Goal: Task Accomplishment & Management: Manage account settings

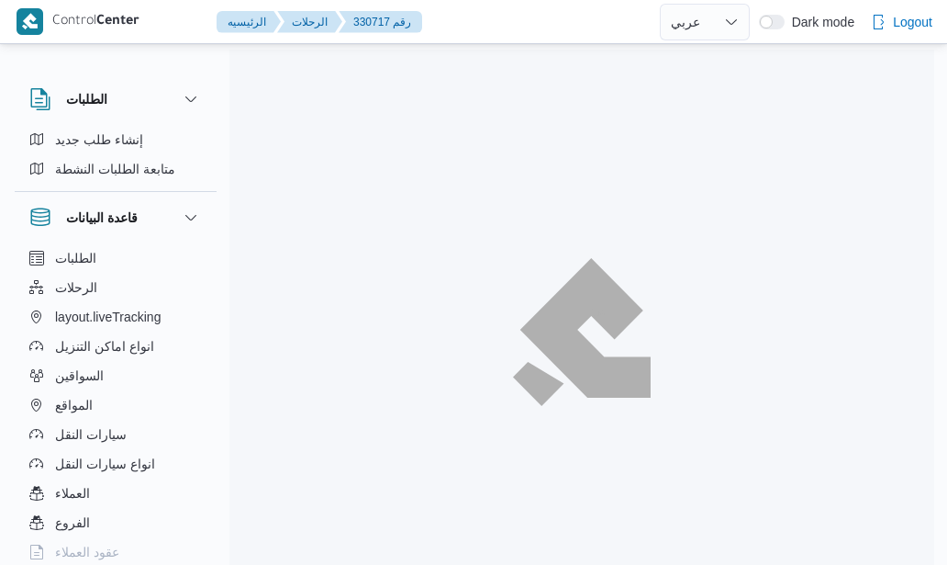
select select "ar"
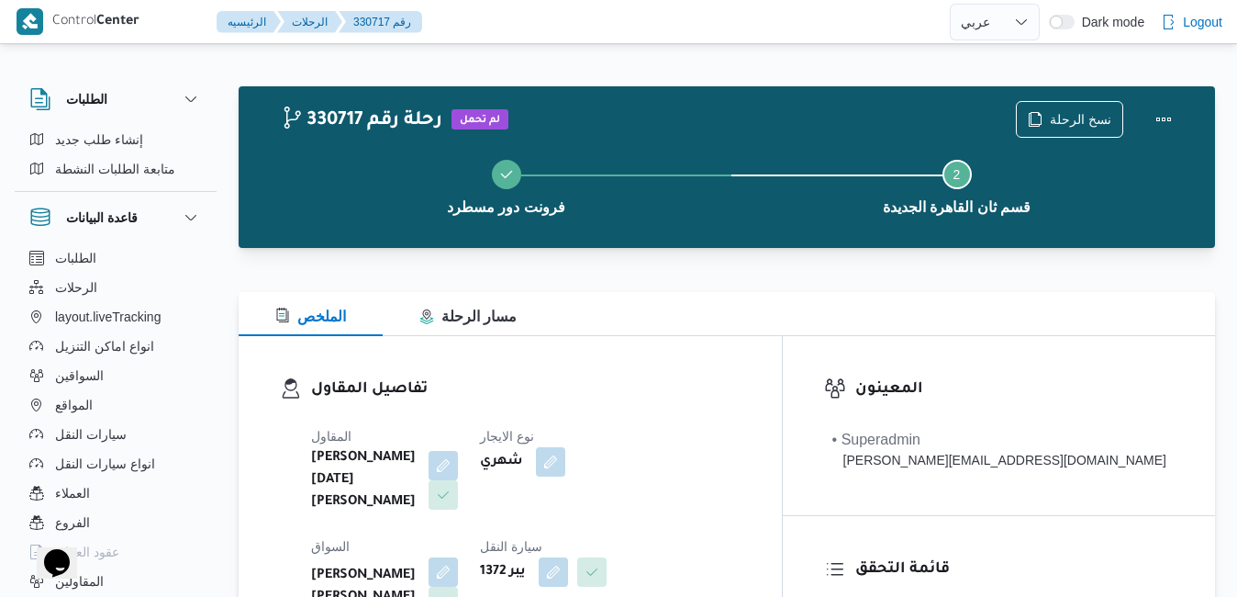
click at [620, 278] on div at bounding box center [727, 281] width 977 height 22
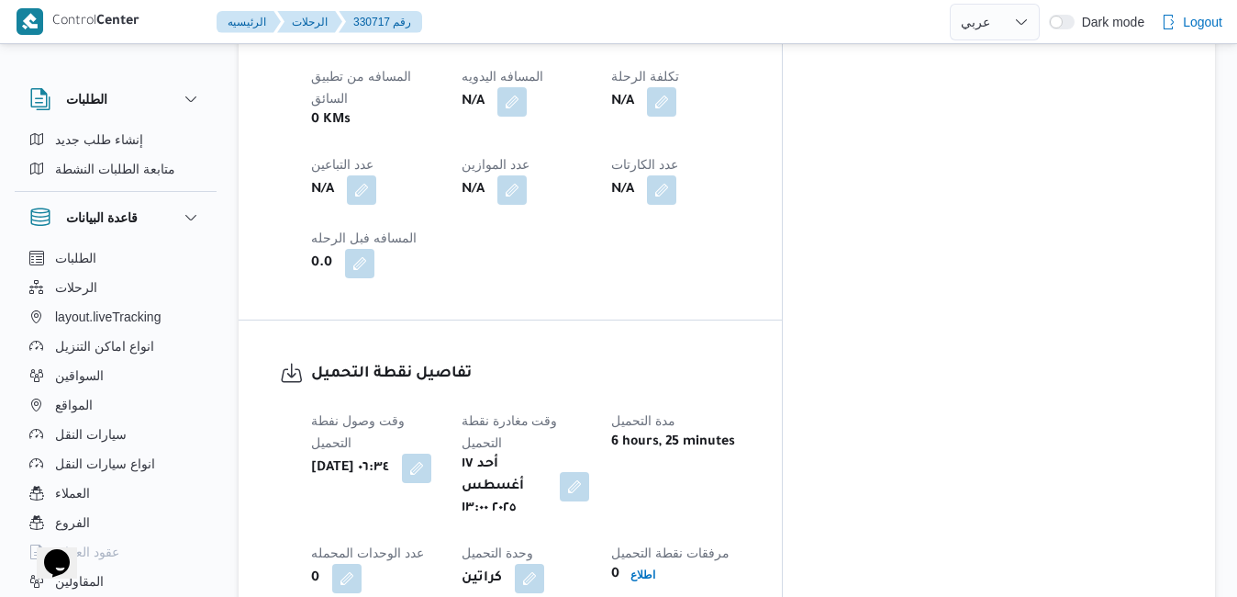
scroll to position [1101, 0]
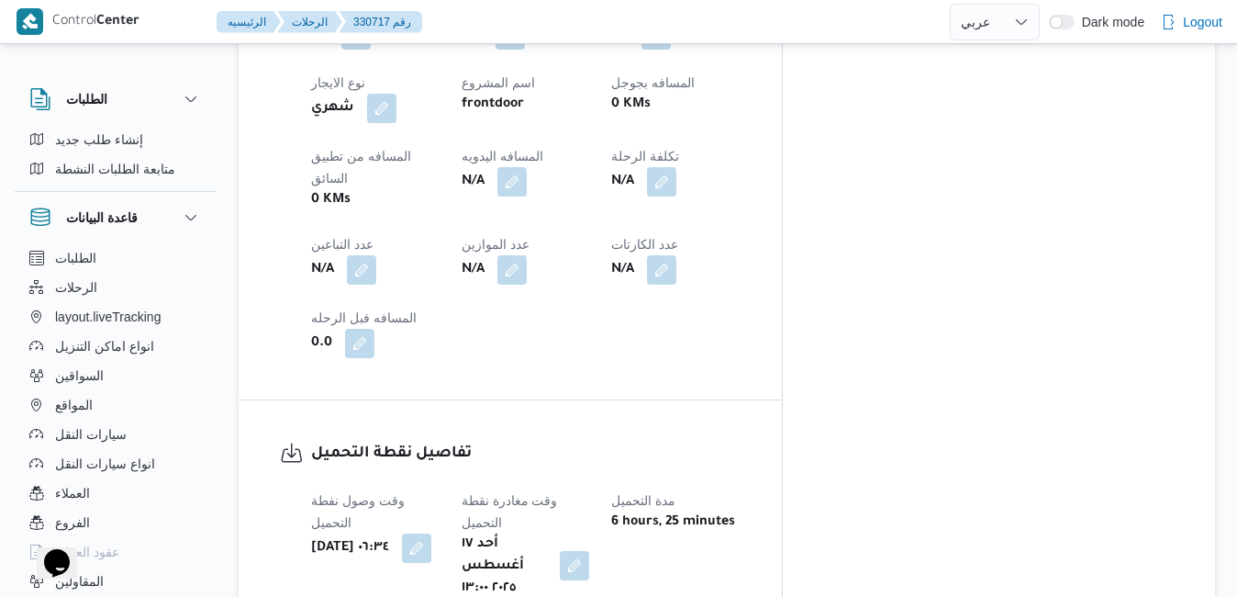
click at [589, 551] on button "button" at bounding box center [574, 565] width 29 height 29
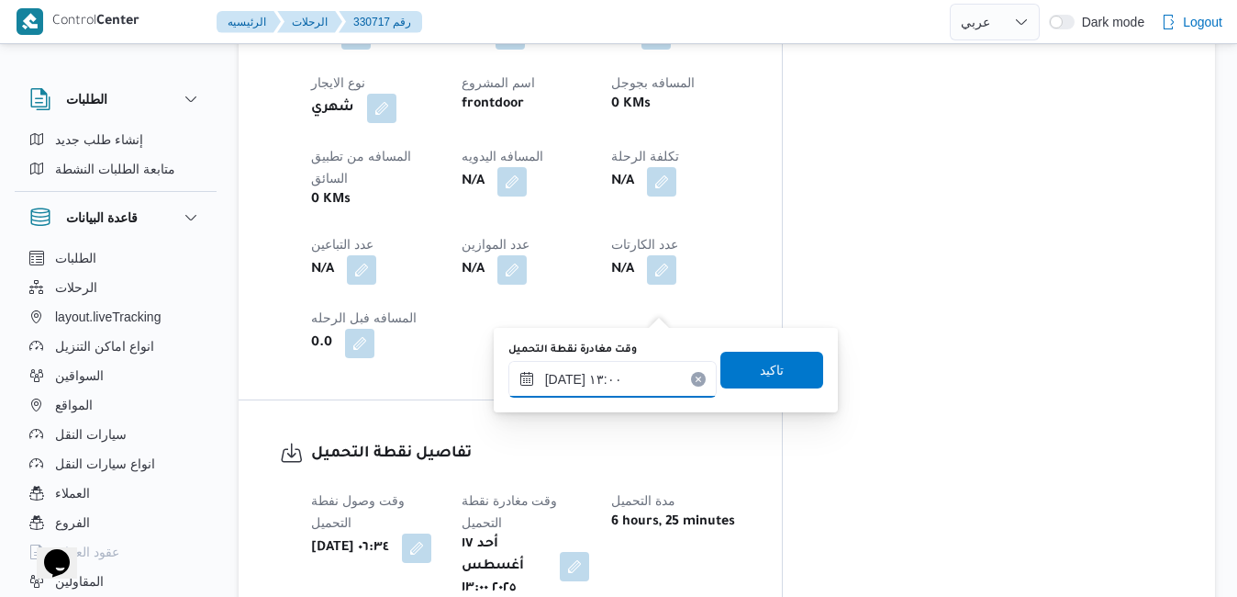
click at [563, 378] on input "١٧/٠٨/٢٠٢٥ ١٣:٠٠" at bounding box center [613, 379] width 208 height 37
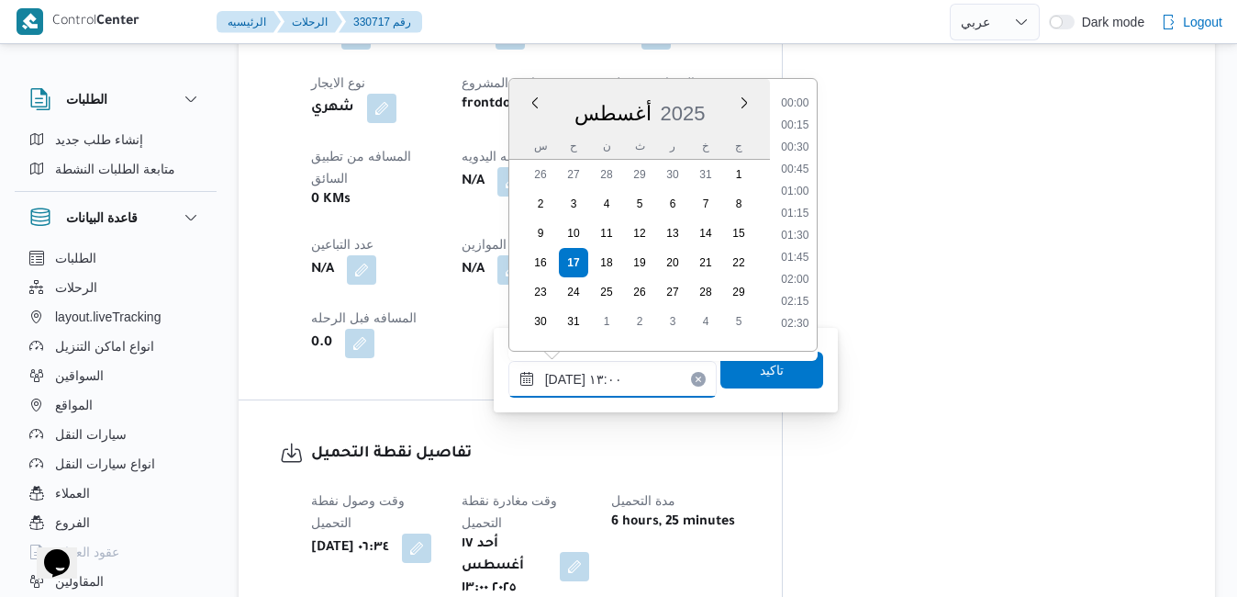
scroll to position [1019, 0]
click at [800, 316] on li "14:00" at bounding box center [795, 317] width 42 height 18
type input "١٧/٠٨/٢٠٢٥ ١٤:٠٠"
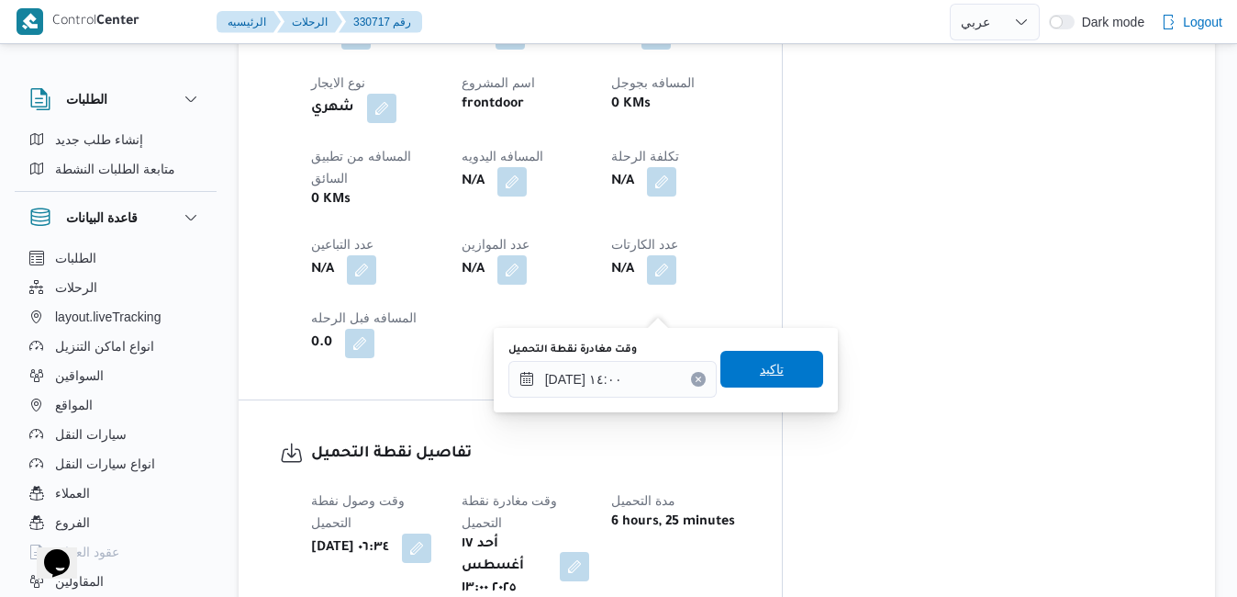
click at [761, 374] on span "تاكيد" at bounding box center [772, 369] width 24 height 22
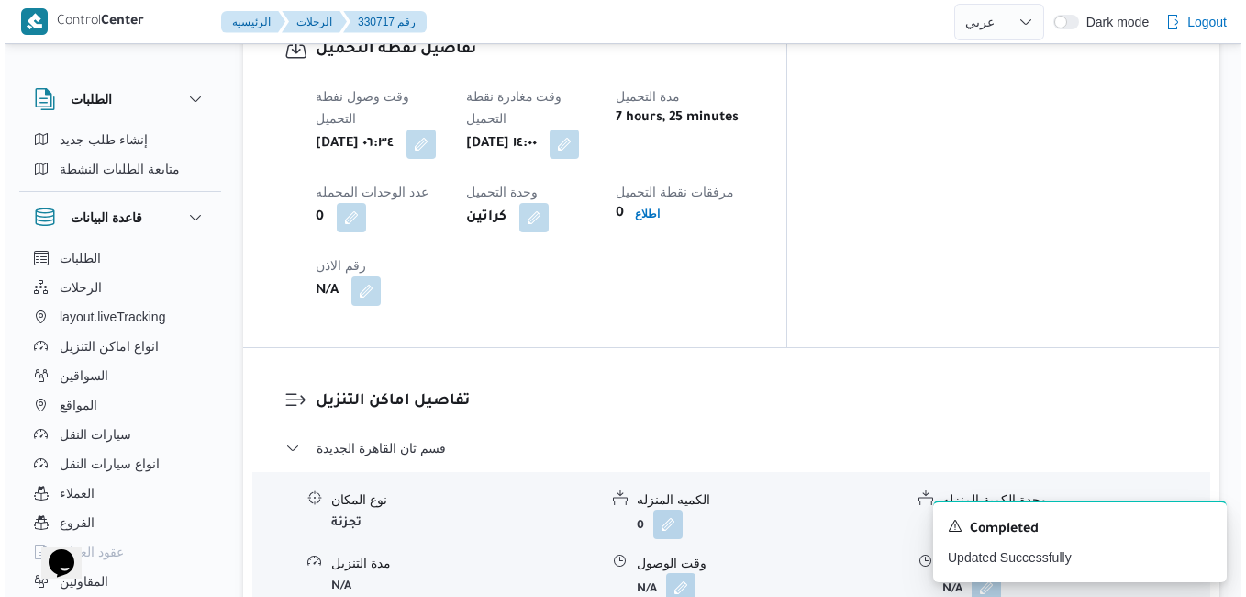
scroll to position [1542, 0]
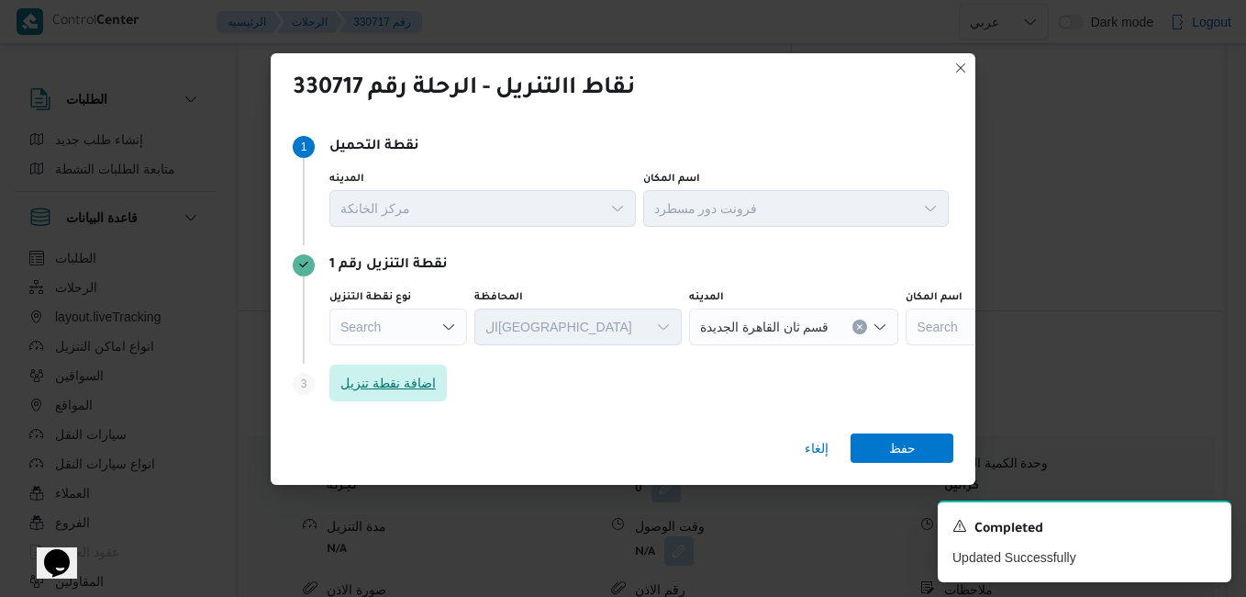
click at [398, 391] on span "اضافة نقطة تنزيل" at bounding box center [388, 383] width 95 height 22
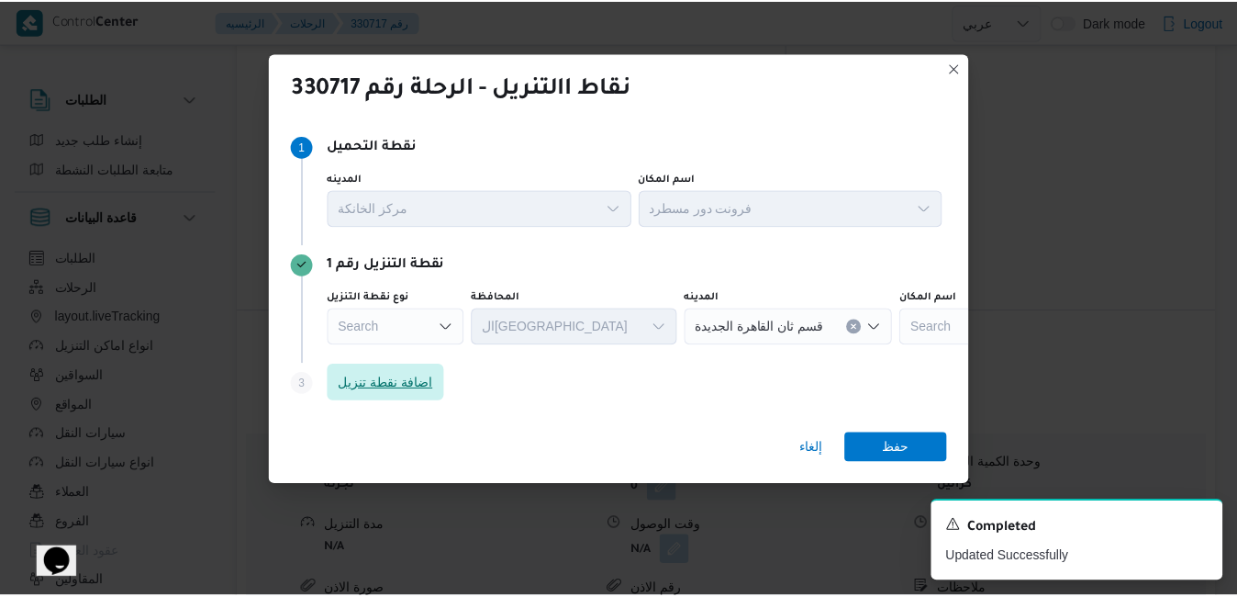
scroll to position [22, 0]
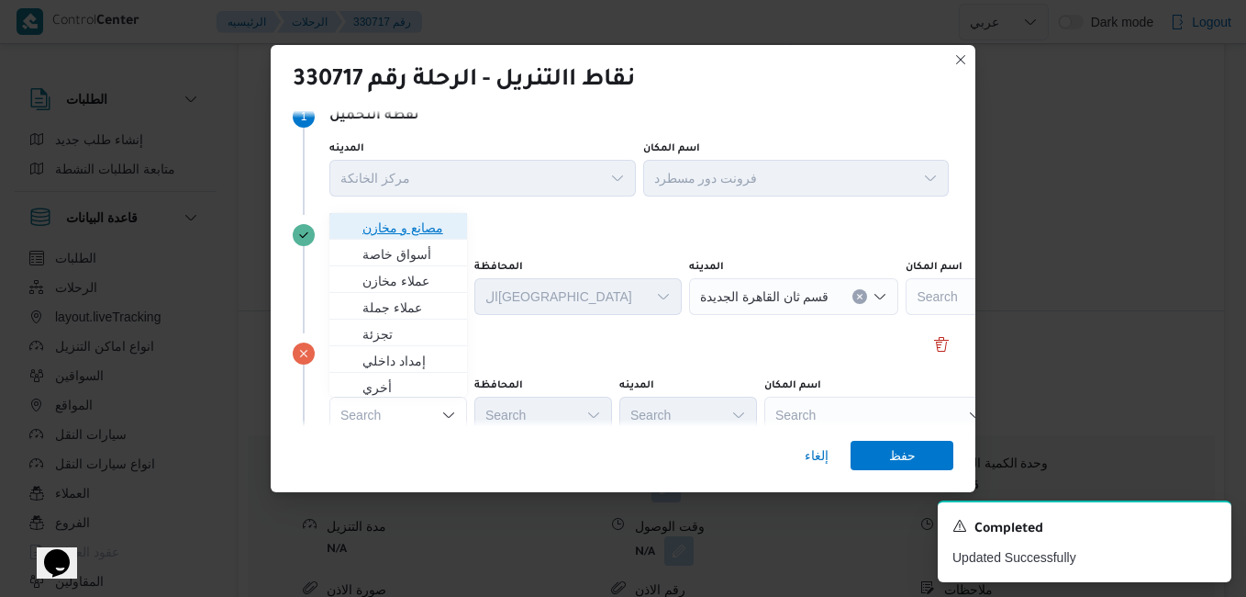
click at [395, 229] on span "مصانع و مخازن" at bounding box center [410, 228] width 94 height 22
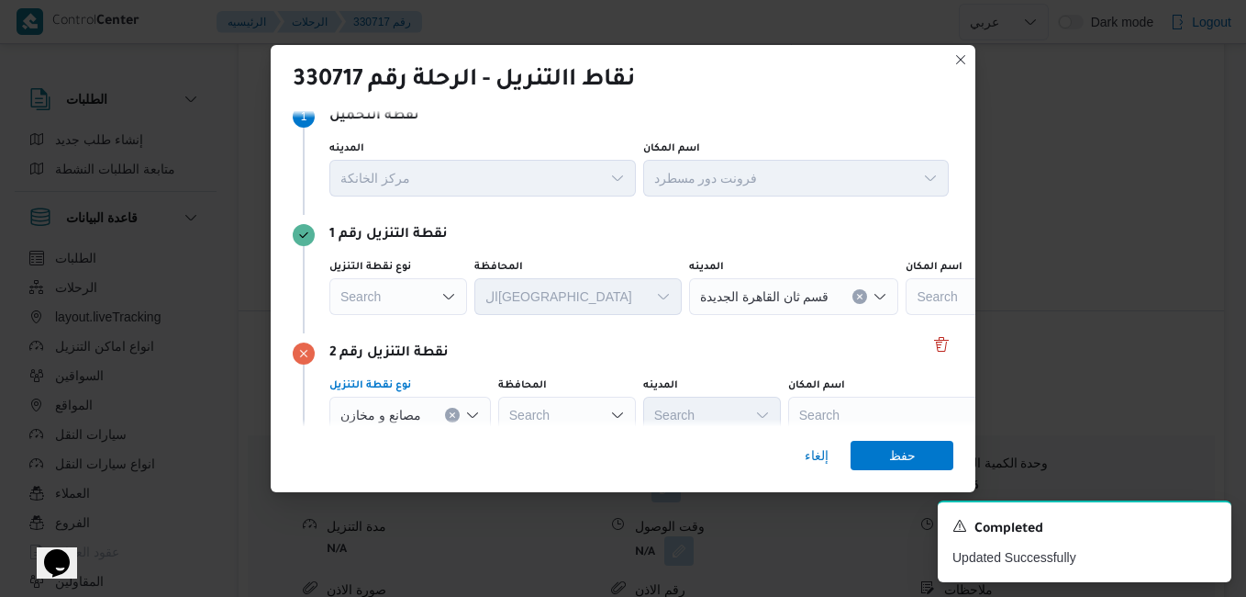
click at [562, 410] on div "Search" at bounding box center [567, 415] width 138 height 37
type input "قليو"
click at [561, 441] on mark "قليو" at bounding box center [597, 448] width 107 height 15
click at [713, 315] on div "Search" at bounding box center [794, 296] width 210 height 37
type input "الخان"
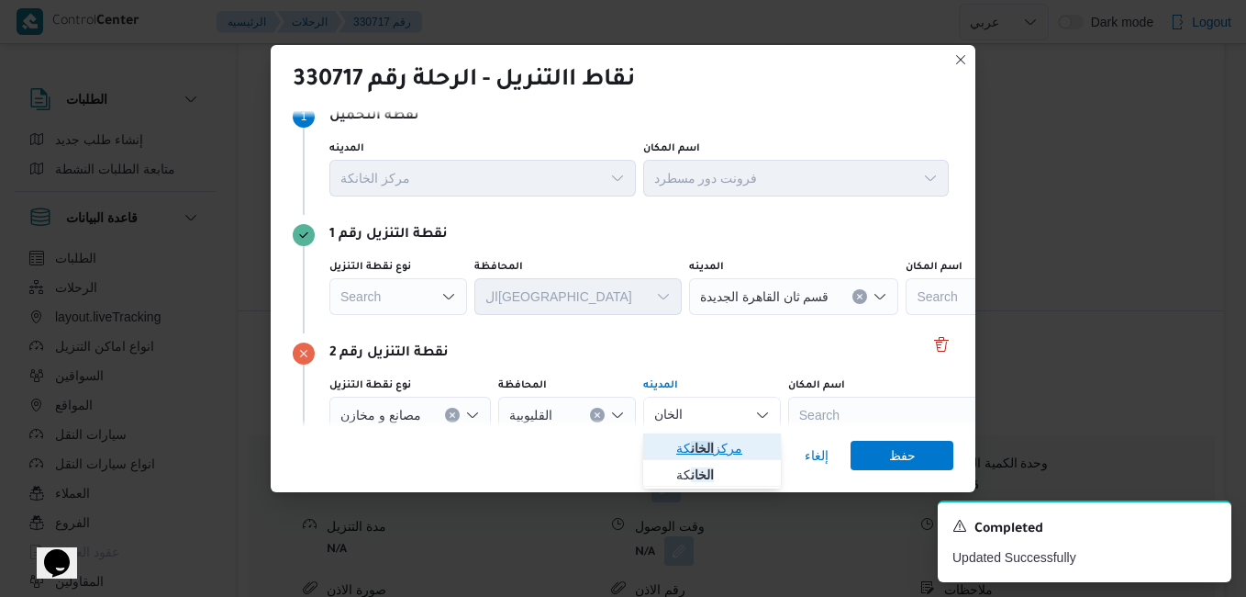
click at [684, 447] on span "مركز الخان كة" at bounding box center [723, 448] width 94 height 22
click at [913, 311] on div at bounding box center [917, 296] width 9 height 29
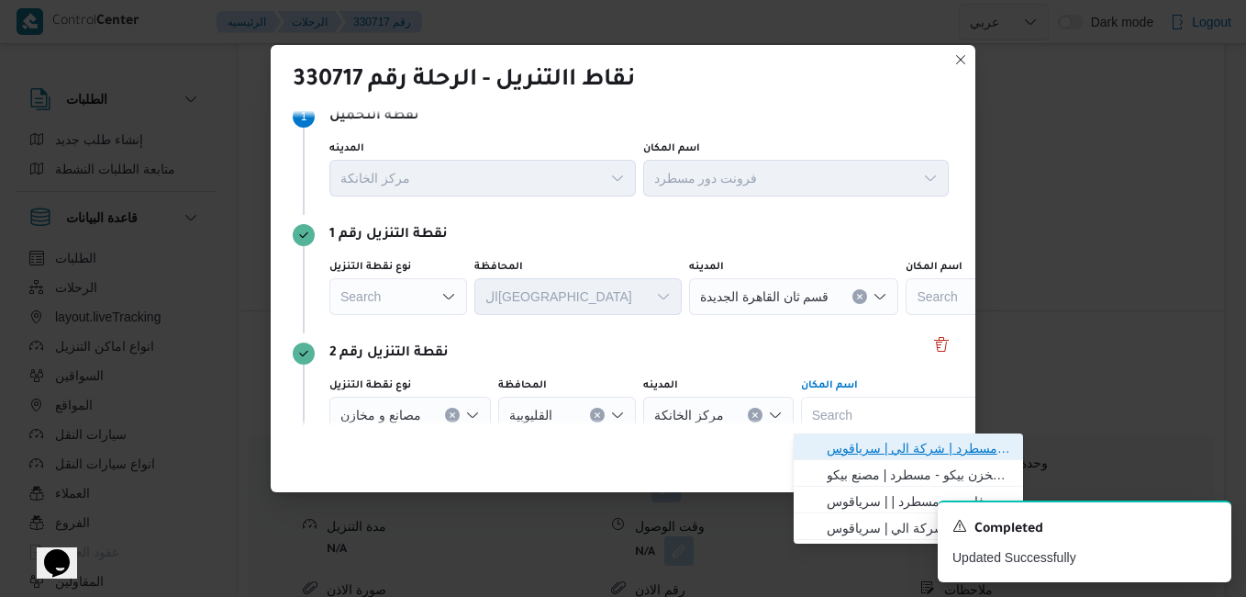
click at [846, 449] on span "فرونت دور مسطرد | شركة الي | سرياقوس" at bounding box center [919, 448] width 185 height 22
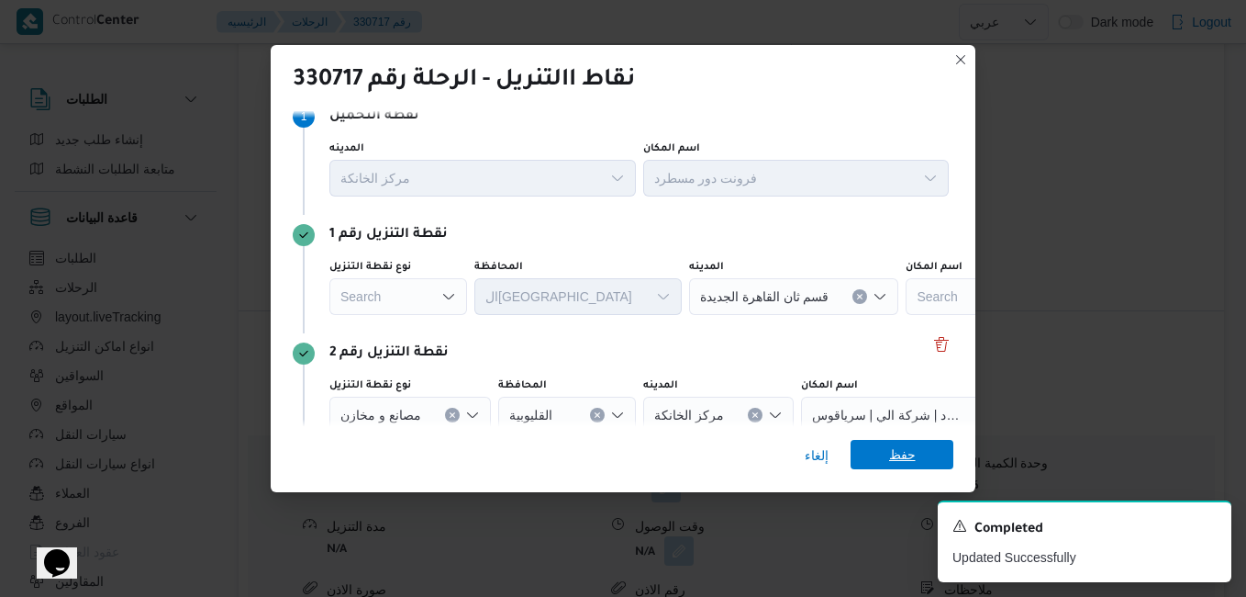
click at [883, 458] on span "حفظ" at bounding box center [902, 454] width 103 height 29
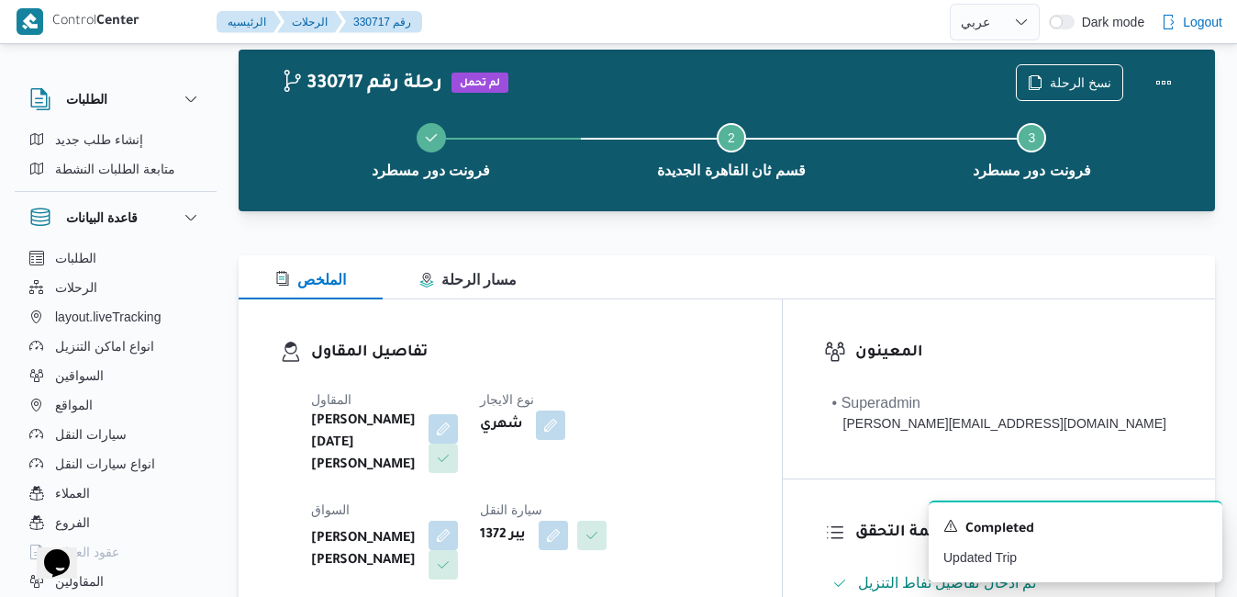
scroll to position [0, 0]
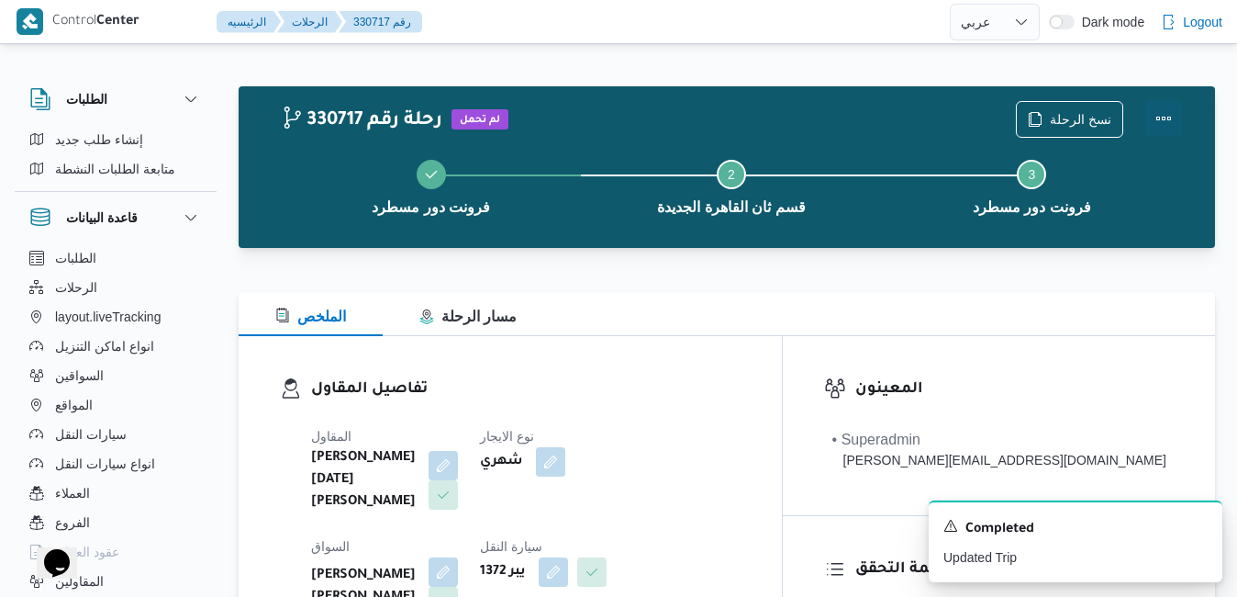
click at [946, 121] on button "Actions" at bounding box center [1164, 118] width 37 height 37
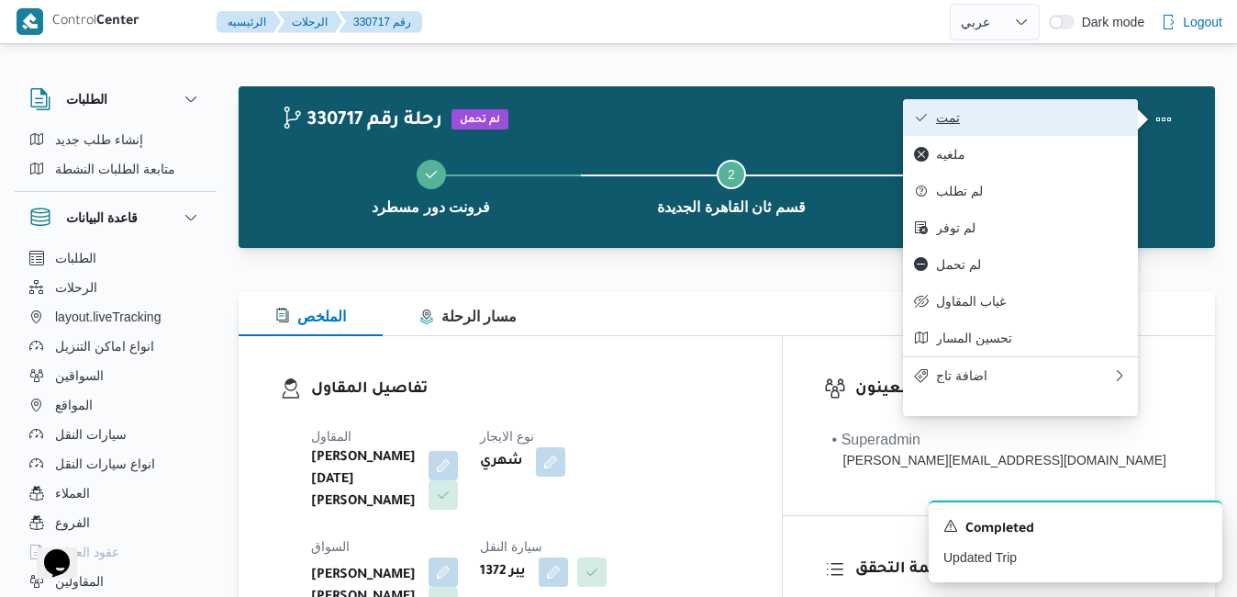
click at [946, 120] on span "تمت" at bounding box center [1031, 117] width 191 height 15
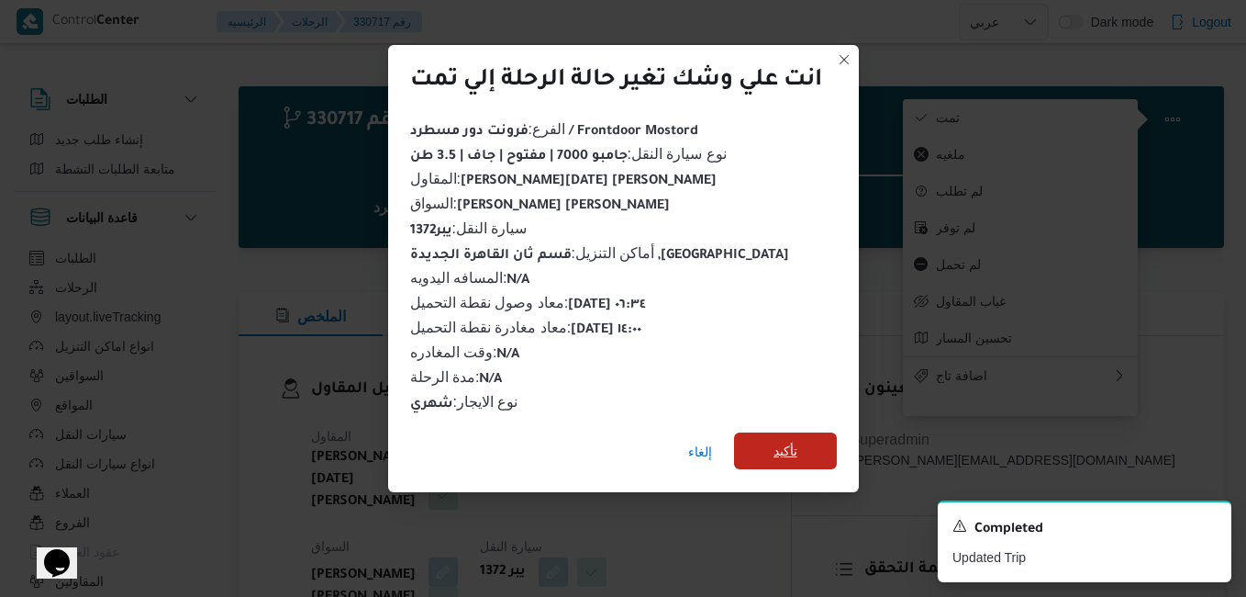
click at [812, 441] on span "تأكيد" at bounding box center [785, 450] width 103 height 37
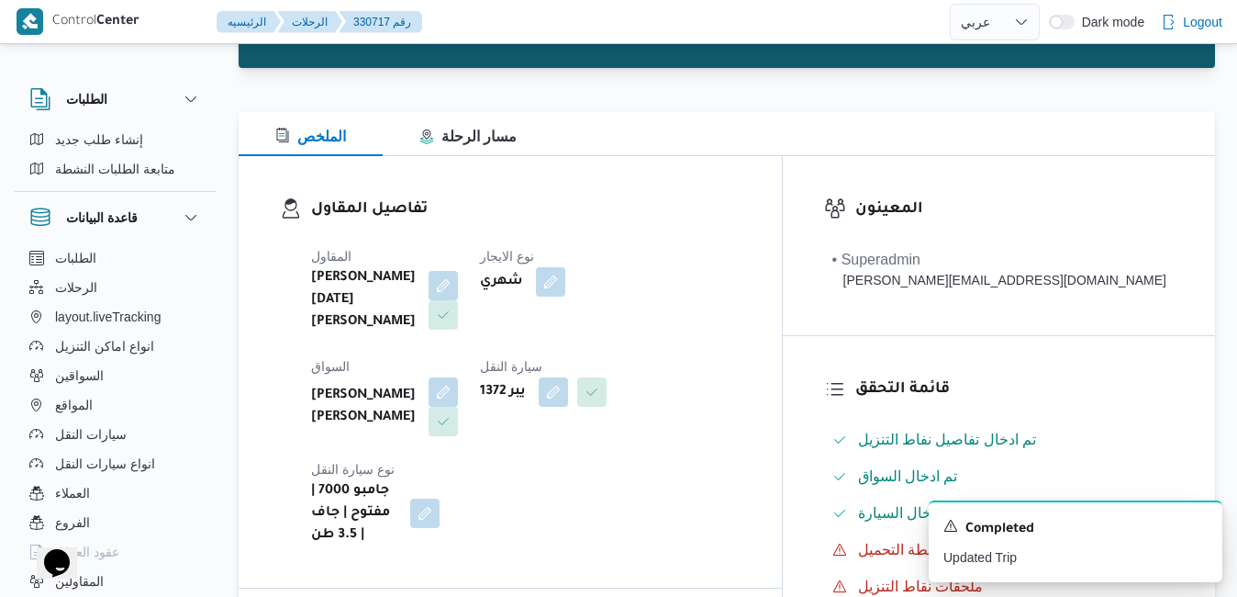
scroll to position [367, 0]
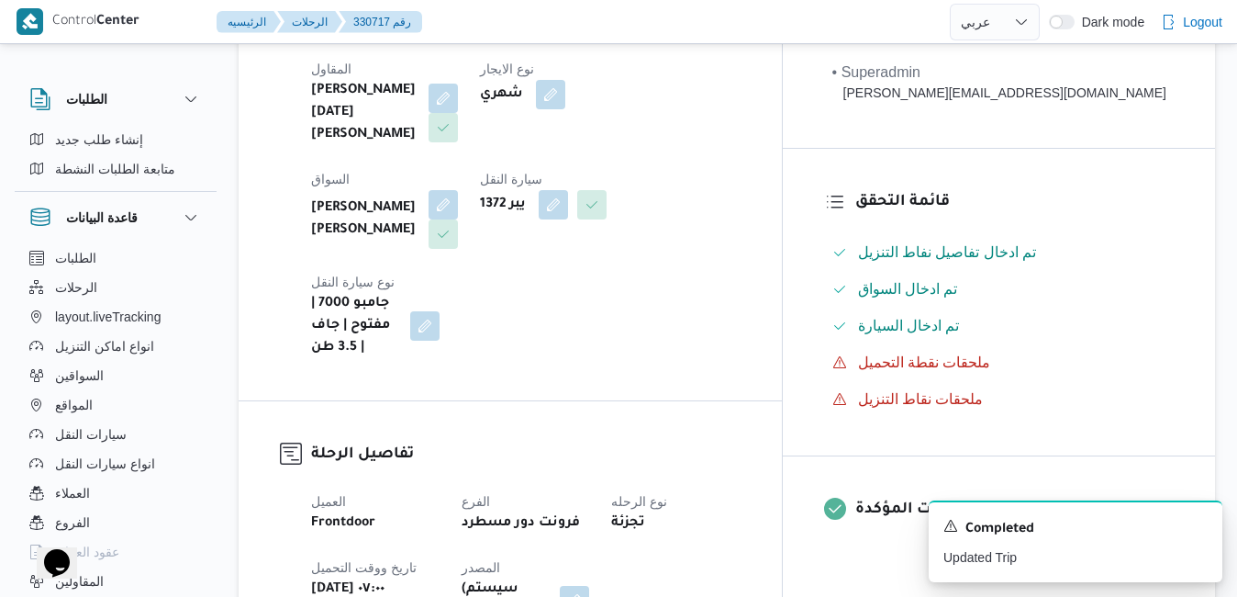
click at [752, 240] on div "المقاول ابراهيم رمضان ابراهيم عثمان ابوباشا نوع الايجار شهري السواق عبدالعاطي ف…" at bounding box center [526, 208] width 452 height 323
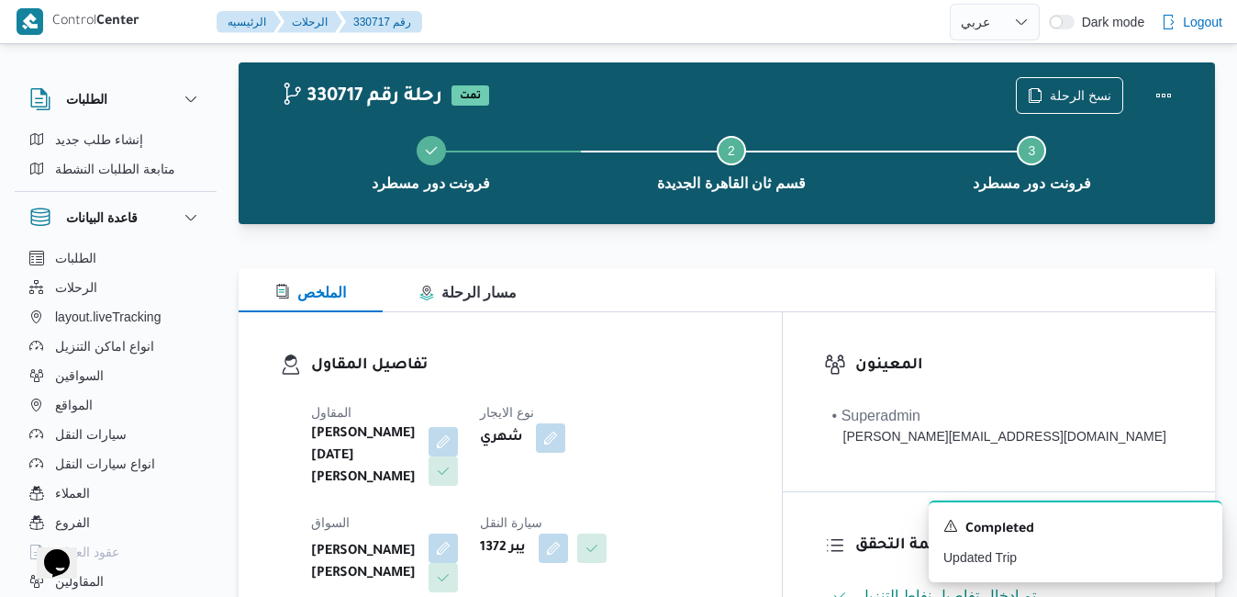
scroll to position [0, 0]
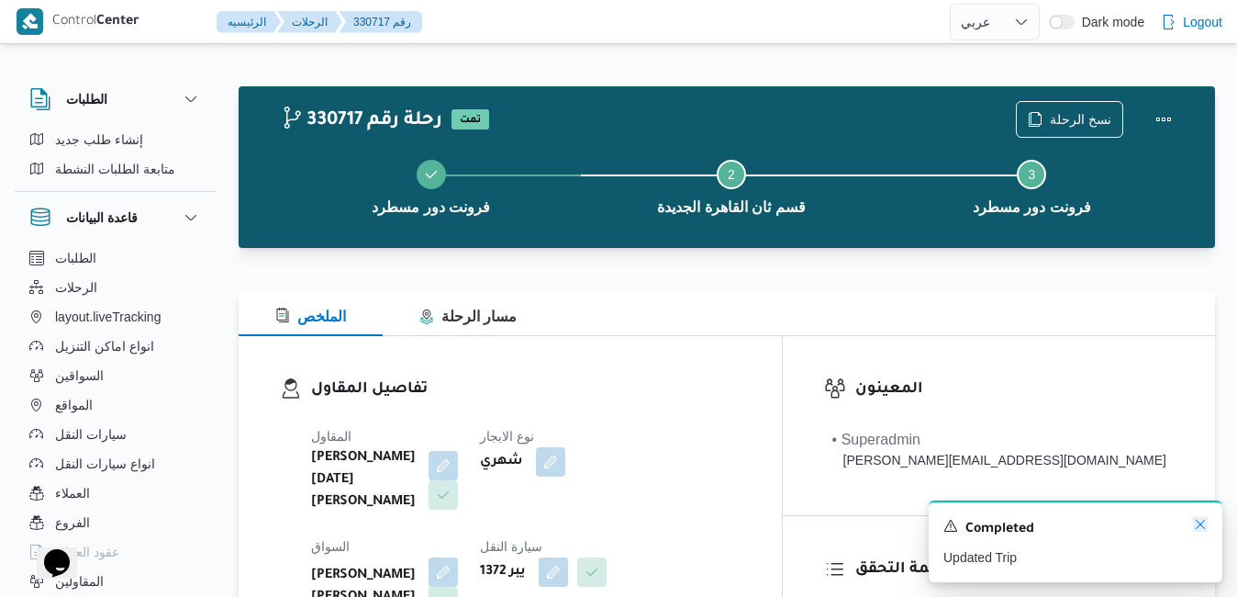
click at [946, 525] on icon "Dismiss toast" at bounding box center [1200, 524] width 15 height 15
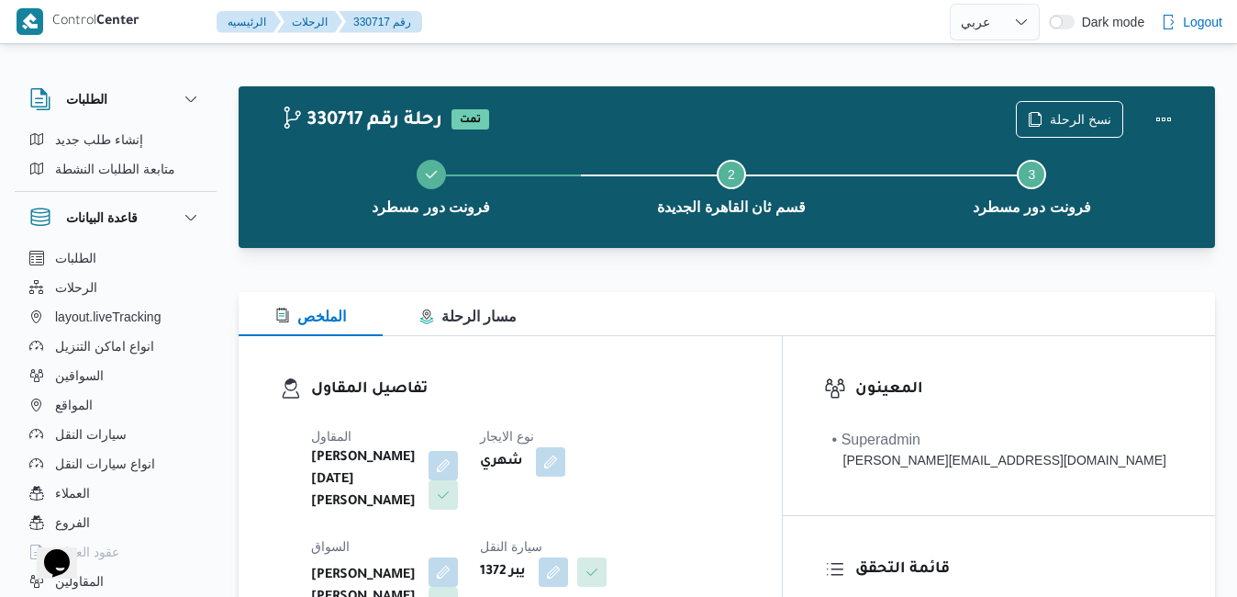
click at [729, 367] on div "تفاصيل المقاول المقاول ابراهيم رمضان ابراهيم عثمان ابوباشا نوع الايجار شهري الس…" at bounding box center [510, 551] width 543 height 431
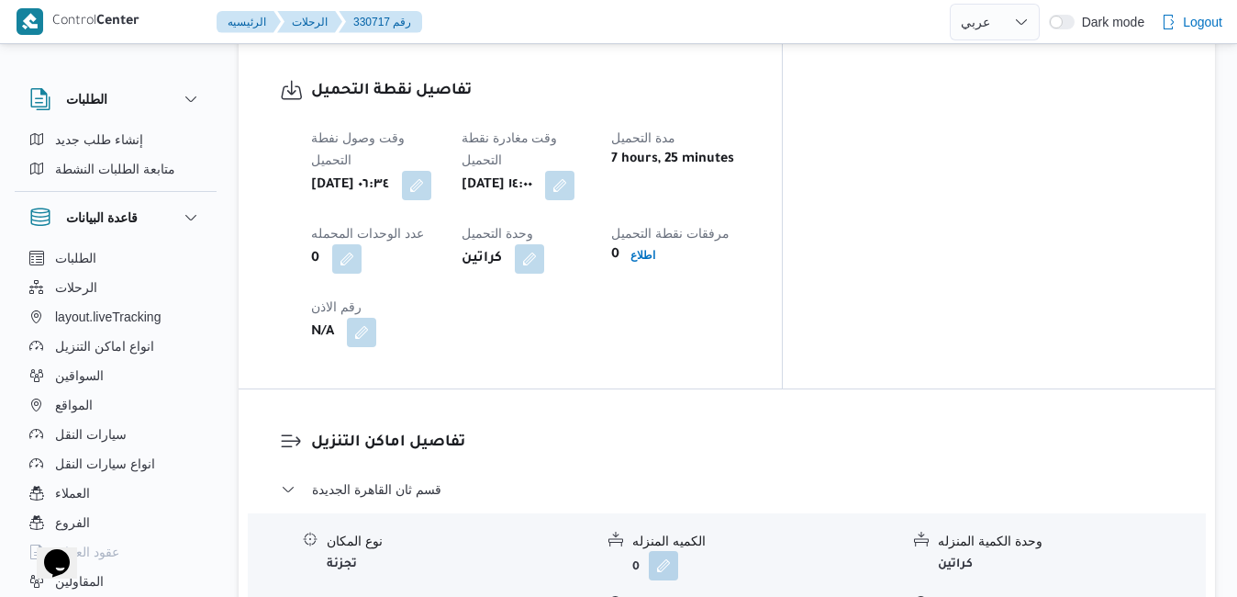
scroll to position [1469, 0]
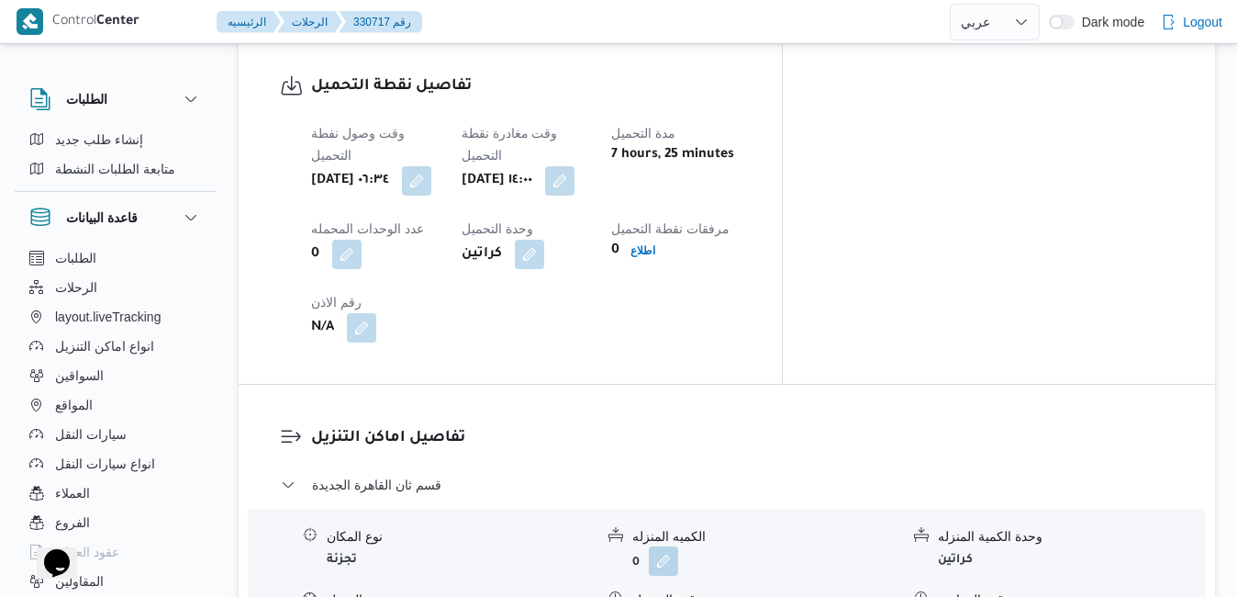
click at [729, 564] on div "وقت الوصول" at bounding box center [765, 599] width 267 height 19
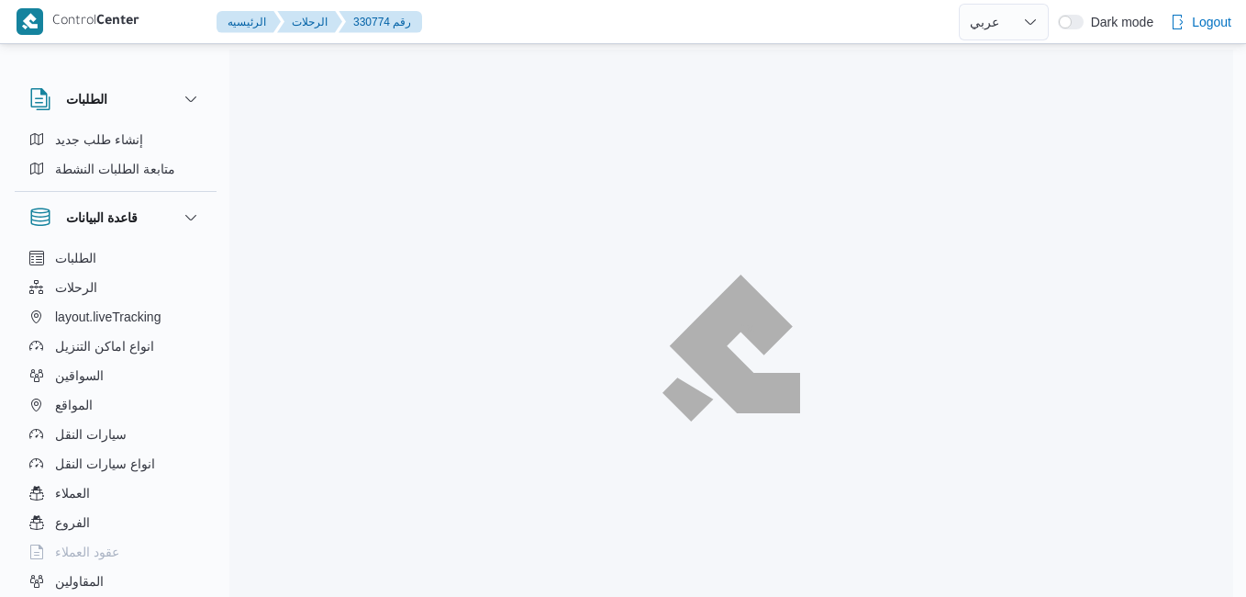
select select "ar"
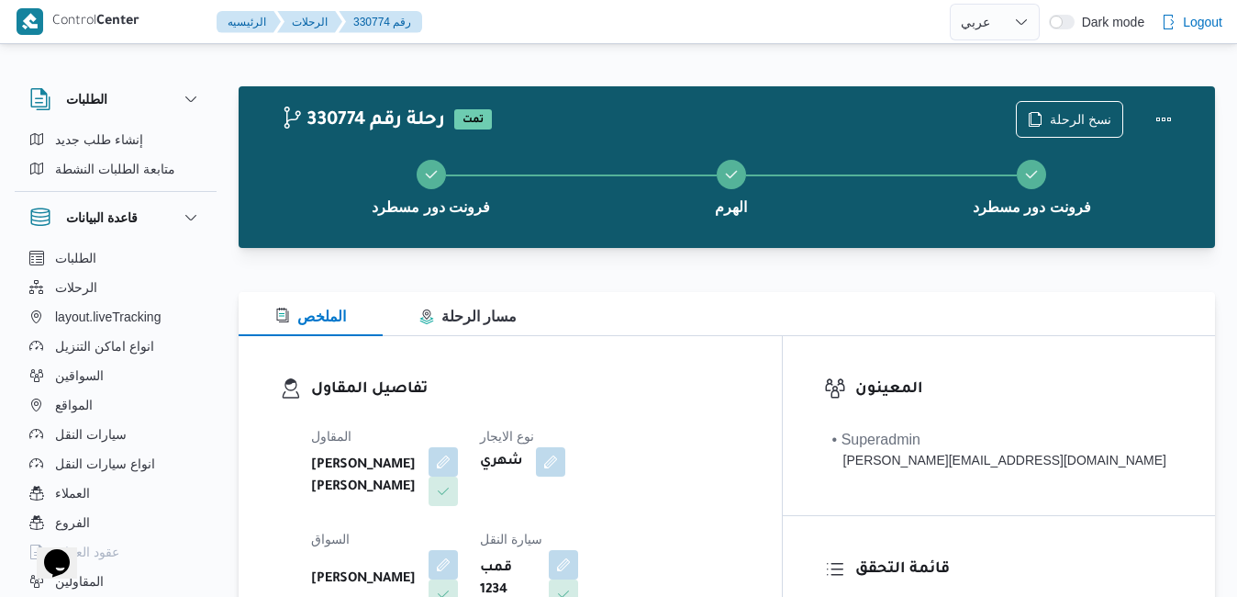
click at [686, 407] on dl "تفاصيل المقاول المقاول عبدالمنعم مجدي السيد عواد نوع الايجار شهري السواق حسين ر…" at bounding box center [526, 547] width 430 height 341
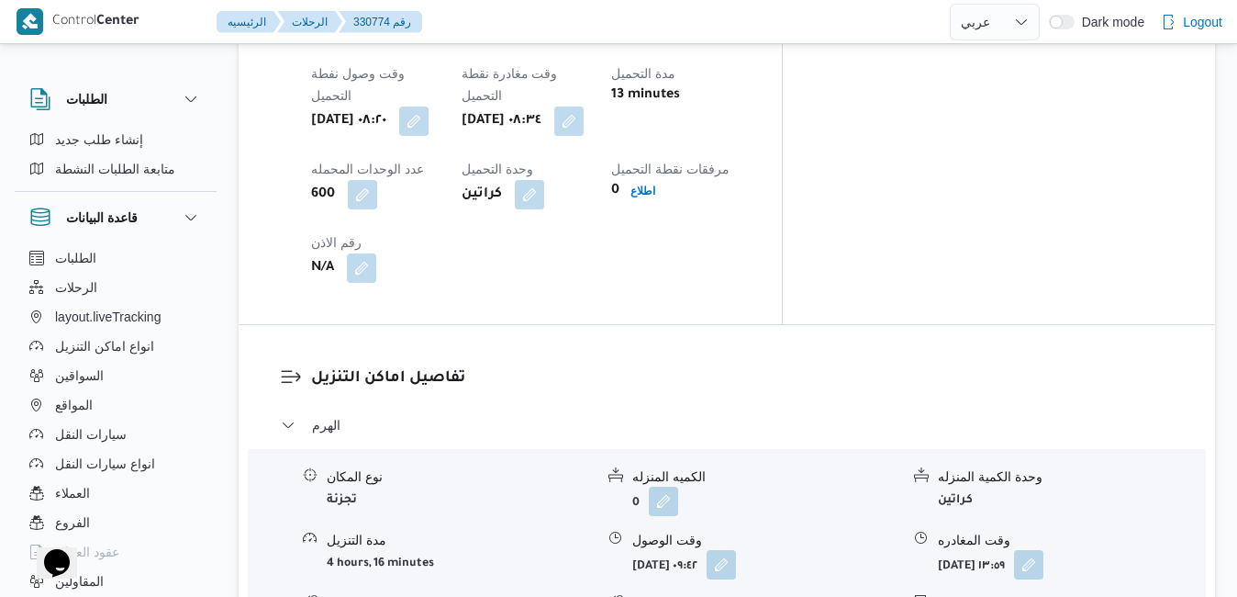
scroll to position [1579, 0]
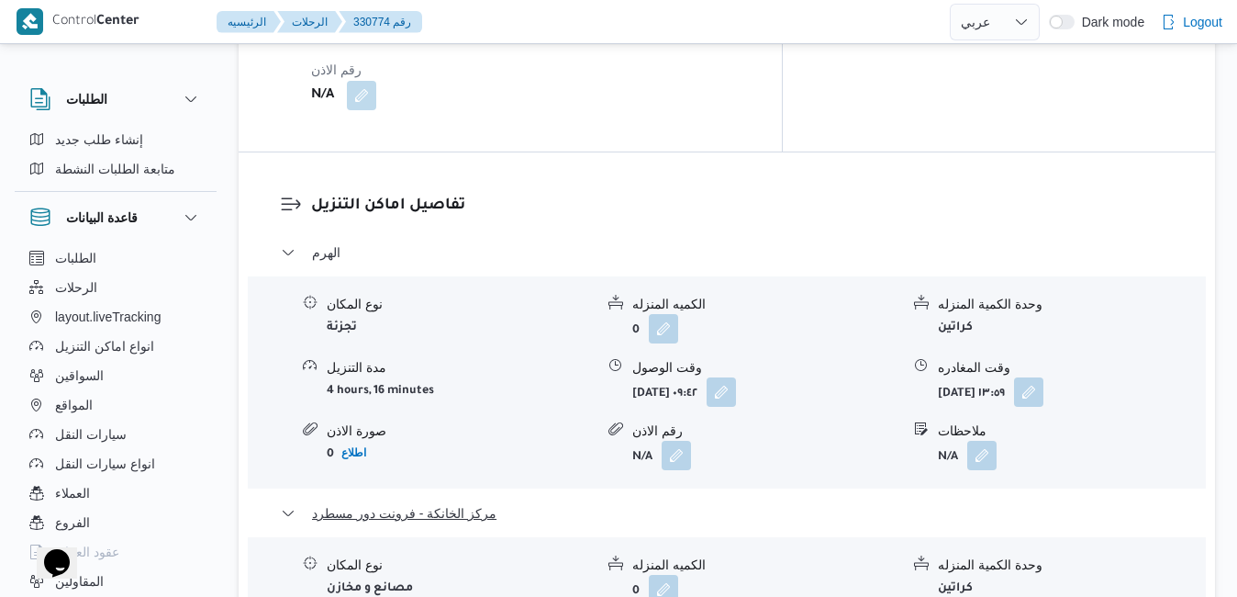
scroll to position [1726, 0]
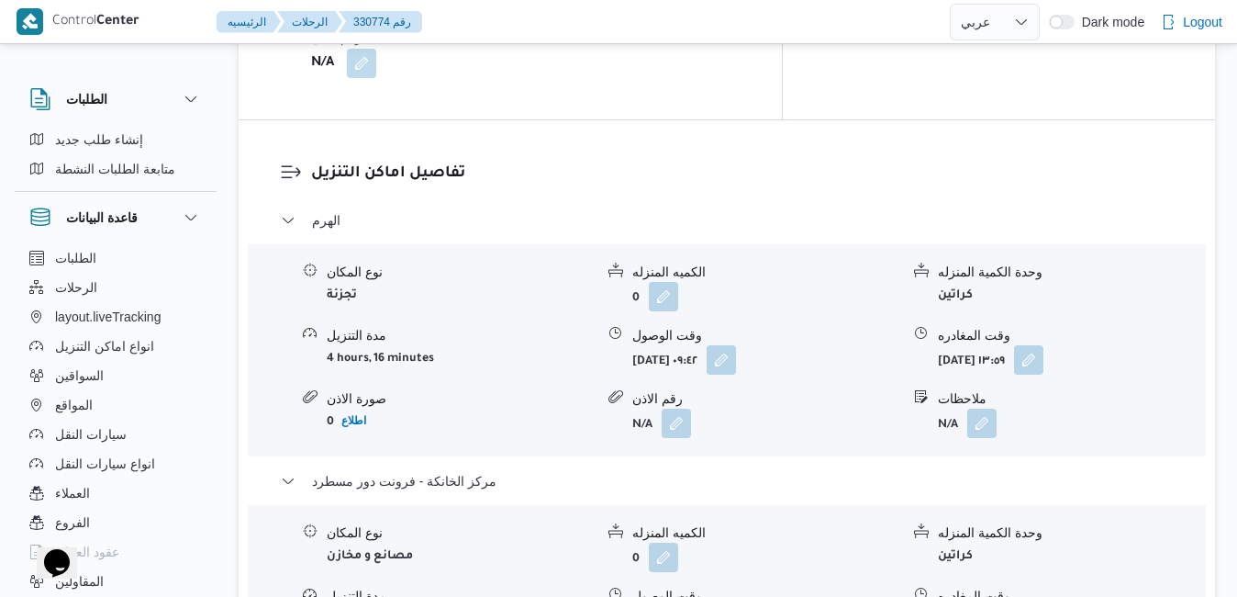
click at [708, 531] on div "الهرم نوع المكان تجزئة الكميه المنزله 0 وحدة الكمية المنزله كراتين مدة التنزيل …" at bounding box center [727, 488] width 893 height 558
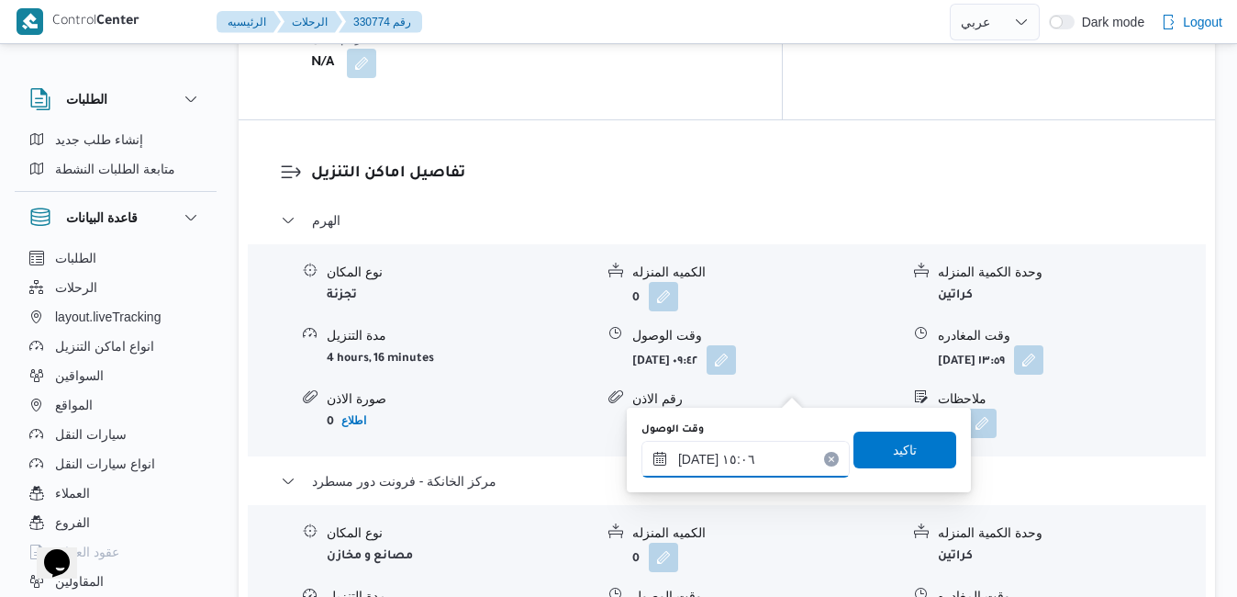
click at [695, 464] on input "١٧/٠٨/٢٠٢٥ ١٥:٠٦" at bounding box center [746, 459] width 208 height 37
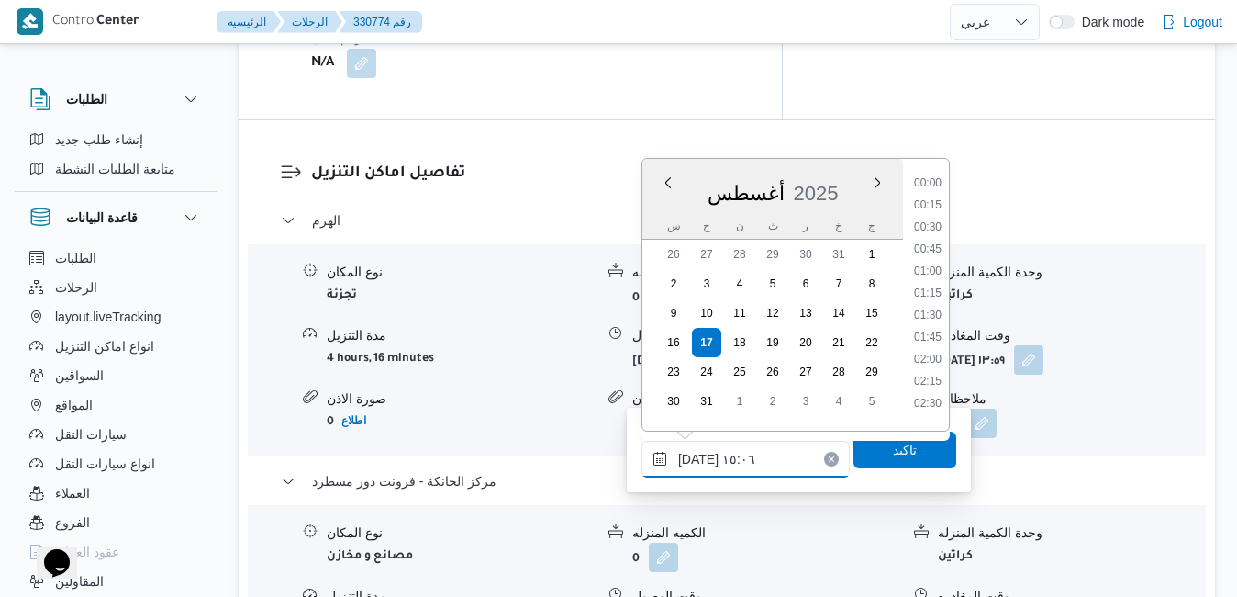
scroll to position [1195, 0]
click at [928, 380] on li "15:45" at bounding box center [928, 375] width 42 height 18
type input "[DATE] ١٥:٤٥"
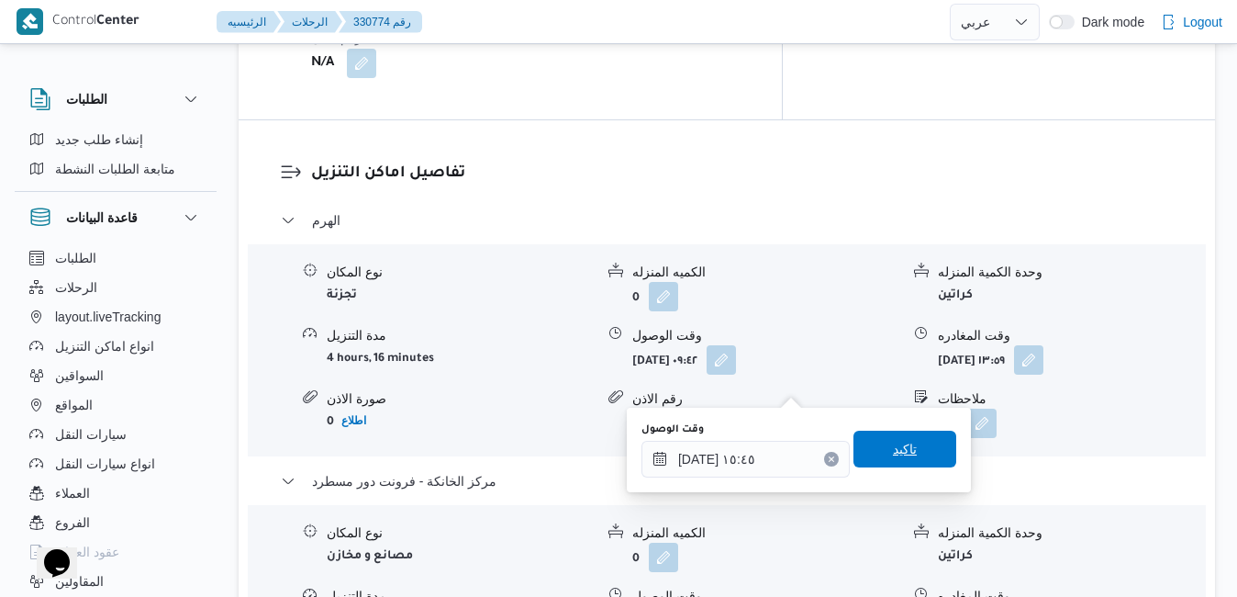
click at [900, 442] on span "تاكيد" at bounding box center [905, 449] width 24 height 22
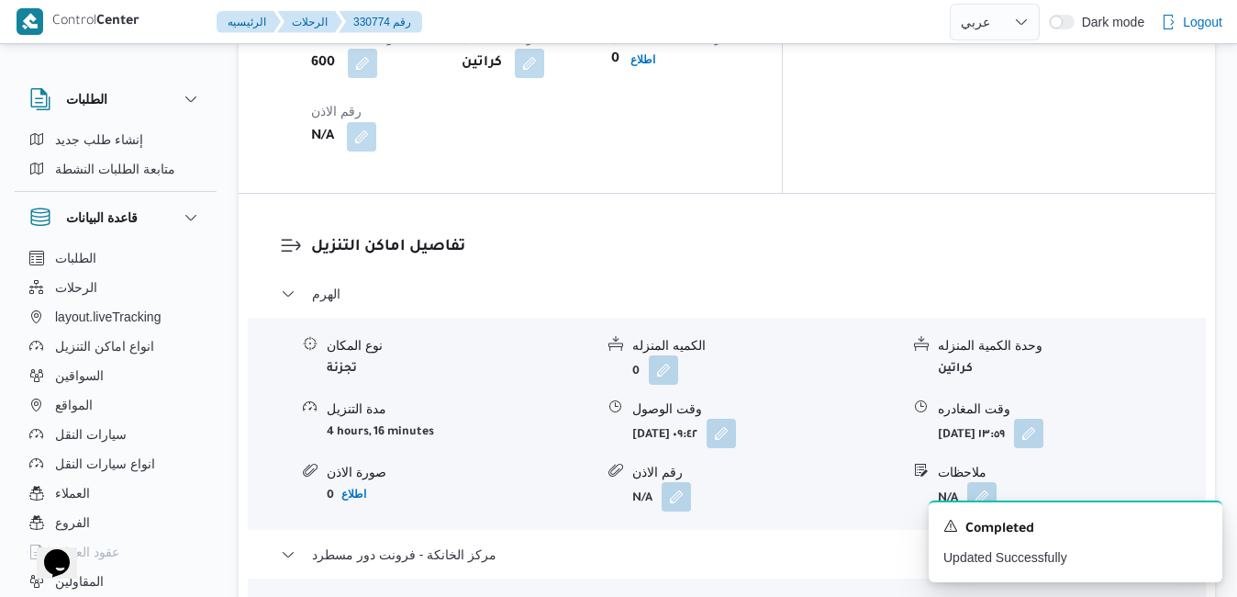
scroll to position [1615, 0]
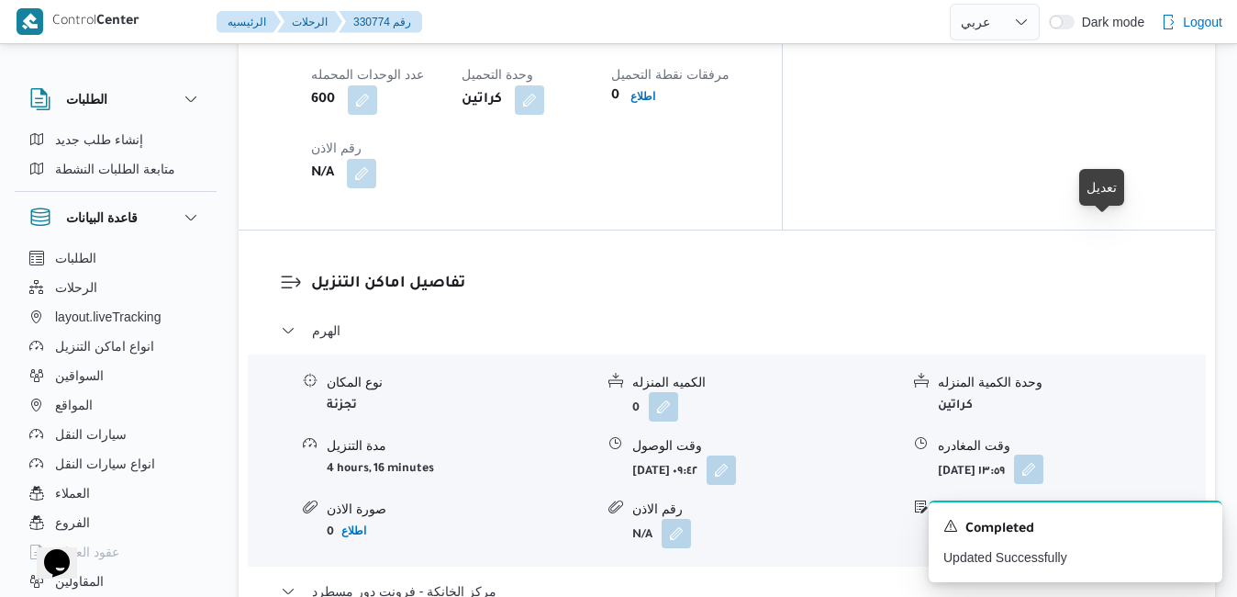
click at [1044, 454] on button "button" at bounding box center [1028, 468] width 29 height 29
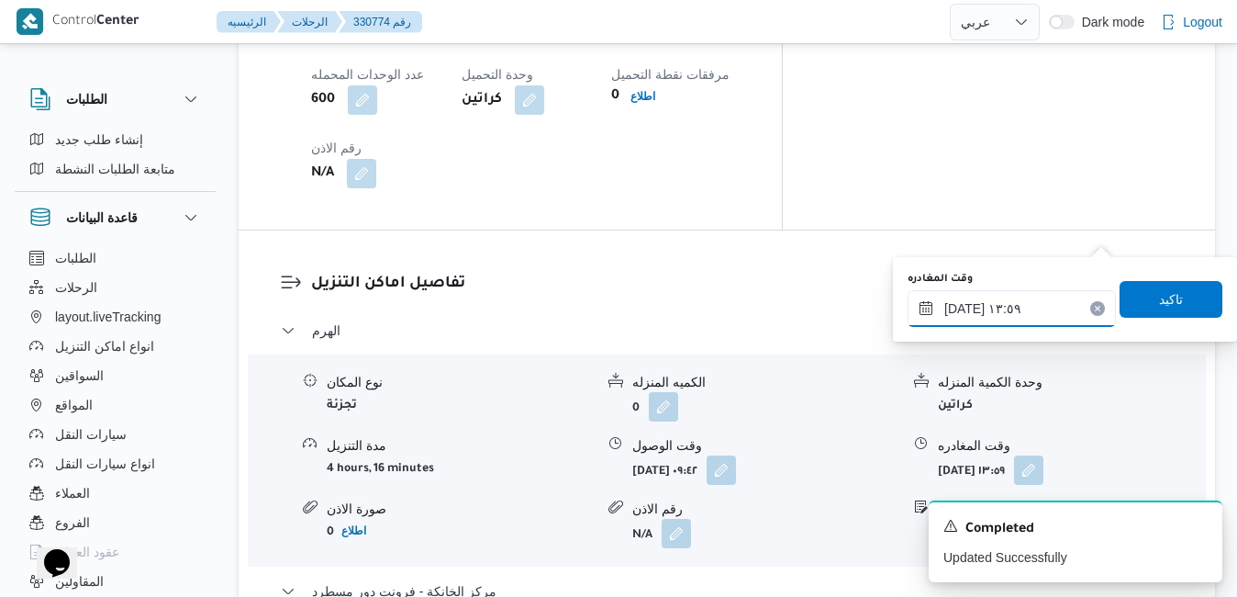
click at [1023, 312] on input "١٧/٠٨/٢٠٢٥ ١٣:٥٩" at bounding box center [1012, 308] width 208 height 37
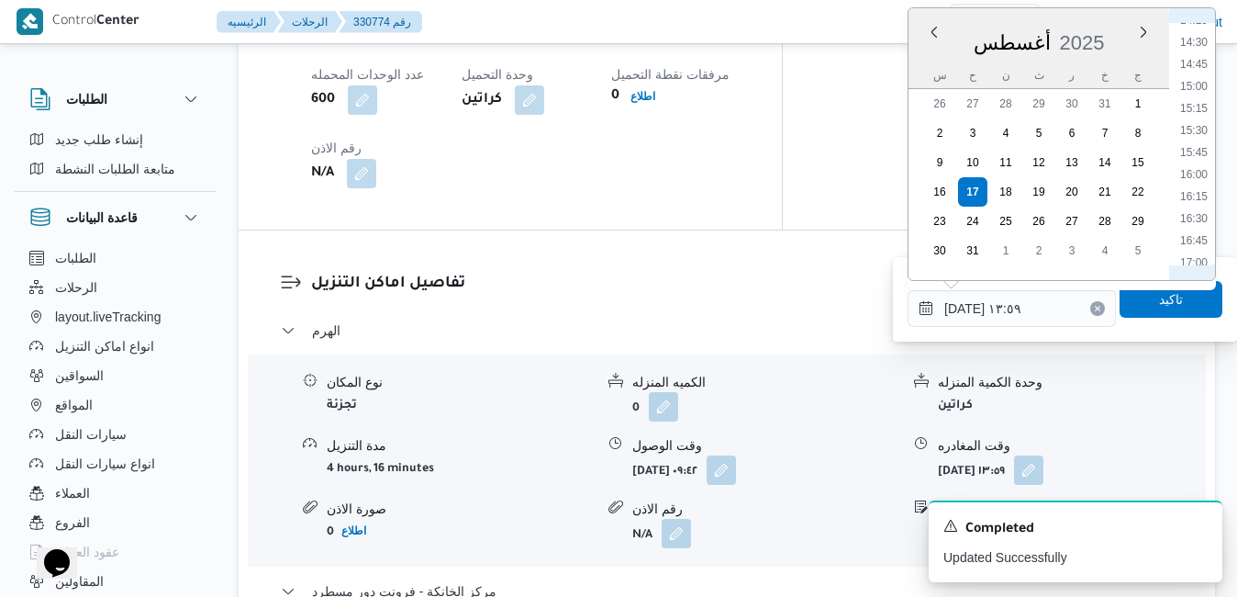
scroll to position [1297, 0]
click at [1202, 62] on li "15:00" at bounding box center [1194, 57] width 42 height 18
type input "١٧/٠٨/٢٠٢٥ ١٥:٠٠"
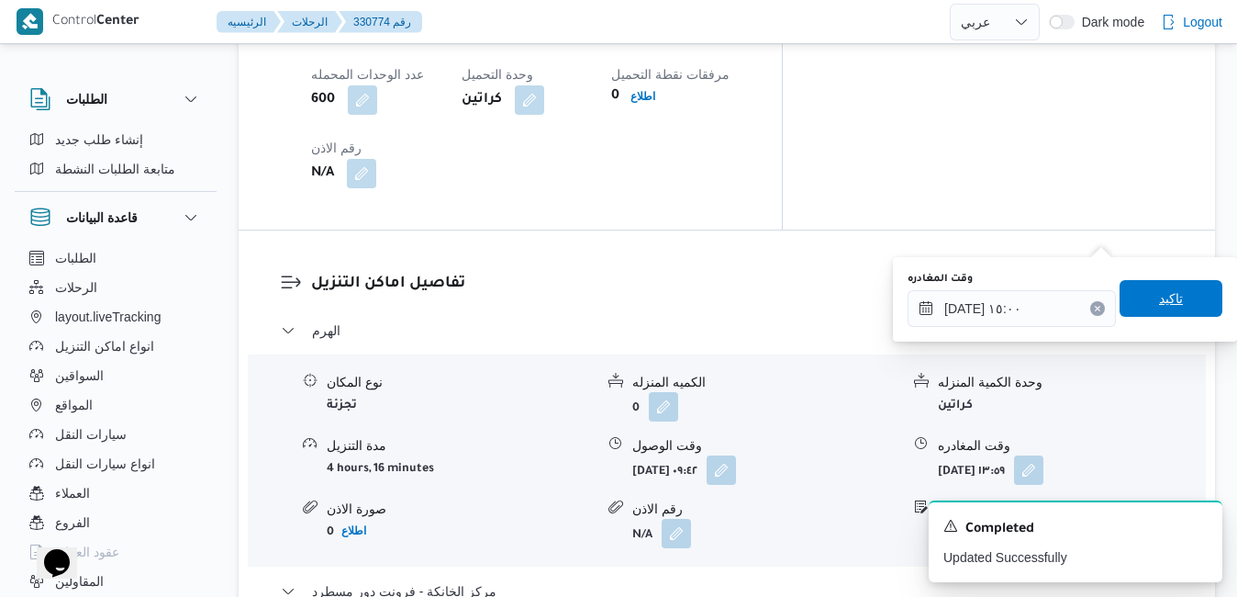
click at [1159, 292] on span "تاكيد" at bounding box center [1171, 298] width 24 height 22
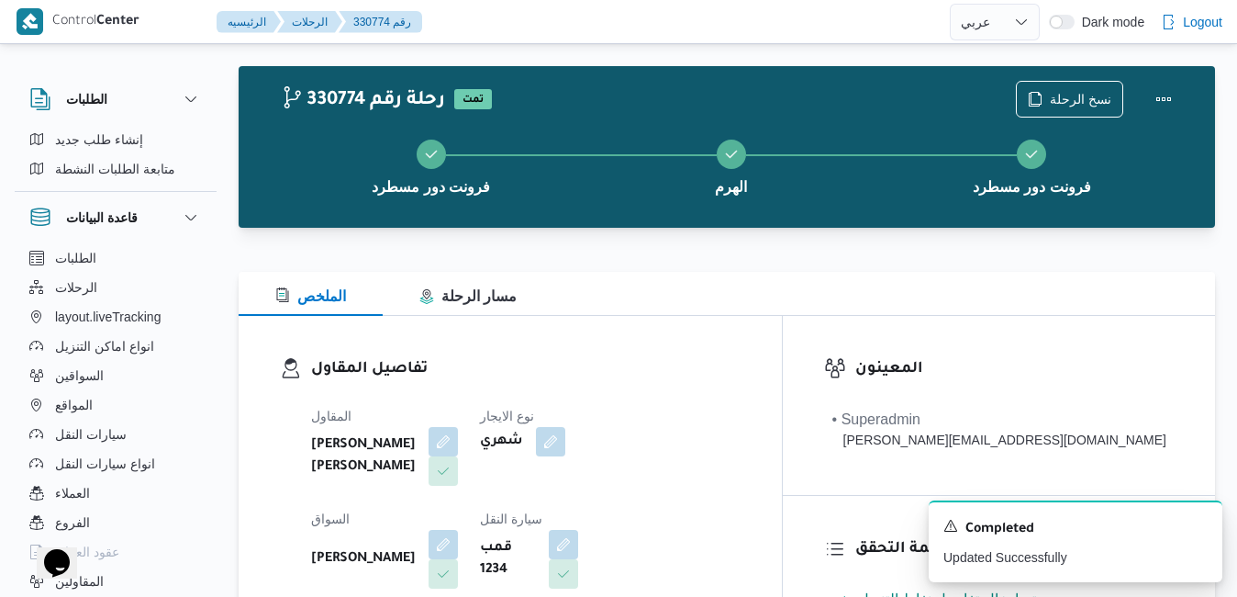
scroll to position [0, 0]
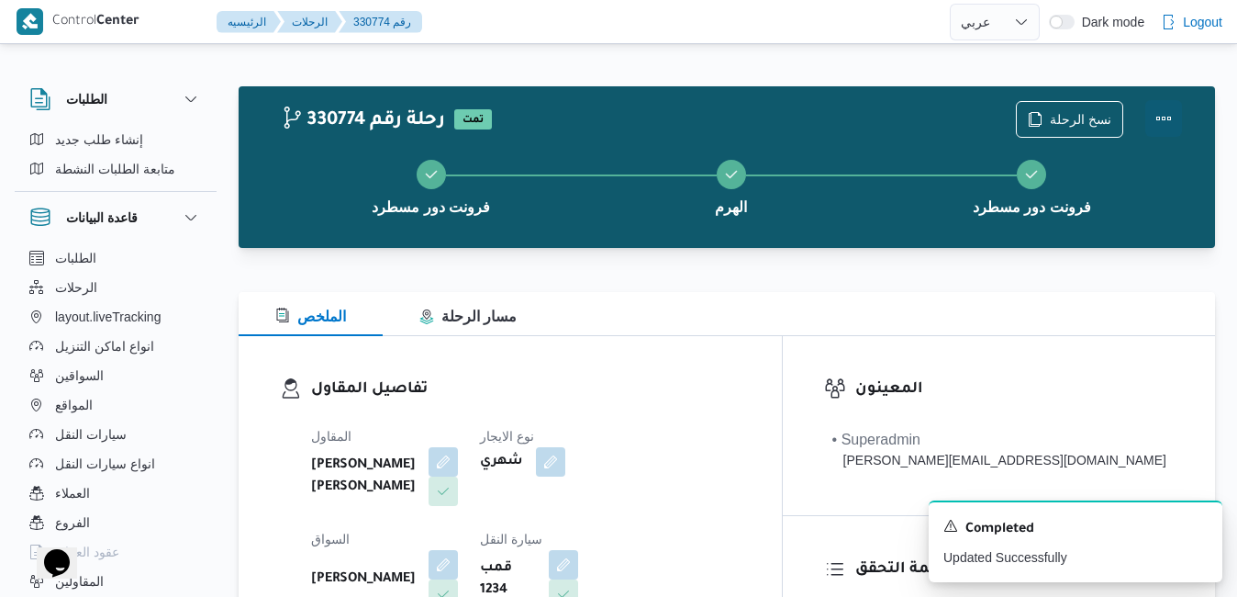
click at [1164, 111] on button "Actions" at bounding box center [1164, 118] width 37 height 37
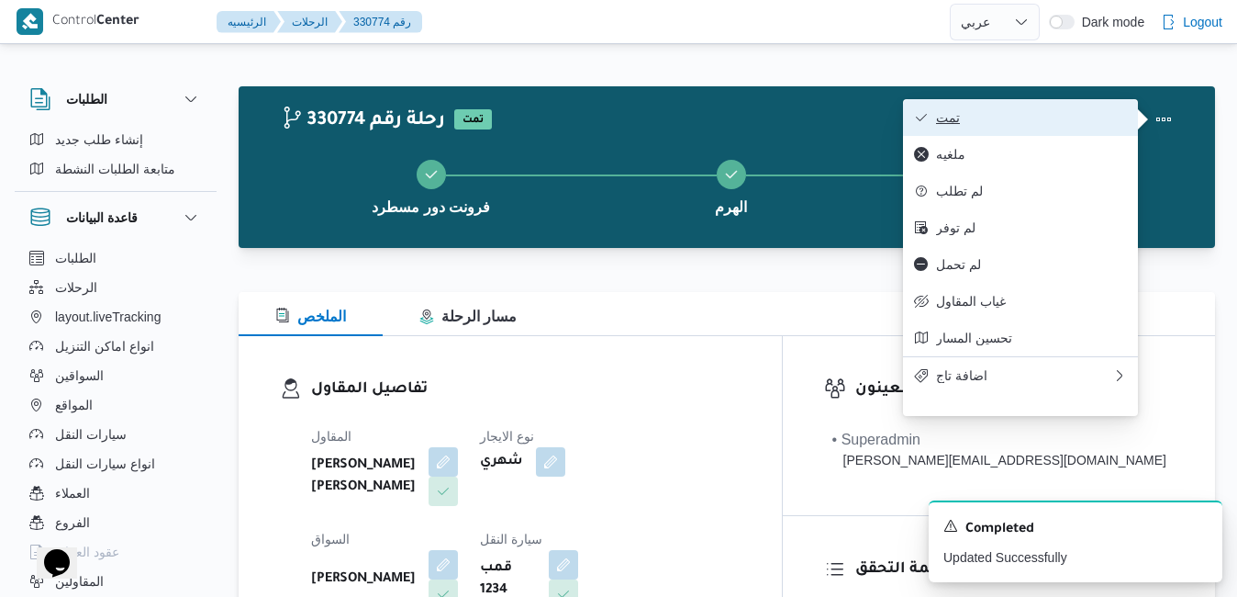
click at [1050, 119] on span "تمت" at bounding box center [1031, 117] width 191 height 15
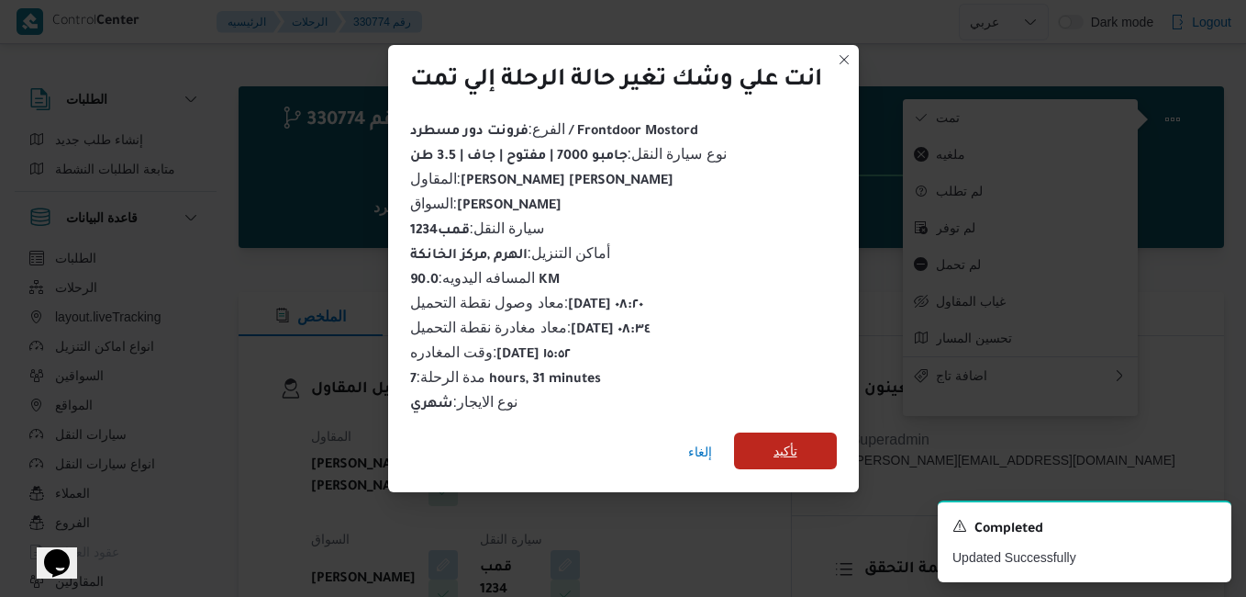
click at [791, 440] on span "تأكيد" at bounding box center [786, 451] width 24 height 22
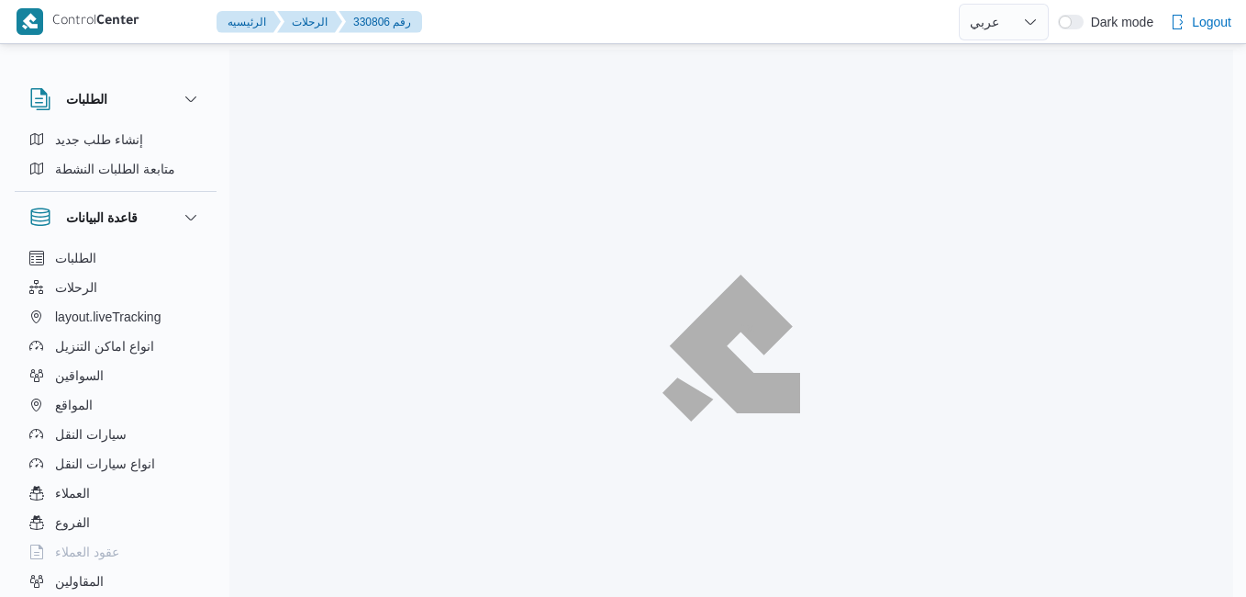
select select "ar"
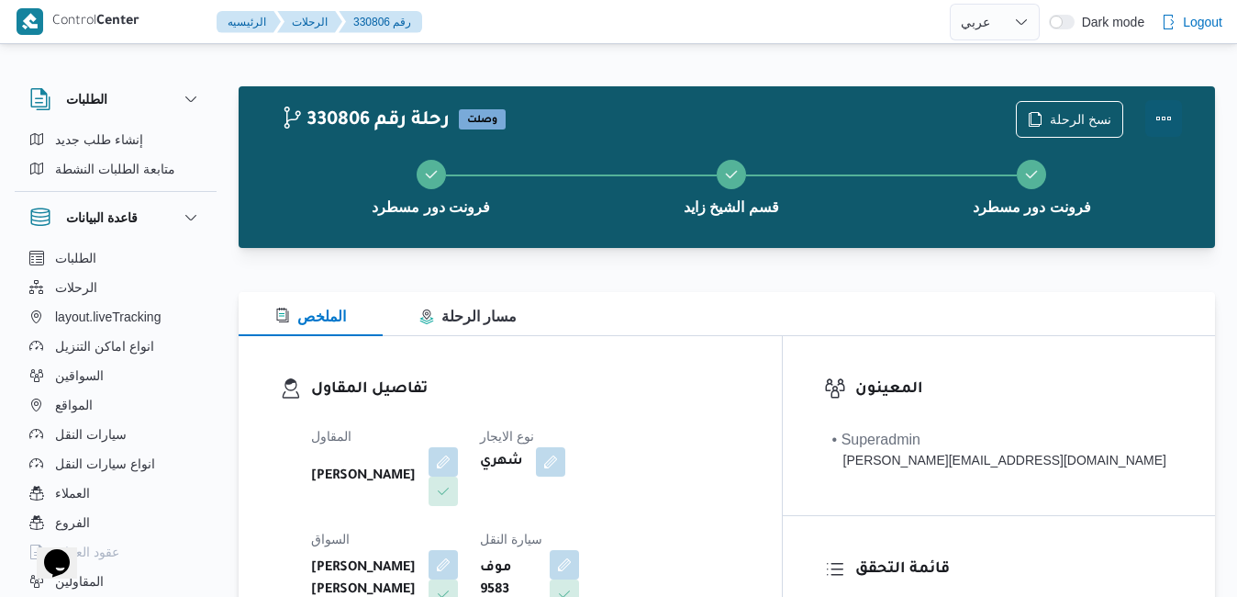
click at [1165, 115] on button "Actions" at bounding box center [1164, 118] width 37 height 37
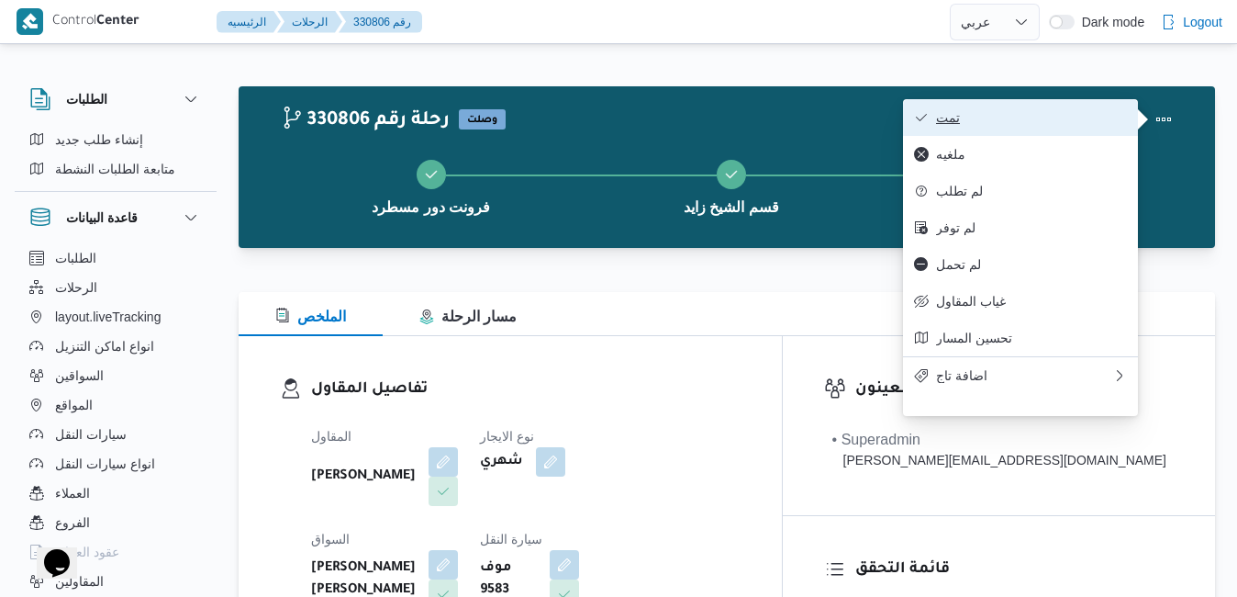
click at [1079, 119] on span "تمت" at bounding box center [1031, 117] width 191 height 15
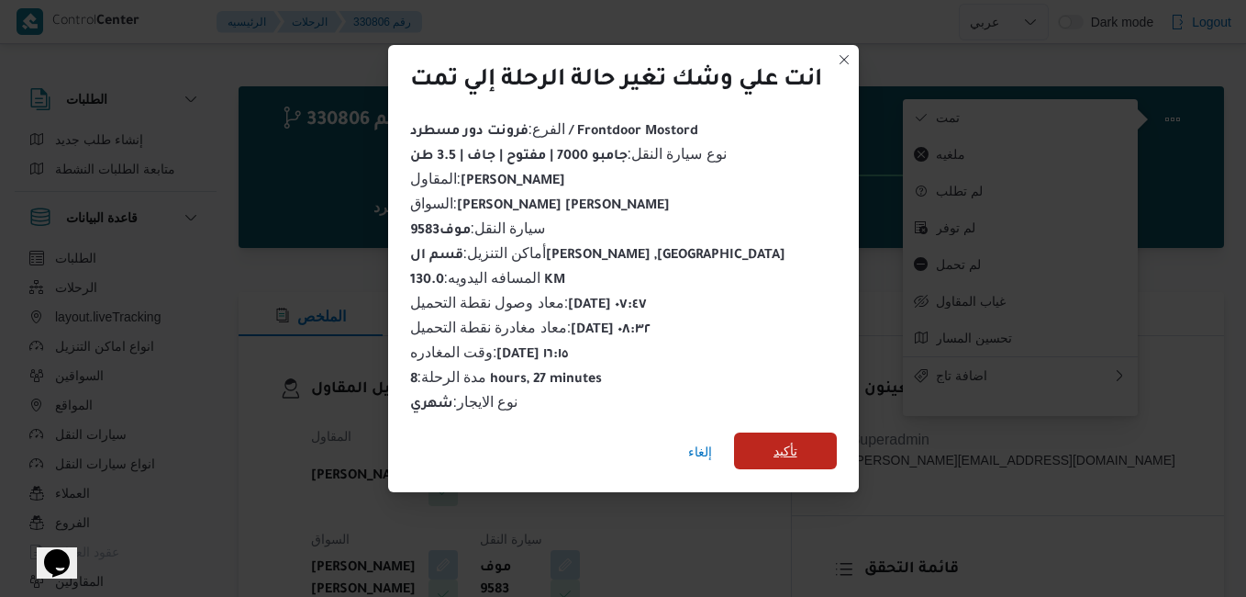
click at [807, 432] on span "تأكيد" at bounding box center [785, 450] width 103 height 37
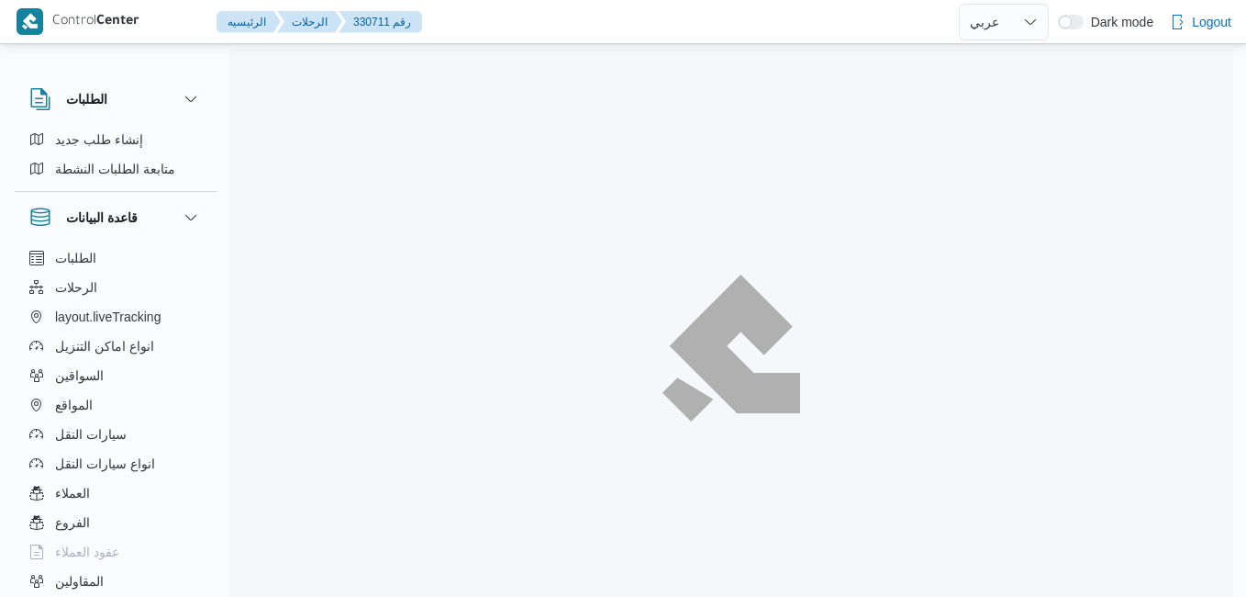
select select "ar"
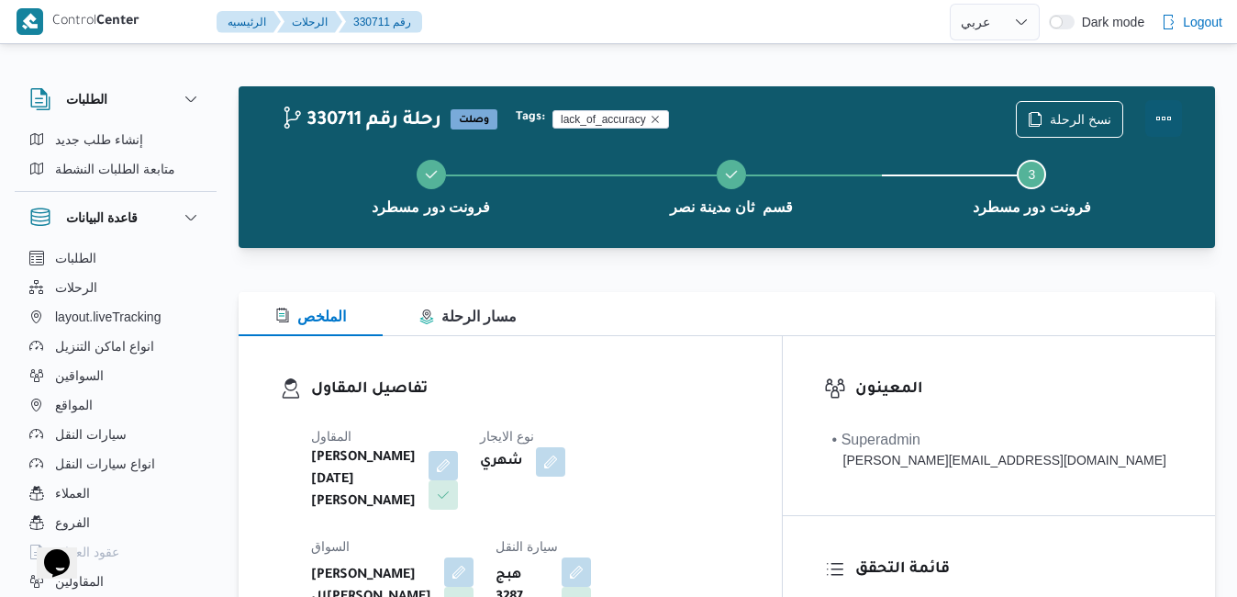
click at [1160, 116] on button "Actions" at bounding box center [1164, 118] width 37 height 37
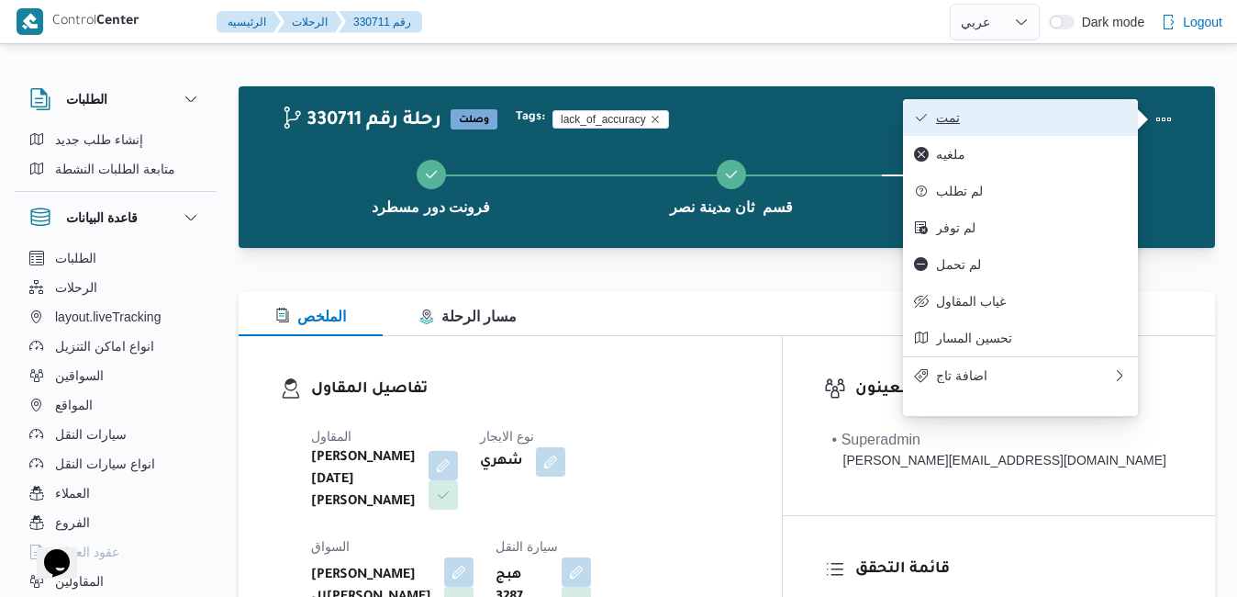
click at [1091, 112] on span "تمت" at bounding box center [1031, 117] width 191 height 15
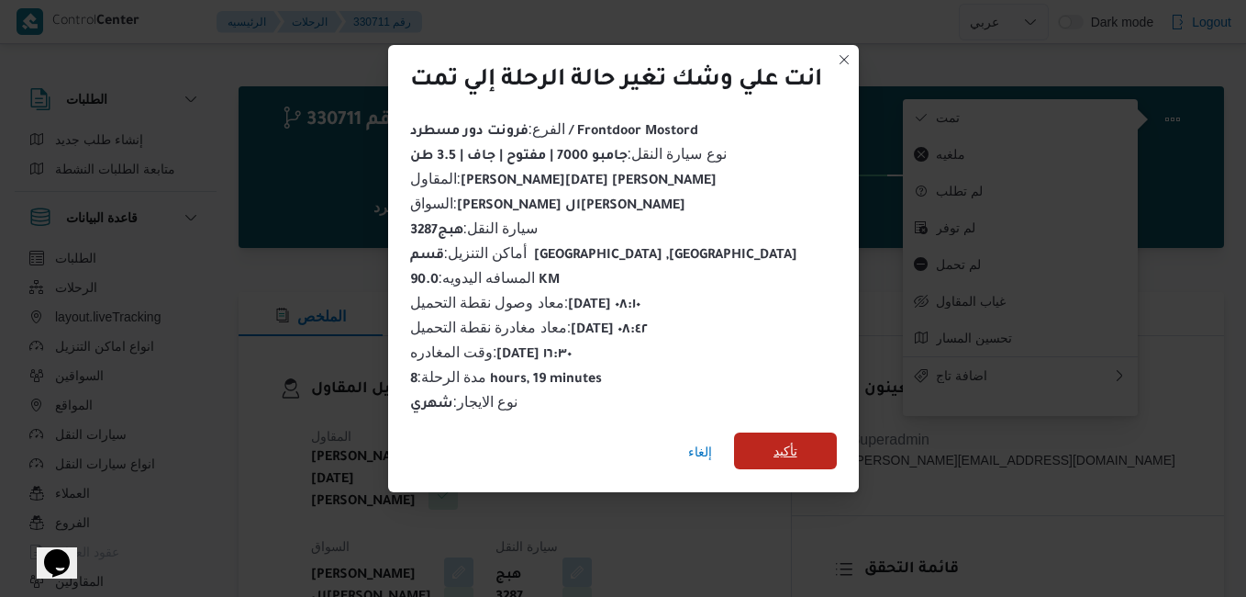
click at [791, 440] on span "تأكيد" at bounding box center [786, 451] width 24 height 22
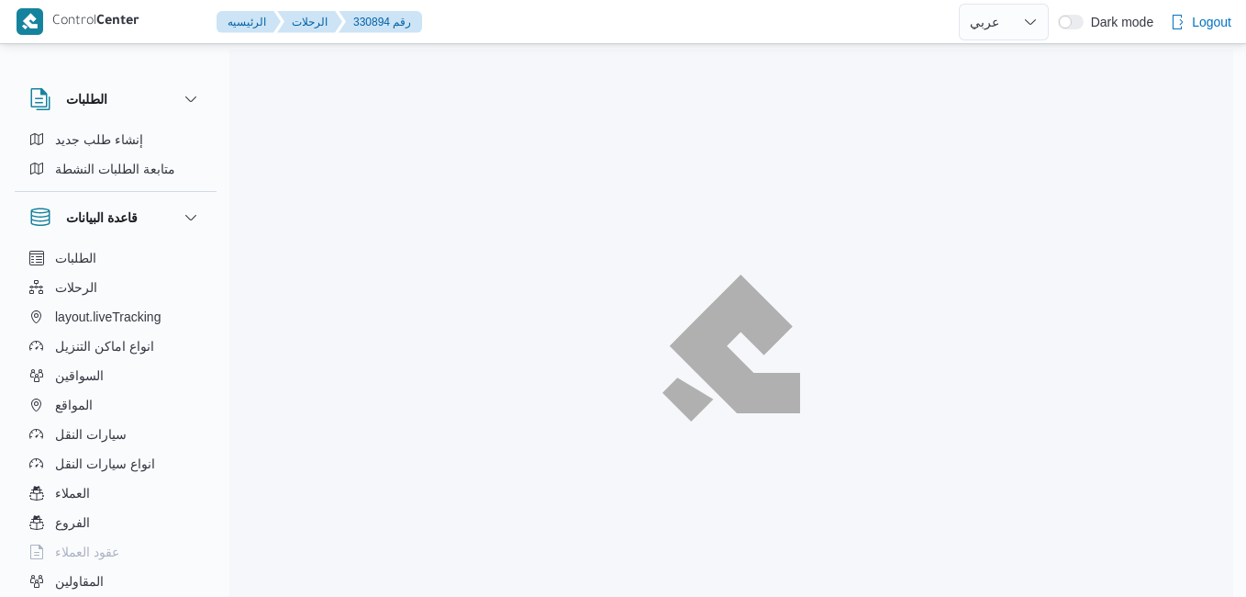
select select "ar"
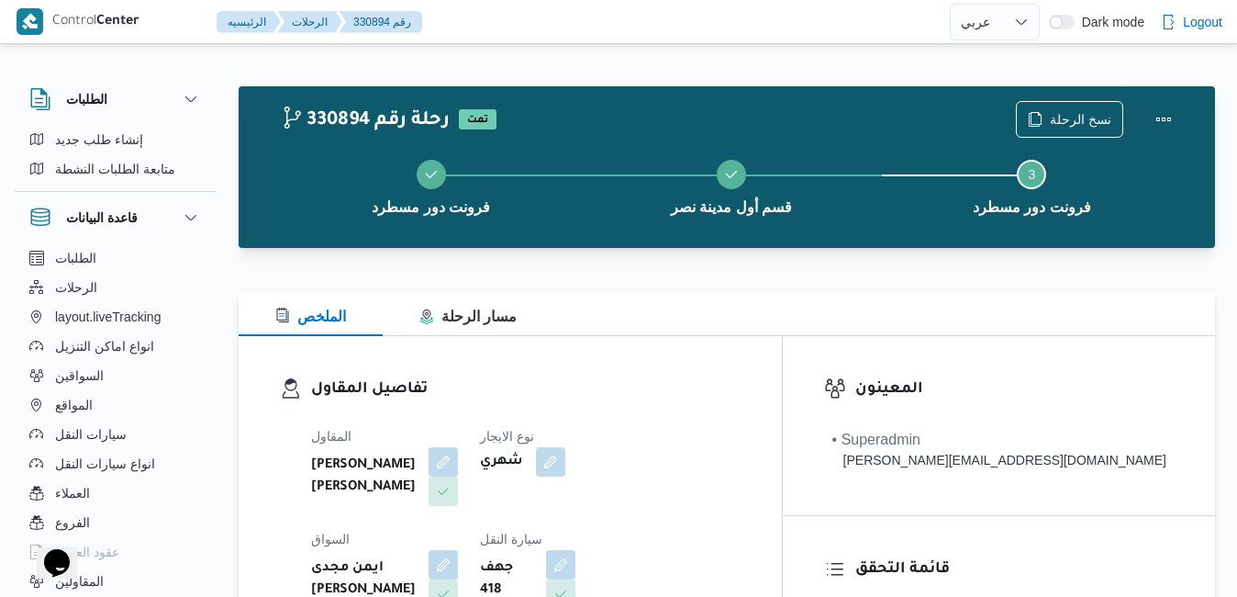
click at [782, 355] on div "تفاصيل المقاول المقاول [PERSON_NAME] [PERSON_NAME] نوع الايجار شهري السواق ايمن…" at bounding box center [510, 548] width 543 height 424
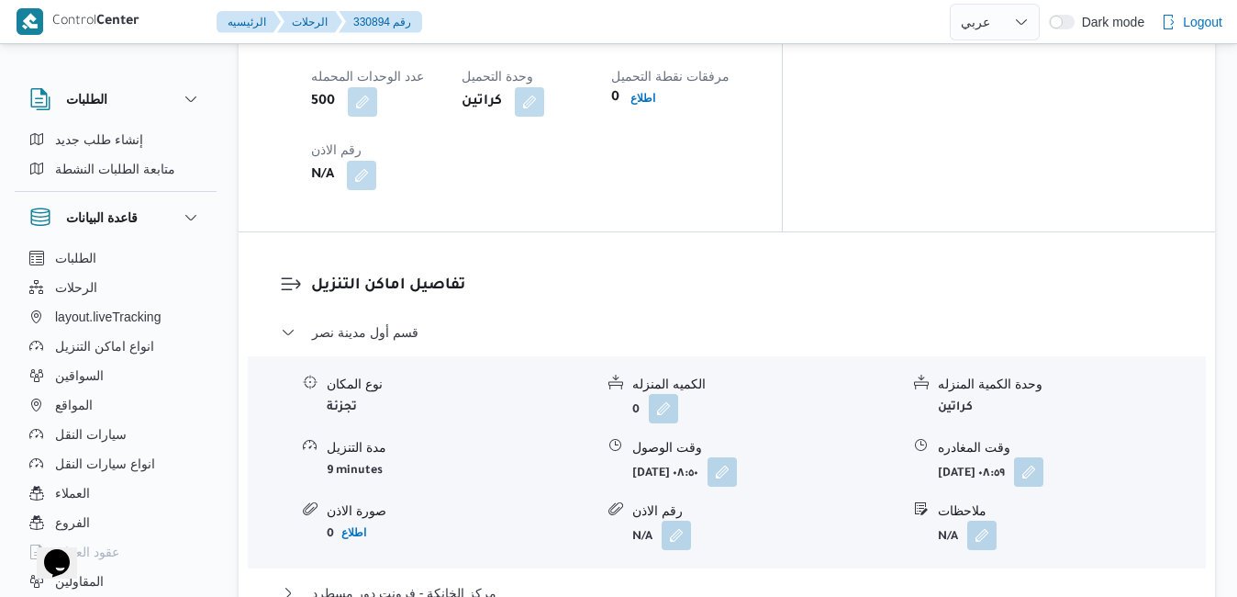
scroll to position [1615, 0]
click at [822, 580] on button "مركز الخانكة - فرونت دور مسطرد" at bounding box center [727, 591] width 893 height 22
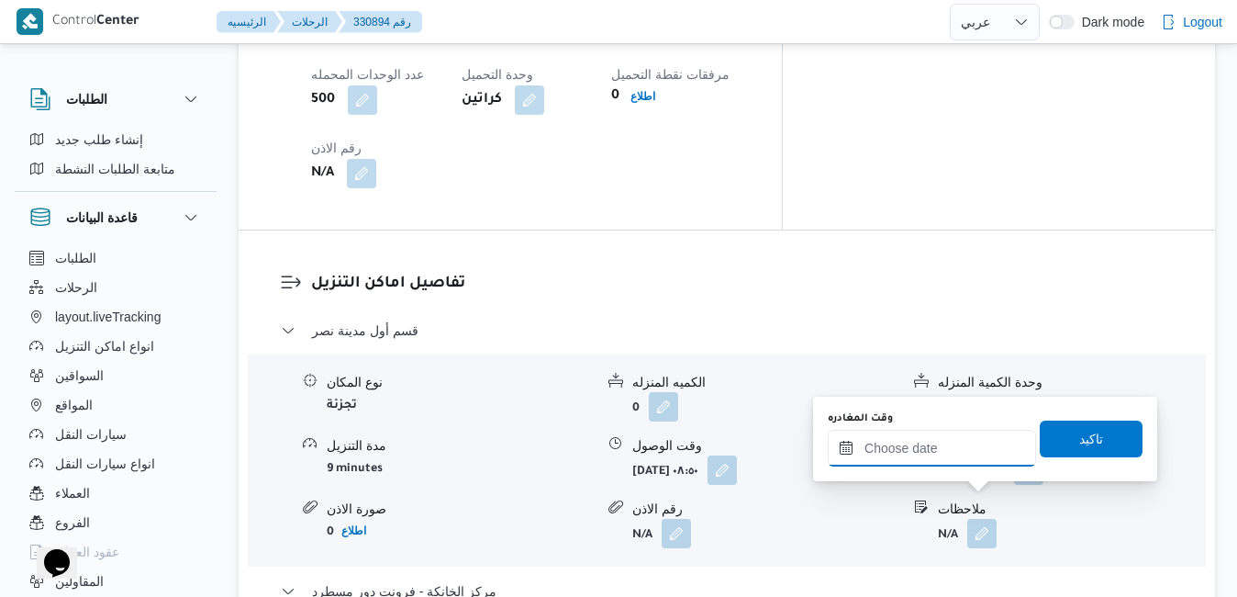
click at [911, 443] on input "وقت المغادره" at bounding box center [932, 448] width 208 height 37
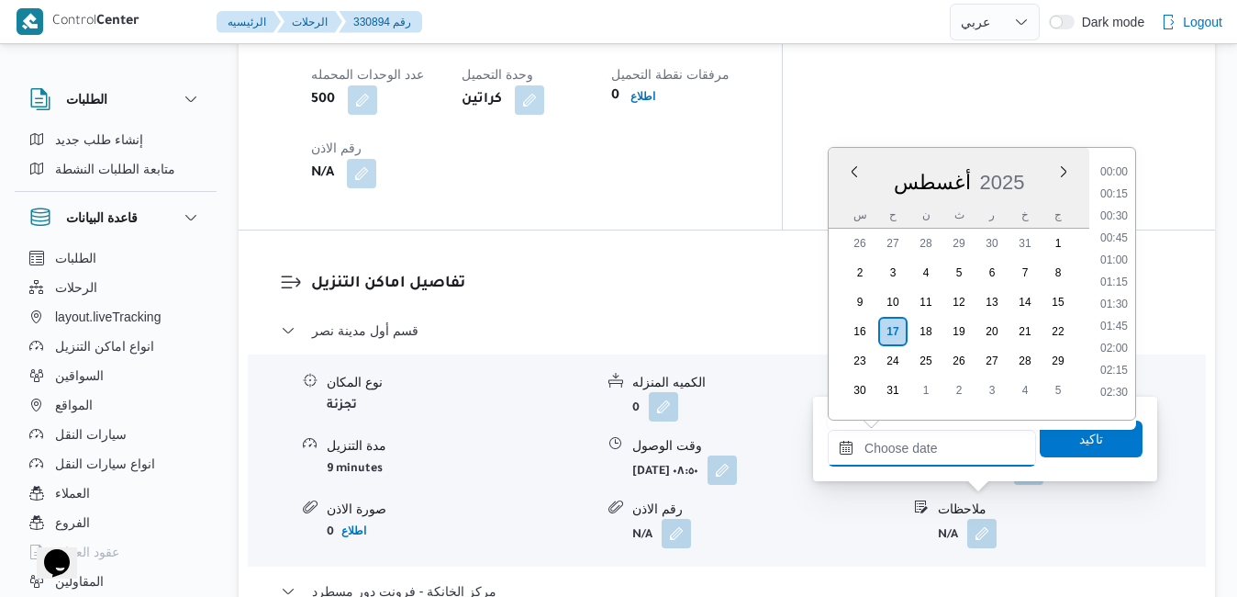
scroll to position [1459, 0]
click at [1042, 160] on div "أغسطس 2025" at bounding box center [959, 178] width 261 height 47
click at [1114, 166] on li "16:30" at bounding box center [1114, 166] width 42 height 18
type input "١٧/٠٨/٢٠٢٥ ١٦:٣٠"
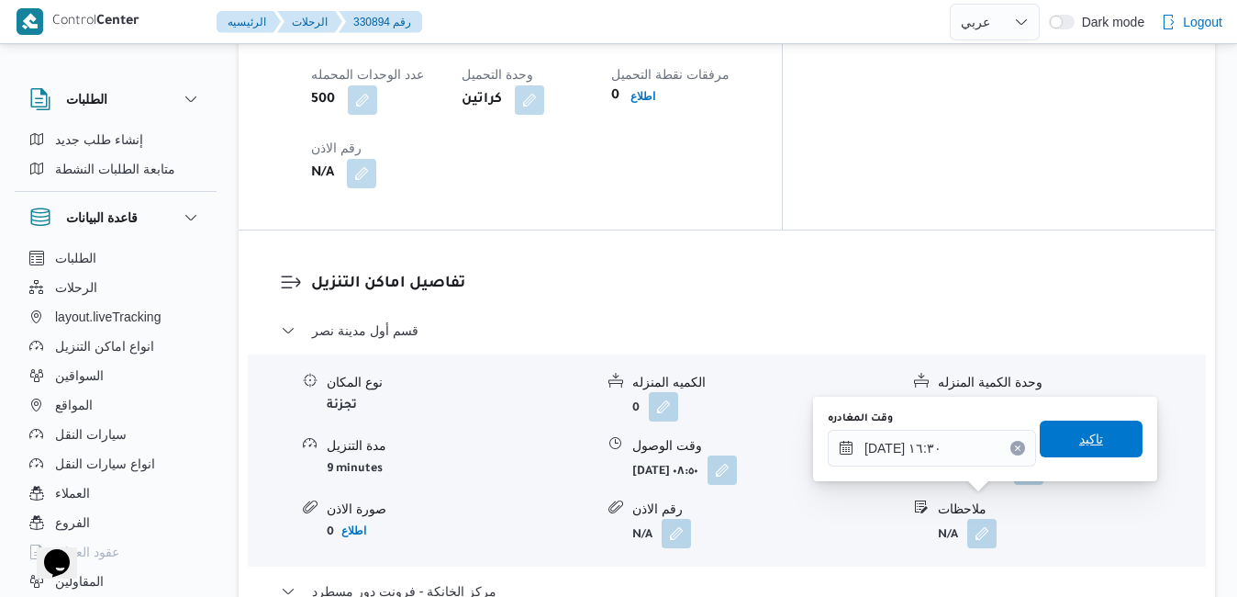
click at [1079, 436] on span "تاكيد" at bounding box center [1091, 439] width 24 height 22
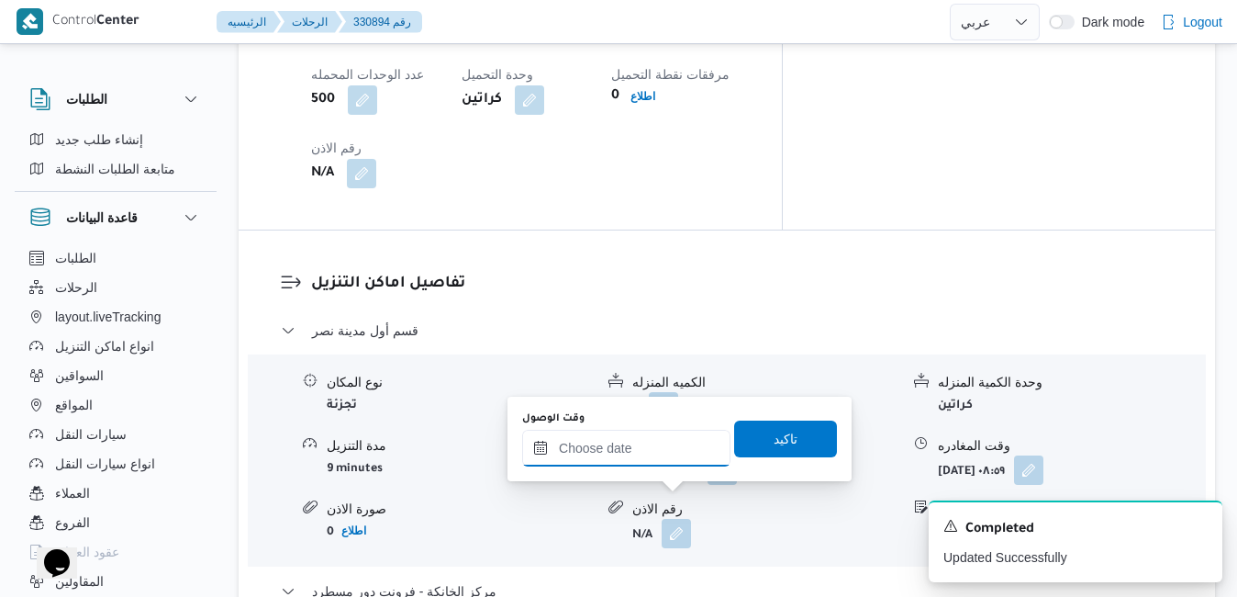
click at [676, 448] on input "وقت الوصول" at bounding box center [626, 448] width 208 height 37
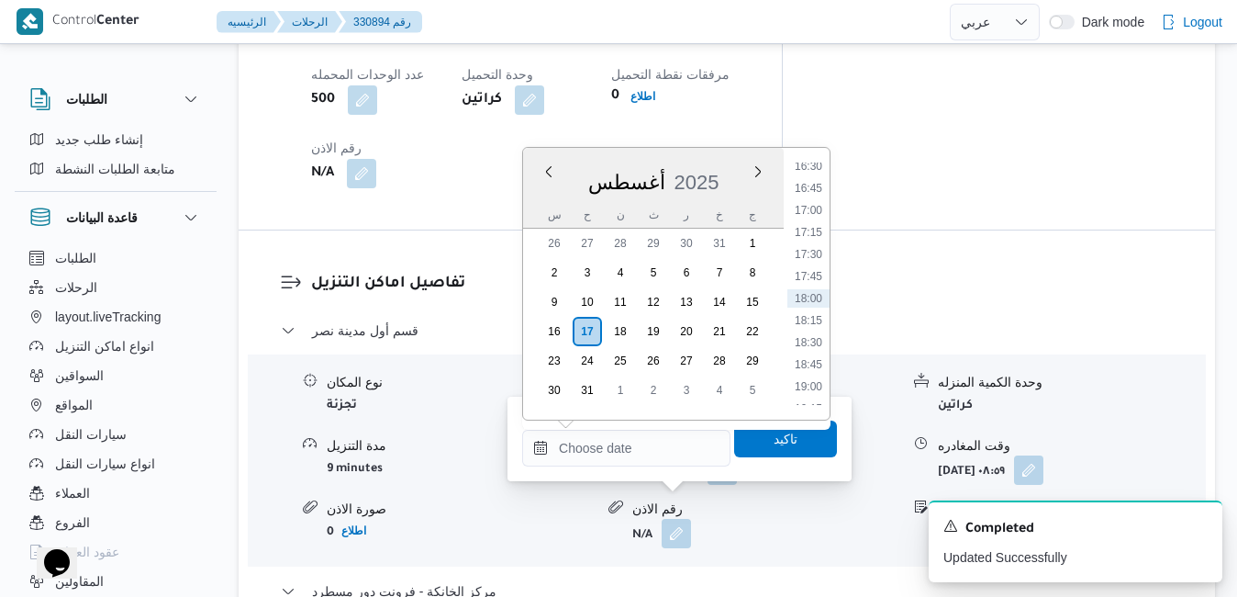
click at [725, 166] on div "أغسطس 2025" at bounding box center [653, 178] width 261 height 47
click at [813, 352] on li "16:15" at bounding box center [809, 356] width 42 height 18
type input "١٧/٠٨/٢٠٢٥ ١٦:١٥"
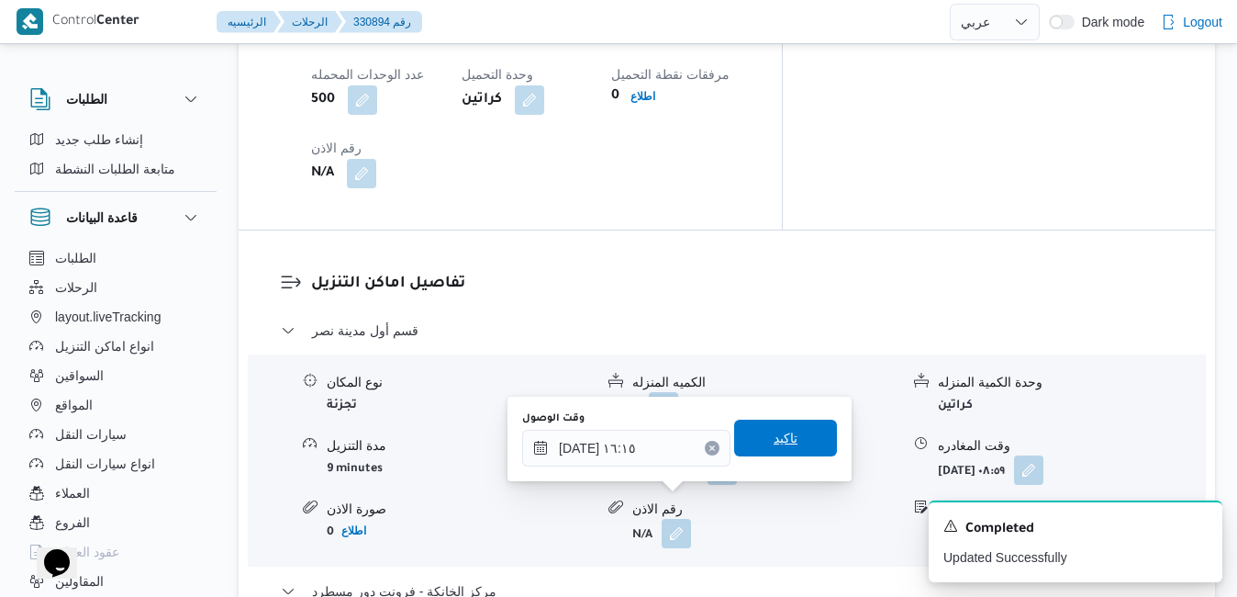
click at [777, 442] on span "تاكيد" at bounding box center [786, 438] width 24 height 22
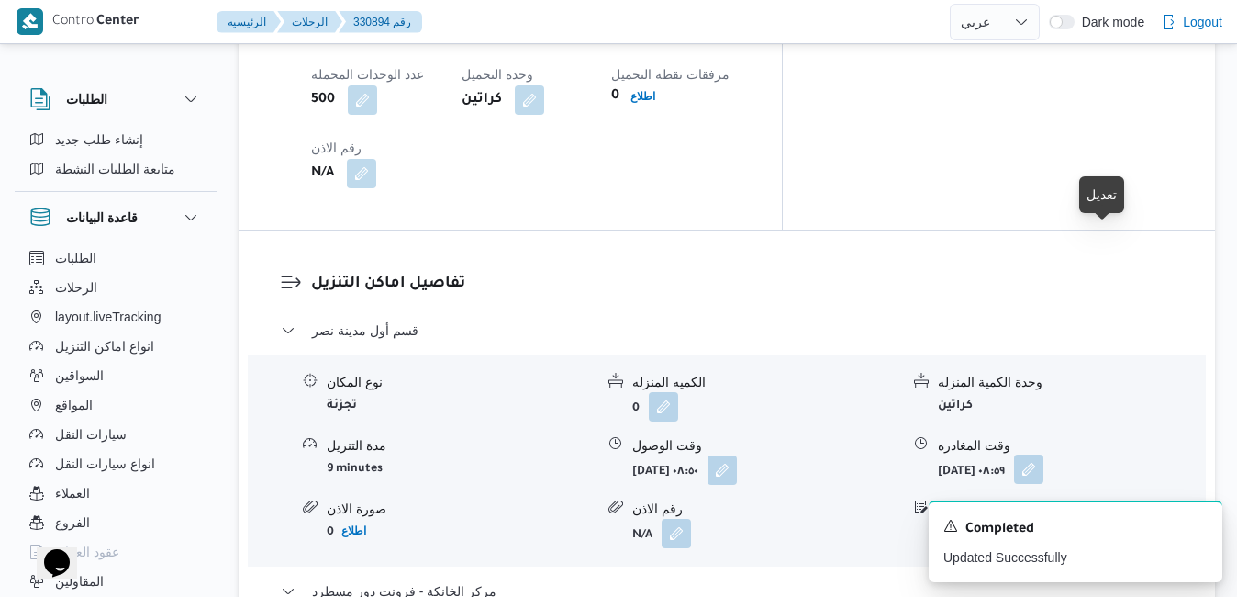
click at [1044, 454] on button "button" at bounding box center [1028, 468] width 29 height 29
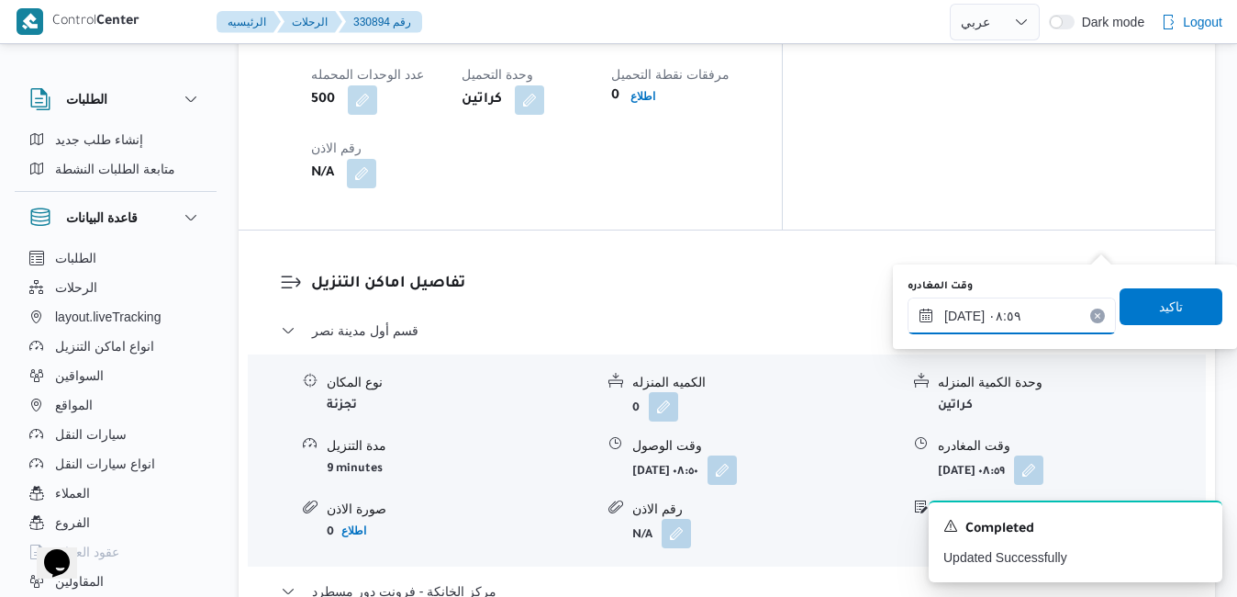
click at [1022, 323] on input "١٧/٠٨/٢٠٢٥ ٠٨:٥٩" at bounding box center [1012, 315] width 208 height 37
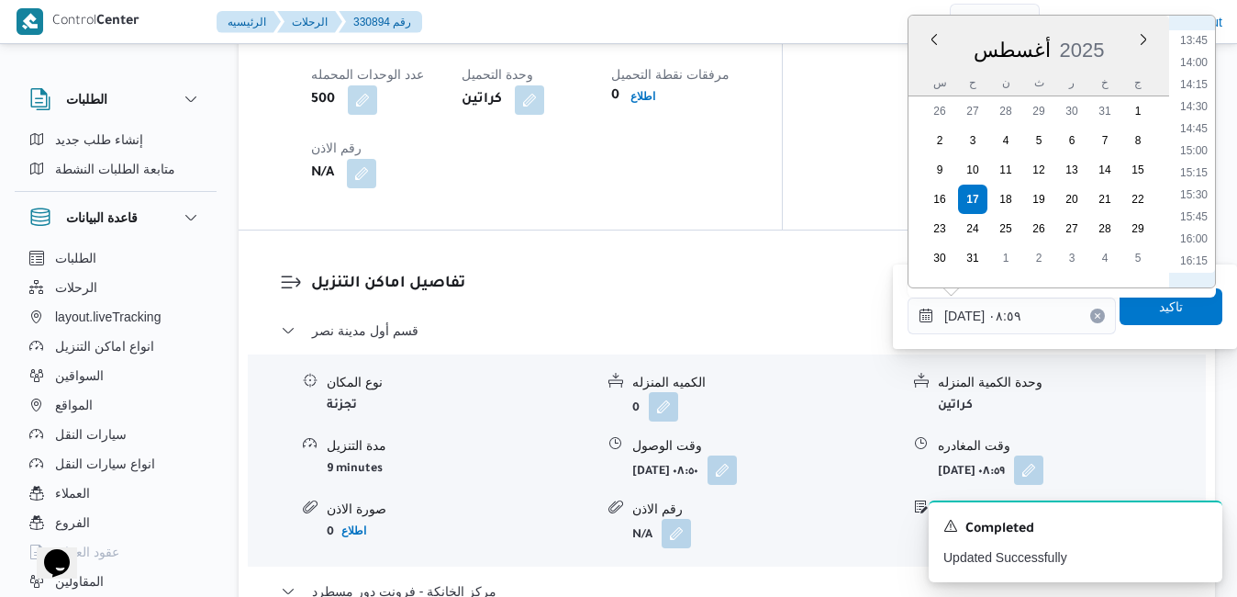
scroll to position [1280, 0]
click at [1194, 140] on li "15:45" at bounding box center [1194, 147] width 42 height 18
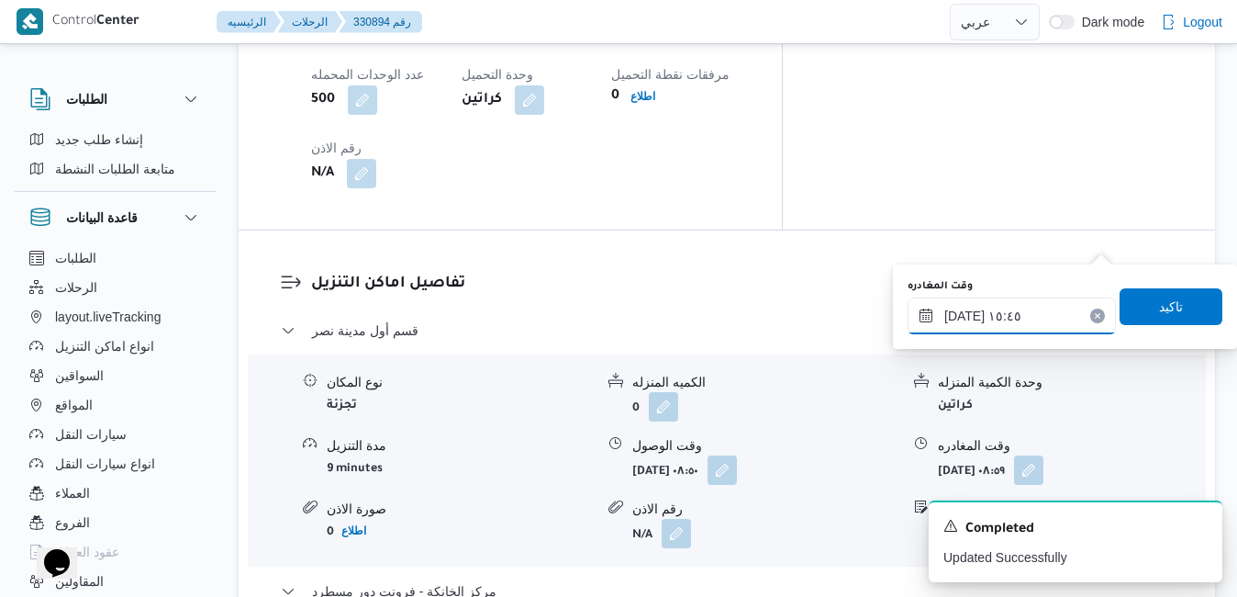
click at [966, 316] on input "١٧/٠٨/٢٠٢٥ ١٥:٤٥" at bounding box center [1012, 315] width 208 height 37
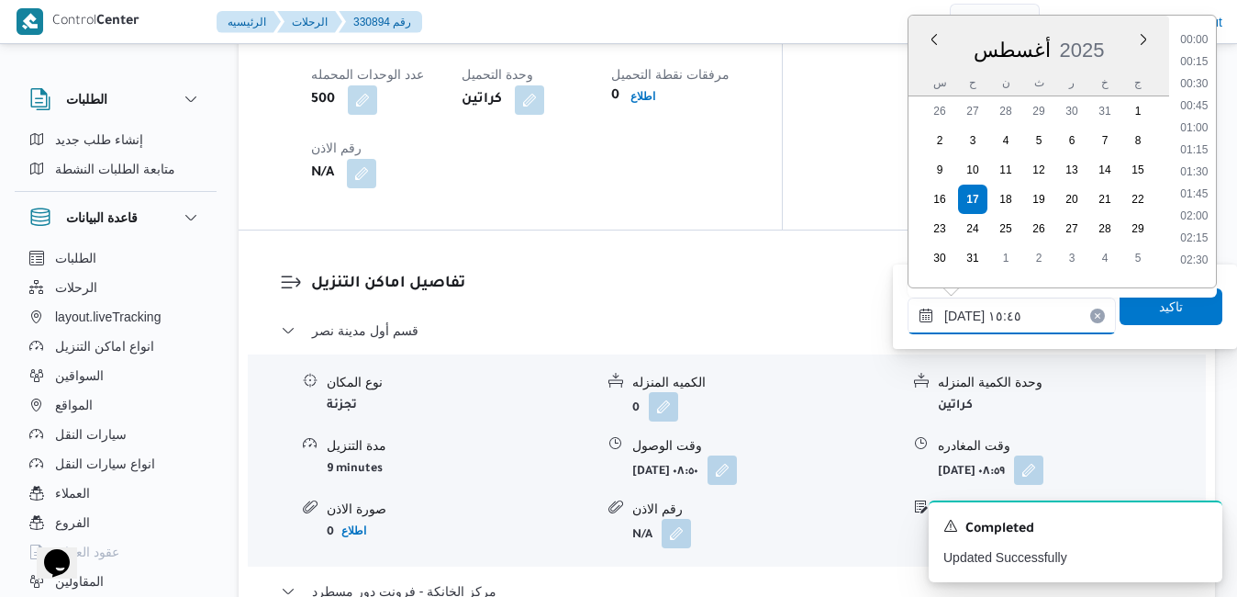
scroll to position [1261, 0]
type input "١٧/٠٨/٢٠٢٥ ١٥:40"
click at [1159, 316] on span "تاكيد" at bounding box center [1171, 306] width 24 height 22
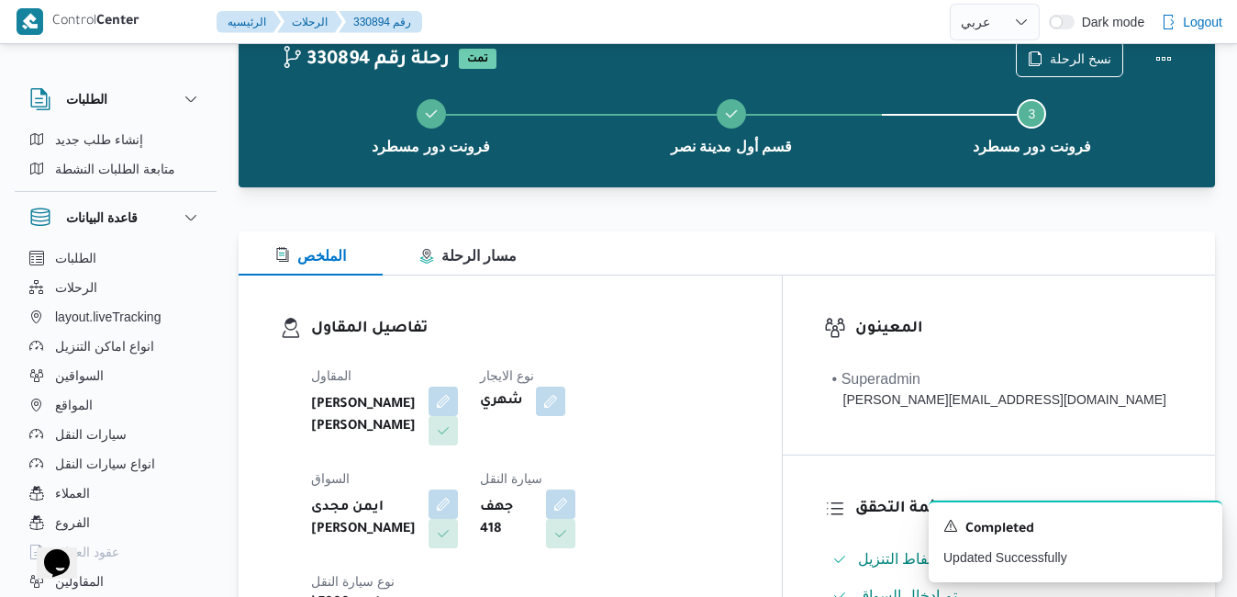
scroll to position [0, 0]
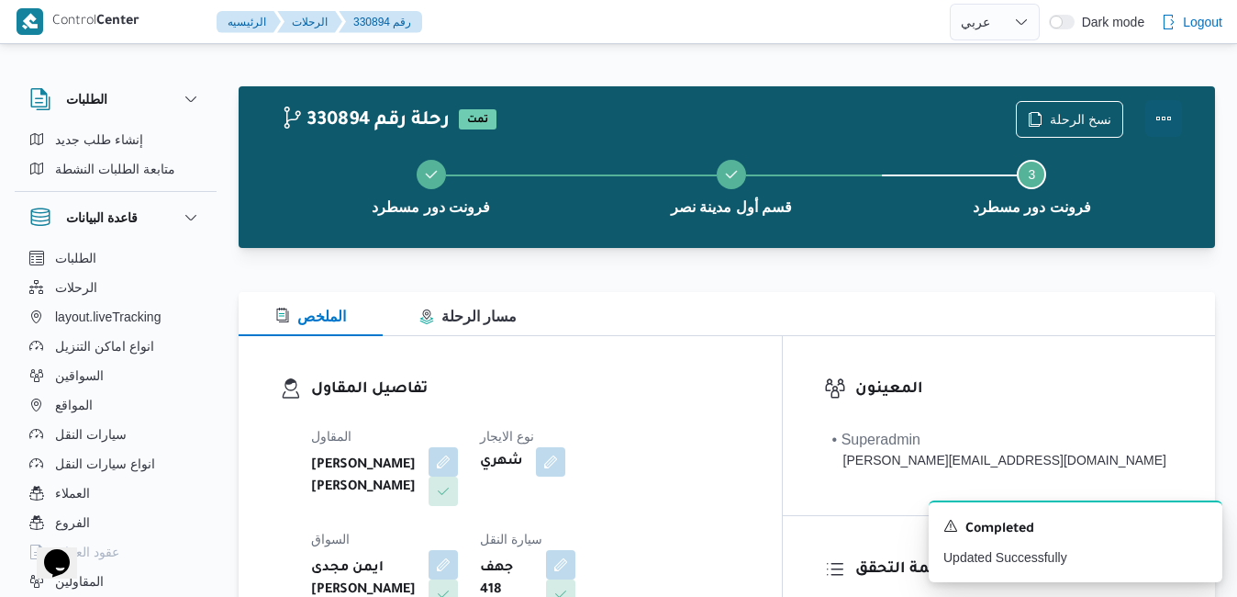
click at [1157, 123] on button "Actions" at bounding box center [1164, 118] width 37 height 37
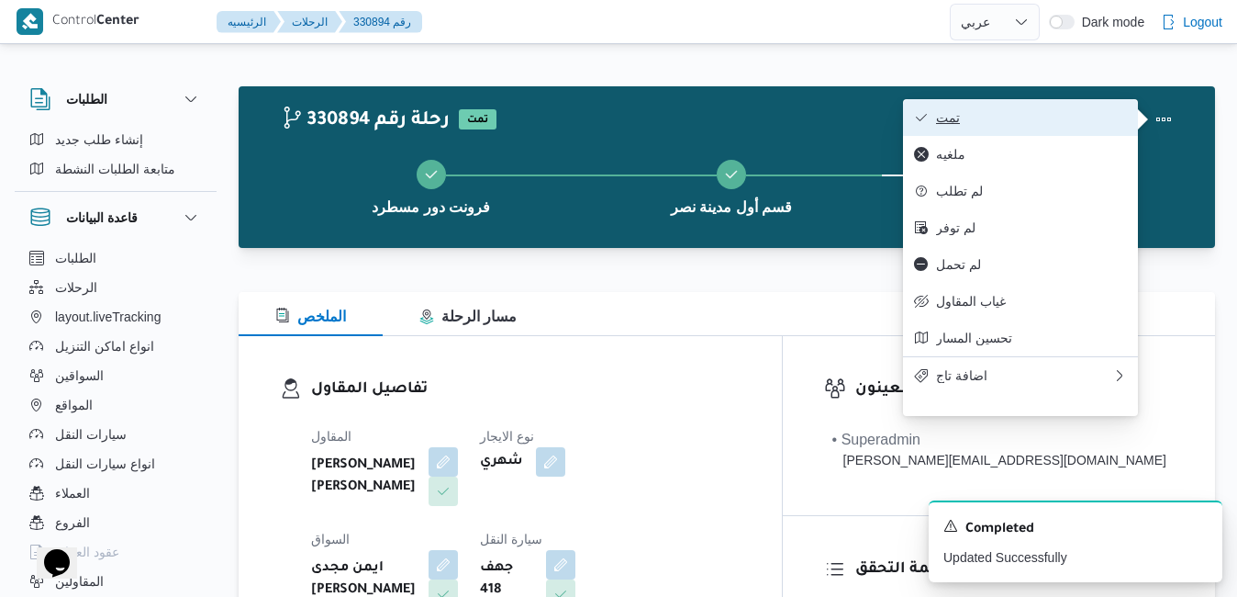
click at [1044, 118] on span "تمت" at bounding box center [1031, 117] width 191 height 15
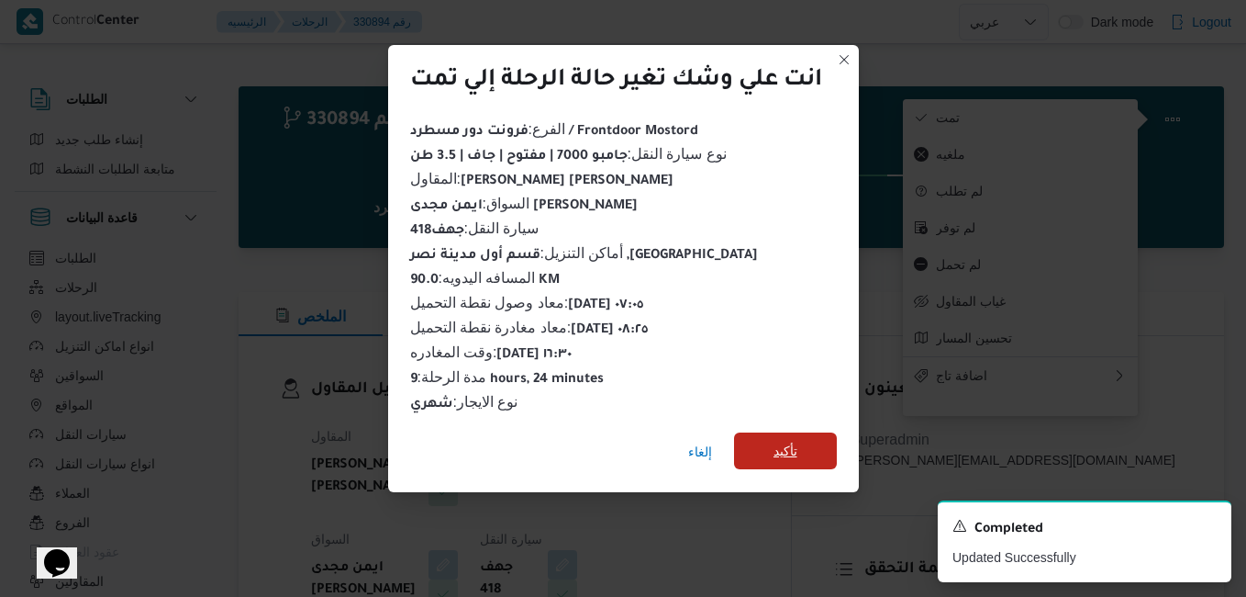
click at [770, 447] on span "تأكيد" at bounding box center [785, 450] width 103 height 37
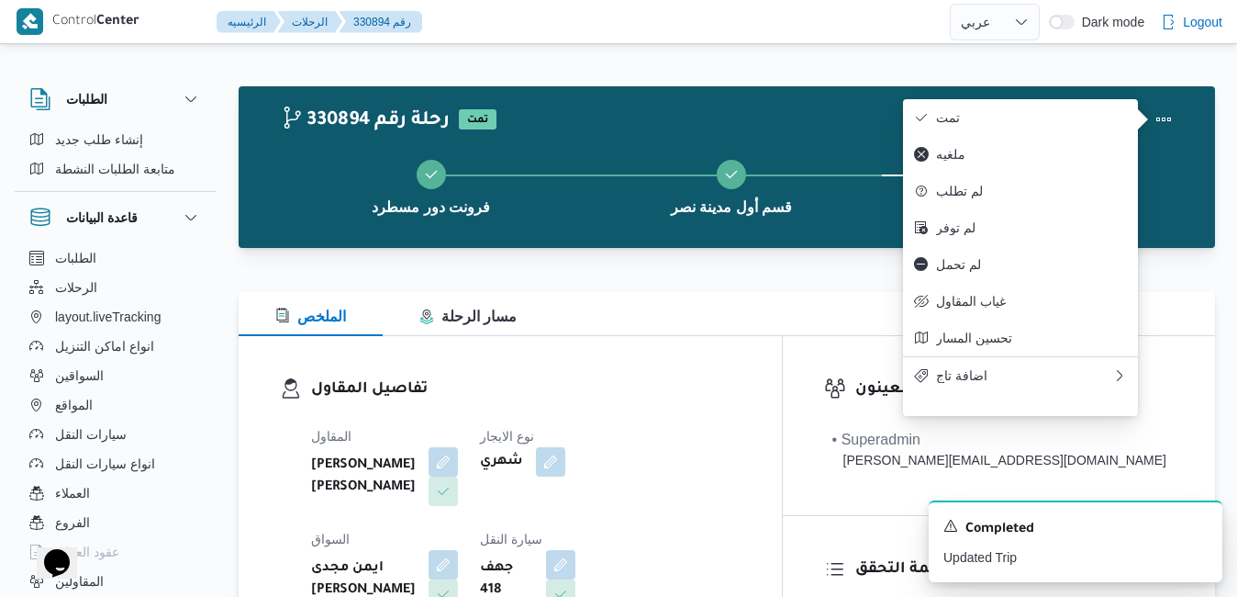
click at [741, 405] on dl "تفاصيل المقاول المقاول محمد عيد عبدالسلام عبدالحافظ نوع الايجار شهري السواق ايم…" at bounding box center [526, 547] width 430 height 341
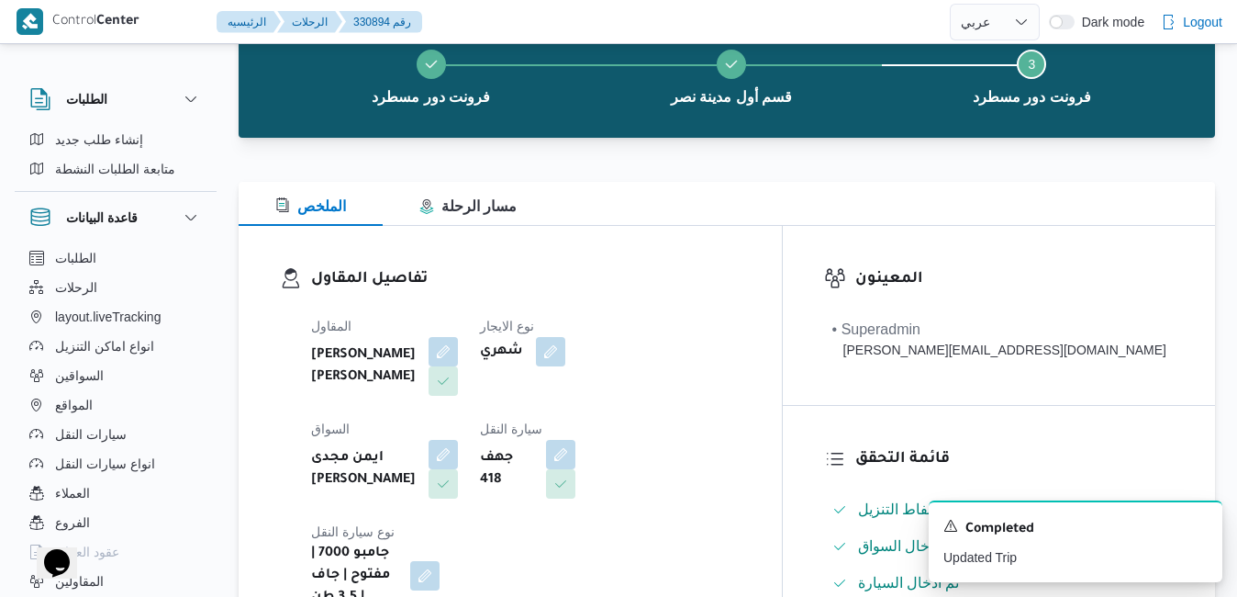
scroll to position [73, 0]
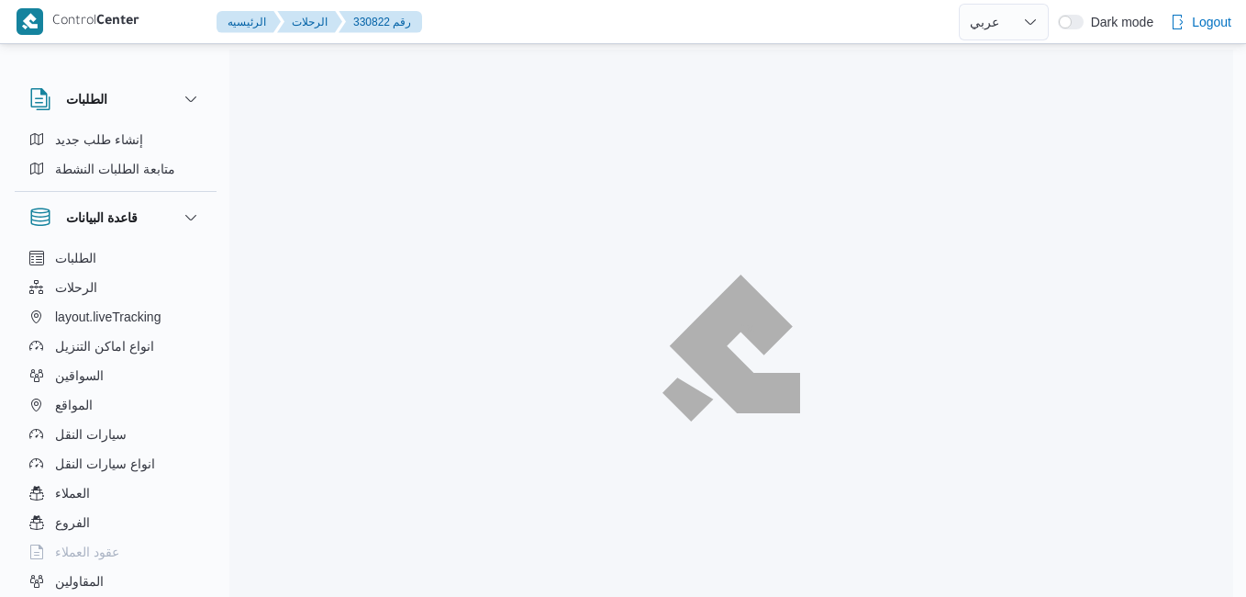
select select "ar"
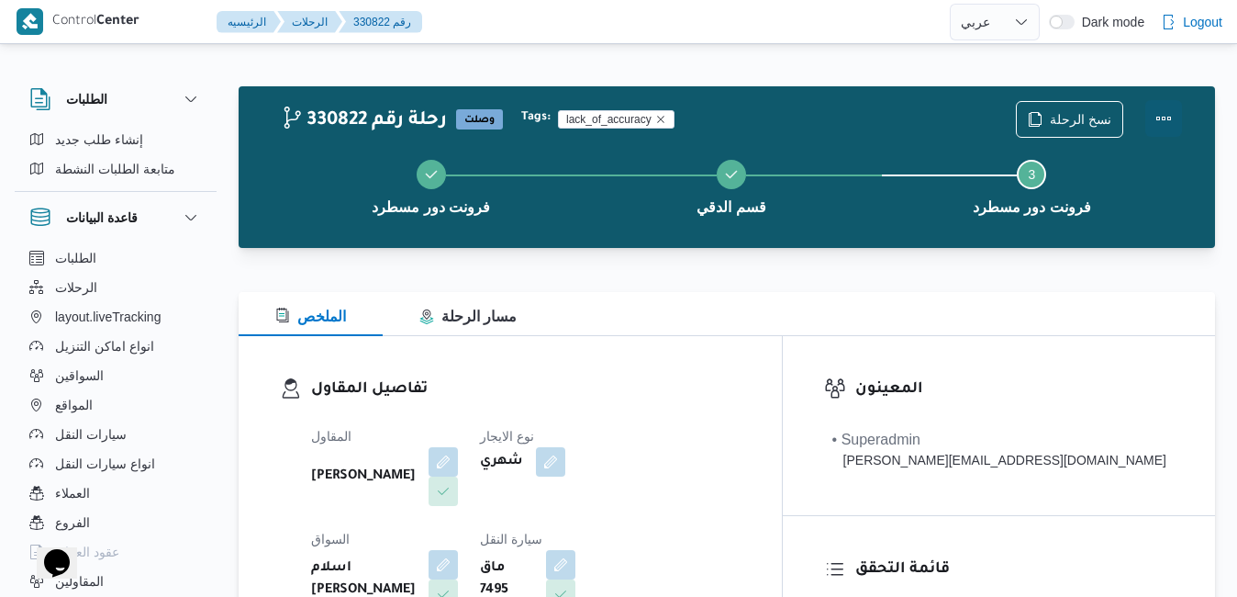
click at [1163, 105] on button "Actions" at bounding box center [1164, 118] width 37 height 37
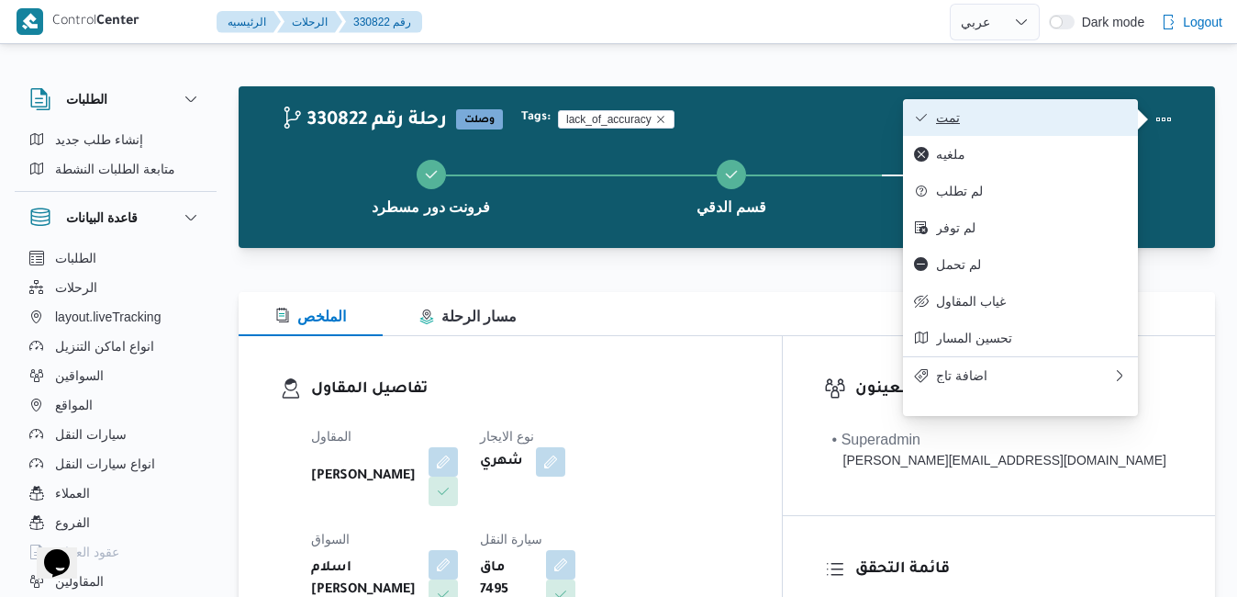
click at [1069, 121] on span "تمت" at bounding box center [1031, 117] width 191 height 15
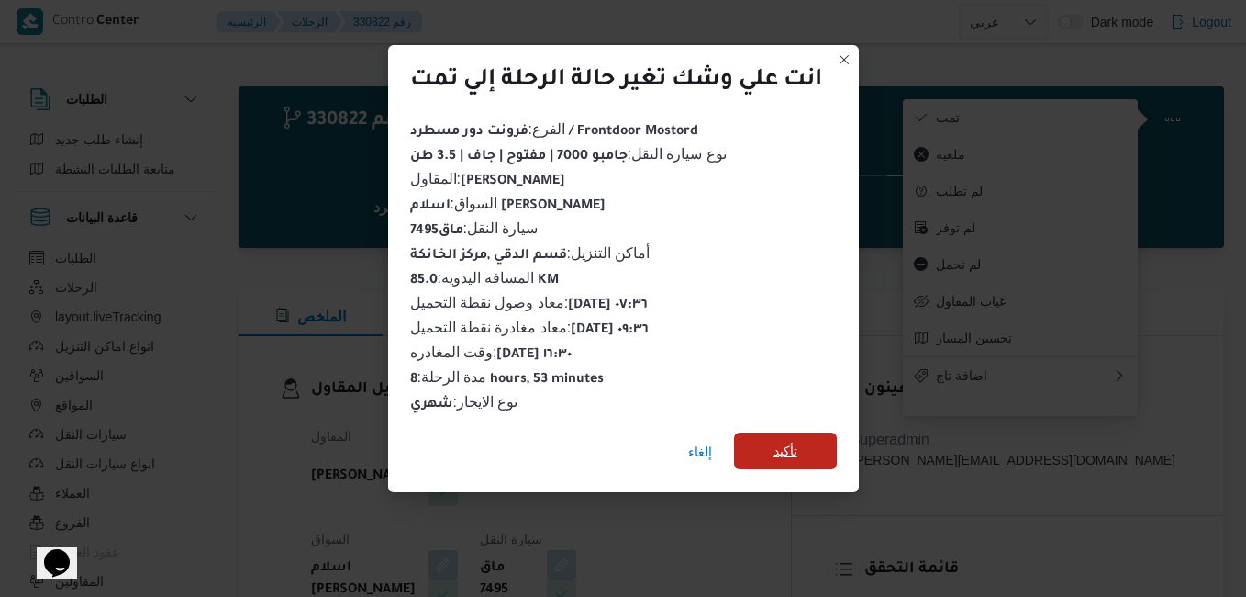
click at [800, 448] on span "تأكيد" at bounding box center [785, 450] width 103 height 37
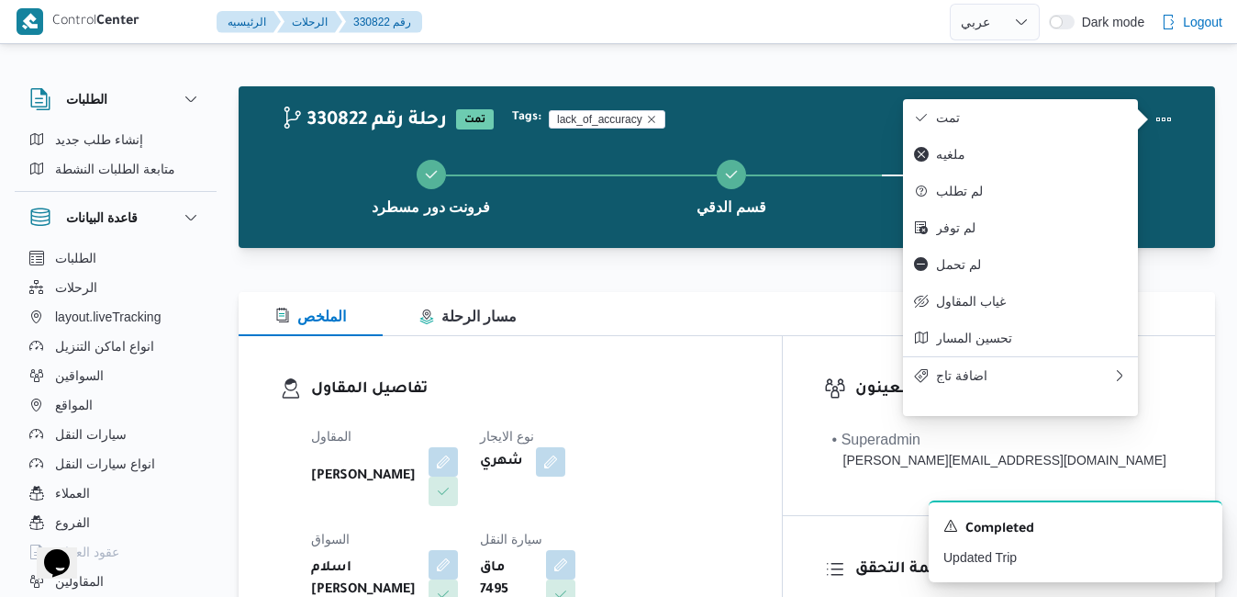
click at [762, 343] on div "تفاصيل المقاول المقاول محمد صلاح عبداللطيف الشريف نوع الايجار شهري السواق اسلام…" at bounding box center [510, 548] width 543 height 424
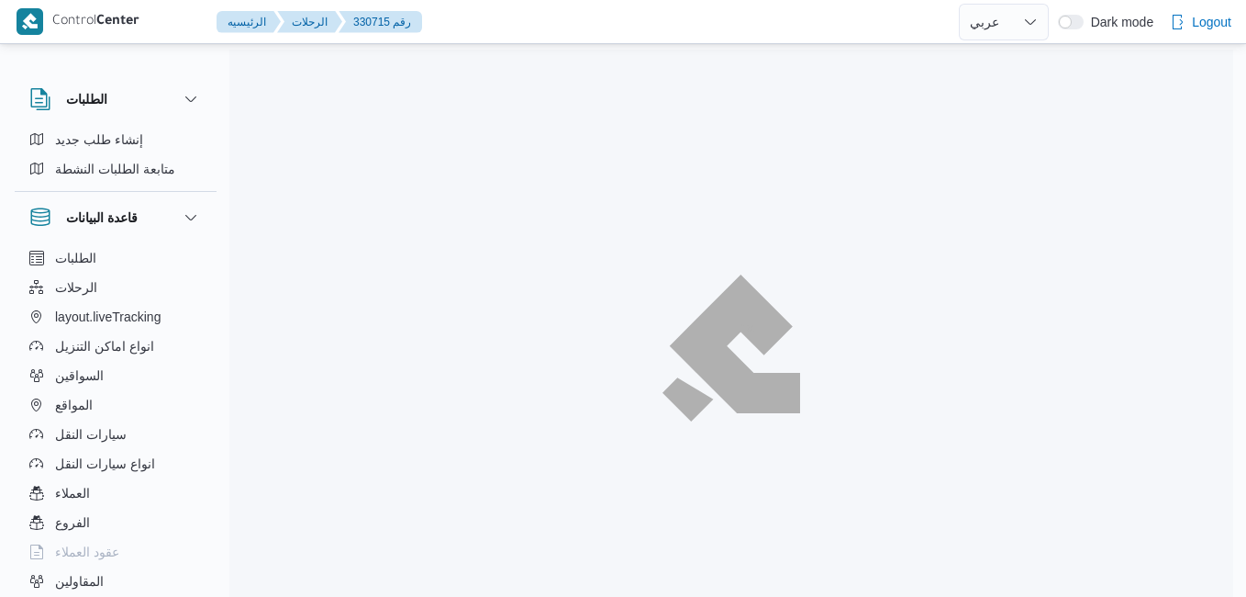
select select "ar"
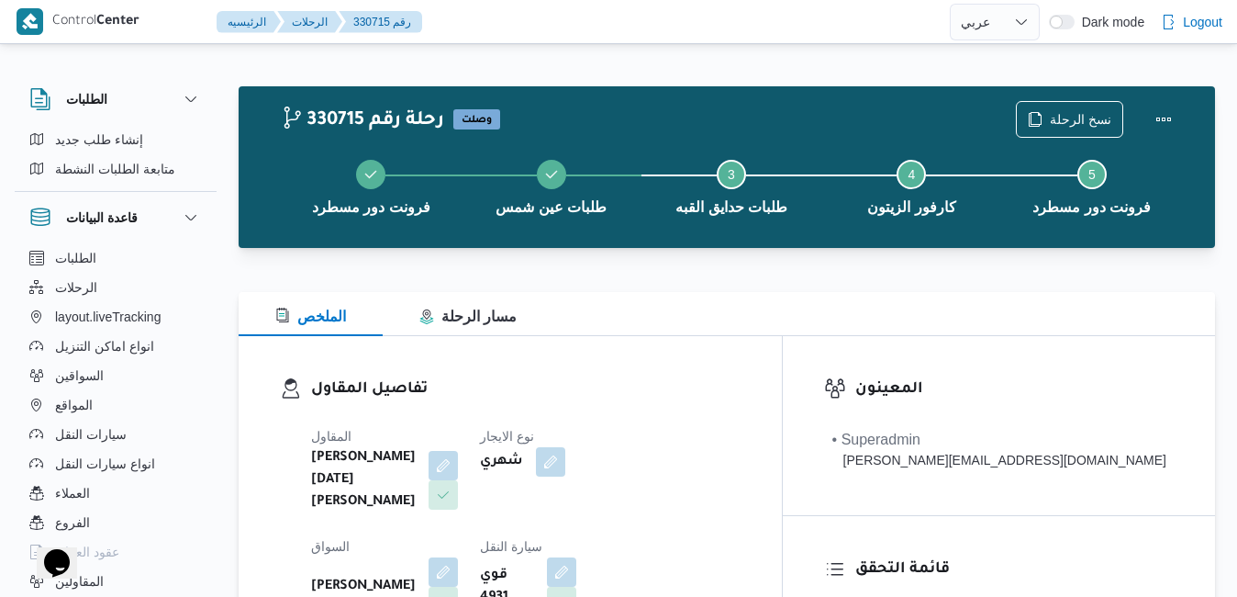
click at [782, 352] on div "تفاصيل المقاول المقاول ابراهيم رمضان ابراهيم عثمان ابوباشا نوع الايجار شهري الس…" at bounding box center [510, 551] width 543 height 431
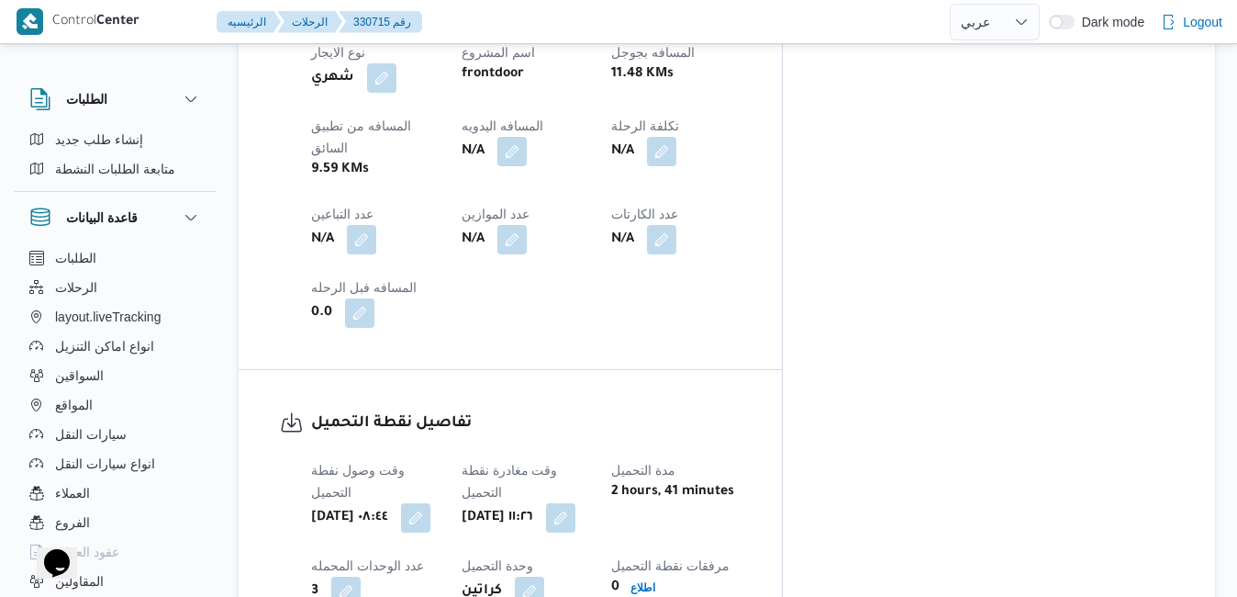
scroll to position [1175, 0]
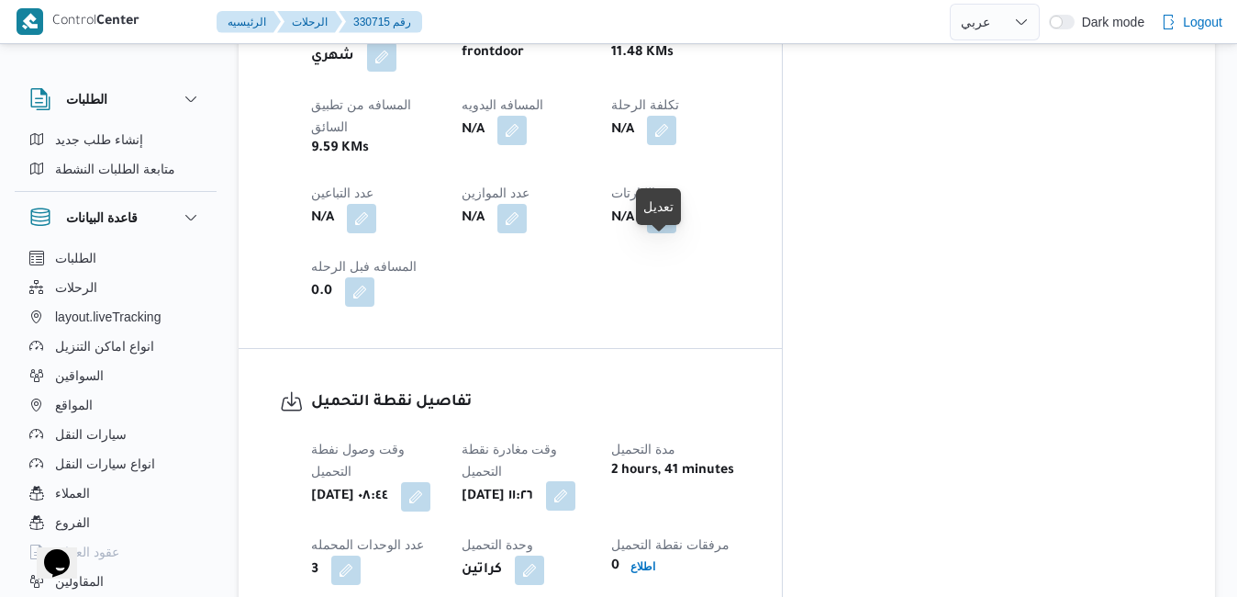
click at [576, 481] on button "button" at bounding box center [560, 495] width 29 height 29
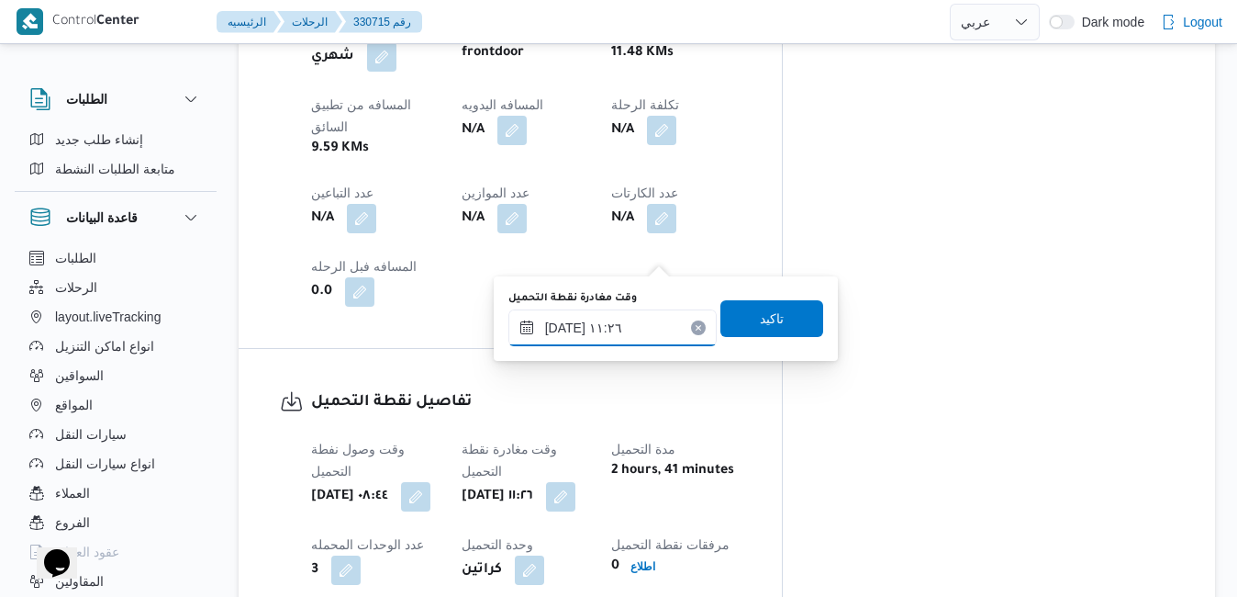
click at [590, 339] on input "١٧/٠٨/٢٠٢٥ ١١:٢٦" at bounding box center [613, 327] width 208 height 37
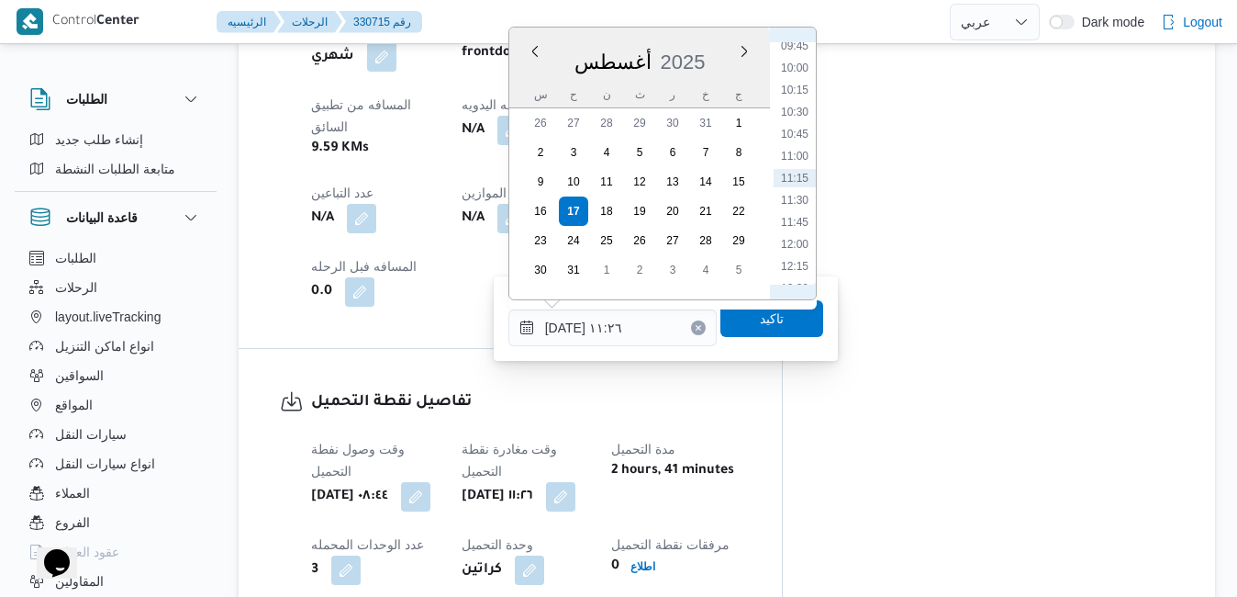
scroll to position [653, 0]
click at [796, 192] on li "09:00" at bounding box center [795, 192] width 42 height 18
type input "١٧/٠٨/٢٠٢٥ ٠٩:٠٠"
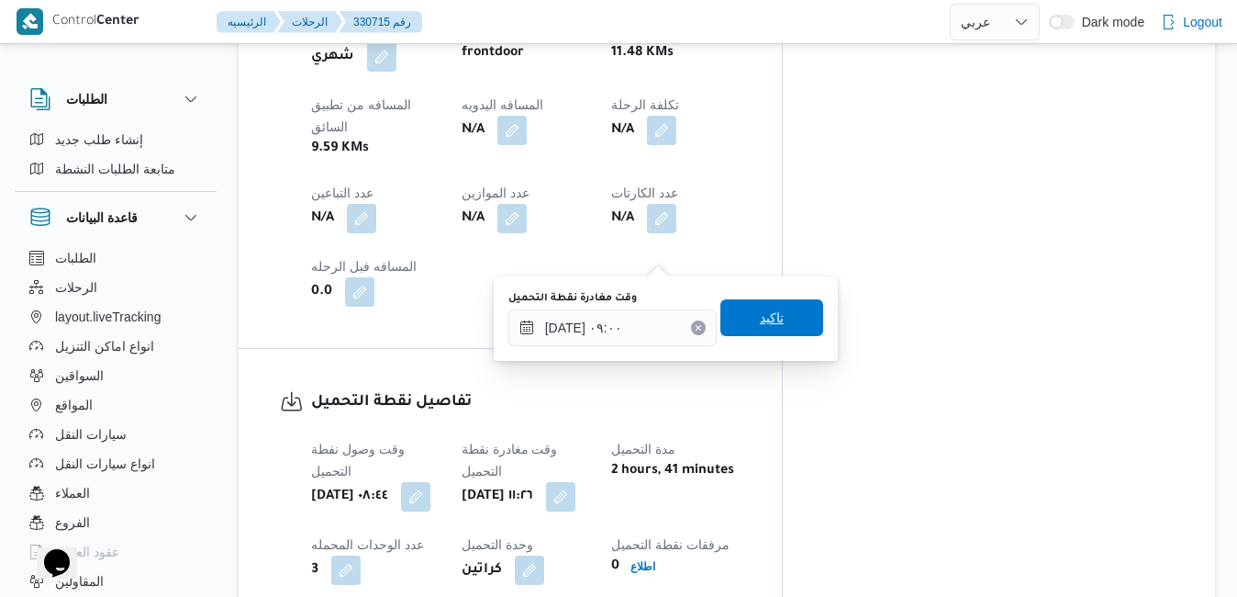
click at [764, 318] on span "تاكيد" at bounding box center [772, 318] width 24 height 22
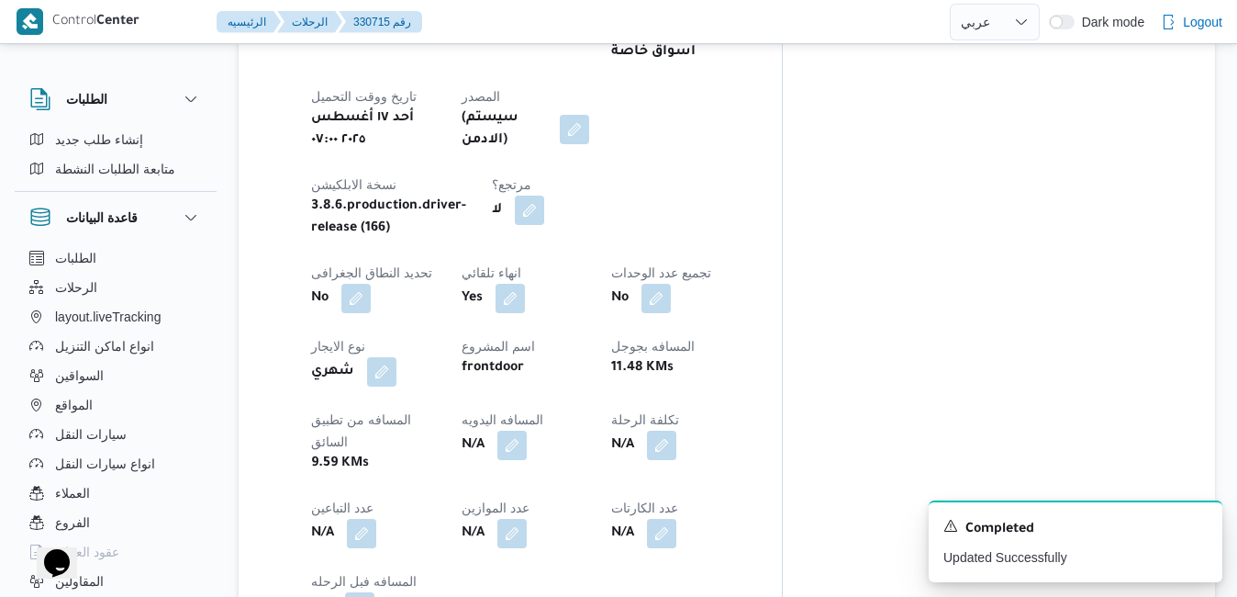
scroll to position [698, 0]
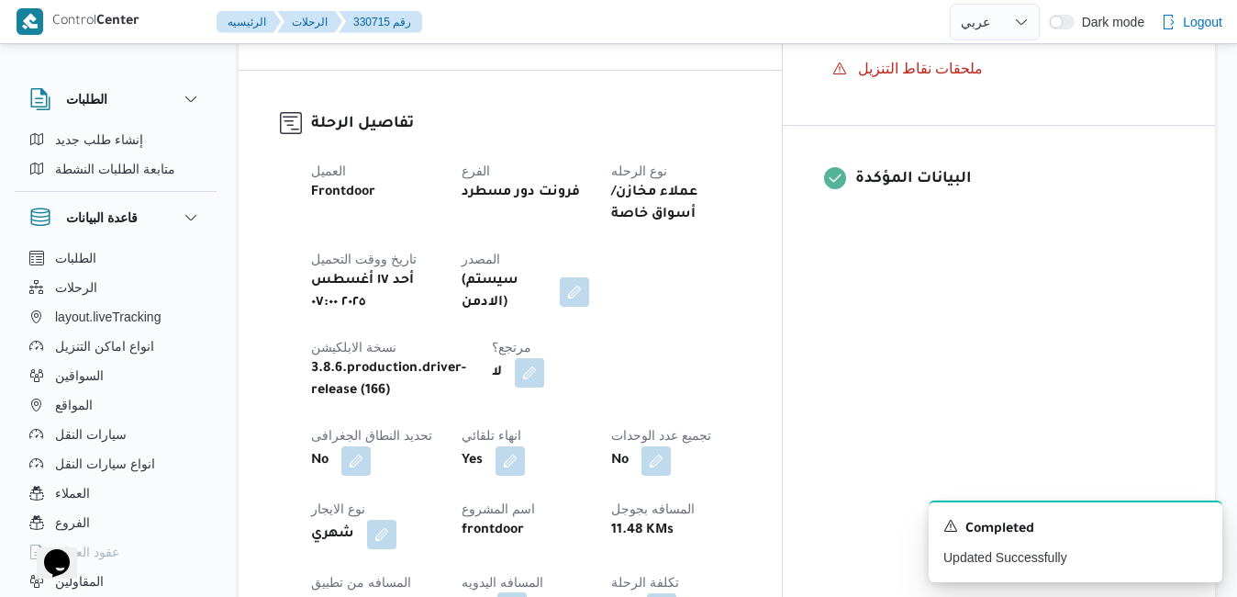
click at [527, 592] on button "button" at bounding box center [511, 606] width 29 height 29
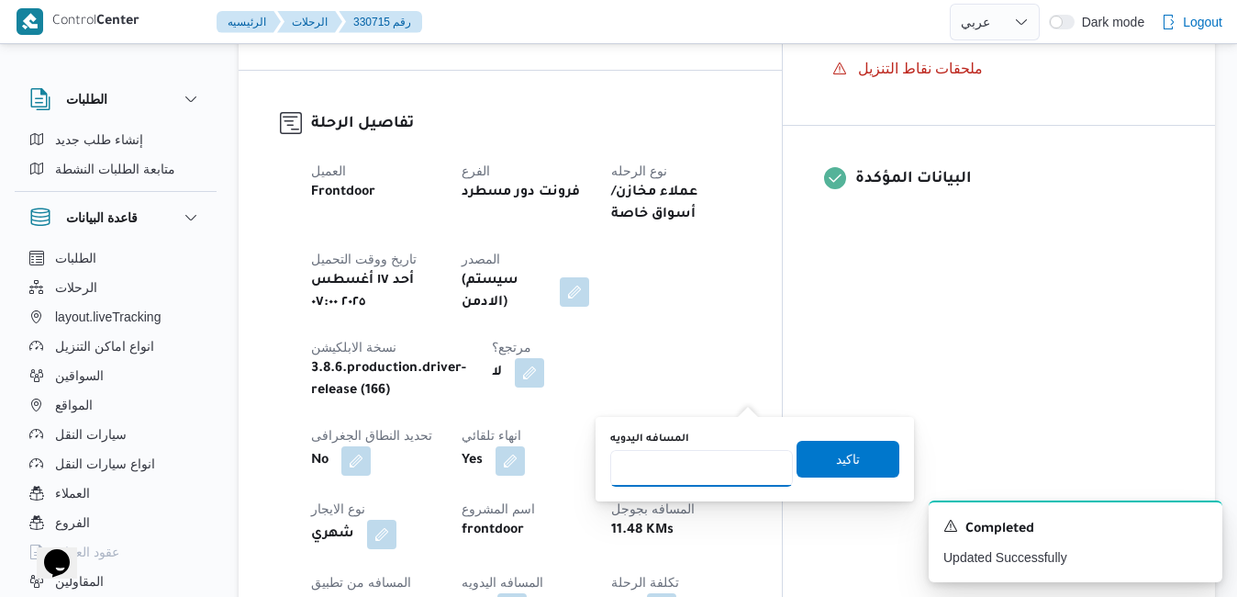
click at [693, 473] on input "المسافه اليدويه" at bounding box center [701, 468] width 183 height 37
type input "75"
click at [842, 462] on span "تاكيد" at bounding box center [848, 458] width 24 height 22
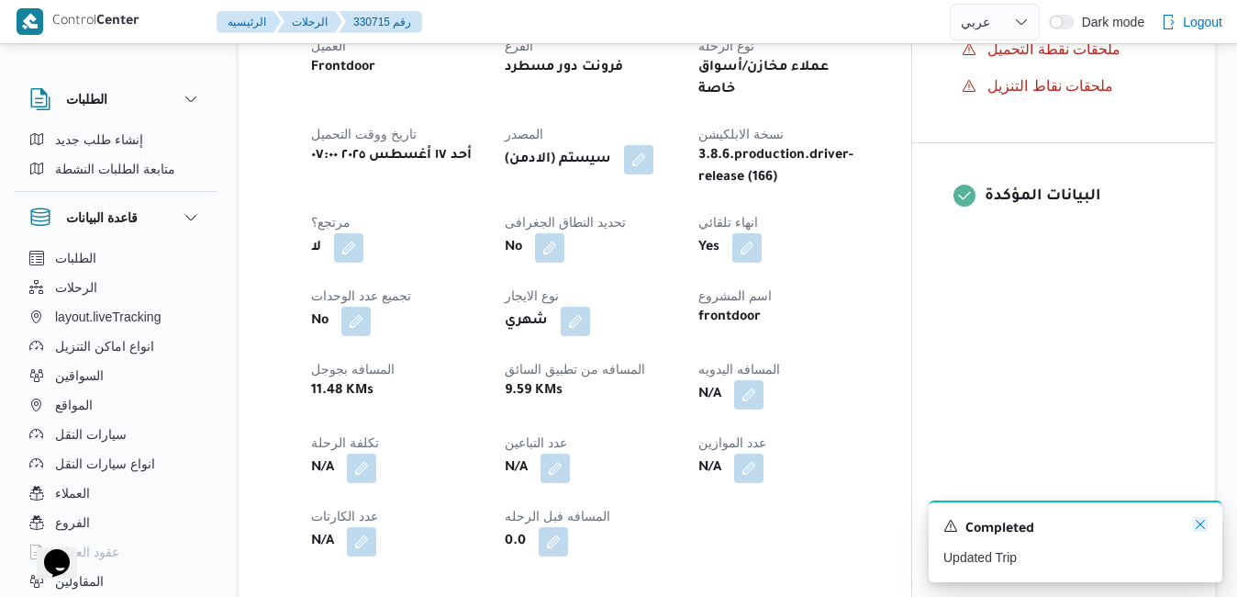
click at [1200, 527] on icon "Dismiss toast" at bounding box center [1200, 524] width 9 height 9
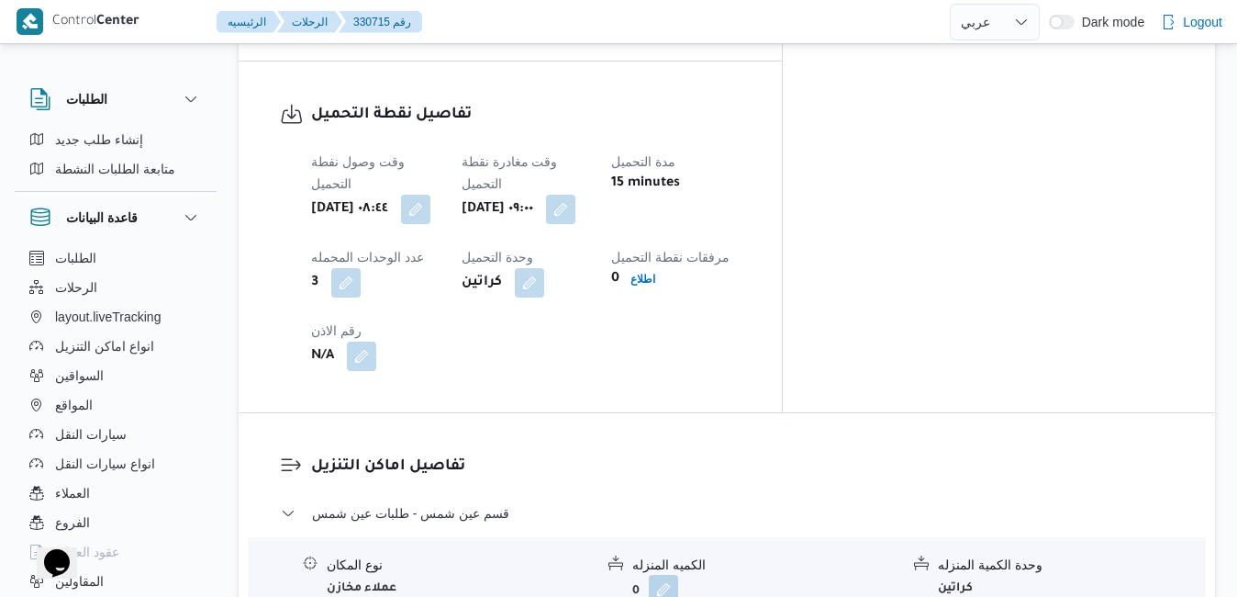
scroll to position [1505, 0]
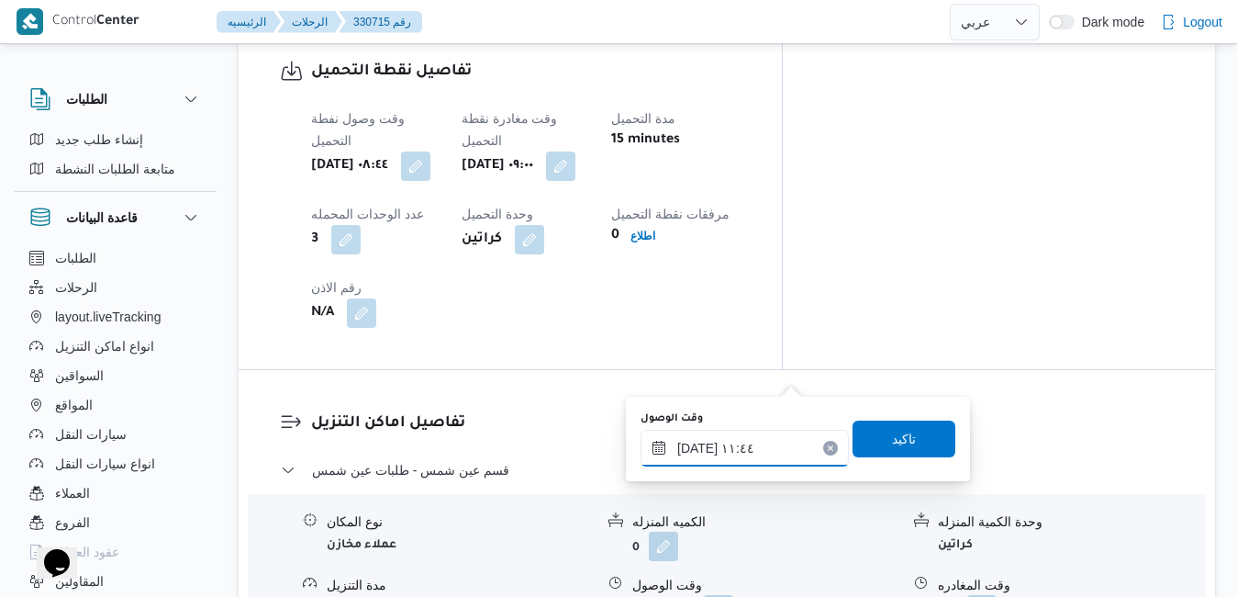
click at [713, 463] on input "١٧/٠٨/٢٠٢٥ ١١:٤٤" at bounding box center [745, 448] width 208 height 37
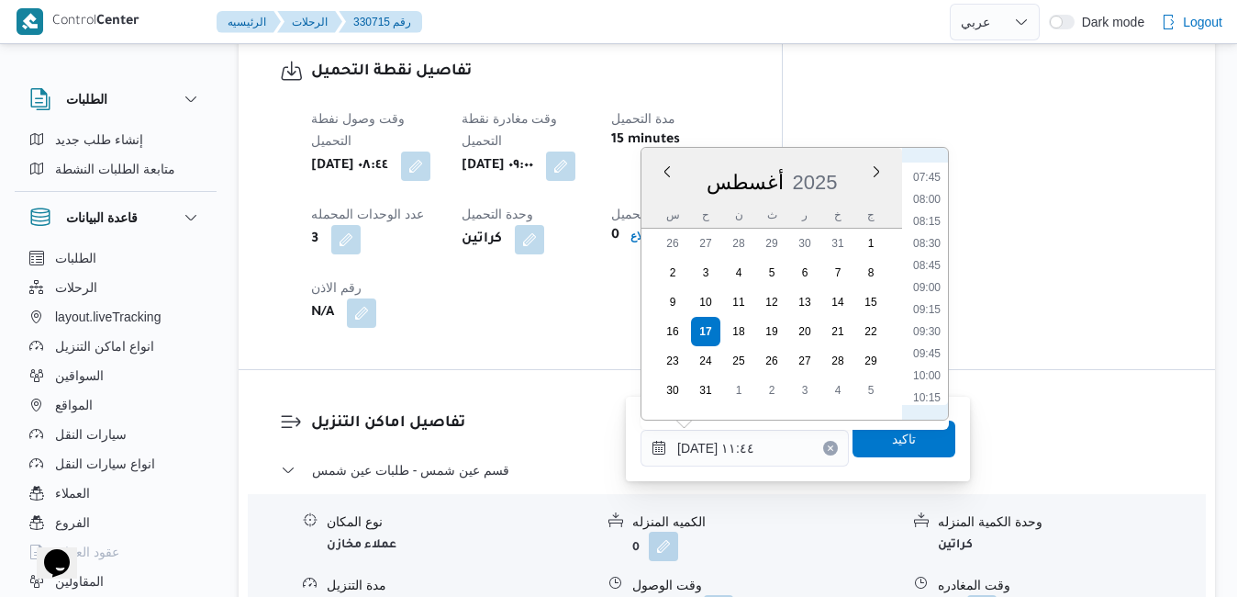
scroll to position [675, 0]
click at [922, 332] on li "09:30" at bounding box center [927, 334] width 42 height 18
type input "١٧/٠٨/٢٠٢٥ ٠٩:٣٠"
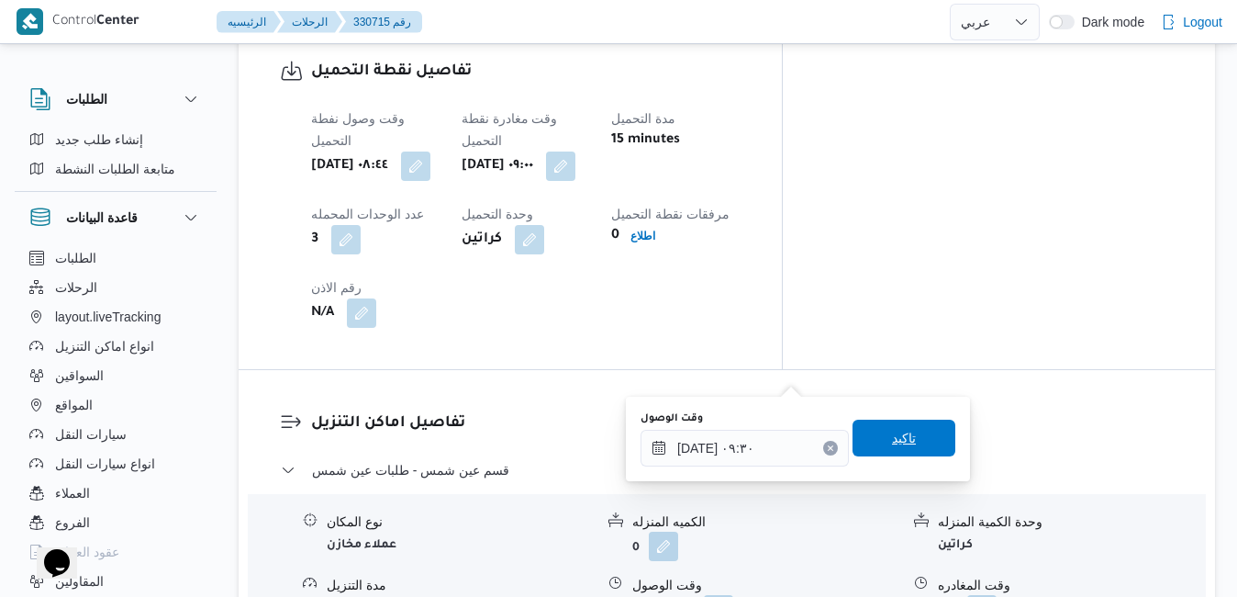
click at [892, 445] on span "تاكيد" at bounding box center [904, 438] width 24 height 22
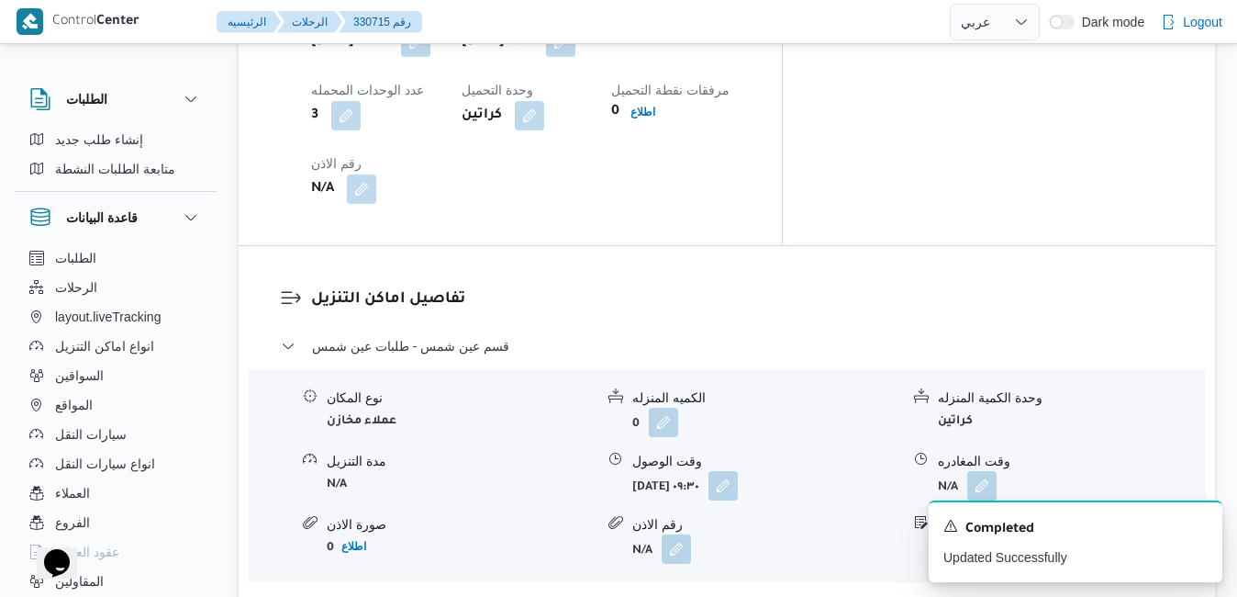
scroll to position [1652, 0]
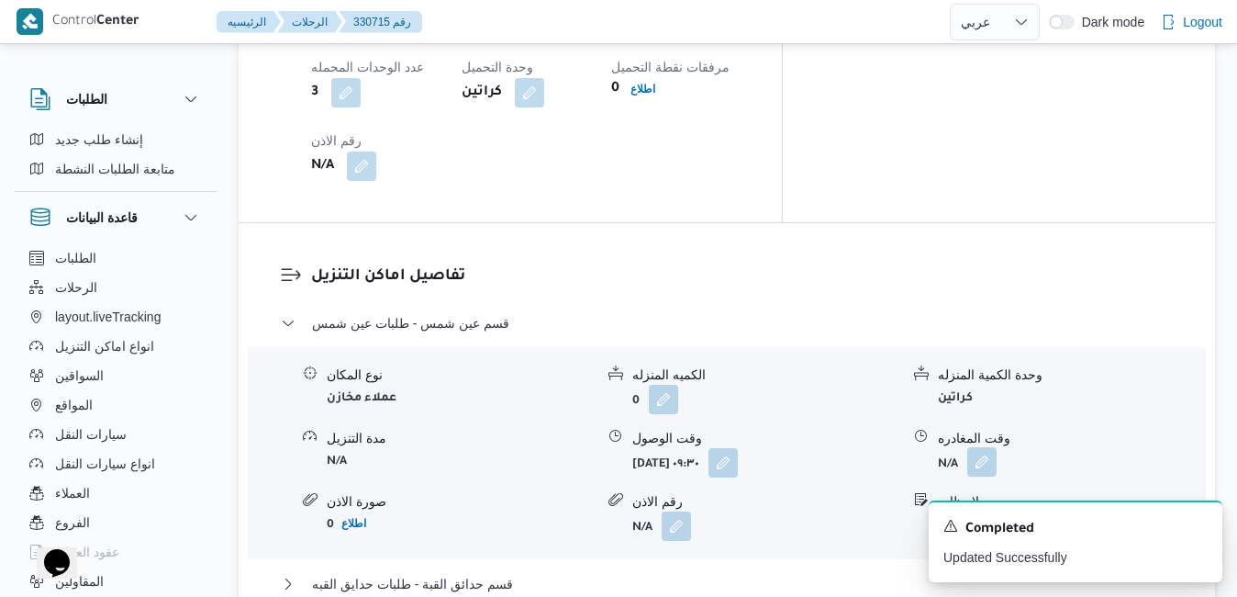
click at [988, 447] on button "button" at bounding box center [981, 461] width 29 height 29
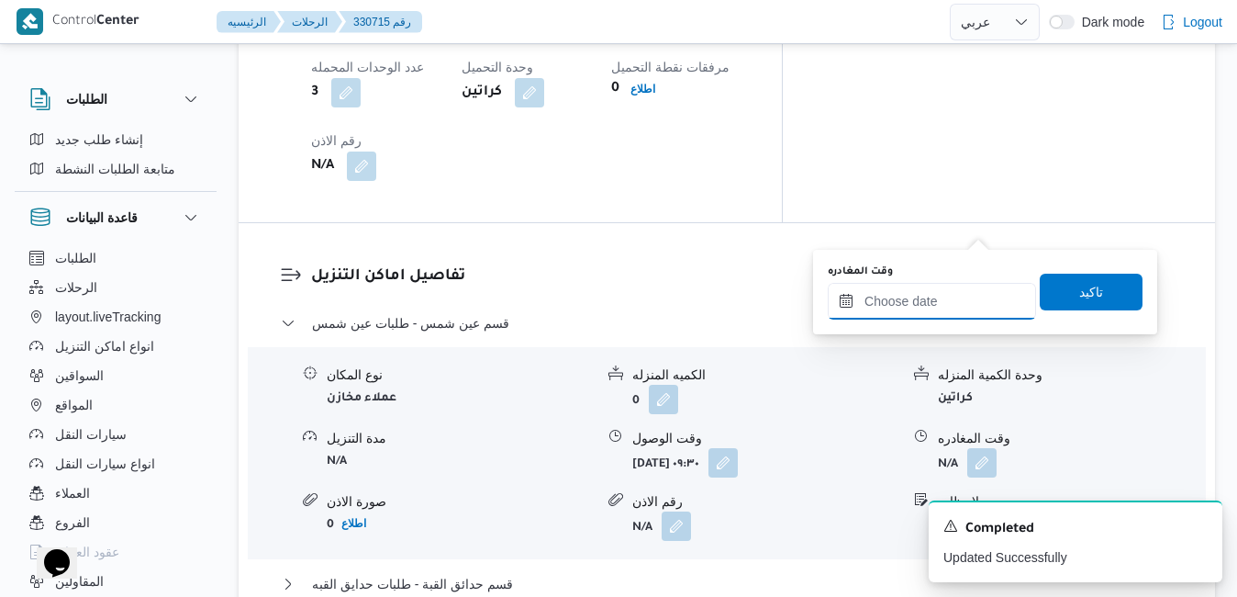
click at [888, 300] on input "وقت المغادره" at bounding box center [932, 301] width 208 height 37
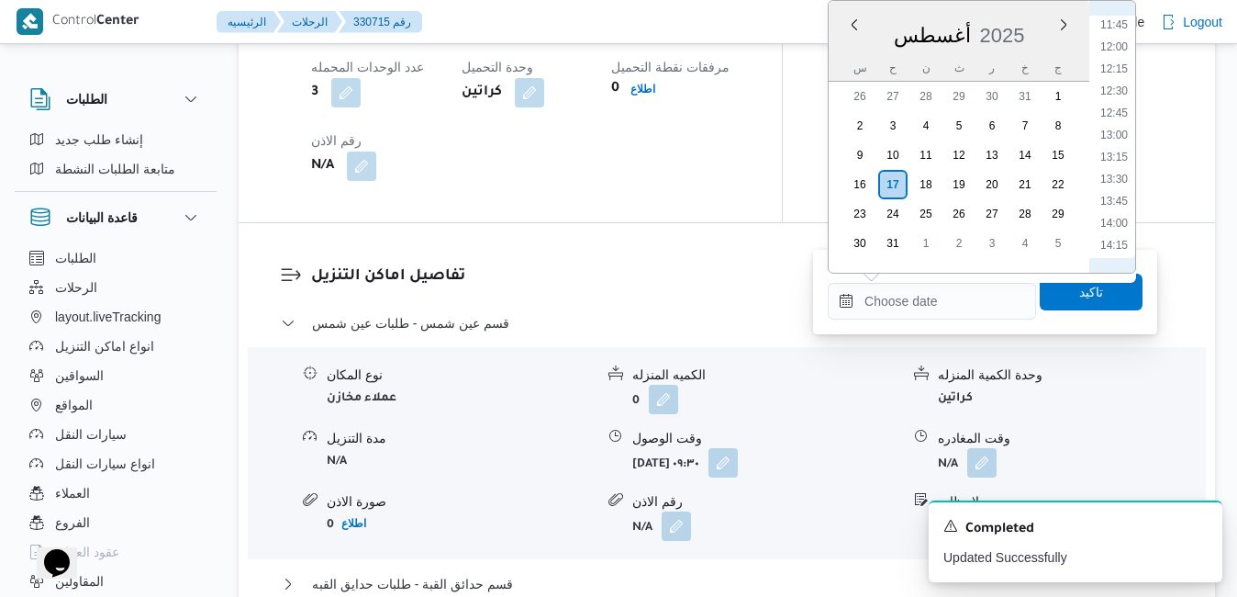
scroll to position [823, 0]
click at [1121, 198] on li "11:15" at bounding box center [1114, 193] width 42 height 18
type input "١٧/٠٨/٢٠٢٥ ١١:١٥"
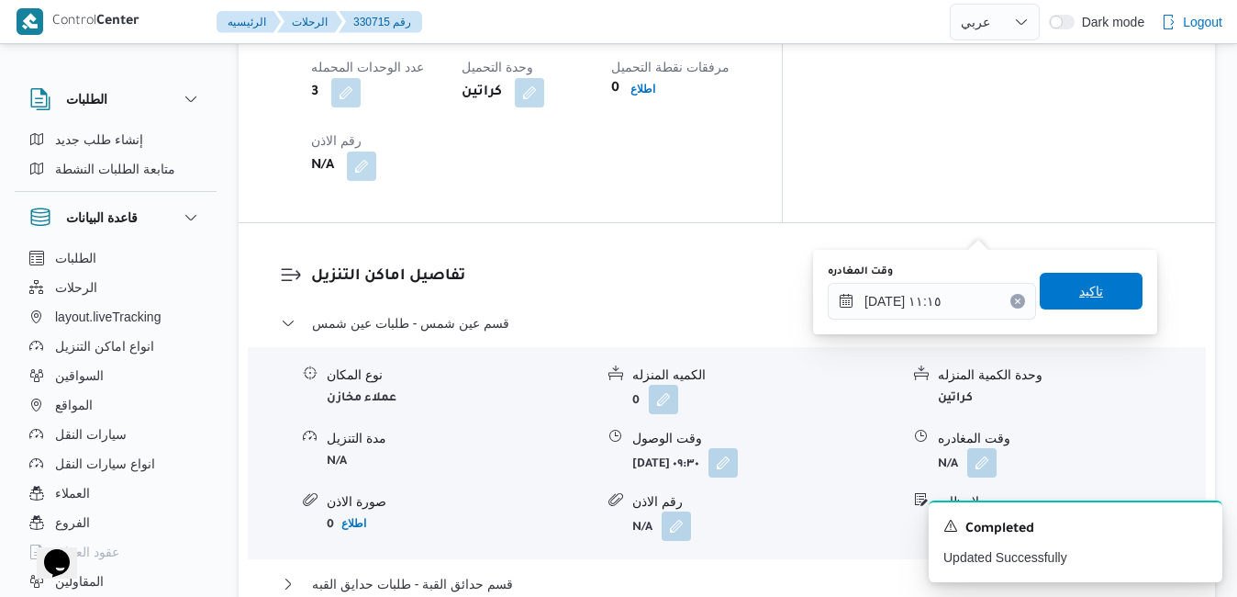
click at [1062, 302] on span "تاكيد" at bounding box center [1091, 291] width 103 height 37
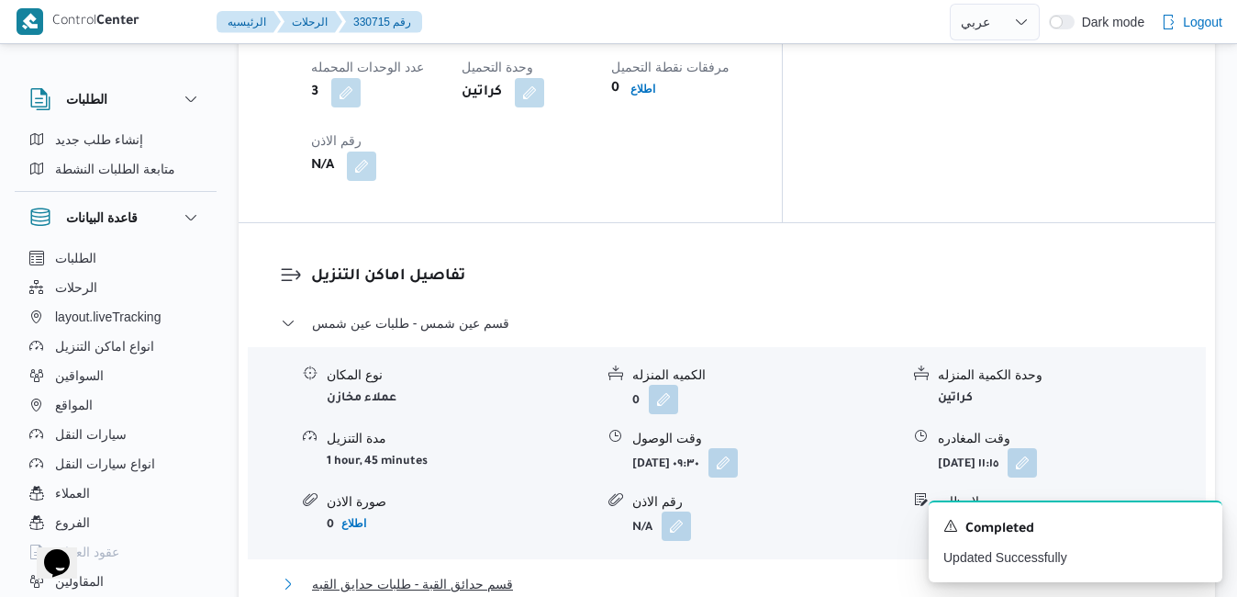
click at [767, 573] on button "قسم حدائق القبة - طلبات حدايق القبه" at bounding box center [727, 584] width 893 height 22
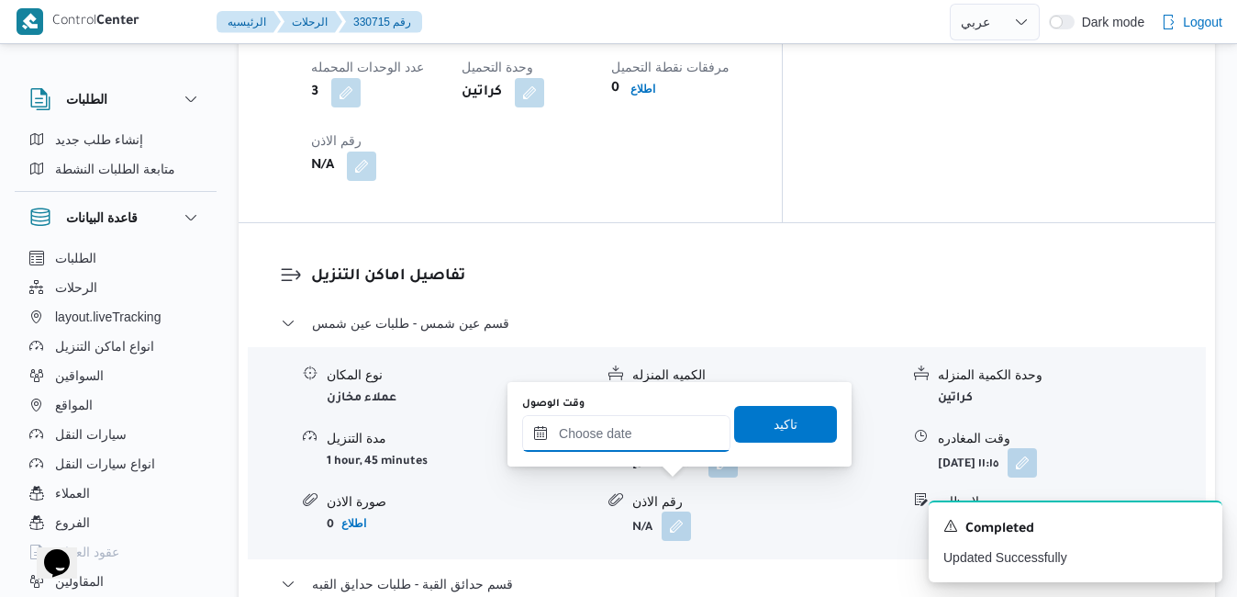
click at [641, 438] on input "وقت الوصول" at bounding box center [626, 433] width 208 height 37
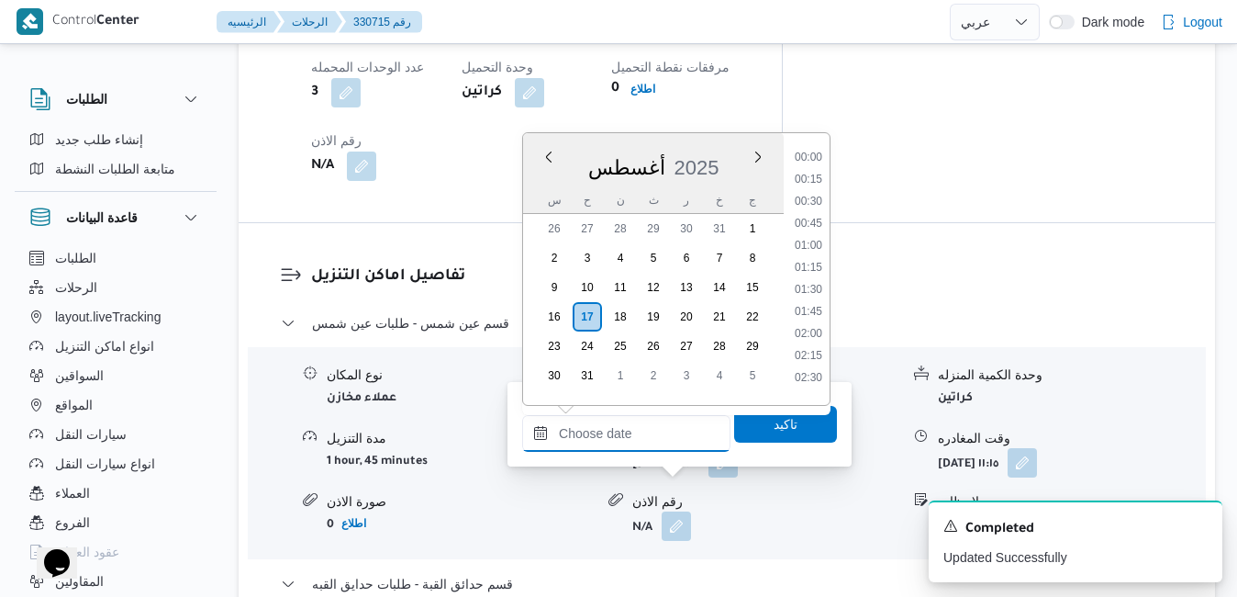
scroll to position [1459, 0]
click at [710, 138] on div "أغسطس ٢٠٢٥ أغسطس 2025 س ح ن ث ر خ ج" at bounding box center [653, 173] width 261 height 81
click at [816, 158] on li "11:45" at bounding box center [809, 157] width 42 height 18
type input "١٧/٠٨/٢٠٢٥ ١١:٤٥"
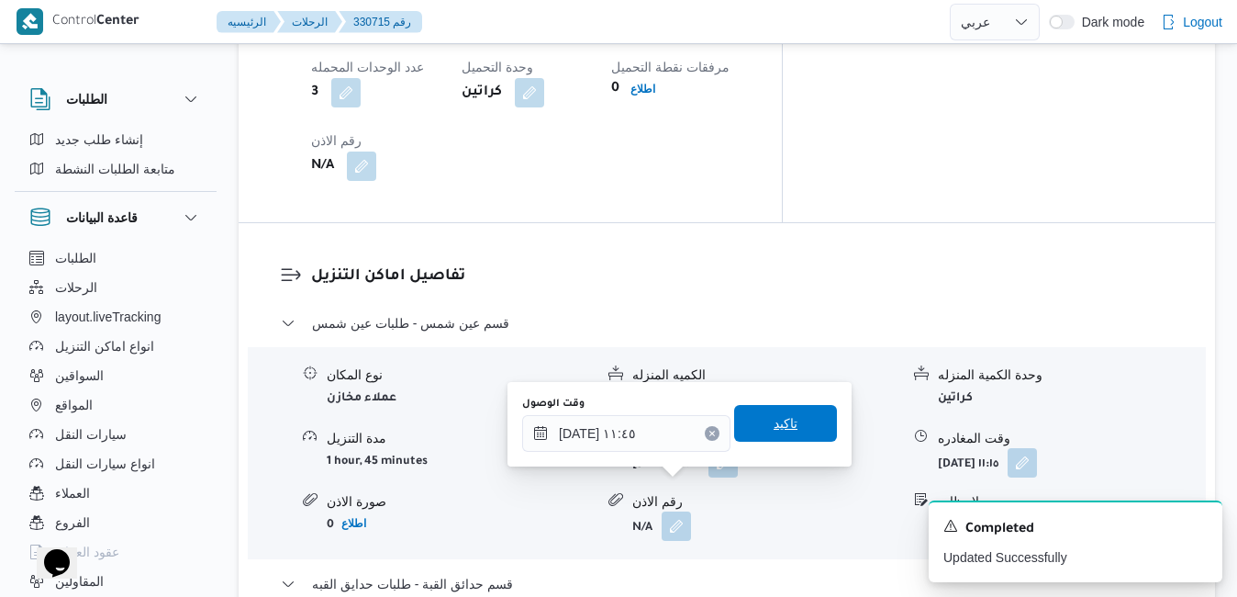
click at [774, 415] on span "تاكيد" at bounding box center [786, 423] width 24 height 22
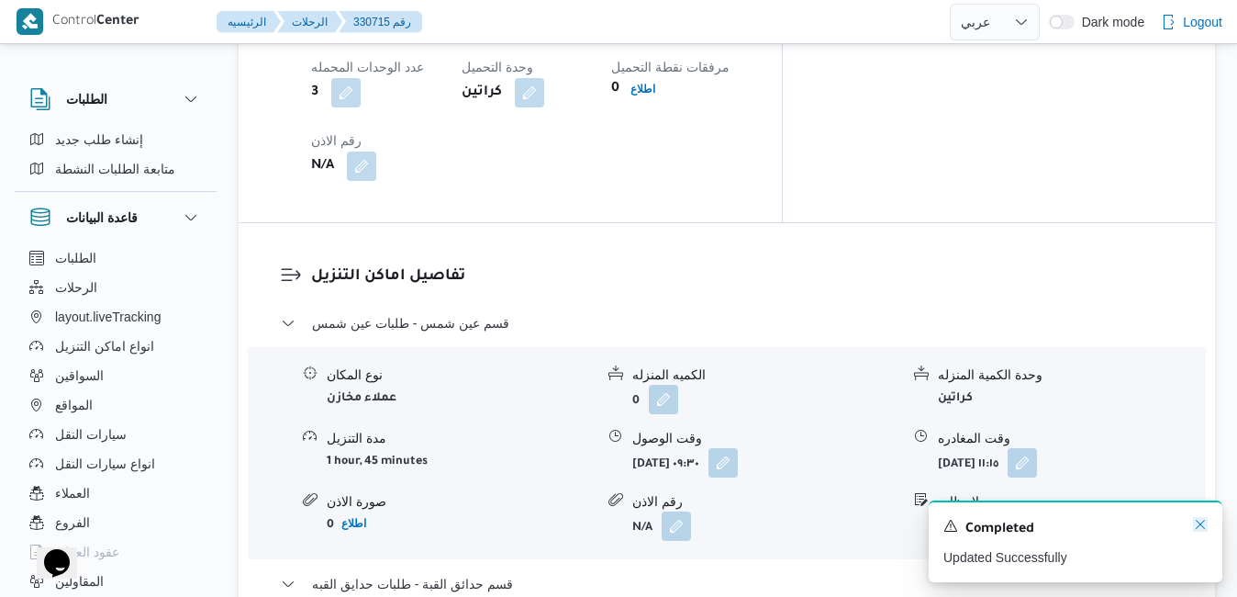
click at [1198, 524] on icon "Dismiss toast" at bounding box center [1200, 524] width 15 height 15
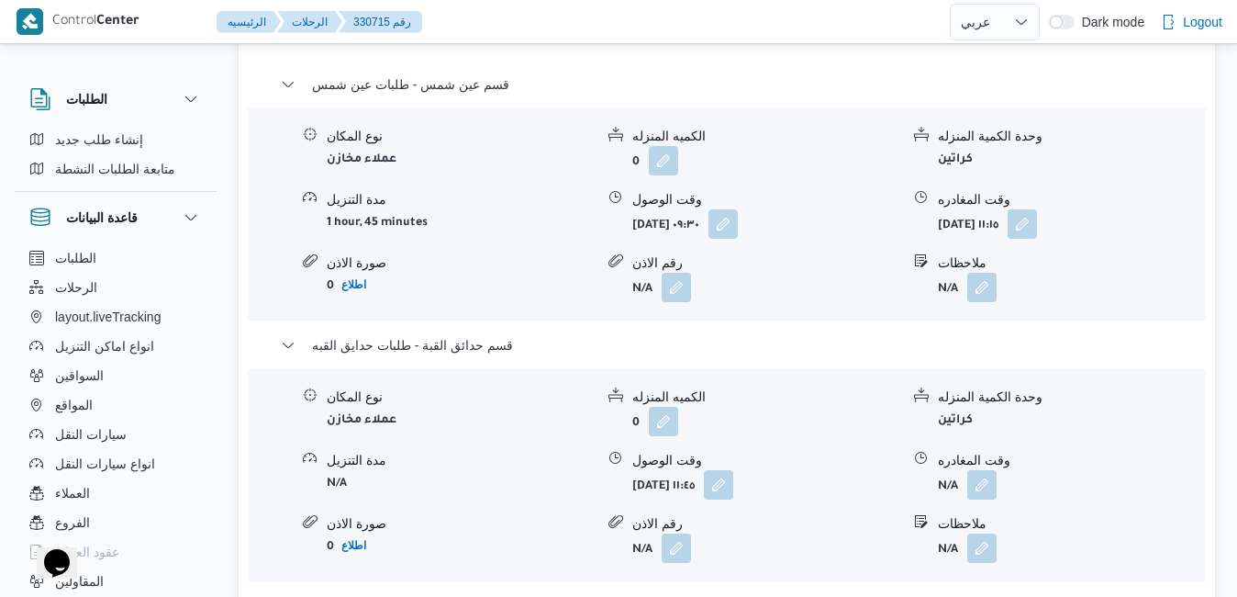
scroll to position [1909, 0]
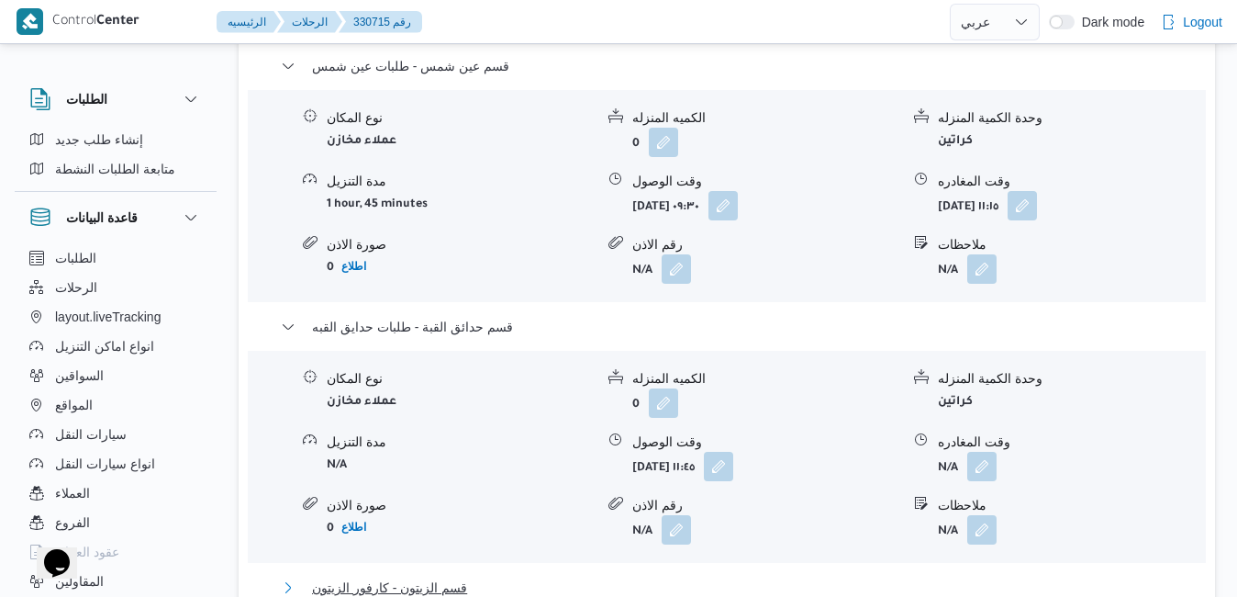
click at [719, 576] on button "قسم الزيتون - كارفور الزيتون" at bounding box center [727, 587] width 893 height 22
click at [979, 451] on button "button" at bounding box center [981, 465] width 29 height 29
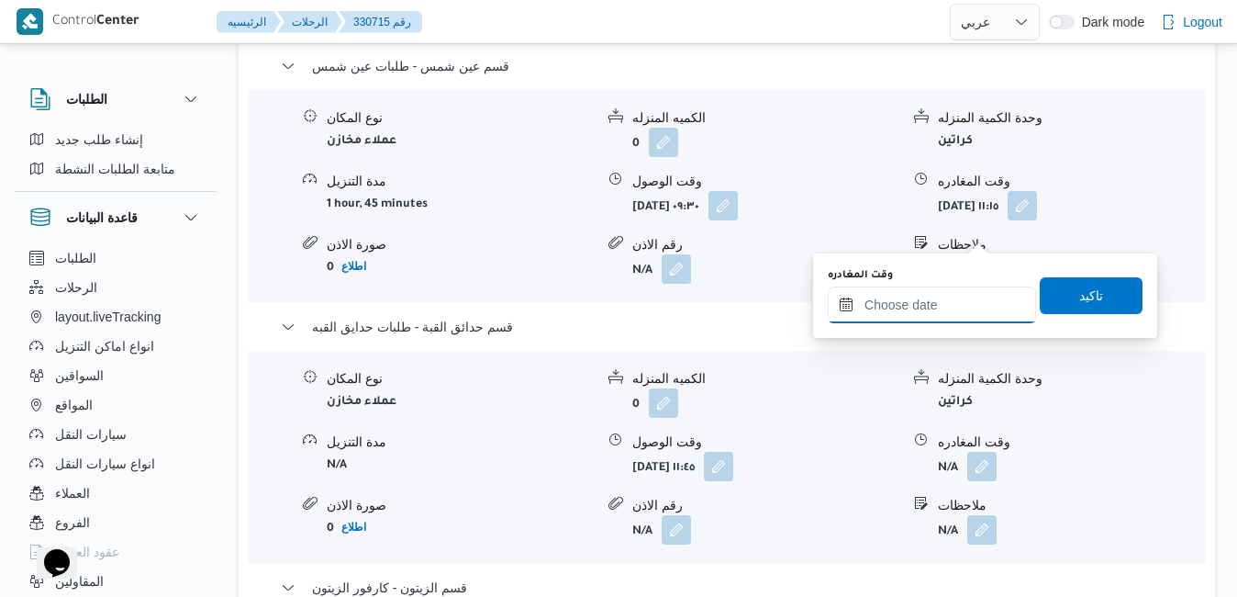
click at [922, 301] on input "وقت المغادره" at bounding box center [932, 304] width 208 height 37
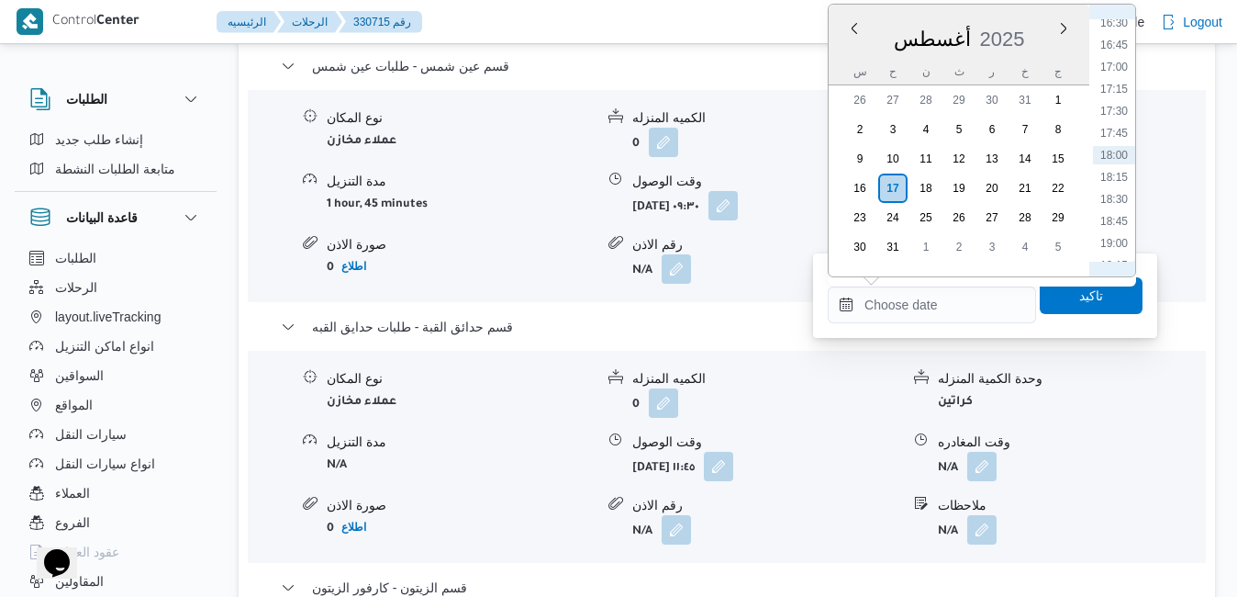
scroll to position [1247, 0]
click at [1125, 82] on li "14:45" at bounding box center [1114, 81] width 42 height 18
type input "١٧/٠٨/٢٠٢٥ ١٤:٤٥"
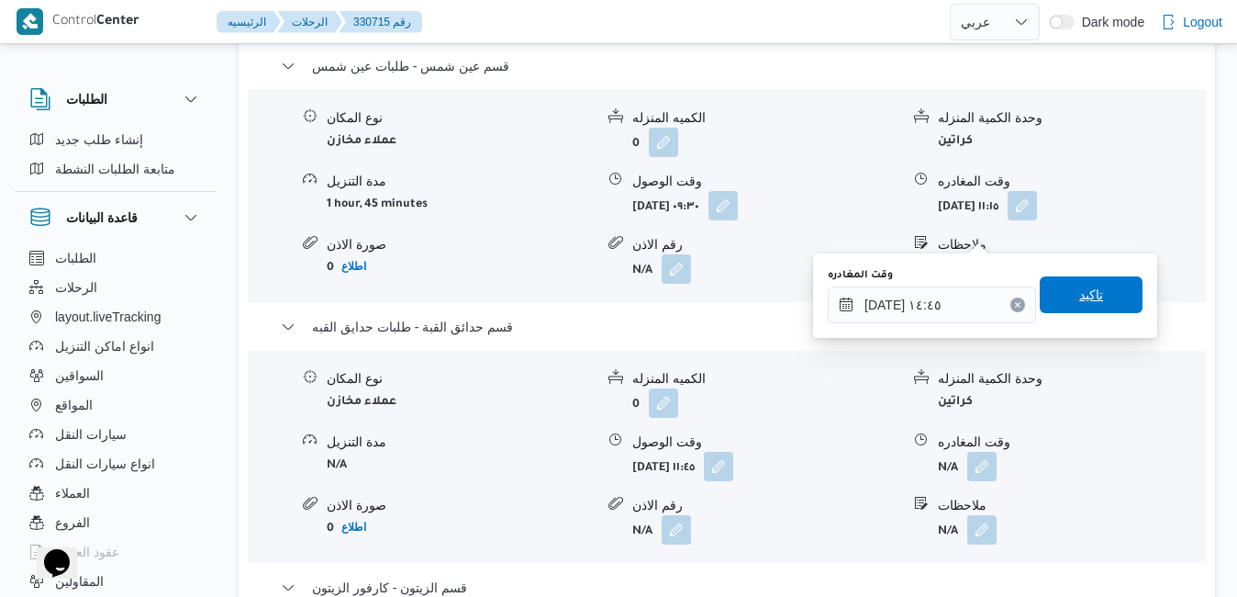
click at [1060, 305] on span "تاكيد" at bounding box center [1091, 294] width 103 height 37
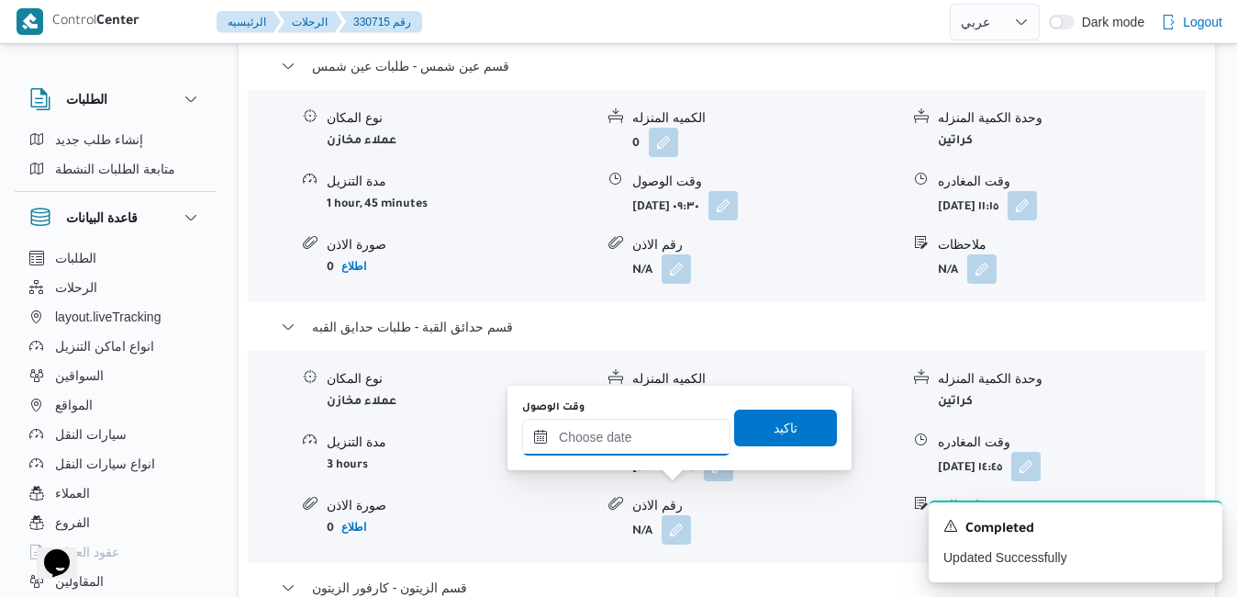
click at [663, 427] on div at bounding box center [626, 437] width 208 height 37
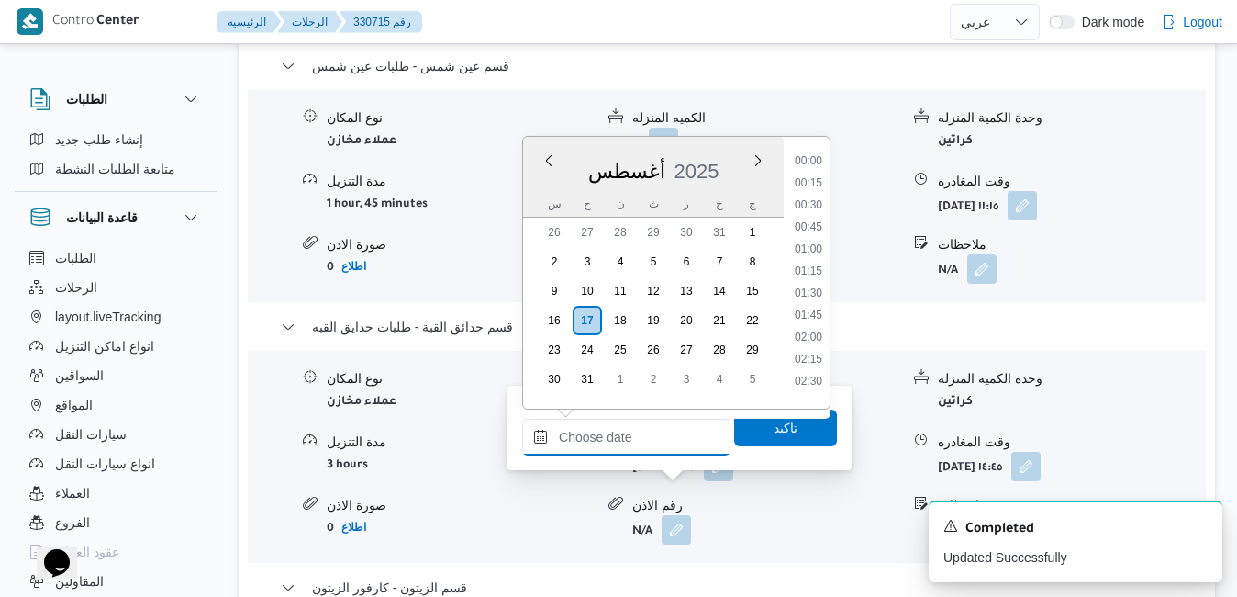
scroll to position [1459, 0]
click at [725, 154] on div "أغسطس 2025" at bounding box center [653, 167] width 261 height 47
click at [811, 231] on li "15:00" at bounding box center [809, 235] width 42 height 18
type input "[DATE] ١٥:٠٠"
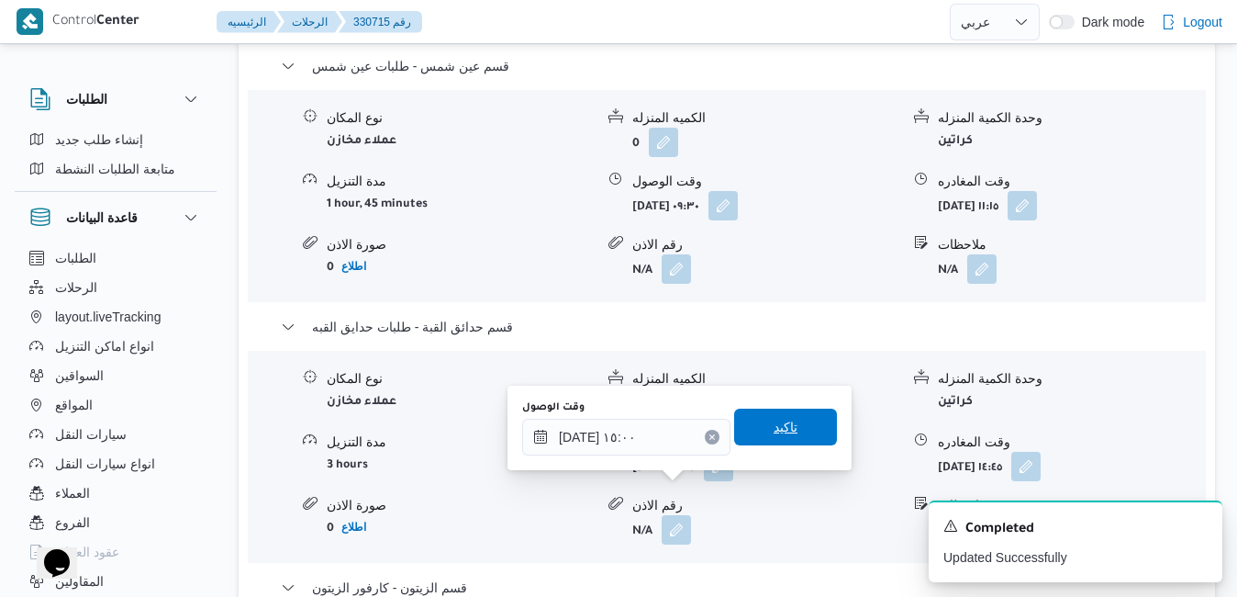
click at [774, 432] on span "تاكيد" at bounding box center [786, 427] width 24 height 22
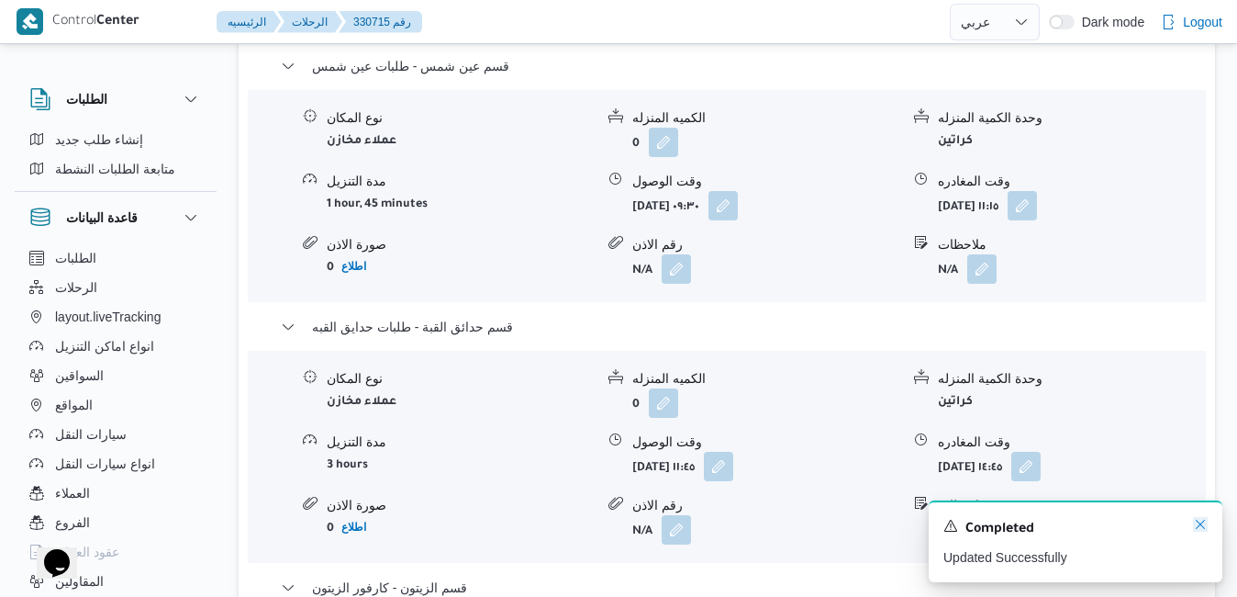
click at [1202, 528] on icon "Dismiss toast" at bounding box center [1200, 524] width 9 height 9
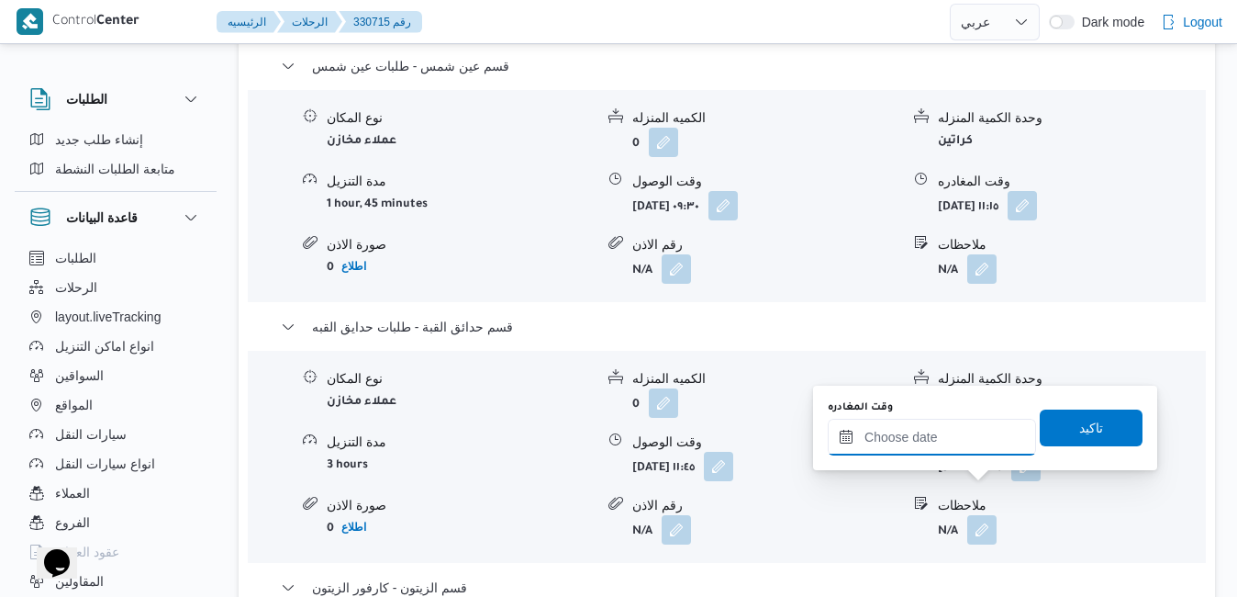
click at [903, 434] on input "وقت المغادره" at bounding box center [932, 437] width 208 height 37
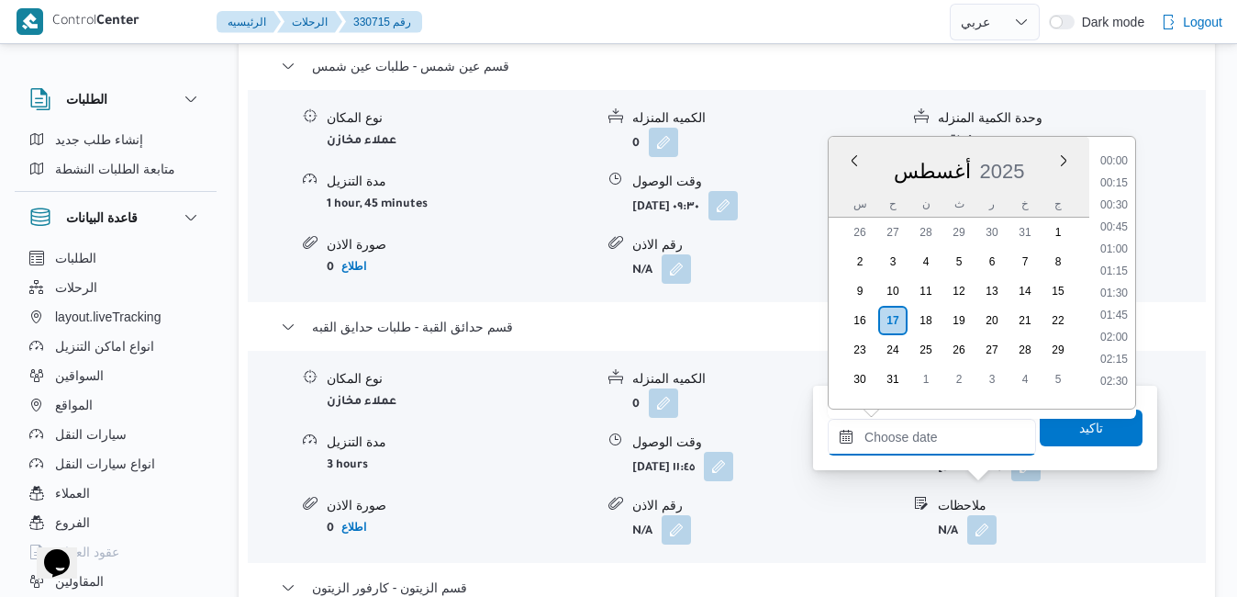
scroll to position [1459, 0]
click at [901, 155] on div "أغسطس 2025" at bounding box center [959, 167] width 261 height 47
click at [1114, 339] on li "16:15" at bounding box center [1114, 345] width 42 height 18
type input "[DATE] ١٦:١٥"
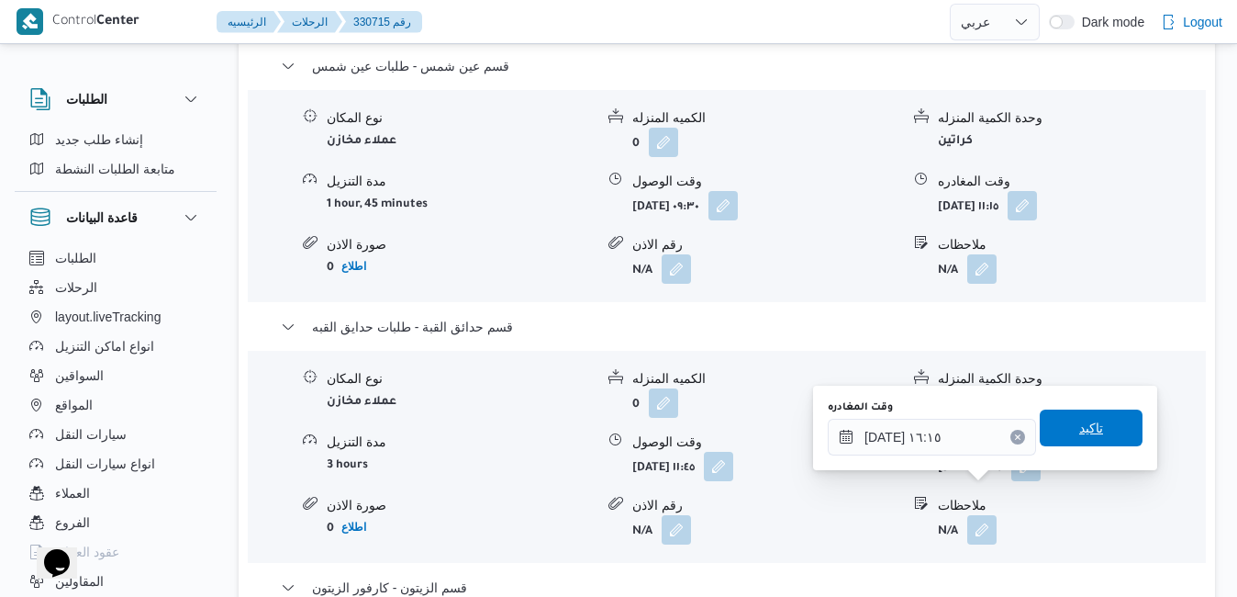
click at [1079, 426] on span "تاكيد" at bounding box center [1091, 428] width 24 height 22
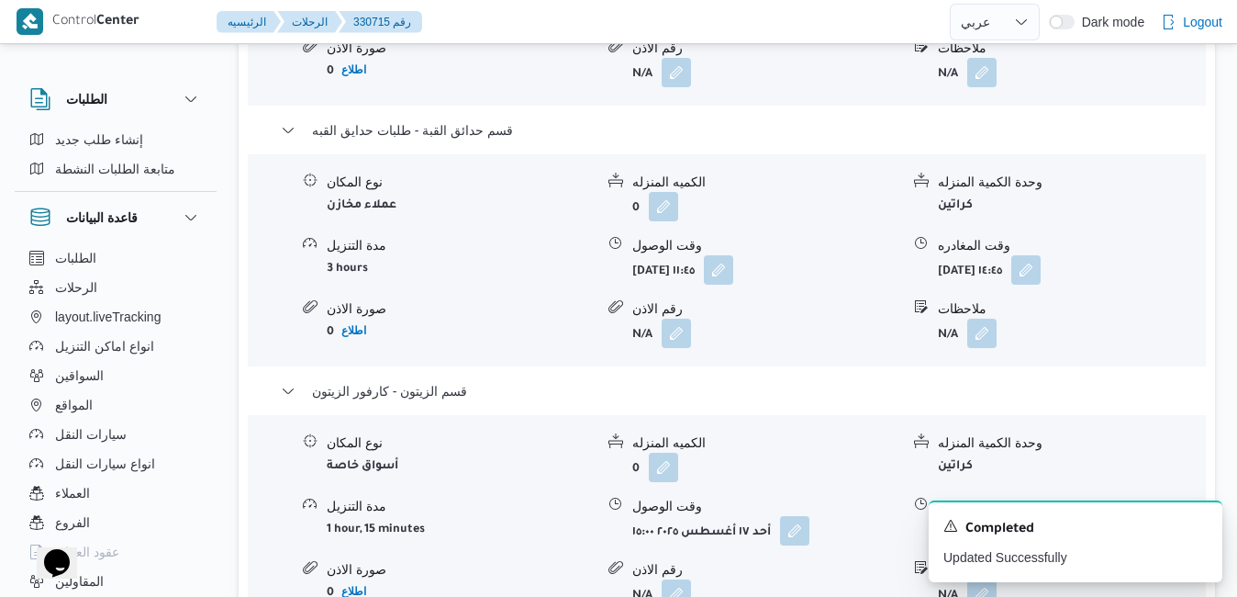
scroll to position [2166, 0]
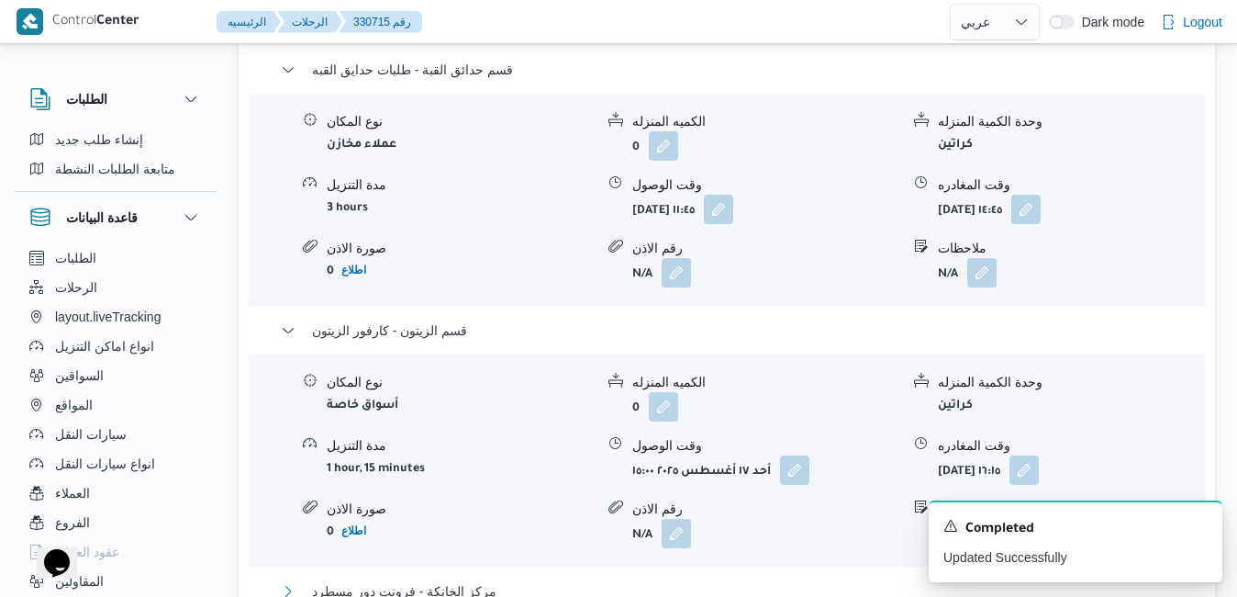
click at [813, 580] on button "مركز الخانكة - فرونت دور مسطرد" at bounding box center [727, 591] width 893 height 22
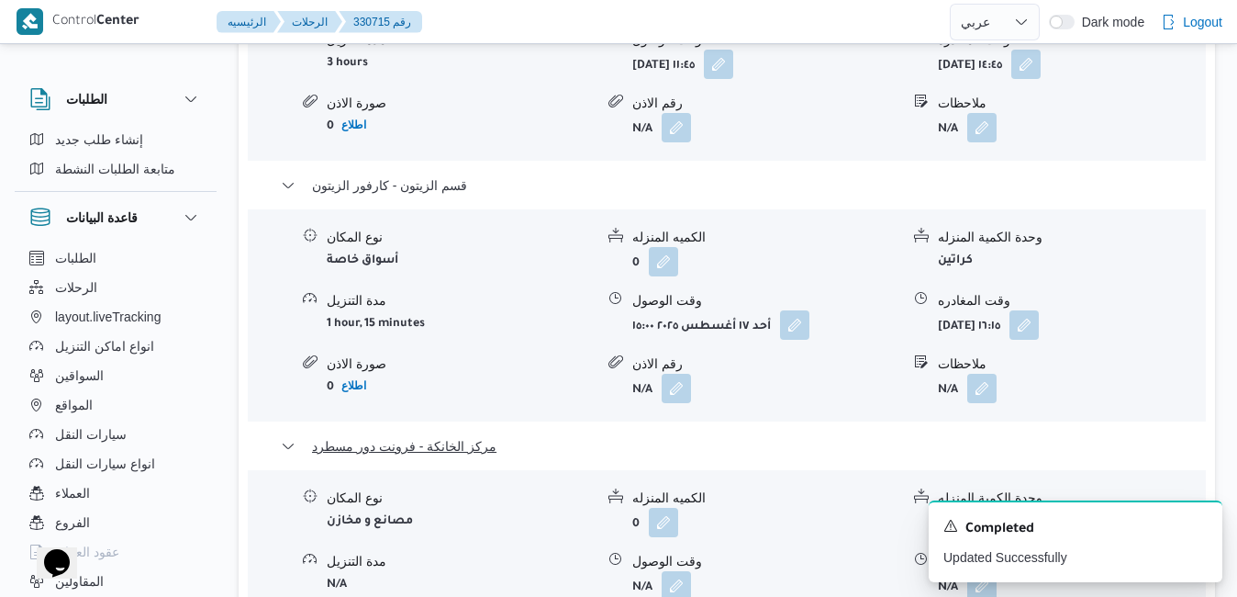
scroll to position [2313, 0]
click at [680, 568] on button "button" at bounding box center [676, 582] width 29 height 29
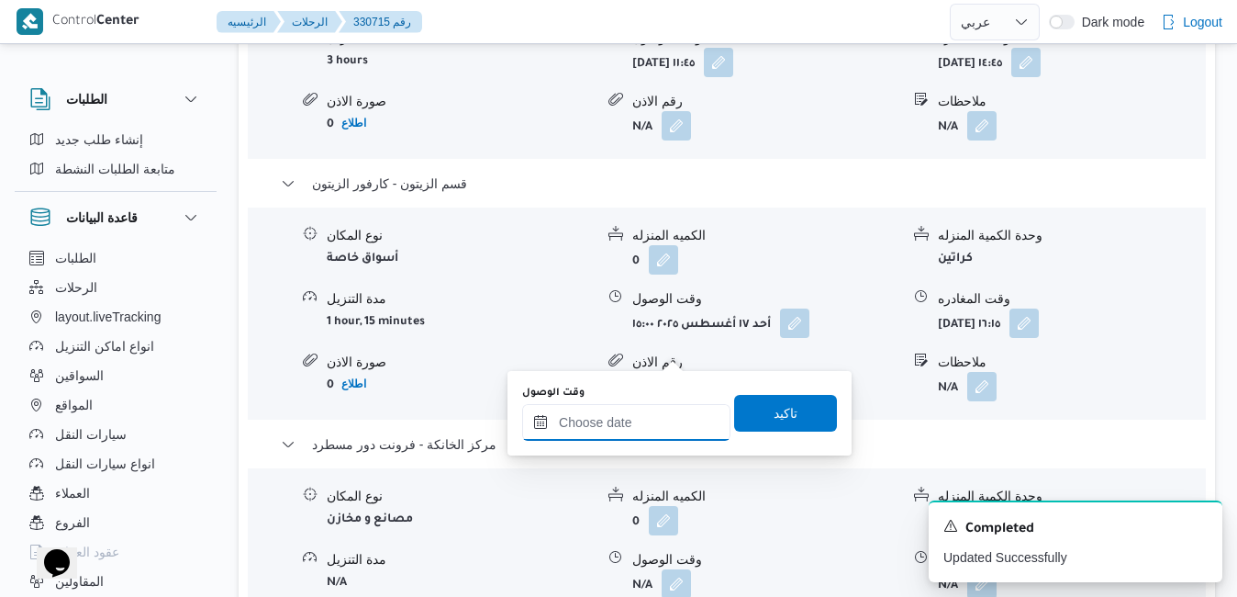
click at [634, 425] on input "وقت الوصول" at bounding box center [626, 422] width 208 height 37
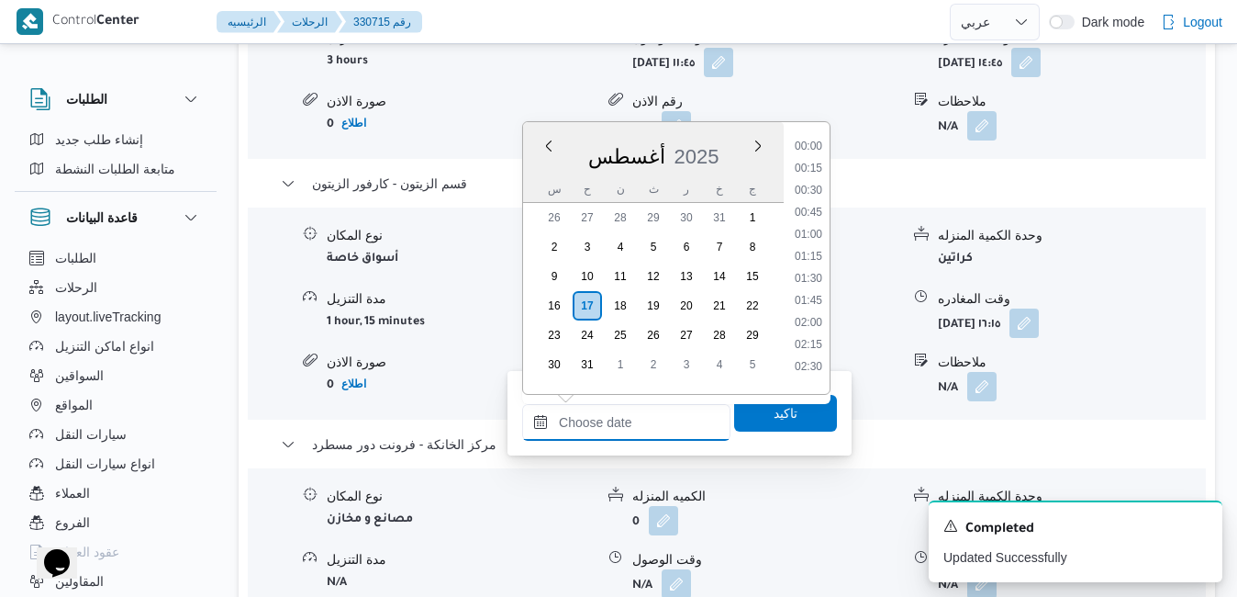
scroll to position [1459, 0]
click at [725, 141] on div "أغسطس 2025" at bounding box center [653, 152] width 261 height 47
click at [807, 374] on li "16:45" at bounding box center [809, 374] width 42 height 18
type input "١٧/٠٨/٢٠٢٥ ١٦:٤٥"
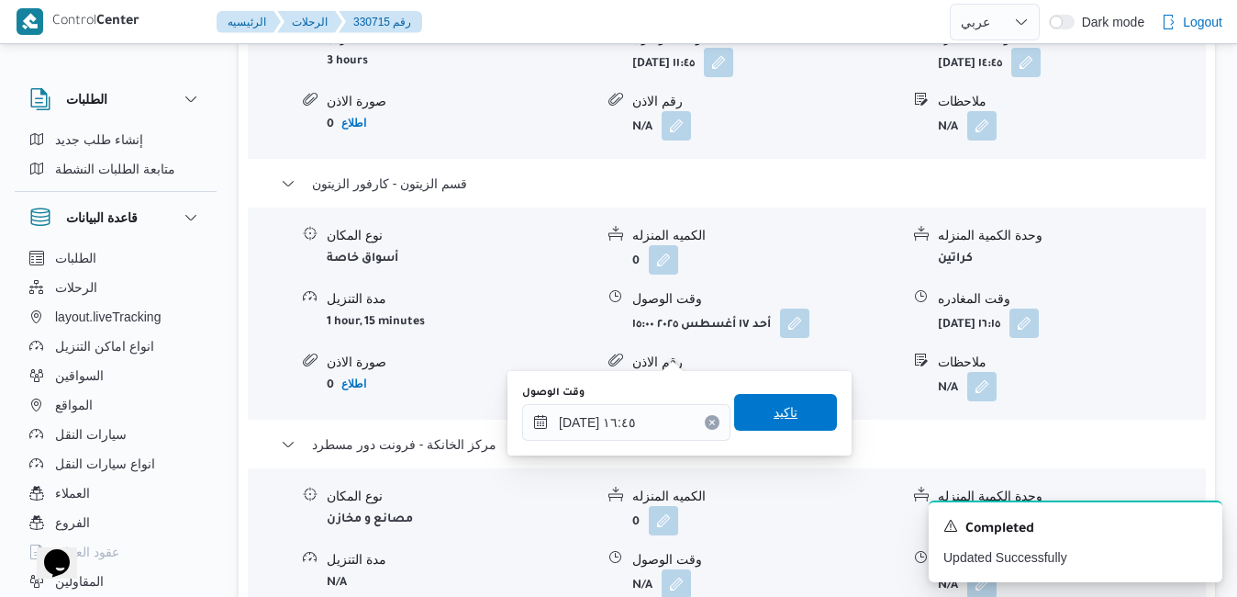
click at [777, 417] on span "تاكيد" at bounding box center [786, 412] width 24 height 22
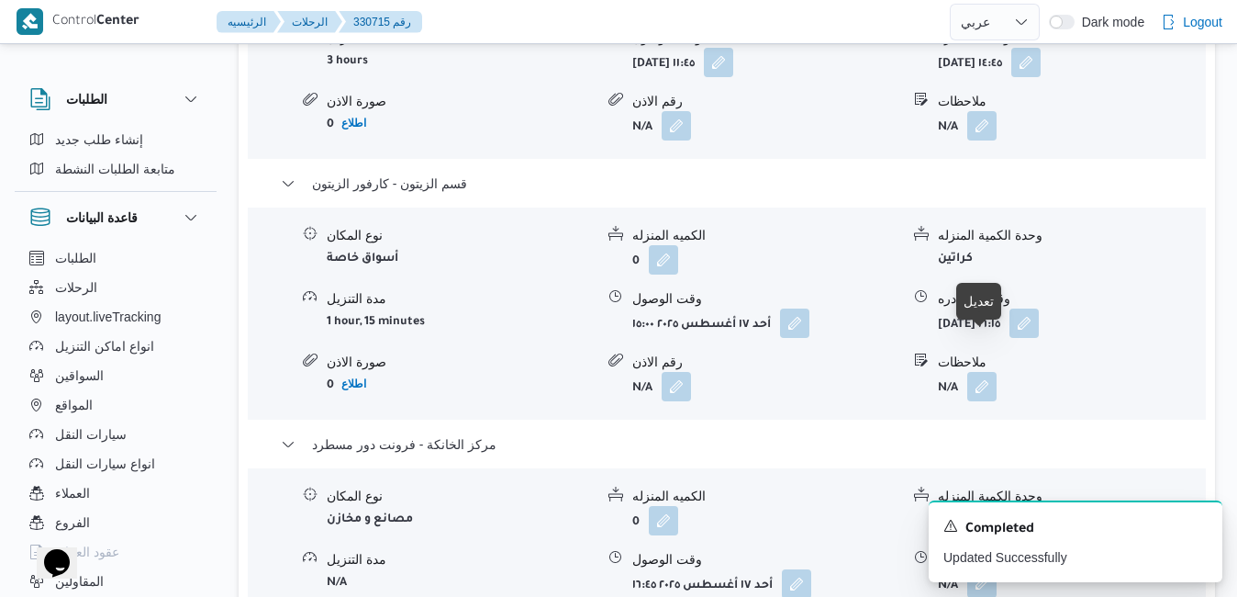
click at [988, 568] on button "button" at bounding box center [981, 582] width 29 height 29
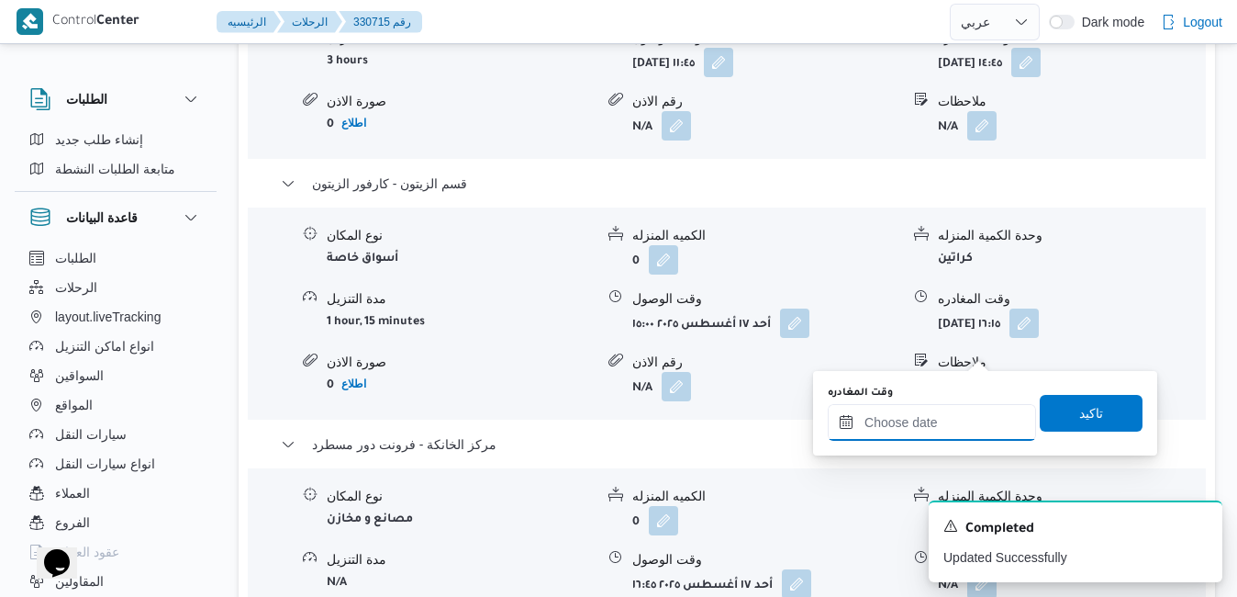
click at [898, 425] on input "وقت المغادره" at bounding box center [932, 422] width 208 height 37
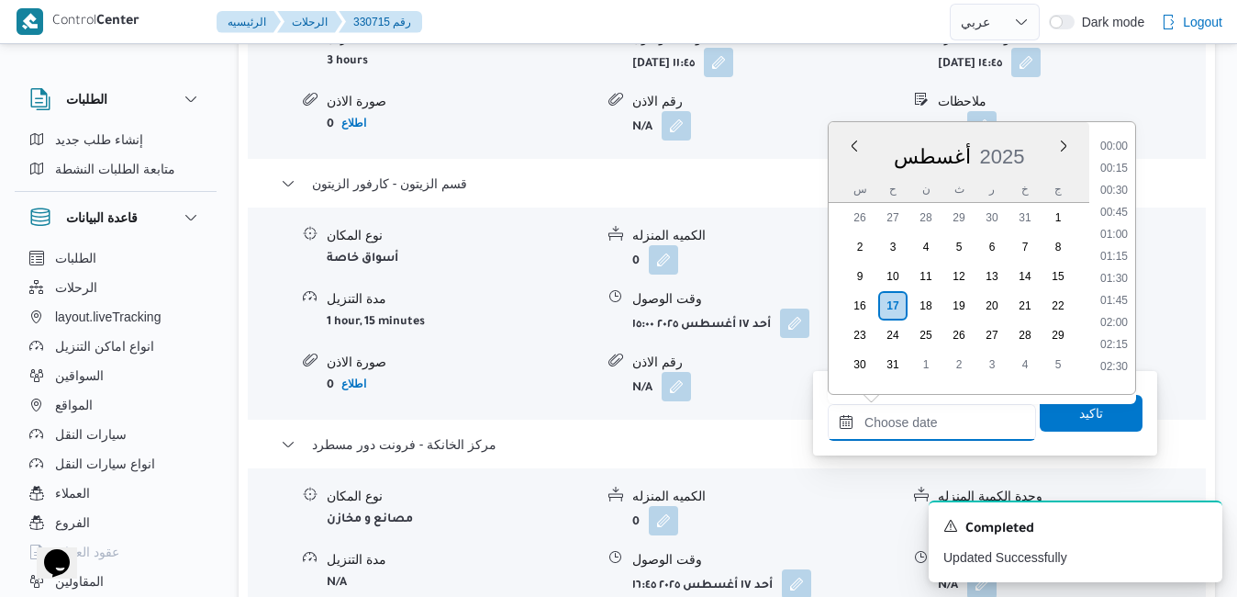
scroll to position [1459, 0]
click at [999, 137] on div "أغسطس 2025" at bounding box center [959, 152] width 261 height 47
click at [1120, 184] on li "17:00" at bounding box center [1114, 184] width 42 height 18
type input "١٧/٠٨/٢٠٢٥ ١٧:٠٠"
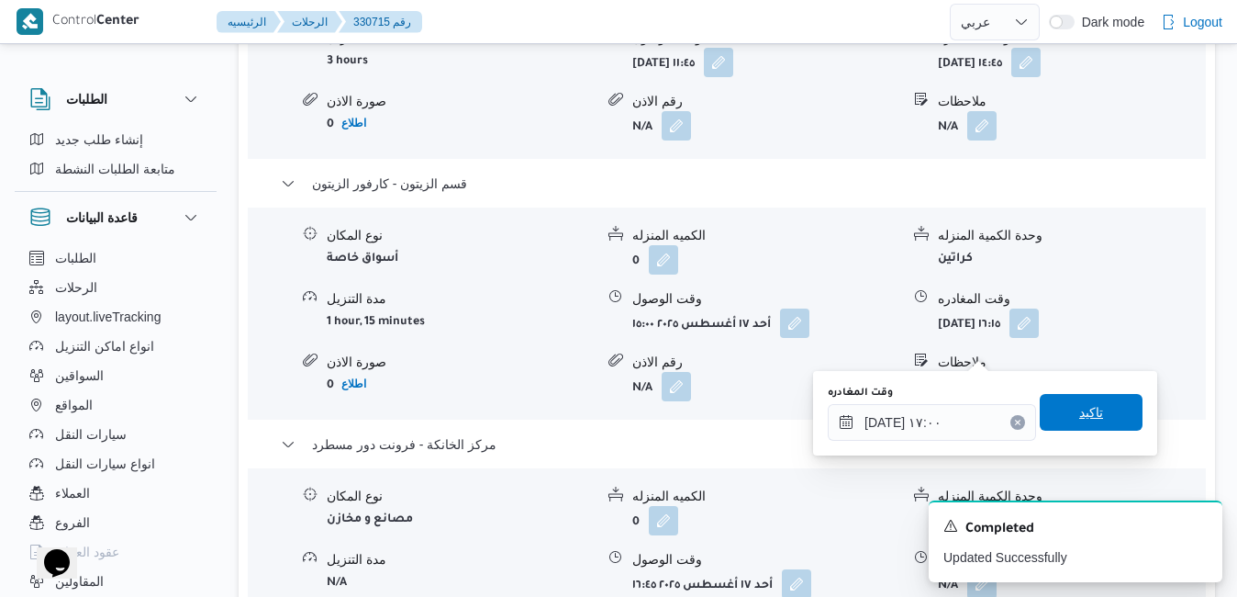
click at [1063, 419] on span "تاكيد" at bounding box center [1091, 412] width 103 height 37
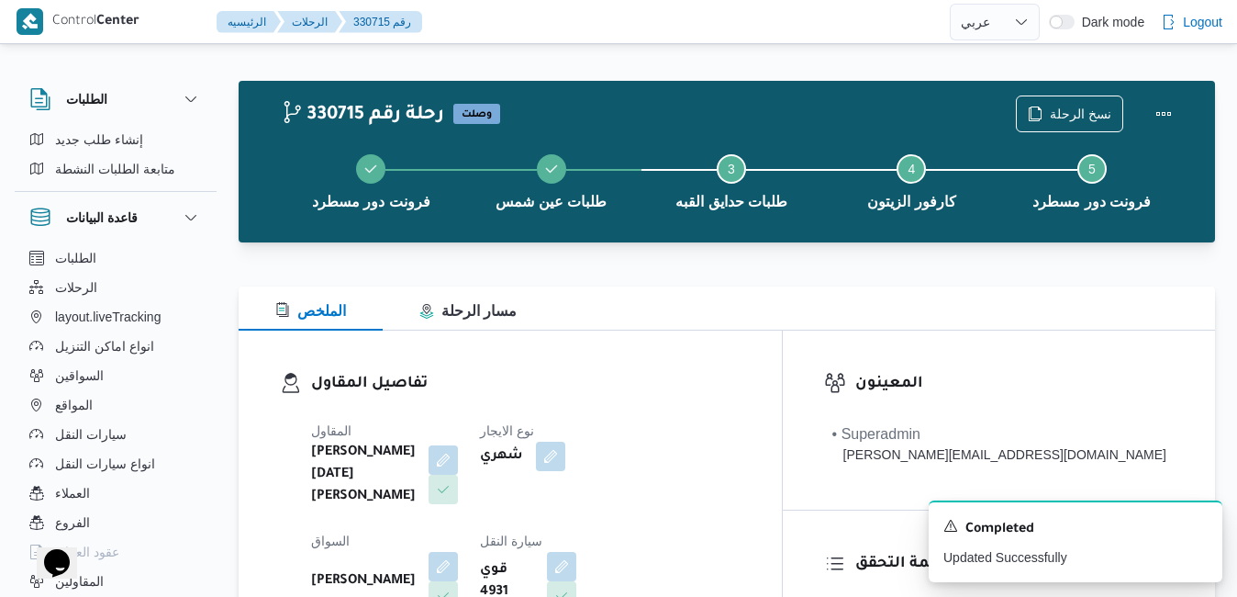
scroll to position [0, 0]
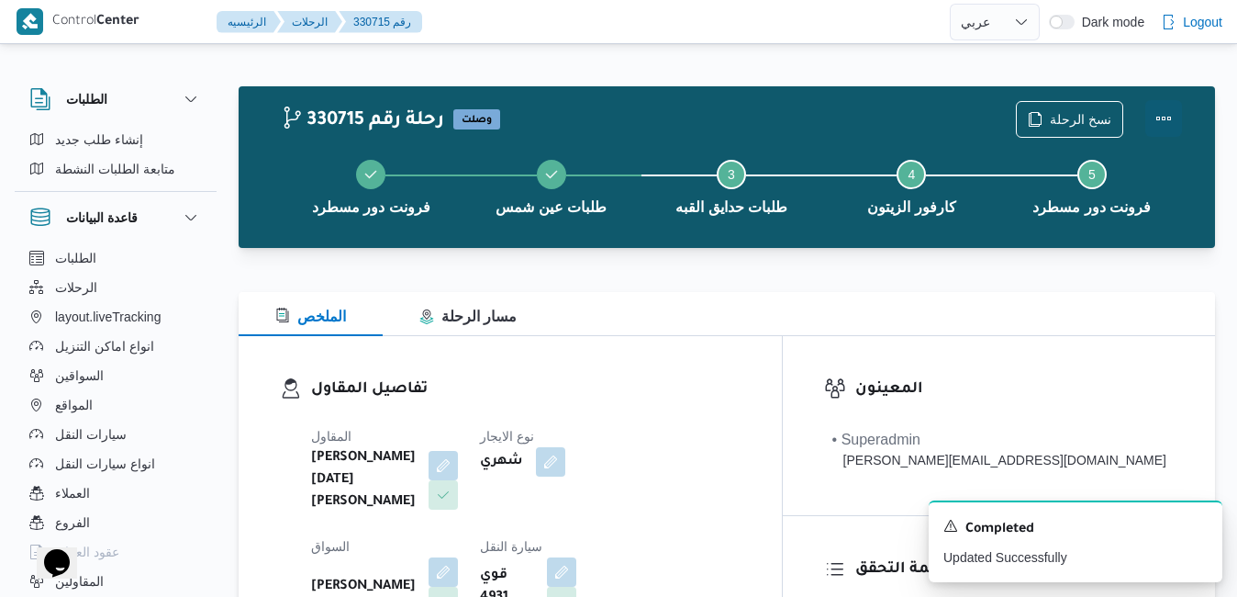
click at [1168, 110] on button "Actions" at bounding box center [1164, 118] width 37 height 37
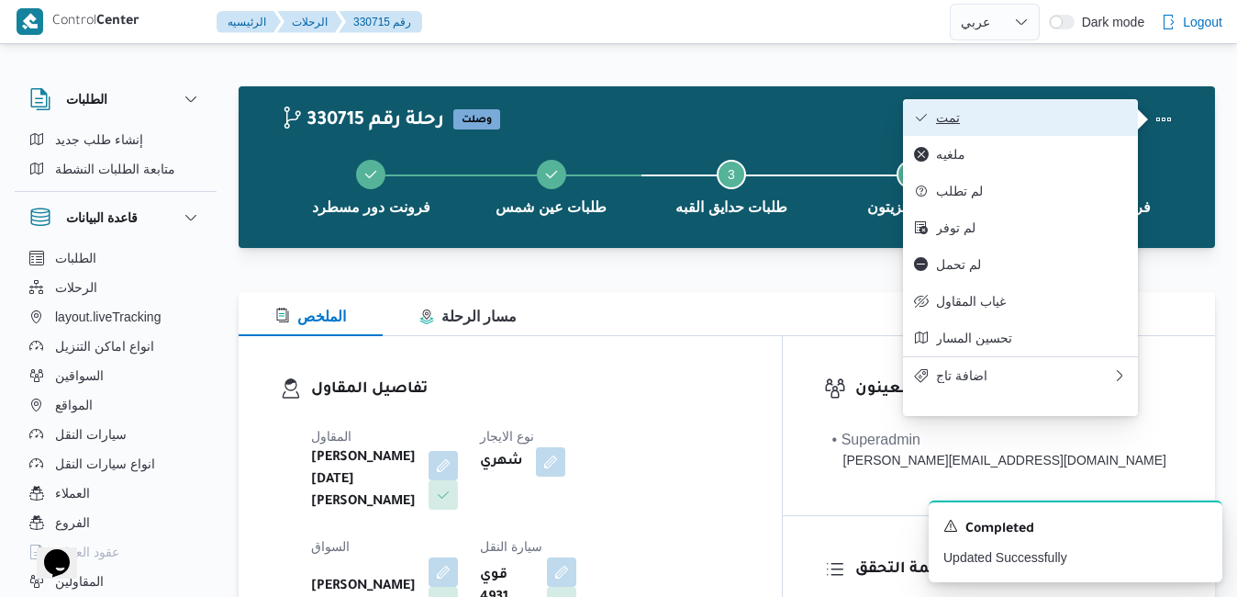
click at [1044, 125] on span "تمت" at bounding box center [1031, 117] width 191 height 15
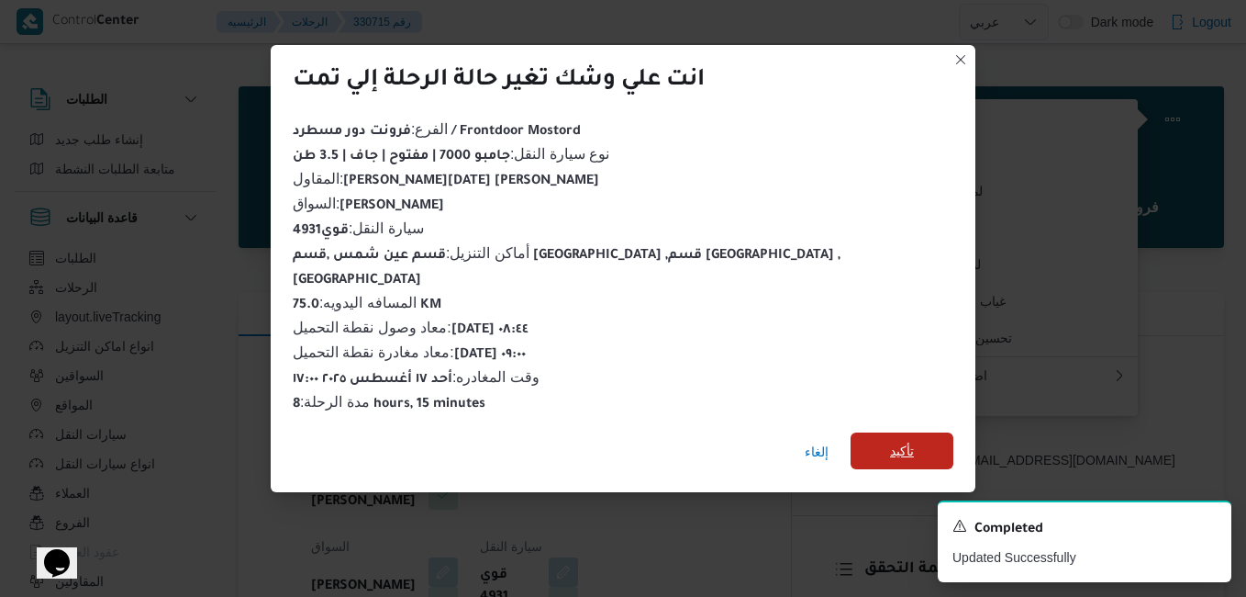
click at [851, 443] on span "تأكيد" at bounding box center [902, 450] width 103 height 37
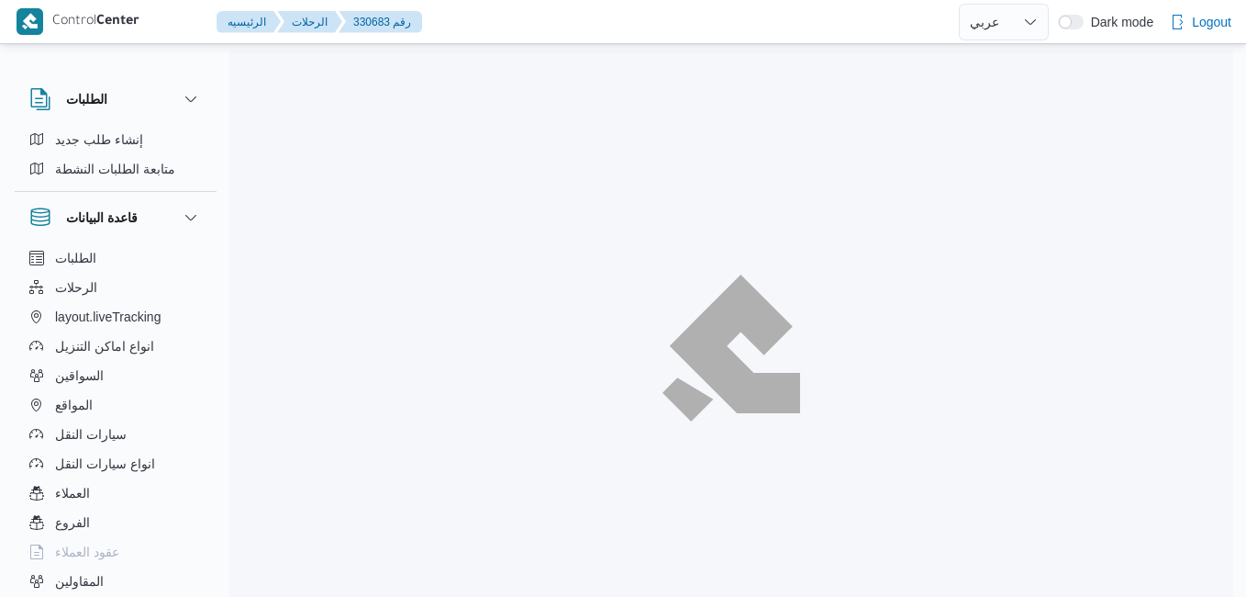
select select "ar"
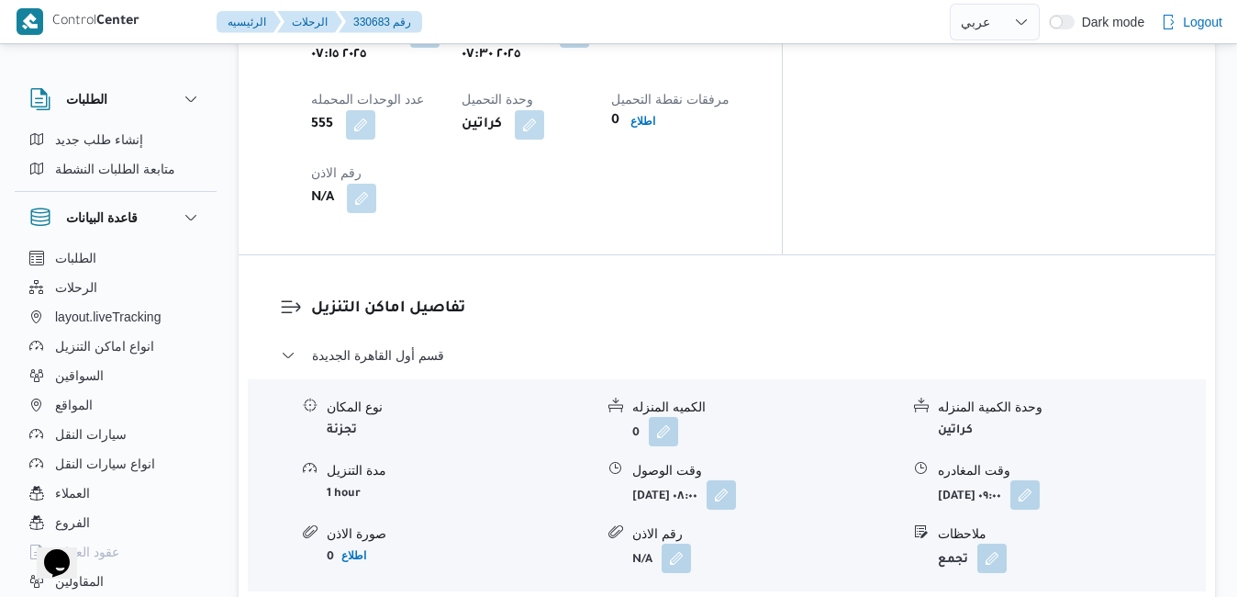
scroll to position [1652, 0]
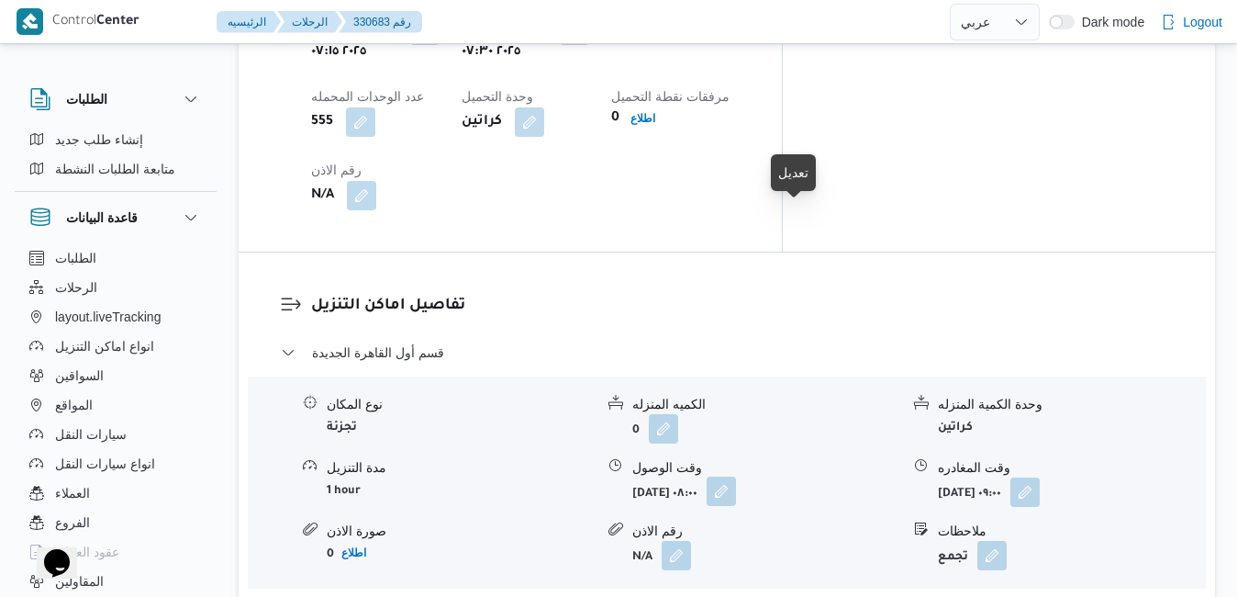
click at [736, 476] on button "button" at bounding box center [721, 490] width 29 height 29
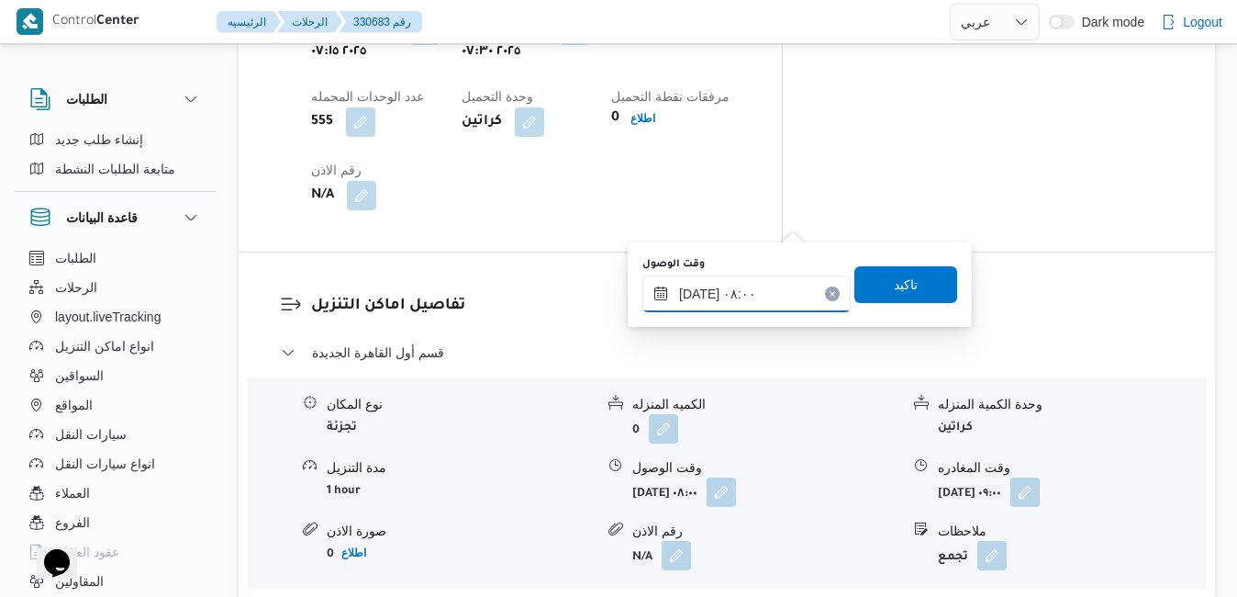
click at [743, 297] on input "[DATE] ٠٨:٠٠" at bounding box center [747, 293] width 208 height 37
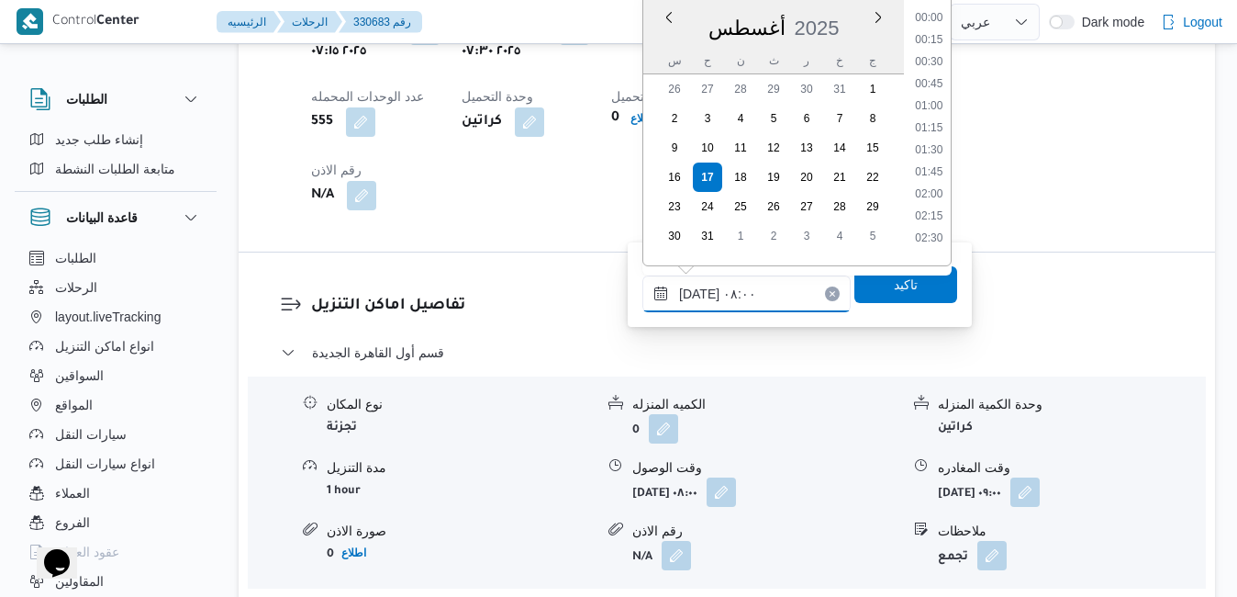
scroll to position [578, 0]
click at [916, 174] on li "08:15" at bounding box center [929, 166] width 42 height 18
type input "[DATE] ٠٨:١٥"
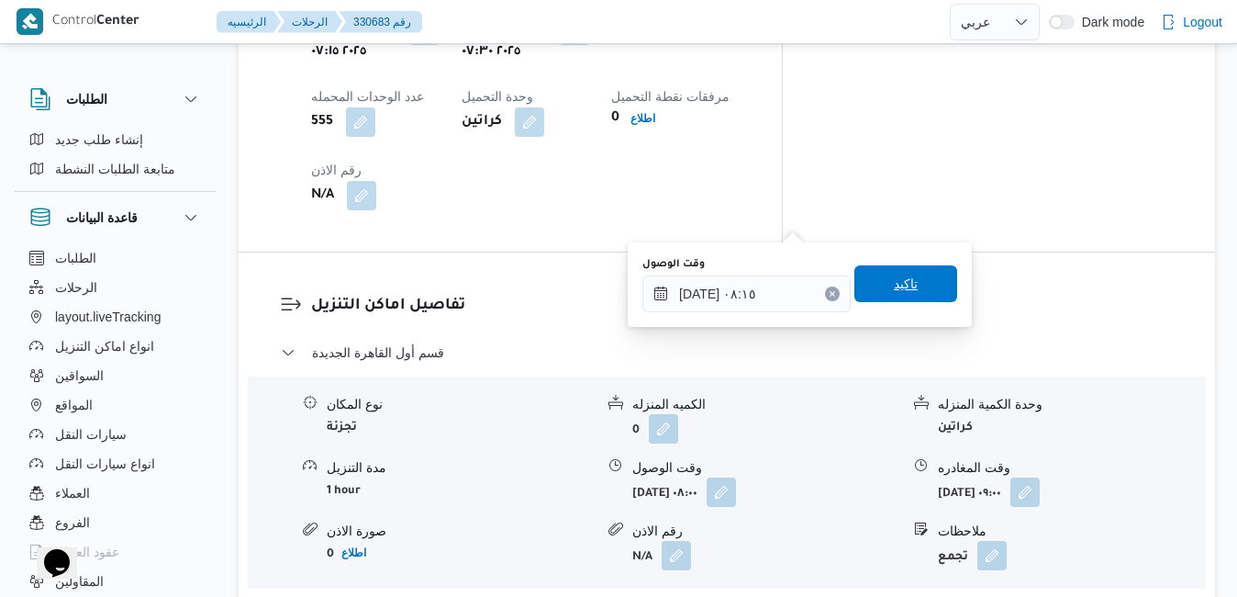
click at [894, 284] on span "تاكيد" at bounding box center [906, 284] width 24 height 22
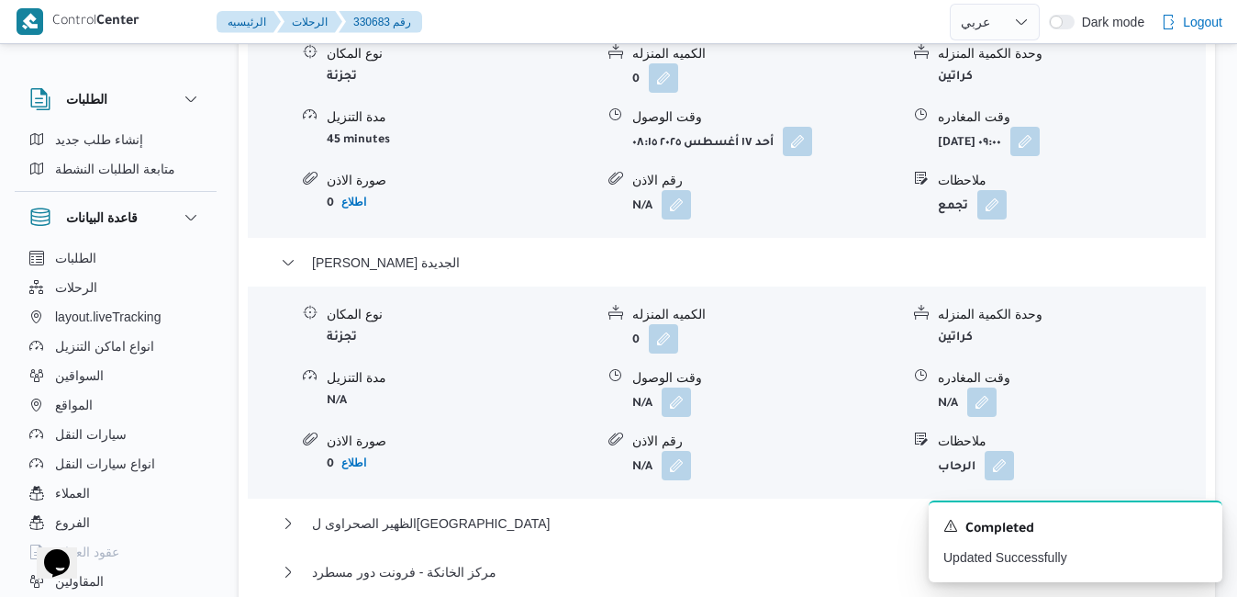
scroll to position [2056, 0]
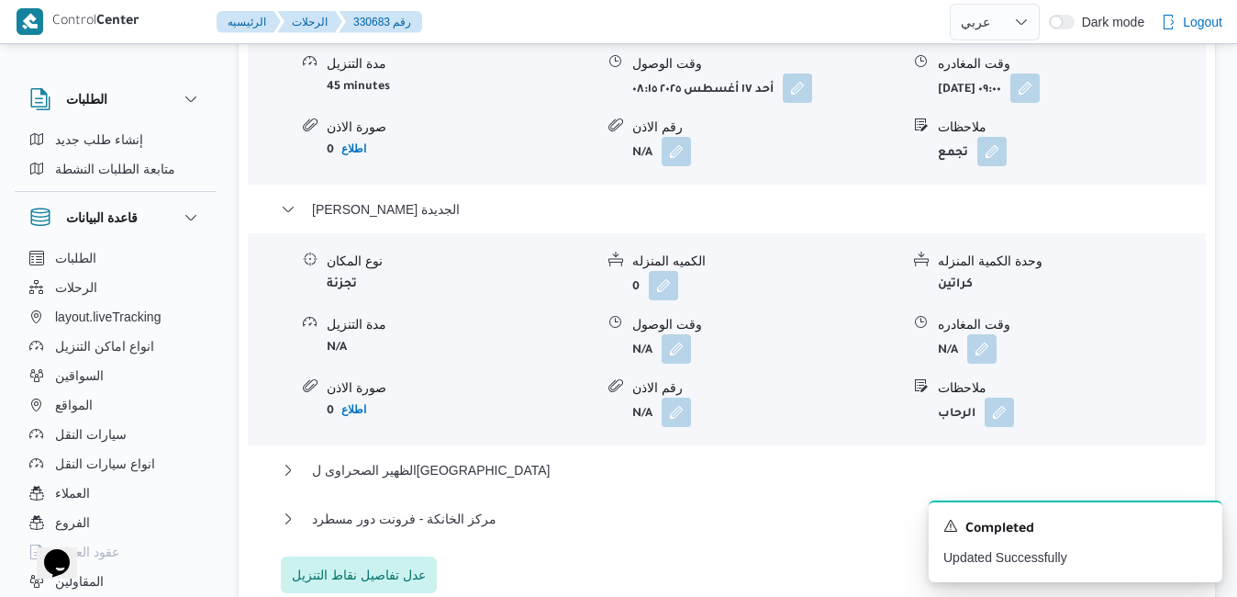
click at [740, 508] on div "مركز الخانكة - فرونت دور مسطرد" at bounding box center [727, 525] width 893 height 35
click at [742, 508] on button "مركز الخانكة - فرونت دور مسطرد" at bounding box center [727, 519] width 893 height 22
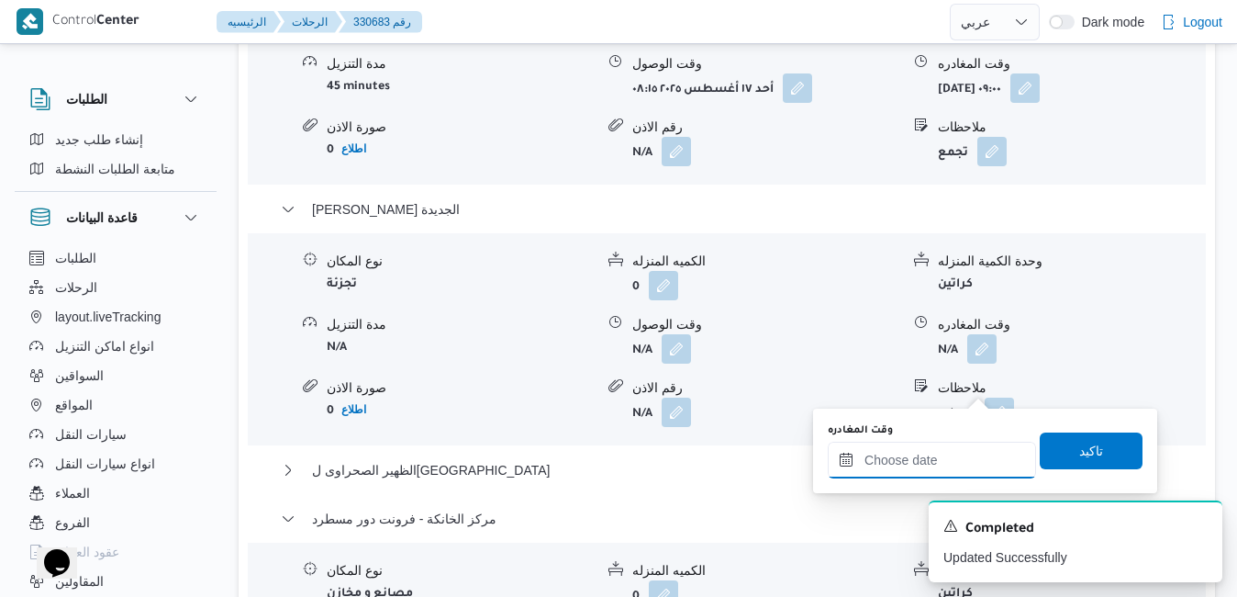
click at [905, 460] on input "وقت المغادره" at bounding box center [932, 460] width 208 height 37
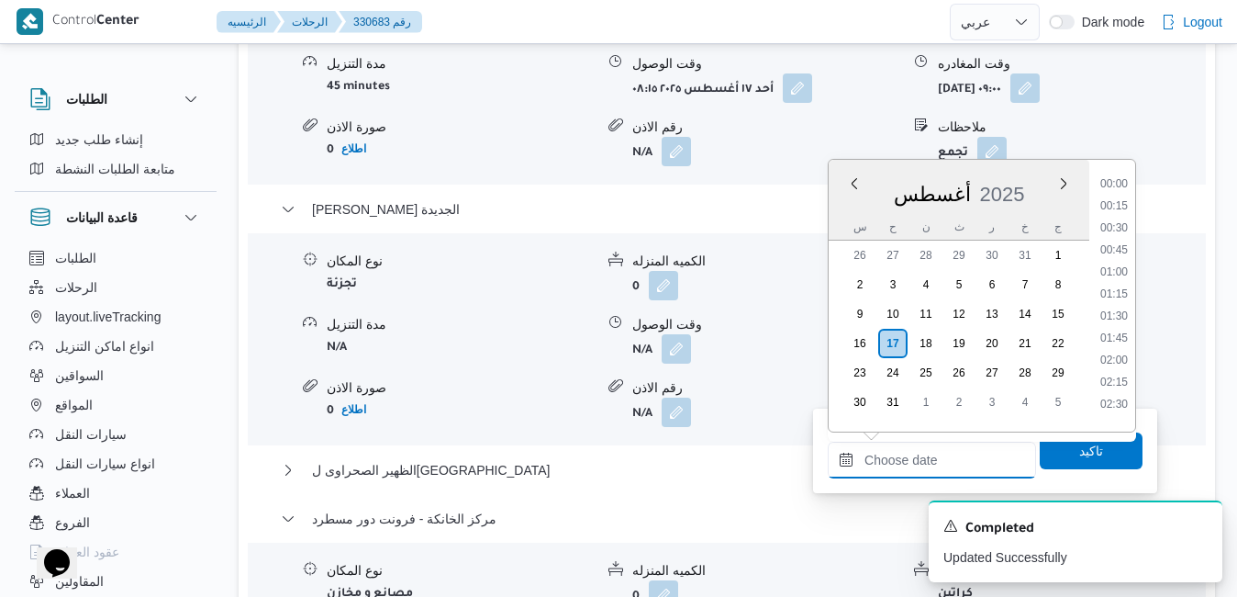
scroll to position [1459, 0]
click at [1199, 524] on icon "Dismiss toast" at bounding box center [1200, 524] width 9 height 9
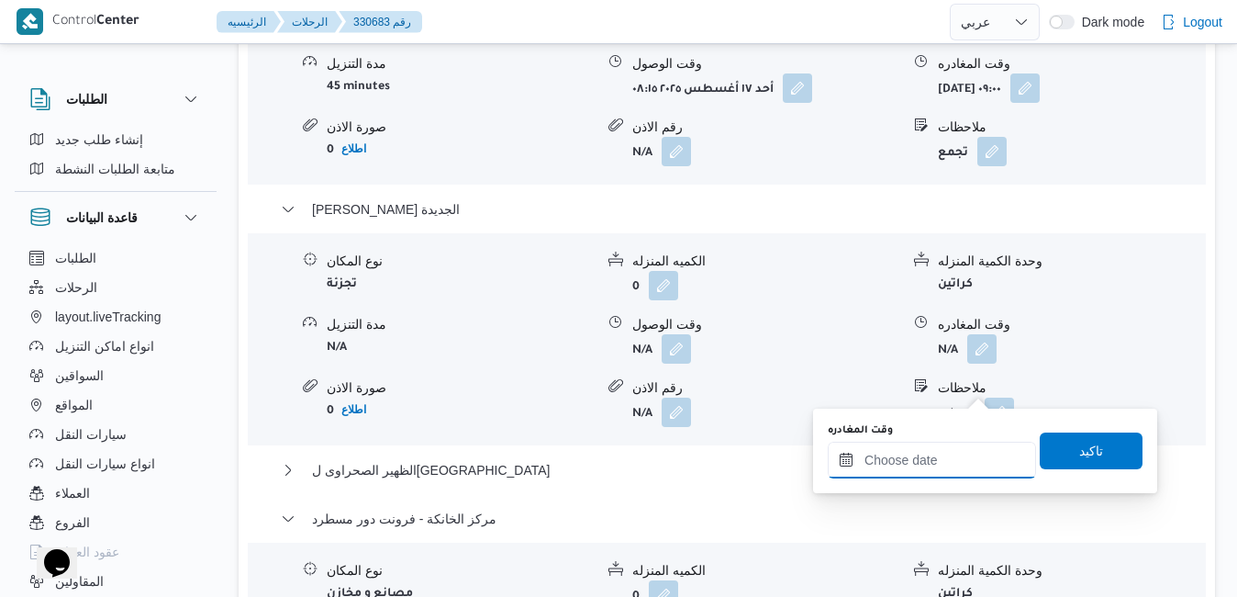
click at [923, 466] on input "وقت المغادره" at bounding box center [932, 460] width 208 height 37
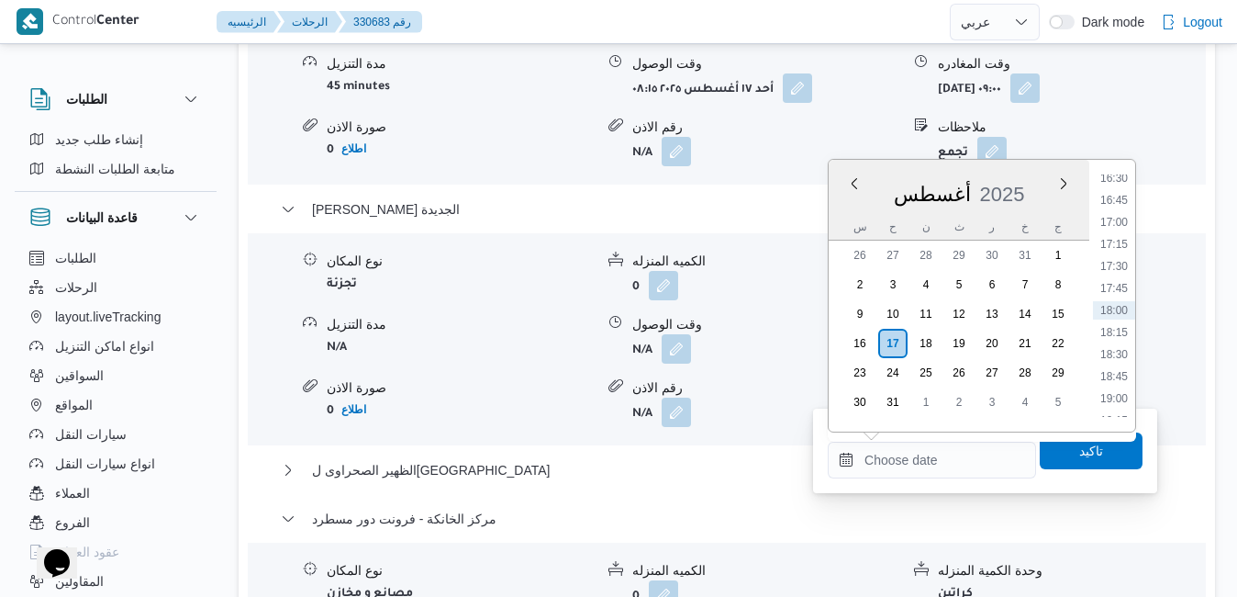
click at [1027, 168] on div "أغسطس 2025" at bounding box center [959, 190] width 261 height 47
click at [1115, 225] on li "17:00" at bounding box center [1114, 222] width 42 height 18
type input "[DATE] ١٧:٠٠"
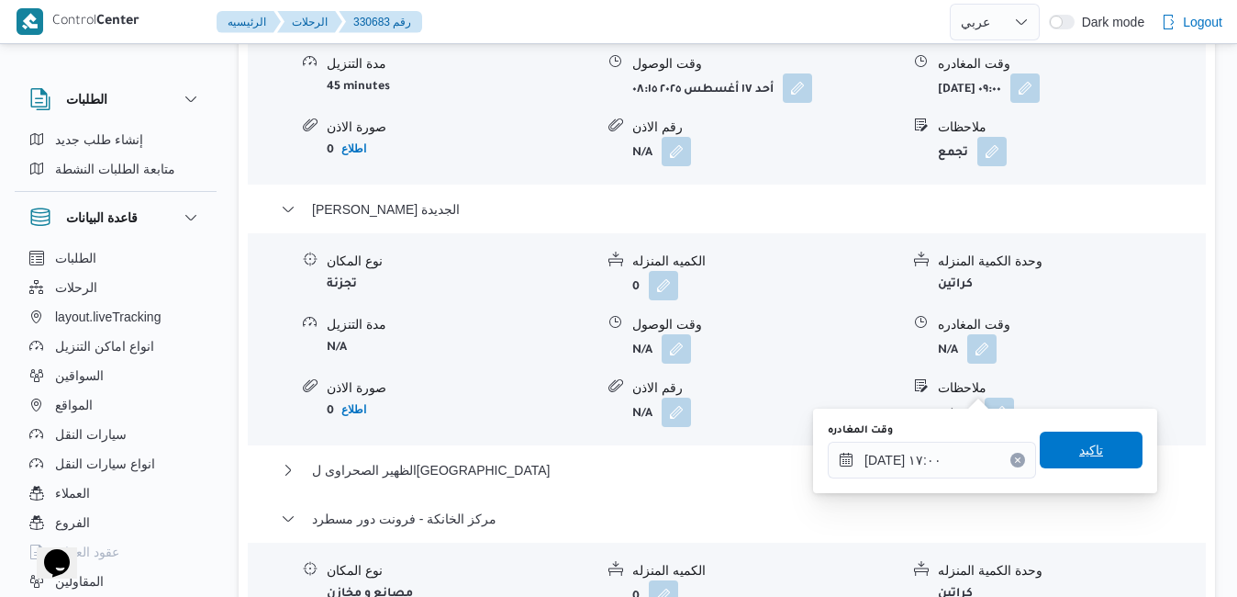
click at [1048, 453] on span "تاكيد" at bounding box center [1091, 449] width 103 height 37
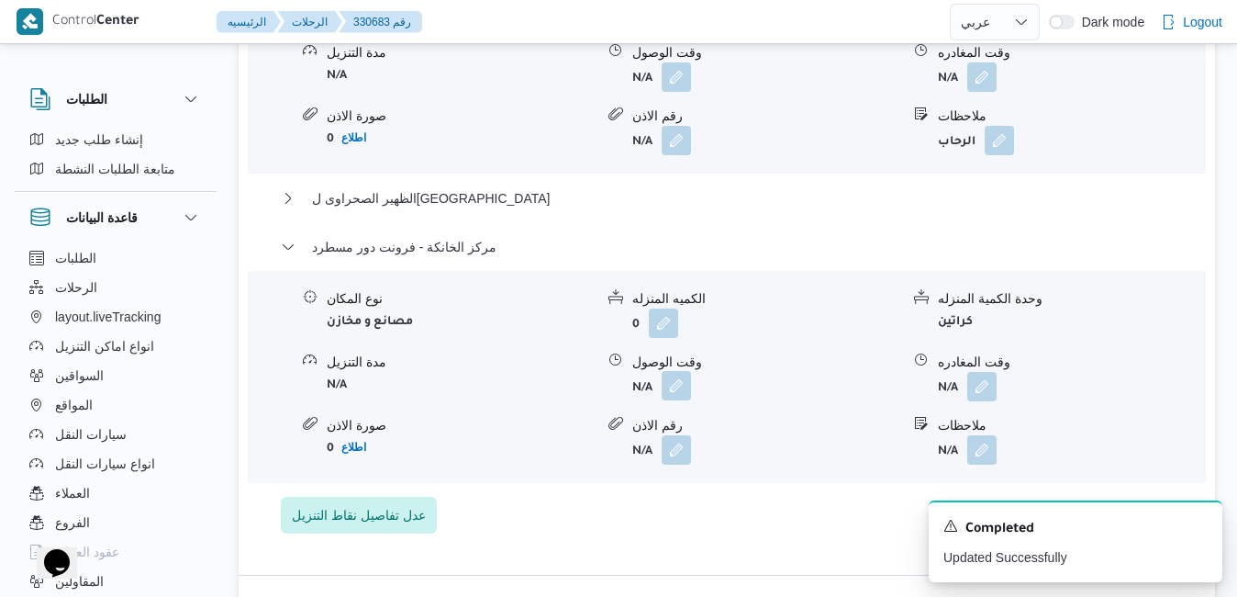
click at [678, 386] on button "button" at bounding box center [676, 385] width 29 height 29
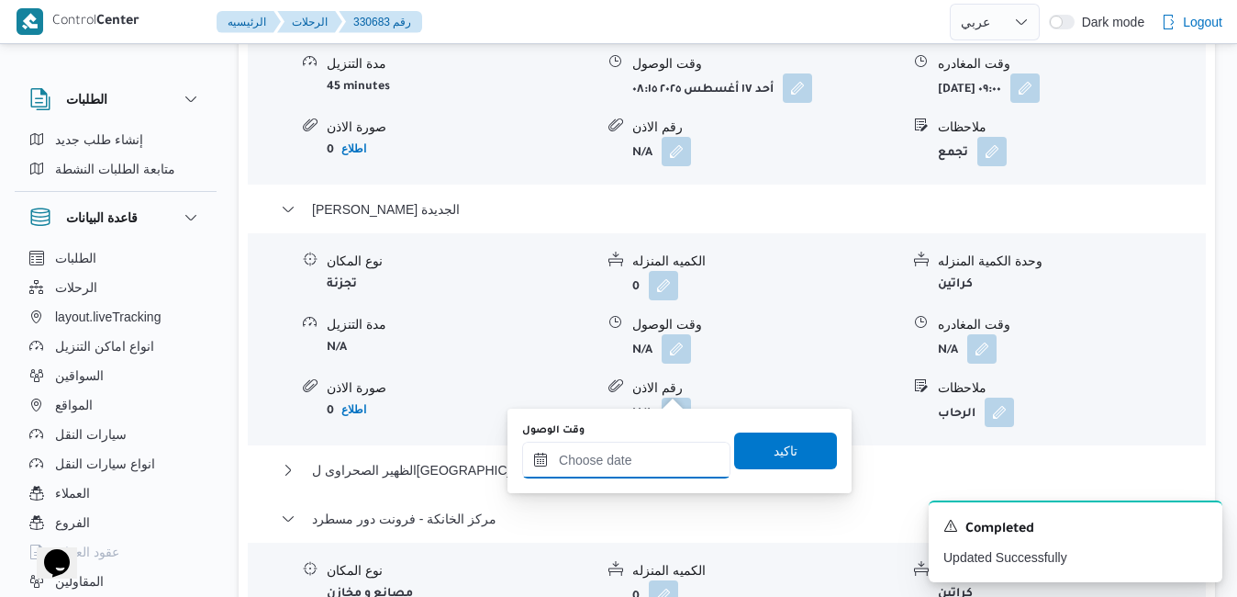
click at [630, 451] on div at bounding box center [626, 460] width 208 height 37
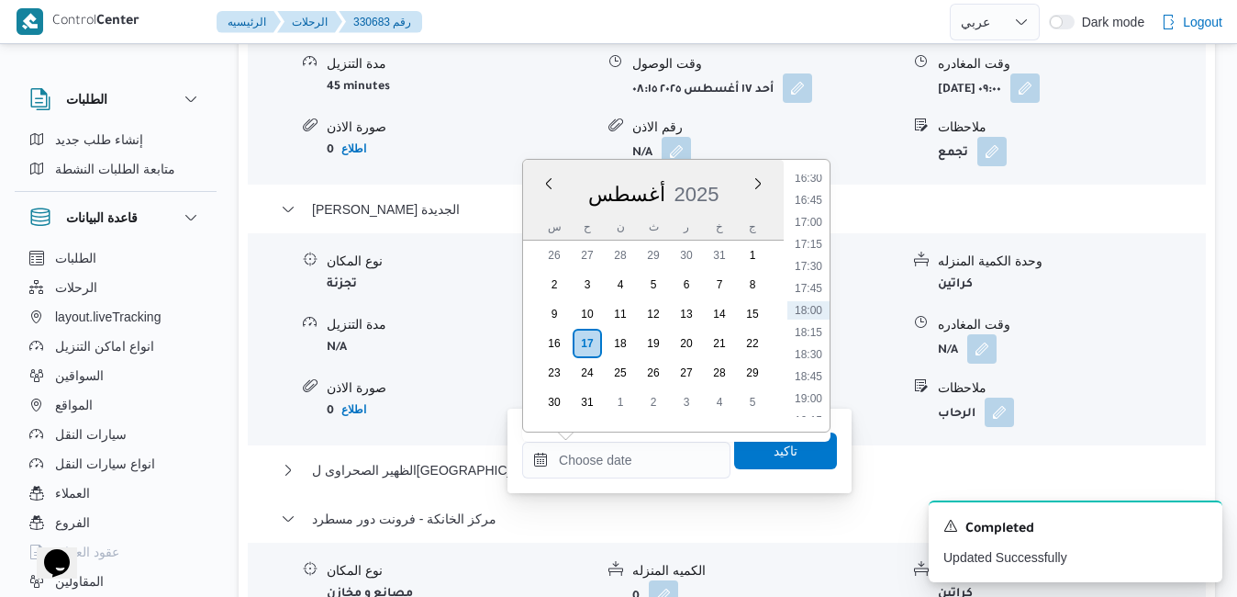
click at [720, 180] on div "أغسطس 2025" at bounding box center [653, 190] width 261 height 47
click at [814, 202] on li "16:45" at bounding box center [809, 200] width 42 height 18
type input "[DATE] ١٦:٤٥"
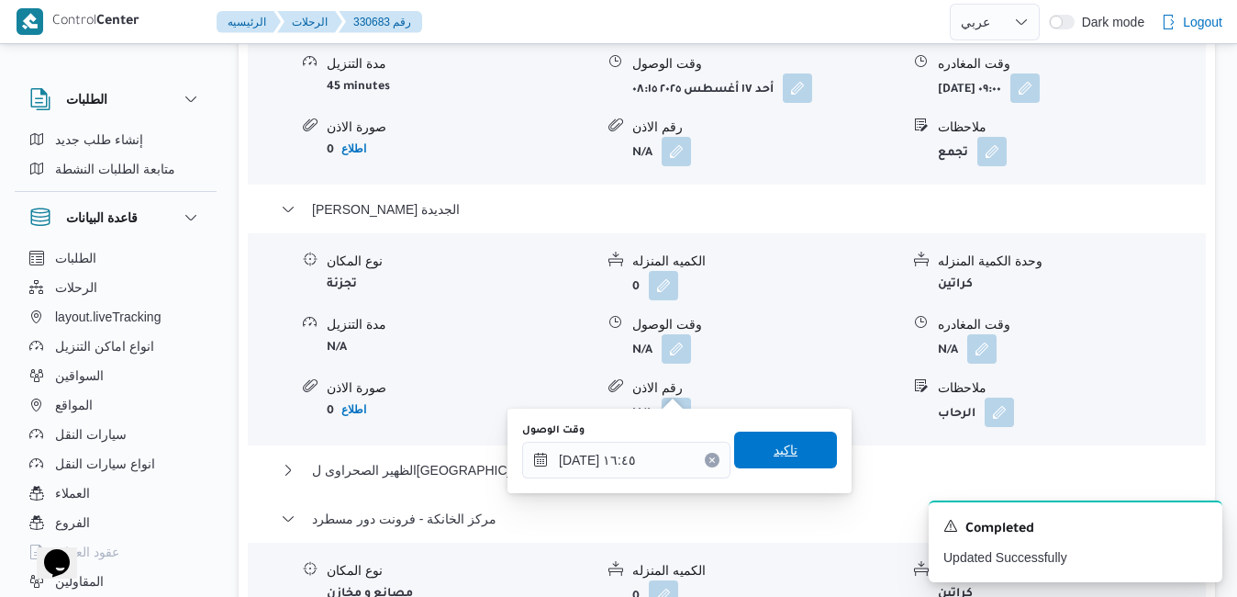
click at [788, 450] on span "تاكيد" at bounding box center [785, 449] width 103 height 37
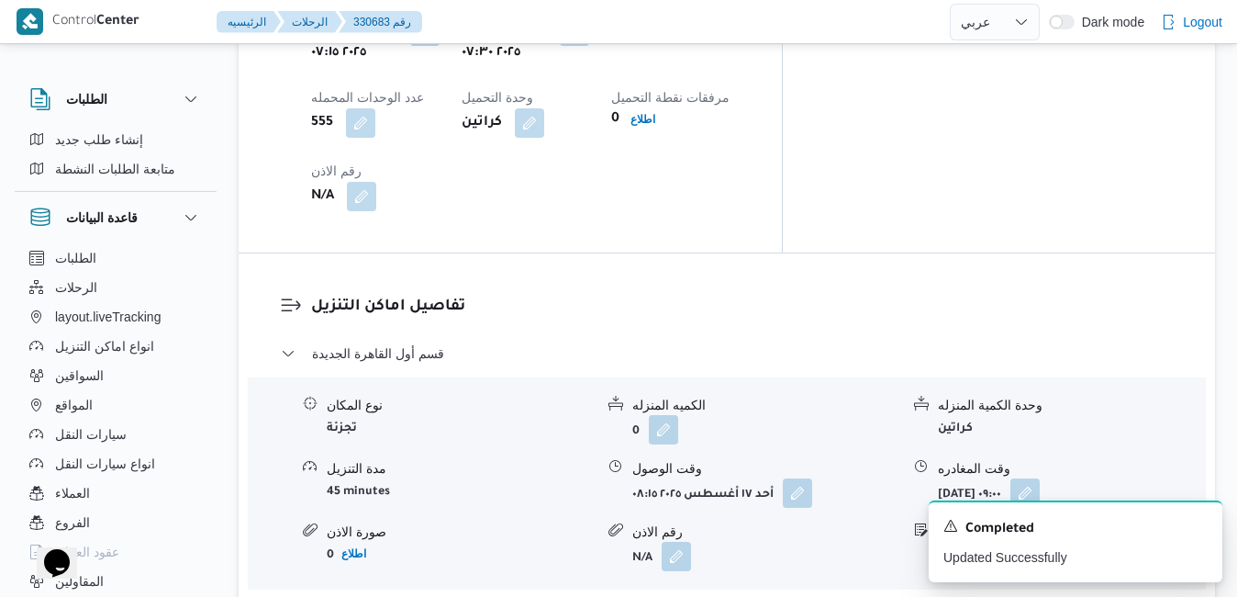
scroll to position [1652, 0]
click at [1040, 476] on button "button" at bounding box center [1025, 490] width 29 height 29
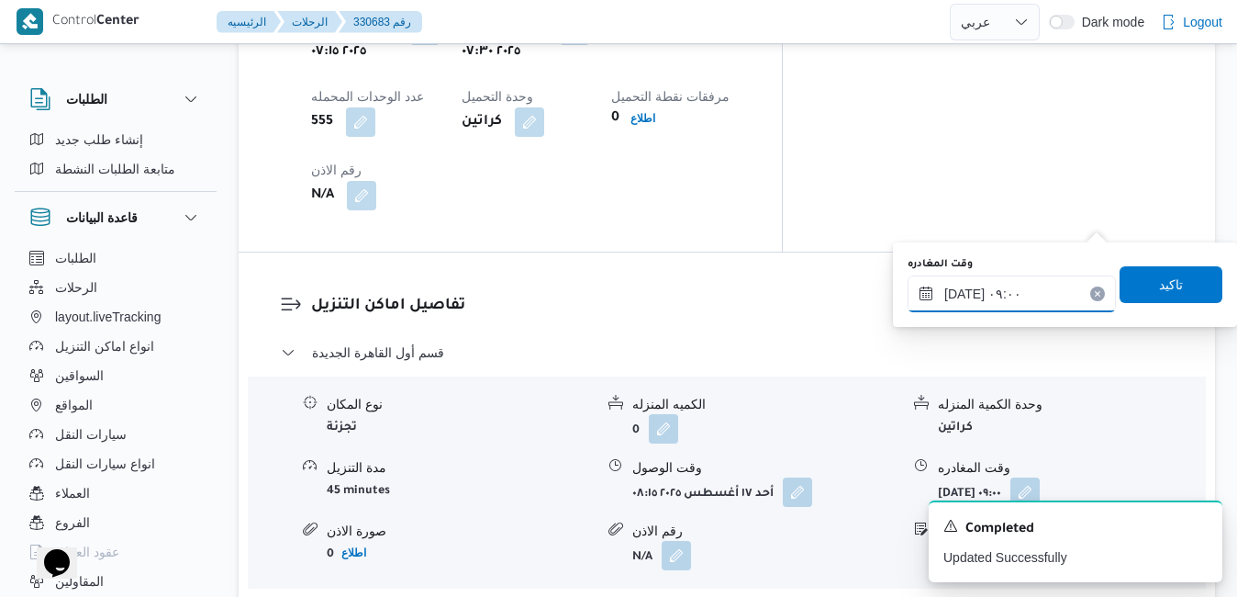
click at [1004, 295] on input "[DATE] ٠٩:٠٠" at bounding box center [1012, 293] width 208 height 37
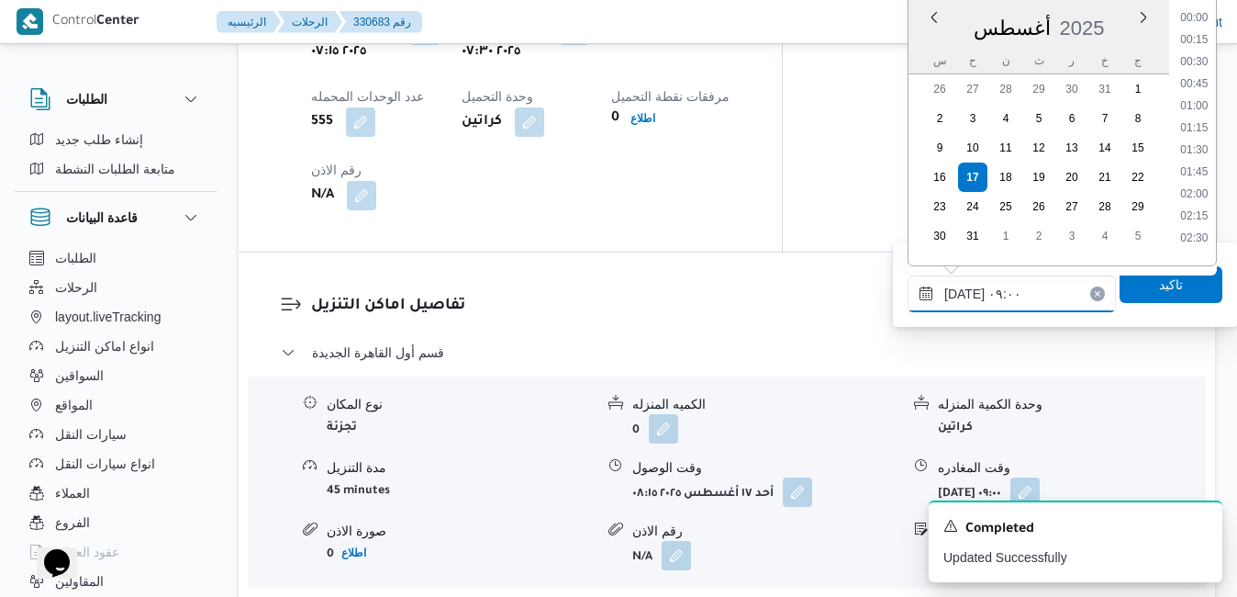
scroll to position [666, 0]
click at [1198, 229] on li "10:00" at bounding box center [1194, 232] width 42 height 18
type input "[DATE] ١٠:٠٠"
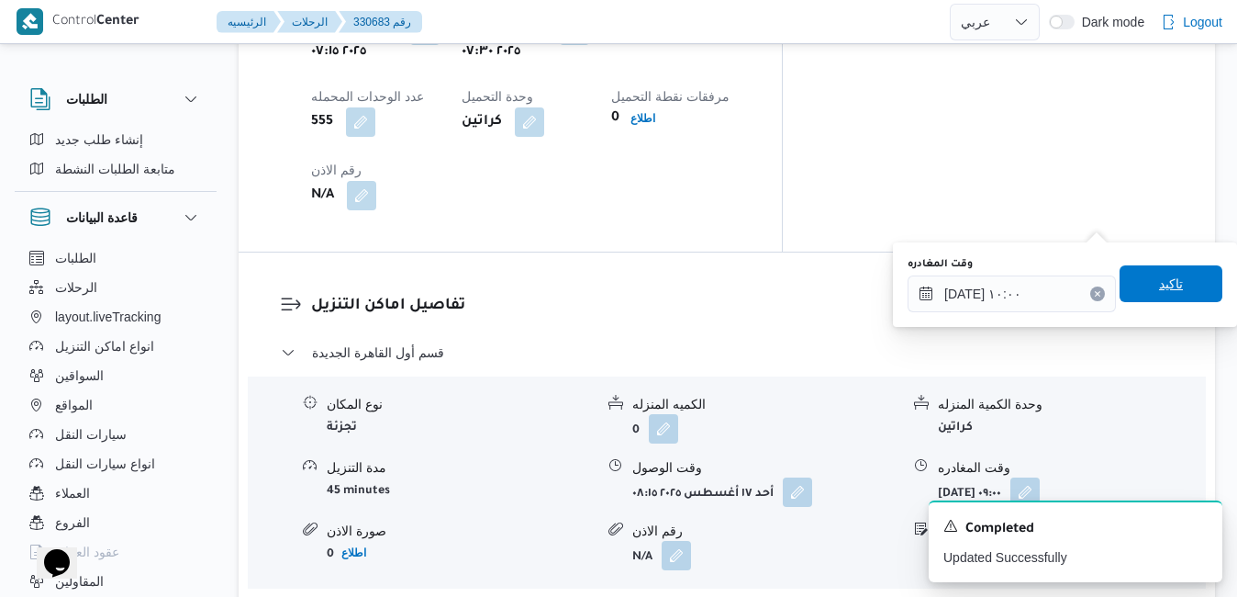
click at [1161, 292] on span "تاكيد" at bounding box center [1171, 284] width 24 height 22
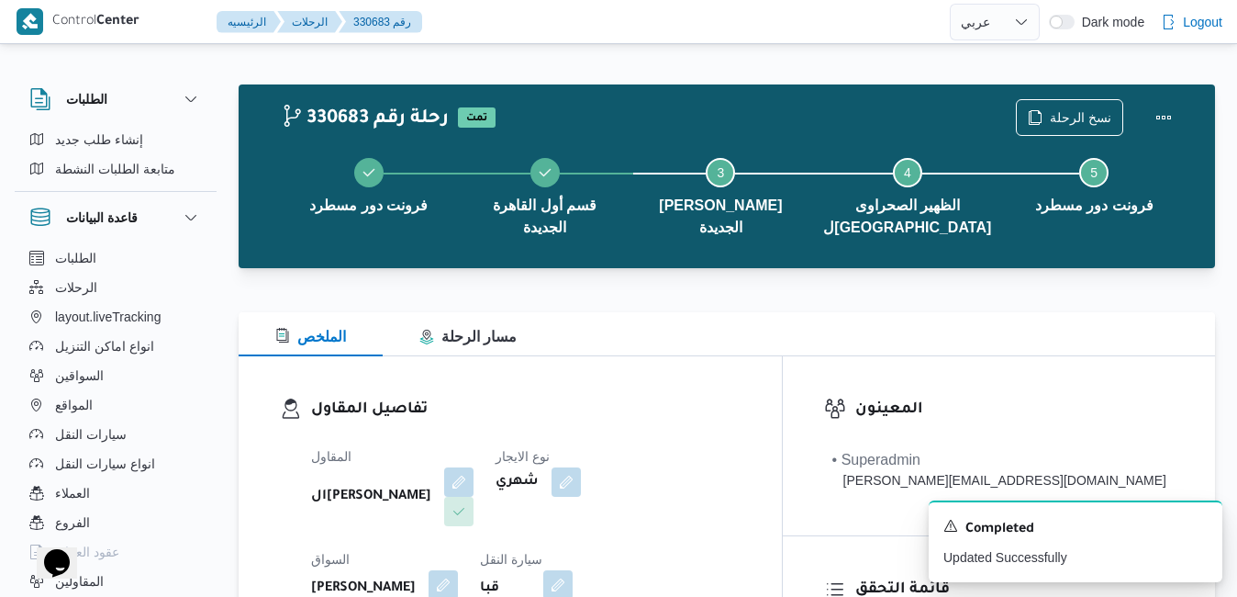
scroll to position [0, 0]
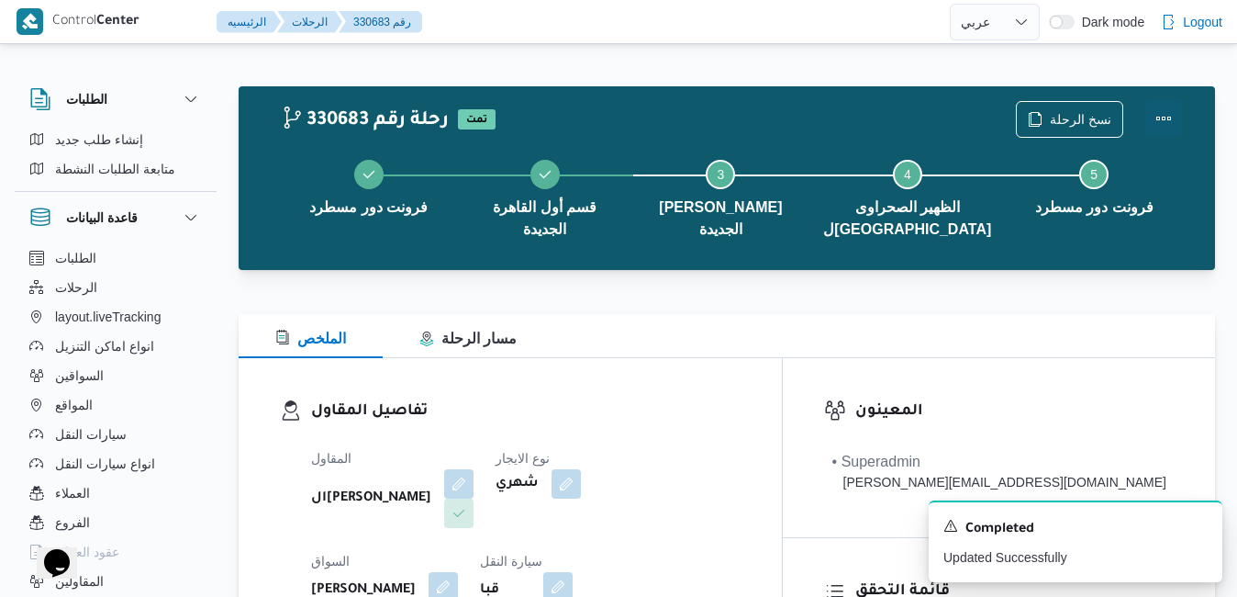
click at [1173, 107] on button "Actions" at bounding box center [1164, 118] width 37 height 37
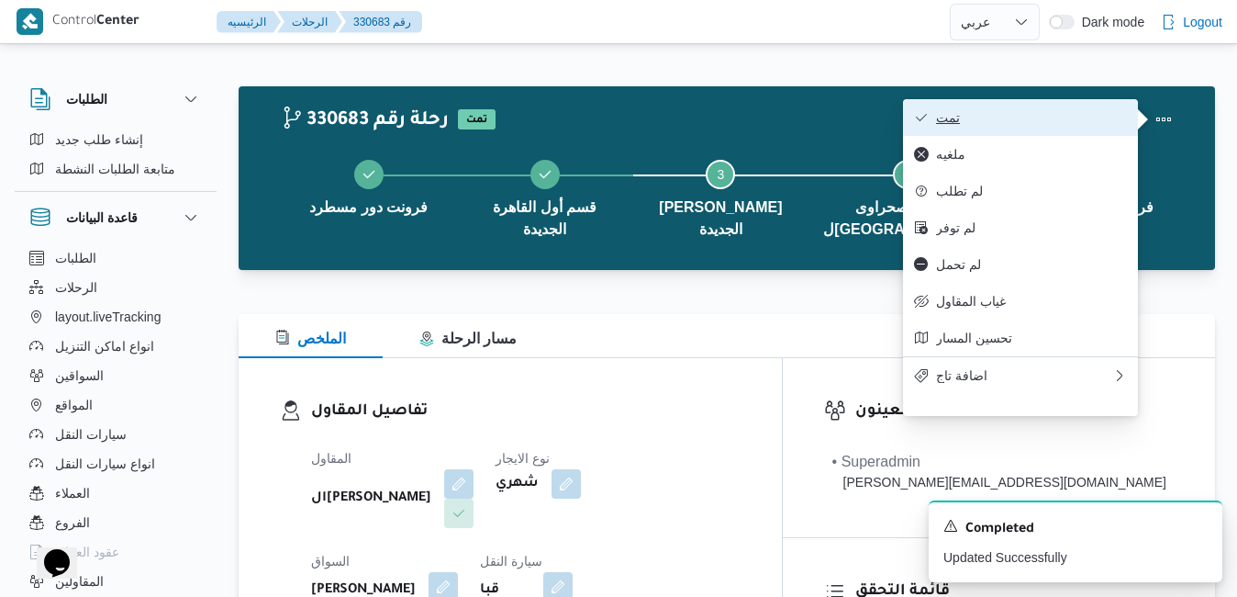
click at [1017, 115] on span "تمت" at bounding box center [1031, 117] width 191 height 15
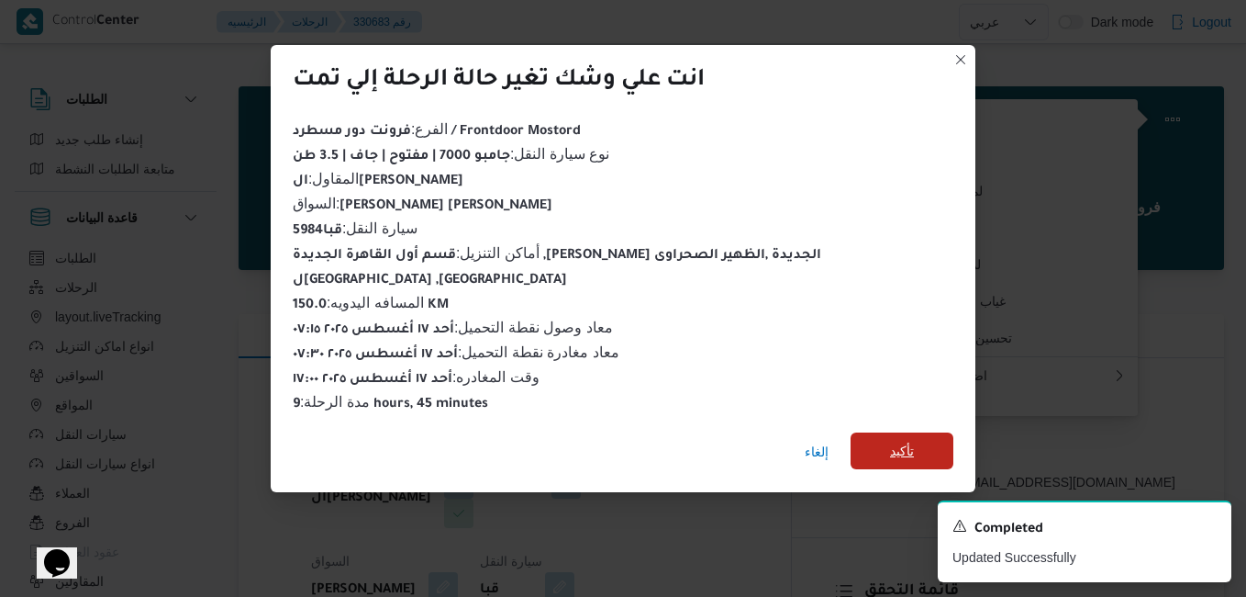
click at [904, 440] on span "تأكيد" at bounding box center [902, 450] width 103 height 37
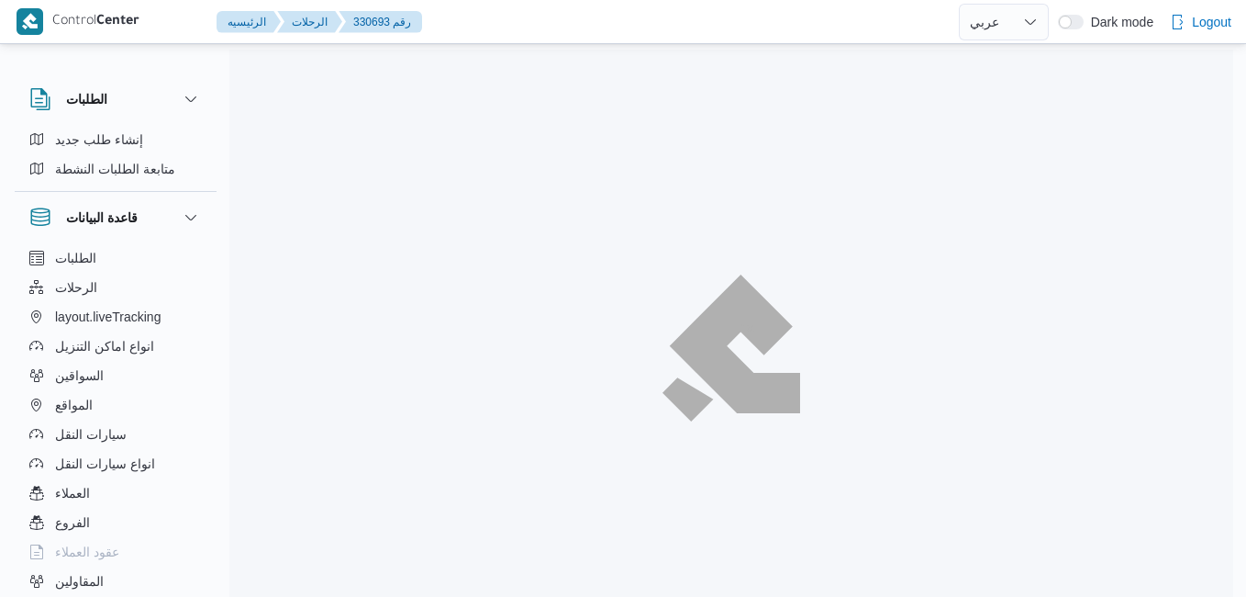
select select "ar"
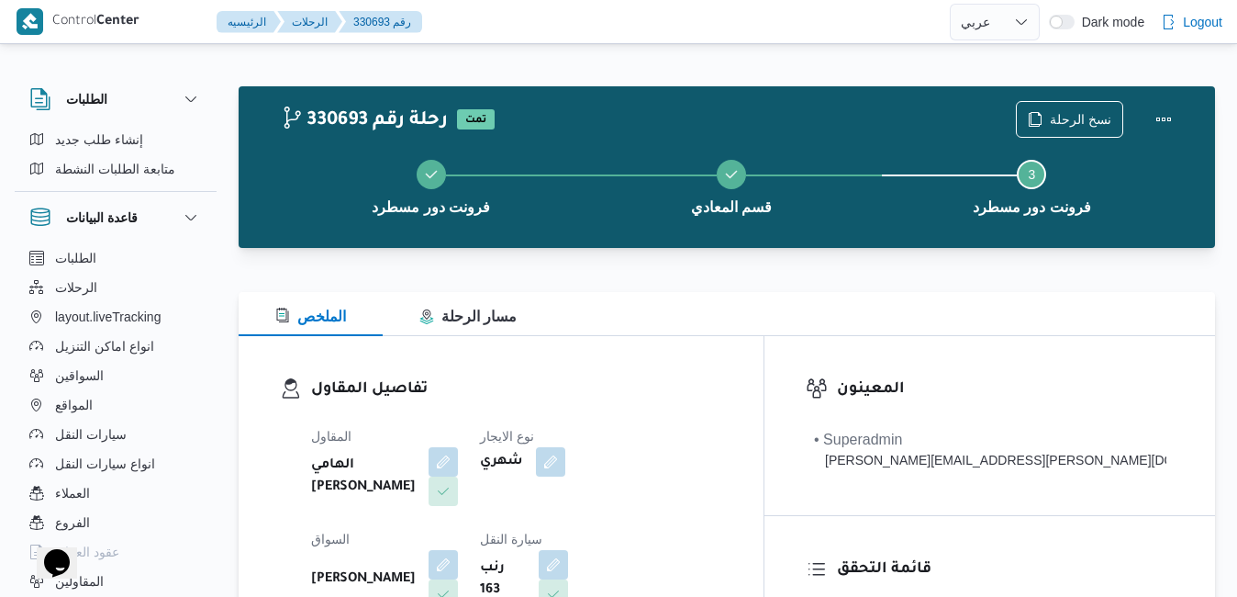
click at [728, 302] on div "الملخص مسار الرحلة" at bounding box center [727, 314] width 977 height 44
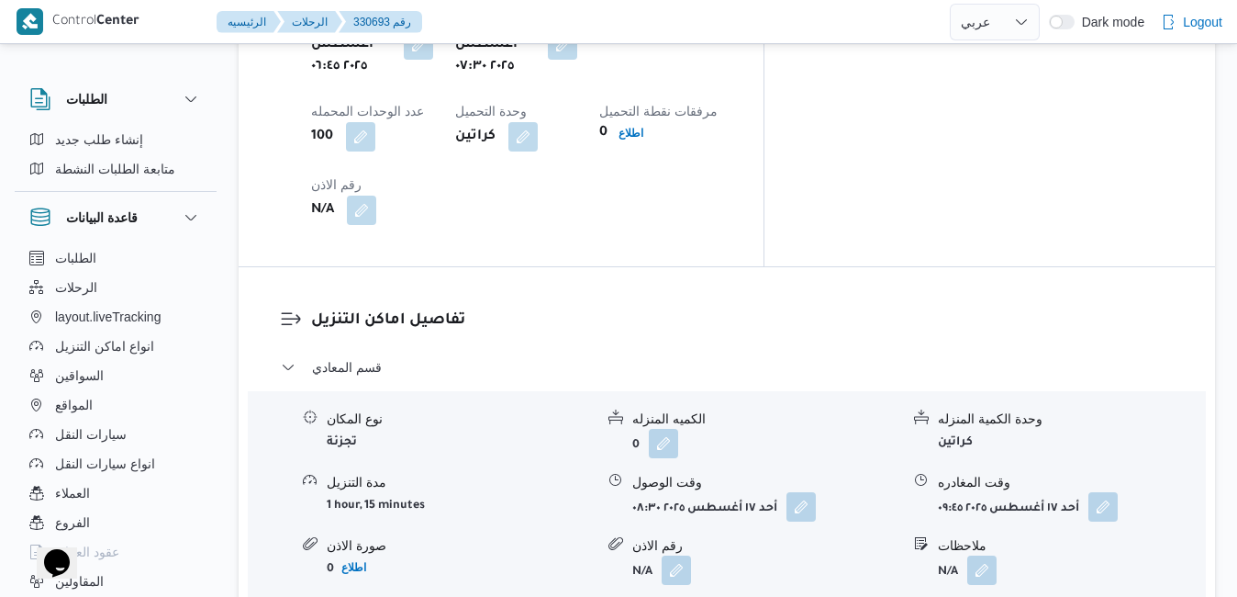
scroll to position [1652, 0]
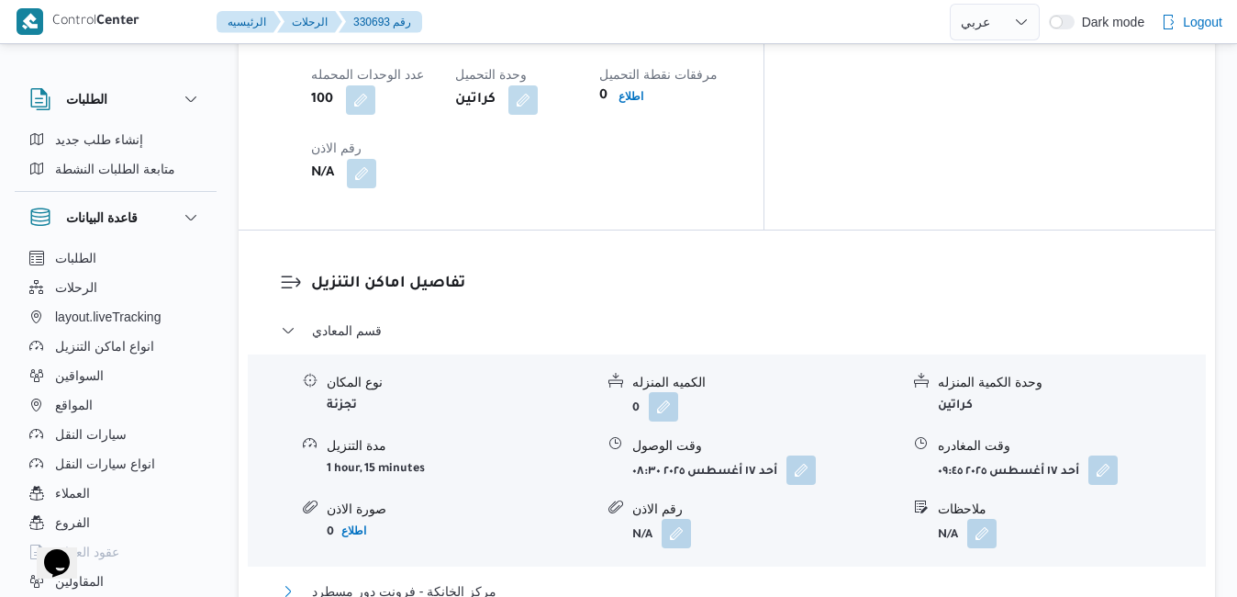
click at [702, 580] on button "مركز الخانكة - فرونت دور مسطرد" at bounding box center [727, 591] width 893 height 22
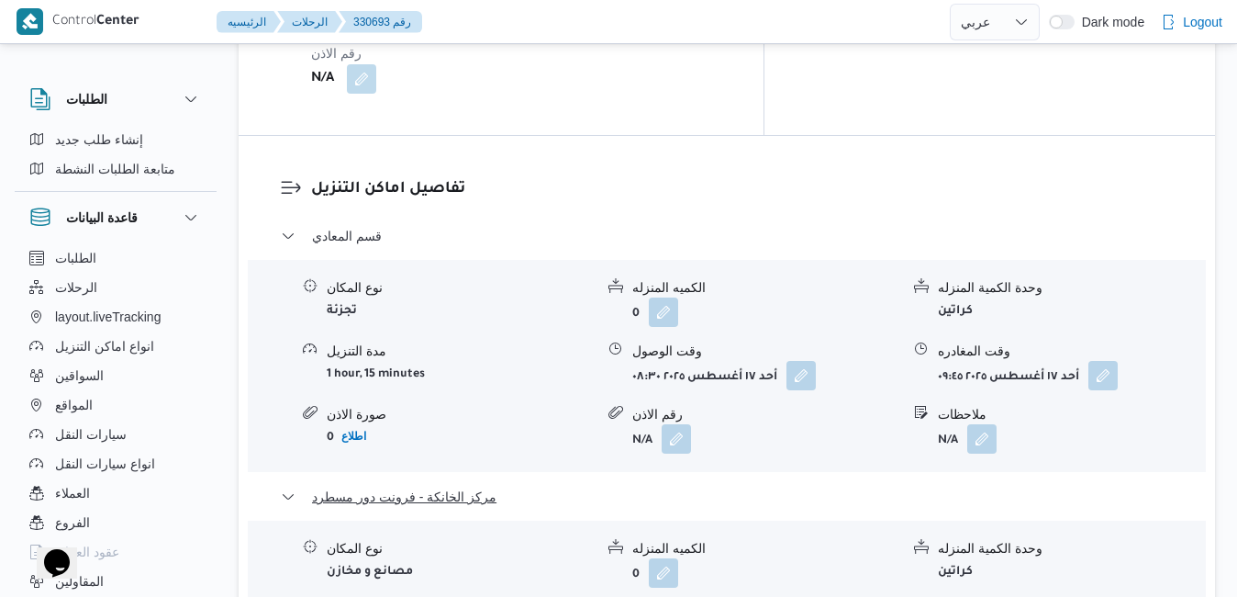
scroll to position [1762, 0]
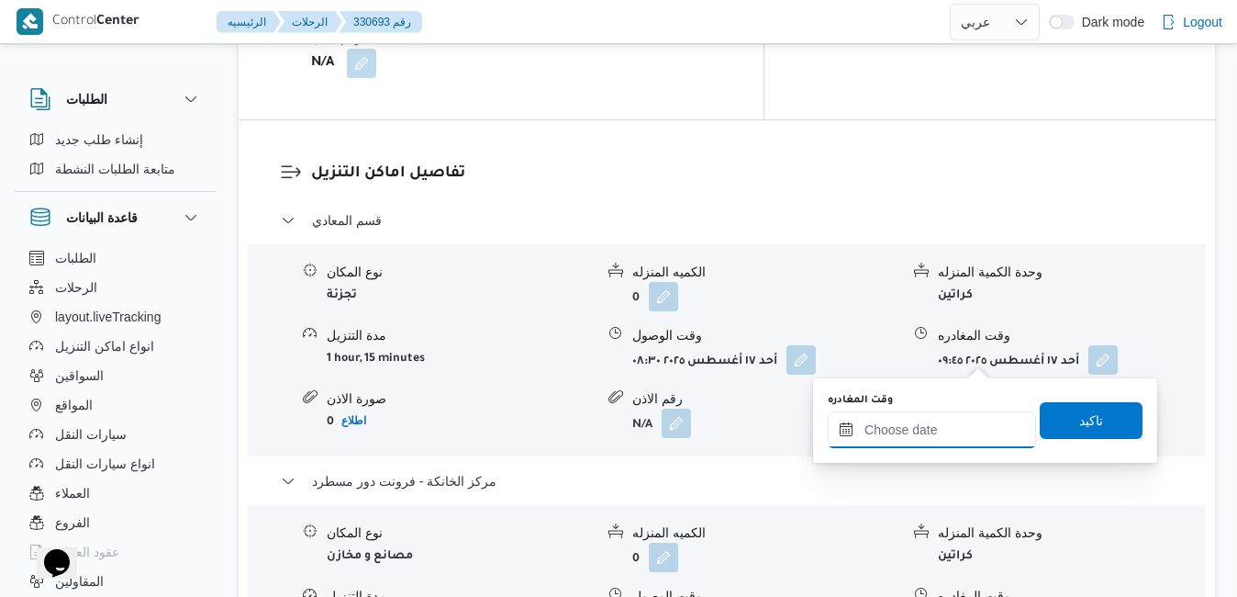
click at [900, 441] on input "وقت المغادره" at bounding box center [932, 429] width 208 height 37
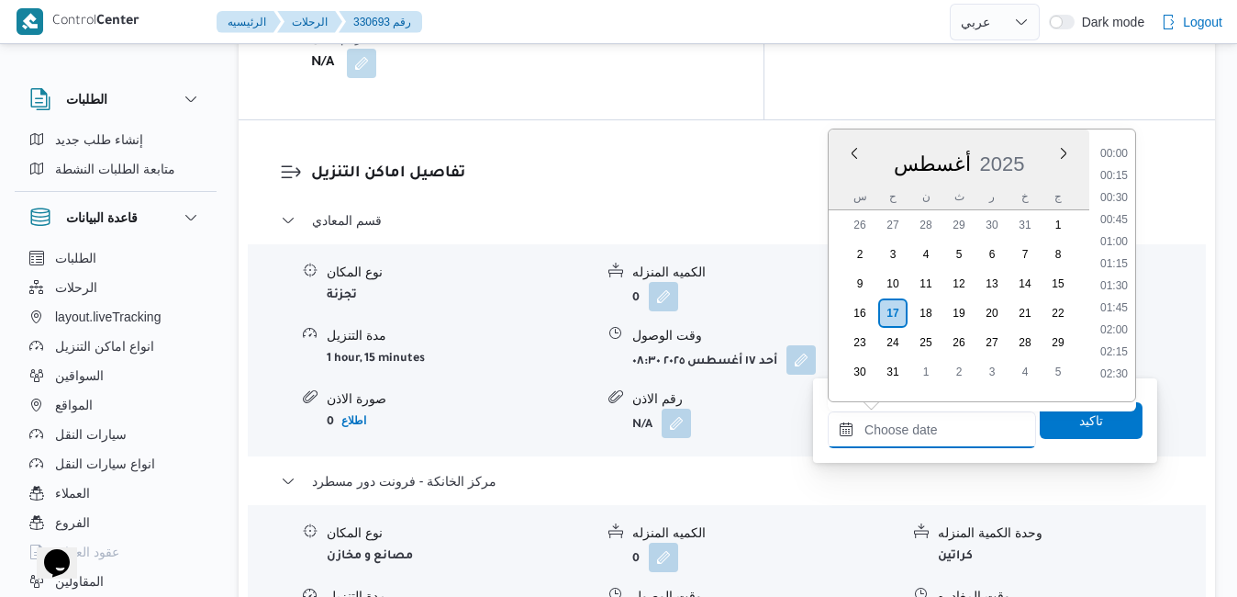
scroll to position [1481, 0]
click at [1026, 145] on div "أغسطس 2025" at bounding box center [959, 160] width 261 height 47
click at [1118, 318] on li "16:15" at bounding box center [1114, 316] width 42 height 18
type input "[DATE] ١٦:١٥"
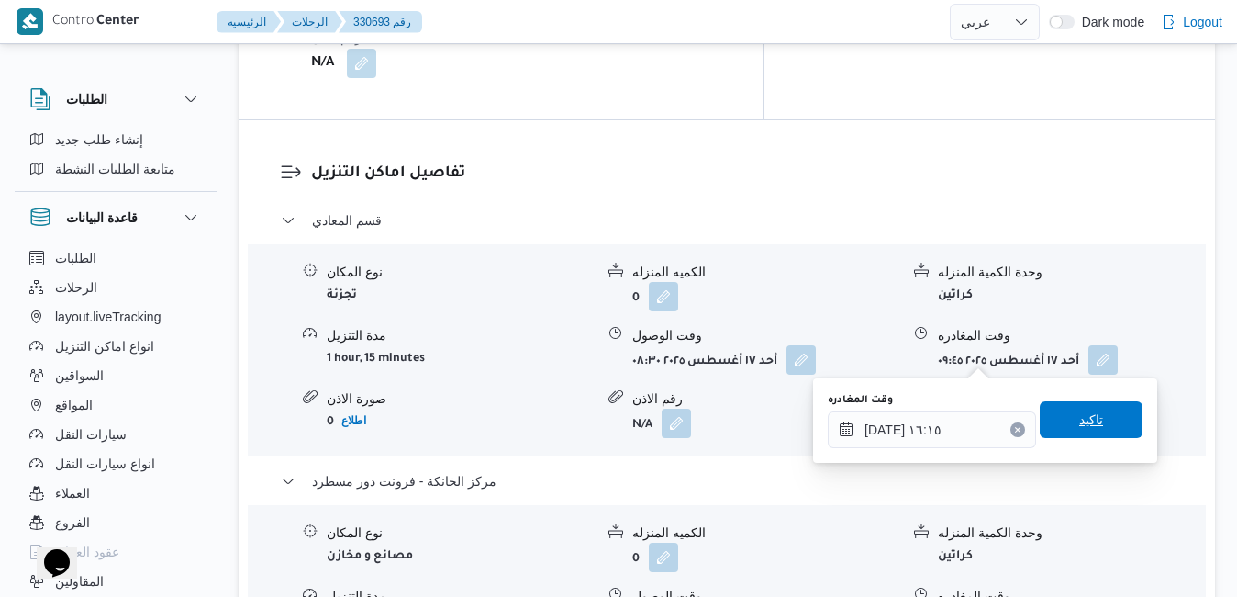
click at [1079, 424] on span "تاكيد" at bounding box center [1091, 419] width 24 height 22
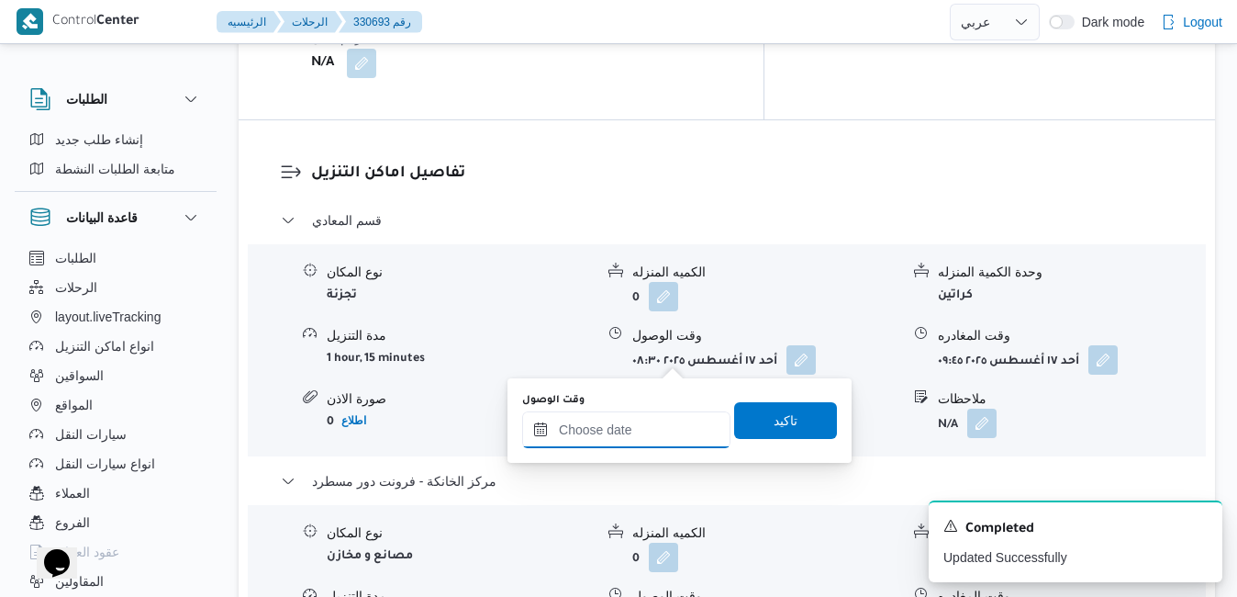
click at [625, 433] on input "وقت الوصول" at bounding box center [626, 429] width 208 height 37
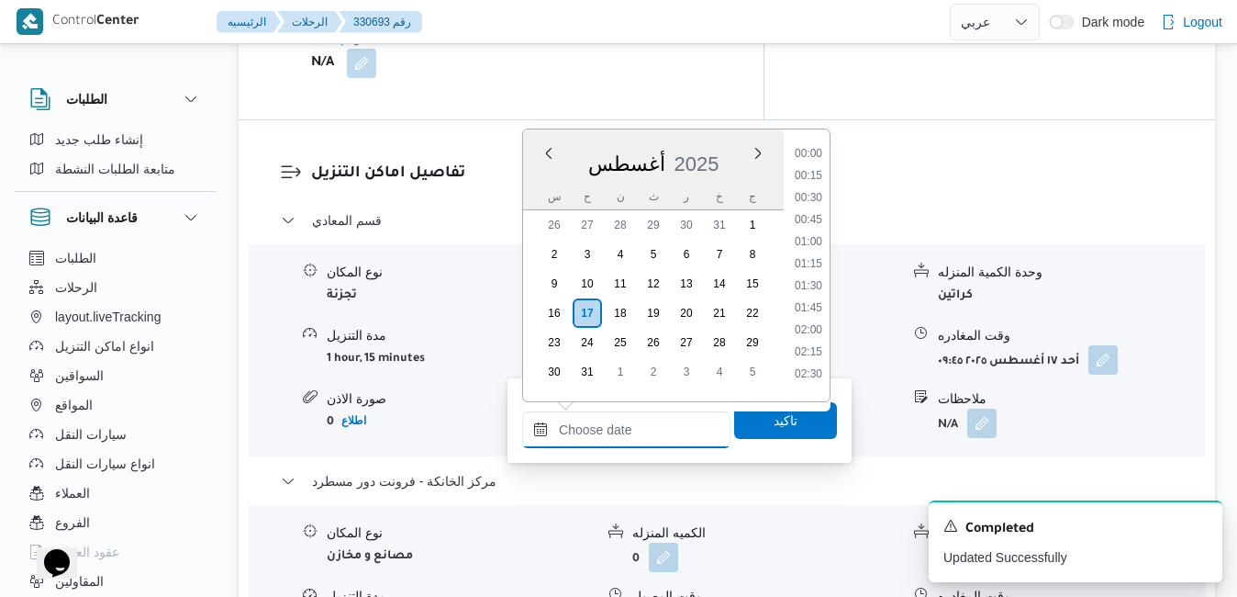
scroll to position [1481, 0]
click at [675, 143] on div "أغسطس 2025" at bounding box center [653, 160] width 261 height 47
click at [809, 298] on li "16:00" at bounding box center [809, 294] width 42 height 18
type input "١٧/٠٨/٢٠٢٥ ١٦:٠٠"
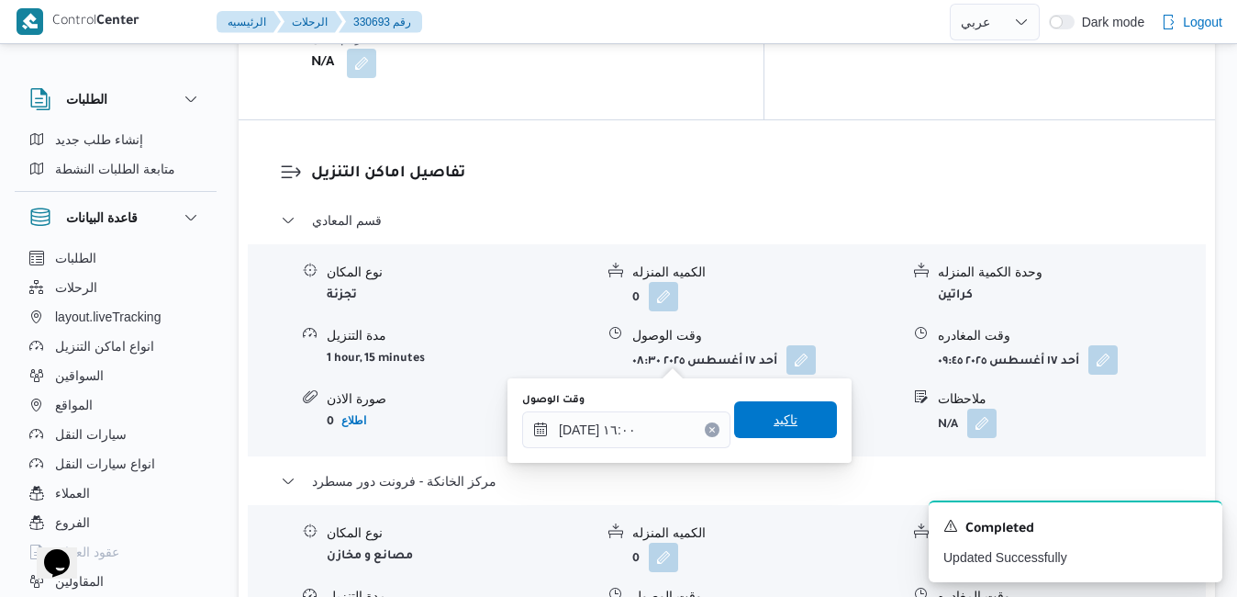
click at [781, 410] on span "تاكيد" at bounding box center [786, 419] width 24 height 22
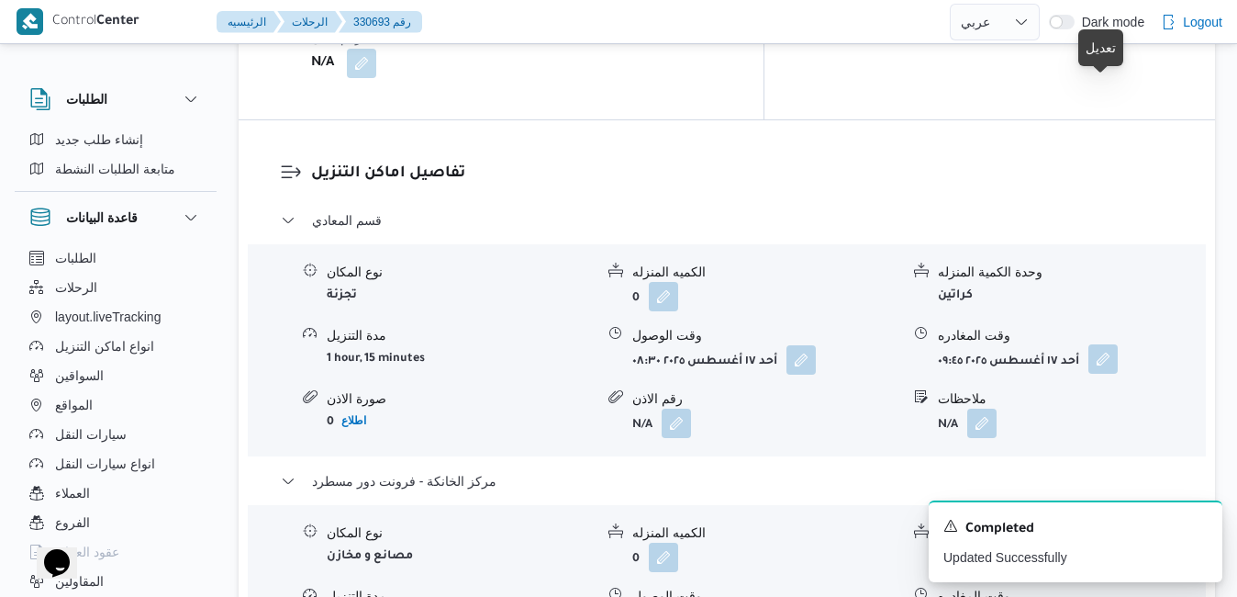
click at [1102, 344] on button "button" at bounding box center [1103, 358] width 29 height 29
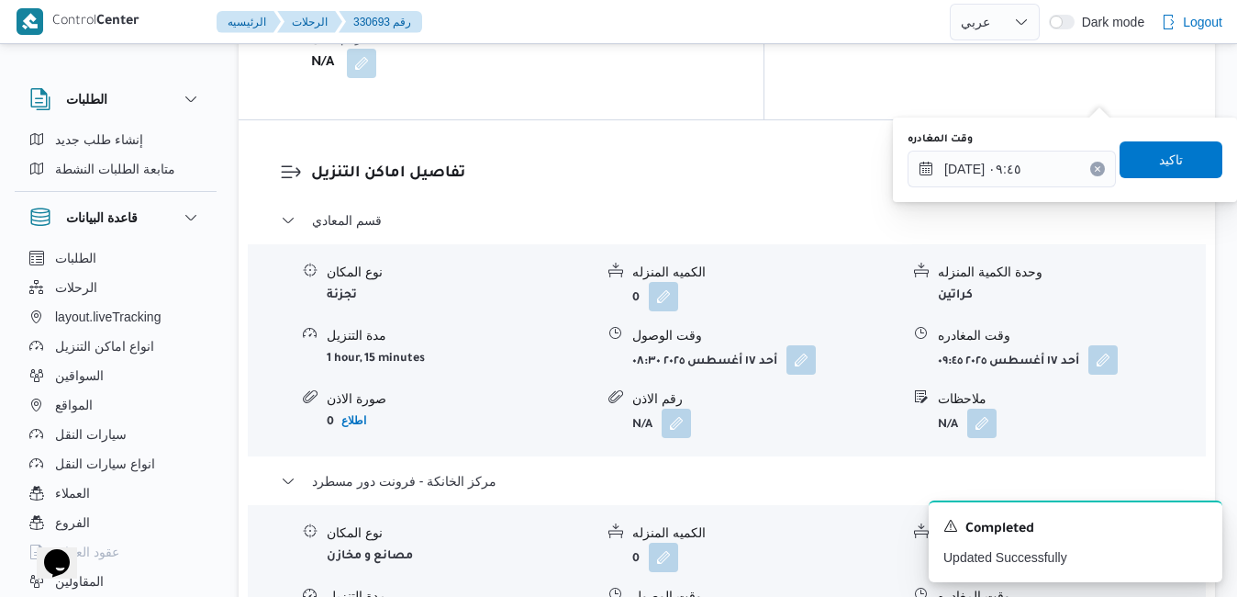
click at [999, 192] on div "You are in a dialog. To close this dialog, hit escape. وقت المغادره ١٧/٠٨/٢٠٢٥ …" at bounding box center [1065, 159] width 344 height 84
click at [1013, 174] on input "١٧/٠٨/٢٠٢٥ ٠٩:٤٥" at bounding box center [1012, 169] width 208 height 37
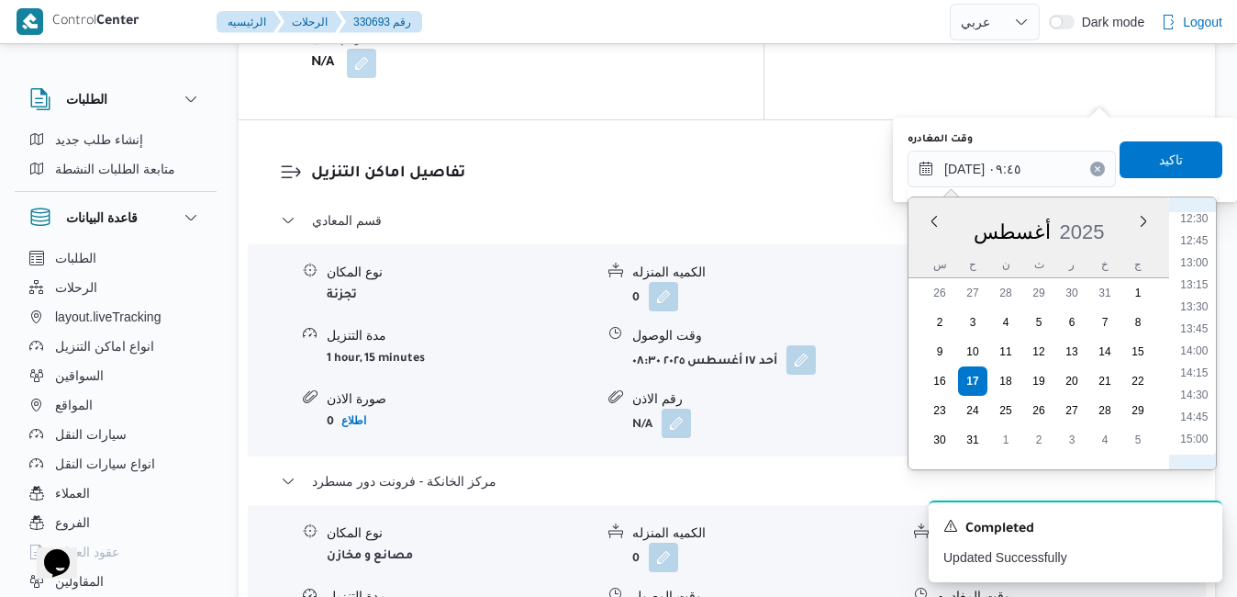
scroll to position [1157, 0]
click at [1206, 392] on li "15:00" at bounding box center [1194, 386] width 42 height 18
type input "١٧/٠٨/٢٠٢٥ ١٥:٠٠"
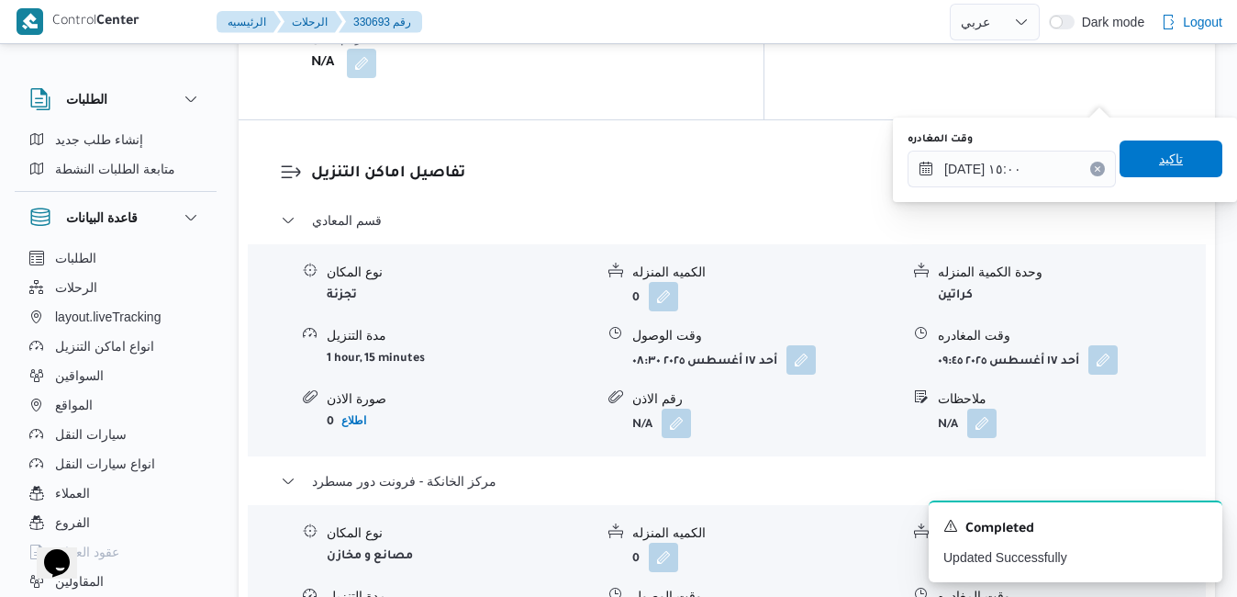
click at [1167, 161] on span "تاكيد" at bounding box center [1171, 159] width 24 height 22
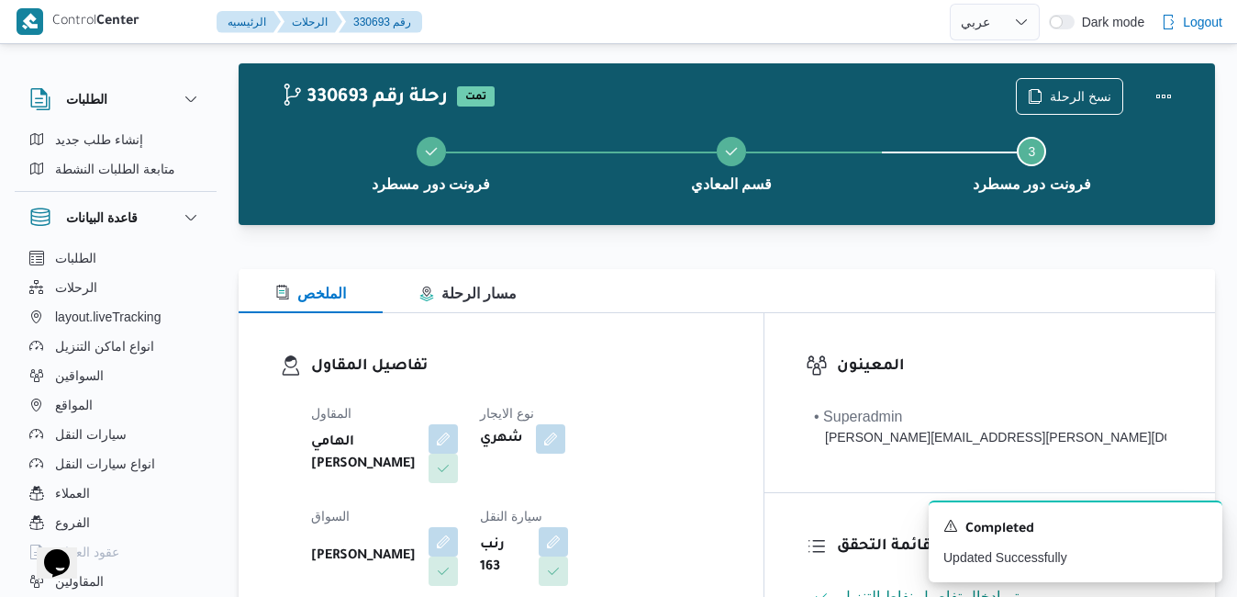
scroll to position [0, 0]
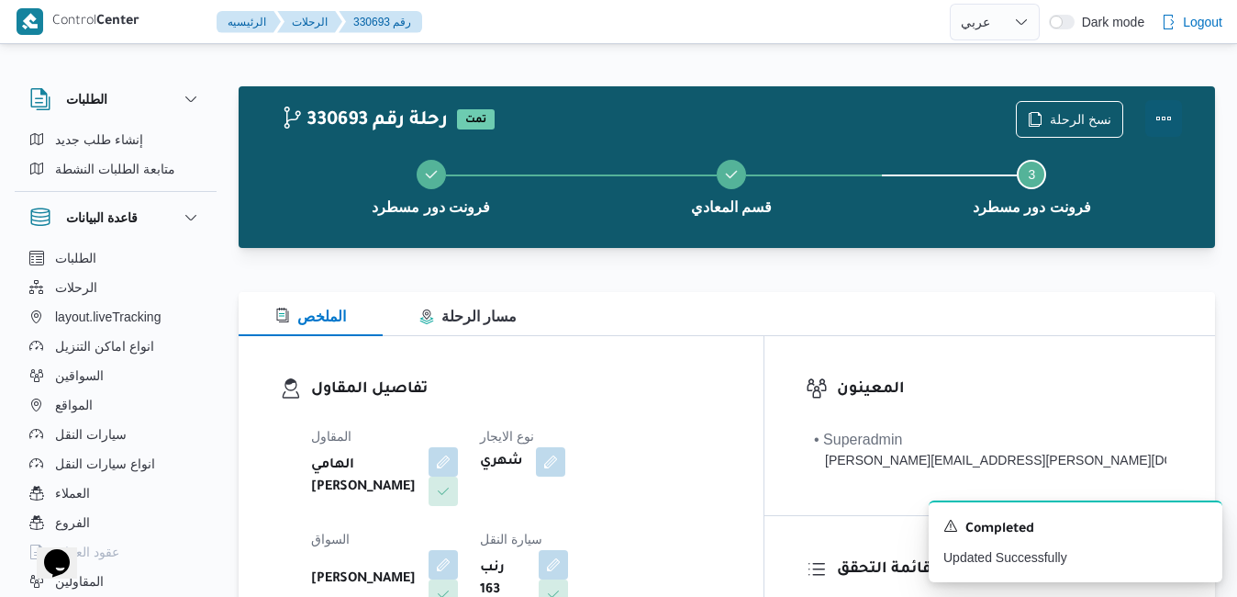
click at [1163, 117] on button "Actions" at bounding box center [1164, 118] width 37 height 37
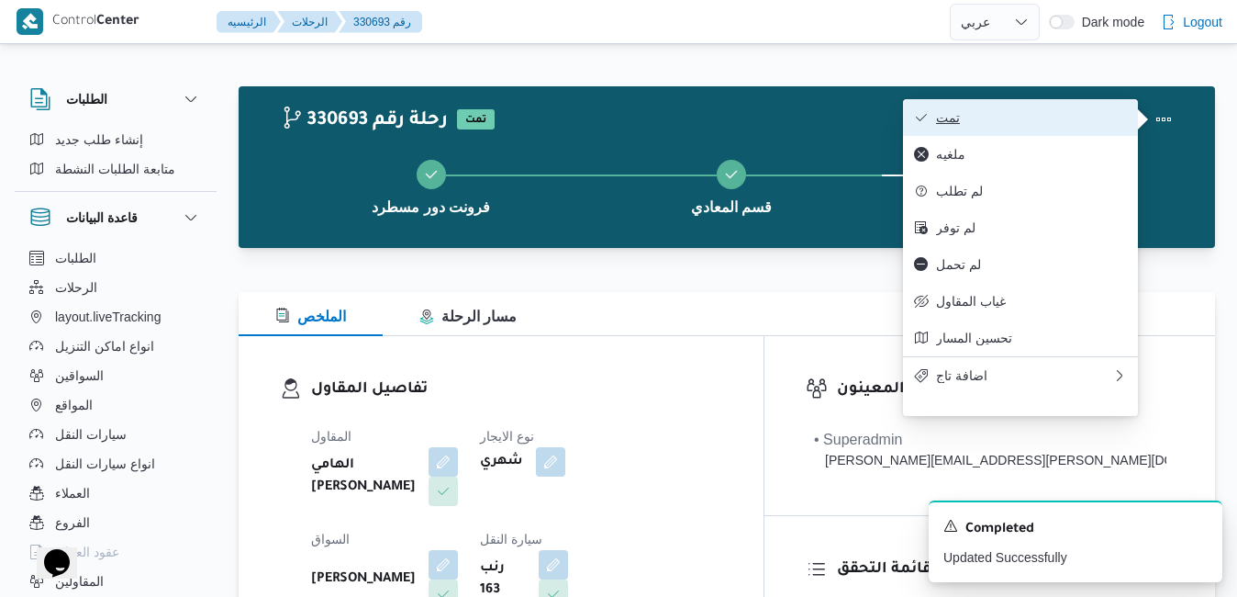
click at [1052, 119] on span "تمت" at bounding box center [1031, 117] width 191 height 15
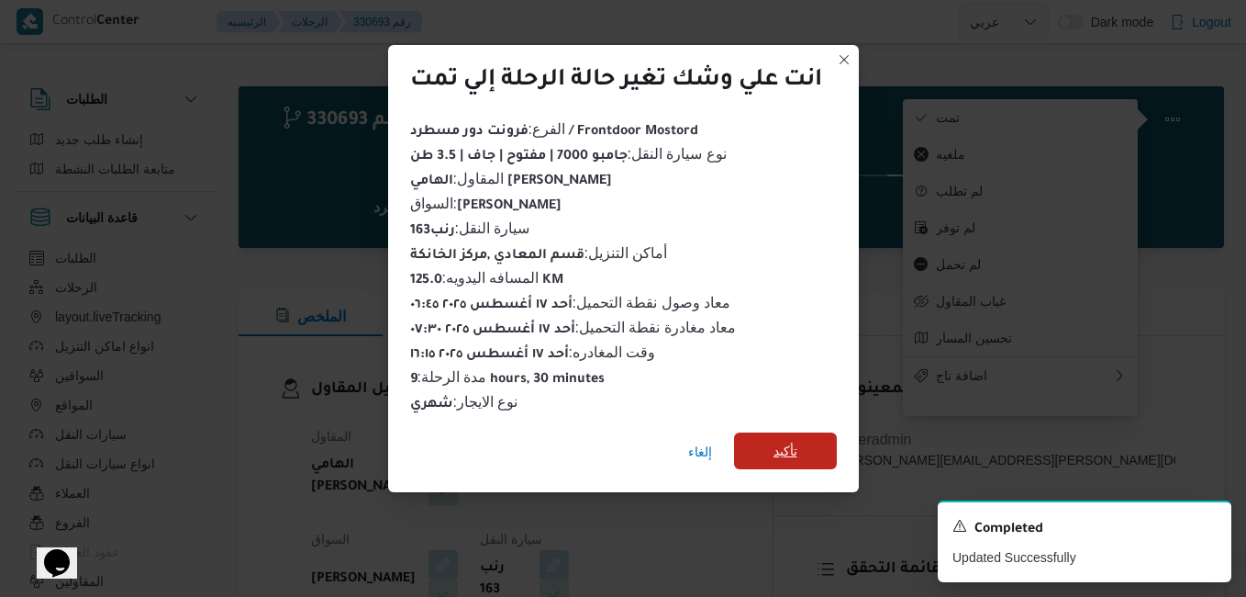
click at [804, 436] on span "تأكيد" at bounding box center [785, 450] width 103 height 37
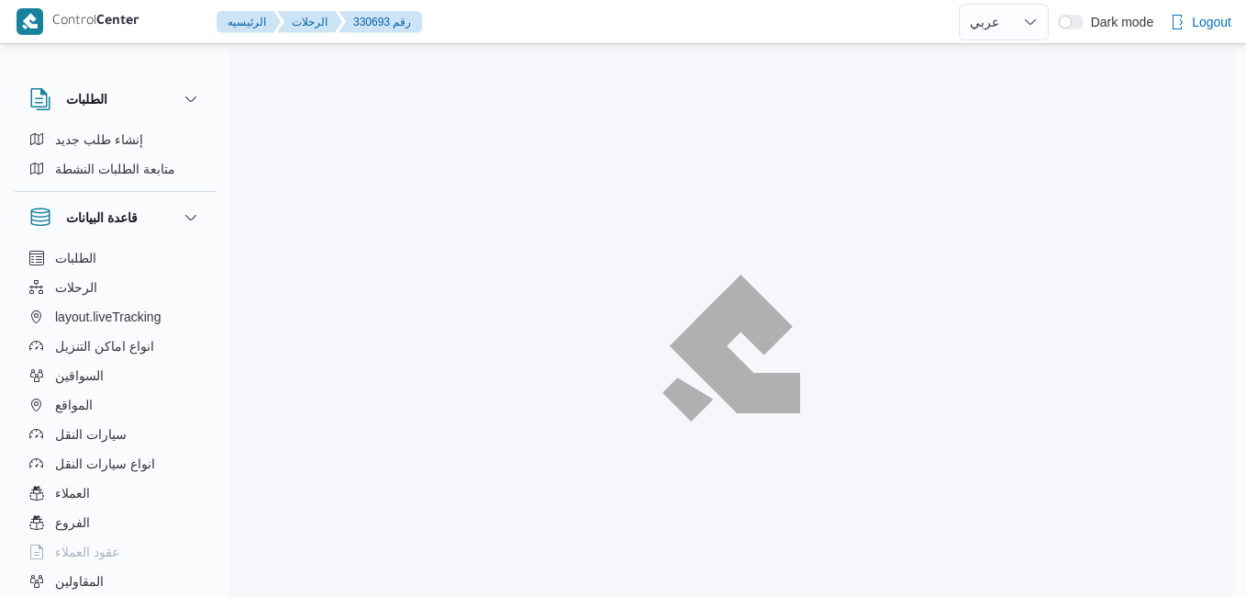
select select "ar"
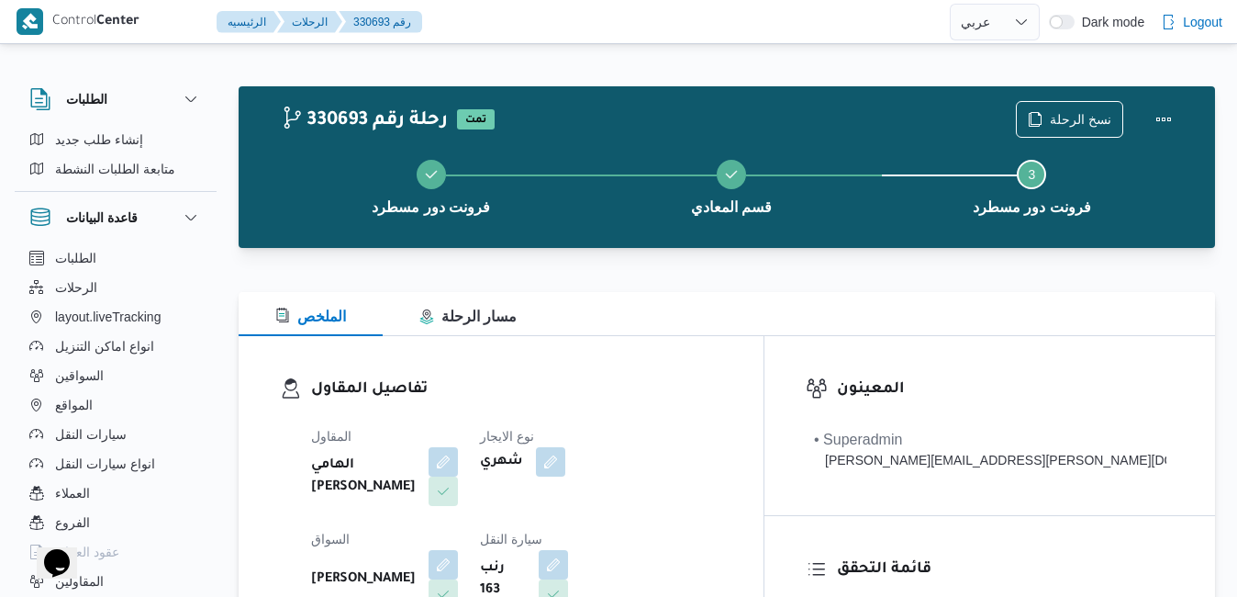
click at [702, 327] on div "الملخص مسار الرحلة" at bounding box center [727, 314] width 977 height 44
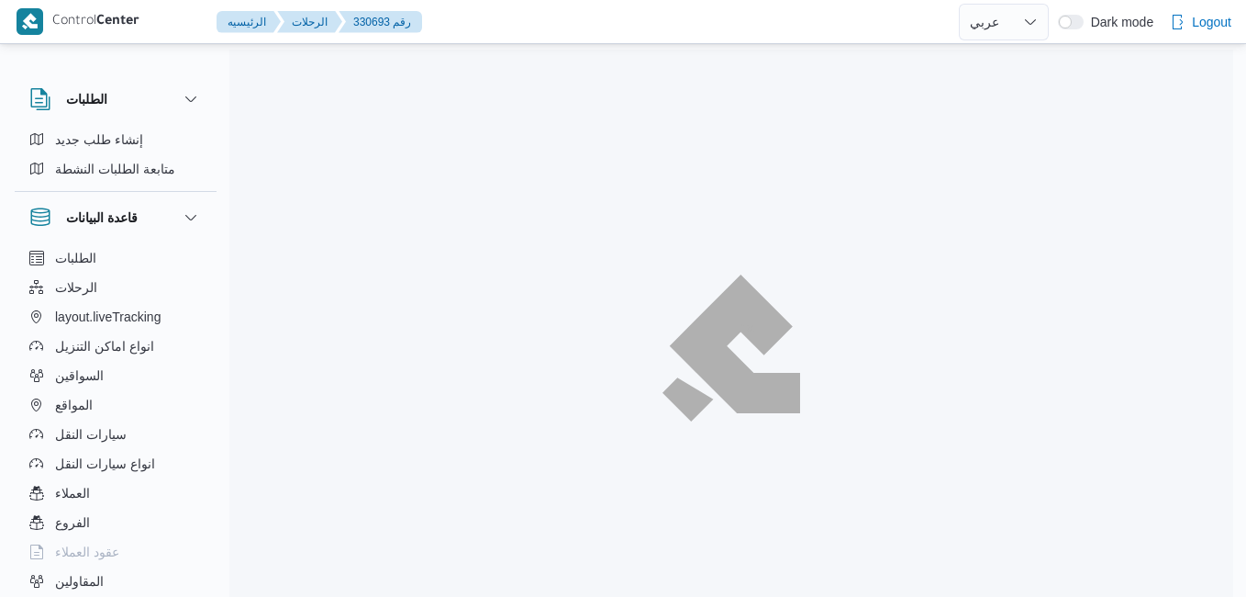
select select "ar"
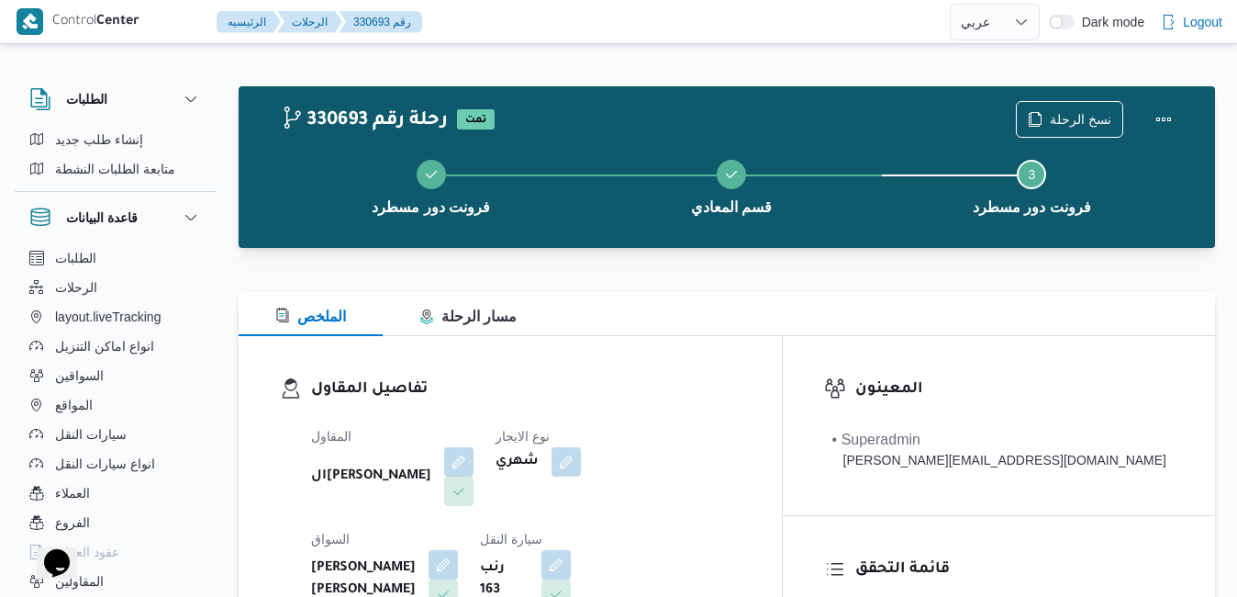
click at [774, 355] on div "تفاصيل المقاول المقاول الهامي [PERSON_NAME] نوع الايجار شهري السواق [PERSON_NAM…" at bounding box center [510, 548] width 543 height 424
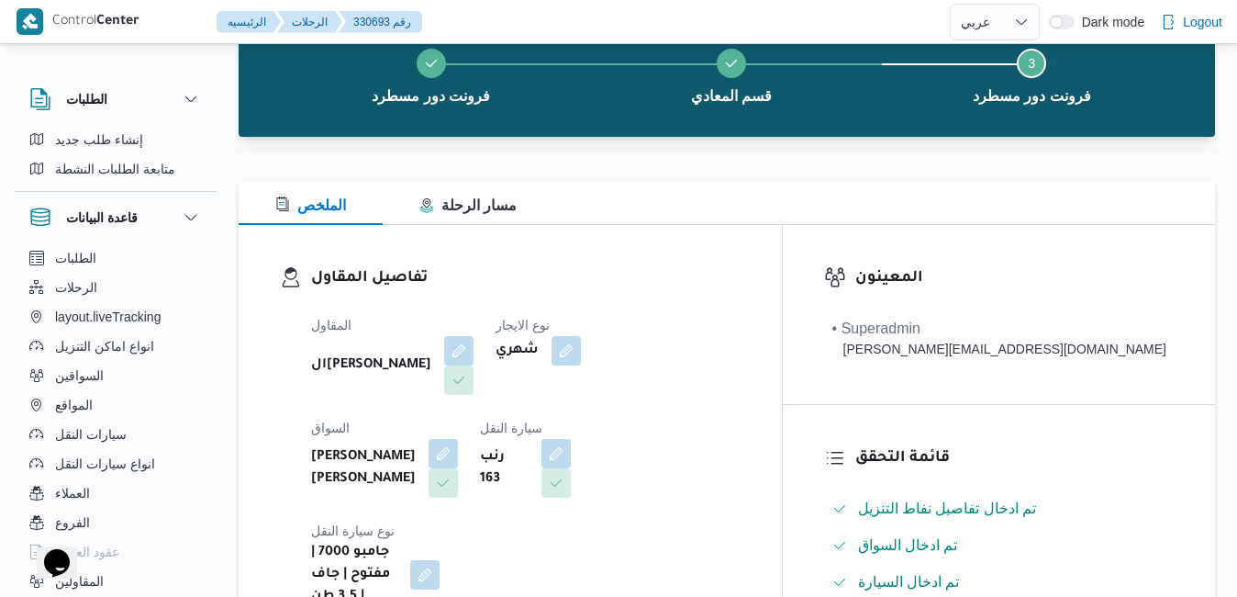
scroll to position [110, 0]
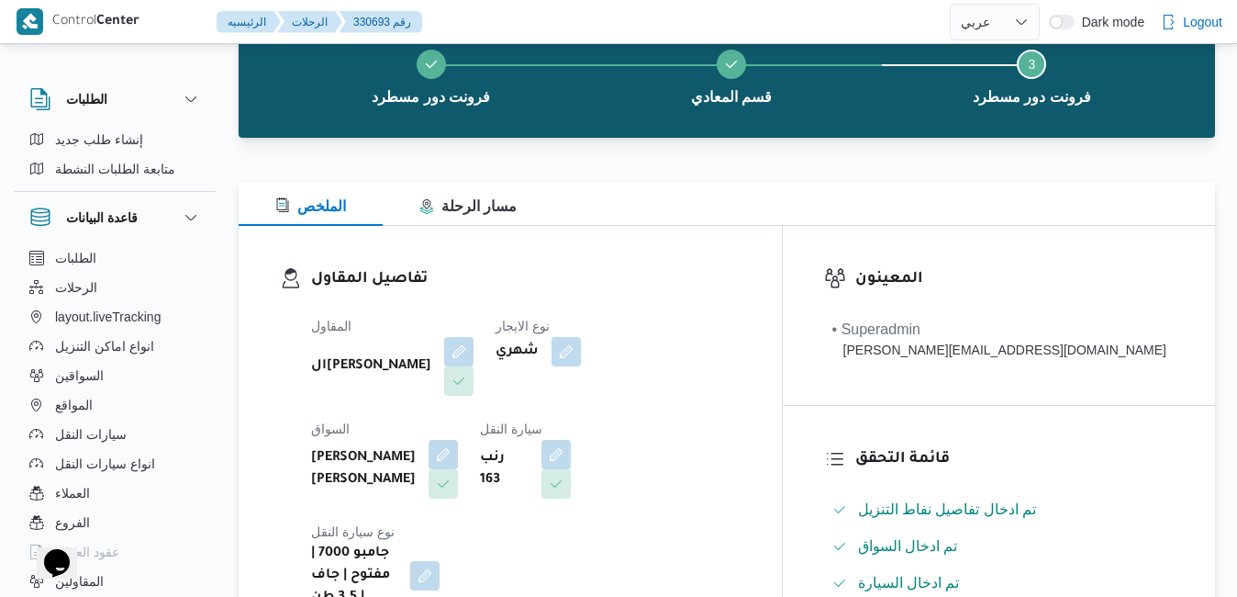
click at [752, 308] on div "المقاول الهامي [PERSON_NAME] نوع الايجار شهري السواق [PERSON_NAME] [PERSON_NAME…" at bounding box center [526, 462] width 452 height 316
click at [752, 490] on div "المقاول الهامي محمد خالد علي نوع الايجار شهري السواق عبدالنبى هاشم عبده هاشم هن…" at bounding box center [526, 462] width 452 height 316
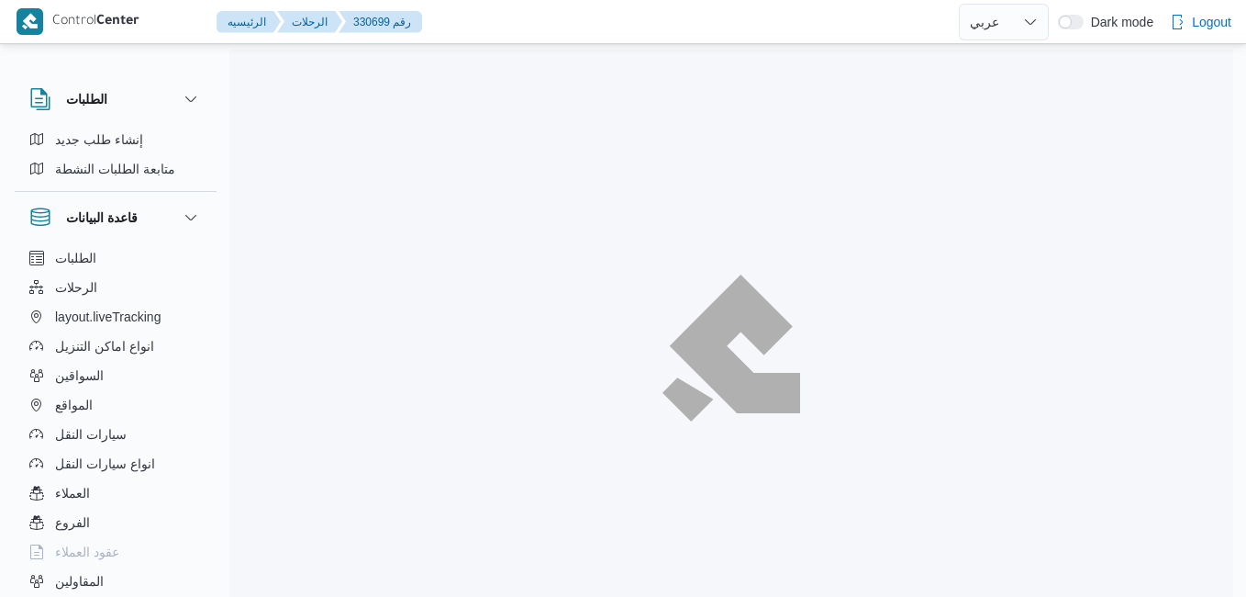
select select "ar"
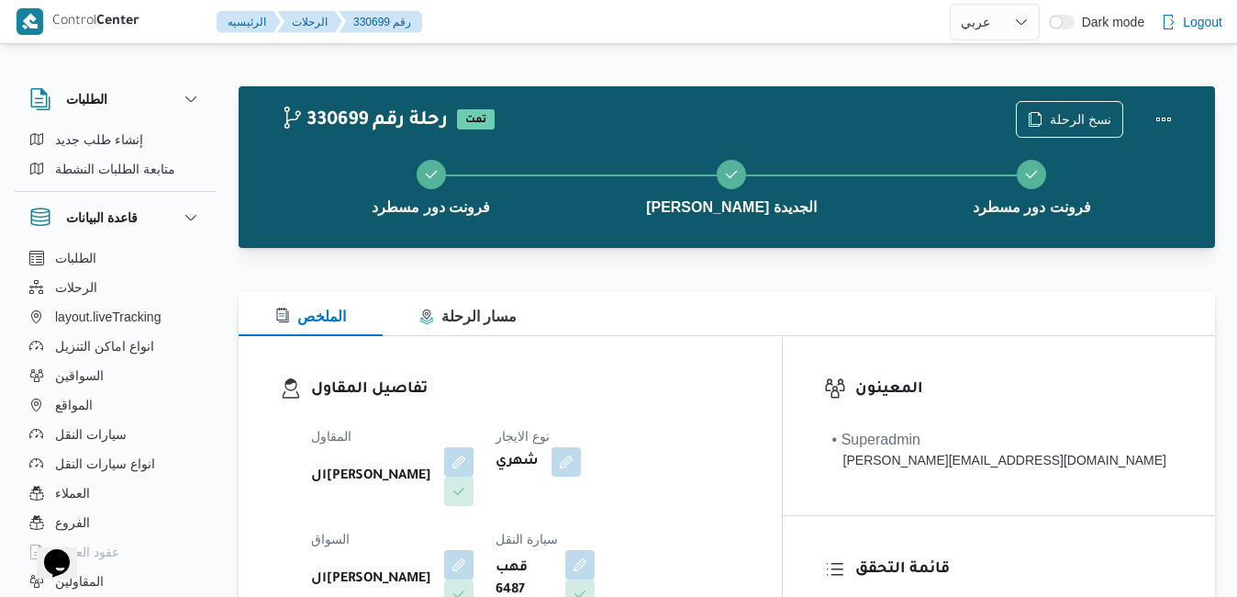
click at [743, 373] on div "تفاصيل المقاول المقاول الهامي محمد خالد علي نوع الايجار شهري السواق الهامي محمد…" at bounding box center [510, 548] width 543 height 424
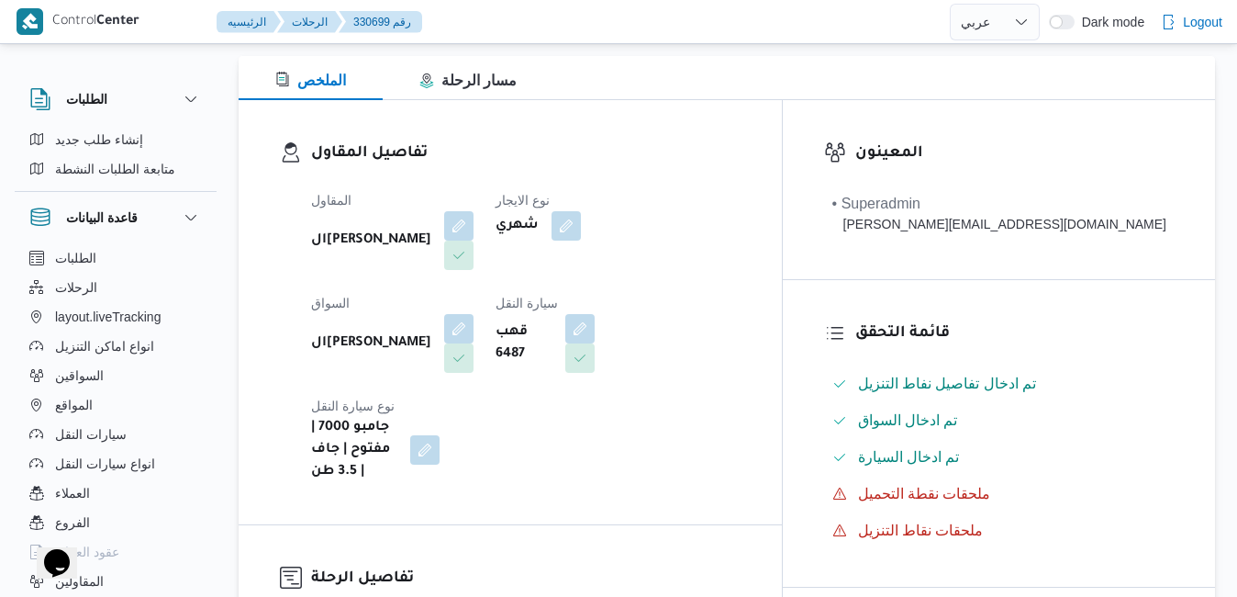
scroll to position [294, 0]
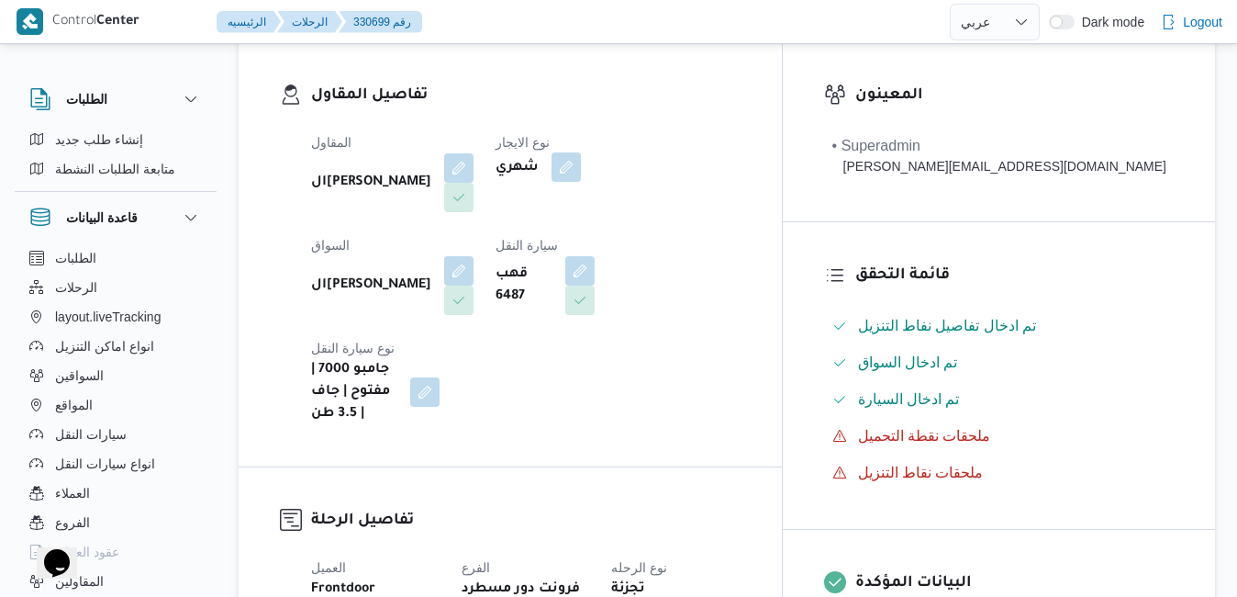
click at [581, 179] on button "button" at bounding box center [566, 166] width 29 height 29
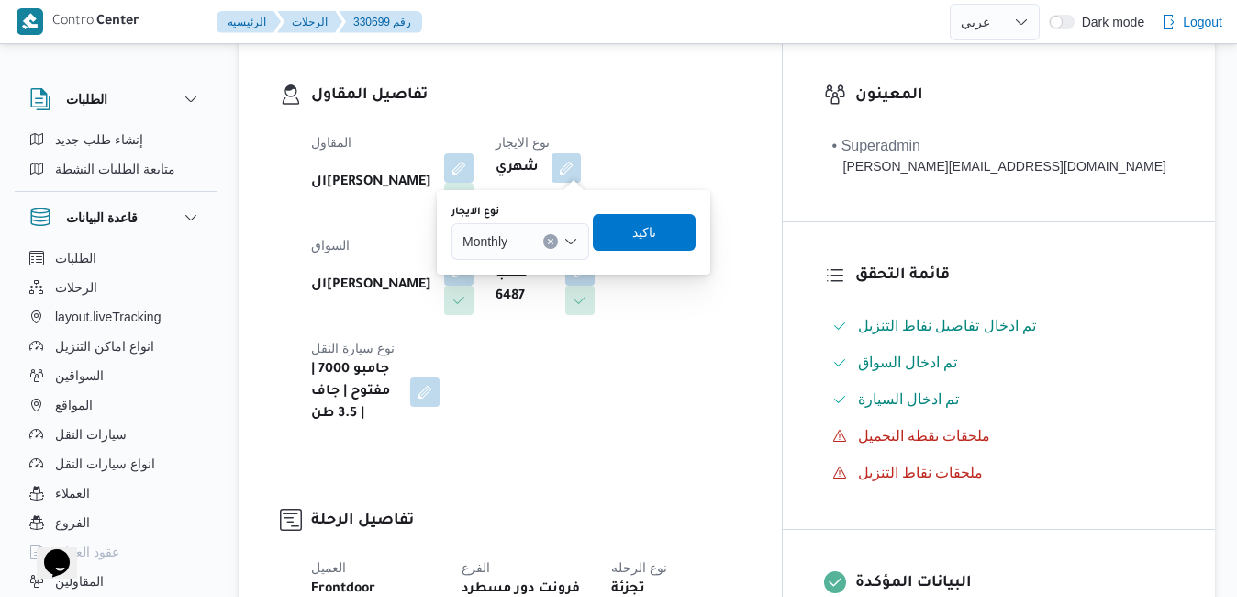
click at [574, 242] on icon "Open list of options" at bounding box center [570, 242] width 11 height 6
click at [525, 298] on span "On Demand" at bounding box center [532, 301] width 94 height 22
click at [654, 232] on span "تاكيد" at bounding box center [652, 231] width 24 height 22
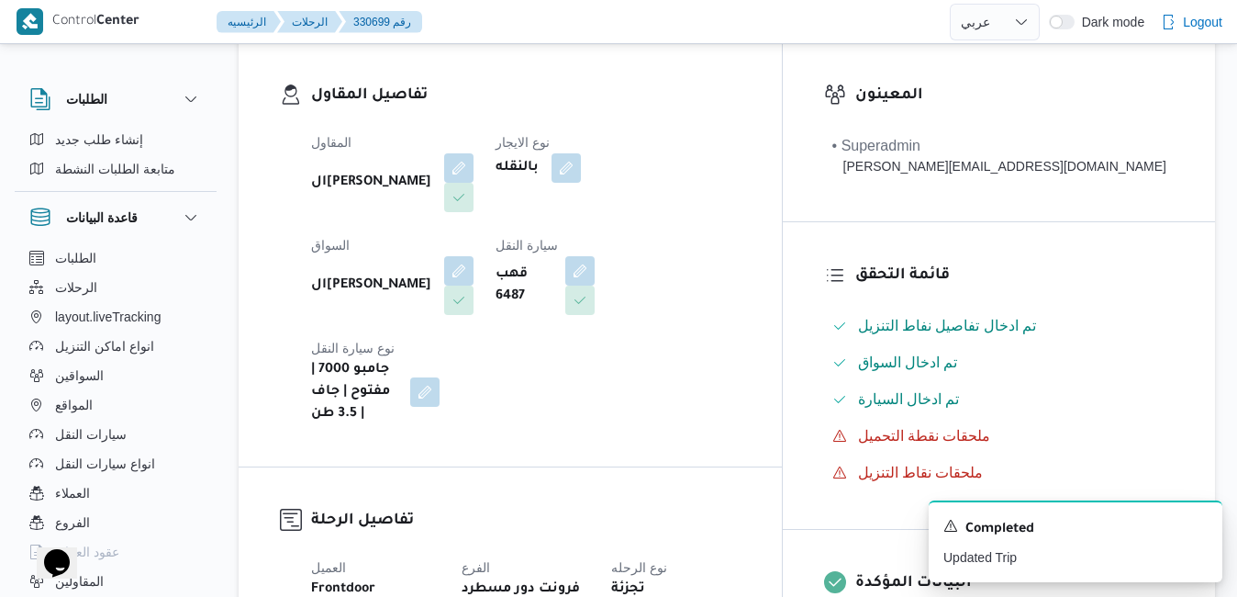
click at [752, 283] on div "المقاول الهامي محمد خالد علي نوع الايجار بالنقله السواق الهامي محمد خالد علي سي…" at bounding box center [526, 278] width 452 height 316
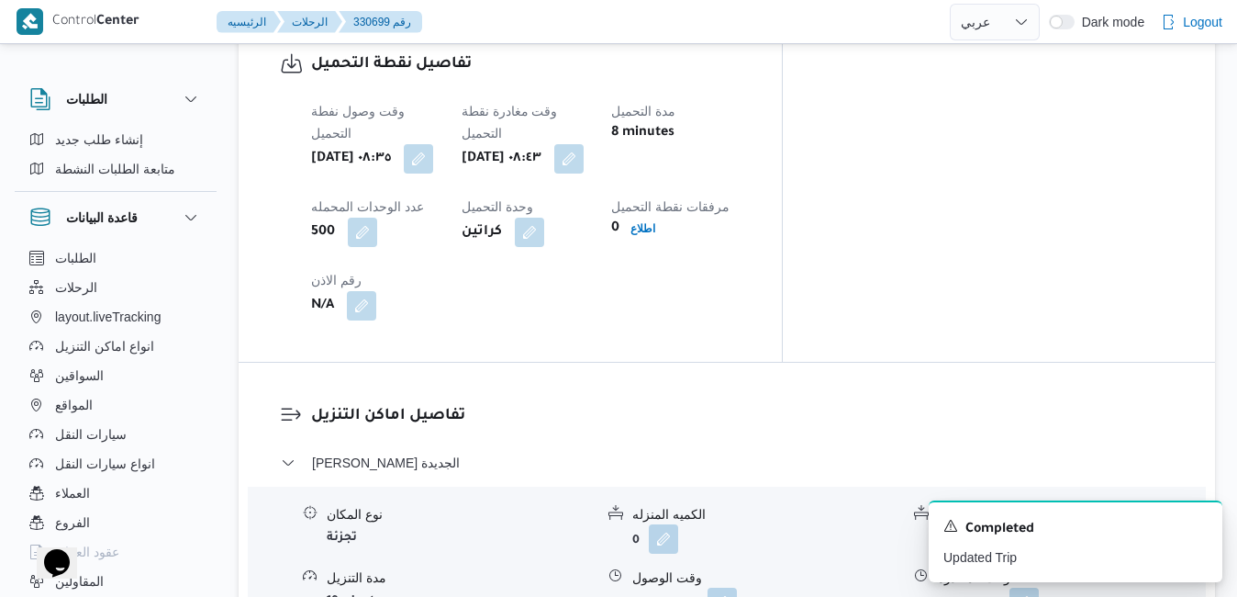
scroll to position [1689, 0]
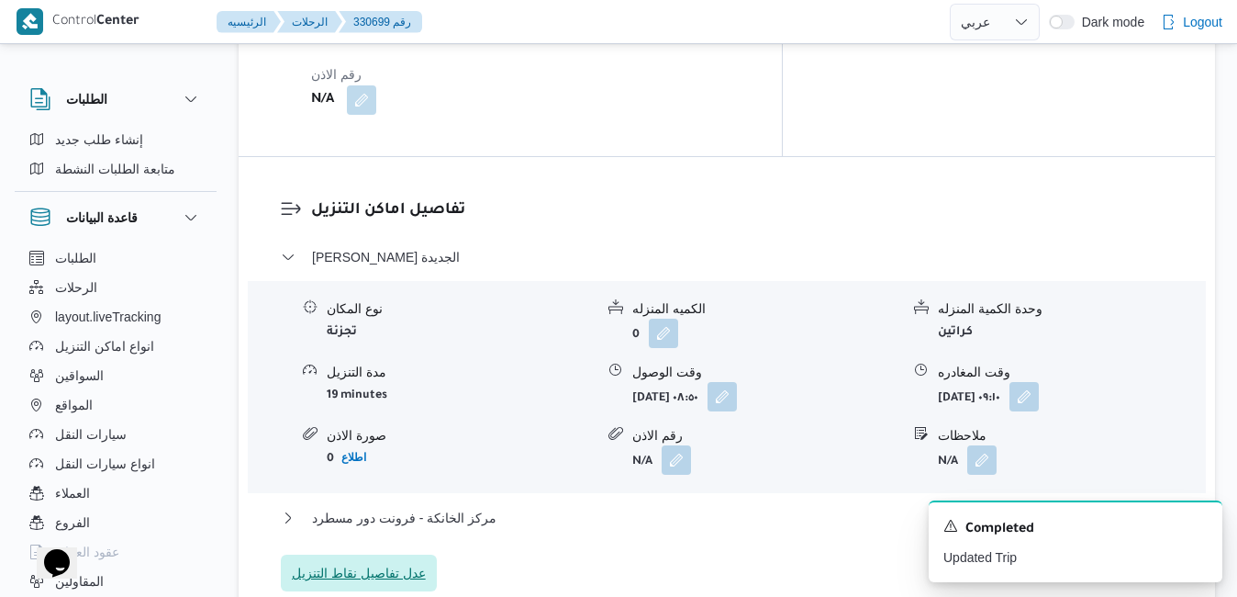
click at [408, 562] on span "عدل تفاصيل نقاط التنزيل" at bounding box center [359, 573] width 134 height 22
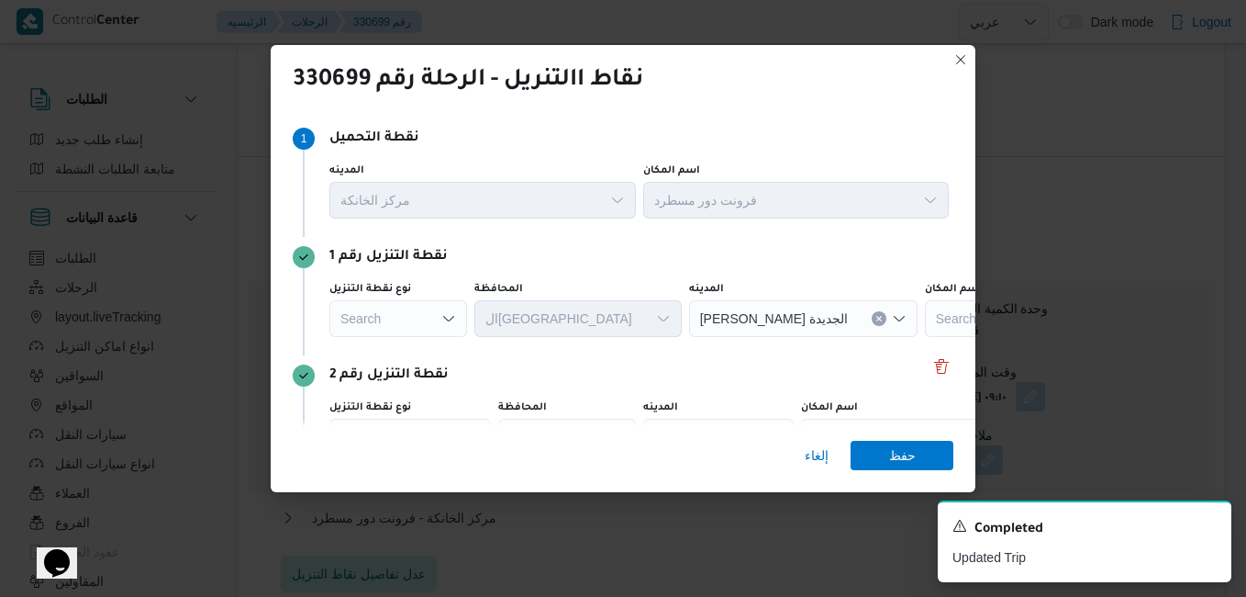
click at [445, 320] on icon "Open list of options" at bounding box center [449, 318] width 15 height 15
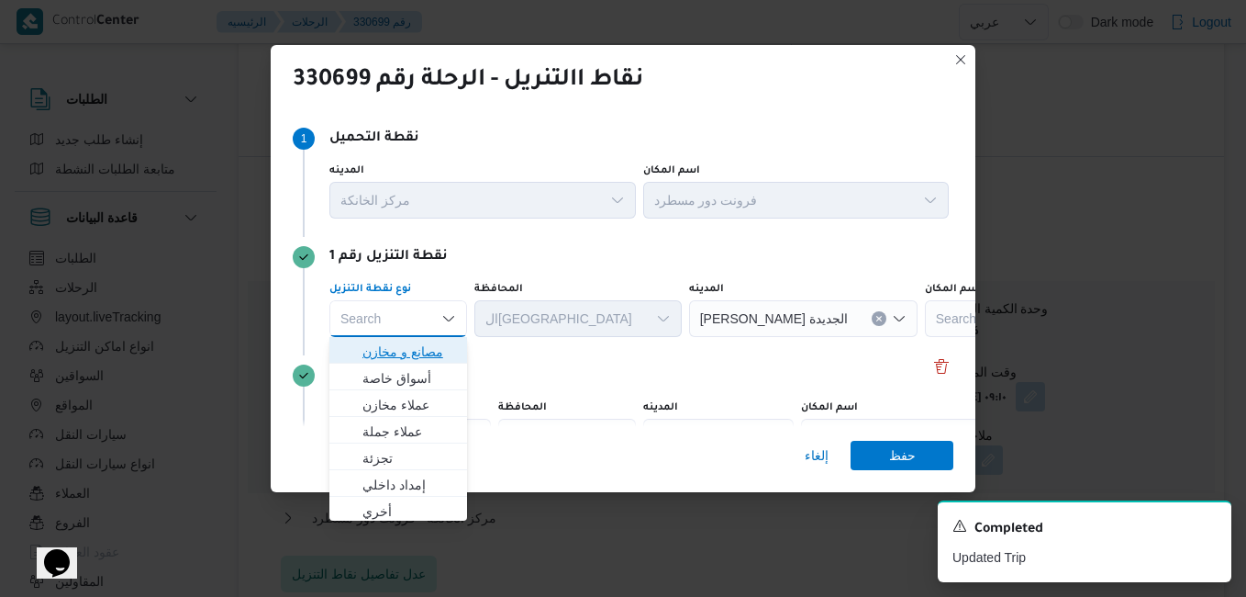
click at [408, 361] on span "مصانع و مخازن" at bounding box center [410, 352] width 94 height 22
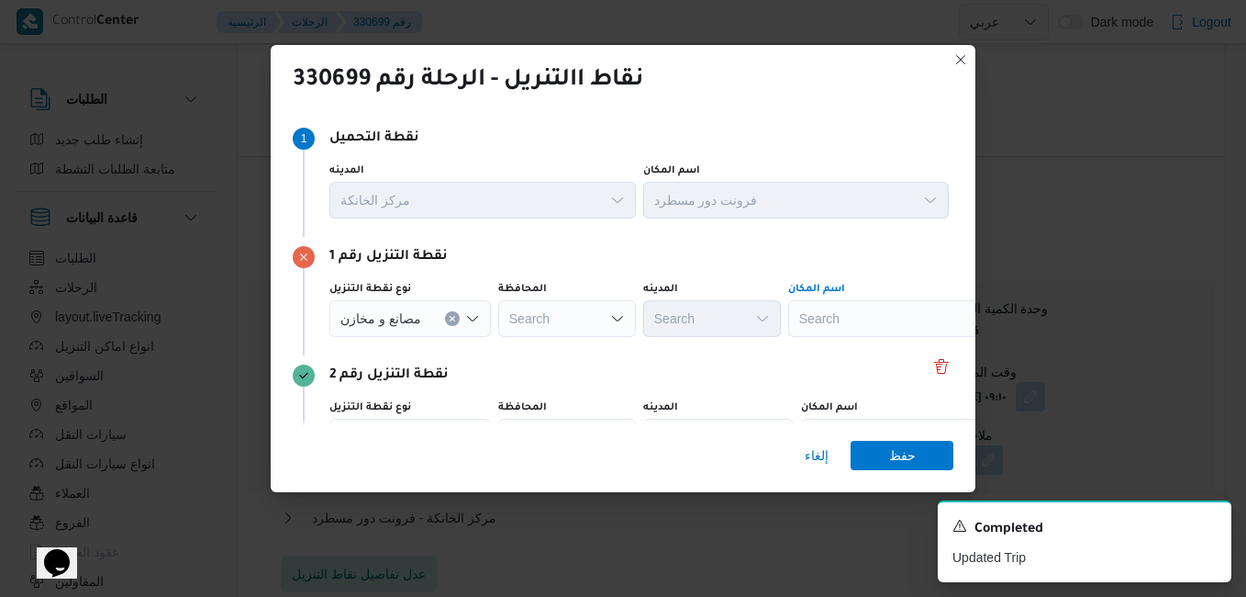
click at [828, 314] on div "Search" at bounding box center [902, 318] width 229 height 37
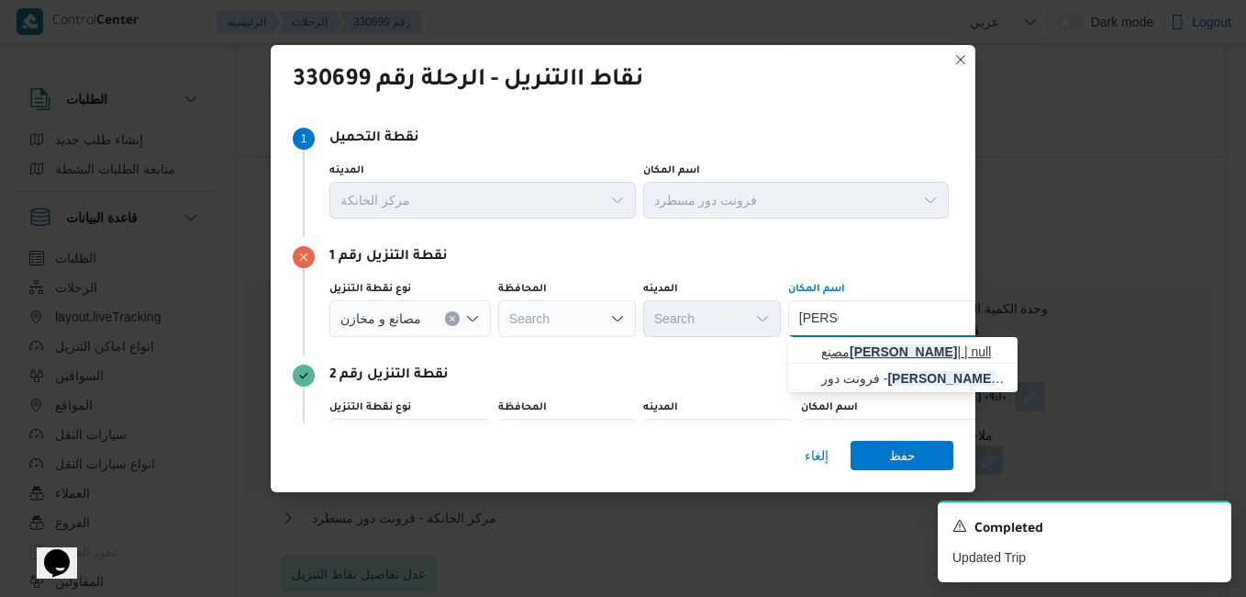
type input "زي كولا"
click at [863, 353] on span "مصنع زي كولا | | null" at bounding box center [914, 352] width 185 height 22
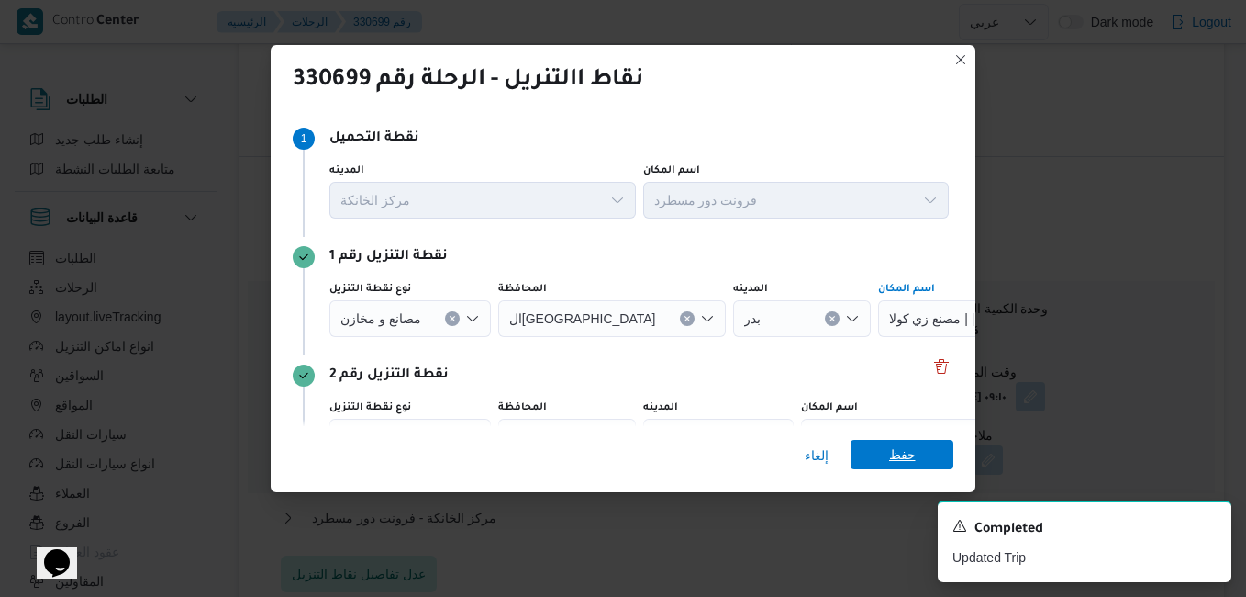
click at [889, 447] on span "حفظ" at bounding box center [902, 454] width 27 height 29
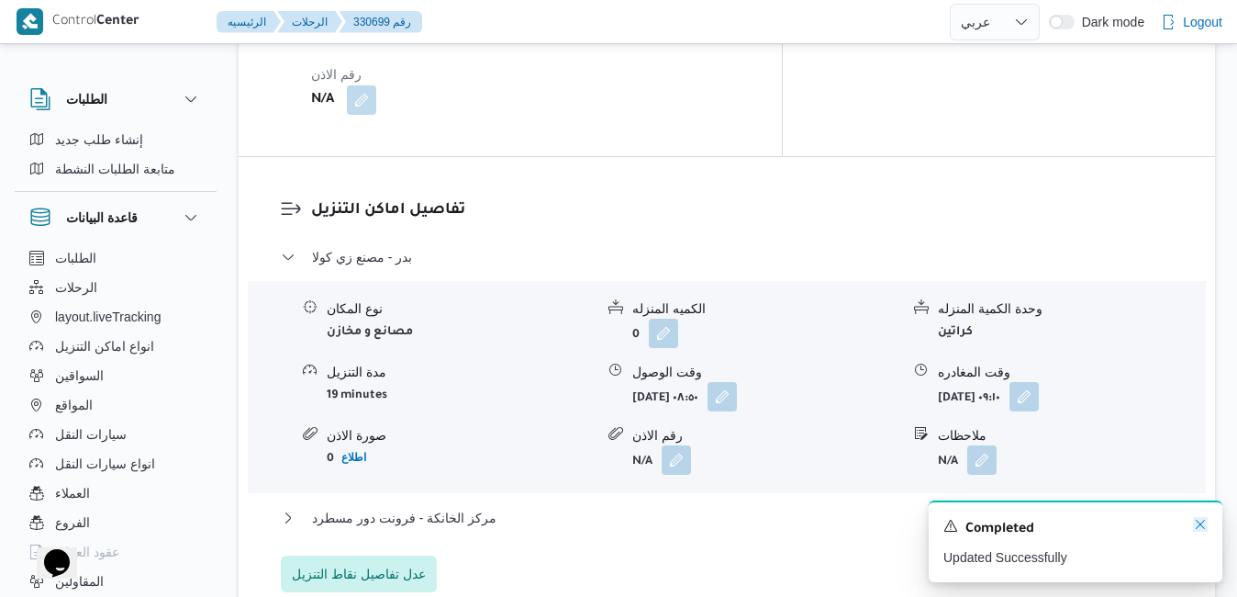
click at [1200, 525] on icon "Dismiss toast" at bounding box center [1200, 524] width 9 height 9
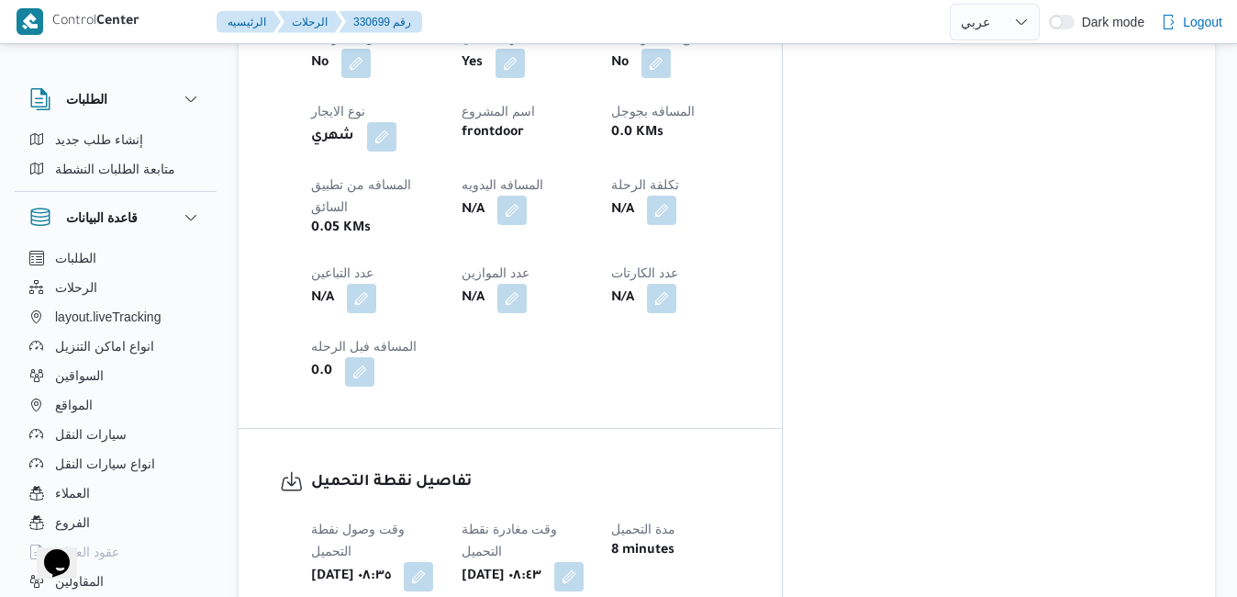
scroll to position [1065, 0]
click at [433, 562] on button "button" at bounding box center [418, 576] width 29 height 29
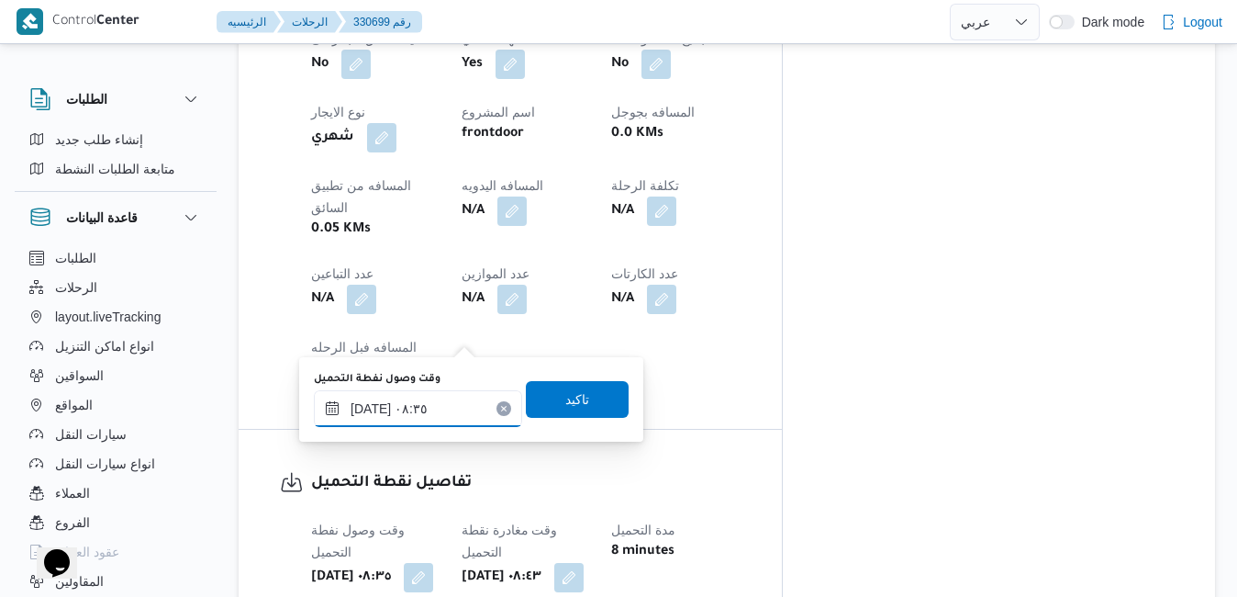
click at [420, 405] on input "١٧/٠٨/٢٠٢٥ ٠٨:٣٥" at bounding box center [418, 408] width 208 height 37
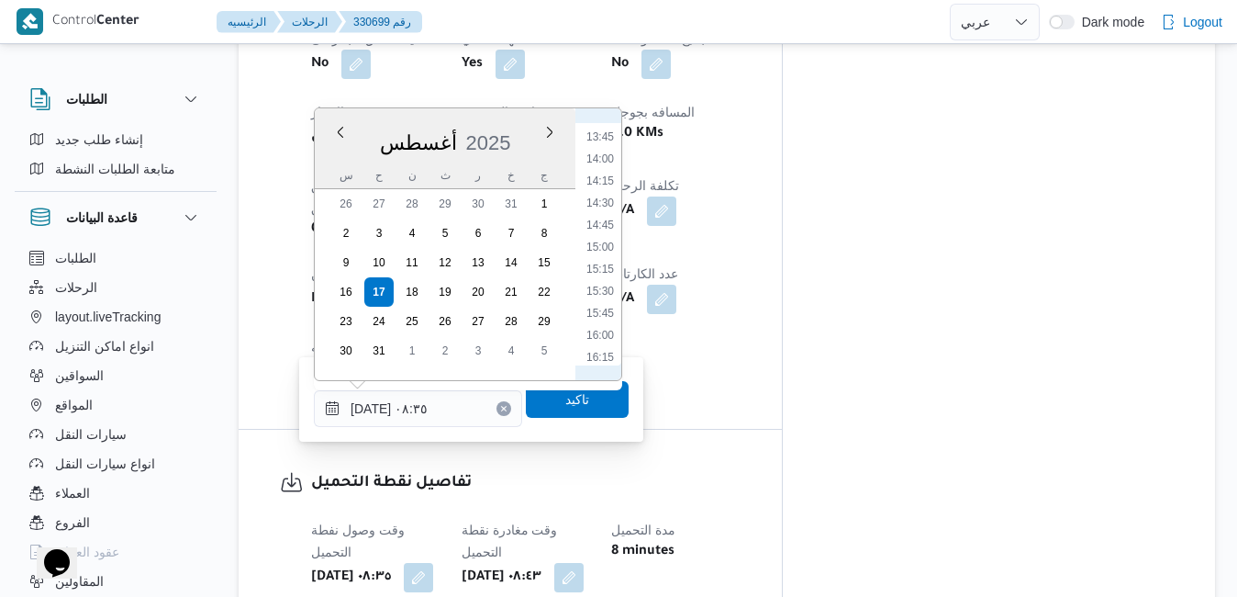
scroll to position [1258, 0]
click at [605, 285] on li "16:00" at bounding box center [600, 283] width 42 height 18
type input "١٧/٠٨/٢٠٢٥ ١٦:٠٠"
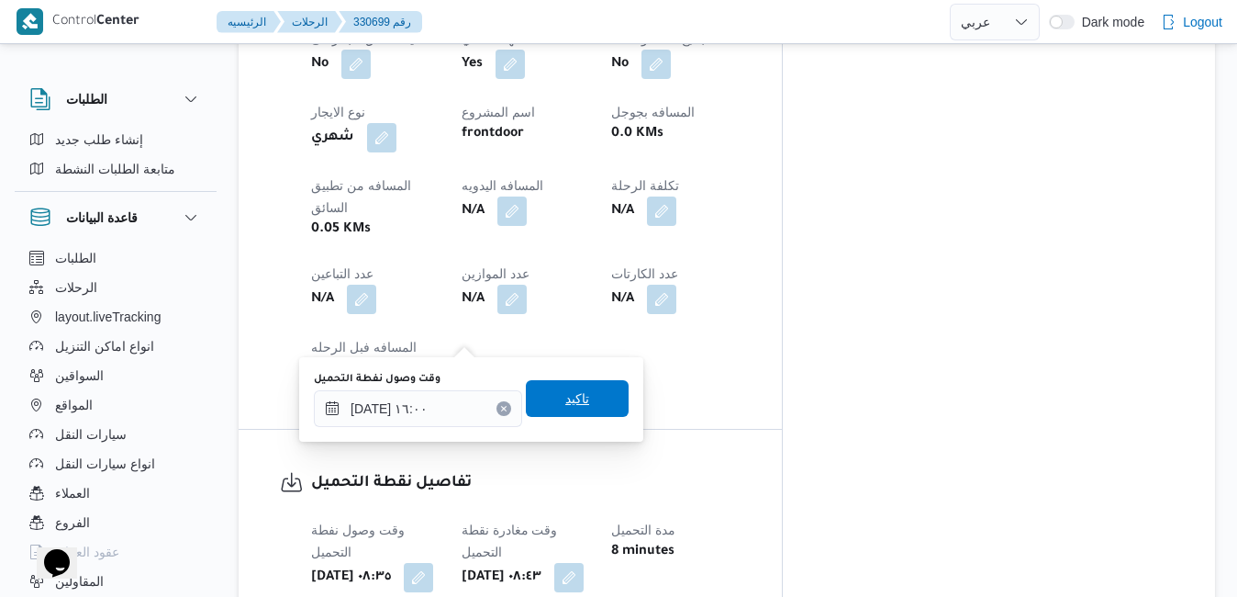
click at [565, 396] on span "تاكيد" at bounding box center [577, 398] width 24 height 22
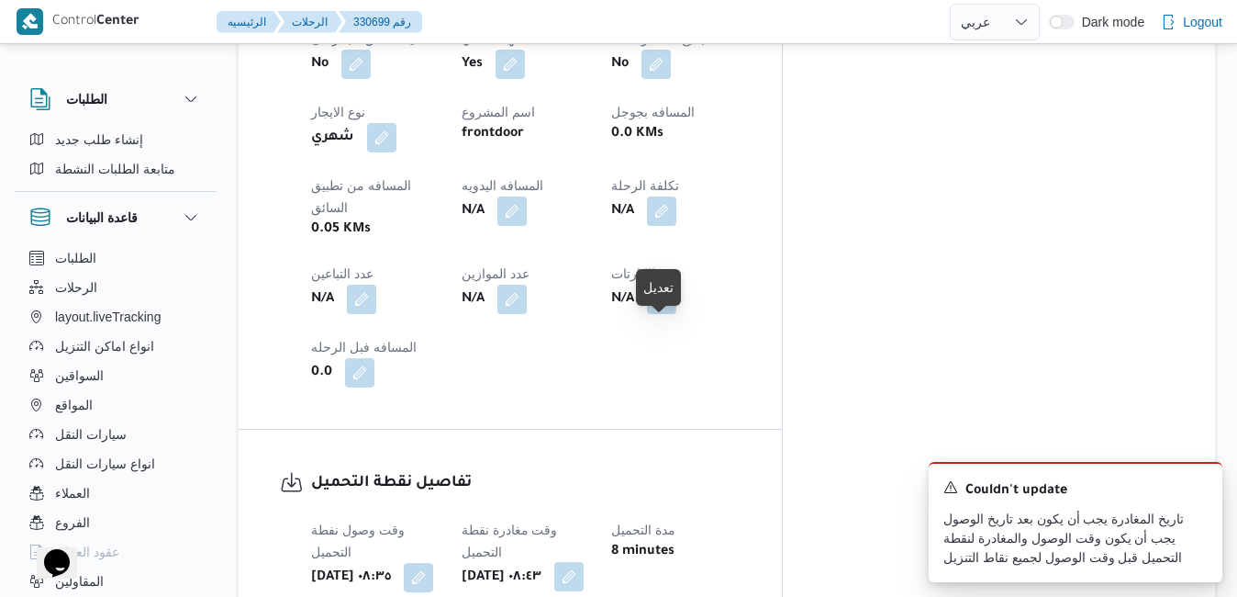
click at [584, 562] on button "button" at bounding box center [568, 576] width 29 height 29
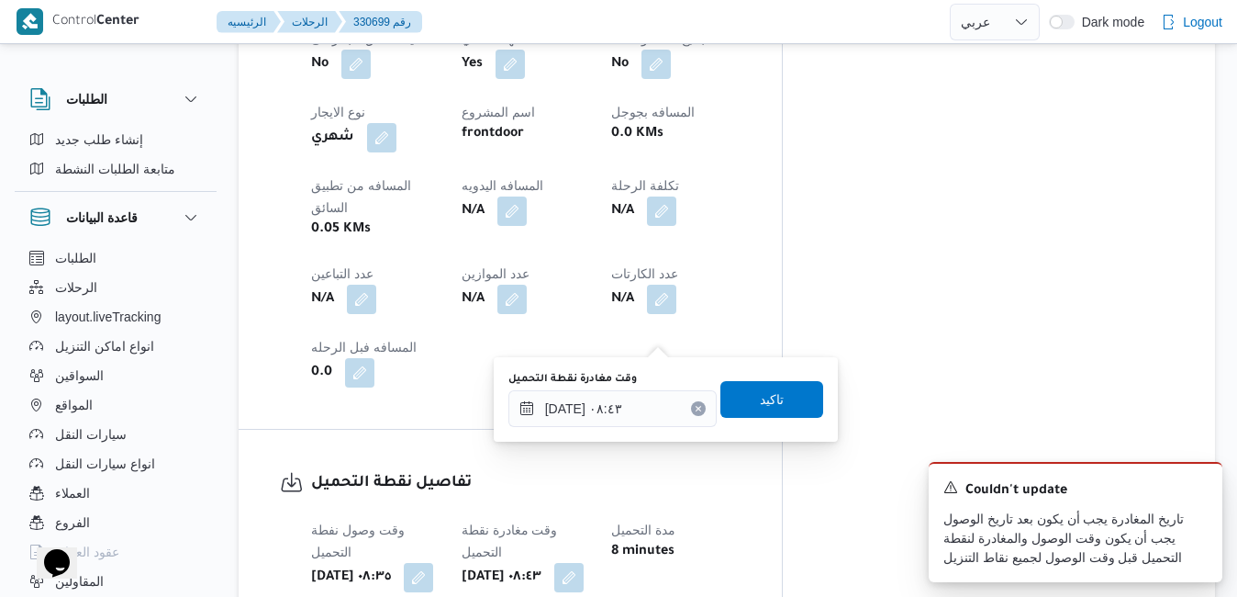
click at [671, 540] on div "تفاصيل نقطة التحميل وقت وصول نفطة التحميل أحد ١٧ أغسطس ٢٠٢٥ ٠٨:٣٥ وقت مغادرة نق…" at bounding box center [510, 605] width 543 height 351
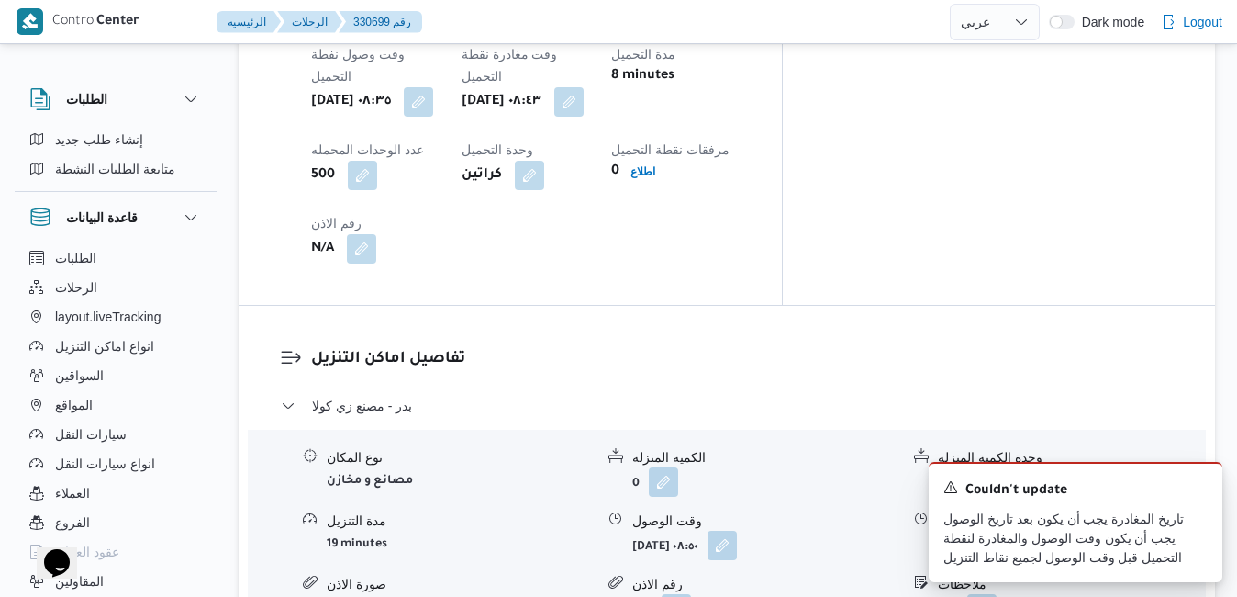
scroll to position [1542, 0]
click at [1200, 487] on icon "Dismiss toast" at bounding box center [1200, 485] width 15 height 15
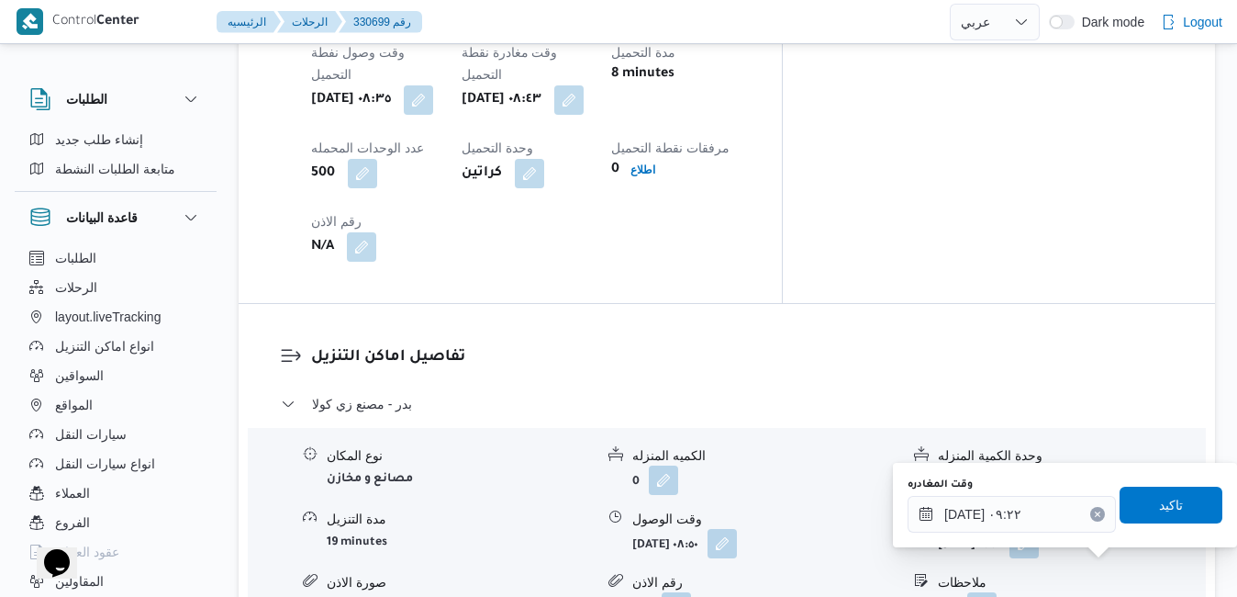
click at [1094, 510] on icon "Clear input" at bounding box center [1097, 513] width 7 height 7
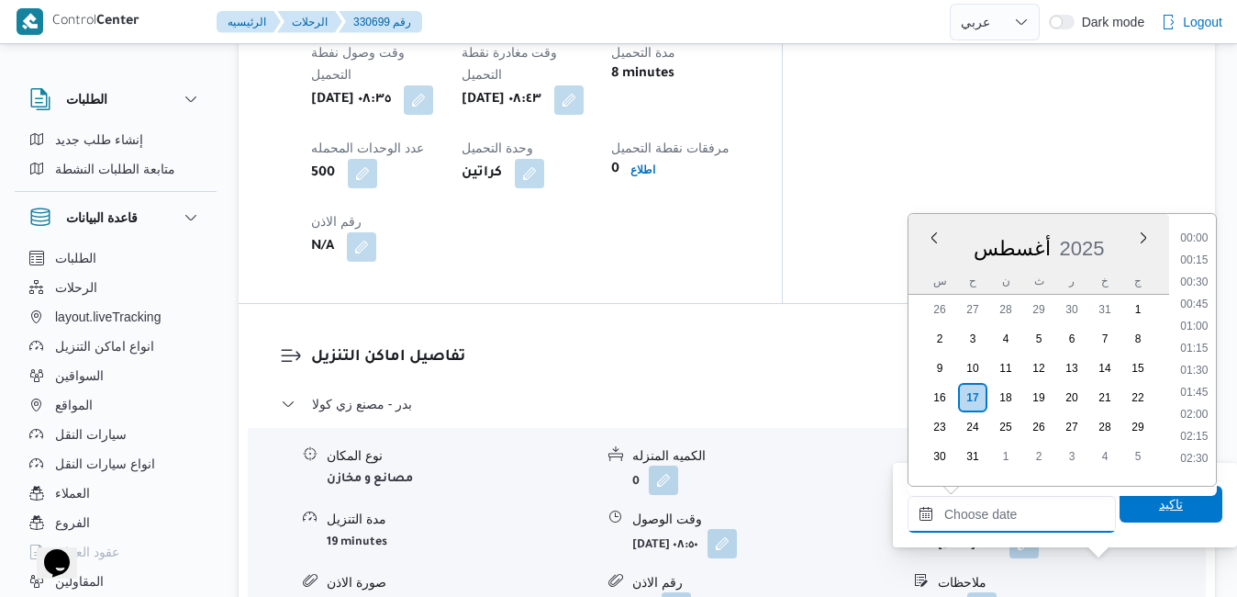
scroll to position [1504, 0]
click at [1159, 509] on span "تاكيد" at bounding box center [1171, 504] width 24 height 22
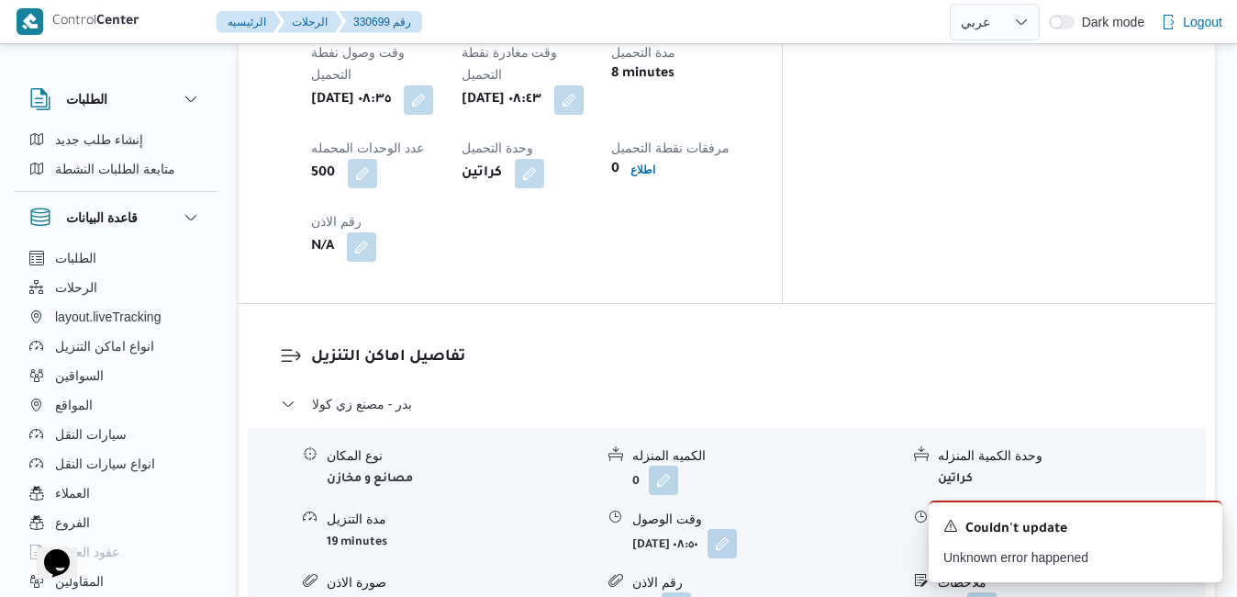
click at [1039, 528] on button "button" at bounding box center [1024, 542] width 29 height 29
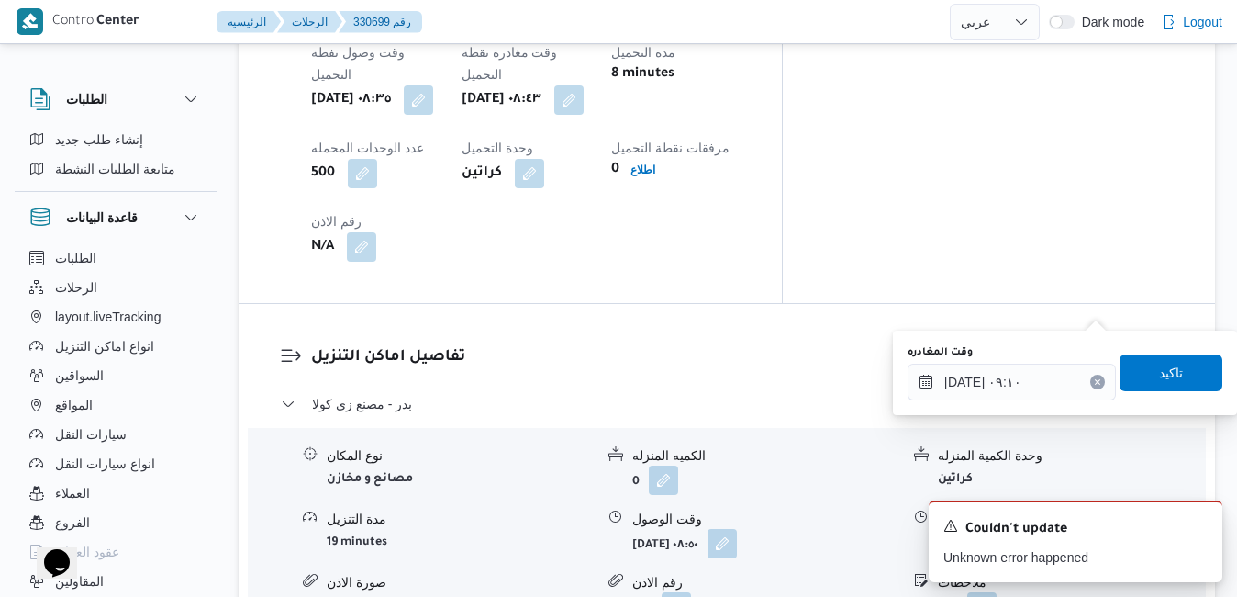
click at [1095, 381] on icon "Clear input" at bounding box center [1097, 381] width 5 height 5
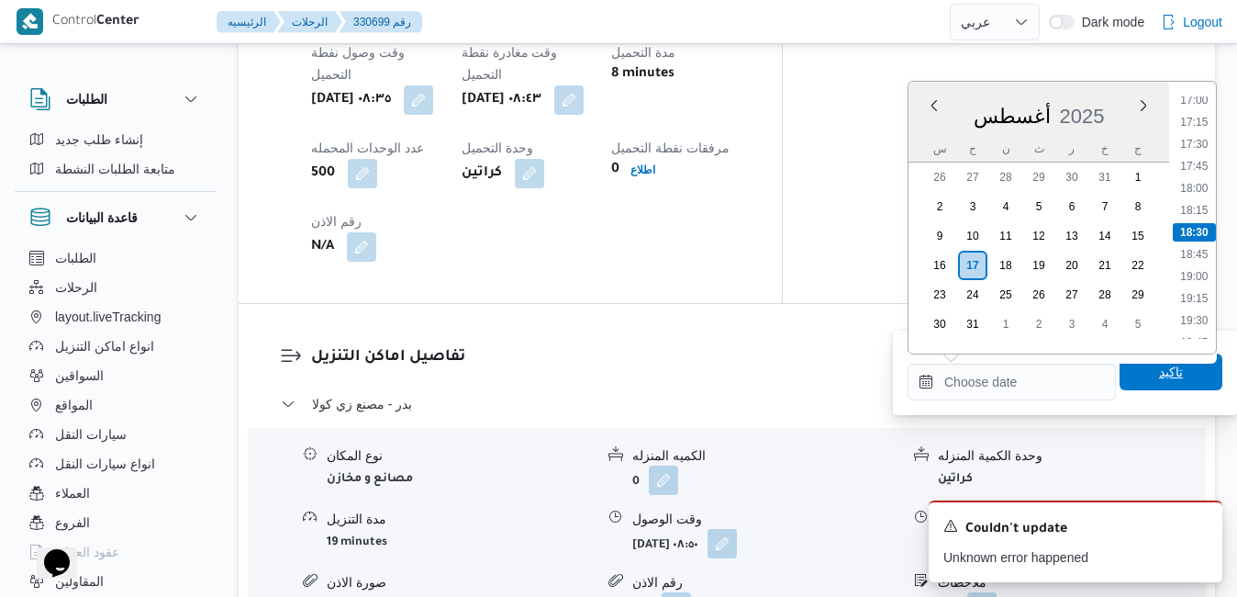
click at [1120, 376] on span "تاكيد" at bounding box center [1171, 371] width 103 height 37
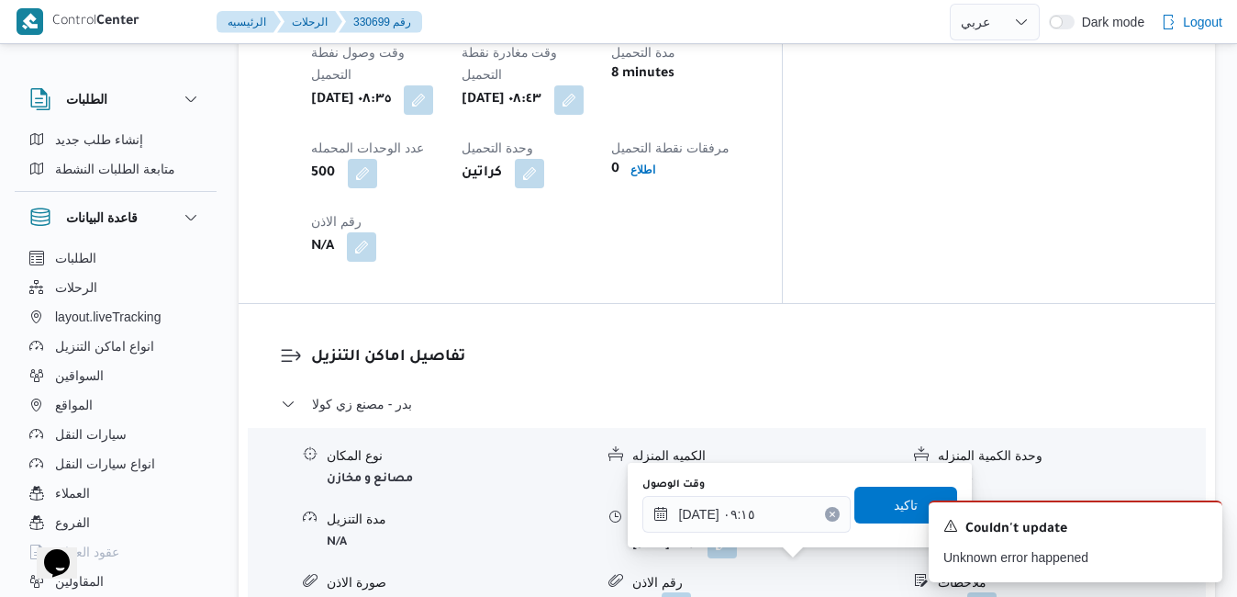
click at [829, 517] on icon "Clear input" at bounding box center [832, 513] width 7 height 7
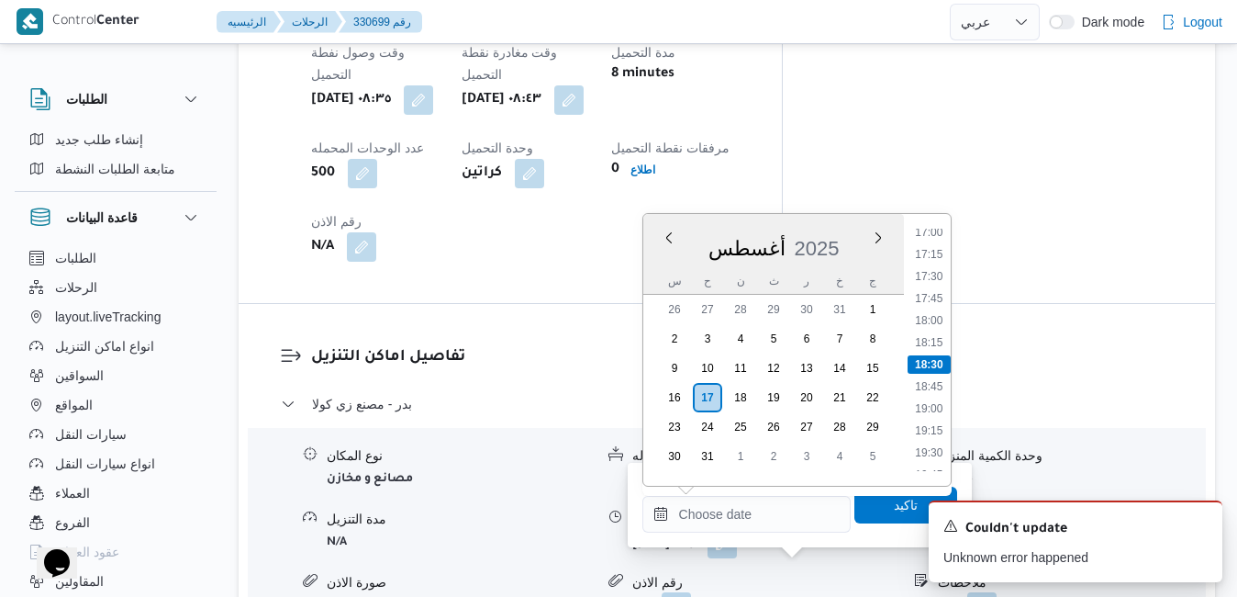
click at [877, 513] on div "A new notification appears Couldn't update Unknown error happened" at bounding box center [1053, 541] width 367 height 111
type input "١٧/٠٨/٢٠٢٥ ٠٩:١٥"
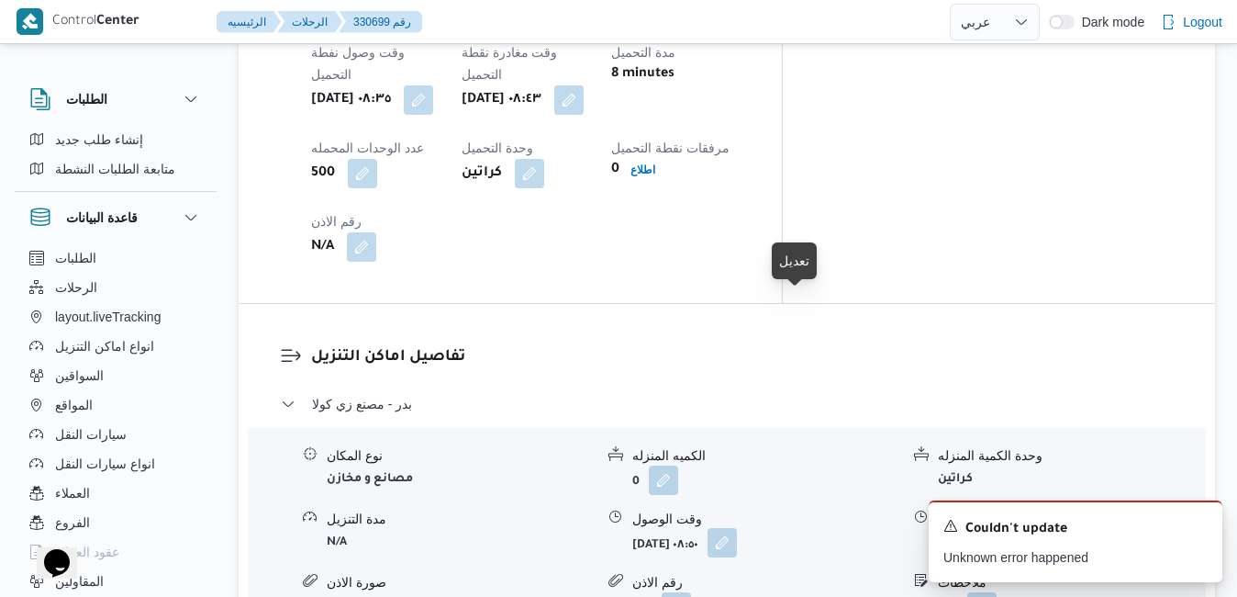
click at [737, 528] on button "button" at bounding box center [722, 542] width 29 height 29
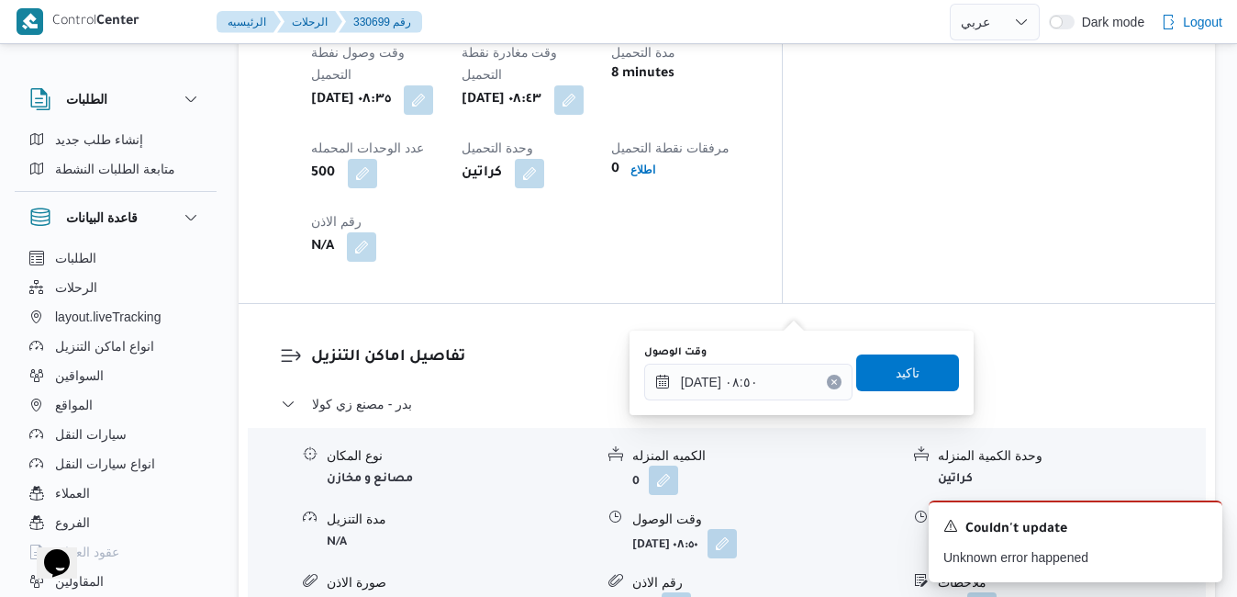
click at [831, 379] on icon "Clear input" at bounding box center [834, 381] width 7 height 7
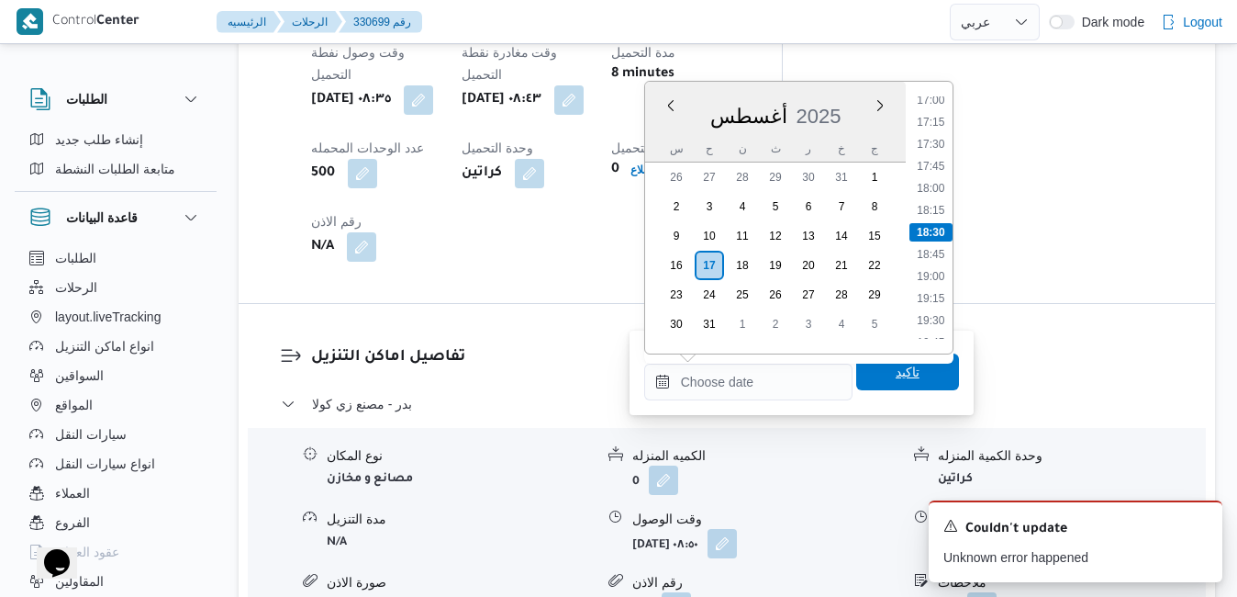
click at [866, 374] on span "تاكيد" at bounding box center [907, 371] width 103 height 37
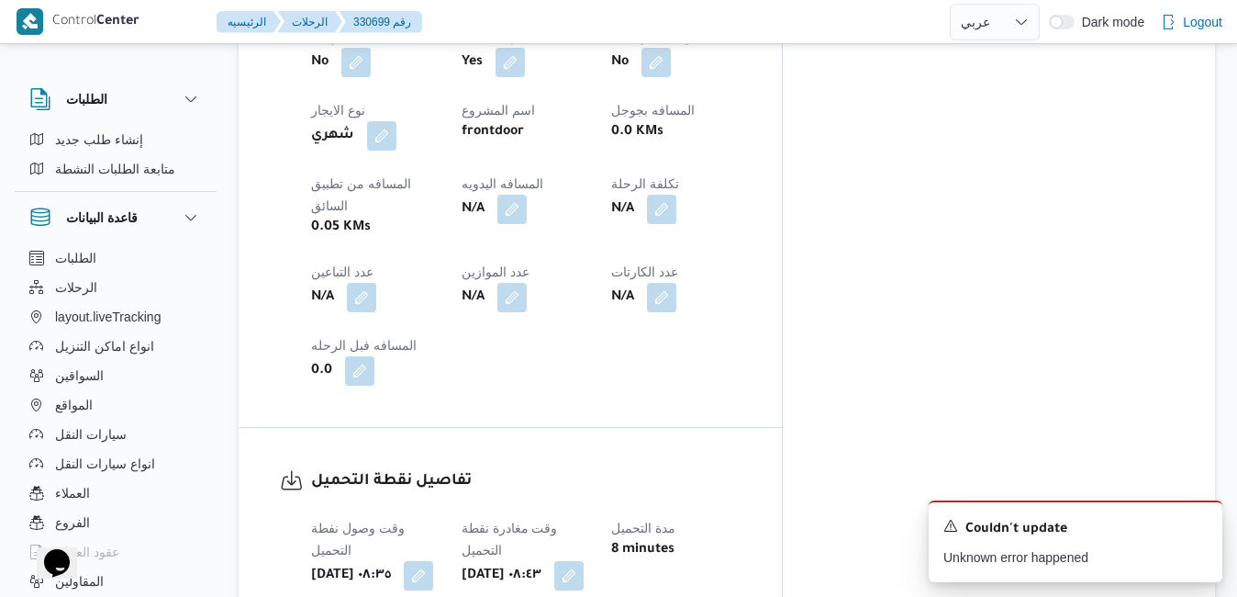
scroll to position [1065, 0]
click at [584, 562] on button "button" at bounding box center [568, 576] width 29 height 29
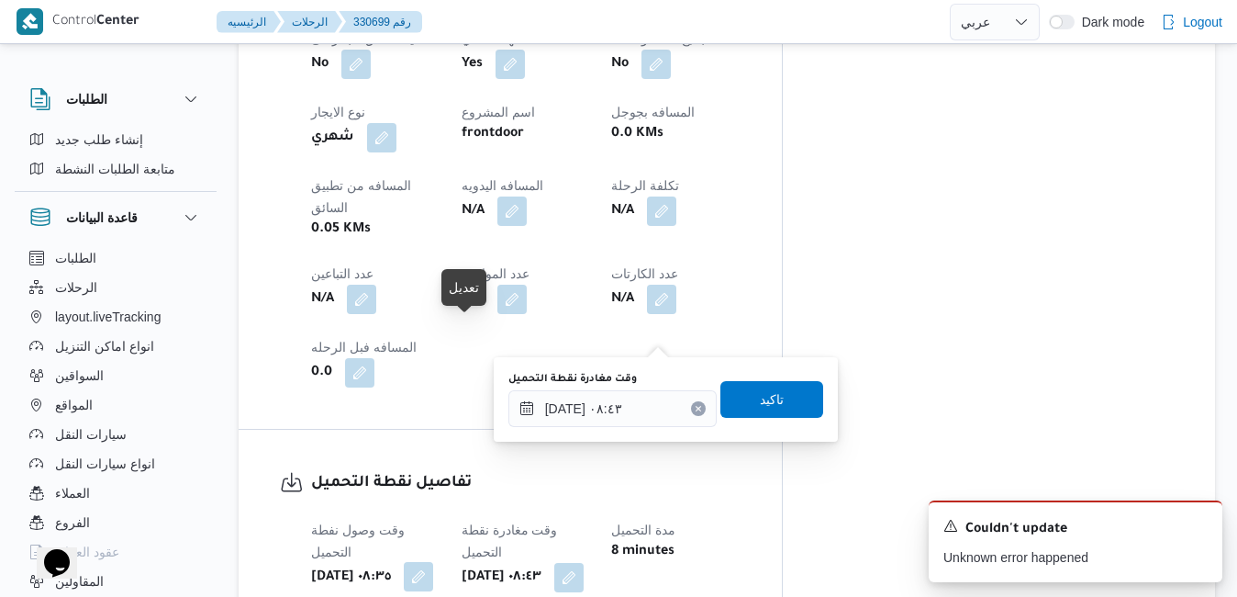
click at [433, 562] on button "button" at bounding box center [418, 576] width 29 height 29
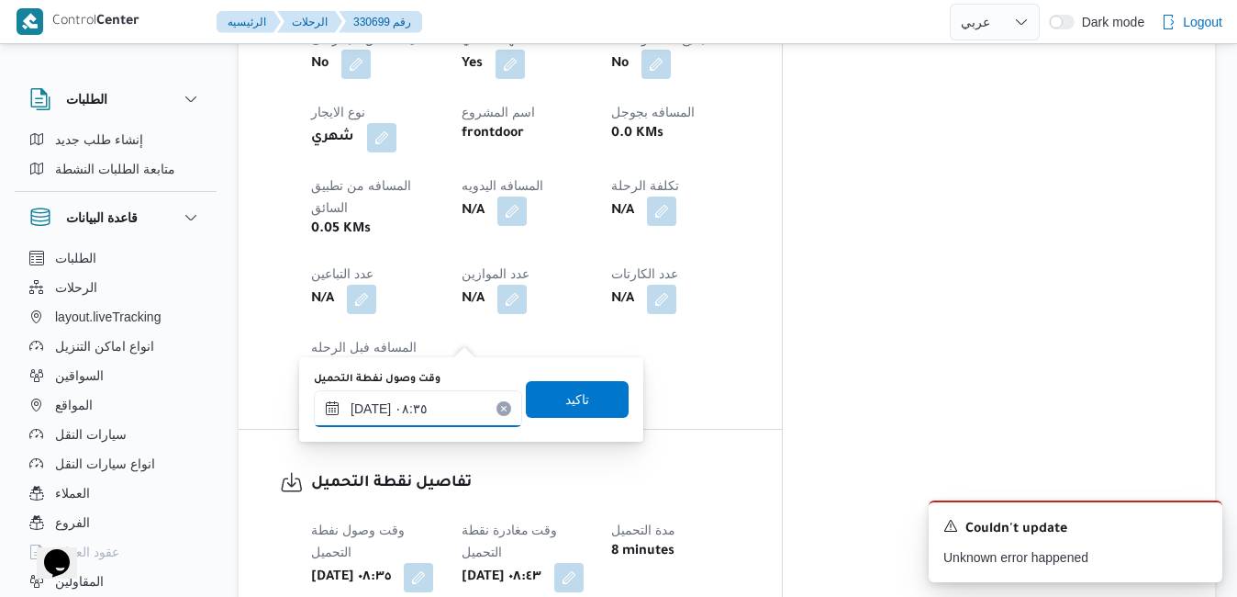
click at [406, 417] on input "١٧/٠٨/٢٠٢٥ ٠٨:٣٥" at bounding box center [418, 408] width 208 height 37
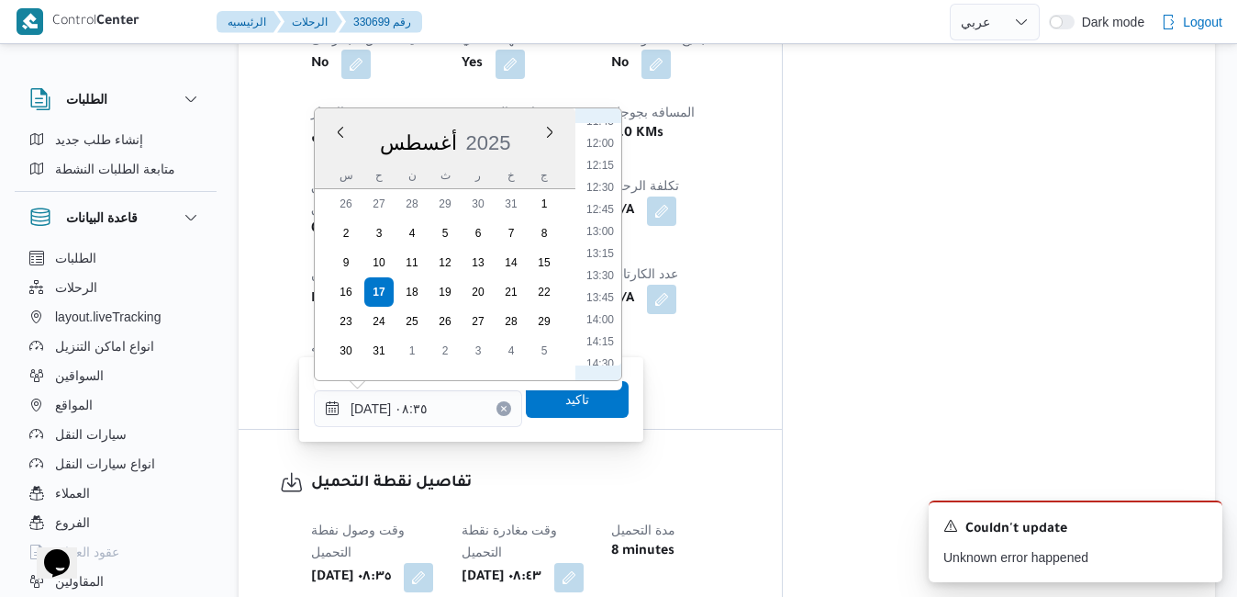
scroll to position [1258, 0]
click at [607, 285] on li "16:00" at bounding box center [600, 283] width 42 height 18
type input "١٧/٠٨/٢٠٢٥ ٠٨:٣٥"
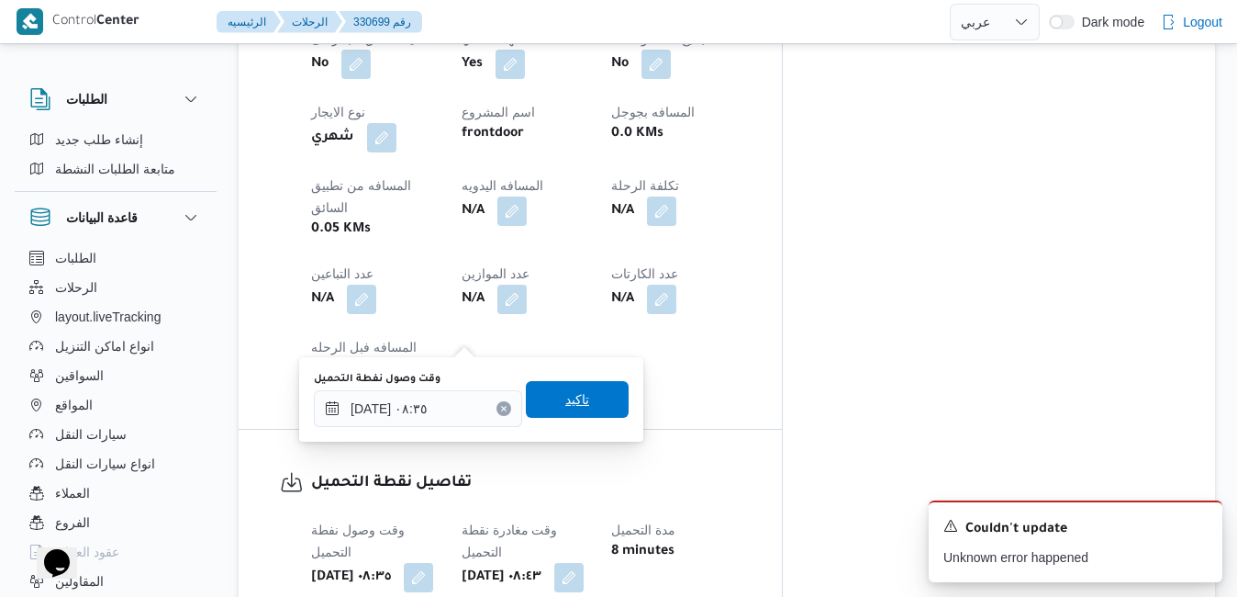
click at [559, 386] on span "تاكيد" at bounding box center [577, 399] width 103 height 37
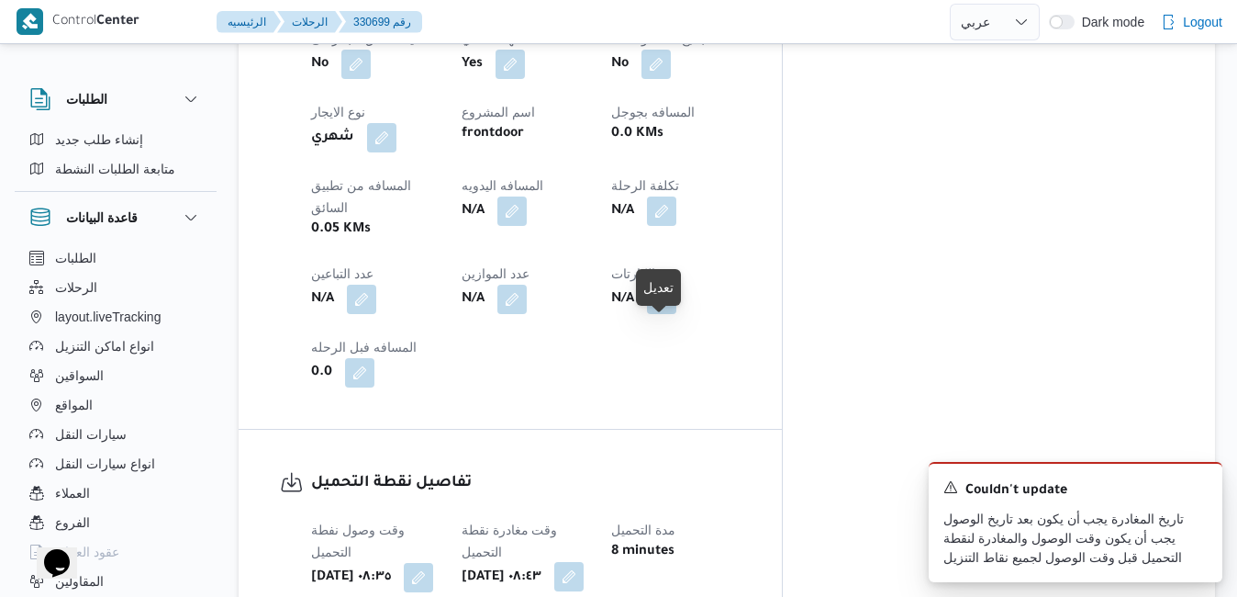
click at [584, 562] on button "button" at bounding box center [568, 576] width 29 height 29
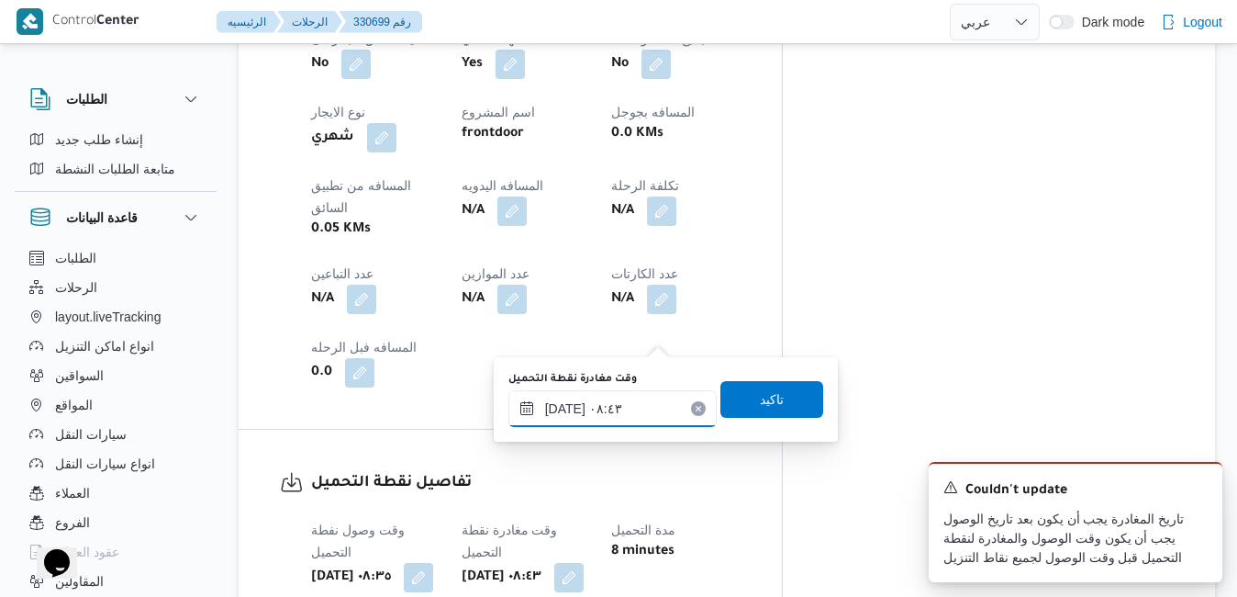
click at [606, 414] on input "١٧/٠٨/٢٠٢٥ ٠٨:٤٣" at bounding box center [613, 408] width 208 height 37
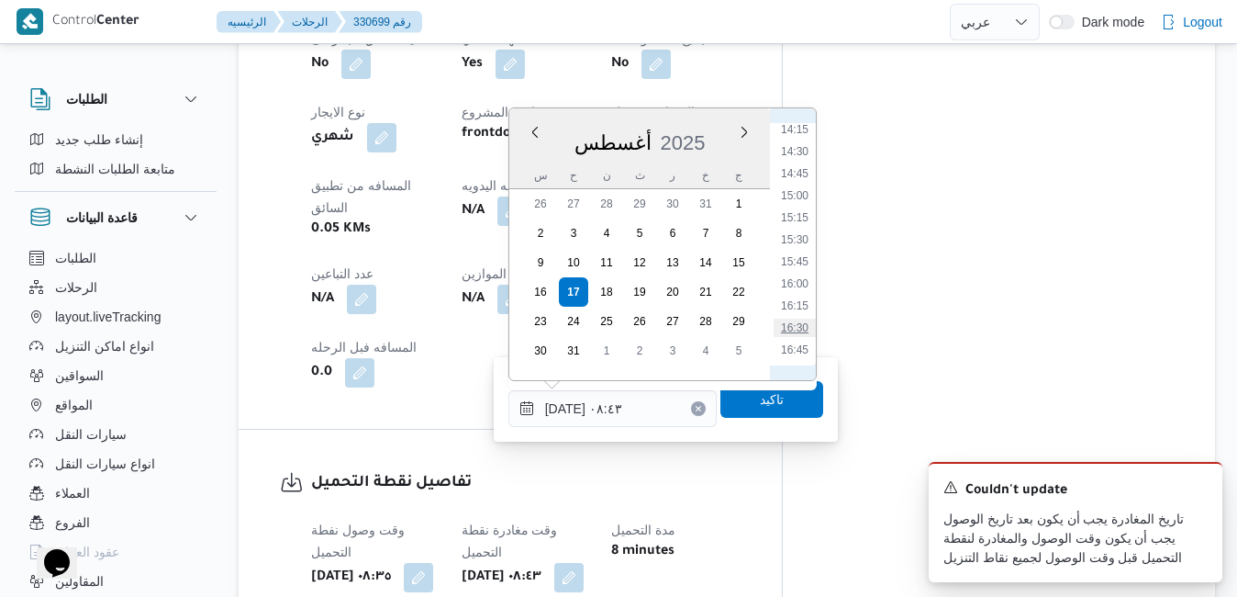
click at [797, 322] on li "16:30" at bounding box center [795, 328] width 42 height 18
type input "١٧/٠٨/٢٠٢٥ ١٦:٣٠"
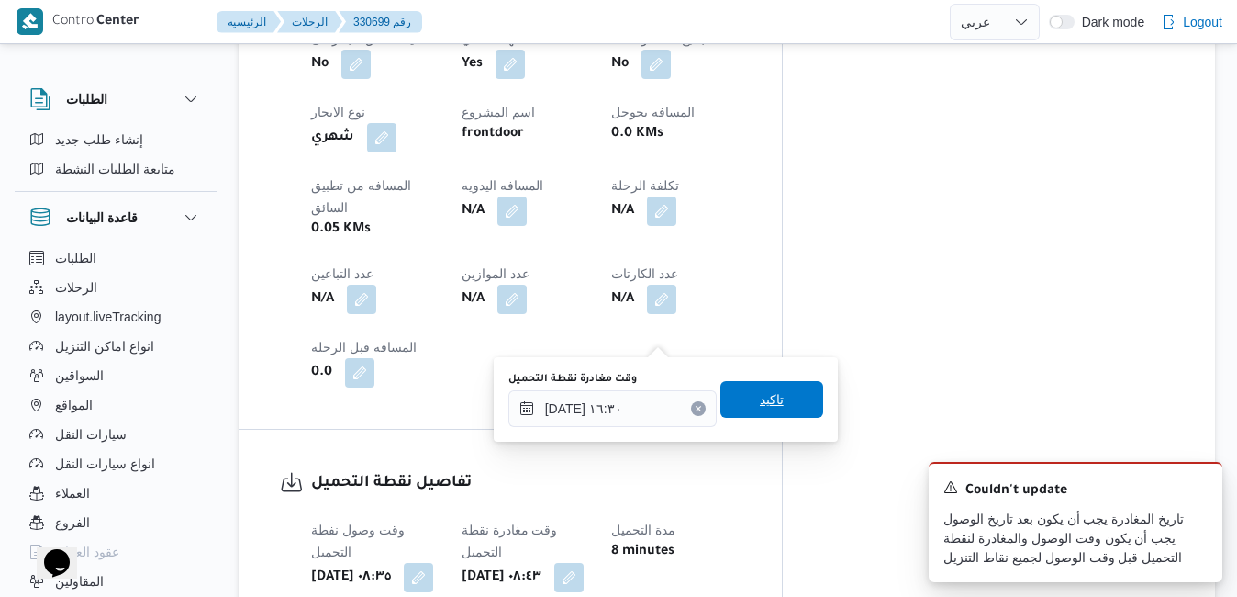
click at [760, 406] on span "تاكيد" at bounding box center [772, 399] width 24 height 22
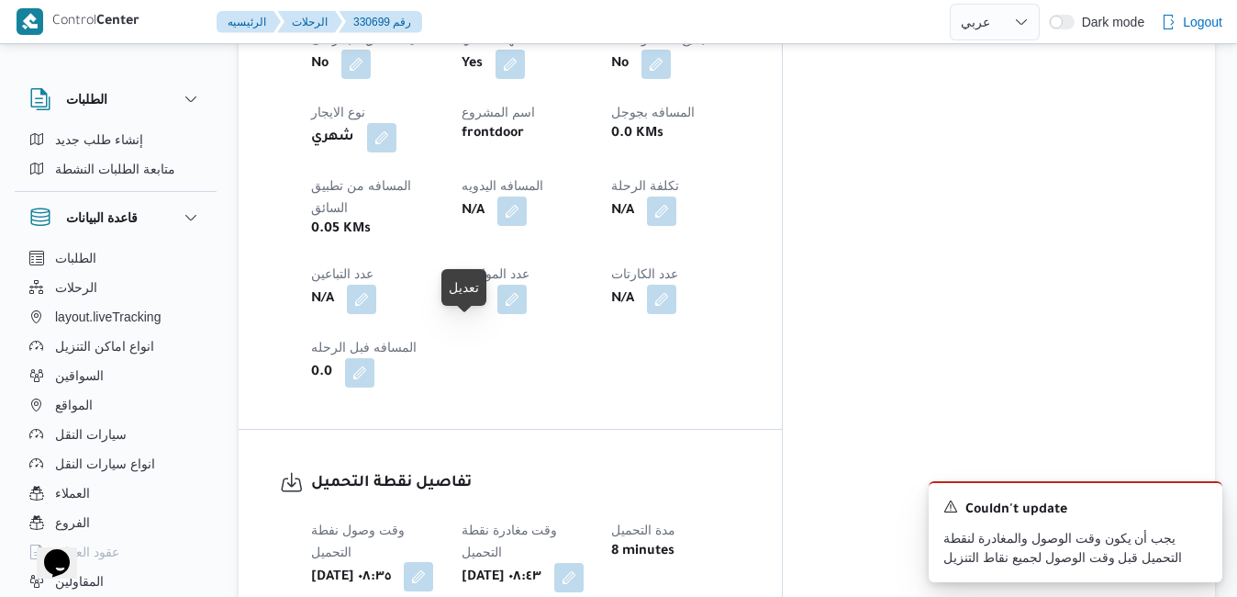
click at [433, 562] on button "button" at bounding box center [418, 576] width 29 height 29
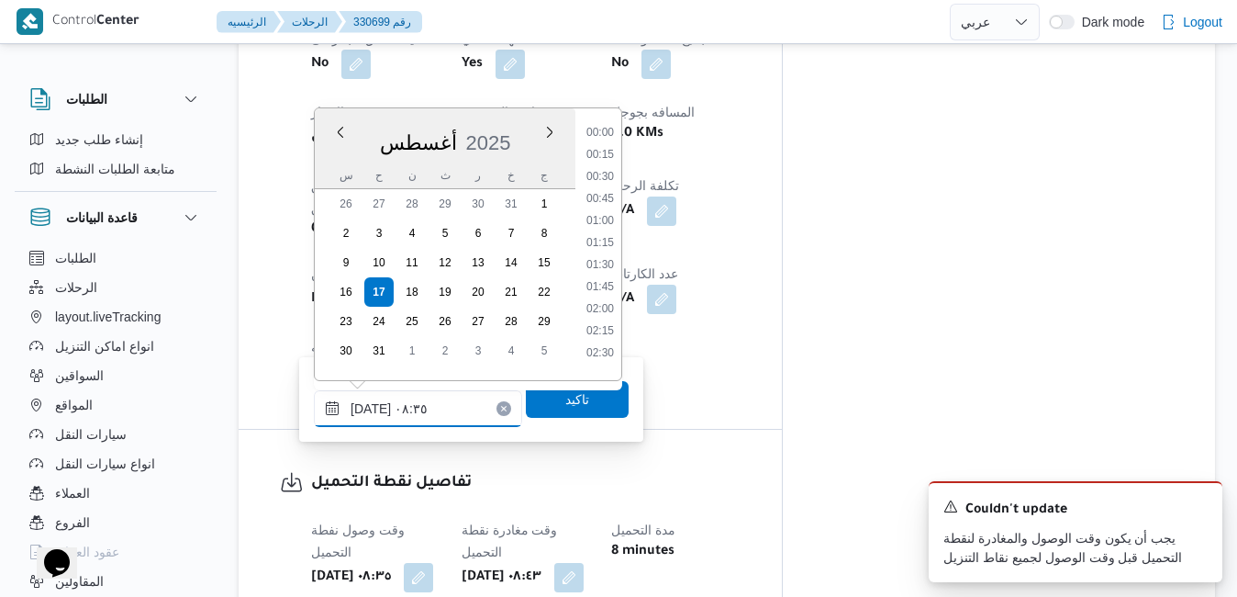
click at [437, 408] on input "١٧/٠٨/٢٠٢٥ ٠٨:٣٥" at bounding box center [418, 408] width 208 height 37
click at [741, 471] on dl "تفاصيل نقطة التحميل وقت وصول نفطة التحميل أحد ١٧ أغسطس ٢٠٢٥ ٠٨:٣٥ وقت مغادرة نق…" at bounding box center [526, 605] width 430 height 268
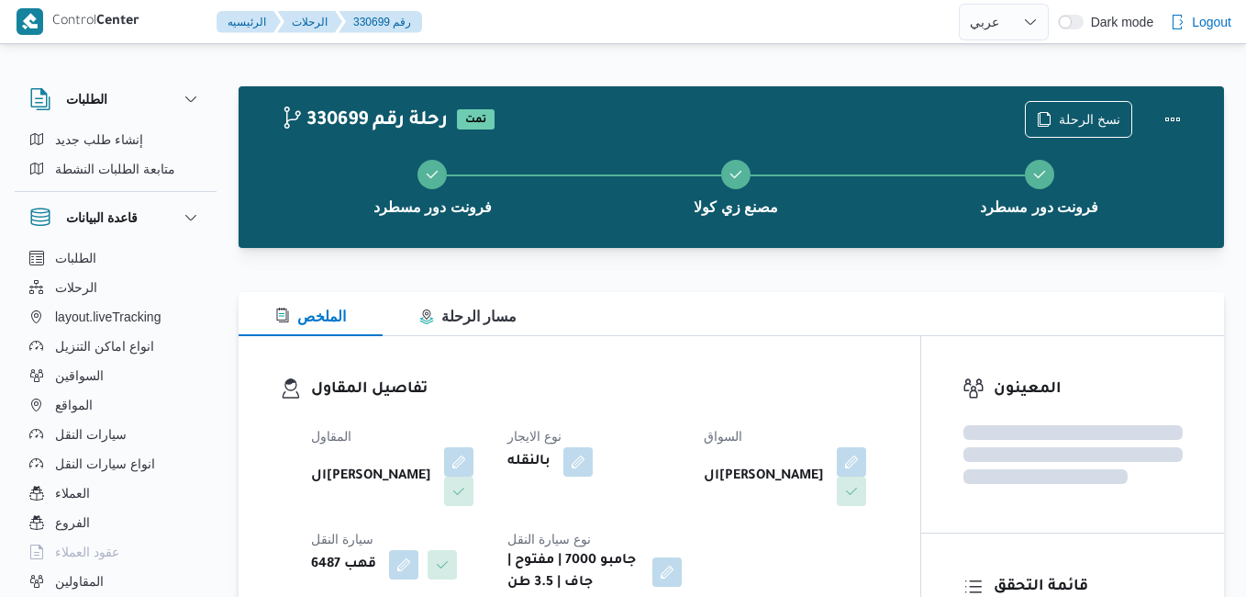
select select "ar"
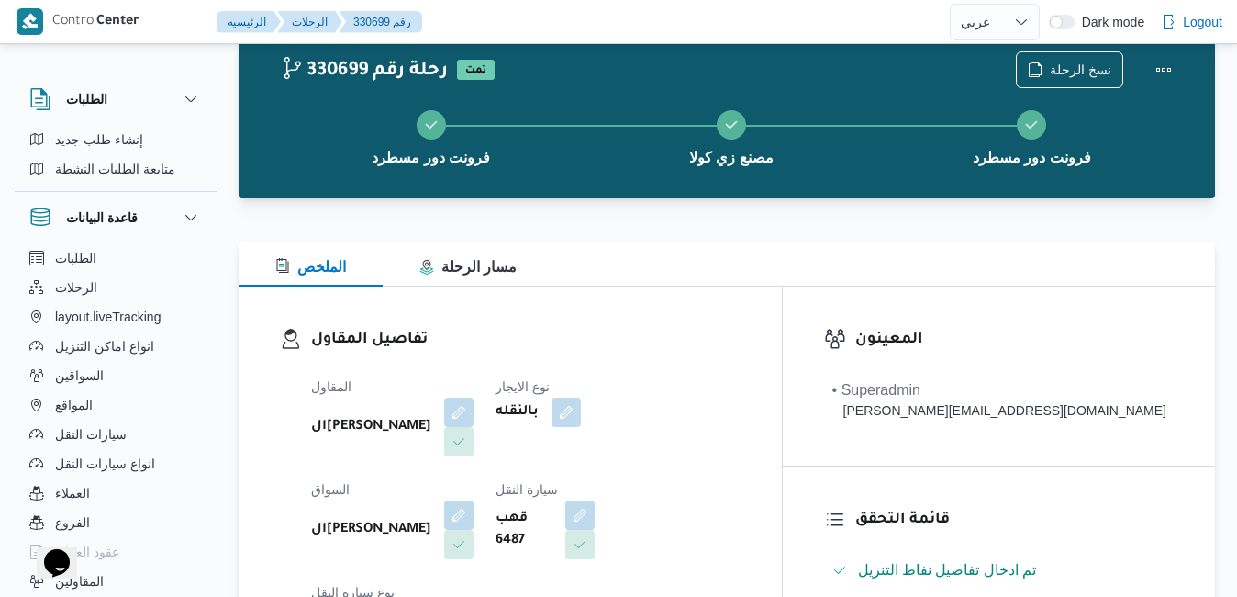
click at [731, 326] on div "تفاصيل المقاول المقاول الهامي [PERSON_NAME] نوع الايجار بالنقله السواق الهامي […" at bounding box center [510, 498] width 543 height 424
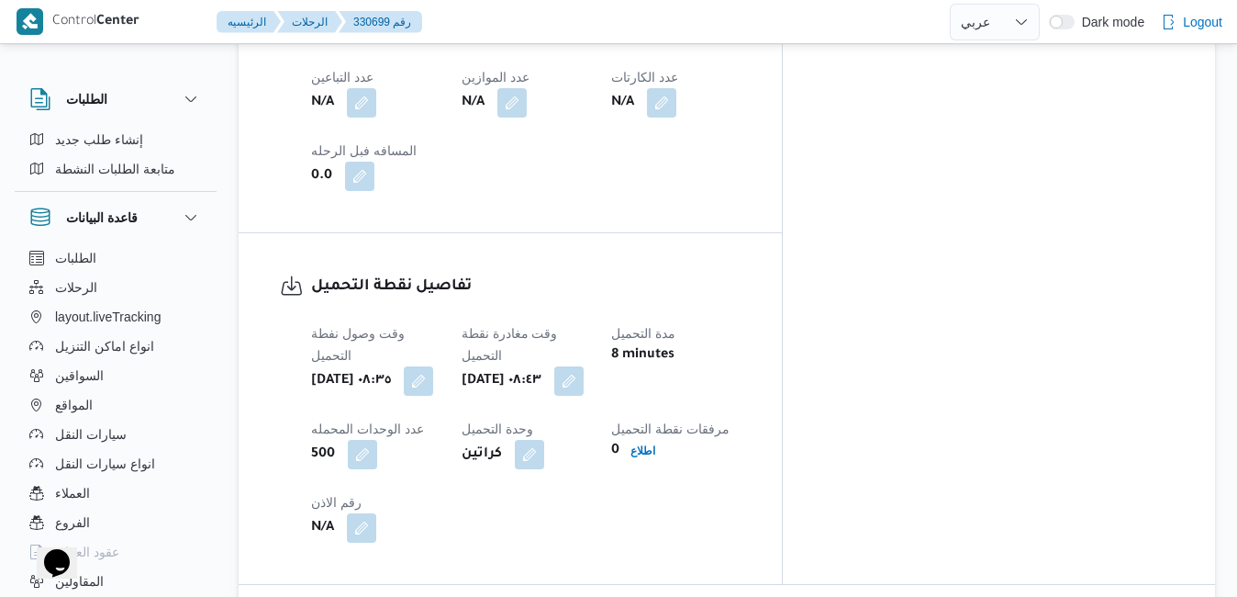
scroll to position [1298, 0]
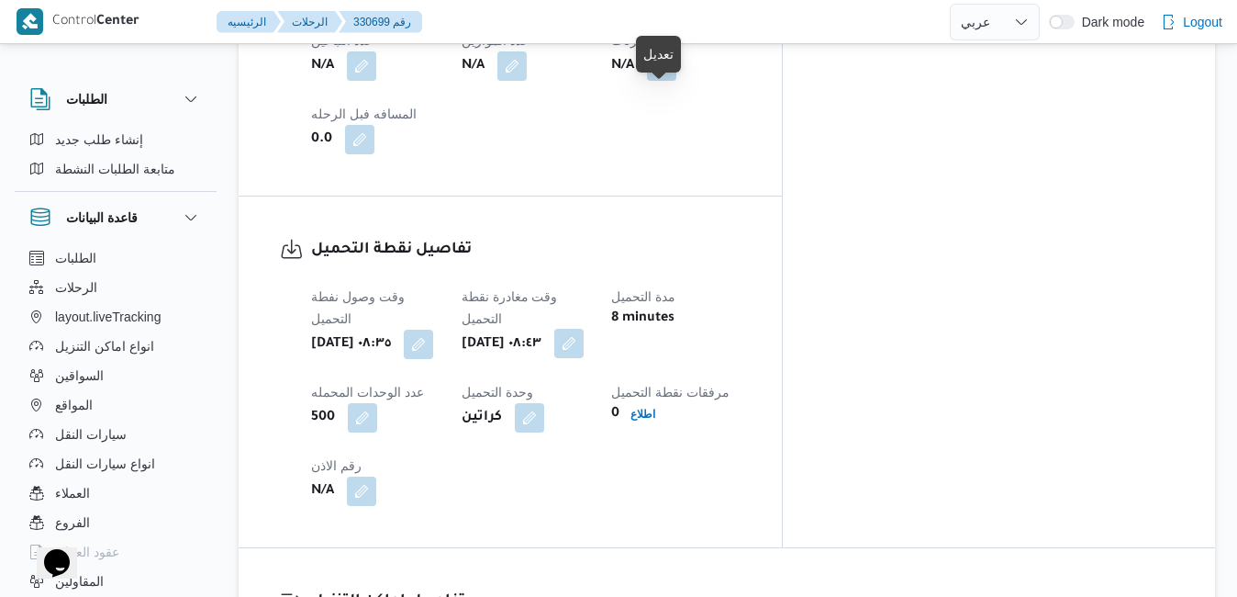
click at [584, 329] on button "button" at bounding box center [568, 343] width 29 height 29
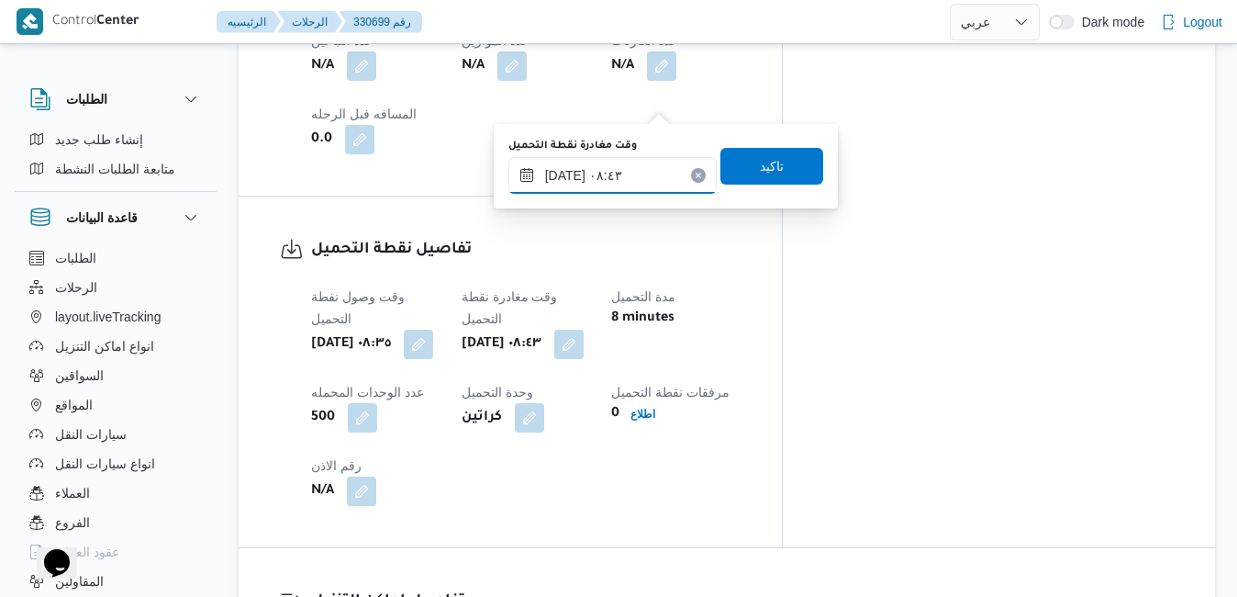
click at [601, 177] on input "١٧/٠٨/٢٠٢٥ ٠٨:٤٣" at bounding box center [613, 175] width 208 height 37
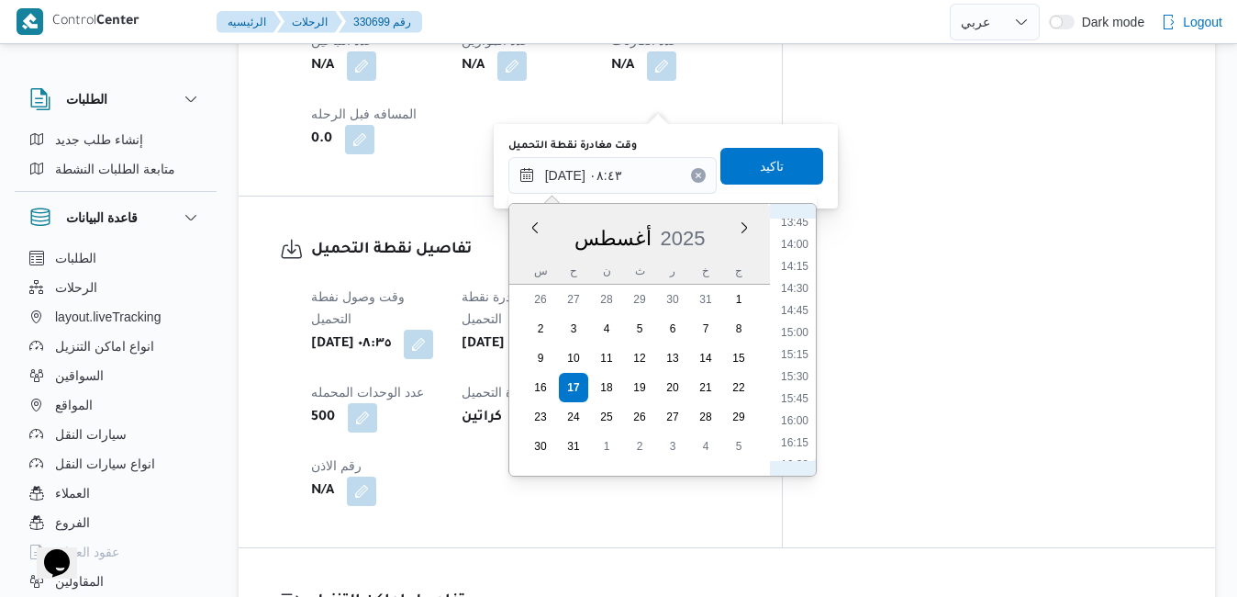
scroll to position [1258, 0]
click at [797, 418] on li "16:30" at bounding box center [795, 423] width 42 height 18
type input "١٧/٠٨/٢٠٢٥ ١٦:٣٠"
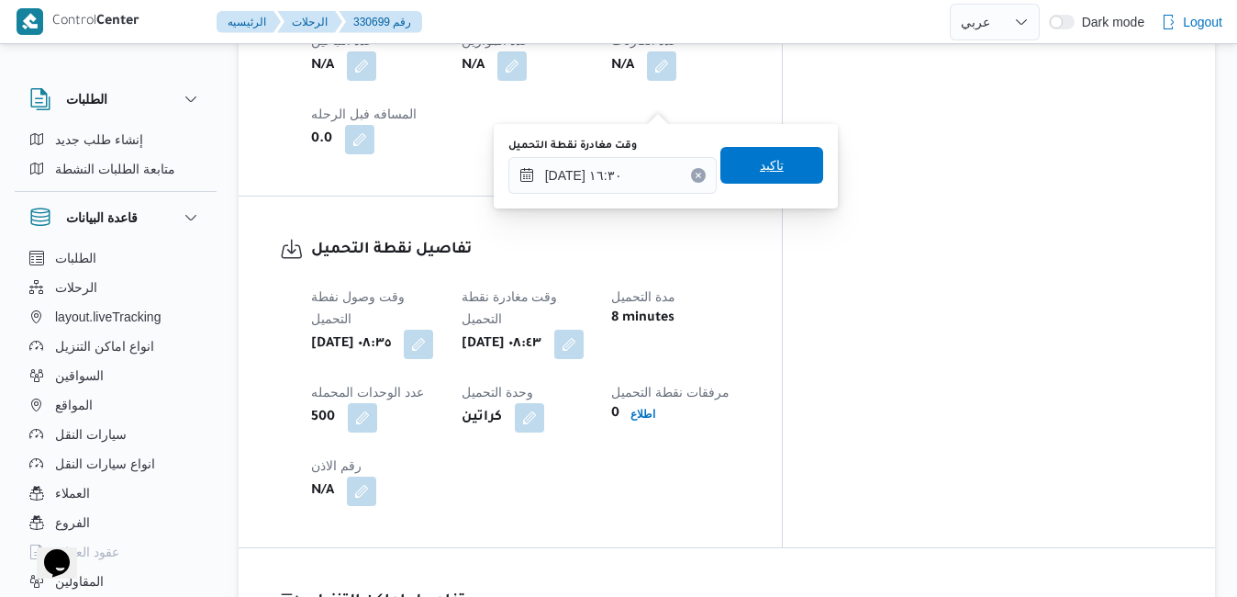
click at [761, 170] on span "تاكيد" at bounding box center [772, 165] width 24 height 22
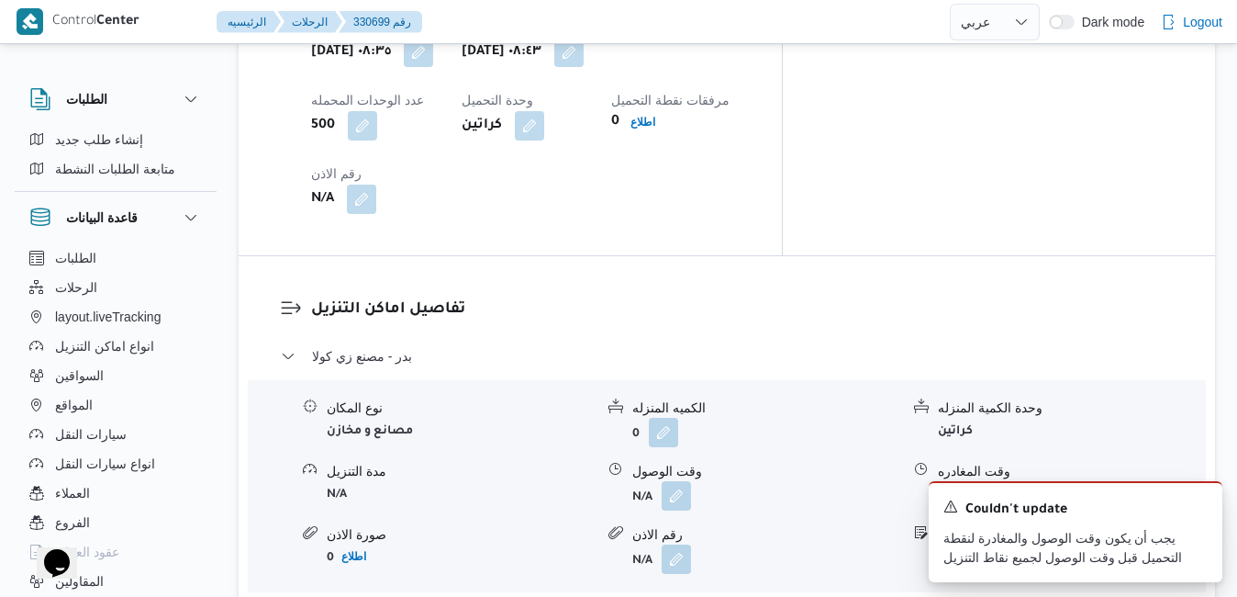
scroll to position [1592, 0]
click at [661, 367] on div "بدر - مصنع زي كولا نوع المكان مصانع و مخازن الكميه المنزله 0 وحدة الكمية المنزل…" at bounding box center [727, 516] width 893 height 346
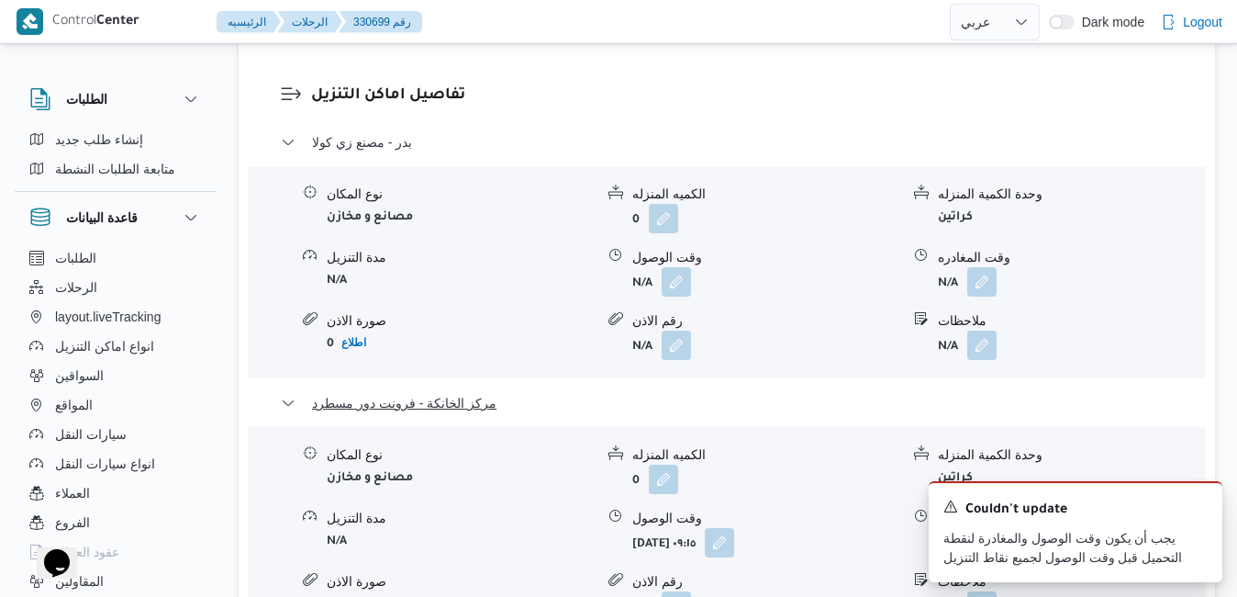
scroll to position [1849, 0]
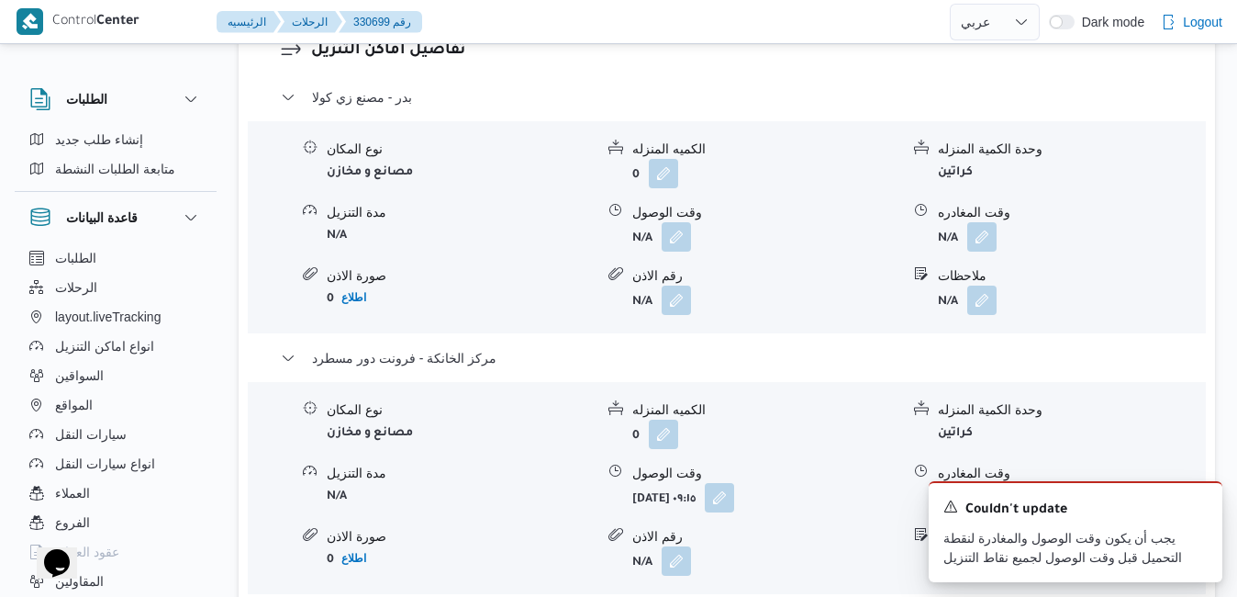
click at [734, 483] on span at bounding box center [715, 497] width 39 height 29
click at [734, 482] on button "button" at bounding box center [719, 496] width 29 height 29
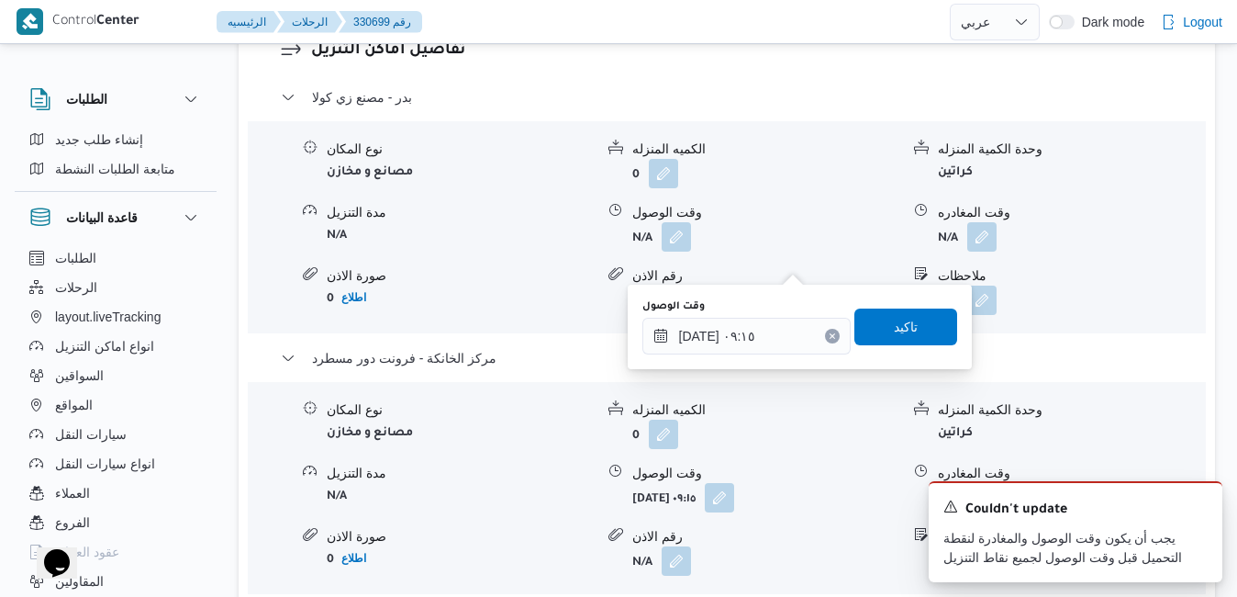
click at [825, 333] on button "Clear input" at bounding box center [832, 336] width 15 height 15
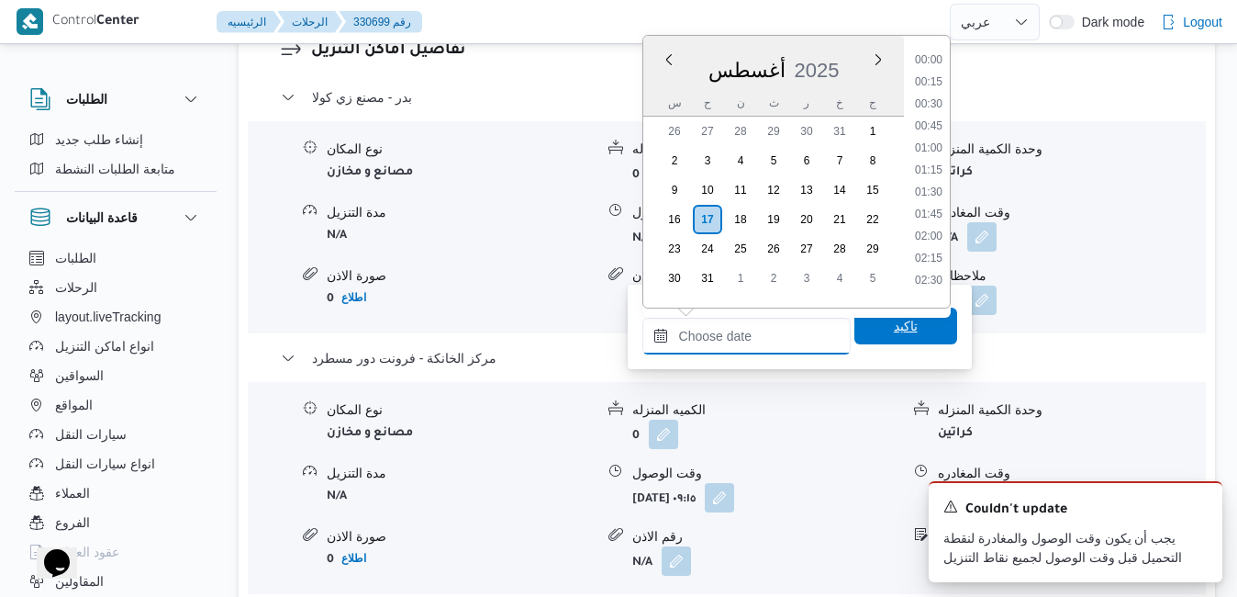
scroll to position [1504, 0]
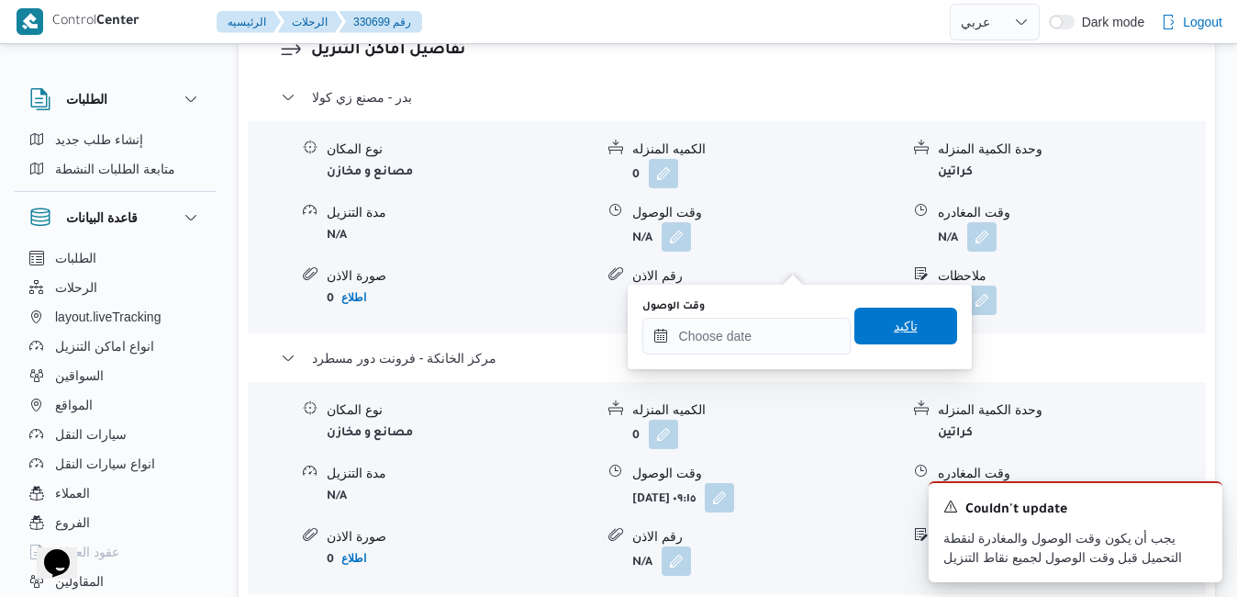
click at [855, 333] on span "تاكيد" at bounding box center [906, 325] width 103 height 37
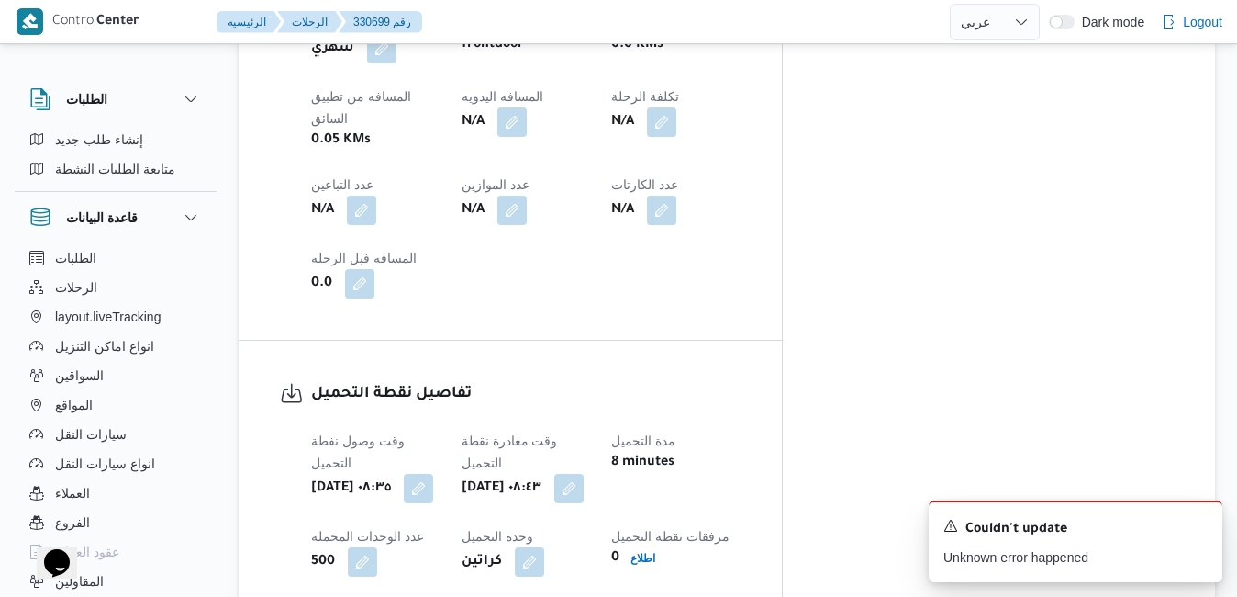
scroll to position [1151, 0]
click at [584, 475] on button "button" at bounding box center [568, 489] width 29 height 29
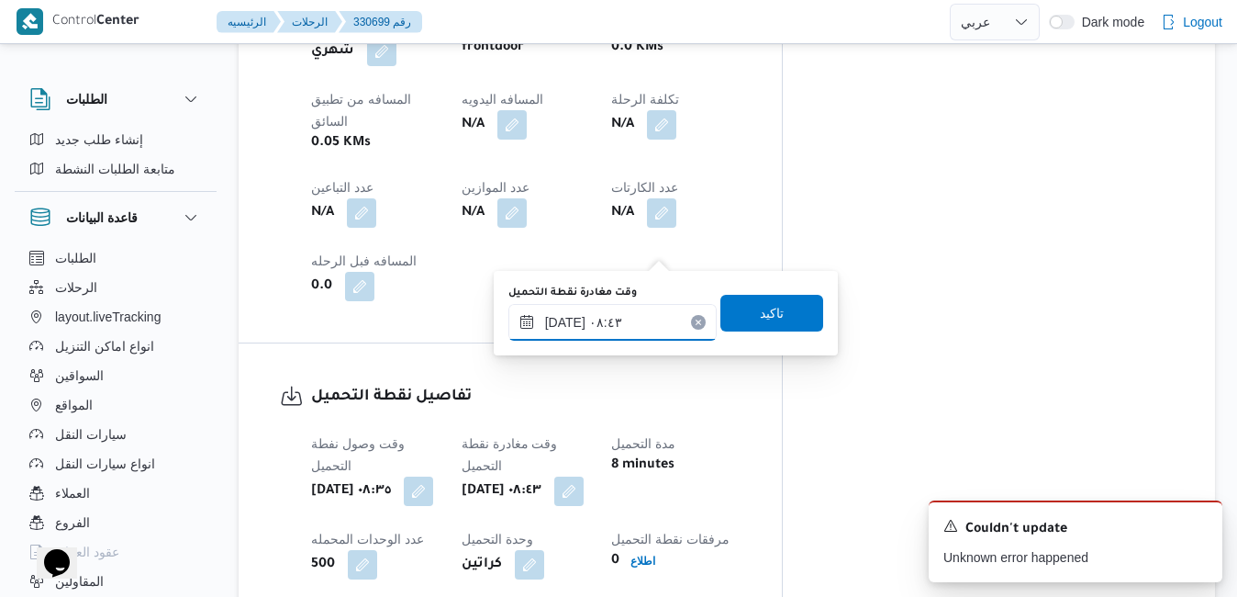
click at [605, 319] on input "١٧/٠٨/٢٠٢٥ ٠٨:٤٣" at bounding box center [613, 322] width 208 height 37
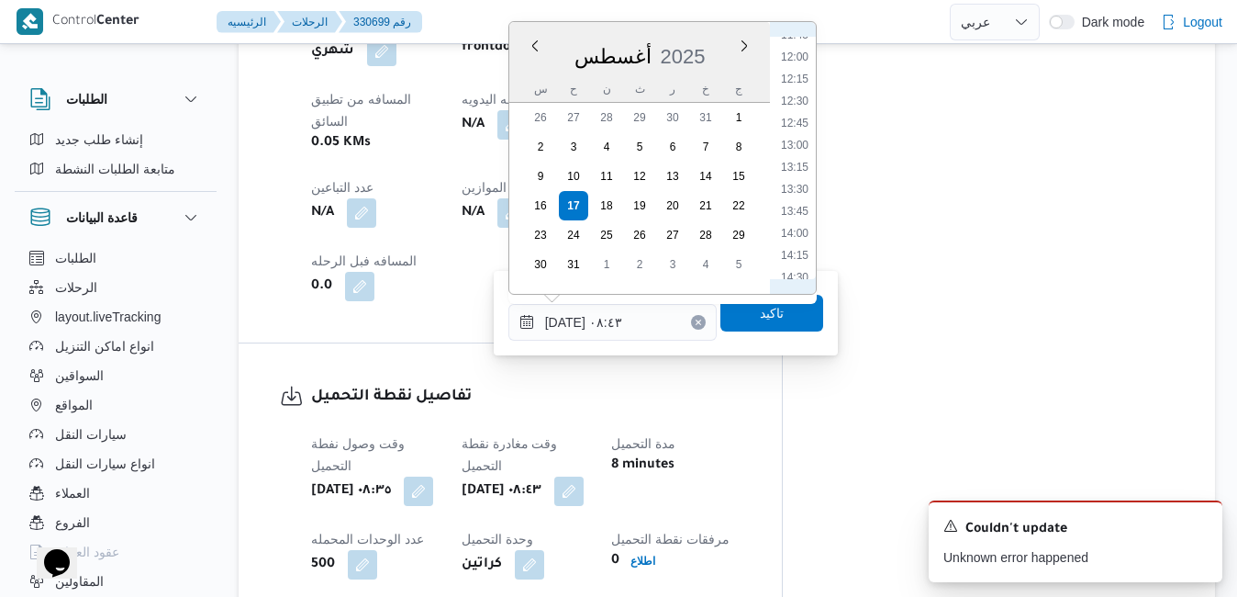
scroll to position [1258, 0]
click at [801, 241] on li "16:30" at bounding box center [795, 241] width 42 height 18
type input "١٧/٠٨/٢٠٢٥ ٠٨:٤٣"
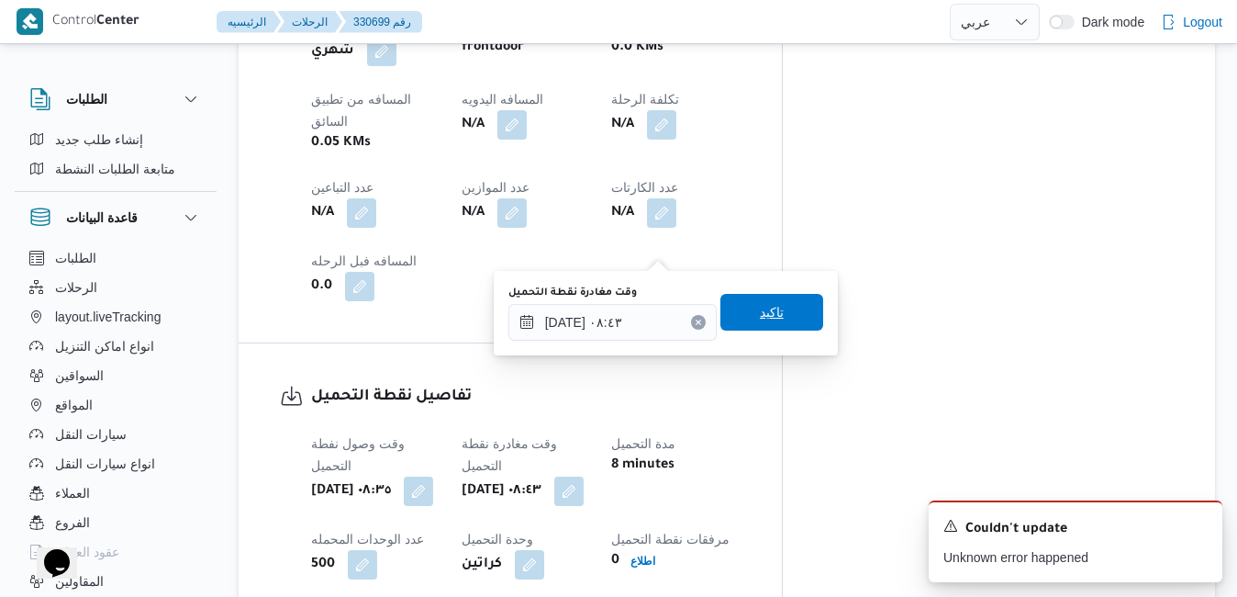
click at [760, 319] on span "تاكيد" at bounding box center [772, 312] width 24 height 22
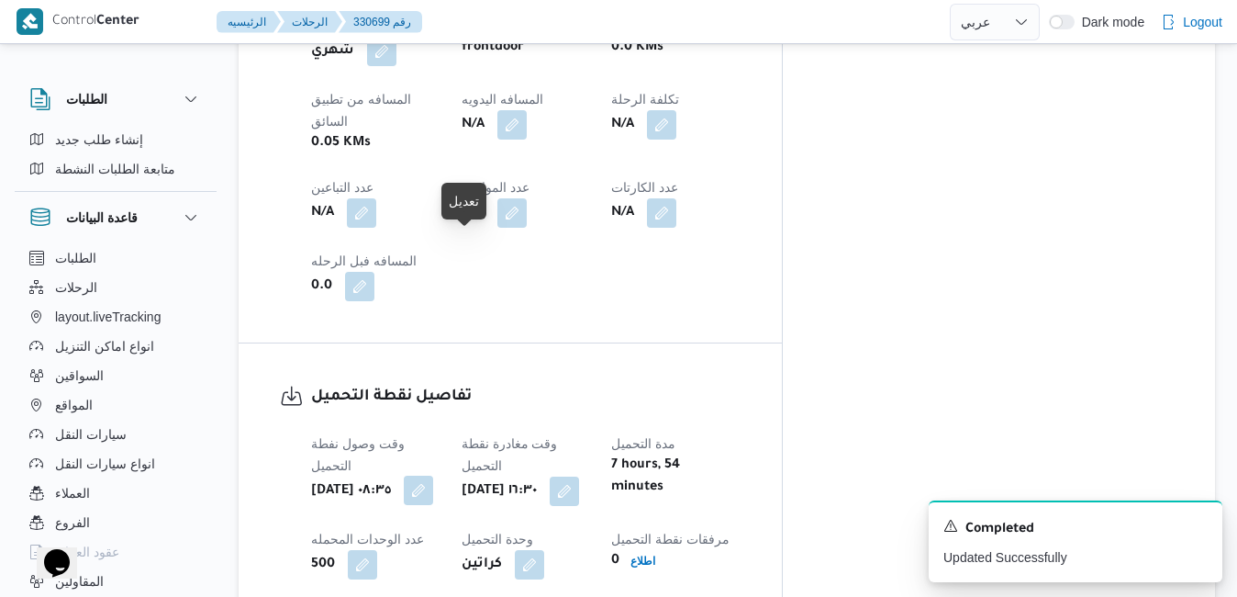
click at [433, 475] on button "button" at bounding box center [418, 489] width 29 height 29
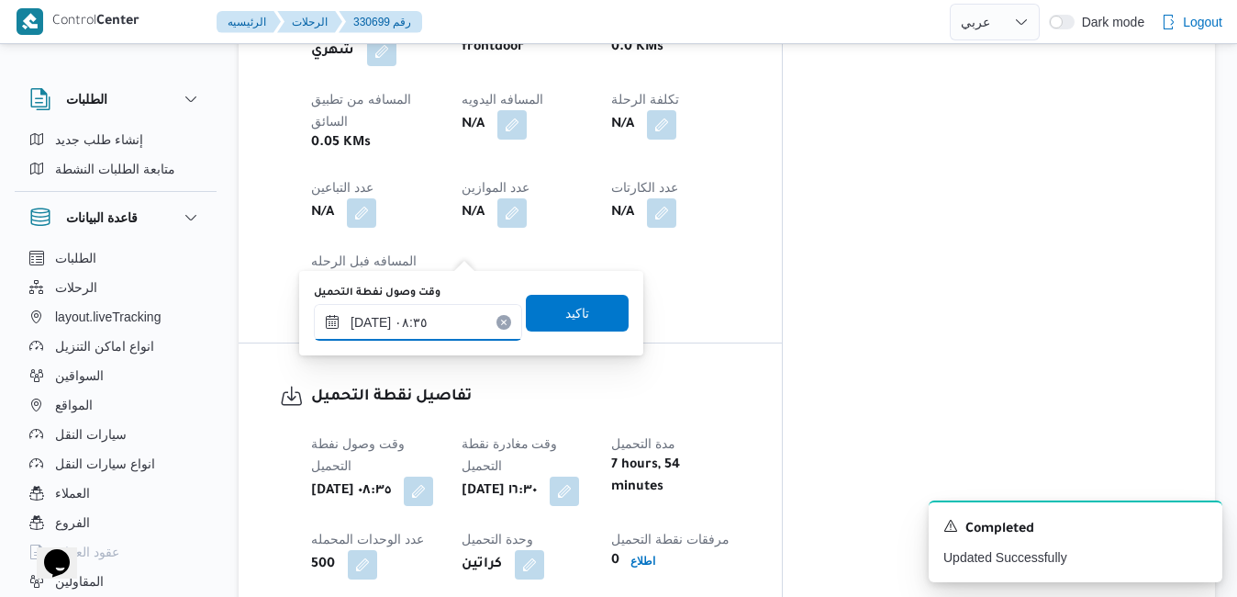
click at [433, 340] on input "١٧/٠٨/٢٠٢٥ ٠٨:٣٥" at bounding box center [418, 322] width 208 height 37
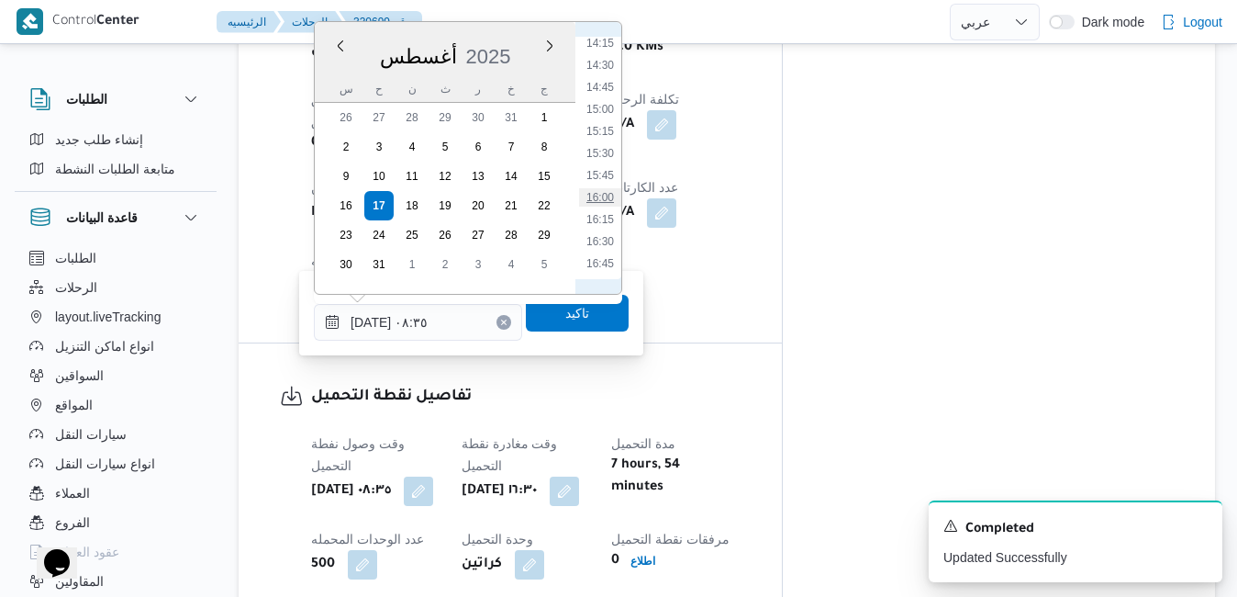
click at [608, 200] on li "16:00" at bounding box center [600, 197] width 42 height 18
type input "١٧/٠٨/٢٠٢٥ ١٦:٠٠"
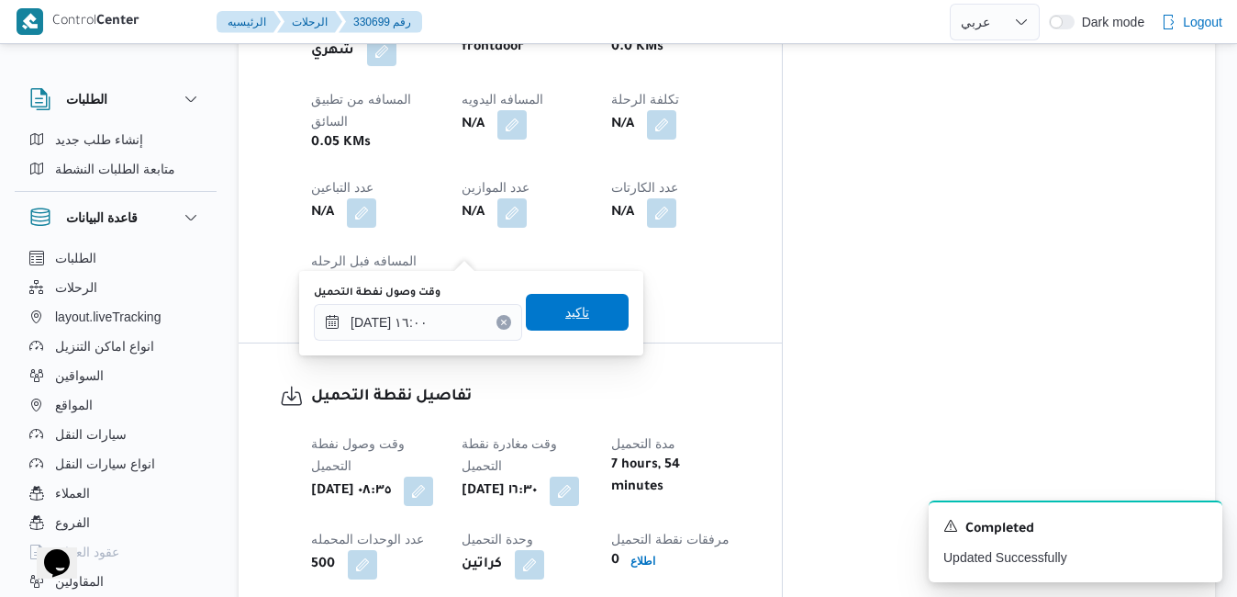
click at [576, 314] on span "تاكيد" at bounding box center [577, 312] width 103 height 37
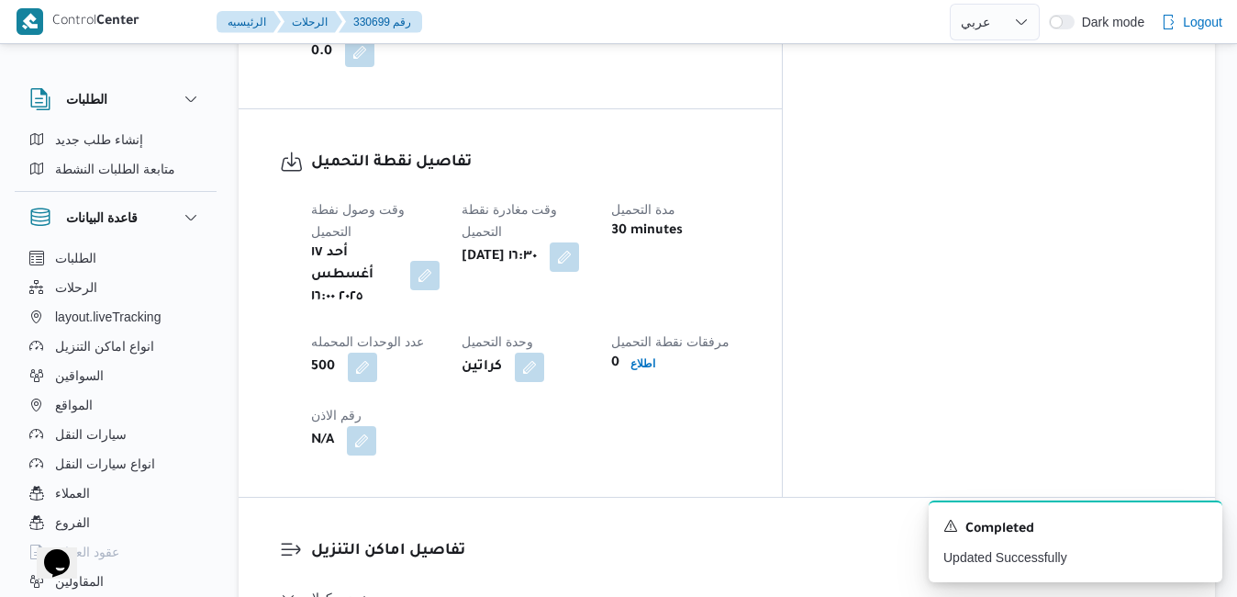
scroll to position [1518, 0]
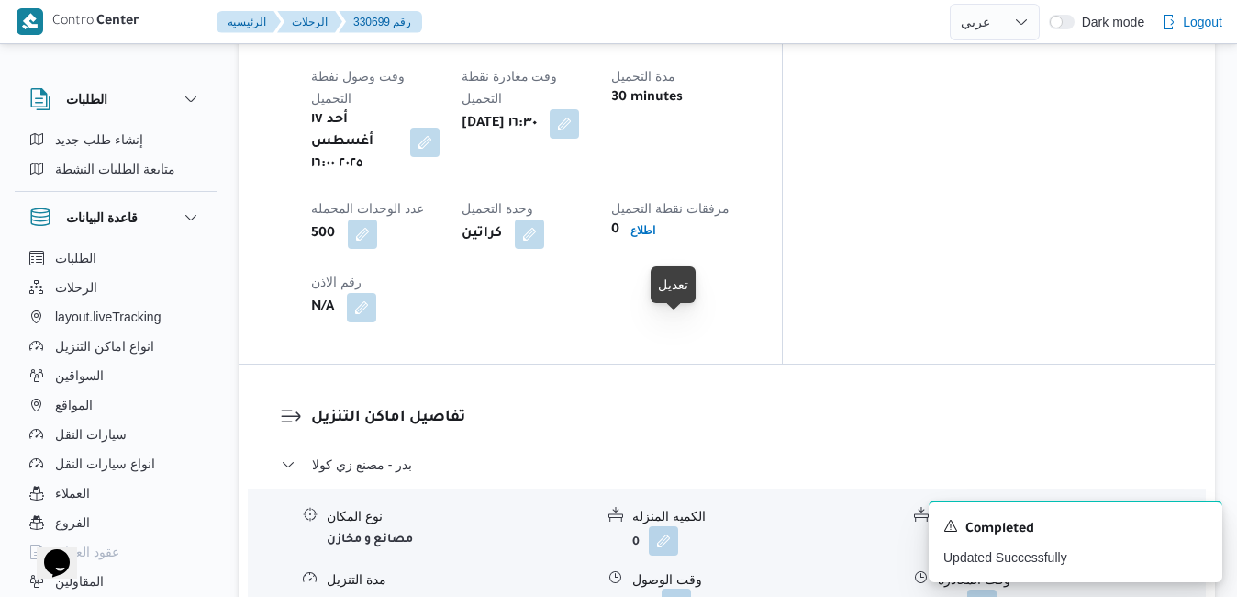
click at [673, 588] on button "button" at bounding box center [676, 602] width 29 height 29
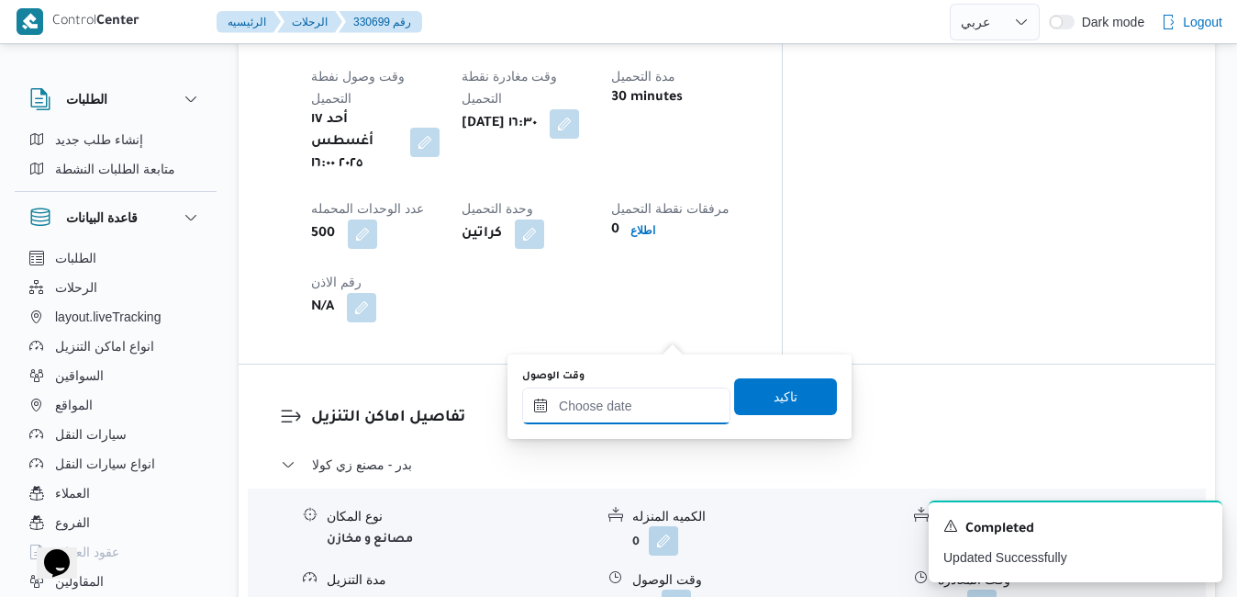
click at [615, 414] on input "وقت الوصول" at bounding box center [626, 405] width 208 height 37
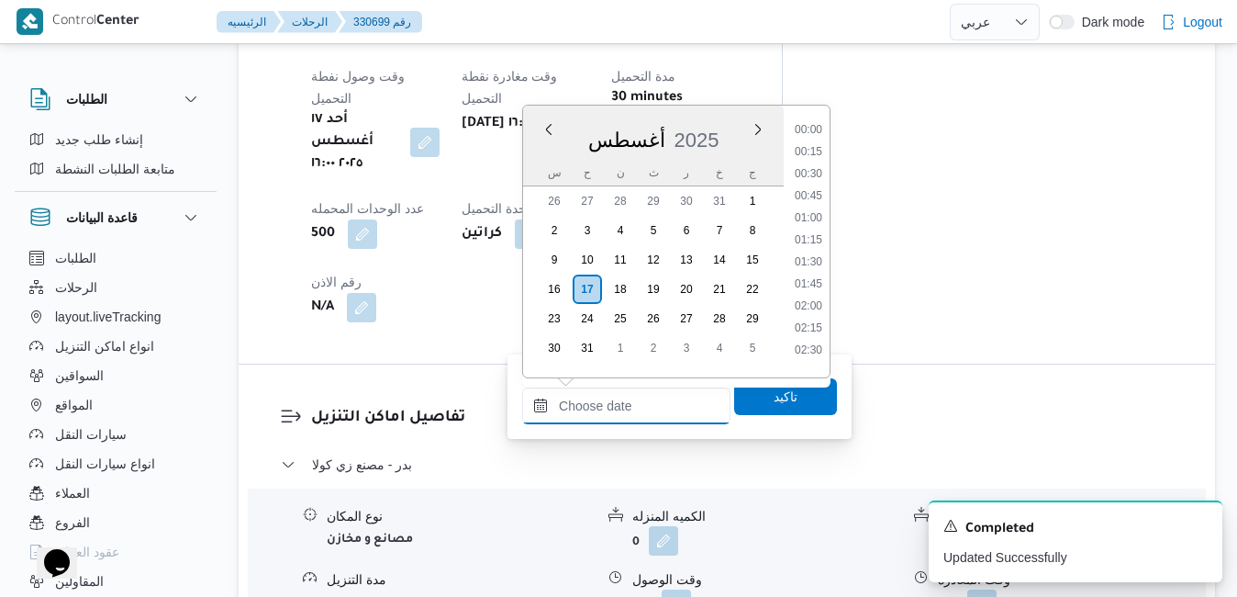
scroll to position [1504, 0]
click at [724, 128] on div "أغسطس 2025" at bounding box center [653, 136] width 261 height 47
click at [812, 152] on li "17:15" at bounding box center [809, 146] width 42 height 18
type input "١٧/٠٨/٢٠٢٥ ١٧:١٥"
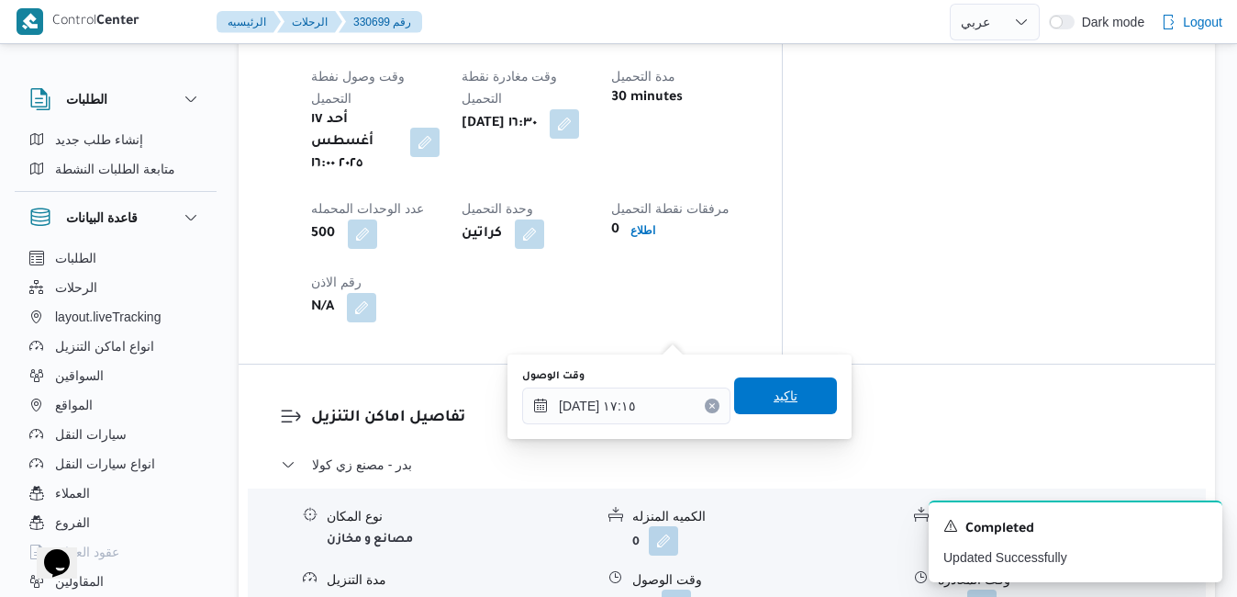
click at [774, 398] on span "تاكيد" at bounding box center [786, 396] width 24 height 22
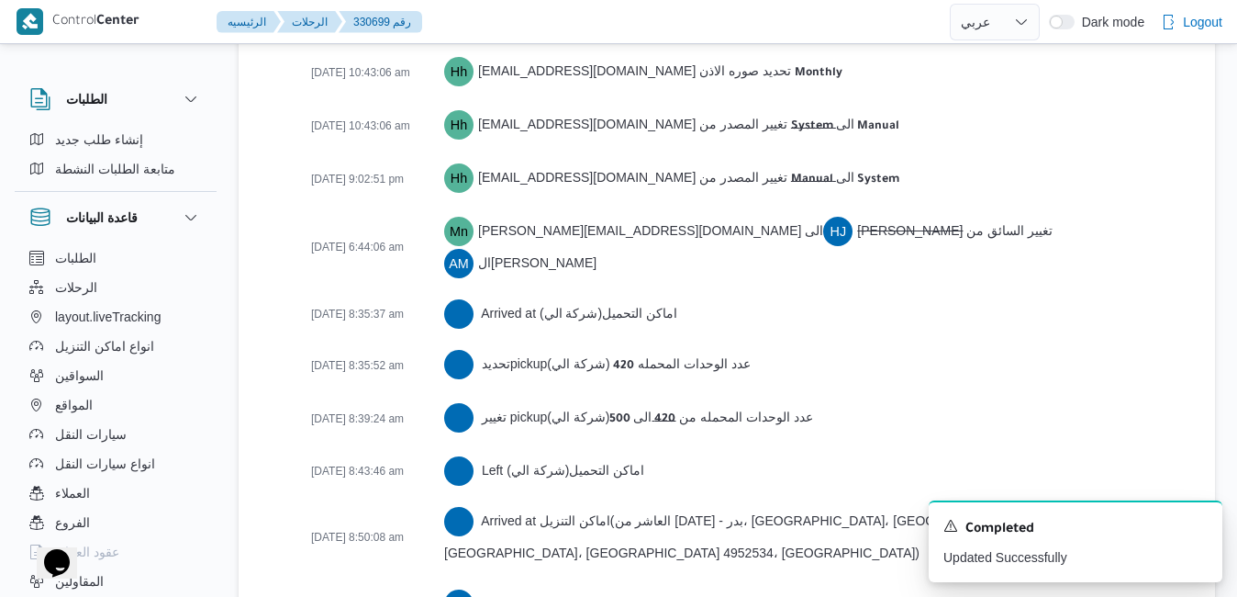
scroll to position [3773, 0]
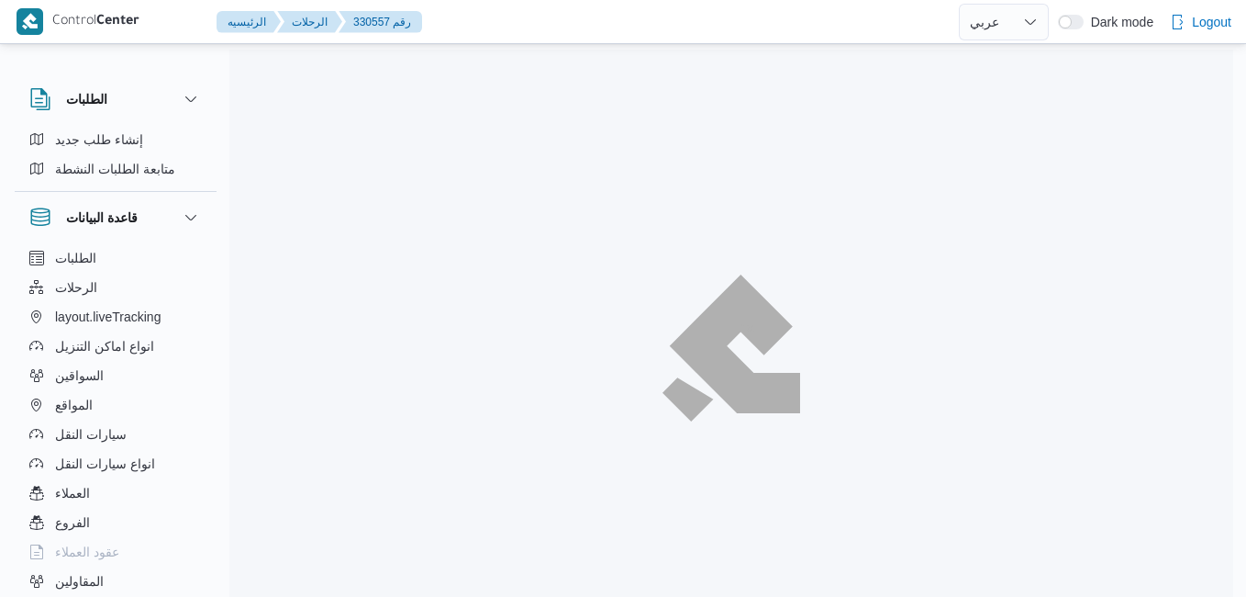
select select "ar"
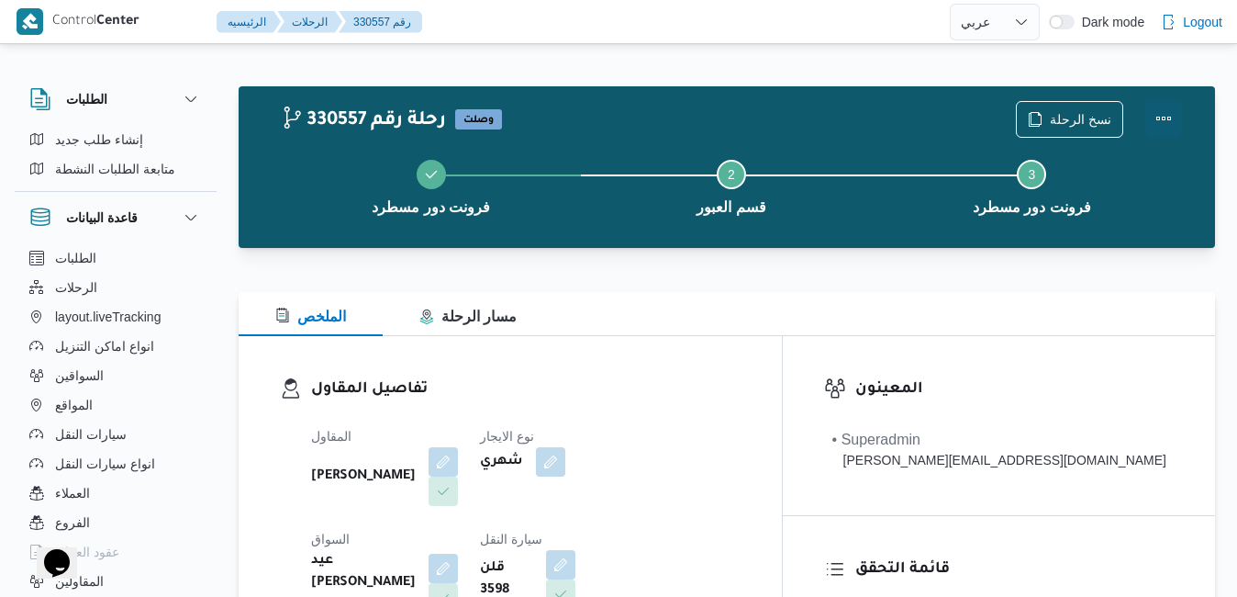
click at [1168, 111] on button "Actions" at bounding box center [1164, 118] width 37 height 37
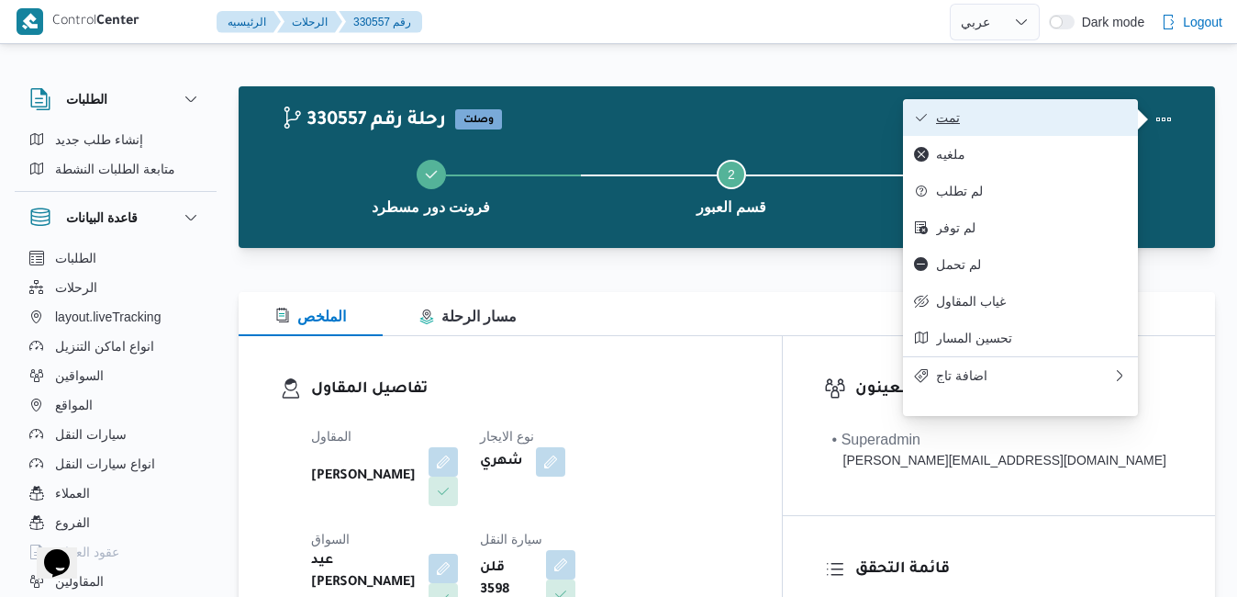
click at [1071, 124] on span "تمت" at bounding box center [1031, 117] width 191 height 15
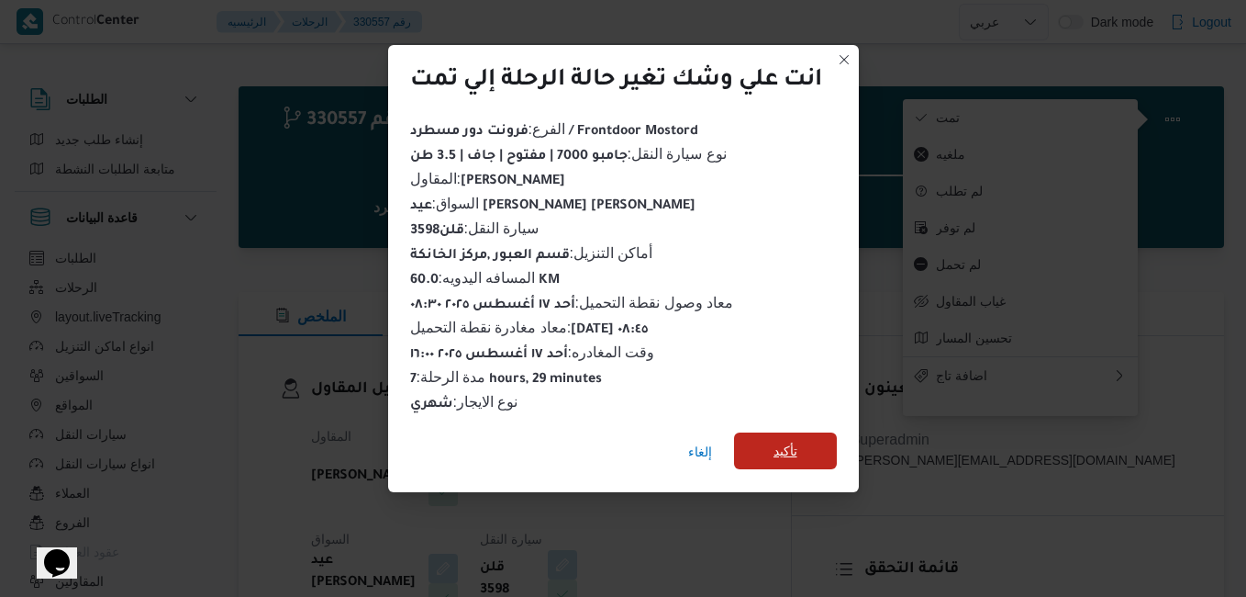
click at [774, 441] on span "تأكيد" at bounding box center [785, 450] width 103 height 37
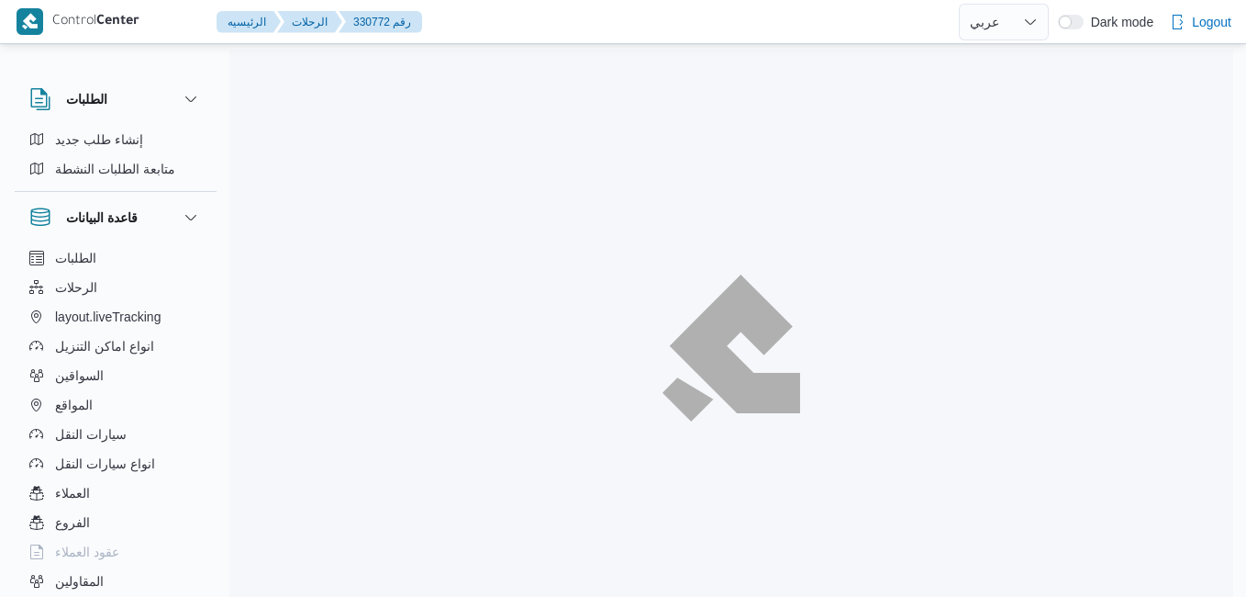
select select "ar"
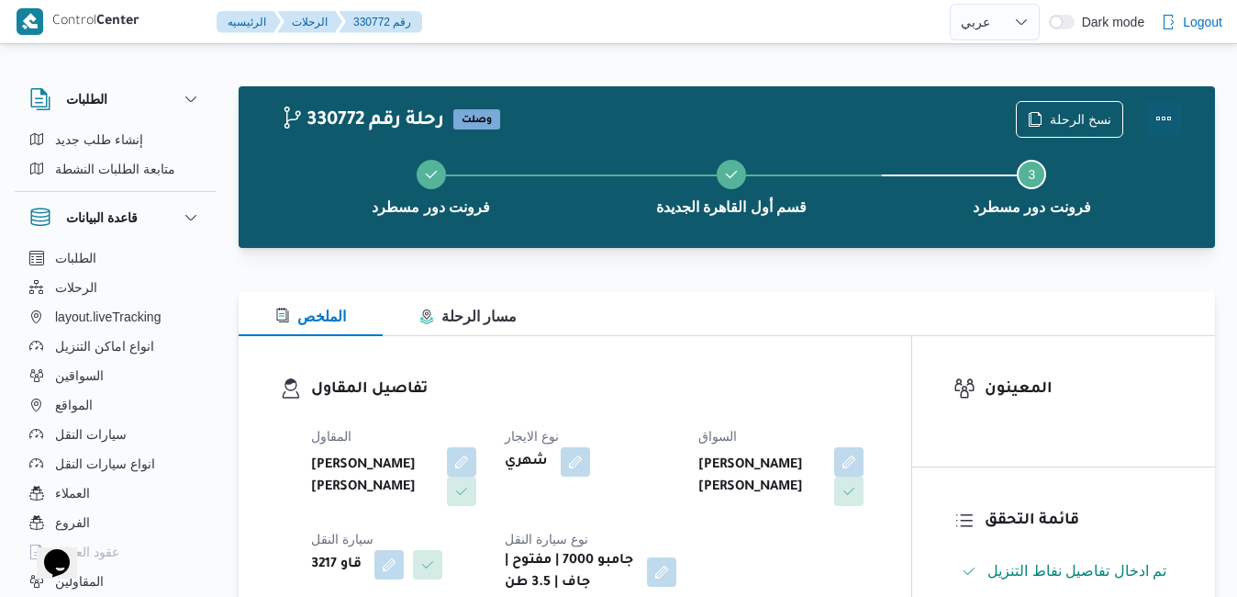
click at [1164, 118] on button "Actions" at bounding box center [1164, 118] width 37 height 37
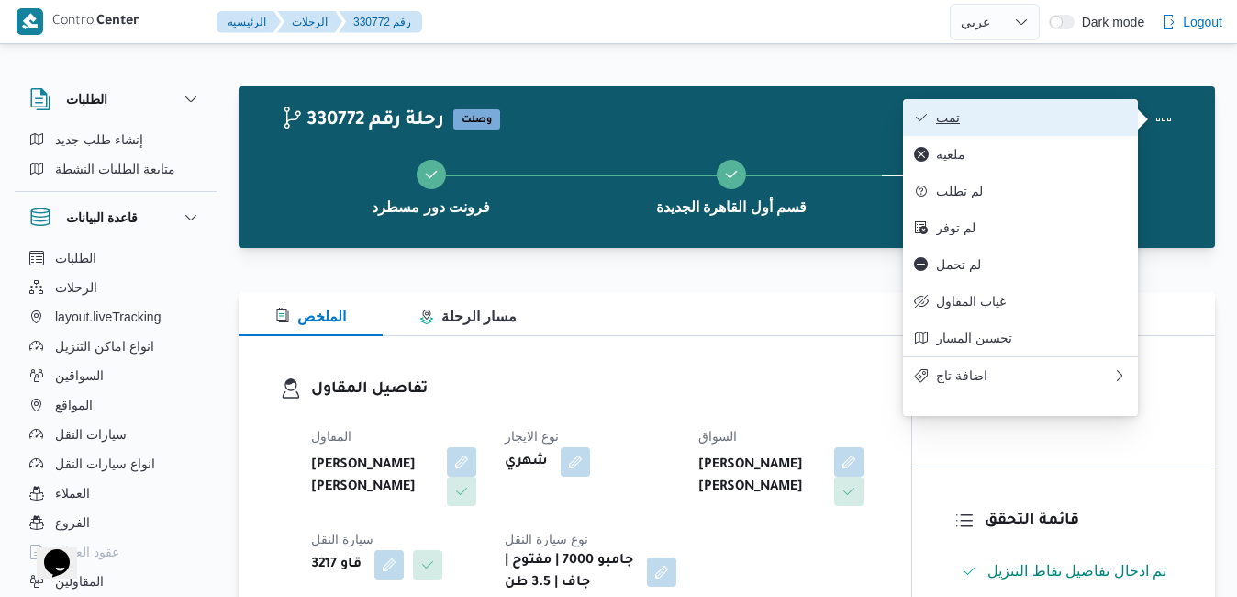
click at [1039, 115] on span "تمت" at bounding box center [1031, 117] width 191 height 15
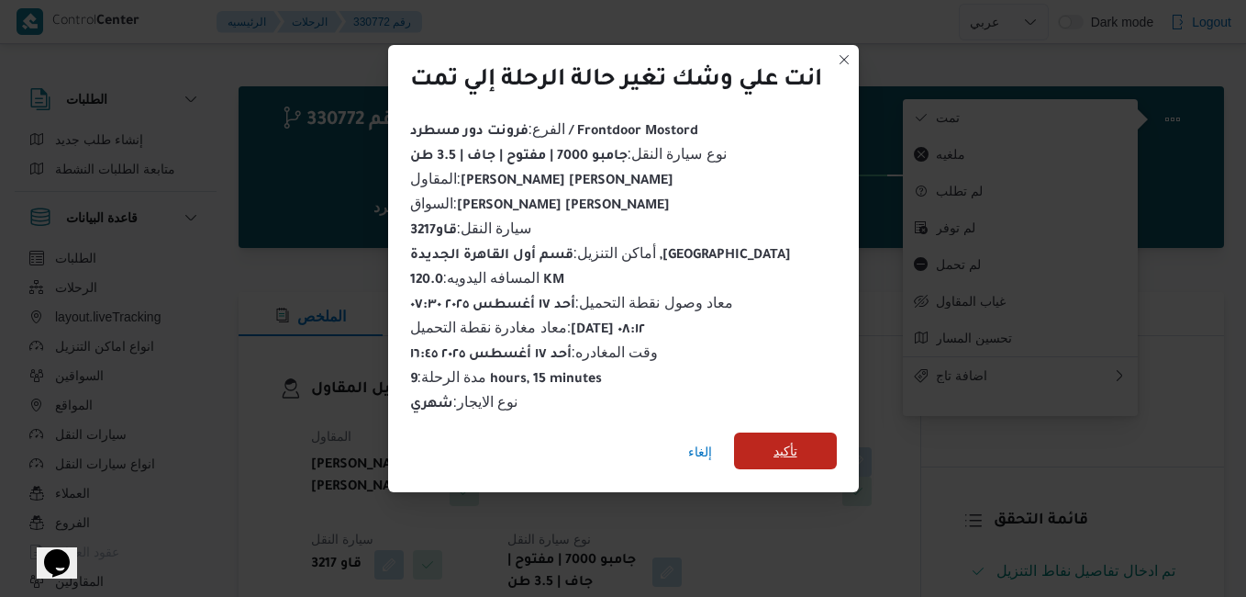
click at [804, 459] on span "تأكيد" at bounding box center [785, 450] width 103 height 37
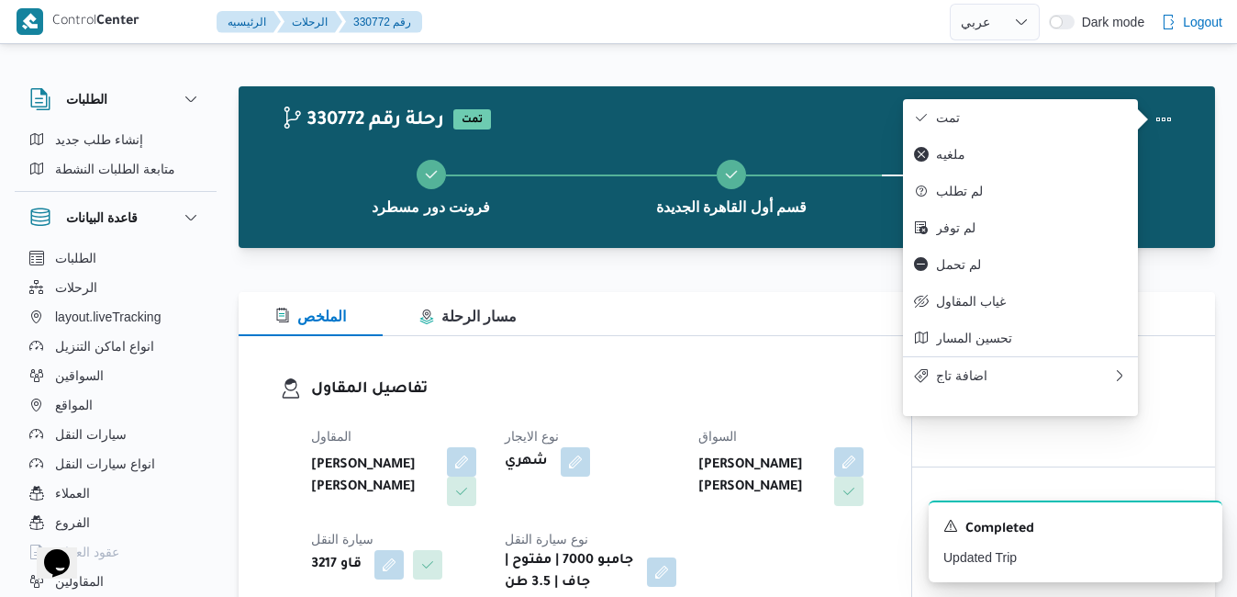
click at [774, 321] on div "الملخص مسار الرحلة" at bounding box center [727, 314] width 977 height 44
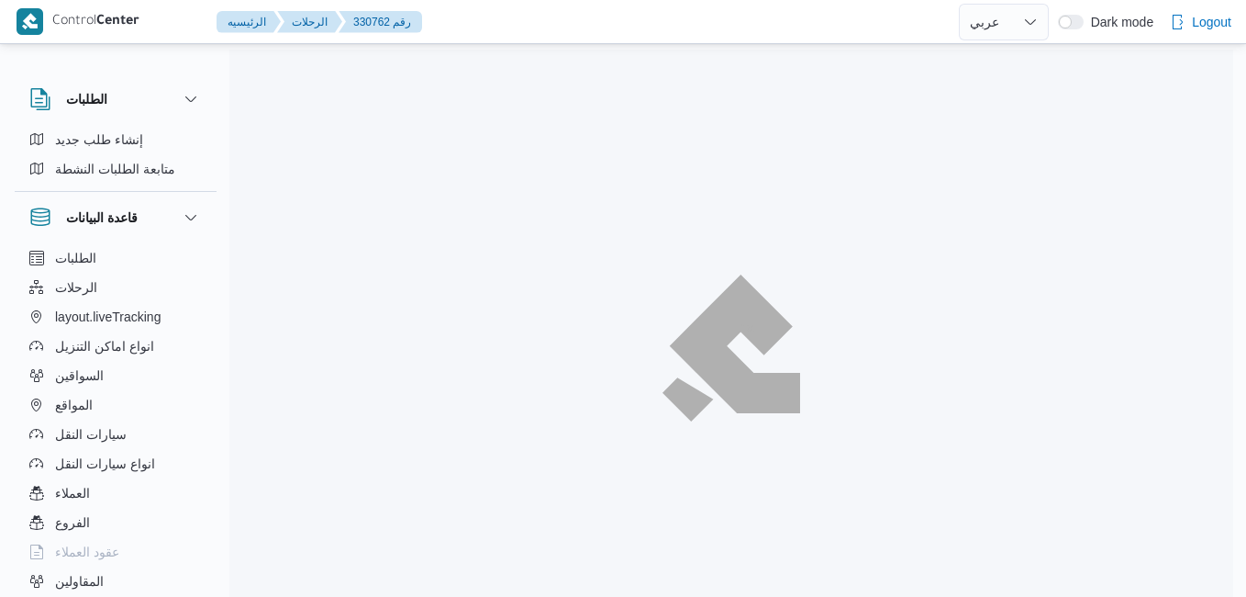
select select "ar"
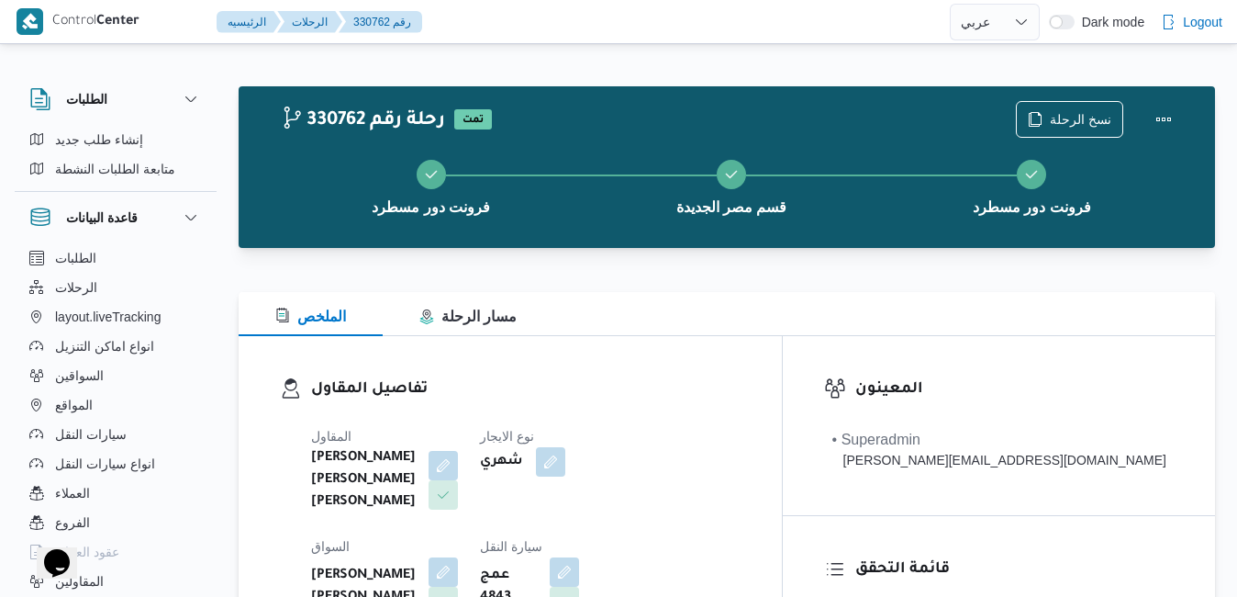
click at [782, 360] on div "تفاصيل المقاول [PERSON_NAME] [PERSON_NAME] [PERSON_NAME] نوع الايجار شهري السوا…" at bounding box center [510, 551] width 543 height 431
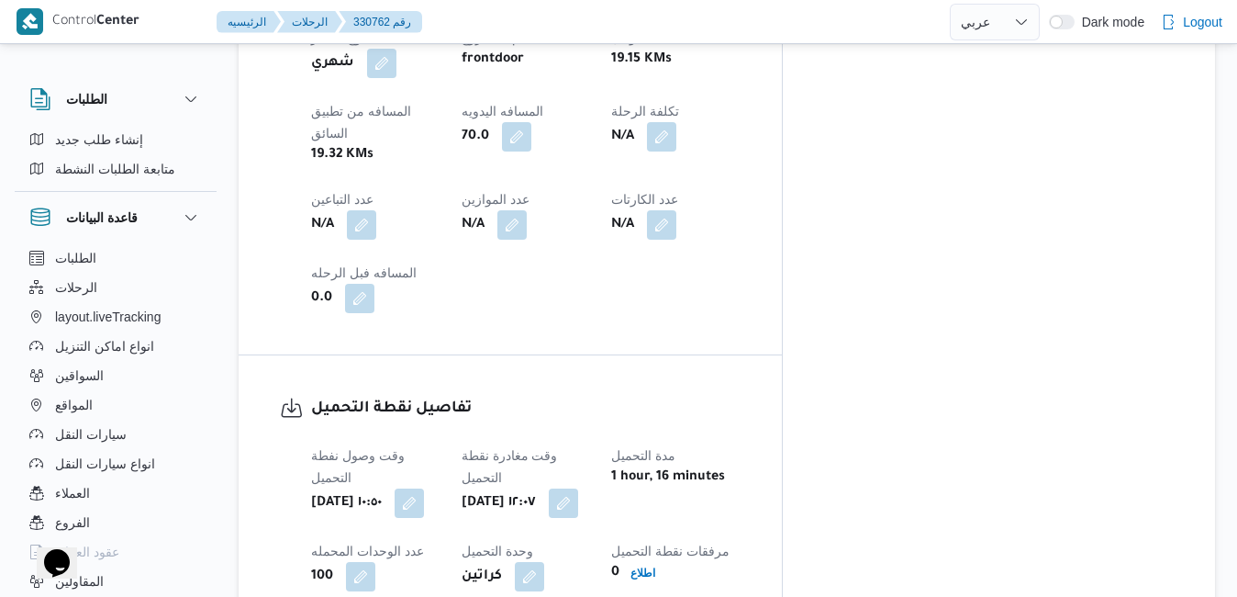
scroll to position [1212, 0]
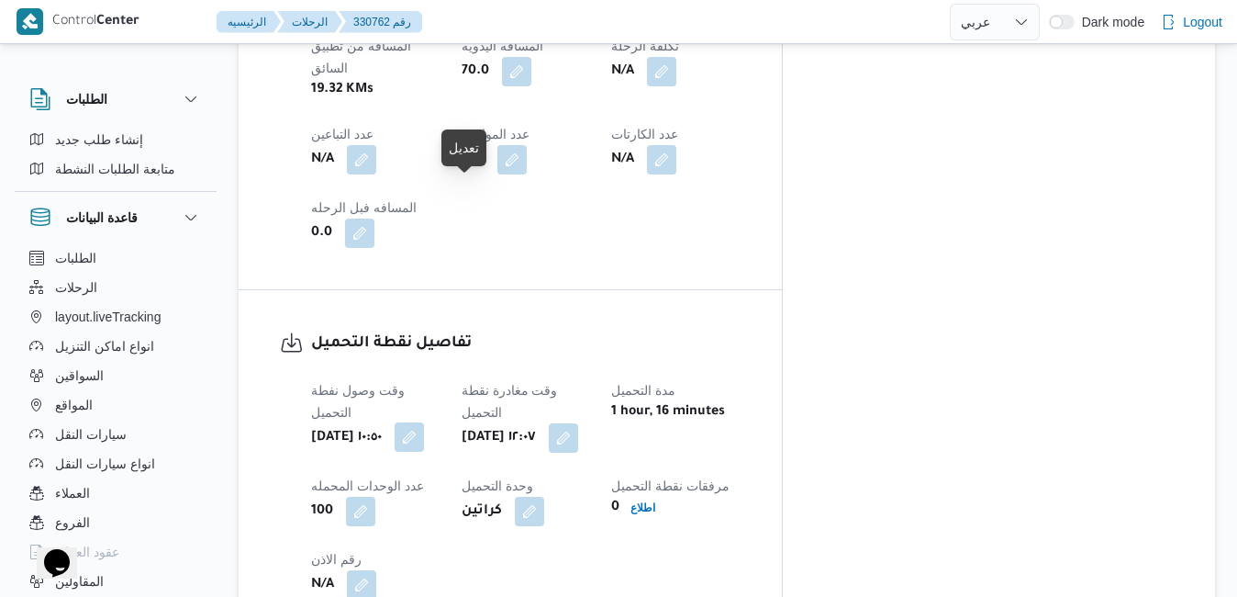
click at [424, 422] on button "button" at bounding box center [409, 436] width 29 height 29
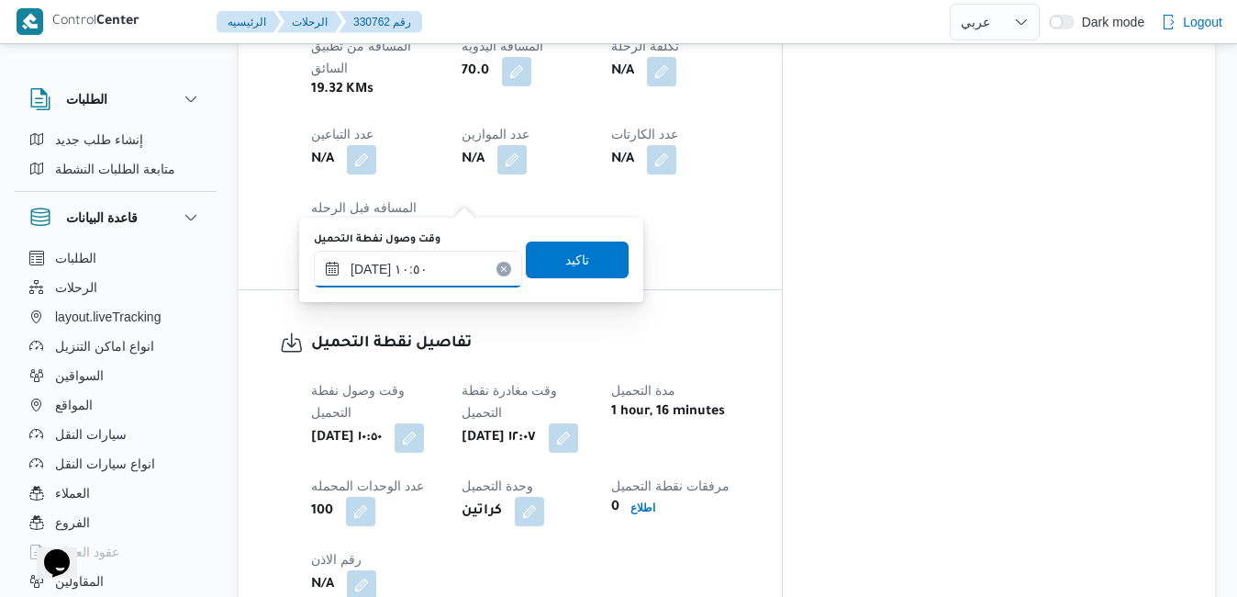
click at [424, 267] on input "[DATE] ١٠:٥٠" at bounding box center [418, 269] width 208 height 37
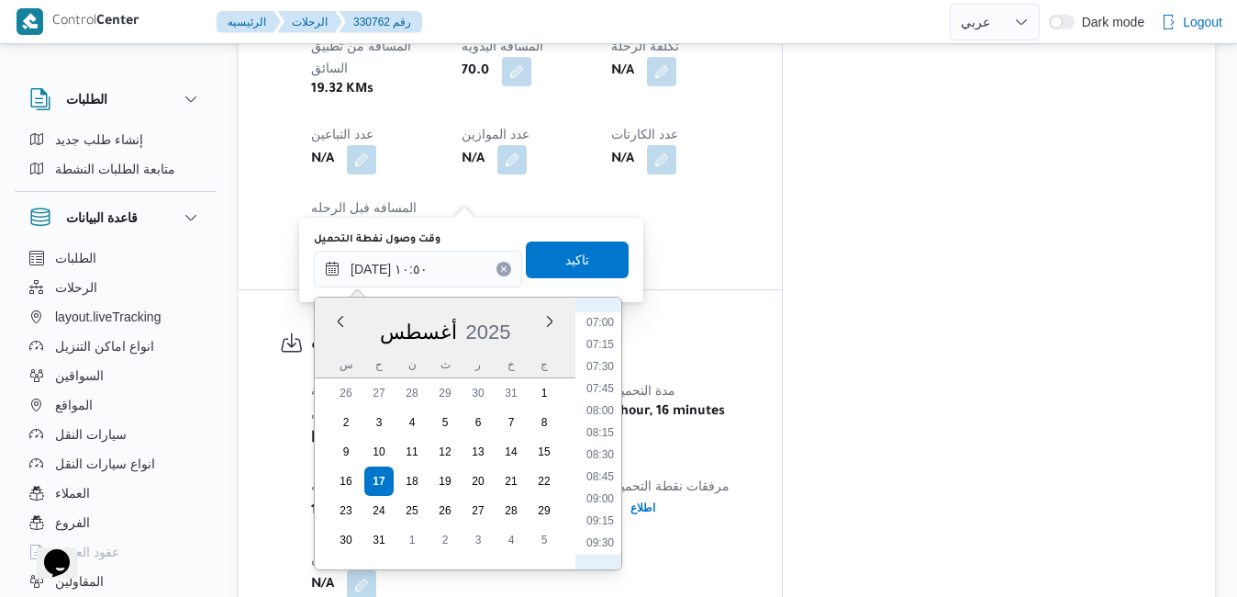
scroll to position [609, 0]
click at [606, 330] on li "07:00" at bounding box center [600, 329] width 42 height 18
type input "[DATE] ٠٧:٠٠"
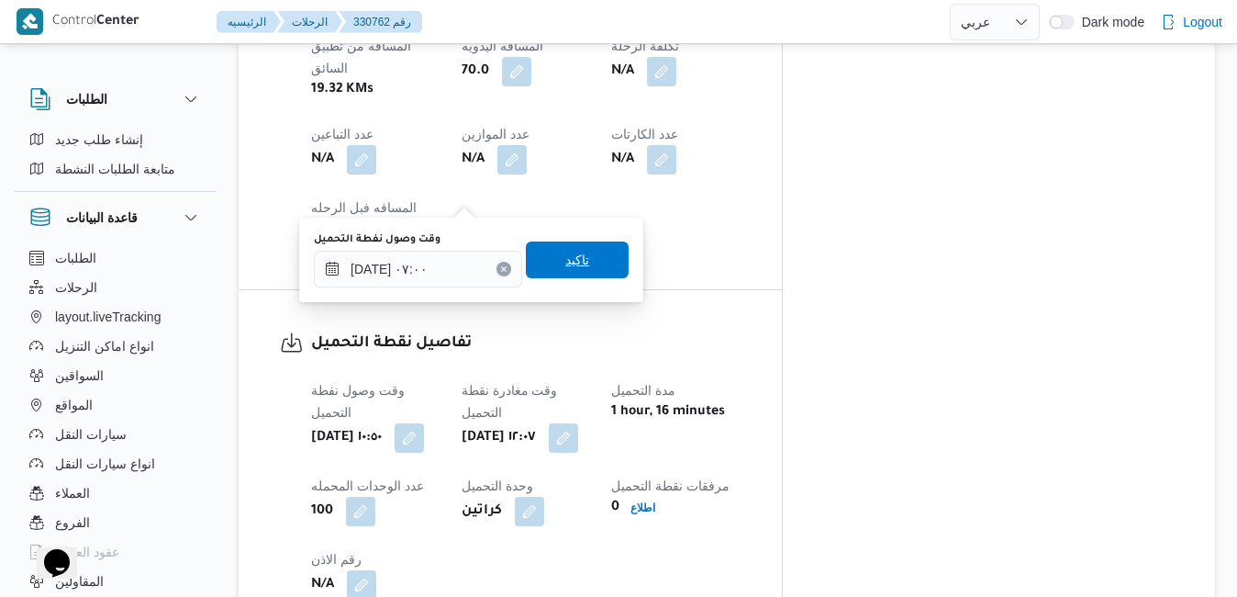
drag, startPoint x: 566, startPoint y: 264, endPoint x: 575, endPoint y: 257, distance: 11.1
click at [566, 263] on span "تاكيد" at bounding box center [577, 260] width 24 height 22
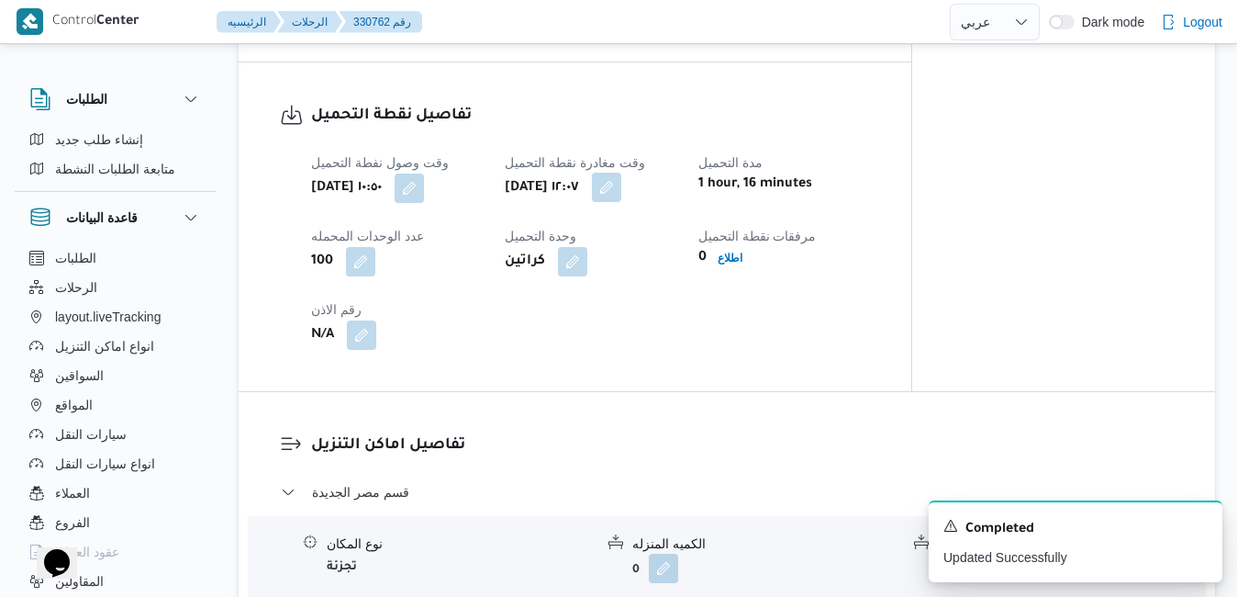
click at [621, 202] on button "button" at bounding box center [606, 187] width 29 height 29
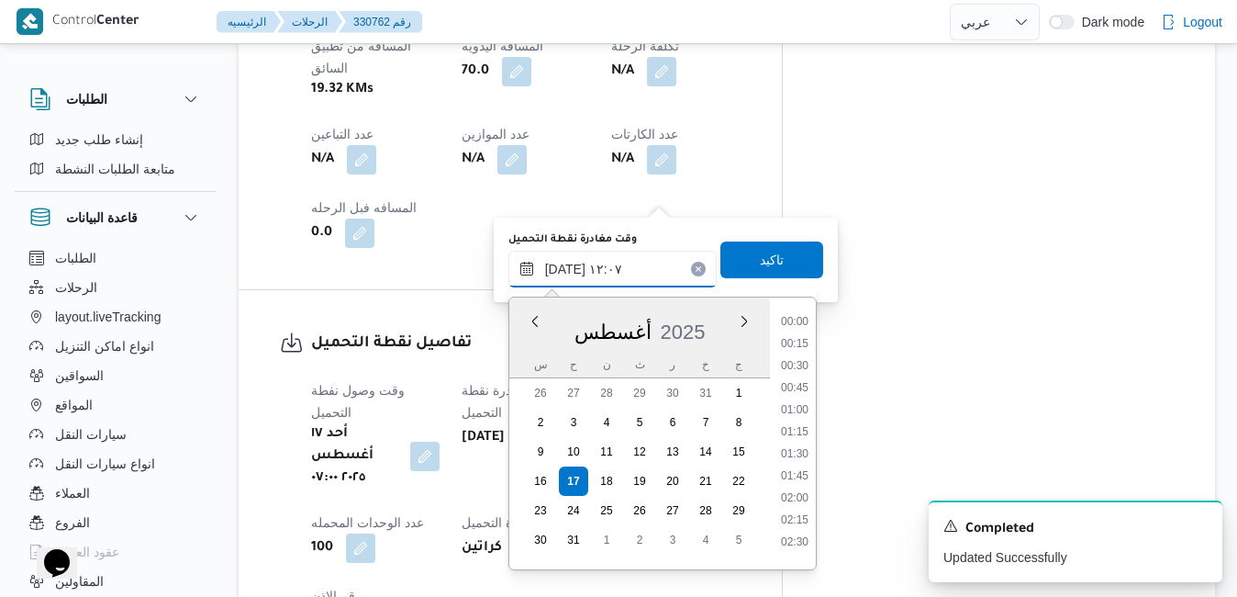
click at [627, 277] on input "[DATE] ١٢:٠٧" at bounding box center [613, 269] width 208 height 37
click at [788, 471] on li "07:30" at bounding box center [795, 475] width 42 height 18
type input "١٧/٠٨/٢٠٢٥ ٠٧:٣٠"
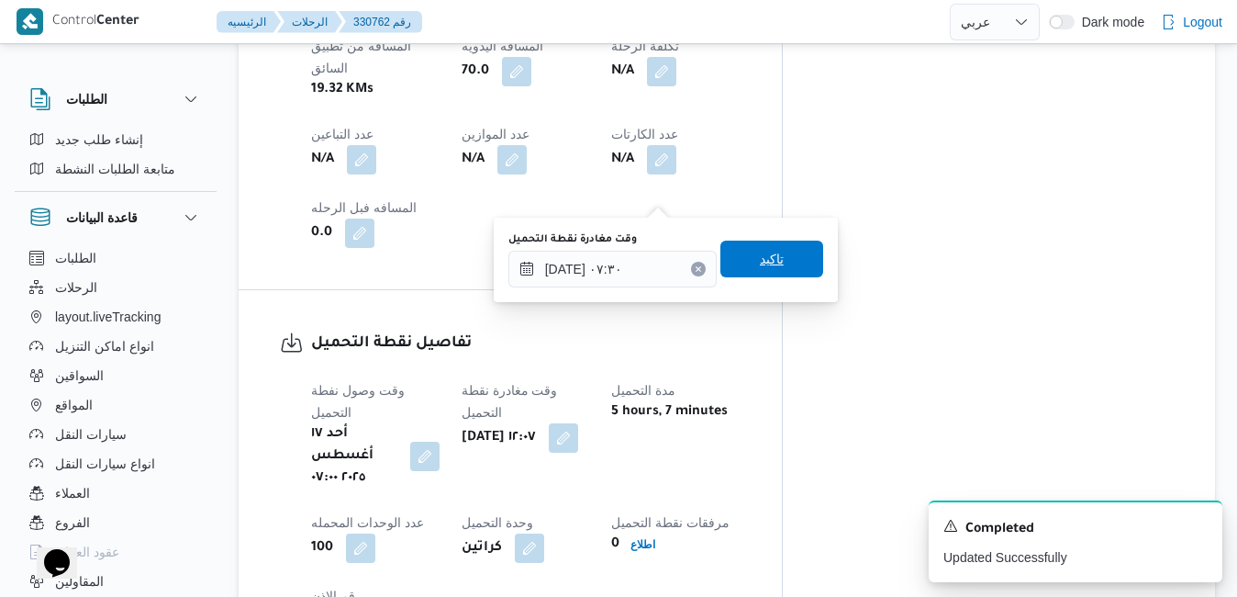
click at [781, 266] on span "تاكيد" at bounding box center [772, 258] width 103 height 37
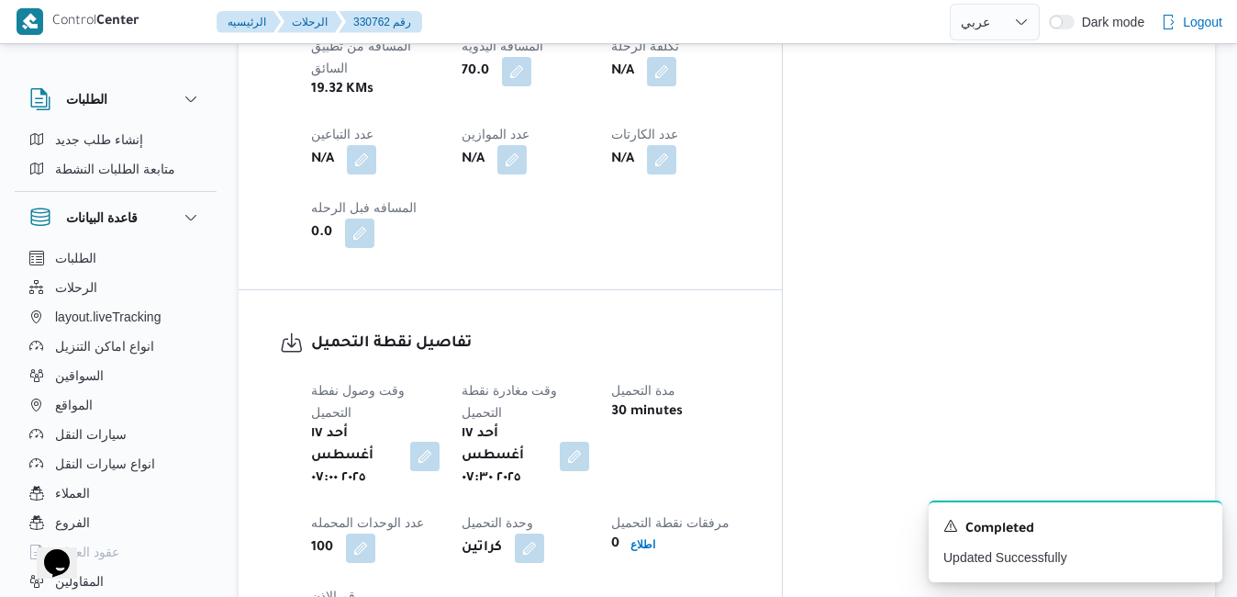
click at [782, 368] on div "تفاصيل نقطة التحميل وقت وصول نفطة التحميل أحد ١٧ أغسطس ٢٠٢٥ ٠٧:٠٠ وقت مغادرة نق…" at bounding box center [510, 483] width 543 height 387
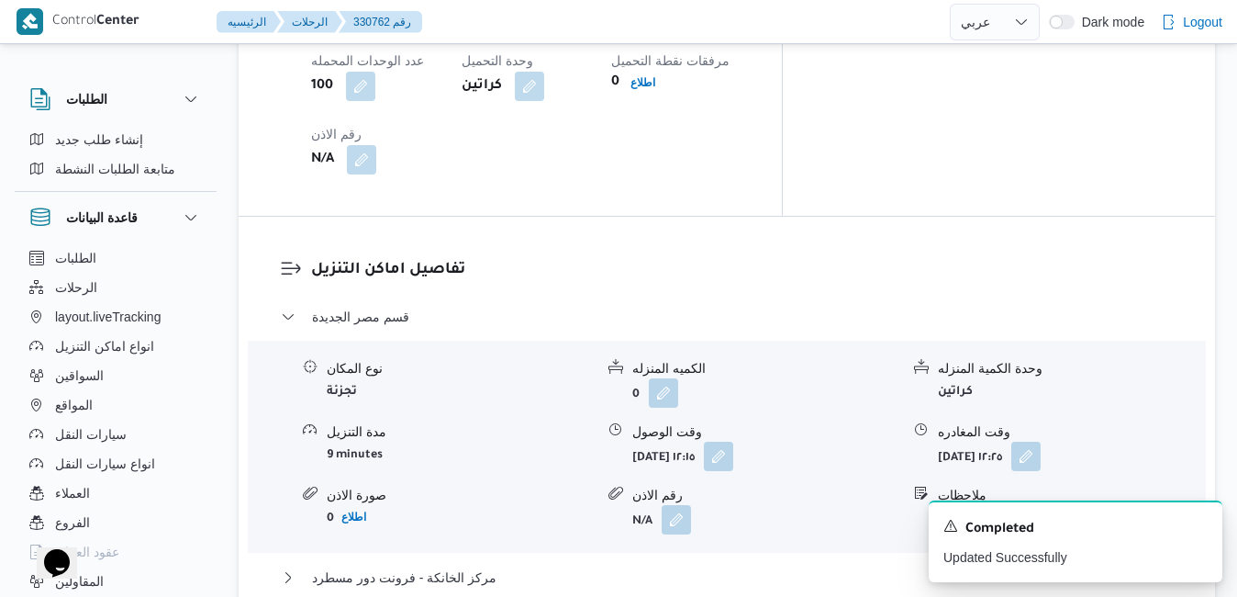
scroll to position [1872, 0]
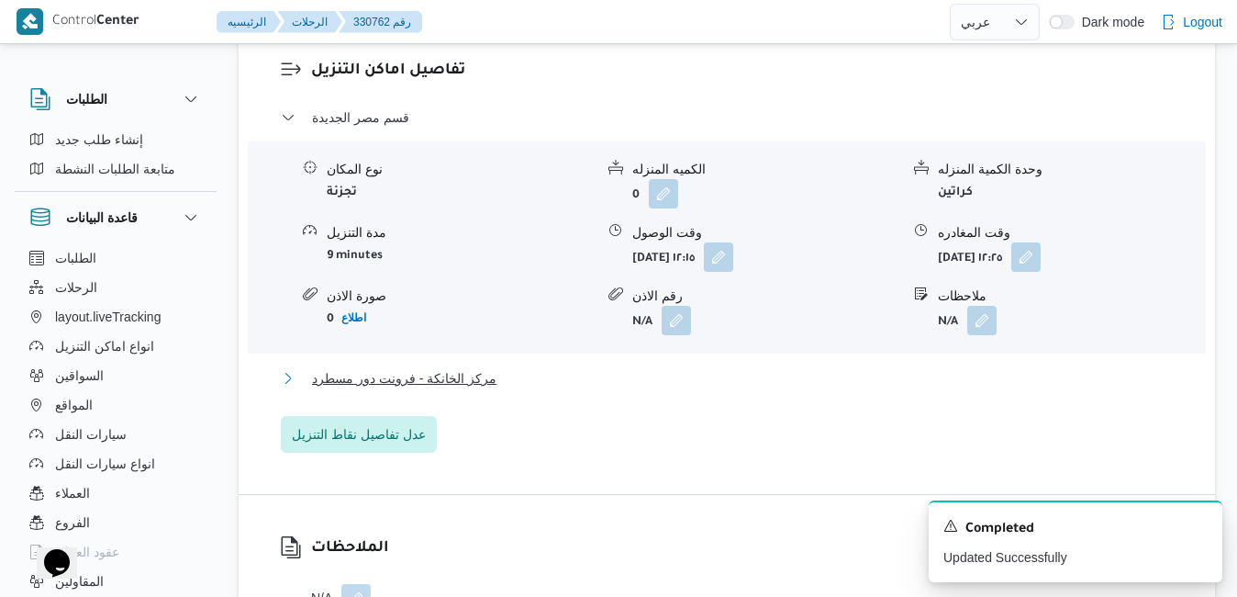
click at [945, 367] on button "مركز الخانكة - فرونت دور مسطرد" at bounding box center [727, 378] width 893 height 22
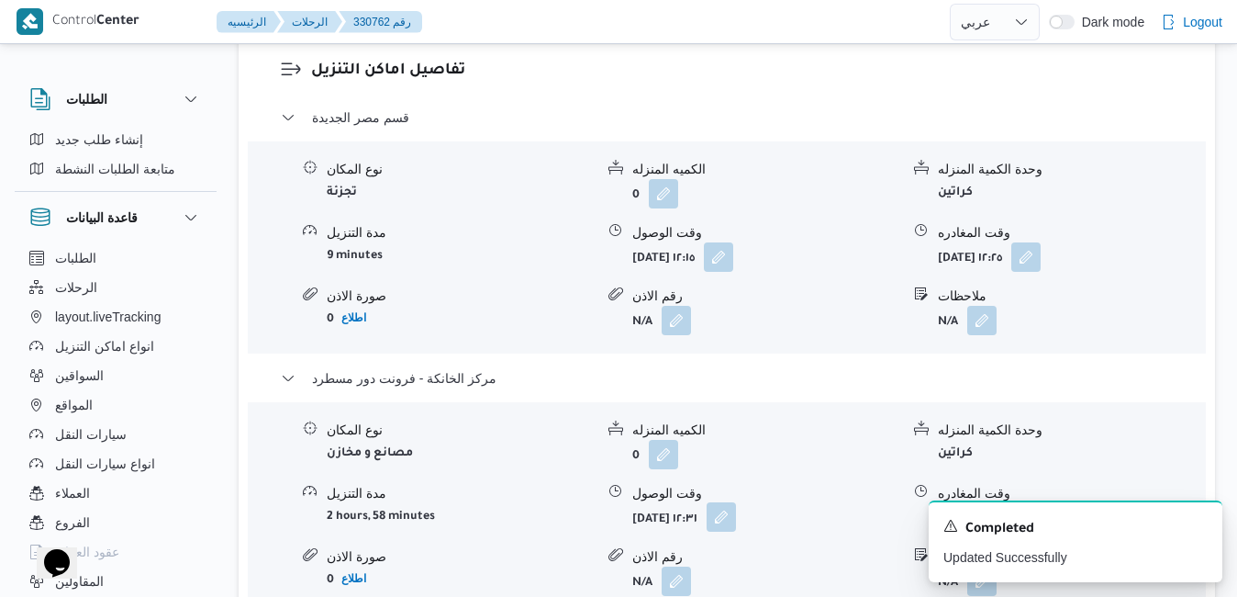
click at [736, 502] on button "button" at bounding box center [721, 516] width 29 height 29
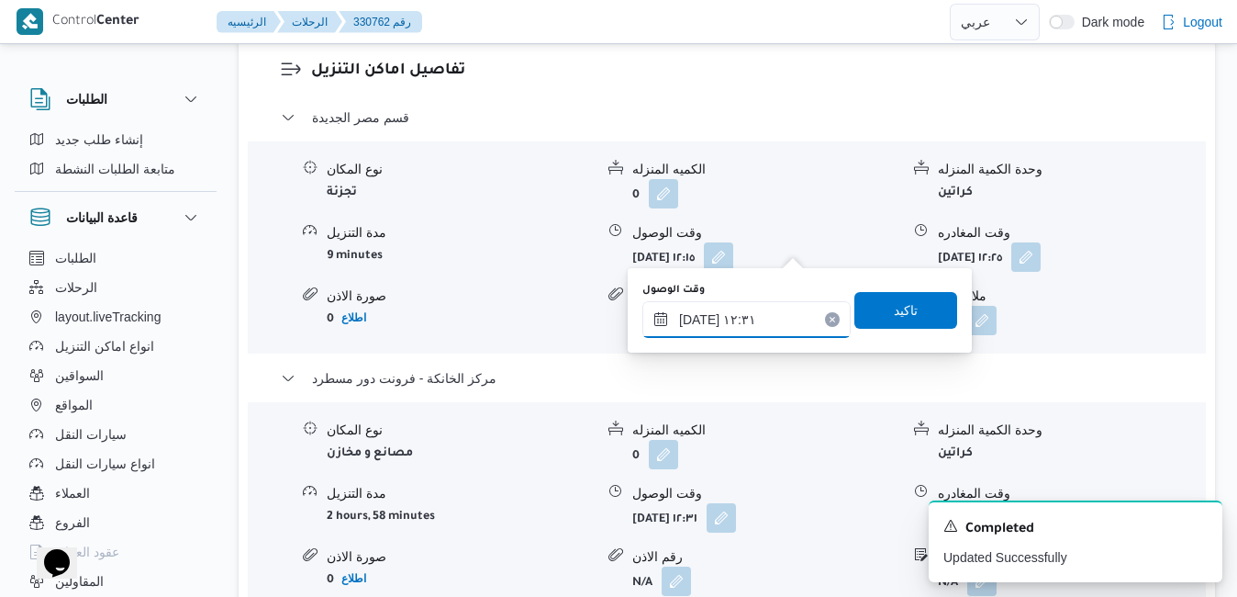
click at [739, 330] on input "١٧/٠٨/٢٠٢٥ ١٢:٣١" at bounding box center [747, 319] width 208 height 37
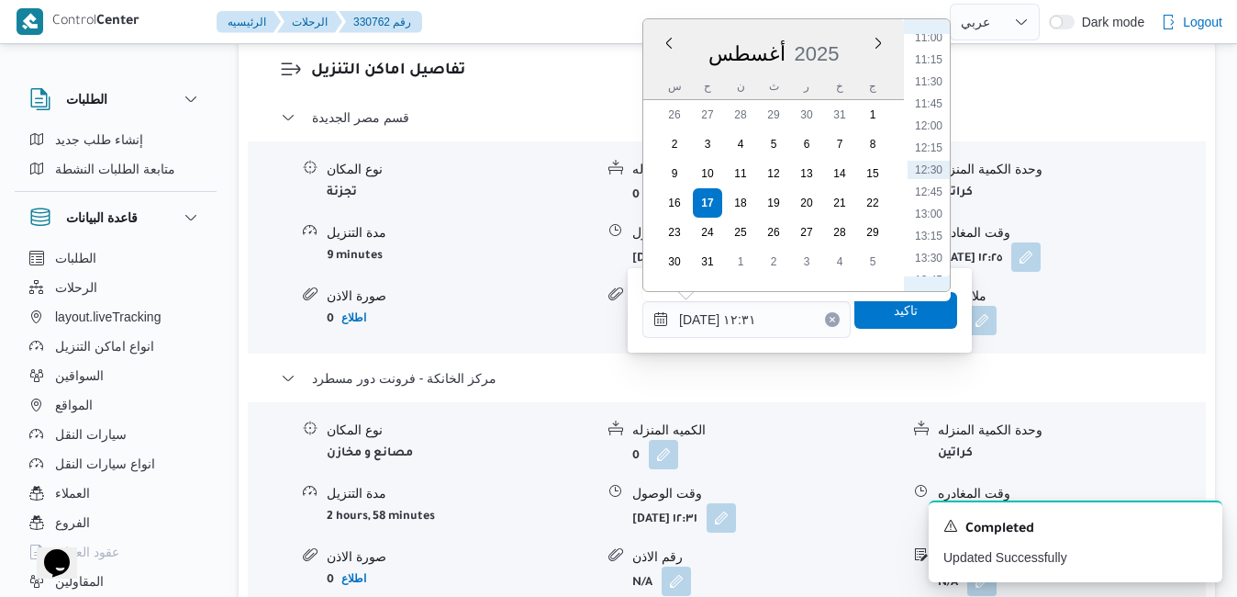
scroll to position [1187, 0]
click at [937, 200] on li "15:15" at bounding box center [929, 200] width 42 height 18
type input "١٧/٠٨/٢٠٢٥ ١٥:١٥"
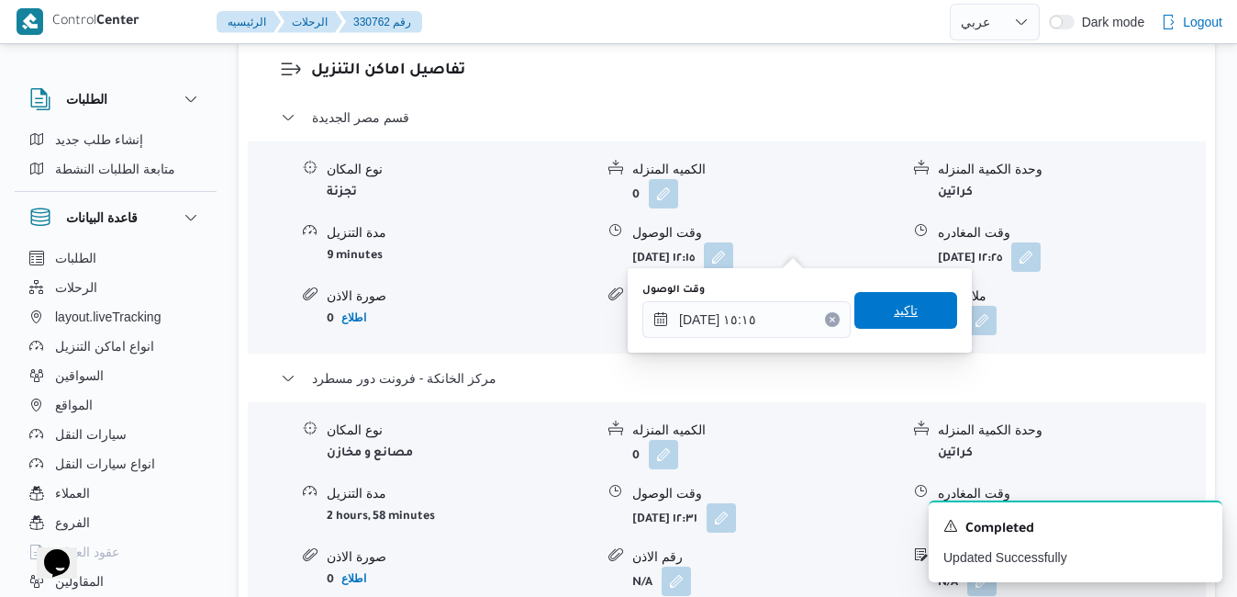
click at [900, 308] on span "تاكيد" at bounding box center [906, 310] width 24 height 22
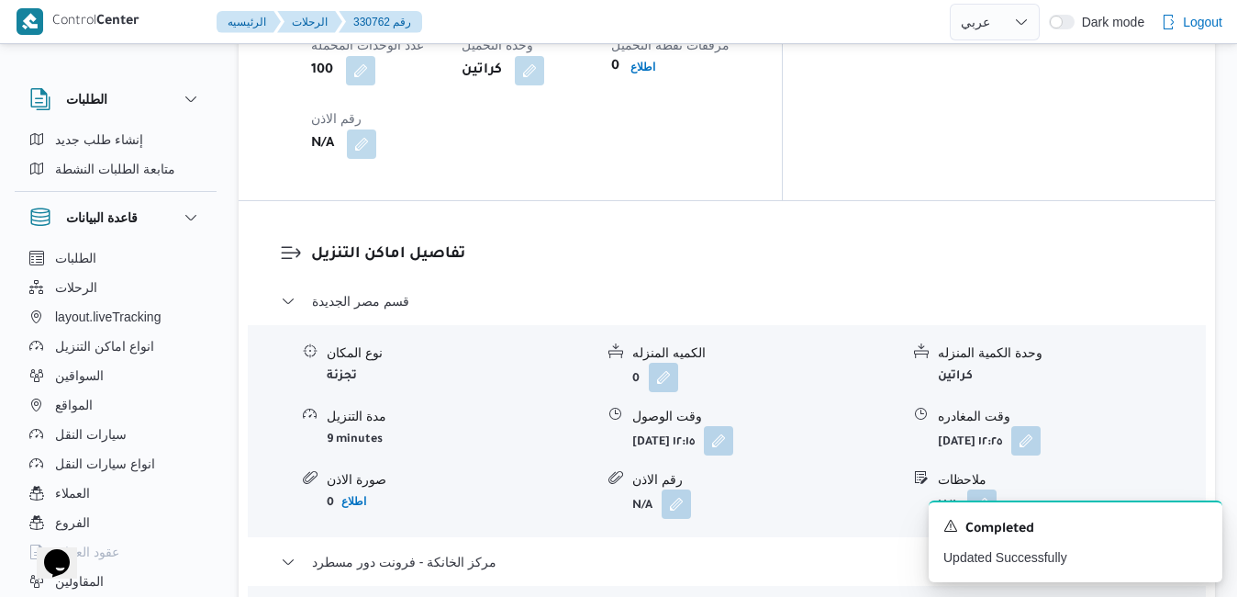
scroll to position [1652, 0]
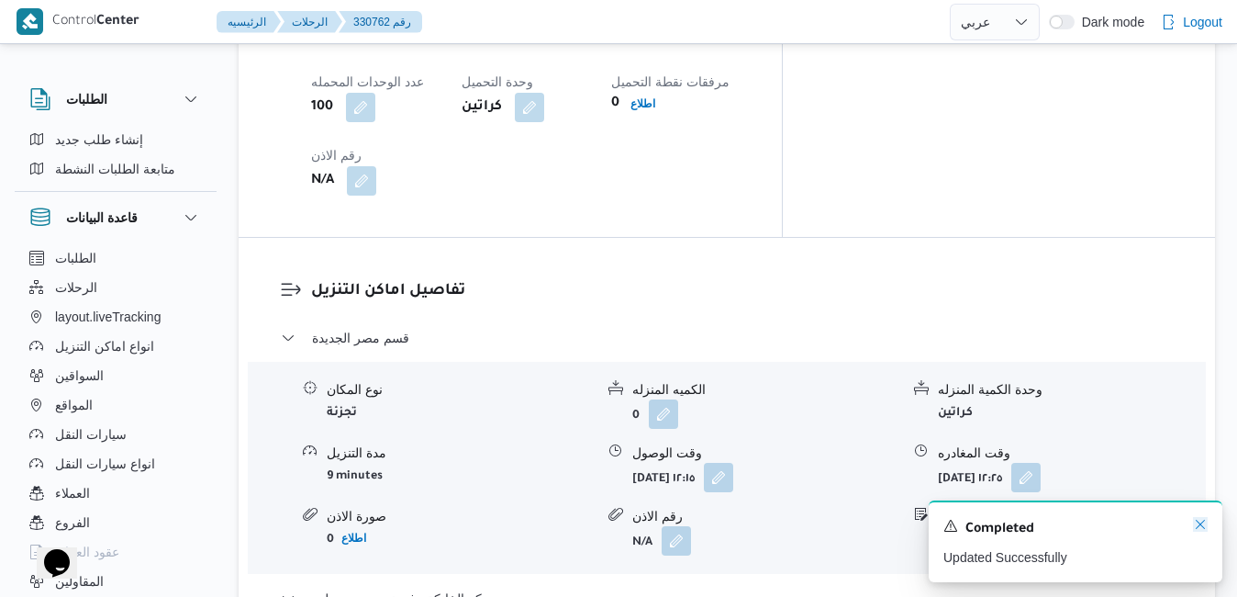
click at [1202, 526] on icon "Dismiss toast" at bounding box center [1200, 524] width 15 height 15
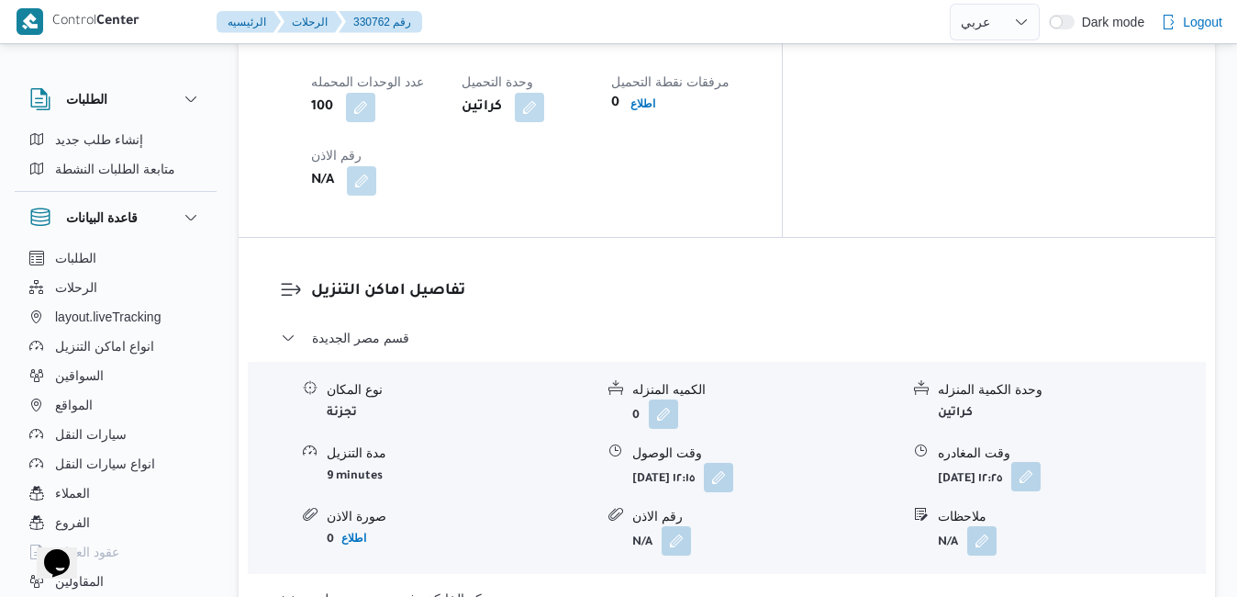
click at [1041, 462] on button "button" at bounding box center [1026, 476] width 29 height 29
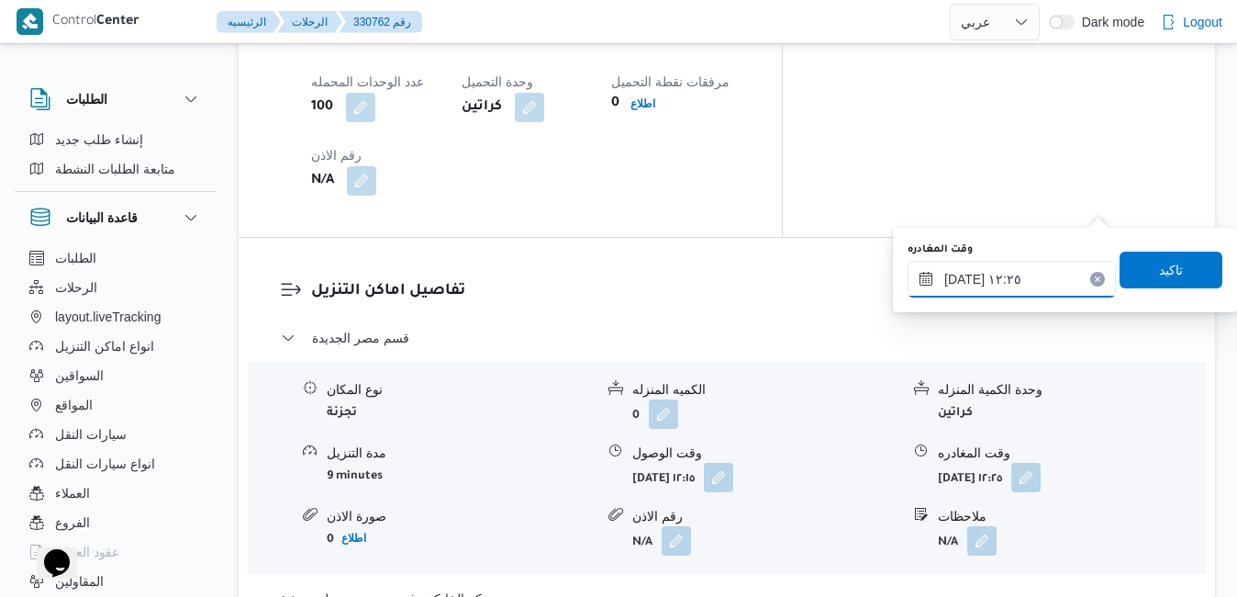
click at [1006, 285] on input "١٧/٠٨/٢٠٢٥ ١٢:٢٥" at bounding box center [1012, 279] width 208 height 37
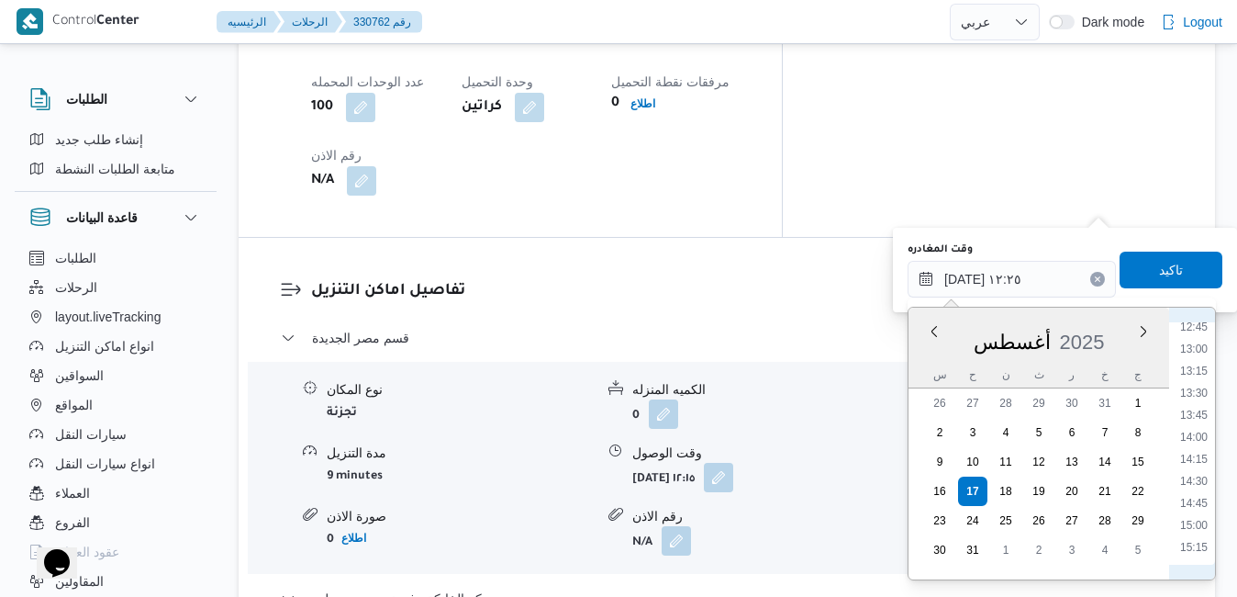
scroll to position [1165, 0]
click at [1200, 459] on li "14:45" at bounding box center [1194, 466] width 42 height 18
type input "١٧/٠٨/٢٠٢٥ ١٤:٤٥"
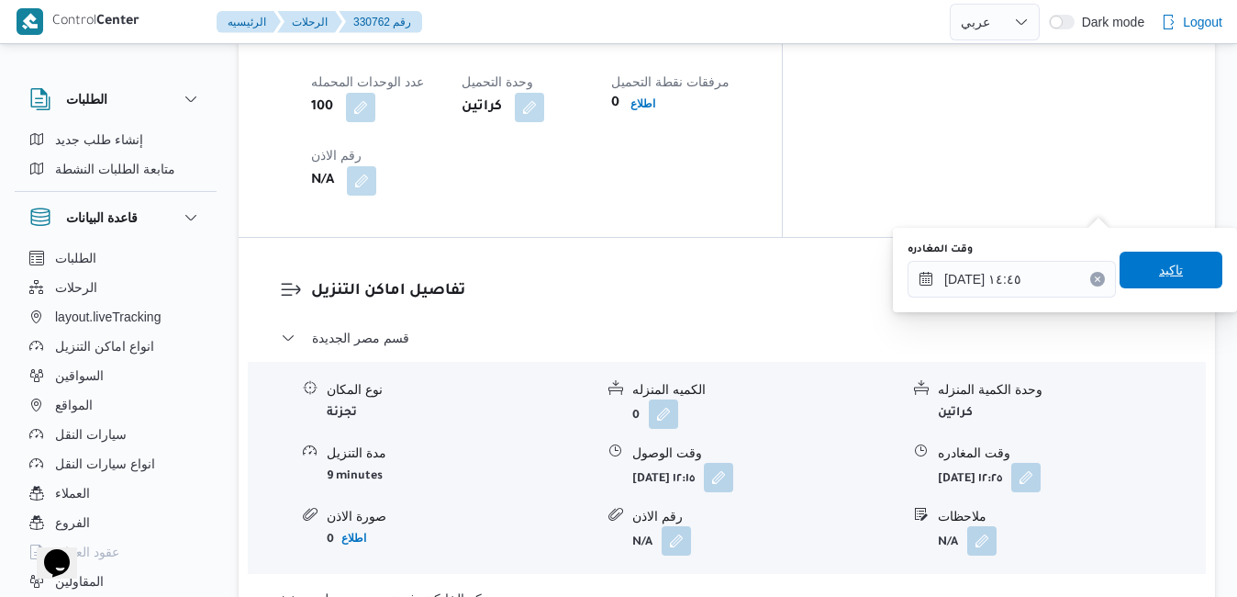
click at [1159, 264] on span "تاكيد" at bounding box center [1171, 270] width 24 height 22
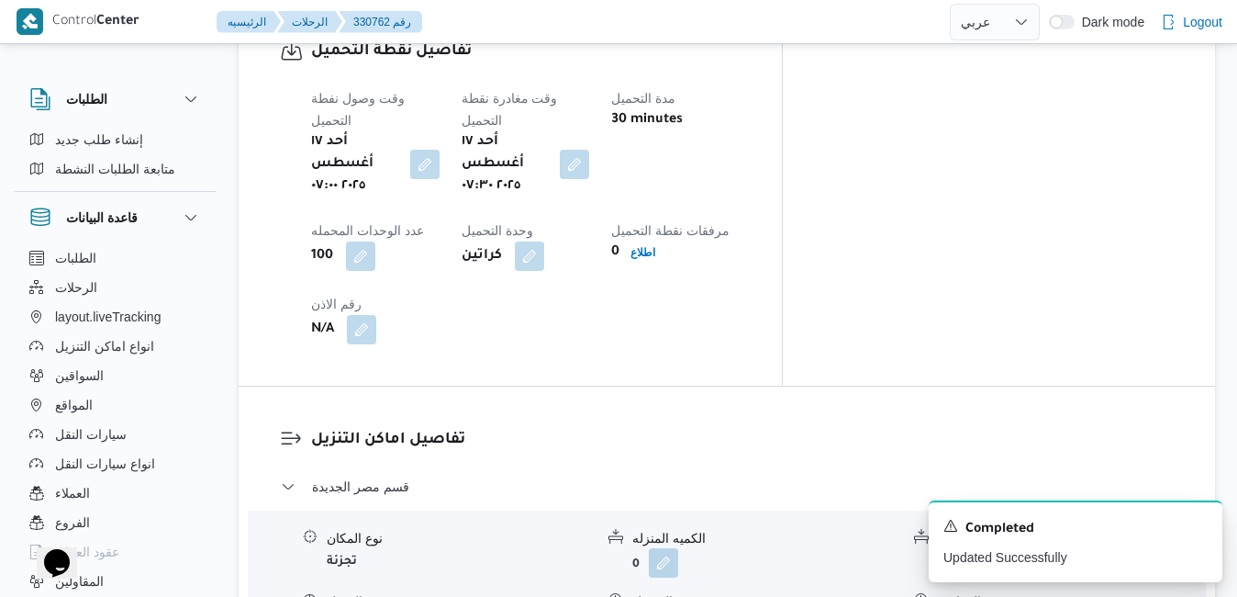
scroll to position [1505, 0]
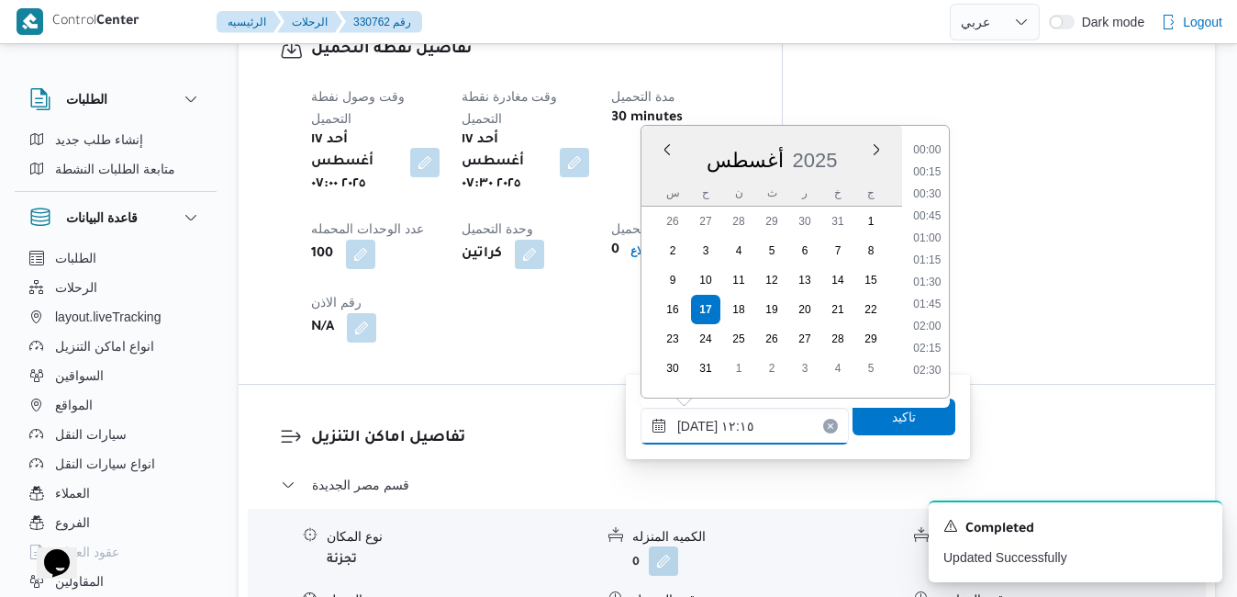
click at [744, 408] on input "١٧/٠٨/٢٠٢٥ ١٢:١٥" at bounding box center [745, 426] width 208 height 37
click at [927, 327] on li "08:00" at bounding box center [927, 326] width 42 height 18
type input "١٧/٠٨/٢٠٢٥ ٠٨:٠٠"
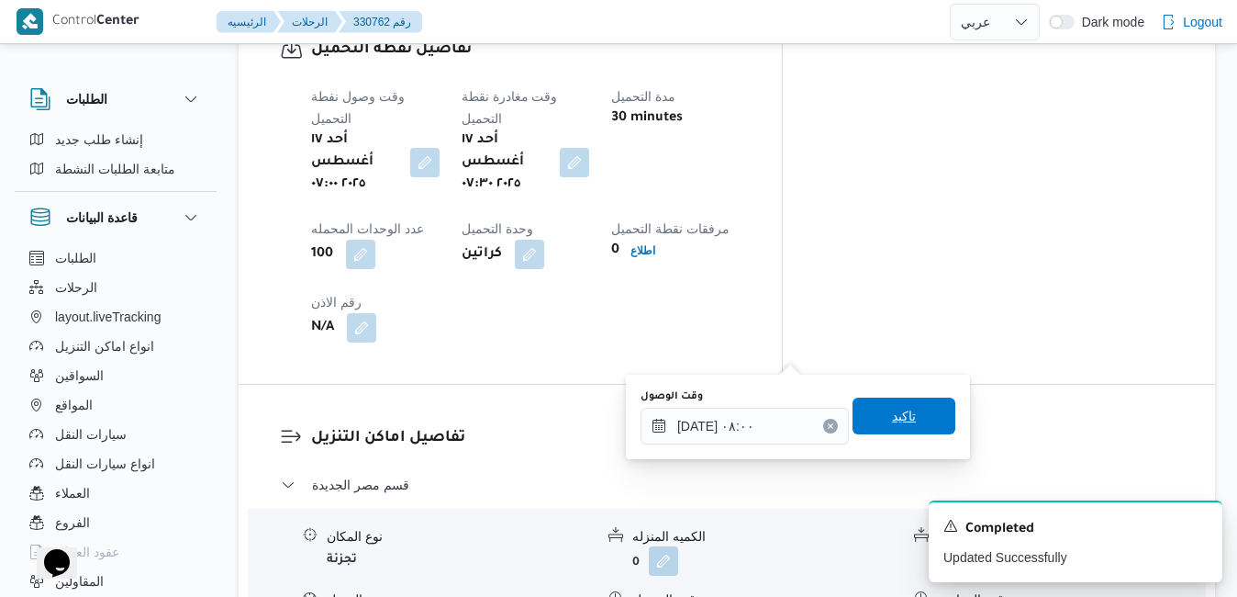
click at [892, 425] on span "تاكيد" at bounding box center [904, 416] width 24 height 22
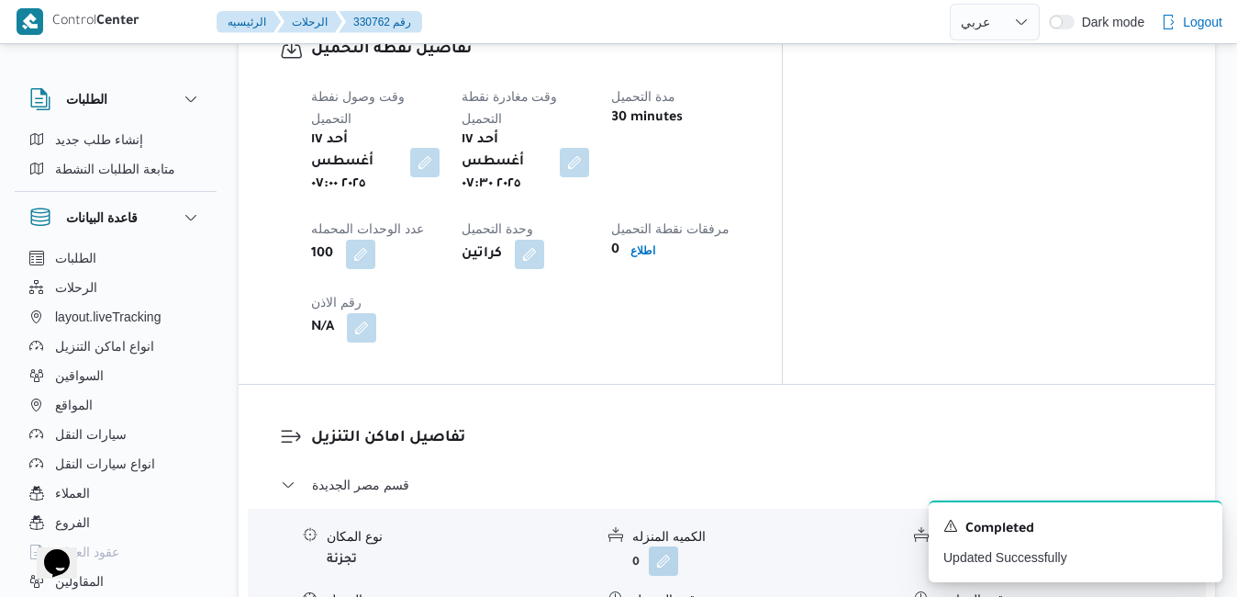
scroll to position [0, 0]
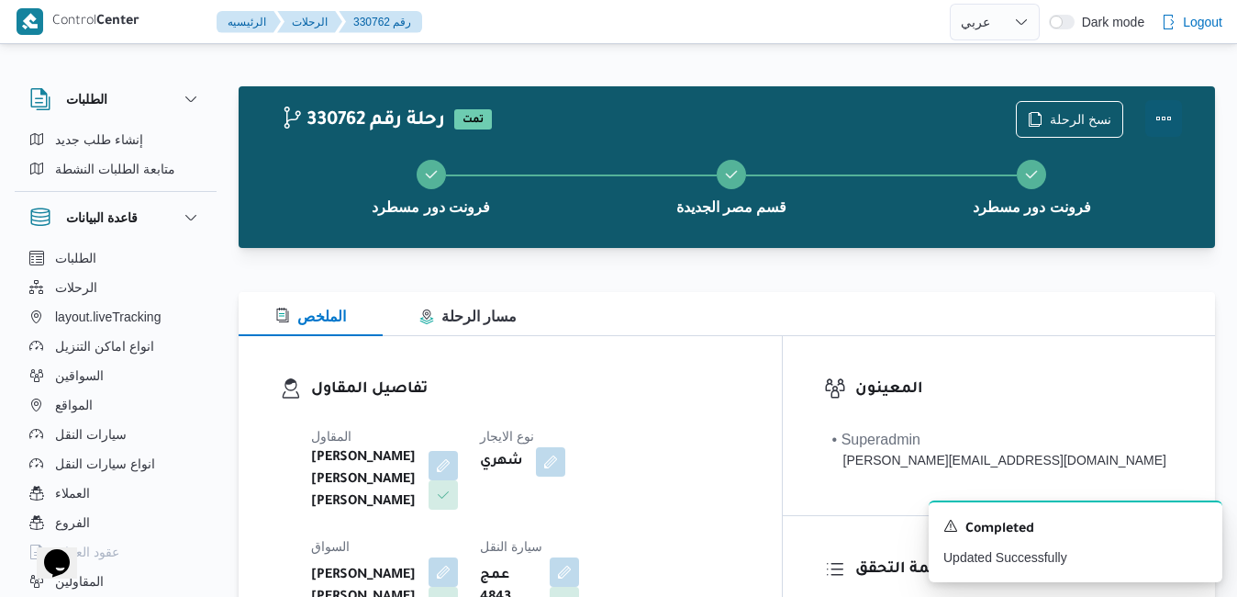
click at [1170, 117] on button "Actions" at bounding box center [1164, 118] width 37 height 37
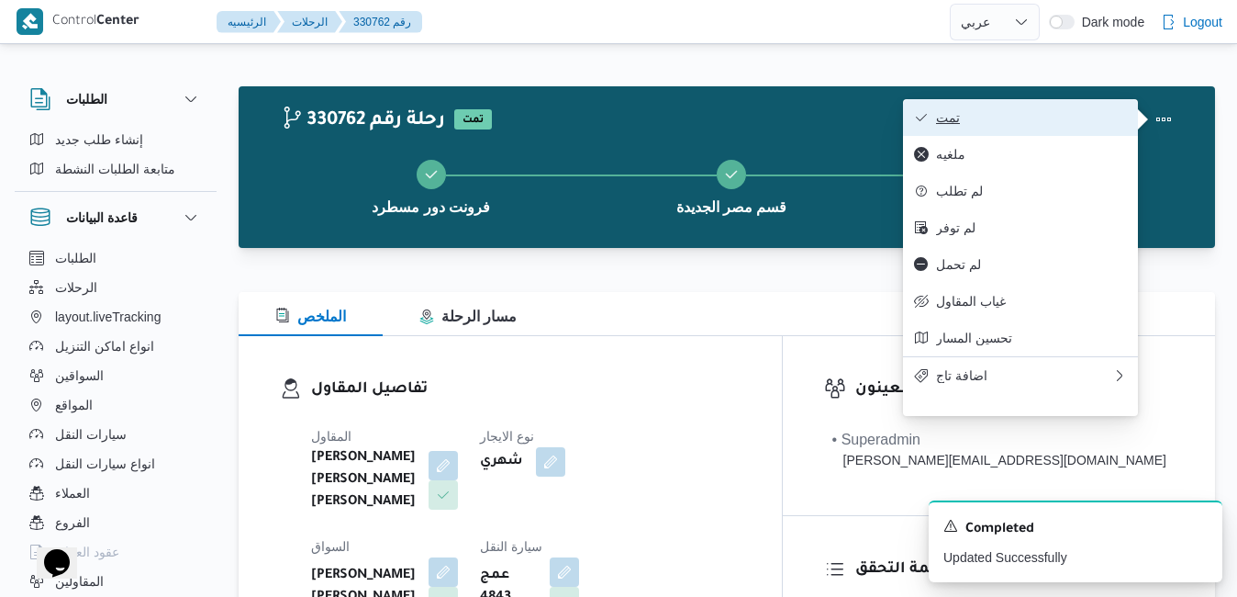
click at [1041, 110] on span "تمت" at bounding box center [1031, 117] width 191 height 15
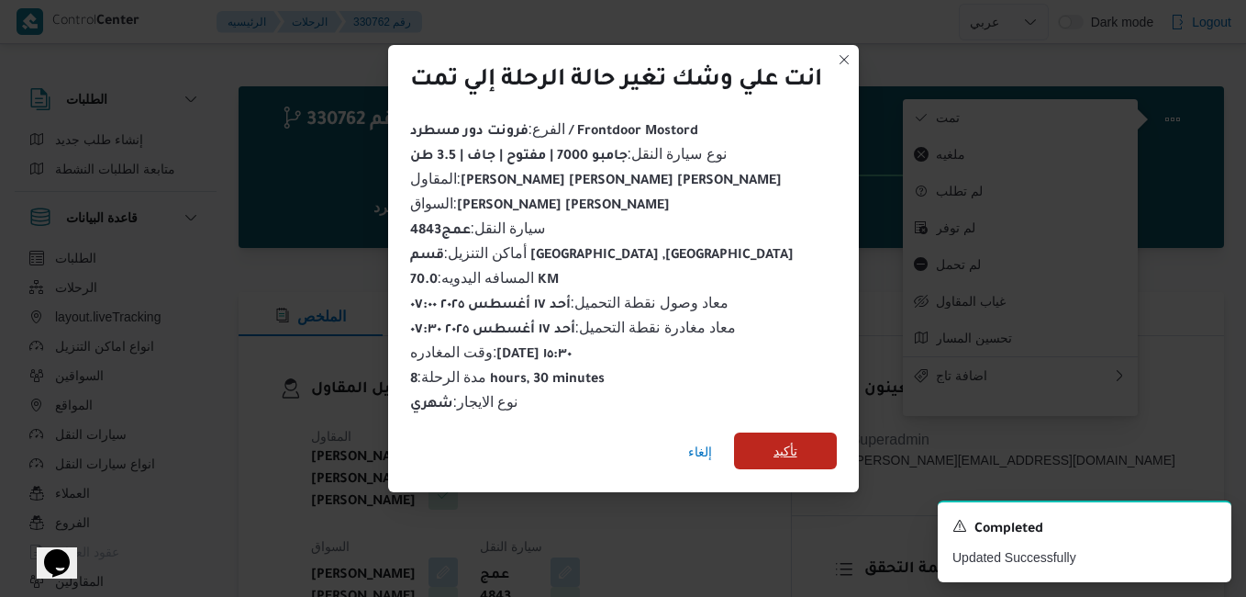
click at [800, 440] on span "تأكيد" at bounding box center [785, 450] width 103 height 37
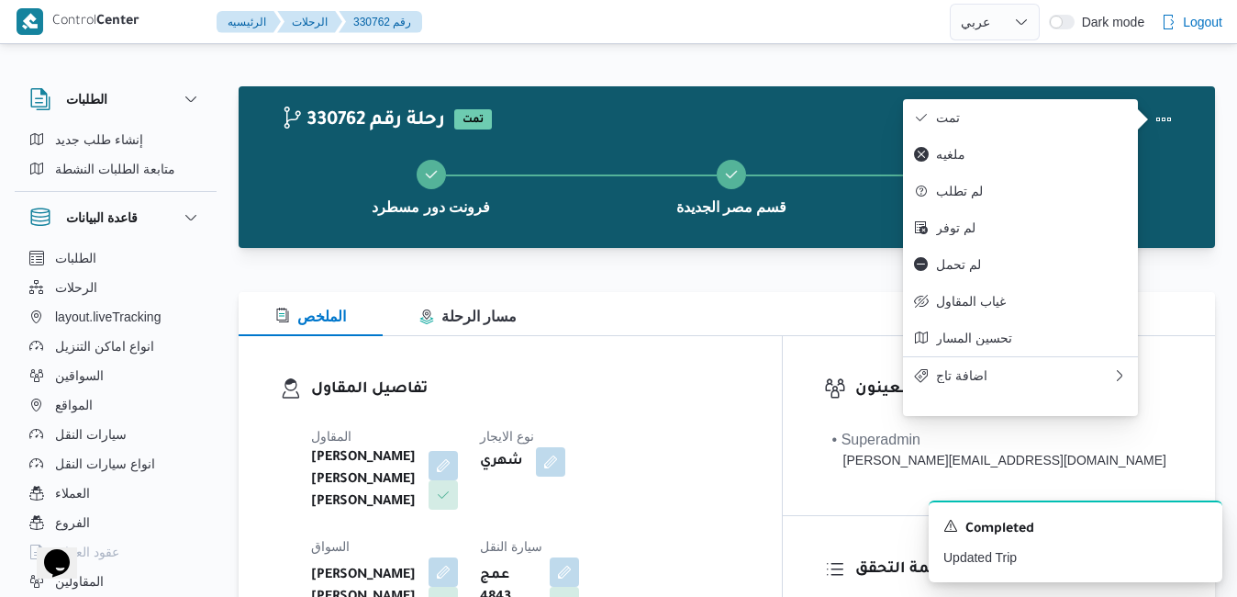
click at [719, 356] on div "تفاصيل المقاول المقاول شريف بدر عبد الحميد عبد المجيد بدر نوع الايجار شهري السو…" at bounding box center [510, 551] width 543 height 431
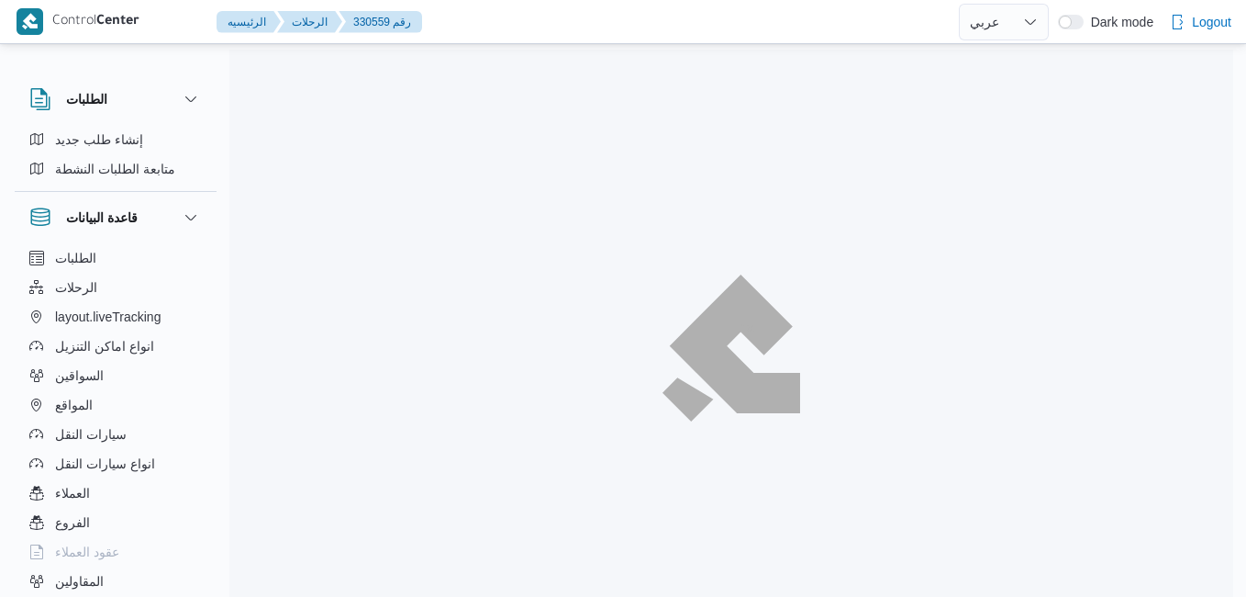
select select "ar"
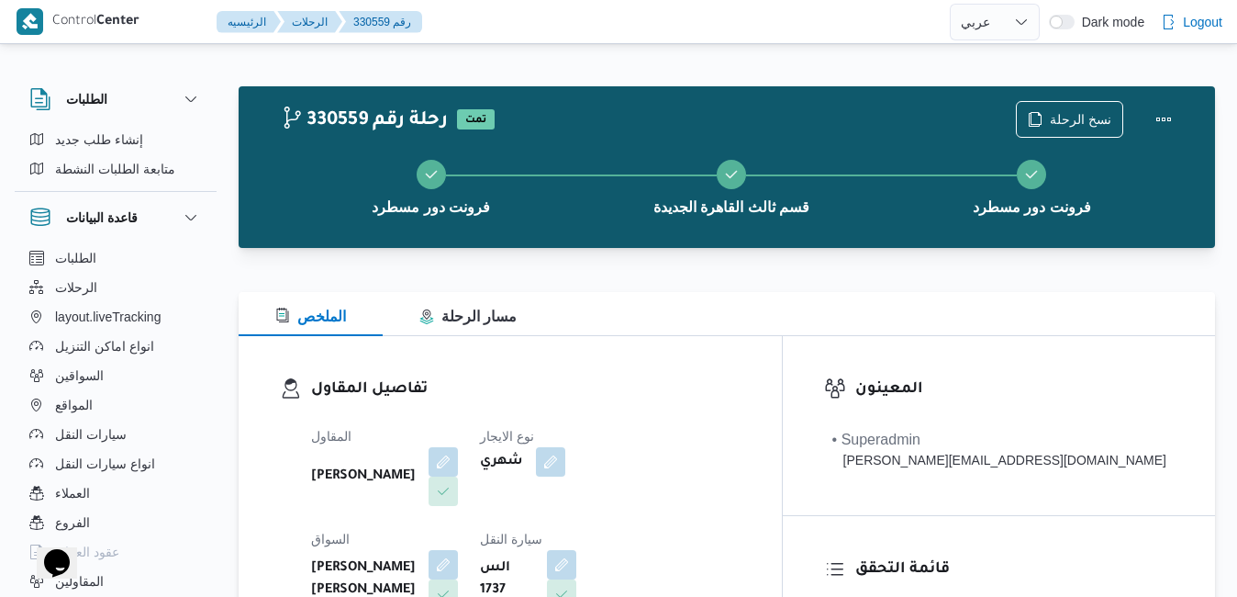
click at [743, 346] on div "تفاصيل المقاول المقاول [PERSON_NAME] نوع الايجار شهري السواق [PERSON_NAME] [PER…" at bounding box center [510, 548] width 543 height 424
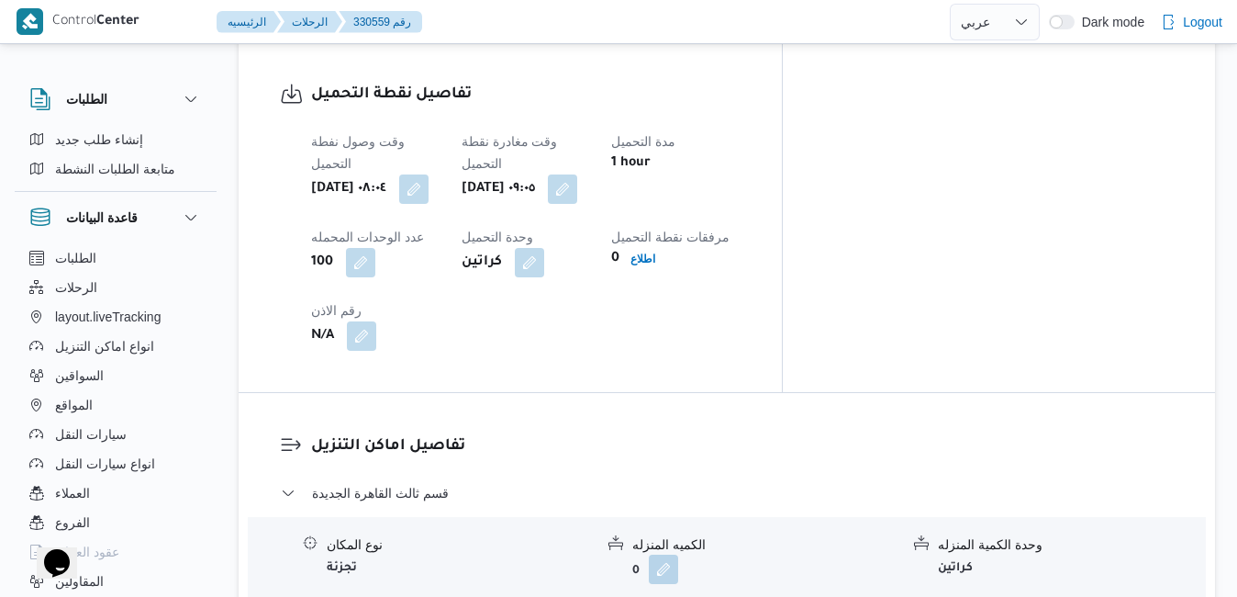
scroll to position [1469, 0]
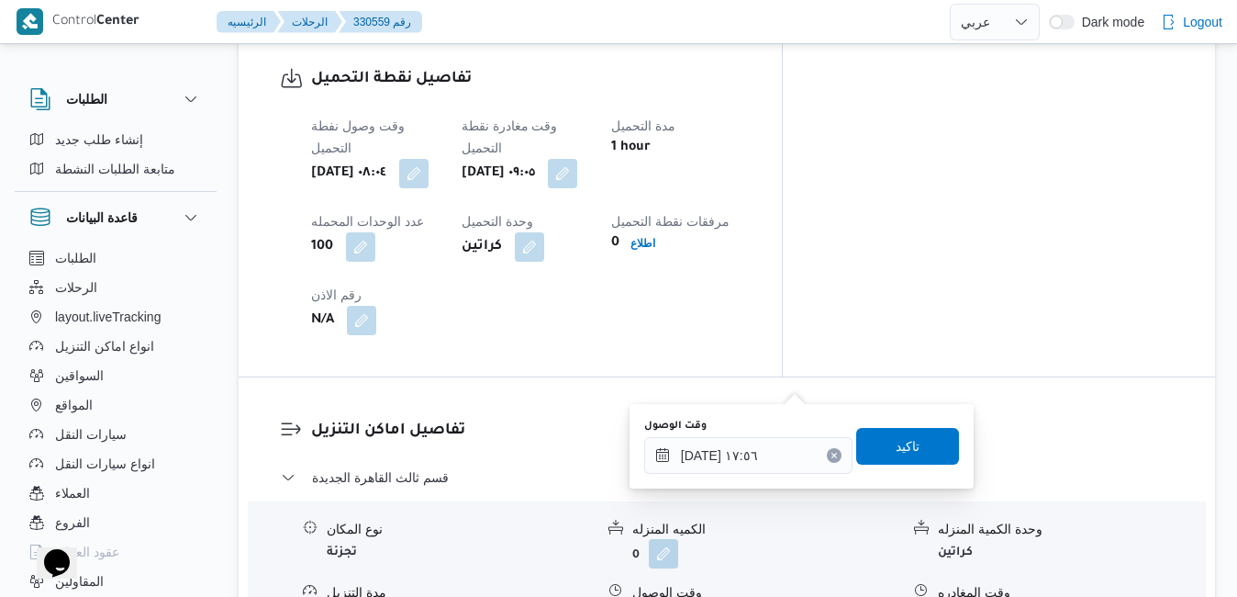
click at [743, 475] on div "وقت الوصول [DATE] ١٧:٥٦ تاكيد" at bounding box center [802, 446] width 319 height 59
click at [749, 457] on input "[DATE] ١٧:٥٦" at bounding box center [748, 455] width 208 height 37
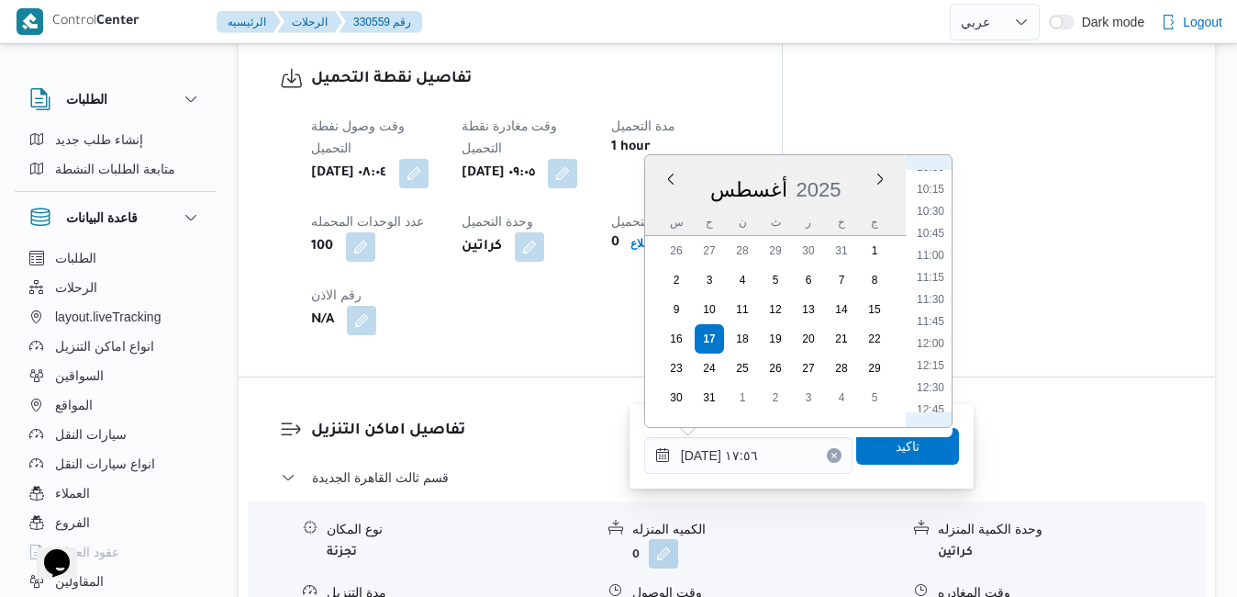
scroll to position [801, 0]
click at [933, 256] on li "10:00" at bounding box center [931, 259] width 42 height 18
type input "[DATE] ١٠:٠٠"
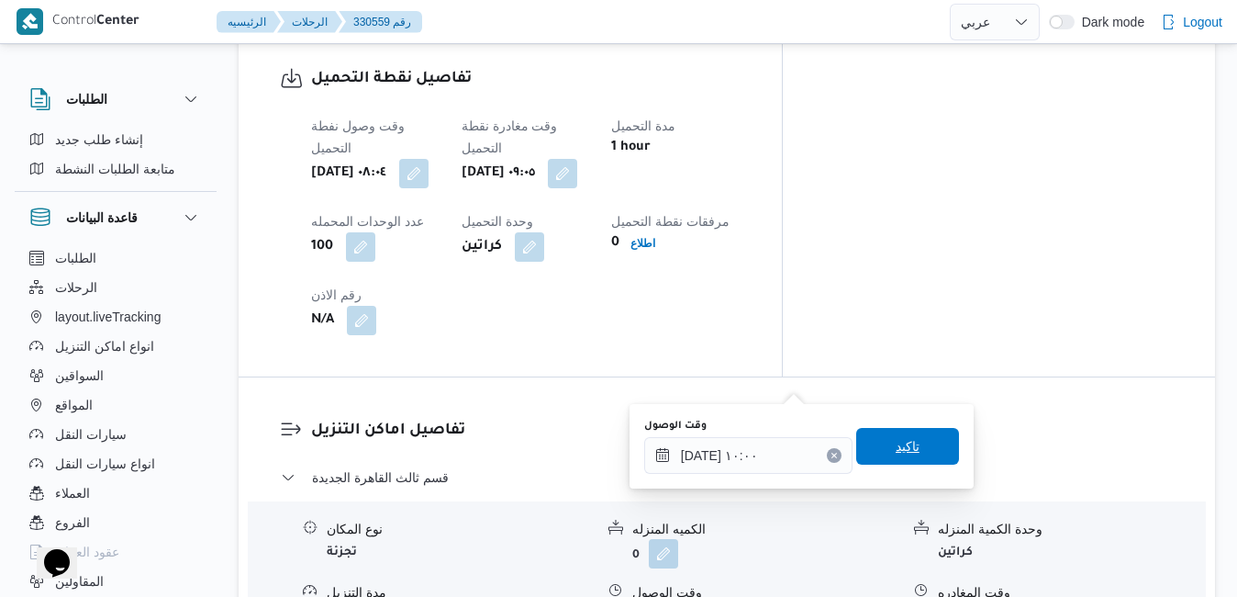
click at [877, 435] on span "تاكيد" at bounding box center [907, 446] width 103 height 37
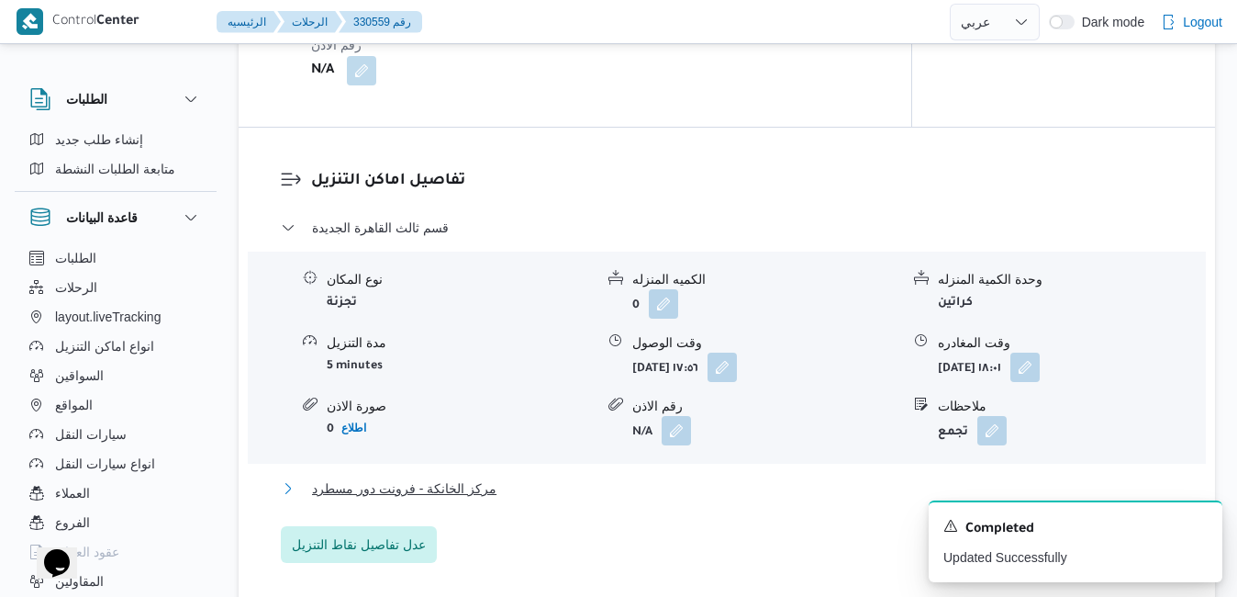
click at [778, 499] on button "مركز الخانكة - فرونت دور مسطرد" at bounding box center [727, 488] width 893 height 22
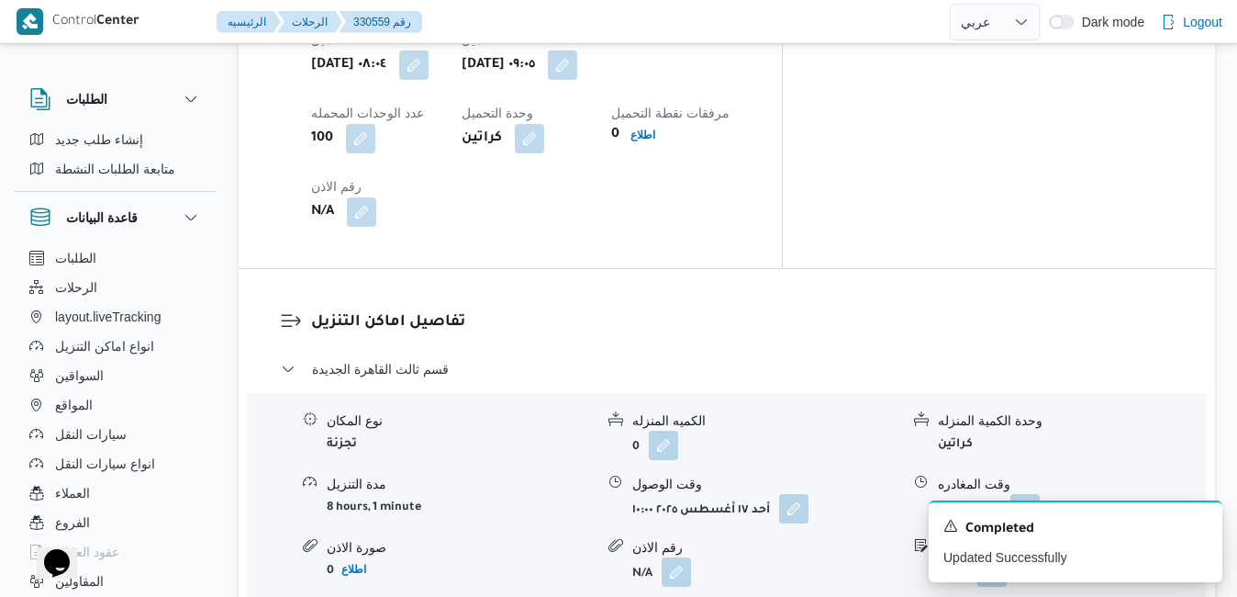
scroll to position [1726, 0]
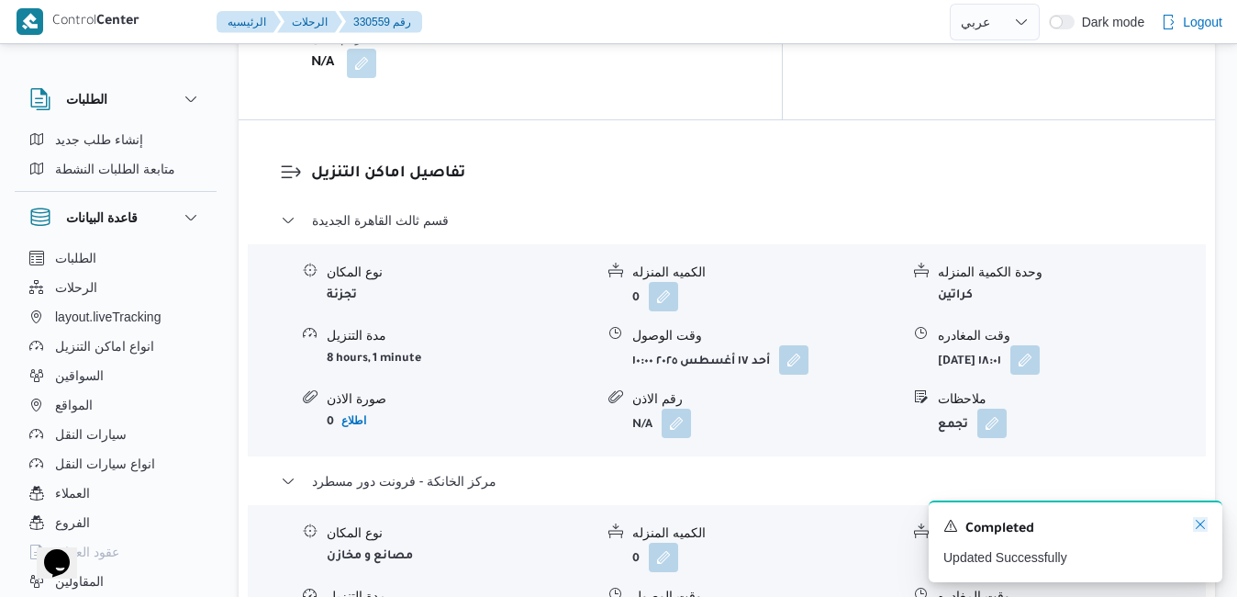
click at [1201, 521] on icon "Dismiss toast" at bounding box center [1200, 524] width 15 height 15
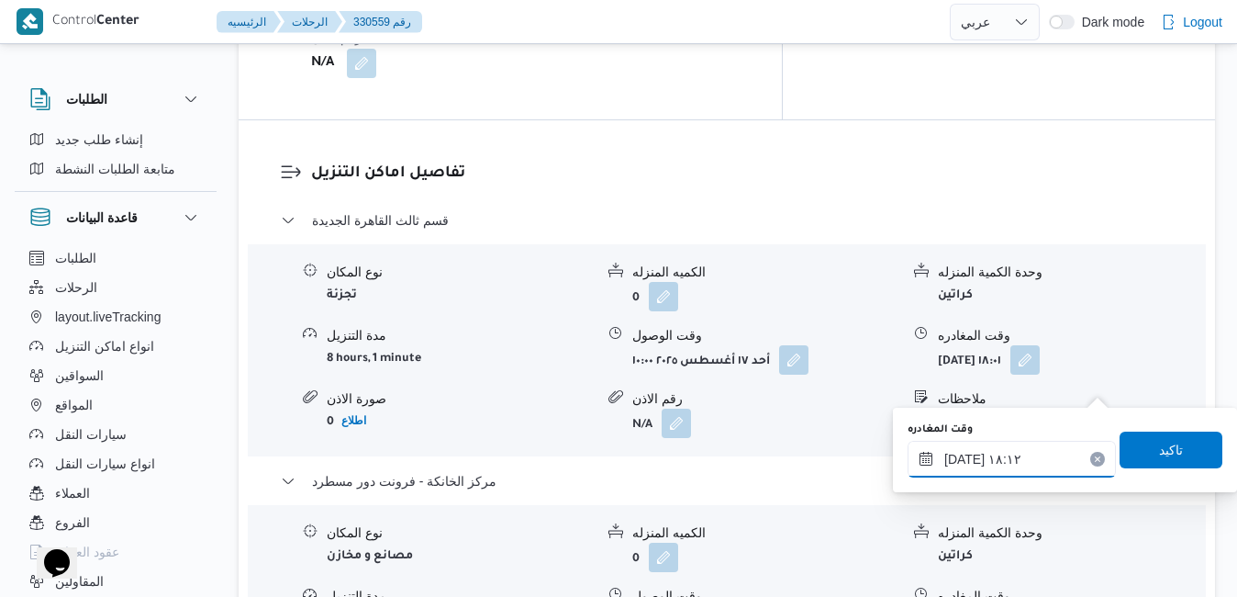
click at [1009, 464] on input "١٧/٠٨/٢٠٢٥ ١٨:١٢" at bounding box center [1012, 459] width 208 height 37
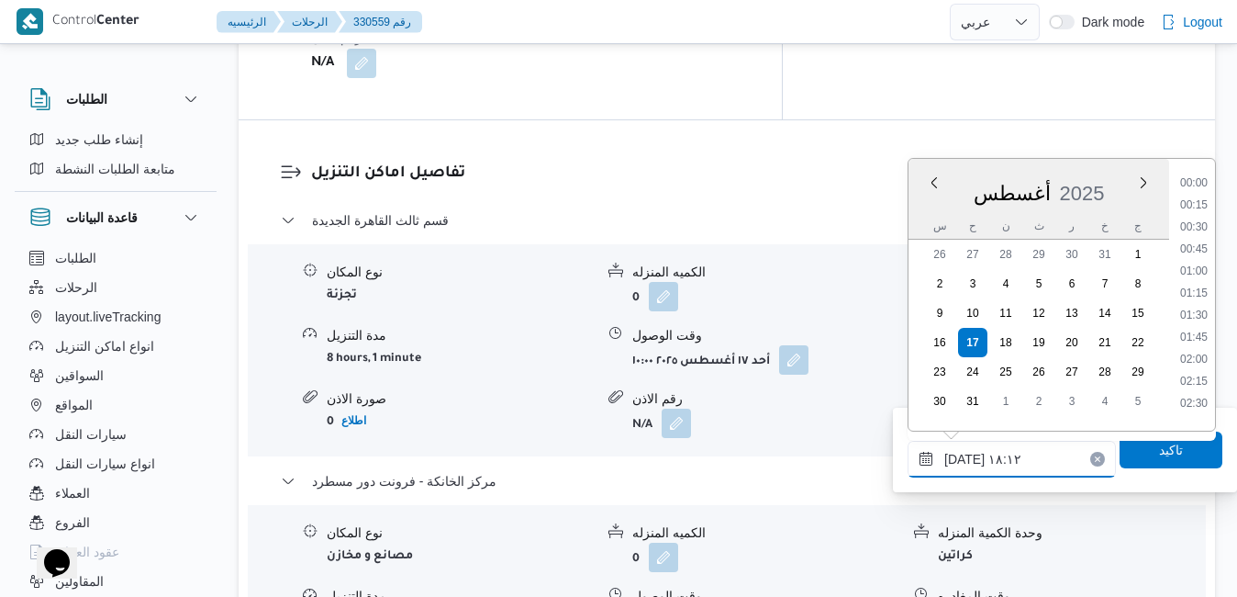
scroll to position [1459, 0]
click at [711, 556] on div "تفاصيل اماكن التنزيل قسم ثالث القاهرة الجديدة نوع المكان تجزئة الكميه المنزله 0…" at bounding box center [727, 464] width 977 height 688
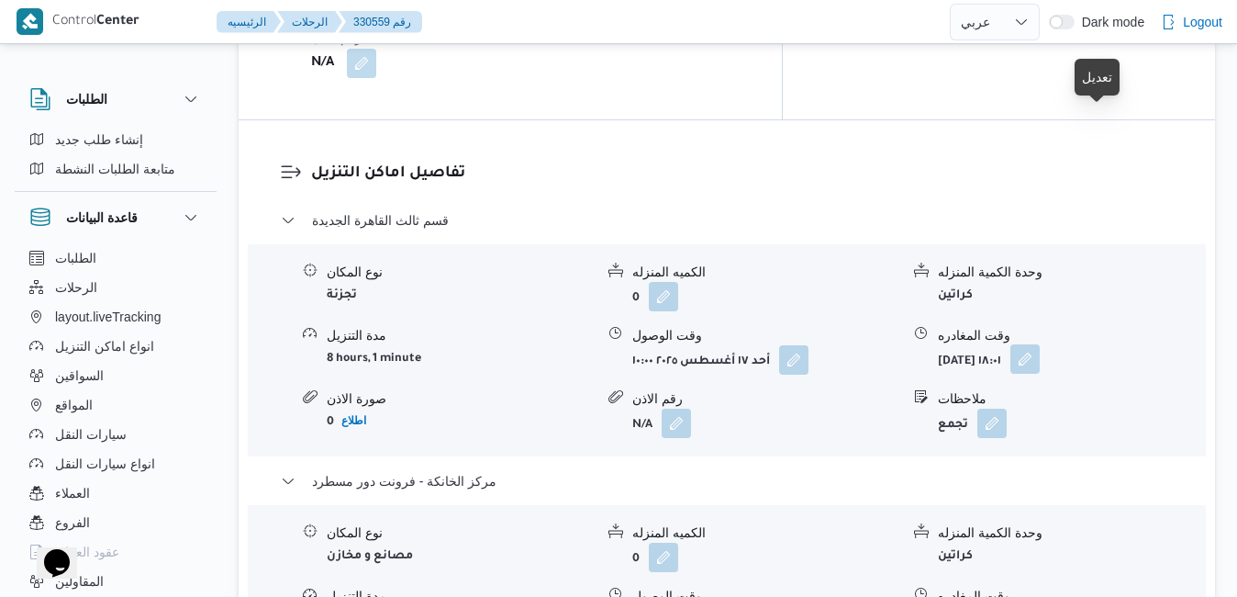
click at [1040, 344] on button "button" at bounding box center [1025, 358] width 29 height 29
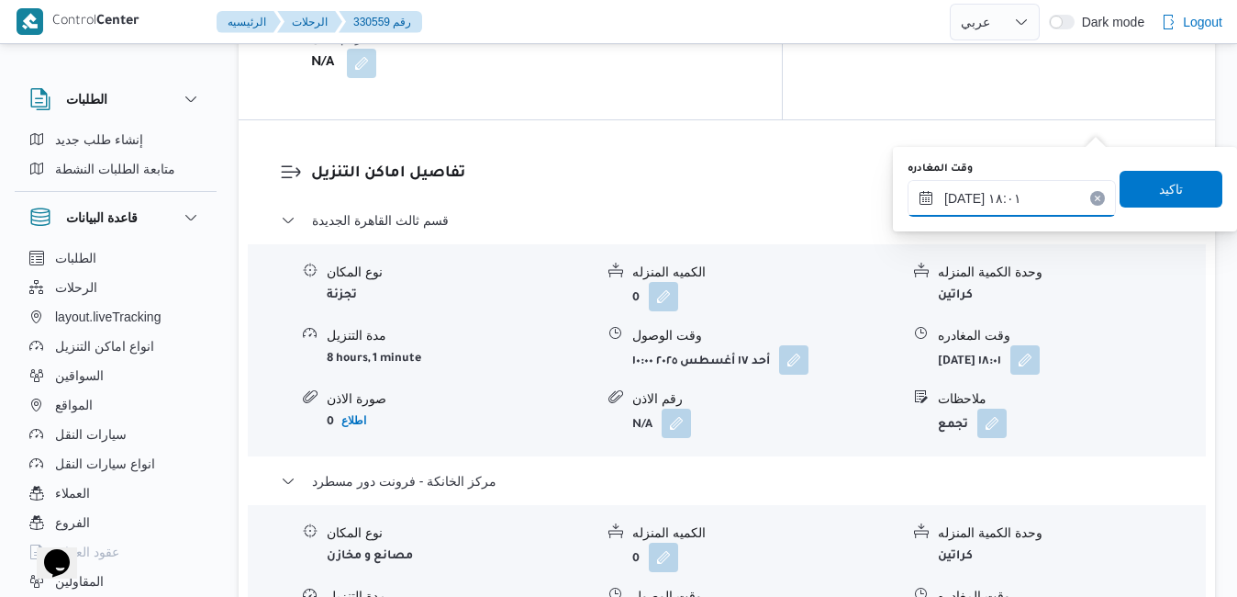
click at [1009, 196] on input "١٧/٠٨/٢٠٢٥ ١٨:٠١" at bounding box center [1012, 198] width 208 height 37
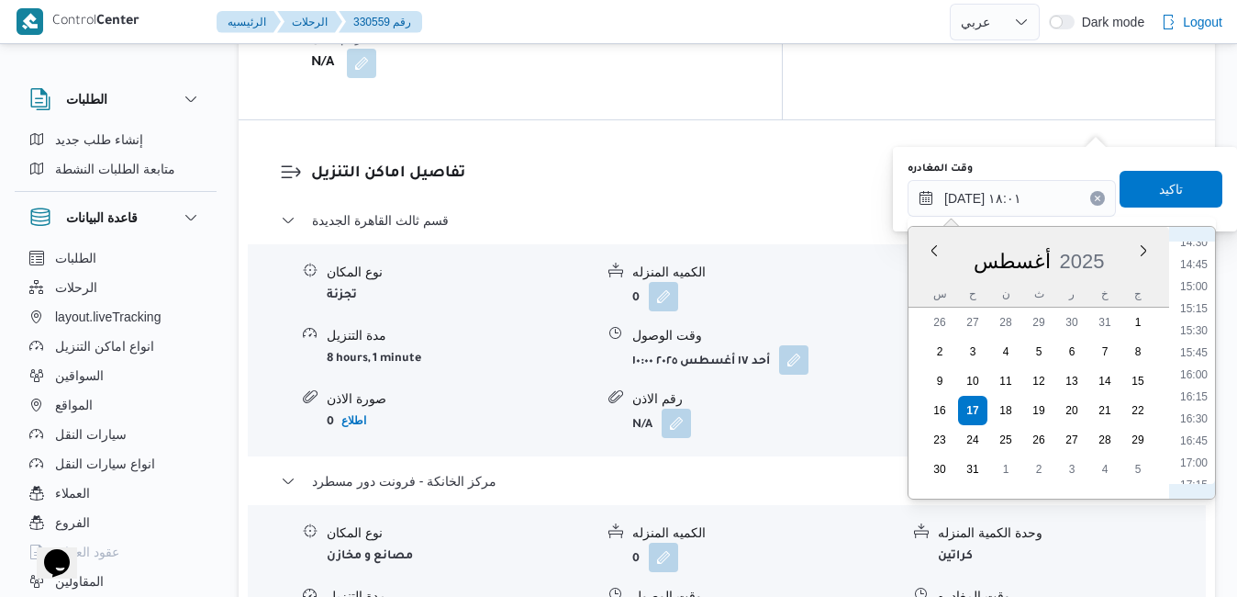
scroll to position [1247, 0]
click at [1186, 414] on li "16:00" at bounding box center [1194, 413] width 42 height 18
type input "[DATE] ١٦:٠٠"
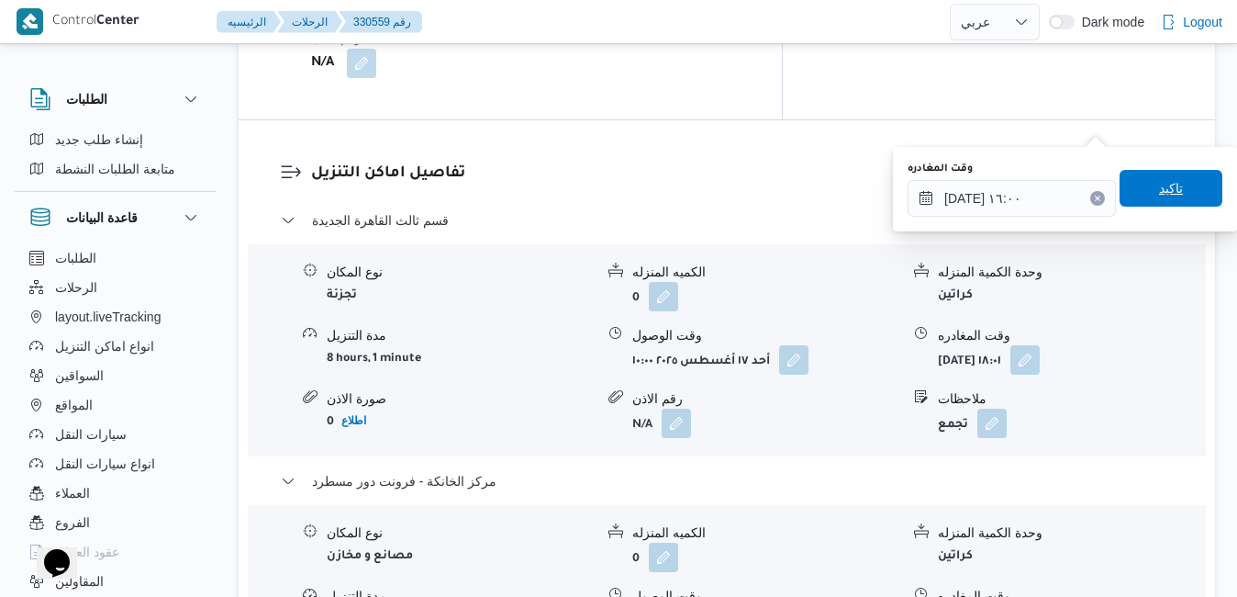
click at [1164, 185] on span "تاكيد" at bounding box center [1171, 188] width 24 height 22
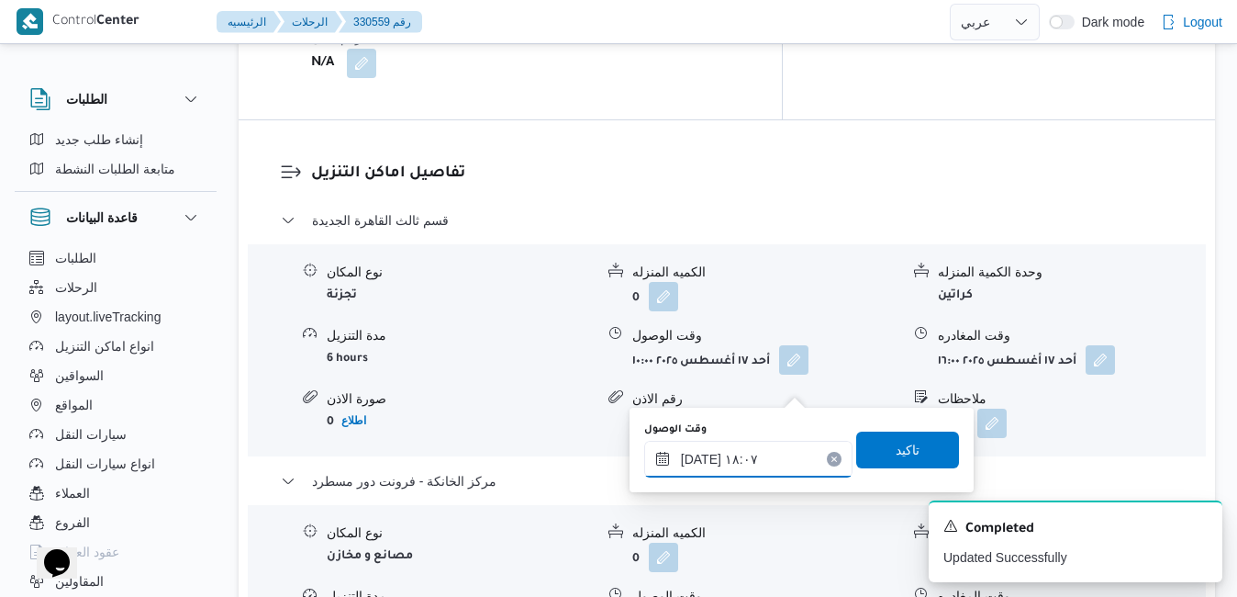
click at [740, 474] on input "١٧/٠٨/٢٠٢٥ ١٨:٠٧" at bounding box center [748, 459] width 208 height 37
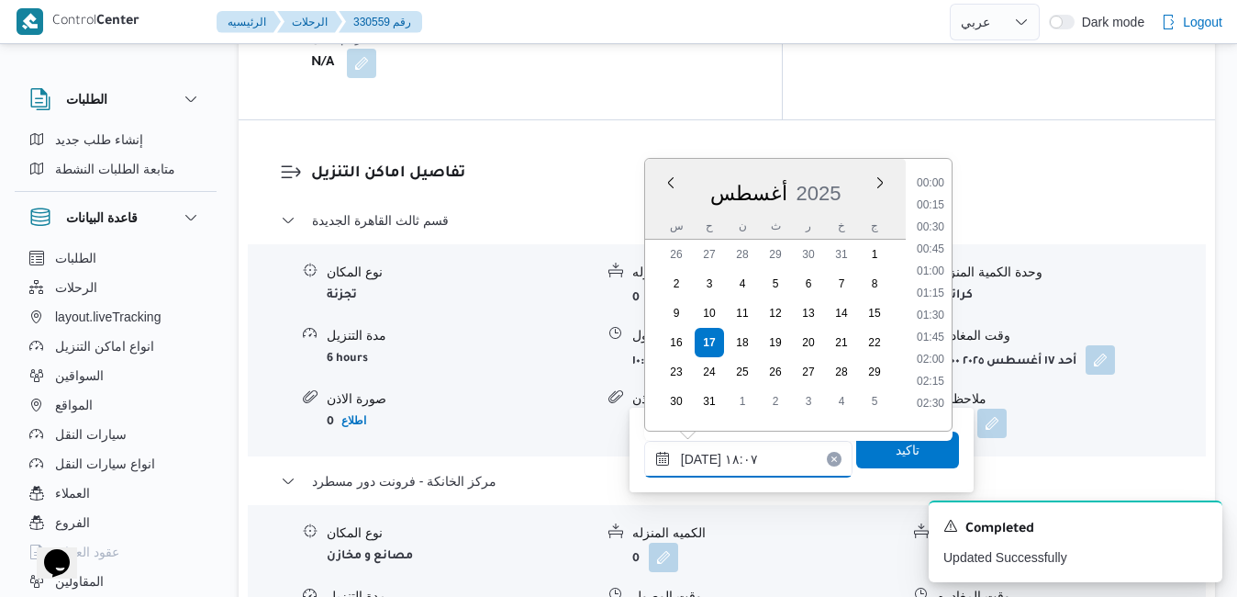
scroll to position [1459, 0]
click at [939, 206] on li "16:45" at bounding box center [931, 199] width 42 height 18
type input "١٧/٠٨/٢٠٢٥ ١٦:٤٥"
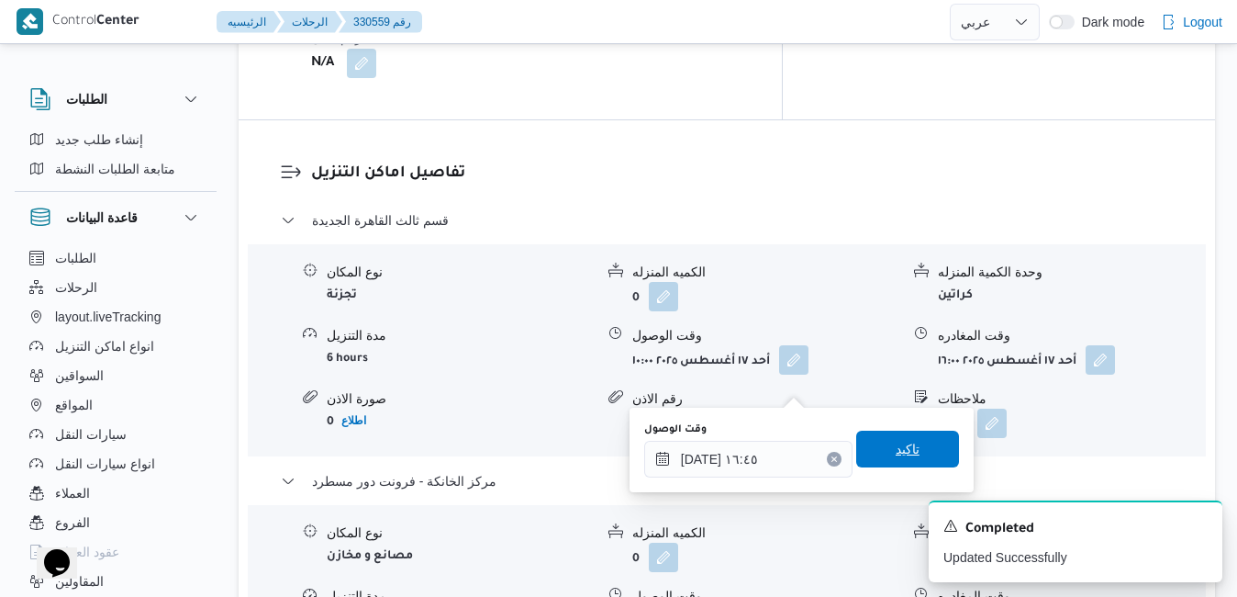
click at [898, 443] on span "تاكيد" at bounding box center [908, 449] width 24 height 22
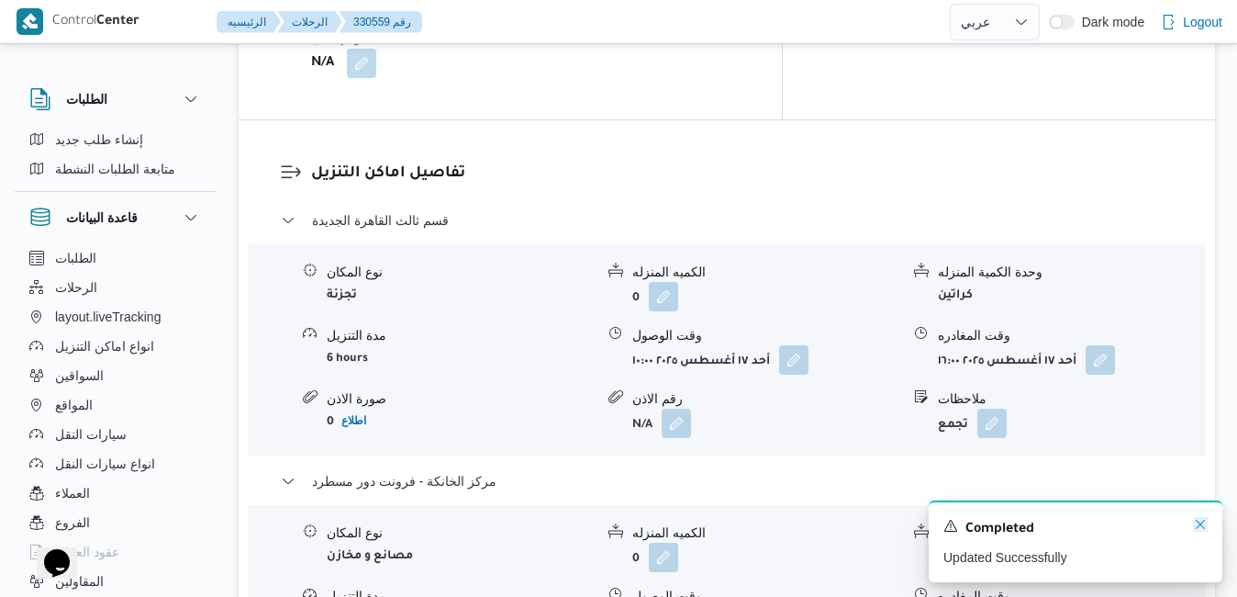
click at [1197, 523] on icon "Dismiss toast" at bounding box center [1200, 524] width 15 height 15
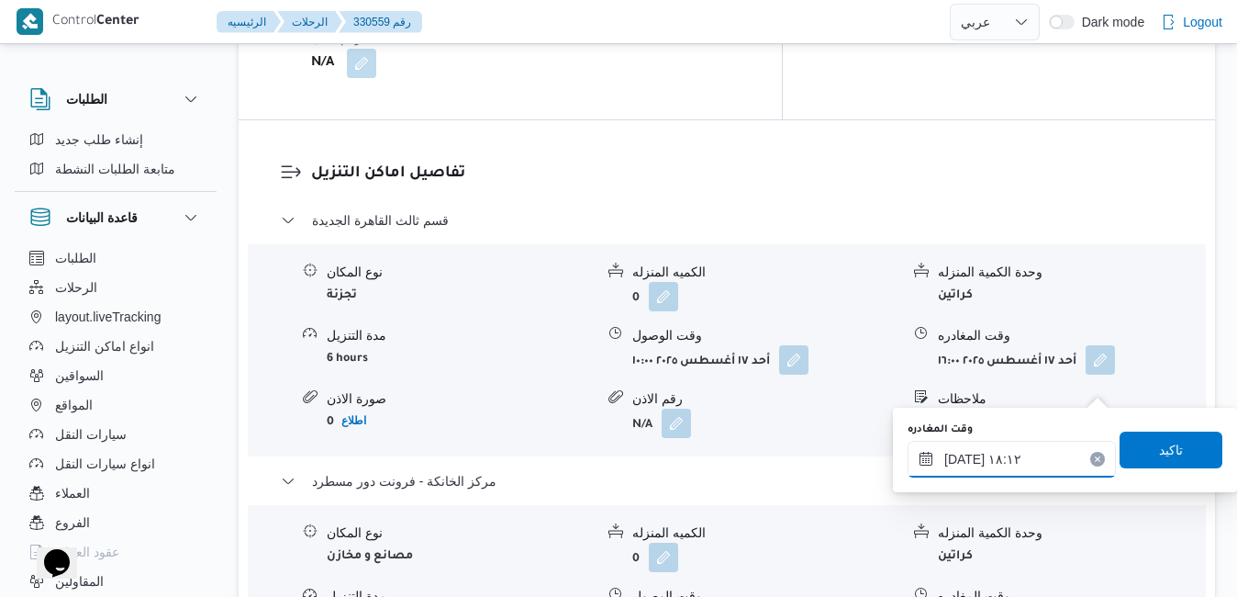
click at [1014, 466] on input "١٧/٠٨/٢٠٢٥ ١٨:١٢" at bounding box center [1012, 459] width 208 height 37
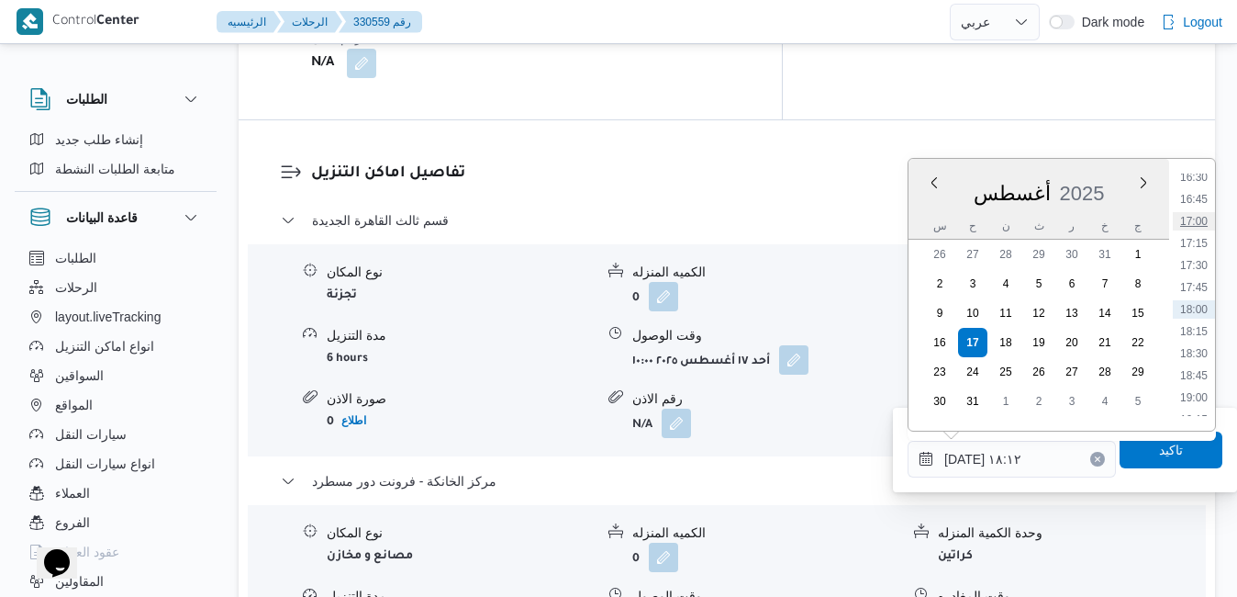
click at [1195, 222] on li "17:00" at bounding box center [1194, 221] width 42 height 18
type input "١٧/٠٨/٢٠٢٥ ١٧:٠٠"
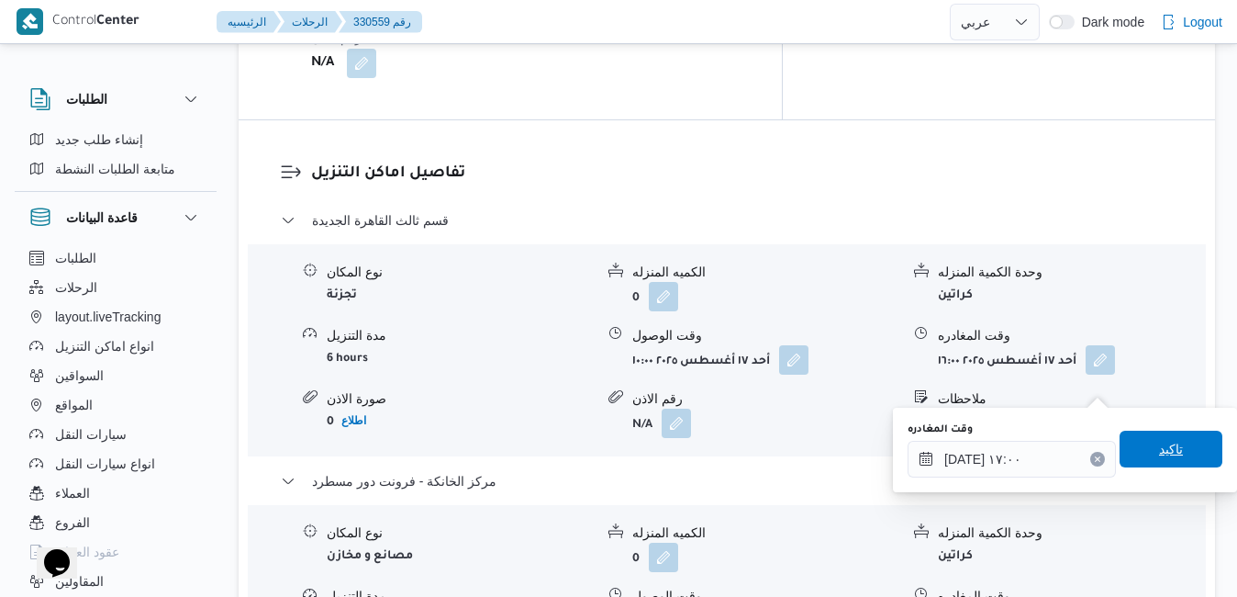
click at [1174, 449] on span "تاكيد" at bounding box center [1171, 448] width 103 height 37
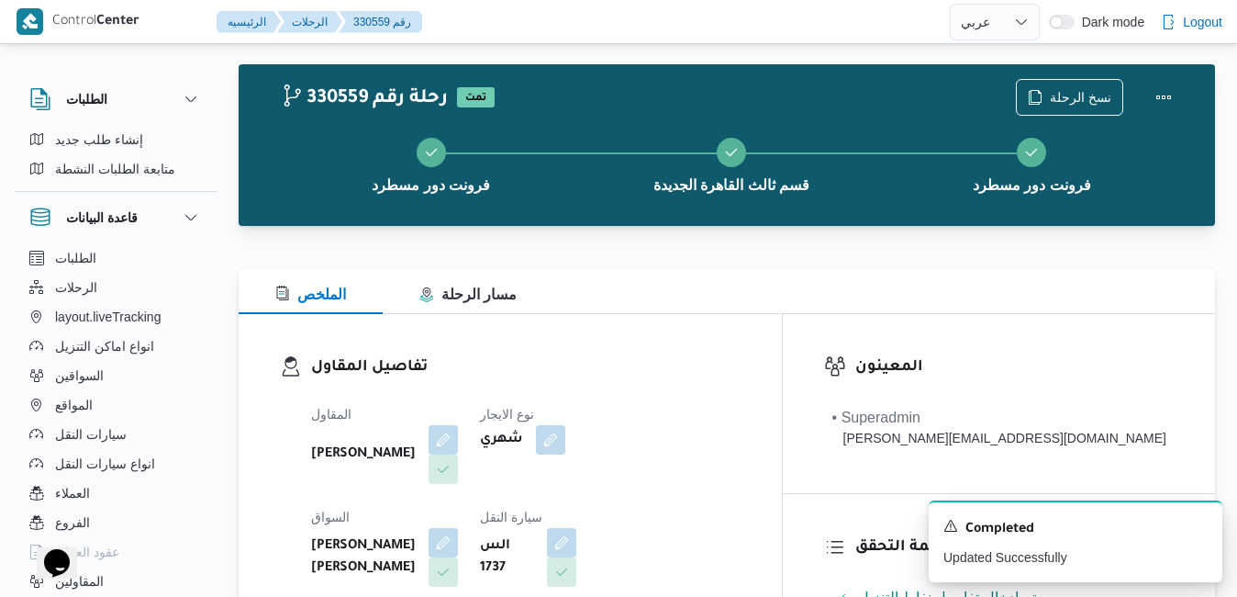
scroll to position [0, 0]
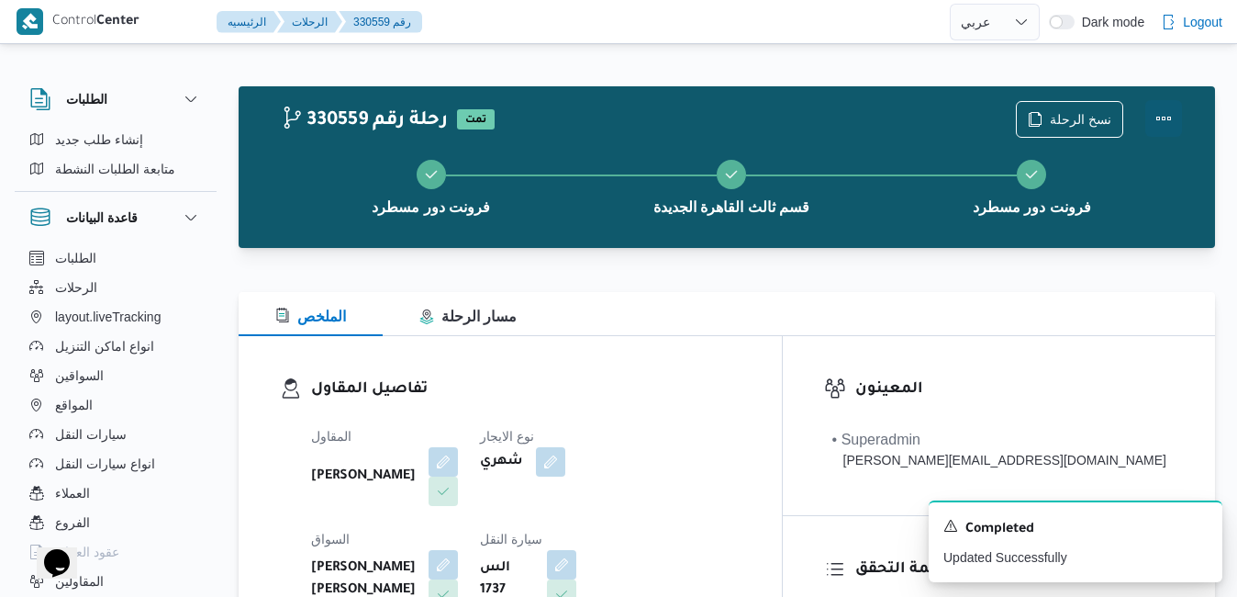
click at [1161, 125] on button "Actions" at bounding box center [1164, 118] width 37 height 37
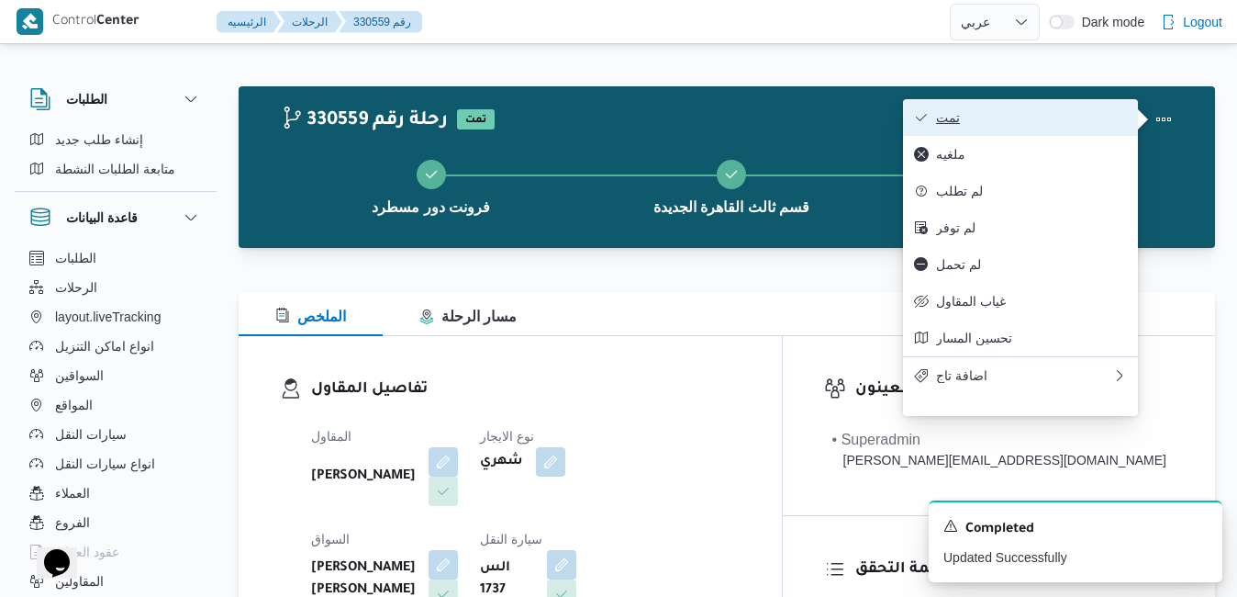
click at [1063, 125] on span "تمت" at bounding box center [1031, 117] width 191 height 15
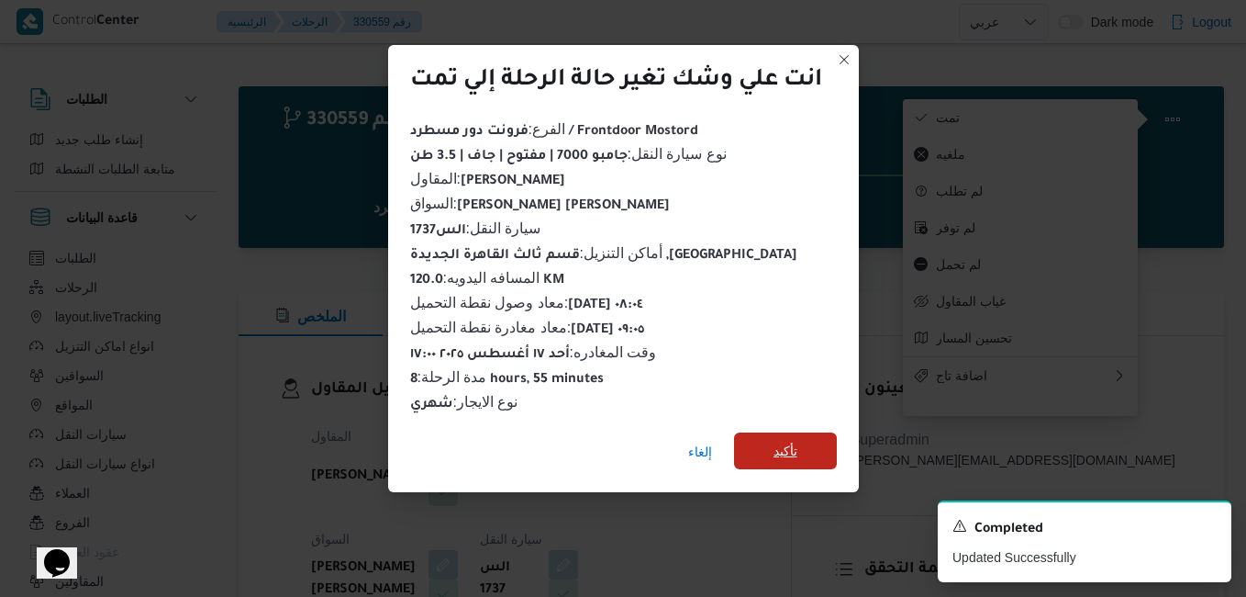
click at [774, 437] on span "تأكيد" at bounding box center [785, 450] width 103 height 37
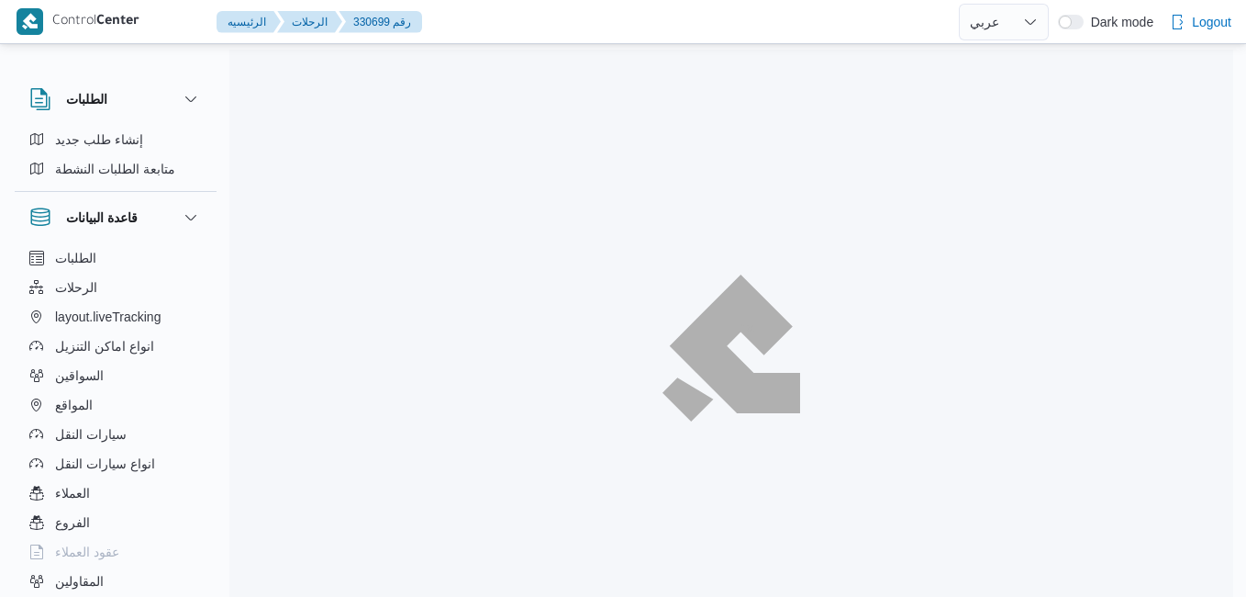
select select "ar"
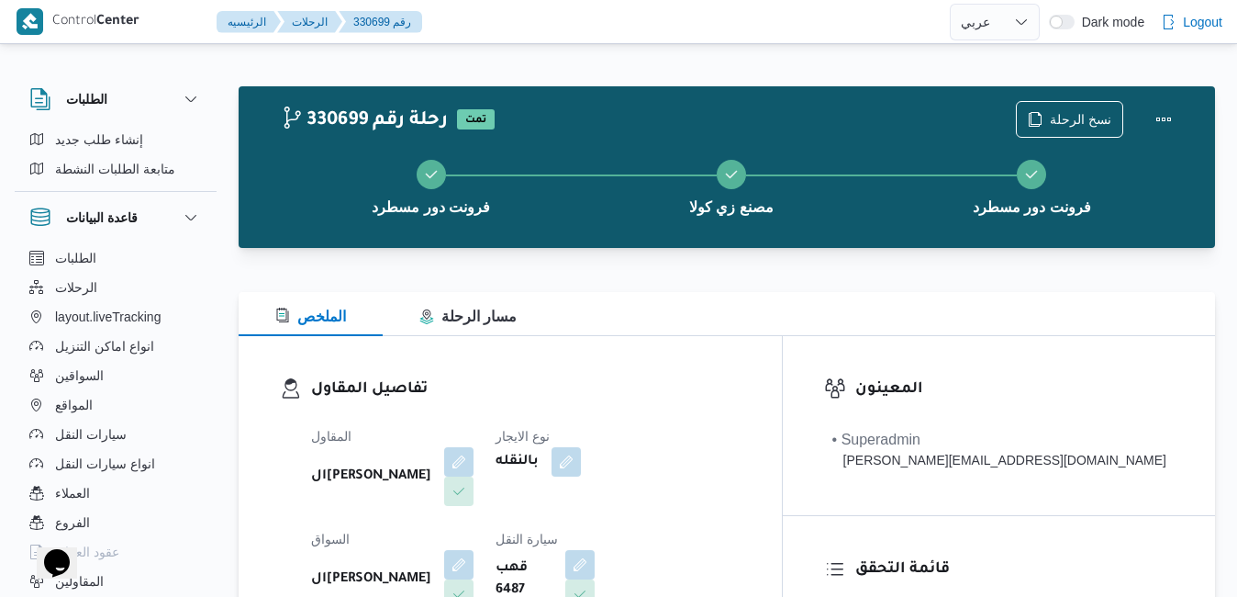
click at [734, 348] on div "تفاصيل المقاول المقاول الهامي [PERSON_NAME] نوع الايجار بالنقله السواق الهامي […" at bounding box center [510, 548] width 543 height 424
click at [857, 286] on div at bounding box center [727, 281] width 977 height 22
click at [766, 362] on div "تفاصيل المقاول المقاول الهامي [PERSON_NAME] نوع الايجار بالنقله السواق الهامي […" at bounding box center [510, 548] width 543 height 424
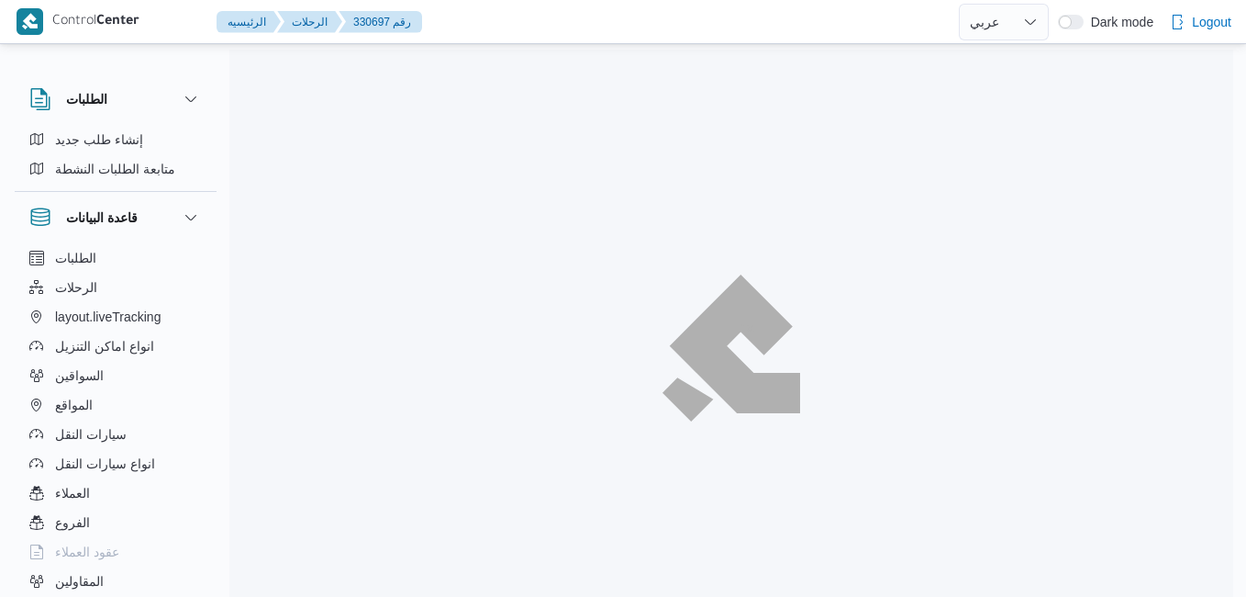
select select "ar"
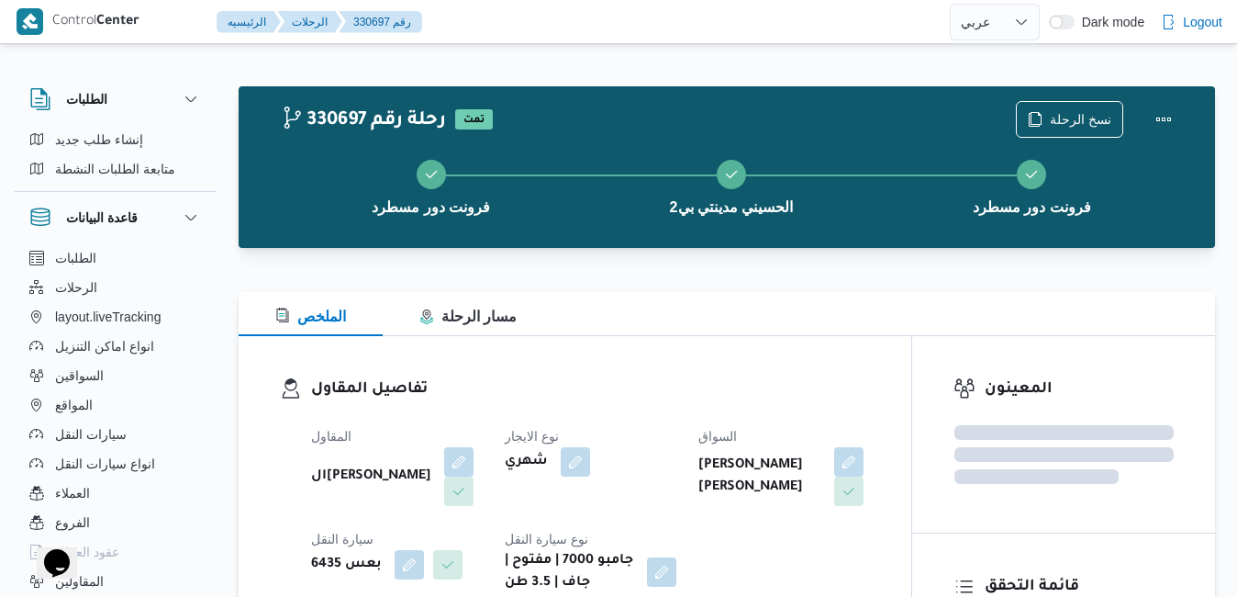
click at [707, 397] on h3 "تفاصيل المقاول" at bounding box center [590, 389] width 559 height 25
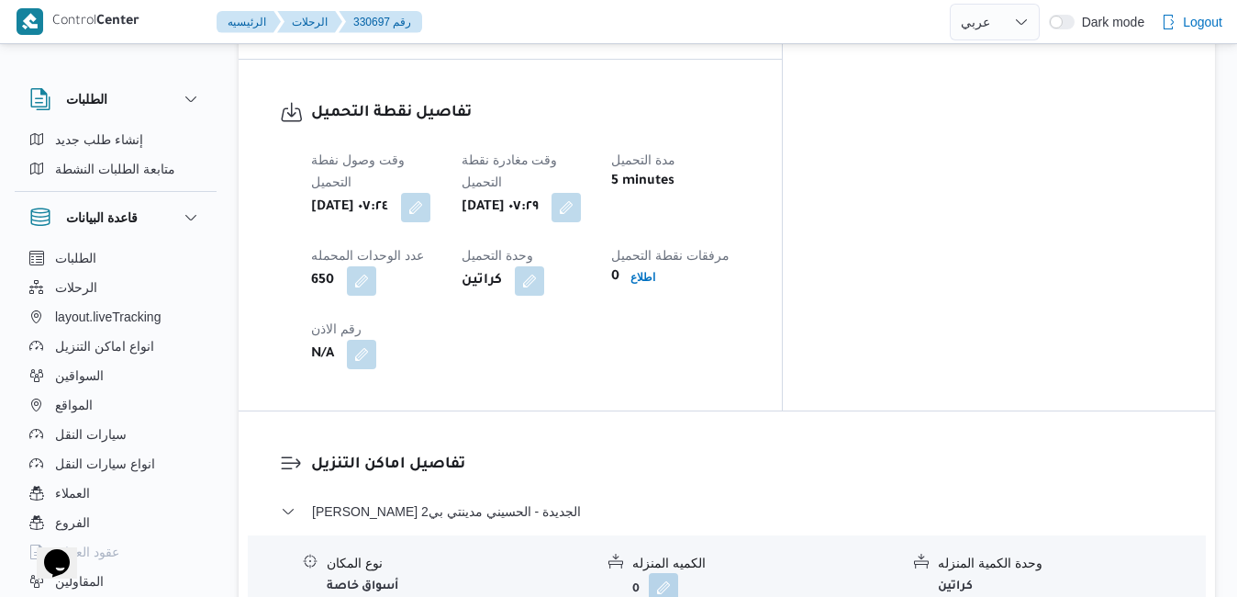
scroll to position [1469, 0]
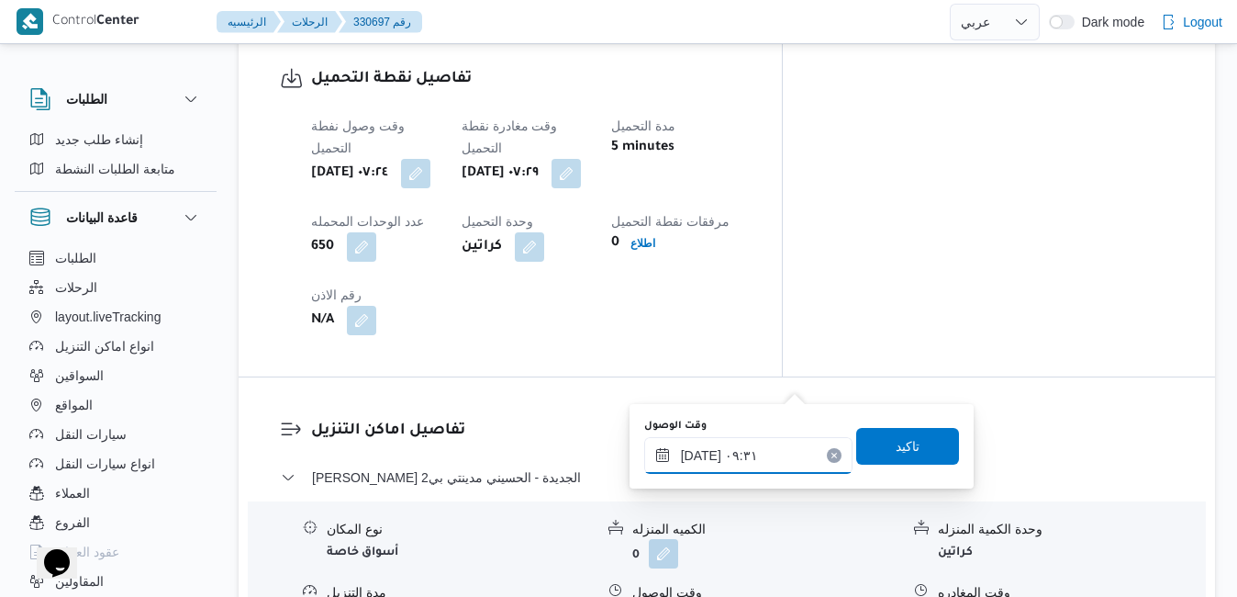
click at [736, 459] on input "١٧/٠٨/٢٠٢٥ ٠٩:٣١" at bounding box center [748, 455] width 208 height 37
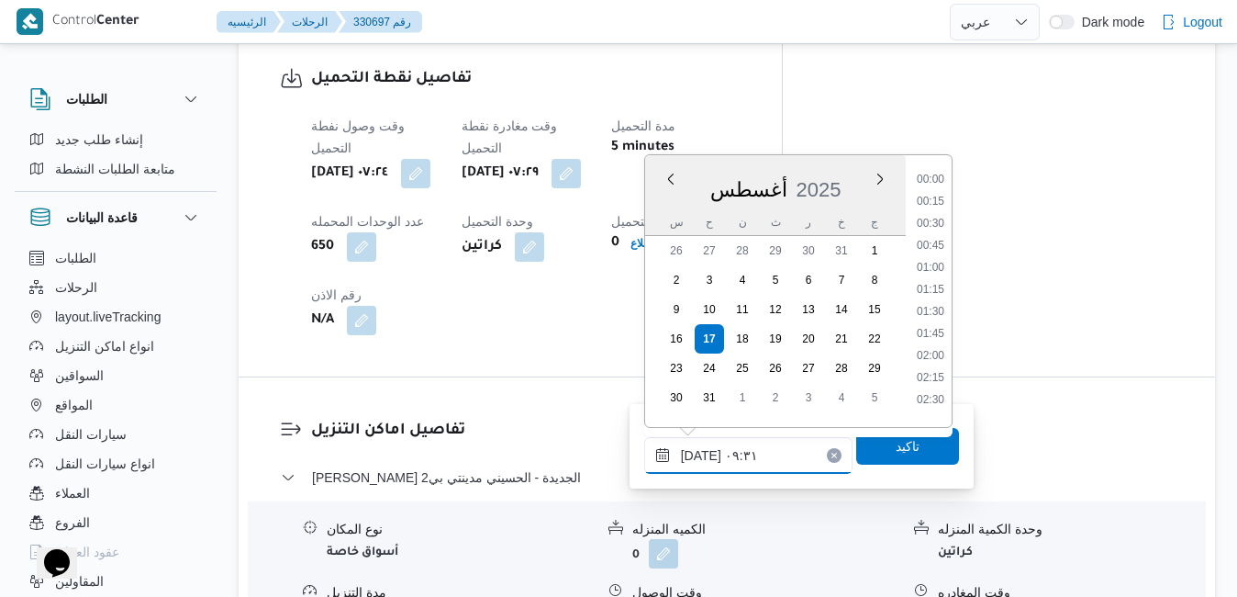
scroll to position [710, 0]
click at [929, 196] on li "08:15" at bounding box center [931, 195] width 42 height 18
type input "١٧/٠٨/٢٠٢٥ ٠٨:١٥"
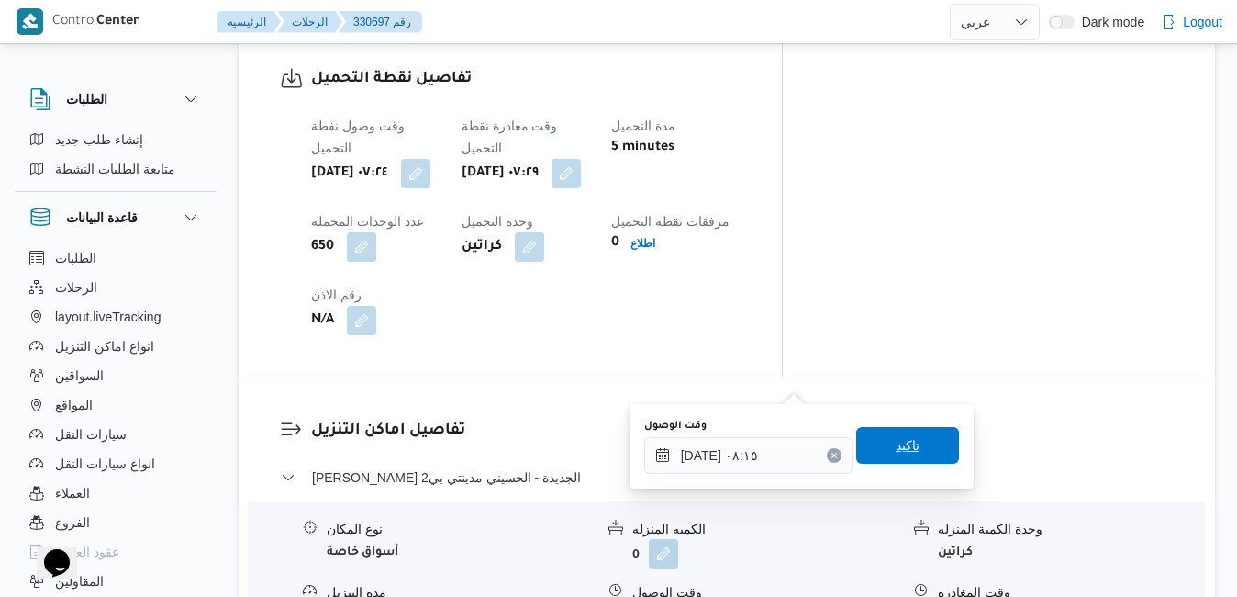
click at [874, 462] on span "تاكيد" at bounding box center [907, 445] width 103 height 37
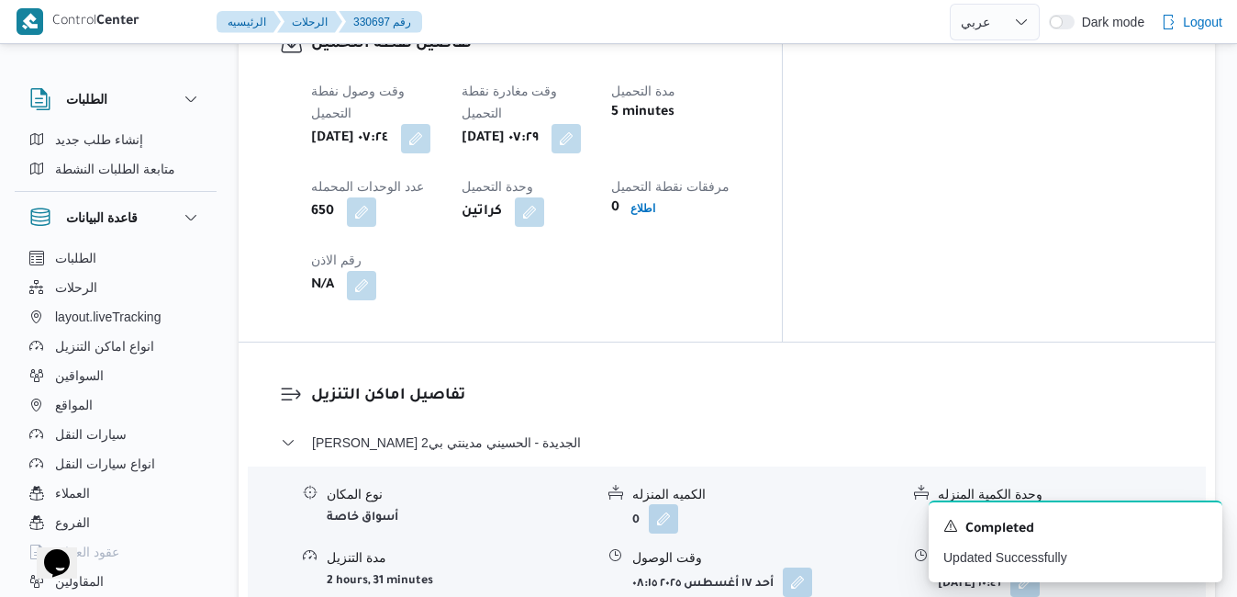
scroll to position [1505, 0]
click at [1198, 525] on icon "Dismiss toast" at bounding box center [1200, 524] width 15 height 15
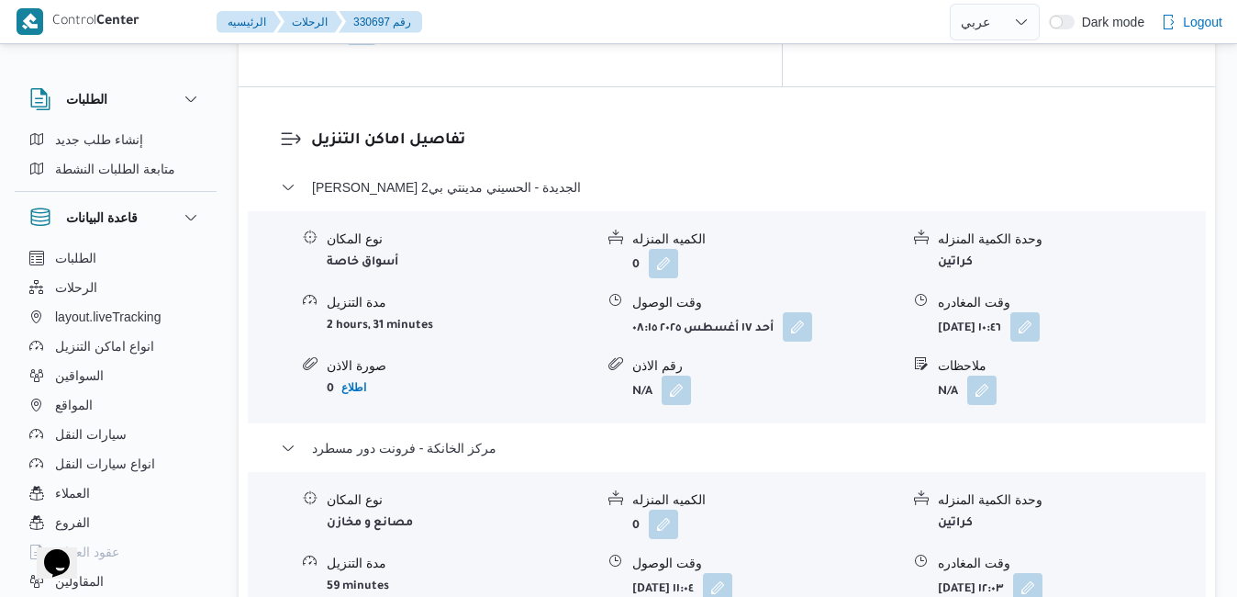
scroll to position [1762, 0]
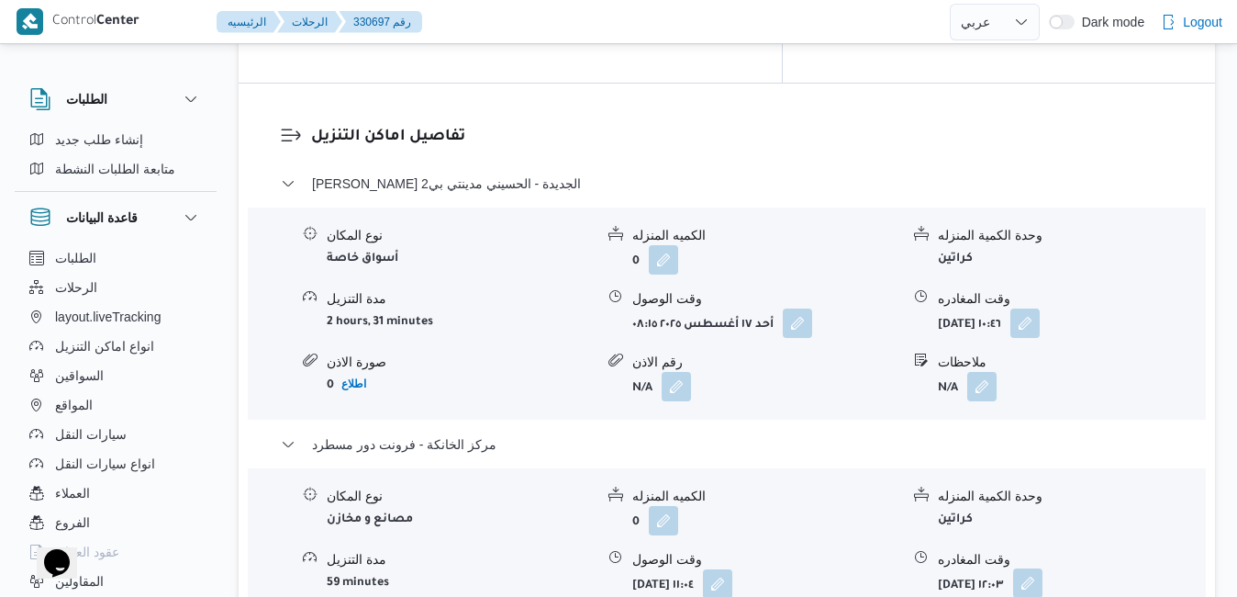
click at [1043, 568] on button "button" at bounding box center [1027, 582] width 29 height 29
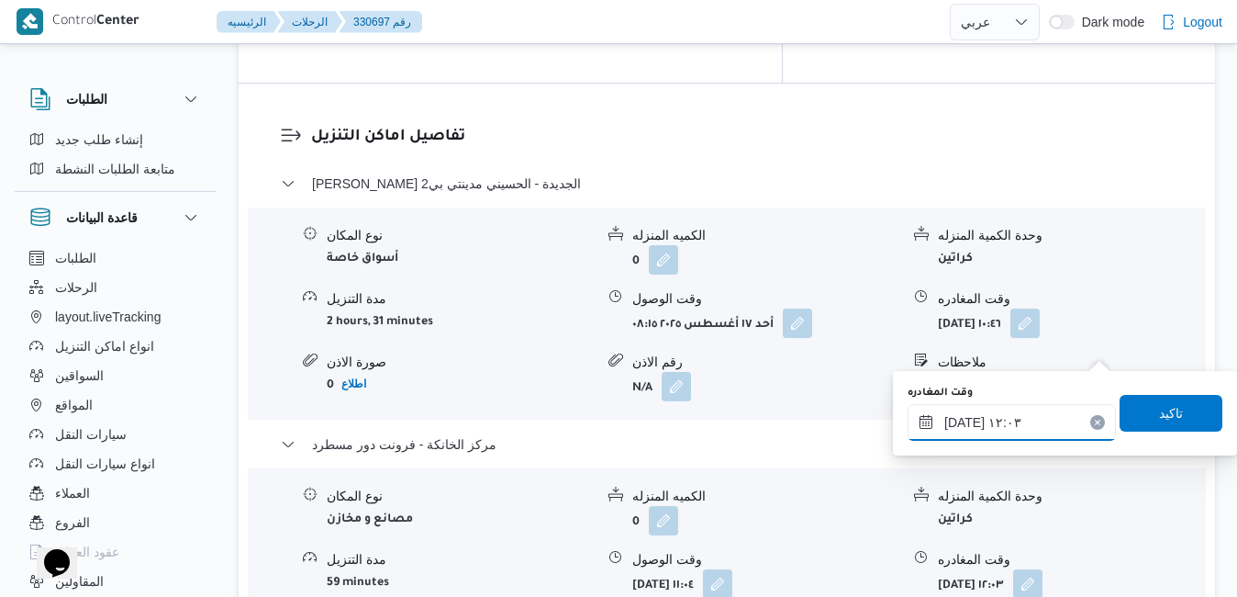
click at [1000, 431] on input "١٧/٠٨/٢٠٢٥ ١٢:٠٣" at bounding box center [1012, 422] width 208 height 37
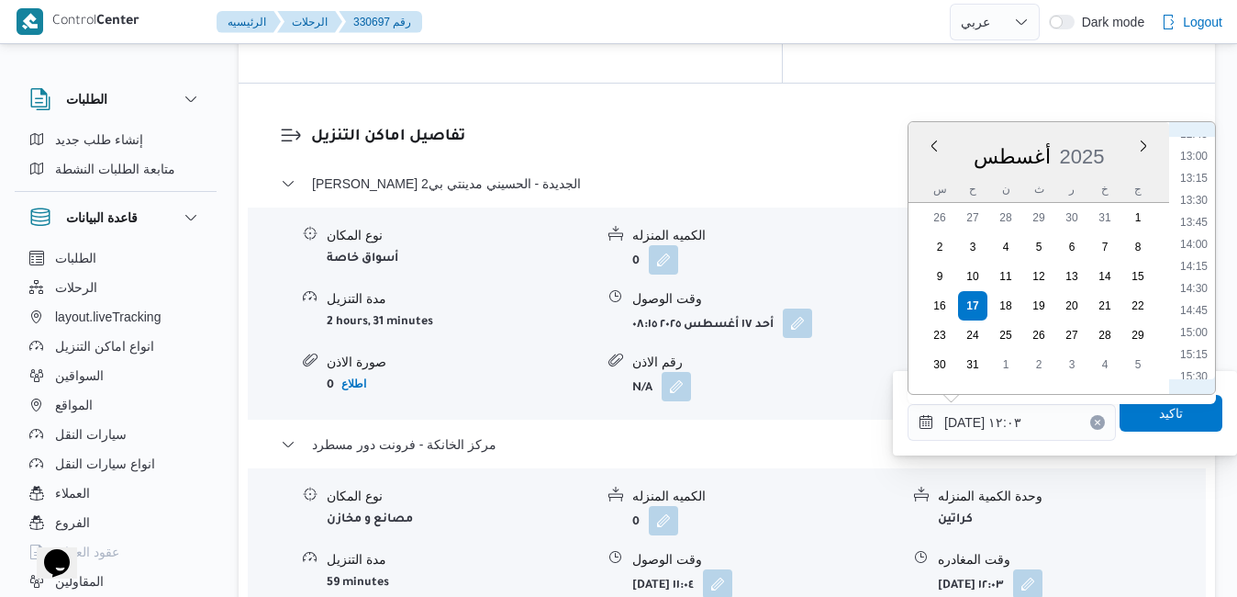
scroll to position [1355, 0]
click at [1201, 246] on li "16:30" at bounding box center [1194, 245] width 42 height 18
type input "[DATE] ١٦:٣٠"
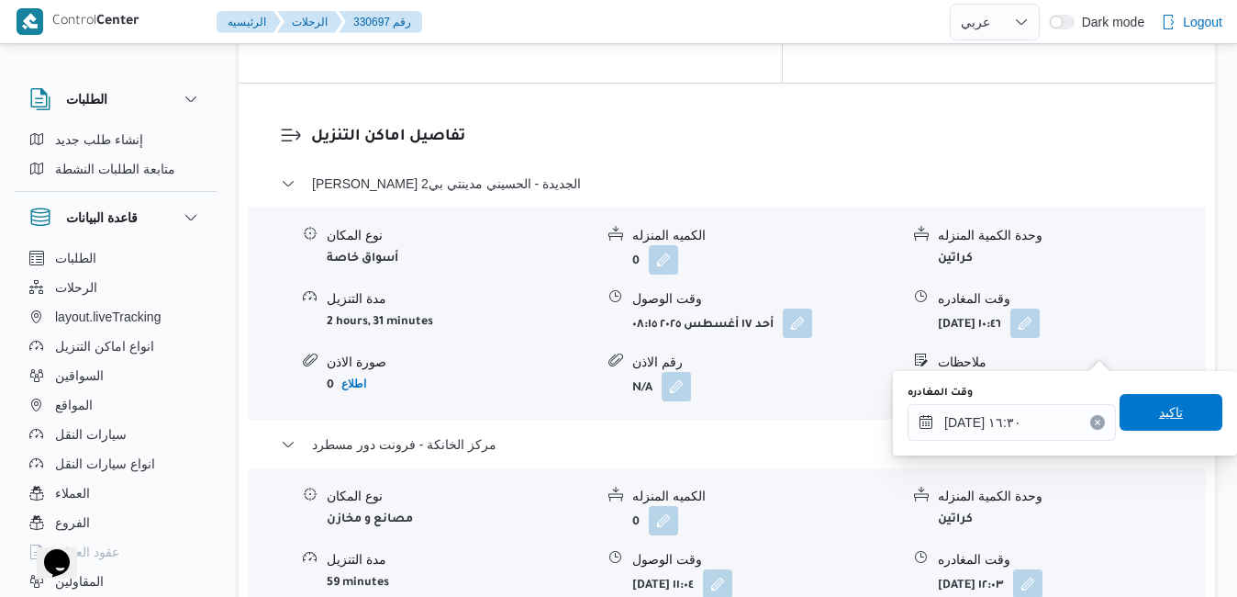
click at [1159, 408] on span "تاكيد" at bounding box center [1171, 412] width 24 height 22
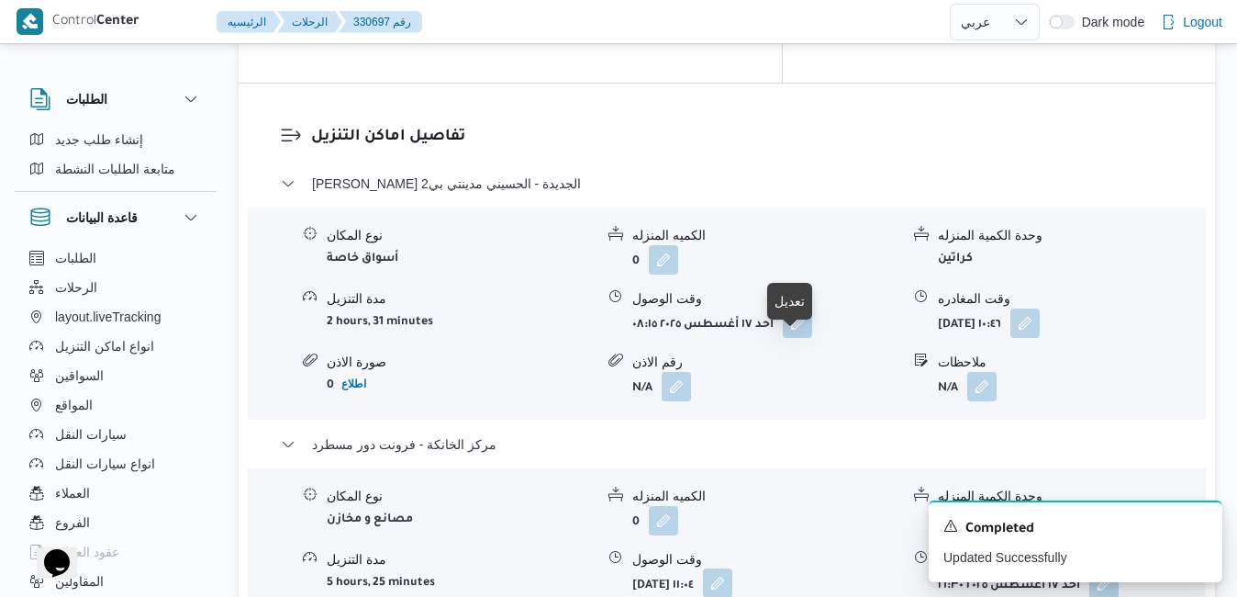
click at [732, 568] on button "button" at bounding box center [717, 582] width 29 height 29
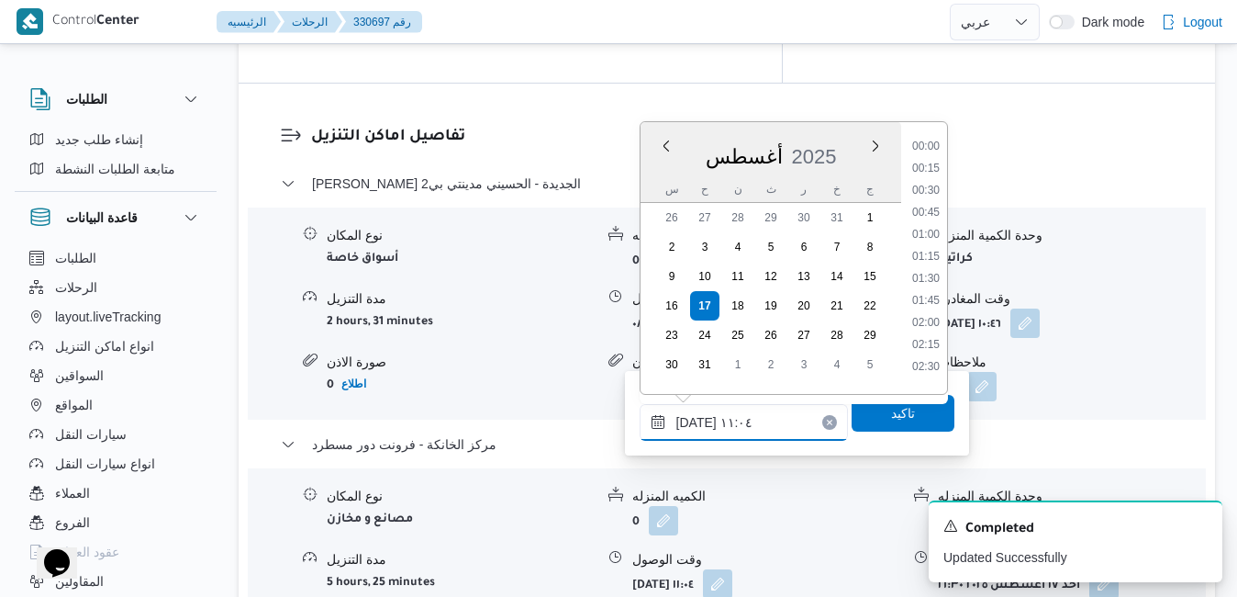
click at [740, 426] on input "١٧/٠٨/٢٠٢٥ ١١:٠٤" at bounding box center [744, 422] width 208 height 37
click at [930, 315] on li "16:15" at bounding box center [926, 311] width 42 height 18
type input "١٧/٠٨/٢٠٢٥ ١٦:١٥"
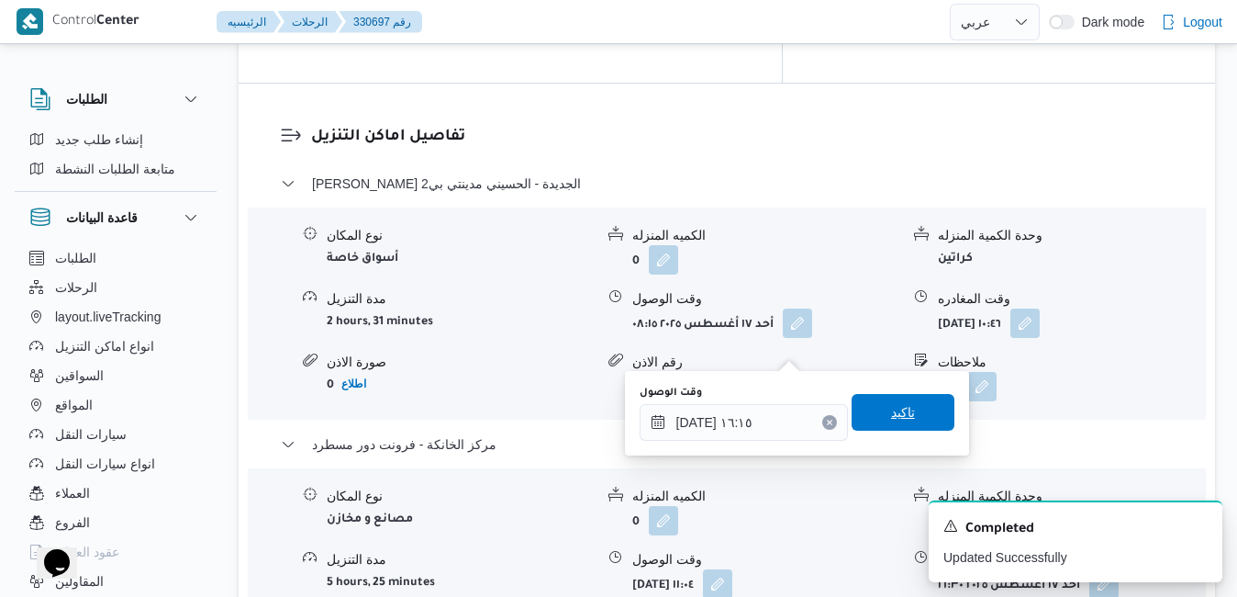
click at [891, 412] on span "تاكيد" at bounding box center [903, 412] width 24 height 22
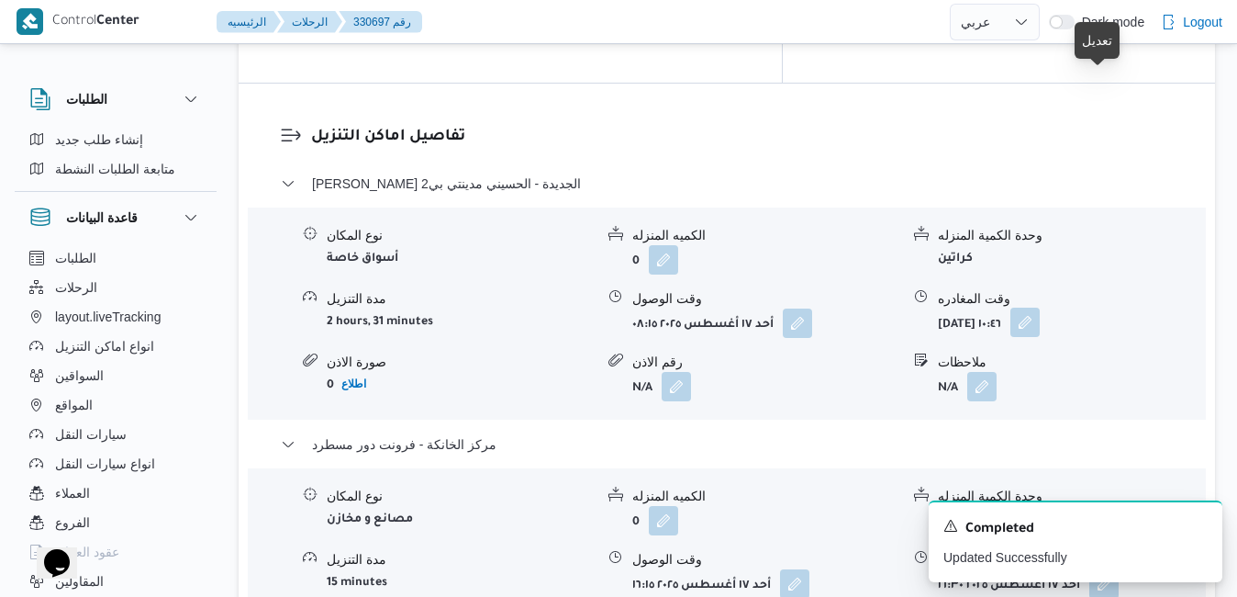
click at [1040, 307] on button "button" at bounding box center [1025, 321] width 29 height 29
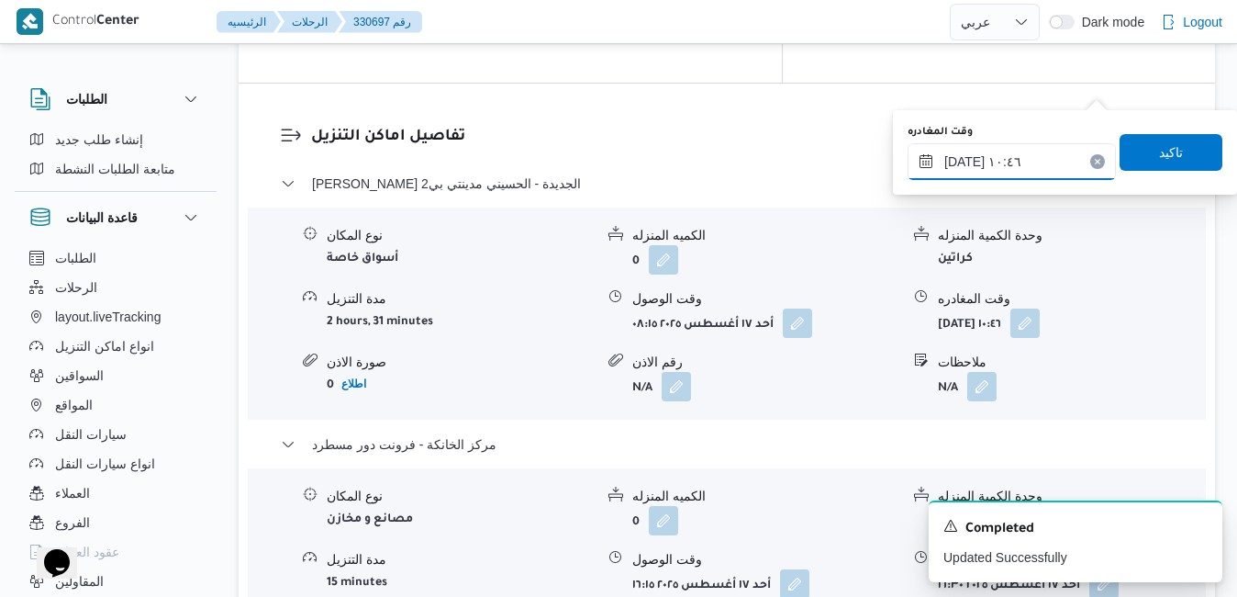
click at [1022, 175] on input "١٧/٠٨/٢٠٢٥ ١٠:٤٦" at bounding box center [1012, 161] width 208 height 37
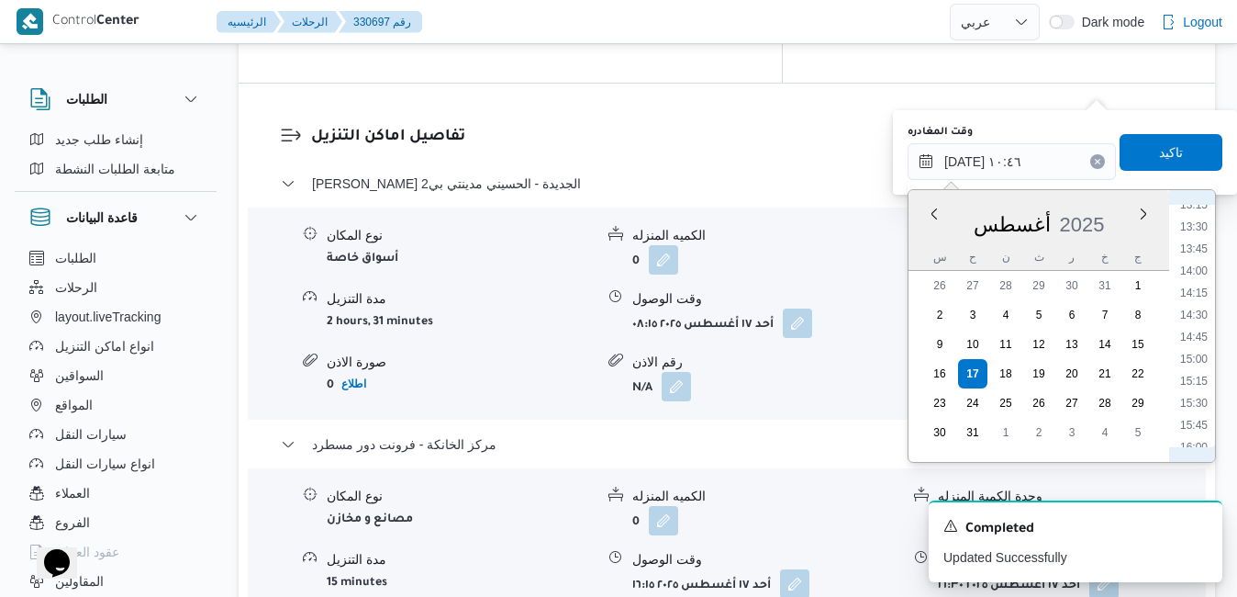
scroll to position [1245, 0]
click at [1197, 337] on li "15:30" at bounding box center [1194, 335] width 42 height 18
type input "١٧/٠٨/٢٠٢٥ ١٥:٣٠"
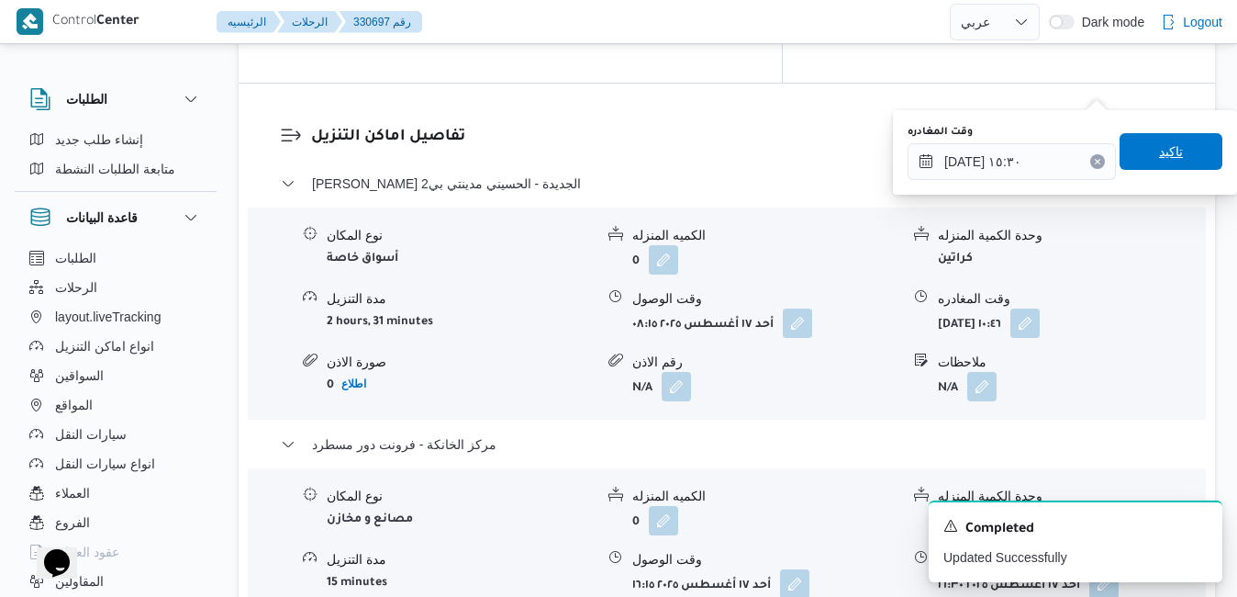
click at [1179, 154] on span "تاكيد" at bounding box center [1171, 151] width 103 height 37
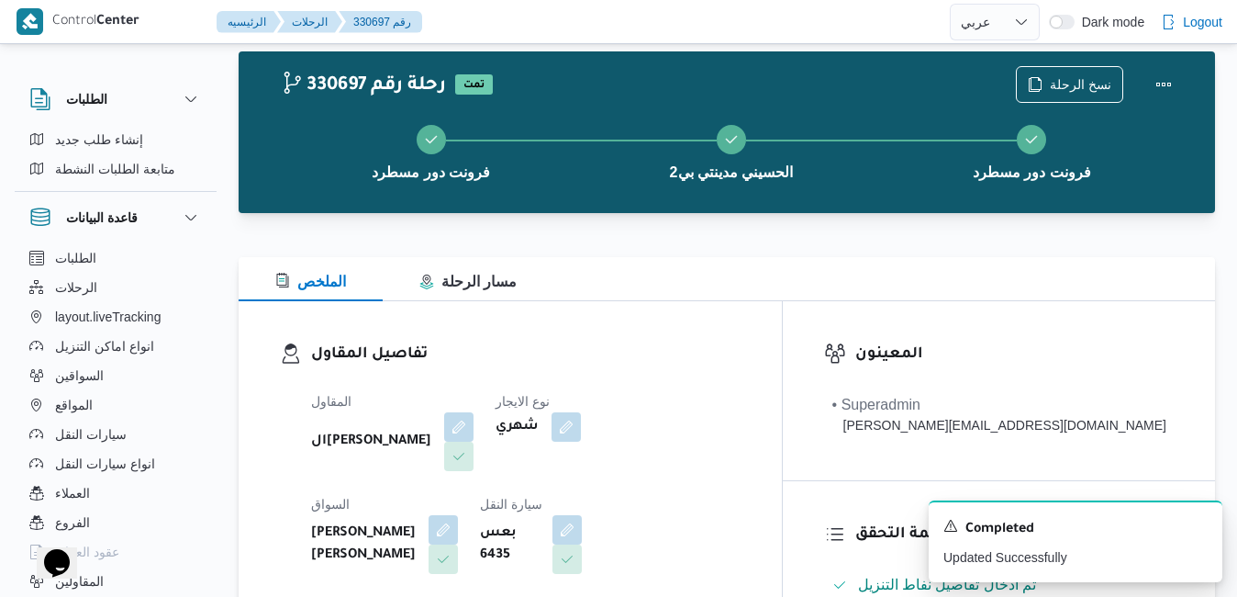
scroll to position [0, 0]
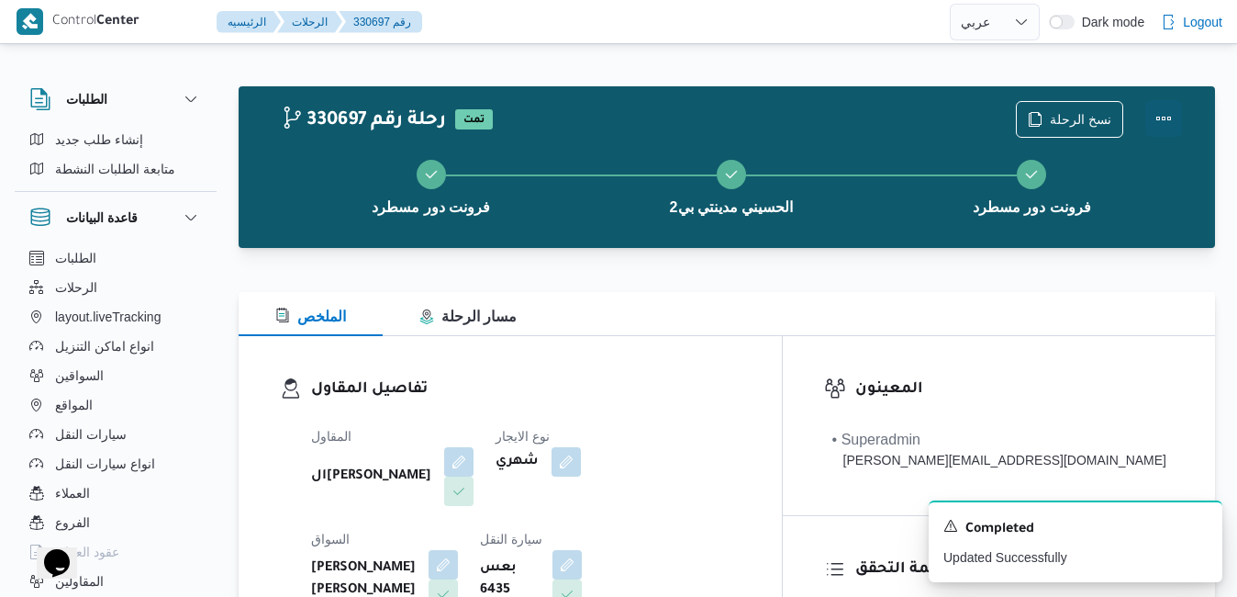
click at [1177, 125] on button "Actions" at bounding box center [1164, 118] width 37 height 37
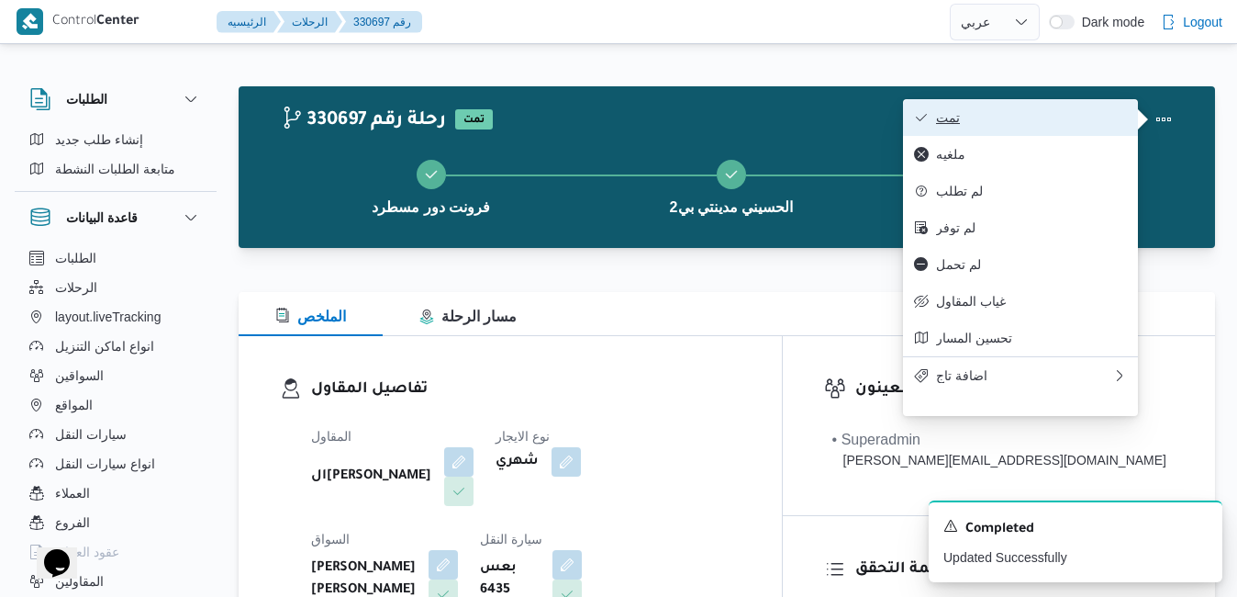
click at [1081, 125] on span "تمت" at bounding box center [1031, 117] width 191 height 15
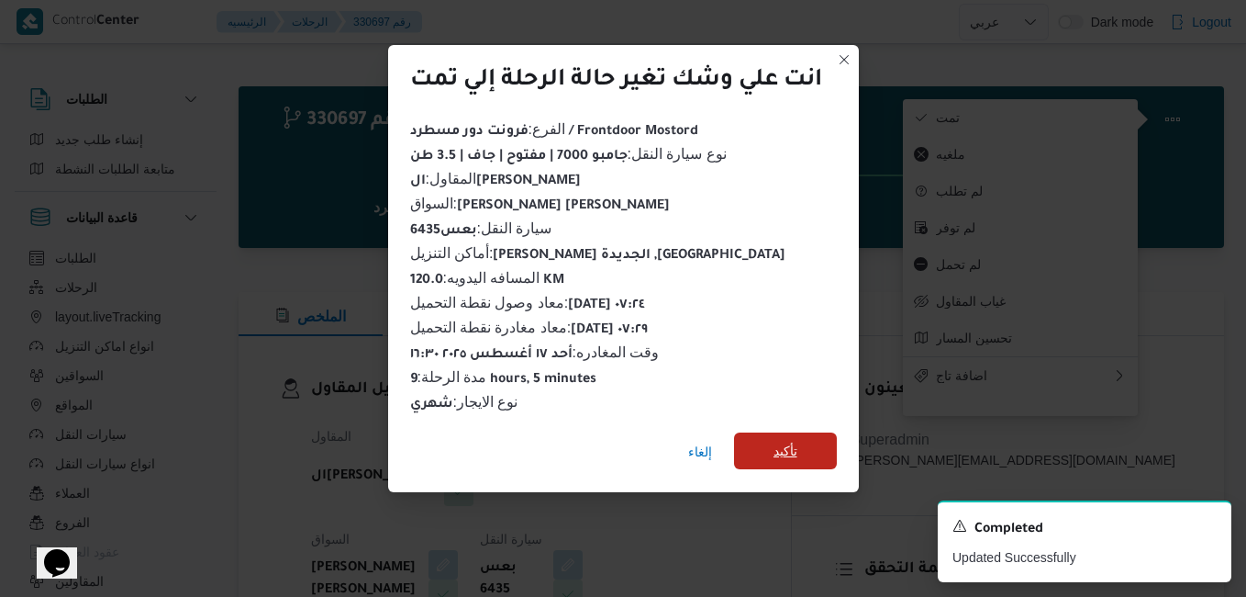
click at [786, 451] on span "تأكيد" at bounding box center [786, 451] width 24 height 22
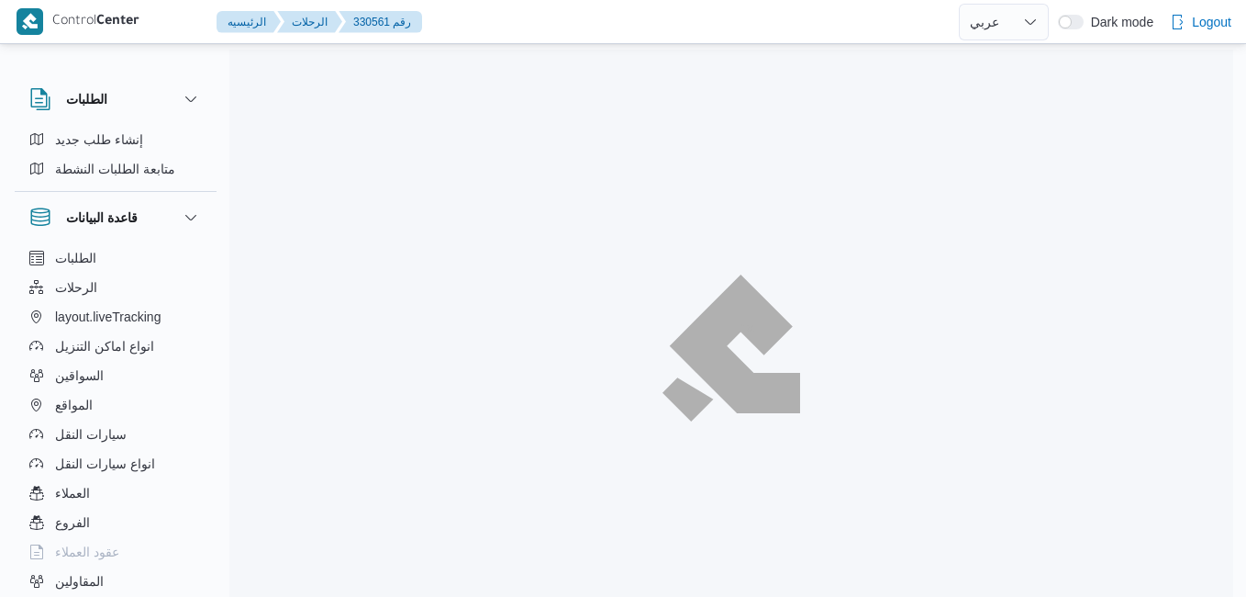
select select "ar"
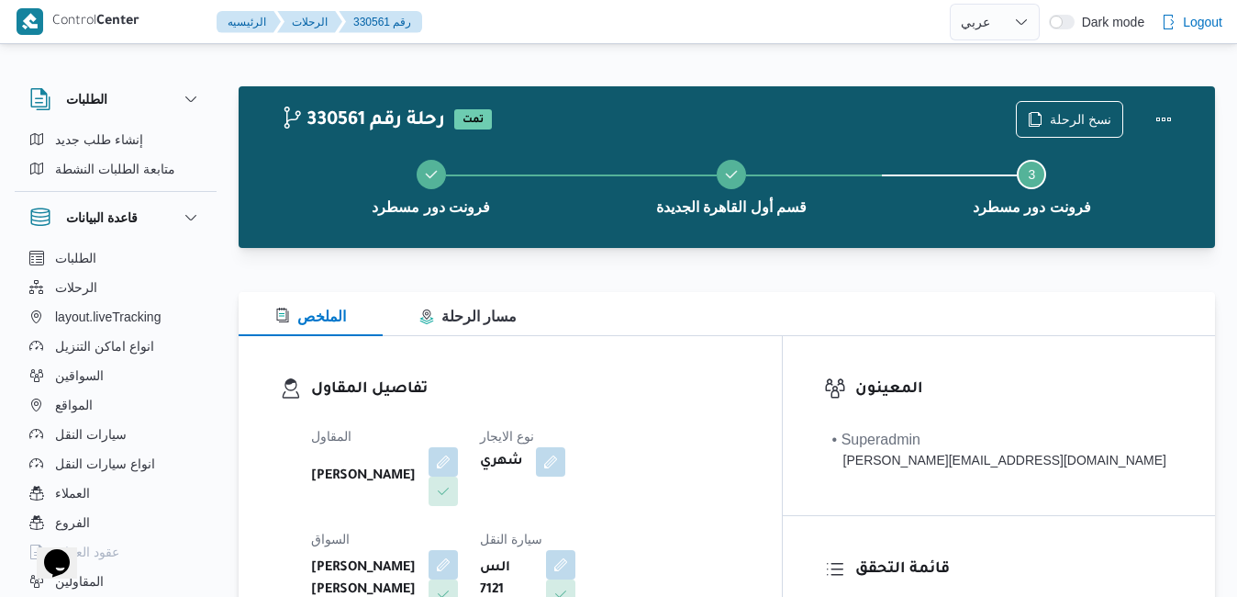
click at [557, 360] on div "تفاصيل المقاول المقاول [PERSON_NAME] نوع الايجار شهري السواق [PERSON_NAME] [PER…" at bounding box center [510, 548] width 543 height 424
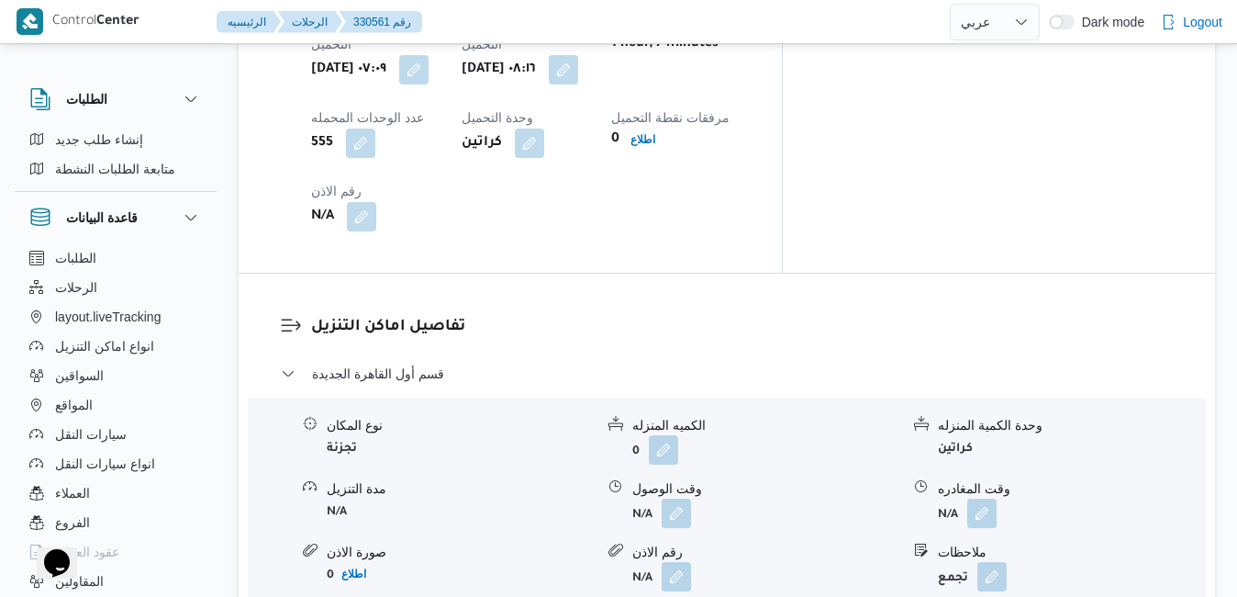
scroll to position [1579, 0]
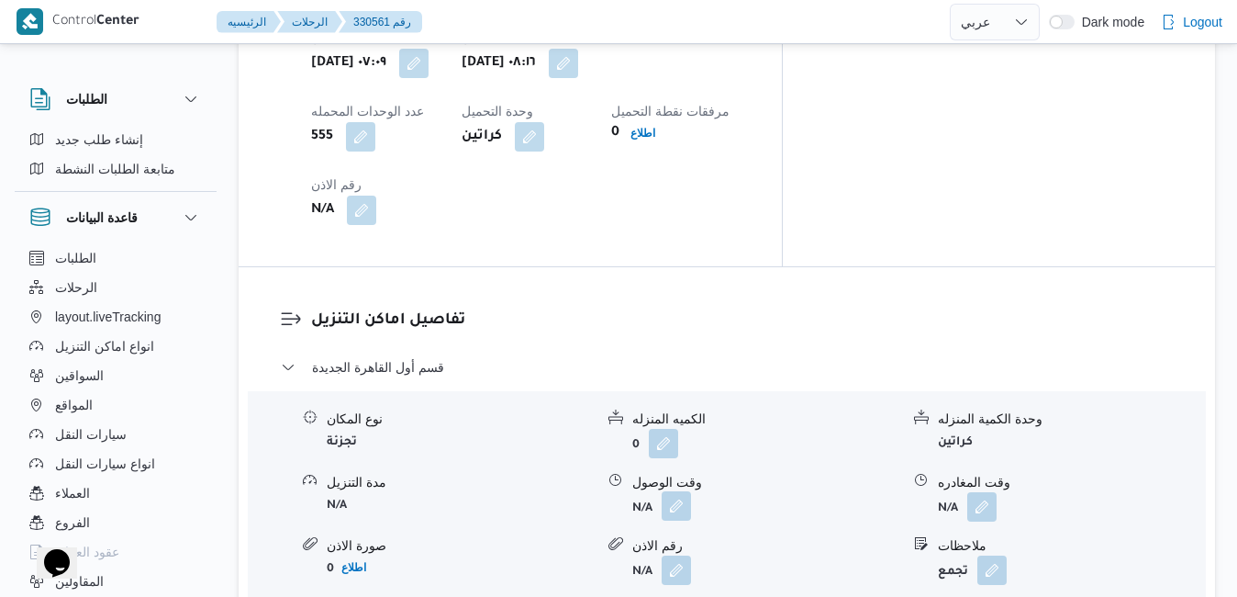
click at [676, 491] on button "button" at bounding box center [676, 505] width 29 height 29
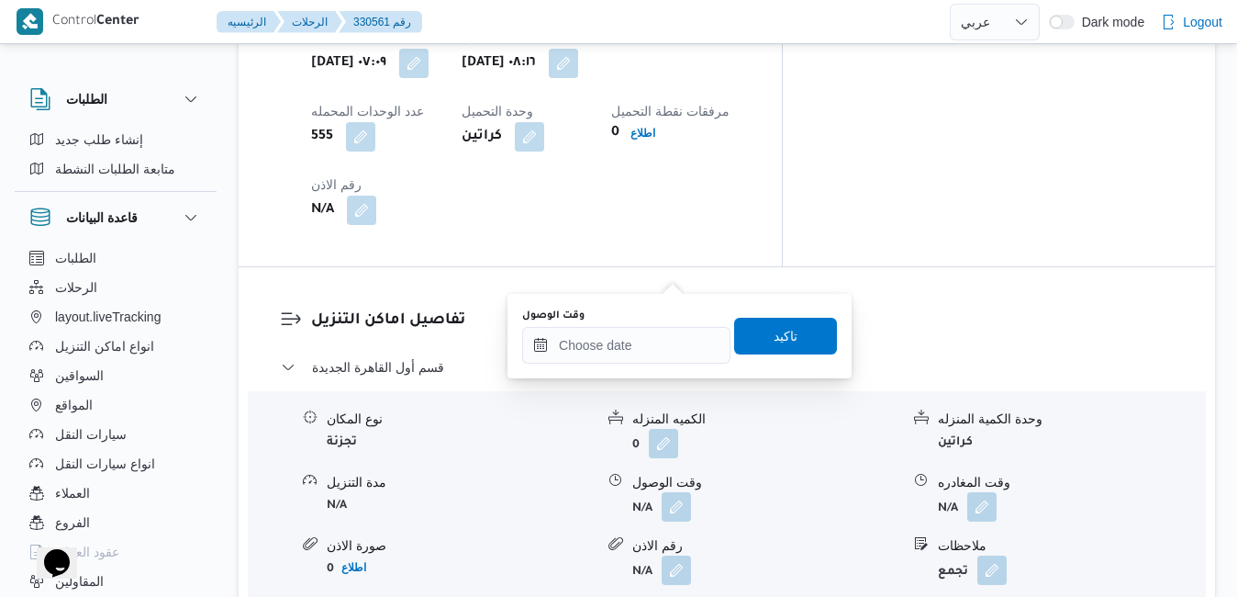
click at [610, 367] on div "You are in a dialog. To close this dialog, hit escape. وقت الوصول تاكيد" at bounding box center [680, 336] width 344 height 84
click at [654, 340] on input "وقت الوصول" at bounding box center [626, 345] width 208 height 37
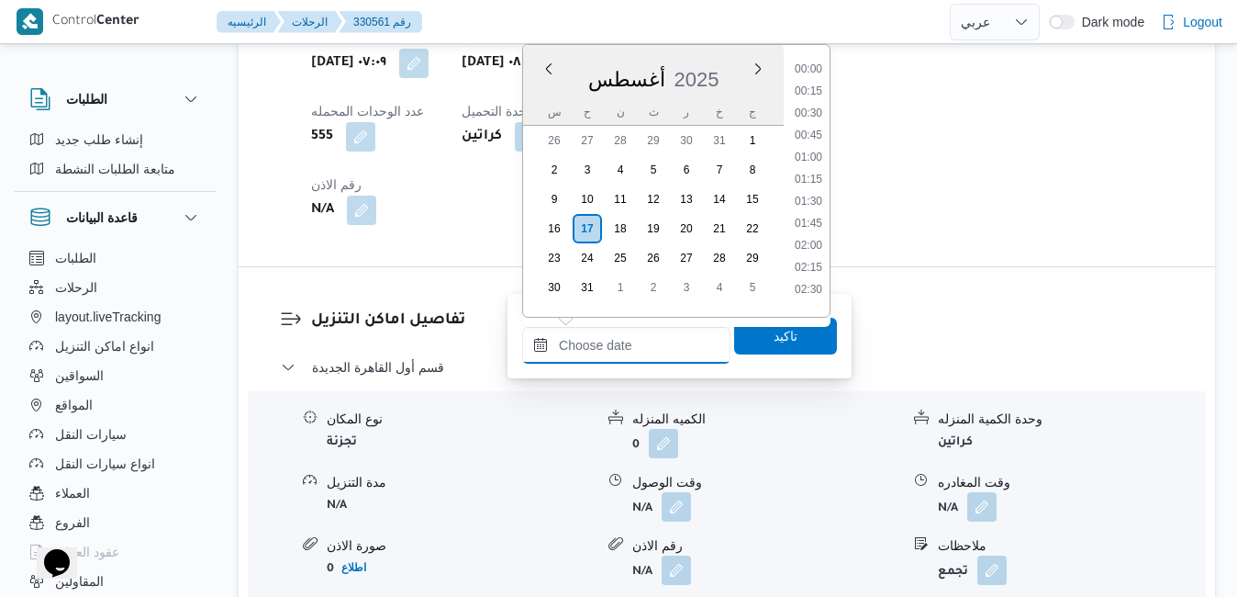
scroll to position [1526, 0]
click at [723, 60] on div "أغسطس 2025" at bounding box center [653, 75] width 261 height 47
click at [808, 184] on li "09:00" at bounding box center [809, 184] width 42 height 18
type input "[DATE] ٠٩:٠٠"
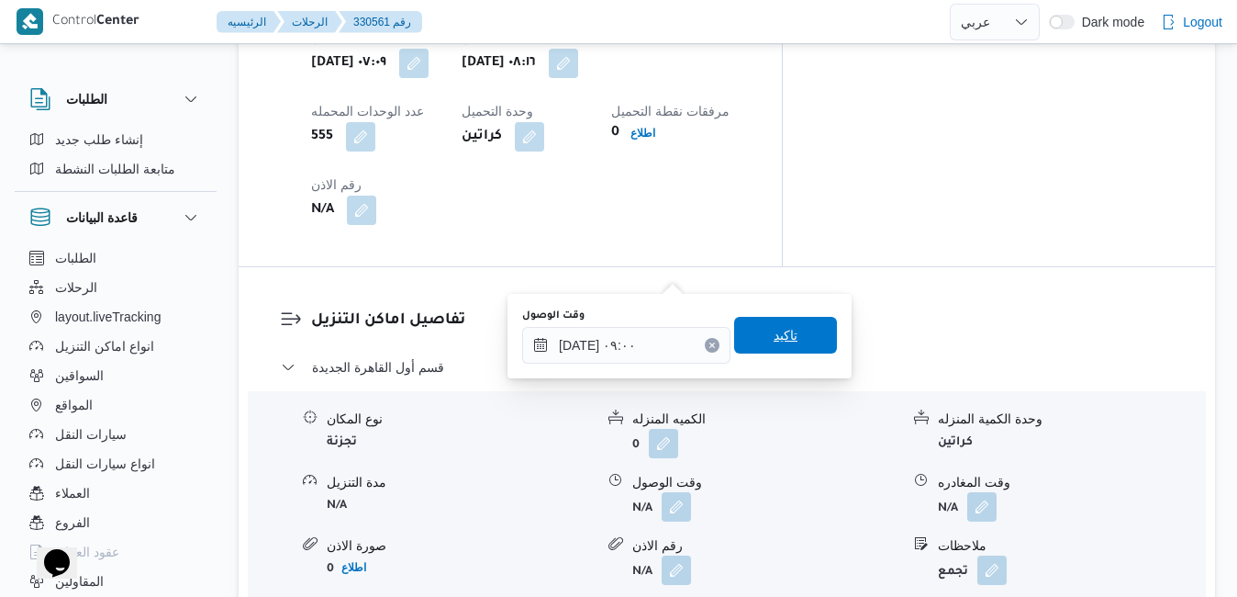
click at [774, 333] on span "تاكيد" at bounding box center [786, 335] width 24 height 22
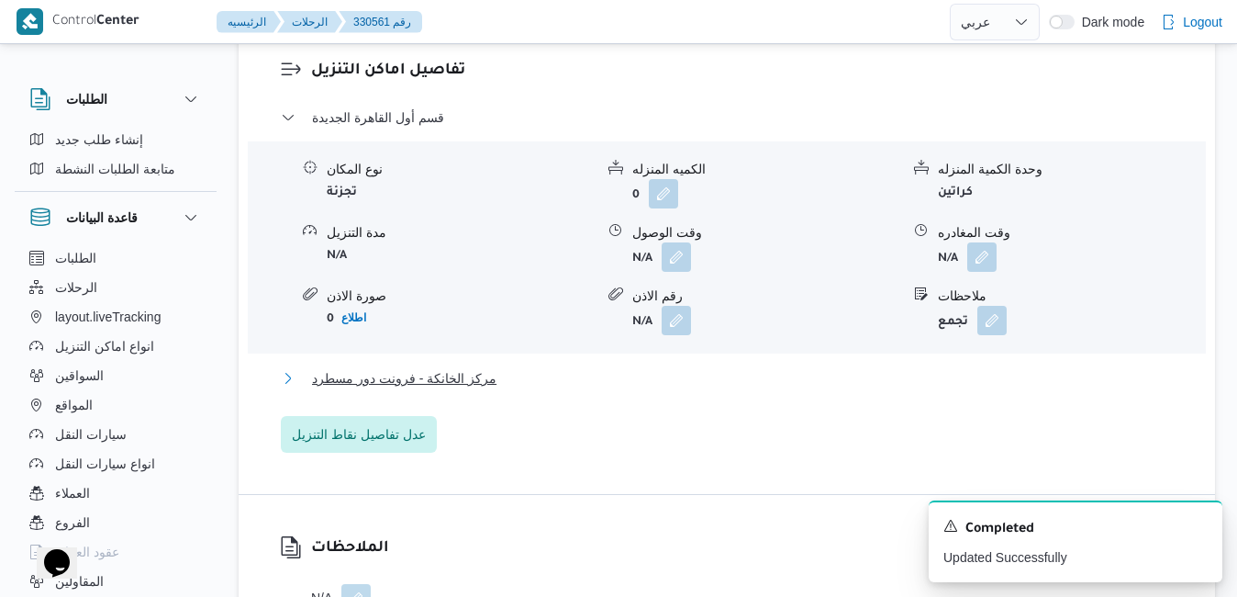
click at [685, 389] on button "مركز الخانكة - فرونت دور مسطرد" at bounding box center [727, 378] width 893 height 22
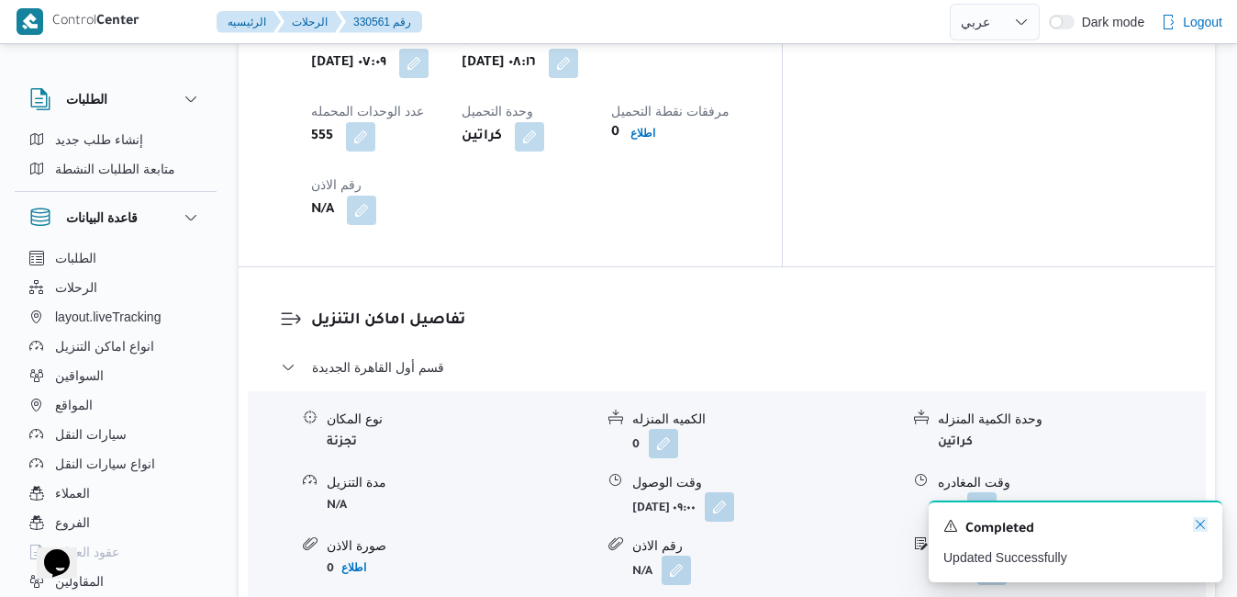
click at [1199, 530] on icon "Dismiss toast" at bounding box center [1200, 524] width 15 height 15
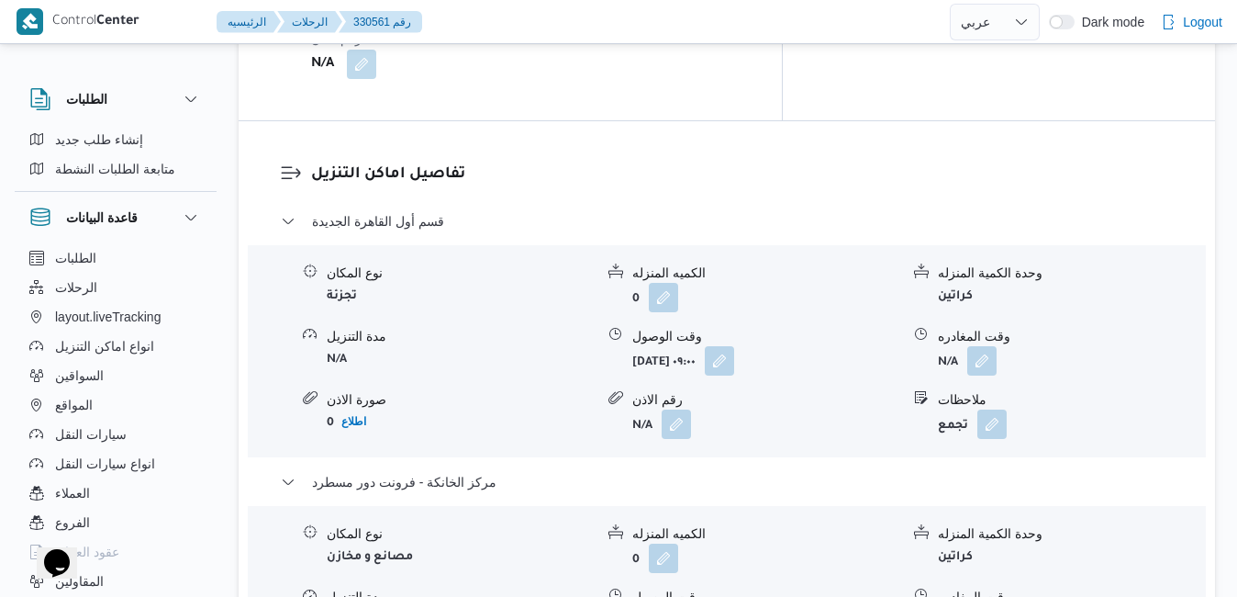
scroll to position [1726, 0]
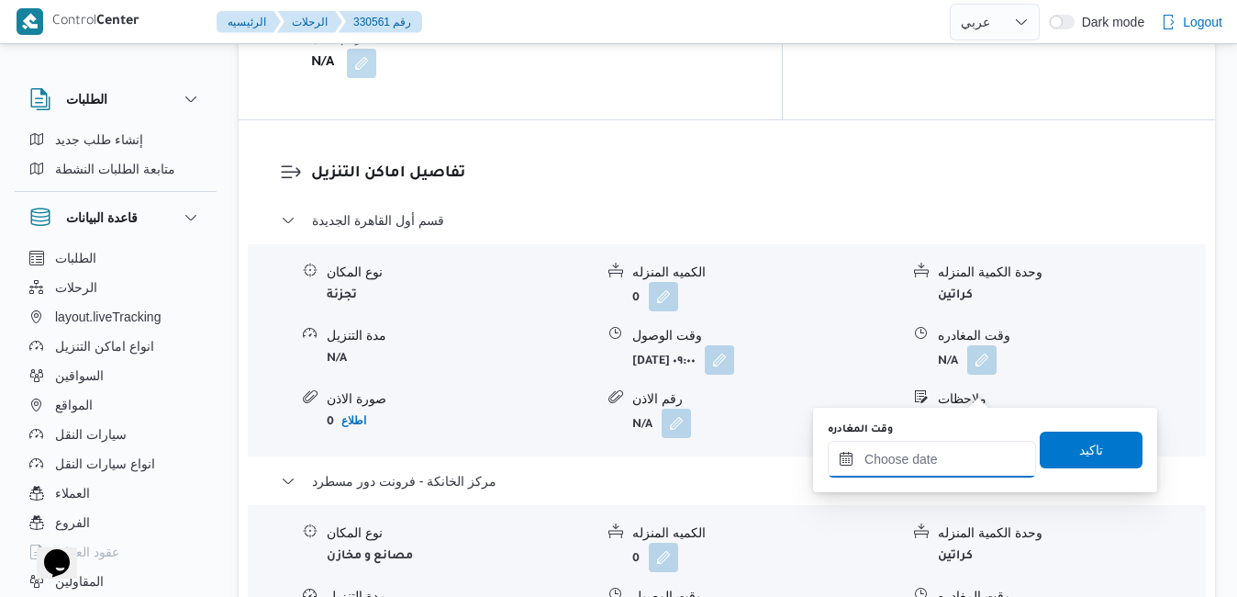
click at [922, 456] on input "وقت المغادره" at bounding box center [932, 459] width 208 height 37
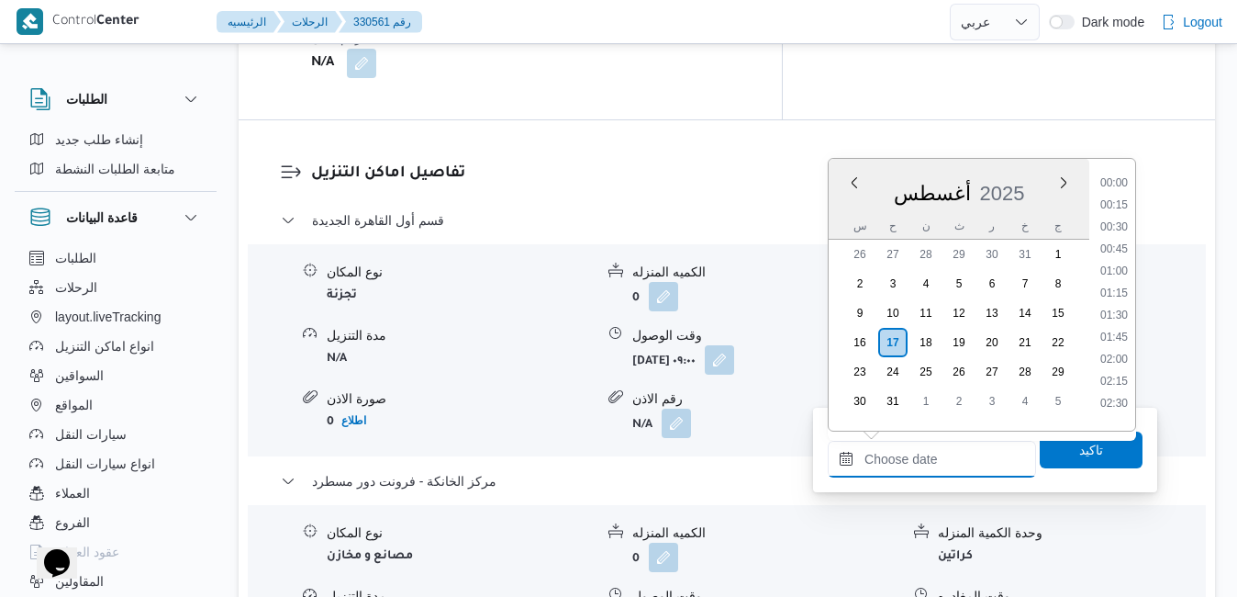
scroll to position [1526, 0]
click at [1036, 155] on body "Control Center الرئيسيه الرحلات 330561 رقم English عربي Dark mode Logout الطلبا…" at bounding box center [618, 425] width 1237 height 4302
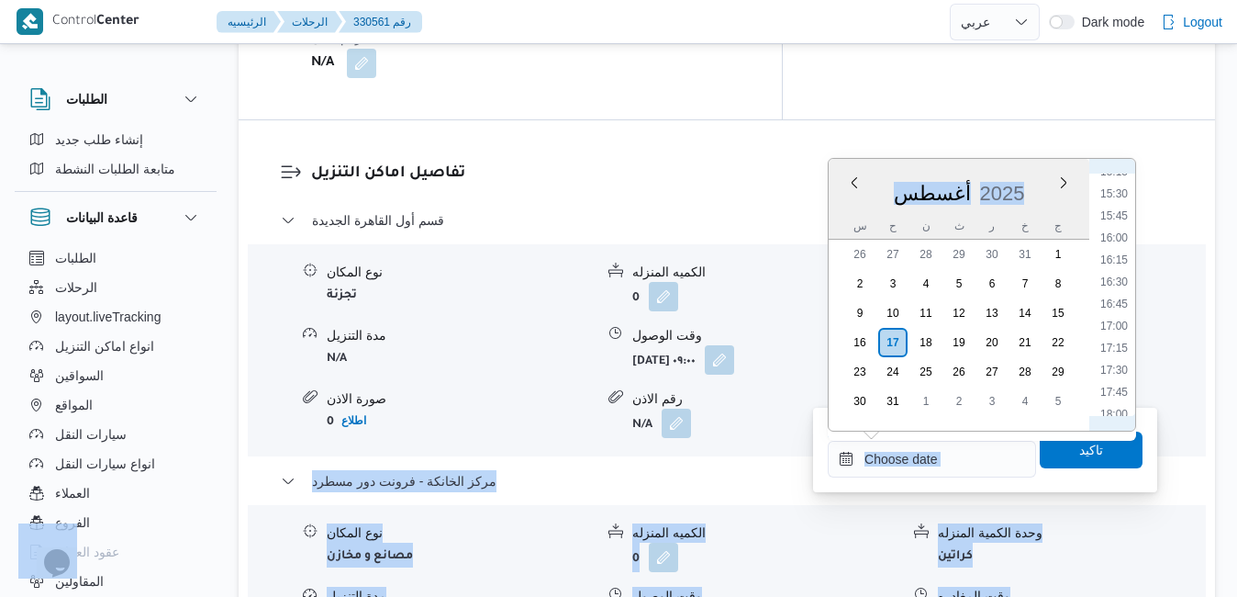
scroll to position [1314, 0]
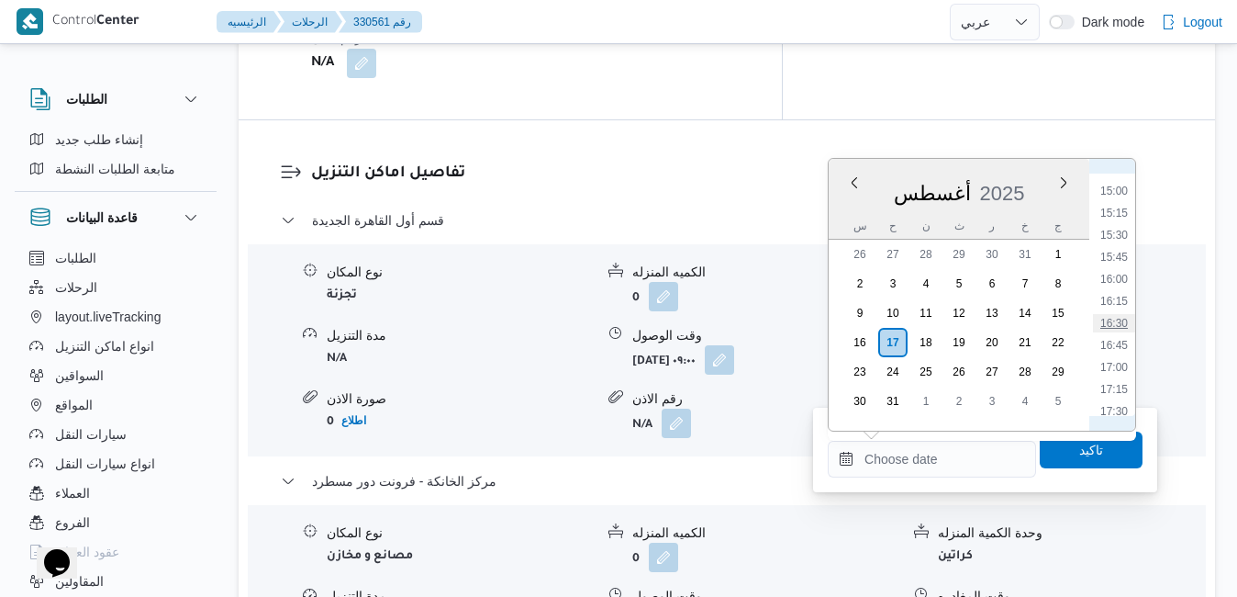
click at [1122, 317] on li "16:30" at bounding box center [1114, 323] width 42 height 18
type input "١٧/٠٨/٢٠٢٥ ١٦:٣٠"
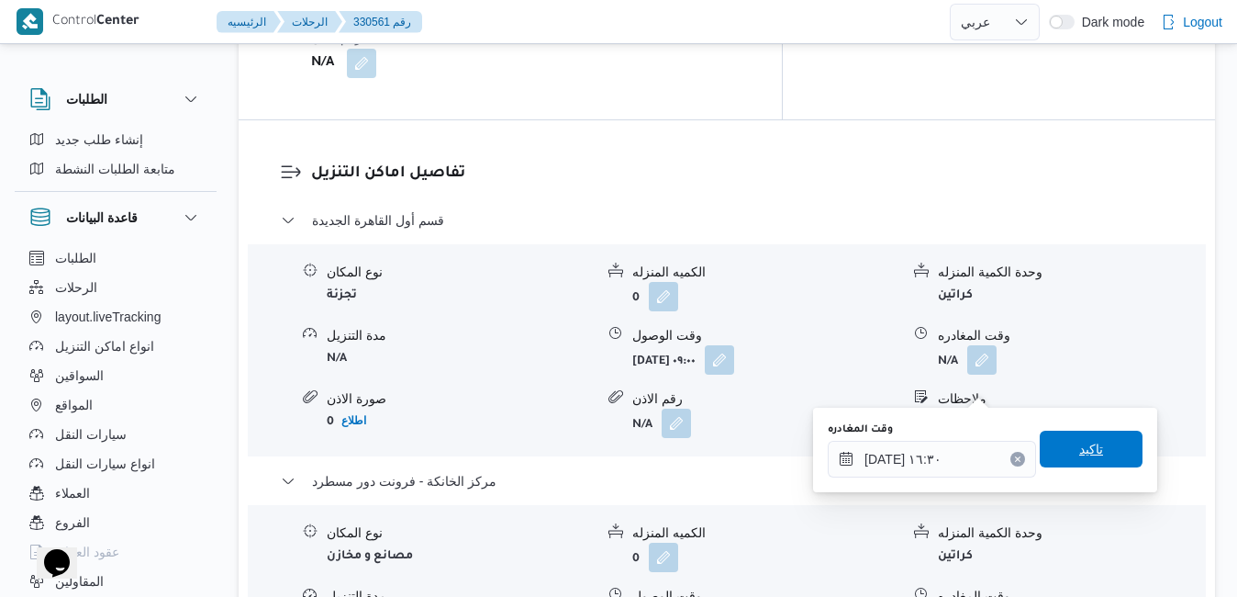
click at [1063, 454] on span "تاكيد" at bounding box center [1091, 448] width 103 height 37
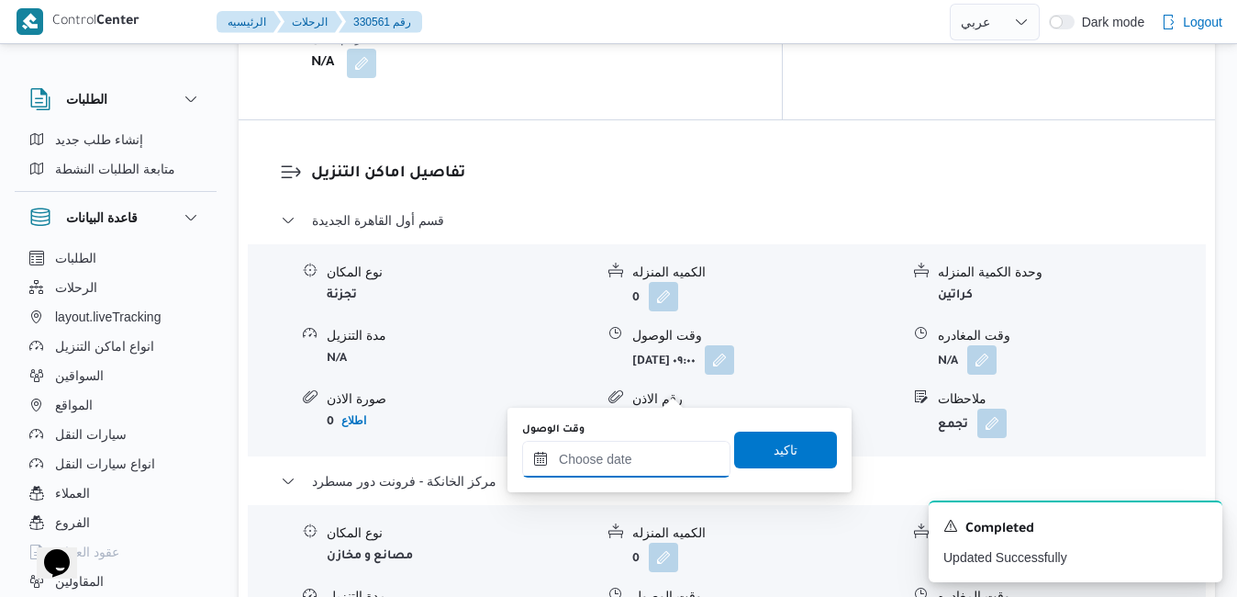
click at [654, 457] on input "وقت الوصول" at bounding box center [626, 459] width 208 height 37
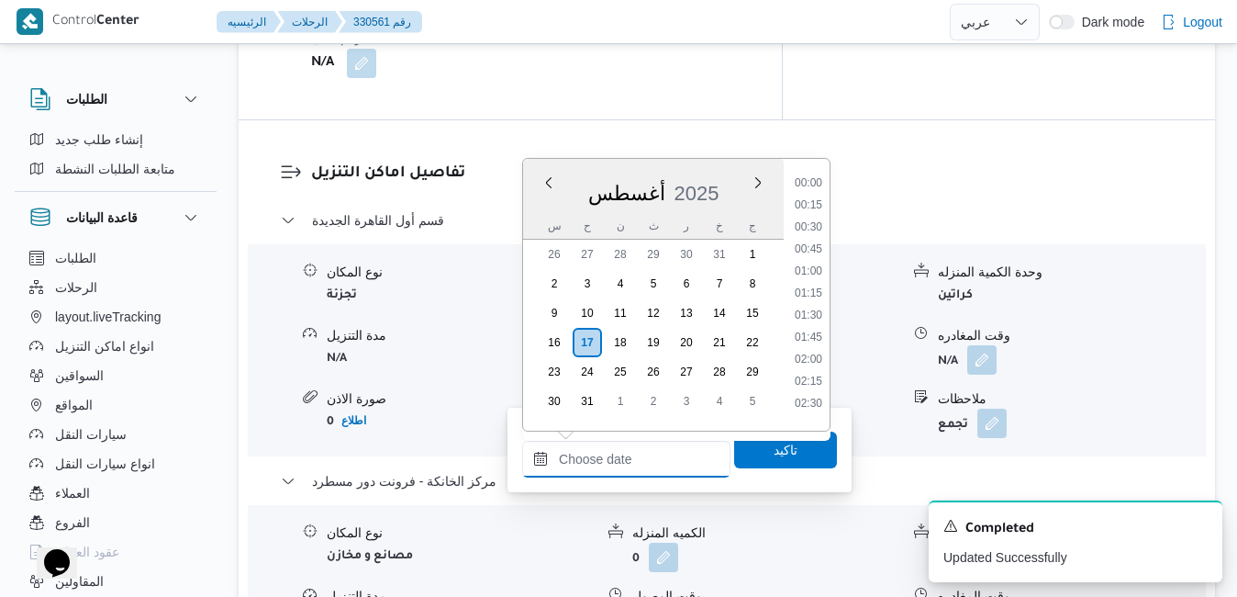
scroll to position [1526, 0]
click at [738, 177] on div "أغسطس 2025" at bounding box center [653, 189] width 261 height 47
click at [823, 221] on li "17:45" at bounding box center [809, 221] width 42 height 18
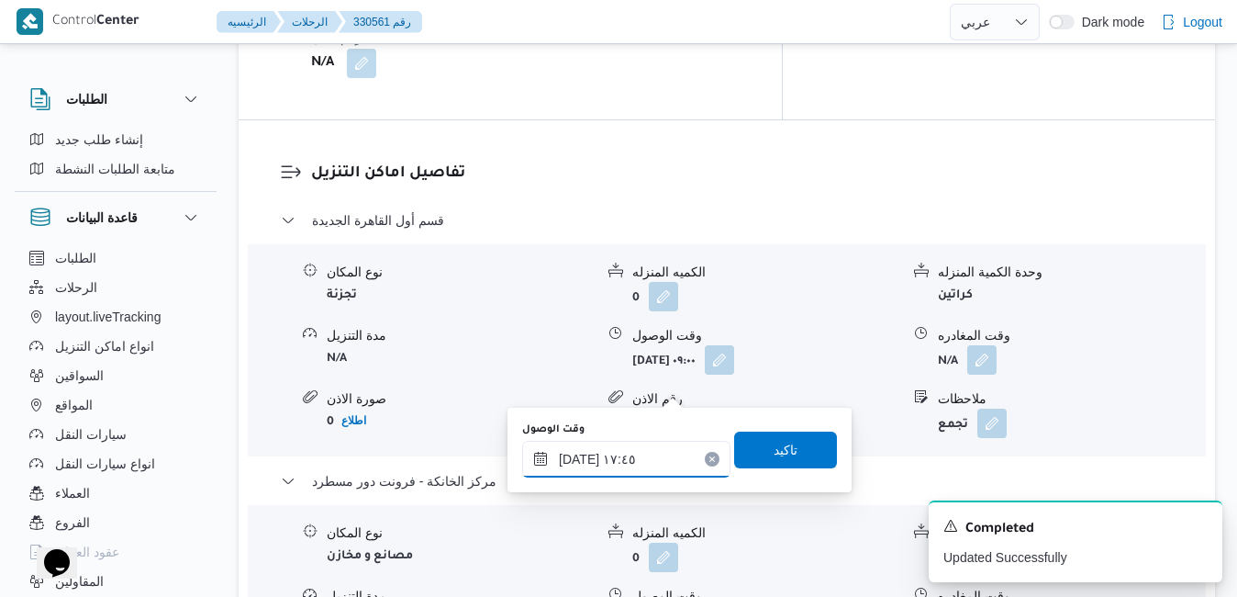
click at [633, 454] on input "١٧/٠٨/٢٠٢٥ ١٧:٤٥" at bounding box center [626, 459] width 208 height 37
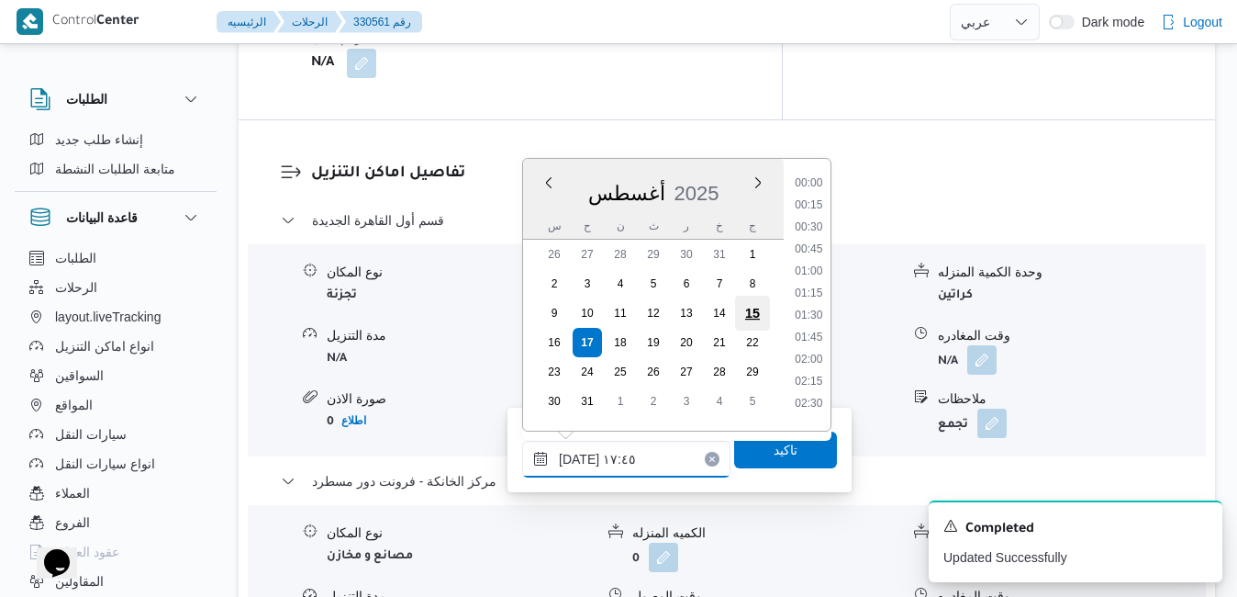
scroll to position [1437, 0]
click at [812, 179] on li "16:15" at bounding box center [809, 177] width 42 height 18
type input "١٧/٠٨/٢٠٢٥ ١٦:١٥"
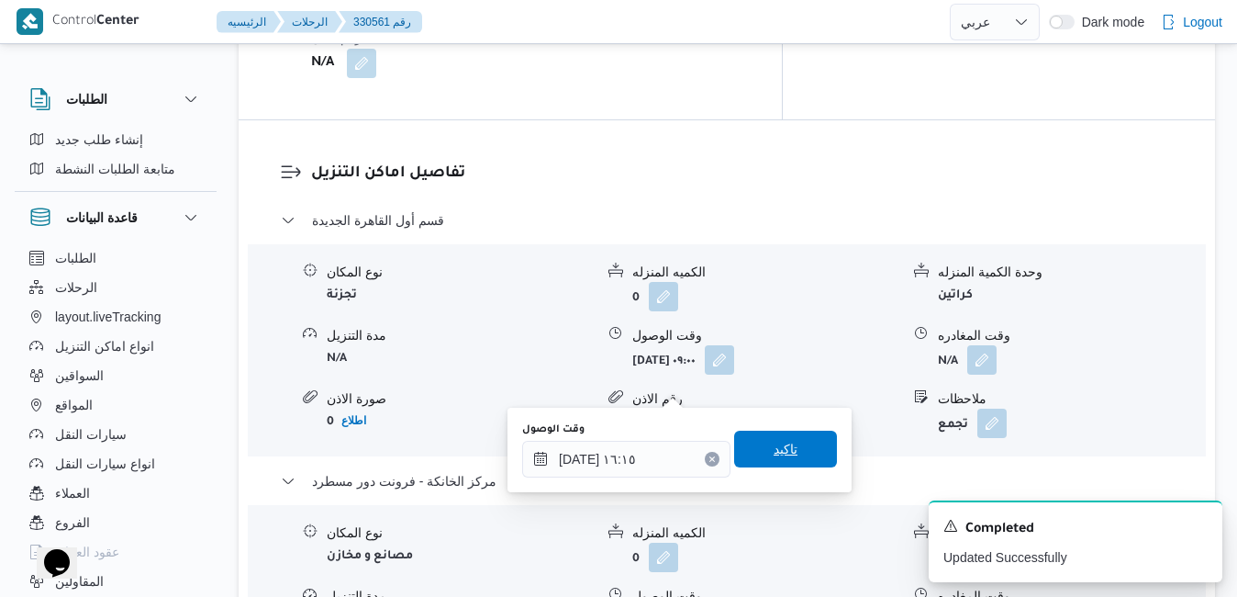
click at [774, 445] on span "تاكيد" at bounding box center [786, 449] width 24 height 22
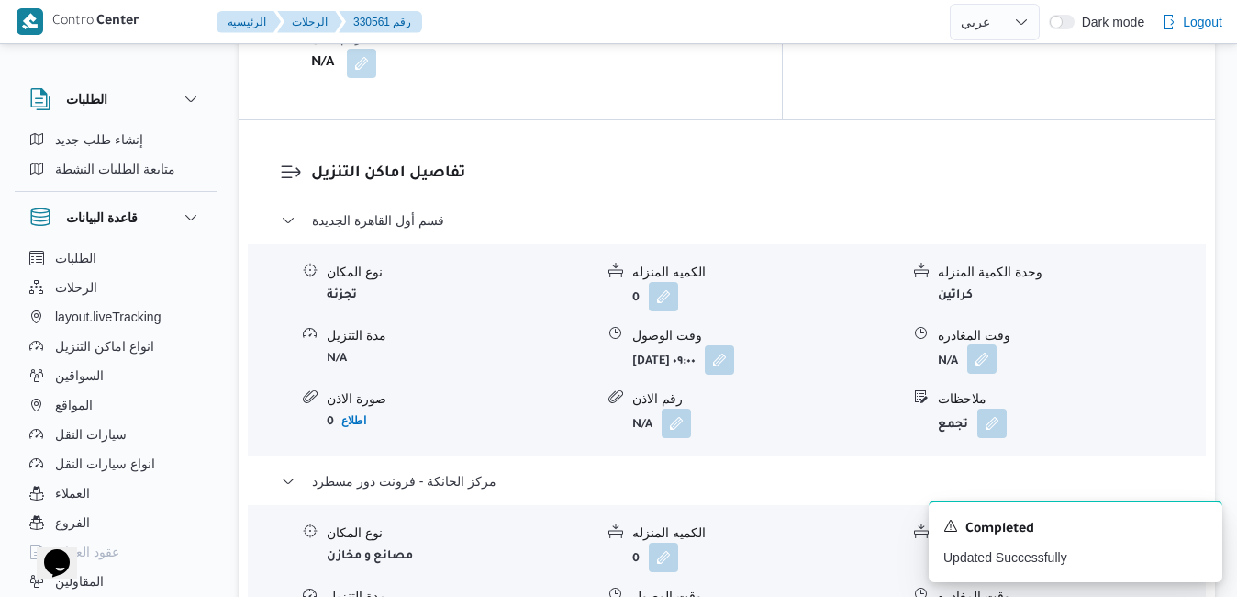
click at [979, 344] on button "button" at bounding box center [981, 358] width 29 height 29
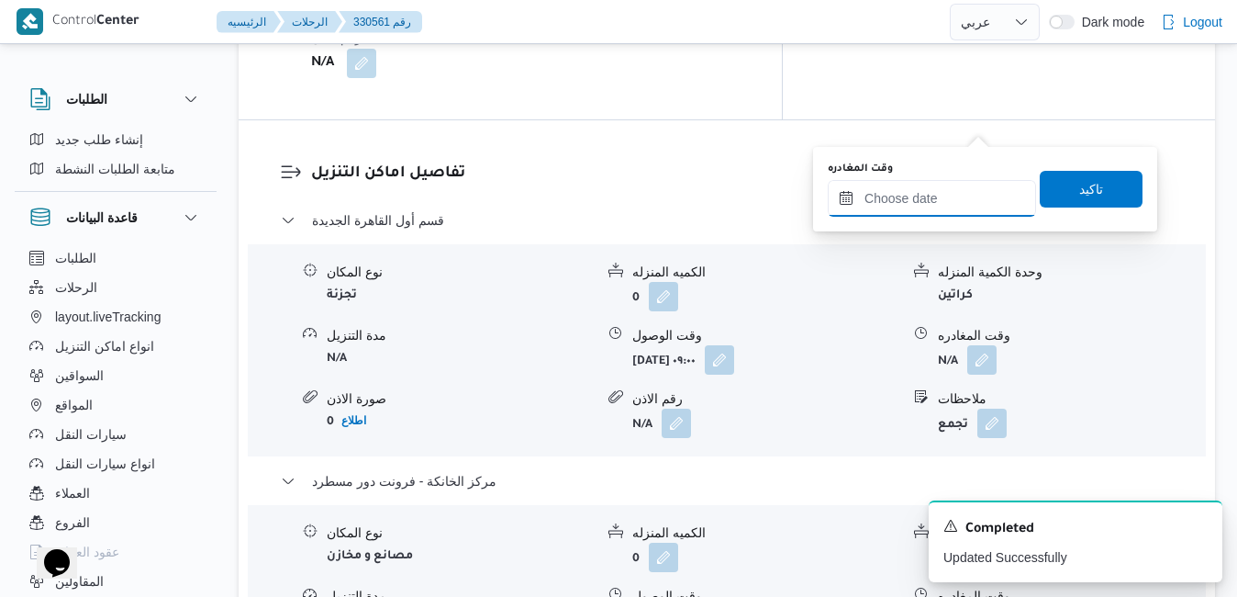
click at [925, 208] on input "وقت المغادره" at bounding box center [932, 198] width 208 height 37
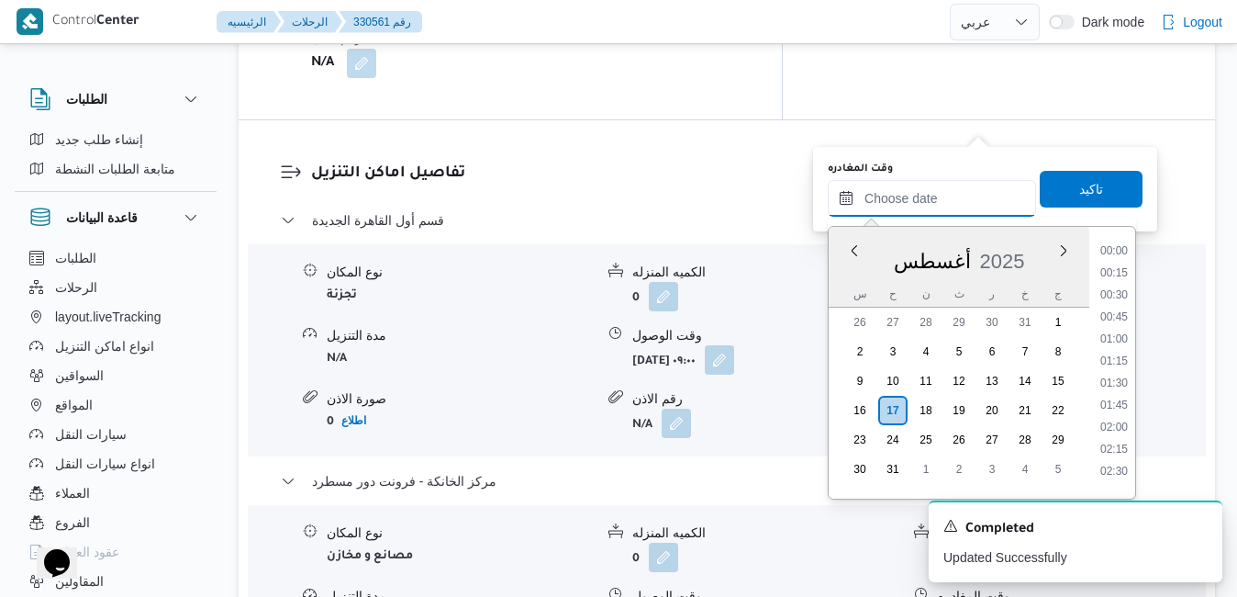
scroll to position [1526, 0]
click at [844, 274] on div "أغسطس 2025" at bounding box center [959, 257] width 261 height 47
click at [1123, 307] on li "15:30" at bounding box center [1114, 303] width 42 height 18
type input "١٧/٠٨/٢٠٢٥ ١٥:٣٠"
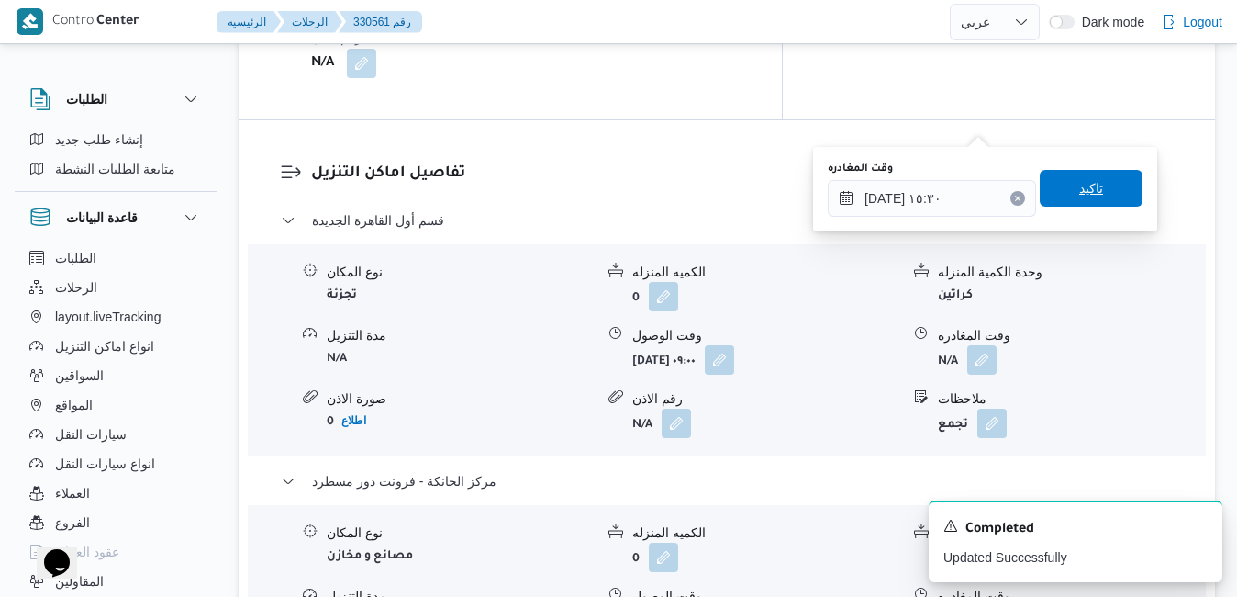
click at [1088, 179] on span "تاكيد" at bounding box center [1091, 188] width 24 height 22
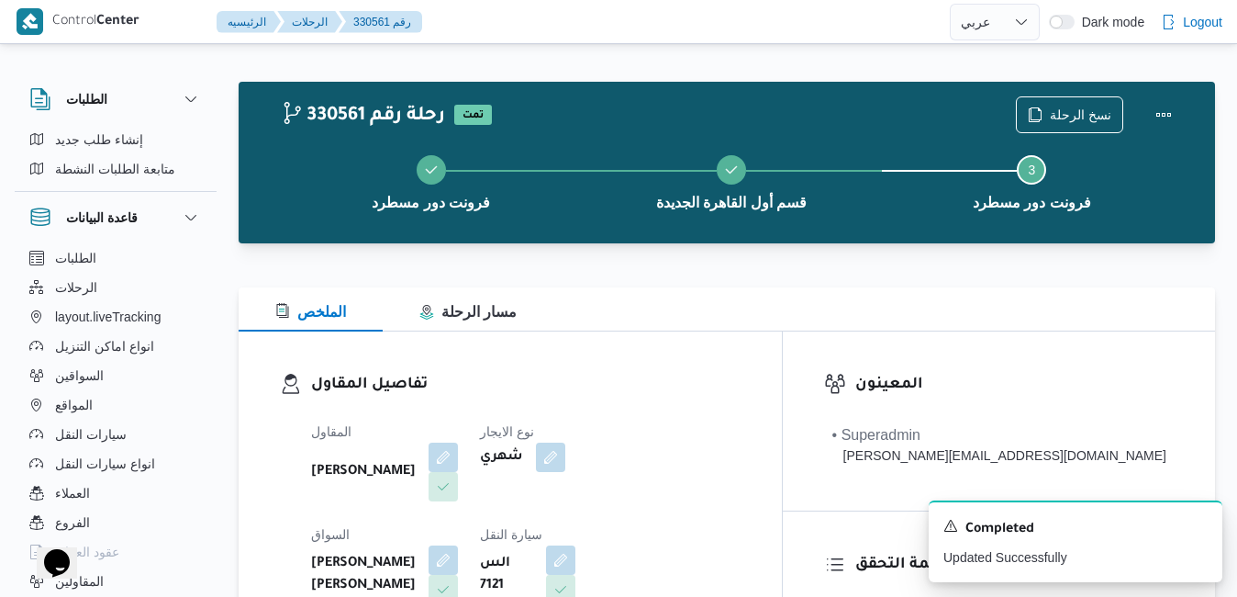
scroll to position [0, 0]
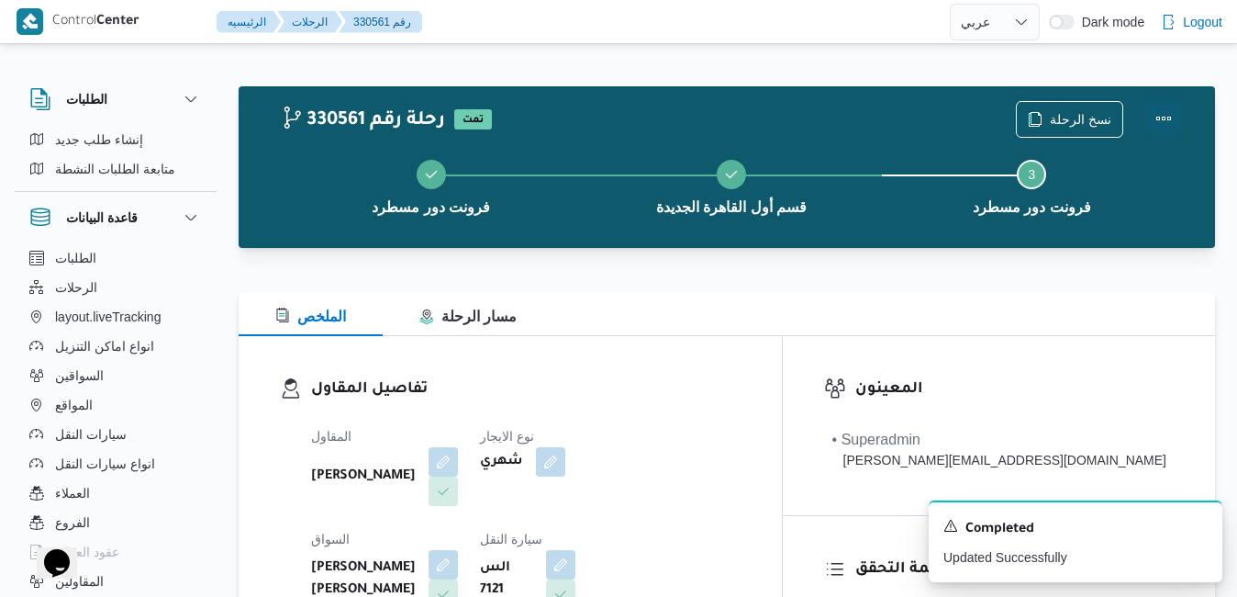
click at [1159, 112] on button "Actions" at bounding box center [1164, 118] width 37 height 37
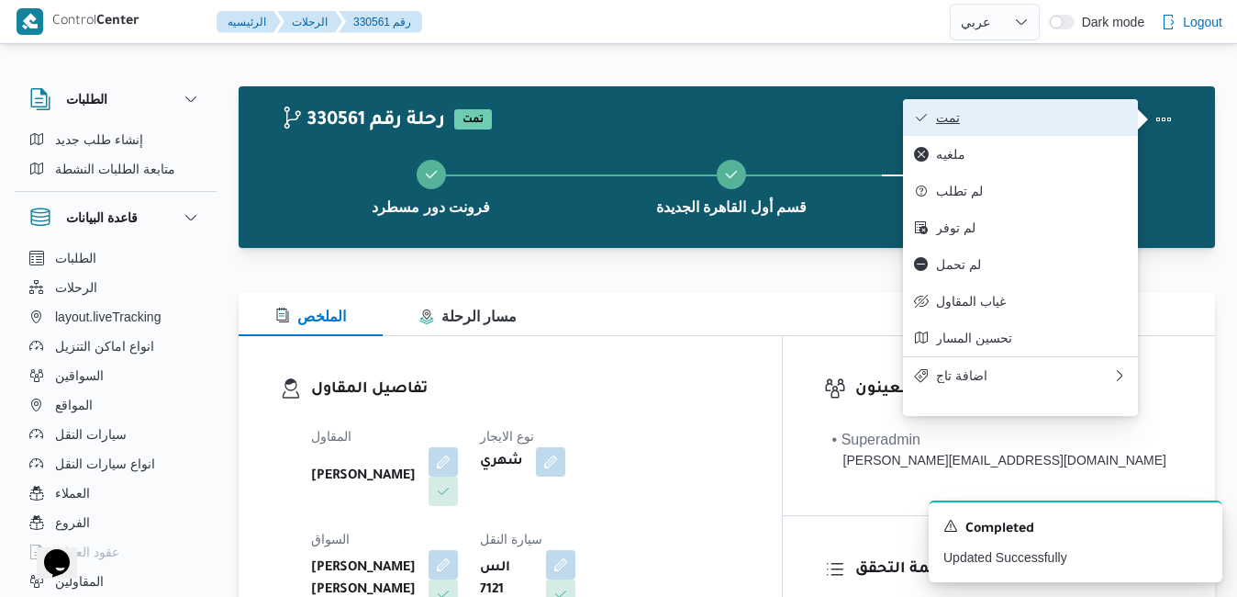
click at [1062, 119] on span "تمت" at bounding box center [1031, 117] width 191 height 15
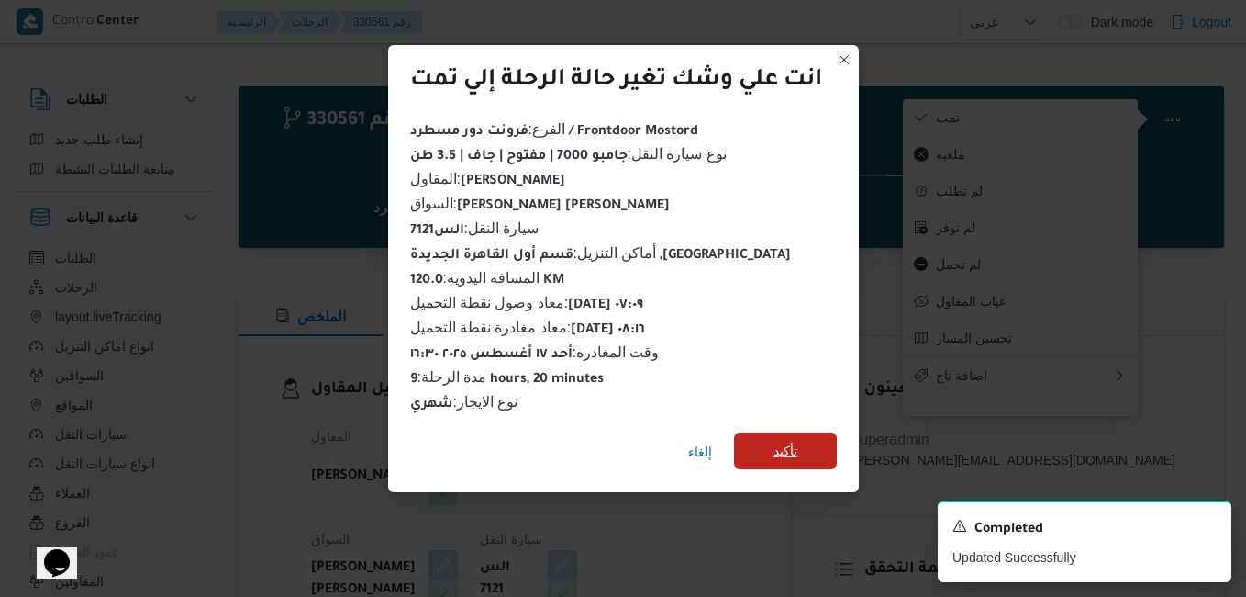
click at [798, 442] on span "تأكيد" at bounding box center [786, 451] width 24 height 22
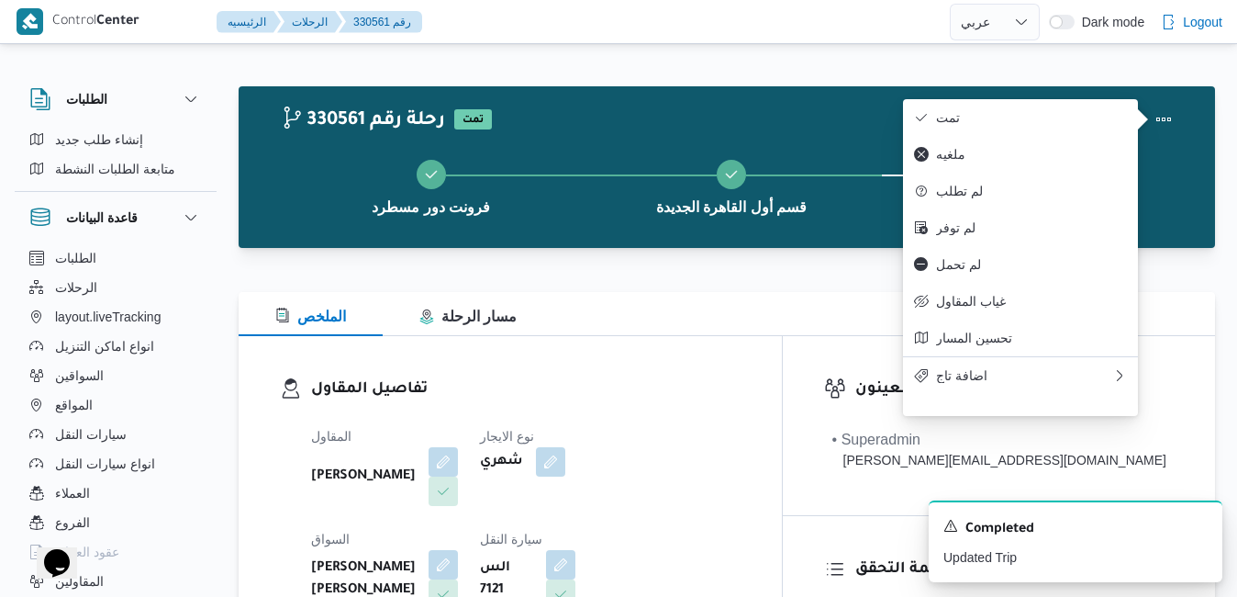
click at [758, 352] on div "تفاصيل المقاول المقاول محمد ناصر كامل عباس نوع الايجار شهري السواق محمد سعيد عل…" at bounding box center [510, 548] width 543 height 424
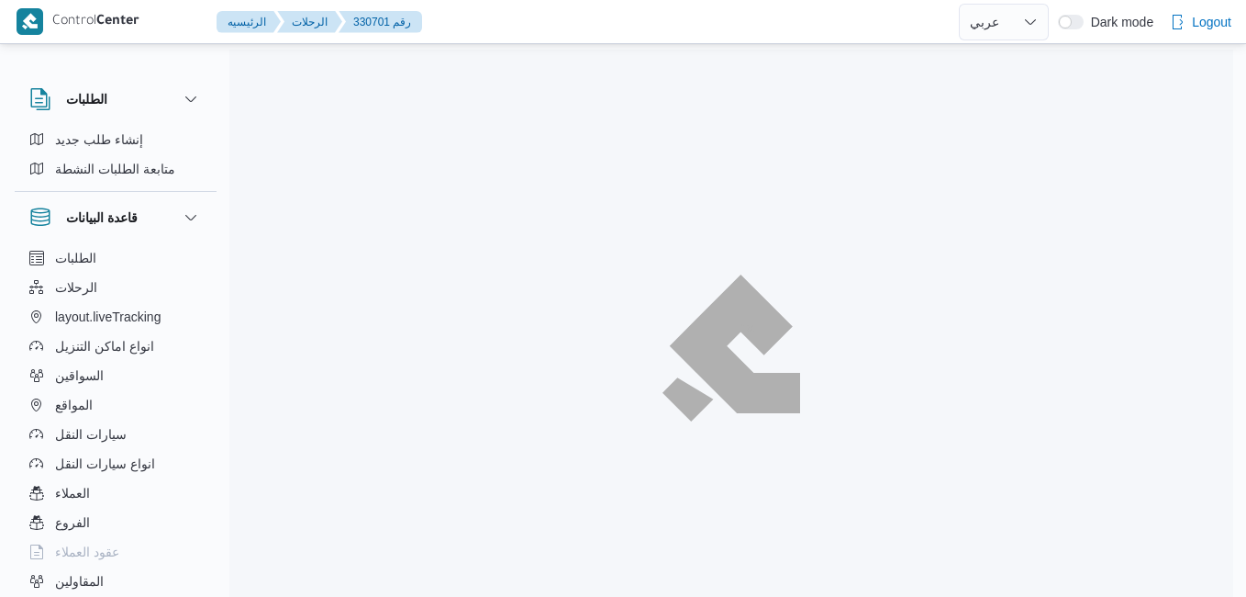
select select "ar"
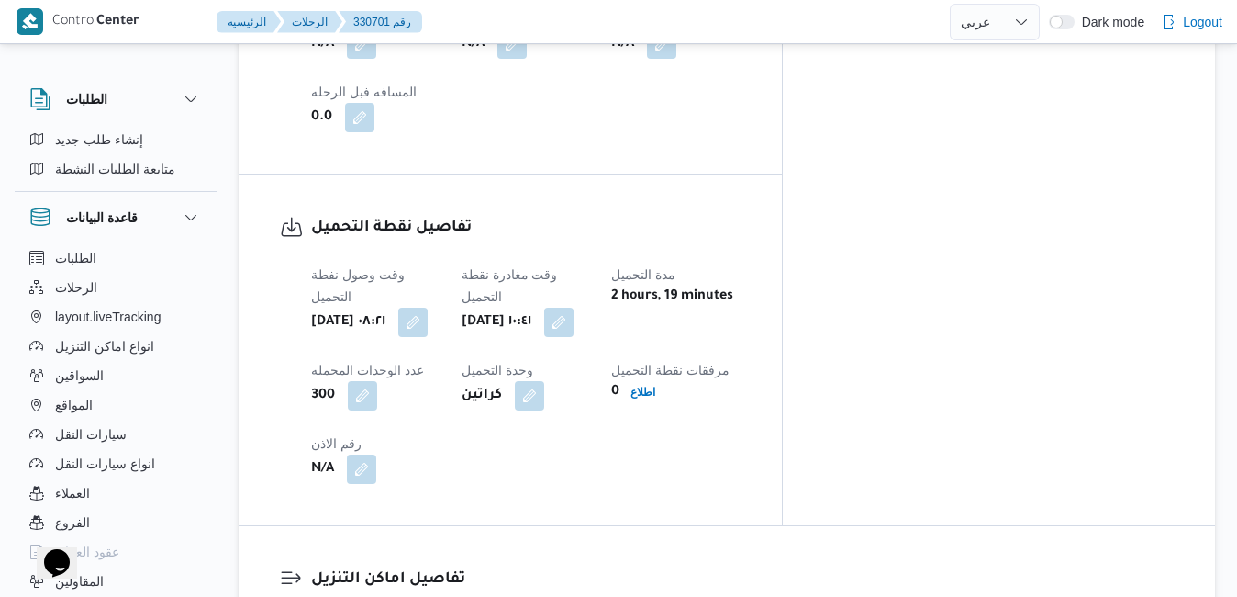
scroll to position [1322, 0]
click at [574, 305] on button "button" at bounding box center [558, 319] width 29 height 29
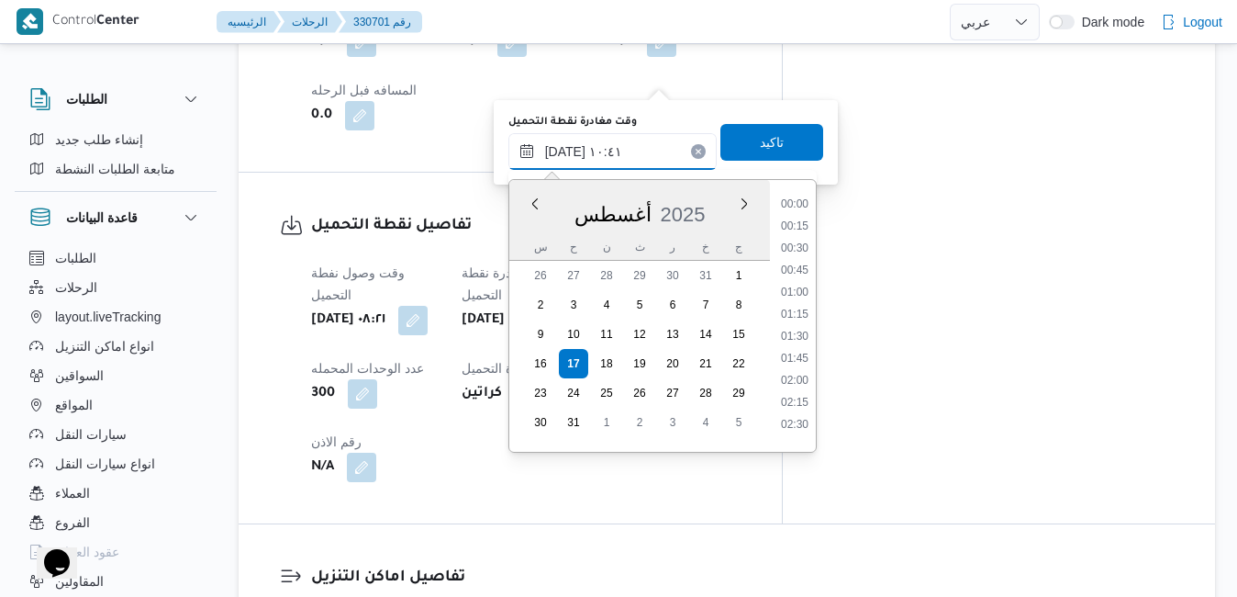
click at [629, 161] on input "[DATE] ١٠:٤١" at bounding box center [613, 151] width 208 height 37
click at [794, 385] on li "08:45" at bounding box center [795, 388] width 42 height 18
type input "١٧/٠٨/٢٠٢٥ ٠٨:٤٥"
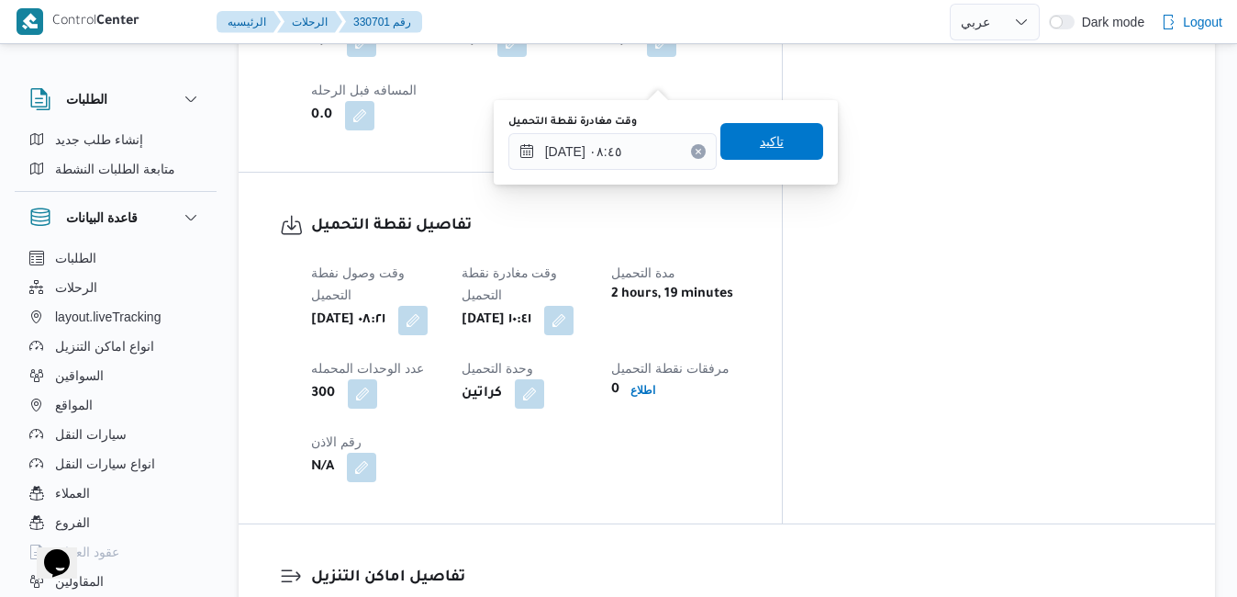
click at [766, 146] on span "تاكيد" at bounding box center [772, 141] width 24 height 22
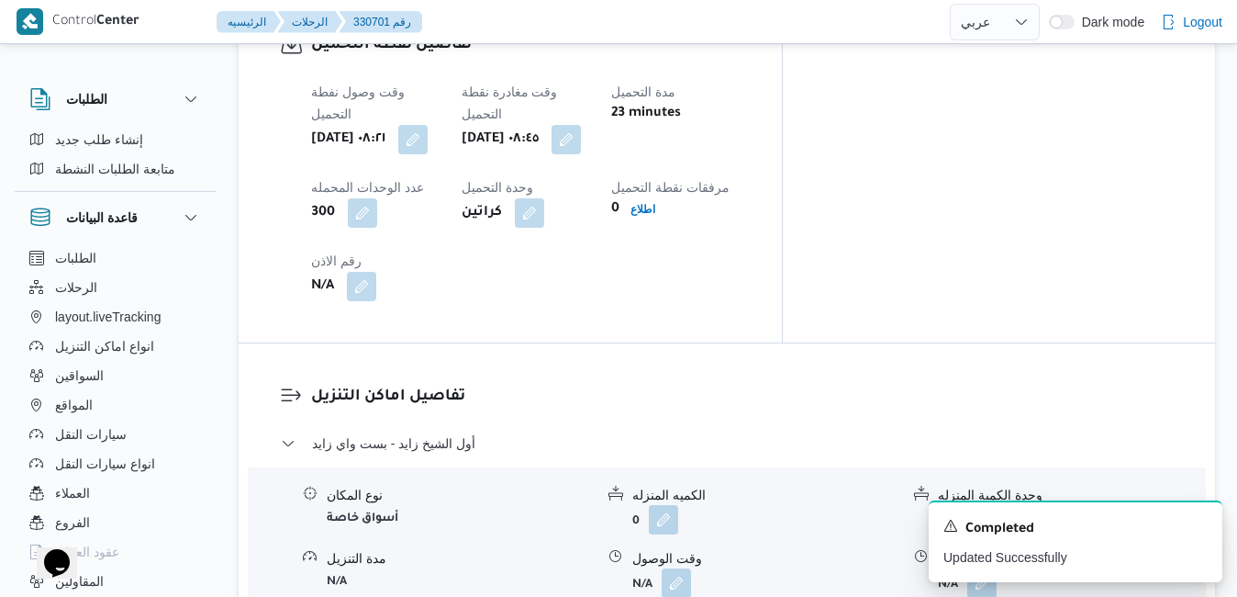
scroll to position [1505, 0]
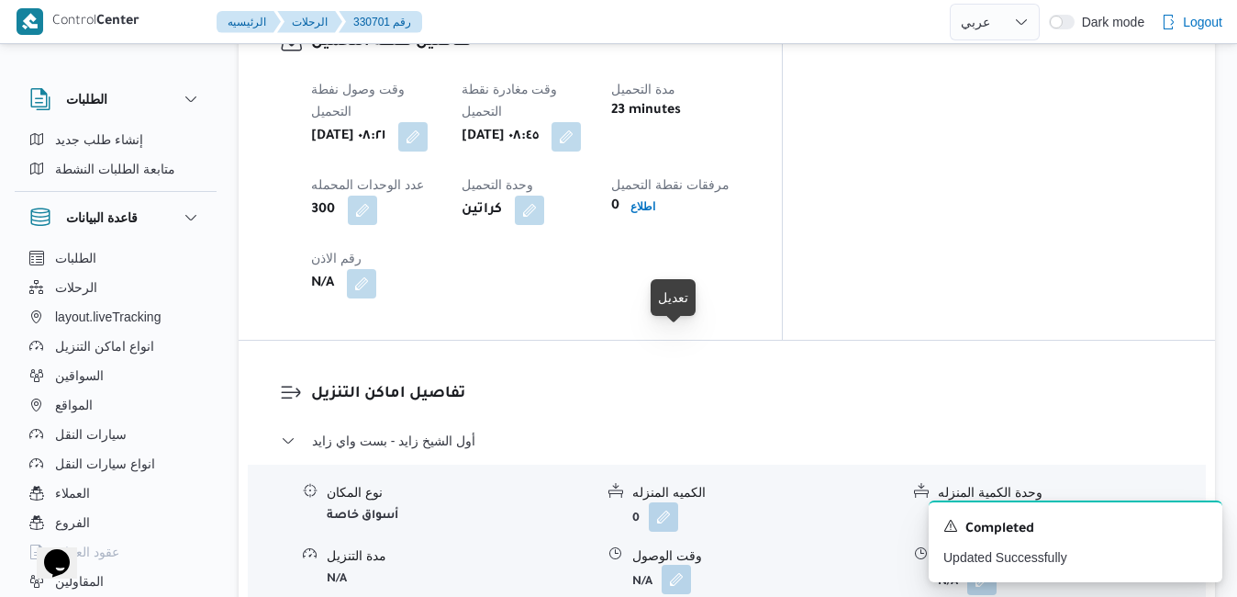
click at [672, 565] on button "button" at bounding box center [676, 579] width 29 height 29
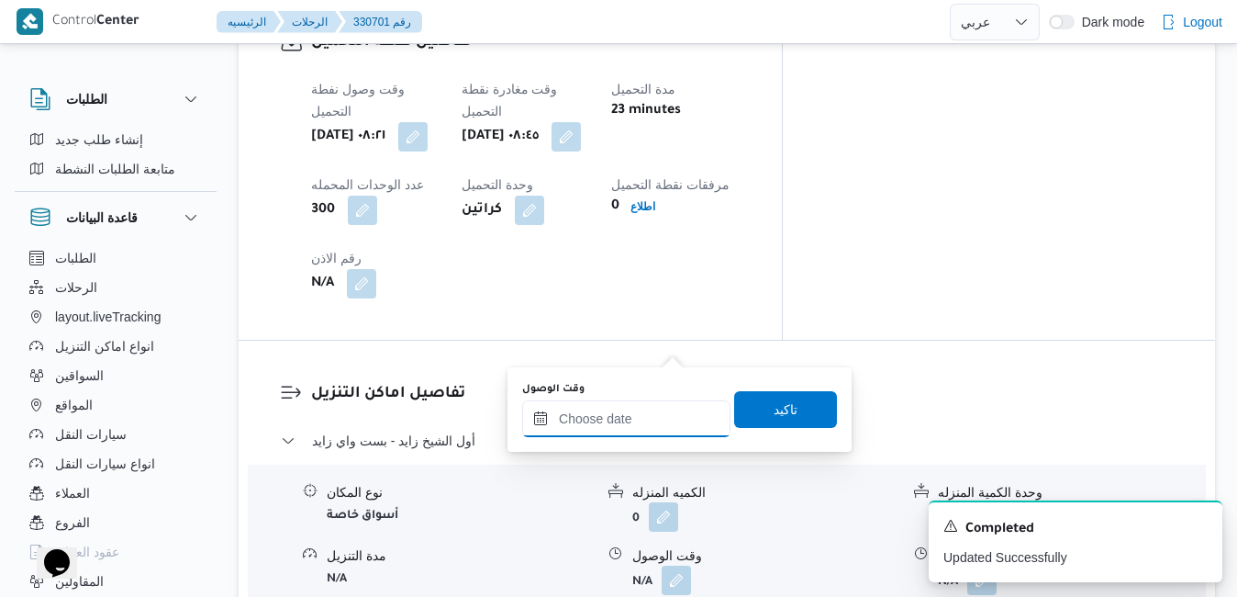
click at [644, 403] on input "وقت الوصول" at bounding box center [626, 418] width 208 height 37
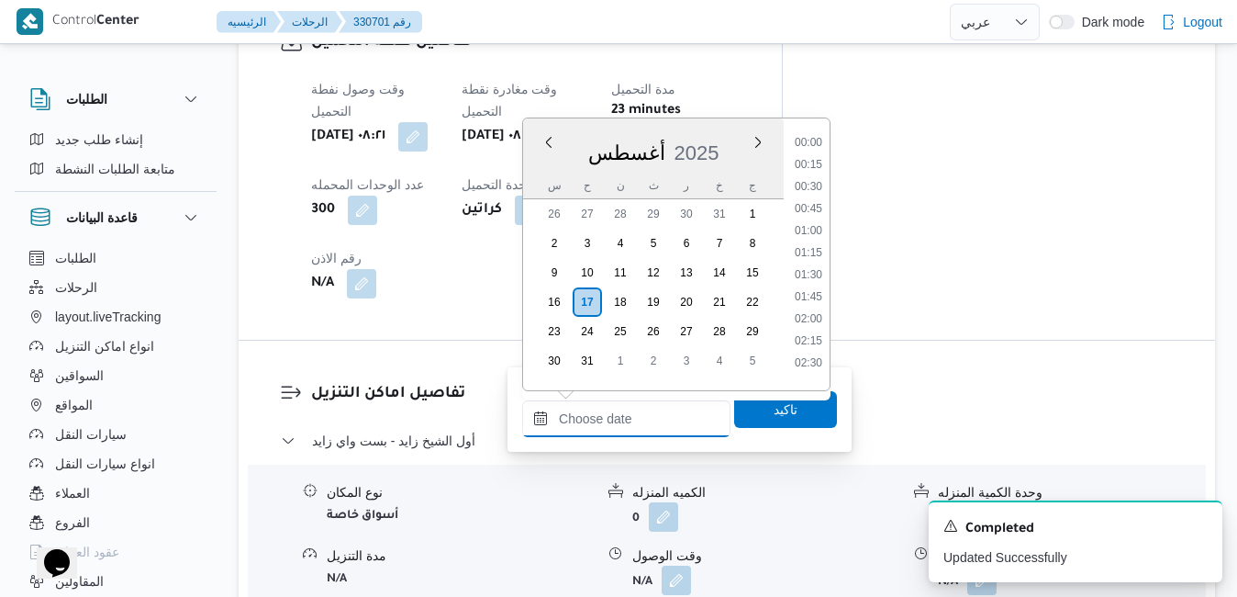
scroll to position [1526, 0]
click at [718, 132] on div "أغسطس 2025" at bounding box center [653, 149] width 261 height 47
drag, startPoint x: 810, startPoint y: 316, endPoint x: 815, endPoint y: 305, distance: 12.3
click at [815, 305] on ul "00:00 00:15 00:30 00:45 01:00 01:15 01:30 01:45 02:00 02:15 02:30 02:45 03:00 0…" at bounding box center [809, 254] width 42 height 242
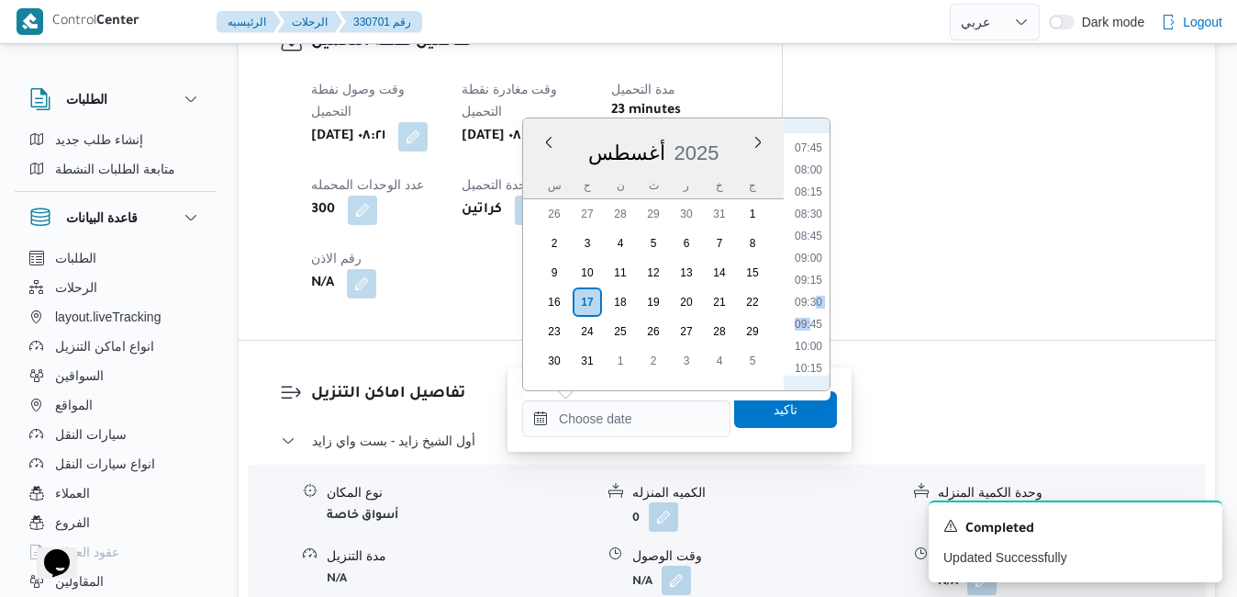
drag, startPoint x: 815, startPoint y: 305, endPoint x: 809, endPoint y: 322, distance: 18.6
click at [809, 322] on li "09:45" at bounding box center [809, 324] width 42 height 18
type input "١٧/٠٨/٢٠٢٥ ٠٩:٤٥"
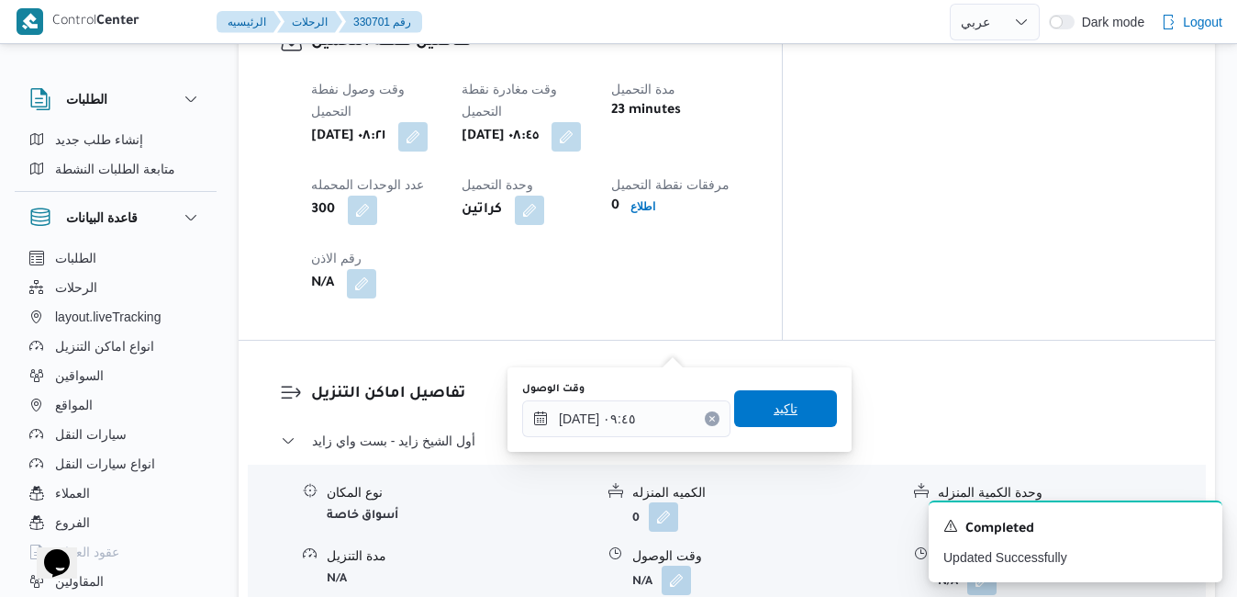
click at [789, 400] on span "تاكيد" at bounding box center [785, 408] width 103 height 37
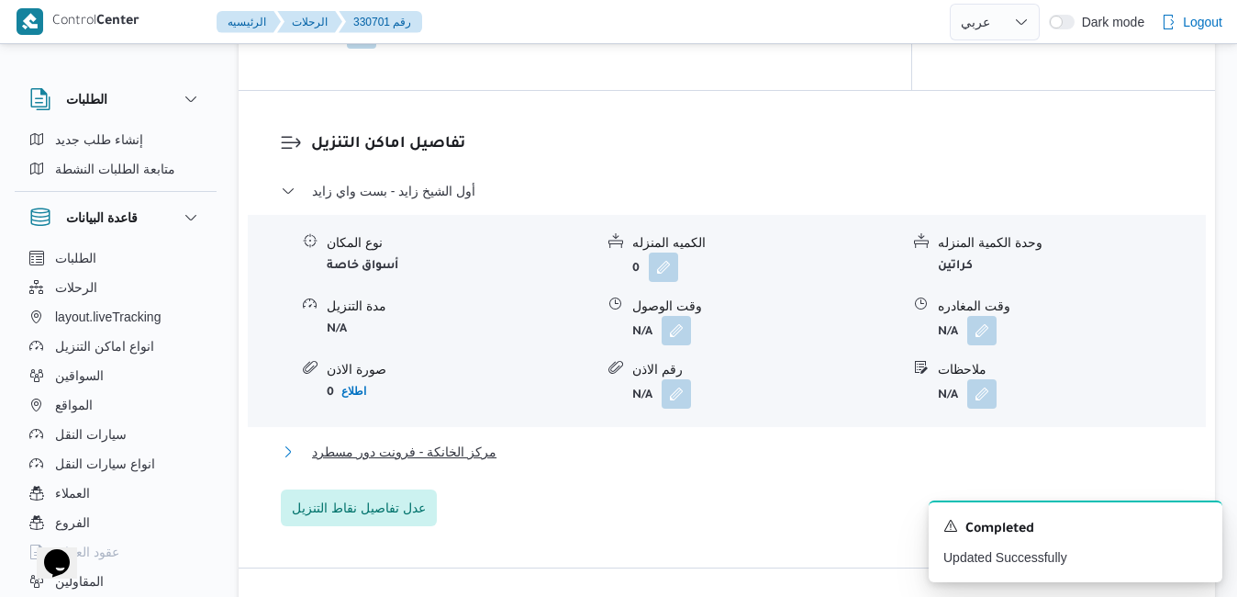
click at [709, 463] on button "مركز الخانكة - فرونت دور مسطرد" at bounding box center [727, 452] width 893 height 22
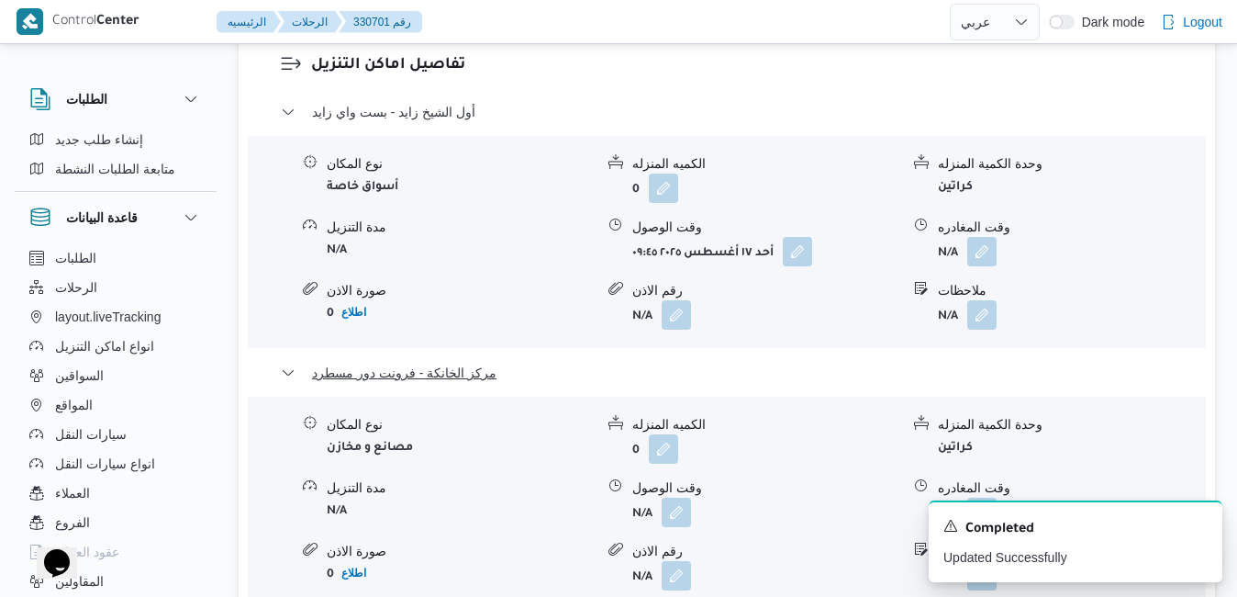
scroll to position [1836, 0]
click at [981, 495] on button "button" at bounding box center [981, 509] width 29 height 29
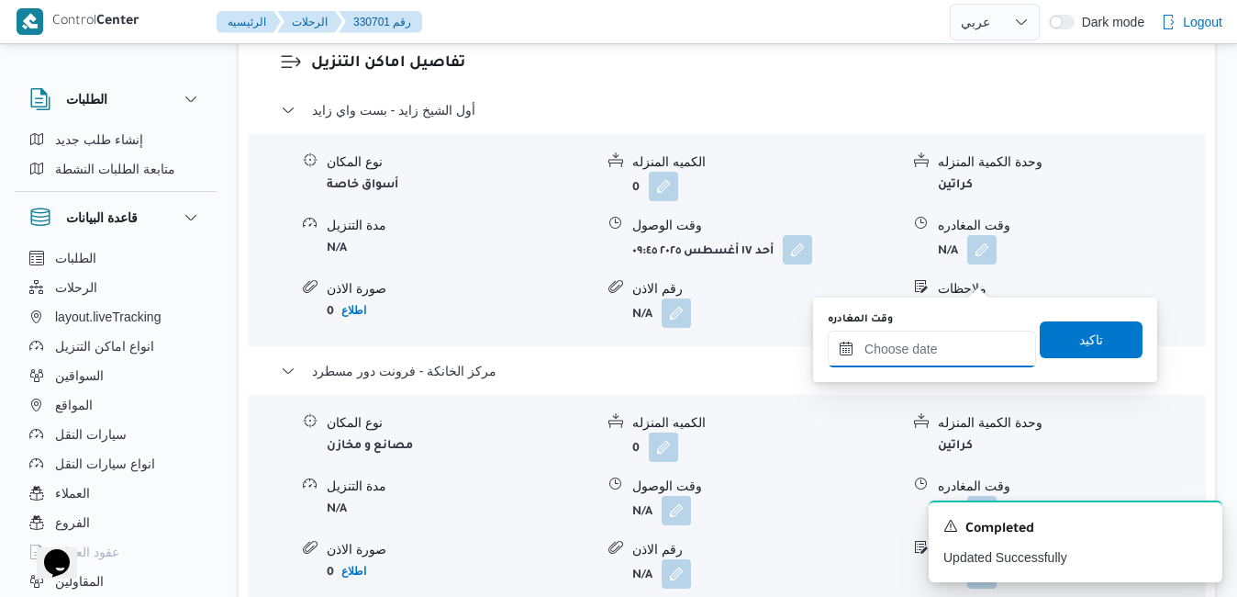
click at [889, 347] on input "وقت المغادره" at bounding box center [932, 348] width 208 height 37
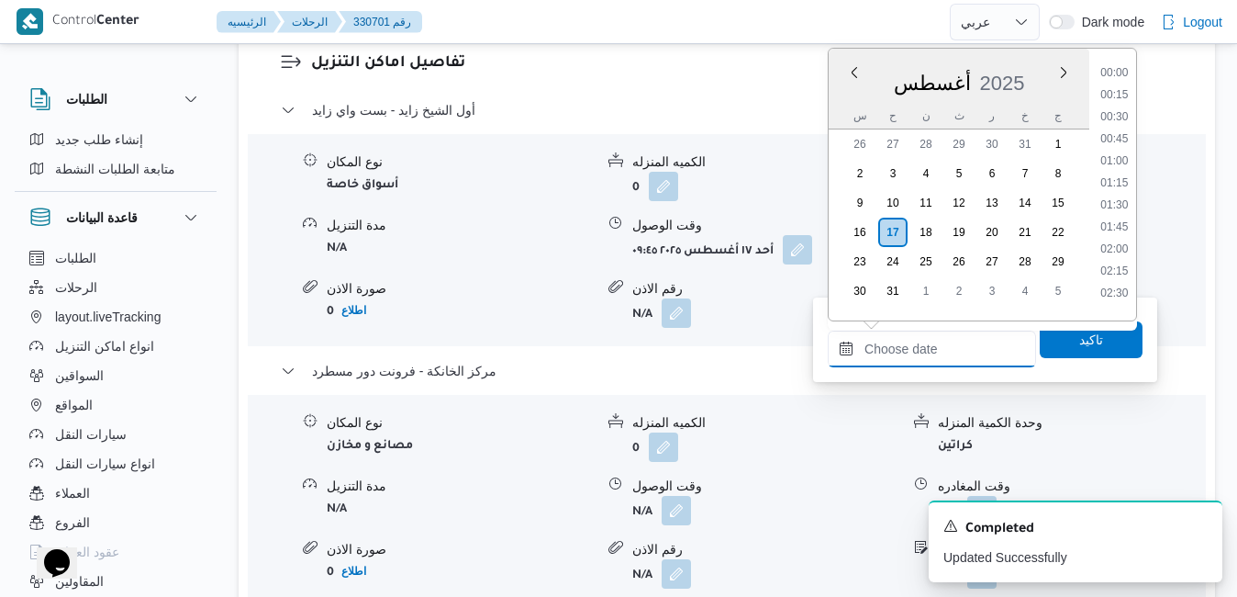
scroll to position [1548, 0]
click at [1034, 57] on div "أغسطس 2025" at bounding box center [959, 79] width 261 height 47
click at [1123, 239] on li "17:00" at bounding box center [1114, 235] width 42 height 18
type input "١٧/٠٨/٢٠٢٥ ١٧:٠٠"
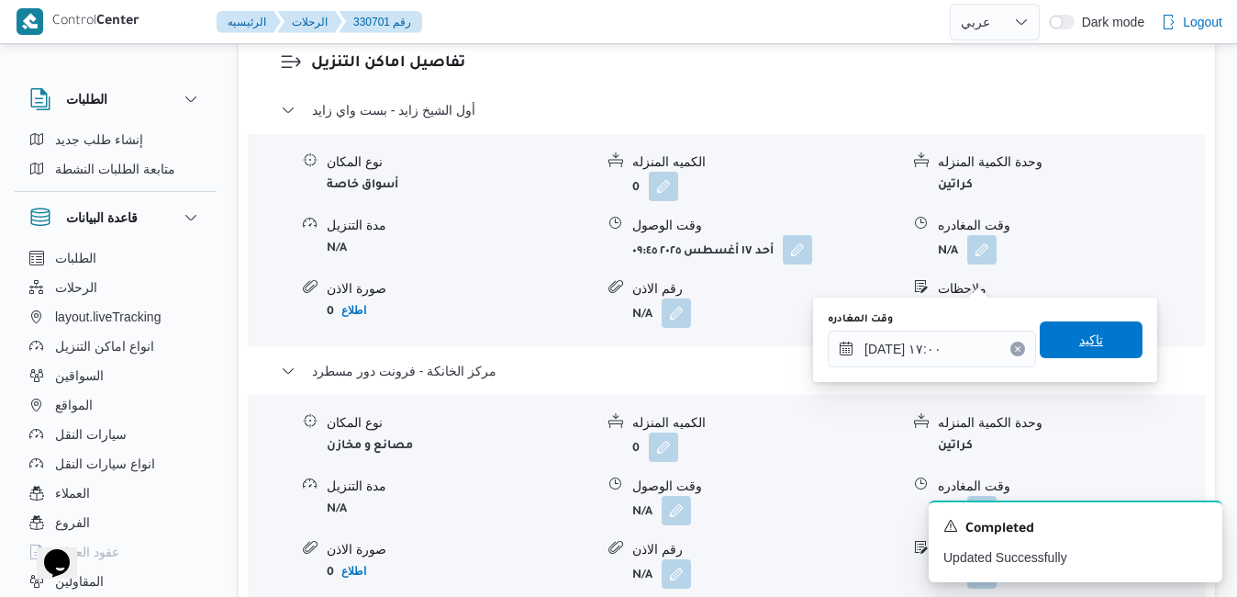
click at [1081, 331] on span "تاكيد" at bounding box center [1091, 340] width 24 height 22
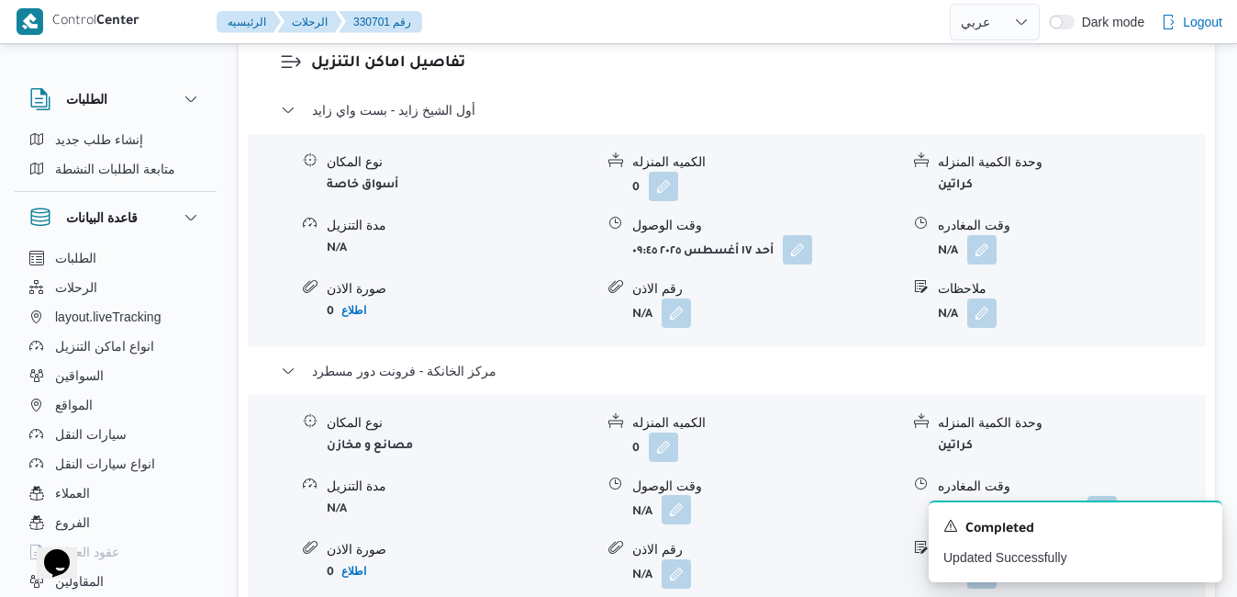
click at [676, 495] on button "button" at bounding box center [676, 509] width 29 height 29
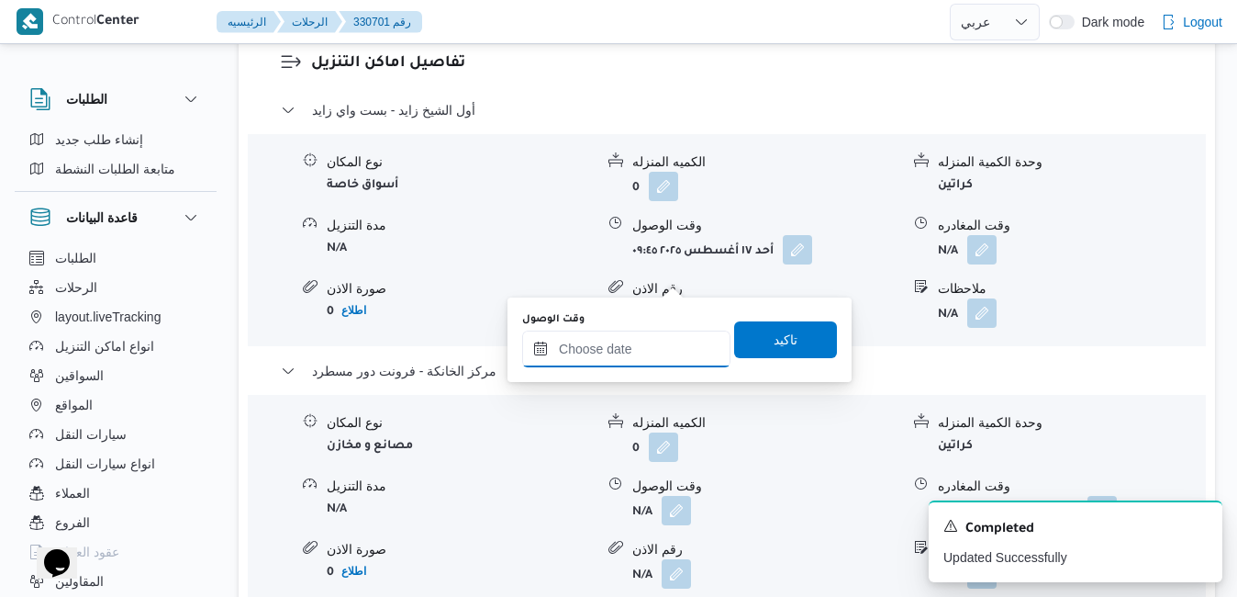
click at [630, 350] on input "وقت الوصول" at bounding box center [626, 348] width 208 height 37
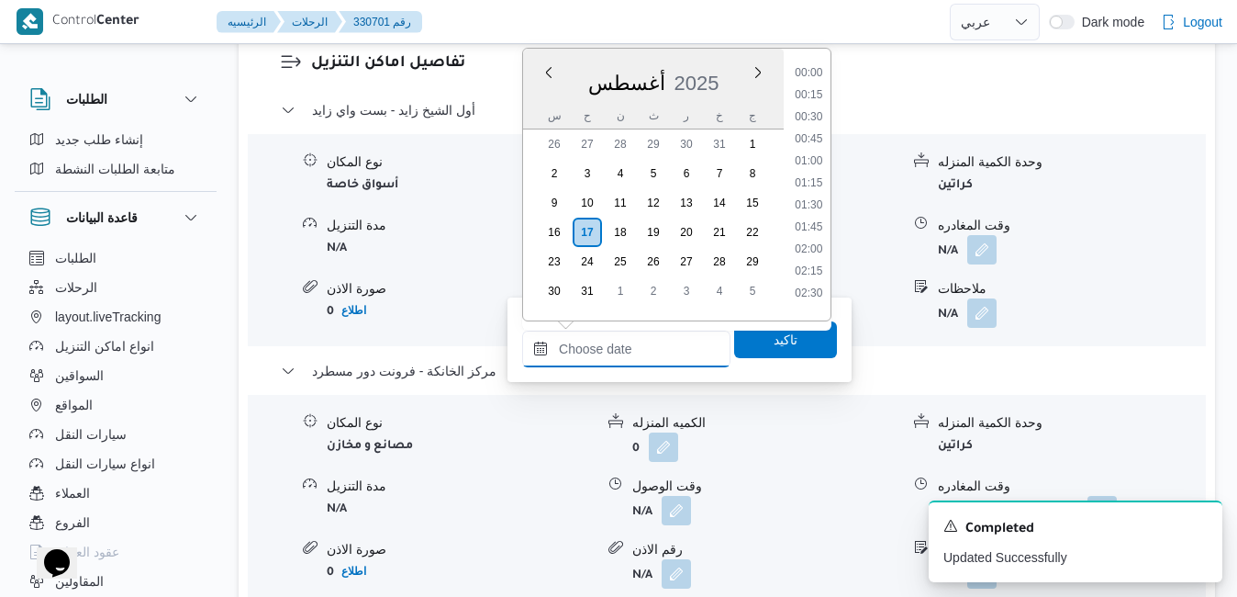
scroll to position [1548, 0]
click at [714, 72] on span "2025" at bounding box center [697, 83] width 45 height 23
click at [780, 179] on div "أغسطس ٢٠٢٥ أغسطس 2025 س ح ن ث ر خ ج 26 27 28 29 30 31 1 2 3 4 5 6 7 8 9 10 11 1…" at bounding box center [653, 185] width 261 height 272
click at [813, 216] on li "16:45" at bounding box center [809, 213] width 42 height 18
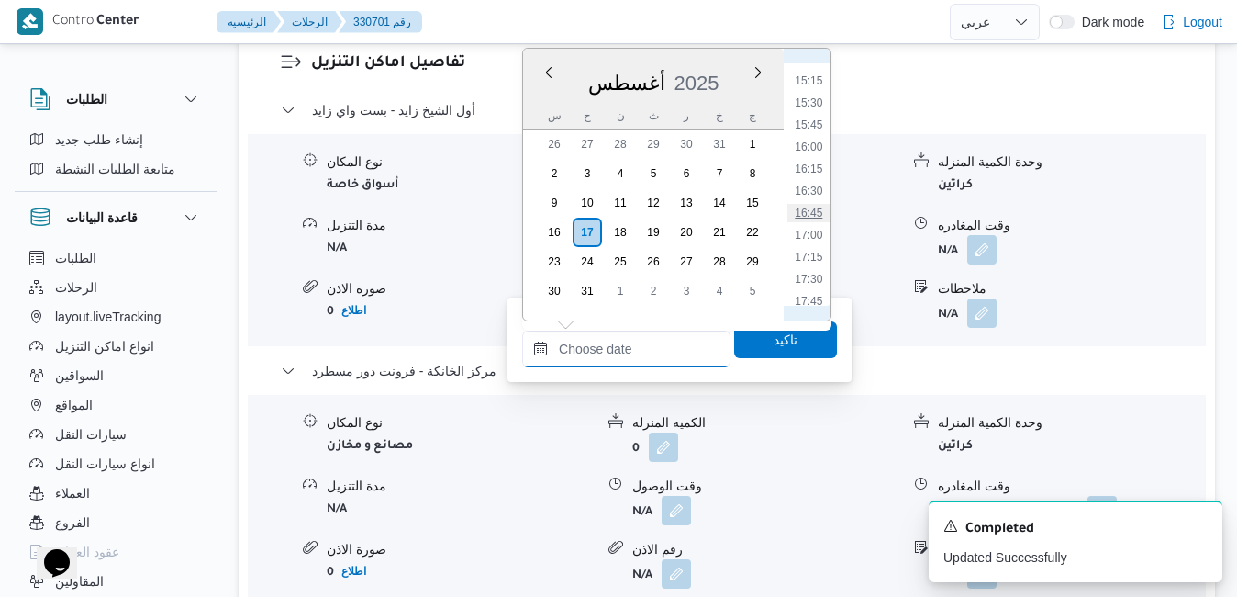
type input "١٧/٠٨/٢٠٢٥ ١٦:٤٥"
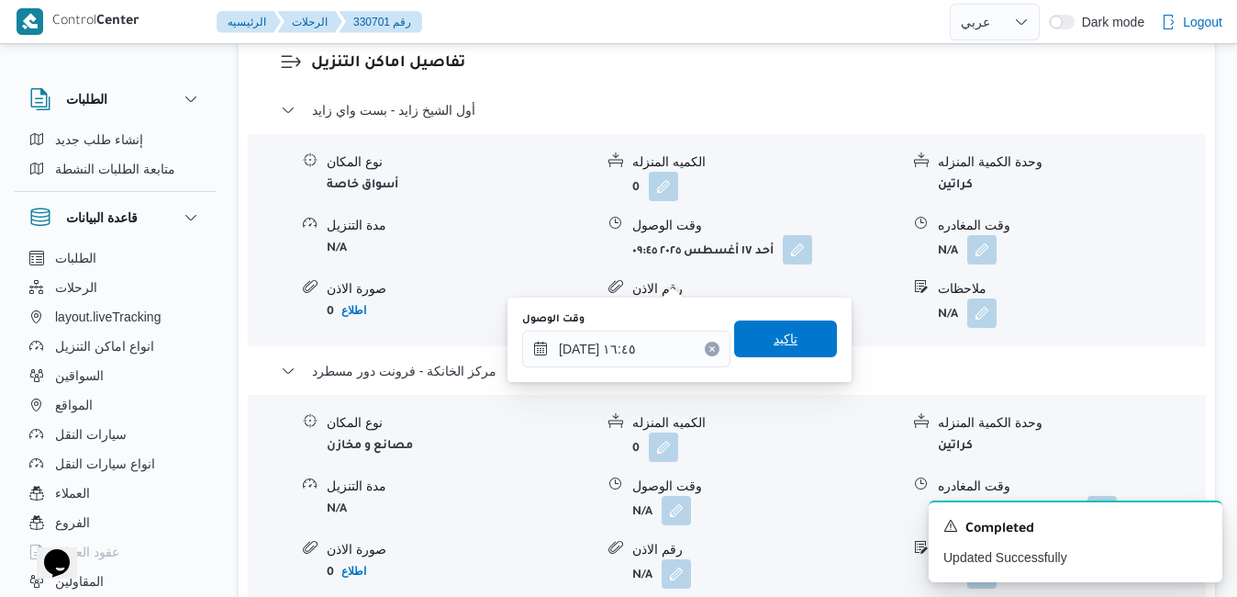
click at [775, 332] on span "تاكيد" at bounding box center [786, 339] width 24 height 22
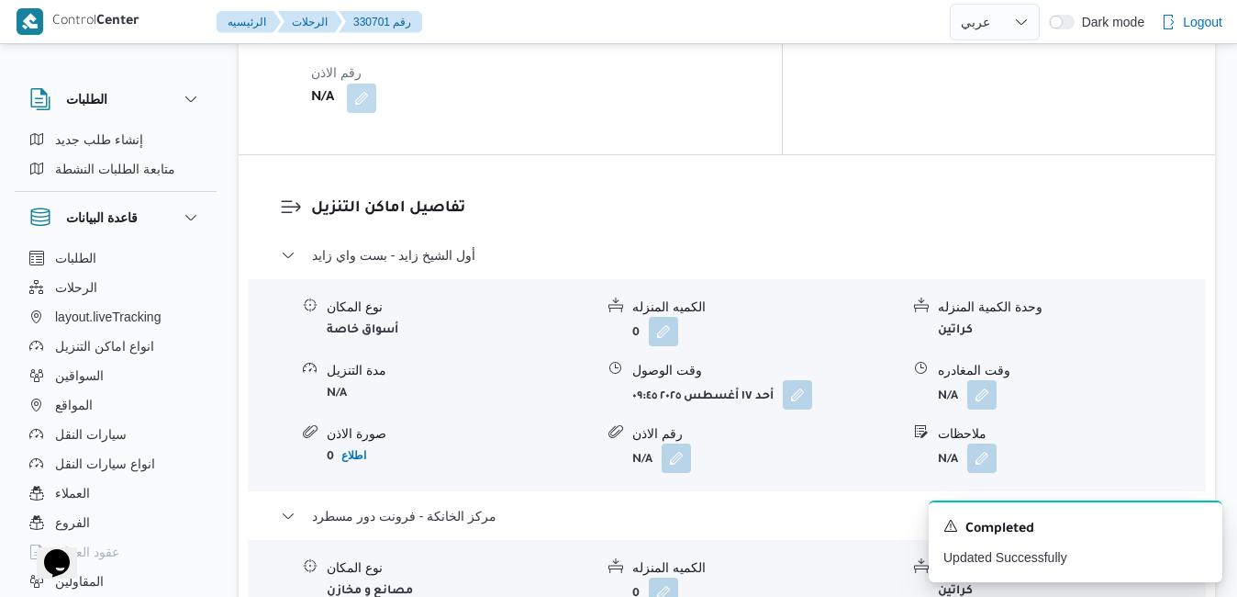
scroll to position [1689, 0]
click at [986, 381] on button "button" at bounding box center [981, 395] width 29 height 29
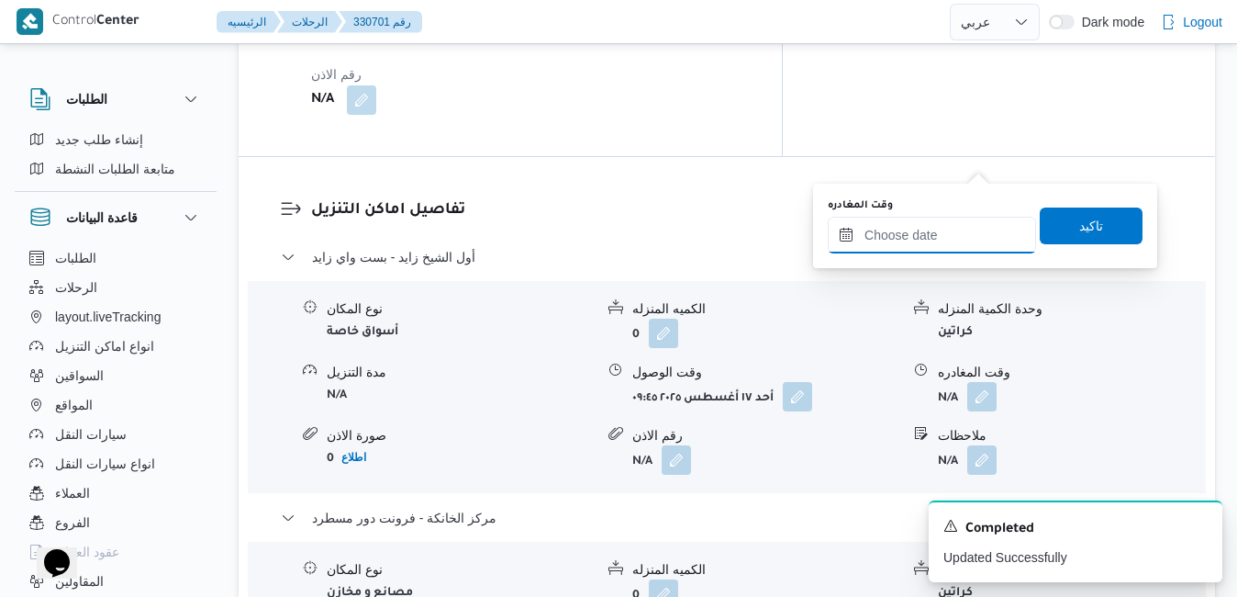
click at [909, 249] on input "وقت المغادره" at bounding box center [932, 235] width 208 height 37
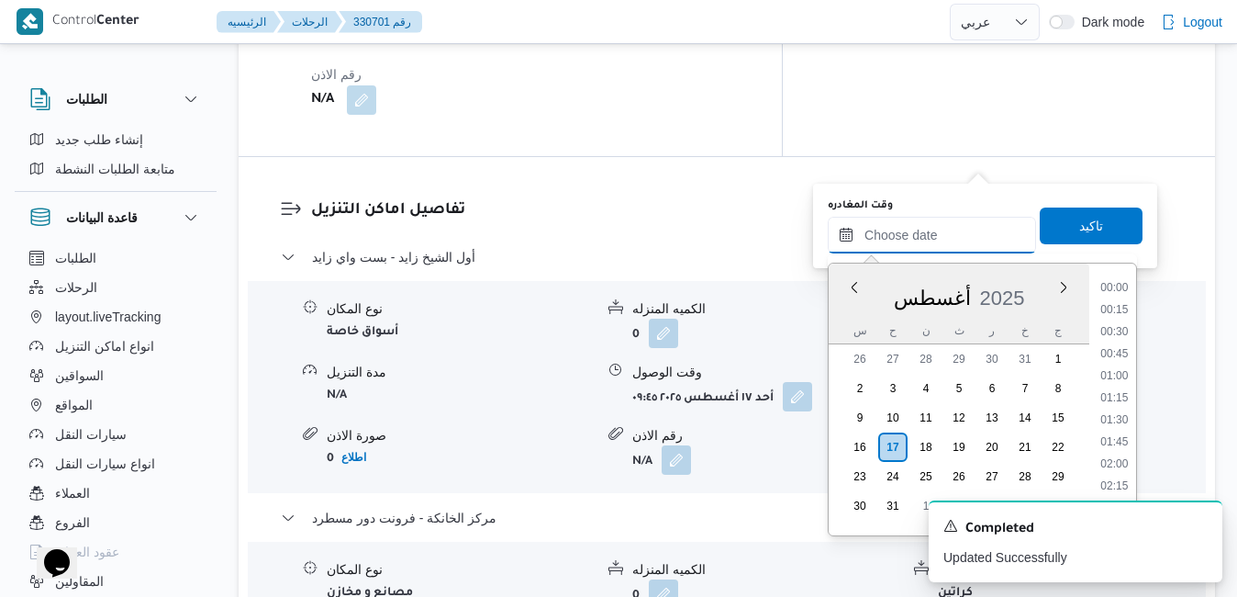
scroll to position [1548, 0]
click at [833, 307] on div "أغسطس 2025" at bounding box center [959, 294] width 261 height 47
click at [1112, 362] on li "16:00" at bounding box center [1114, 361] width 42 height 18
type input "١٧/٠٨/٢٠٢٥ ١٦:٠٠"
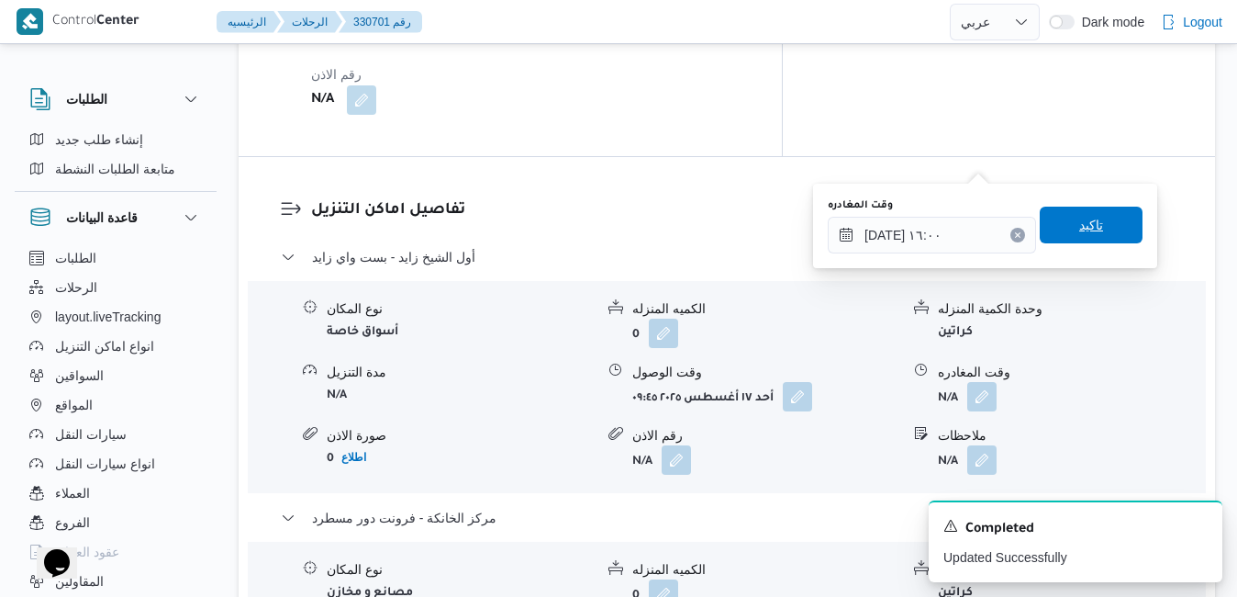
click at [1081, 222] on span "تاكيد" at bounding box center [1091, 225] width 24 height 22
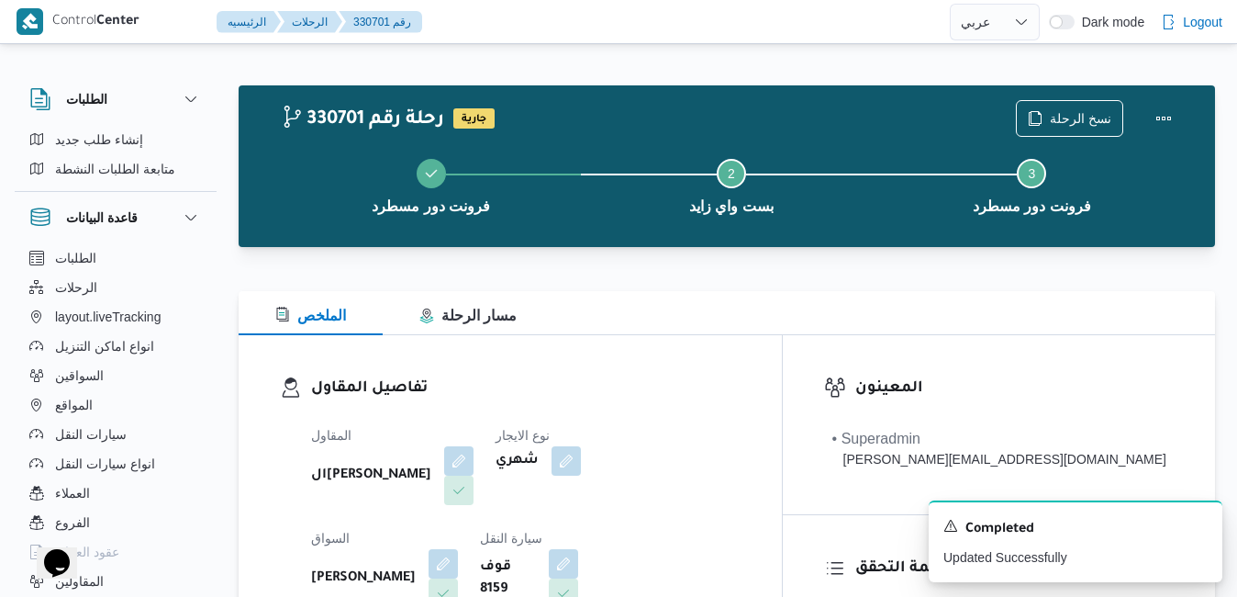
scroll to position [0, 0]
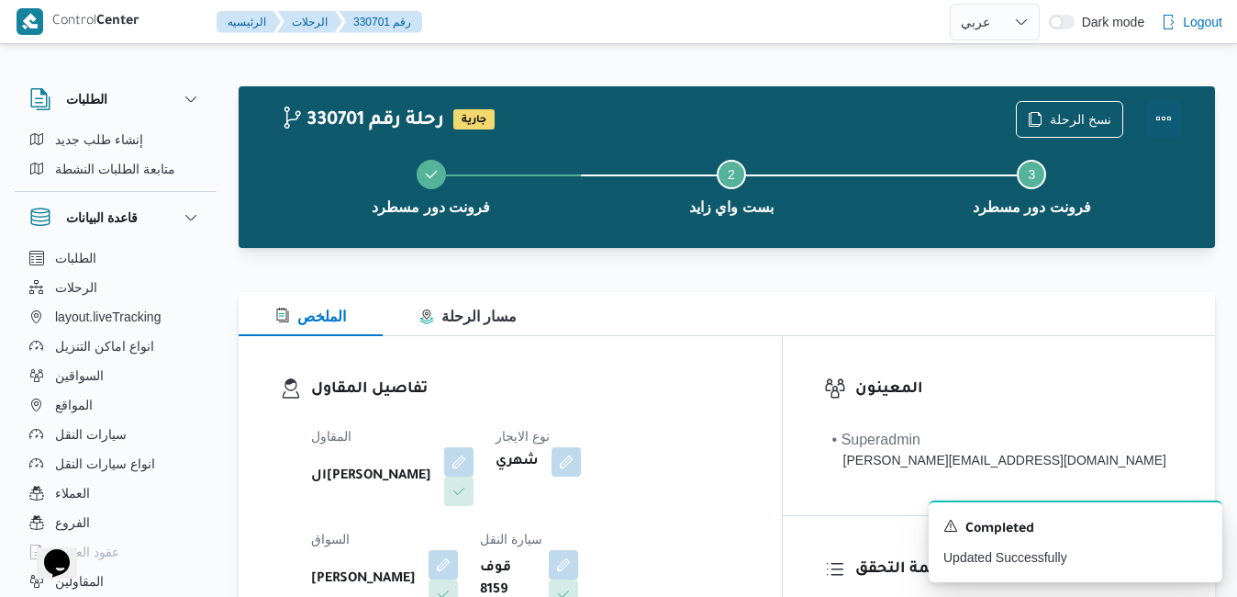
click at [1173, 116] on button "Actions" at bounding box center [1164, 118] width 37 height 37
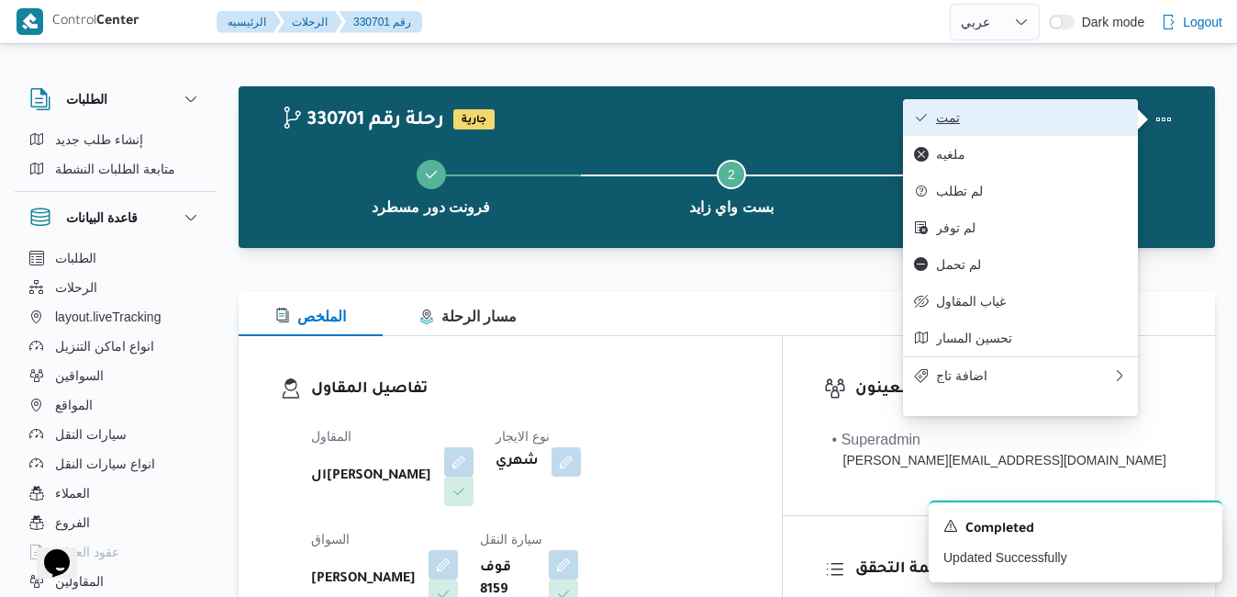
click at [1057, 122] on span "تمت" at bounding box center [1031, 117] width 191 height 15
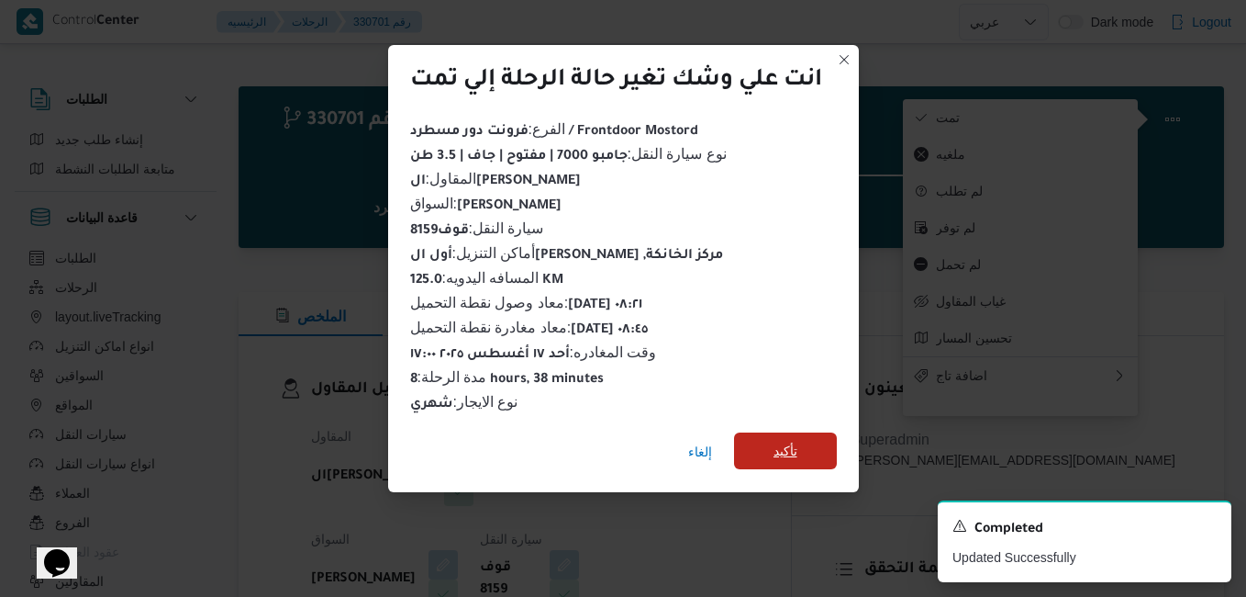
click at [802, 447] on span "تأكيد" at bounding box center [785, 450] width 103 height 37
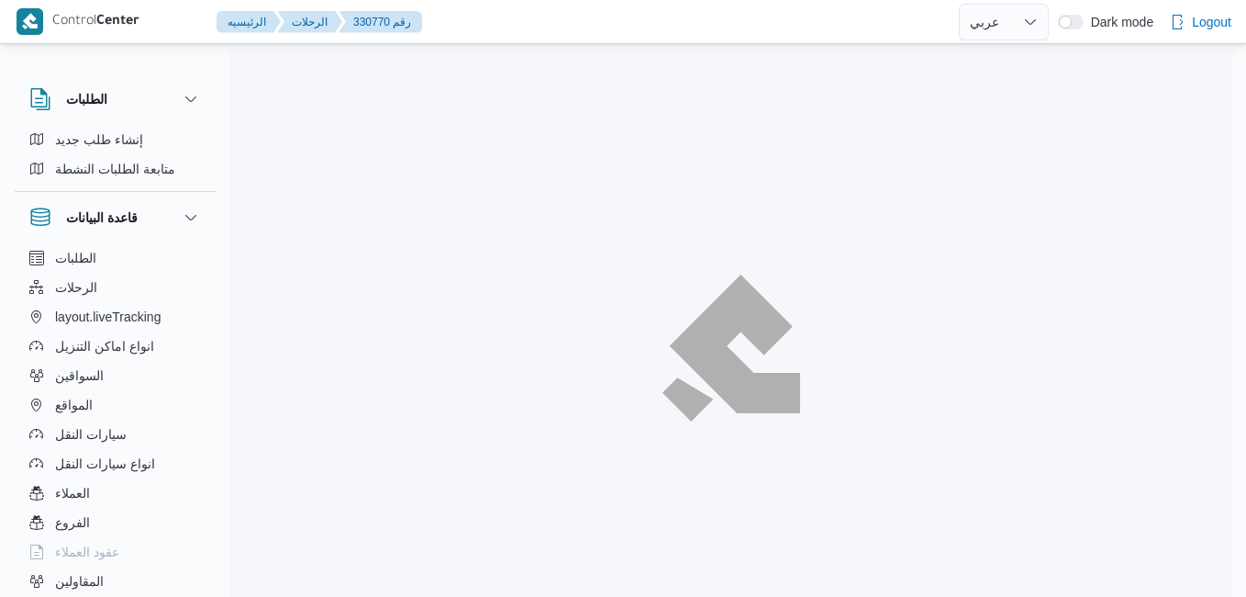
select select "ar"
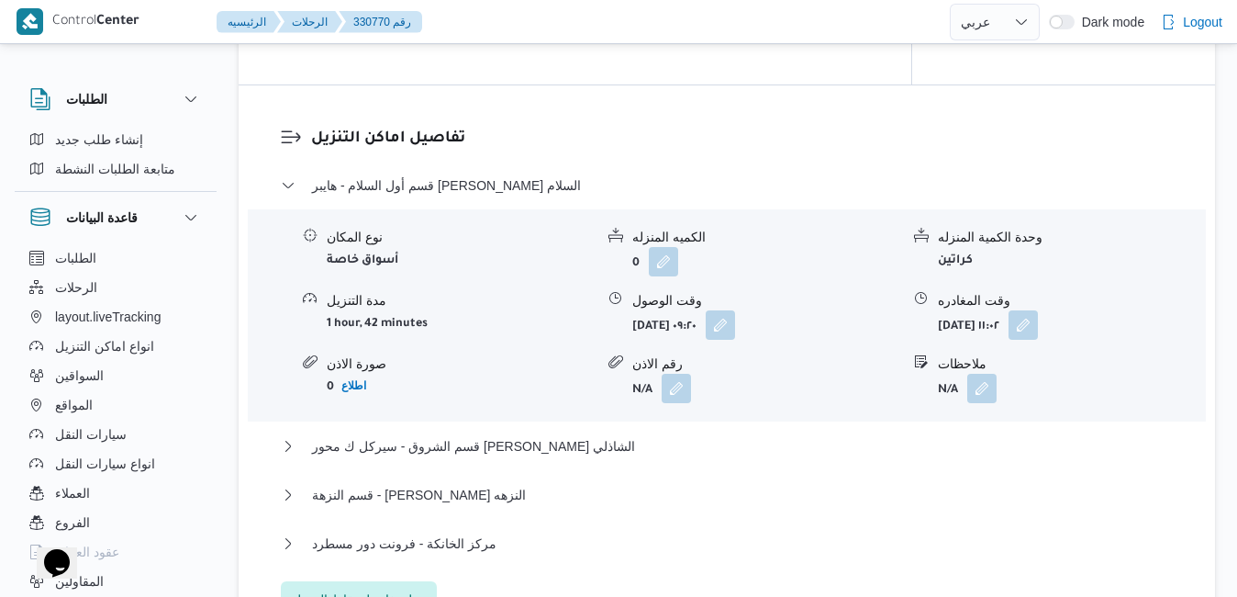
scroll to position [1579, 0]
click at [735, 323] on button "button" at bounding box center [720, 321] width 29 height 29
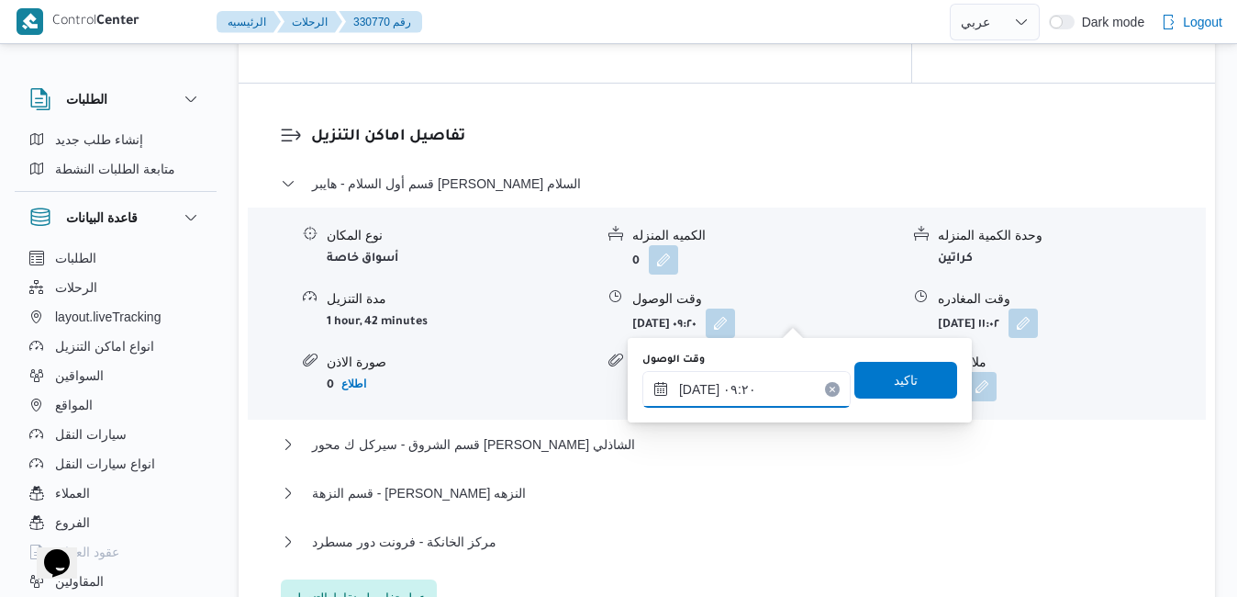
click at [733, 398] on input "[DATE] ٠٩:٢٠" at bounding box center [747, 389] width 208 height 37
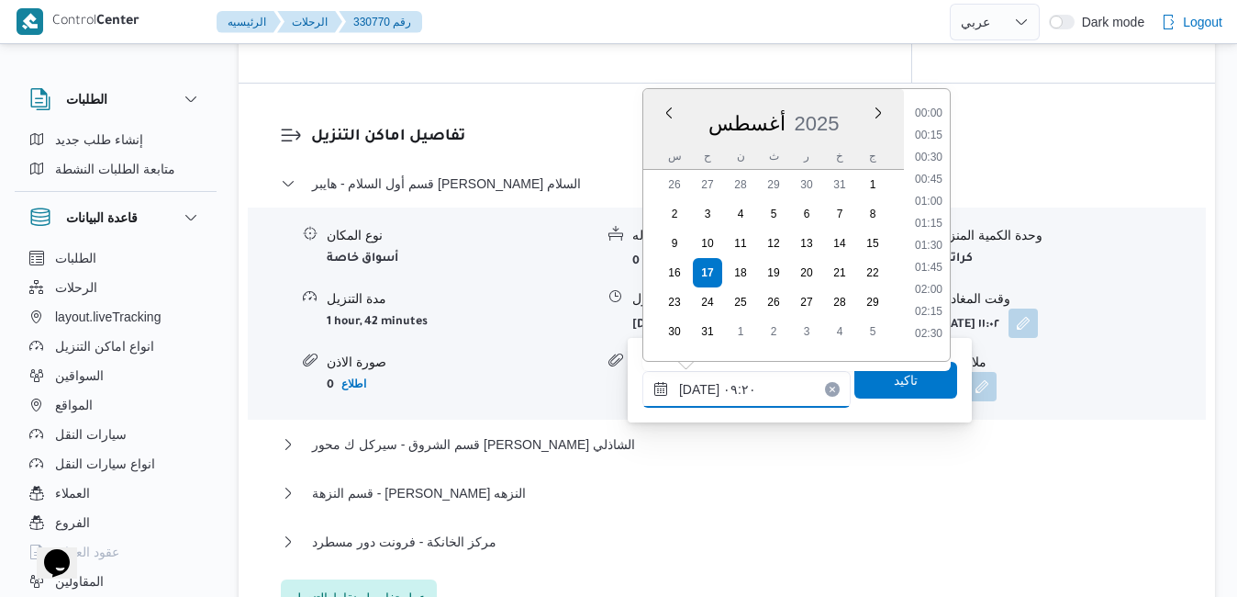
scroll to position [688, 0]
click at [931, 216] on li "09:00" at bounding box center [929, 217] width 42 height 18
type input "١٧/٠٨/٢٠٢٥ ٠٩:٠٠"
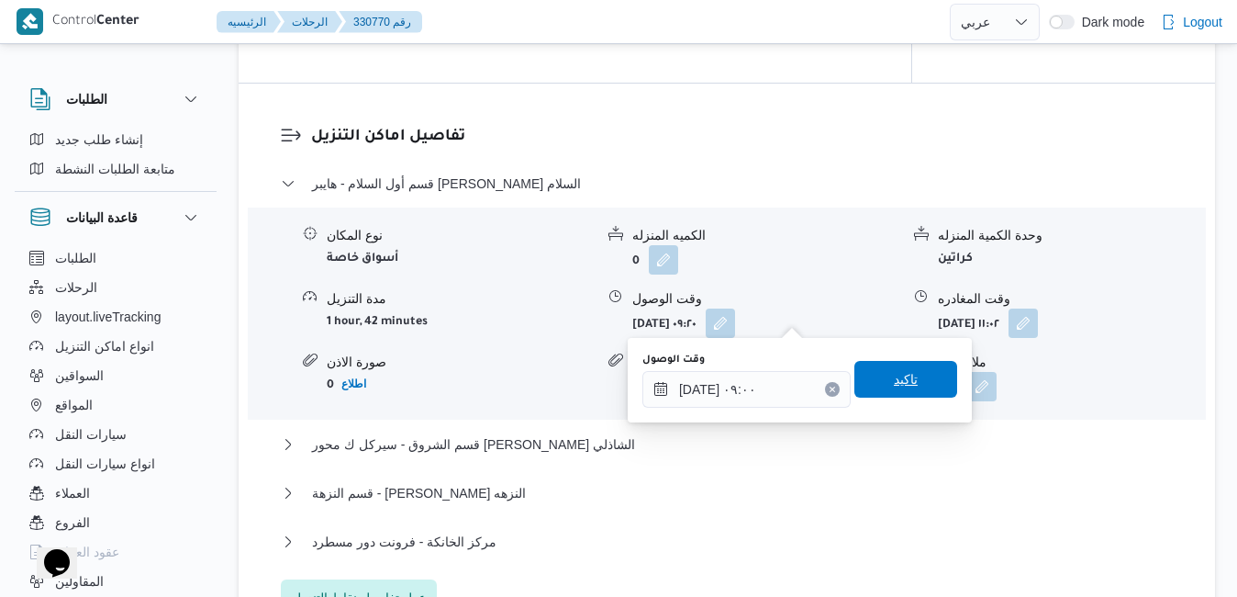
click at [878, 370] on span "تاكيد" at bounding box center [906, 379] width 103 height 37
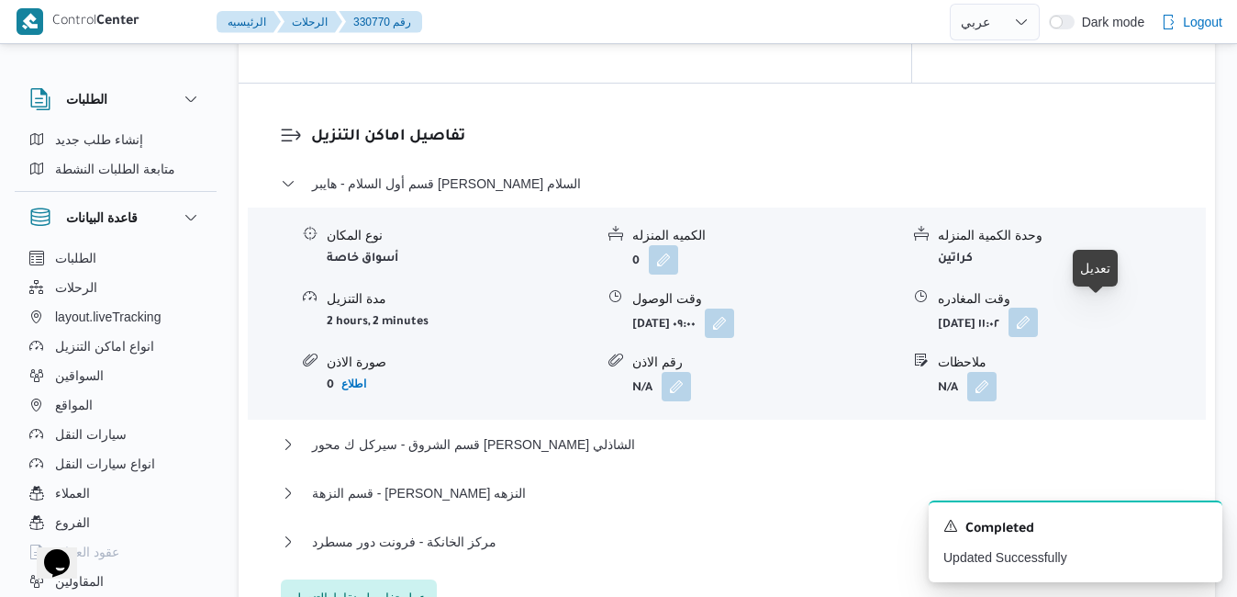
click at [1038, 317] on button "button" at bounding box center [1023, 321] width 29 height 29
click at [659, 542] on button "مركز الخانكة - فرونت دور مسطرد" at bounding box center [727, 542] width 893 height 22
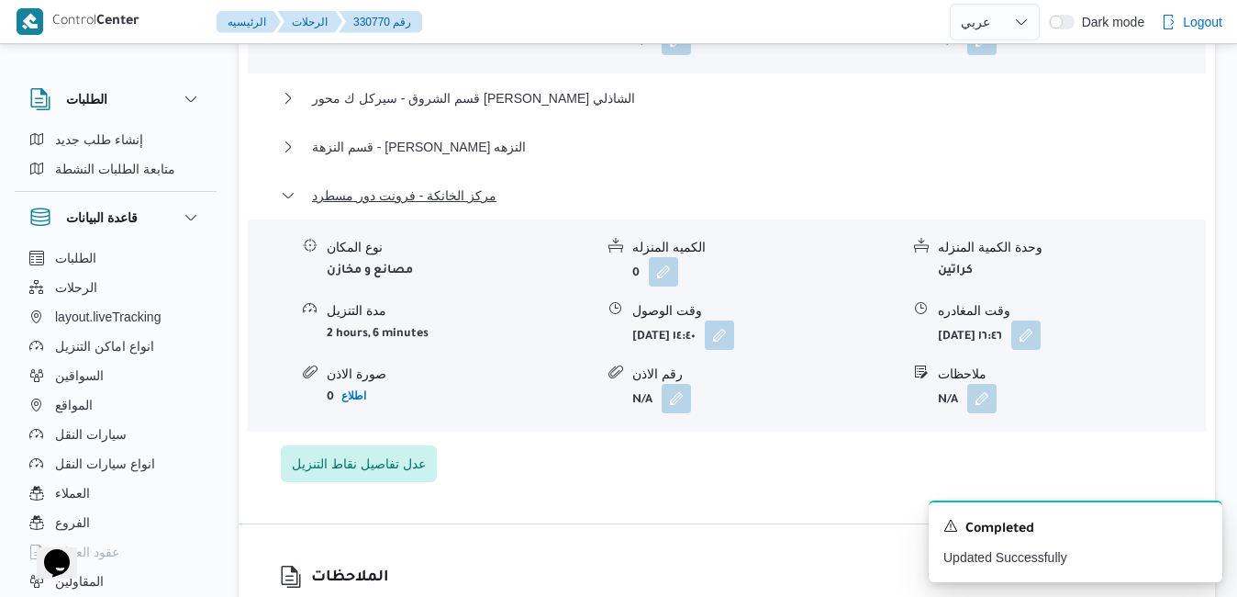
scroll to position [1946, 0]
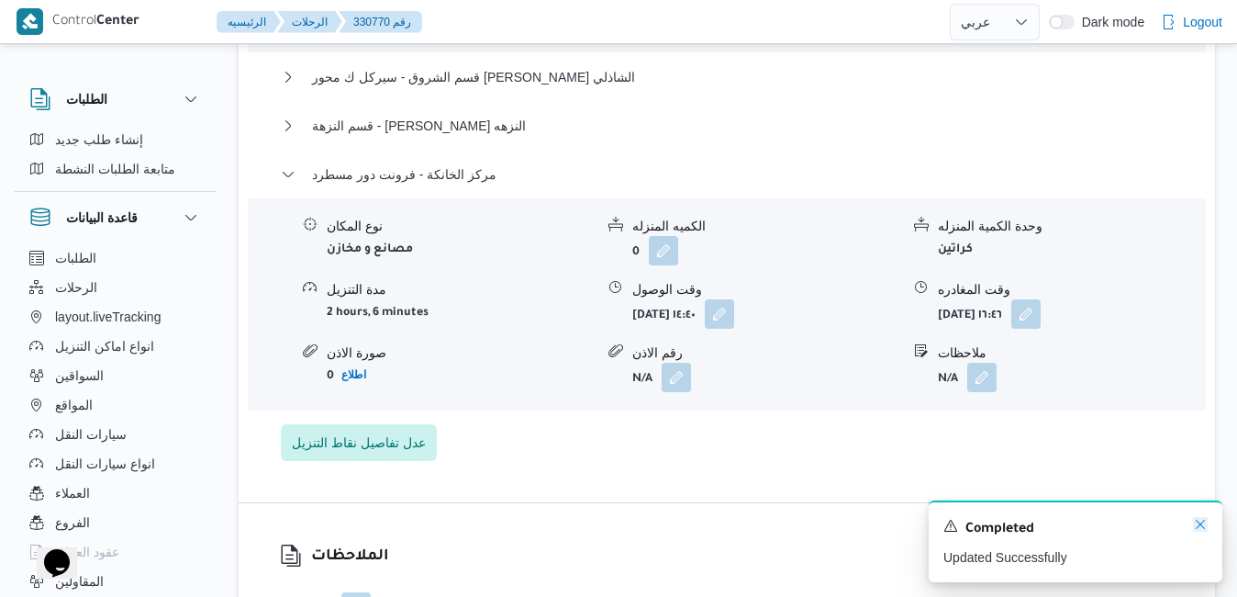
click at [1199, 526] on icon "Dismiss toast" at bounding box center [1200, 524] width 15 height 15
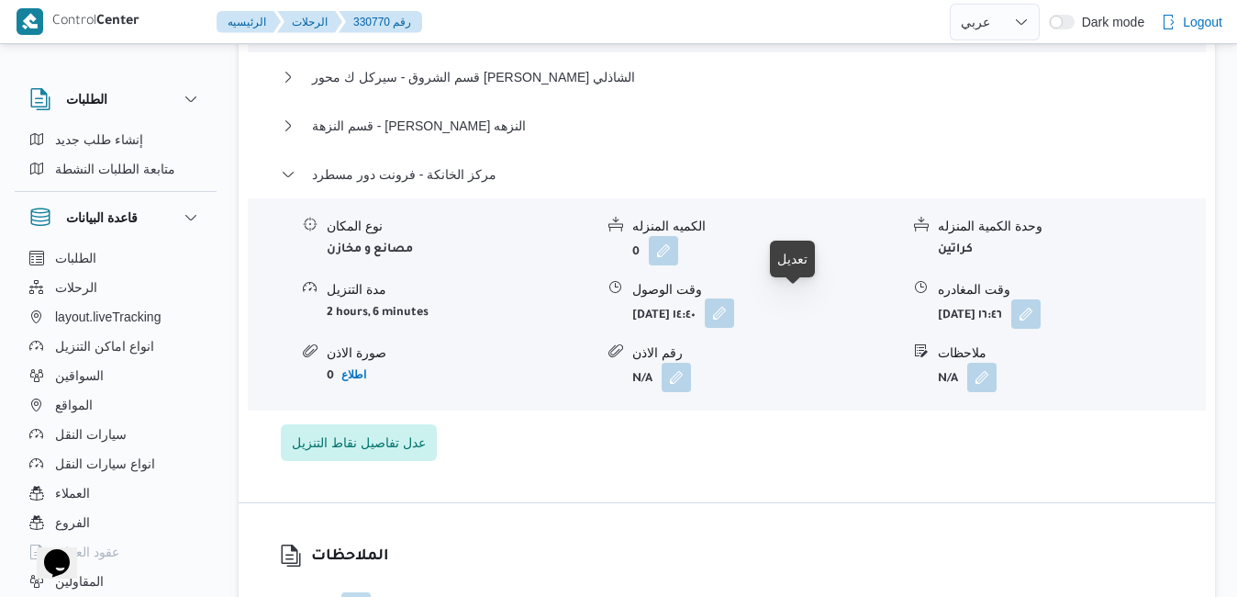
click at [734, 313] on button "button" at bounding box center [719, 312] width 29 height 29
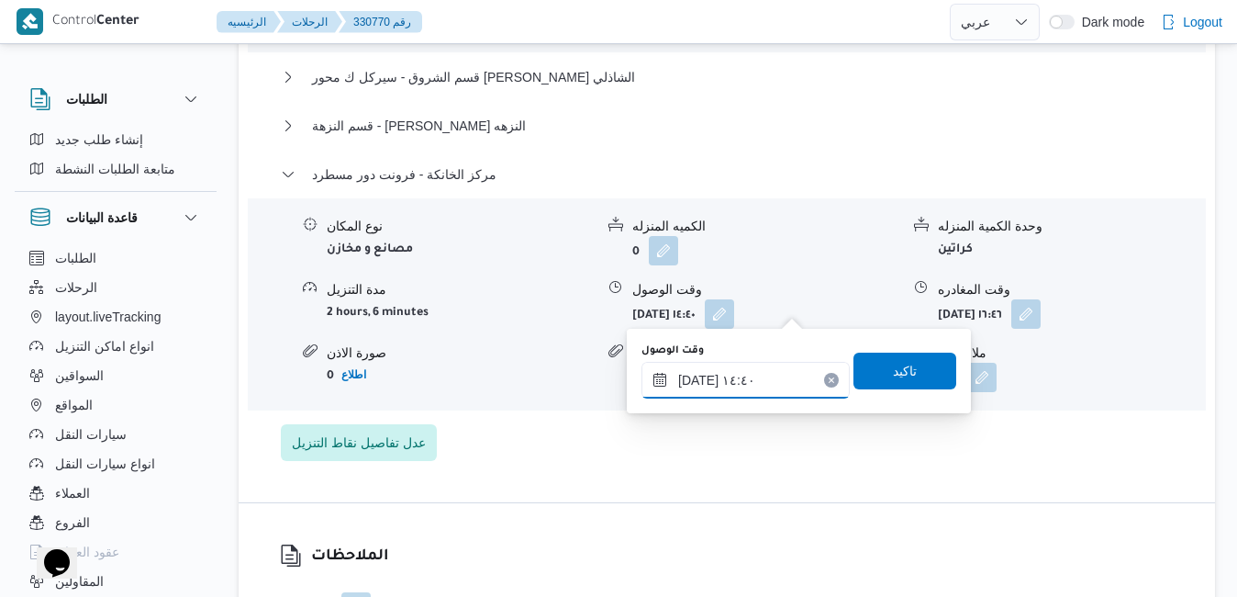
click at [755, 381] on input "١٧/٠٨/٢٠٢٥ ١٤:٤٠" at bounding box center [746, 380] width 208 height 37
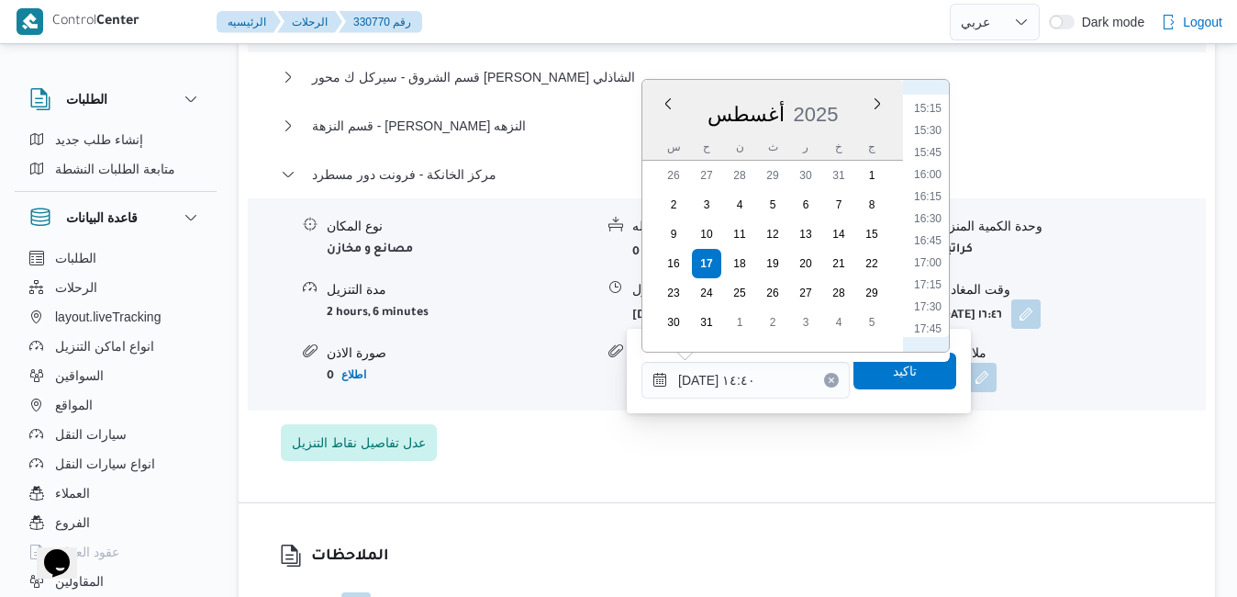
scroll to position [1363, 0]
click at [933, 191] on li "16:30" at bounding box center [928, 194] width 42 height 18
type input "١٧/٠٨/٢٠٢٥ ١٦:٣٠"
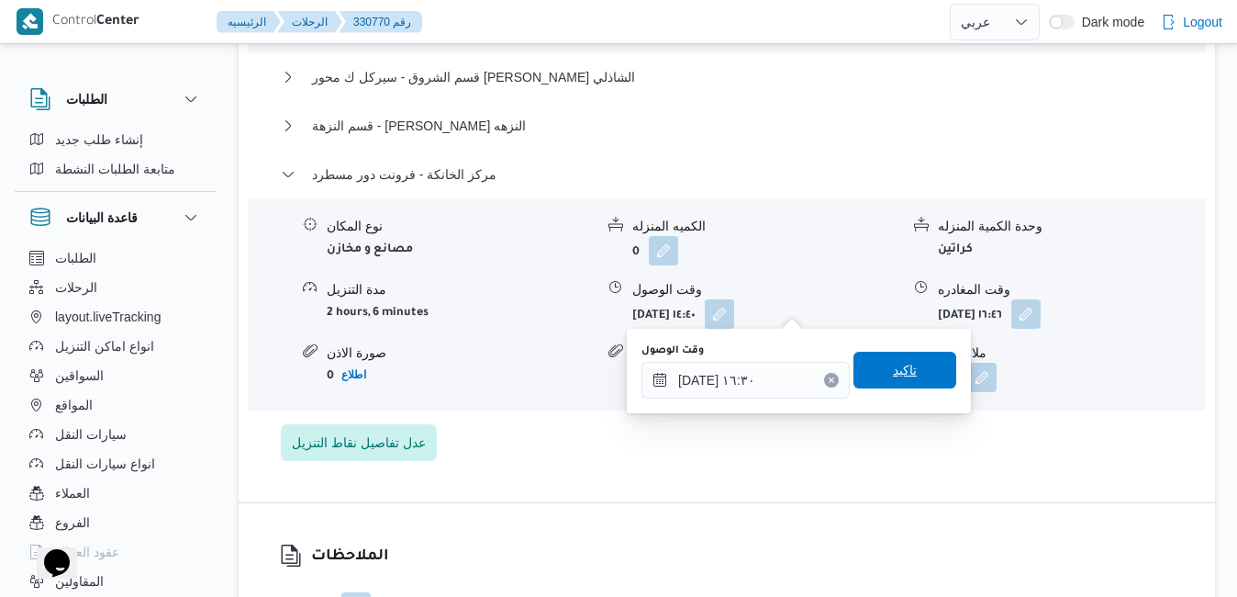
click at [893, 366] on span "تاكيد" at bounding box center [905, 370] width 24 height 22
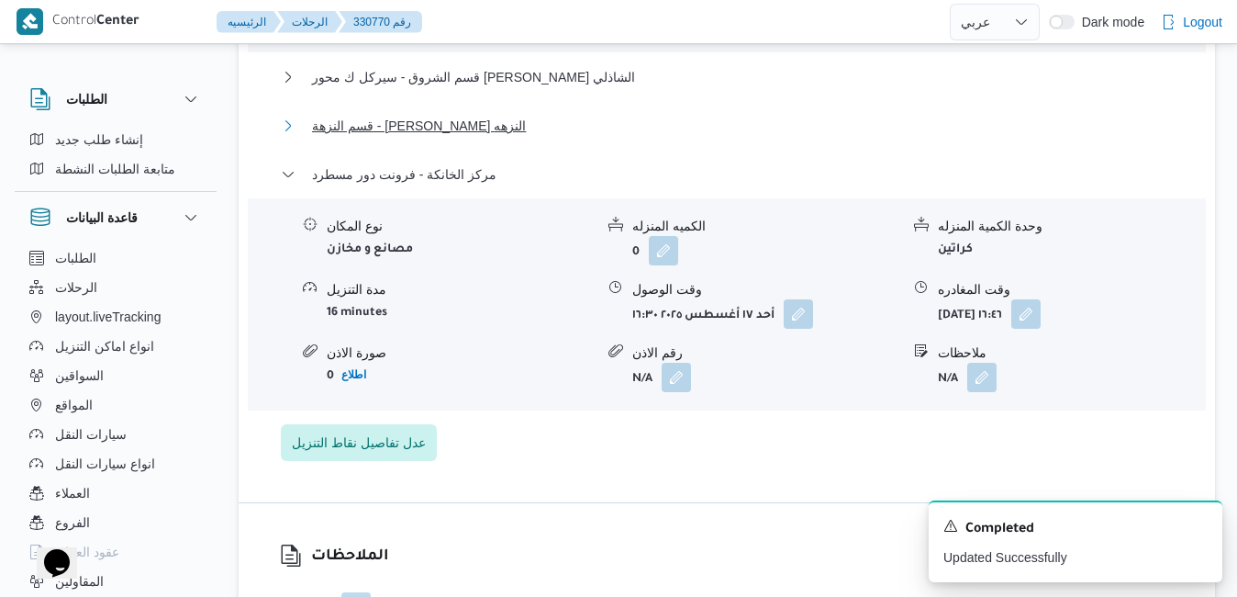
click at [711, 123] on button "قسم النزهة - التابعى الدمياطى النزهه" at bounding box center [727, 126] width 893 height 22
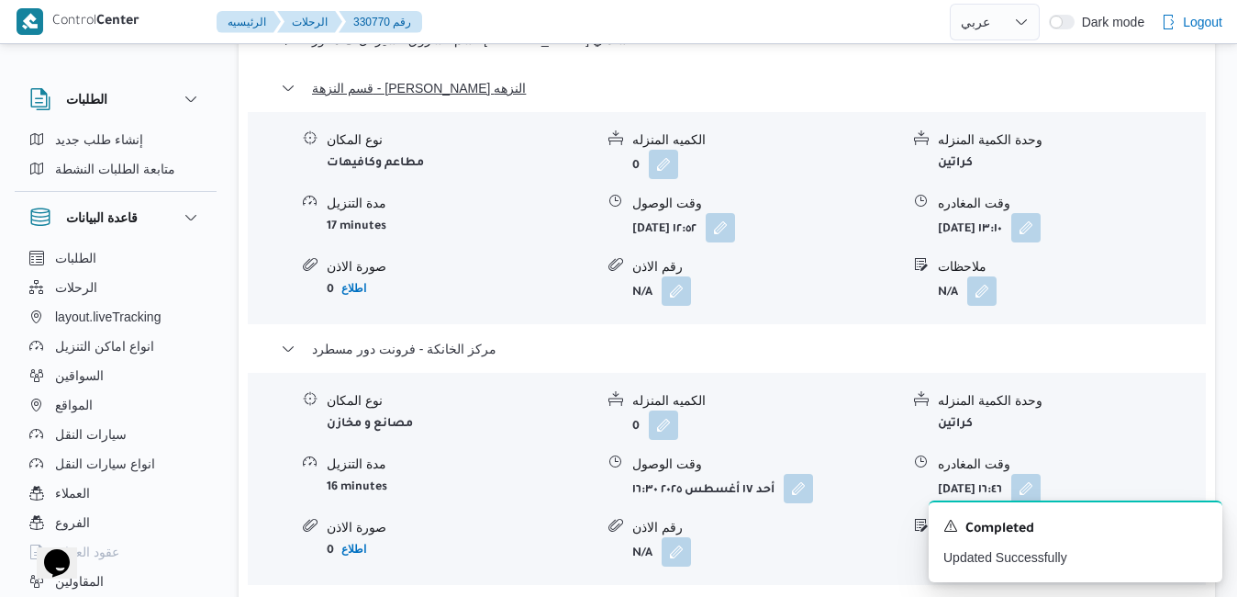
scroll to position [1983, 0]
click at [1090, 205] on div "وقت المغادره" at bounding box center [1071, 204] width 267 height 19
click at [1041, 213] on button "button" at bounding box center [1026, 227] width 29 height 29
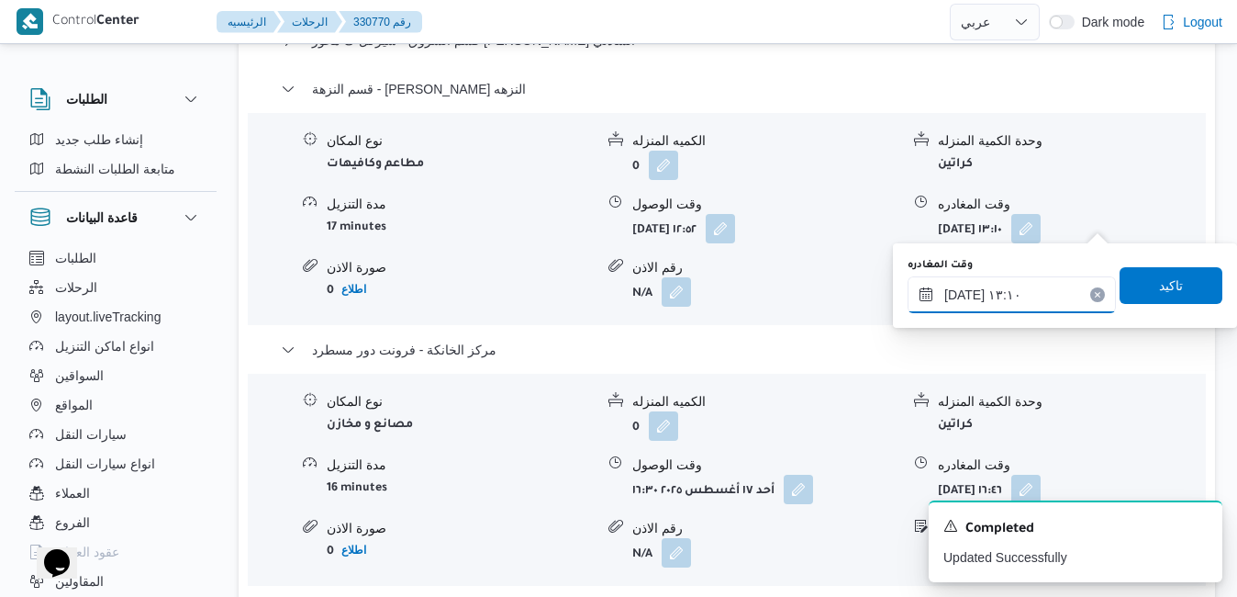
click at [1028, 303] on input "١٧/٠٨/٢٠٢٥ ١٣:١٠" at bounding box center [1012, 294] width 208 height 37
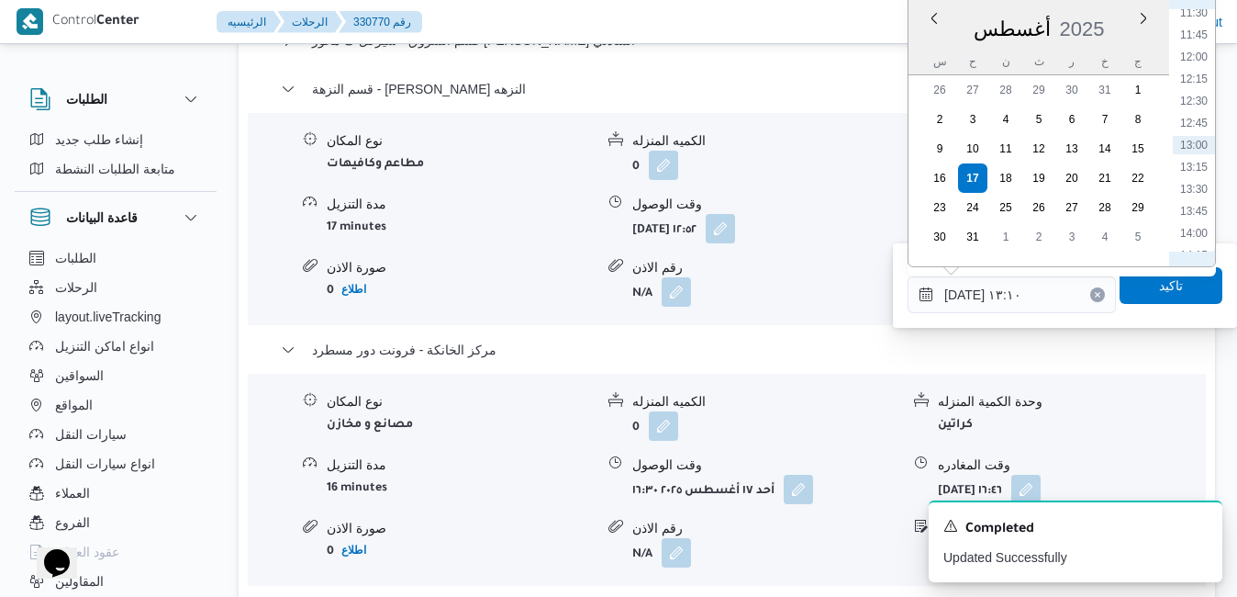
scroll to position [1231, 0]
click at [1197, 197] on li "16:00" at bounding box center [1194, 197] width 42 height 18
type input "١٧/٠٨/٢٠٢٥ ١٦:٠٠"
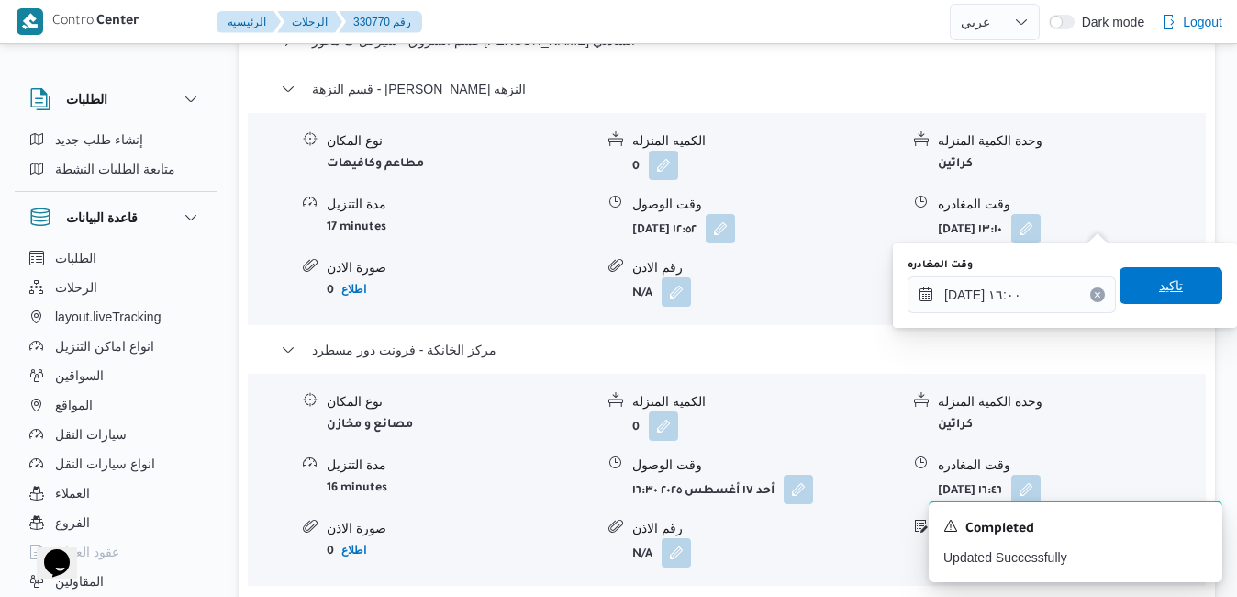
click at [1159, 282] on span "تاكيد" at bounding box center [1171, 285] width 24 height 22
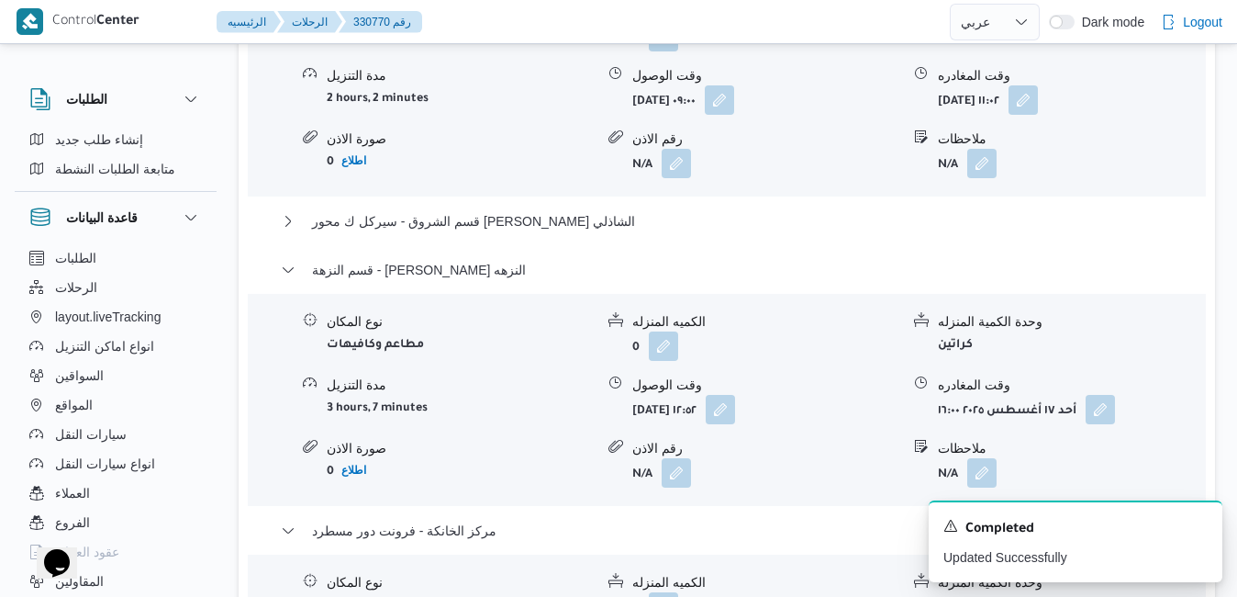
scroll to position [1799, 0]
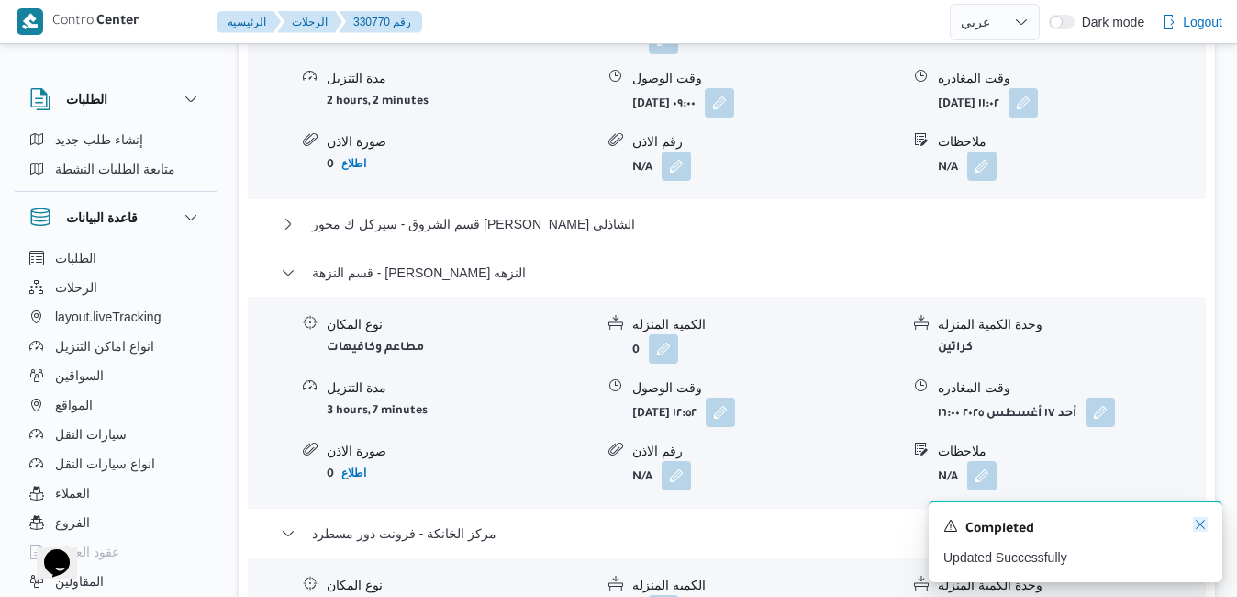
click at [1201, 522] on icon "Dismiss toast" at bounding box center [1200, 524] width 15 height 15
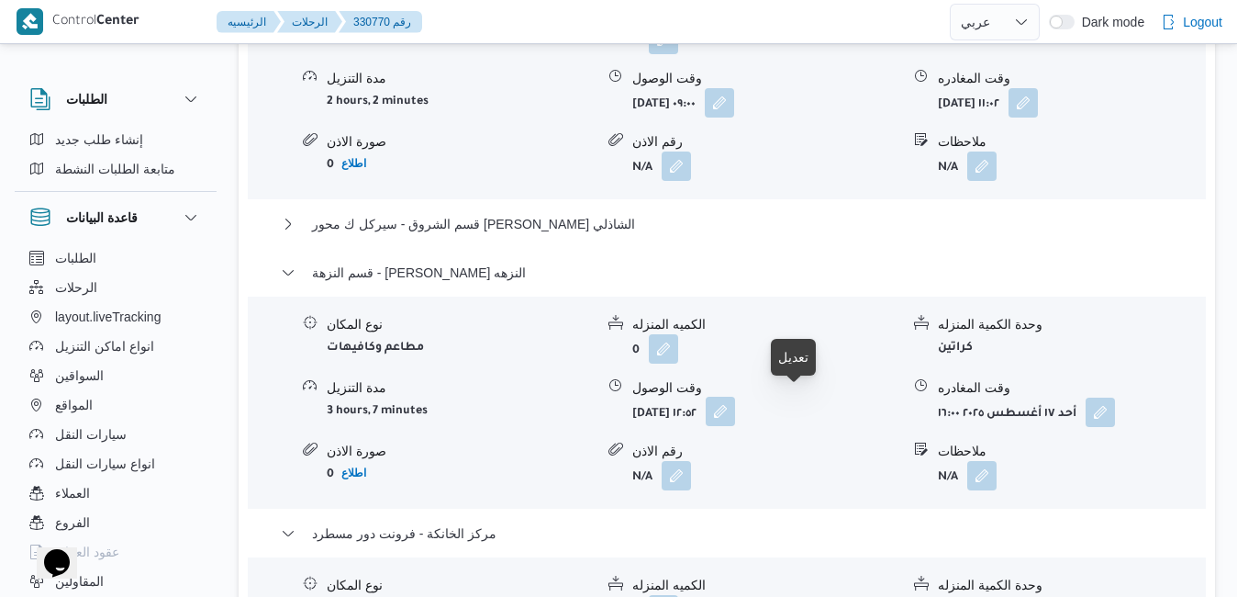
click at [735, 408] on button "button" at bounding box center [720, 411] width 29 height 29
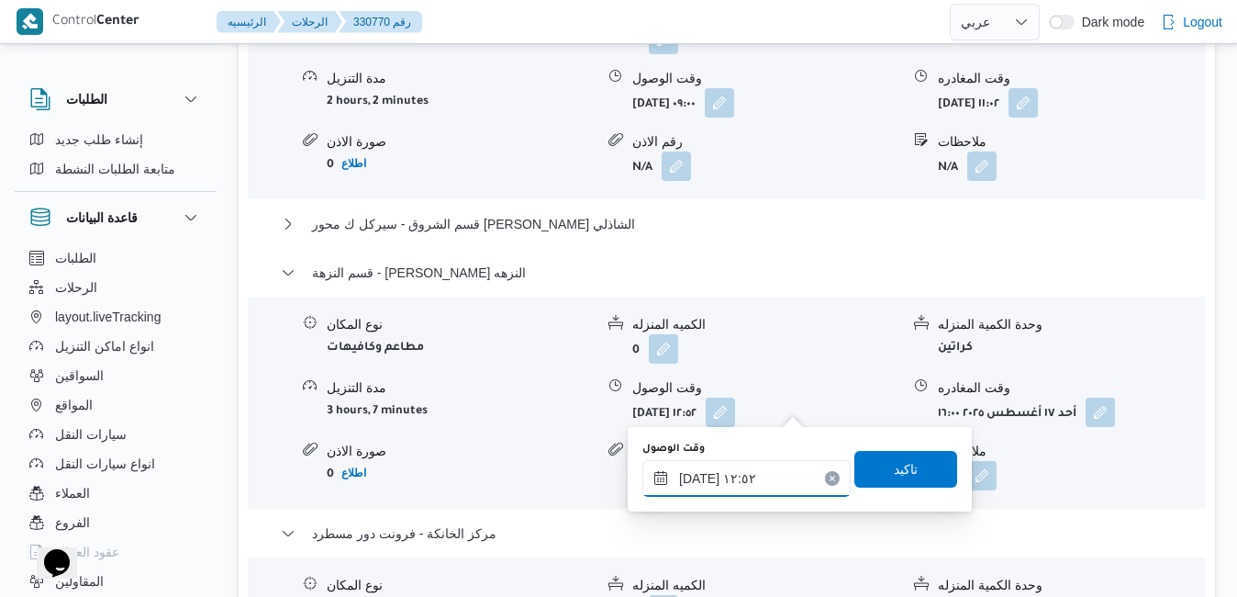
click at [742, 481] on input "١٧/٠٨/٢٠٢٥ ١٢:٥٢" at bounding box center [747, 478] width 208 height 37
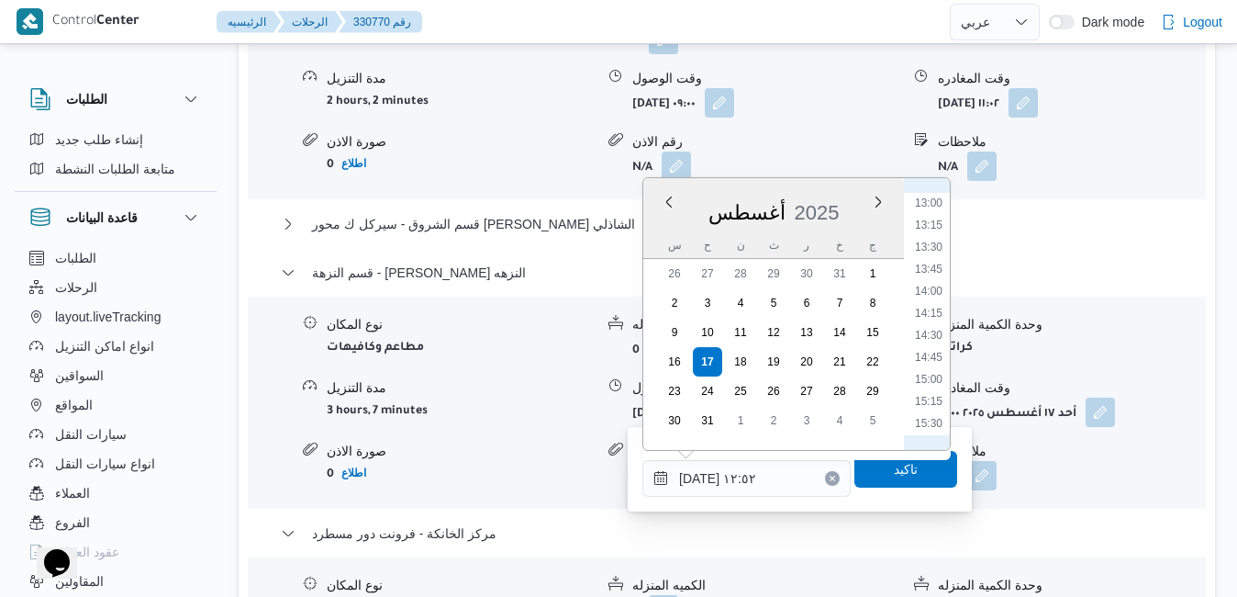
scroll to position [1209, 0]
click at [934, 319] on li "15:00" at bounding box center [929, 315] width 42 height 18
type input "١٧/٠٨/٢٠٢٥ ١٥:٠٠"
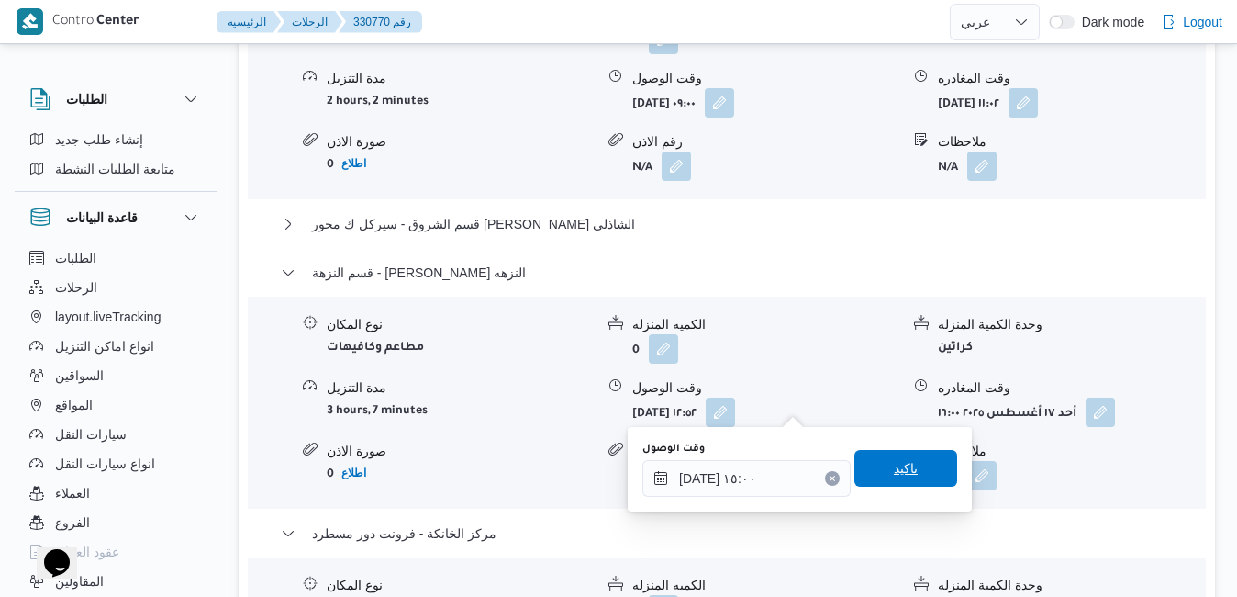
click at [904, 463] on span "تاكيد" at bounding box center [906, 468] width 103 height 37
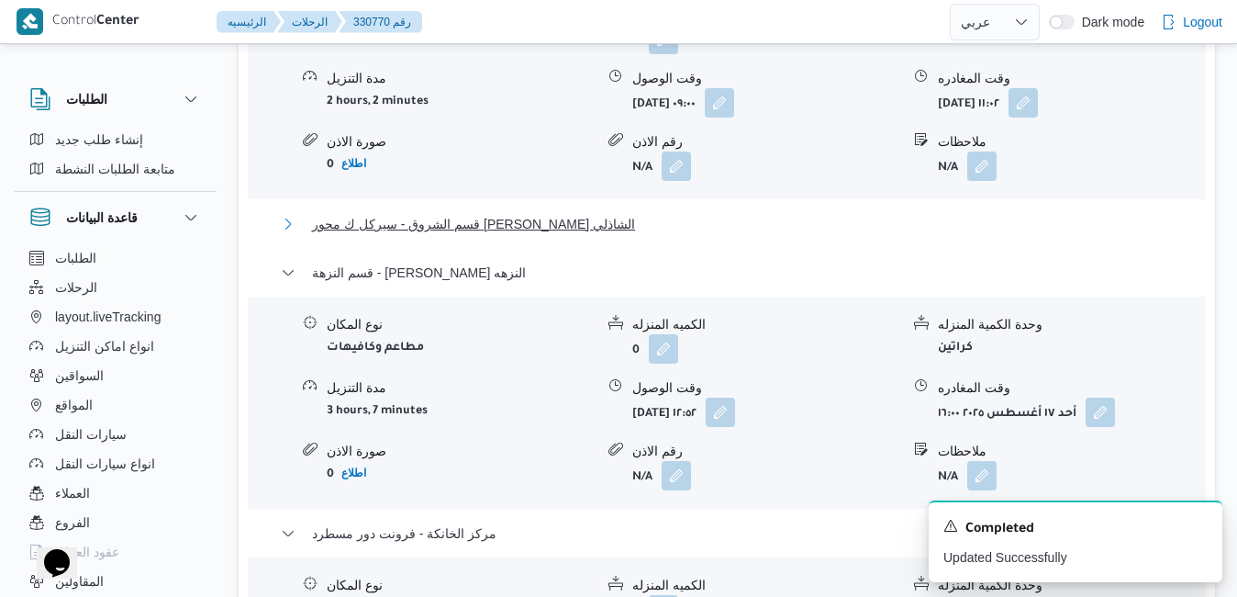
click at [799, 215] on button "قسم الشروق - سيركل ك محور سعد الدين الشاذلي" at bounding box center [727, 224] width 893 height 22
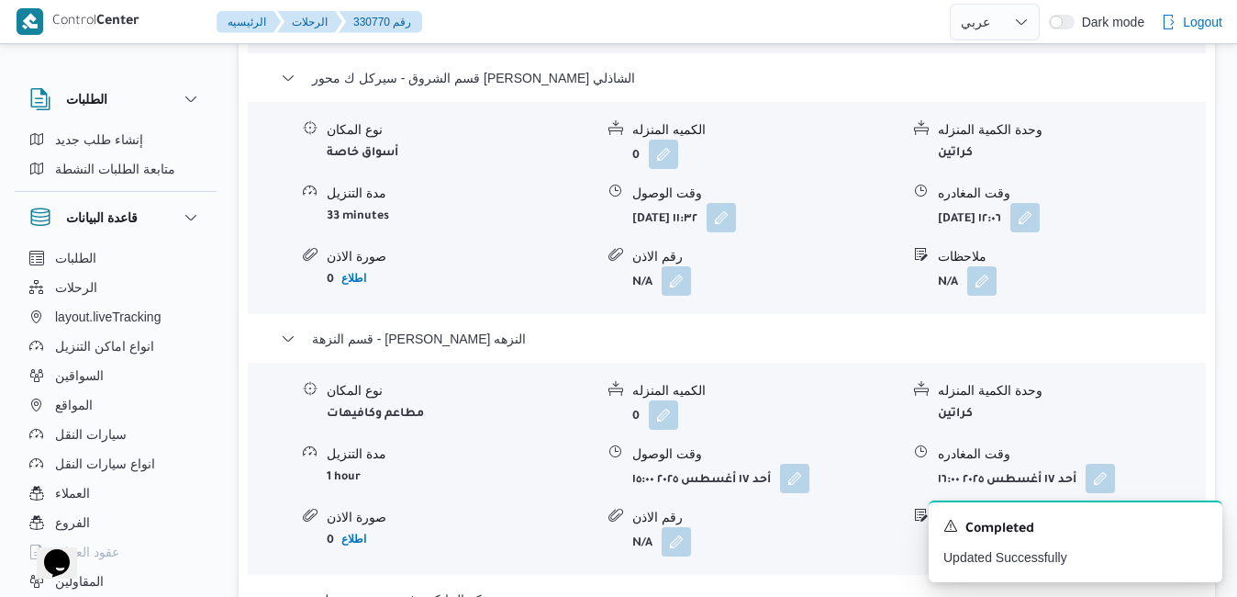
scroll to position [1909, 0]
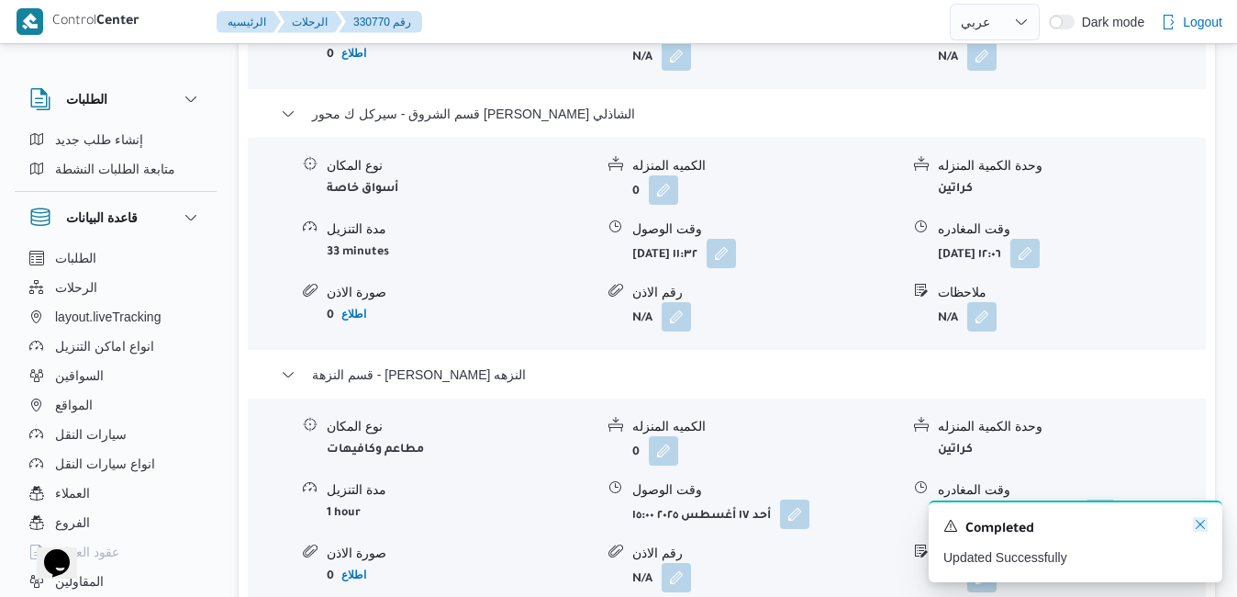
click at [1204, 525] on icon "Dismiss toast" at bounding box center [1200, 524] width 15 height 15
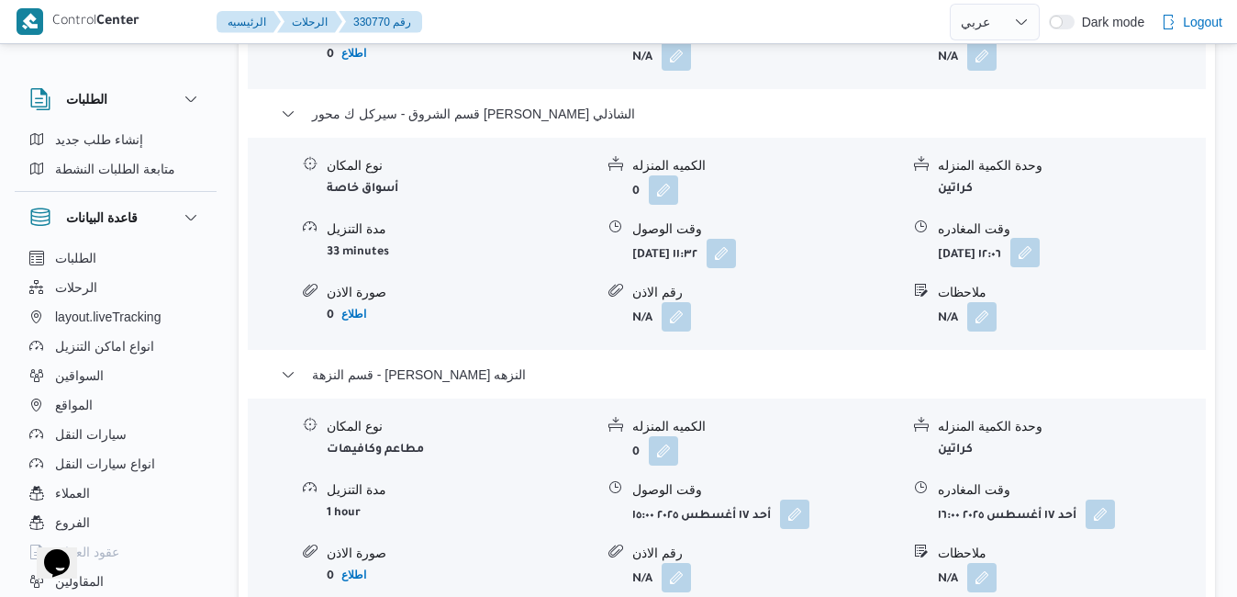
click at [1040, 252] on button "button" at bounding box center [1025, 252] width 29 height 29
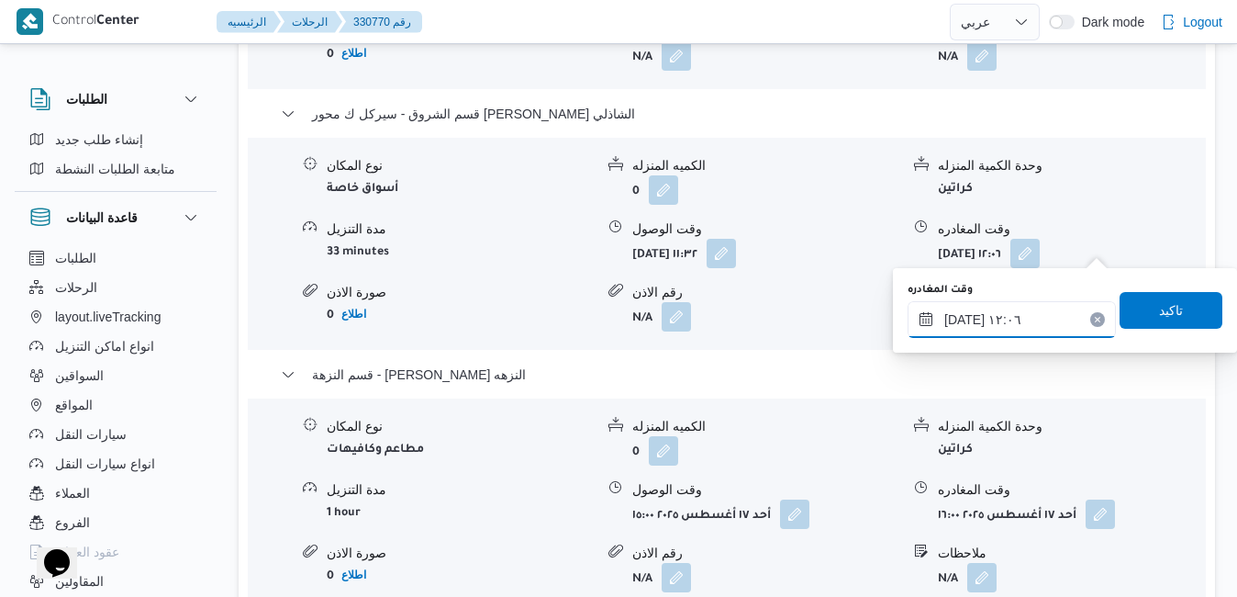
click at [1026, 323] on input "١٧/٠٨/٢٠٢٥ ١٢:٠٦" at bounding box center [1012, 319] width 208 height 37
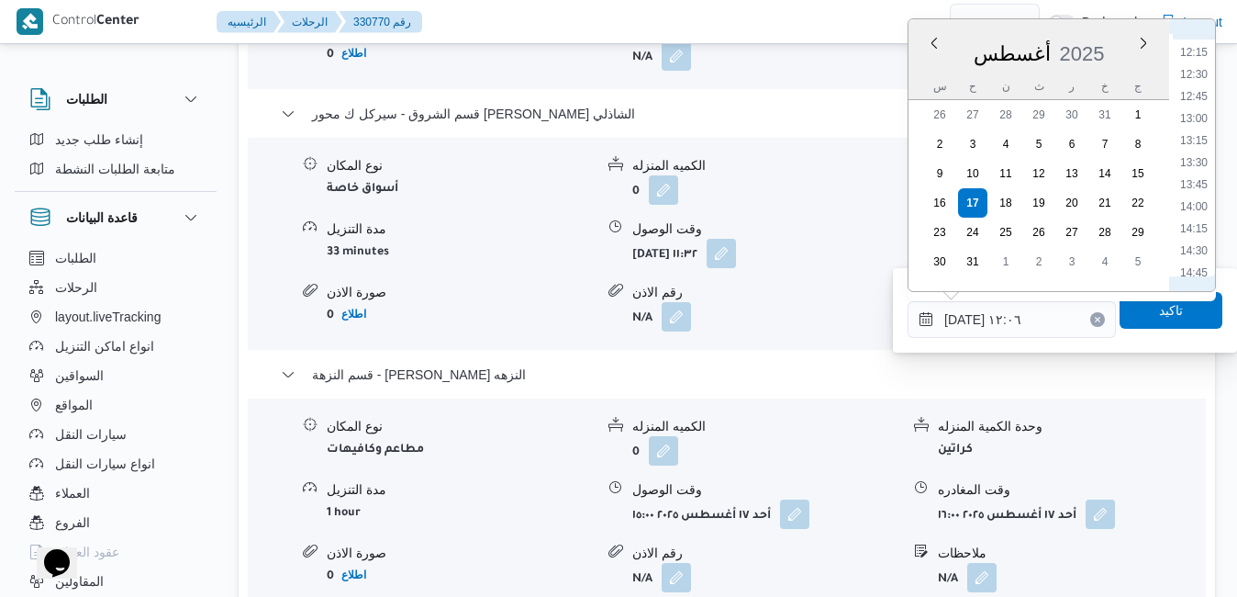
scroll to position [1143, 0]
click at [1200, 184] on li "14:30" at bounding box center [1194, 178] width 42 height 18
type input "١٧/٠٨/٢٠٢٥ ١٤:٣٠"
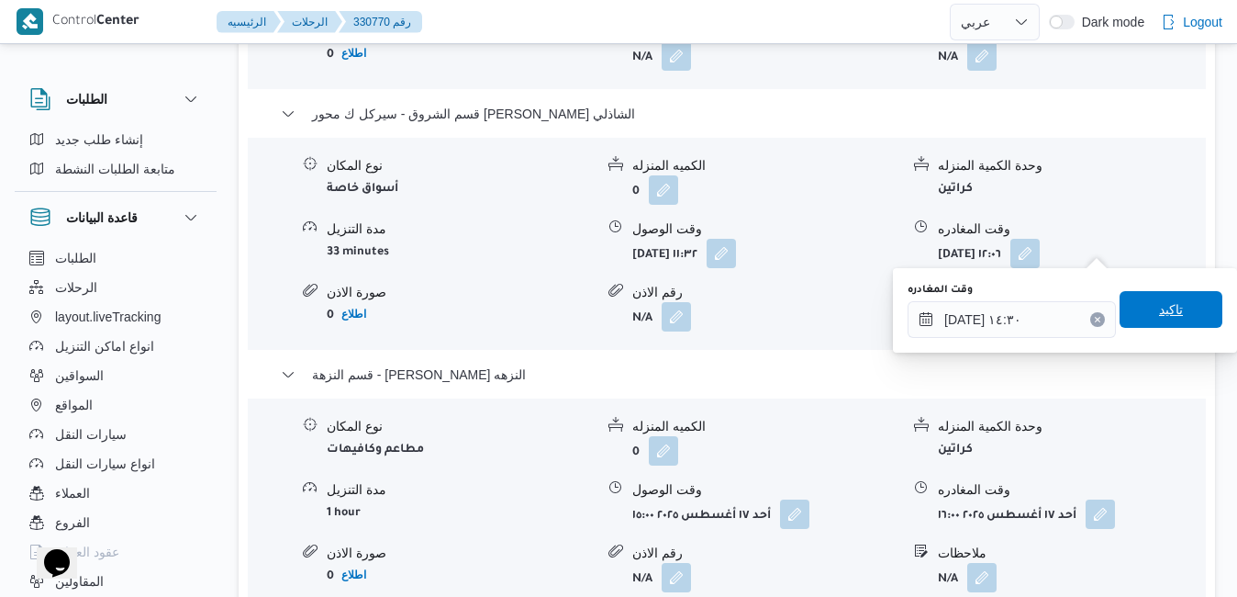
click at [1162, 310] on span "تاكيد" at bounding box center [1171, 309] width 24 height 22
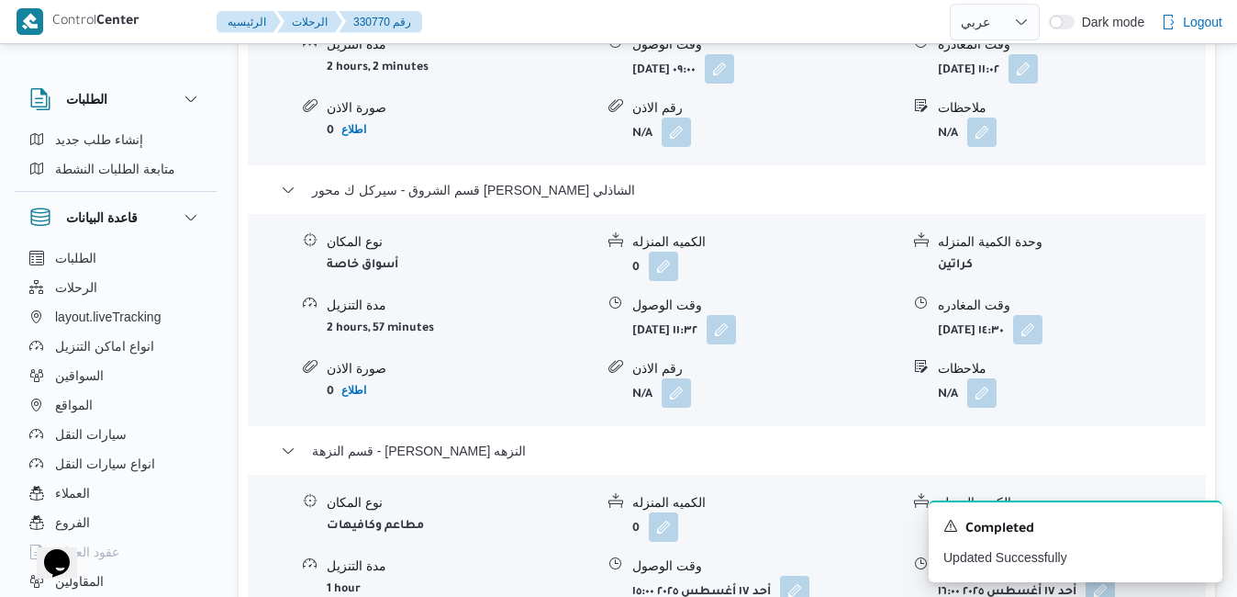
scroll to position [1836, 0]
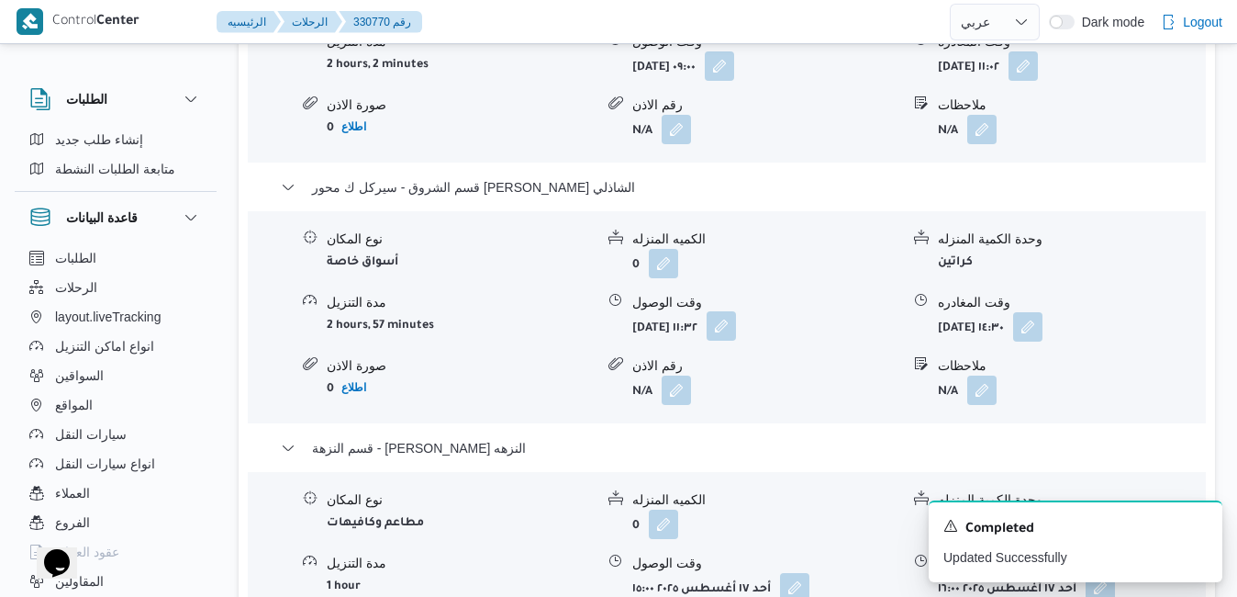
click at [736, 316] on button "button" at bounding box center [721, 325] width 29 height 29
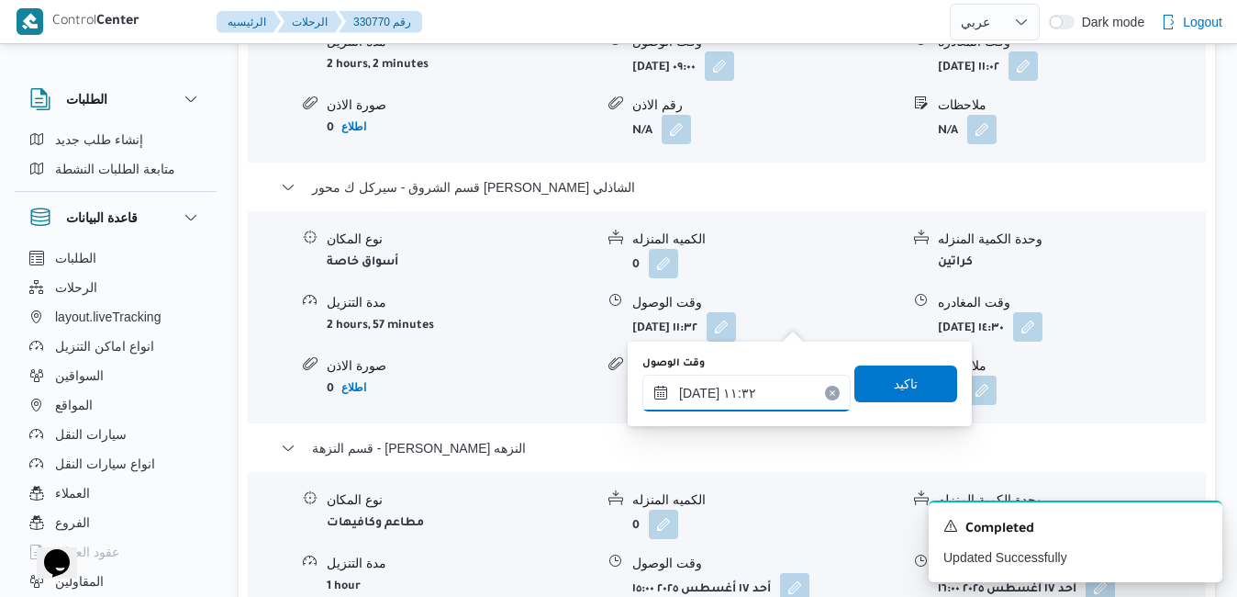
click at [740, 391] on input "١٧/٠٨/٢٠٢٥ ١١:٣٢" at bounding box center [747, 392] width 208 height 37
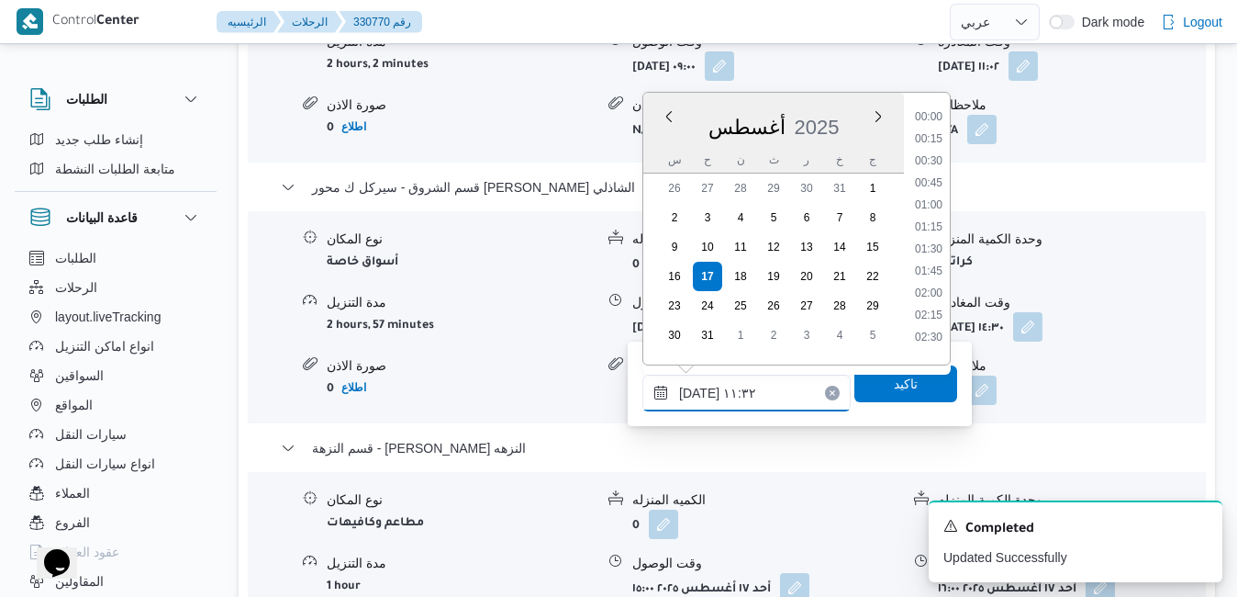
scroll to position [887, 0]
click at [934, 267] on li "11:45" at bounding box center [929, 265] width 42 height 18
type input "١٧/٠٨/٢٠٢٥ ١١:٤٥"
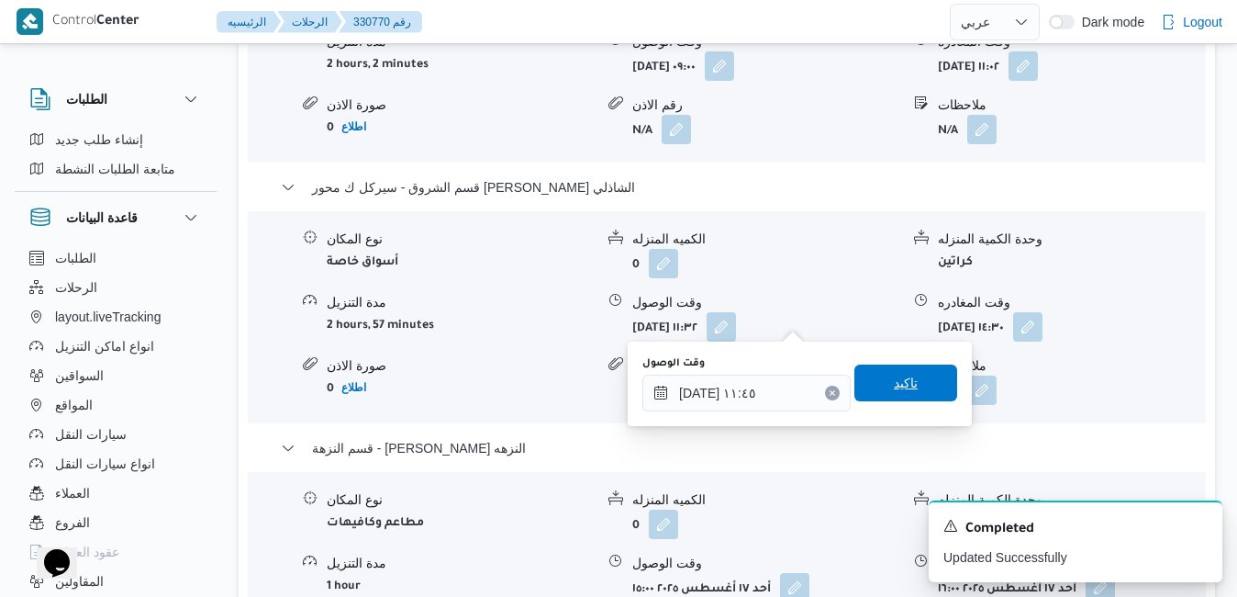
click at [894, 389] on span "تاكيد" at bounding box center [906, 383] width 24 height 22
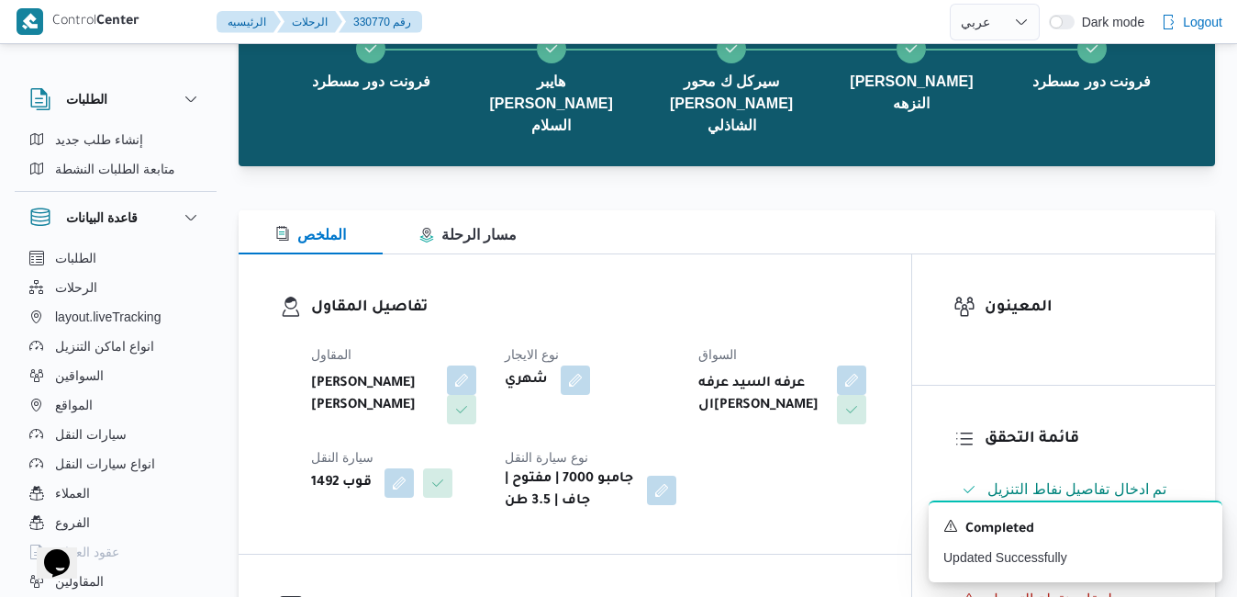
scroll to position [0, 0]
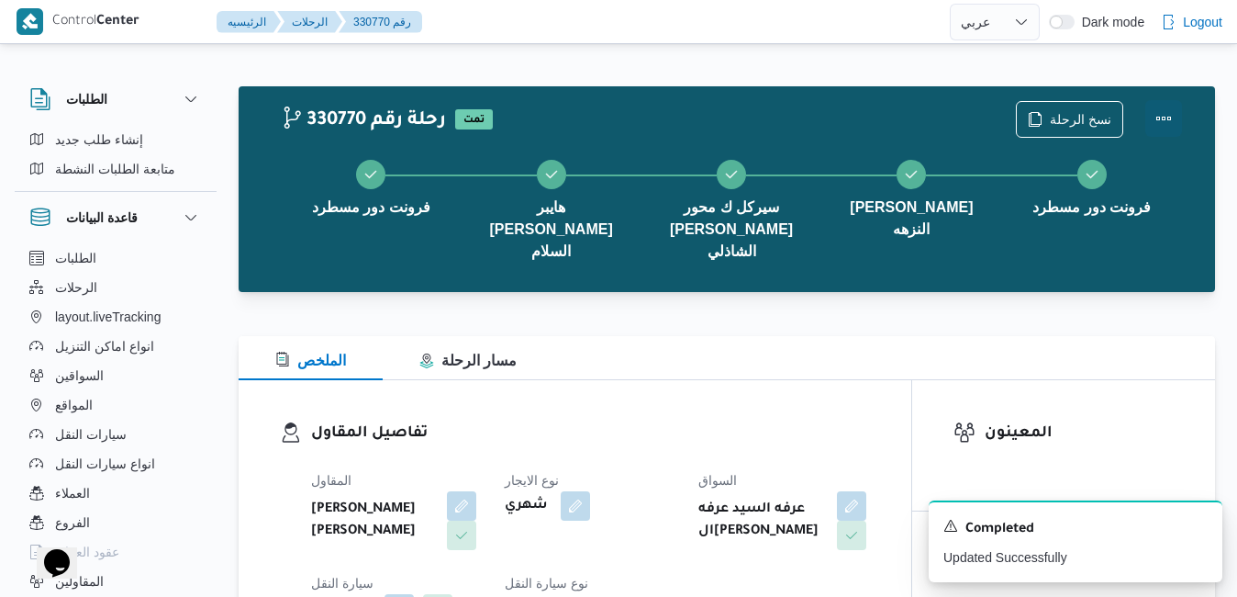
click at [1157, 117] on button "Actions" at bounding box center [1164, 118] width 37 height 37
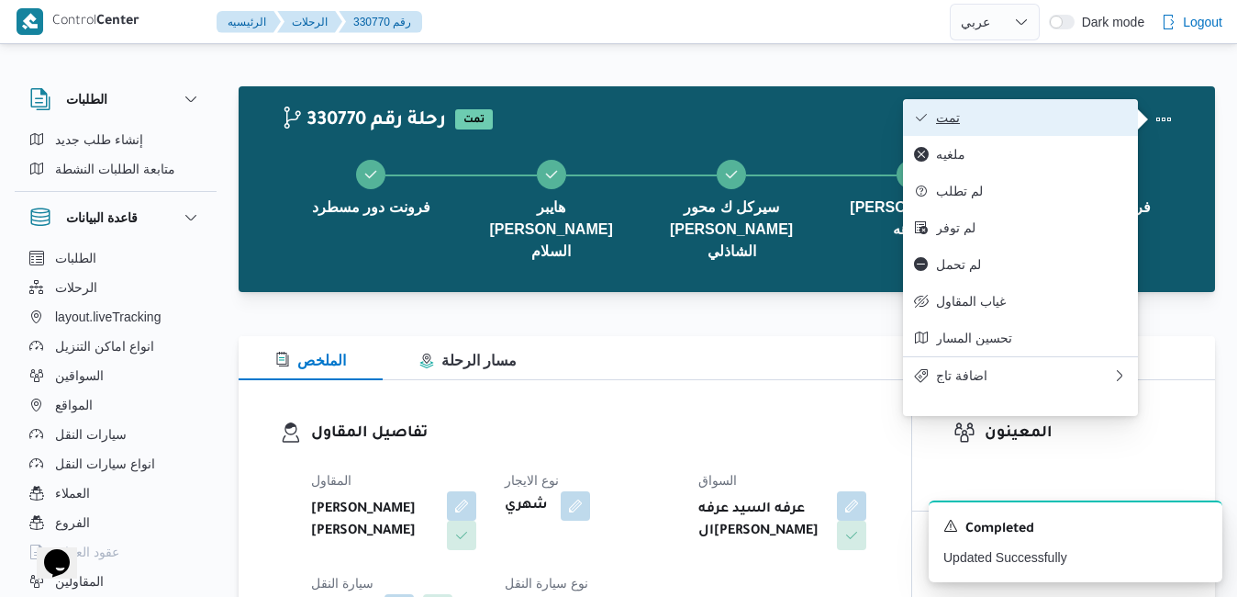
click at [1060, 124] on span "تمت" at bounding box center [1031, 117] width 191 height 15
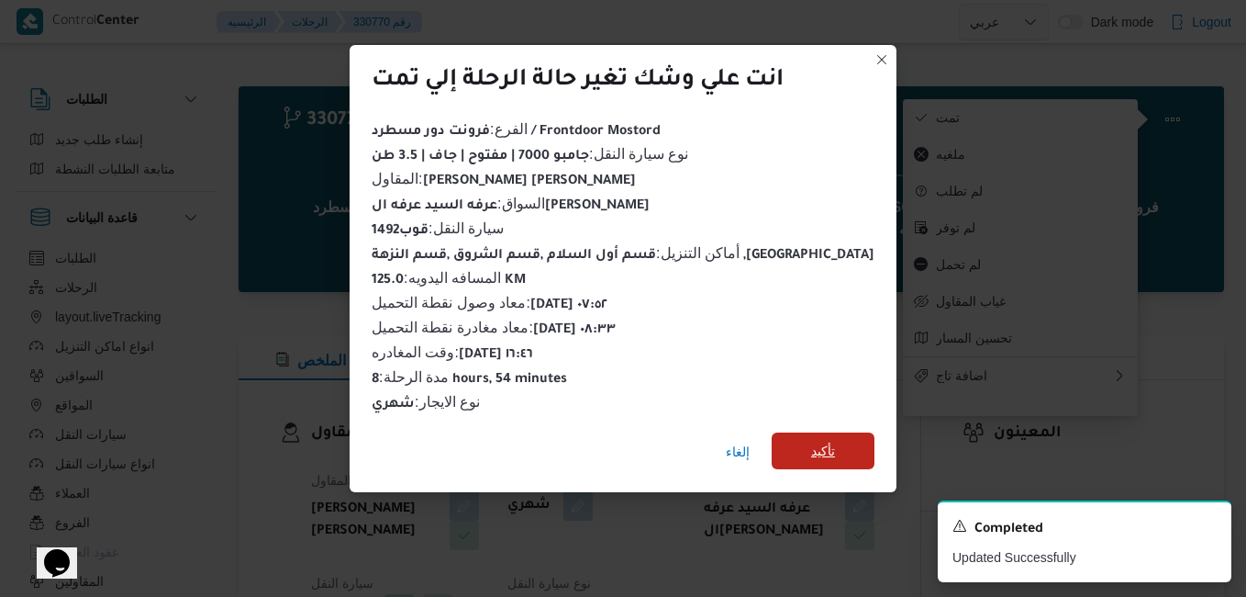
click at [815, 445] on span "تأكيد" at bounding box center [823, 450] width 103 height 37
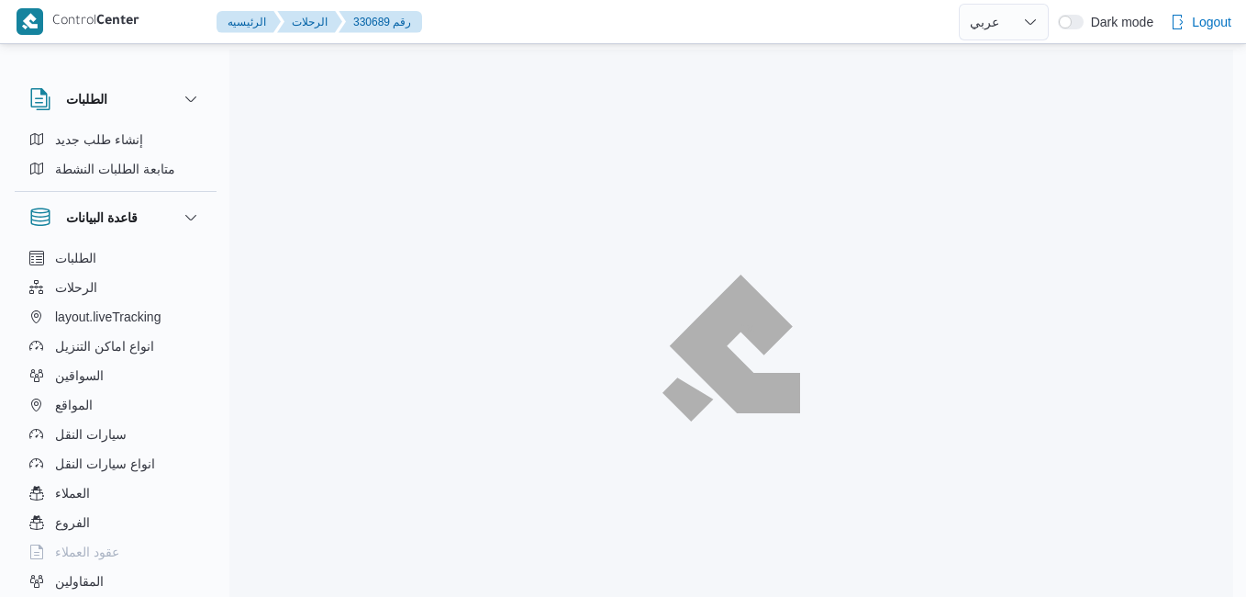
select select "ar"
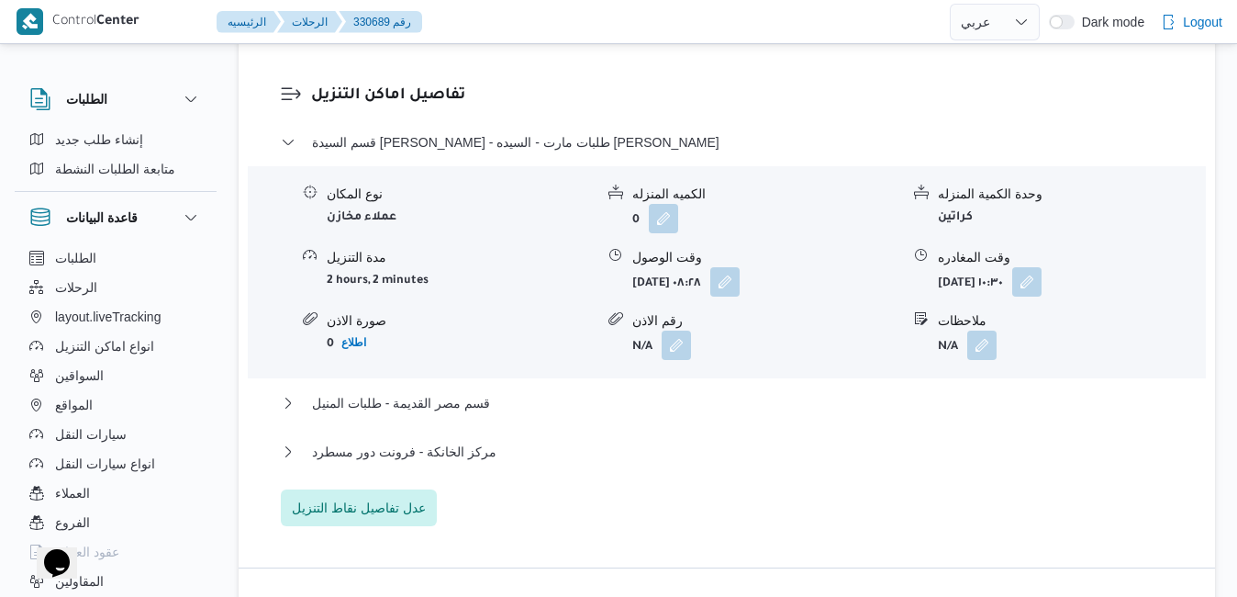
scroll to position [1836, 0]
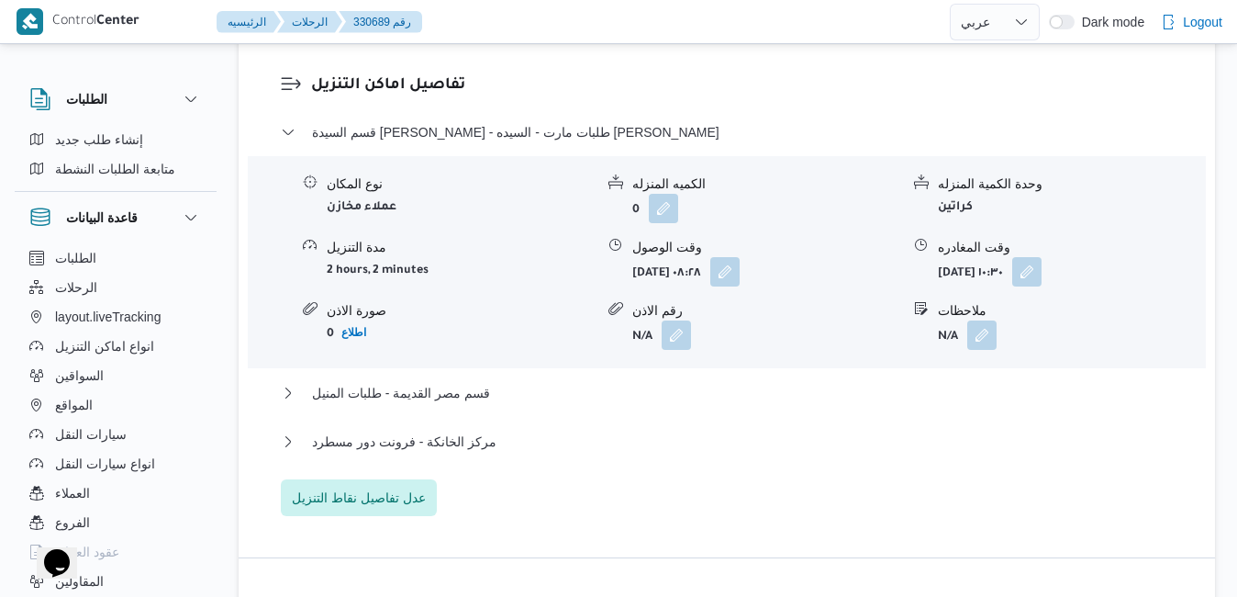
click at [763, 430] on div "مركز الخانكة - فرونت دور مسطرد" at bounding box center [727, 447] width 893 height 35
click at [731, 430] on button "مركز الخانكة - فرونت دور مسطرد" at bounding box center [727, 441] width 893 height 22
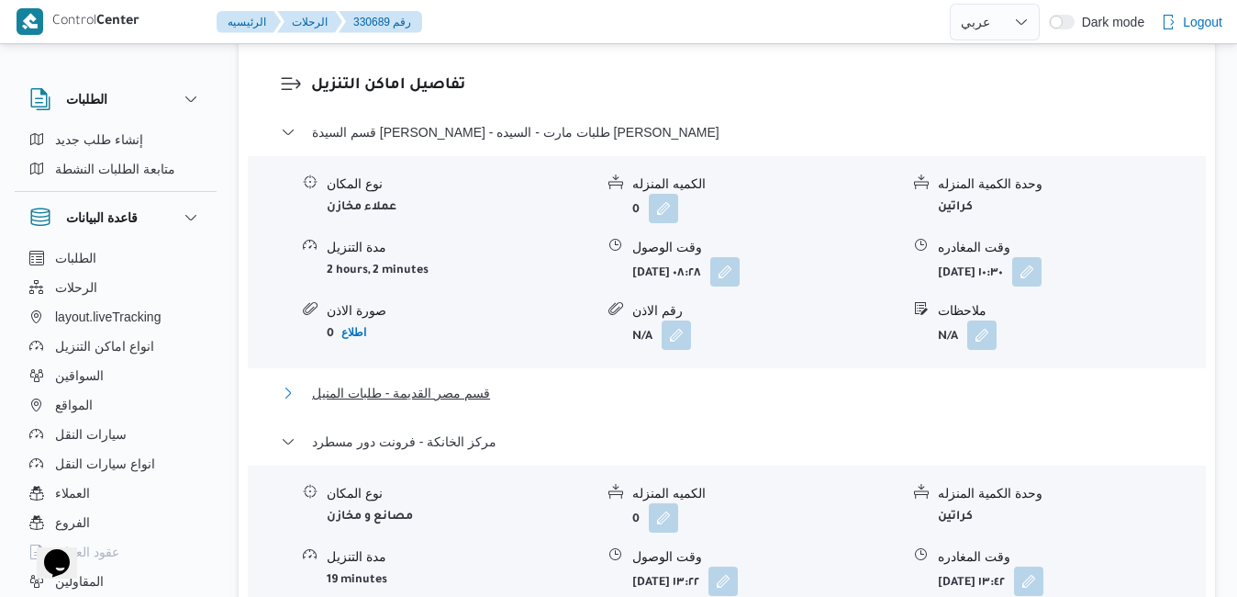
click at [753, 382] on button "قسم مصر القديمة - طلبات المنيل" at bounding box center [727, 393] width 893 height 22
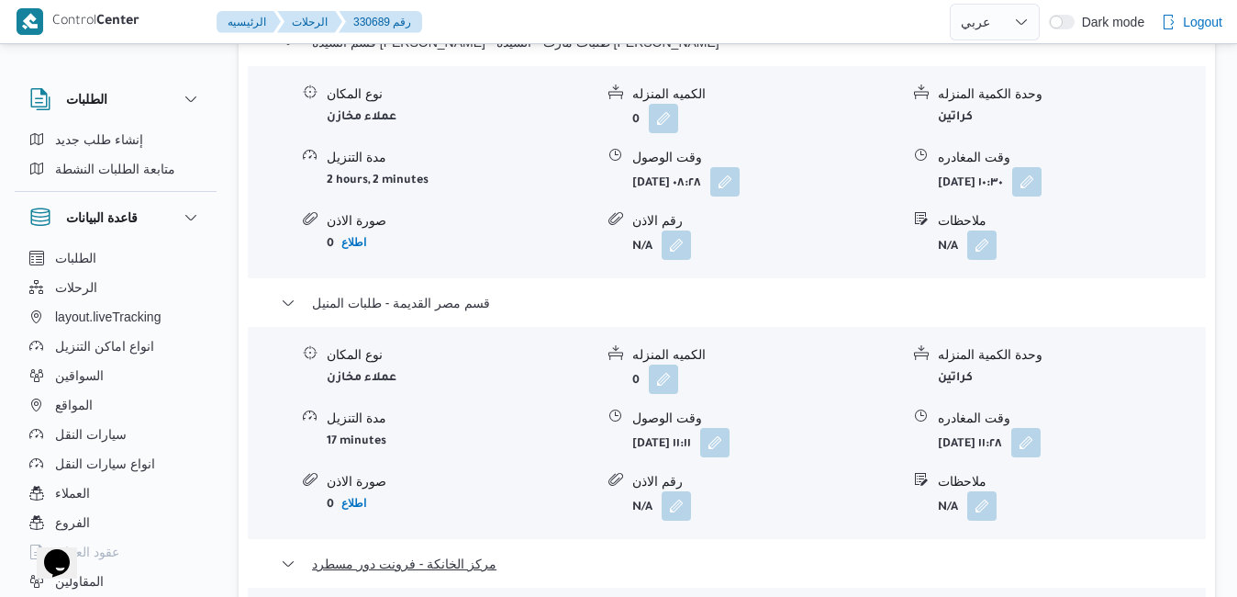
scroll to position [2130, 0]
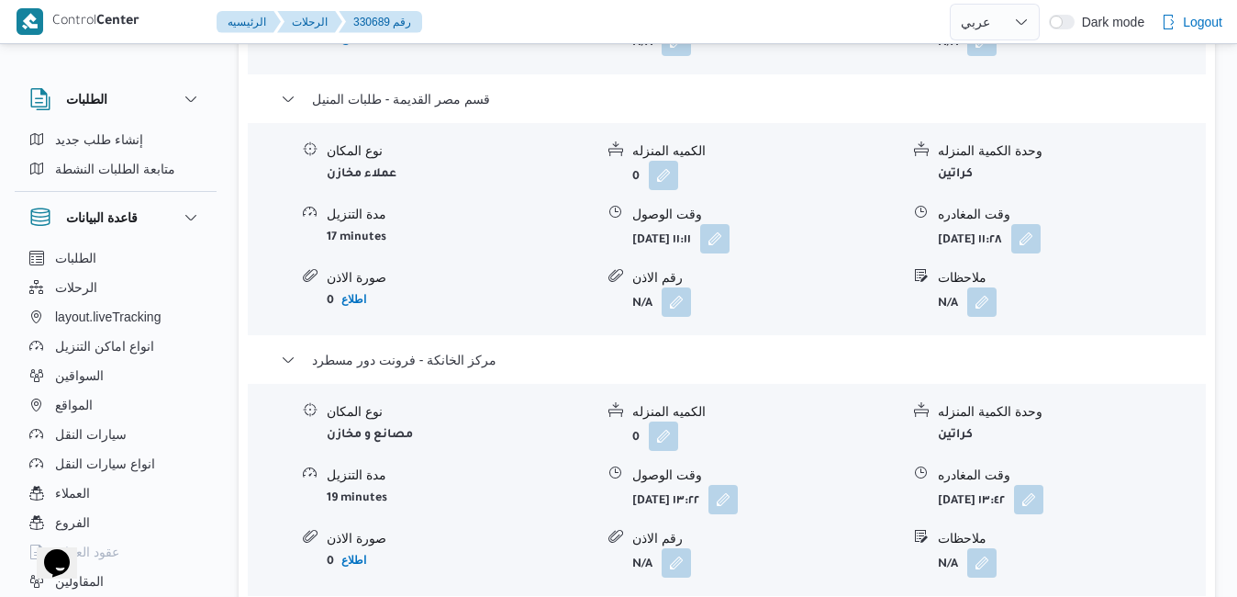
click at [1128, 485] on form "أحد ١٧ أغسطس ٢٠٢٥ ١٣:٤٢" at bounding box center [1071, 499] width 267 height 29
click at [1044, 484] on button "button" at bounding box center [1028, 498] width 29 height 29
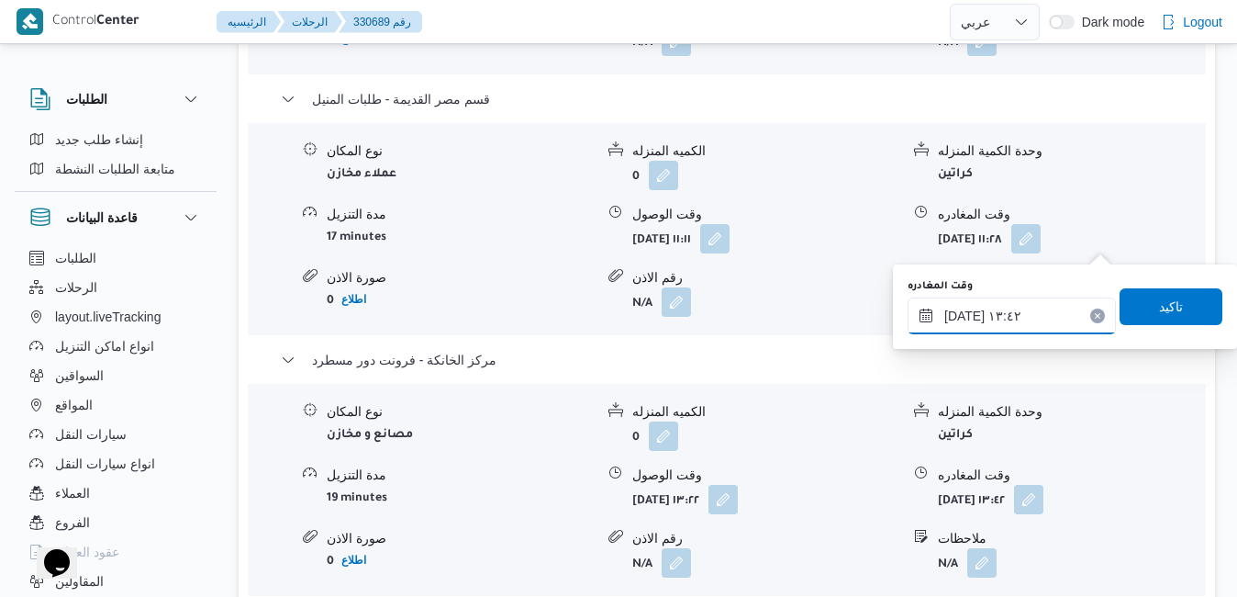
click at [1024, 310] on input "١٧/٠٨/٢٠٢٥ ١٣:٤٢" at bounding box center [1012, 315] width 208 height 37
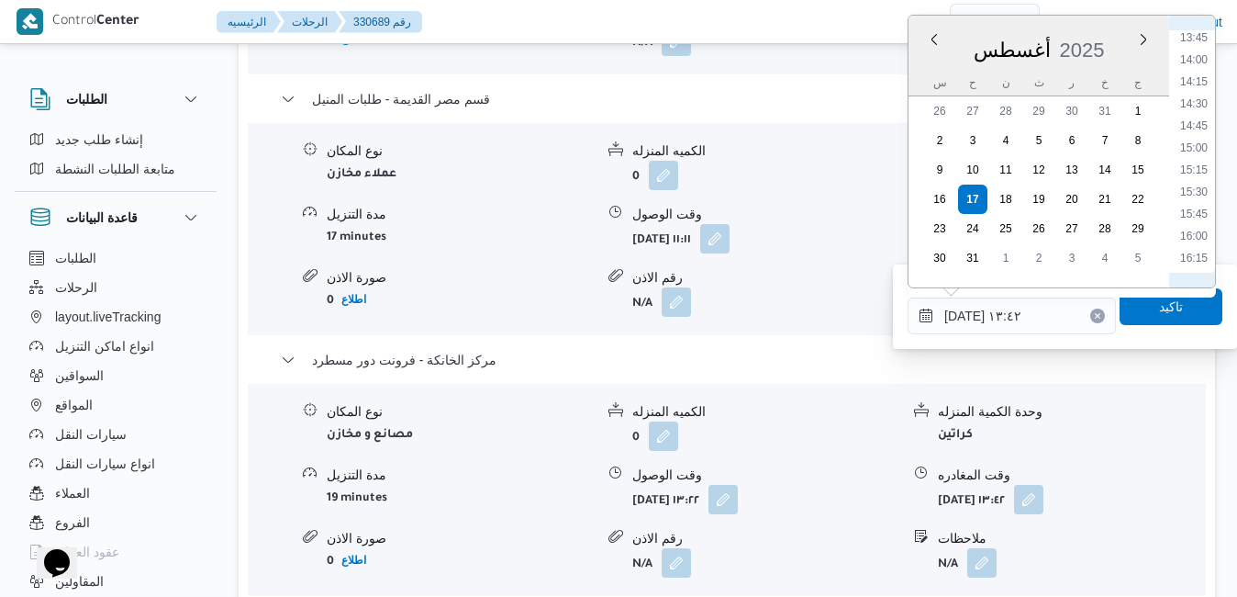
scroll to position [1275, 0]
click at [1194, 239] on li "16:45" at bounding box center [1194, 240] width 42 height 18
type input "١٧/٠٨/٢٠٢٥ ١٦:٤٥"
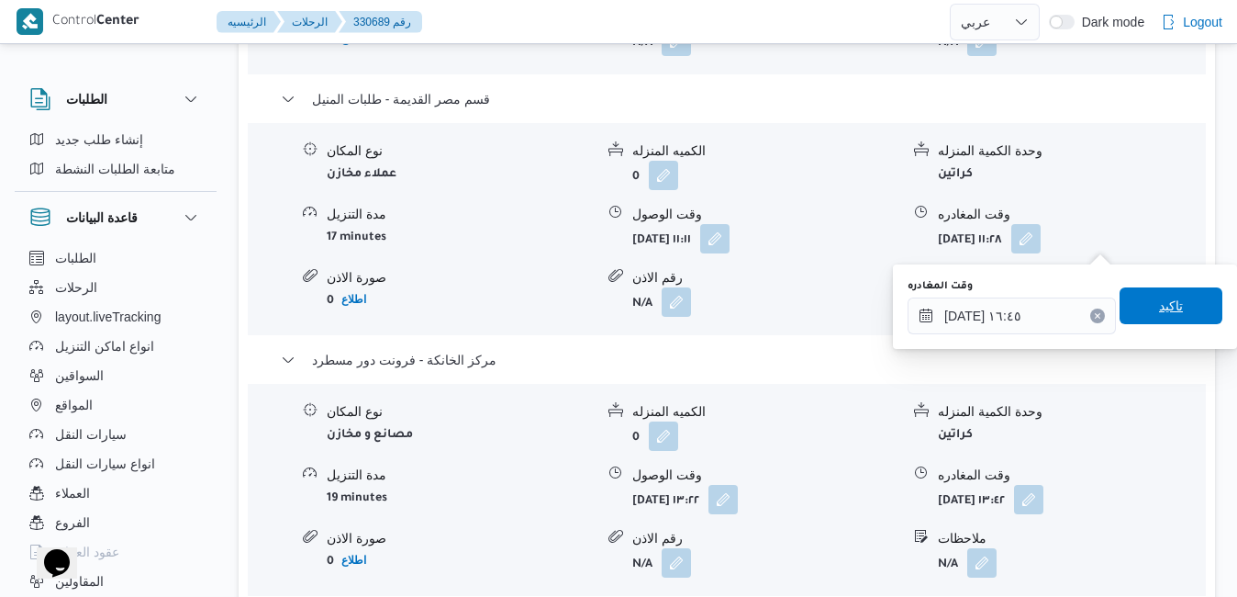
click at [1159, 302] on span "تاكيد" at bounding box center [1171, 306] width 24 height 22
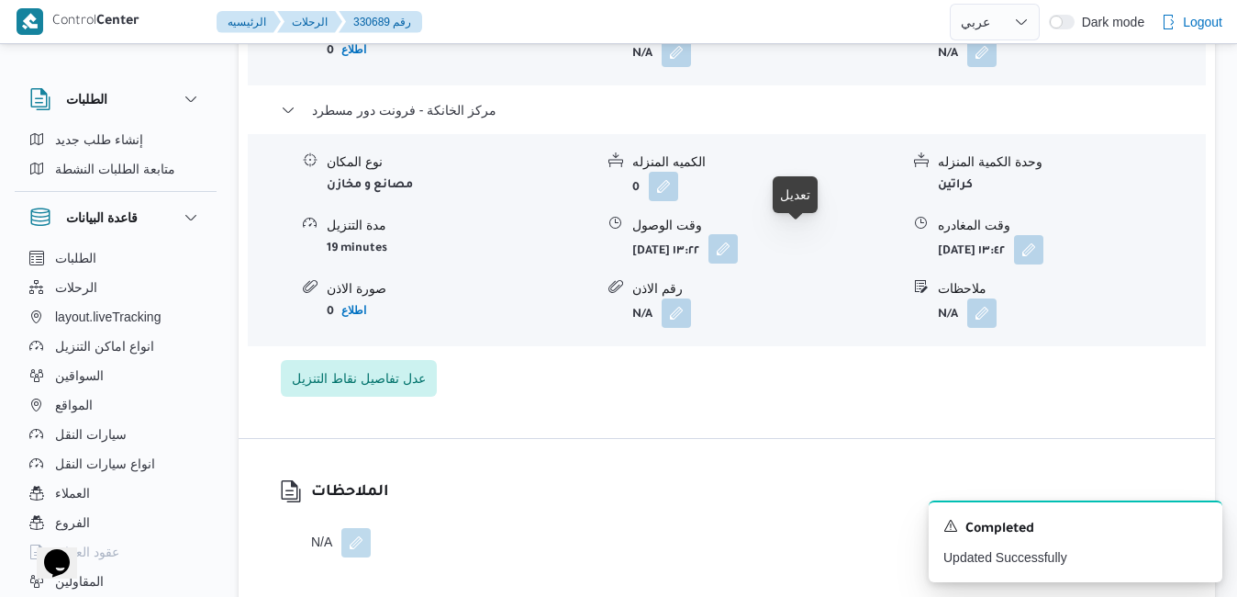
click at [738, 243] on button "button" at bounding box center [723, 248] width 29 height 29
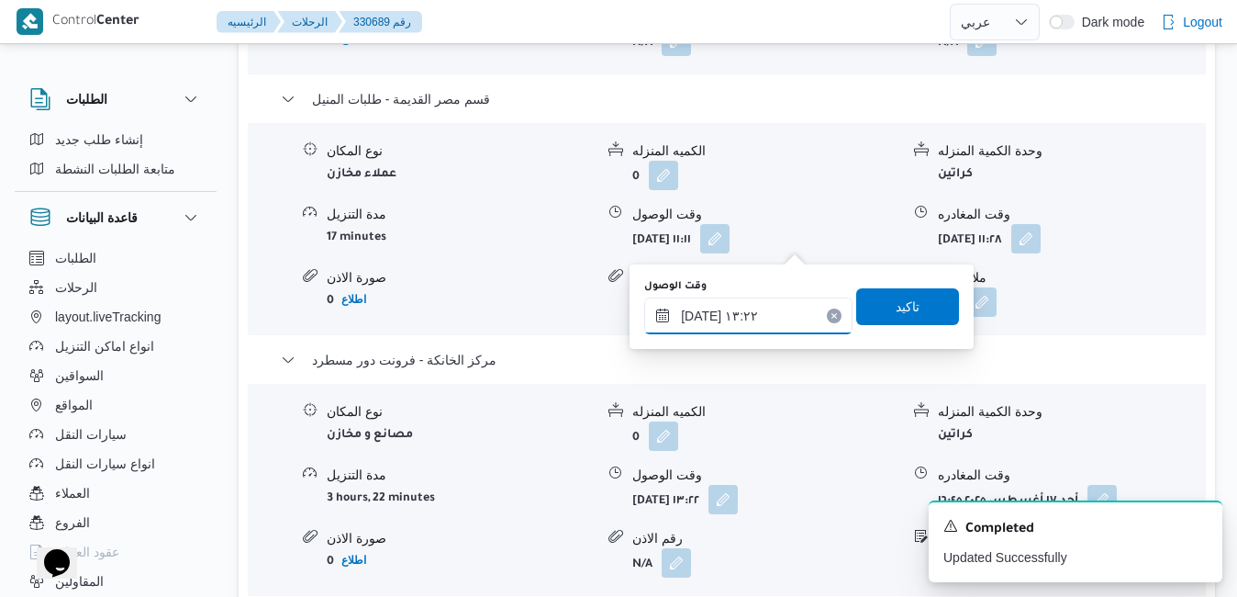
click at [744, 320] on input "١٧/٠٨/٢٠٢٥ ١٣:٢٢" at bounding box center [748, 315] width 208 height 37
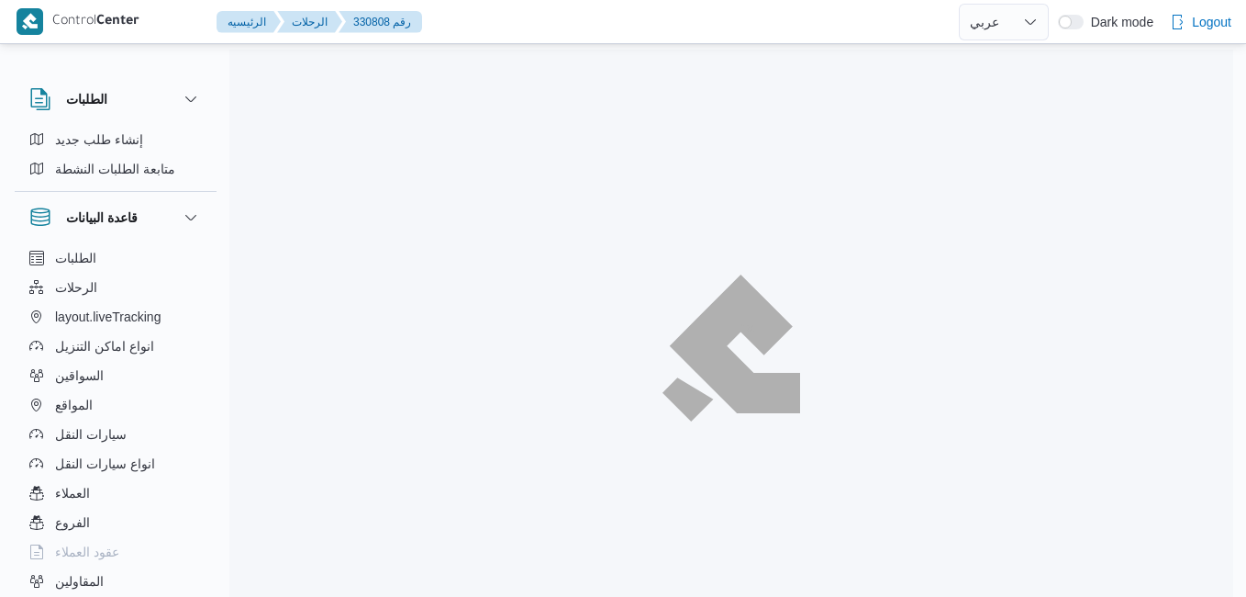
select select "ar"
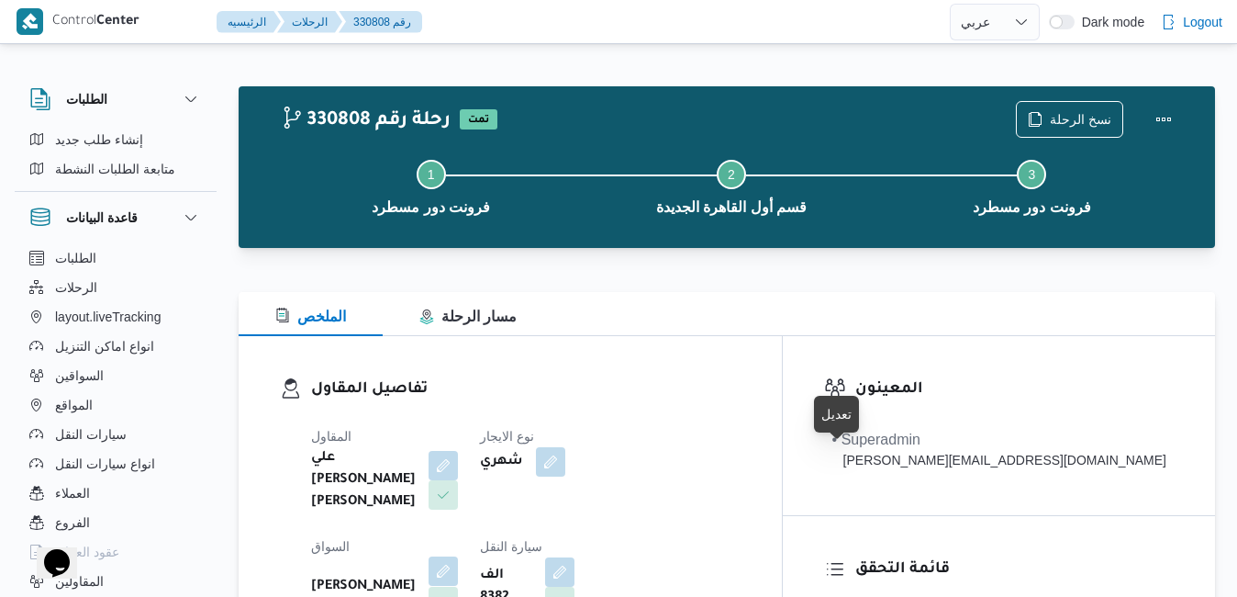
click at [458, 556] on button "button" at bounding box center [443, 570] width 29 height 29
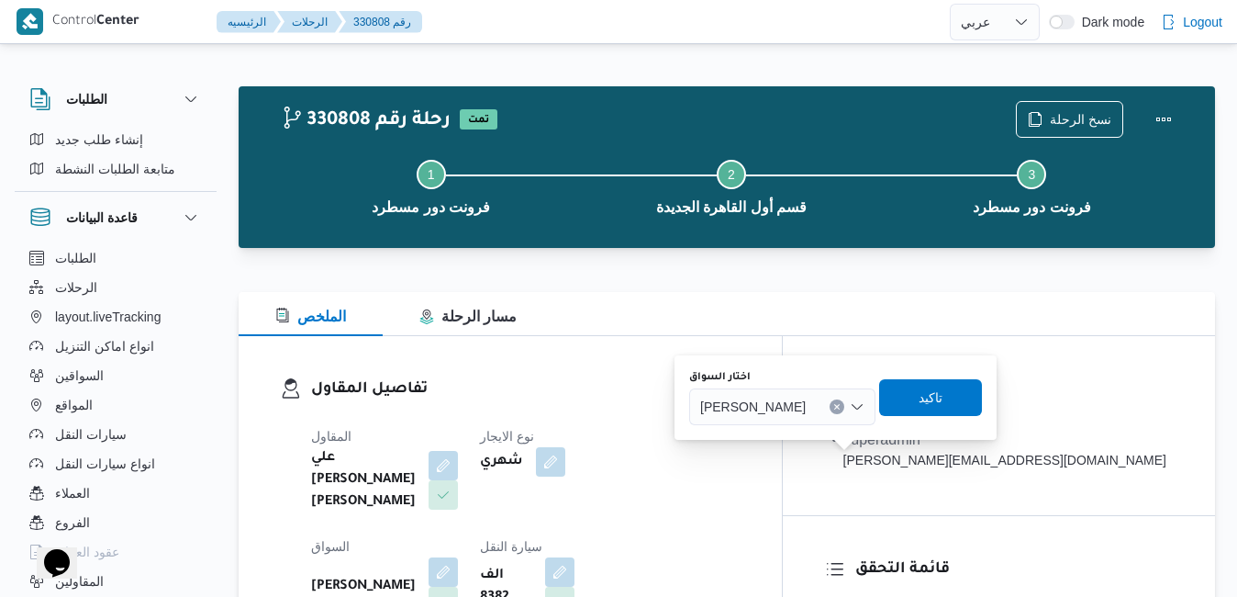
click at [806, 404] on span "[PERSON_NAME]" at bounding box center [753, 406] width 106 height 20
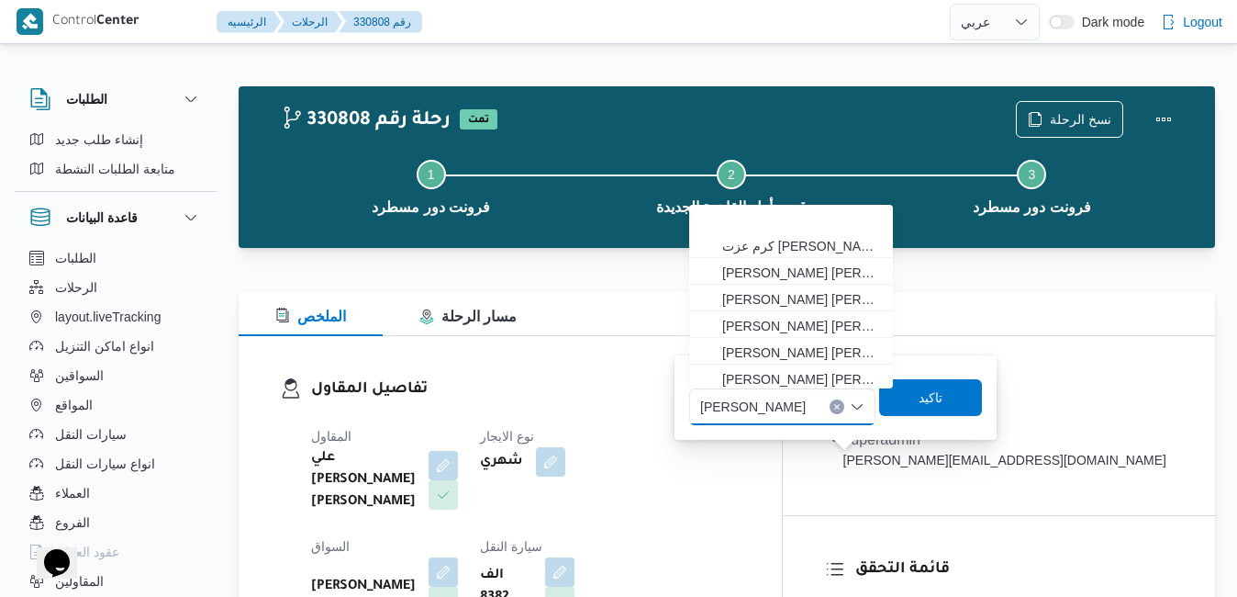
scroll to position [83, 0]
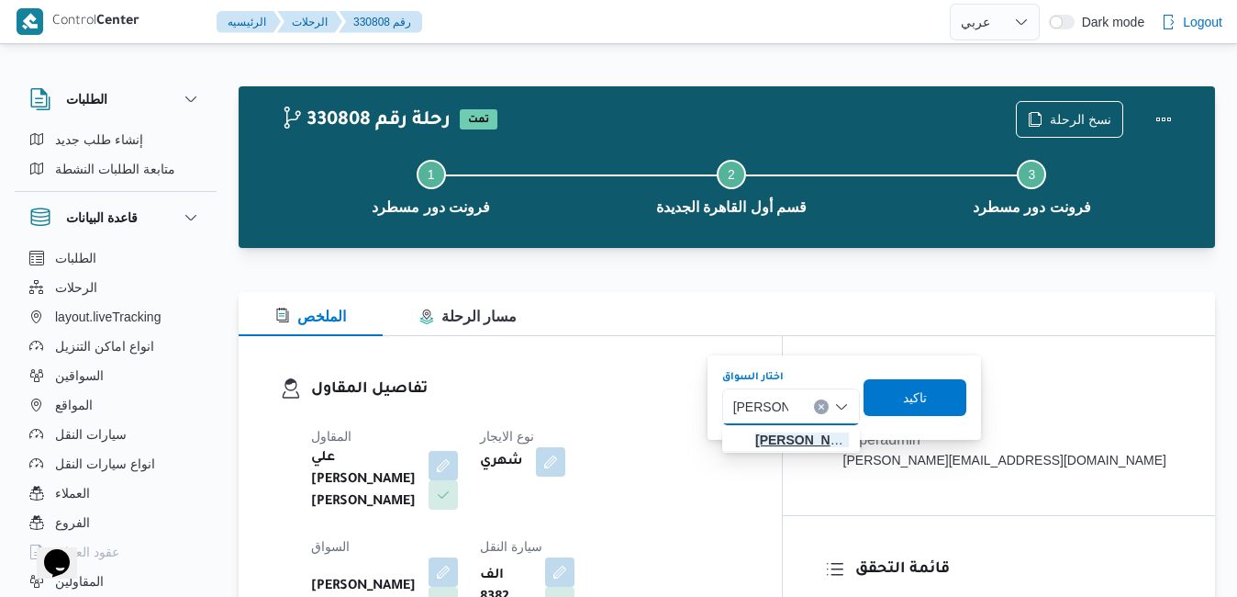
type input "محمد محر"
click at [792, 435] on span "محمد محر وس عاشور ابراهيم" at bounding box center [802, 440] width 94 height 22
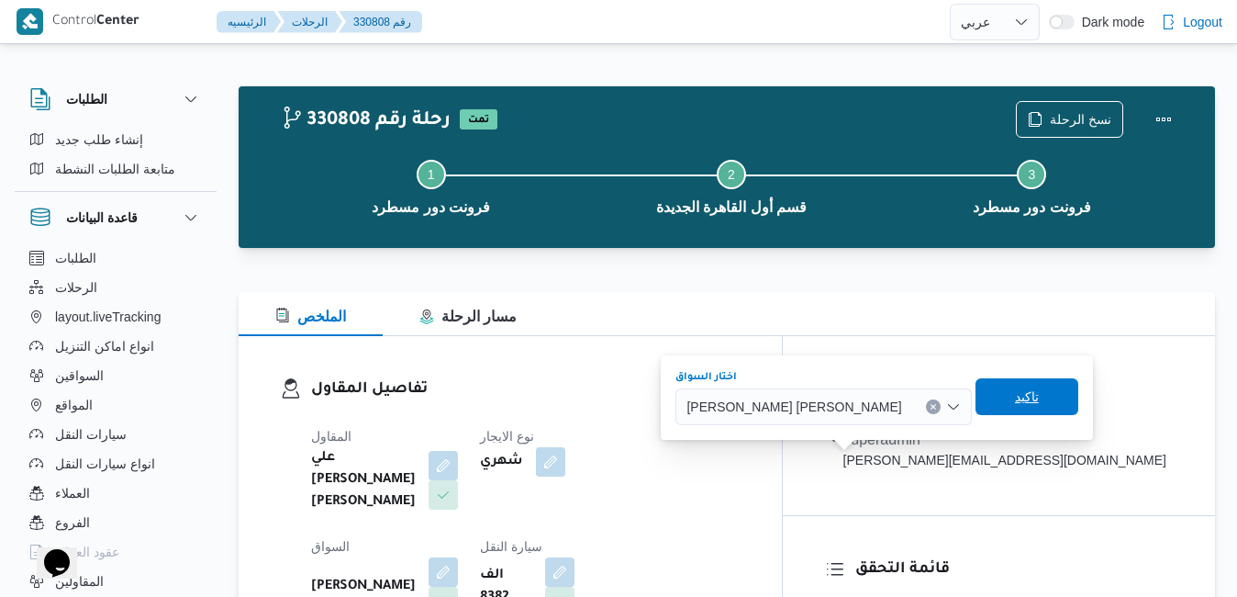
click at [1015, 407] on span "تاكيد" at bounding box center [1027, 397] width 24 height 22
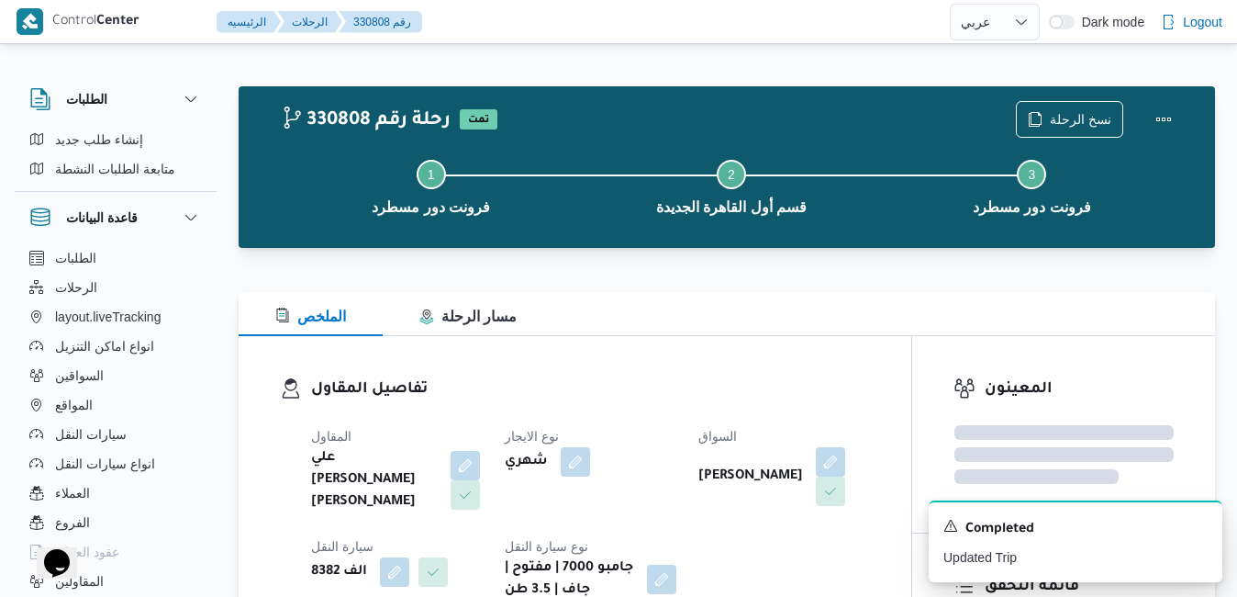
click at [770, 385] on h3 "تفاصيل المقاول" at bounding box center [590, 389] width 559 height 25
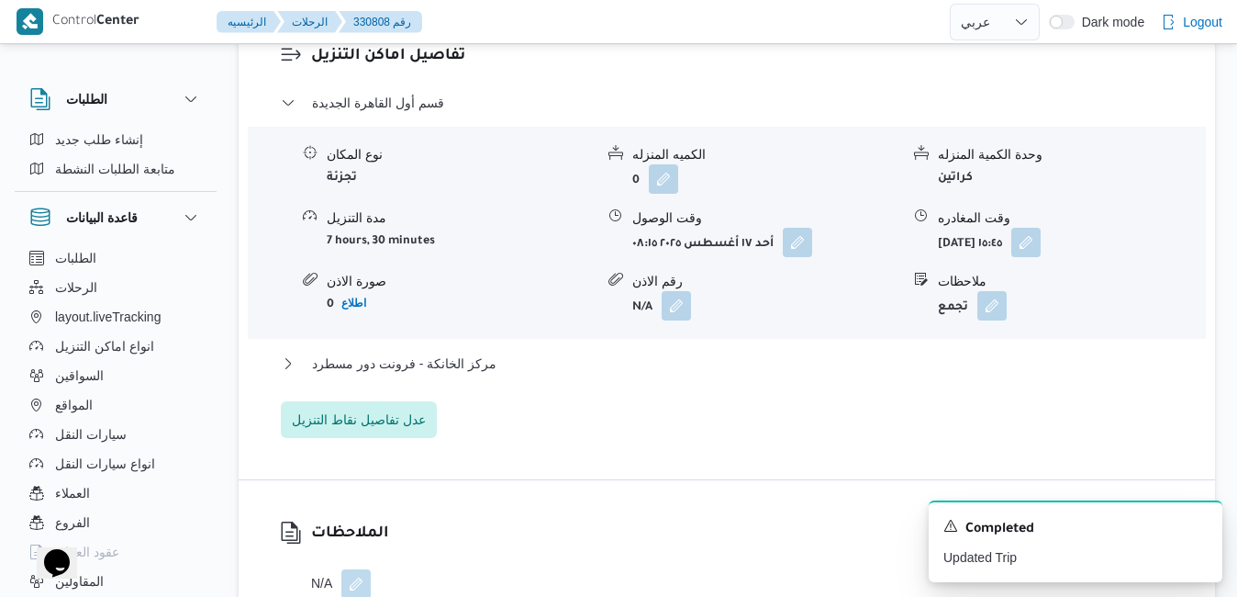
scroll to position [1762, 0]
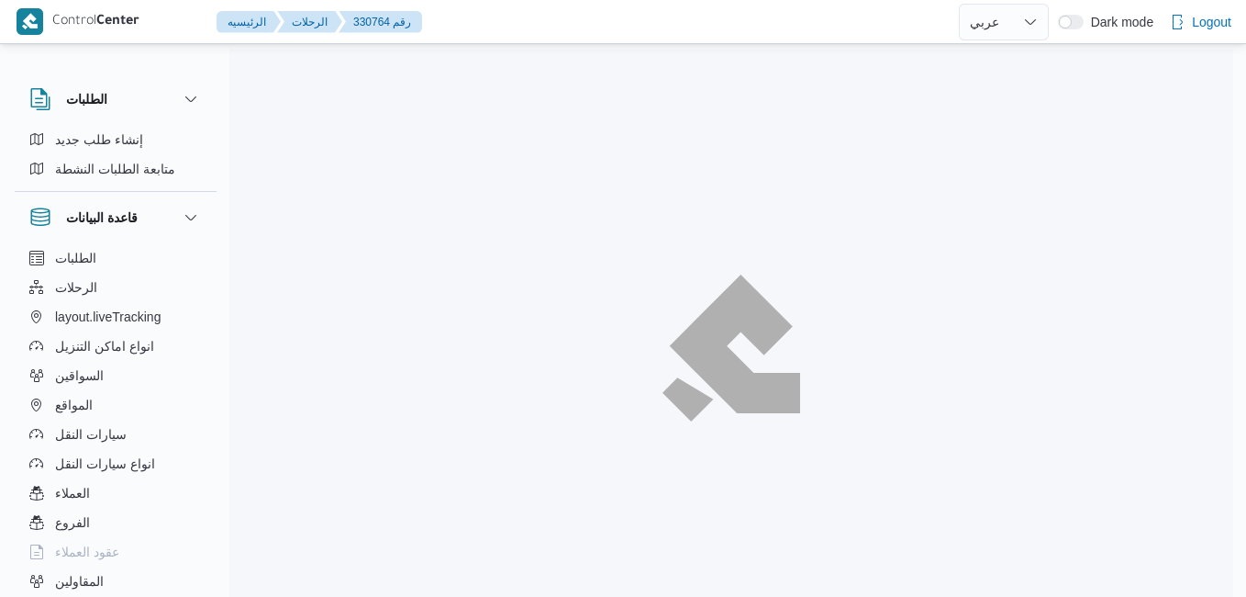
select select "ar"
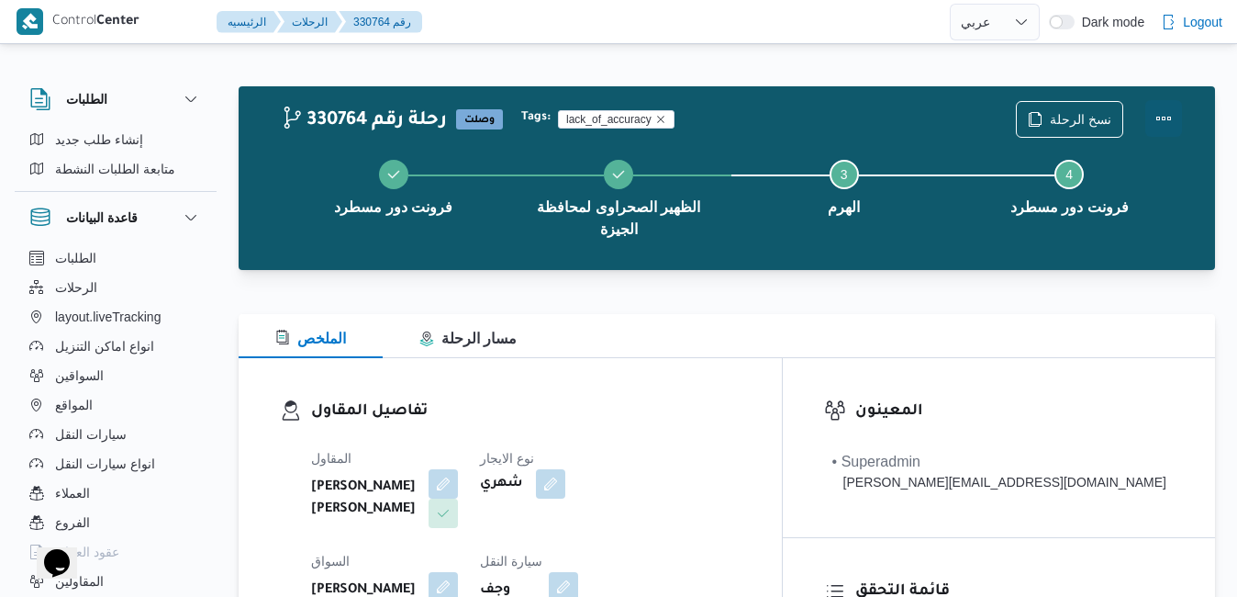
click at [1163, 115] on button "Actions" at bounding box center [1164, 118] width 37 height 37
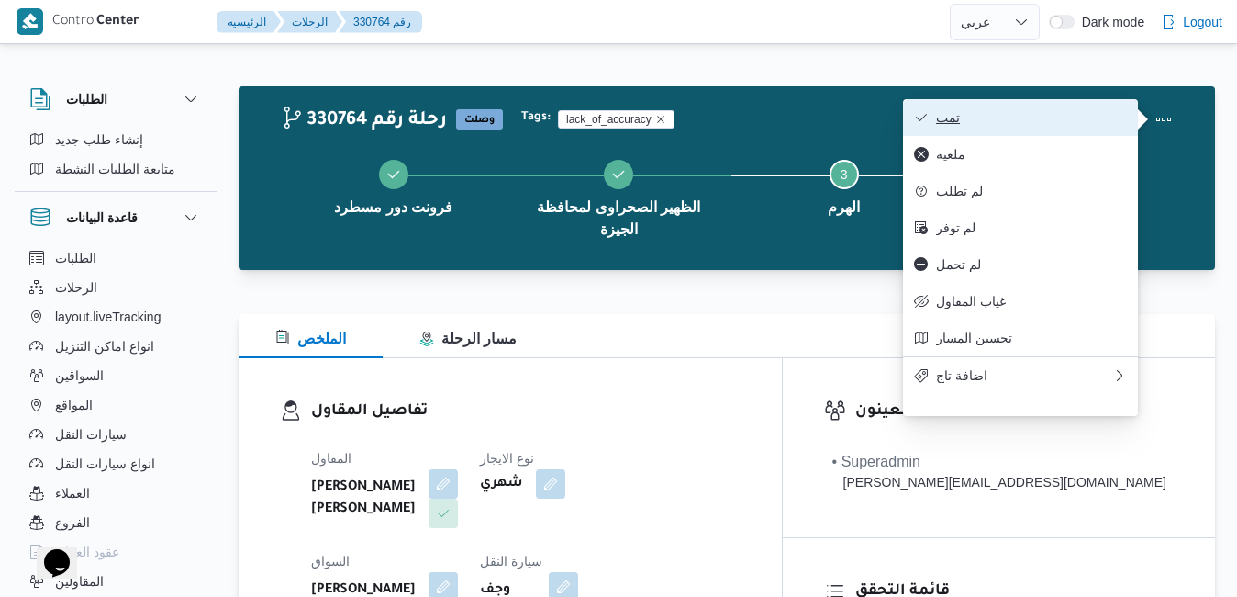
click at [1094, 120] on span "تمت" at bounding box center [1031, 117] width 191 height 15
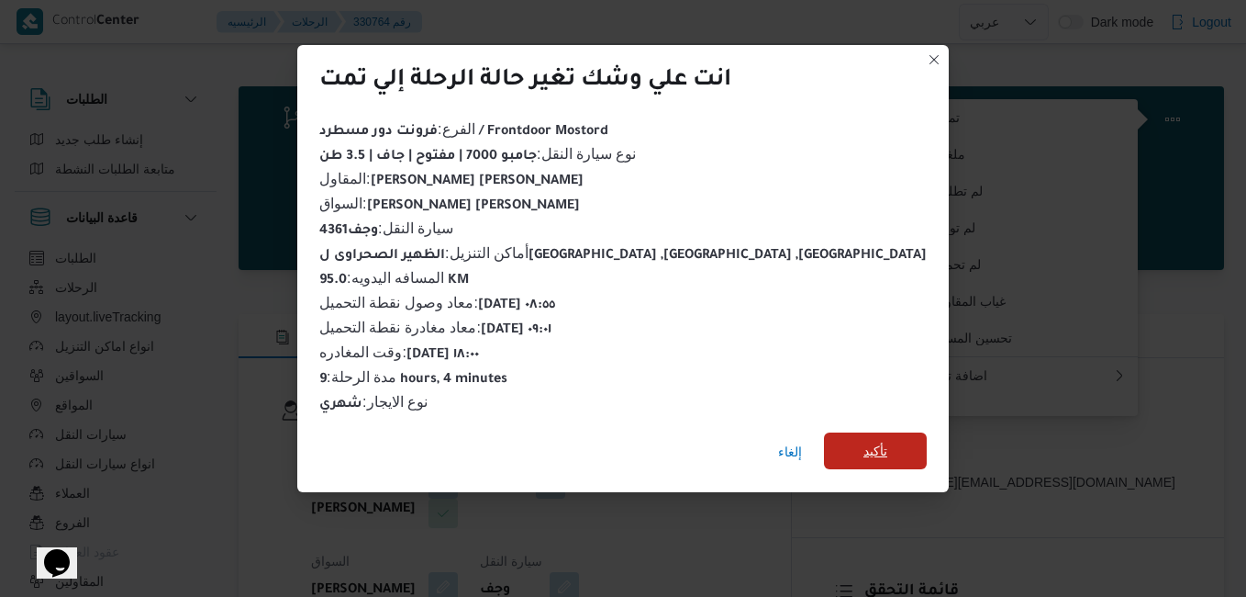
click at [864, 440] on span "تأكيد" at bounding box center [876, 451] width 24 height 22
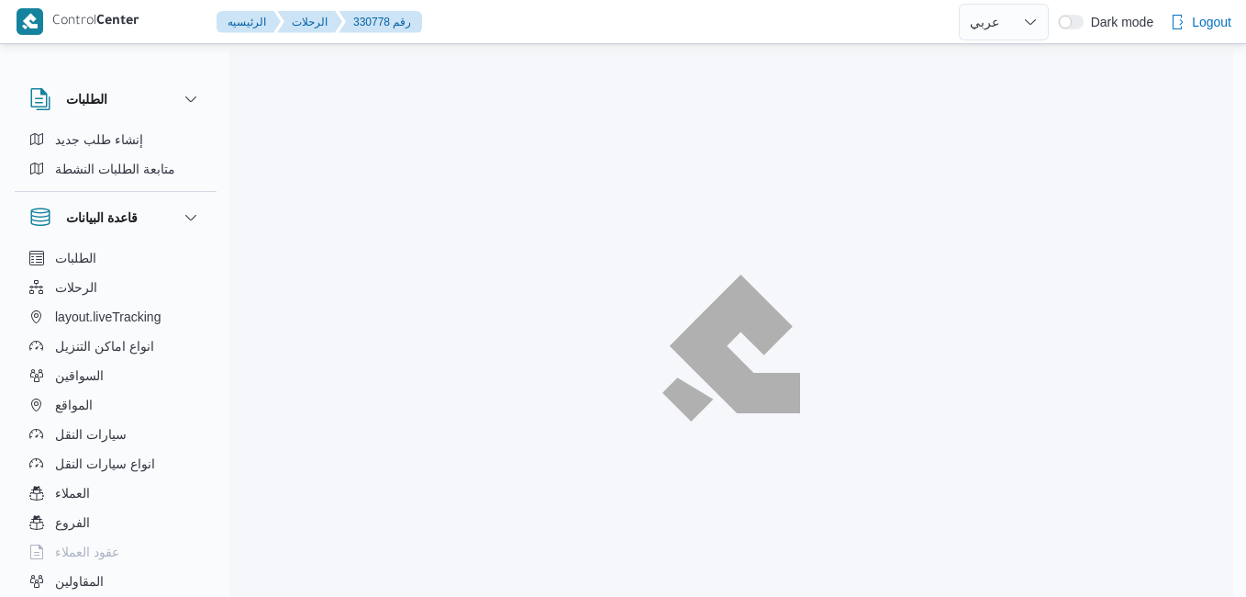
select select "ar"
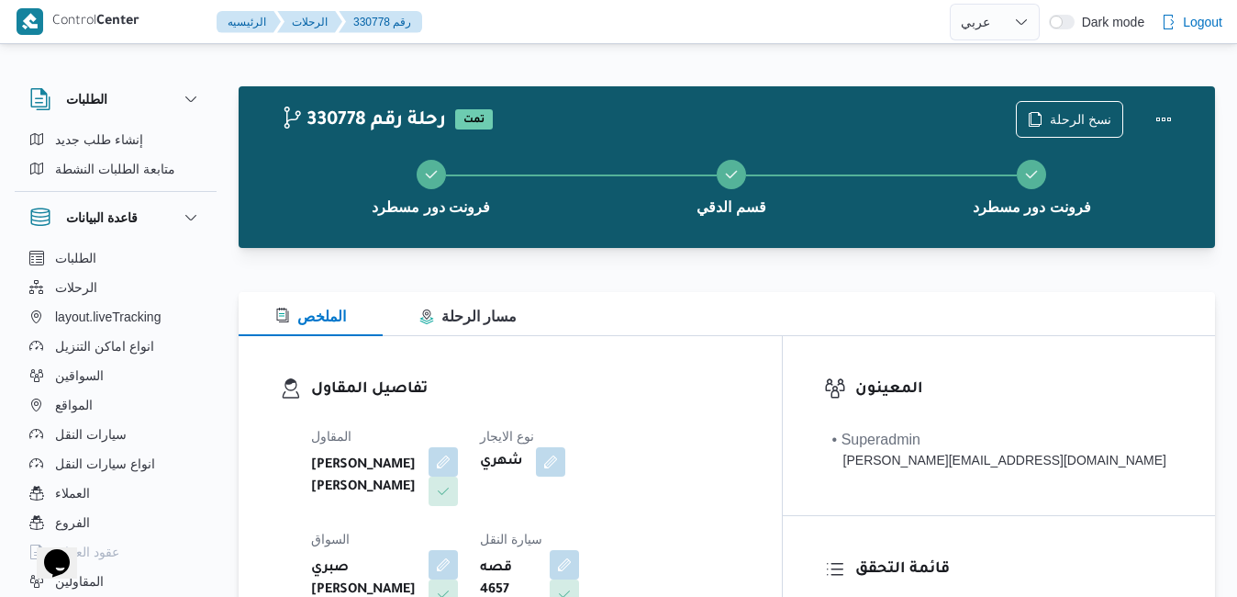
click at [599, 300] on div "الملخص مسار الرحلة" at bounding box center [727, 314] width 977 height 44
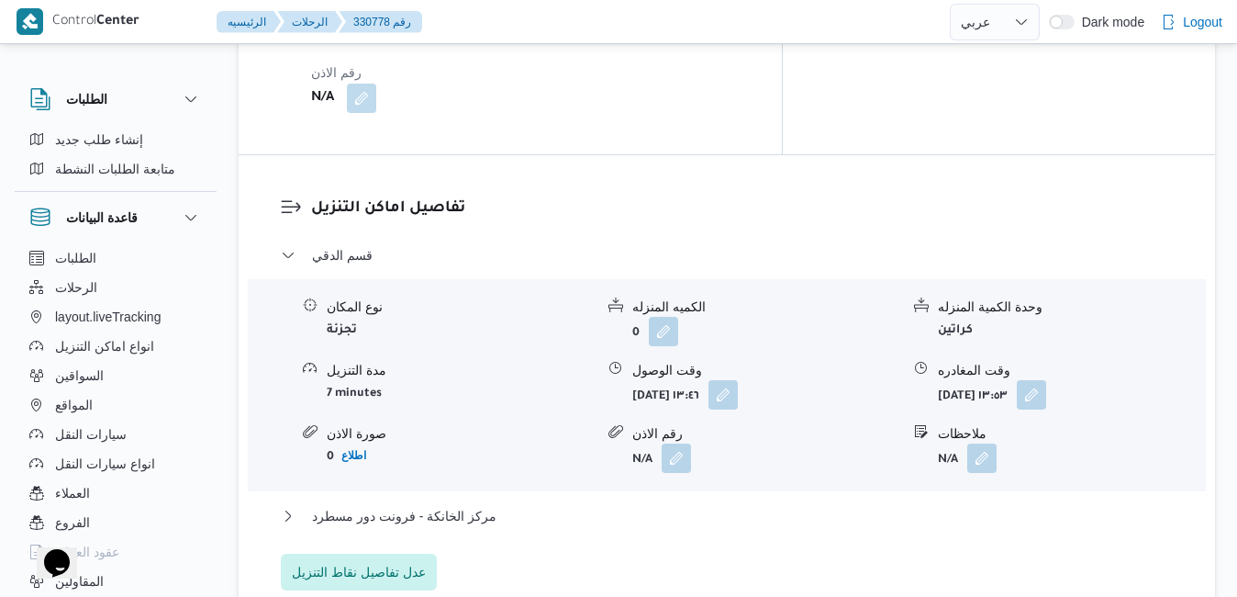
scroll to position [1726, 0]
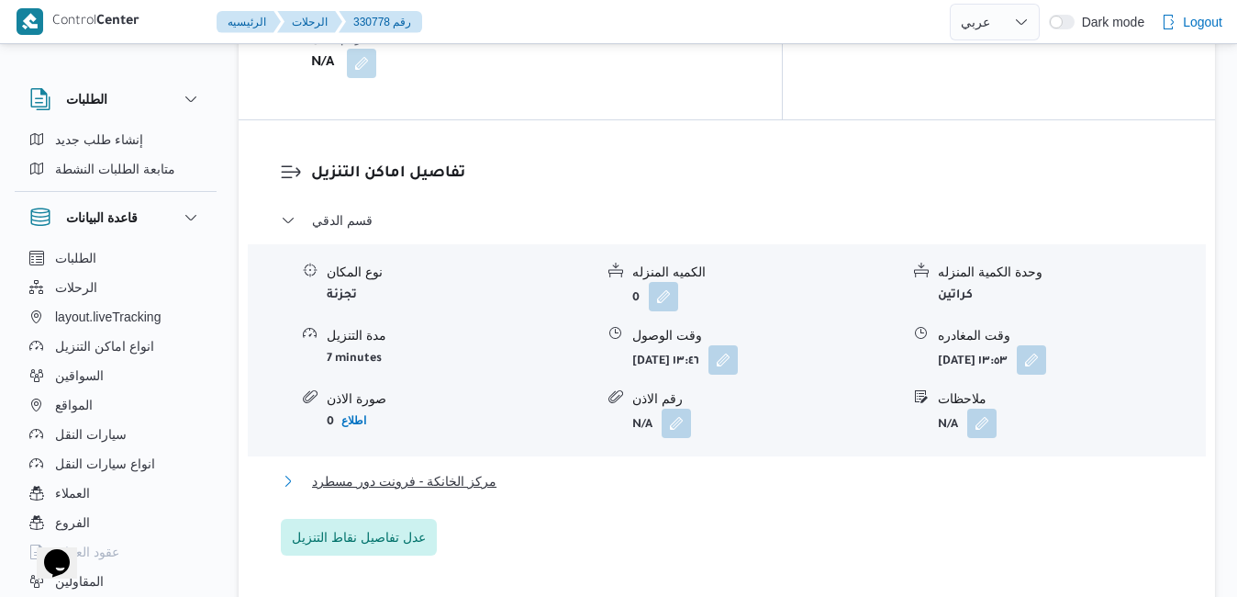
click at [667, 470] on button "مركز الخانكة - فرونت دور مسطرد" at bounding box center [727, 481] width 893 height 22
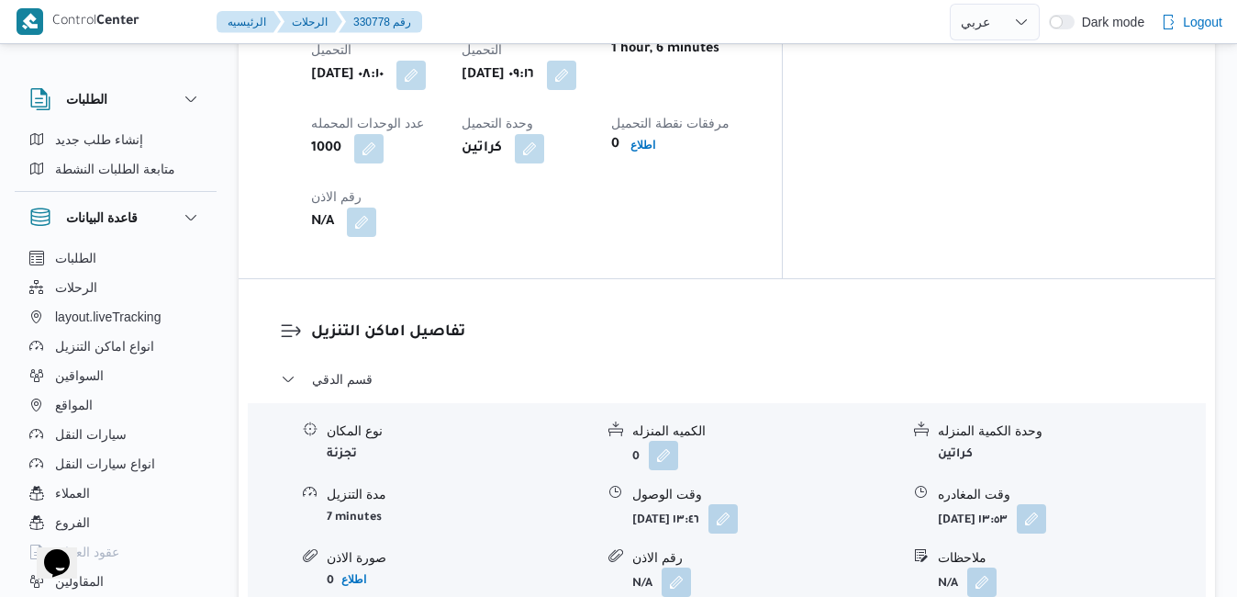
scroll to position [1542, 0]
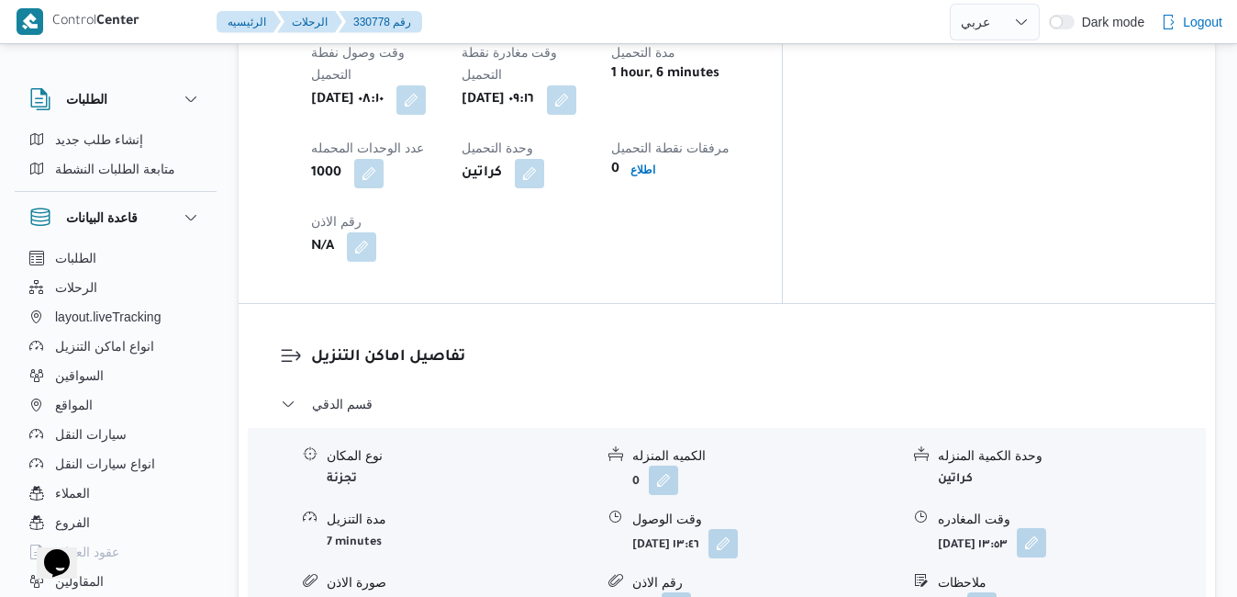
click at [1046, 528] on button "button" at bounding box center [1031, 542] width 29 height 29
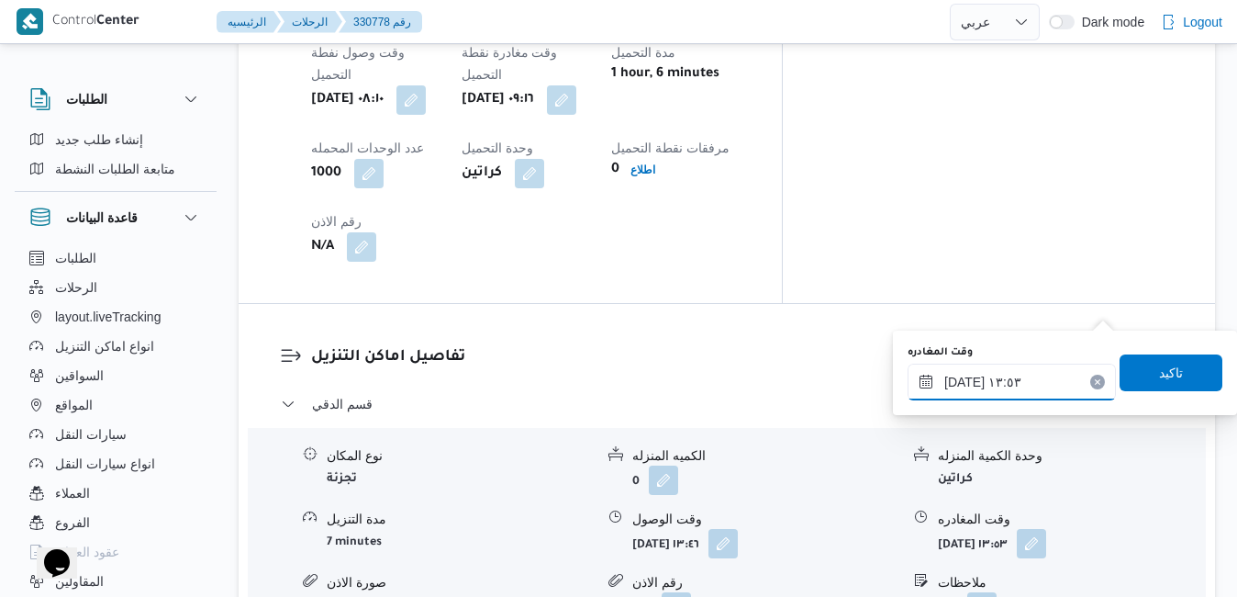
click at [1012, 379] on input "[DATE] ١٣:٥٣" at bounding box center [1012, 381] width 208 height 37
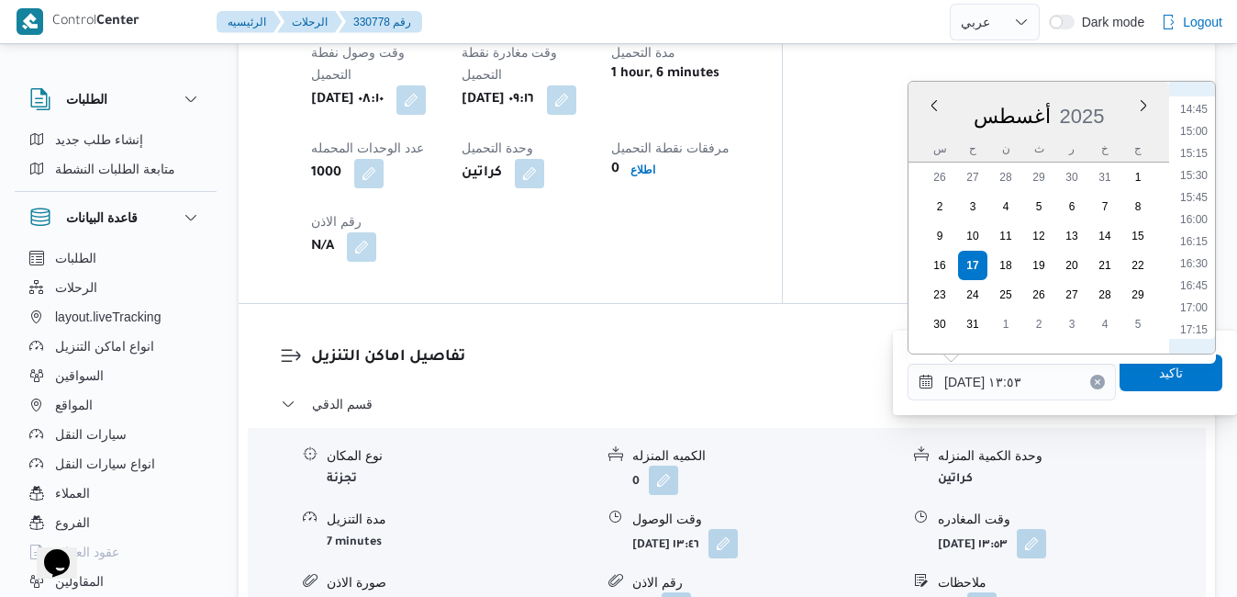
scroll to position [1297, 0]
click at [1202, 322] on li "17:15" at bounding box center [1194, 328] width 42 height 18
type input "[DATE] ١٧:١٥"
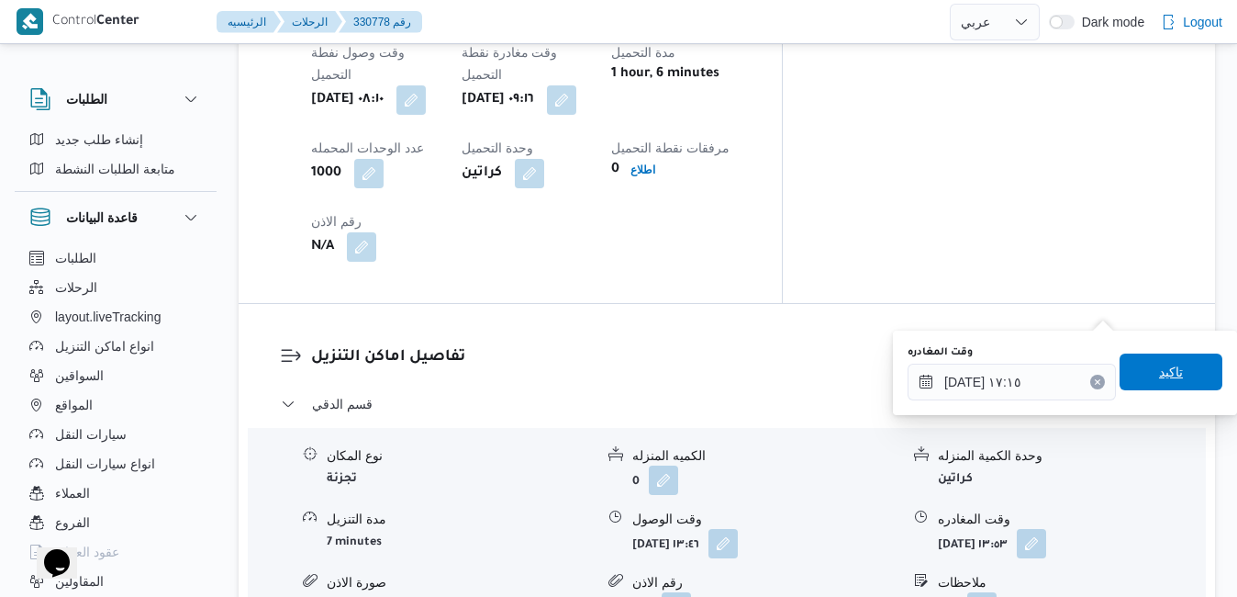
click at [1159, 377] on span "تاكيد" at bounding box center [1171, 372] width 24 height 22
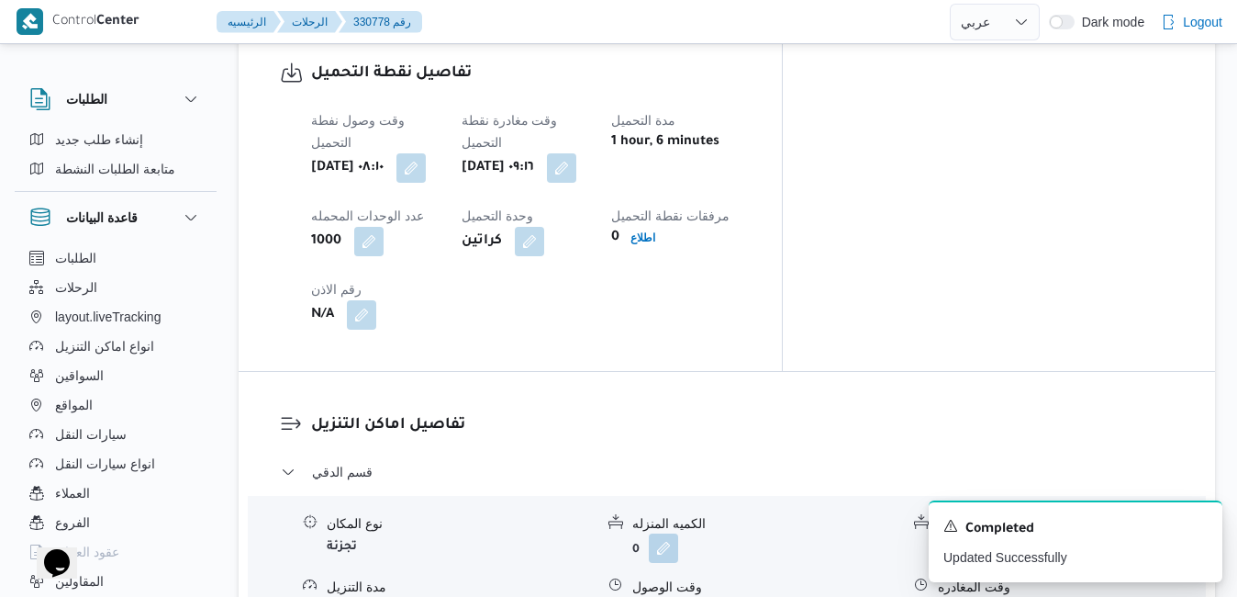
scroll to position [1505, 0]
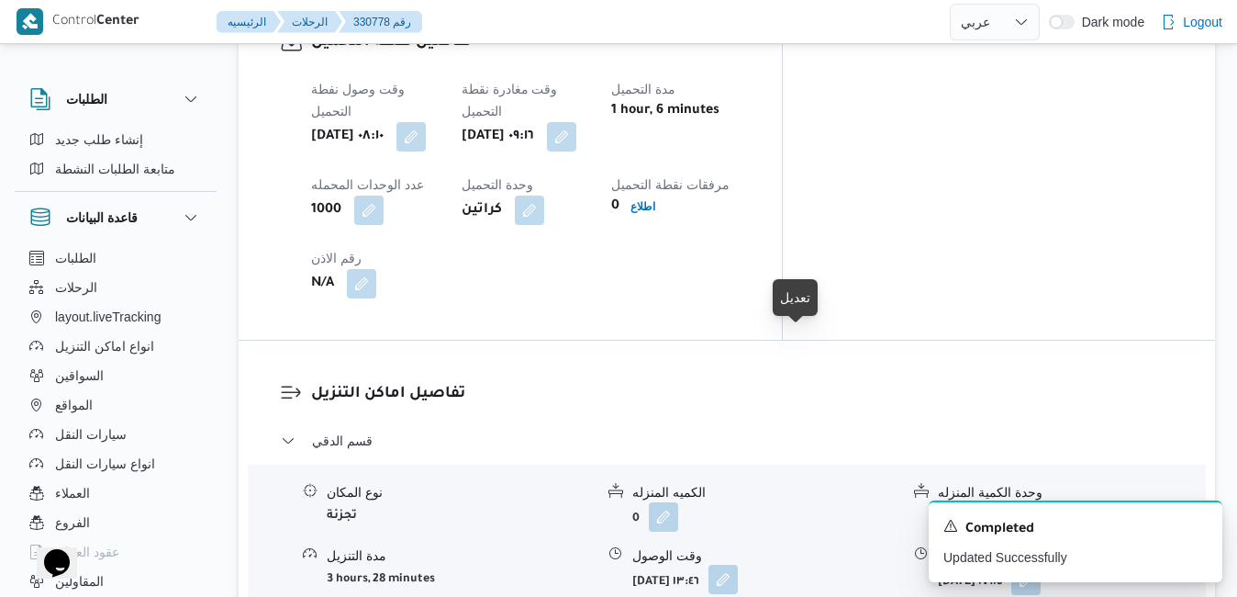
click at [738, 565] on button "button" at bounding box center [723, 579] width 29 height 29
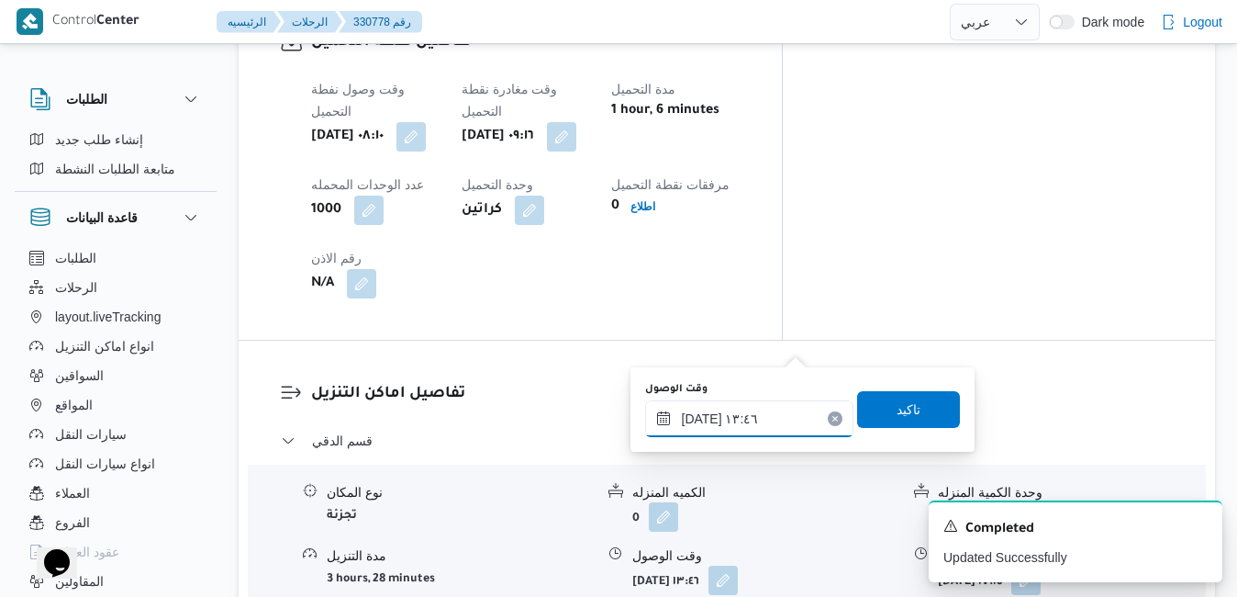
click at [722, 418] on input "١٧/٠٨/٢٠٢٥ ١٣:٤٦" at bounding box center [749, 418] width 208 height 37
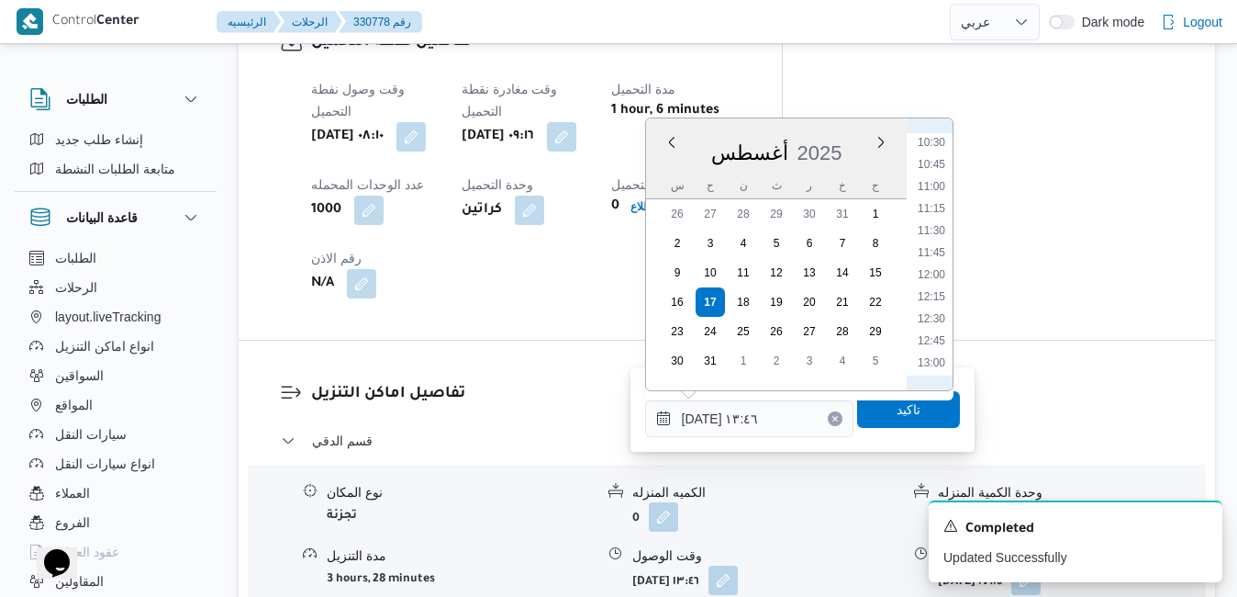
scroll to position [873, 0]
click at [936, 159] on li "10:00" at bounding box center [932, 150] width 42 height 18
type input "١٧/٠٨/٢٠٢٥ ١٠:٠٠"
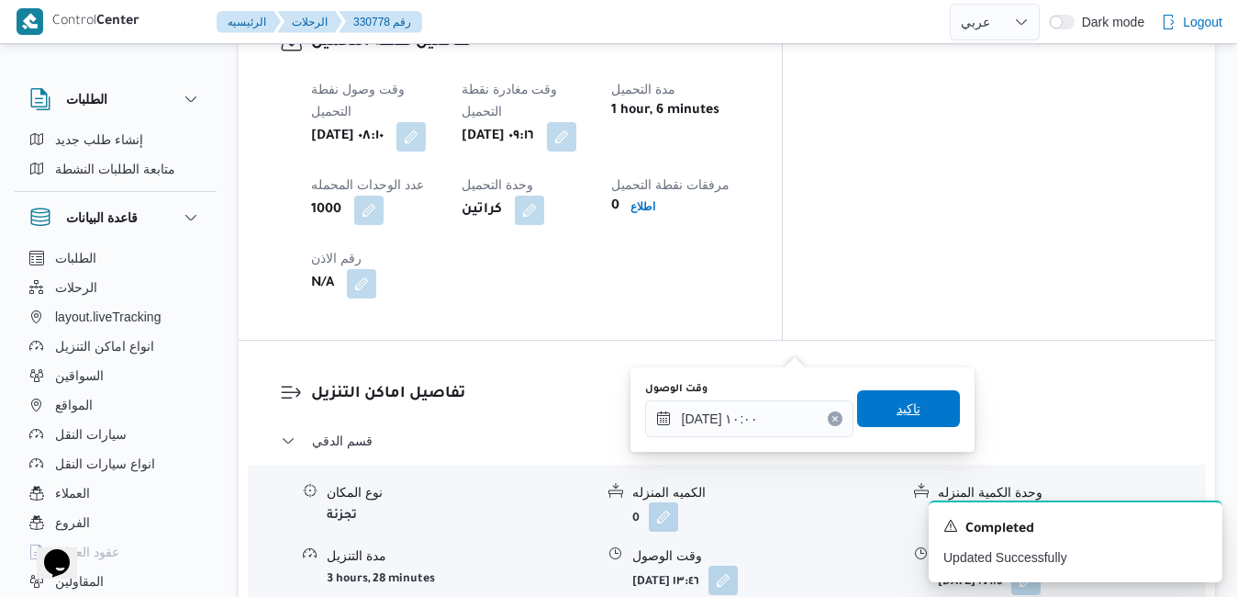
click at [897, 413] on span "تاكيد" at bounding box center [909, 408] width 24 height 22
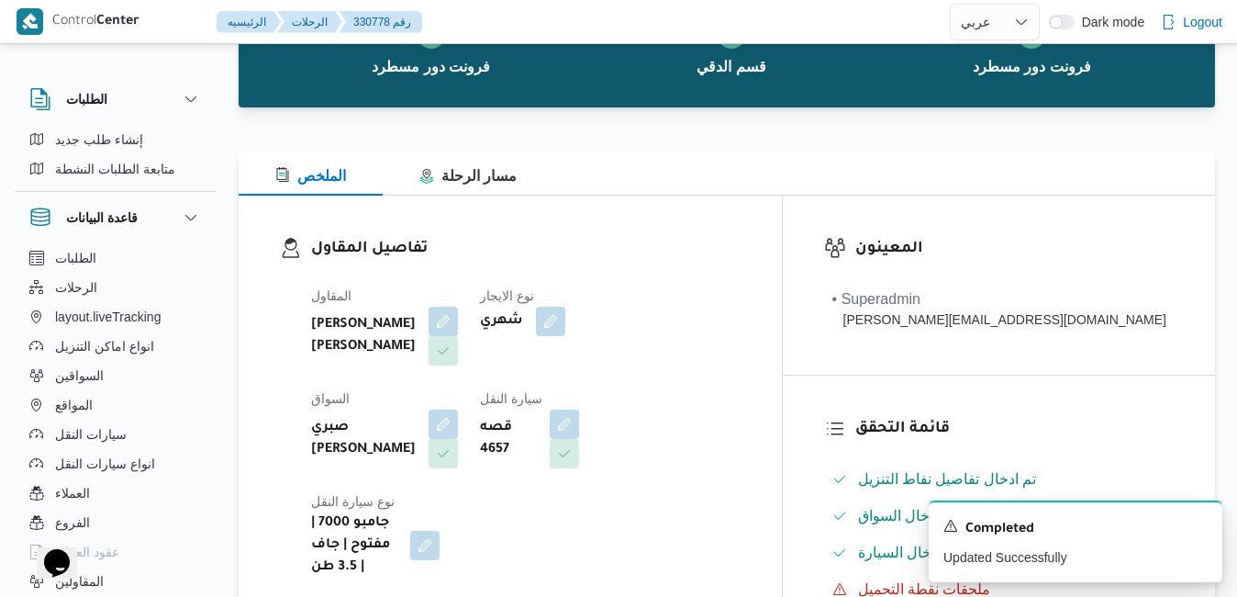
scroll to position [0, 0]
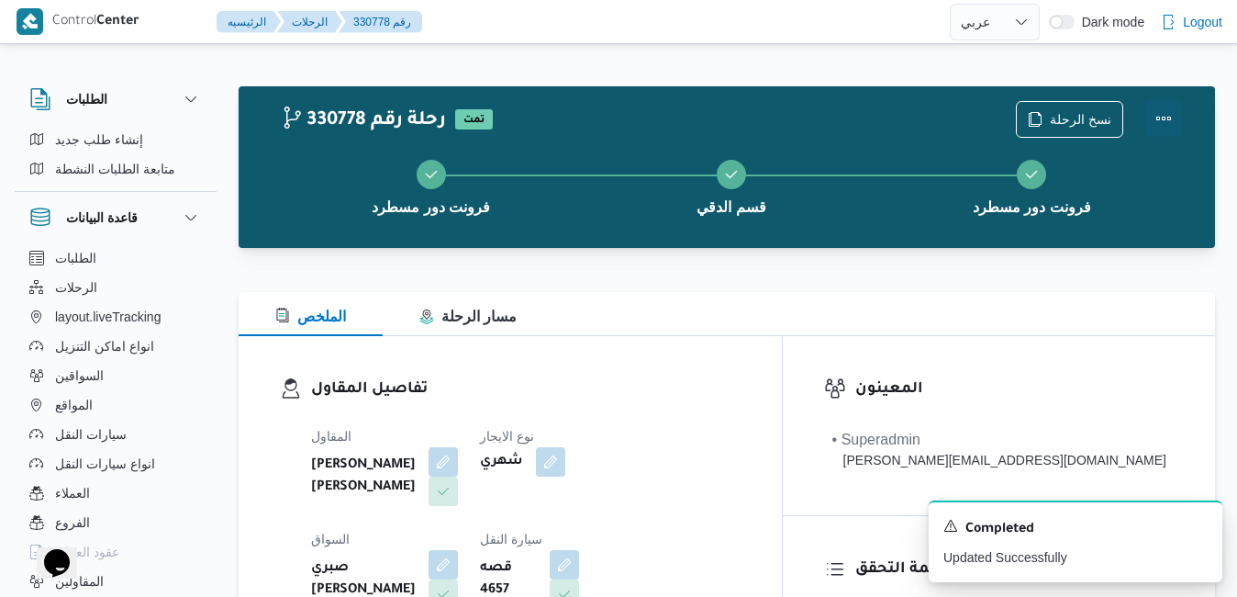
click at [1161, 124] on button "Actions" at bounding box center [1164, 118] width 37 height 37
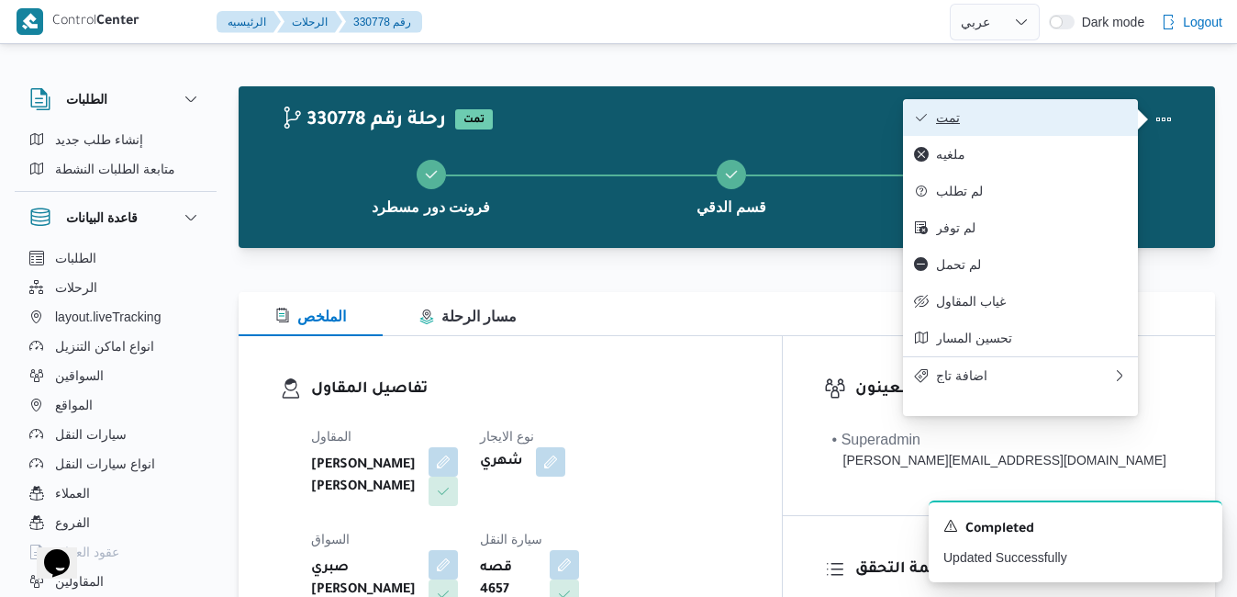
click at [1042, 129] on button "تمت" at bounding box center [1020, 117] width 235 height 37
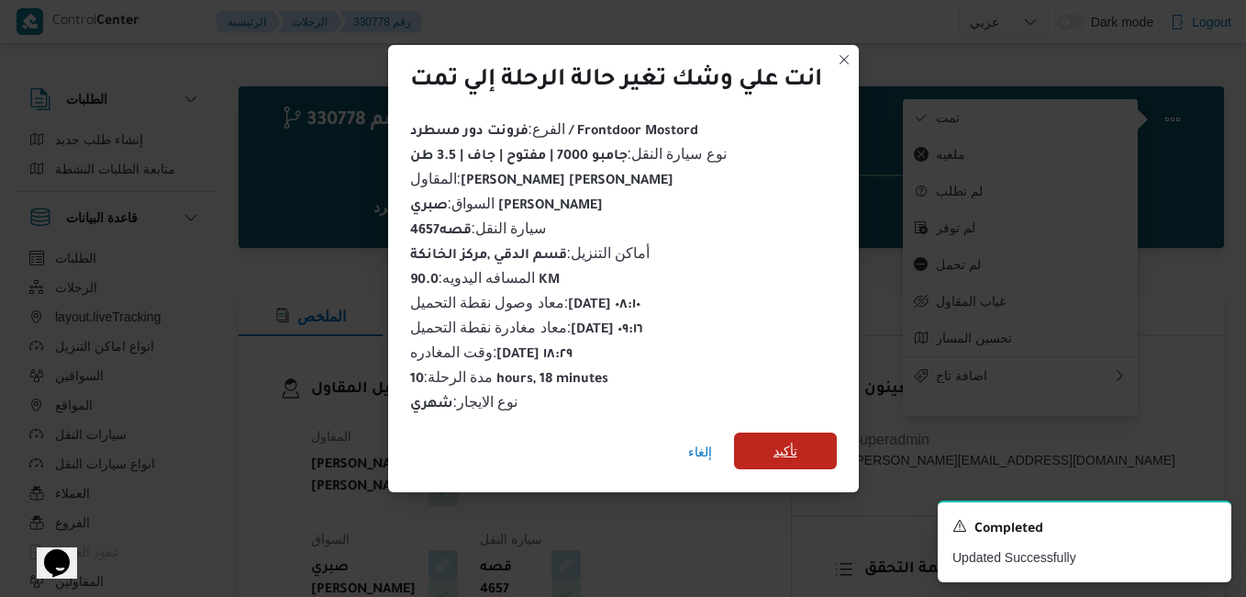
click at [801, 451] on span "تأكيد" at bounding box center [785, 450] width 103 height 37
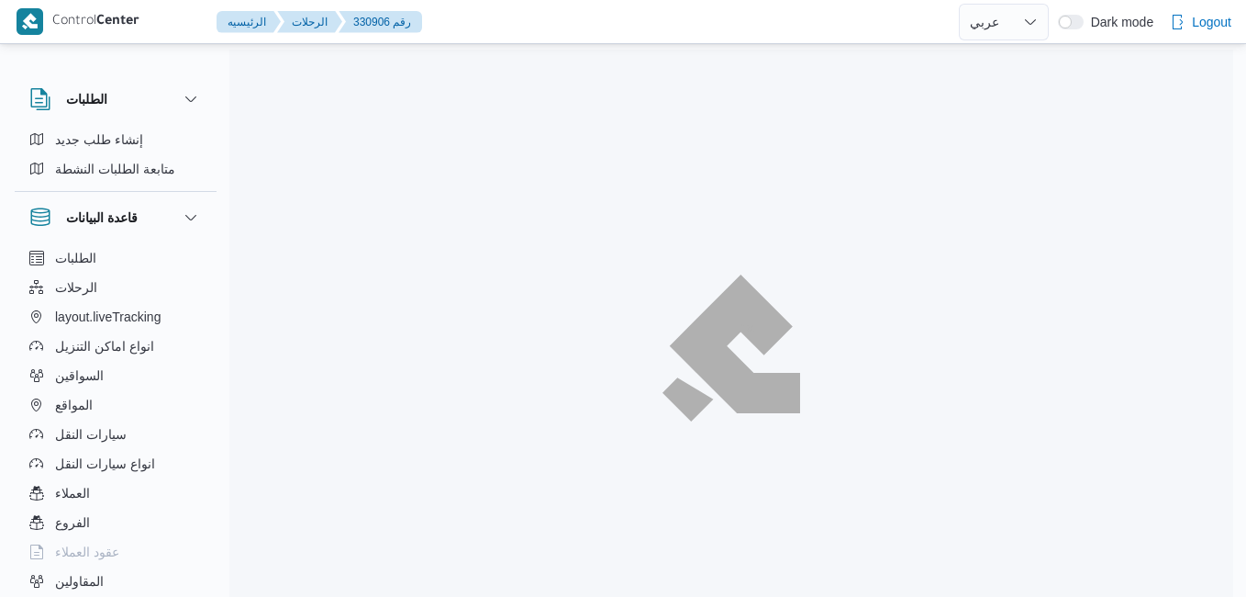
select select "ar"
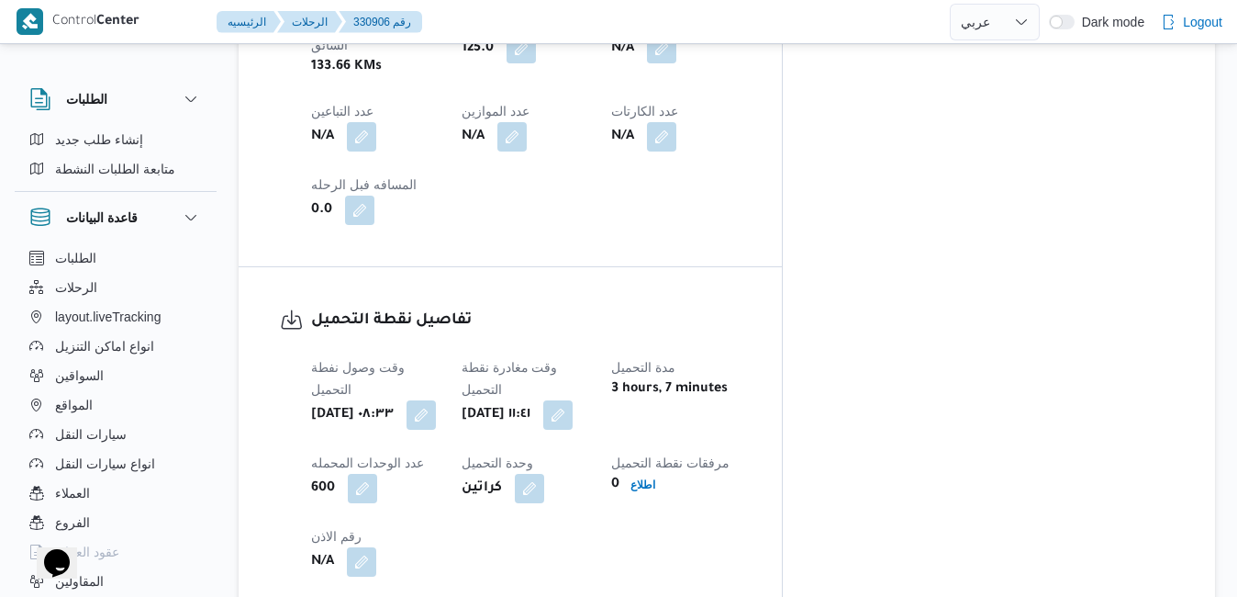
scroll to position [1212, 0]
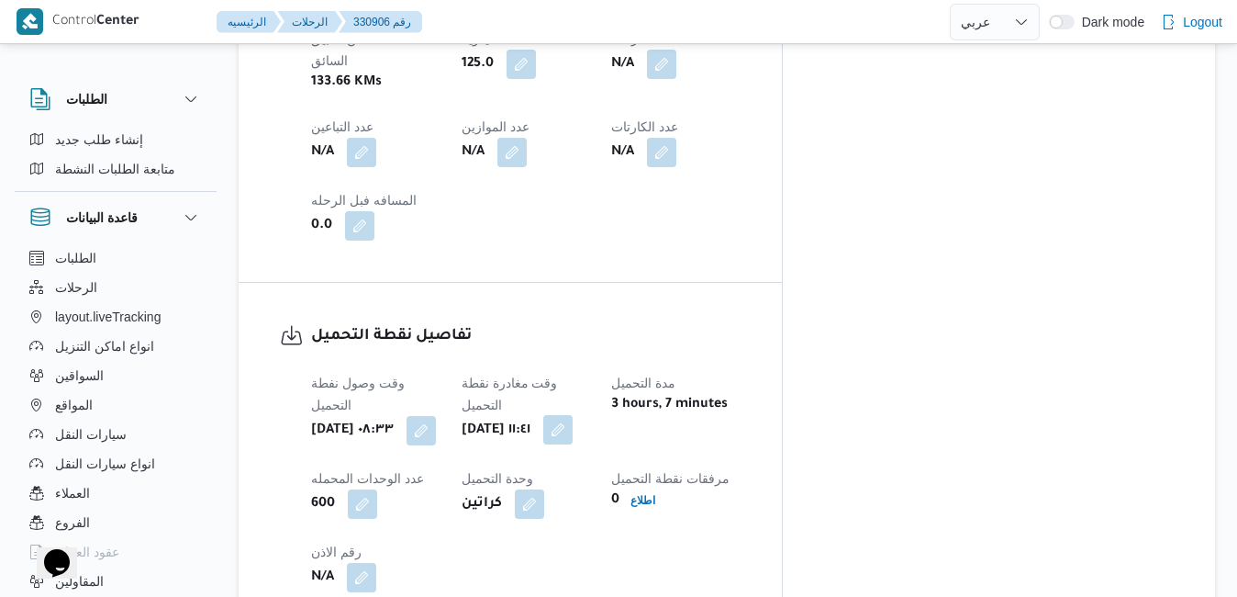
click at [573, 415] on button "button" at bounding box center [557, 429] width 29 height 29
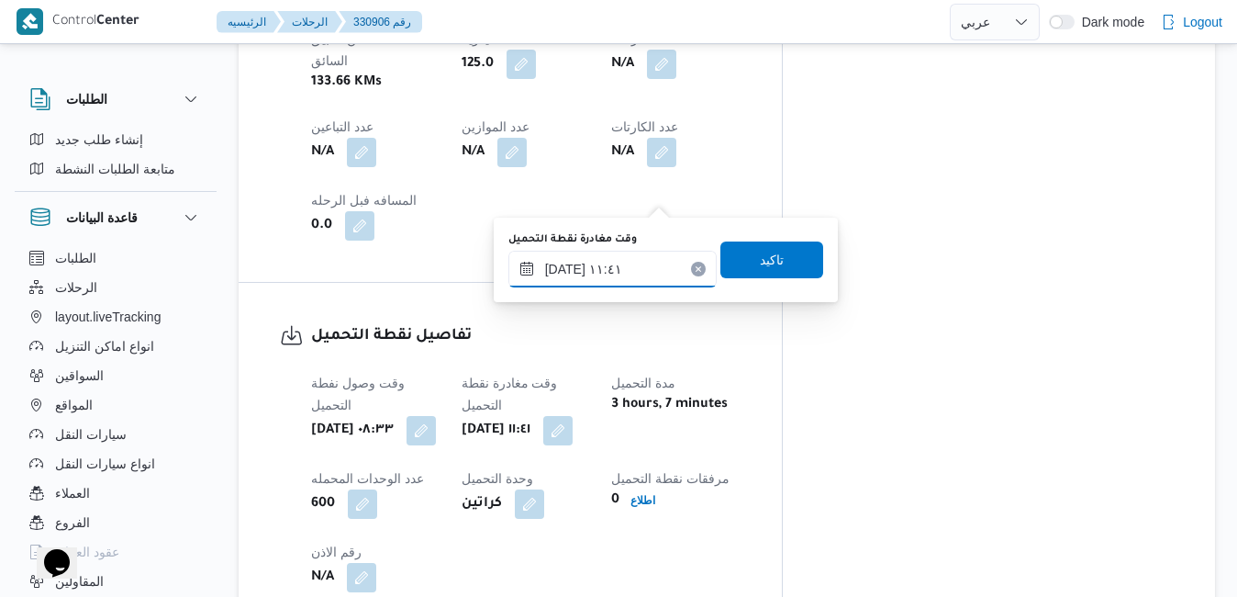
click at [639, 265] on input "[DATE] ١١:٤١" at bounding box center [613, 269] width 208 height 37
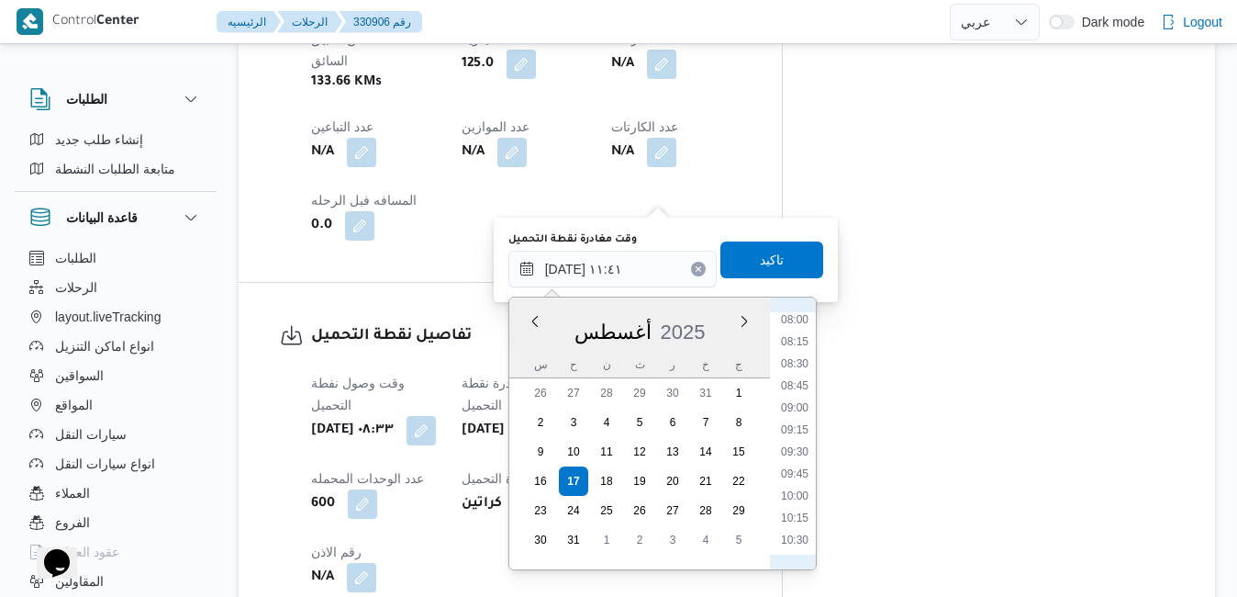
scroll to position [675, 0]
click at [790, 422] on li "08:45" at bounding box center [795, 417] width 42 height 18
type input "[DATE] ٠٨:٤٥"
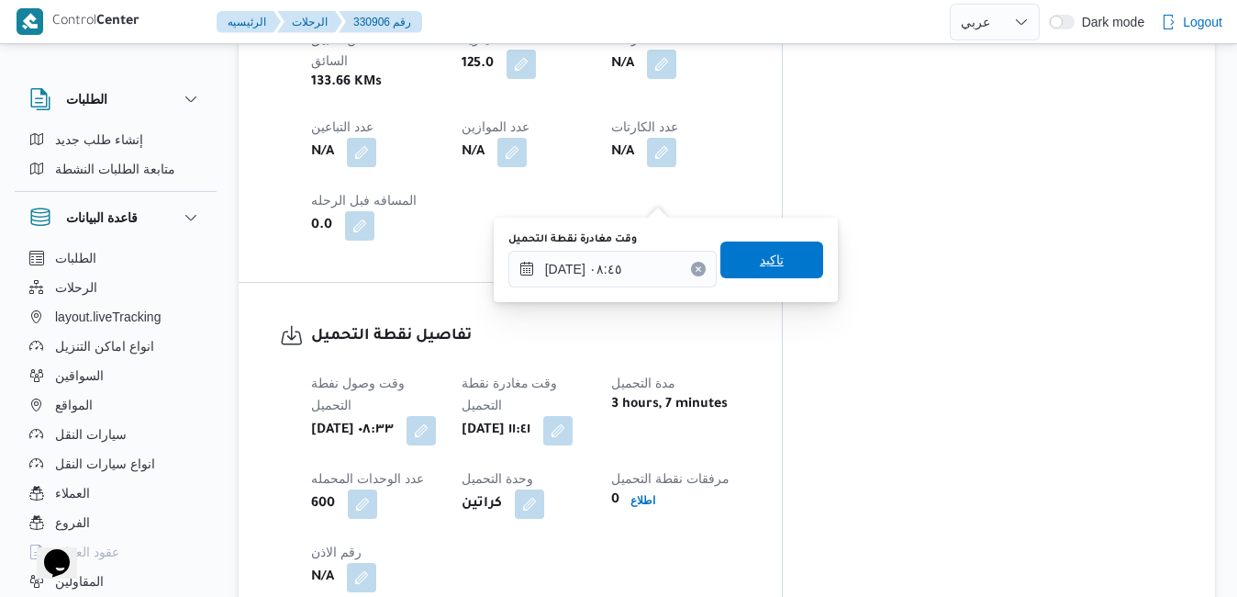
click at [777, 269] on span "تاكيد" at bounding box center [772, 259] width 103 height 37
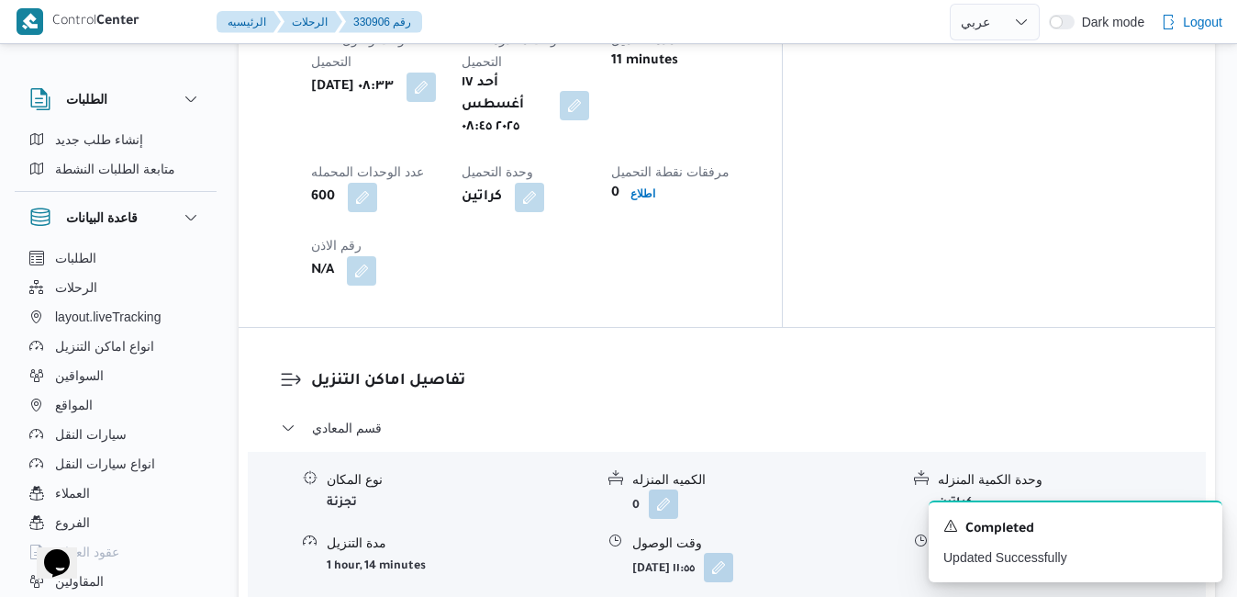
scroll to position [1579, 0]
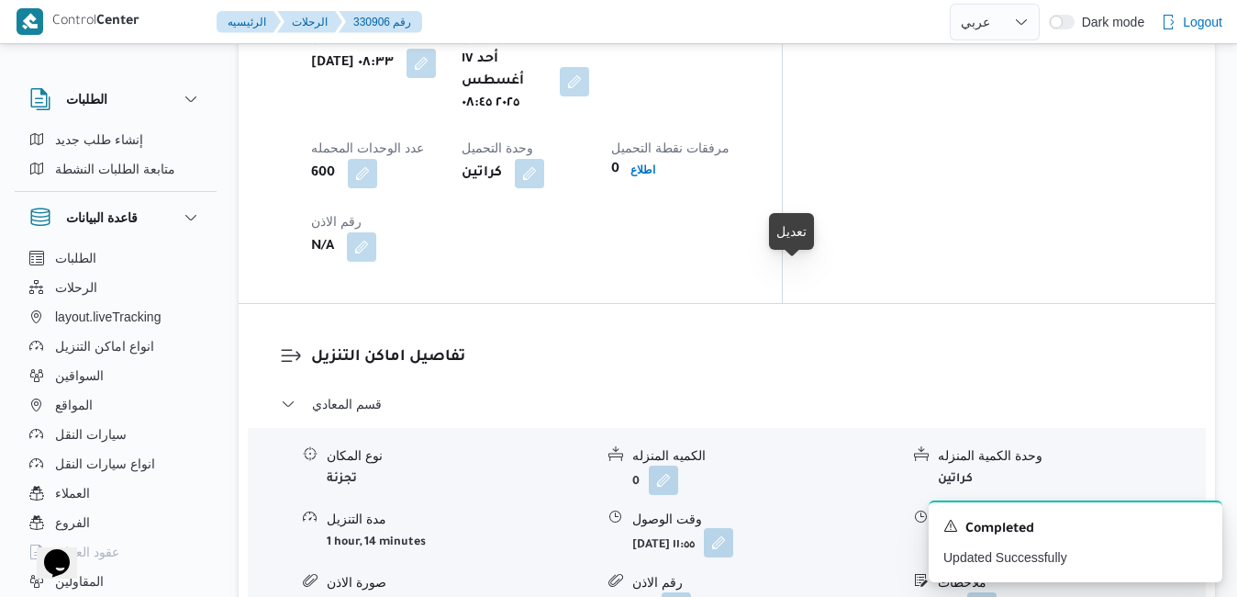
click at [733, 528] on button "button" at bounding box center [718, 542] width 29 height 29
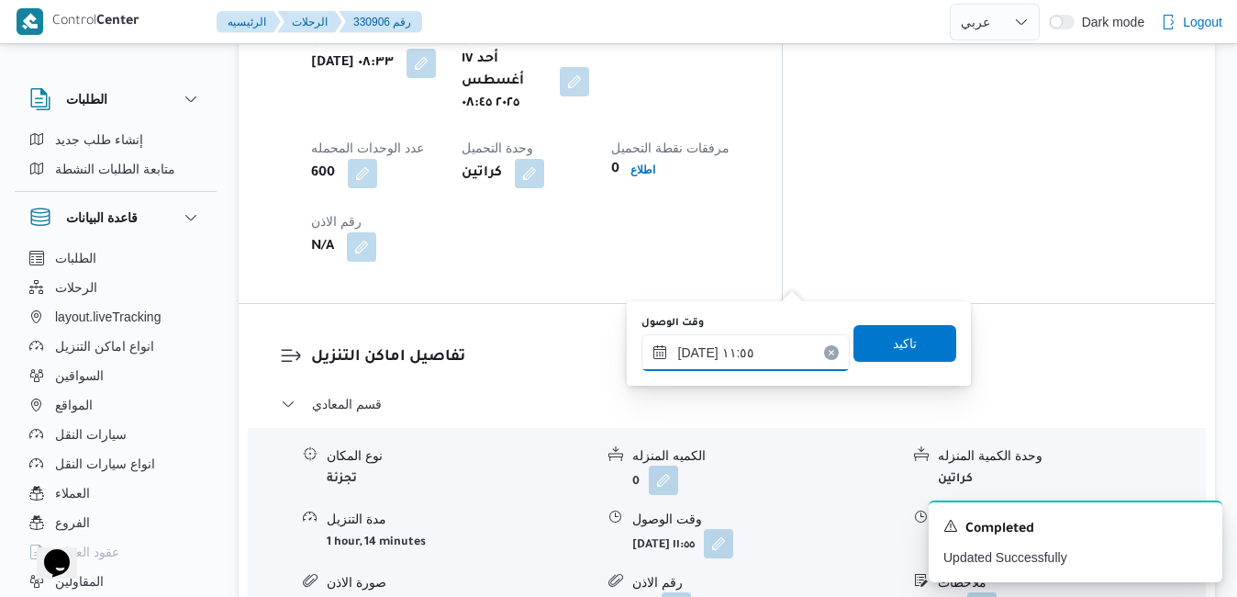
click at [739, 364] on input "[DATE] ١١:٥٥" at bounding box center [746, 352] width 208 height 37
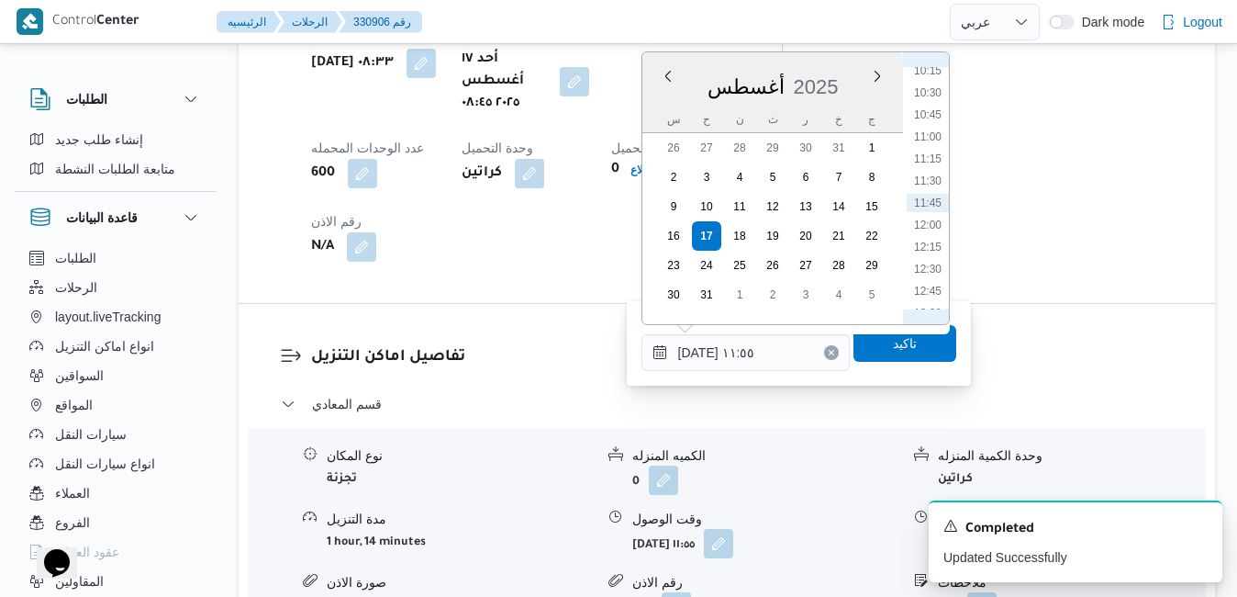
scroll to position [697, 0]
click at [930, 242] on li "09:45" at bounding box center [928, 238] width 42 height 18
type input "[DATE] ٠٩:٤٥"
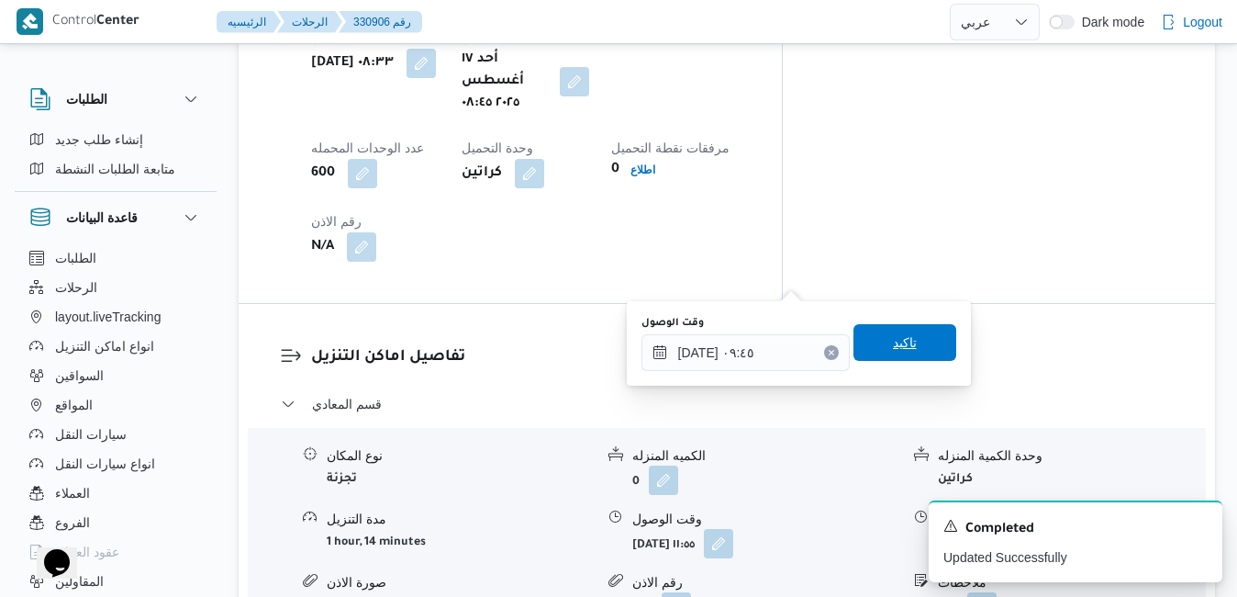
click at [893, 338] on span "تاكيد" at bounding box center [905, 342] width 24 height 22
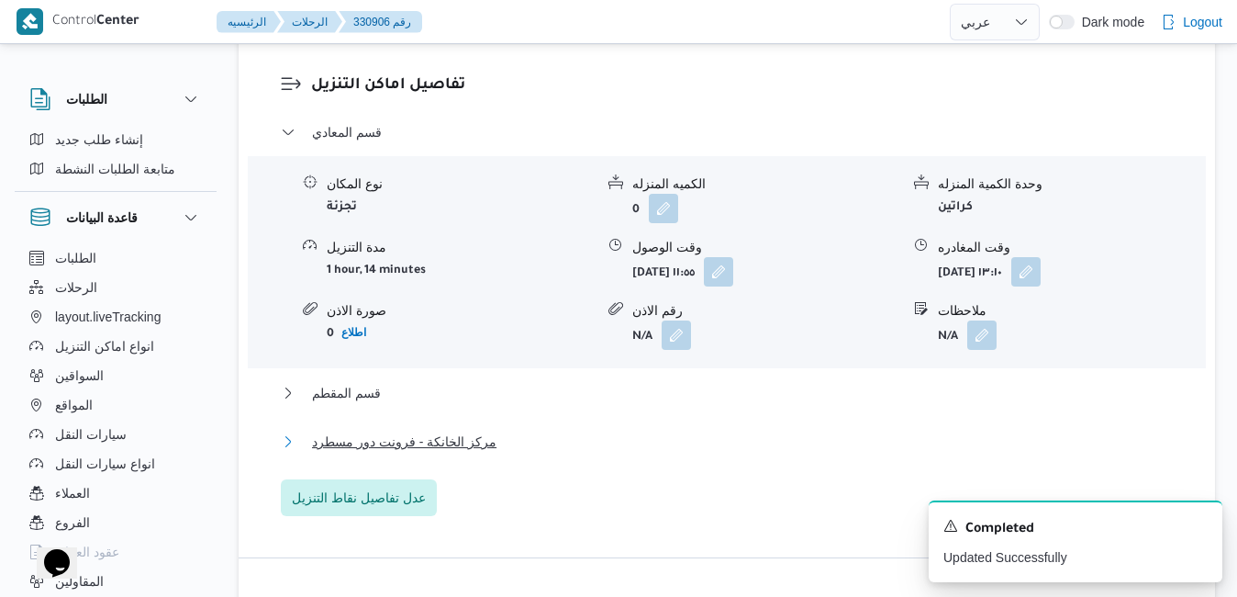
click at [738, 445] on button "مركز الخانكة - فرونت دور مسطرد" at bounding box center [727, 441] width 893 height 22
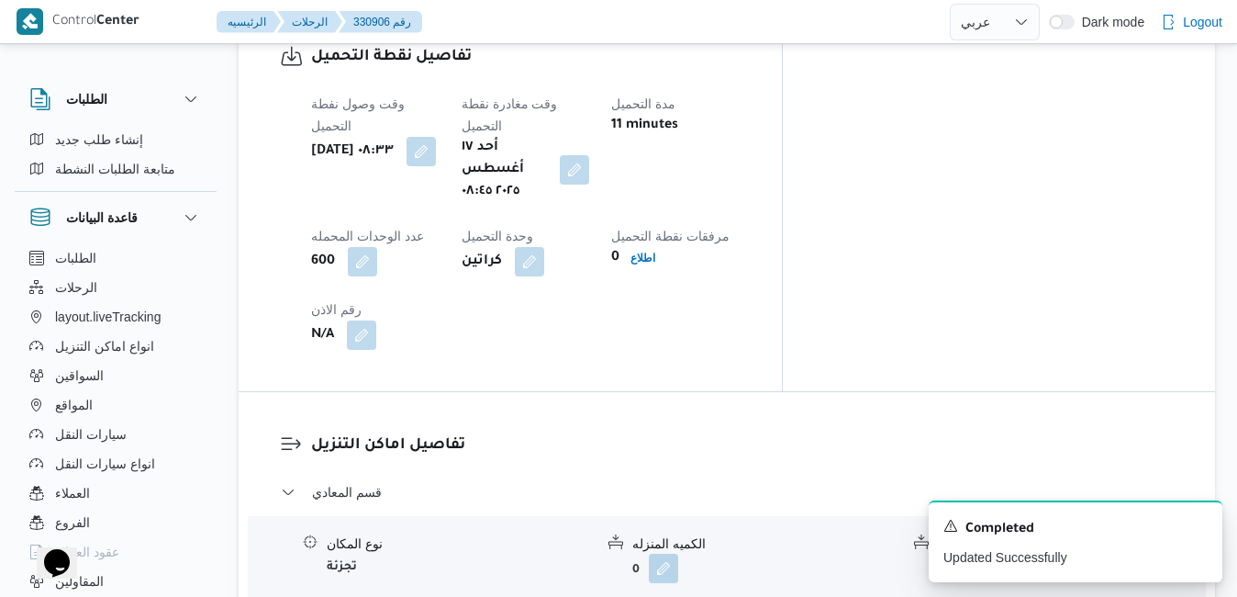
scroll to position [1469, 0]
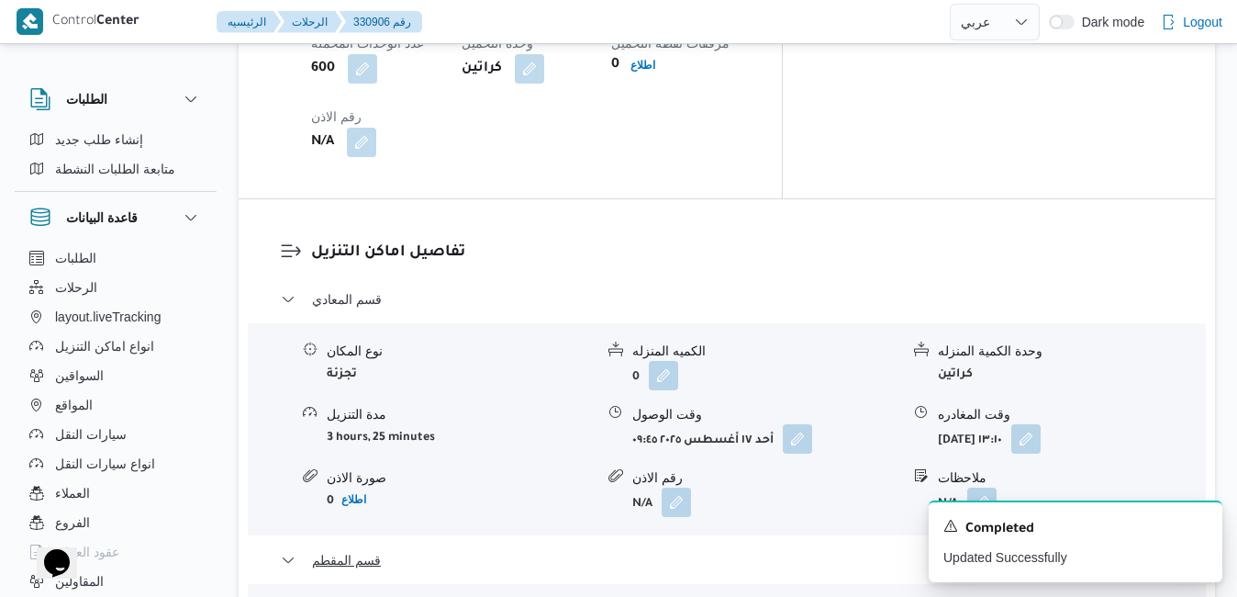
scroll to position [1726, 0]
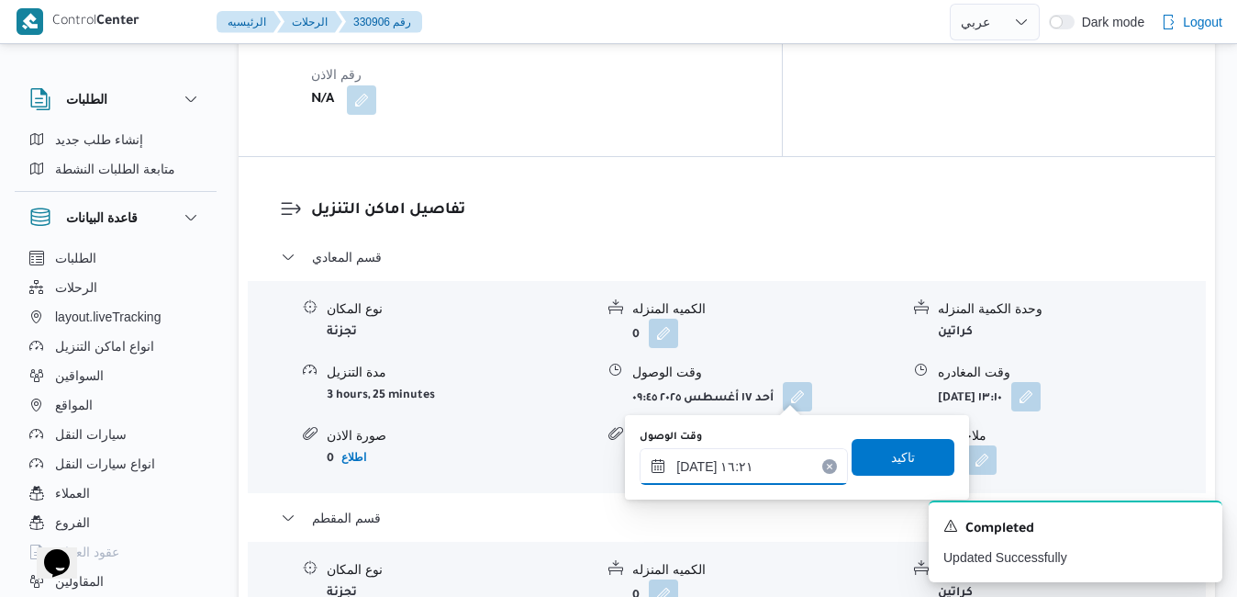
click at [715, 465] on input "[DATE] ١٦:٢١" at bounding box center [744, 466] width 208 height 37
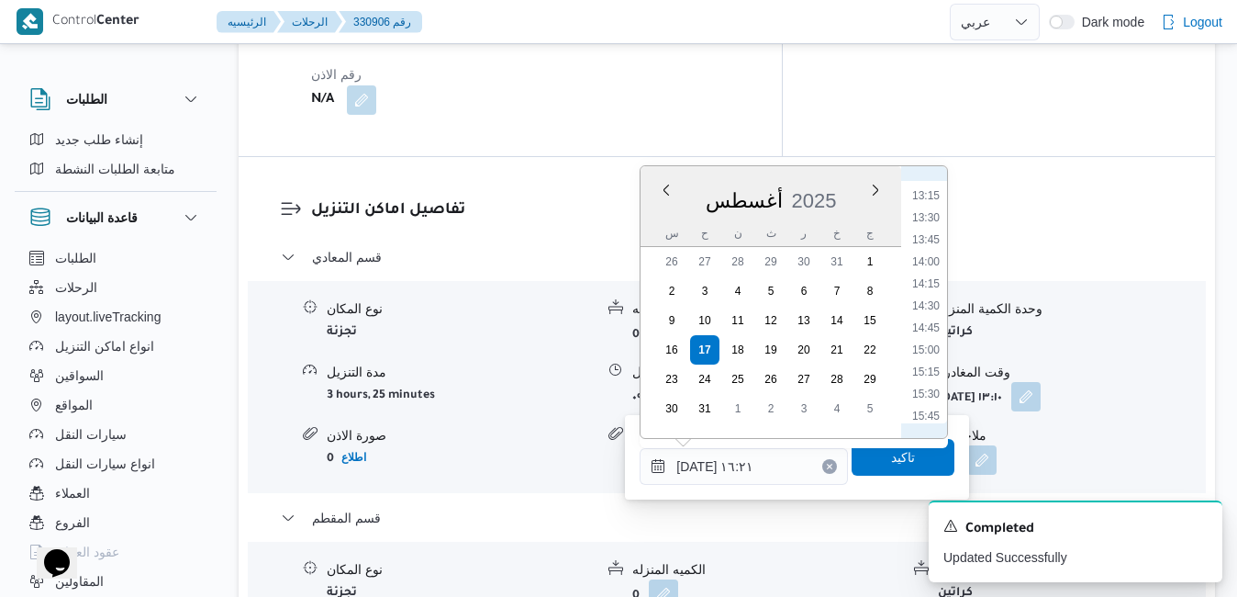
scroll to position [1093, 0]
click at [923, 292] on li "13:30" at bounding box center [926, 286] width 42 height 18
type input "[DATE] ١٣:٣٠"
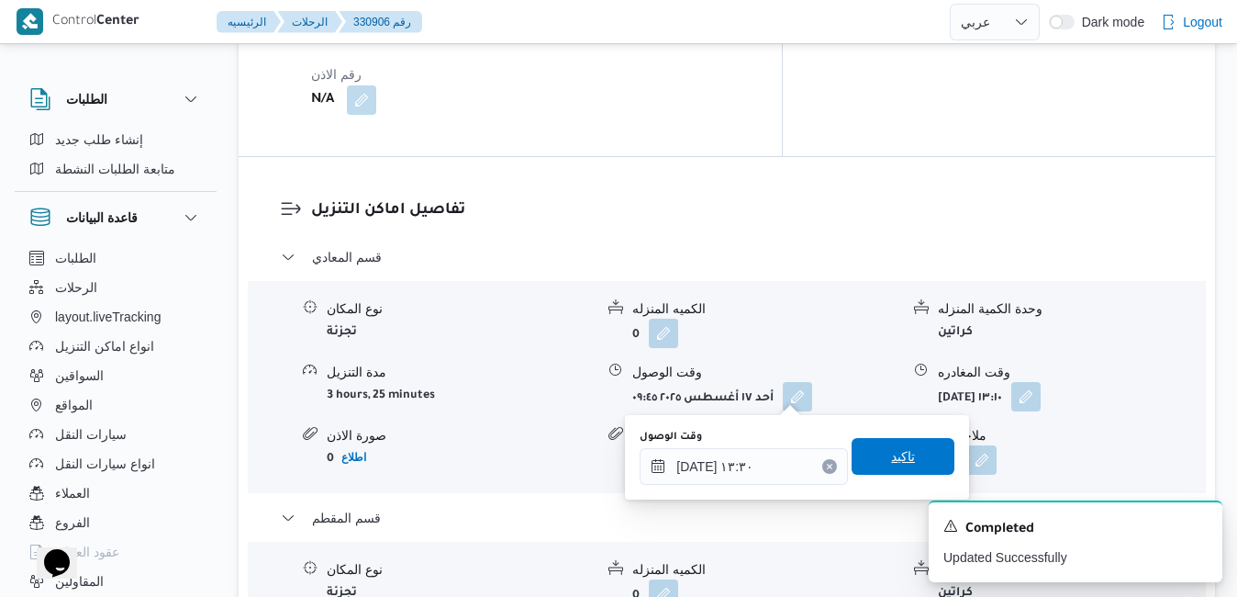
click at [891, 455] on span "تاكيد" at bounding box center [903, 456] width 24 height 22
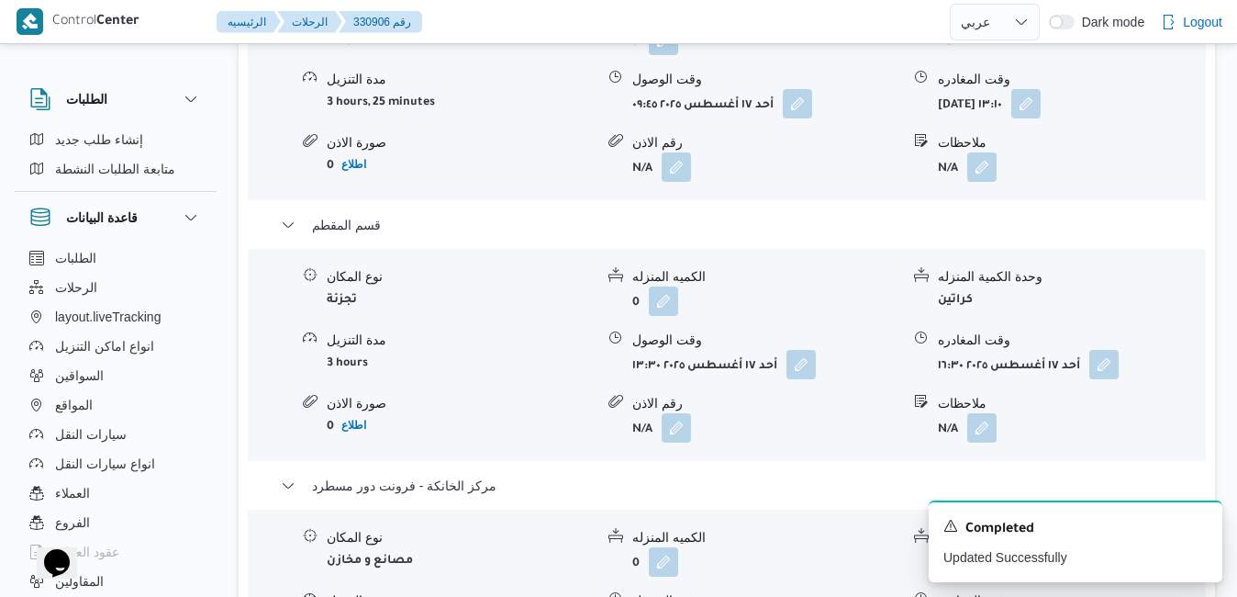
scroll to position [2019, 0]
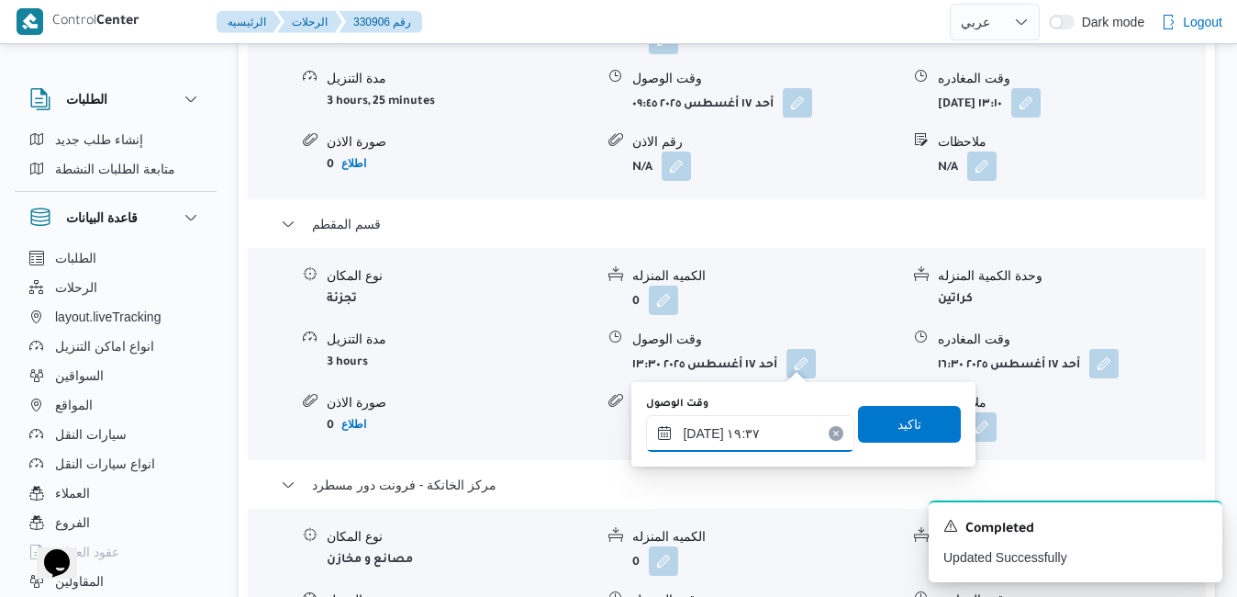
click at [732, 442] on input "[DATE] ١٩:٣٧" at bounding box center [750, 433] width 208 height 37
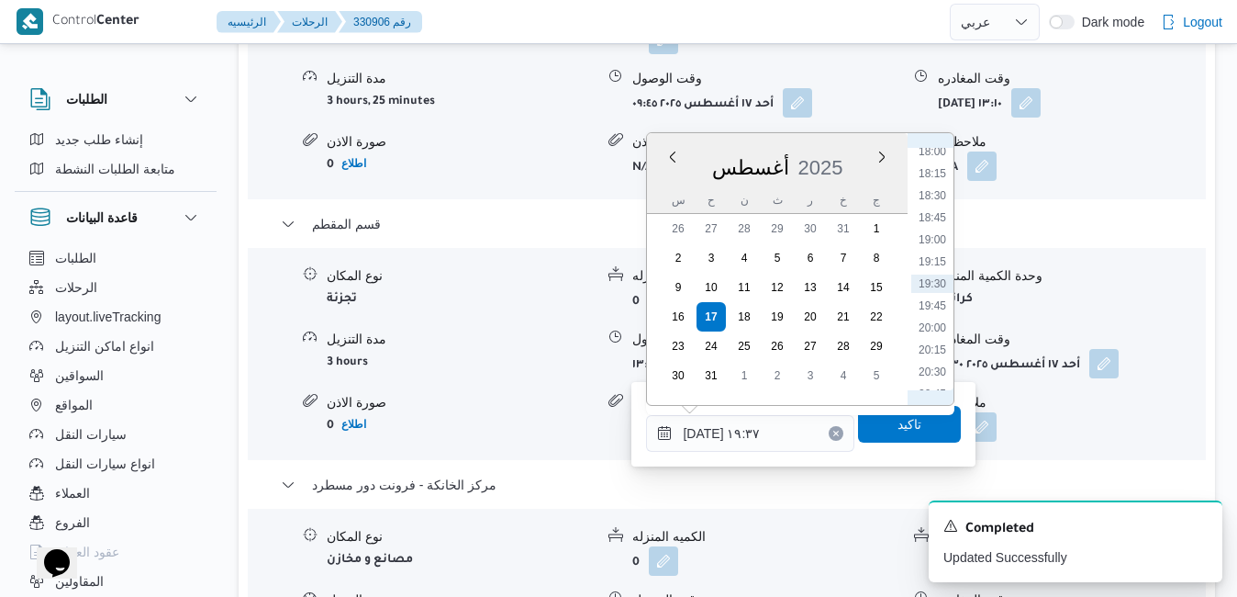
scroll to position [1380, 0]
click at [929, 322] on li "17:30" at bounding box center [932, 319] width 42 height 18
type input "[DATE] ١٧:٣٠"
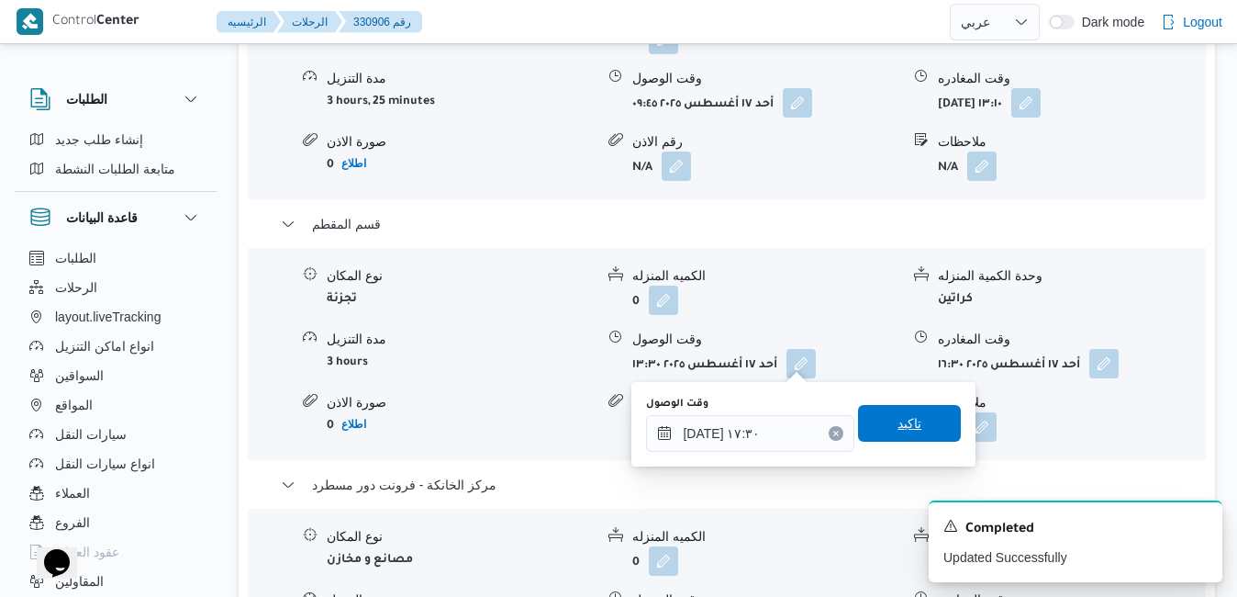
click at [898, 424] on span "تاكيد" at bounding box center [910, 423] width 24 height 22
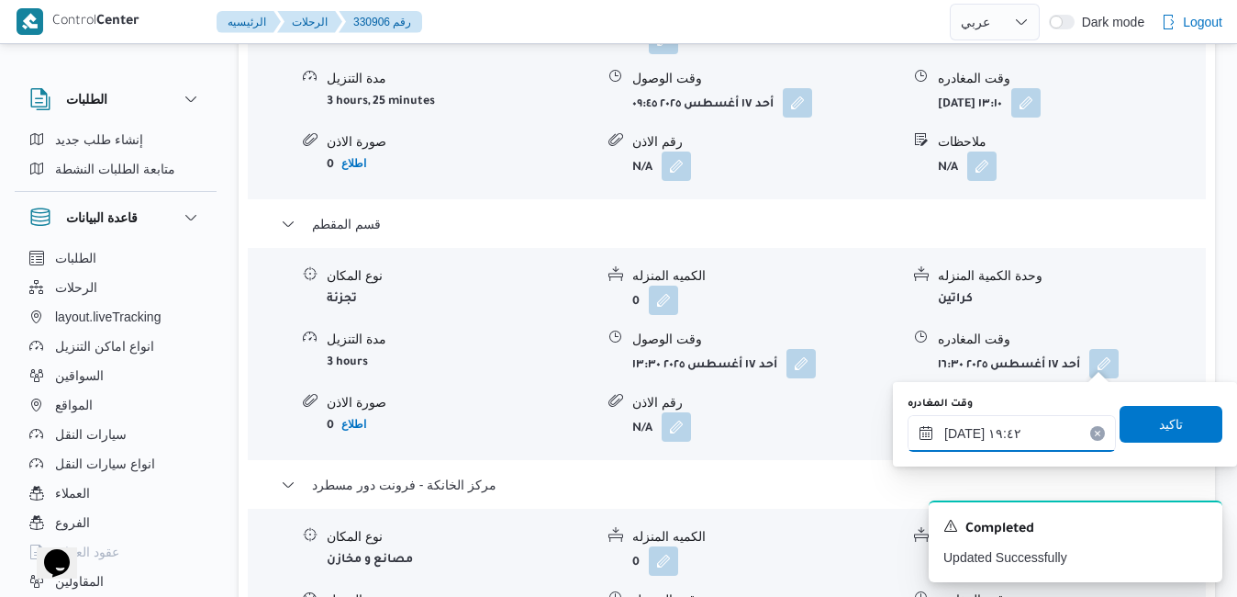
click at [1006, 437] on input "[DATE] ١٩:٤٢" at bounding box center [1012, 433] width 208 height 37
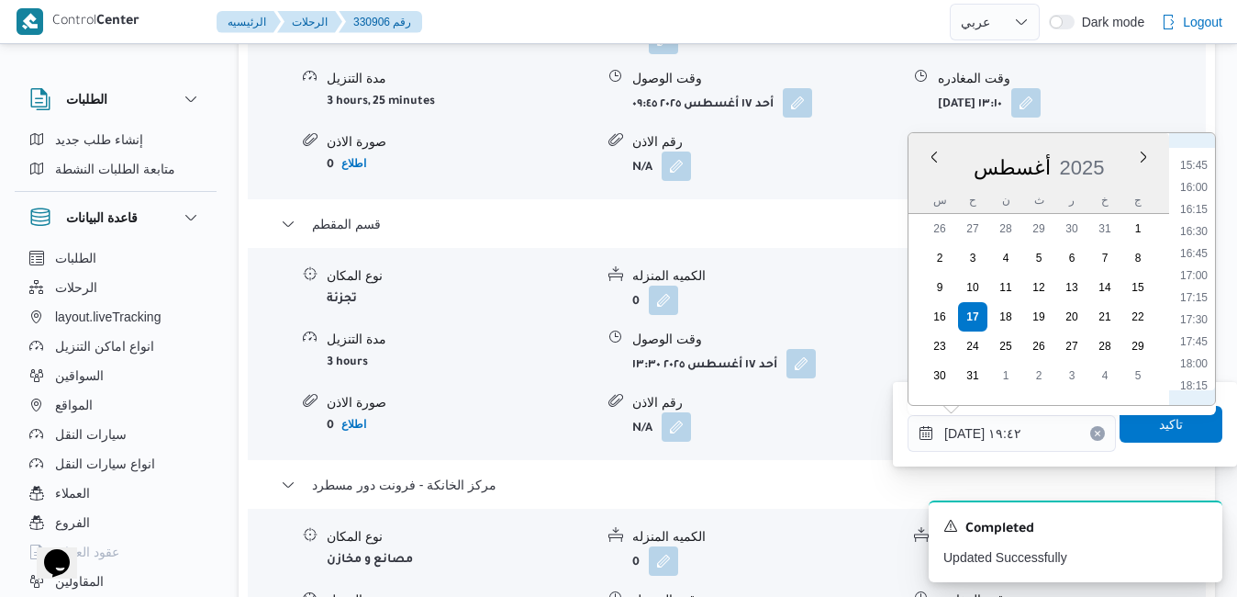
click at [1198, 339] on li "17:45" at bounding box center [1194, 341] width 42 height 18
type input "[DATE] ١٧:٤٥"
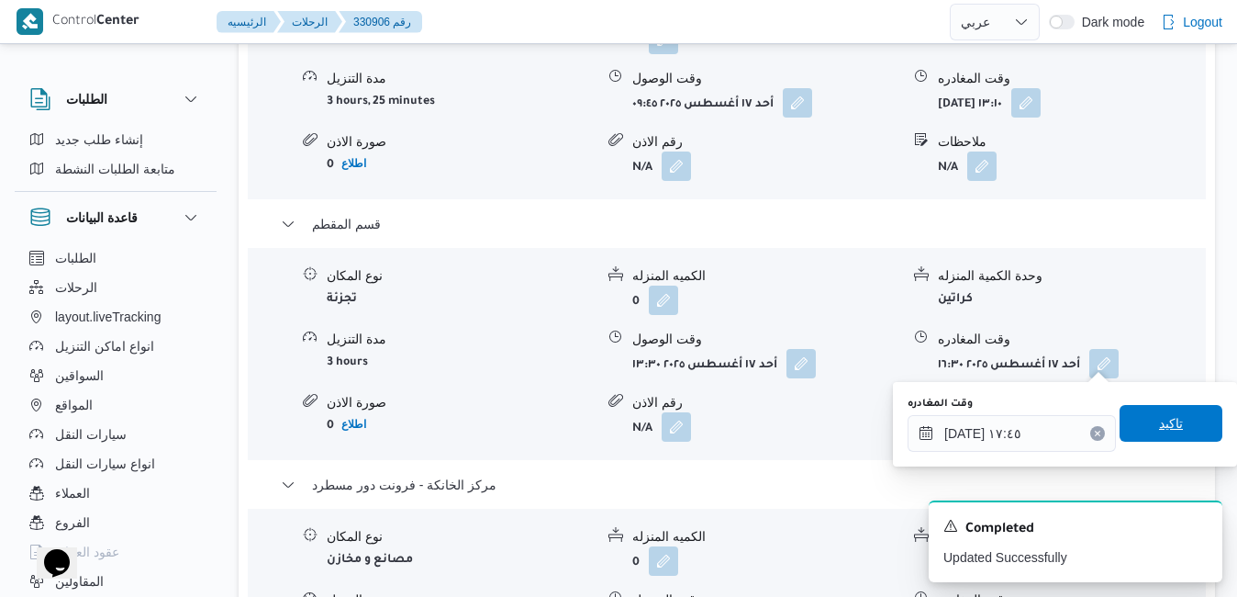
click at [1159, 424] on span "تاكيد" at bounding box center [1171, 423] width 24 height 22
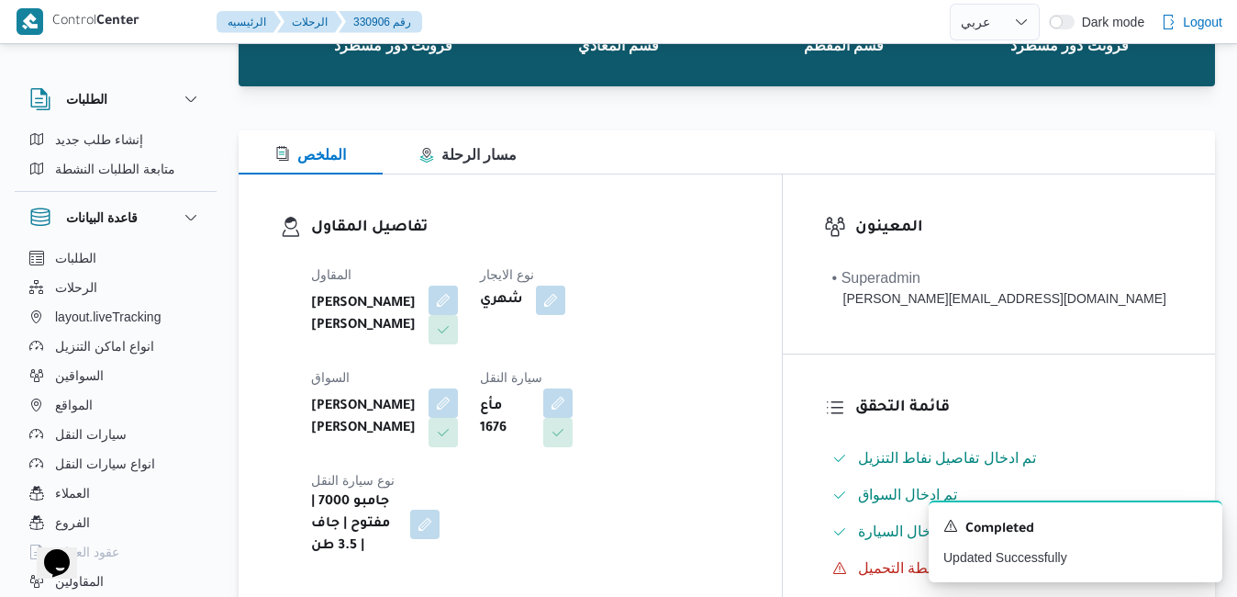
scroll to position [0, 0]
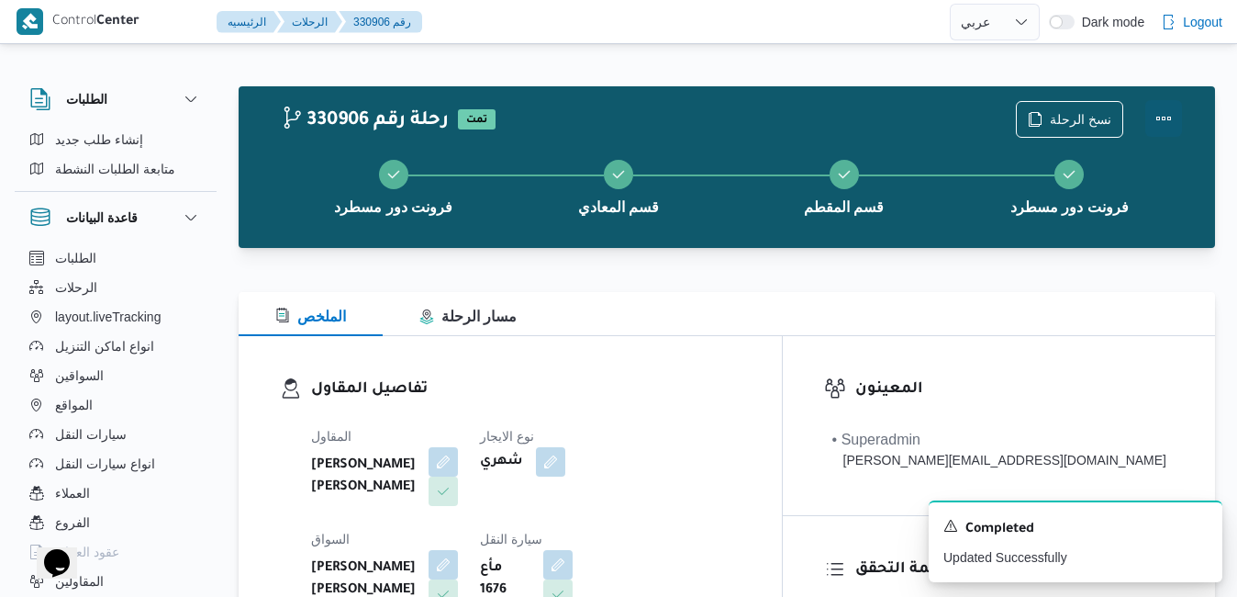
click at [1171, 117] on button "Actions" at bounding box center [1164, 118] width 37 height 37
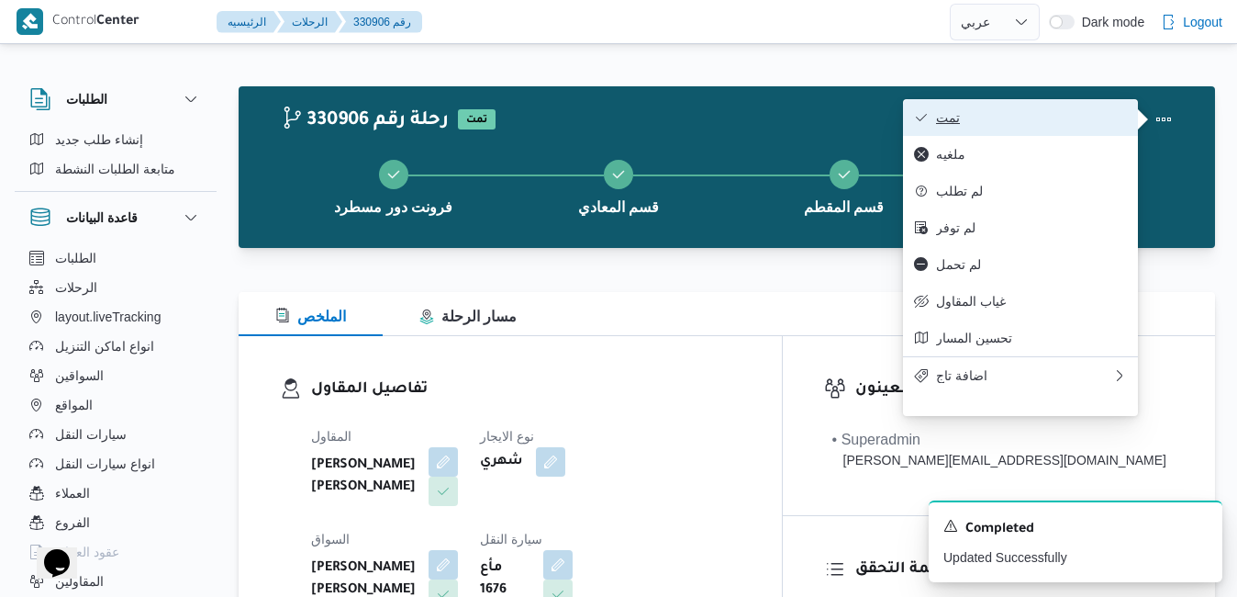
click at [1079, 122] on span "تمت" at bounding box center [1031, 117] width 191 height 15
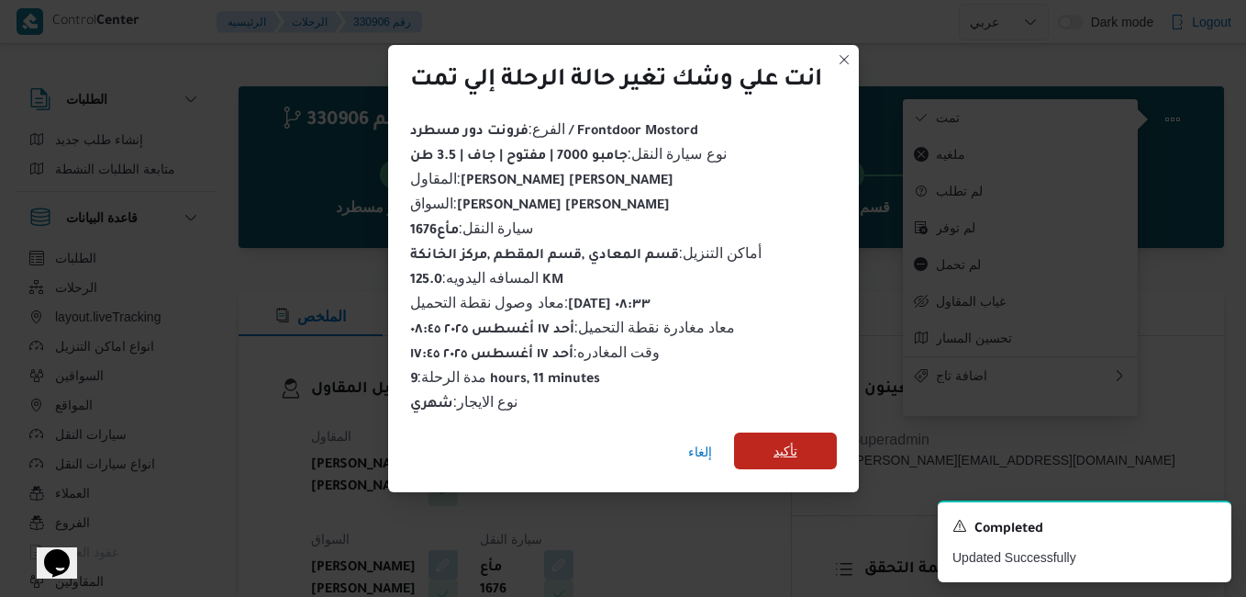
click at [816, 435] on span "تأكيد" at bounding box center [785, 450] width 103 height 37
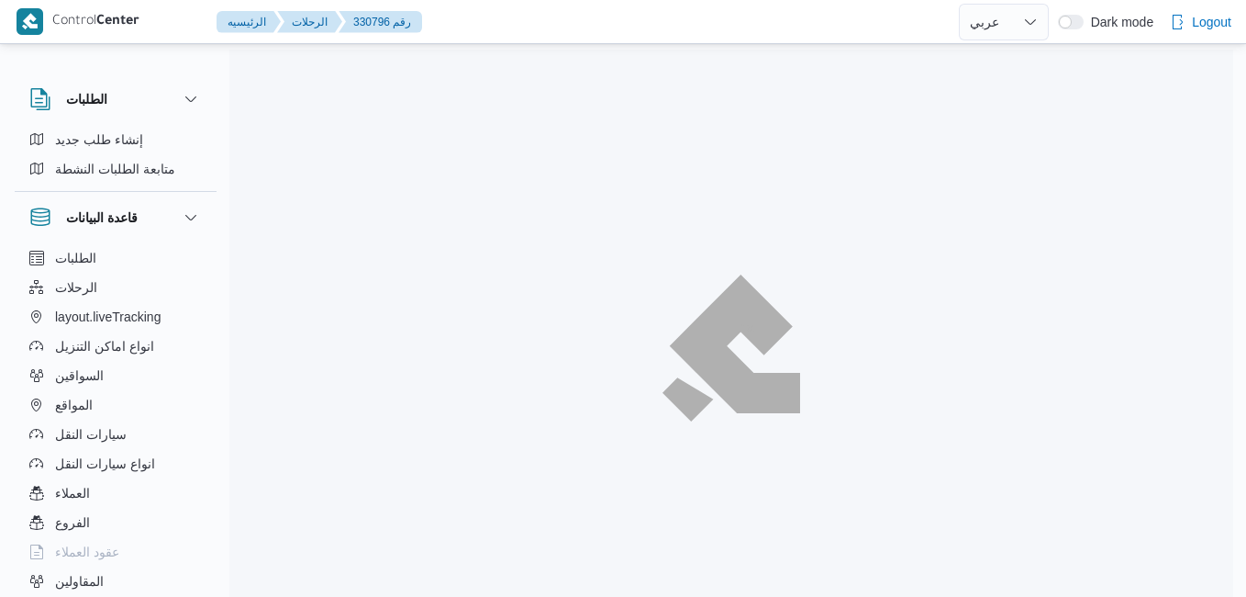
select select "ar"
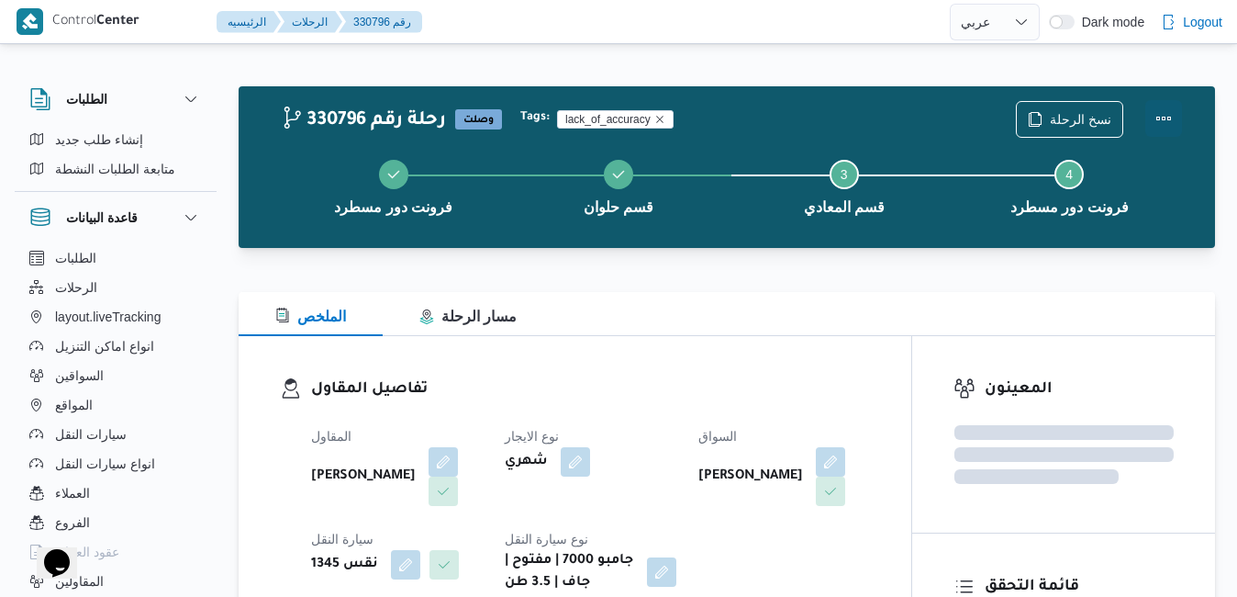
click at [1158, 117] on button "Actions" at bounding box center [1164, 118] width 37 height 37
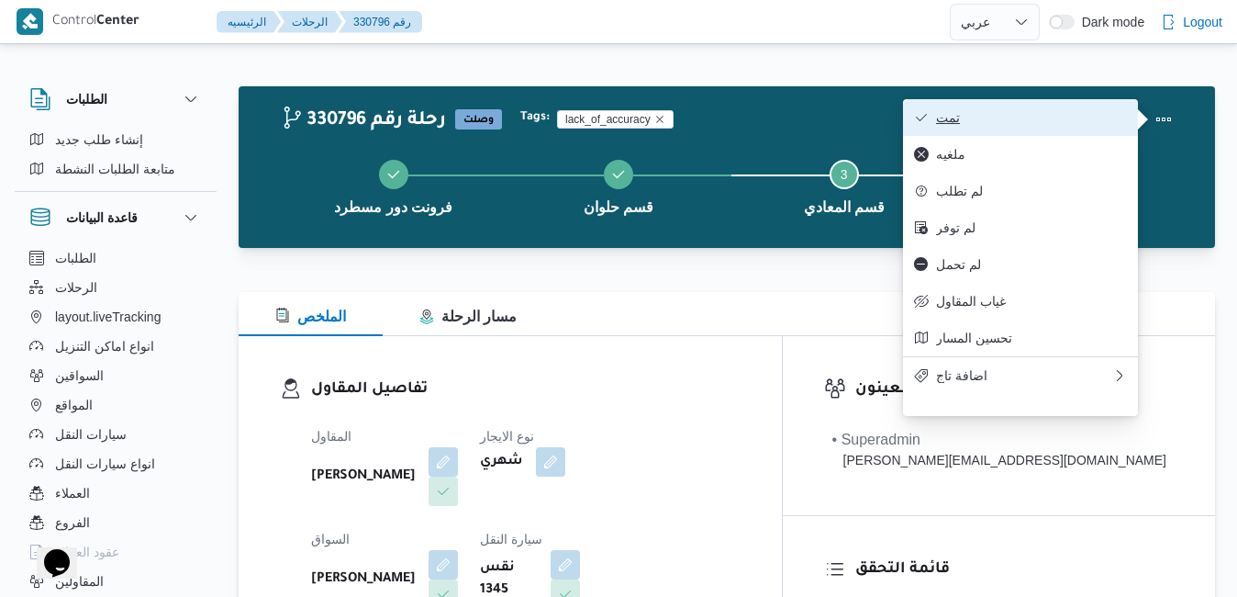
click at [1034, 125] on span "تمت" at bounding box center [1031, 117] width 191 height 15
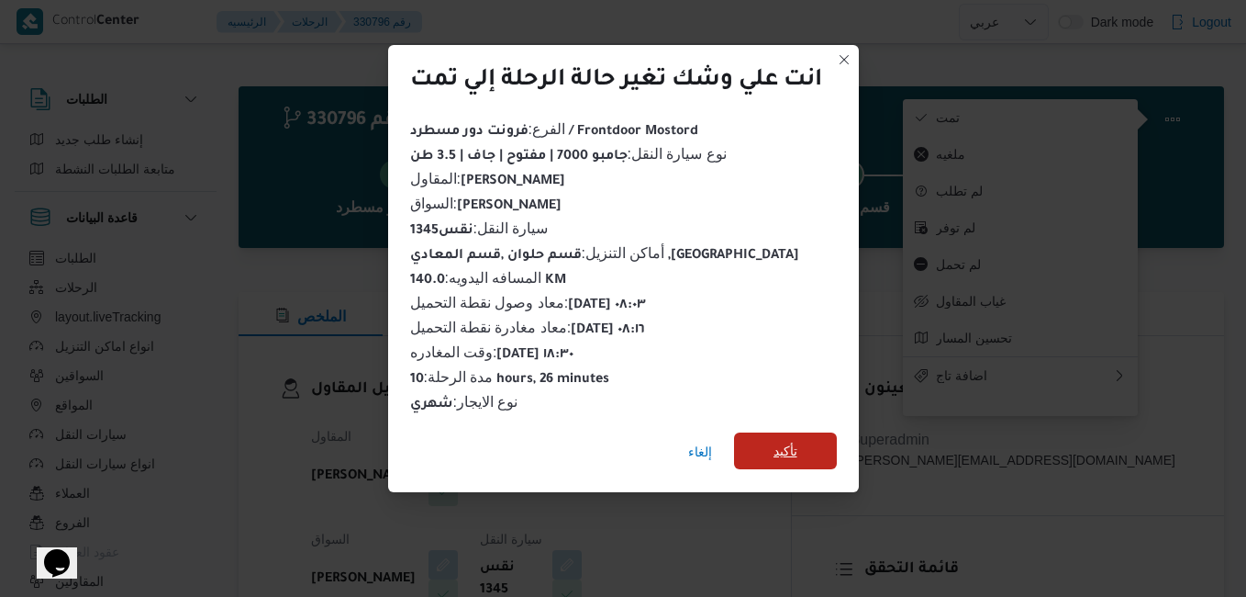
click at [800, 436] on span "تأكيد" at bounding box center [785, 450] width 103 height 37
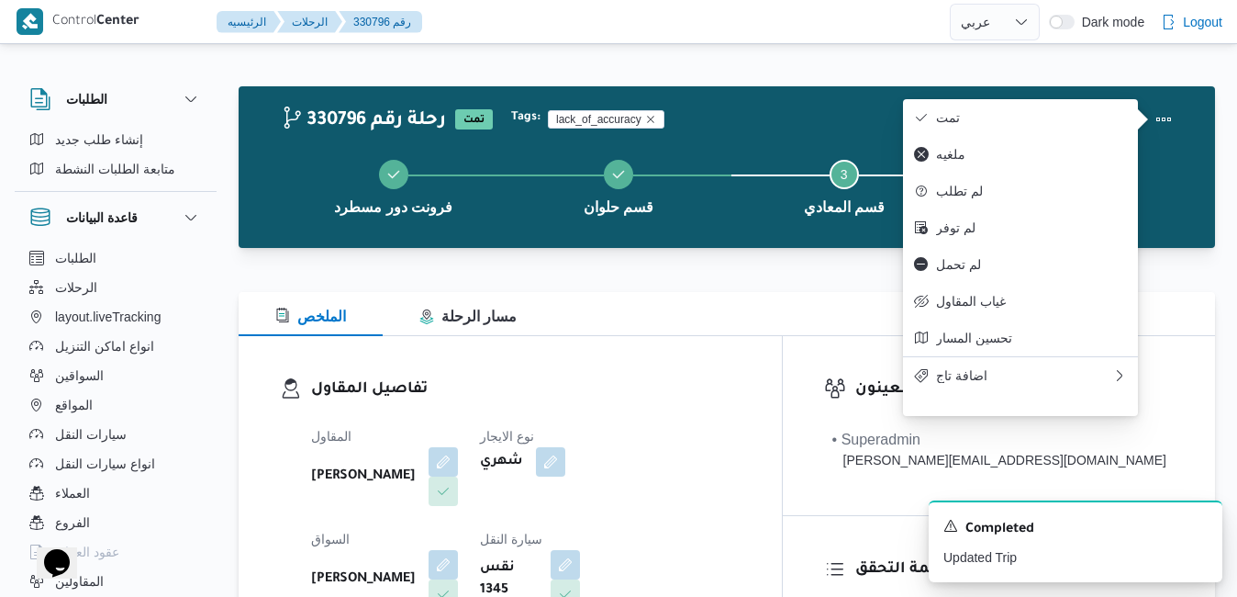
click at [753, 331] on div "الملخص مسار الرحلة" at bounding box center [727, 314] width 977 height 44
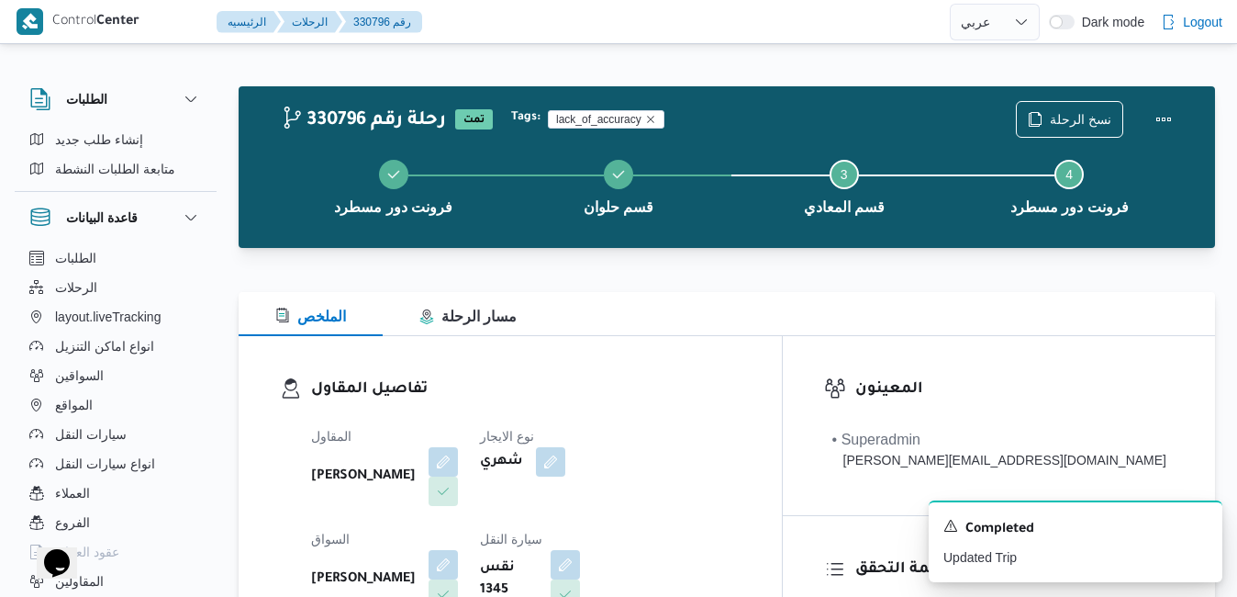
click at [782, 351] on div "تفاصيل المقاول المقاول علي عبدالناصر علي بخيت علي نوع الايجار شهري السواق حسام …" at bounding box center [510, 548] width 543 height 424
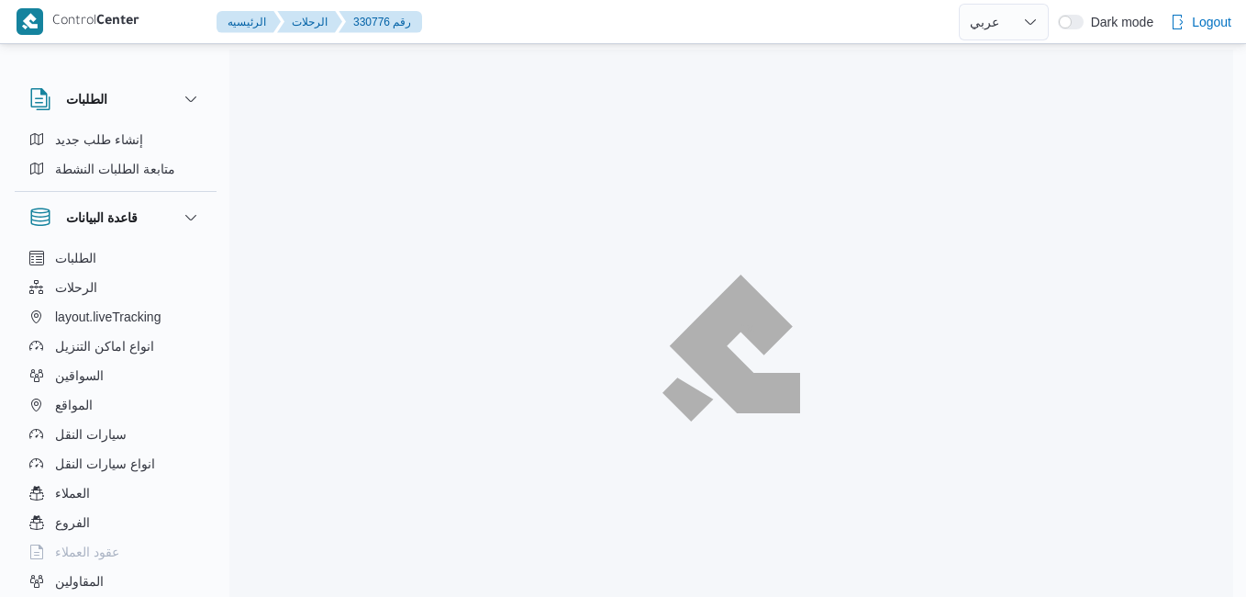
select select "ar"
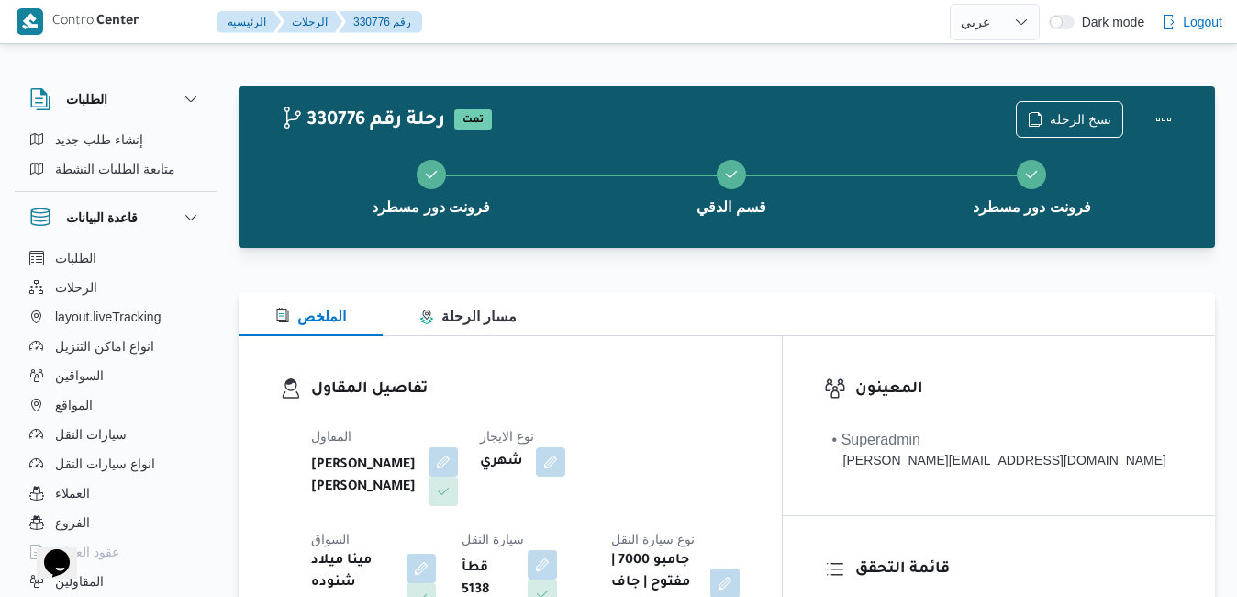
click at [648, 360] on div "تفاصيل المقاول المقاول [PERSON_NAME] [PERSON_NAME] نوع الايجار شهري السواق مينا…" at bounding box center [510, 496] width 543 height 321
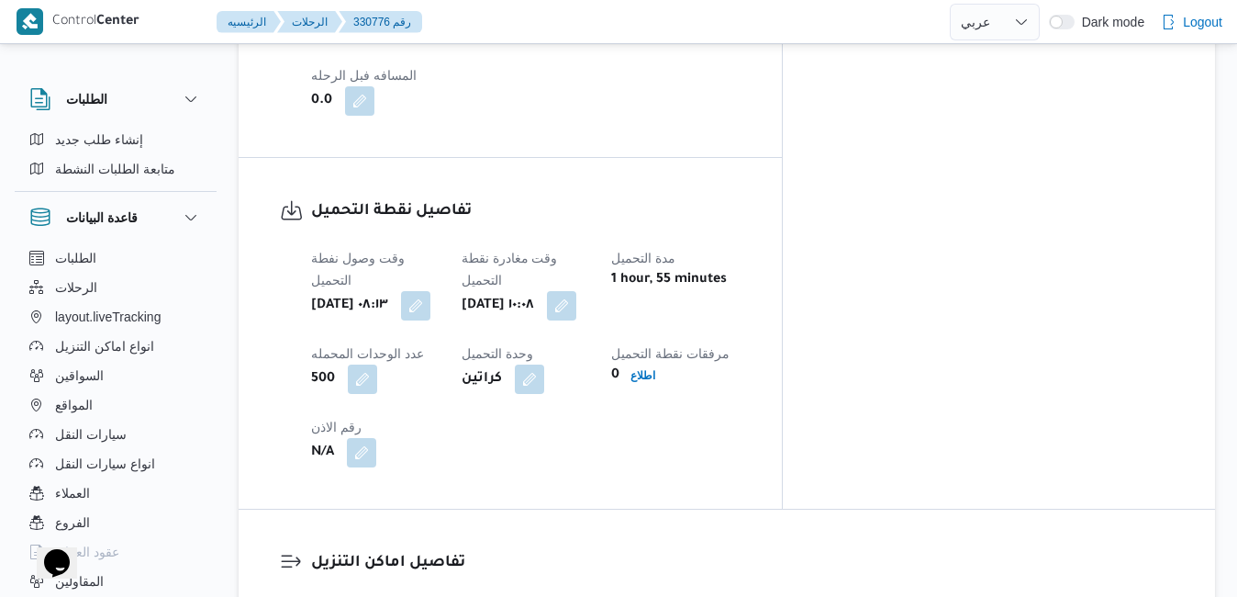
scroll to position [1285, 0]
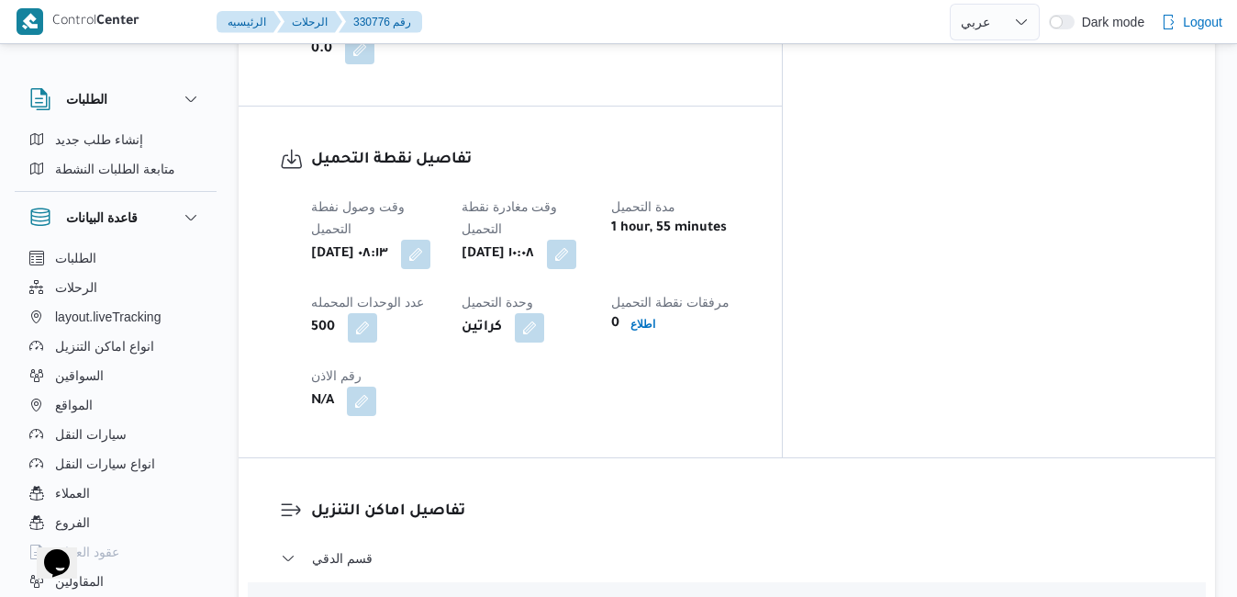
click at [592, 238] on div "أحد ١٧ أغسطس ٢٠٢٥ ١٠:٠٨" at bounding box center [526, 254] width 132 height 33
click at [576, 239] on button "button" at bounding box center [561, 253] width 29 height 29
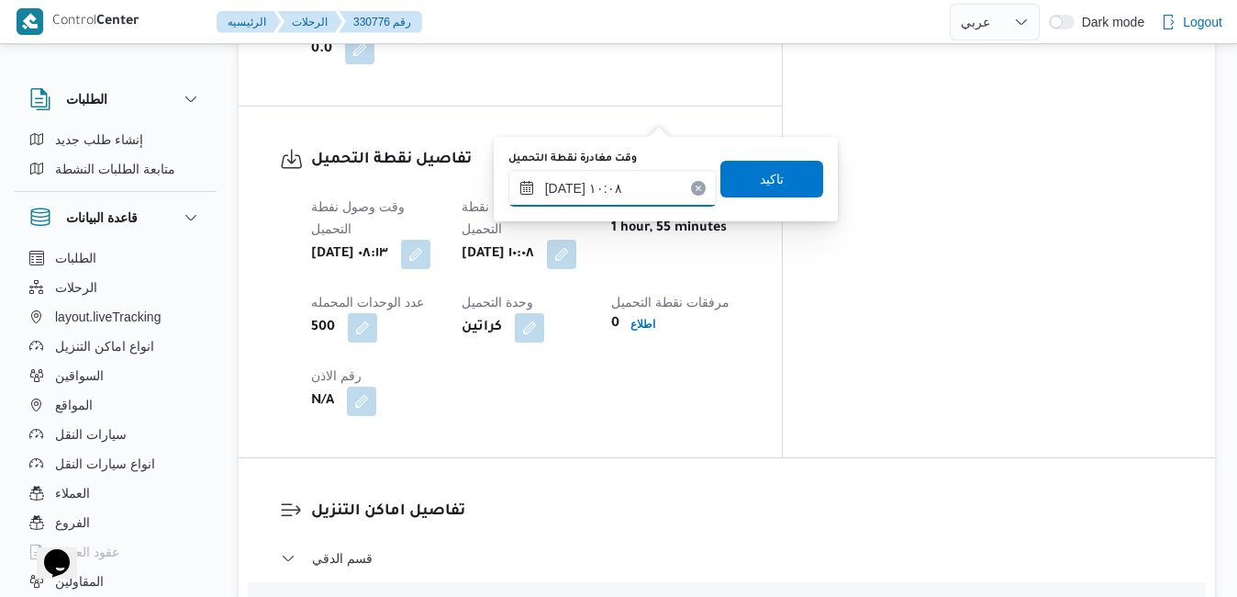
click at [624, 186] on input "١٧/٠٨/٢٠٢٥ ١٠:٠٨" at bounding box center [613, 188] width 208 height 37
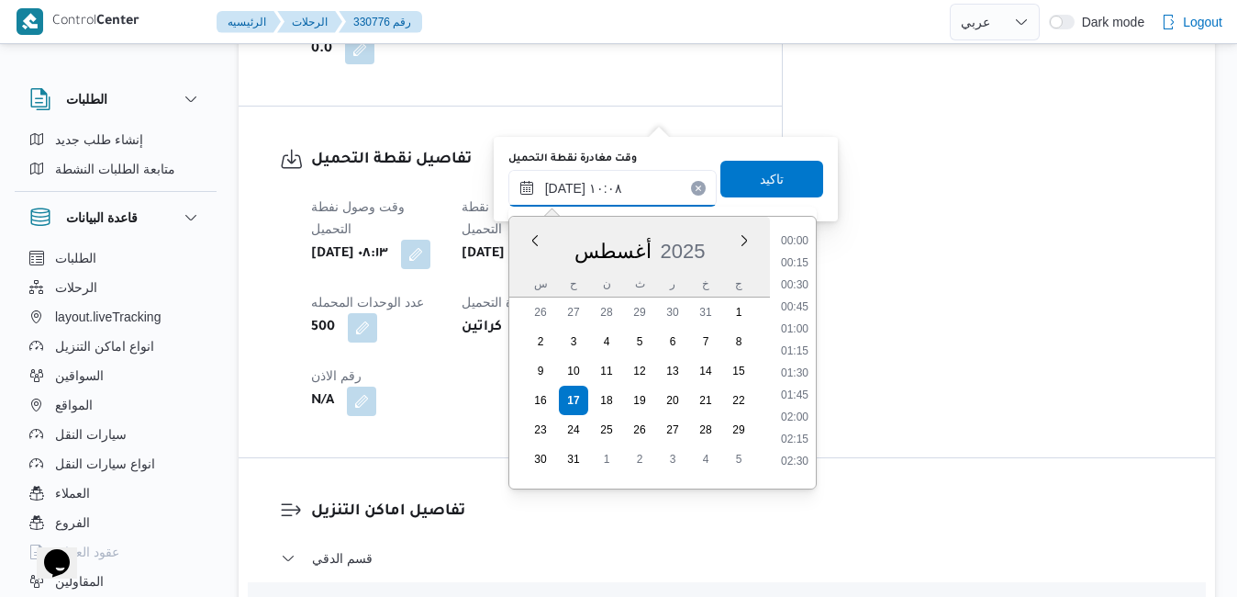
scroll to position [755, 0]
click at [806, 261] on li "08:45" at bounding box center [795, 257] width 42 height 18
type input "١٧/٠٨/٢٠٢٥ ٠٨:٤٥"
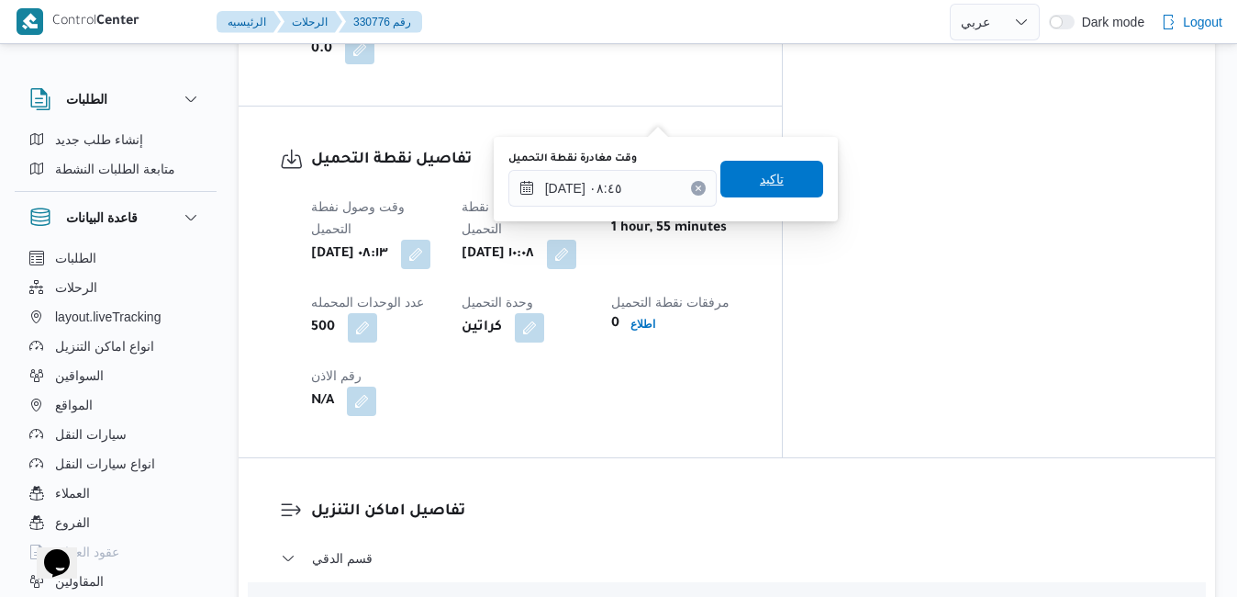
click at [769, 184] on span "تاكيد" at bounding box center [772, 179] width 24 height 22
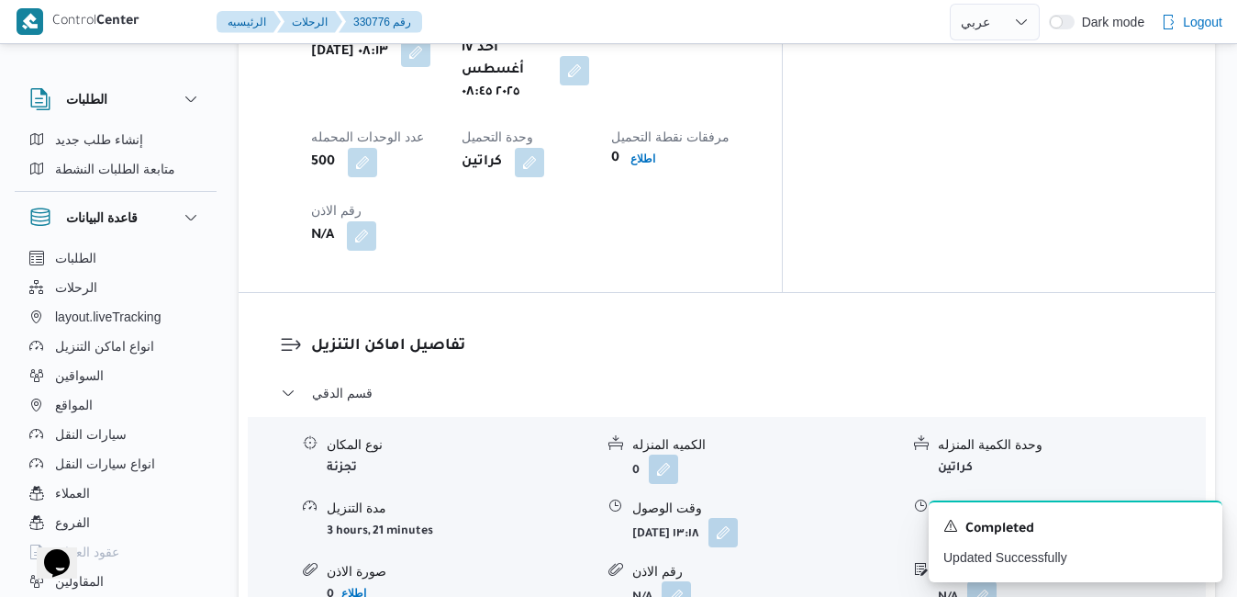
scroll to position [1505, 0]
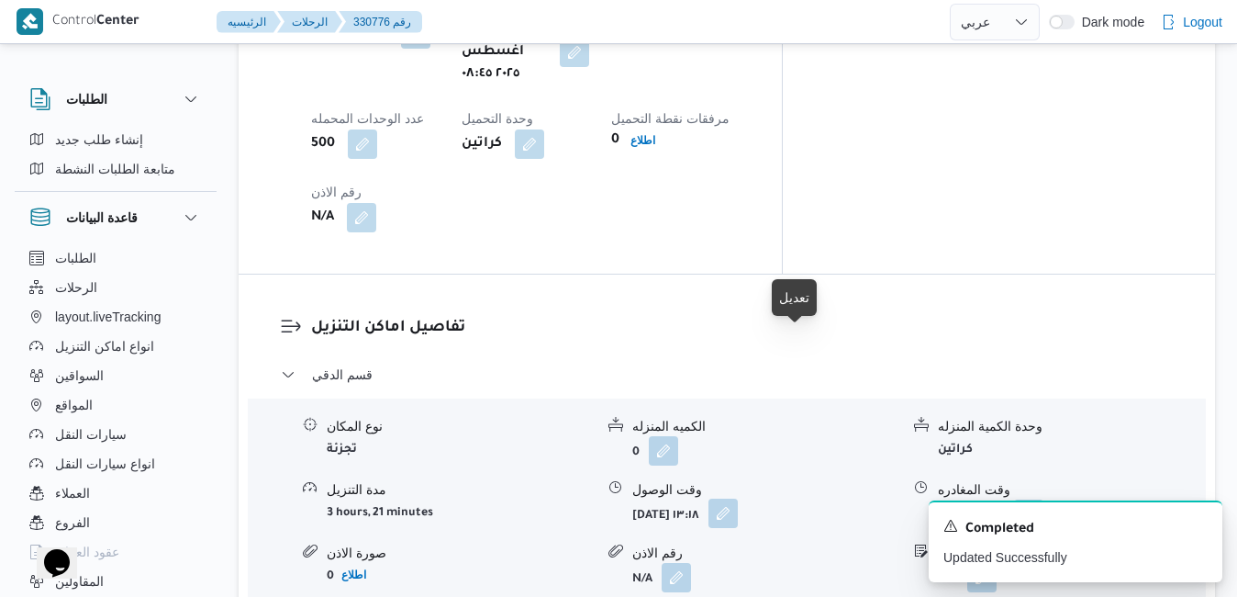
click at [738, 498] on button "button" at bounding box center [723, 512] width 29 height 29
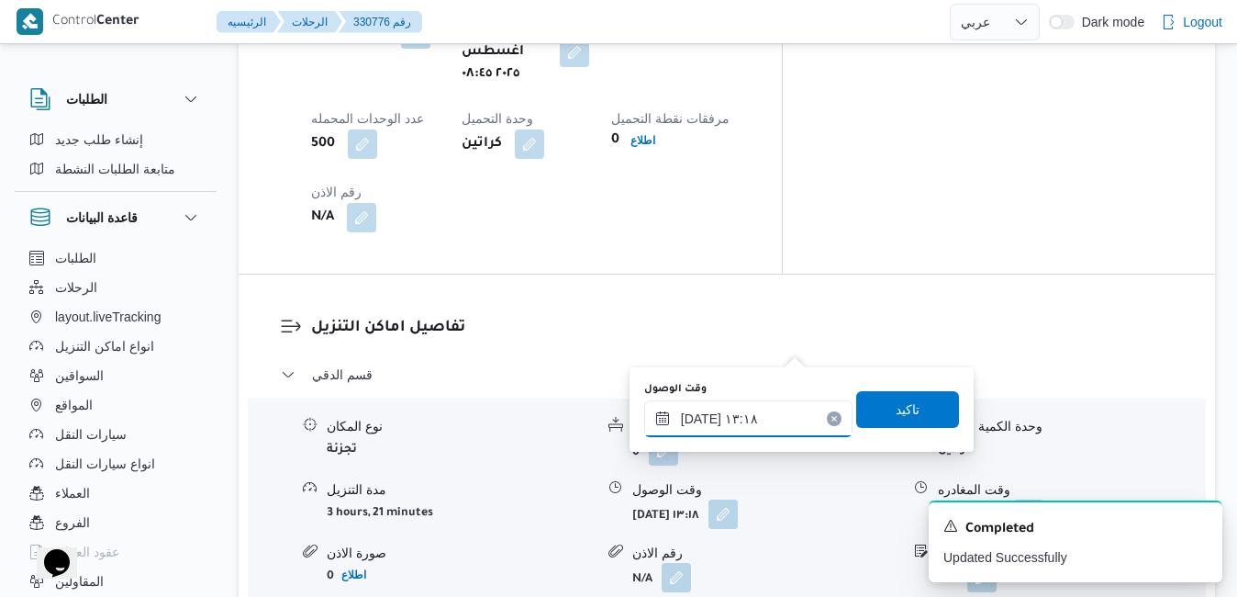
click at [722, 420] on input "١٧/٠٨/٢٠٢٥ ١٣:١٨" at bounding box center [748, 418] width 208 height 37
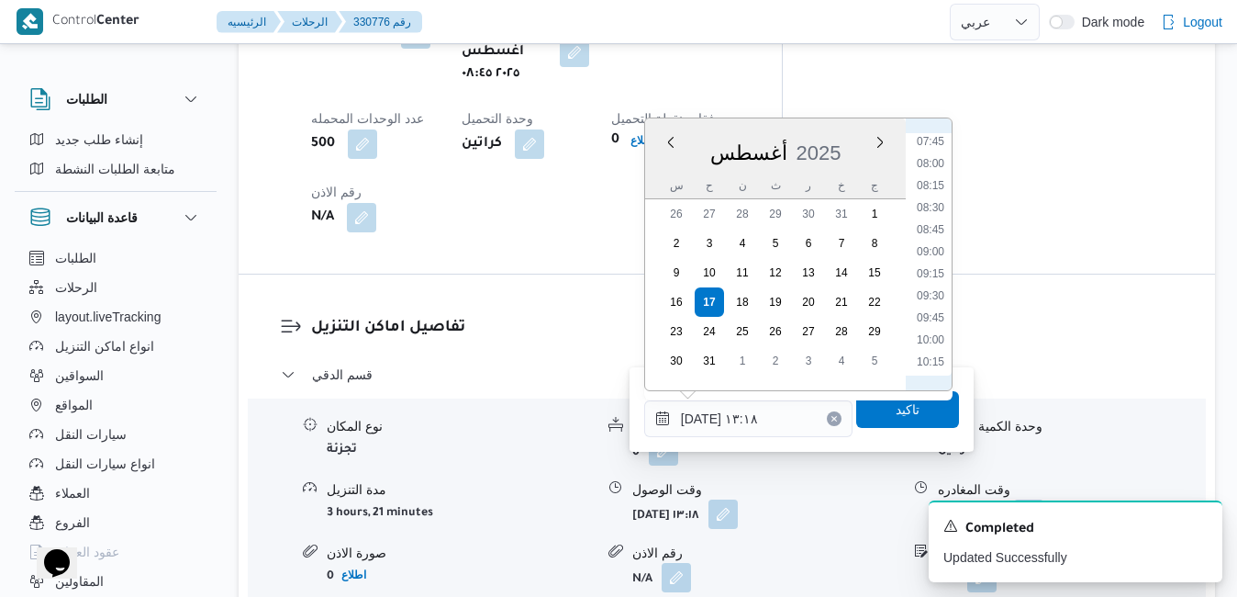
scroll to position [617, 0]
click at [931, 355] on li "09:30" at bounding box center [931, 362] width 42 height 18
type input "١٧/٠٨/٢٠٢٥ ٠٩:٣٠"
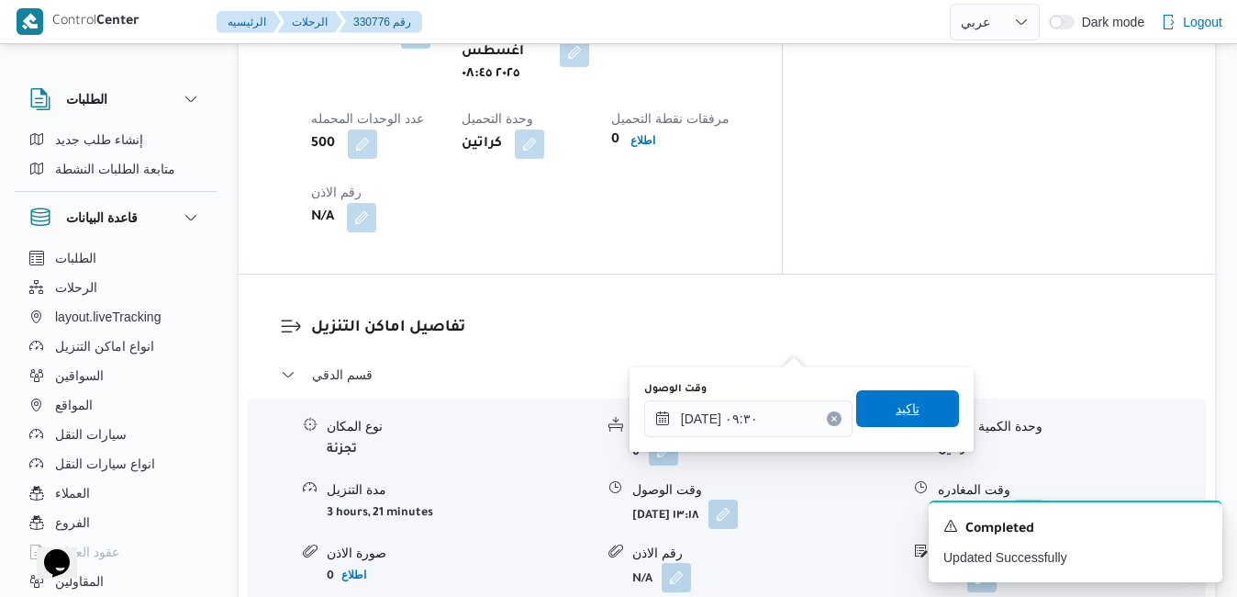
click at [903, 410] on span "تاكيد" at bounding box center [908, 408] width 24 height 22
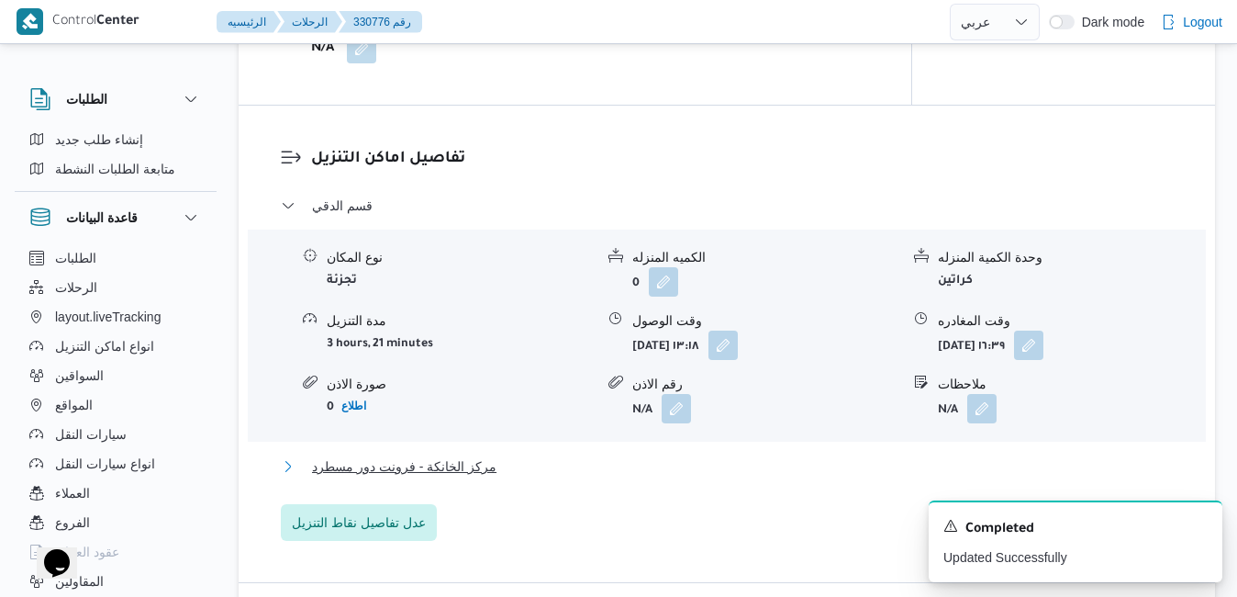
click at [779, 463] on button "مركز الخانكة - فرونت دور مسطرد" at bounding box center [727, 466] width 893 height 22
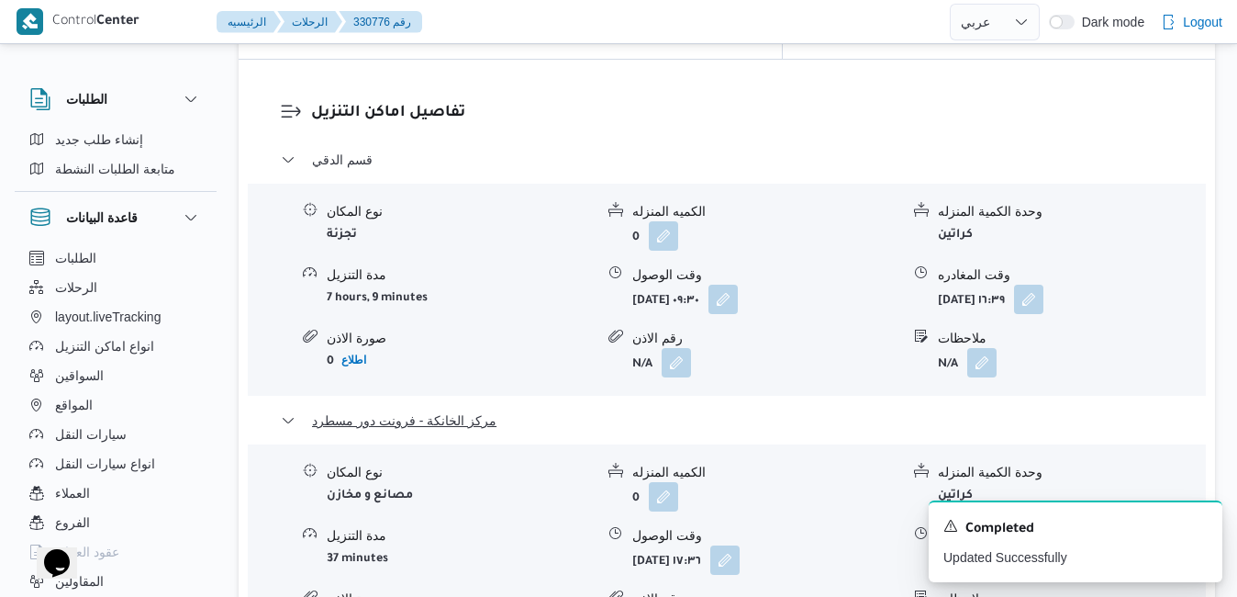
scroll to position [1762, 0]
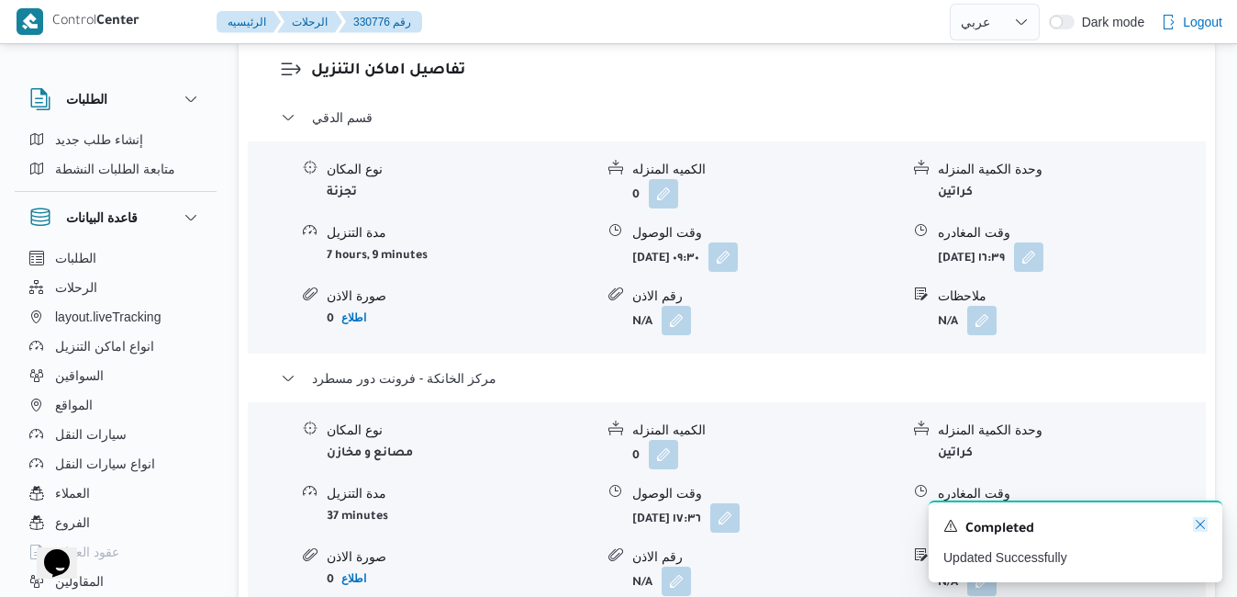
click at [1205, 527] on icon "Dismiss toast" at bounding box center [1200, 524] width 15 height 15
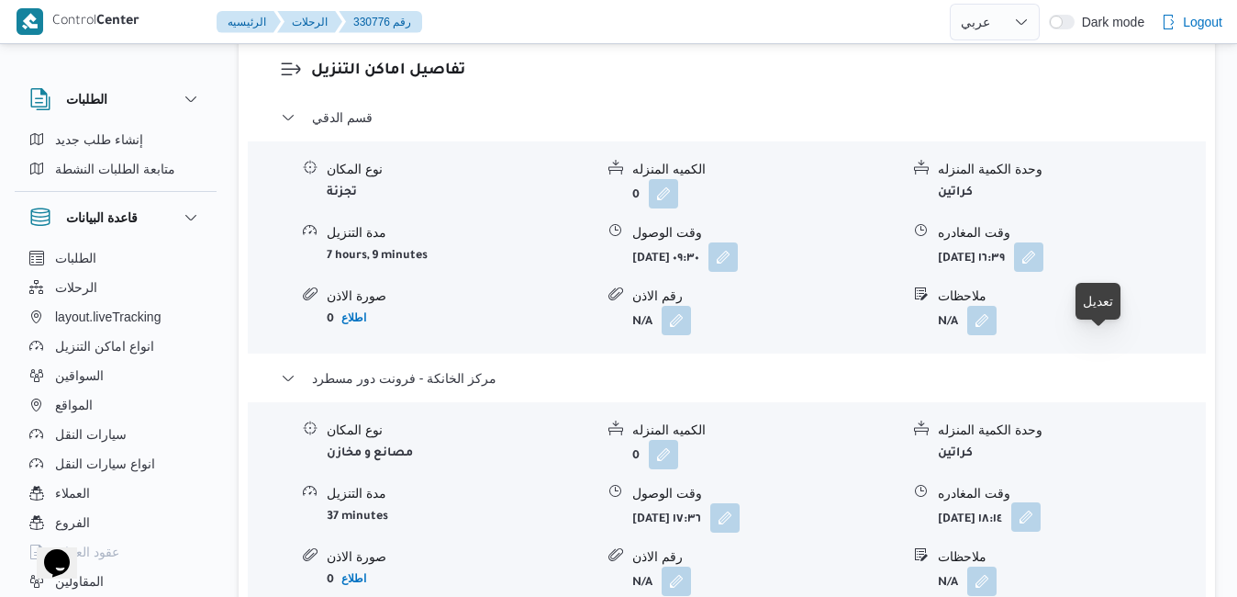
click at [1041, 502] on button "button" at bounding box center [1026, 516] width 29 height 29
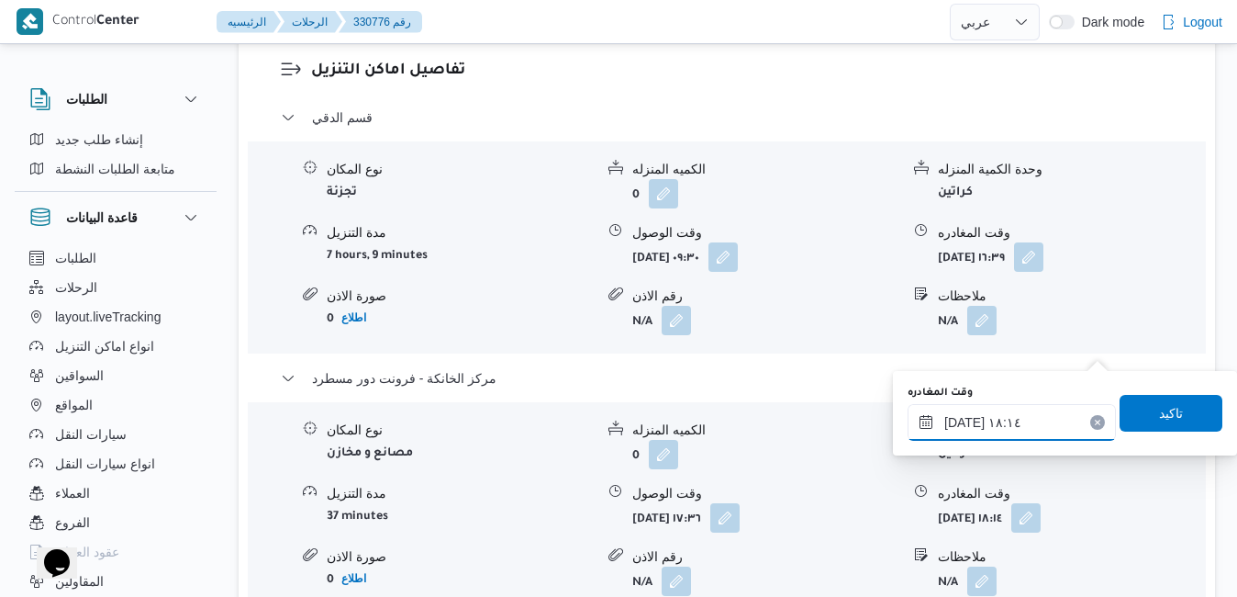
click at [998, 420] on input "١٧/٠٨/٢٠٢٥ ١٨:١٤" at bounding box center [1012, 422] width 208 height 37
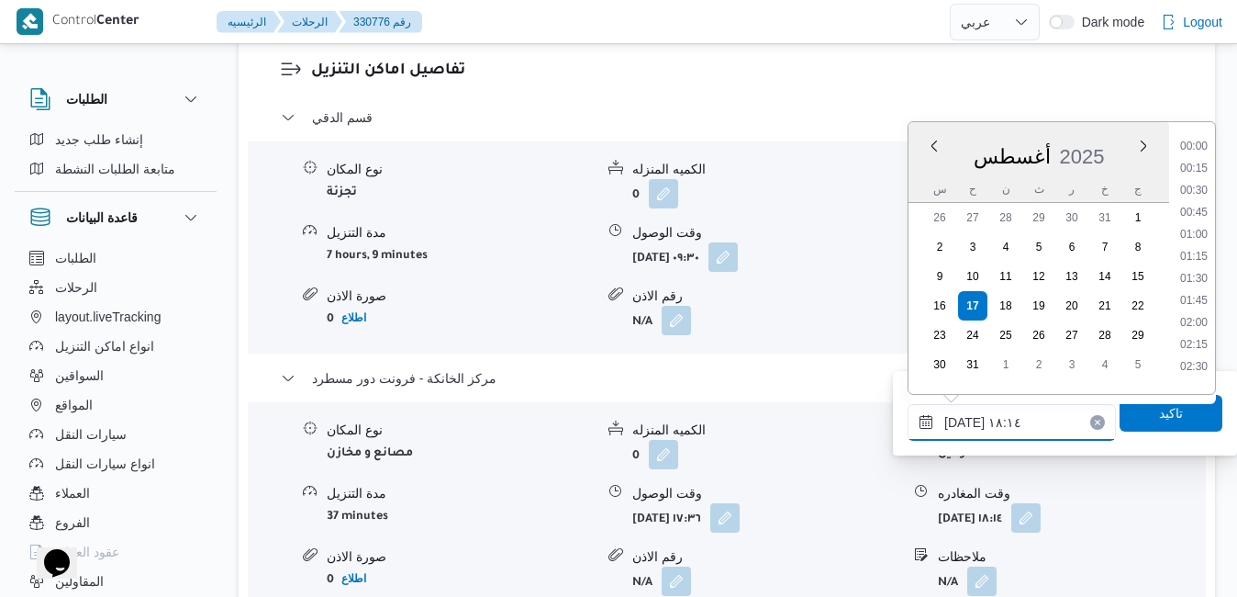
scroll to position [1459, 0]
click at [1206, 277] on li "18:00" at bounding box center [1194, 272] width 42 height 18
type input "١٧/٠٨/٢٠٢٥ ١٨:٠٠"
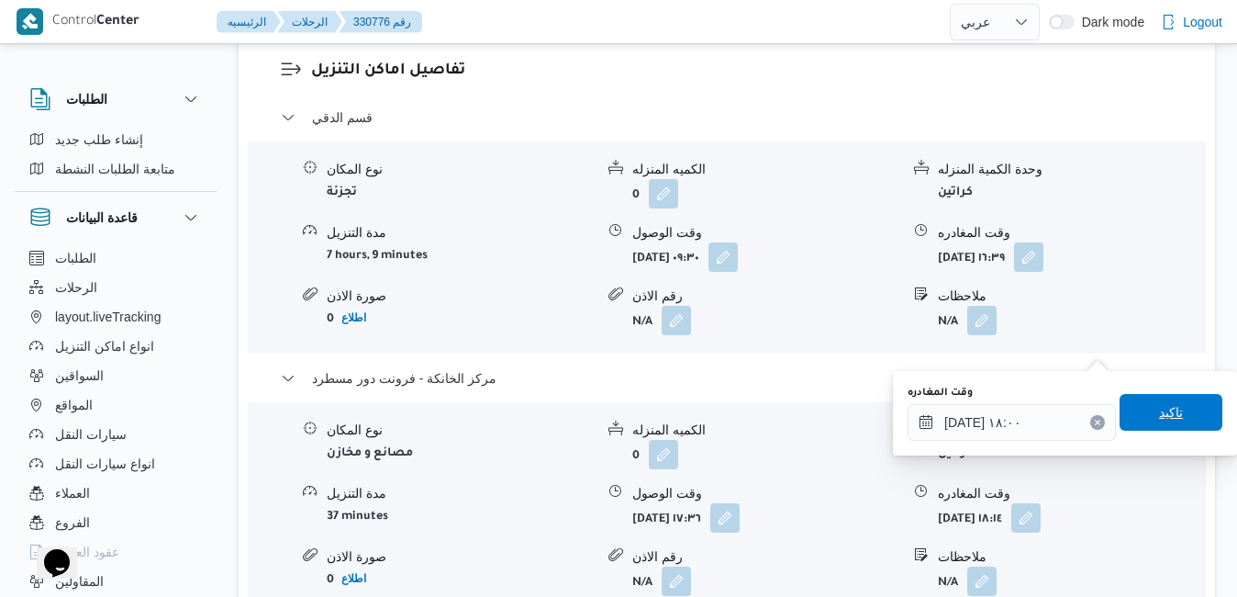
click at [1159, 412] on span "تاكيد" at bounding box center [1171, 412] width 24 height 22
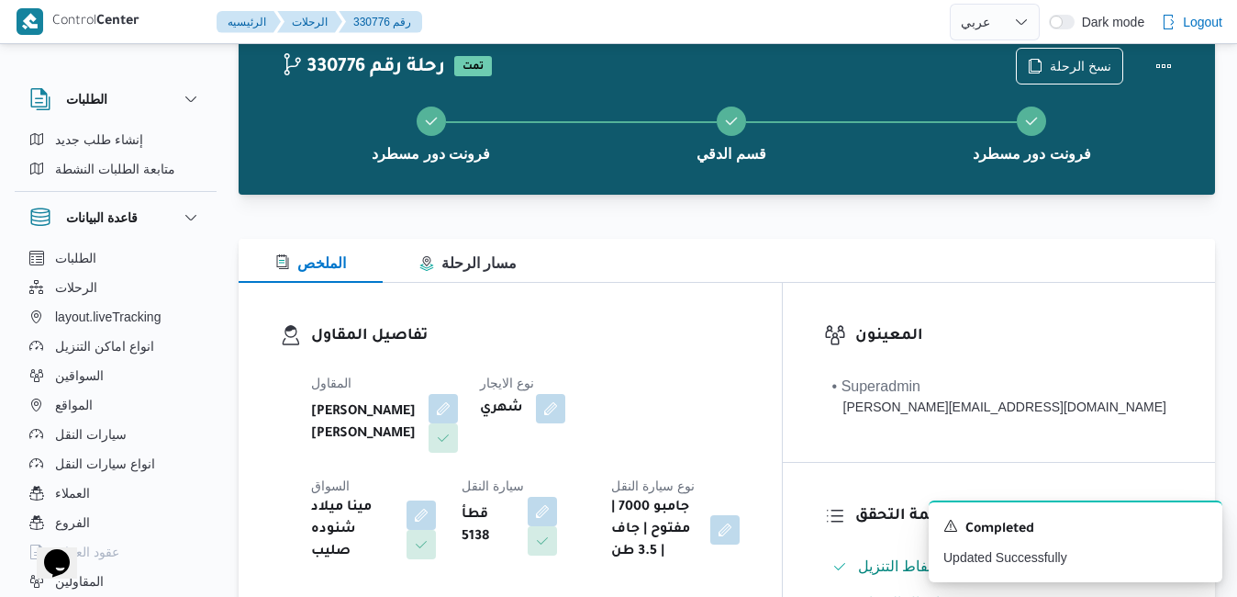
scroll to position [0, 0]
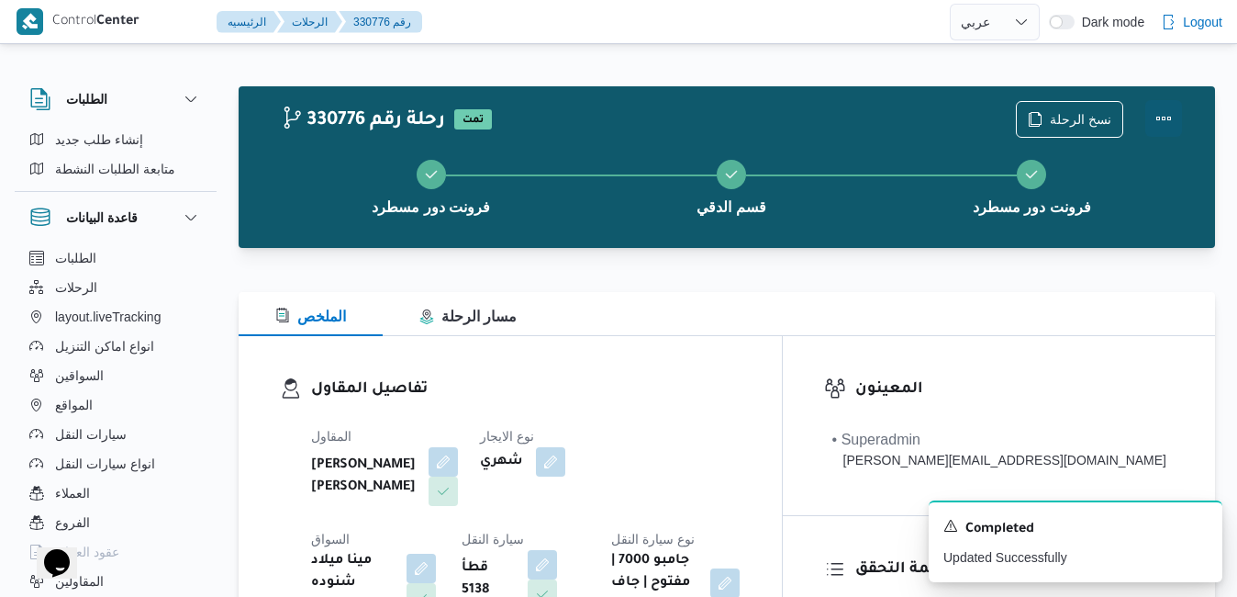
click at [1166, 122] on button "Actions" at bounding box center [1164, 118] width 37 height 37
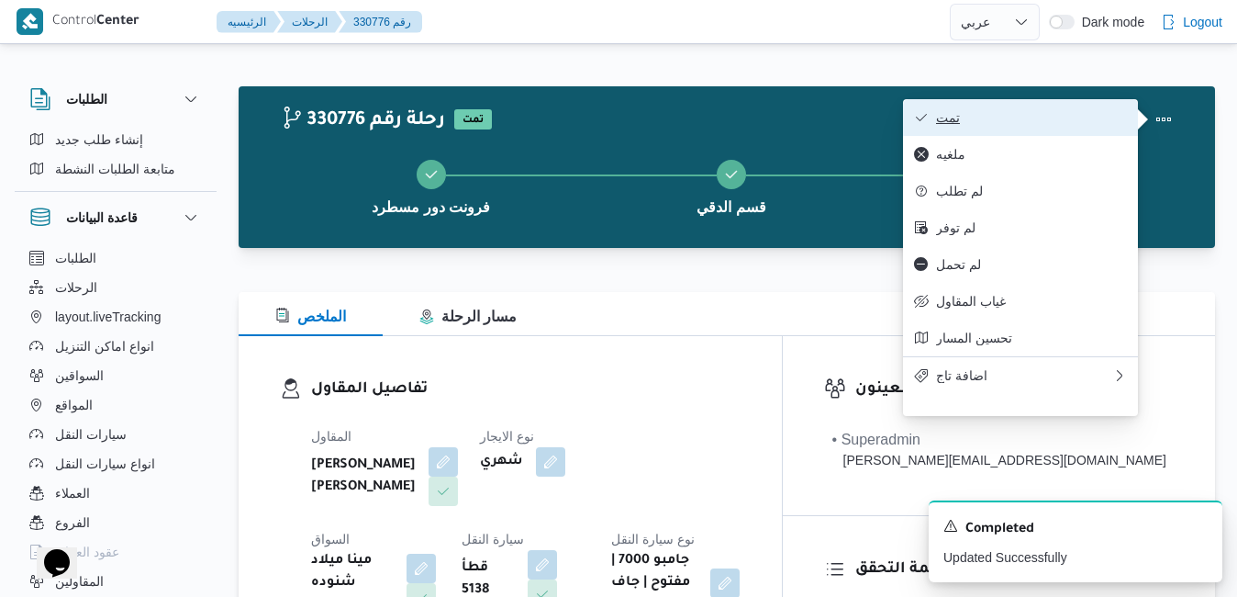
click at [1041, 120] on span "تمت" at bounding box center [1031, 117] width 191 height 15
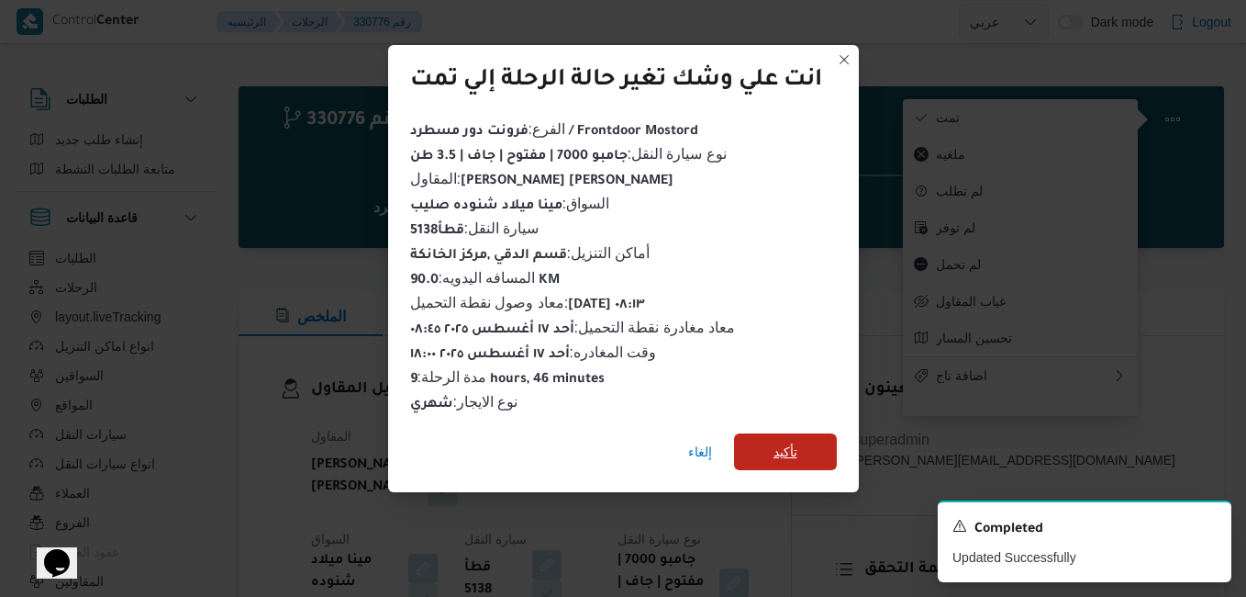
click at [815, 444] on span "تأكيد" at bounding box center [785, 451] width 103 height 37
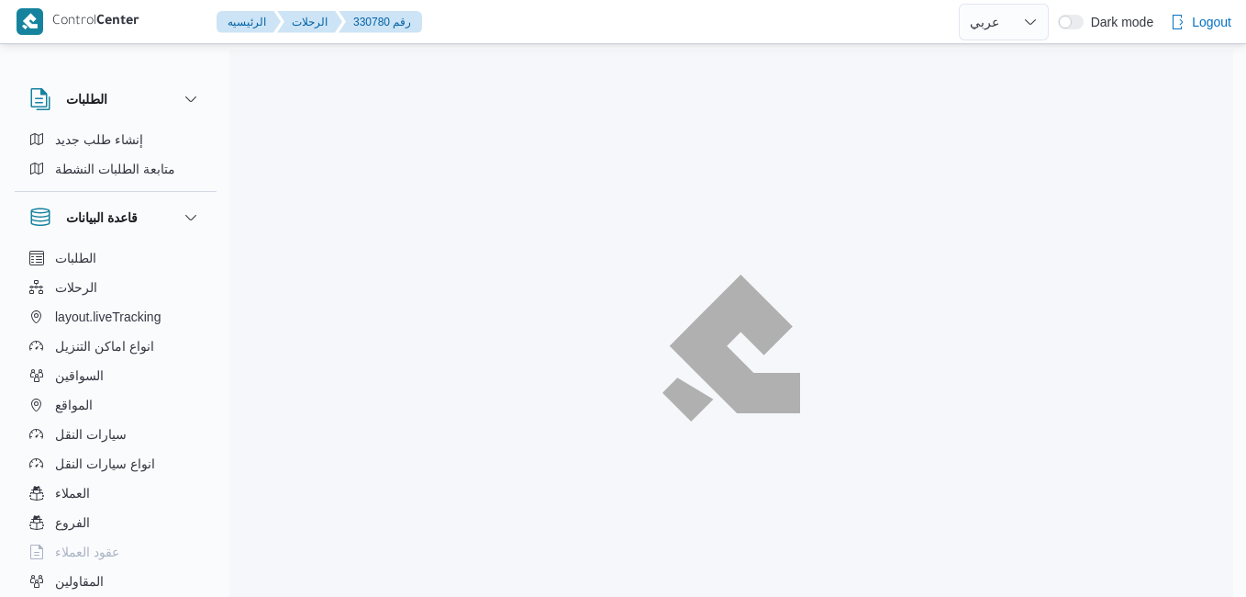
select select "ar"
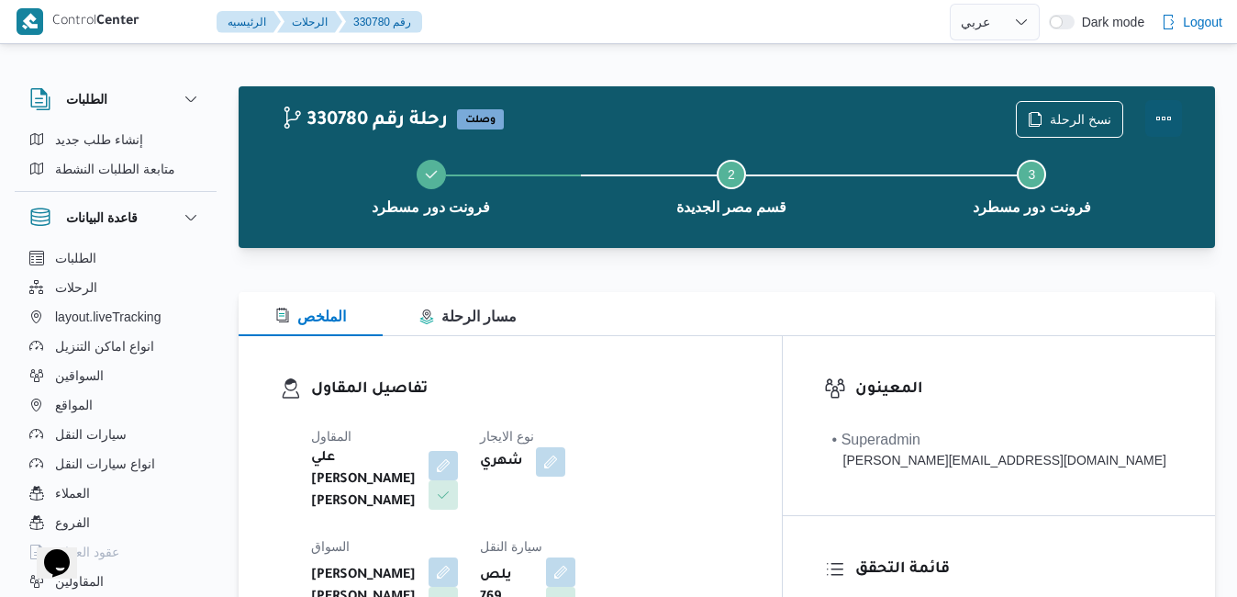
click at [1170, 118] on button "Actions" at bounding box center [1164, 118] width 37 height 37
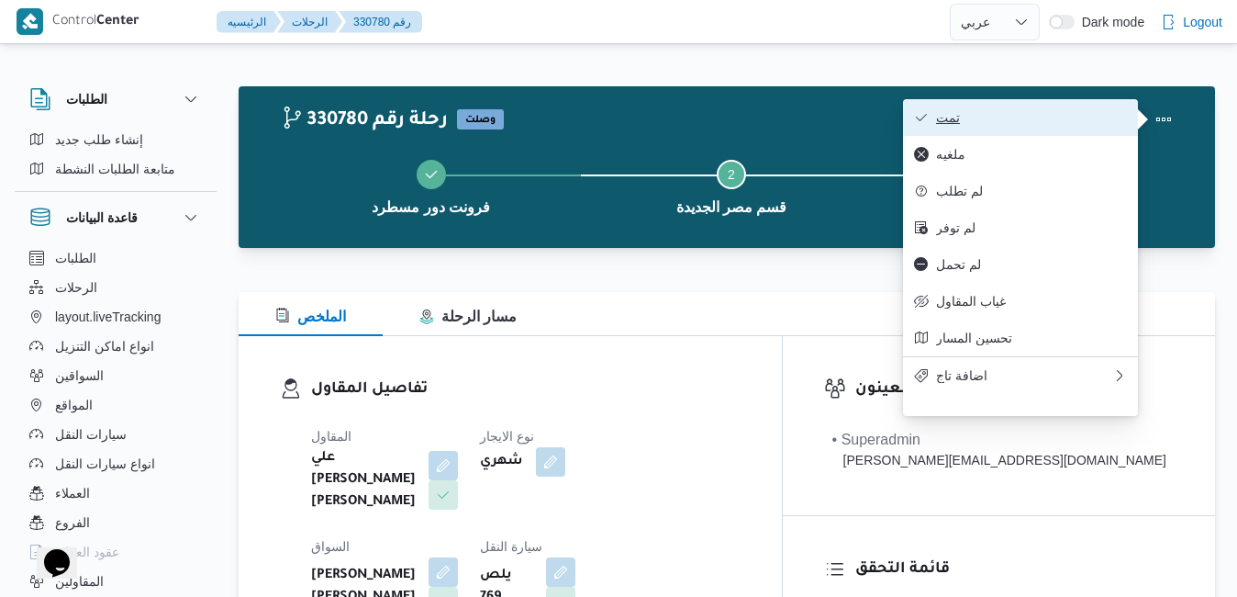
click at [1090, 113] on span "تمت" at bounding box center [1031, 117] width 191 height 15
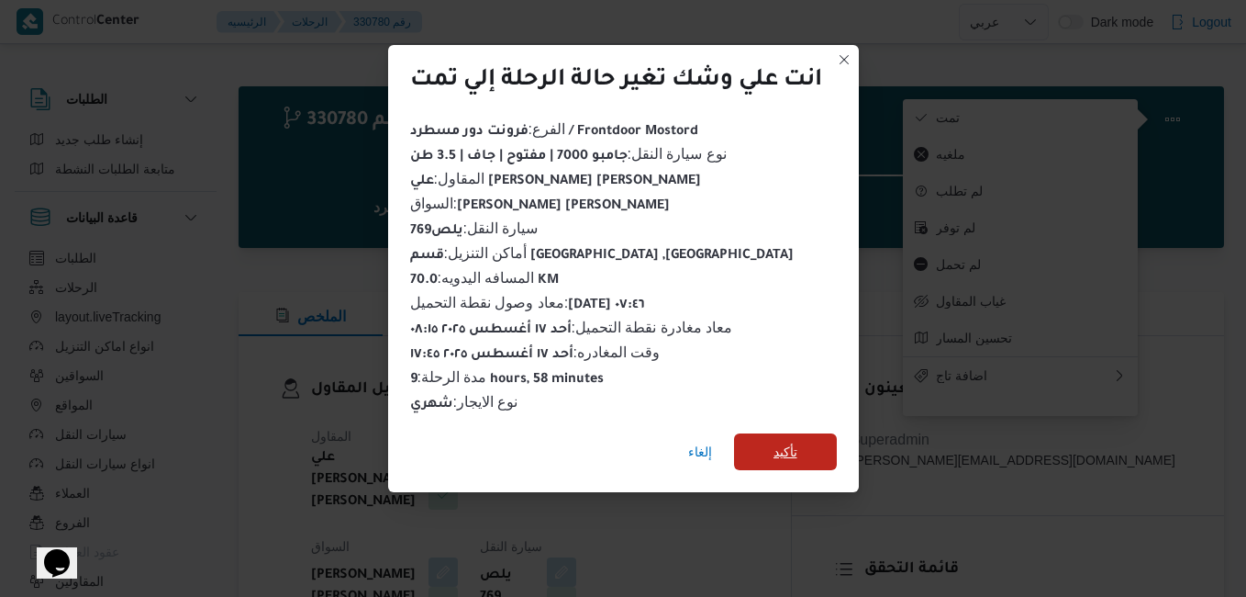
click at [798, 445] on span "تأكيد" at bounding box center [786, 452] width 24 height 22
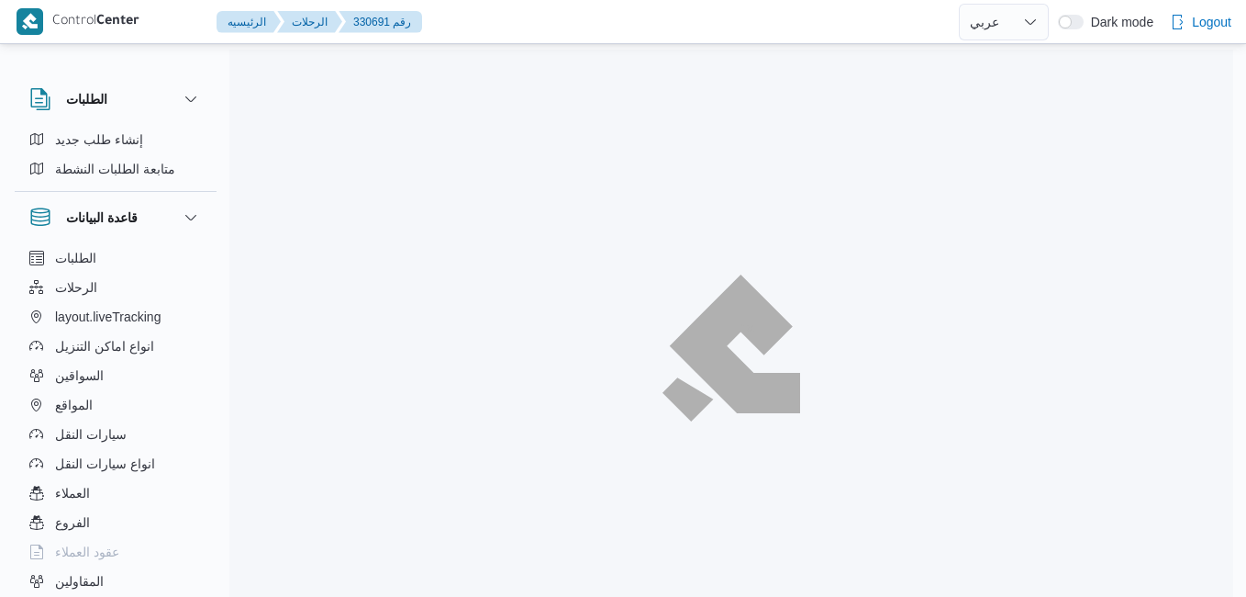
select select "ar"
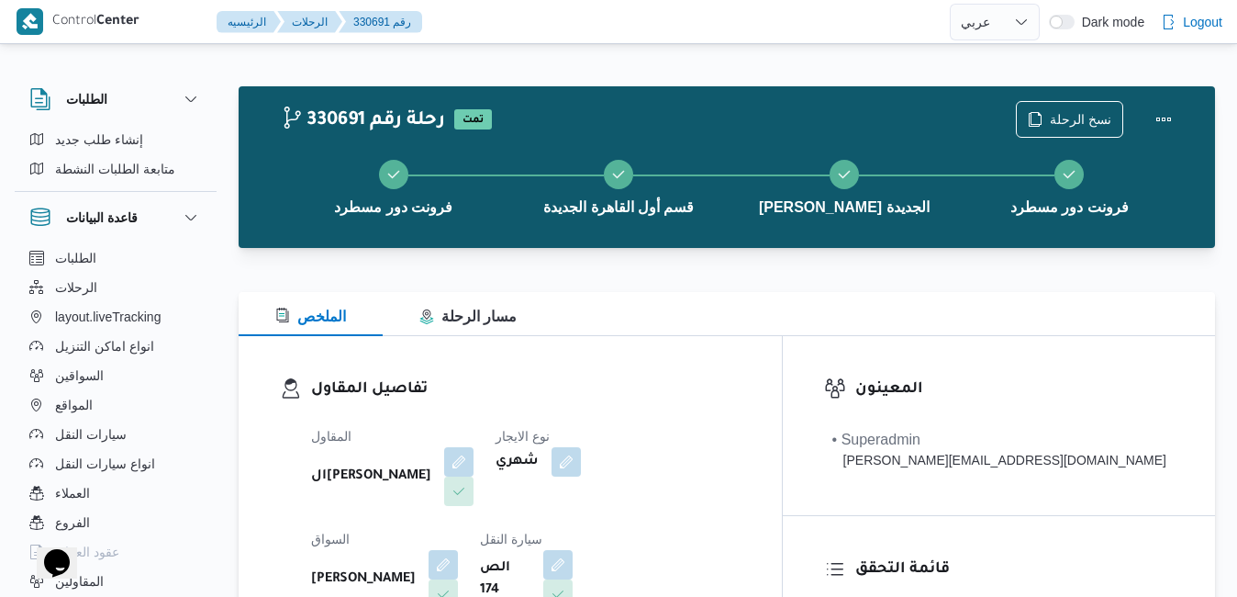
click at [814, 321] on div "الملخص مسار الرحلة" at bounding box center [727, 314] width 977 height 44
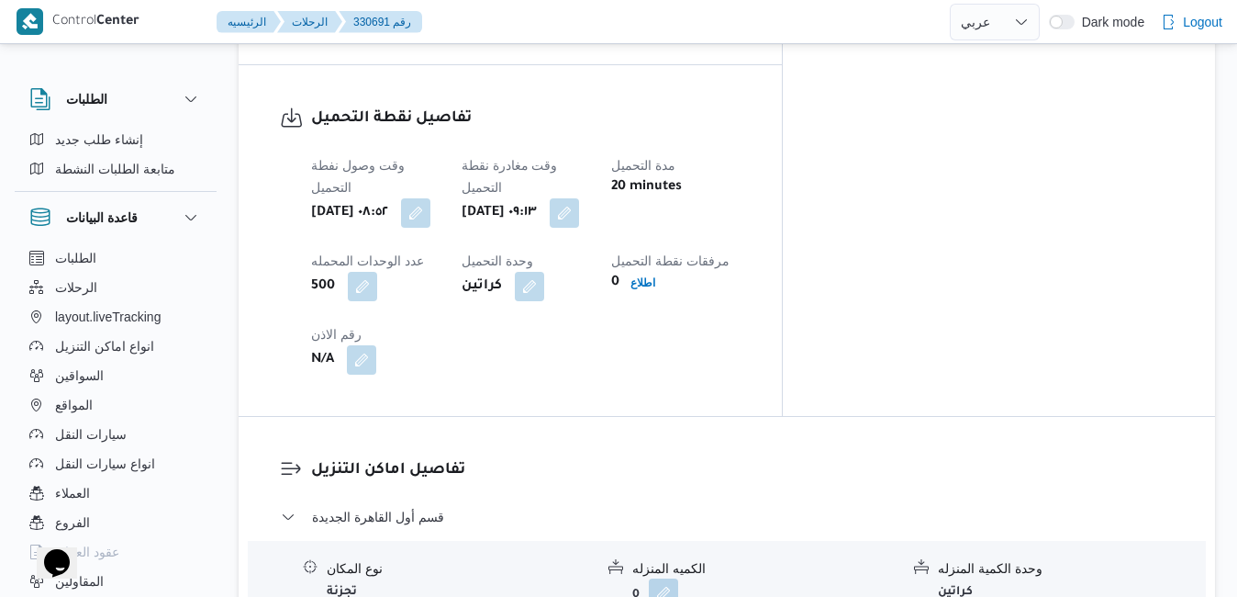
scroll to position [1432, 0]
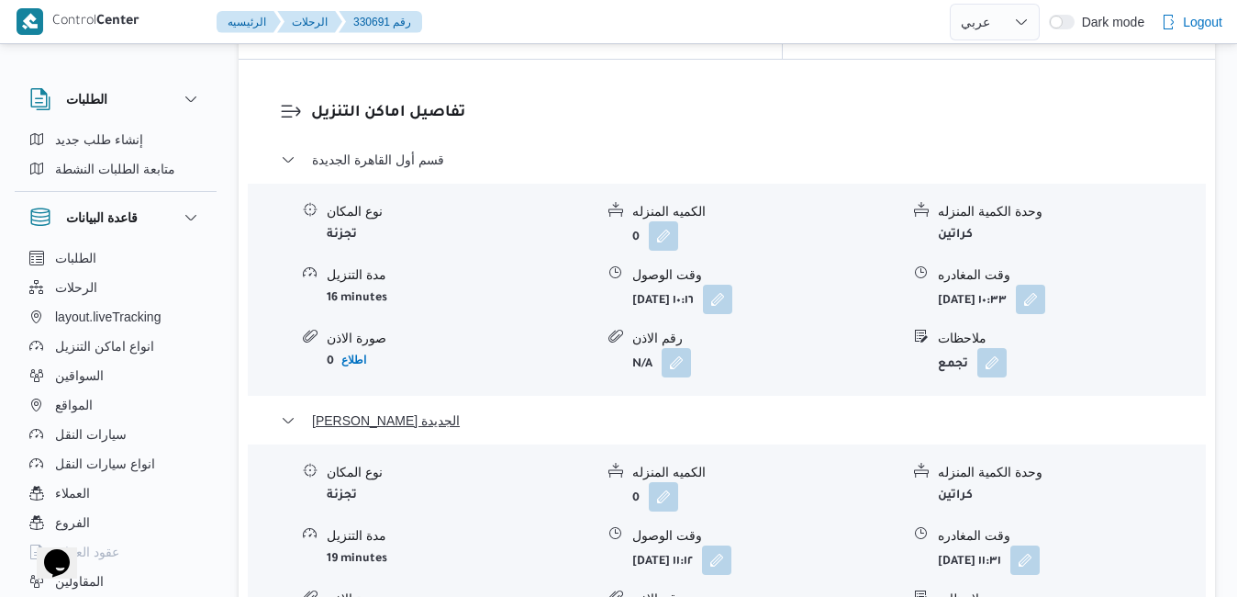
scroll to position [1799, 0]
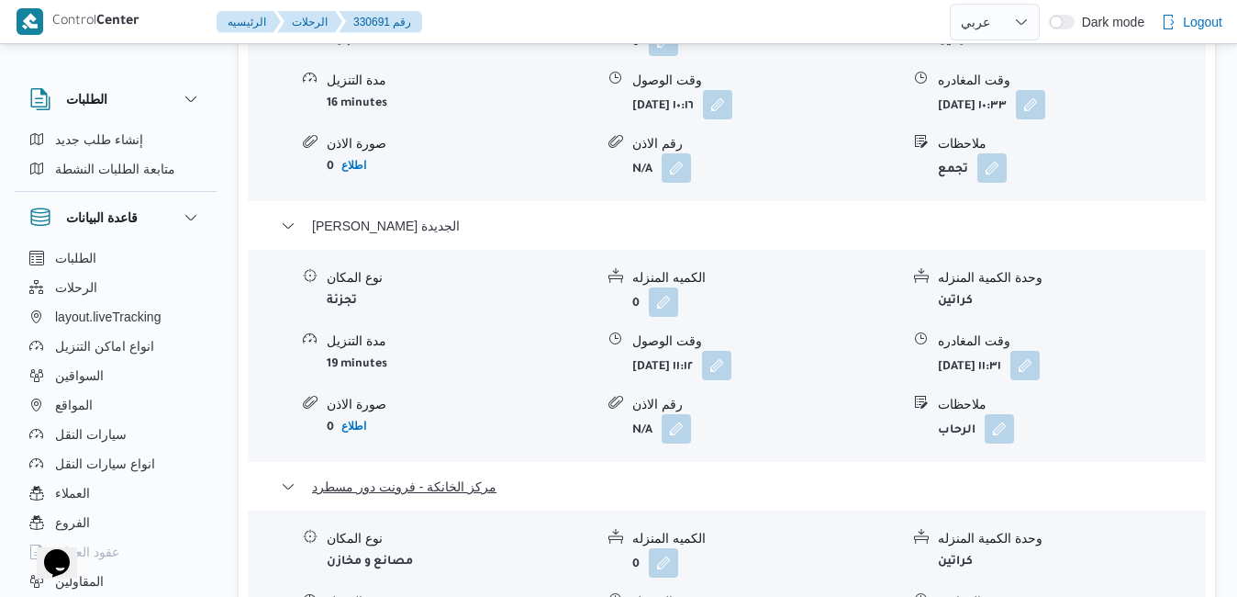
scroll to position [1983, 0]
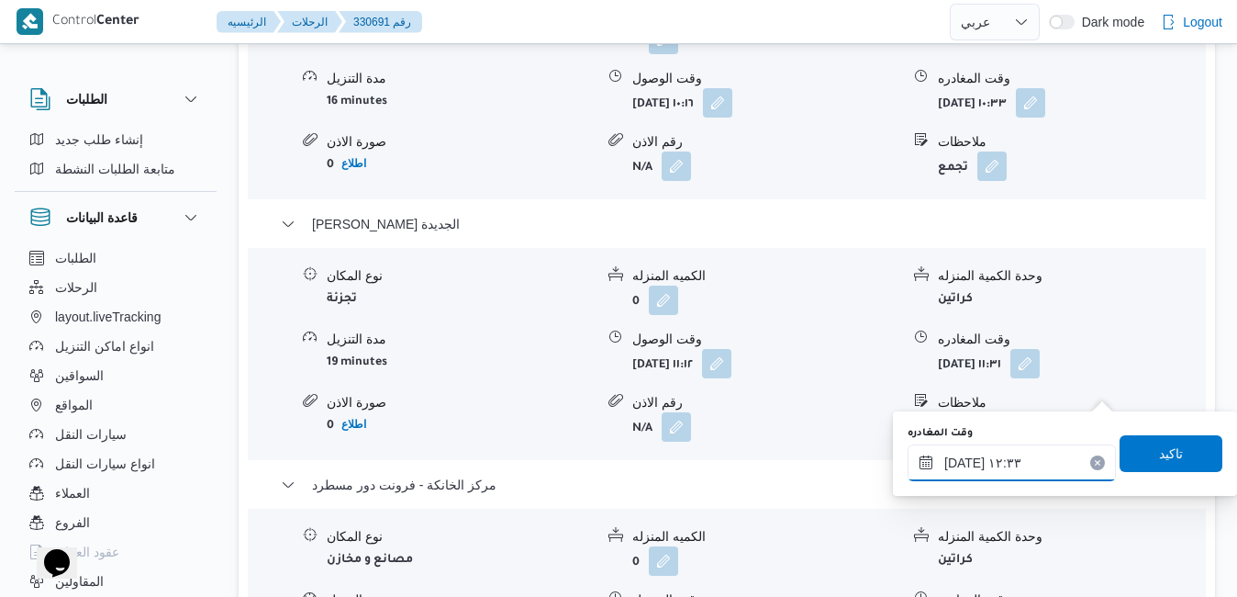
click at [1020, 465] on input "١٧/٠٨/٢٠٢٥ ١٢:٣٣" at bounding box center [1012, 462] width 208 height 37
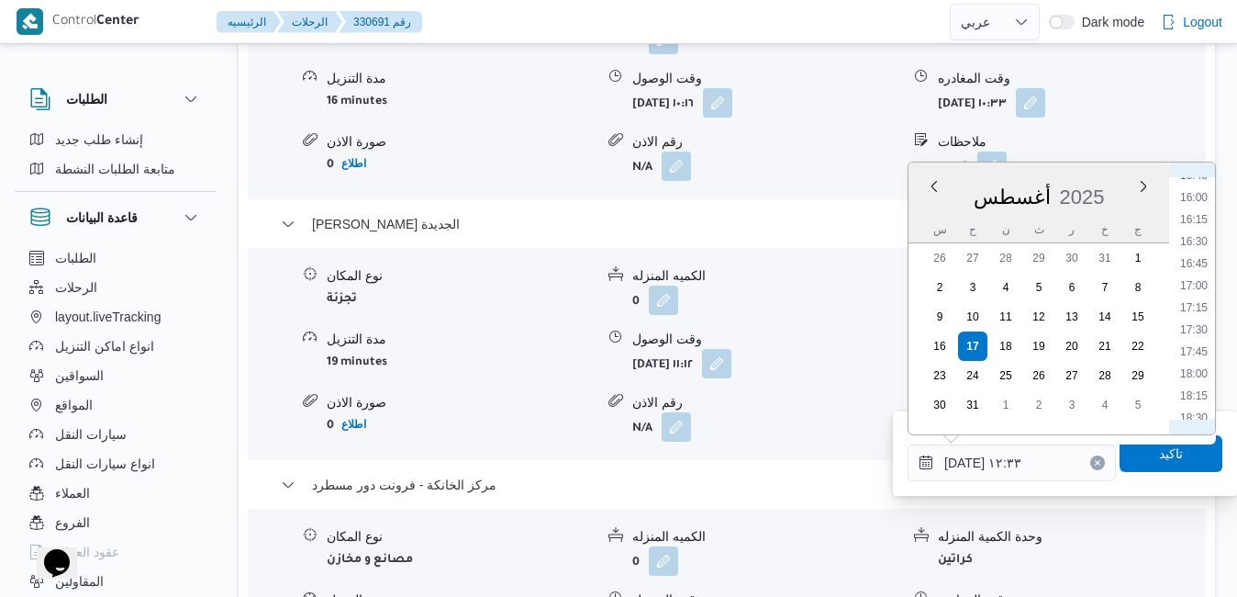
scroll to position [1611, 0]
click at [1199, 258] on li "19:00" at bounding box center [1194, 249] width 42 height 18
type input "١٧/٠٨/٢٠٢٥ ١٩:٠٠"
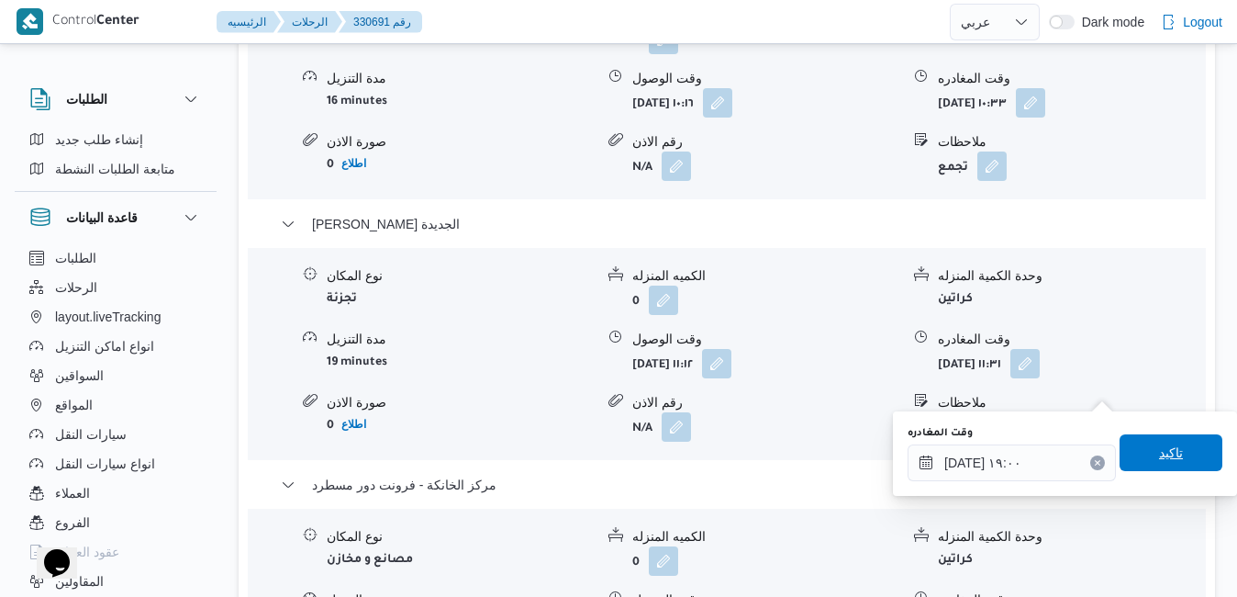
click at [1159, 449] on span "تاكيد" at bounding box center [1171, 453] width 24 height 22
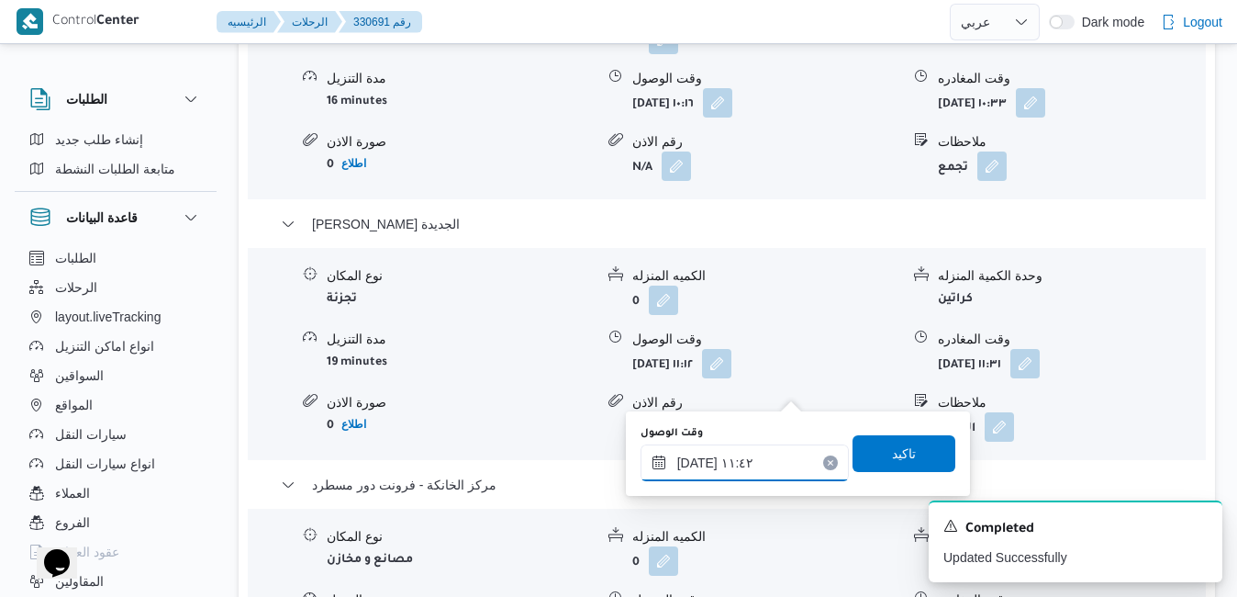
click at [745, 464] on input "١٧/٠٨/٢٠٢٥ ١١:٤٢" at bounding box center [745, 462] width 208 height 37
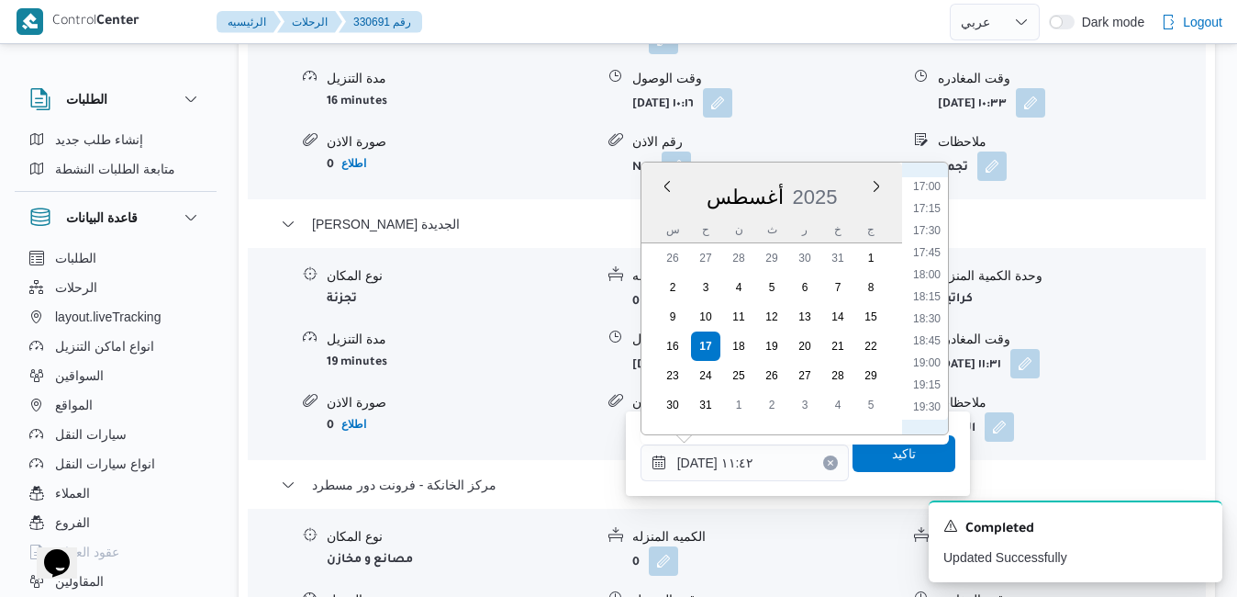
scroll to position [1523, 0]
click at [935, 316] on li "18:45" at bounding box center [927, 316] width 42 height 18
type input "١٧/٠٨/٢٠٢٥ ١٨:٤٥"
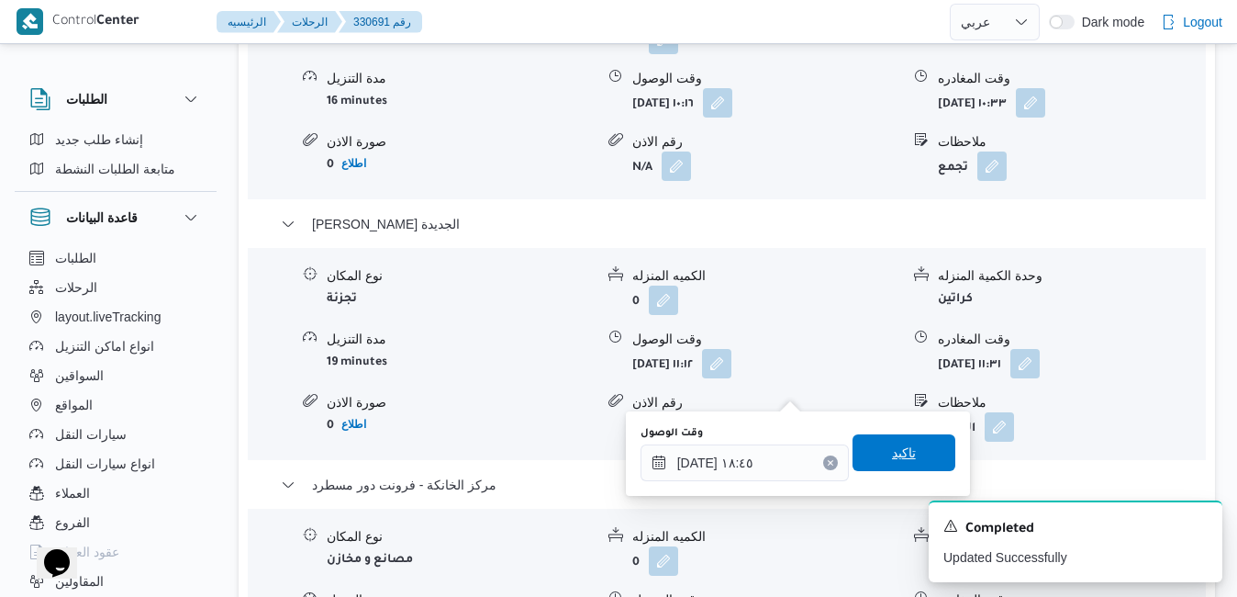
click at [892, 445] on span "تاكيد" at bounding box center [904, 453] width 24 height 22
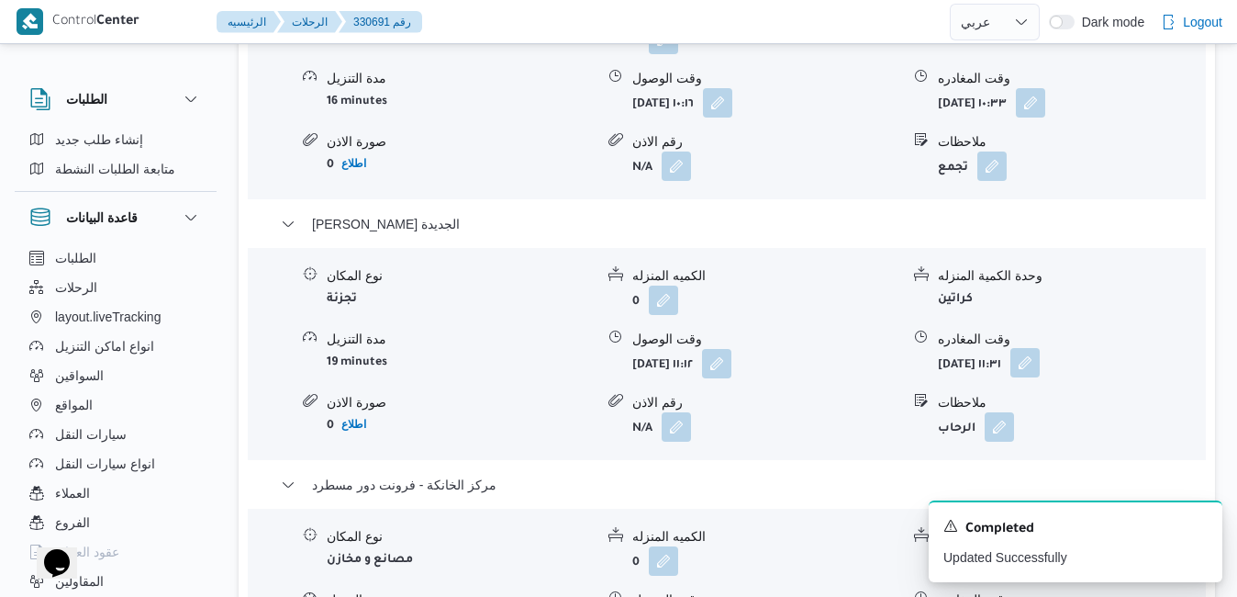
click at [1040, 348] on button "button" at bounding box center [1025, 362] width 29 height 29
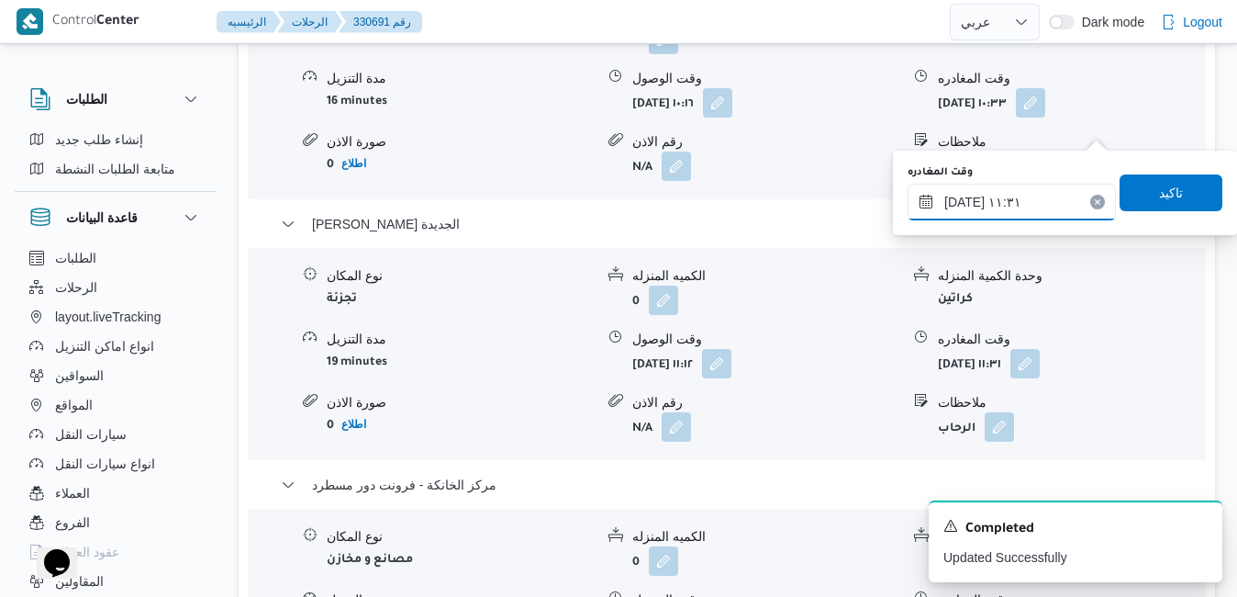
click at [1044, 193] on input "١٧/٠٨/٢٠٢٥ ١١:٣١" at bounding box center [1012, 202] width 208 height 37
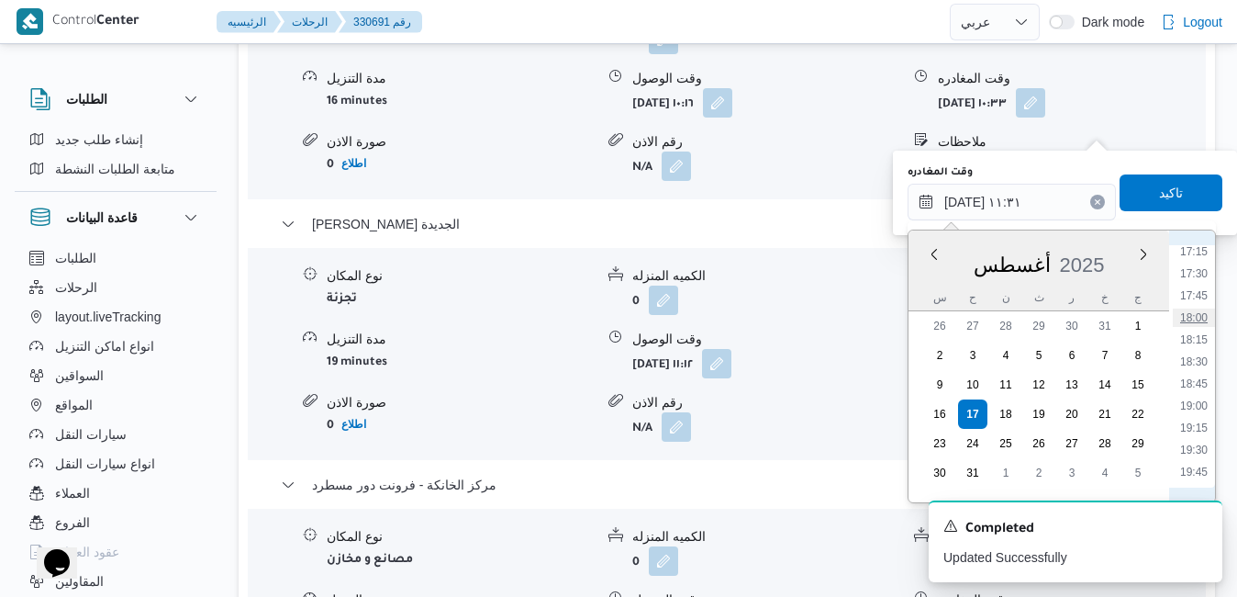
click at [1202, 314] on li "18:00" at bounding box center [1194, 317] width 42 height 18
type input "١٧/٠٨/٢٠٢٥ ١٨:٠٠"
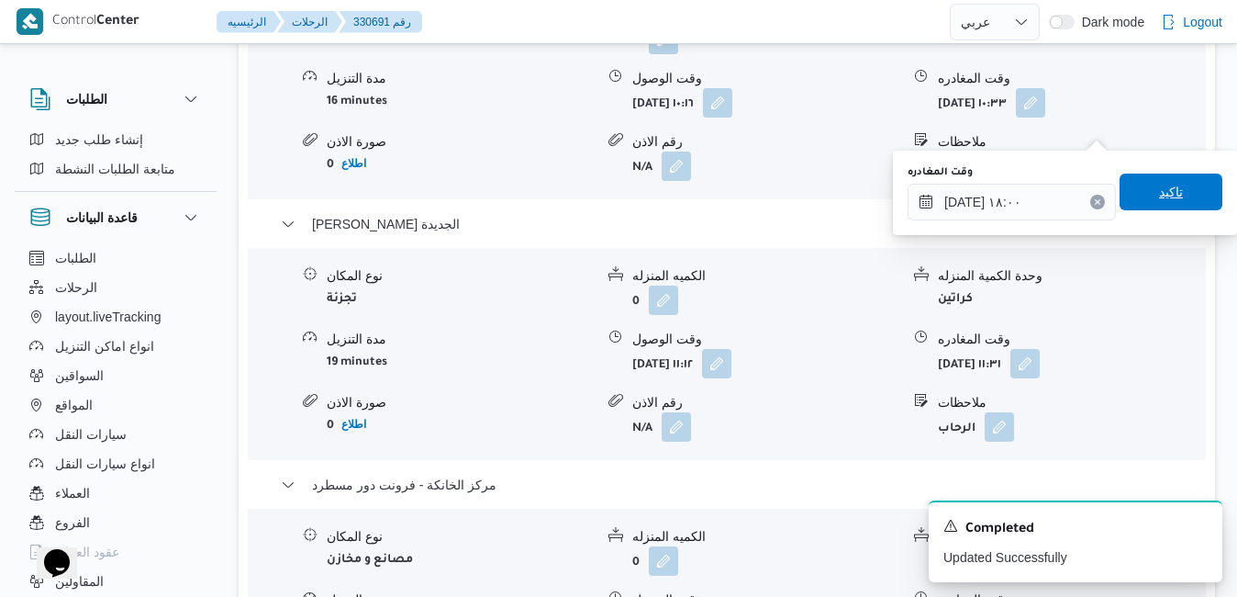
click at [1163, 192] on span "تاكيد" at bounding box center [1171, 192] width 24 height 22
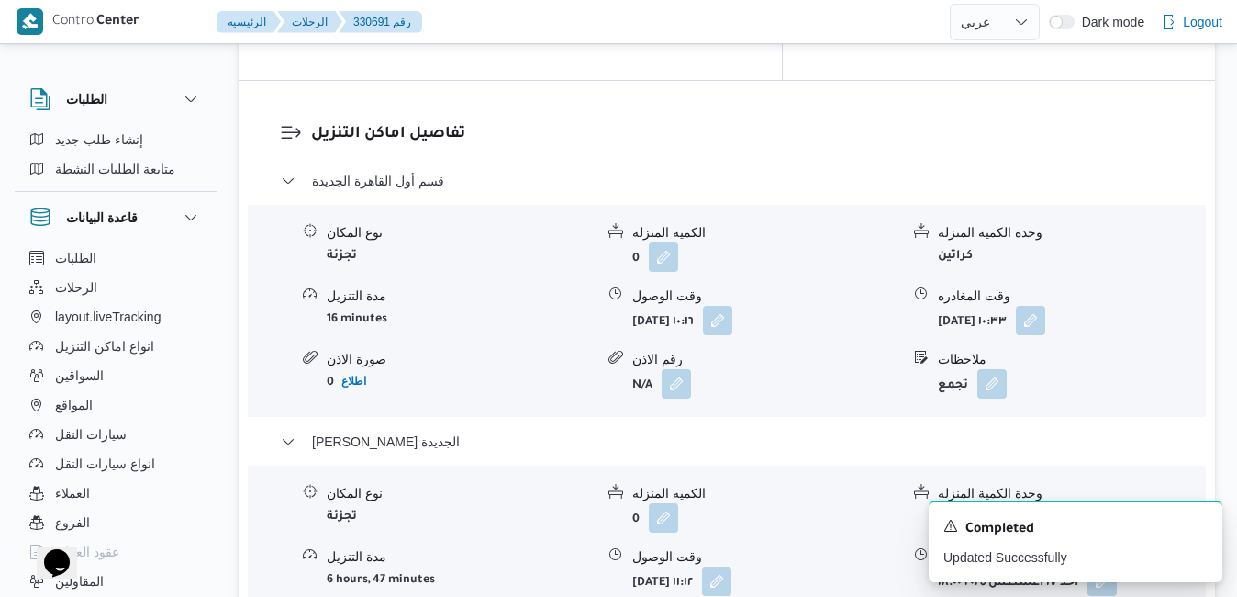
scroll to position [1689, 0]
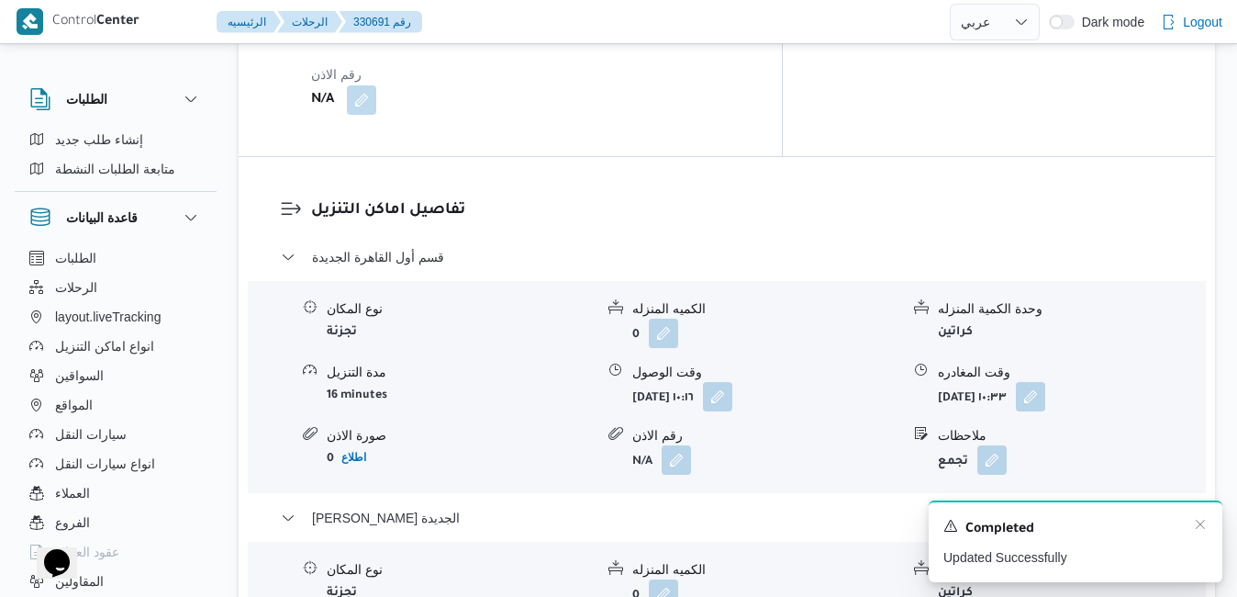
click at [1204, 518] on div "A new notification appears Completed Updated Successfully" at bounding box center [1076, 541] width 294 height 82
click at [1199, 528] on icon "Dismiss toast" at bounding box center [1200, 524] width 9 height 9
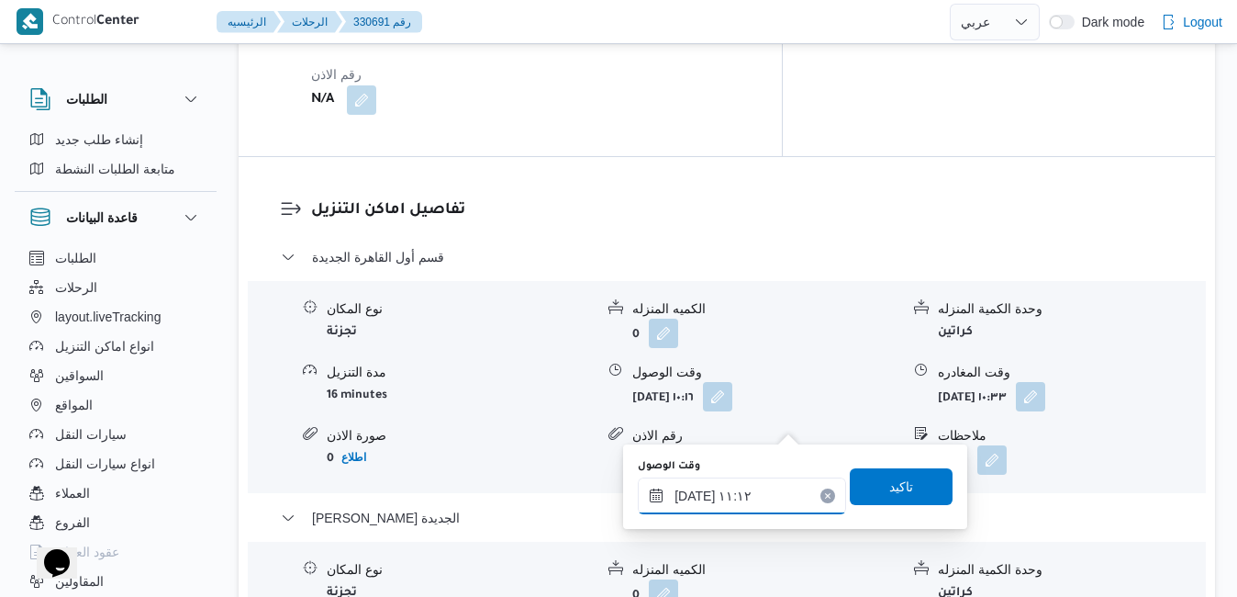
click at [735, 497] on input "١٧/٠٨/٢٠٢٥ ١١:١٢" at bounding box center [742, 495] width 208 height 37
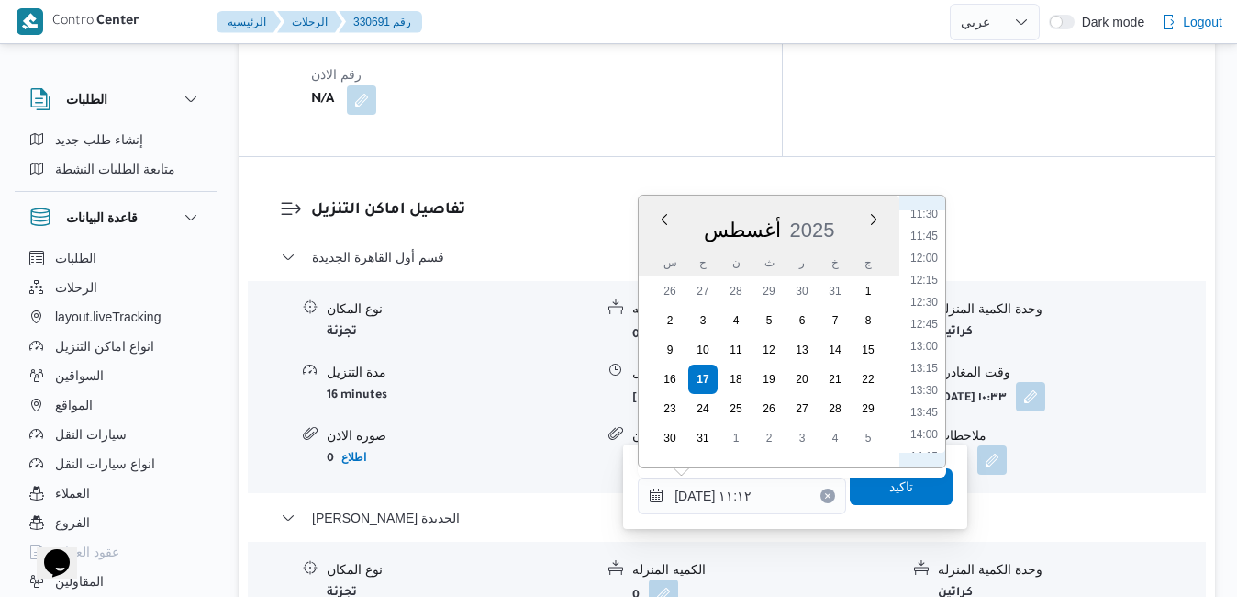
scroll to position [1055, 0]
click at [926, 440] on li "14:30" at bounding box center [924, 442] width 42 height 18
type input "١٧/٠٨/٢٠٢٥ ١٤:٣٠"
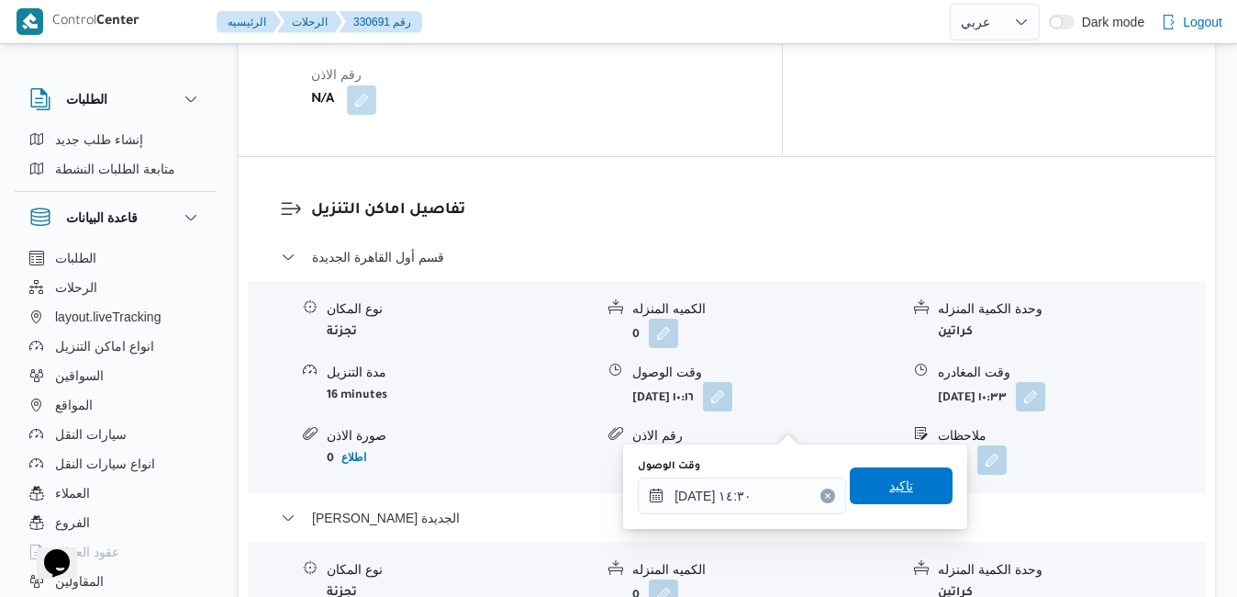
click at [897, 489] on span "تاكيد" at bounding box center [901, 486] width 24 height 22
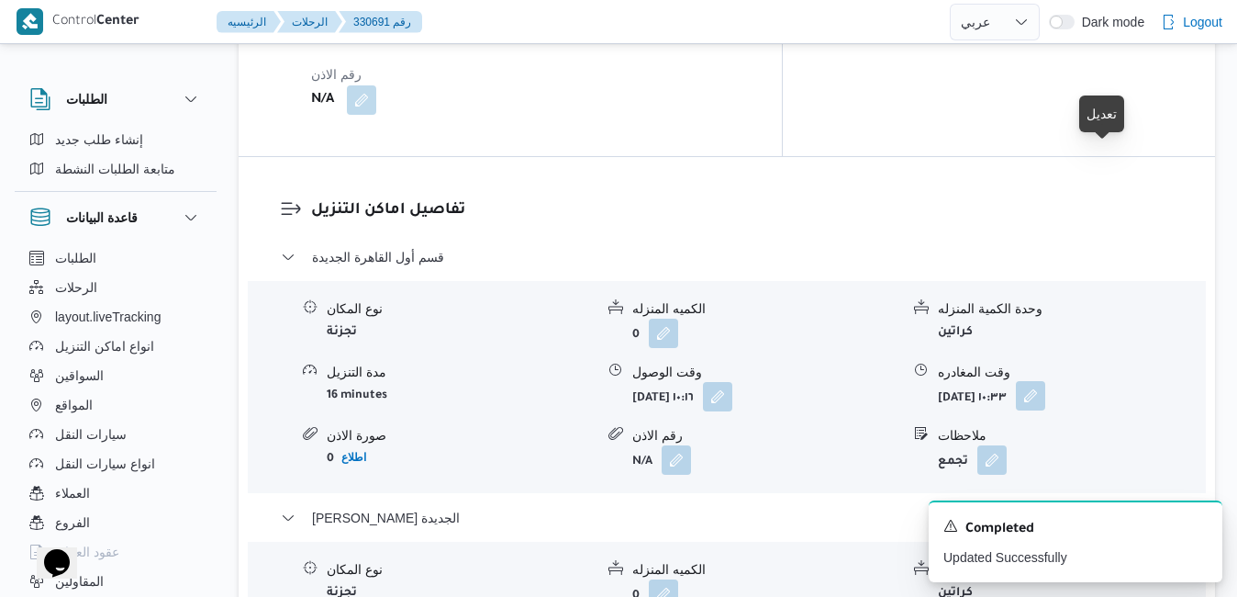
click at [1045, 381] on button "button" at bounding box center [1030, 395] width 29 height 29
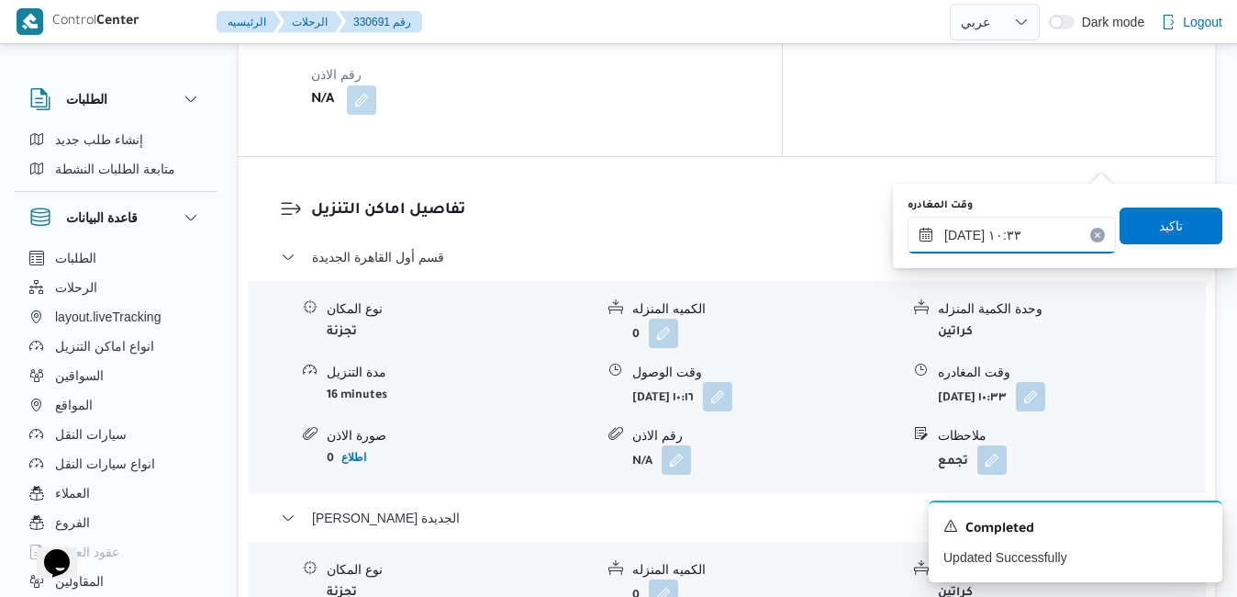
click at [1006, 248] on input "١٧/٠٨/٢٠٢٥ ١٠:٣٣" at bounding box center [1012, 235] width 208 height 37
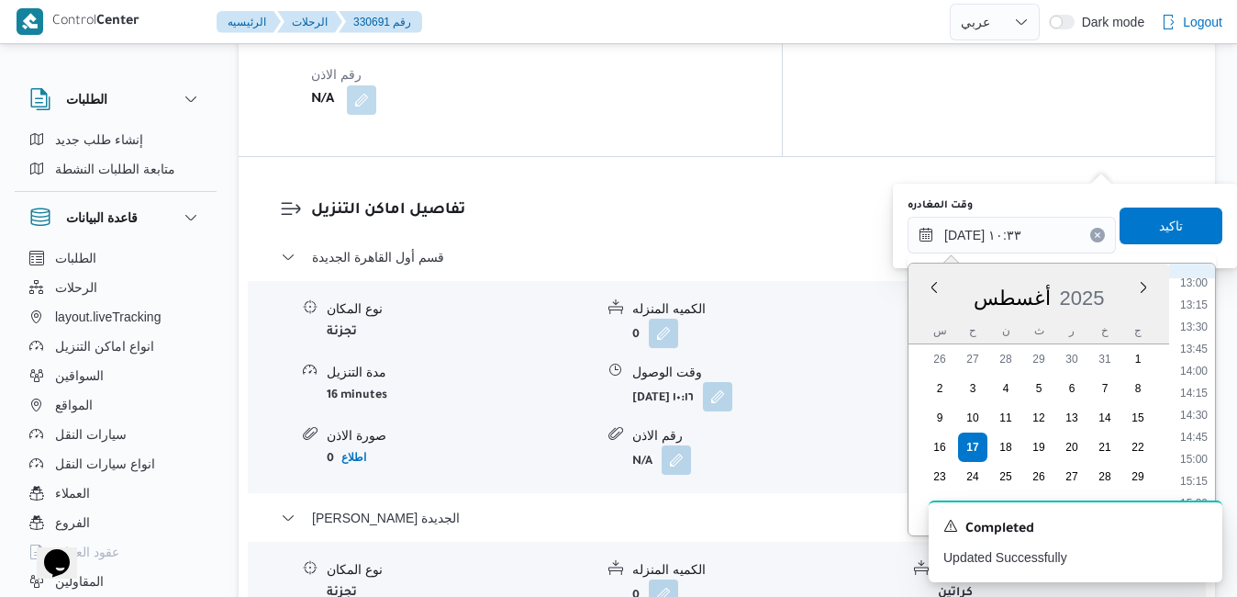
scroll to position [1223, 0]
click at [1200, 289] on li "14:00" at bounding box center [1194, 298] width 42 height 18
type input "١٧/٠٨/٢٠٢٥ ١٤:٠٠"
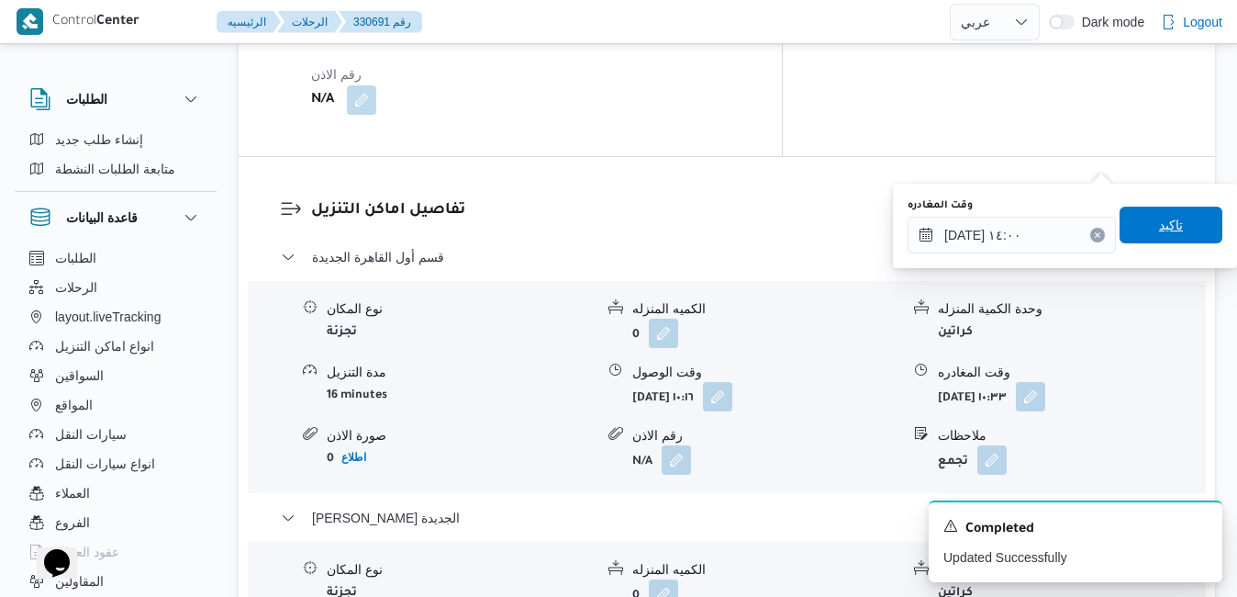
click at [1176, 236] on span "تاكيد" at bounding box center [1171, 225] width 103 height 37
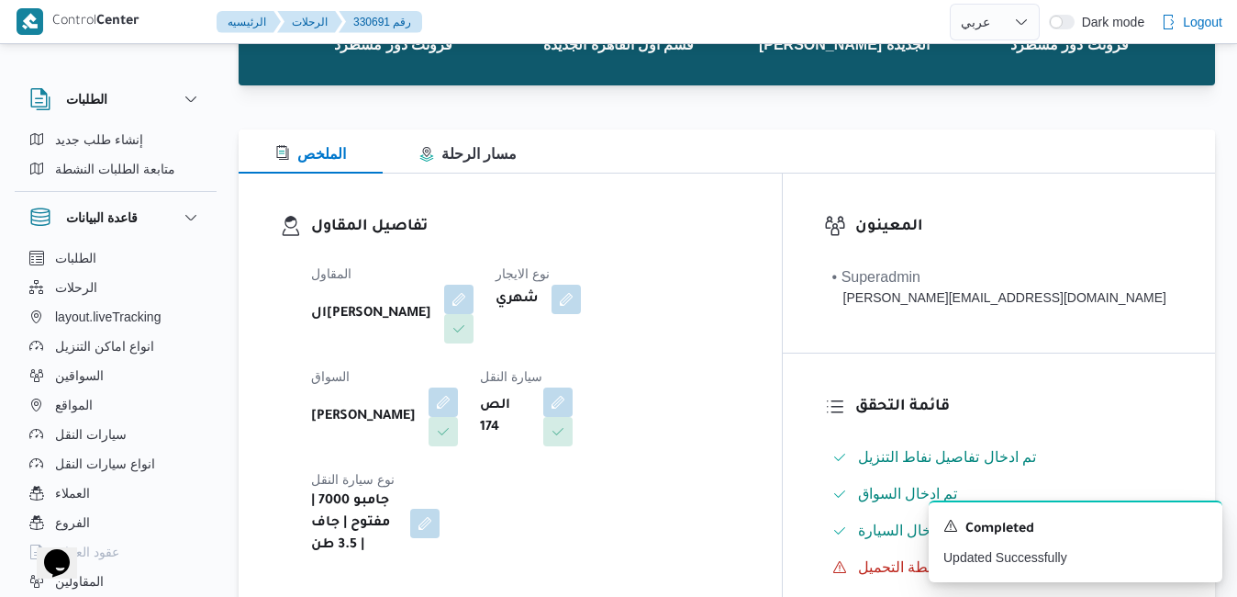
scroll to position [0, 0]
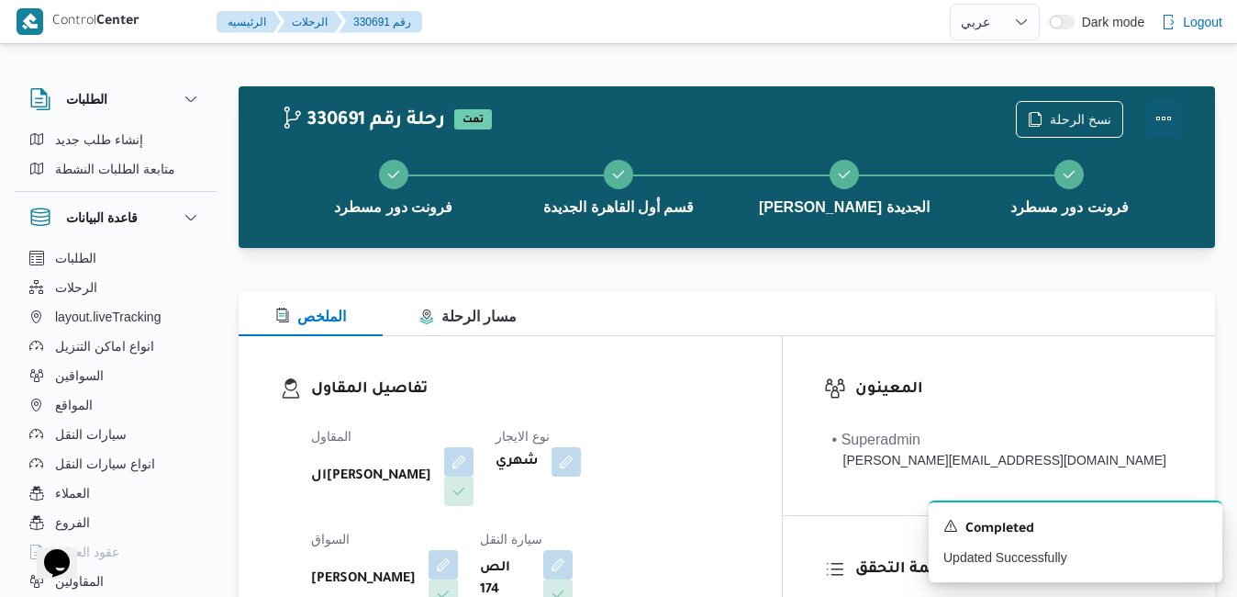
click at [1169, 118] on button "Actions" at bounding box center [1164, 118] width 37 height 37
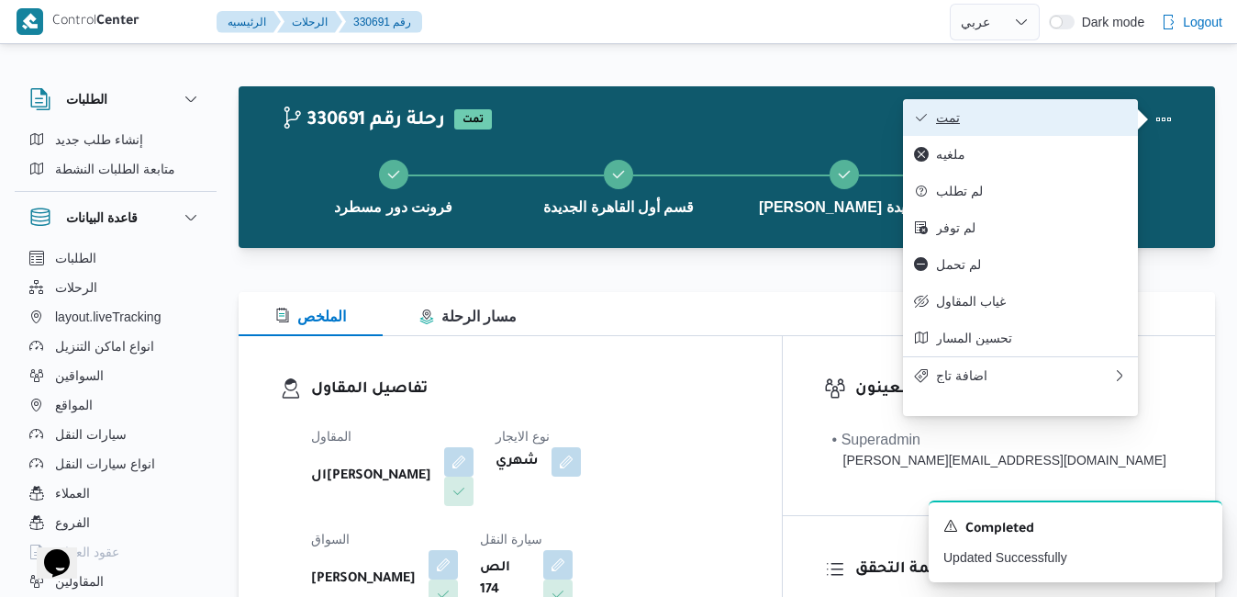
click at [1052, 116] on span "تمت" at bounding box center [1031, 117] width 191 height 15
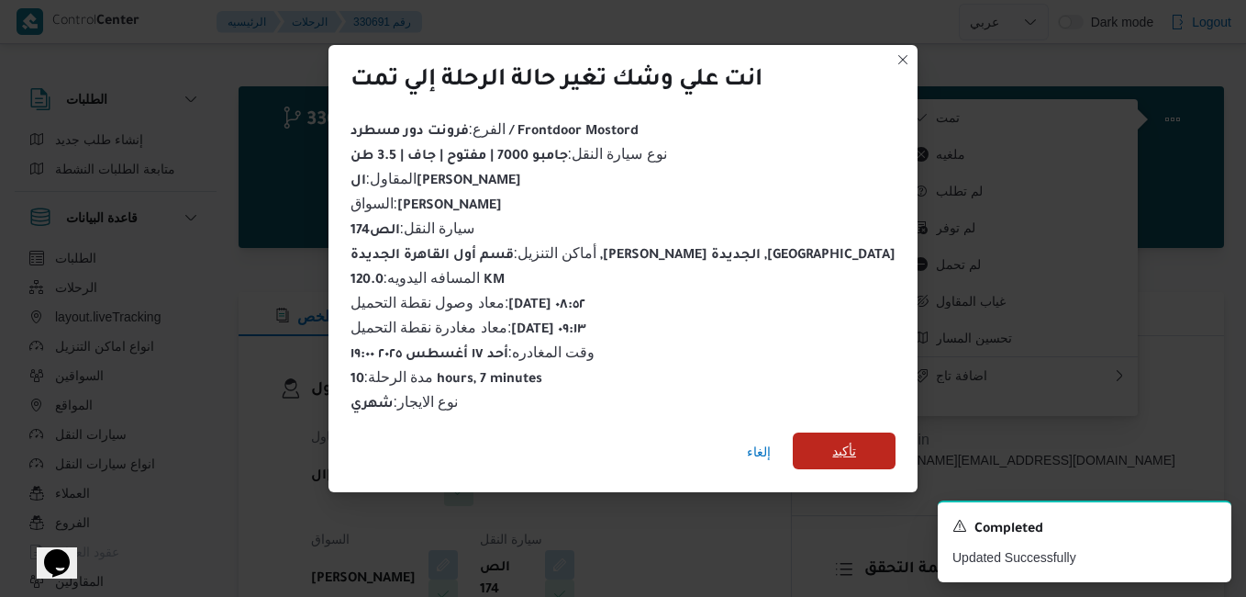
click at [833, 440] on span "تأكيد" at bounding box center [845, 451] width 24 height 22
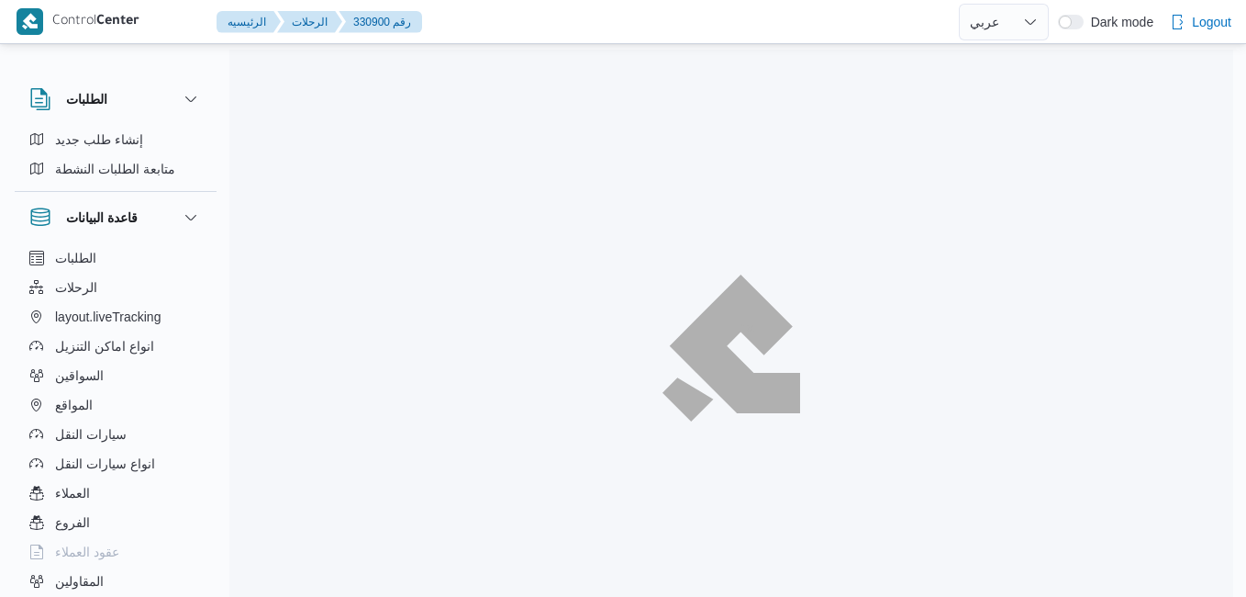
select select "ar"
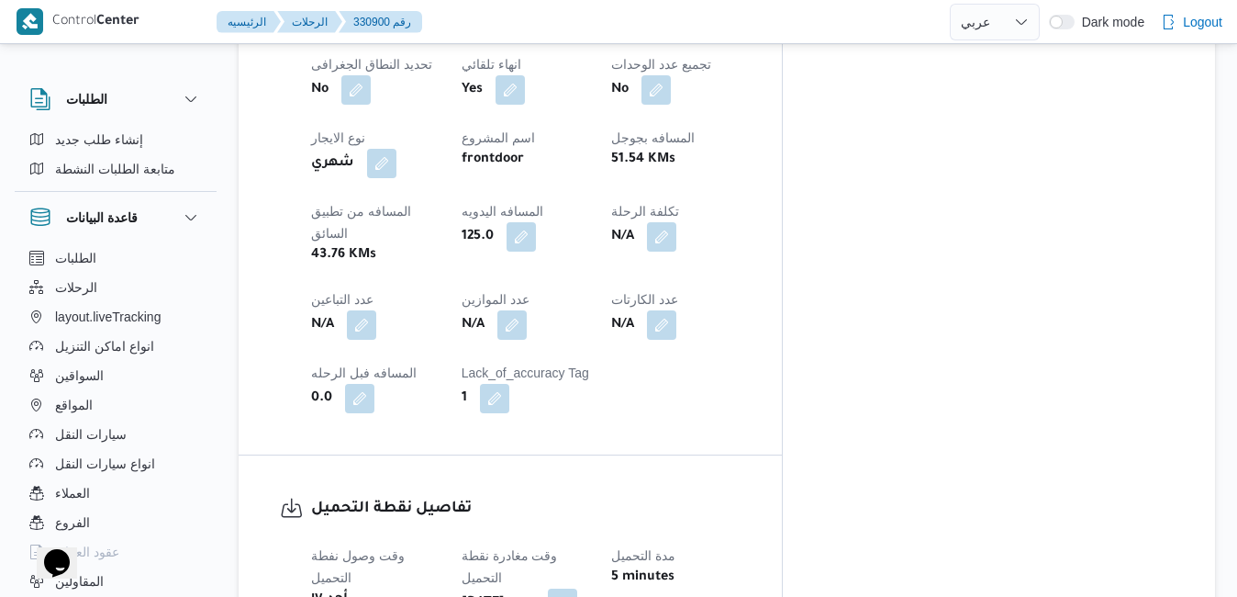
scroll to position [1248, 0]
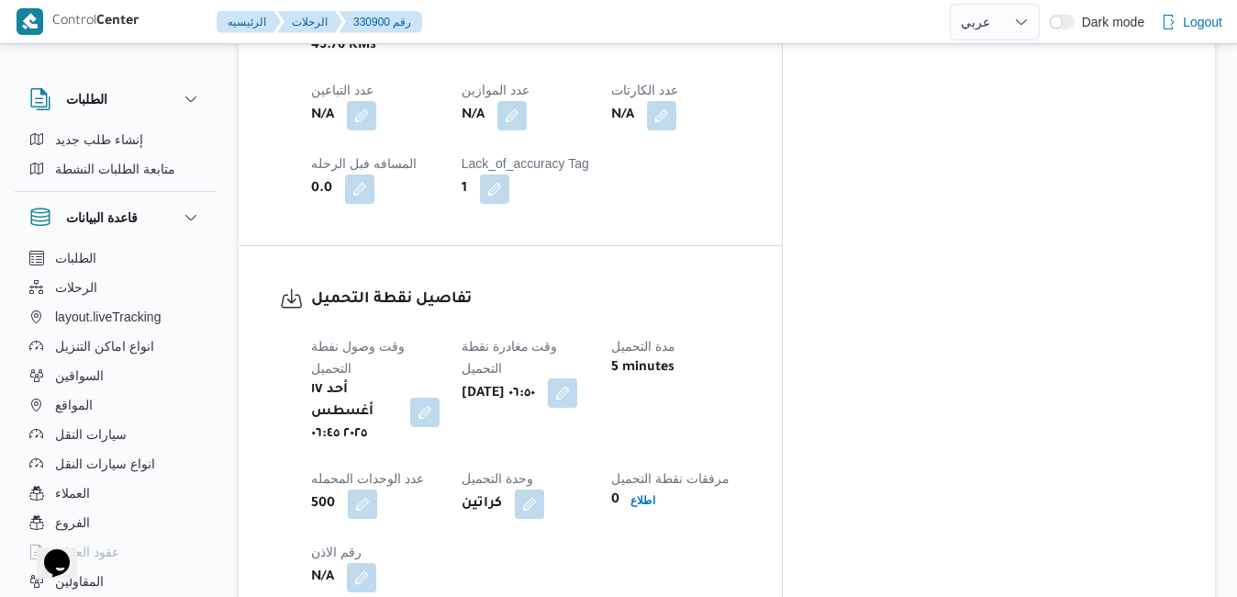
click at [577, 378] on button "button" at bounding box center [562, 392] width 29 height 29
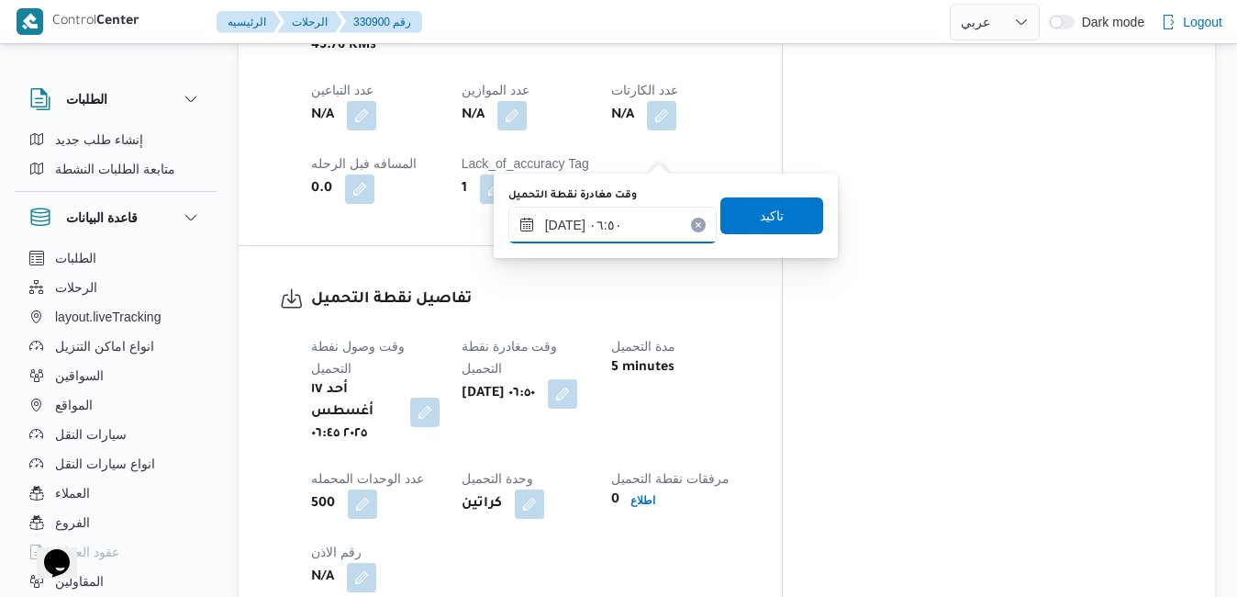
click at [615, 220] on input "[DATE] ٠٦:٥٠" at bounding box center [613, 225] width 208 height 37
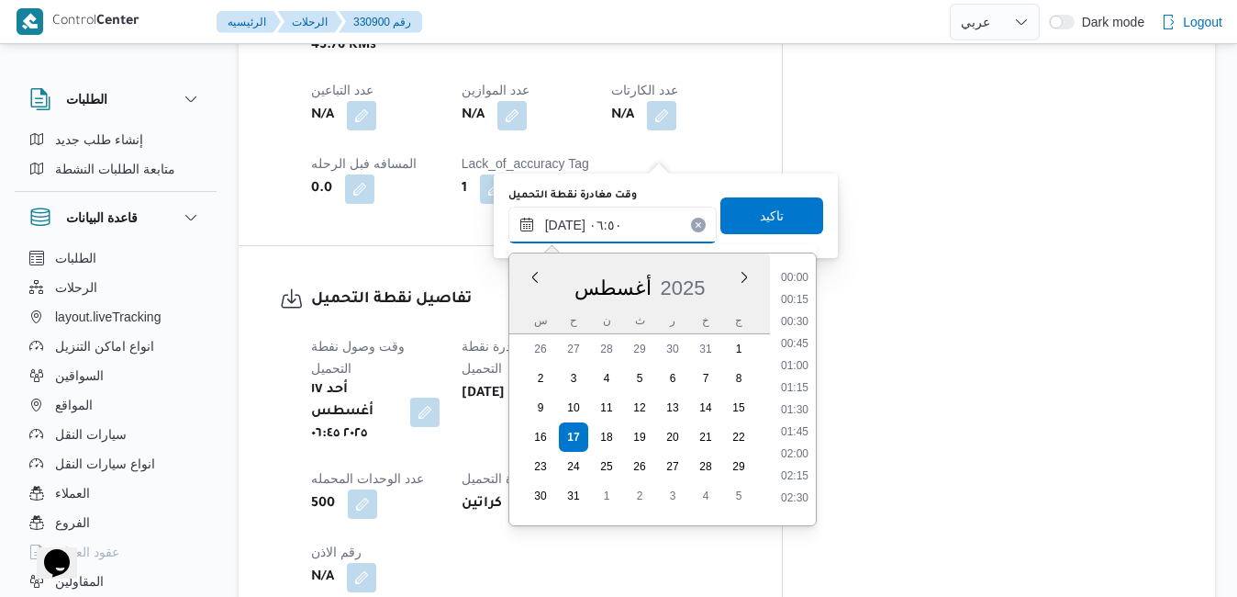
scroll to position [468, 0]
click at [798, 443] on li "07:15" at bounding box center [795, 448] width 42 height 18
type input "[DATE] ٠٧:١٥"
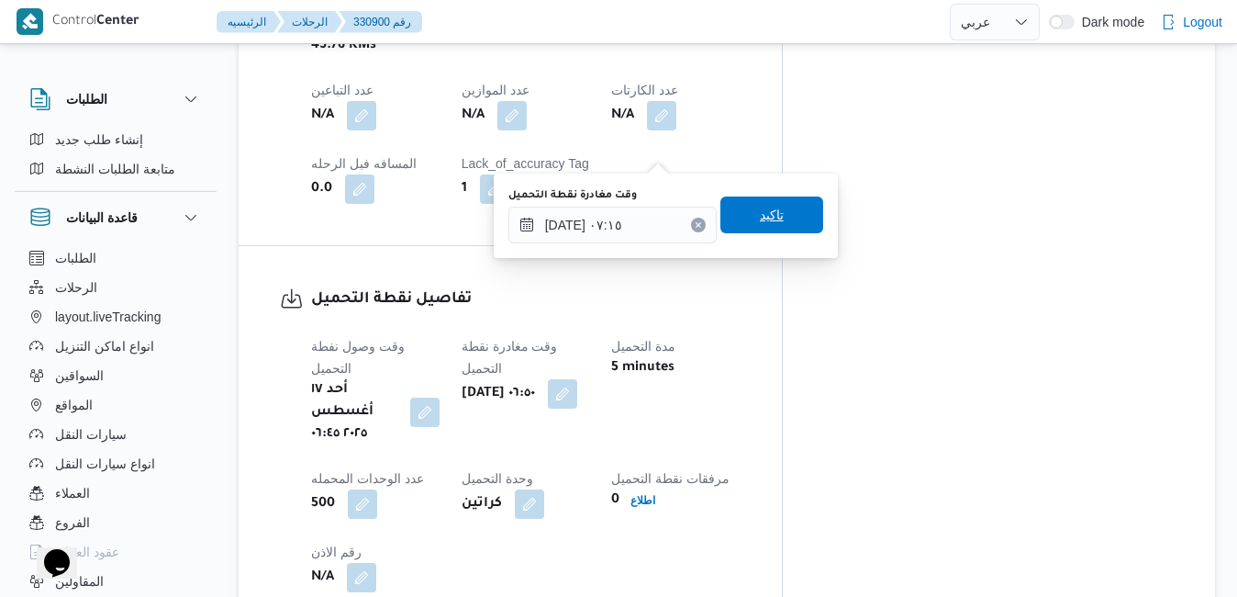
click at [783, 217] on span "تاكيد" at bounding box center [772, 214] width 103 height 37
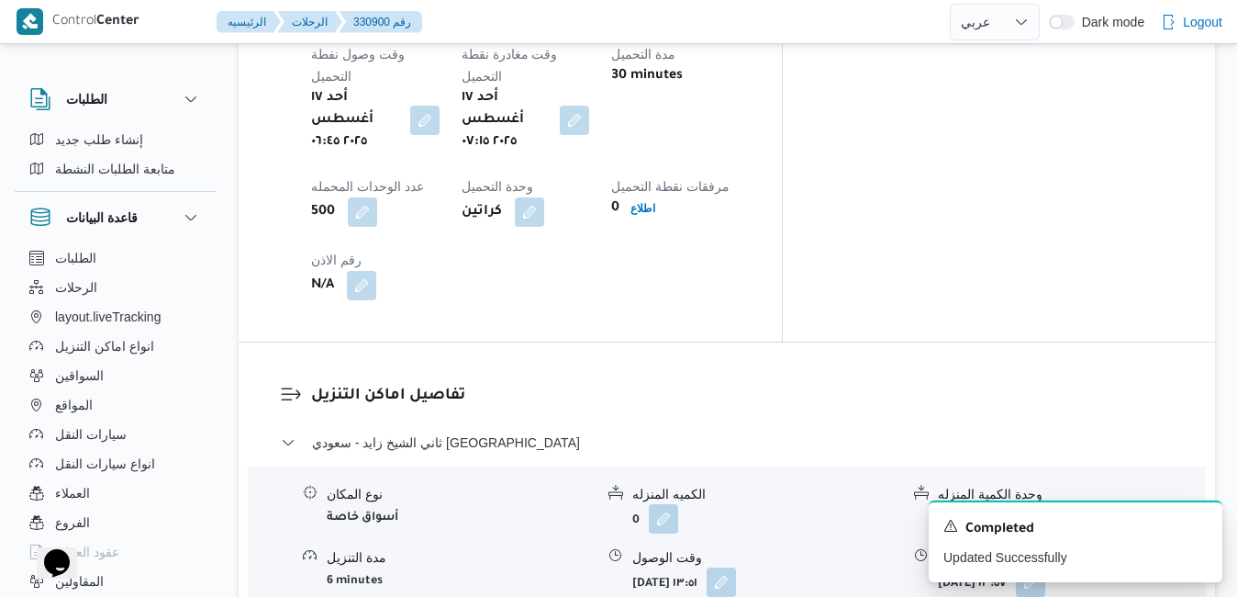
scroll to position [1542, 0]
click at [736, 565] on button "button" at bounding box center [721, 579] width 29 height 29
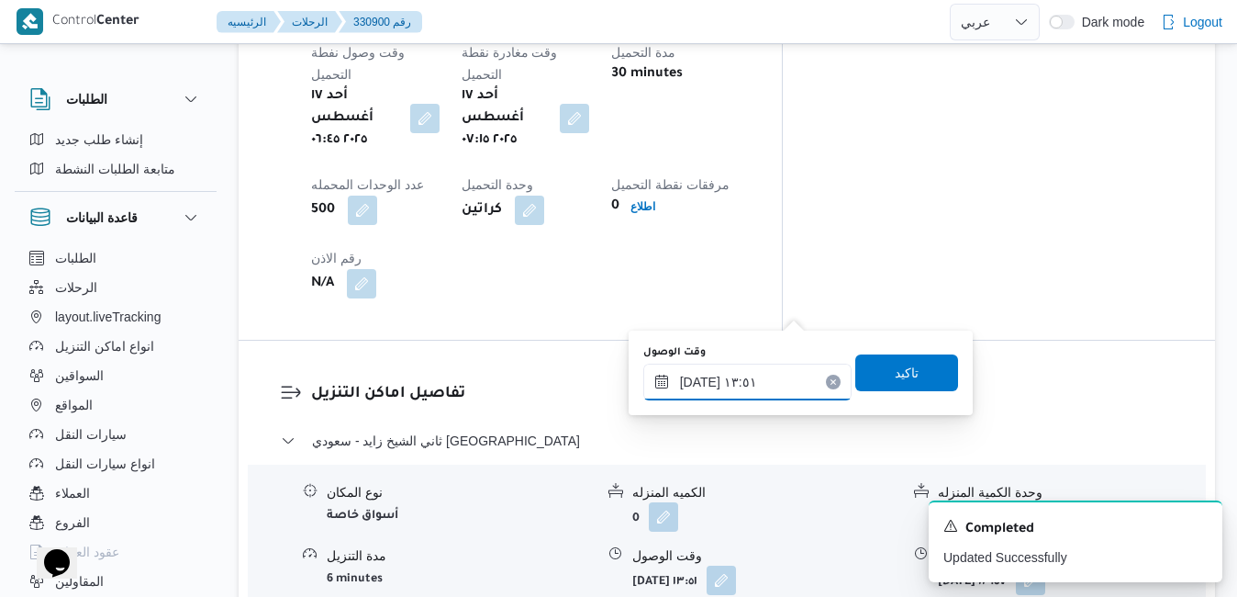
click at [736, 376] on input "[DATE] ١٣:٥١" at bounding box center [747, 381] width 208 height 37
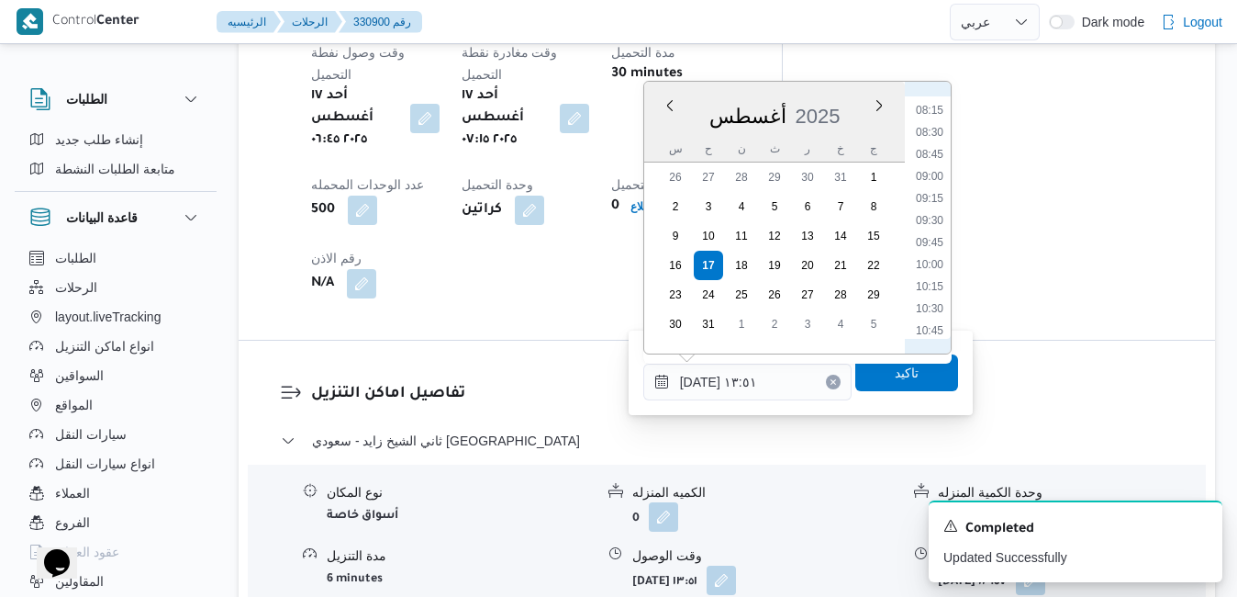
scroll to position [661, 0]
click at [926, 178] on li "08:15" at bounding box center [930, 171] width 42 height 18
type input "[DATE] ٠٨:١٥"
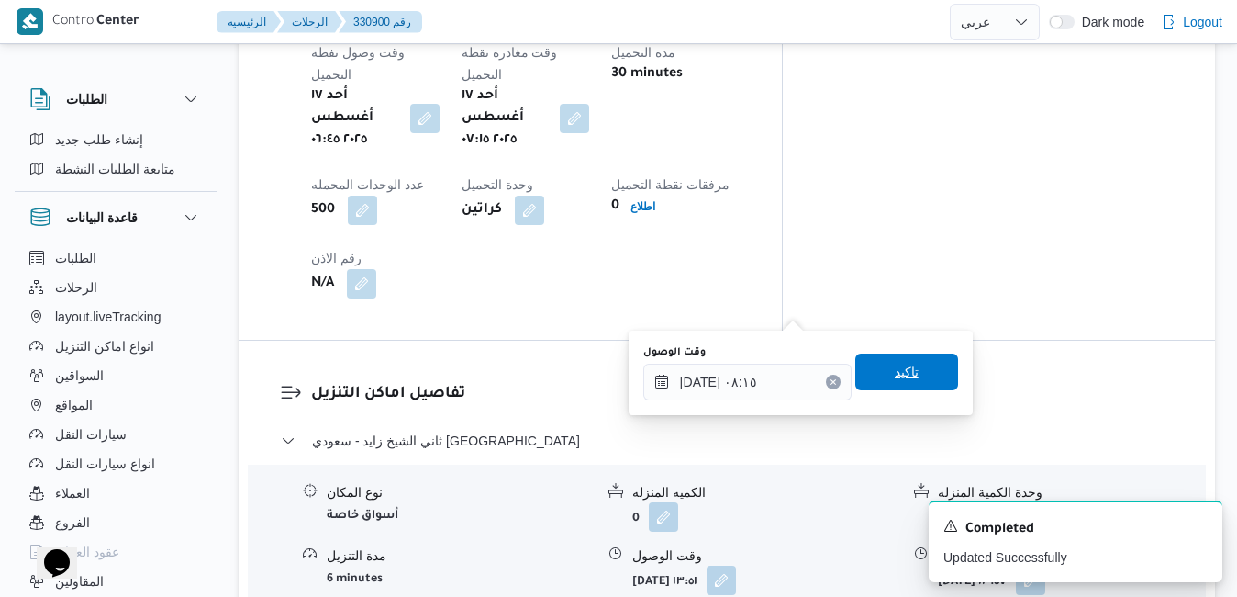
click at [895, 369] on span "تاكيد" at bounding box center [907, 372] width 24 height 22
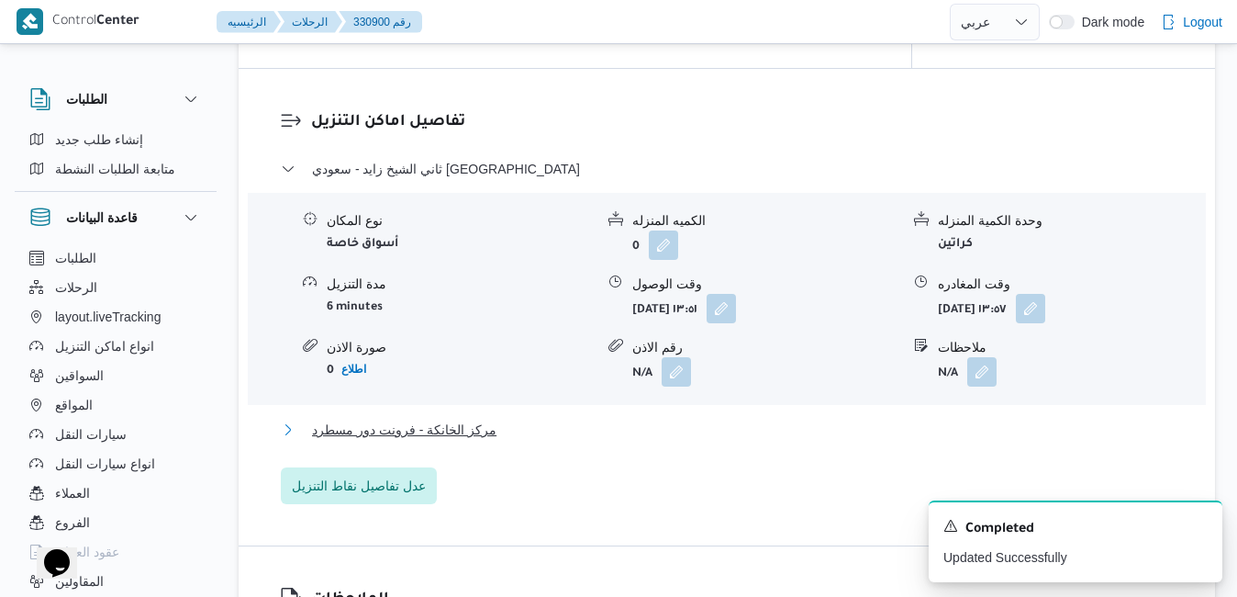
click at [751, 425] on button "مركز الخانكة - فرونت دور مسطرد" at bounding box center [727, 430] width 893 height 22
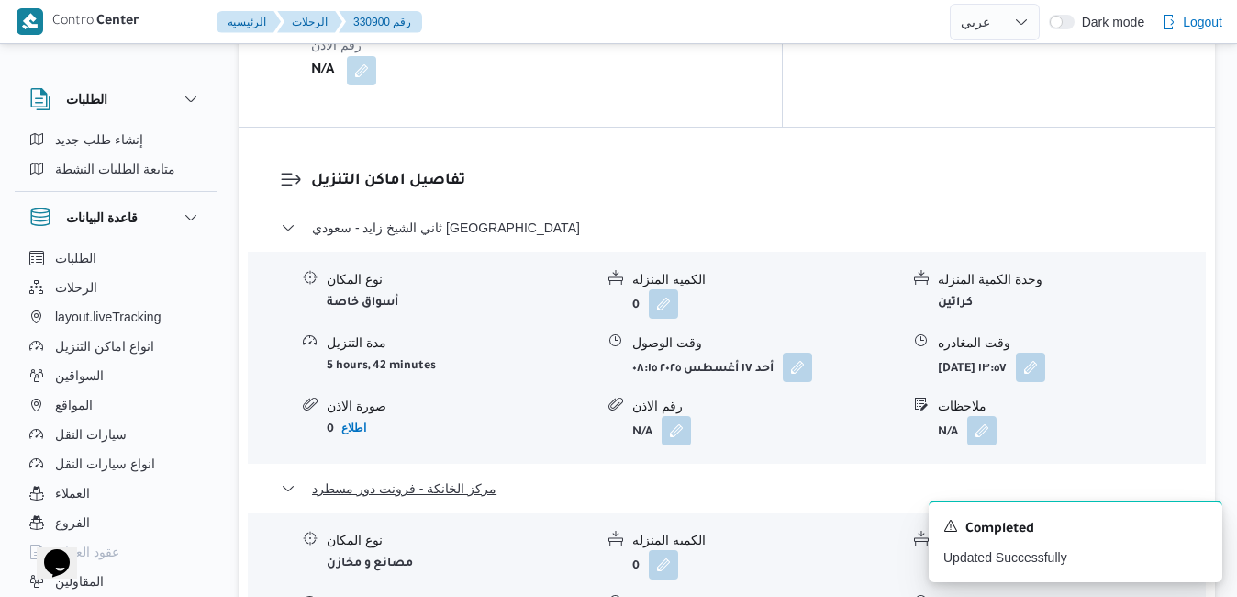
scroll to position [1799, 0]
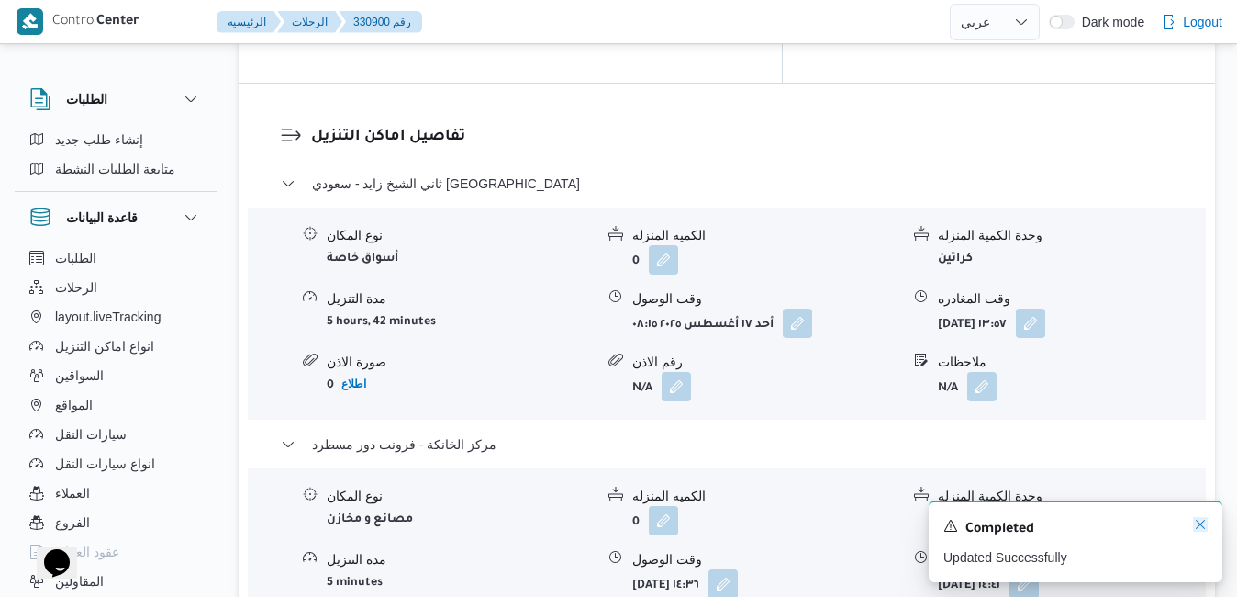
click at [1202, 527] on icon "Dismiss toast" at bounding box center [1200, 524] width 15 height 15
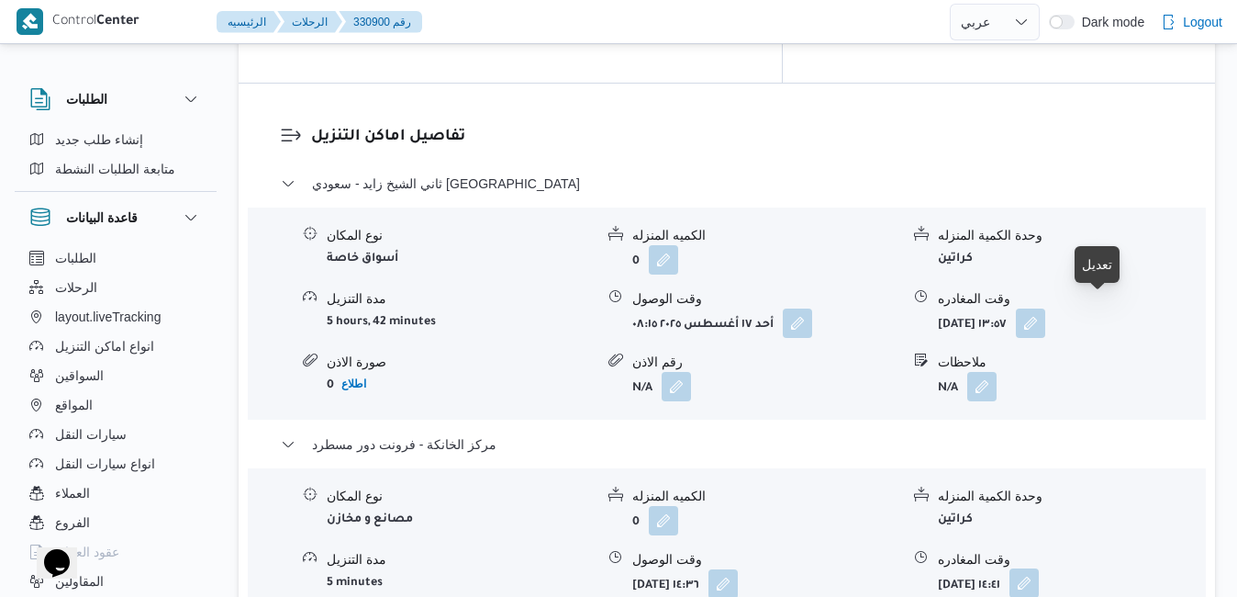
click at [1039, 568] on button "button" at bounding box center [1024, 582] width 29 height 29
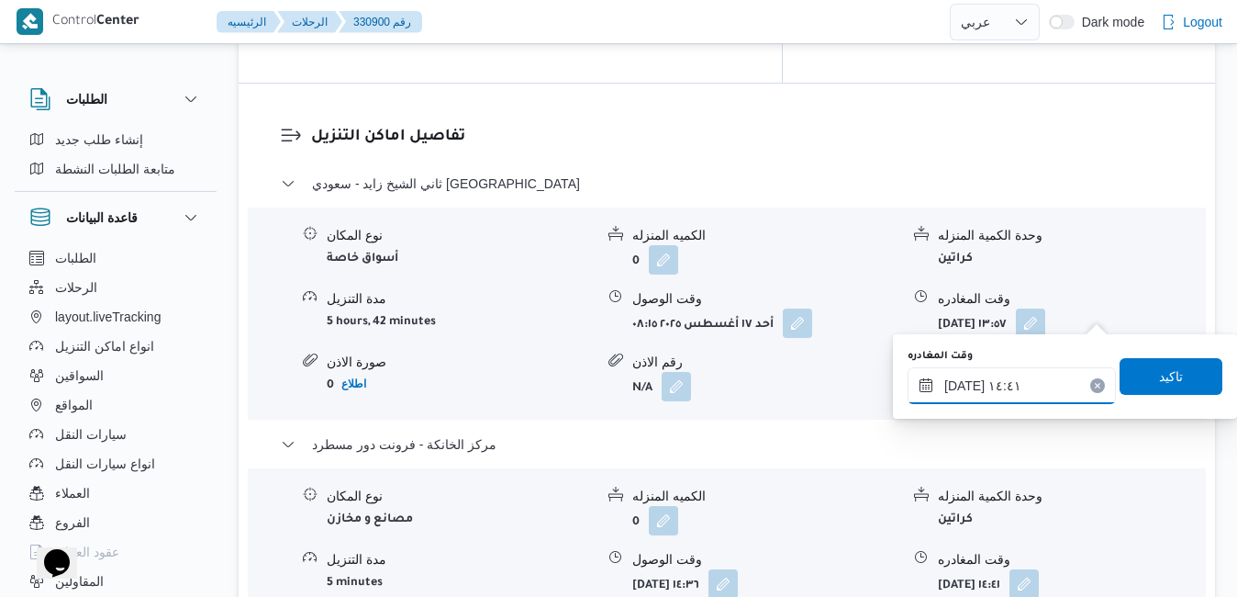
click at [1023, 390] on input "[DATE] ١٤:٤١" at bounding box center [1012, 385] width 208 height 37
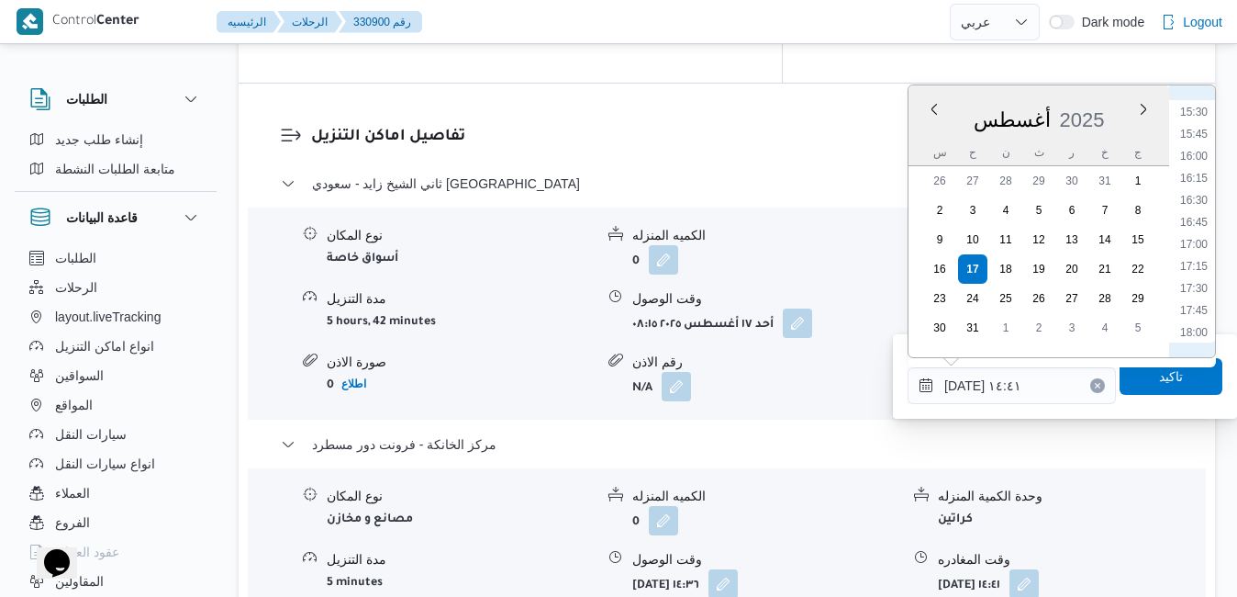
scroll to position [1575, 0]
click at [1203, 291] on li "20:00" at bounding box center [1194, 296] width 42 height 18
type input "[DATE] ٢٠:٠٠"
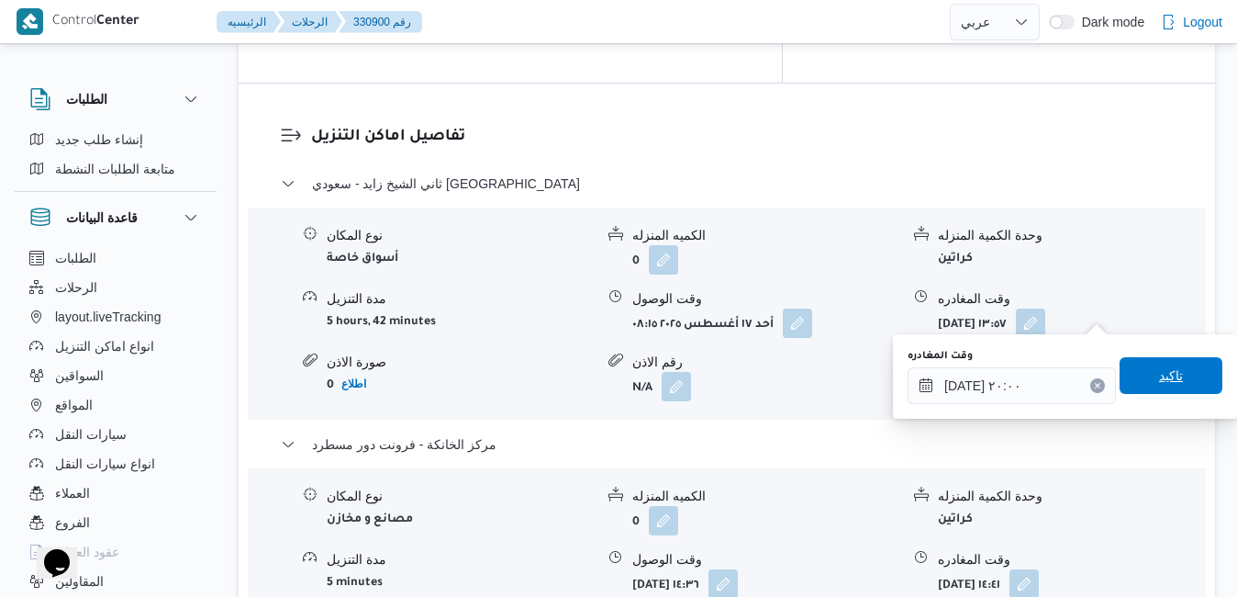
click at [1159, 368] on span "تاكيد" at bounding box center [1171, 375] width 24 height 22
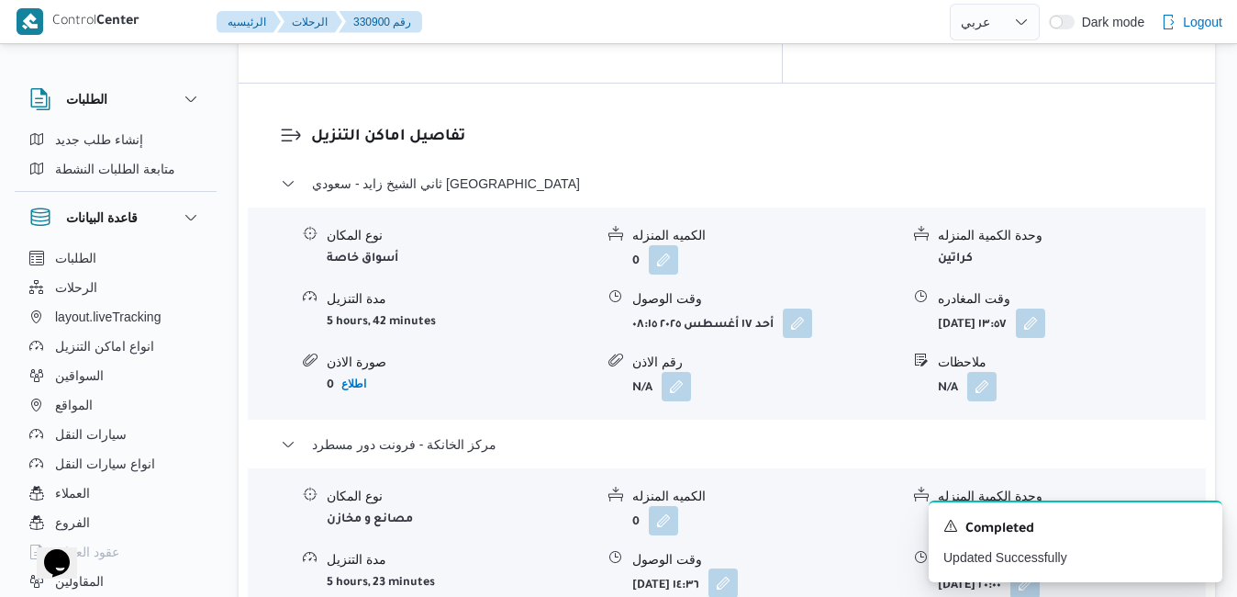
click at [738, 568] on button "button" at bounding box center [723, 582] width 29 height 29
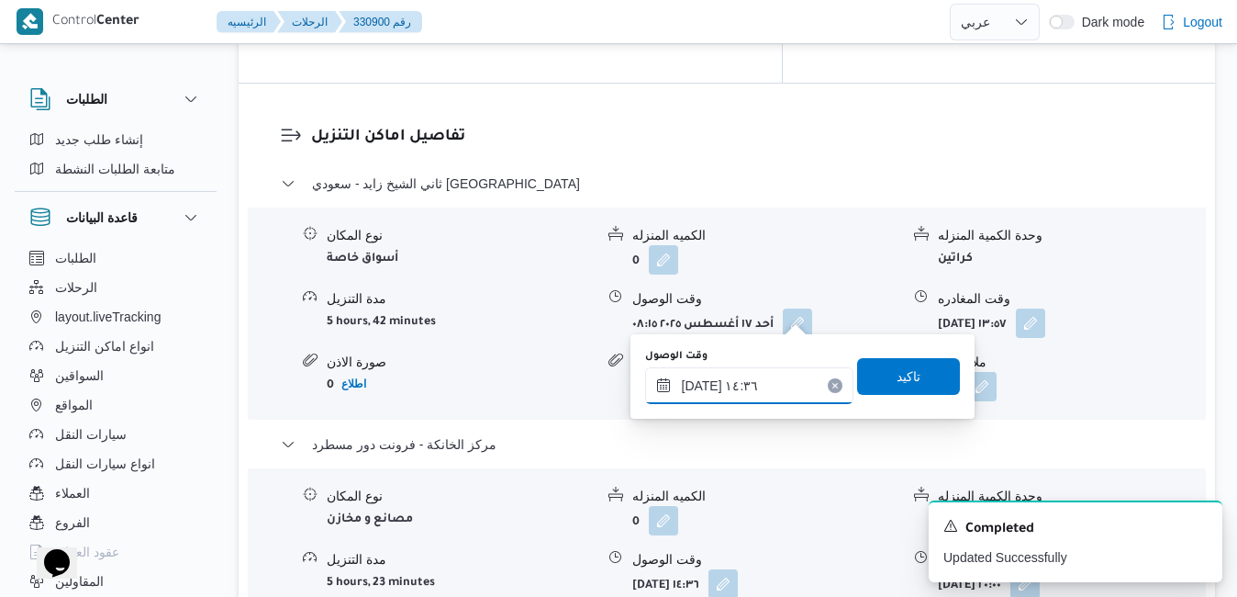
click at [743, 387] on input "[DATE] ١٤:٣٦" at bounding box center [749, 385] width 208 height 37
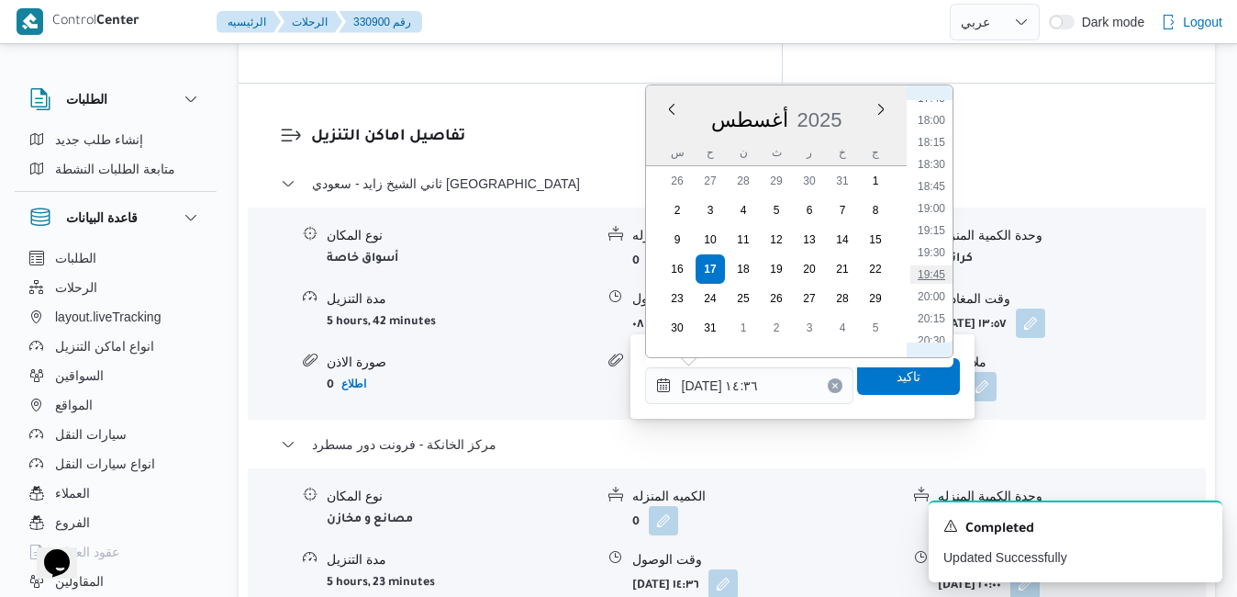
click at [936, 271] on li "19:45" at bounding box center [932, 274] width 42 height 18
type input "[DATE] ١٩:٤٥"
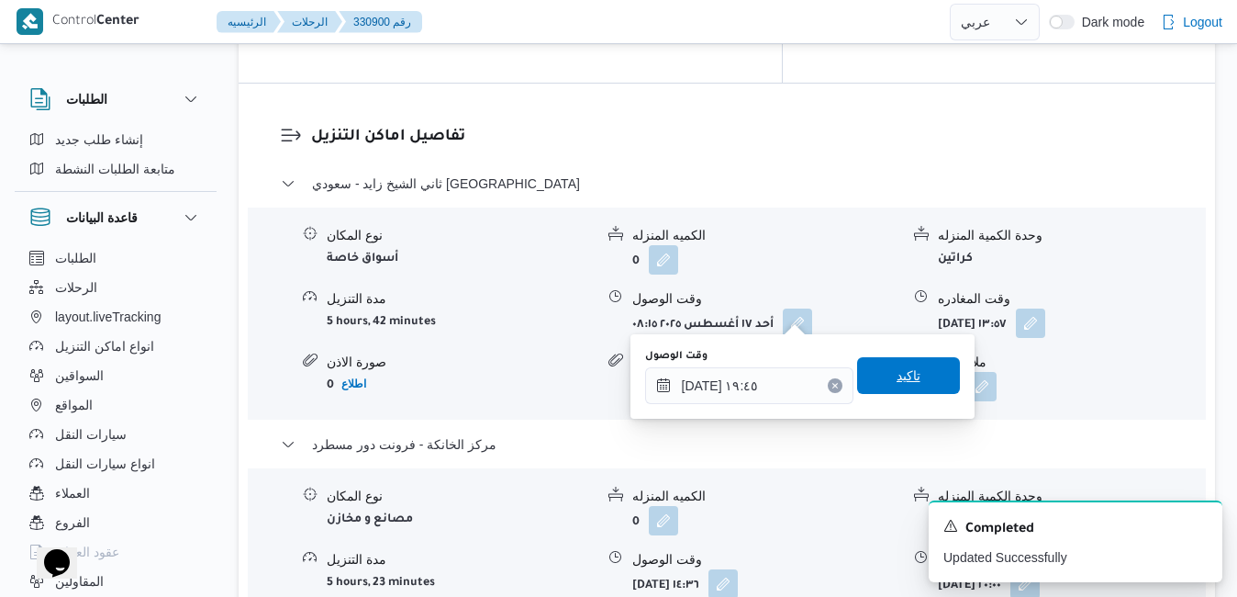
click at [897, 379] on span "تاكيد" at bounding box center [909, 375] width 24 height 22
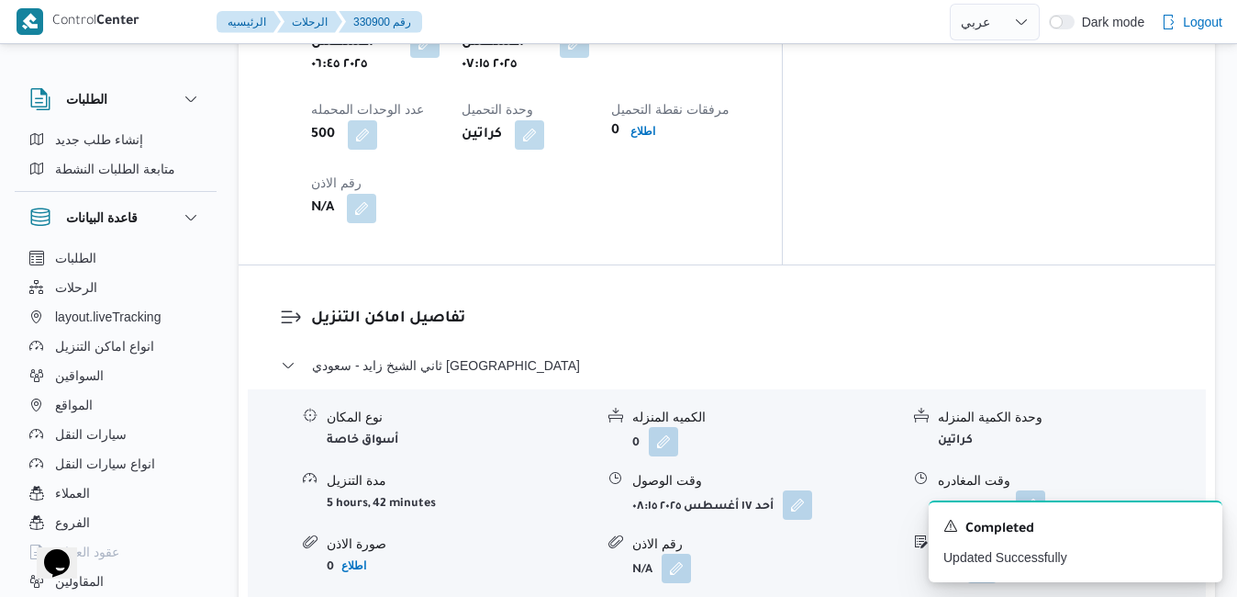
scroll to position [1615, 0]
click at [1202, 529] on icon "Dismiss toast" at bounding box center [1200, 524] width 15 height 15
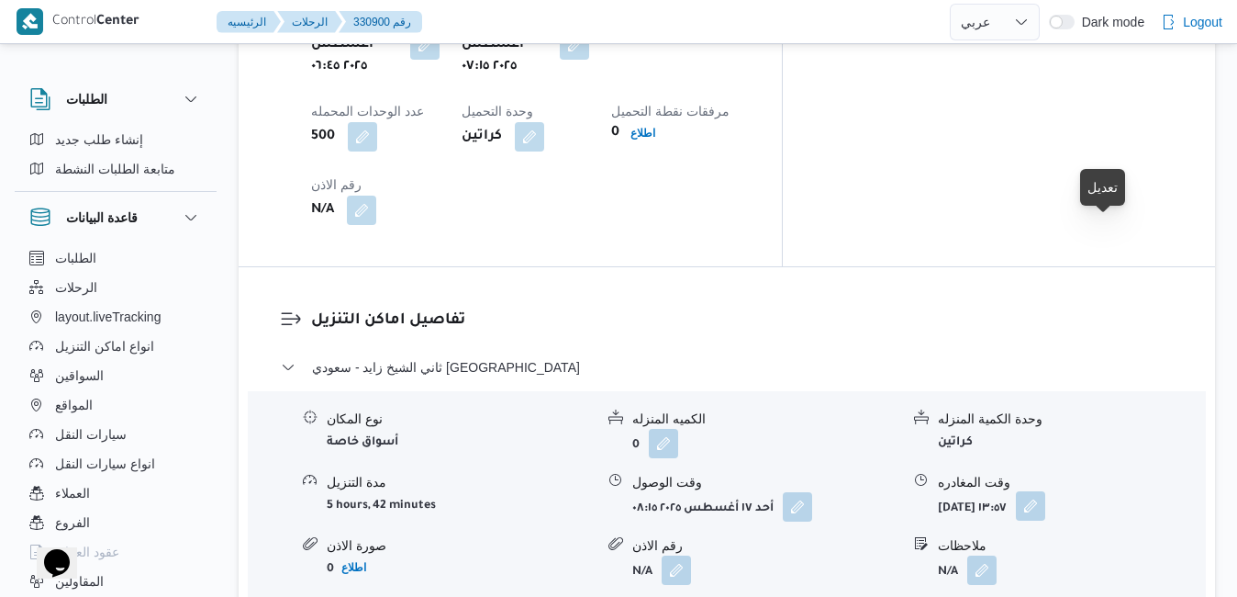
click at [1045, 491] on button "button" at bounding box center [1030, 505] width 29 height 29
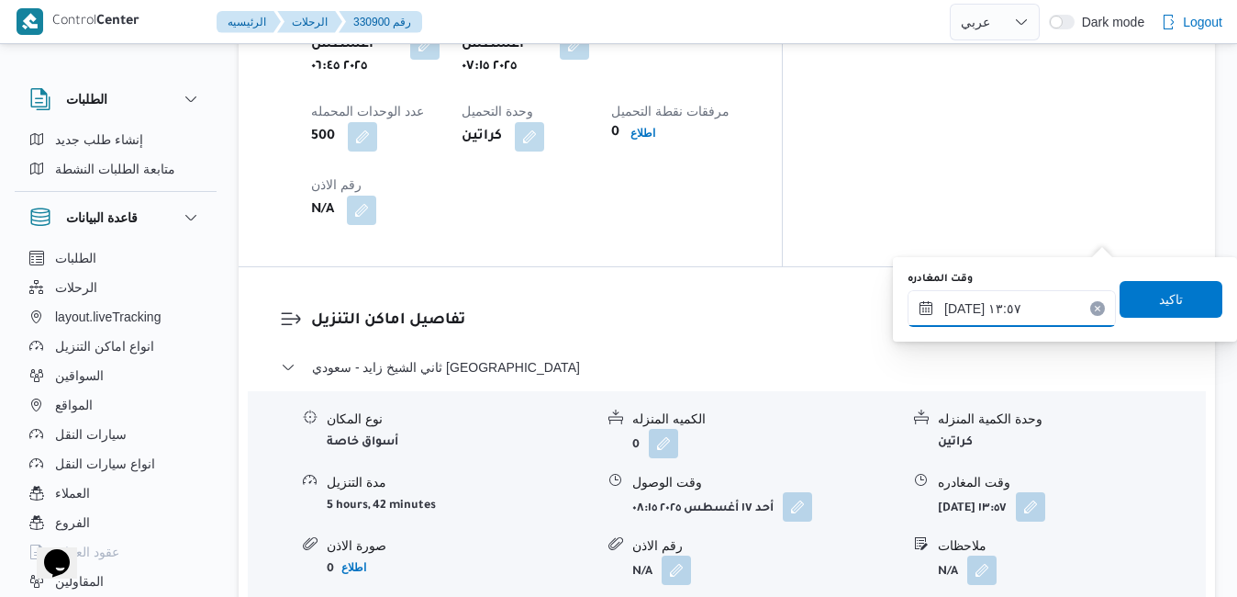
click at [1001, 304] on input "[DATE] ١٣:٥٧" at bounding box center [1012, 308] width 208 height 37
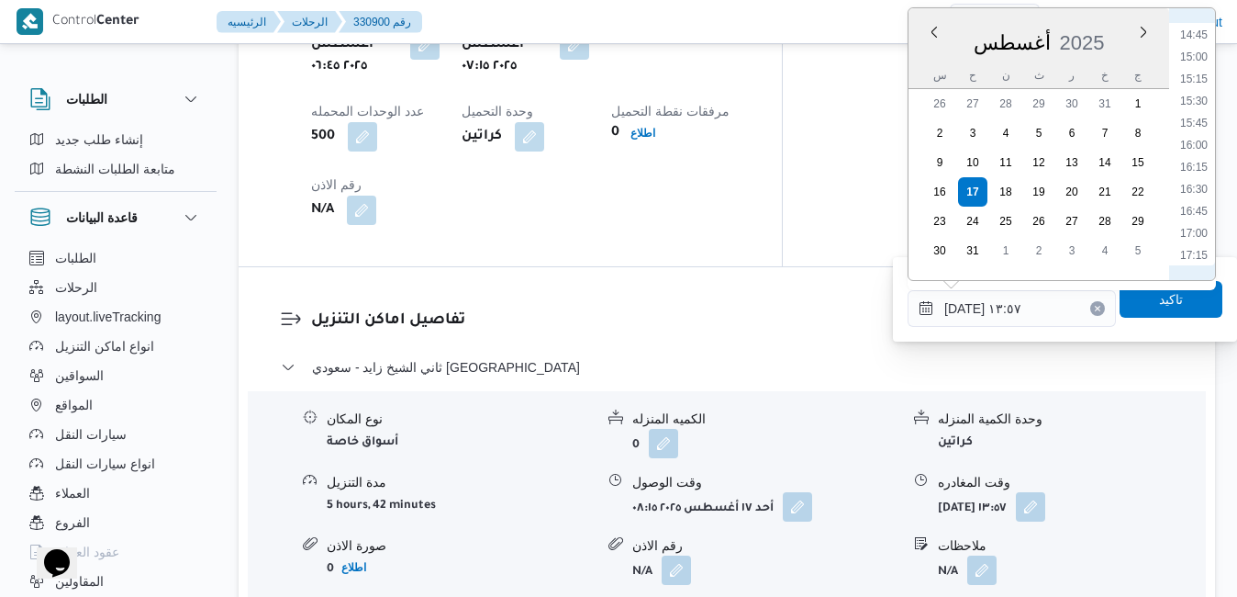
scroll to position [1509, 0]
click at [1197, 153] on li "18:30" at bounding box center [1194, 153] width 42 height 18
type input "[DATE] ١٨:٣٠"
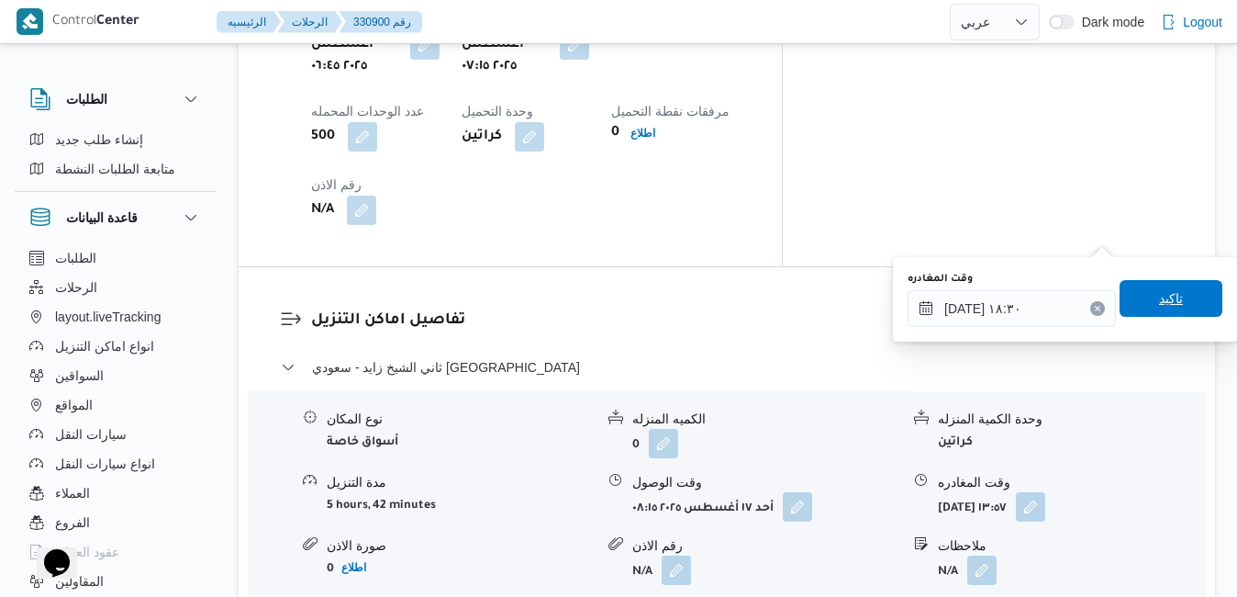
click at [1160, 307] on span "تاكيد" at bounding box center [1171, 298] width 24 height 22
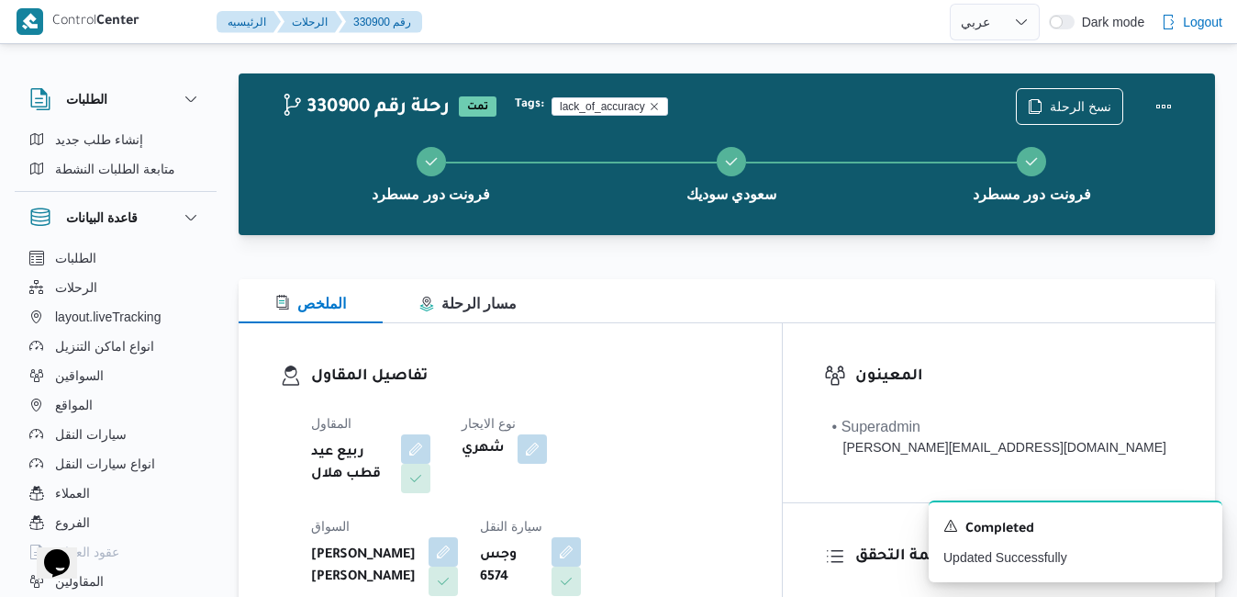
scroll to position [0, 0]
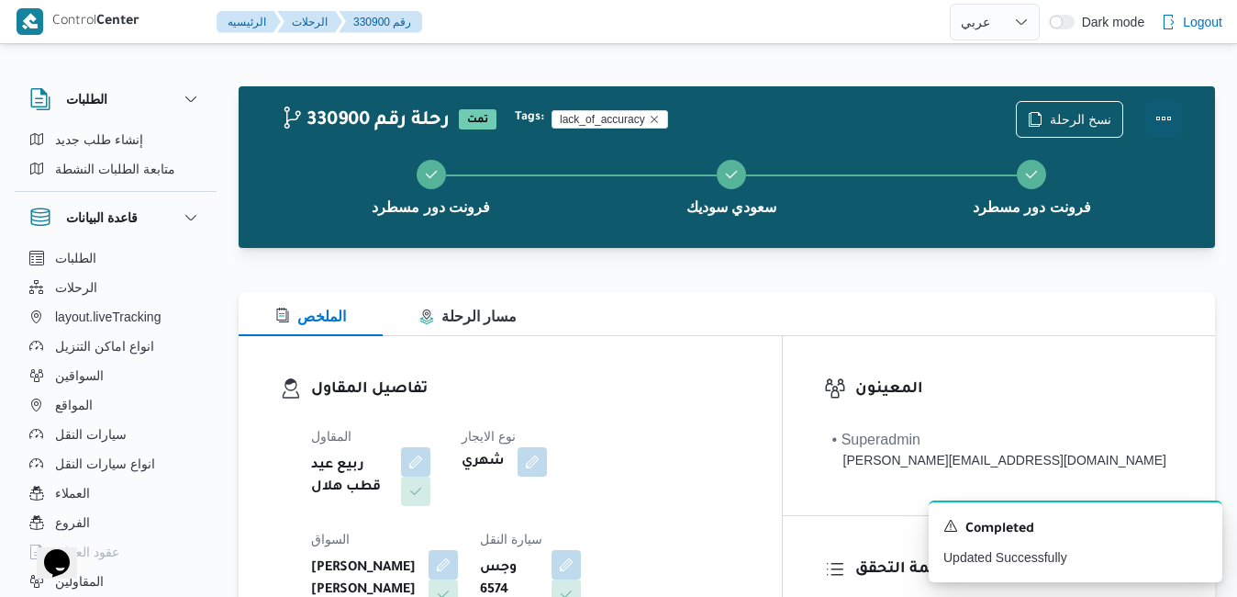
click at [1169, 121] on button "Actions" at bounding box center [1164, 118] width 37 height 37
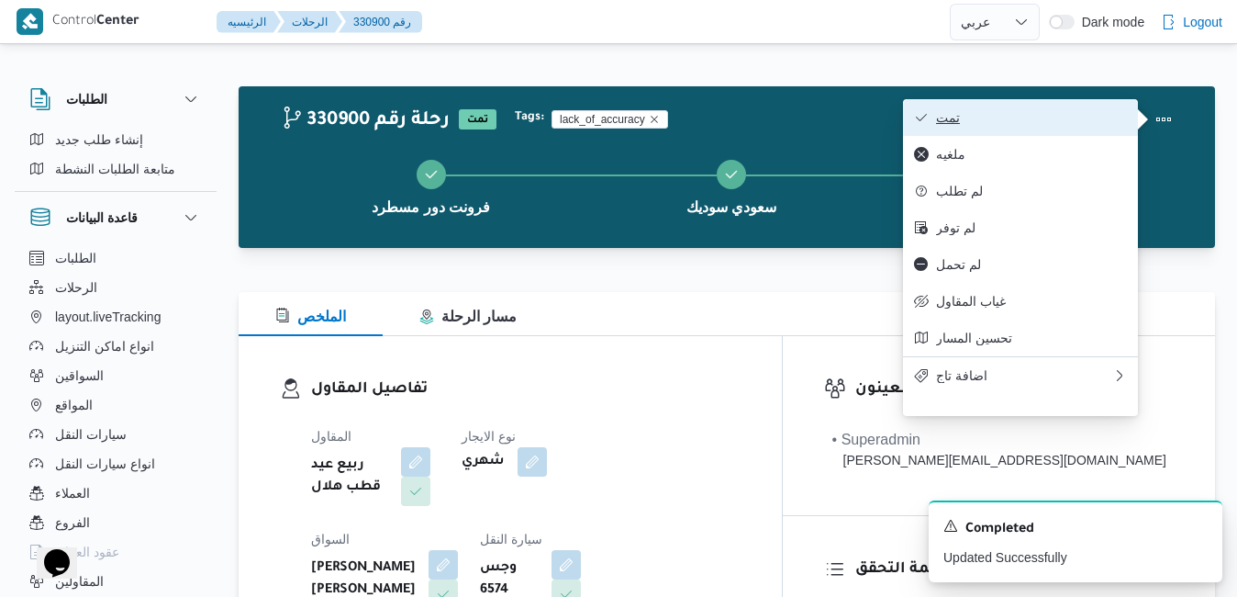
click at [1024, 123] on span "تمت" at bounding box center [1031, 117] width 191 height 15
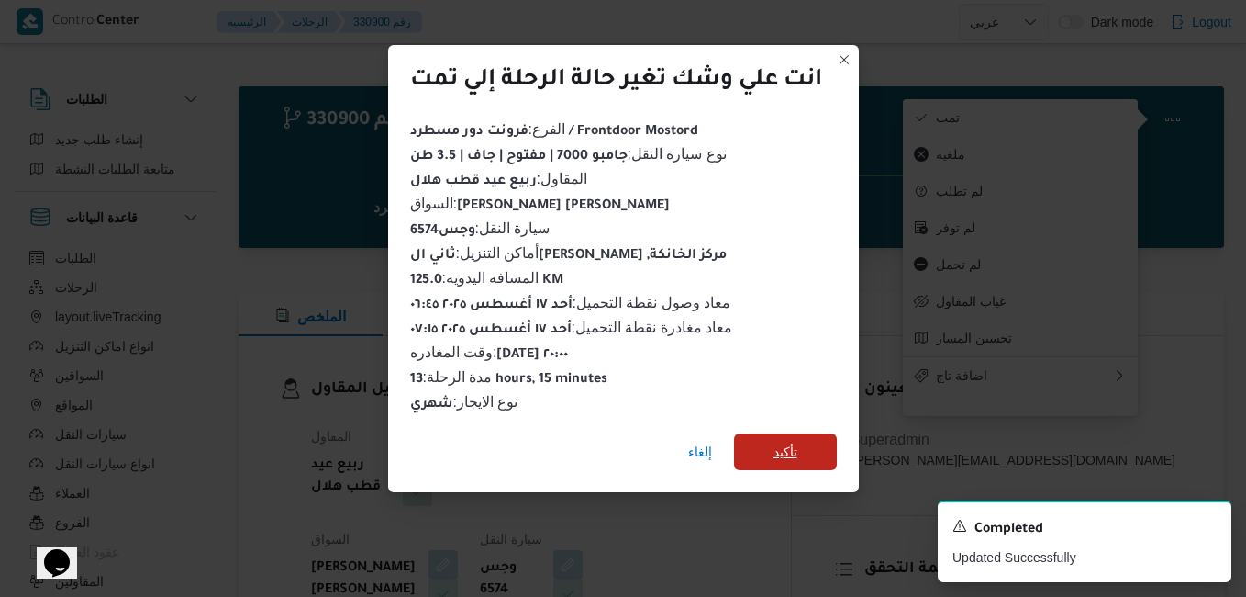
click at [793, 453] on span "تأكيد" at bounding box center [786, 452] width 24 height 22
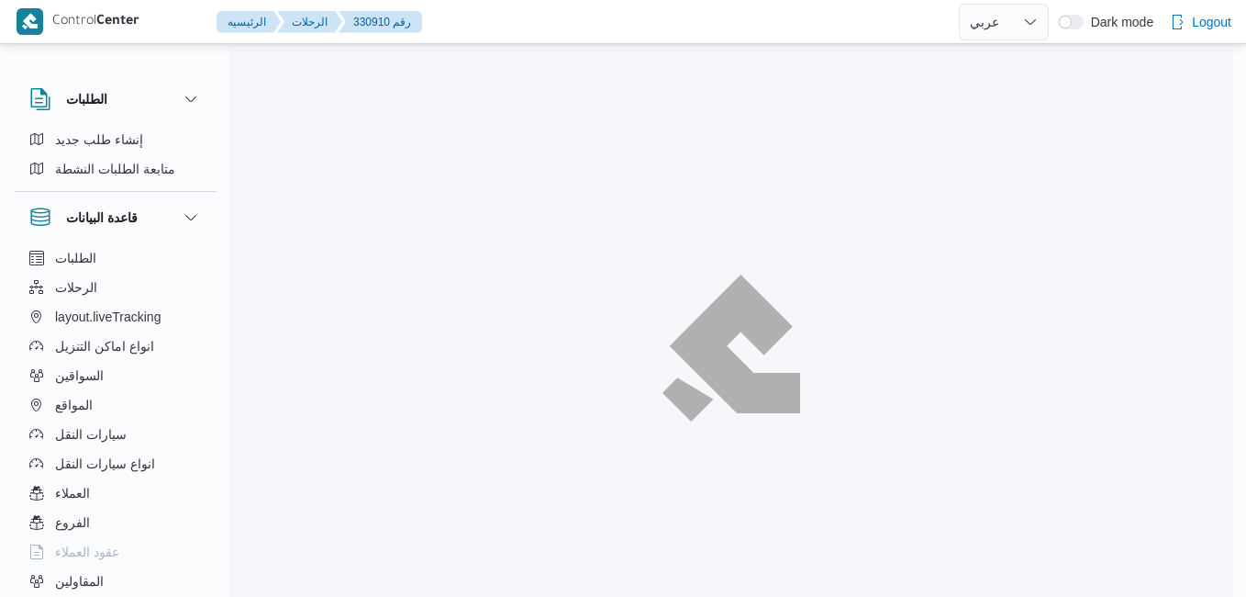
select select "ar"
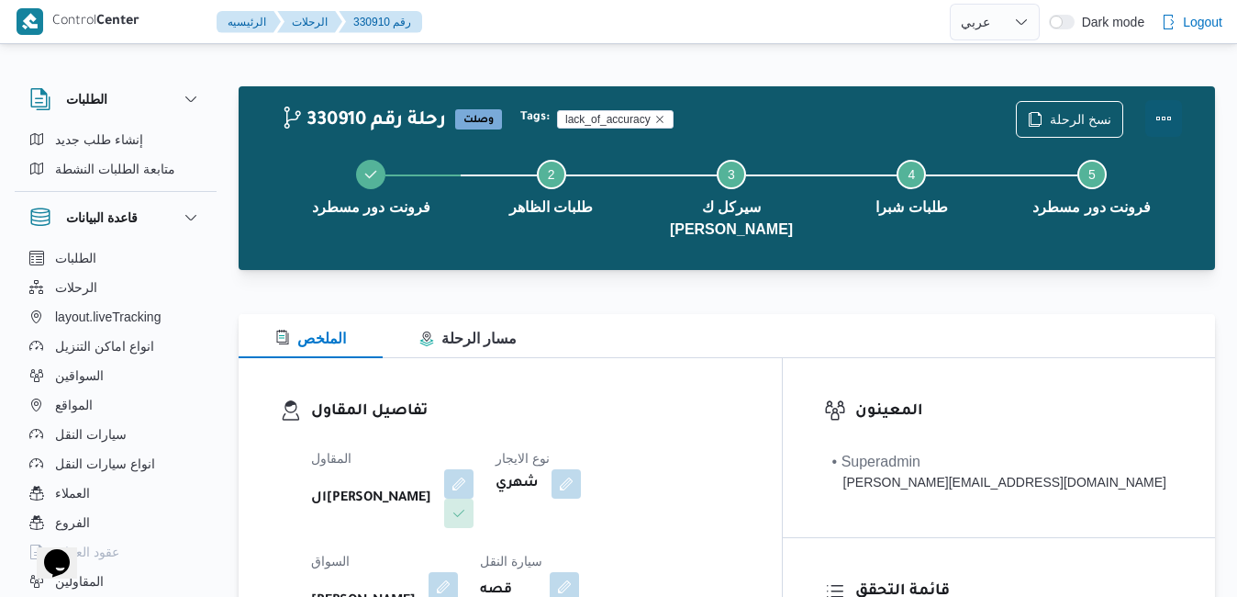
click at [1171, 113] on button "Actions" at bounding box center [1164, 118] width 37 height 37
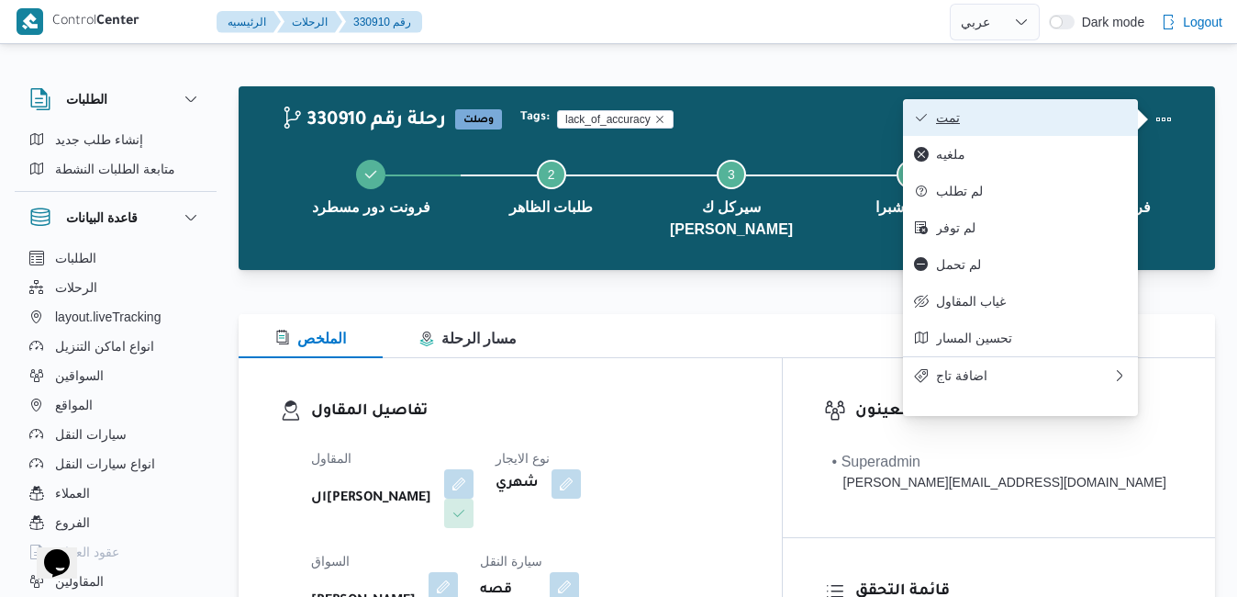
click at [1023, 118] on span "تمت" at bounding box center [1031, 117] width 191 height 15
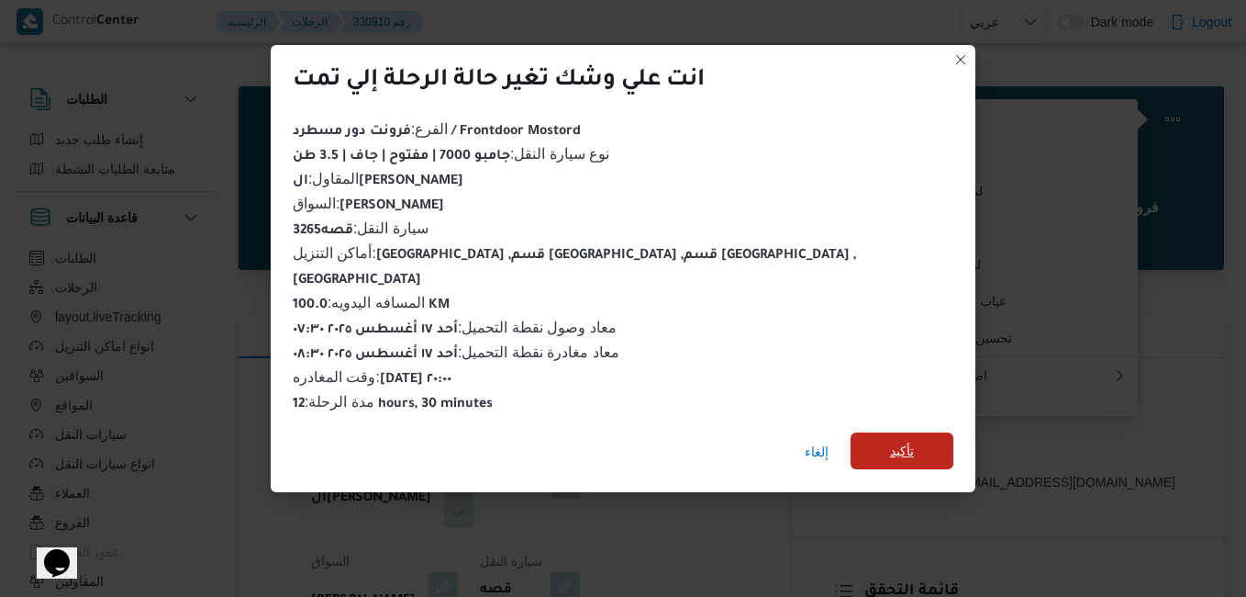
click at [890, 440] on span "تأكيد" at bounding box center [902, 451] width 24 height 22
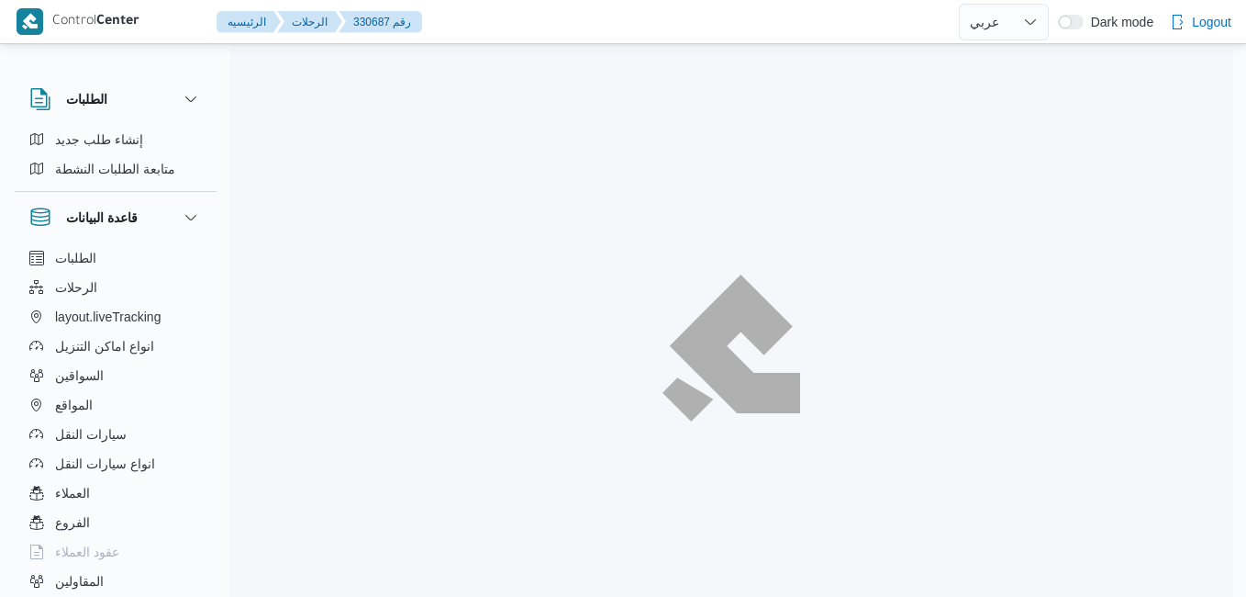
select select "ar"
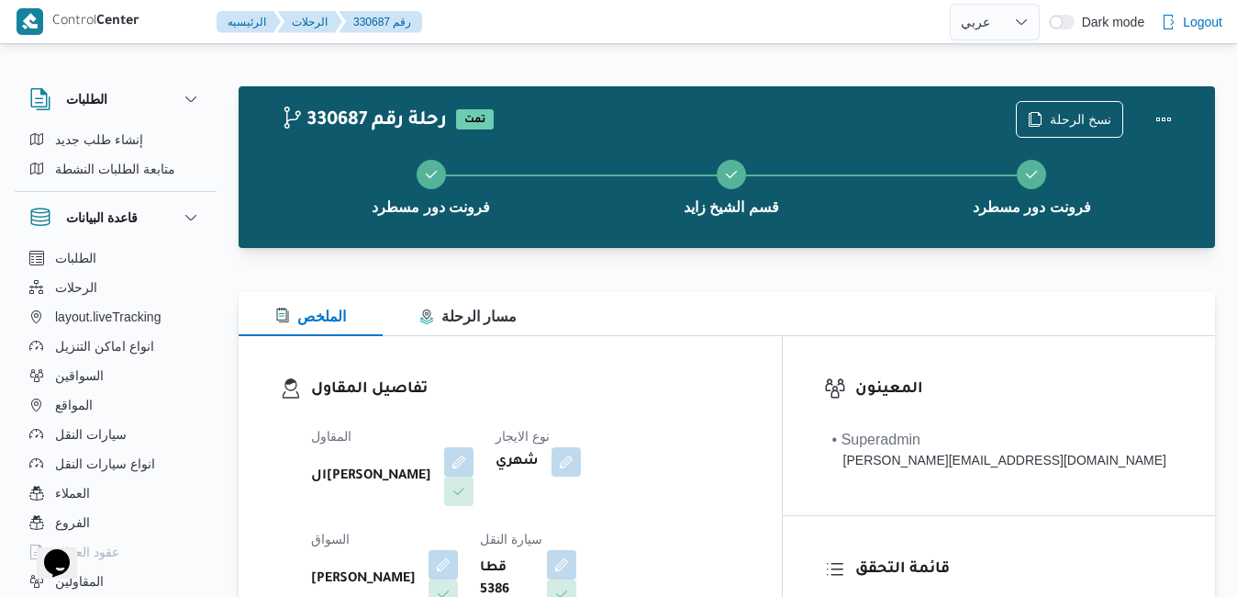
click at [679, 360] on div "تفاصيل المقاول المقاول الهامي [PERSON_NAME] نوع الايجار شهري السواق [PERSON_NAM…" at bounding box center [510, 548] width 543 height 424
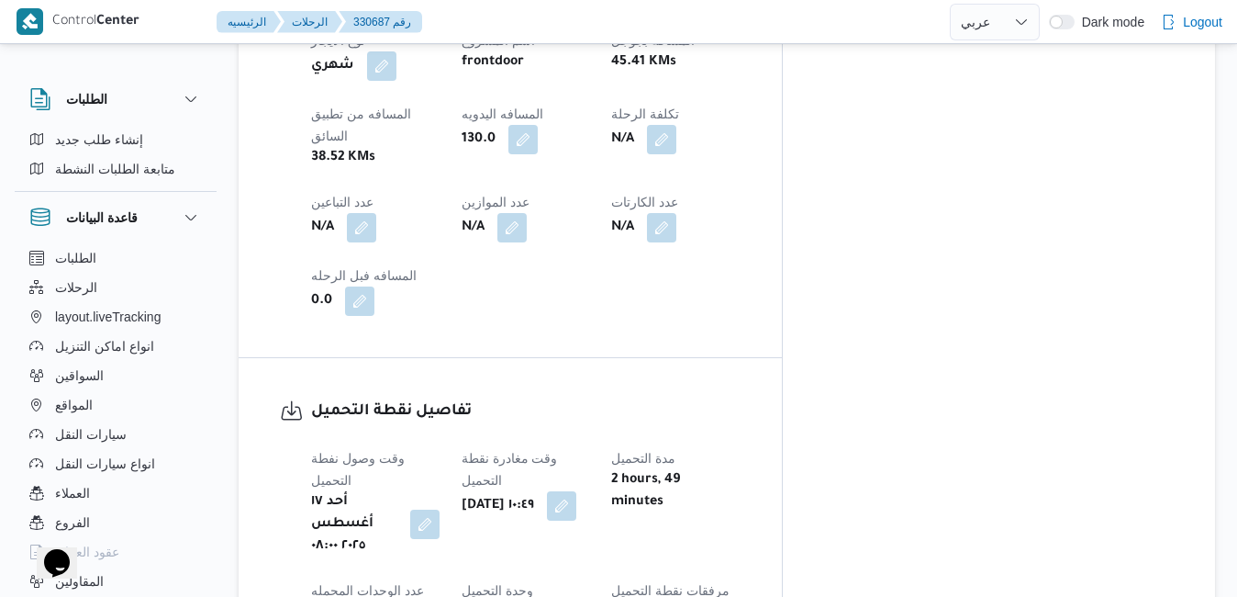
scroll to position [1138, 0]
click at [576, 488] on button "button" at bounding box center [561, 502] width 29 height 29
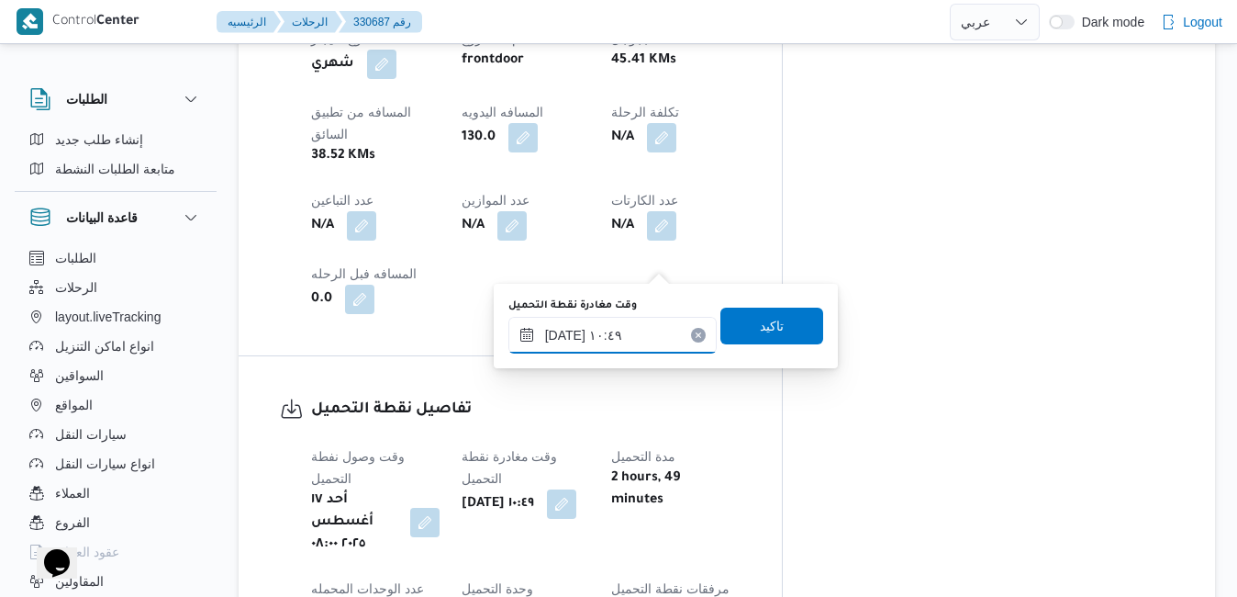
click at [623, 329] on input "[DATE] ١٠:٤٩" at bounding box center [613, 335] width 208 height 37
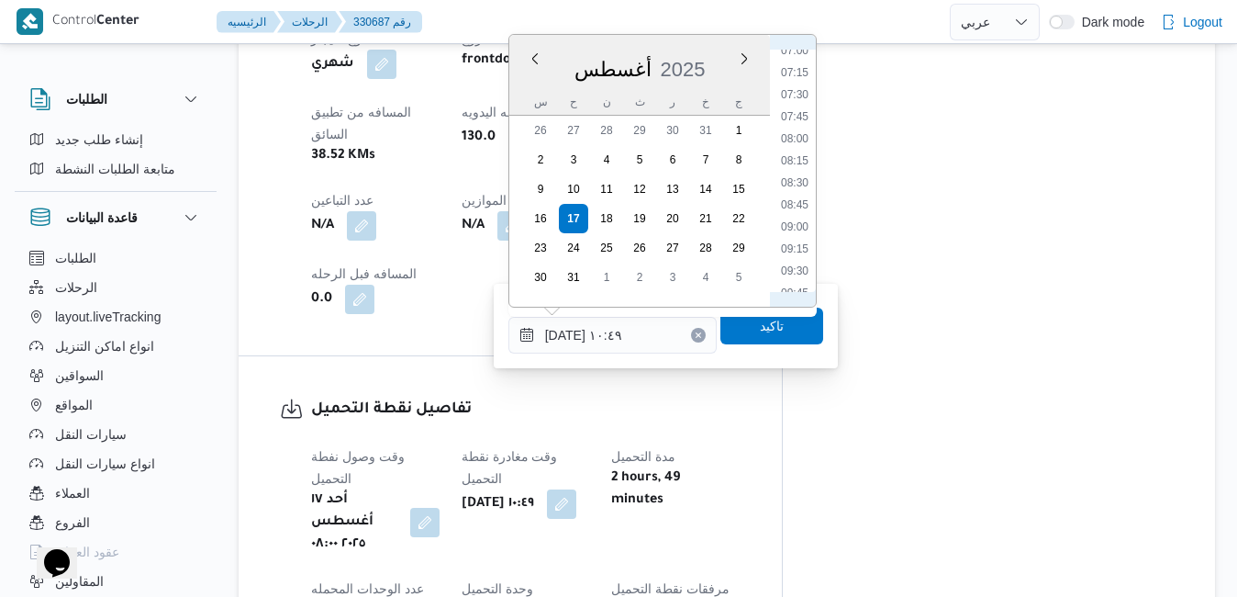
scroll to position [609, 0]
click at [798, 220] on li "08:45" at bounding box center [795, 221] width 42 height 18
type input "[DATE] ٠٨:٤٥"
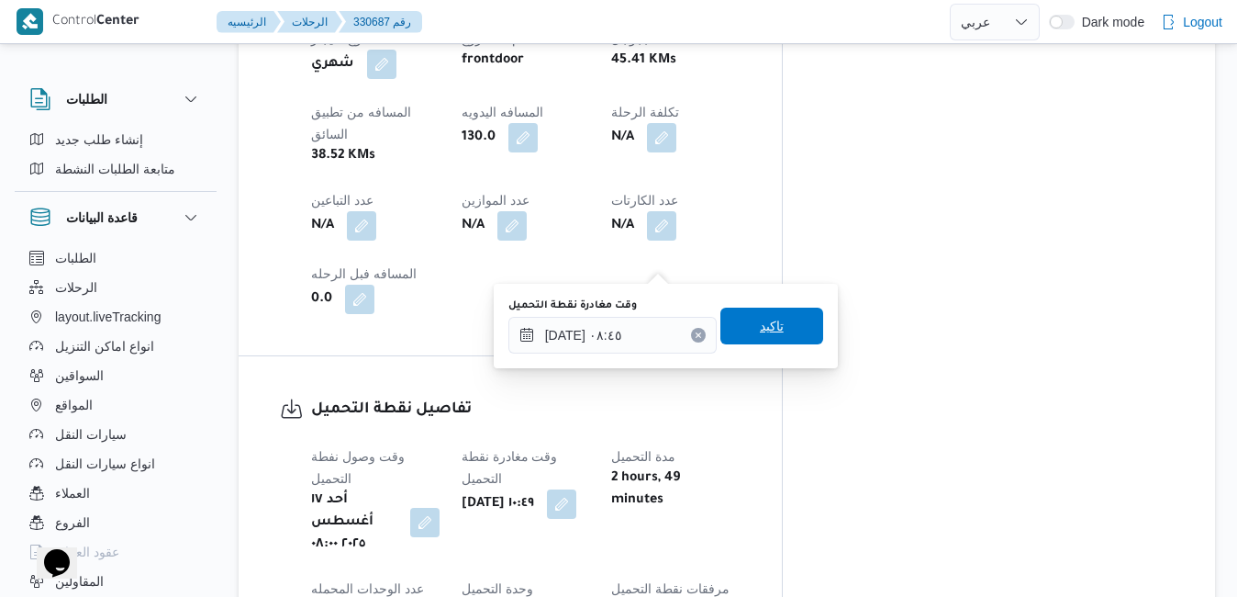
drag, startPoint x: 771, startPoint y: 316, endPoint x: 778, endPoint y: 340, distance: 25.0
click at [778, 340] on span "تاكيد" at bounding box center [772, 325] width 103 height 37
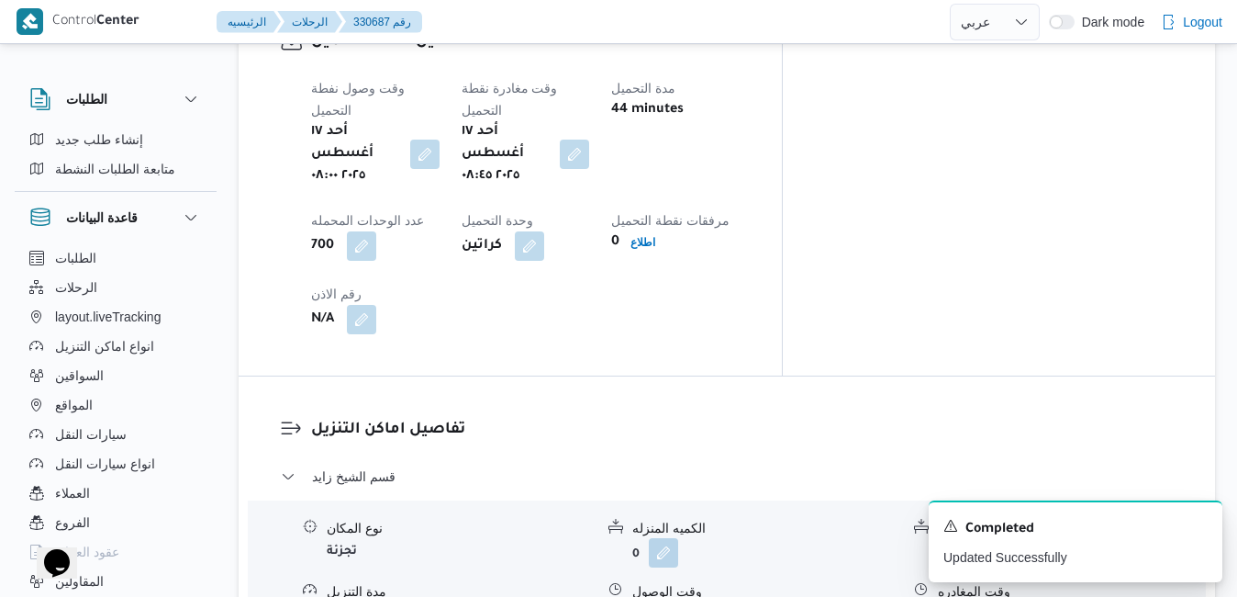
scroll to position [1542, 0]
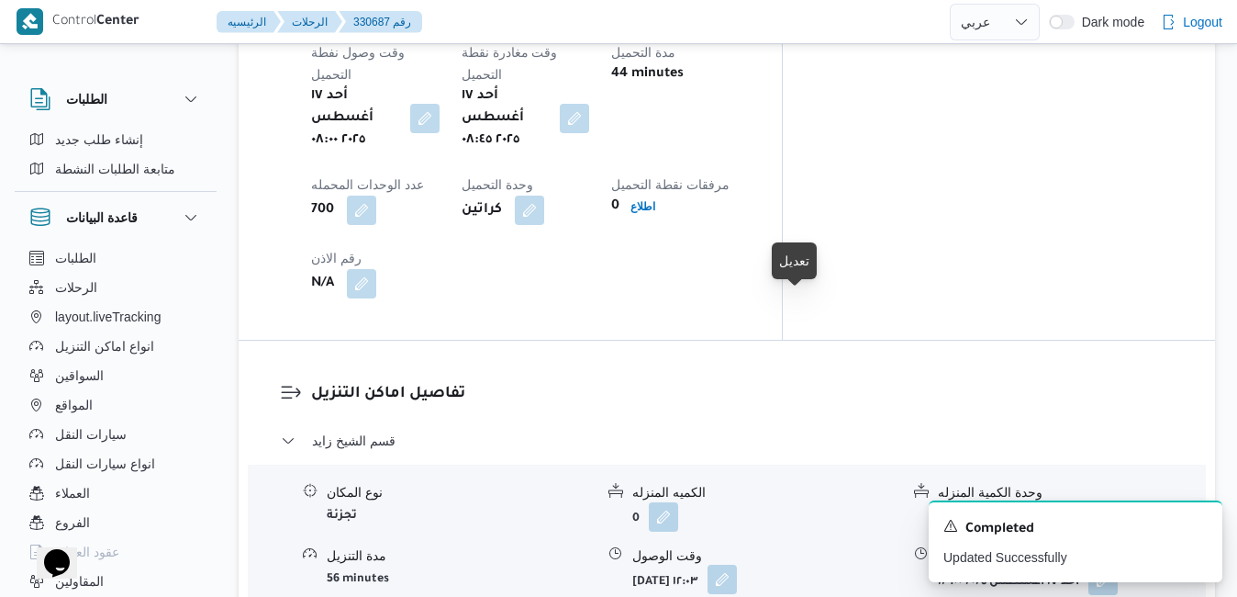
click at [737, 565] on button "button" at bounding box center [722, 579] width 29 height 29
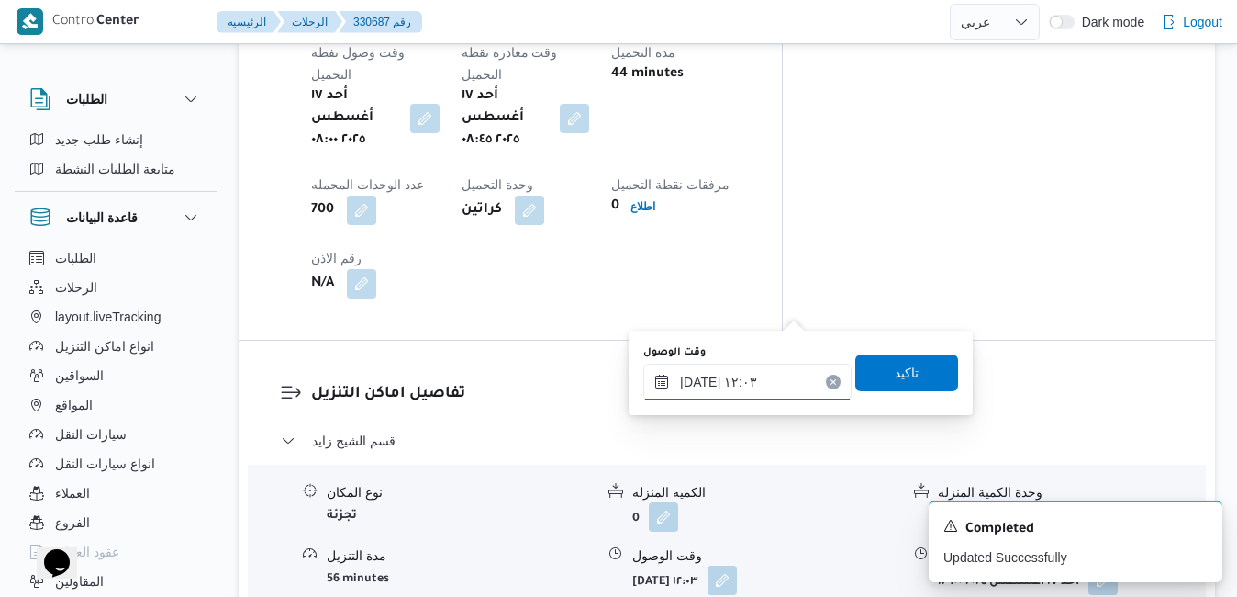
click at [736, 395] on input "[DATE] ١٢:٠٣" at bounding box center [747, 381] width 208 height 37
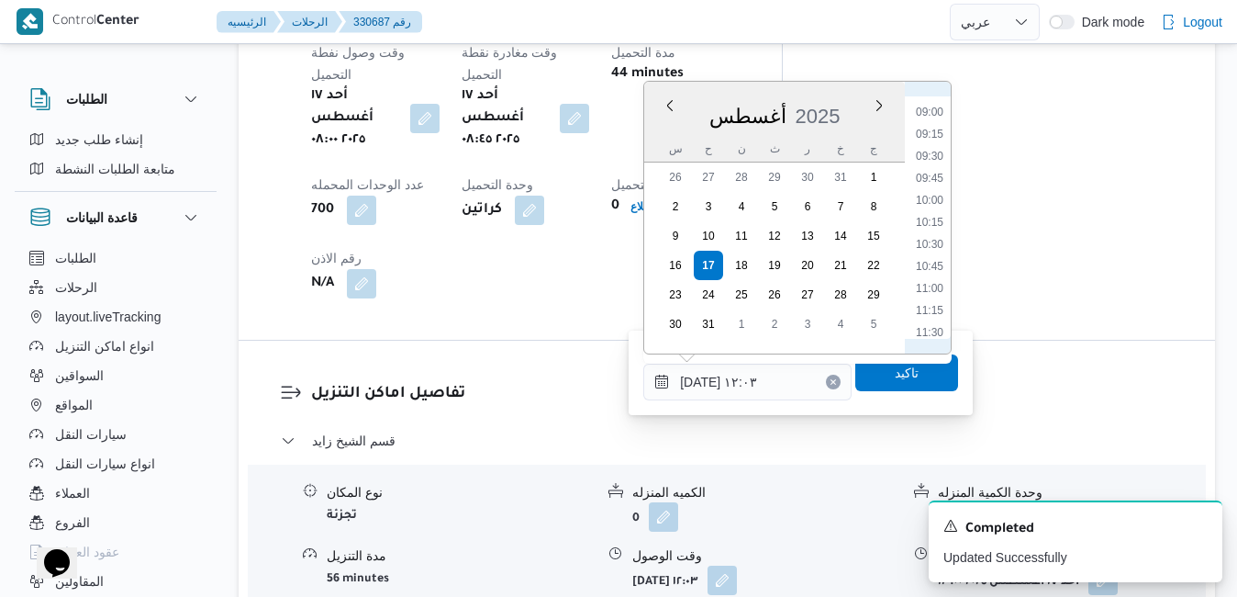
scroll to position [719, 0]
click at [927, 250] on li "09:45" at bounding box center [930, 246] width 42 height 18
type input "[DATE] ٠٩:٤٥"
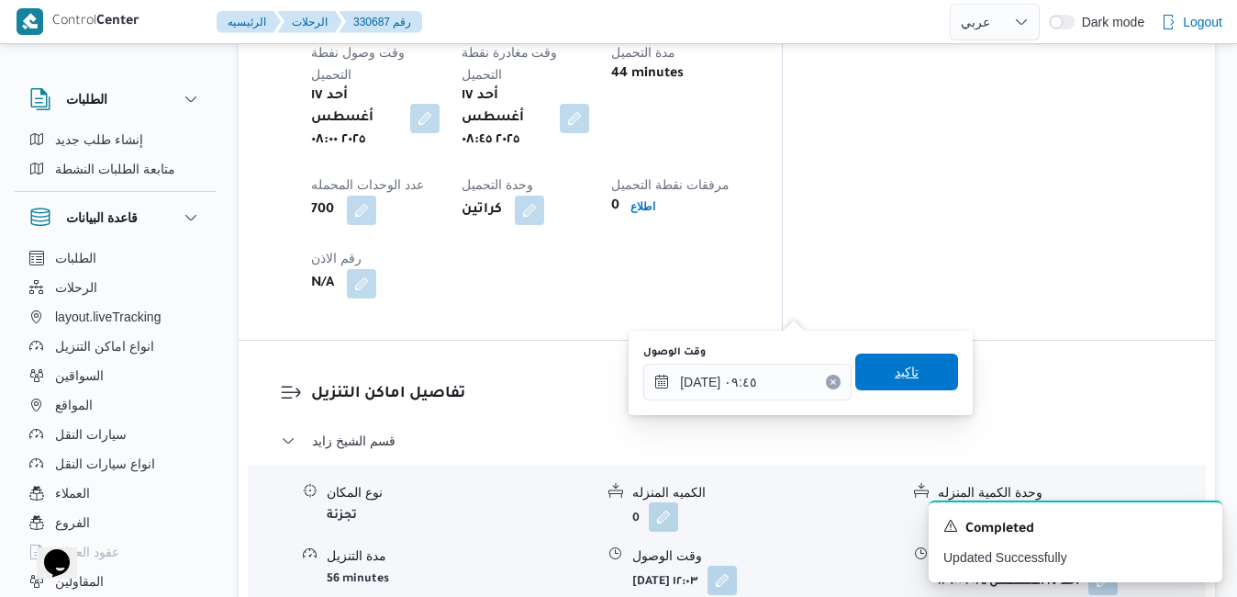
click at [895, 363] on span "تاكيد" at bounding box center [907, 372] width 24 height 22
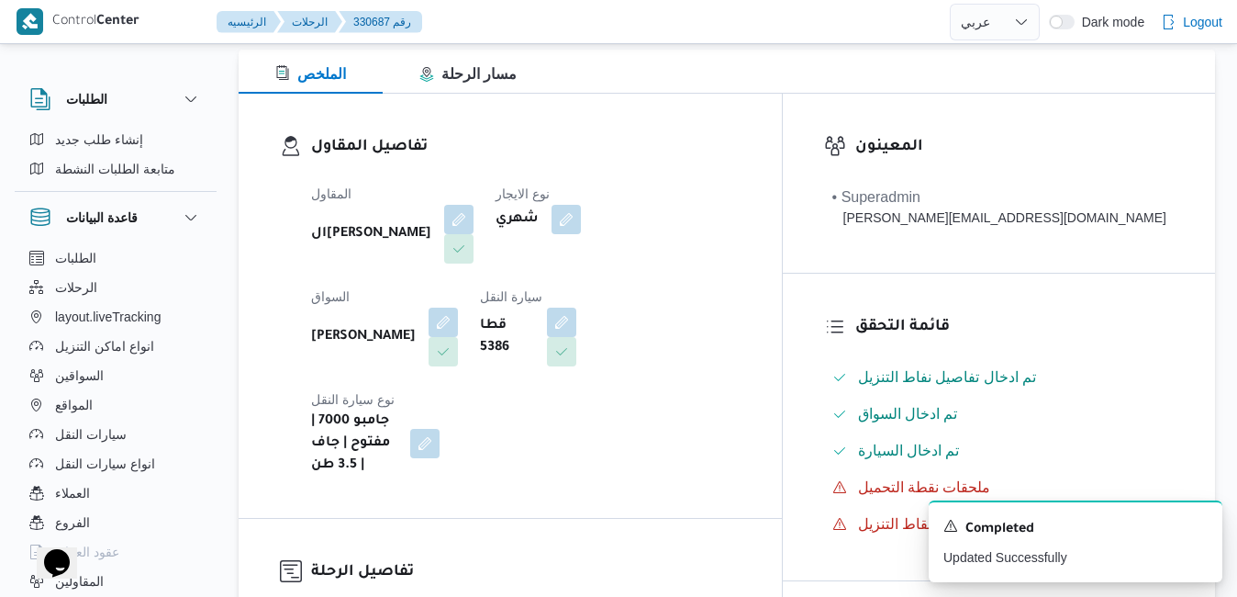
scroll to position [281, 0]
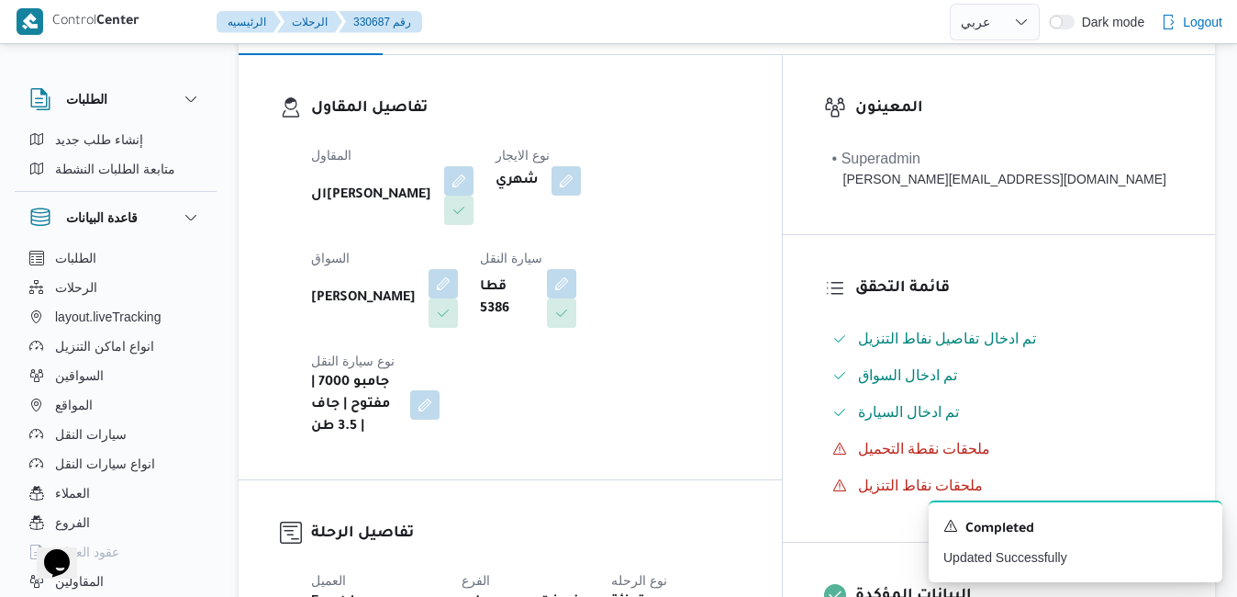
click at [764, 335] on div "تفاصيل المقاول المقاول الهامي [PERSON_NAME] نوع الايجار شهري السواق [PERSON_NAM…" at bounding box center [510, 267] width 543 height 424
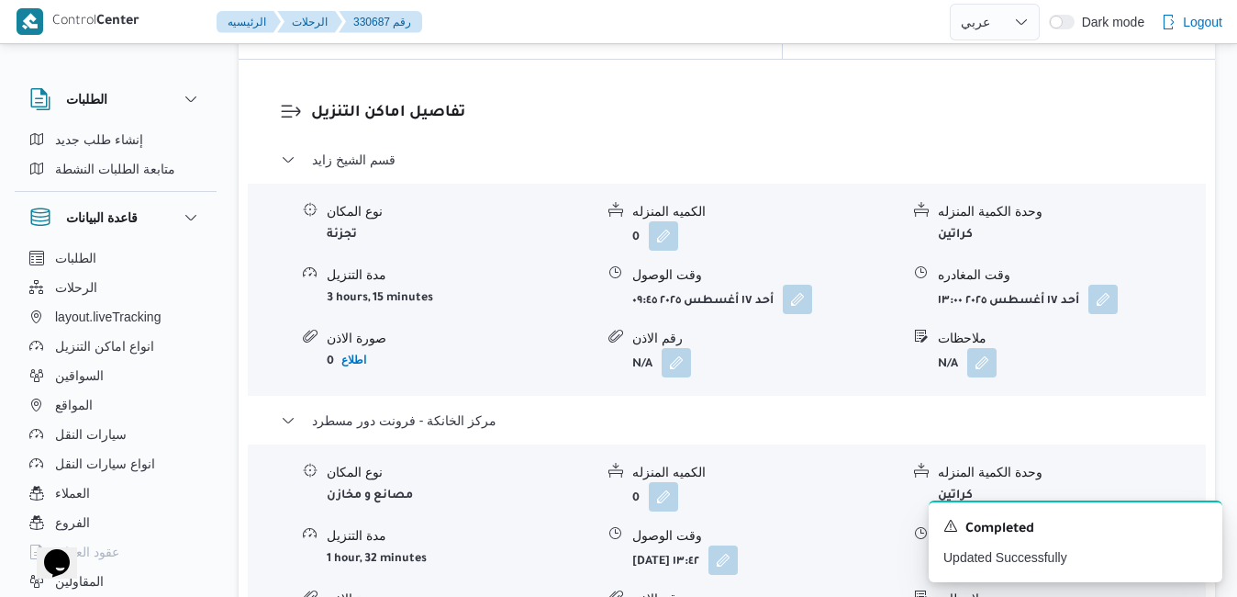
scroll to position [1786, 0]
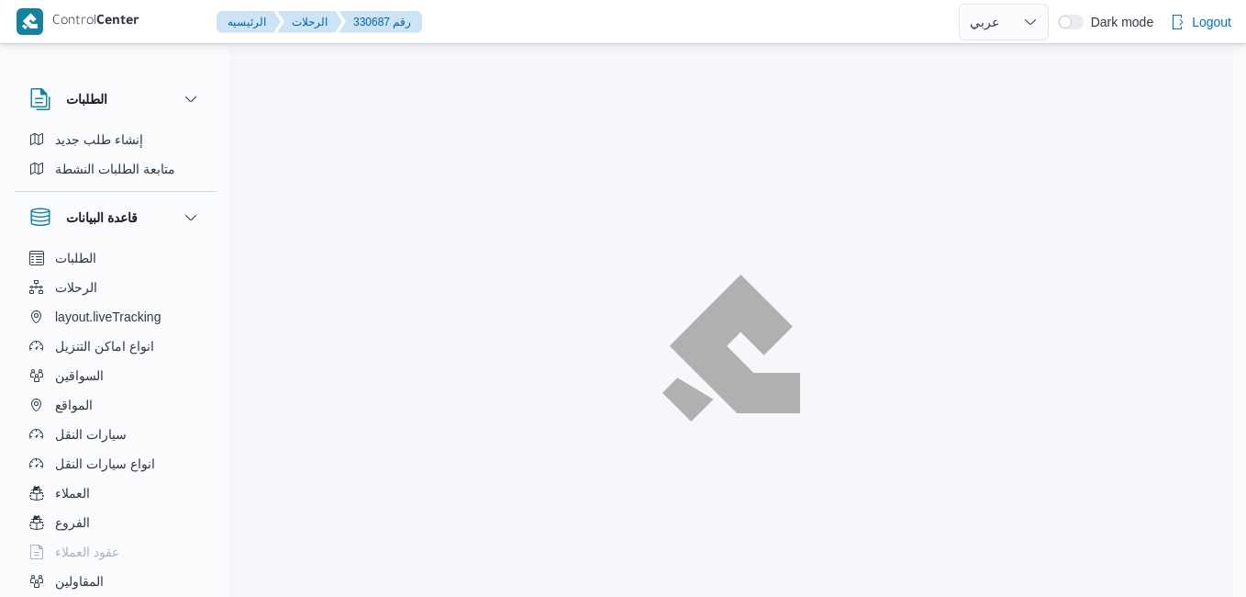
select select "ar"
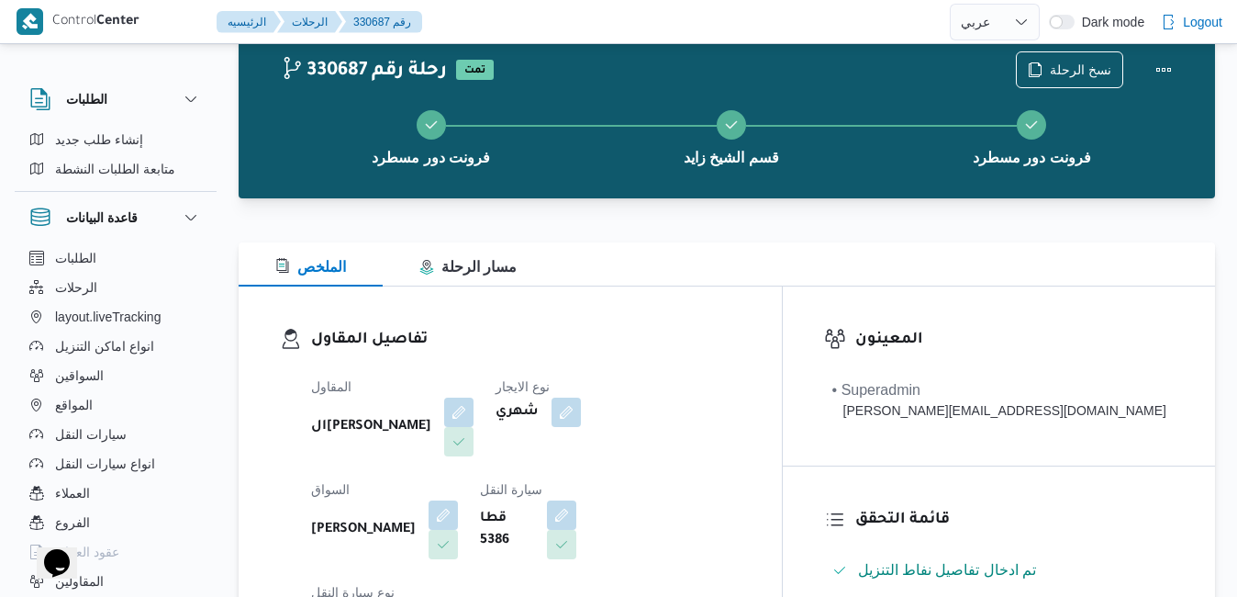
click at [752, 530] on div "المقاول الهامي [PERSON_NAME] نوع الايجار شهري السواق [PERSON_NAME] سيارة النقل …" at bounding box center [526, 522] width 452 height 316
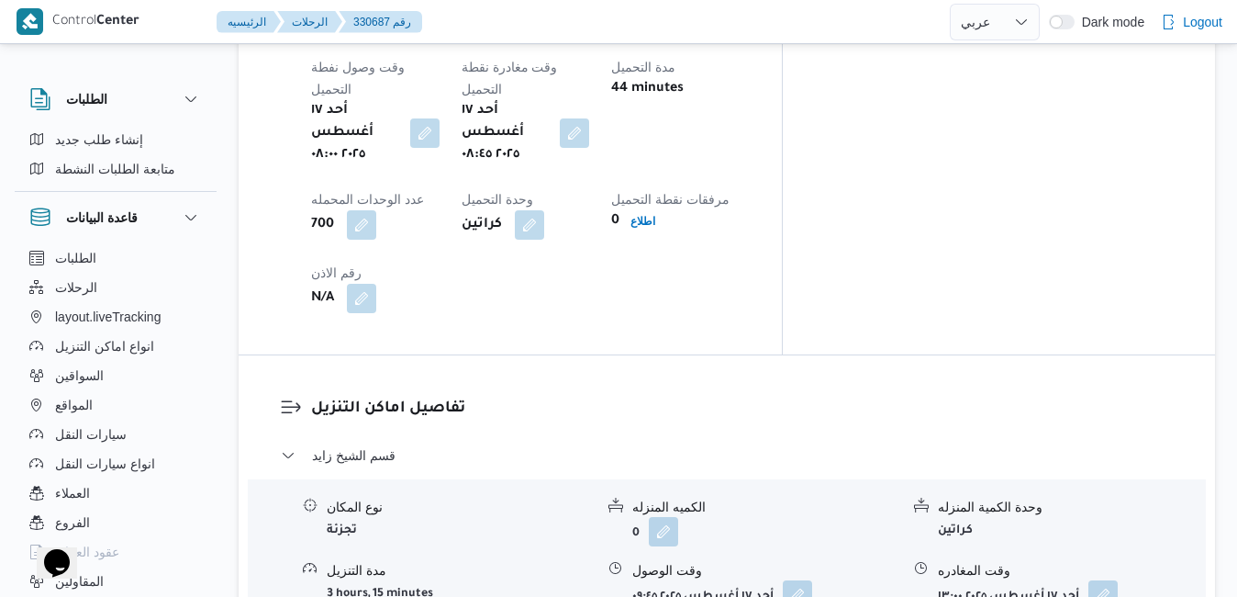
scroll to position [1555, 0]
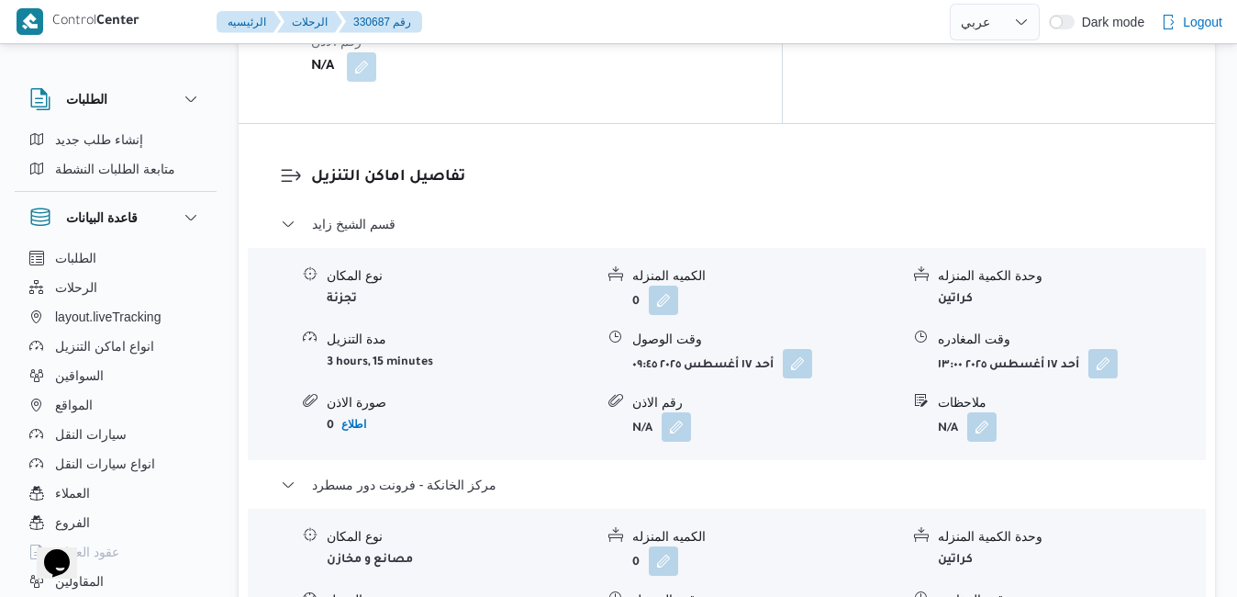
scroll to position [1775, 0]
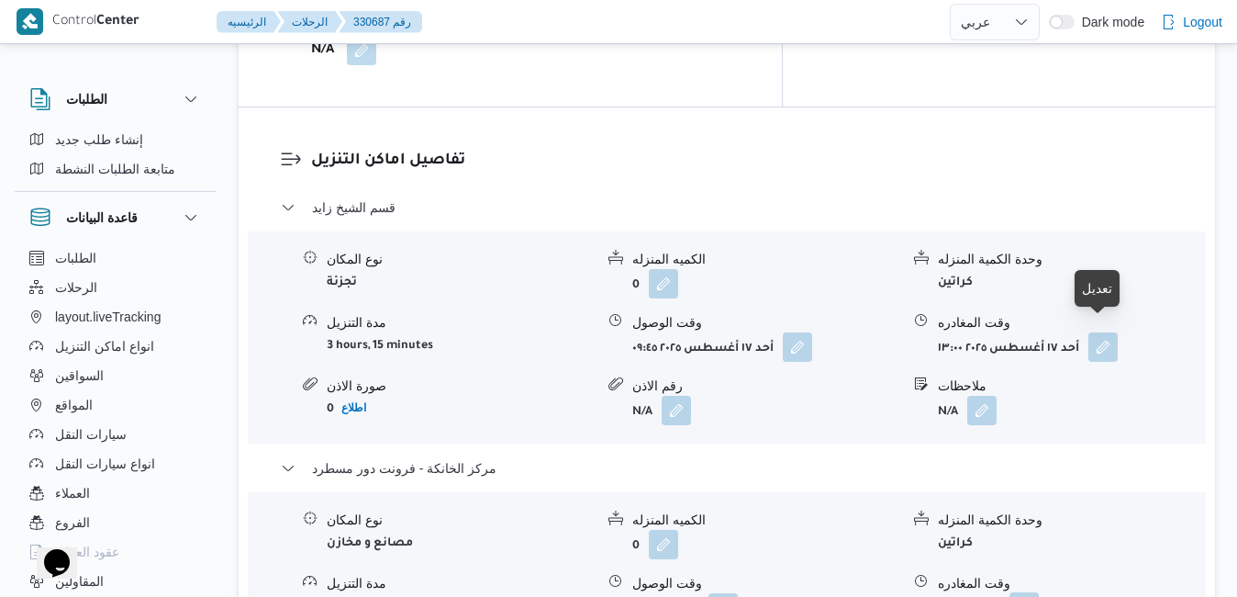
click at [1039, 592] on button "button" at bounding box center [1024, 606] width 29 height 29
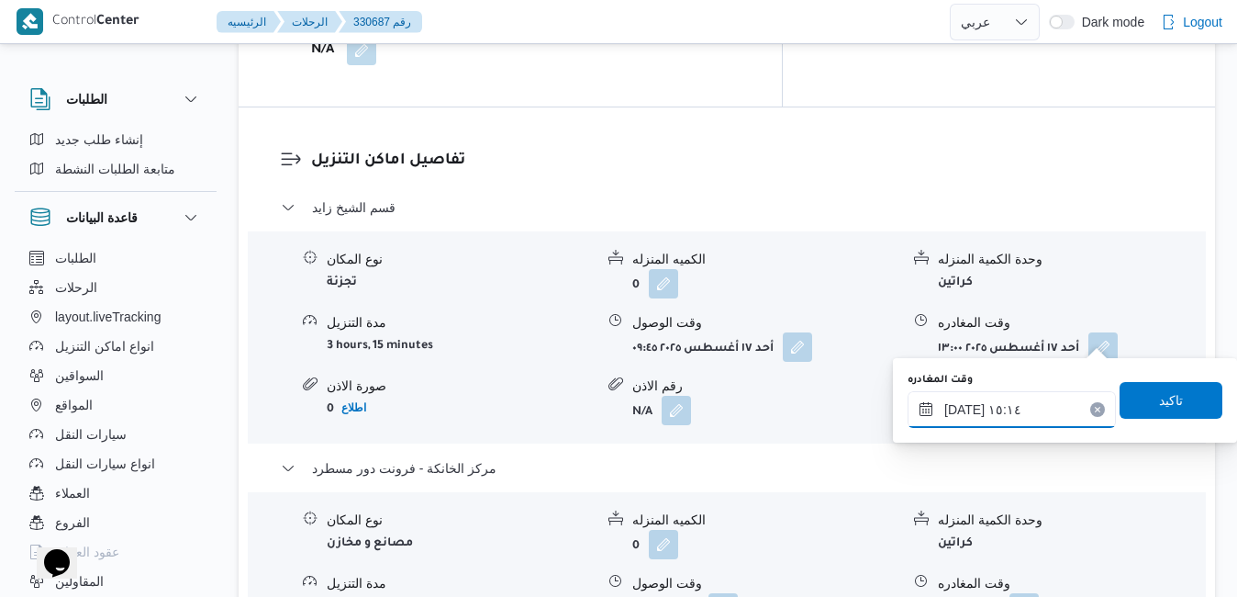
click at [1031, 408] on input "١٧/٠٨/٢٠٢٥ ١٥:١٤" at bounding box center [1012, 409] width 208 height 37
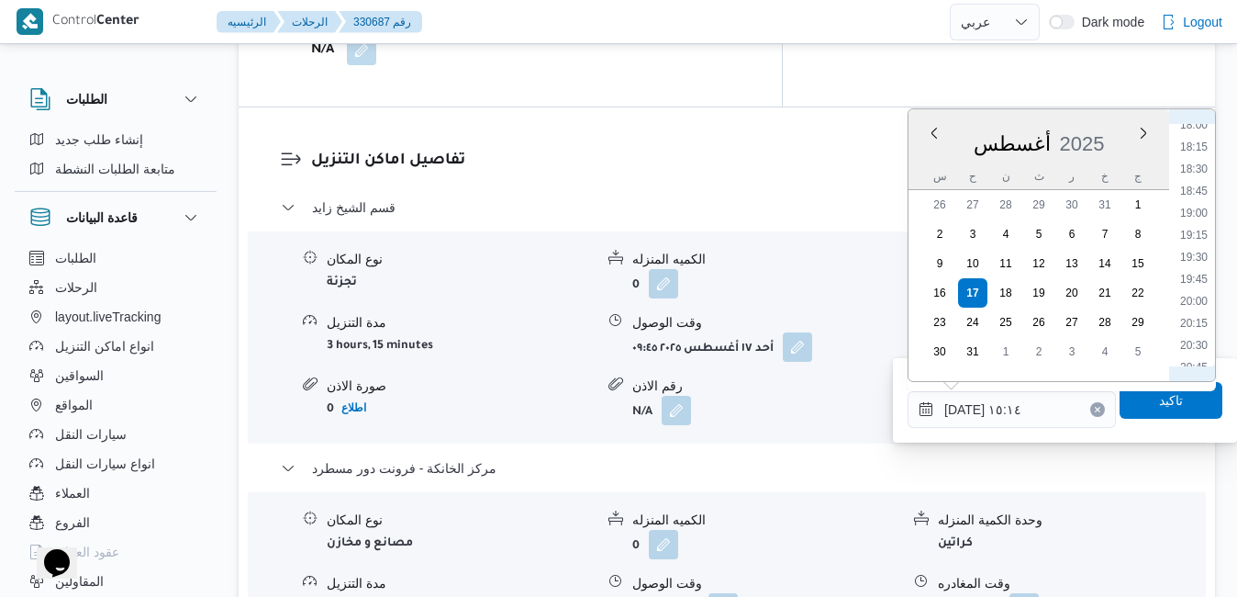
scroll to position [1619, 0]
click at [1197, 229] on li "19:30" at bounding box center [1194, 232] width 42 height 18
type input "١٧/٠٨/٢٠٢٥ ١٩:٣٠"
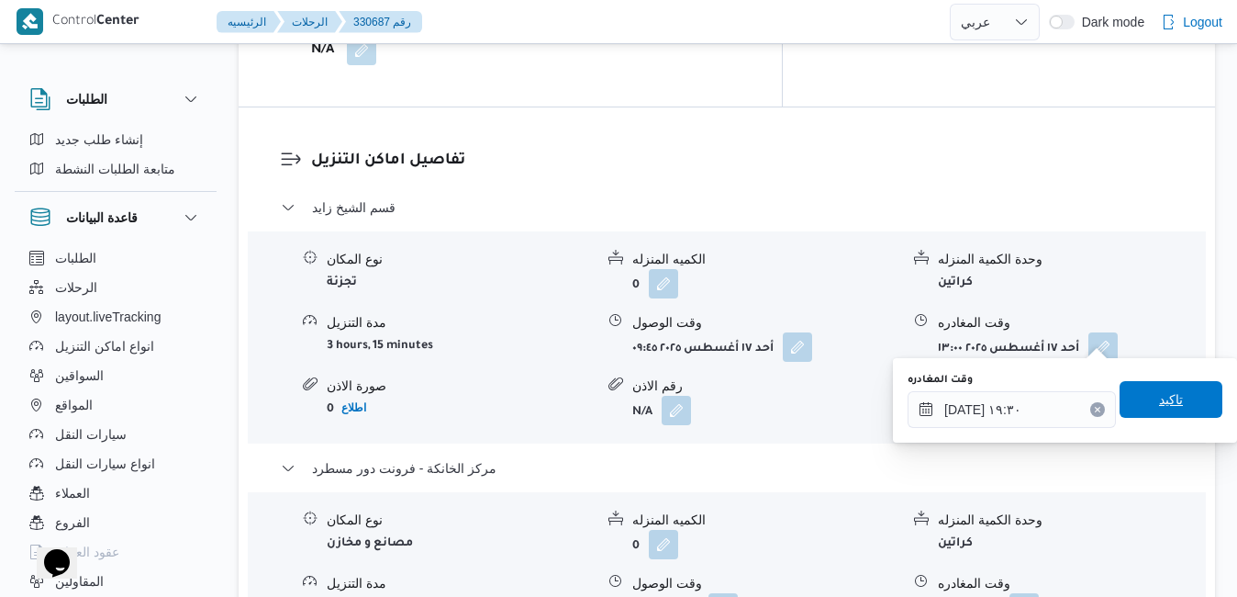
click at [1159, 401] on span "تاكيد" at bounding box center [1171, 399] width 24 height 22
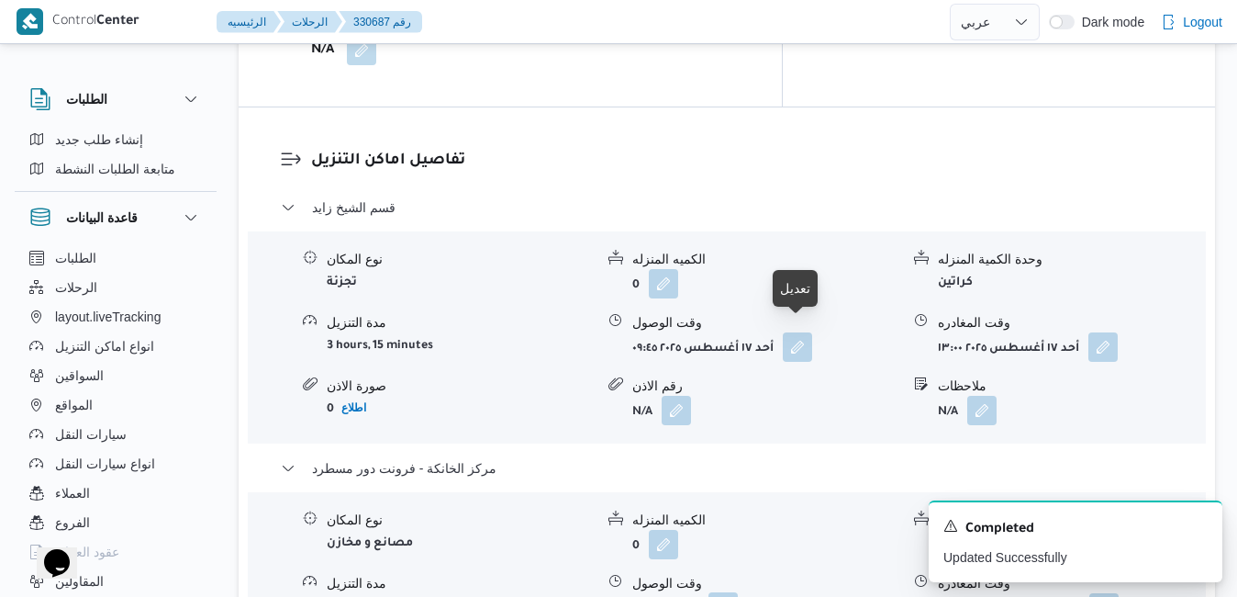
click at [738, 592] on button "button" at bounding box center [723, 606] width 29 height 29
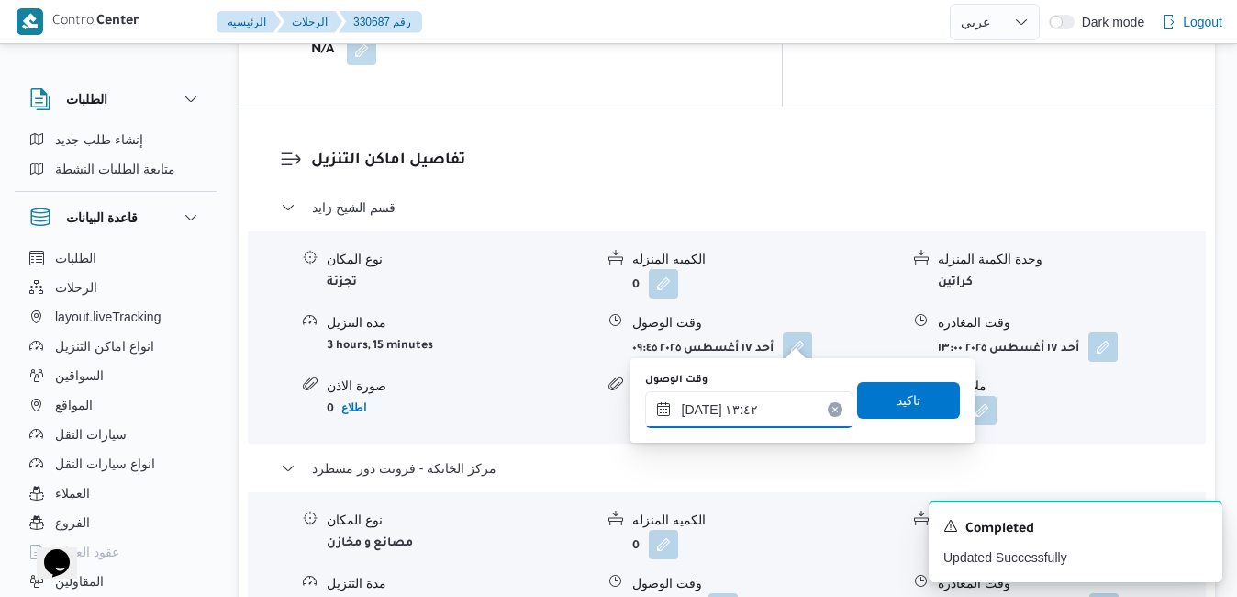
click at [761, 418] on input "١٧/٠٨/٢٠٢٥ ١٣:٤٢" at bounding box center [749, 409] width 208 height 37
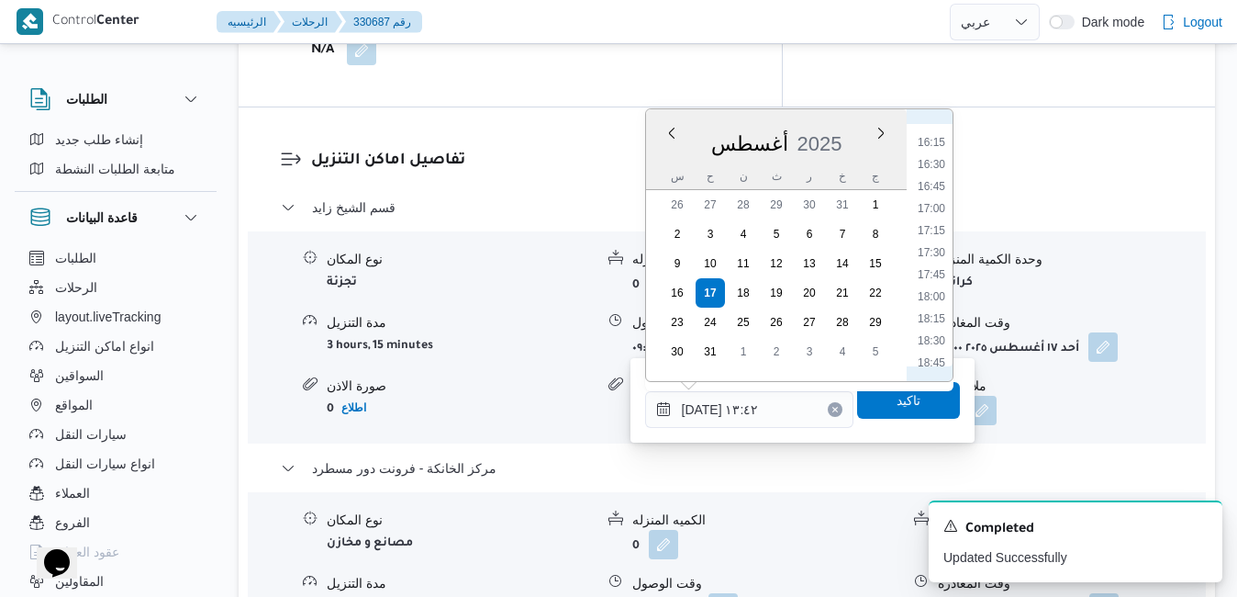
scroll to position [1487, 0]
click at [931, 343] on li "19:15" at bounding box center [932, 342] width 42 height 18
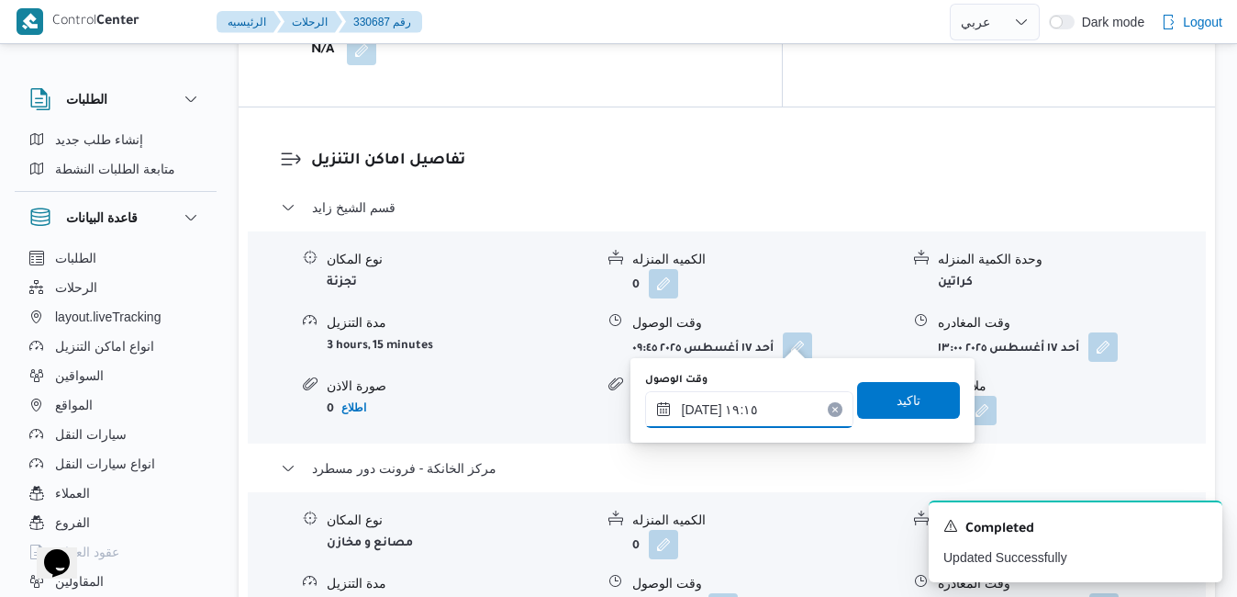
type input "١٧/٠٨/٢٠٢٥ ١٩:١٥"
click at [897, 397] on span "تاكيد" at bounding box center [909, 399] width 24 height 22
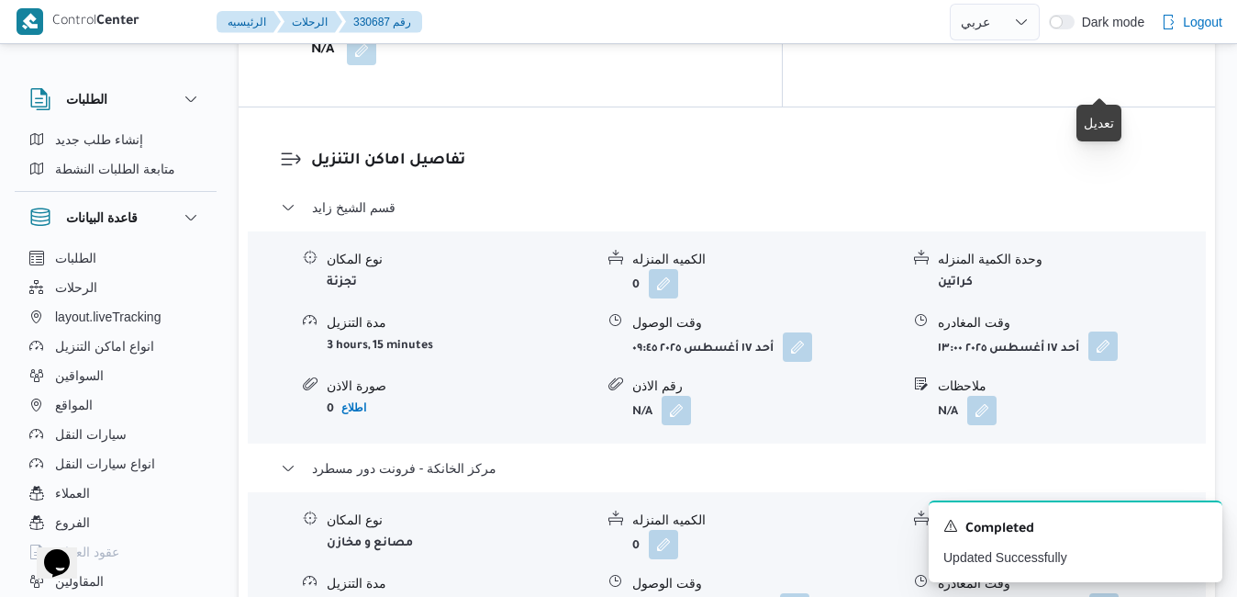
click at [1106, 331] on button "button" at bounding box center [1103, 345] width 29 height 29
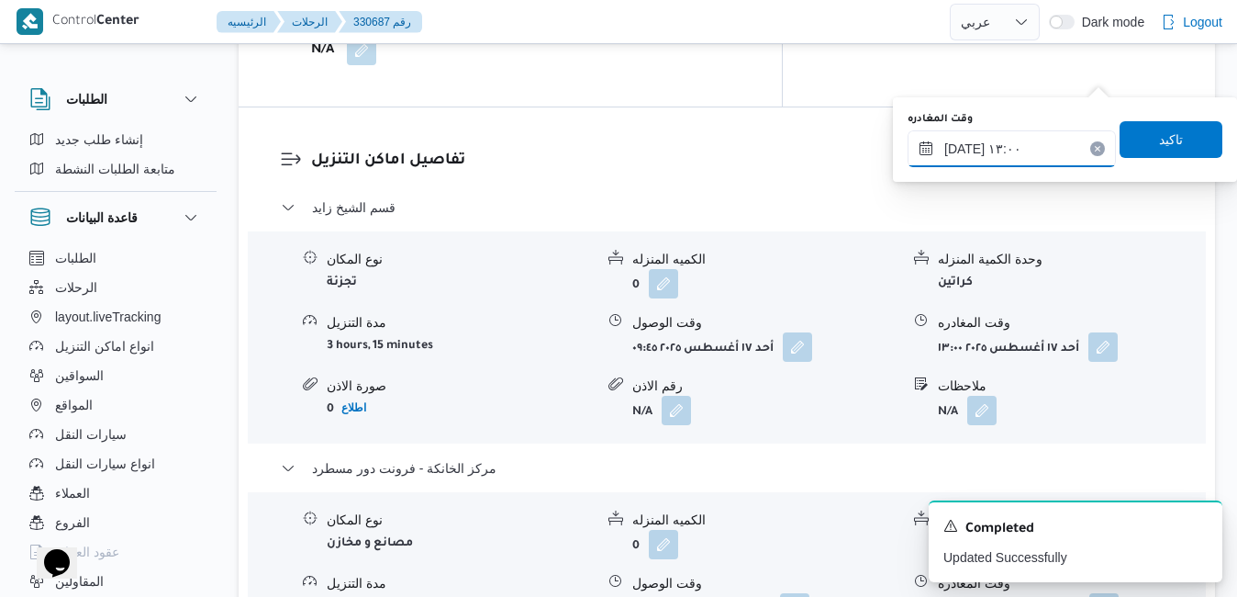
click at [1033, 160] on input "١٧/٠٨/٢٠٢٥ ١٣:٠٠" at bounding box center [1012, 148] width 208 height 37
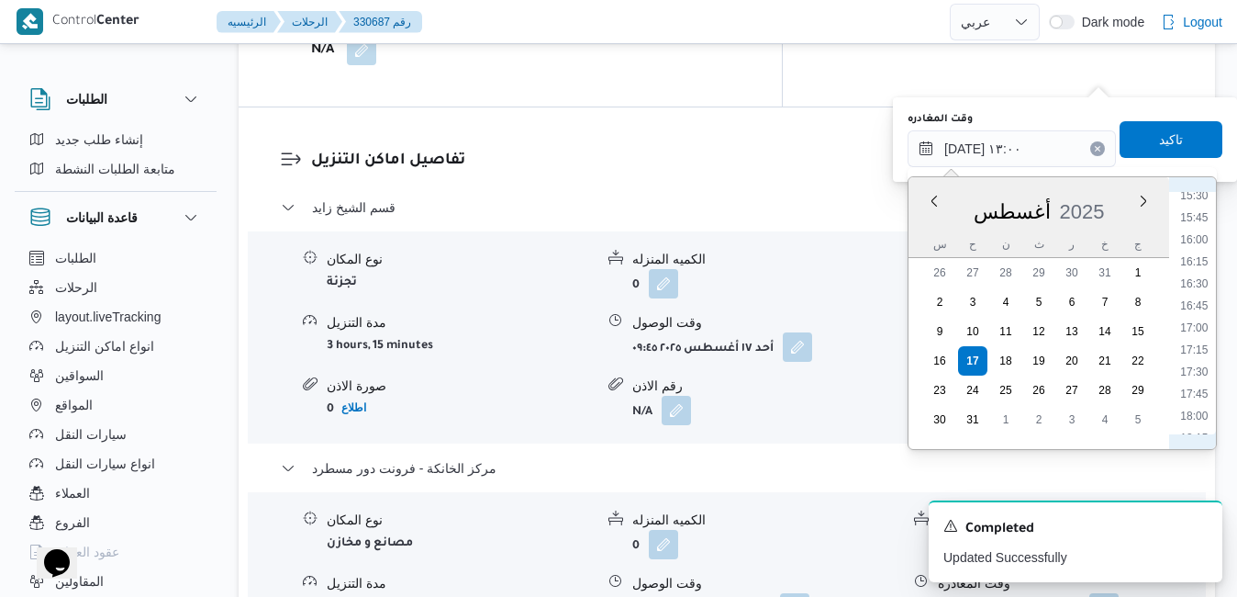
scroll to position [1443, 0]
click at [1200, 364] on li "18:15" at bounding box center [1194, 366] width 42 height 18
type input "١٧/٠٨/٢٠٢٥ ١٨:١٥"
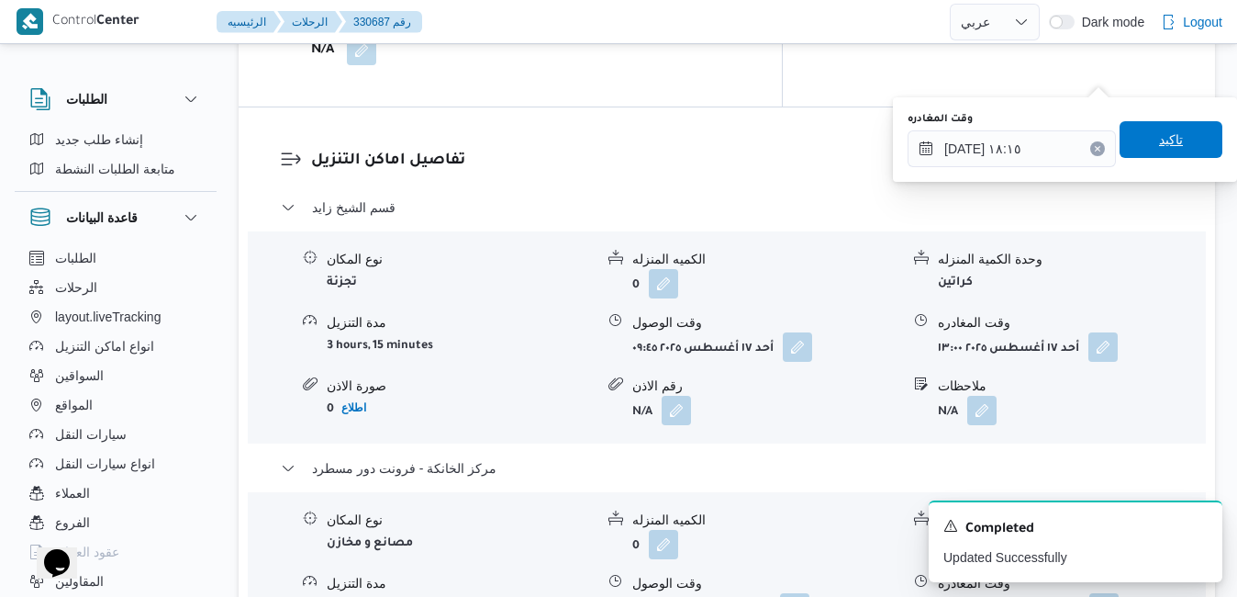
click at [1182, 141] on span "تاكيد" at bounding box center [1171, 139] width 103 height 37
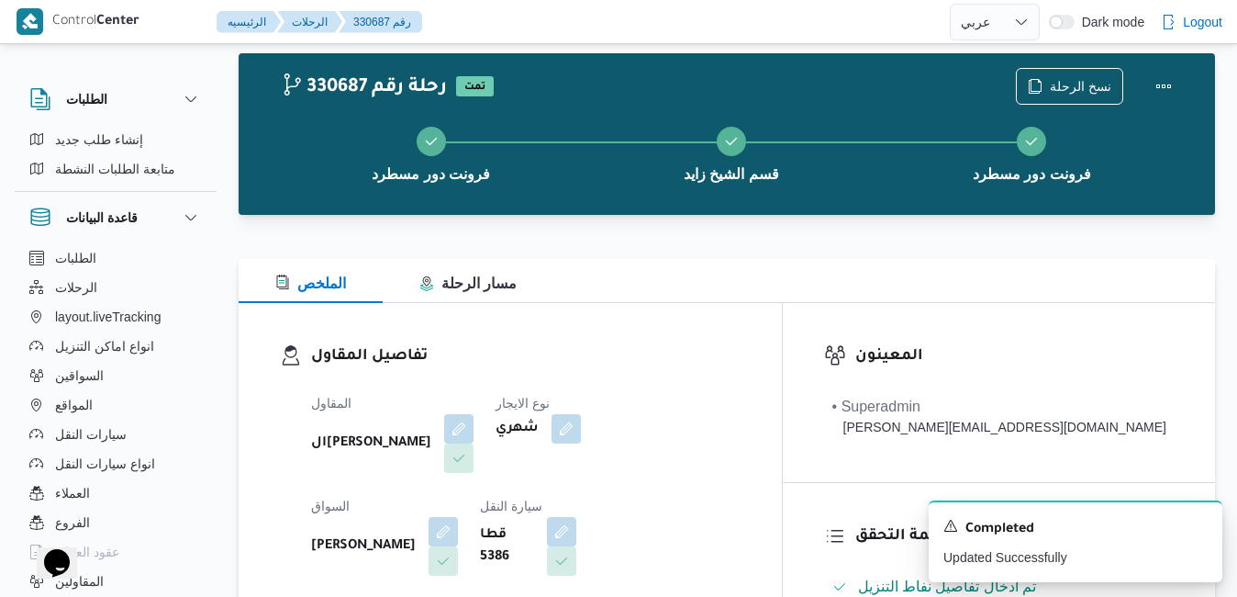
scroll to position [0, 0]
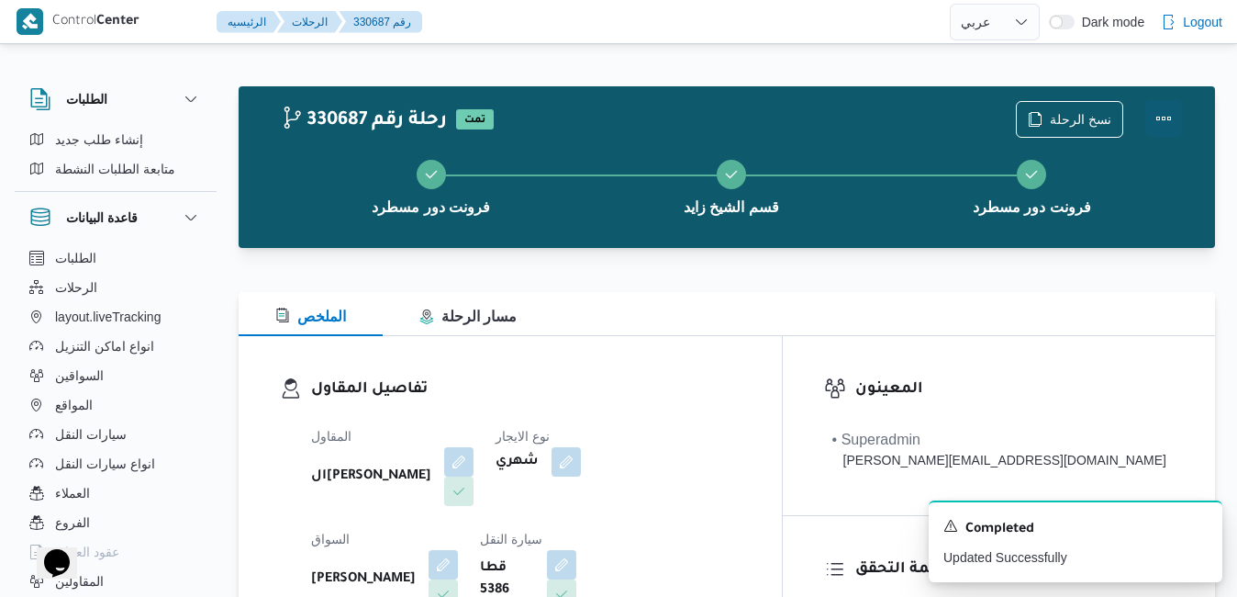
click at [1163, 121] on button "Actions" at bounding box center [1164, 118] width 37 height 37
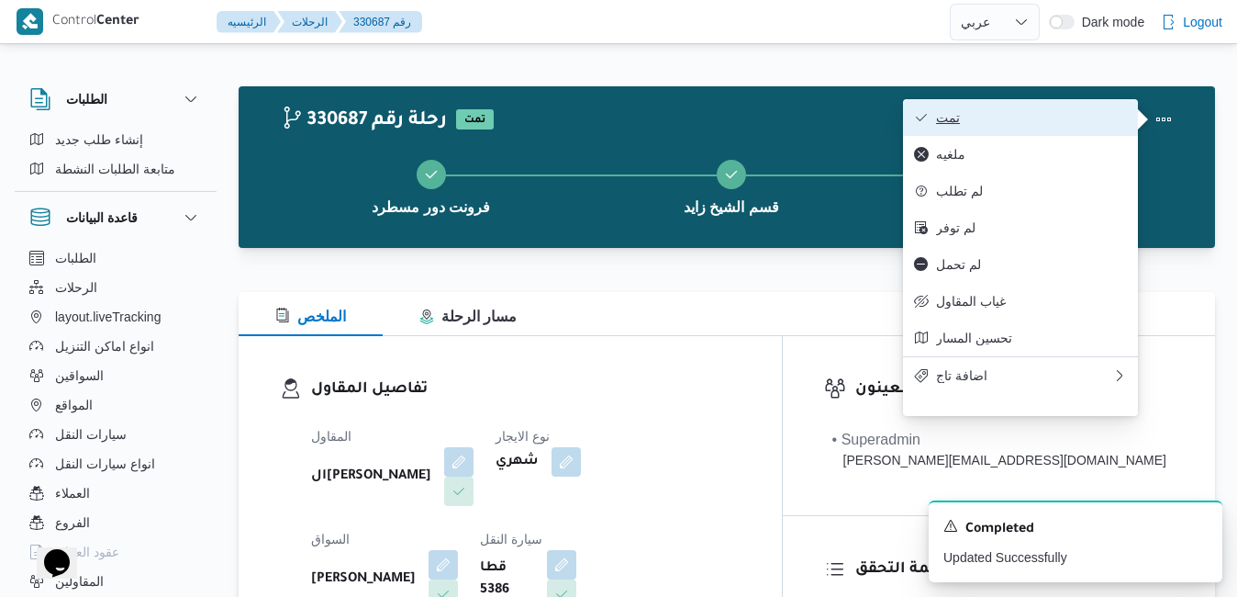
click at [1062, 123] on span "تمت" at bounding box center [1031, 117] width 191 height 15
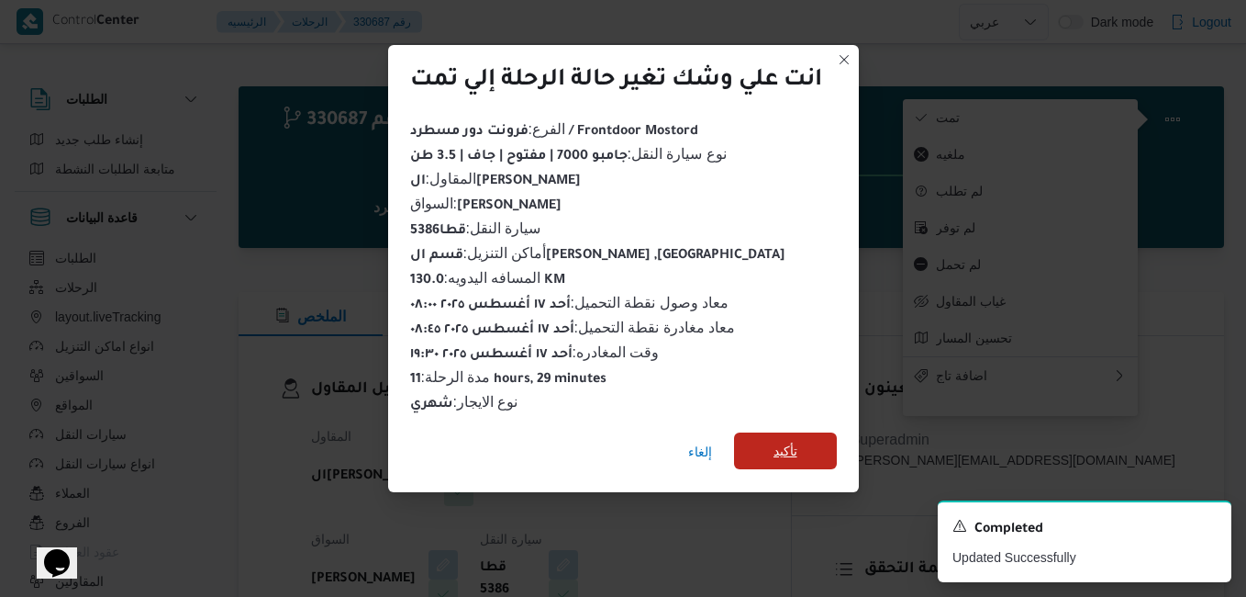
click at [813, 439] on span "تأكيد" at bounding box center [785, 450] width 103 height 37
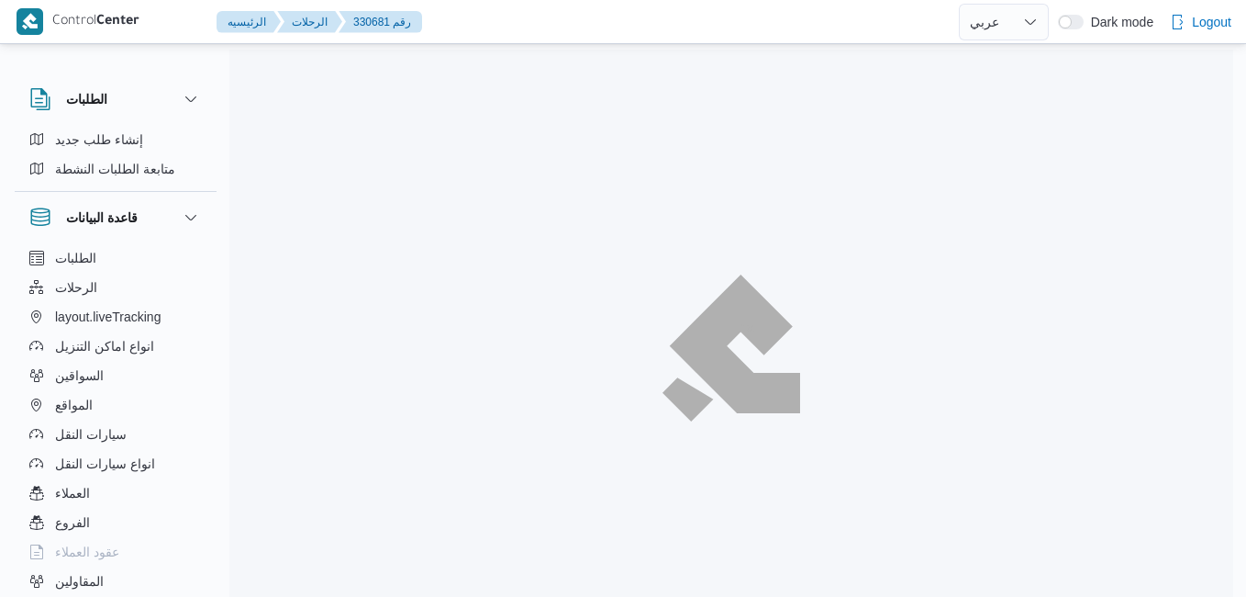
select select "ar"
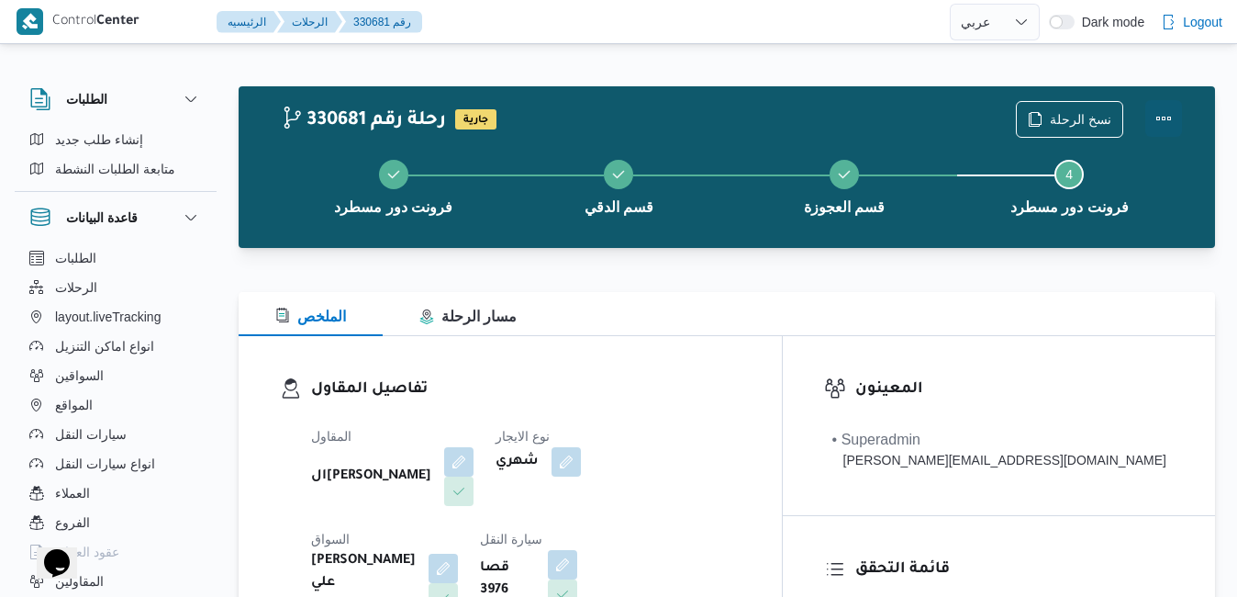
click at [1165, 113] on button "Actions" at bounding box center [1164, 118] width 37 height 37
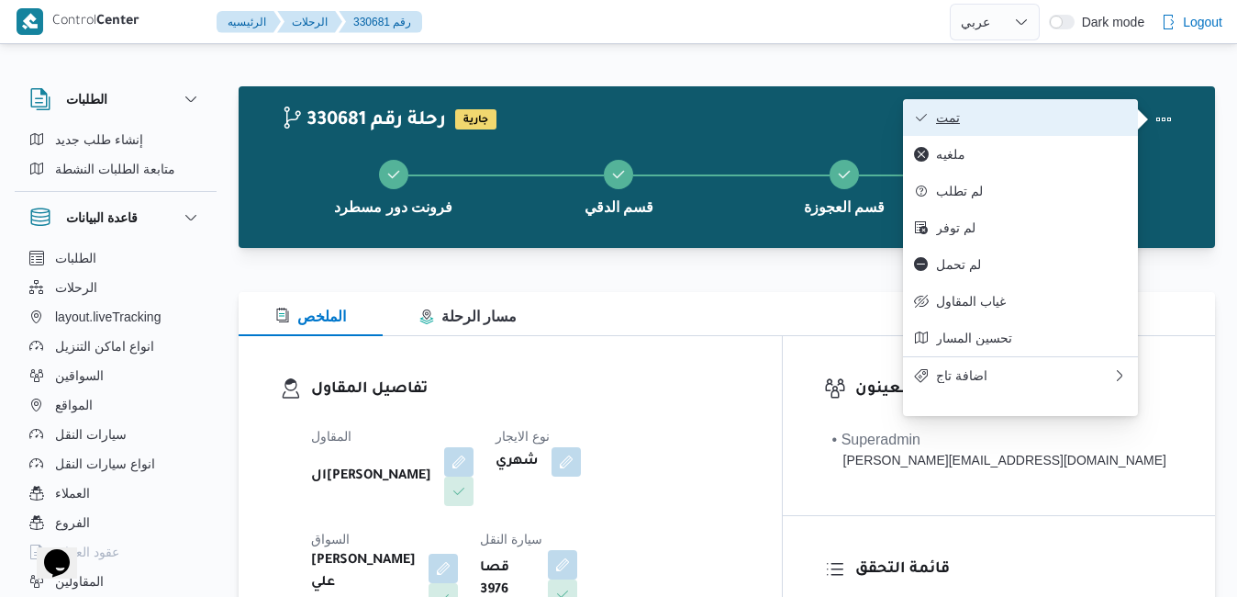
click at [1088, 124] on span "تمت" at bounding box center [1031, 117] width 191 height 15
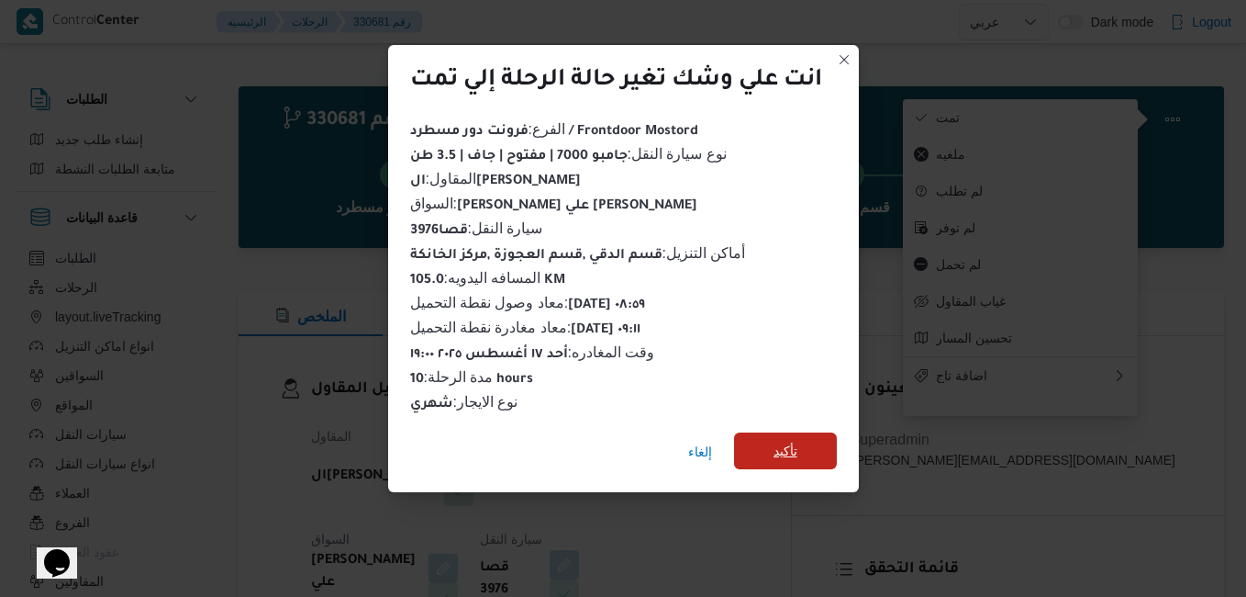
click at [798, 440] on span "تأكيد" at bounding box center [786, 451] width 24 height 22
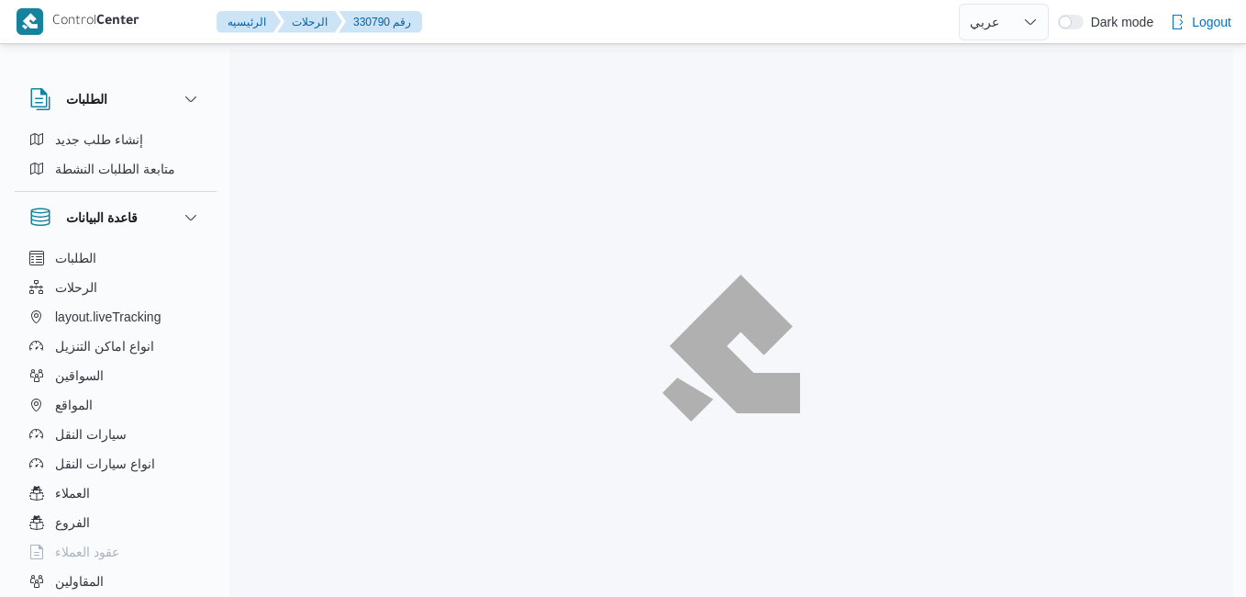
select select "ar"
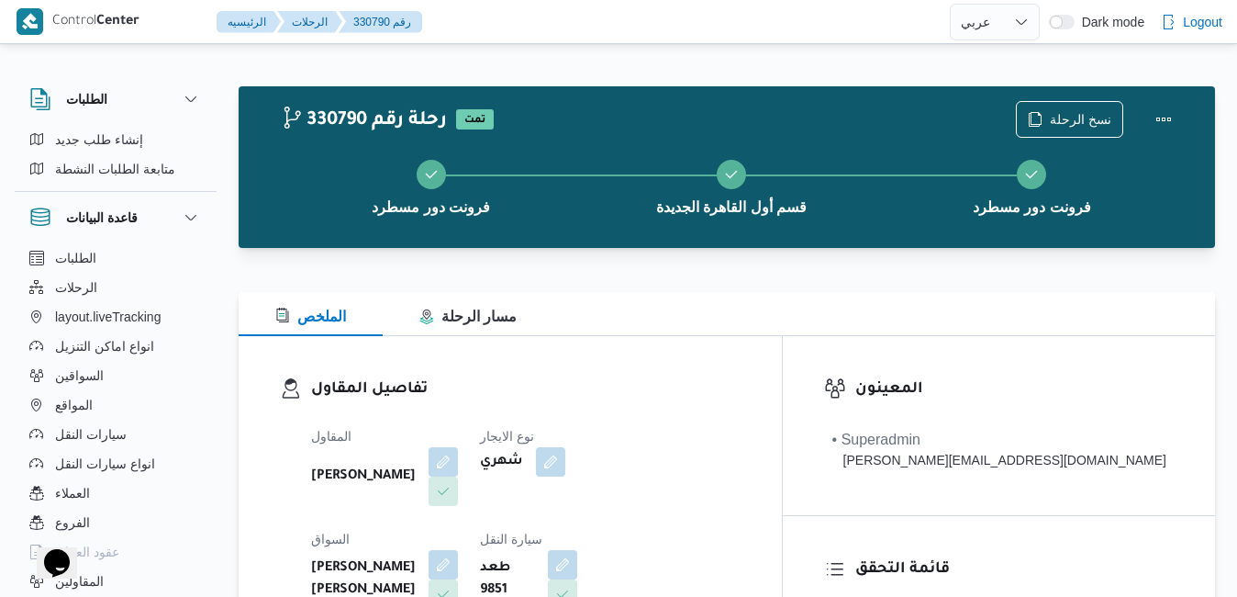
click at [782, 361] on div "تفاصيل المقاول المقاول علي عبدالناصر علي بخيت علي نوع الايجار شهري السواق احمد …" at bounding box center [510, 548] width 543 height 424
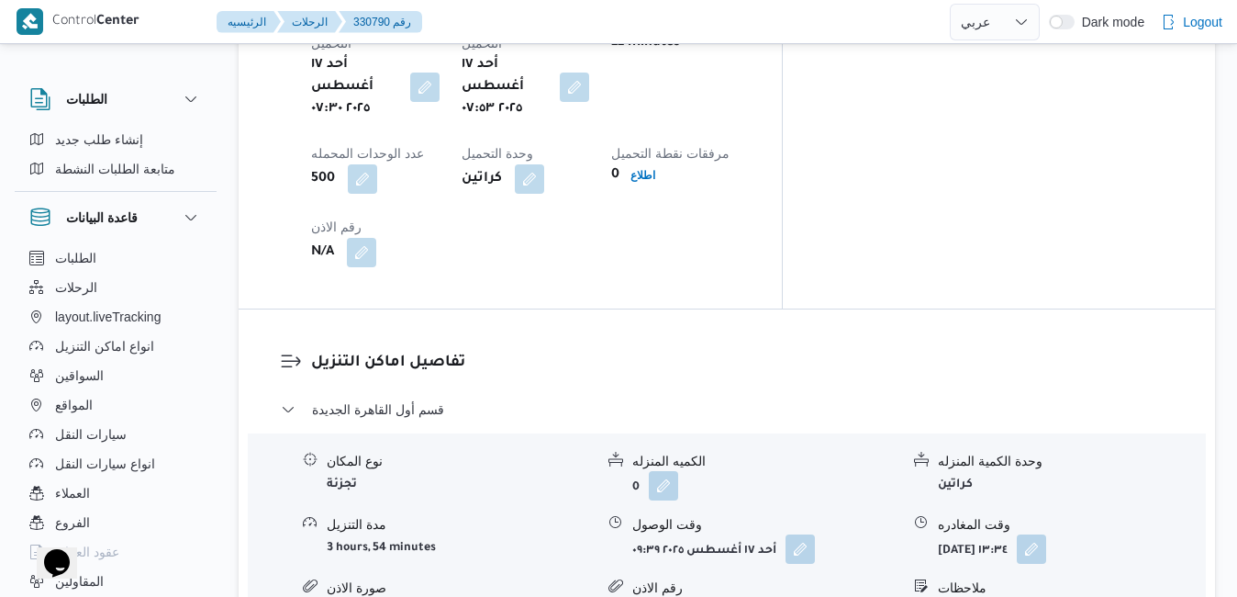
scroll to position [1615, 0]
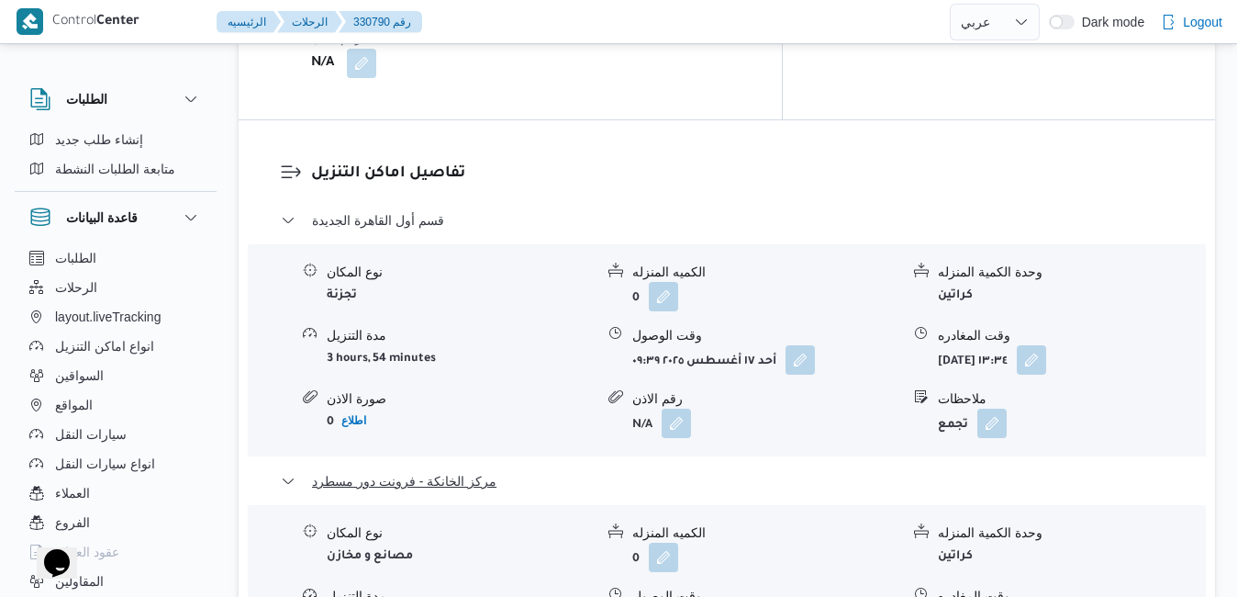
scroll to position [1799, 0]
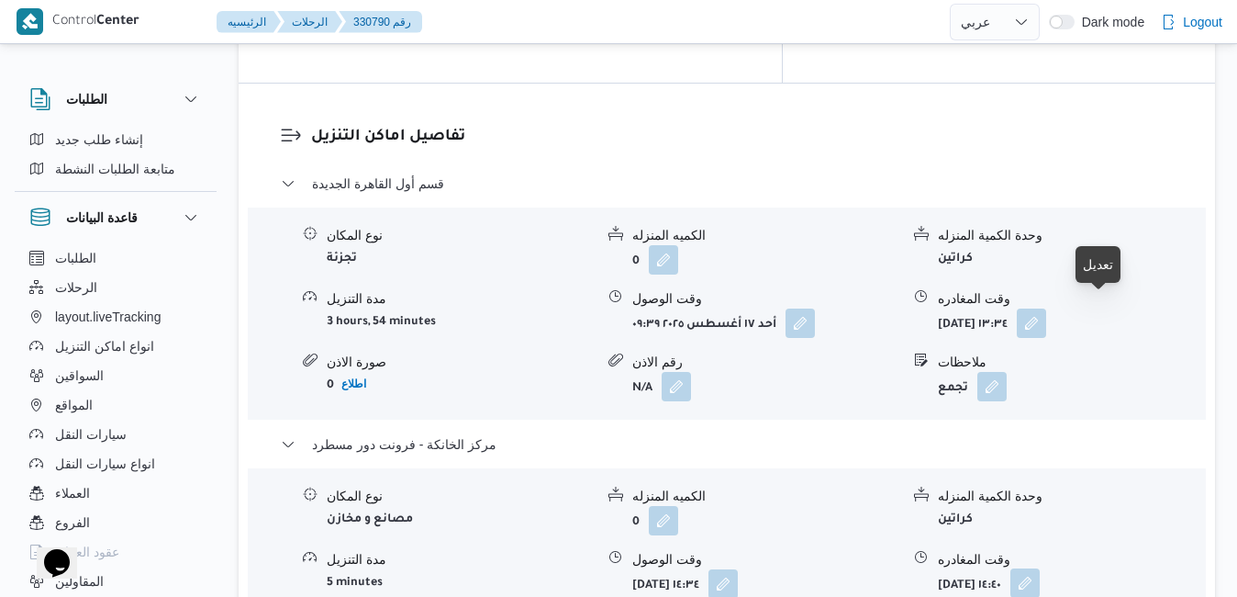
click at [1040, 568] on button "button" at bounding box center [1025, 582] width 29 height 29
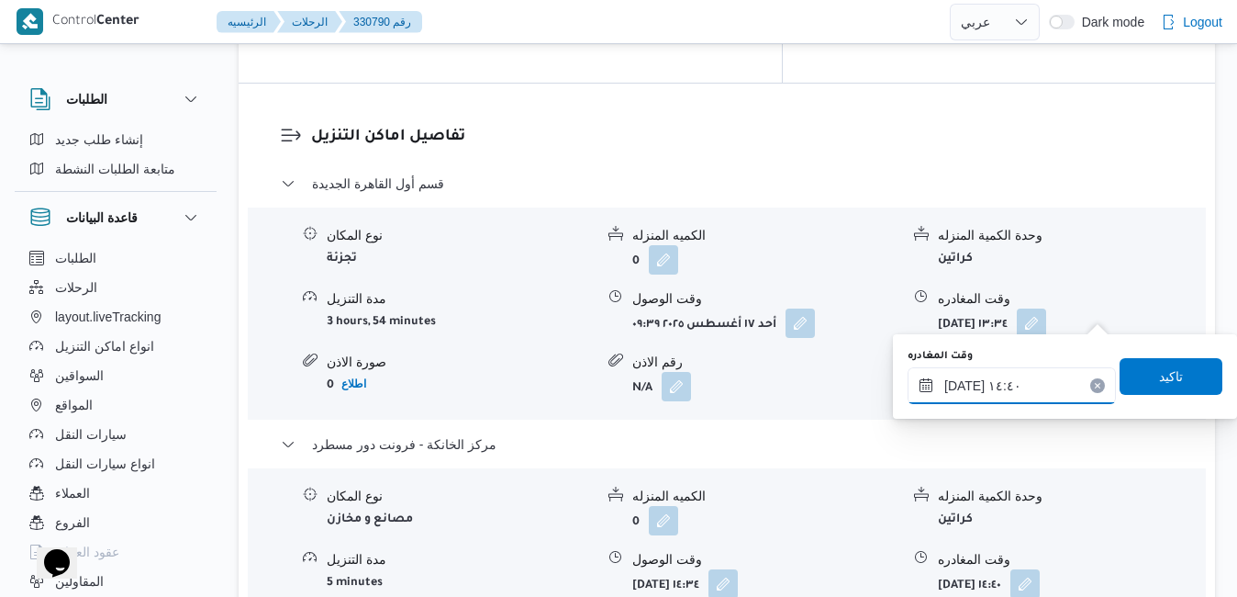
click at [1015, 383] on input "١٧/٠٨/٢٠٢٥ ١٤:٤٠" at bounding box center [1012, 385] width 208 height 37
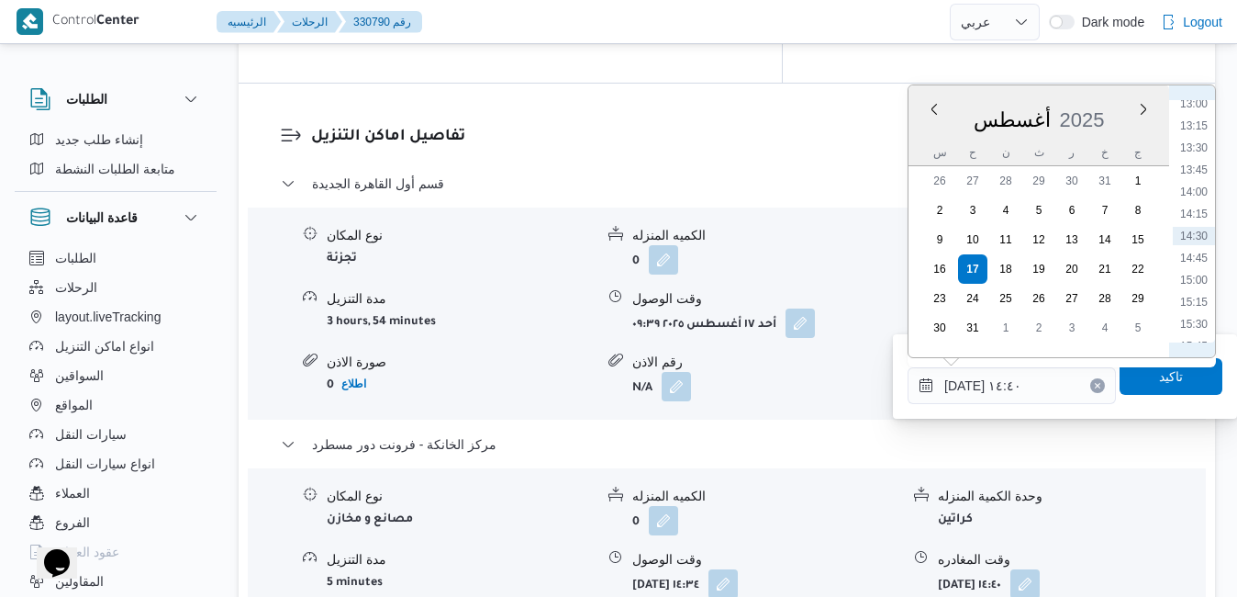
scroll to position [1363, 0]
click at [1191, 331] on li "18:00" at bounding box center [1194, 332] width 42 height 18
type input "[DATE] ١٨:٠٠"
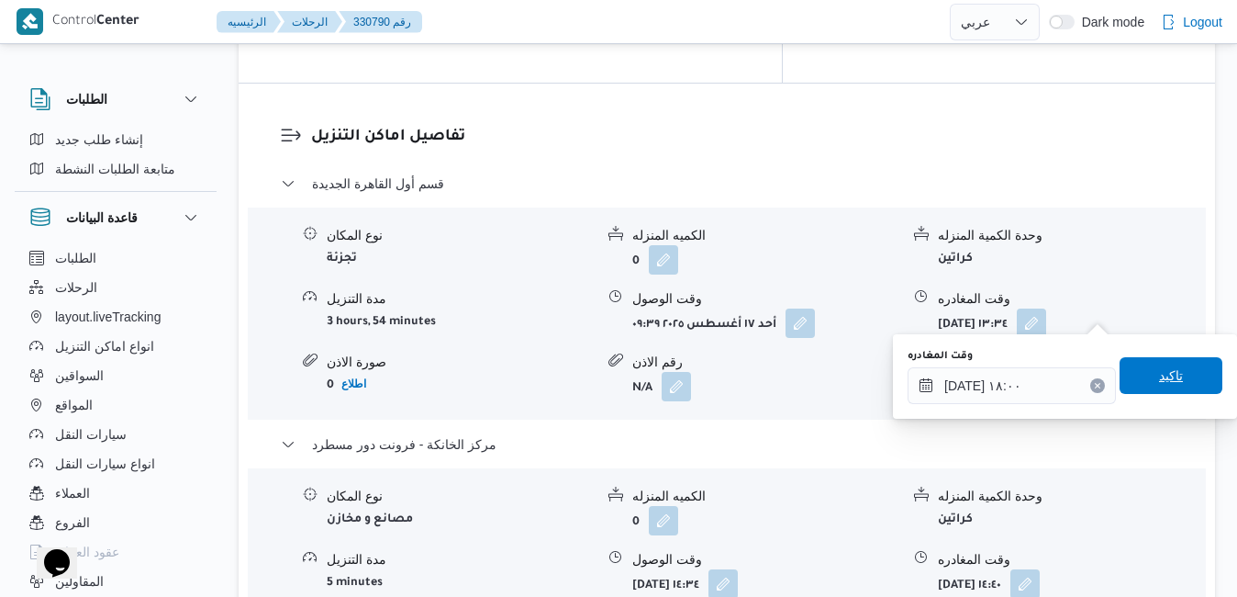
click at [1159, 385] on span "تاكيد" at bounding box center [1171, 375] width 24 height 22
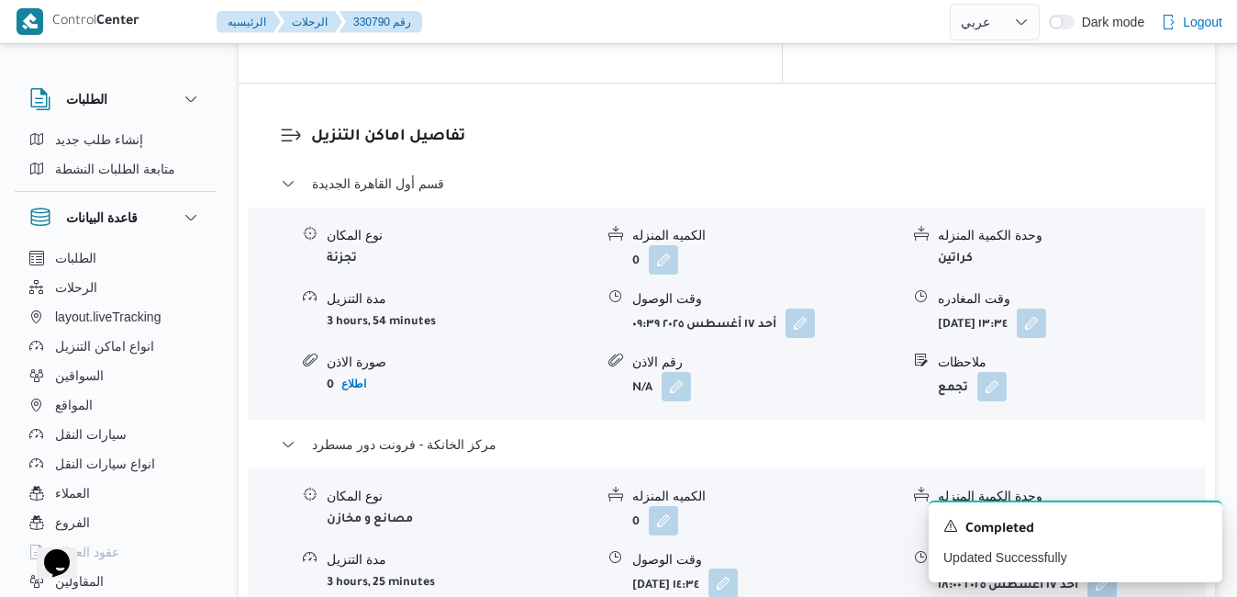
click at [738, 568] on button "button" at bounding box center [723, 582] width 29 height 29
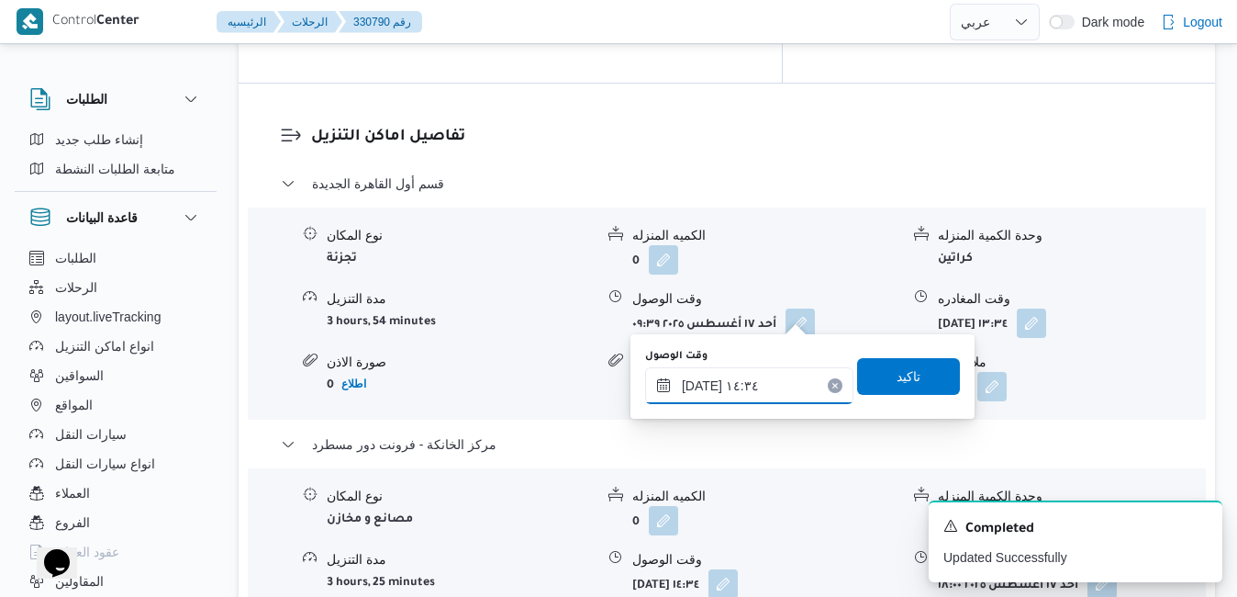
click at [756, 388] on input "١٧/٠٨/٢٠٢٥ ١٤:٣٤" at bounding box center [749, 385] width 208 height 37
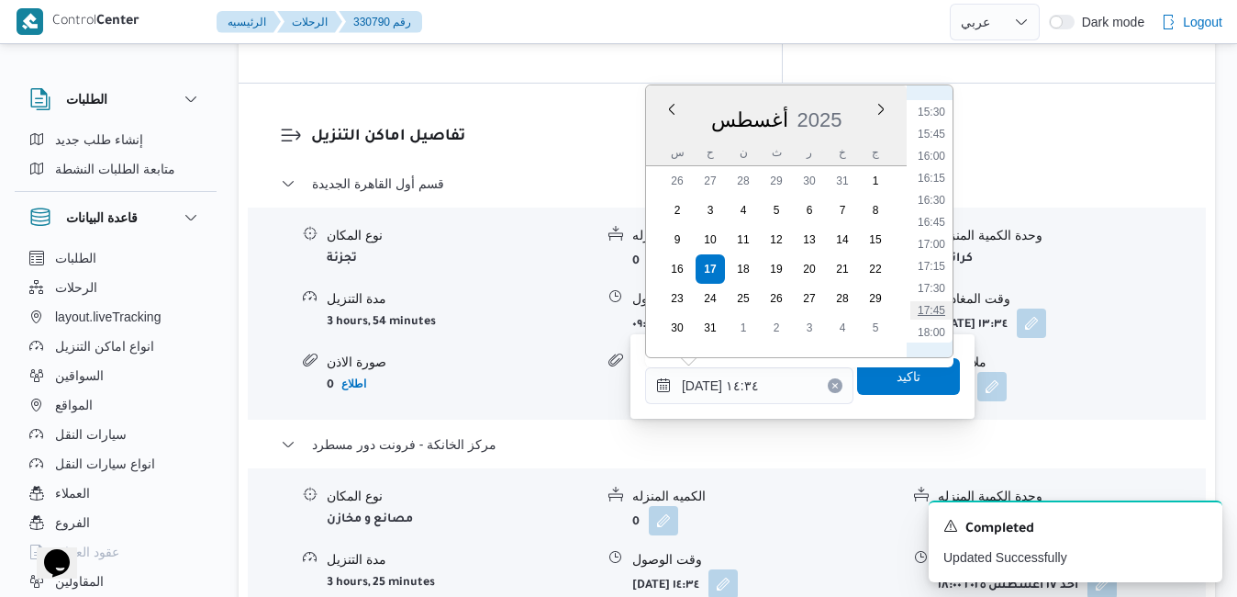
click at [937, 306] on li "17:45" at bounding box center [932, 310] width 42 height 18
type input "١٧/٠٨/٢٠٢٥ ١٧:٤٥"
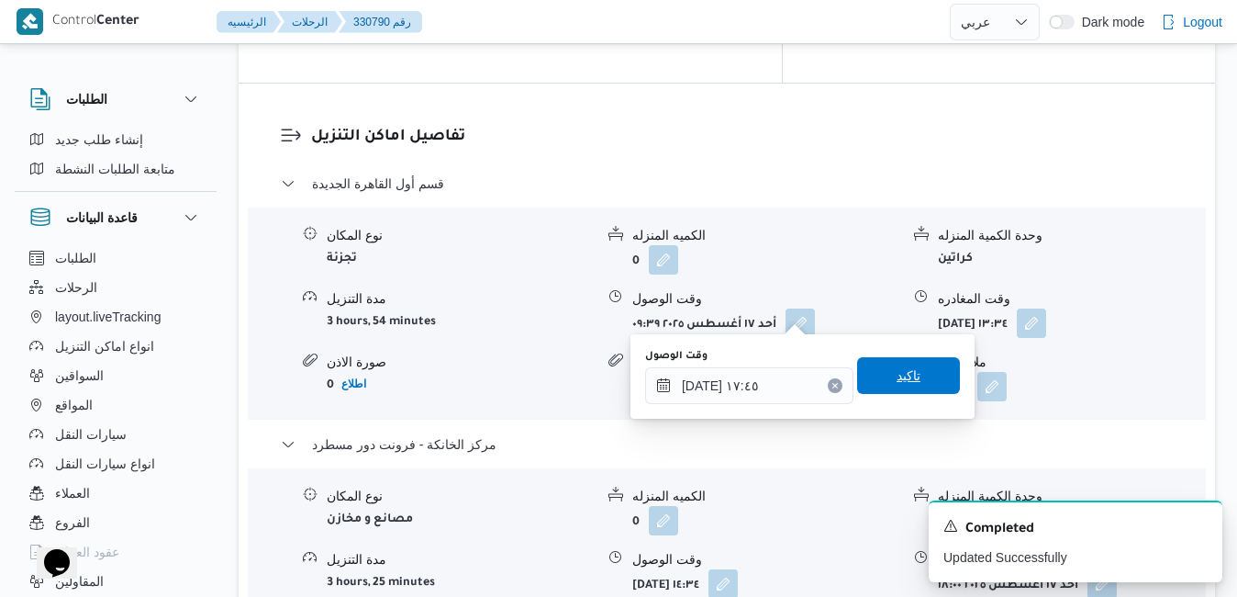
click at [884, 393] on span "تاكيد" at bounding box center [908, 375] width 103 height 37
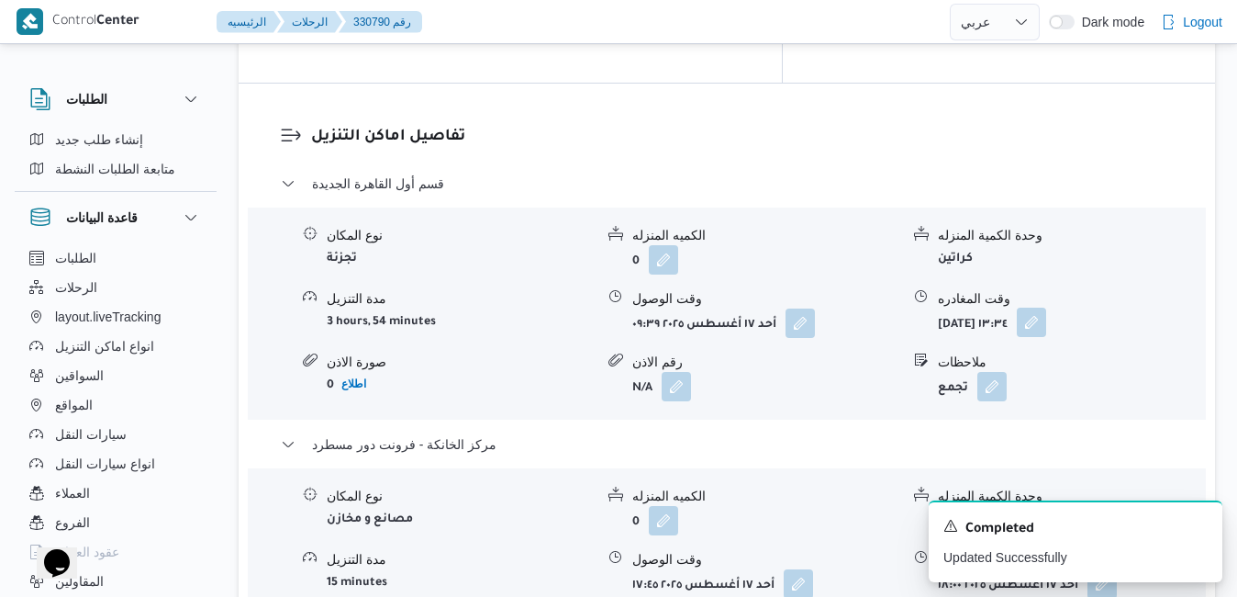
click at [1046, 307] on button "button" at bounding box center [1031, 321] width 29 height 29
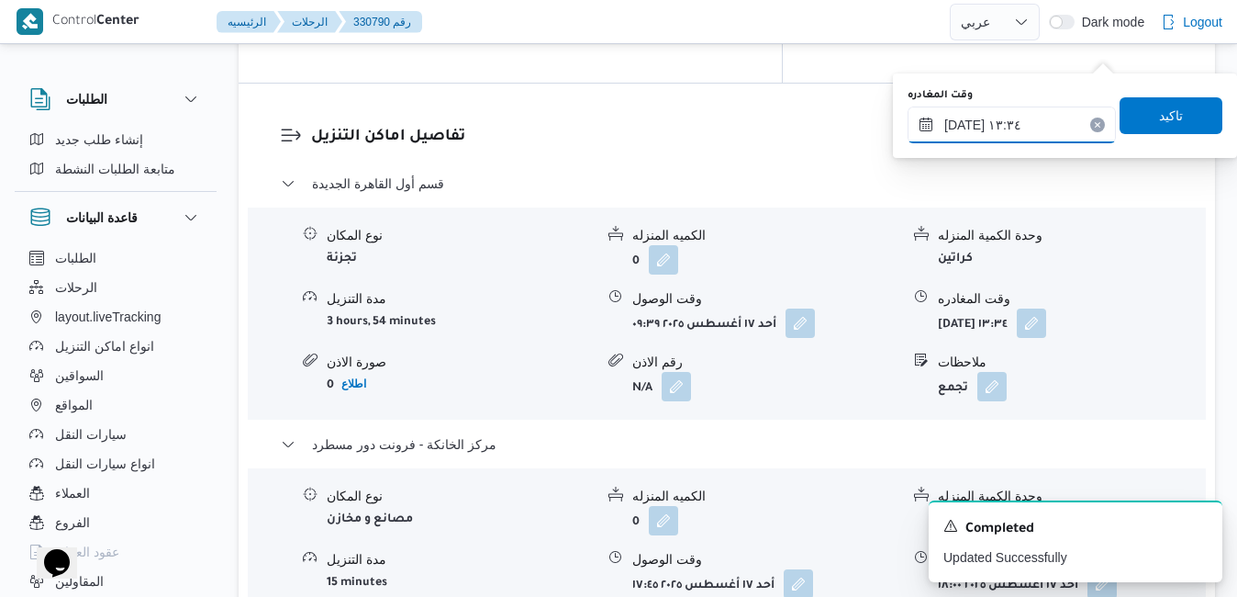
click at [1026, 142] on input "١٧/٠٨/٢٠٢٥ ١٣:٣٤" at bounding box center [1012, 124] width 208 height 37
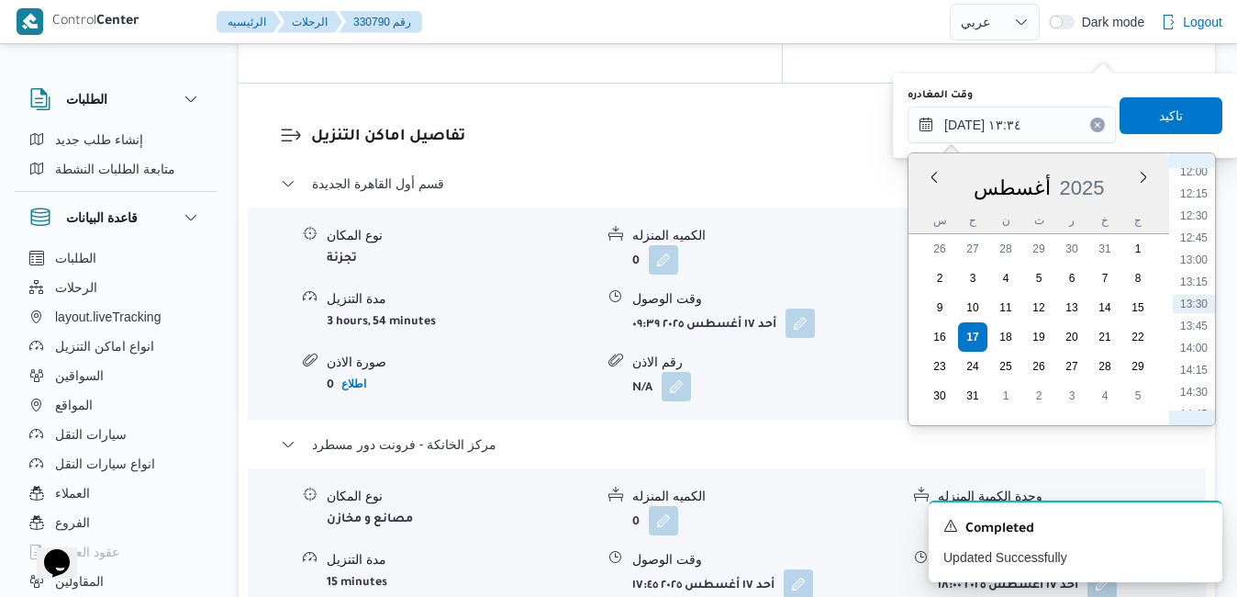
scroll to position [1275, 0]
click at [1194, 394] on li "17:00" at bounding box center [1194, 400] width 42 height 18
type input "[DATE] ١٧:٠٠"
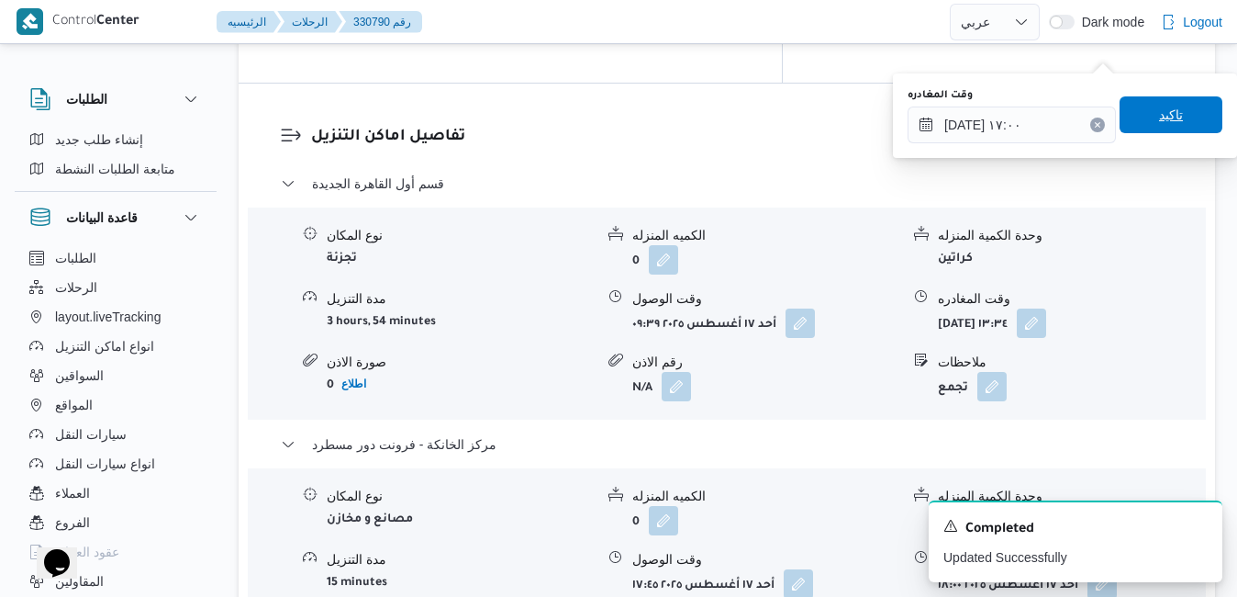
click at [1176, 112] on span "تاكيد" at bounding box center [1171, 114] width 103 height 37
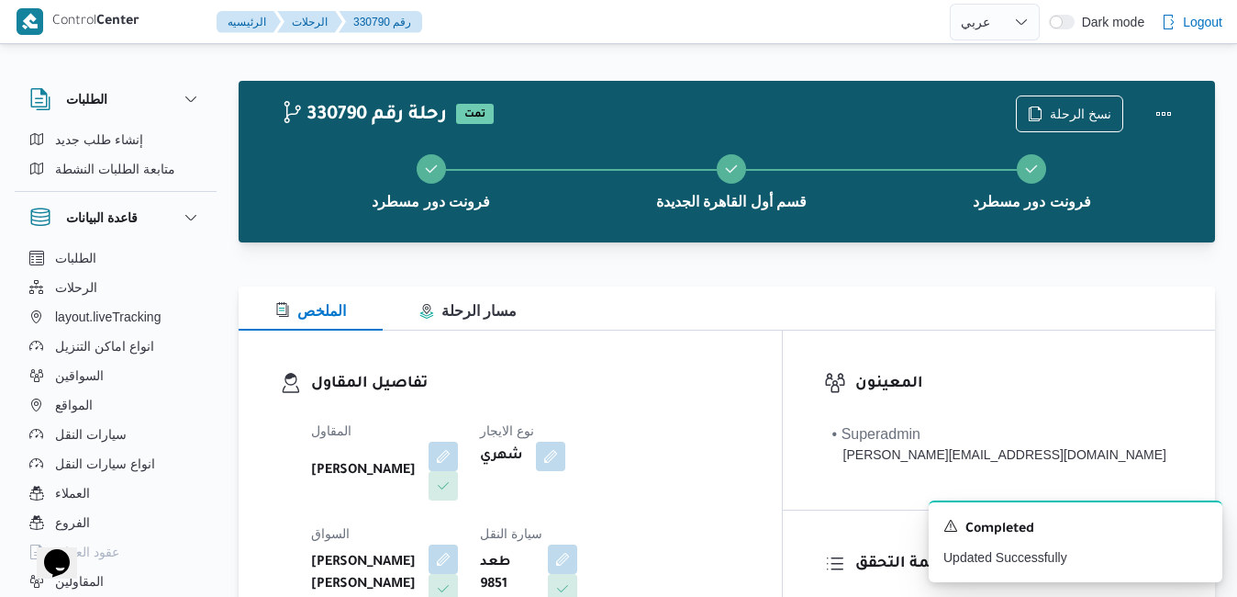
scroll to position [0, 0]
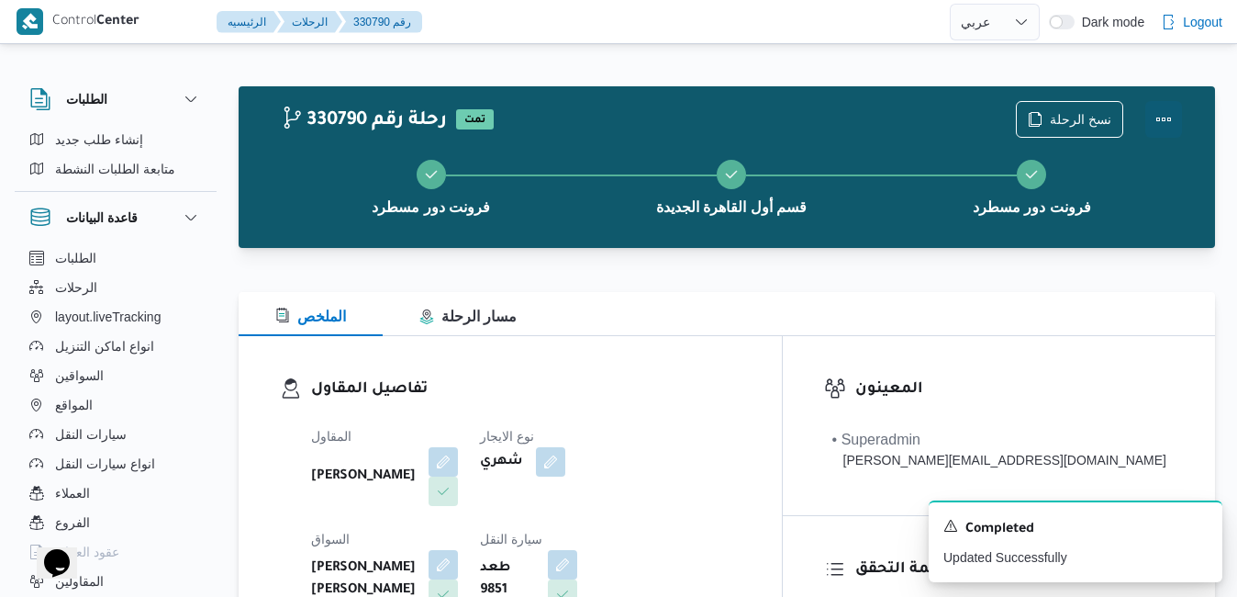
click at [1184, 110] on div "نسخ الرحلة" at bounding box center [1099, 119] width 188 height 59
click at [1162, 114] on button "Actions" at bounding box center [1164, 118] width 37 height 37
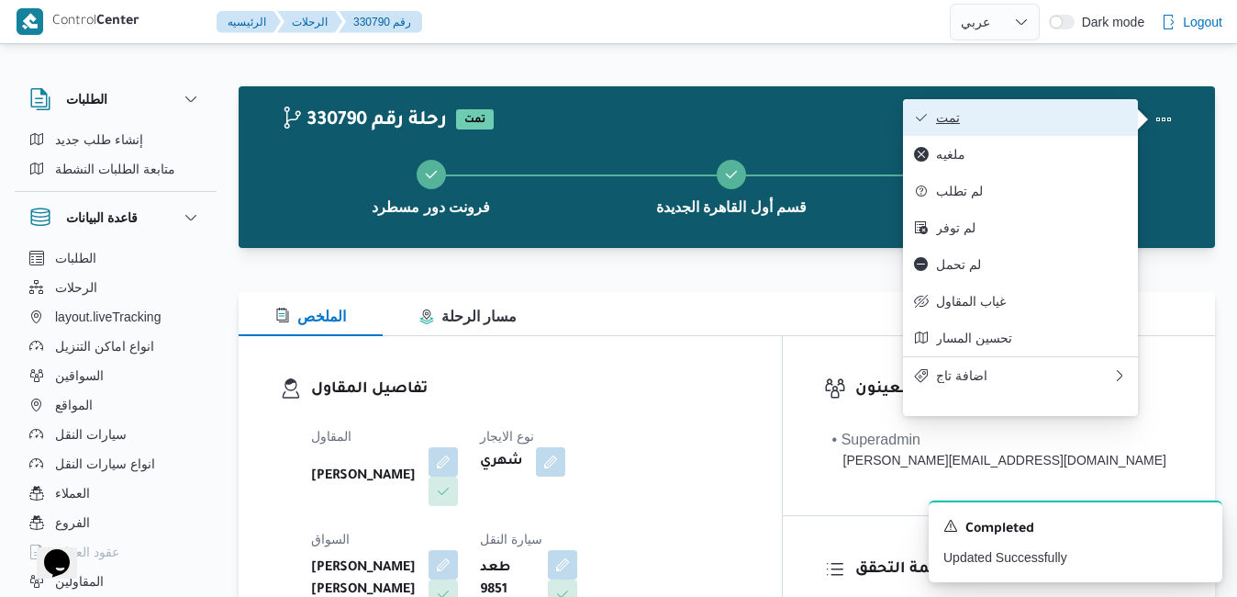
click at [1069, 116] on span "تمت" at bounding box center [1031, 117] width 191 height 15
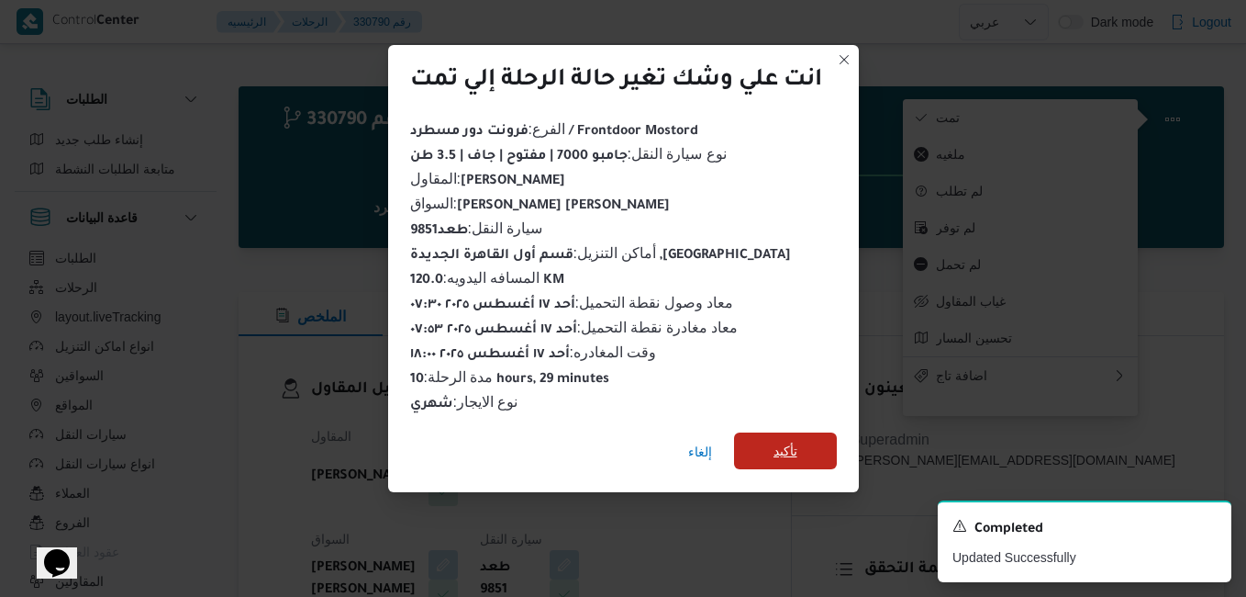
click at [796, 444] on span "تأكيد" at bounding box center [786, 451] width 24 height 22
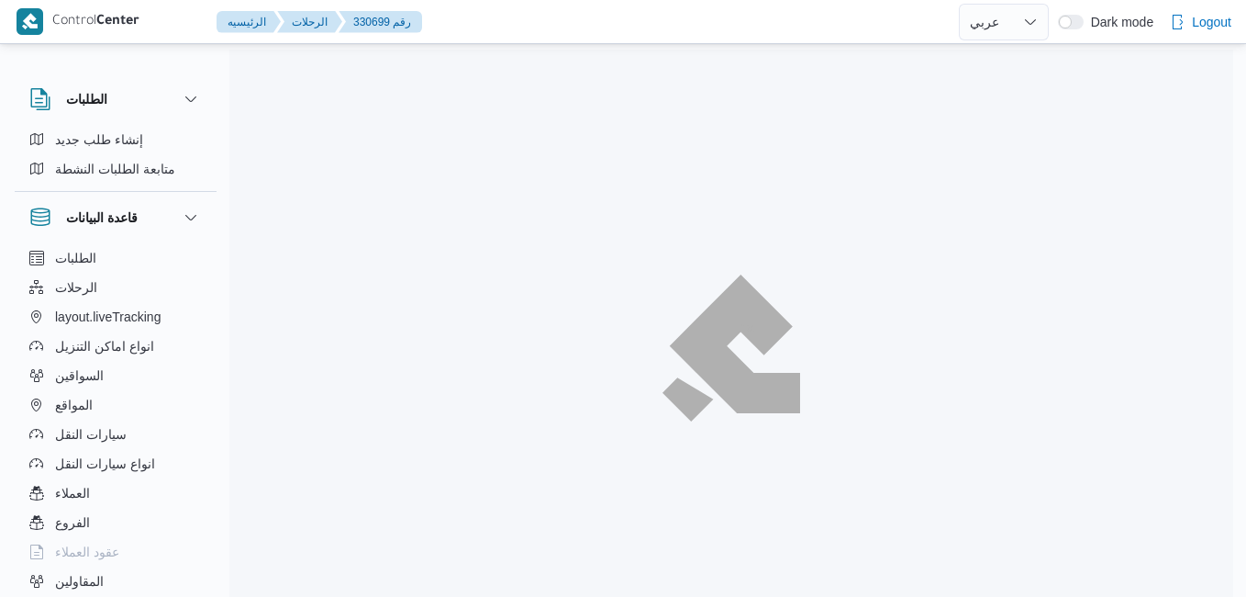
select select "ar"
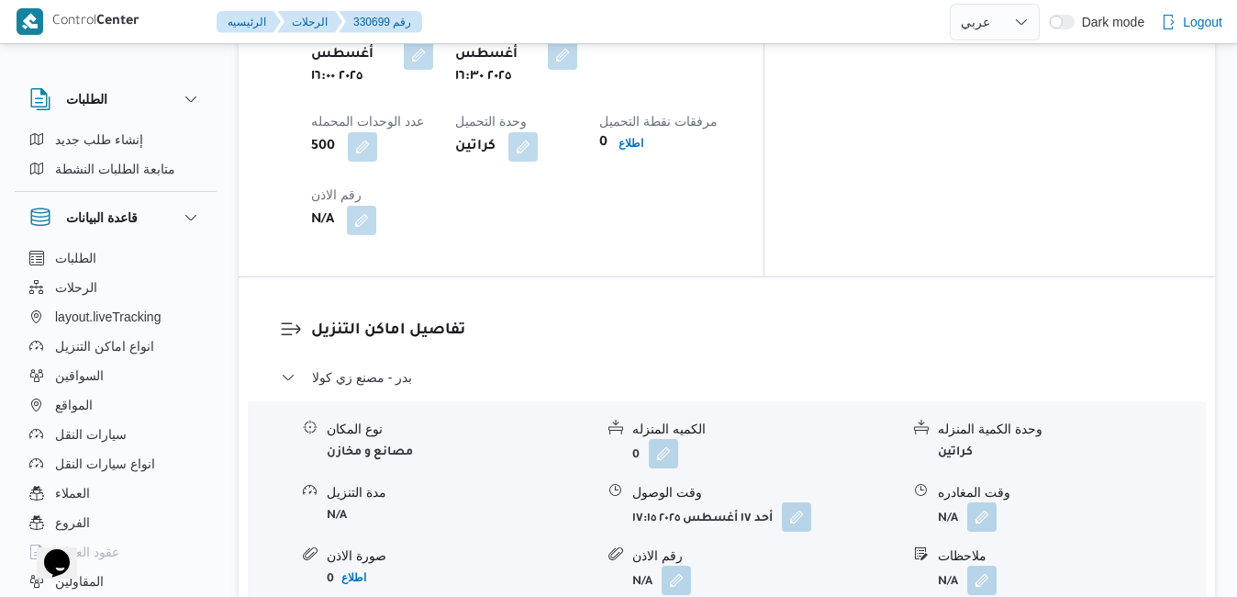
scroll to position [1579, 0]
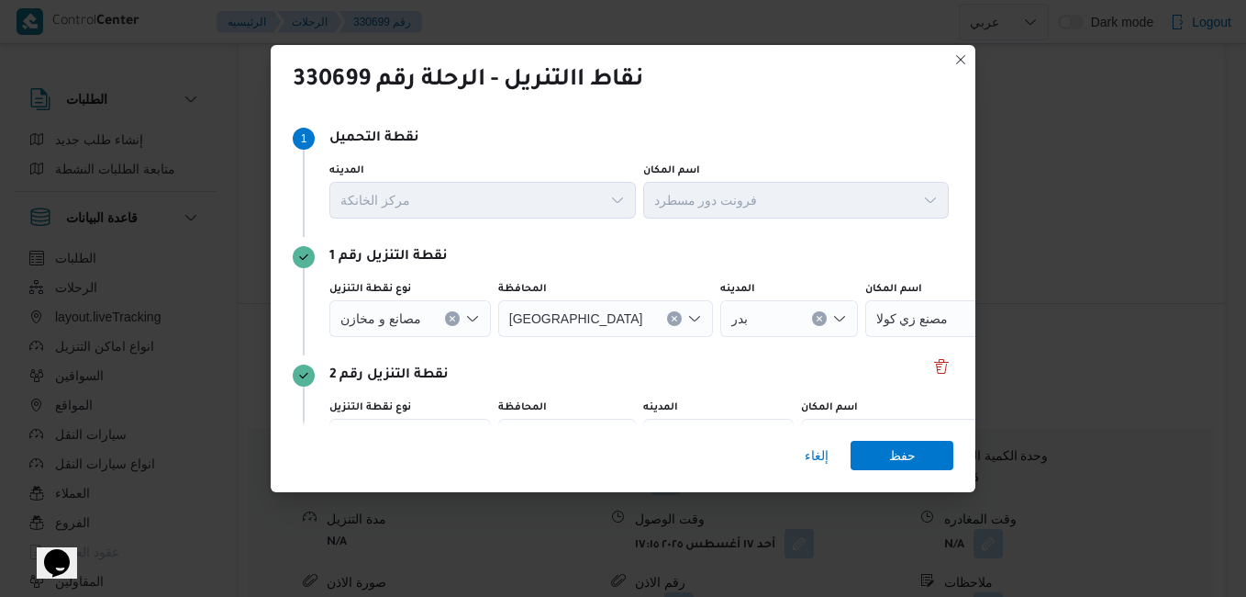
click at [476, 317] on icon "Open list of options" at bounding box center [472, 319] width 11 height 6
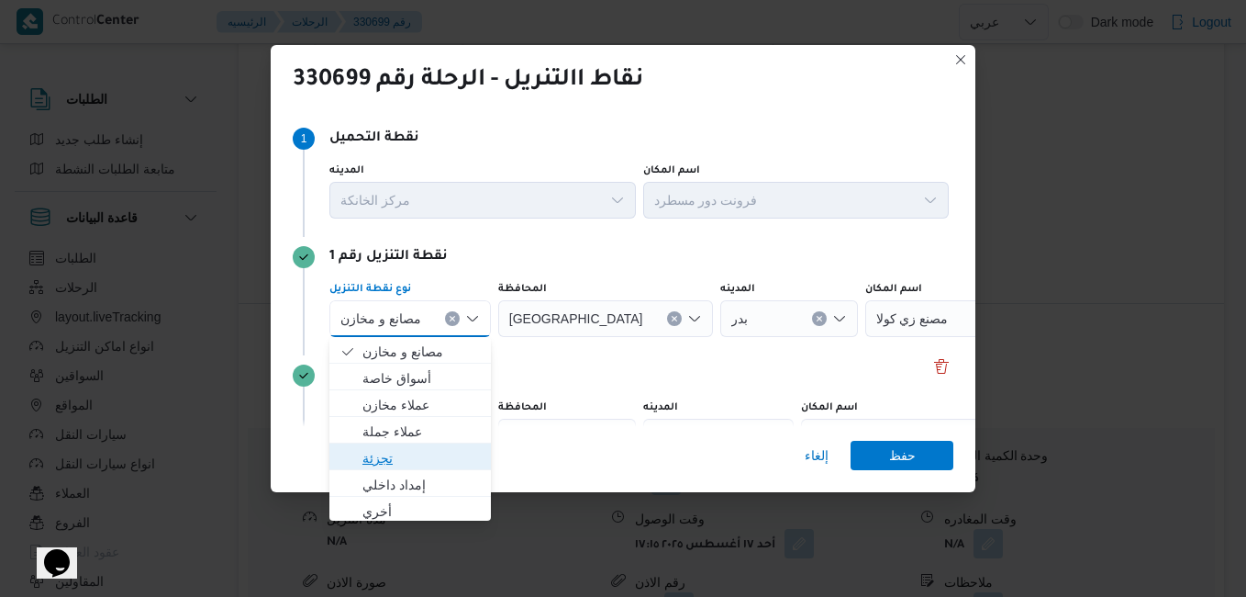
click at [397, 455] on span "تجزئة" at bounding box center [421, 458] width 117 height 22
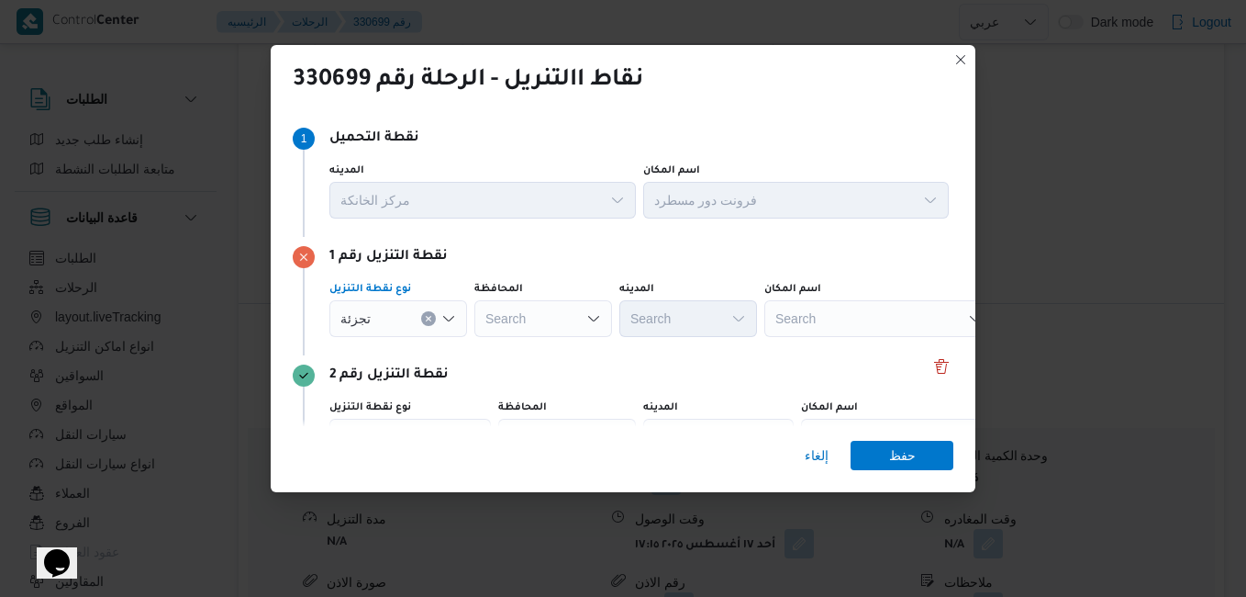
click at [567, 324] on div "Search" at bounding box center [544, 318] width 138 height 37
type input "القاهر"
click at [510, 352] on span "القاهر ة" at bounding box center [555, 352] width 94 height 22
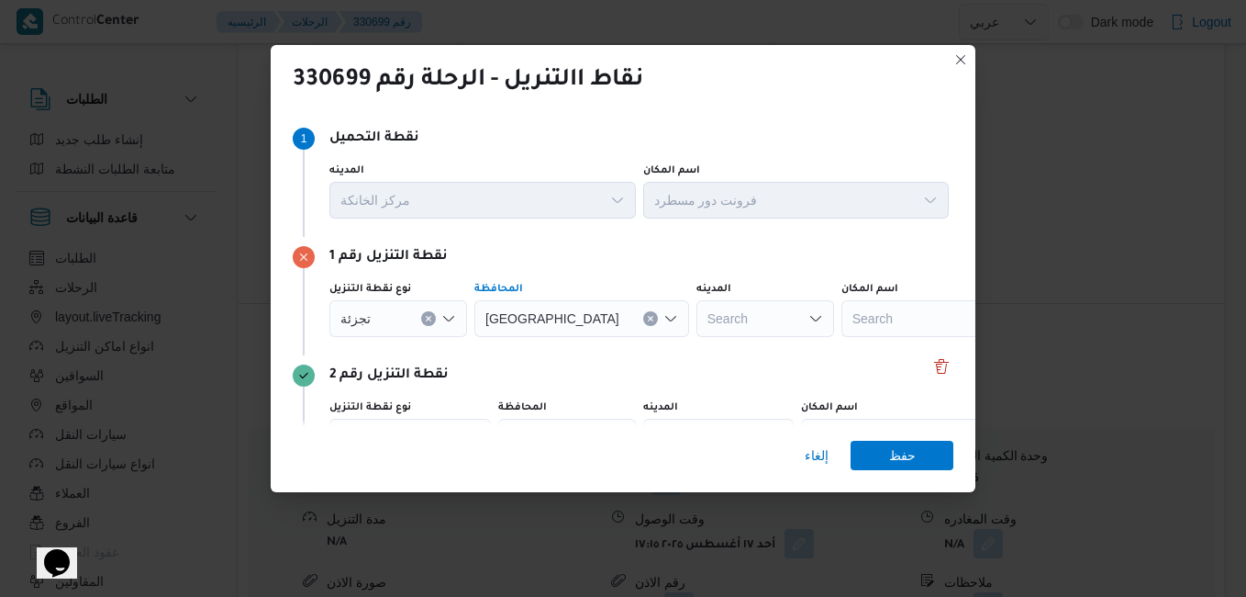
click at [697, 321] on div "Search" at bounding box center [766, 318] width 138 height 37
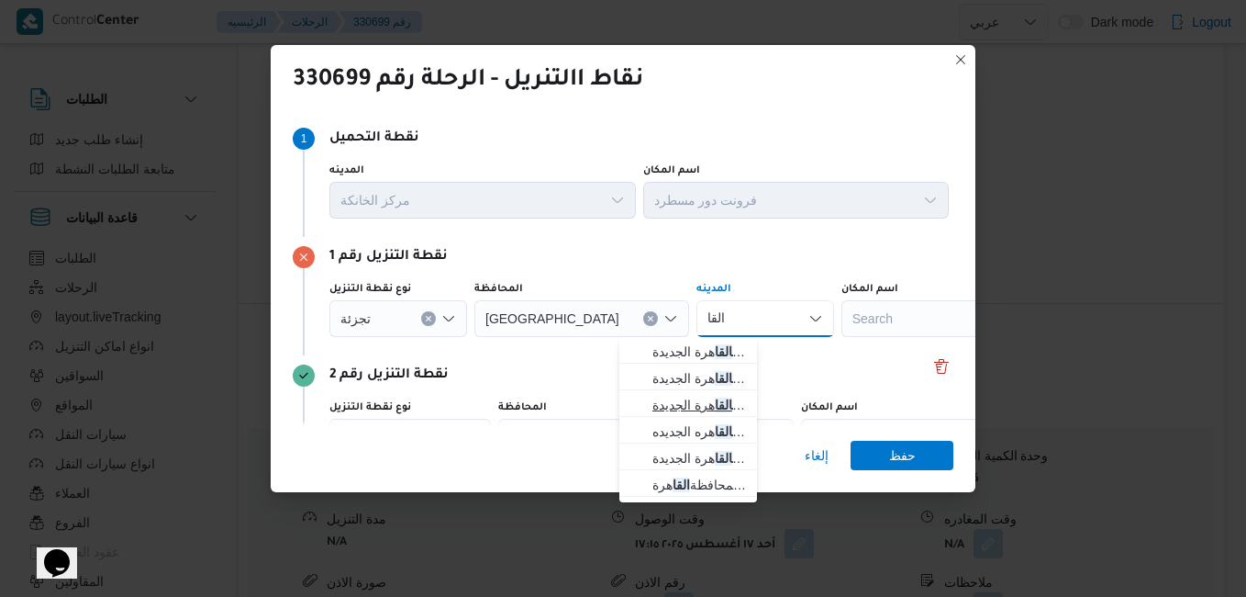
type input "القا"
click at [674, 400] on span "قسم ثان القا هرة الجديدة" at bounding box center [700, 405] width 94 height 22
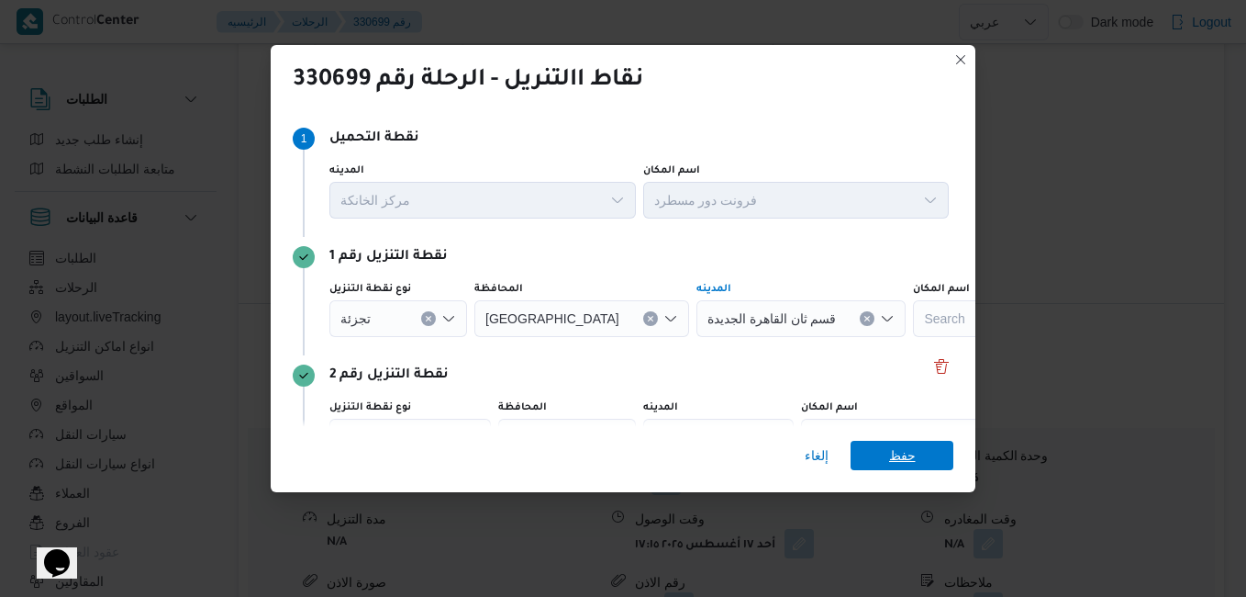
click at [892, 453] on span "حفظ" at bounding box center [902, 455] width 27 height 29
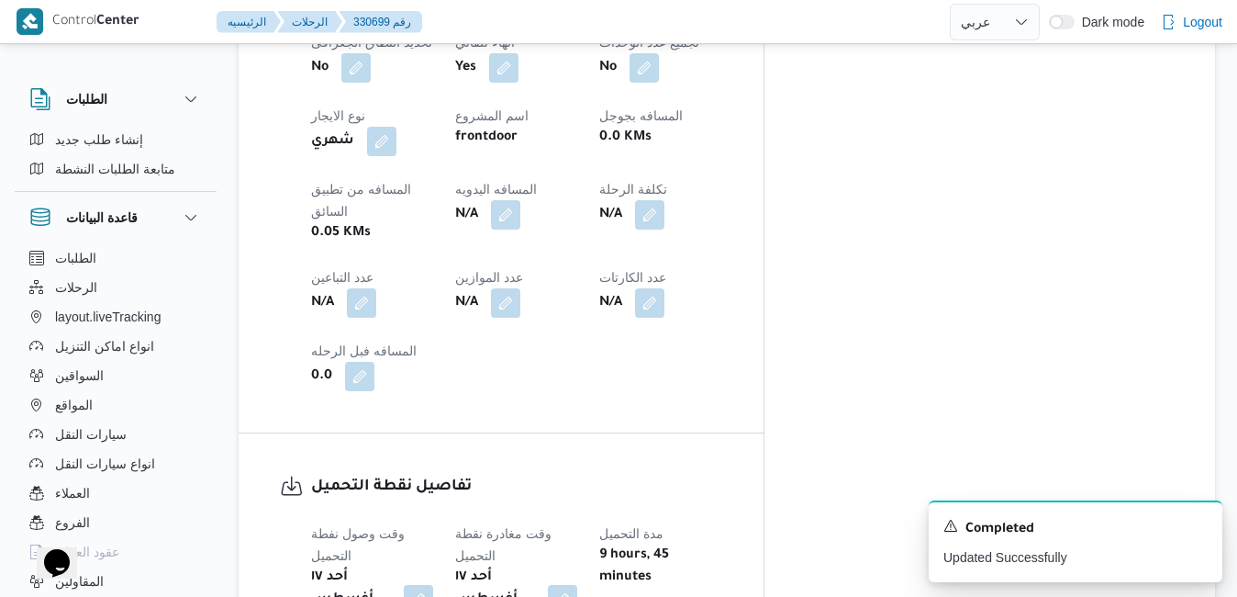
scroll to position [1028, 0]
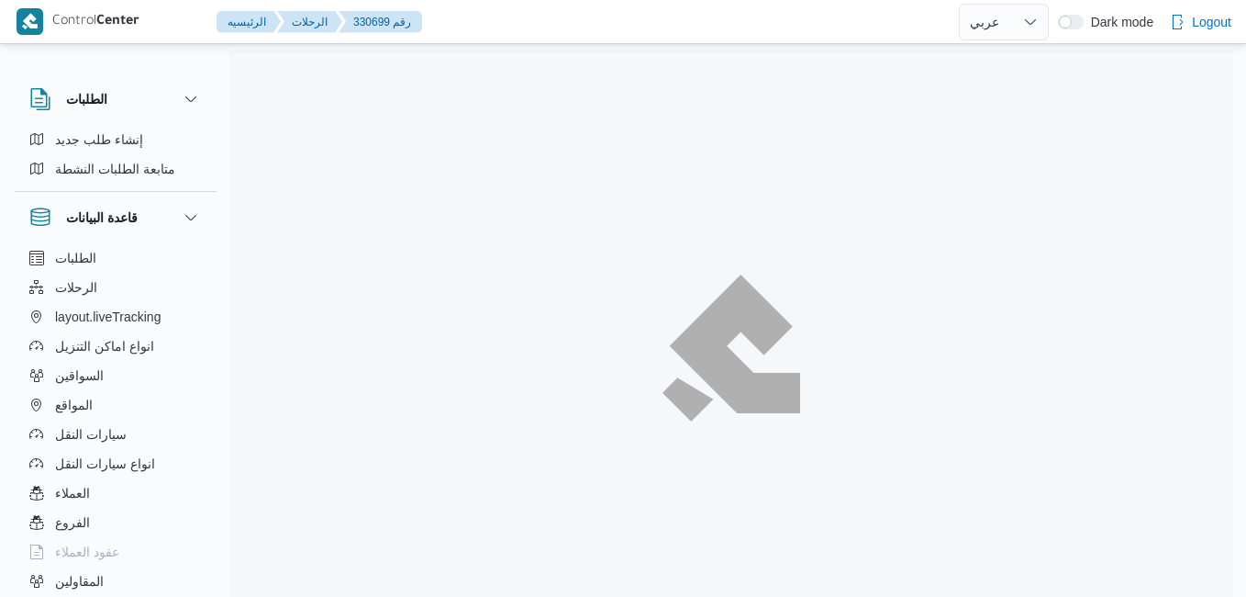
select select "ar"
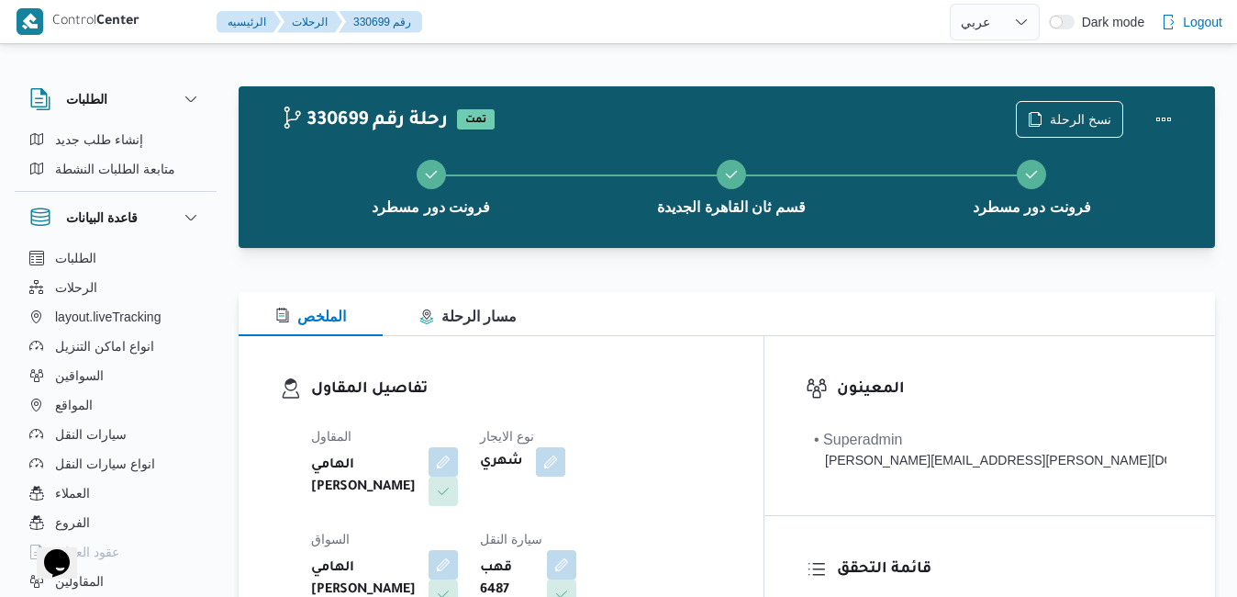
click at [813, 304] on div "الملخص مسار الرحلة" at bounding box center [727, 314] width 977 height 44
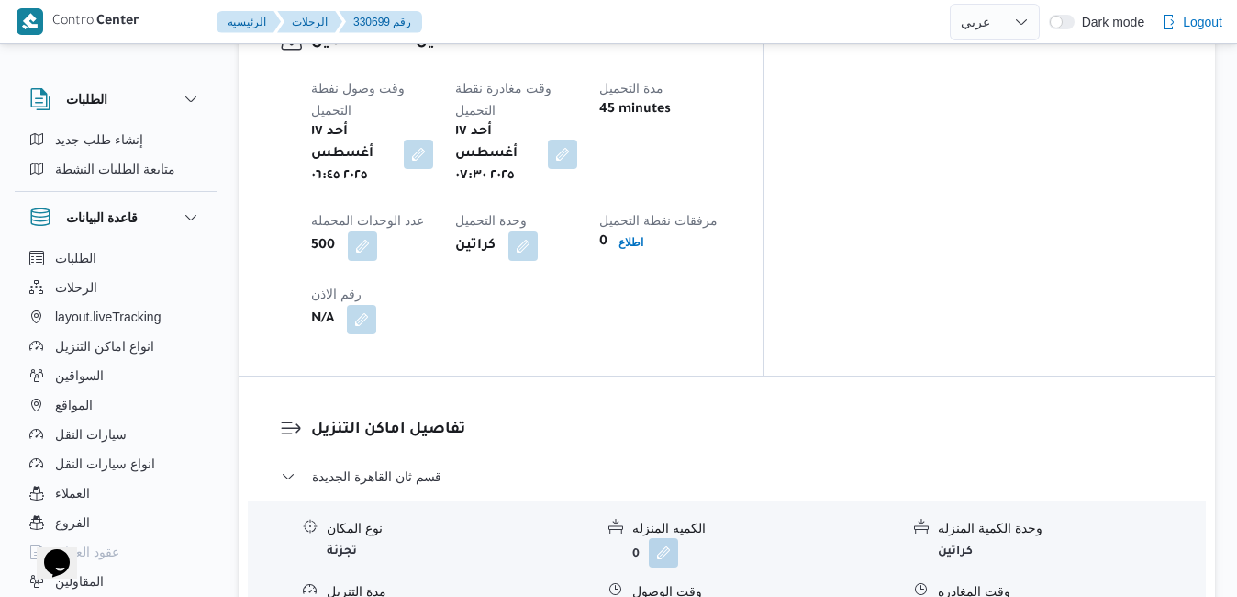
scroll to position [1542, 0]
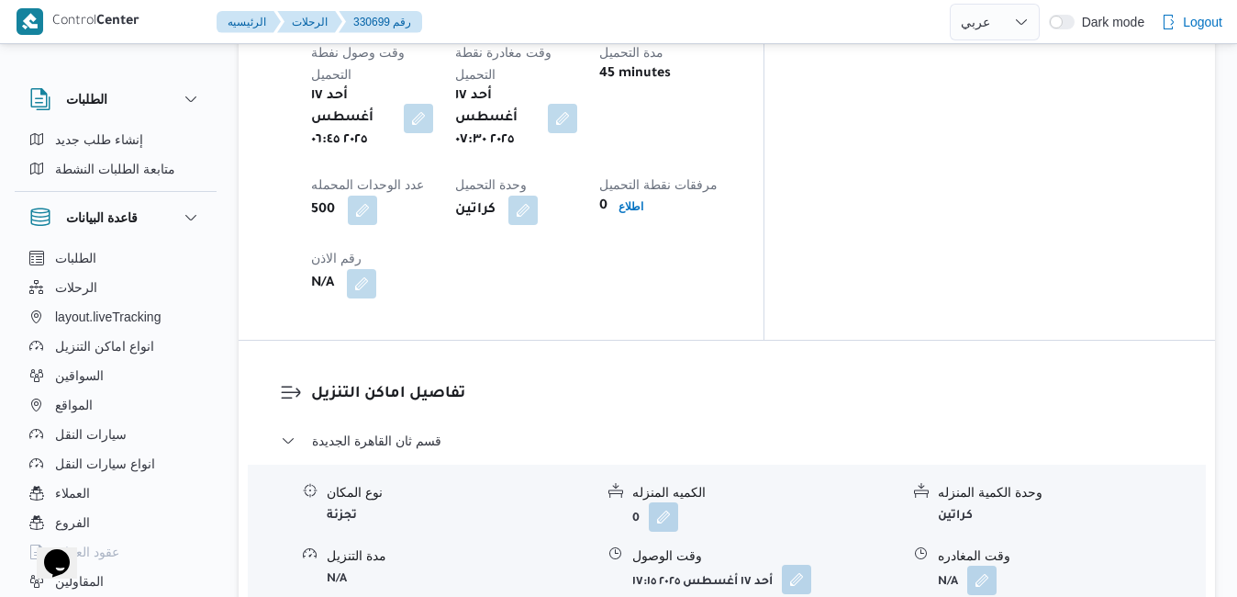
click at [789, 565] on button "button" at bounding box center [796, 579] width 29 height 29
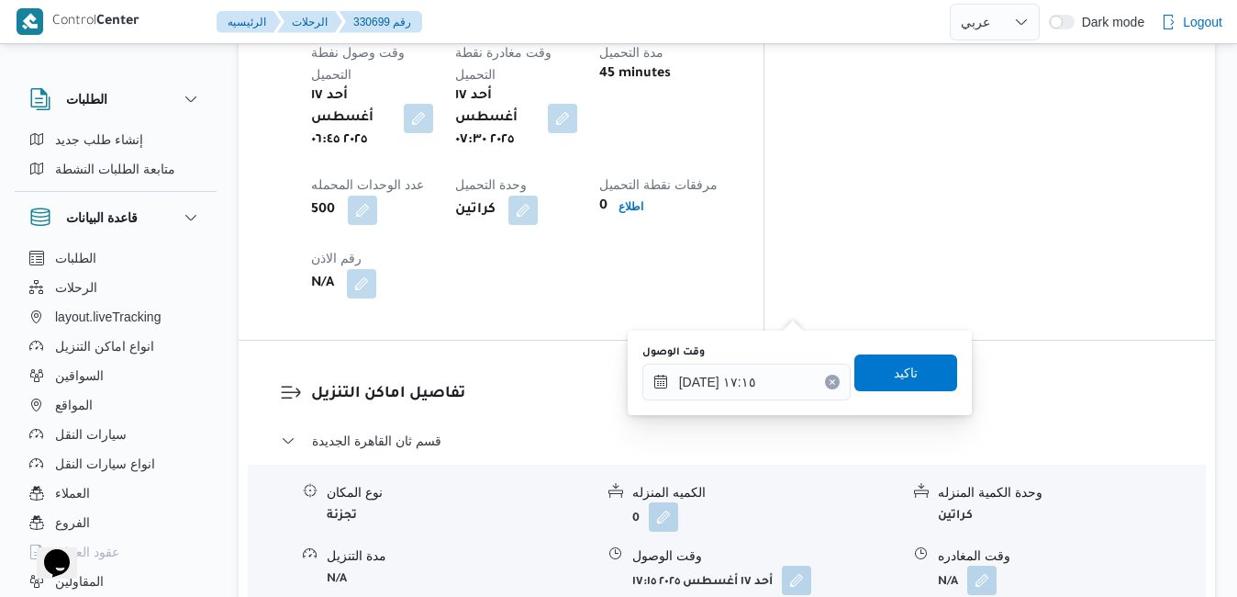
click at [830, 384] on icon "Clear input" at bounding box center [832, 381] width 5 height 5
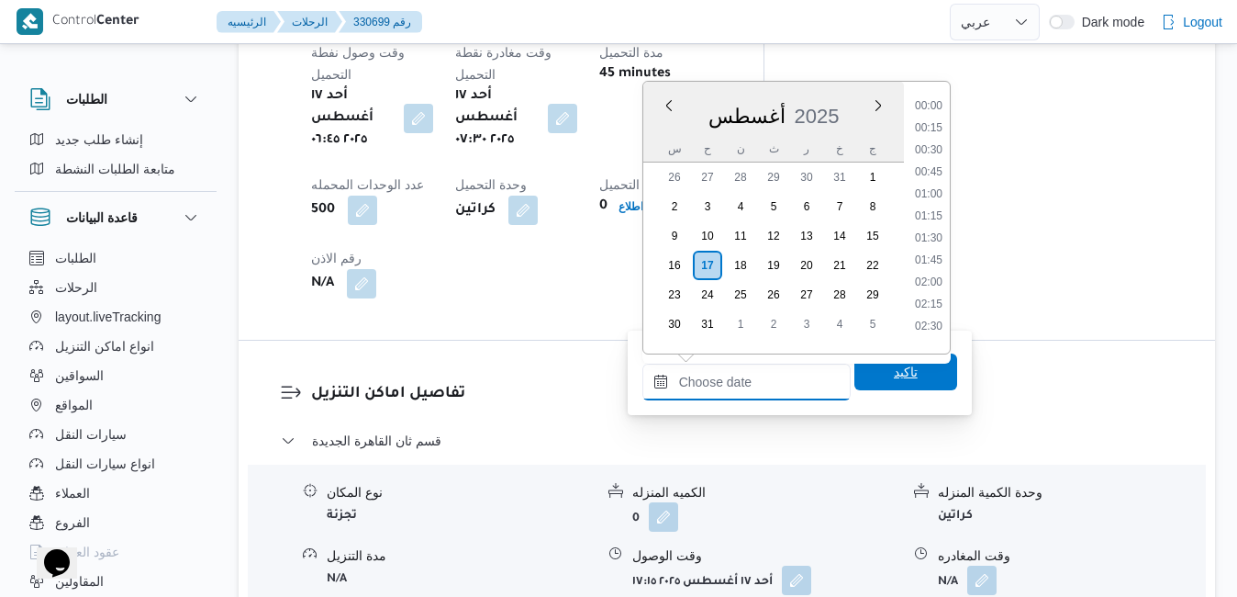
scroll to position [1746, 0]
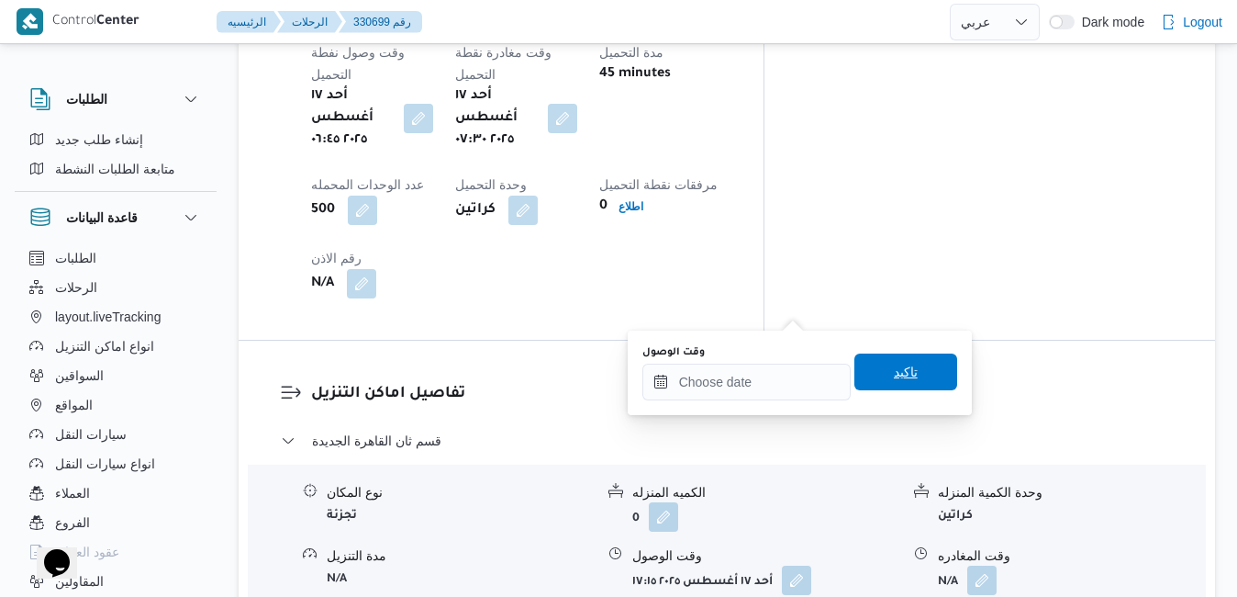
click at [894, 374] on span "تاكيد" at bounding box center [906, 372] width 24 height 22
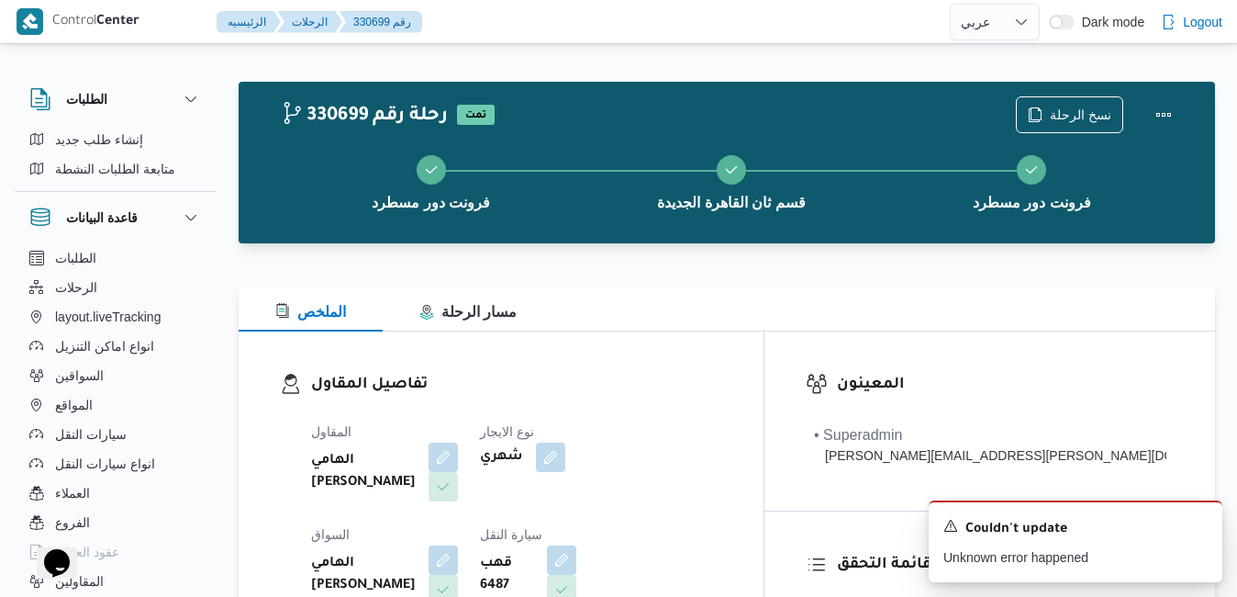
scroll to position [0, 0]
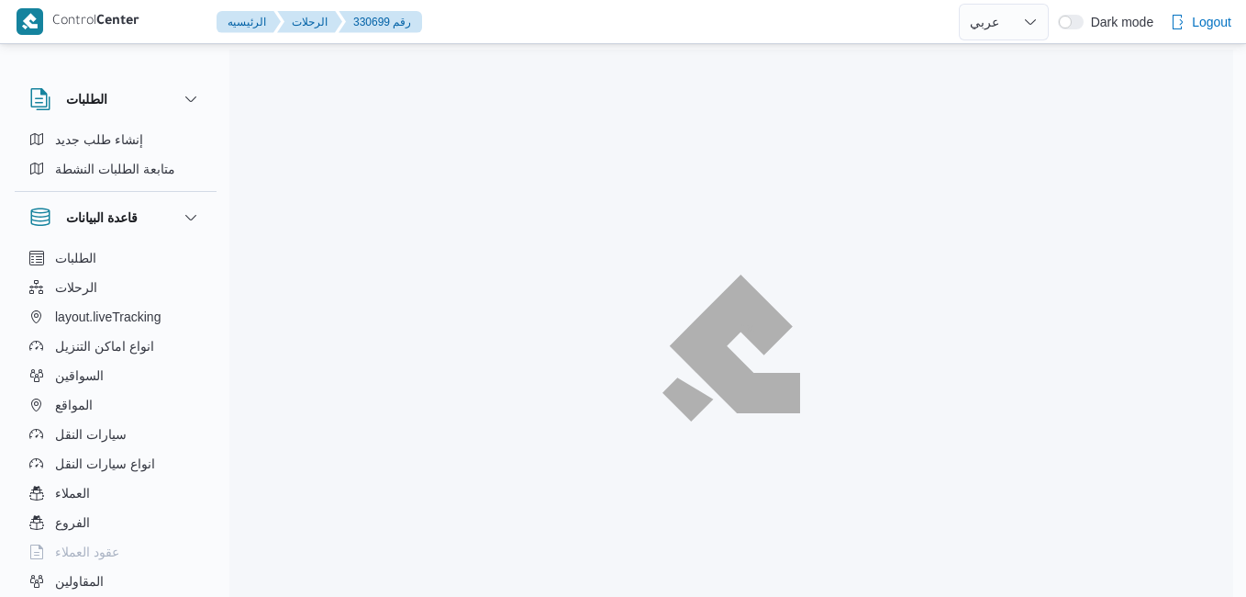
select select "ar"
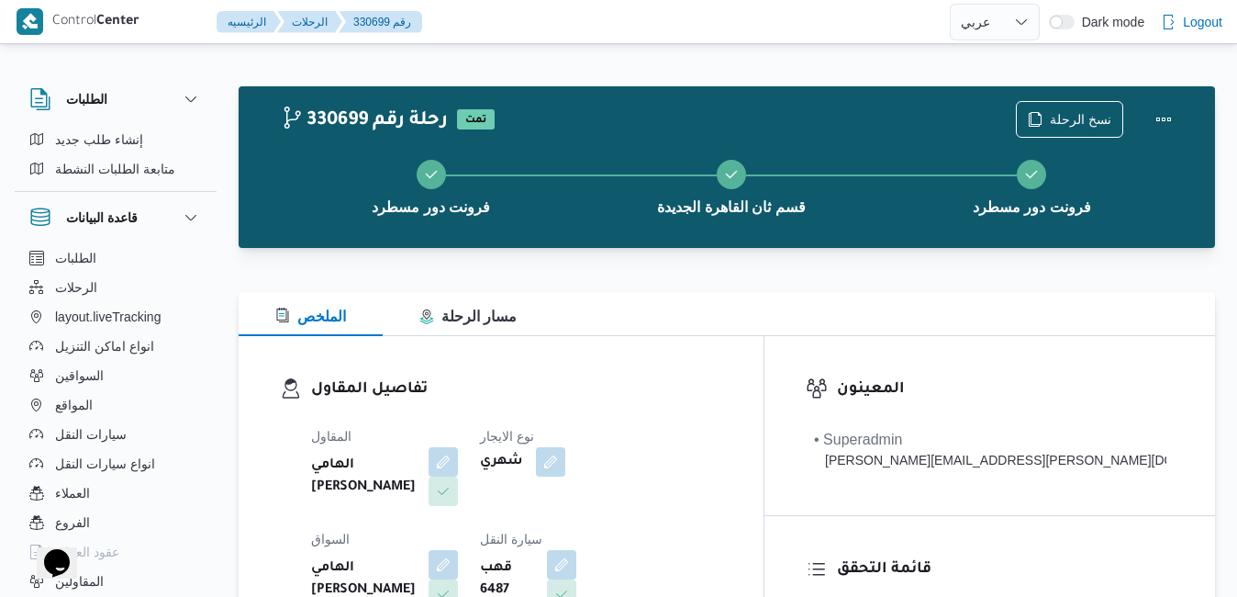
click at [764, 362] on div "تفاصيل المقاول المقاول الهامي [PERSON_NAME] الهامي [PERSON_NAME] النقل قهب 6487…" at bounding box center [501, 548] width 525 height 424
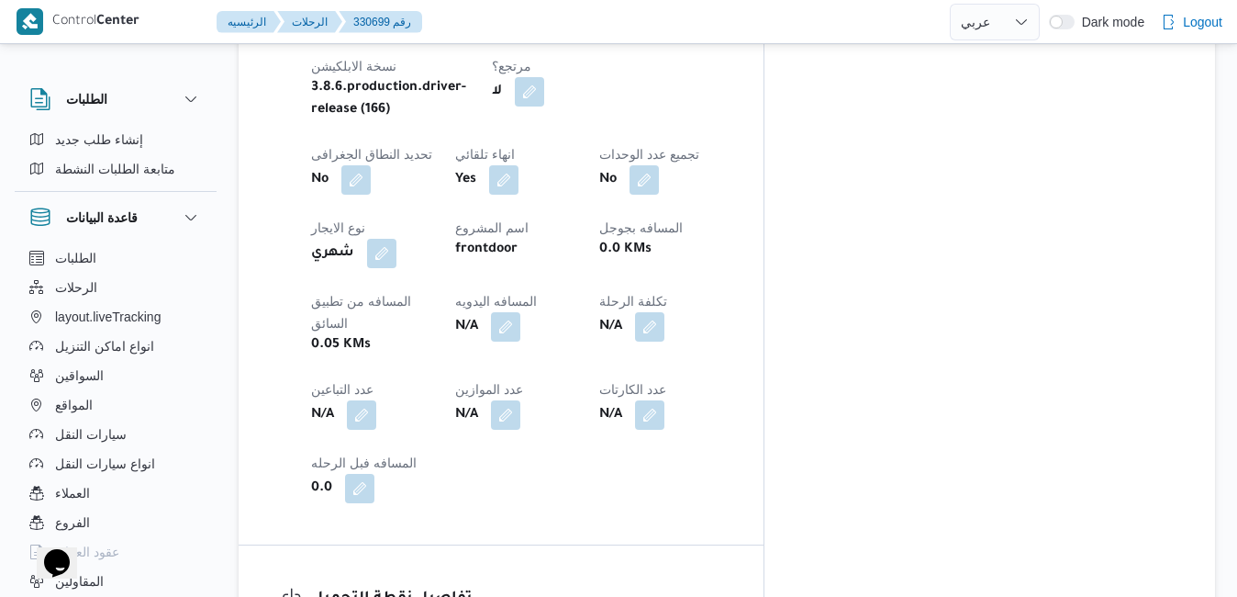
scroll to position [955, 0]
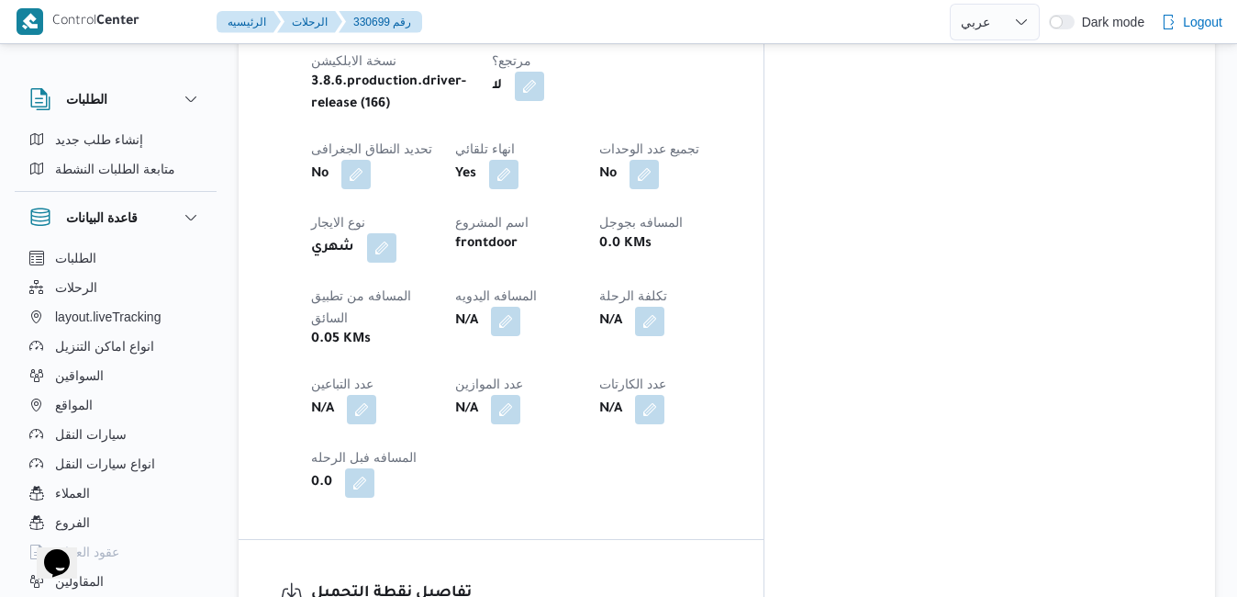
click at [722, 581] on h3 "تفاصيل نقطة التحميل" at bounding box center [516, 593] width 411 height 25
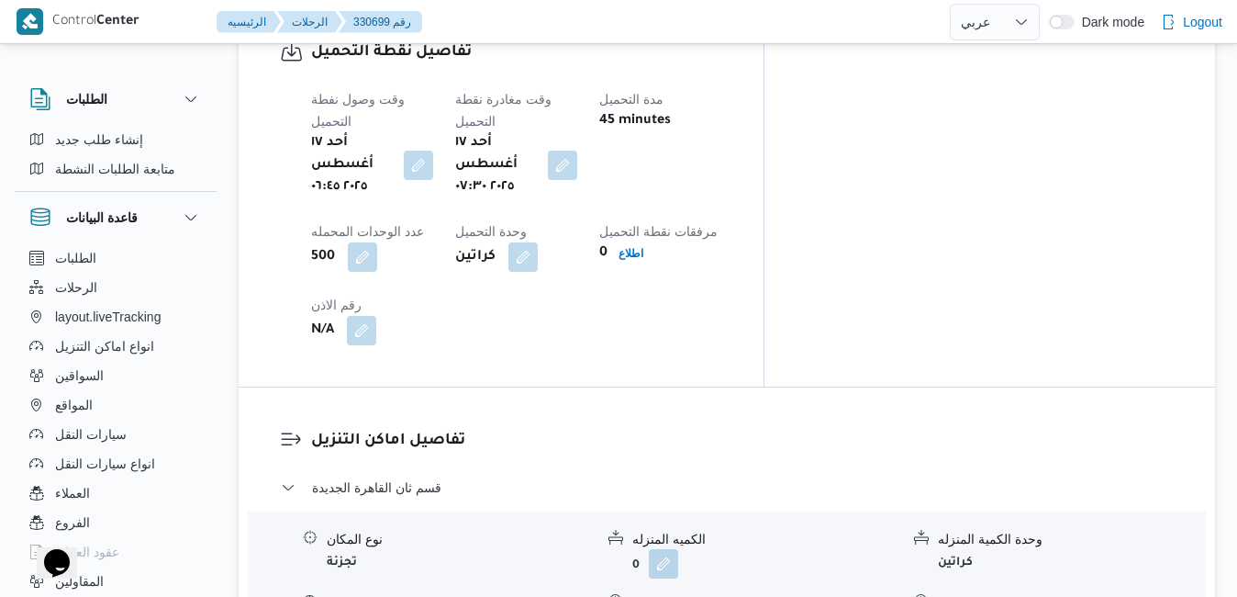
scroll to position [1505, 0]
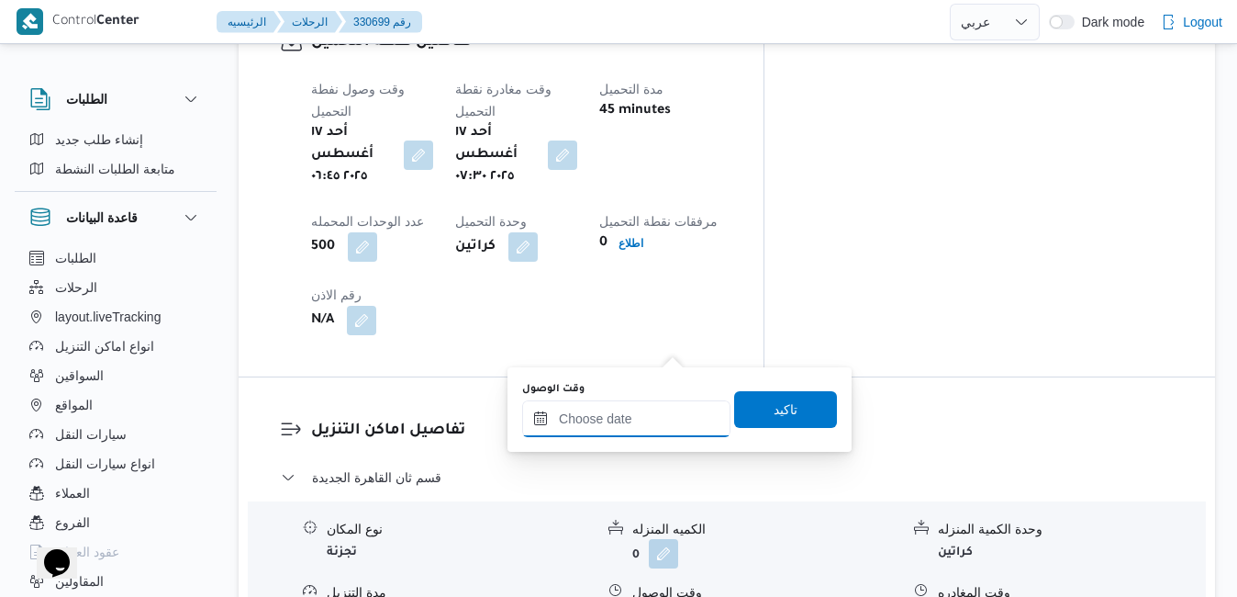
click at [643, 413] on input "وقت الوصول" at bounding box center [626, 418] width 208 height 37
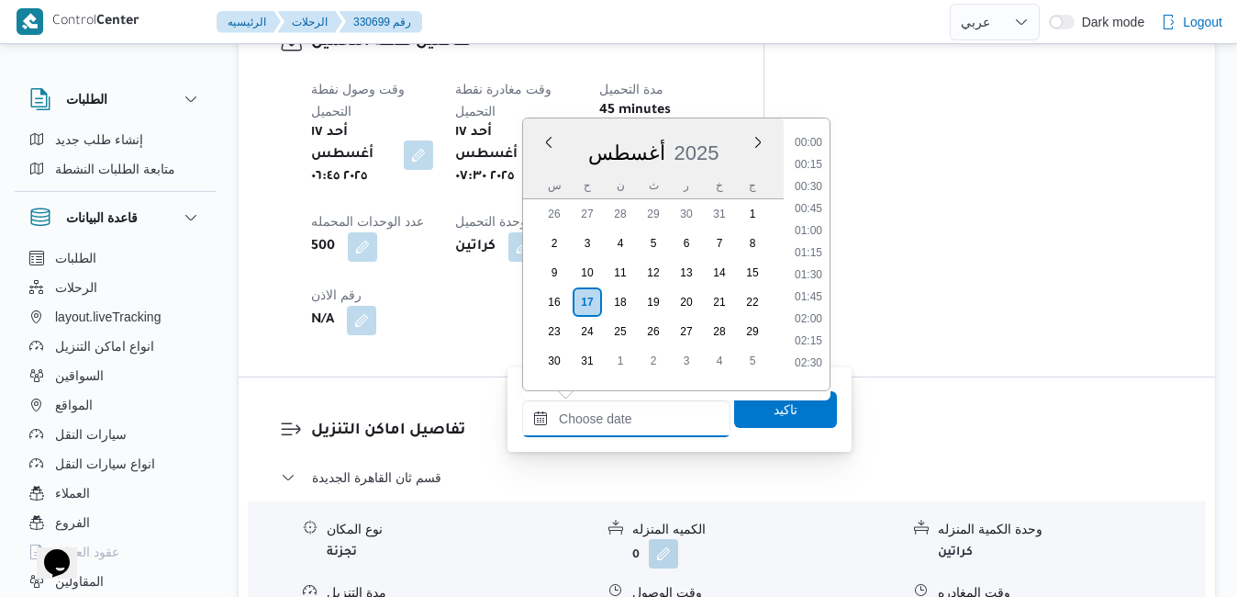
scroll to position [1746, 0]
click at [717, 135] on div "أغسطس 2025" at bounding box center [653, 149] width 261 height 47
click at [812, 181] on li "08:15" at bounding box center [809, 183] width 42 height 18
type input "١٧/٠٨/٢٠٢٥ ٠٨:١٥"
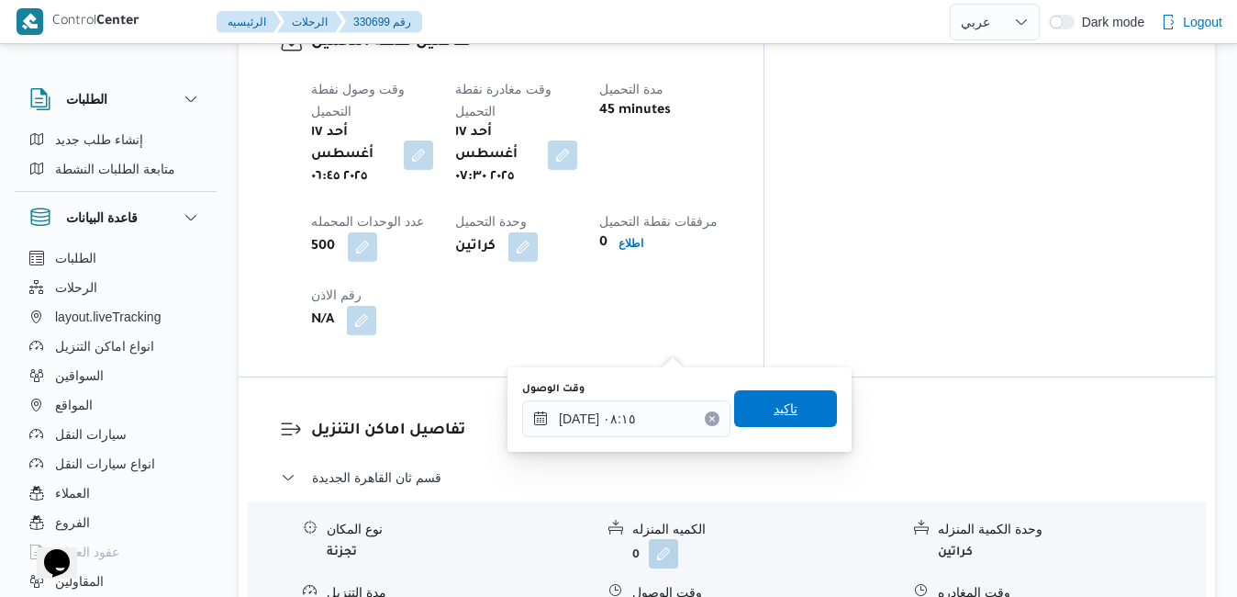
click at [751, 410] on span "تاكيد" at bounding box center [785, 408] width 103 height 37
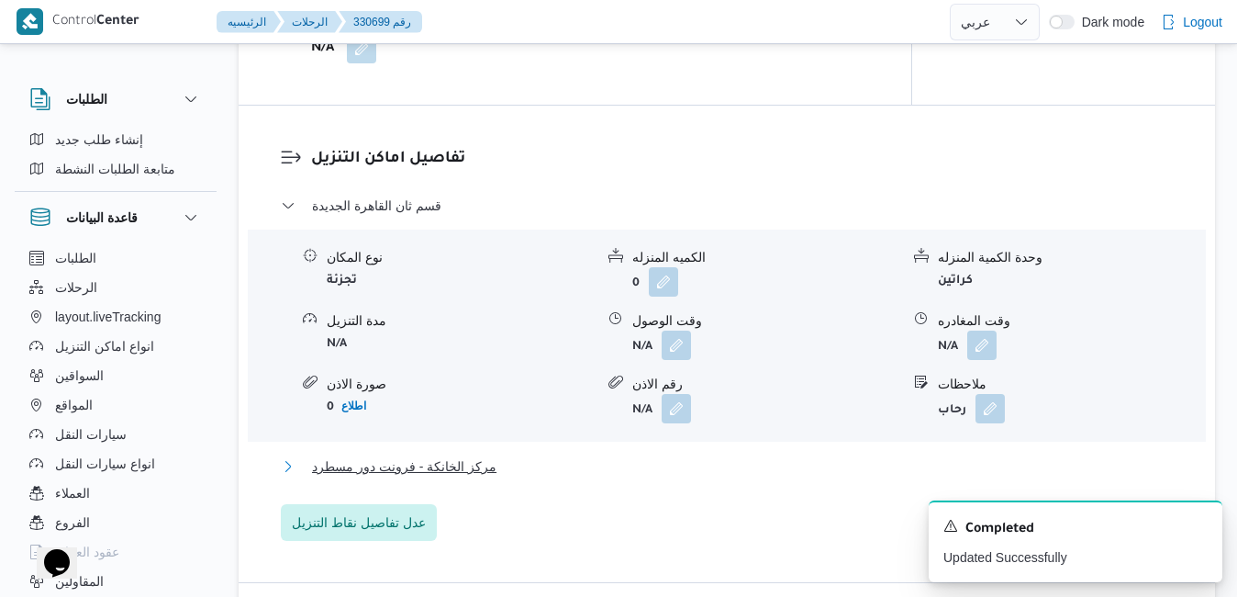
click at [656, 459] on button "مركز الخانكة - فرونت دور مسطرد" at bounding box center [727, 466] width 893 height 22
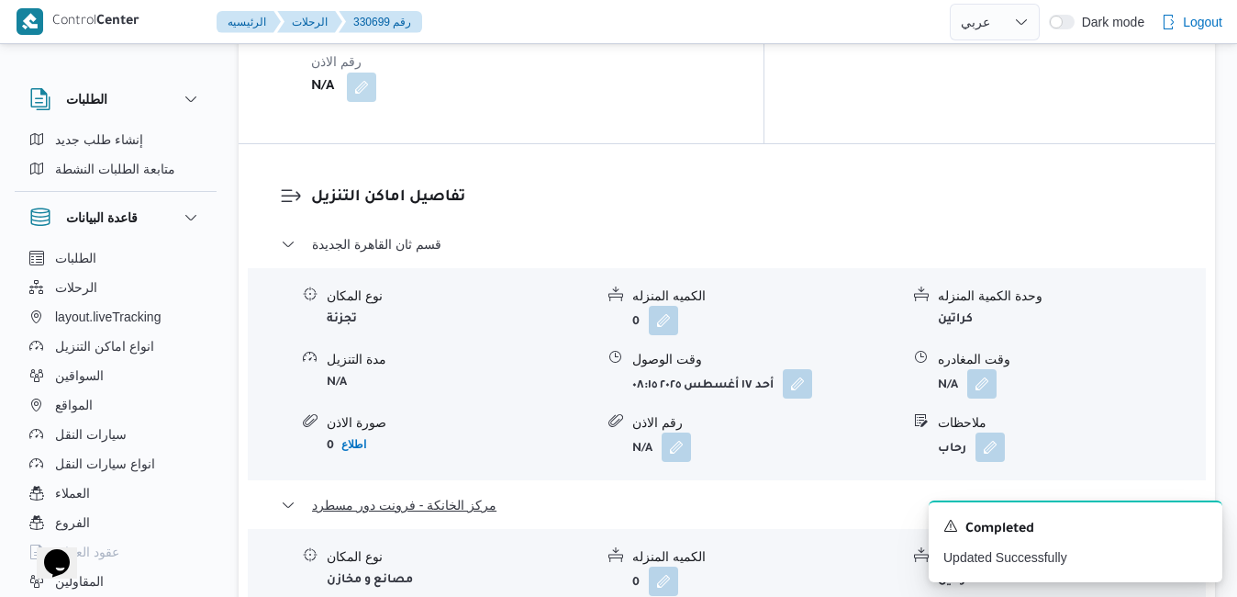
scroll to position [1799, 0]
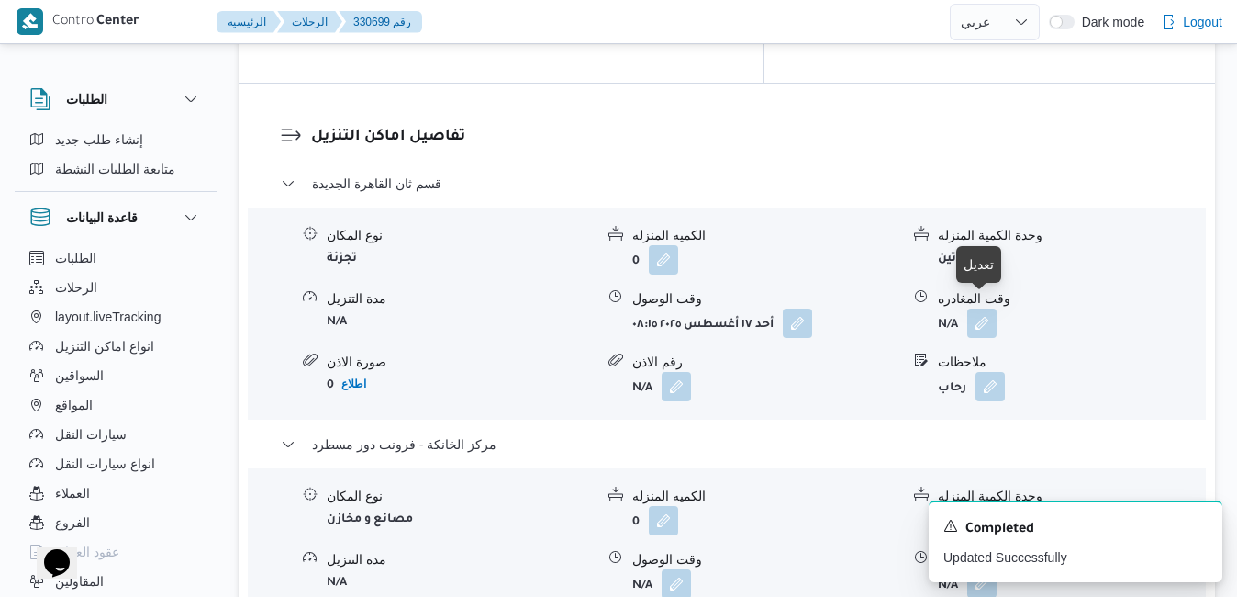
click at [968, 568] on button "button" at bounding box center [981, 582] width 29 height 29
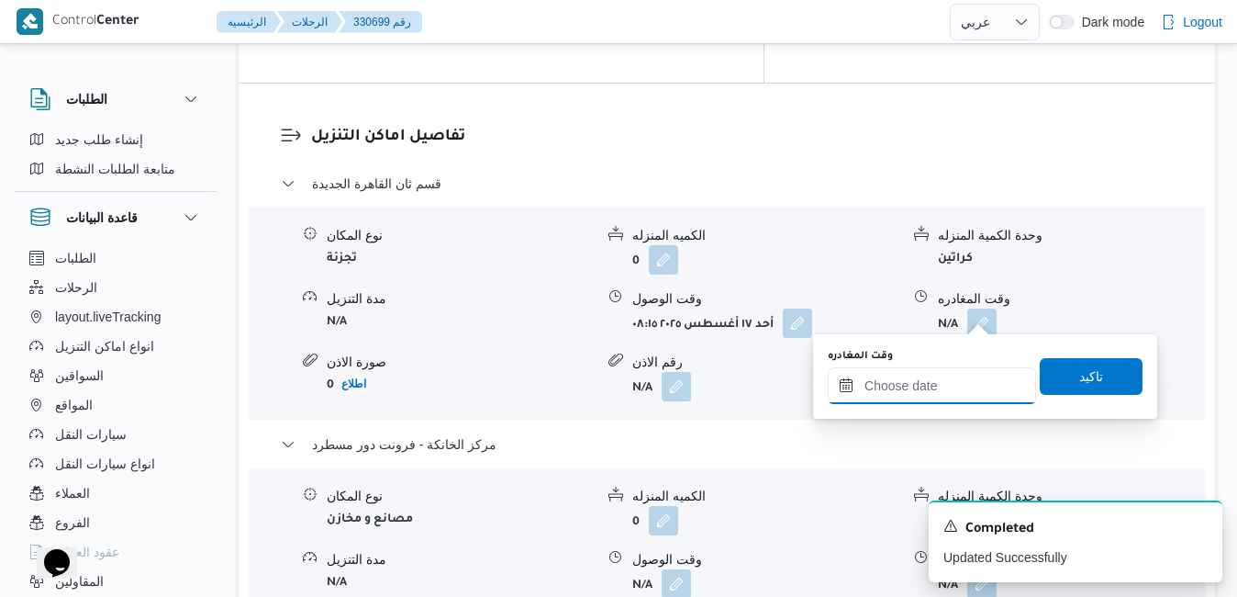
click at [901, 394] on input "وقت المغادره" at bounding box center [932, 385] width 208 height 37
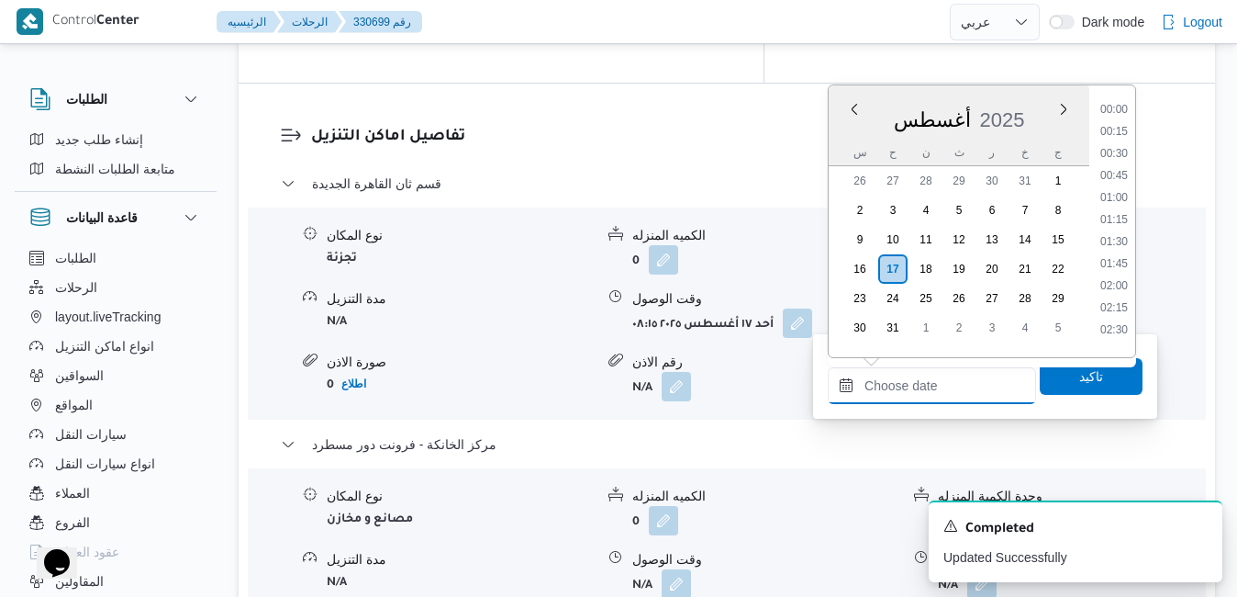
scroll to position [1746, 0]
click at [740, 488] on div "تفاصيل اماكن التنزيل قسم ثان القاهرة الجديدة نوع المكان تجزئة الكميه المنزله 0 …" at bounding box center [727, 428] width 977 height 688
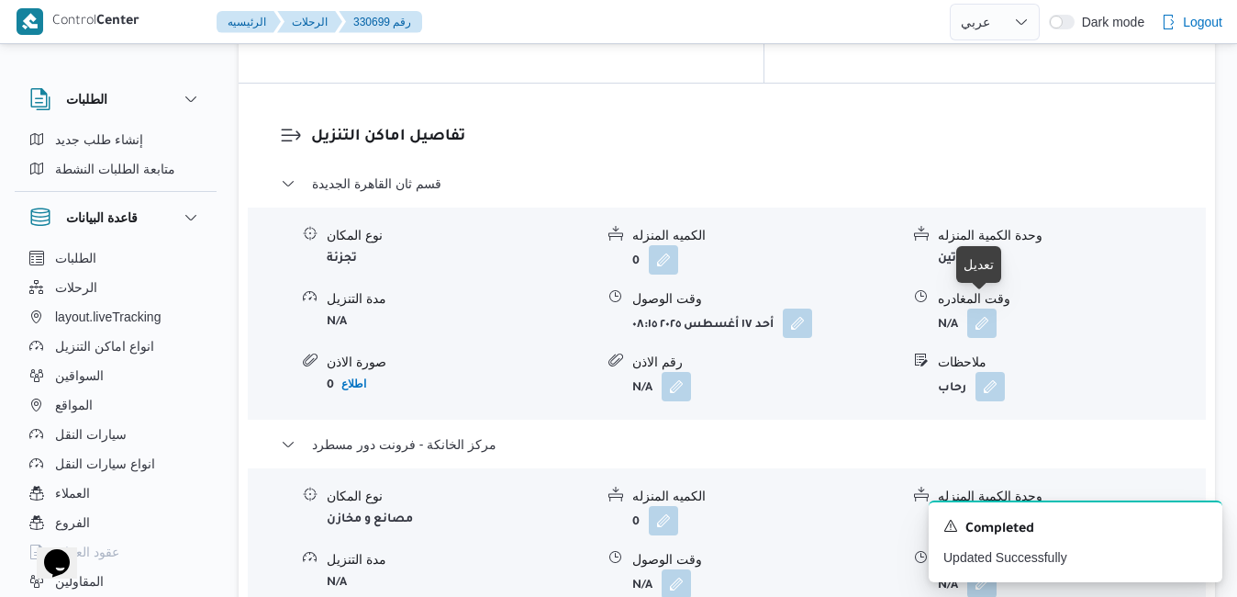
click at [993, 568] on button "button" at bounding box center [981, 582] width 29 height 29
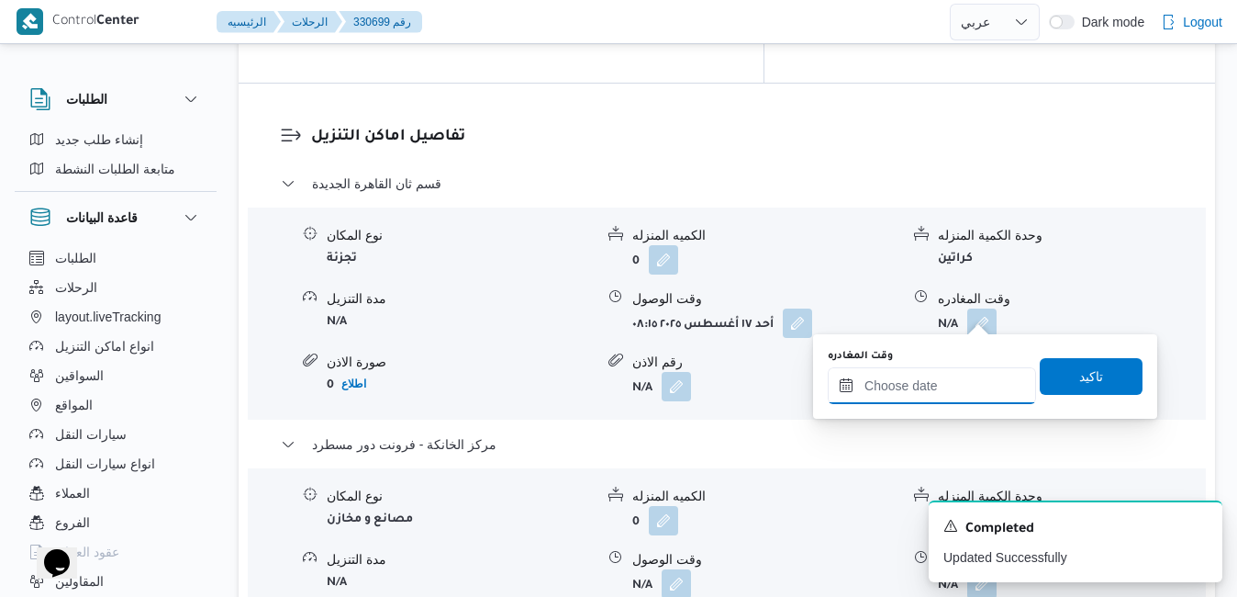
click at [901, 381] on input "وقت المغادره" at bounding box center [932, 385] width 208 height 37
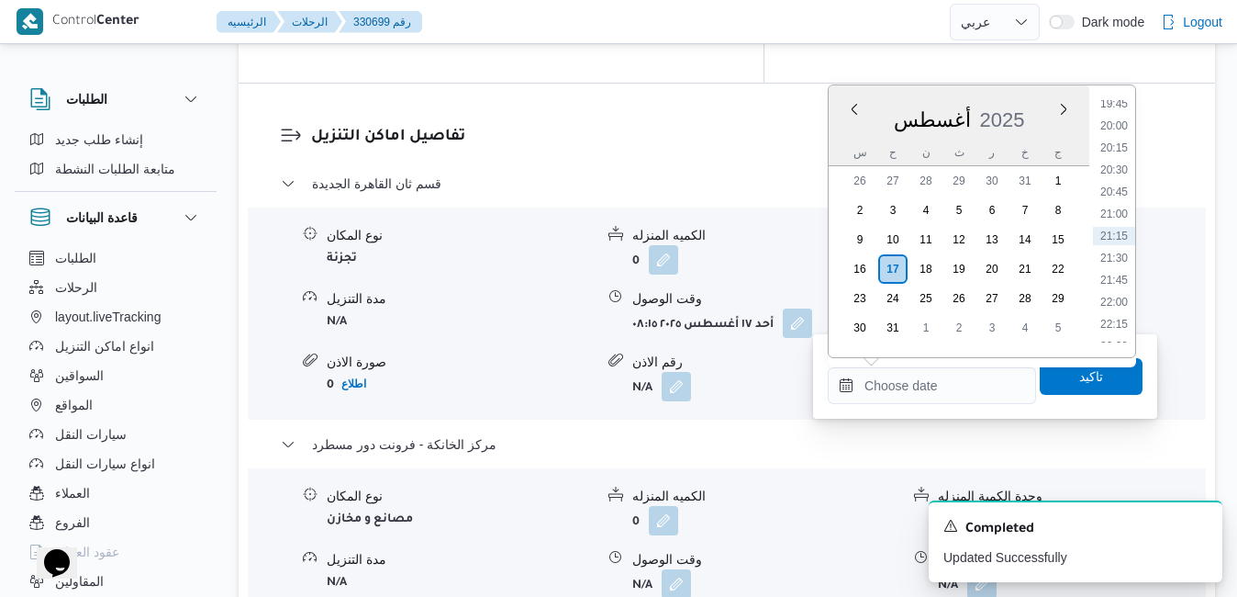
click at [1023, 103] on div "أغسطس 2025" at bounding box center [959, 116] width 261 height 47
click at [1112, 257] on li "14:15" at bounding box center [1114, 255] width 42 height 18
type input "١٧/٠٨/٢٠٢٥ ١٤:١٥"
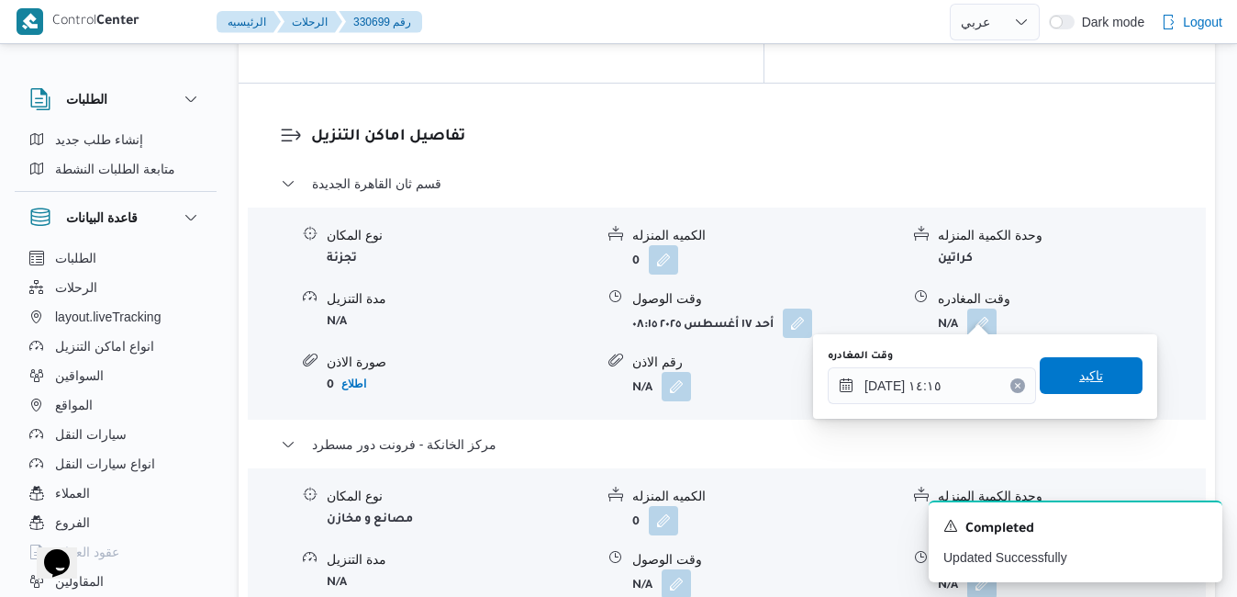
click at [1079, 372] on span "تاكيد" at bounding box center [1091, 375] width 24 height 22
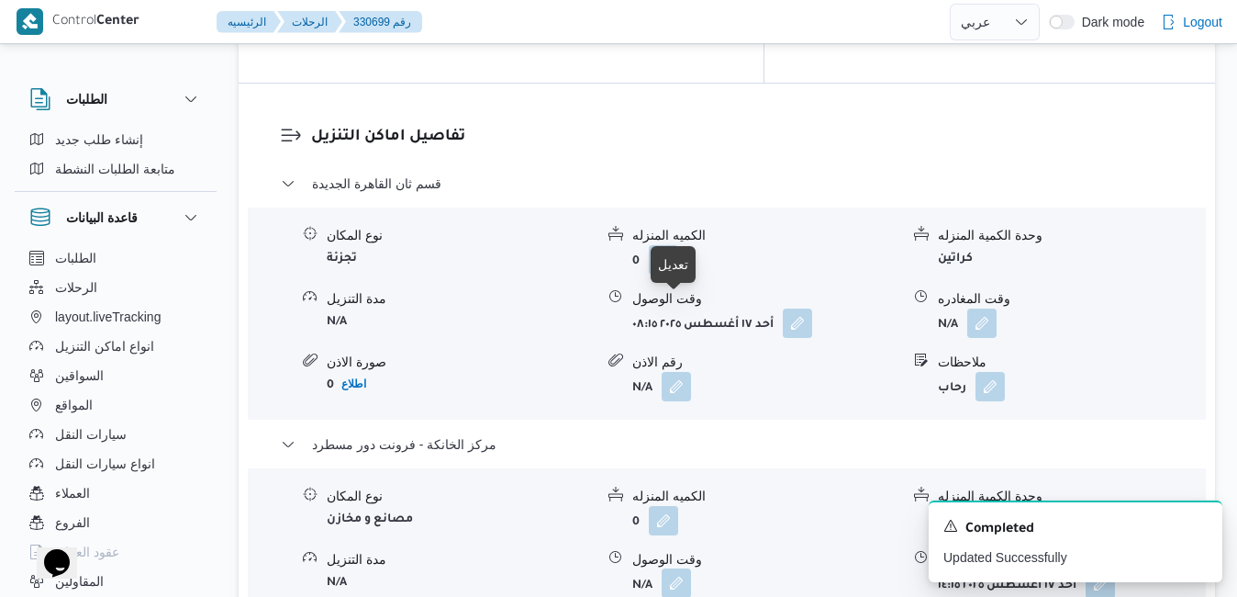
click at [673, 568] on button "button" at bounding box center [676, 582] width 29 height 29
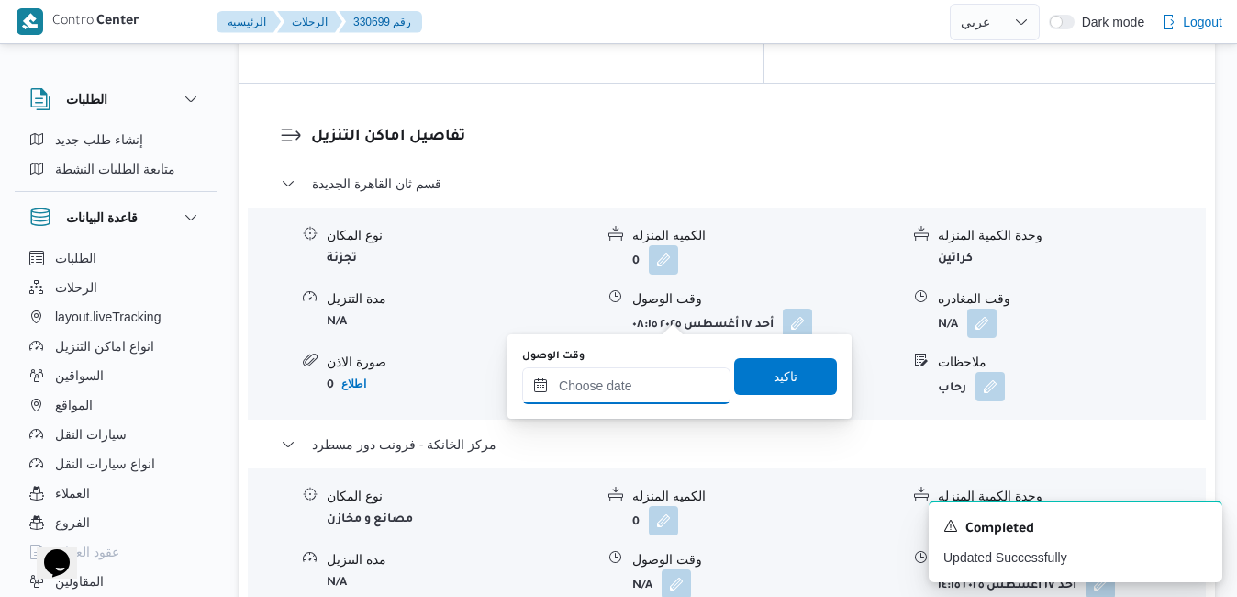
click at [632, 388] on input "وقت الوصول" at bounding box center [626, 385] width 208 height 37
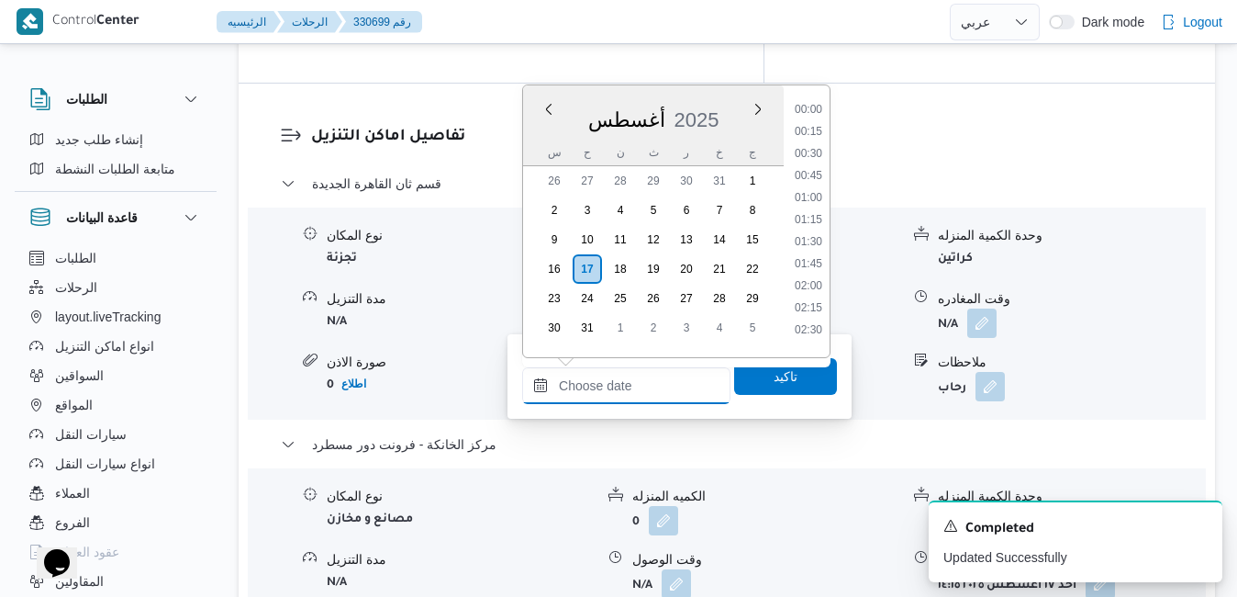
scroll to position [1746, 0]
click at [703, 95] on div "أغسطس 2025" at bounding box center [653, 116] width 261 height 47
click at [806, 236] on li "14:00" at bounding box center [809, 233] width 42 height 18
type input "١٧/٠٨/٢٠٢٥ ١٤:٠٠"
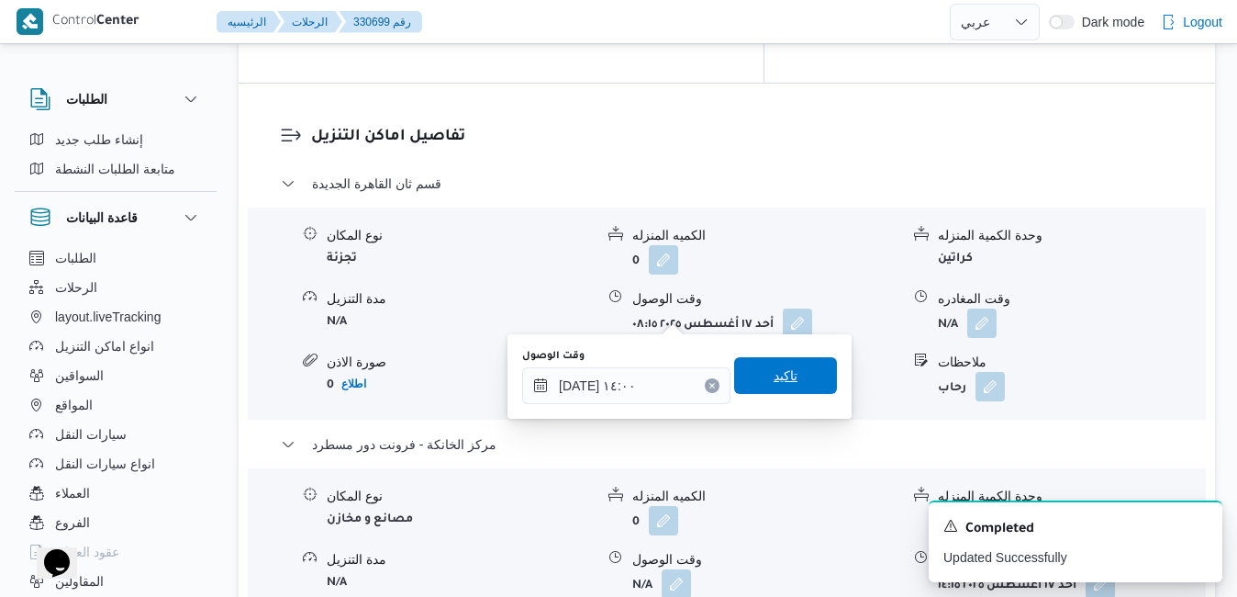
click at [787, 374] on span "تاكيد" at bounding box center [785, 375] width 103 height 37
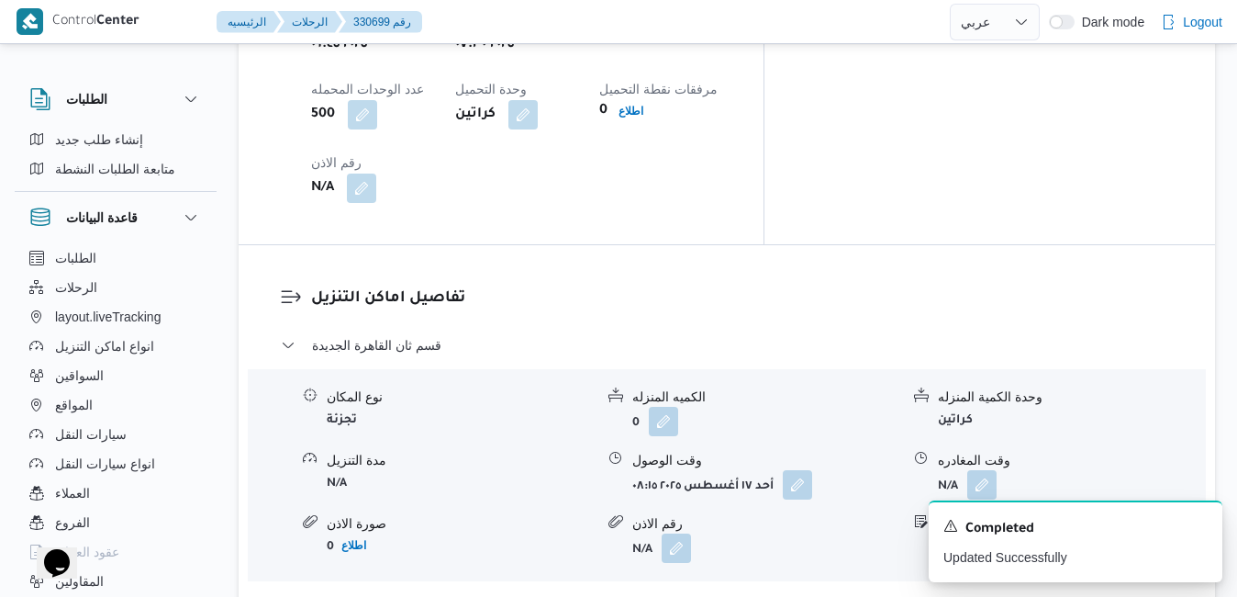
scroll to position [1615, 0]
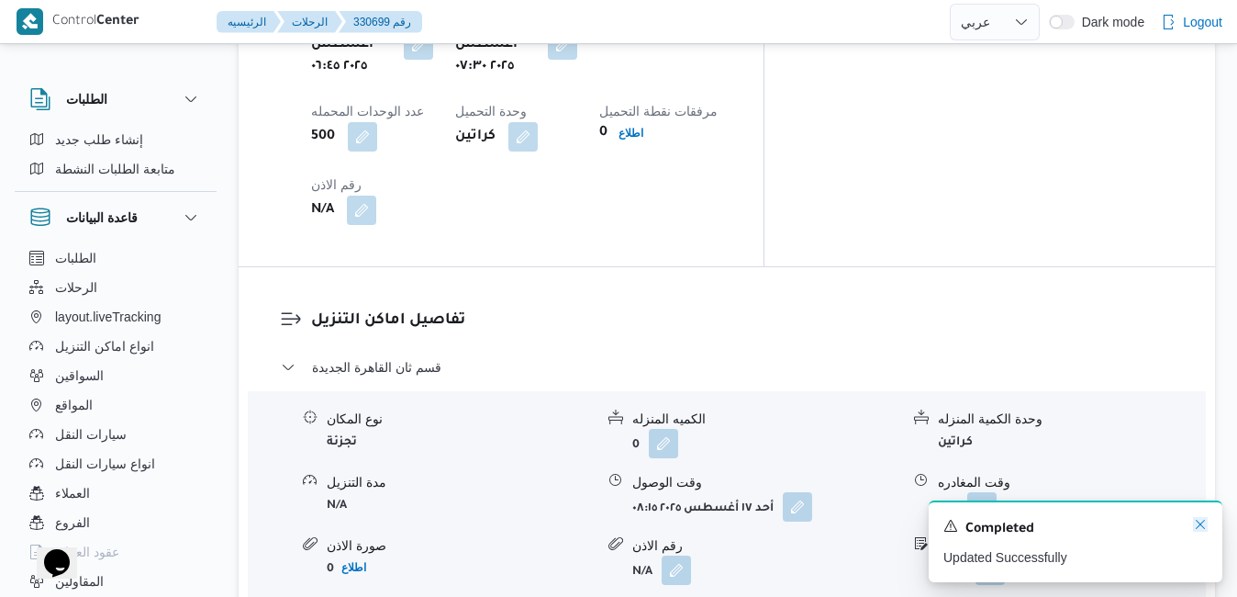
click at [1202, 523] on icon "Dismiss toast" at bounding box center [1200, 524] width 15 height 15
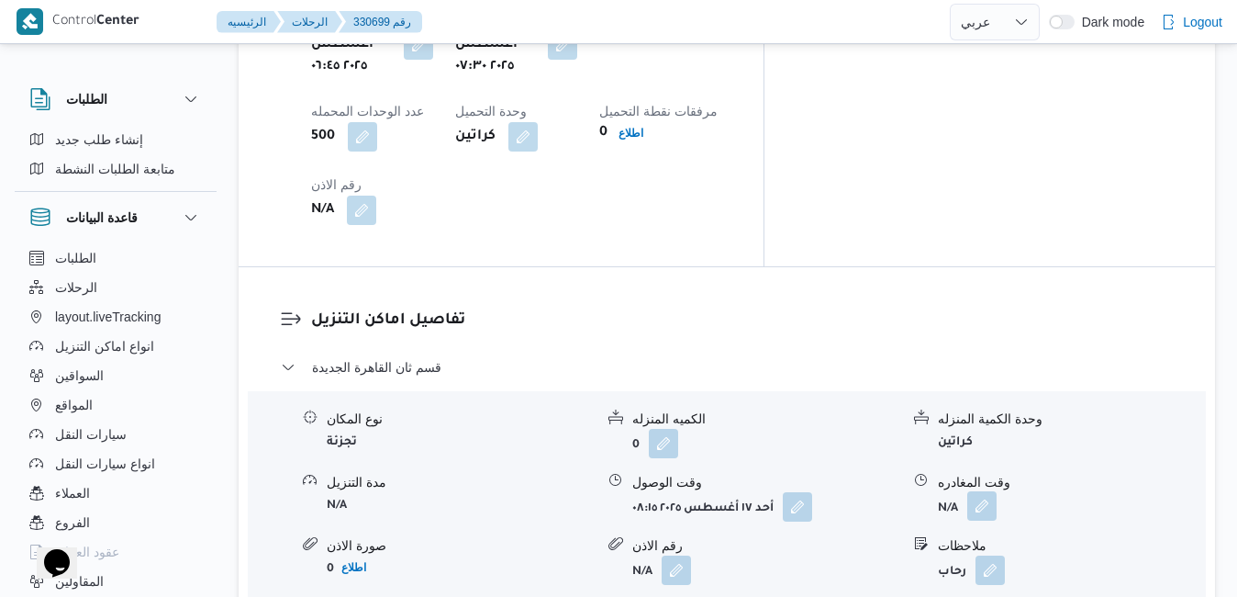
click at [988, 491] on button "button" at bounding box center [981, 505] width 29 height 29
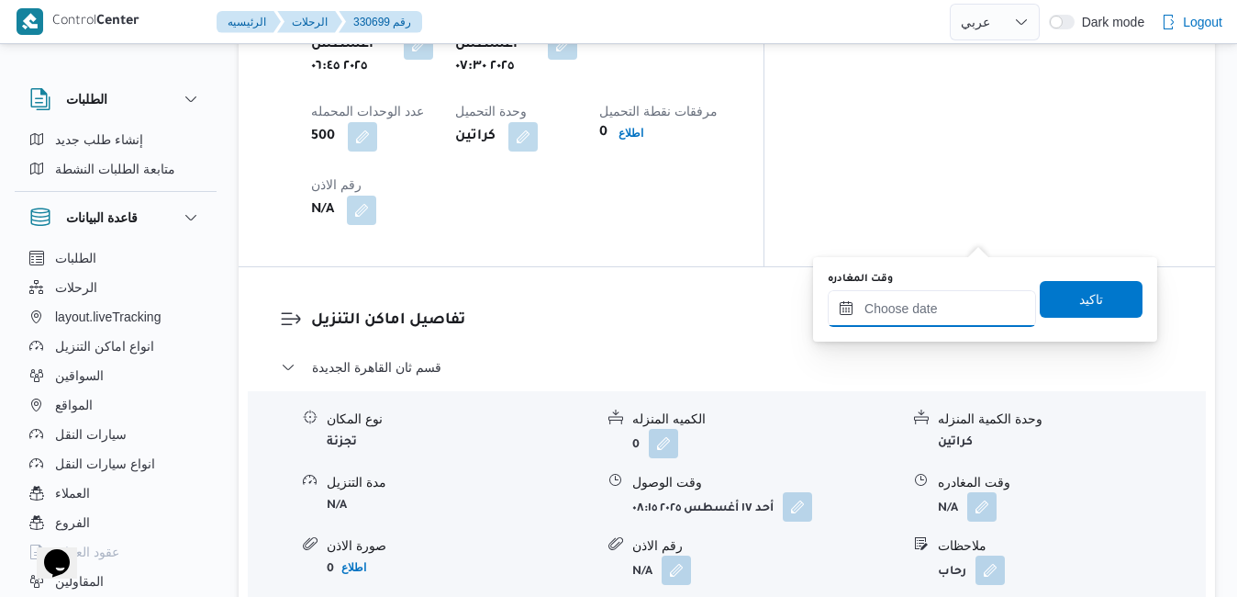
click at [932, 299] on div at bounding box center [932, 308] width 208 height 37
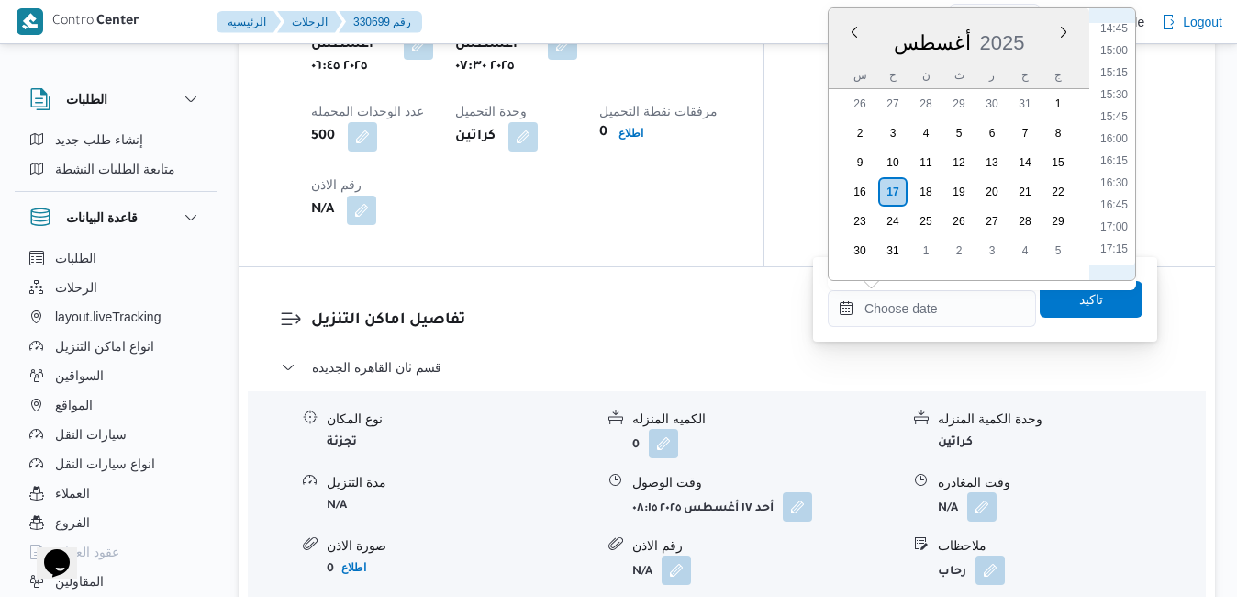
scroll to position [1110, 0]
click at [1121, 84] on li "13:15" at bounding box center [1114, 90] width 42 height 18
type input "١٧/٠٨/٢٠٢٥ ١٣:١٥"
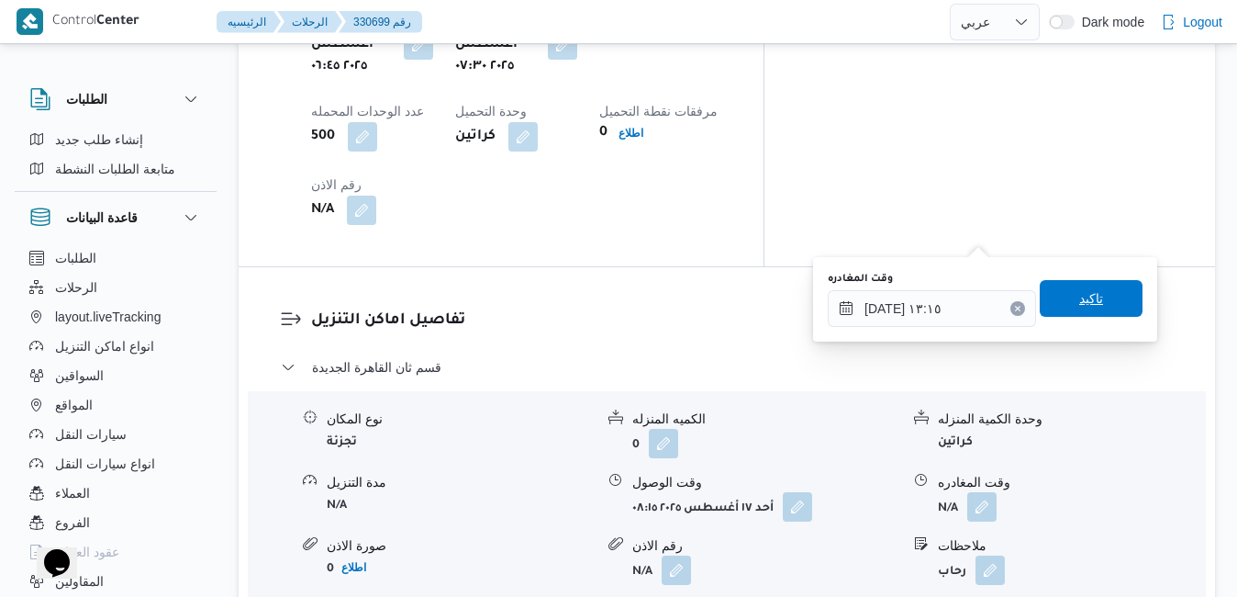
click at [1059, 296] on span "تاكيد" at bounding box center [1091, 298] width 103 height 37
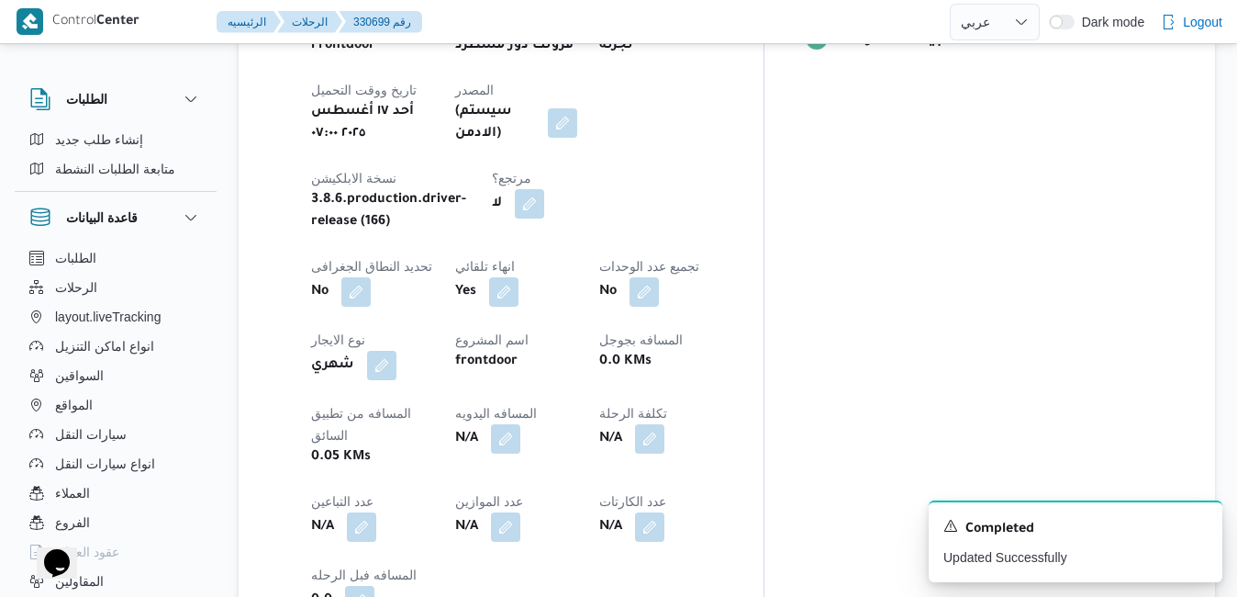
scroll to position [808, 0]
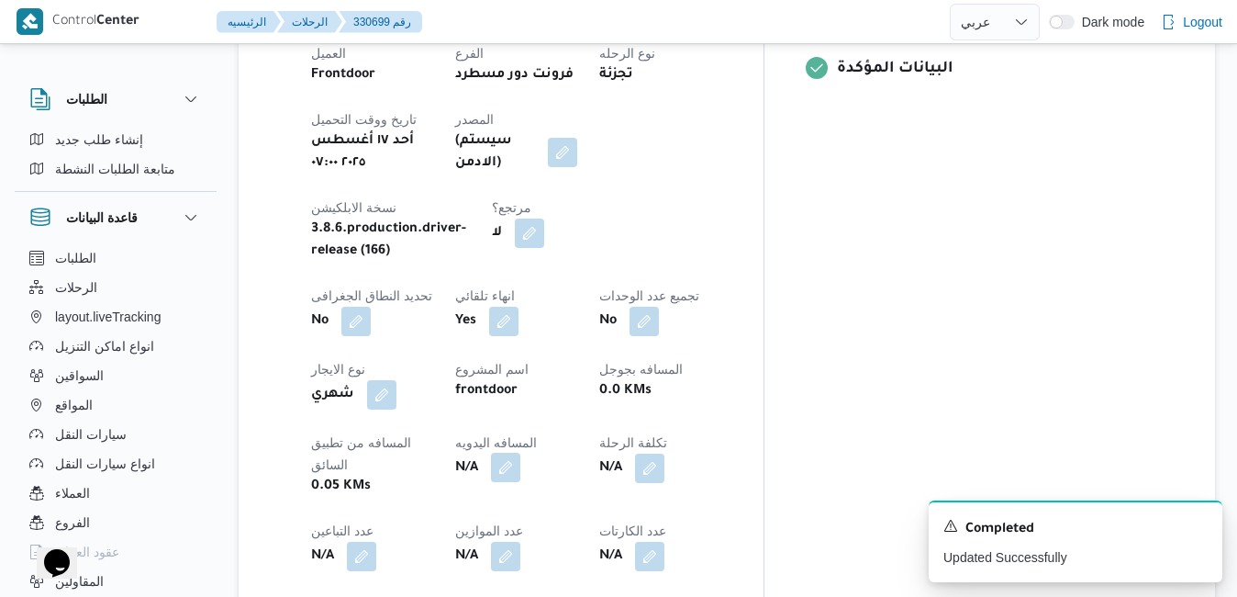
click at [520, 453] on button "button" at bounding box center [505, 467] width 29 height 29
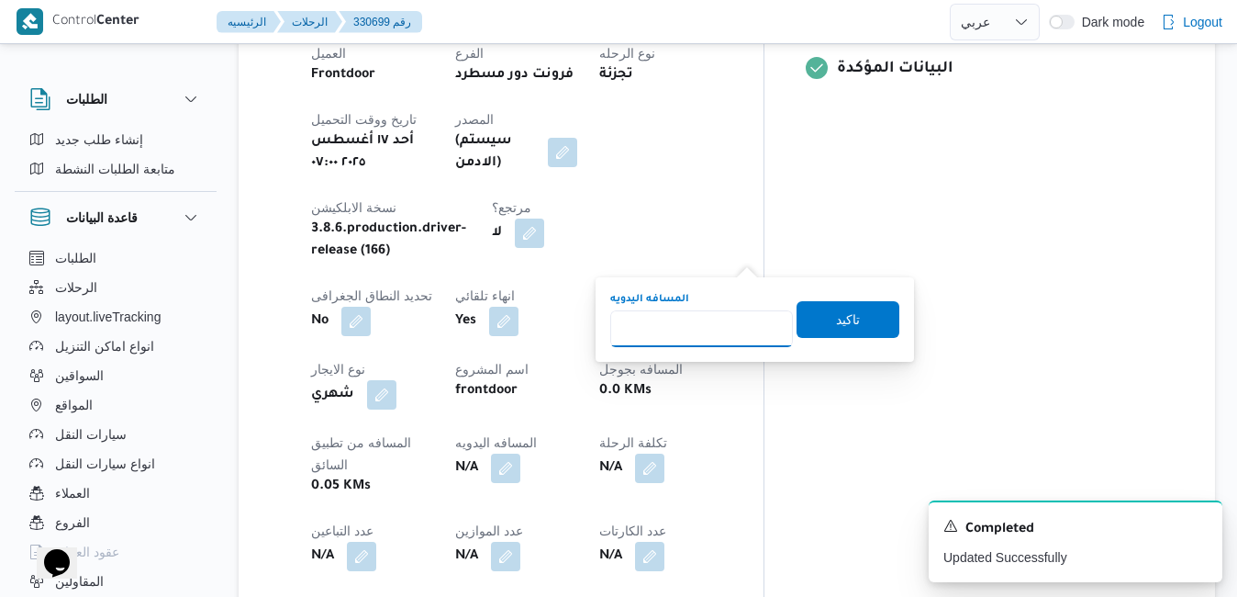
click at [687, 333] on input "المسافه اليدويه" at bounding box center [701, 328] width 183 height 37
type input "120"
click at [836, 314] on span "تاكيد" at bounding box center [848, 318] width 24 height 22
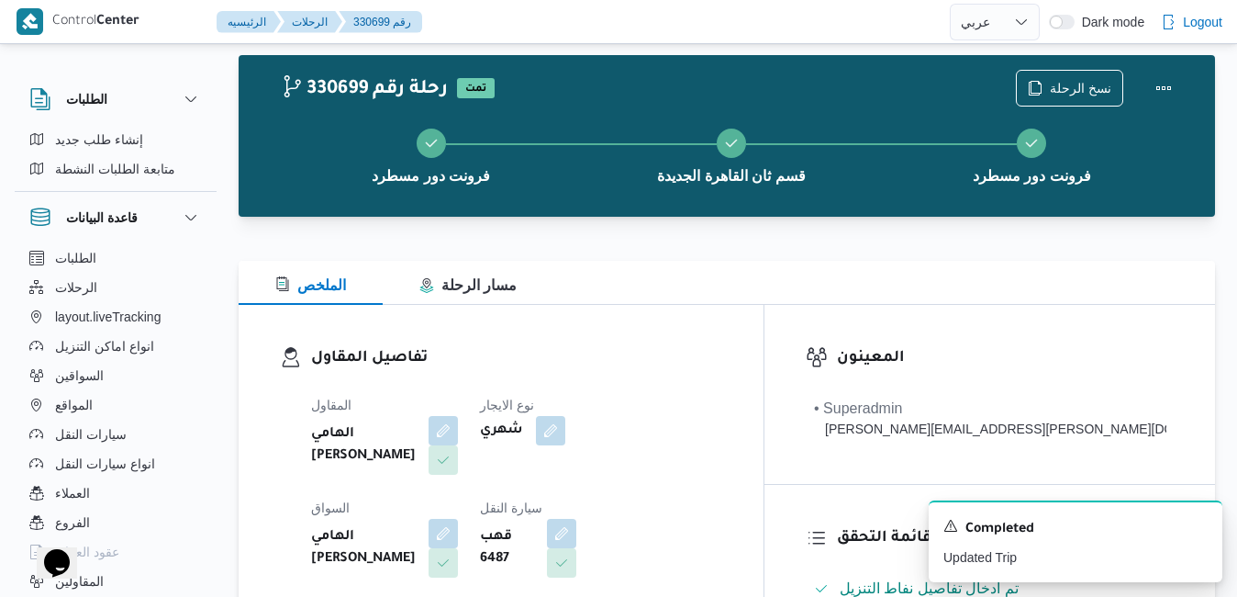
scroll to position [0, 0]
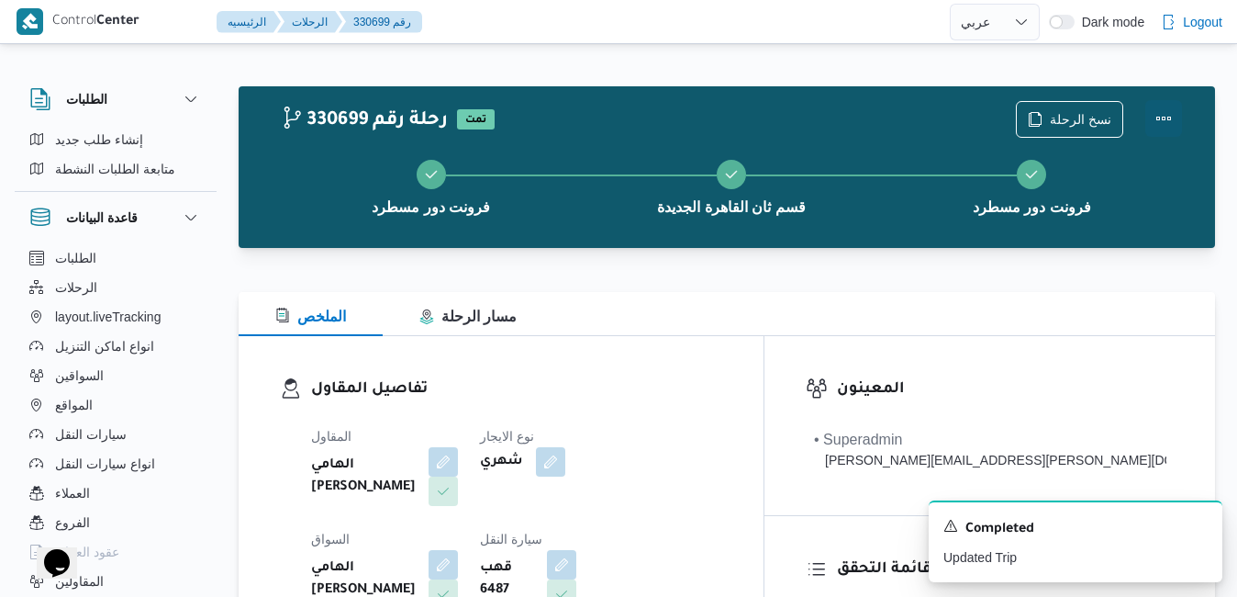
click at [1168, 116] on button "Actions" at bounding box center [1164, 118] width 37 height 37
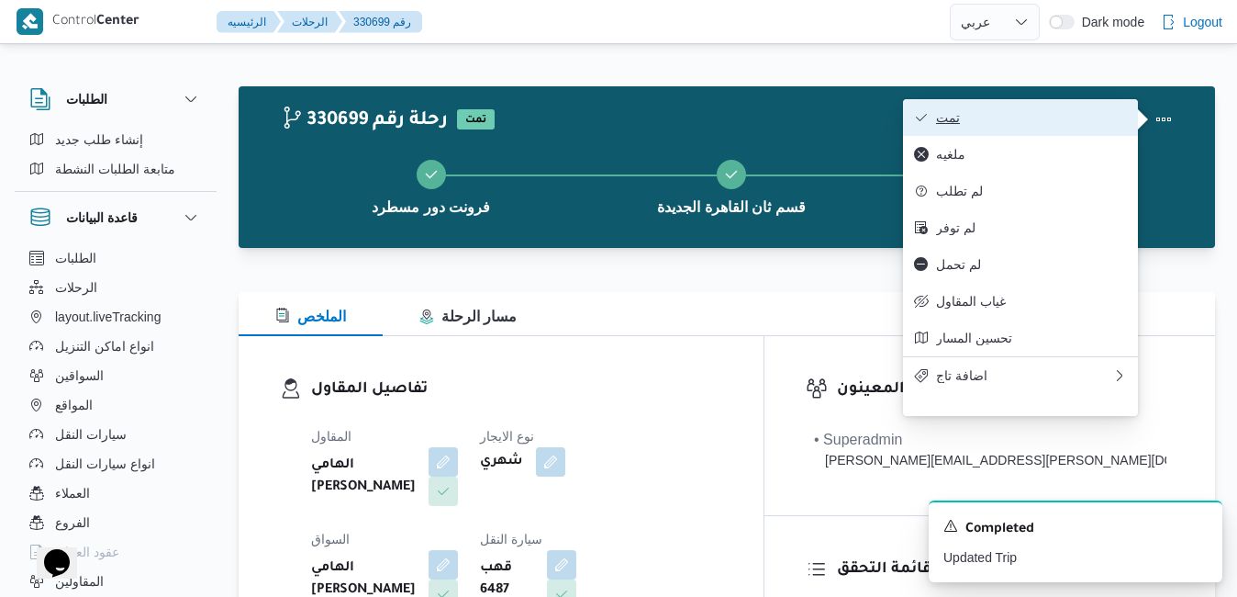
click at [1016, 130] on button "تمت" at bounding box center [1020, 117] width 235 height 37
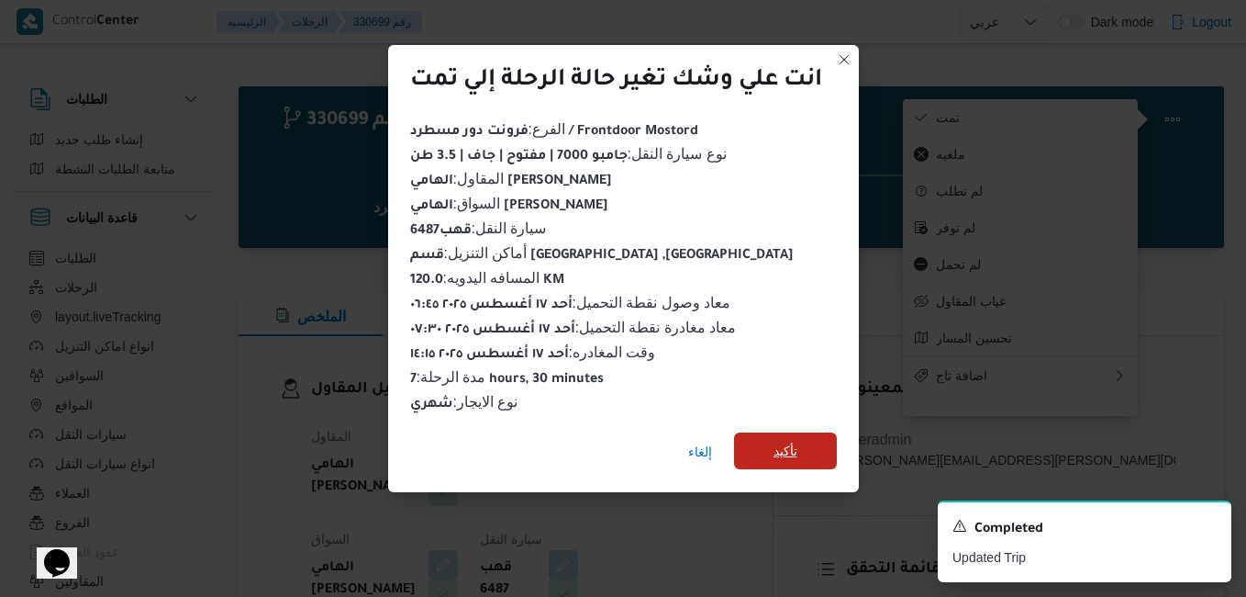
click at [785, 446] on span "تأكيد" at bounding box center [786, 451] width 24 height 22
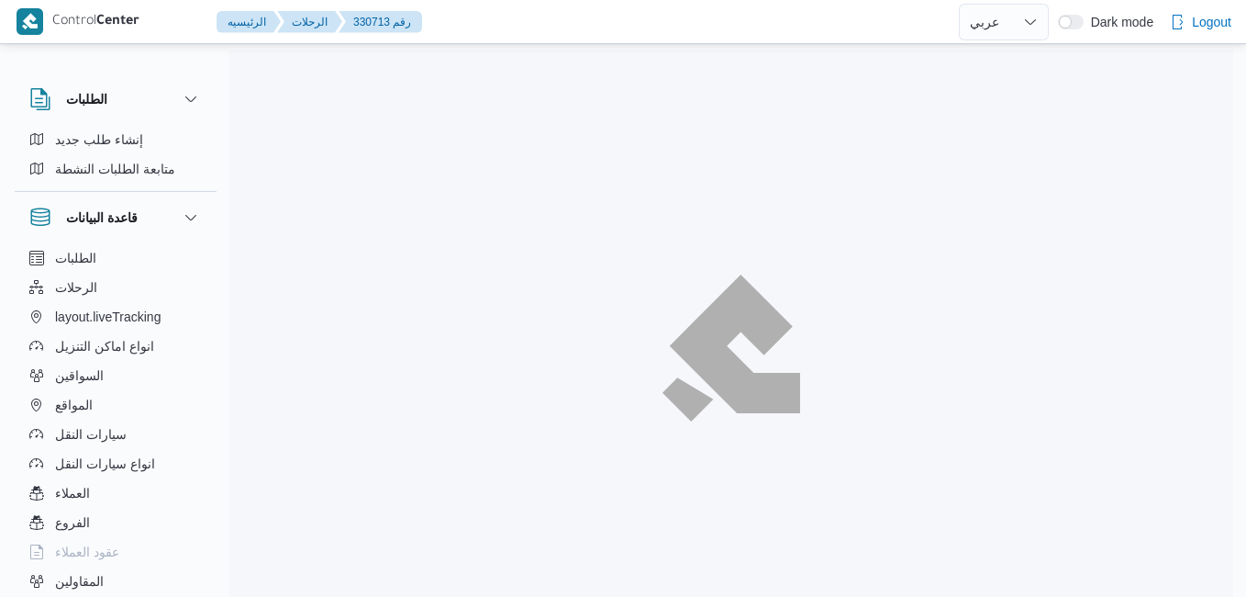
select select "ar"
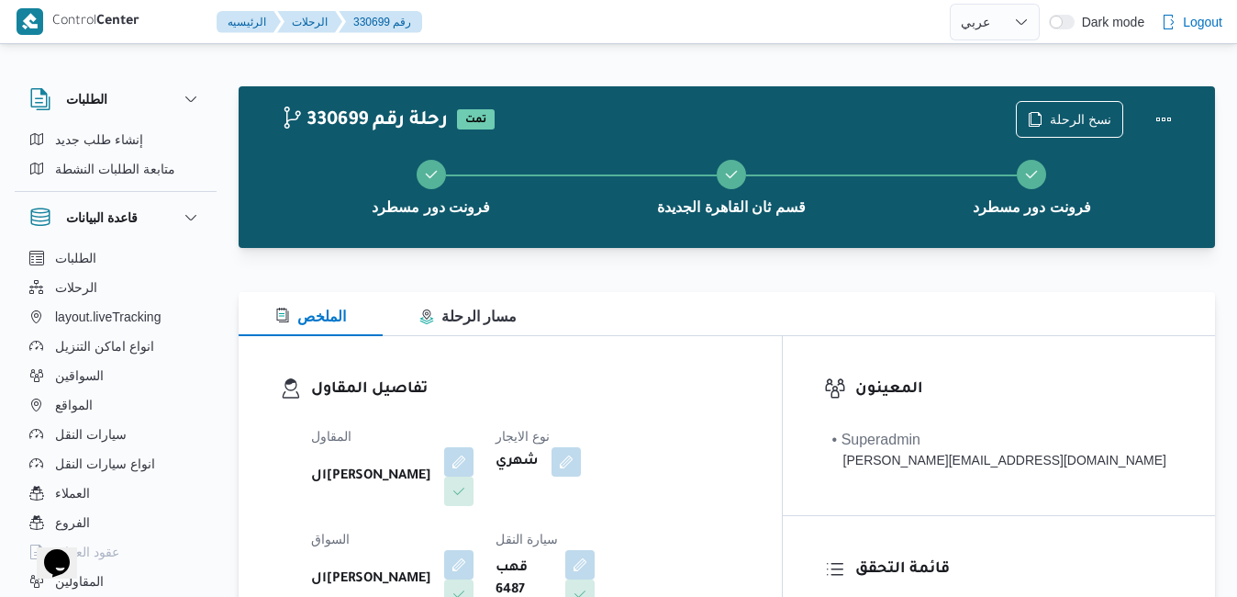
click at [815, 315] on div "الملخص مسار الرحلة" at bounding box center [727, 314] width 977 height 44
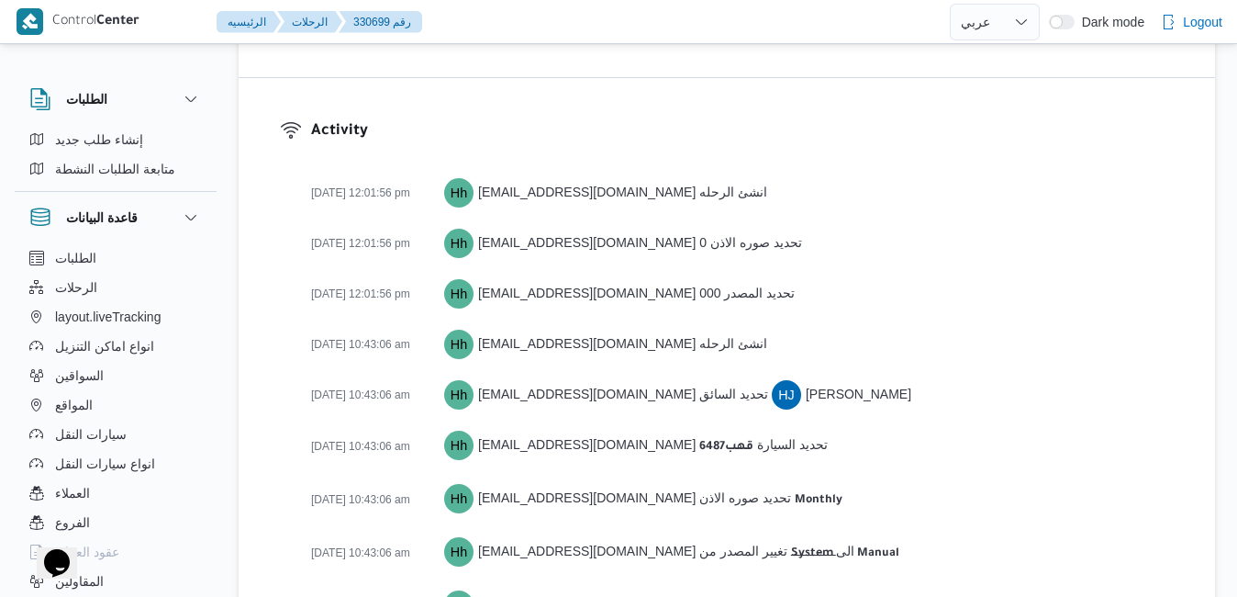
scroll to position [2834, 0]
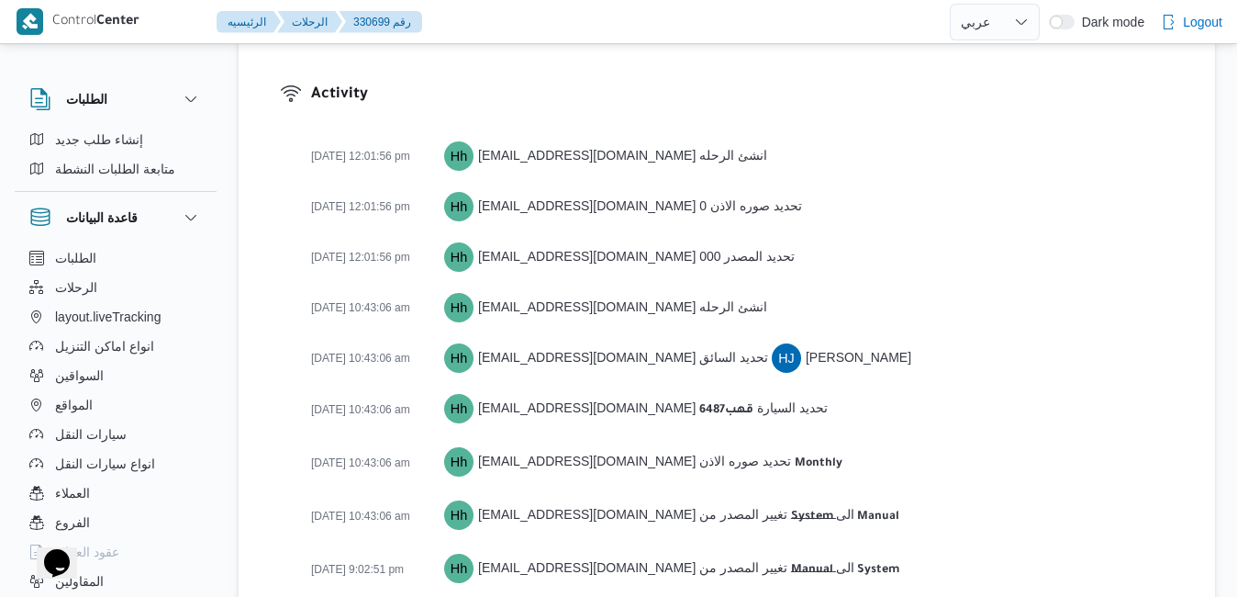
click at [974, 392] on div "[DATE] 10:43:06 am Hh [EMAIL_ADDRESS][DOMAIN_NAME] تحديد السيارة قهب6487" at bounding box center [742, 409] width 863 height 35
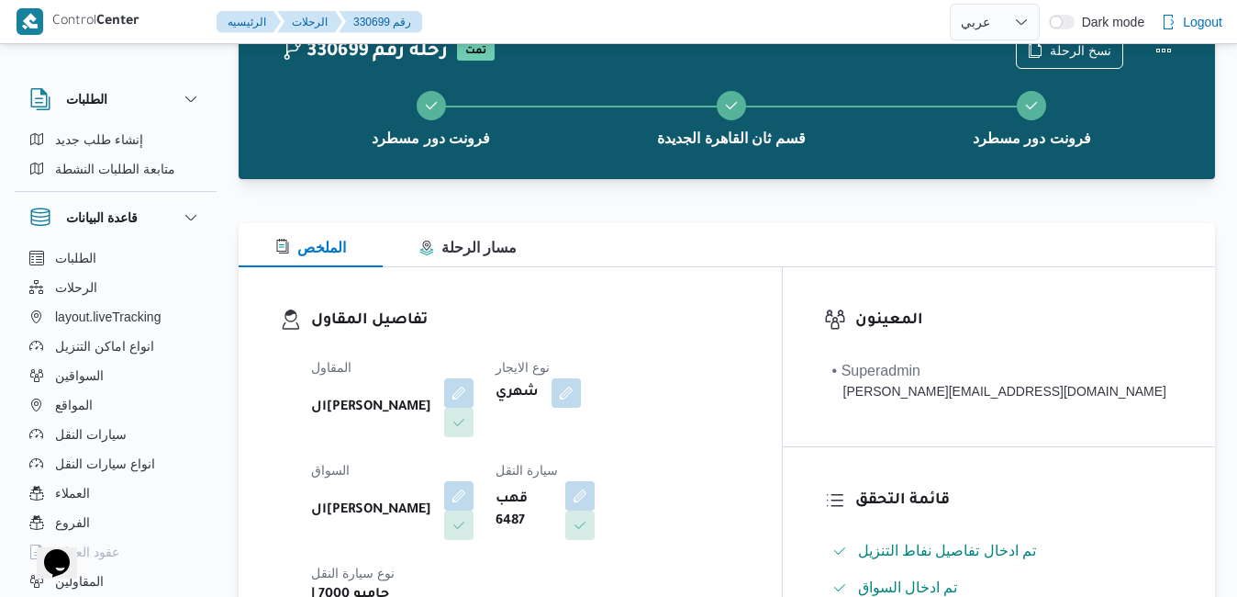
scroll to position [44, 0]
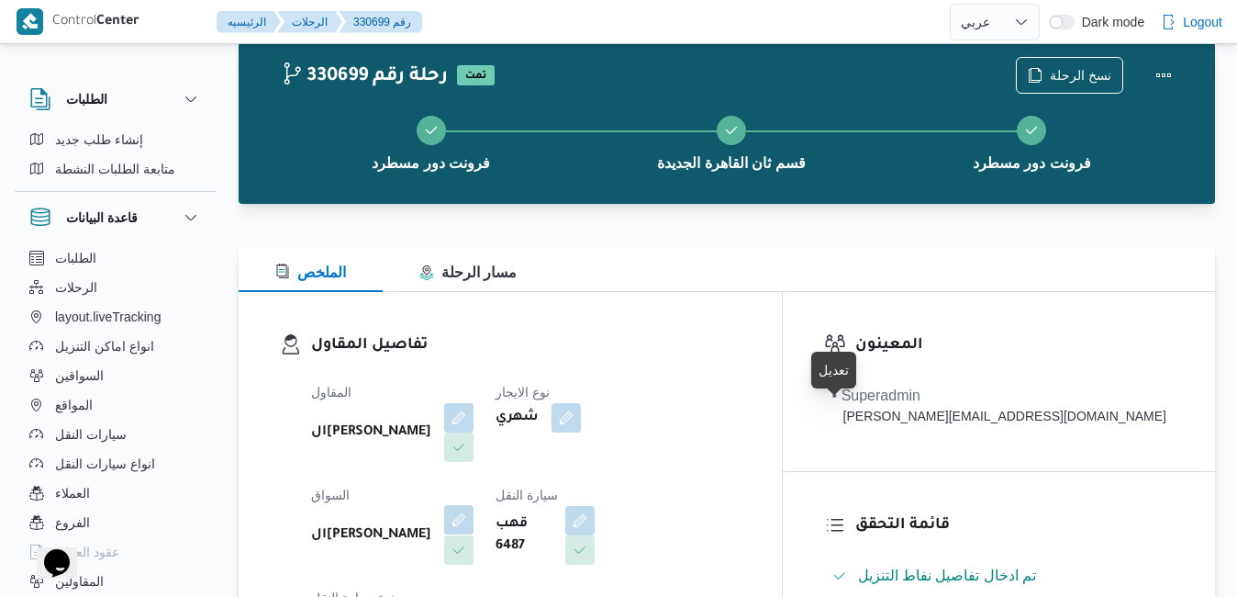
click at [474, 505] on button "button" at bounding box center [458, 519] width 29 height 29
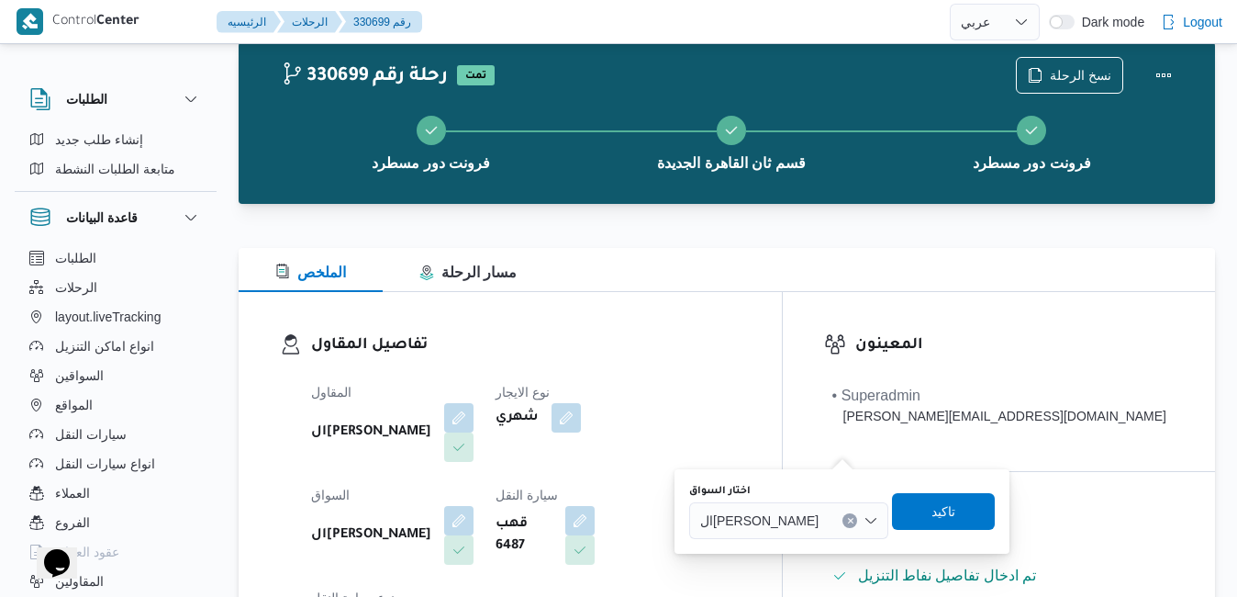
click at [784, 515] on span "ال[PERSON_NAME]" at bounding box center [759, 519] width 118 height 20
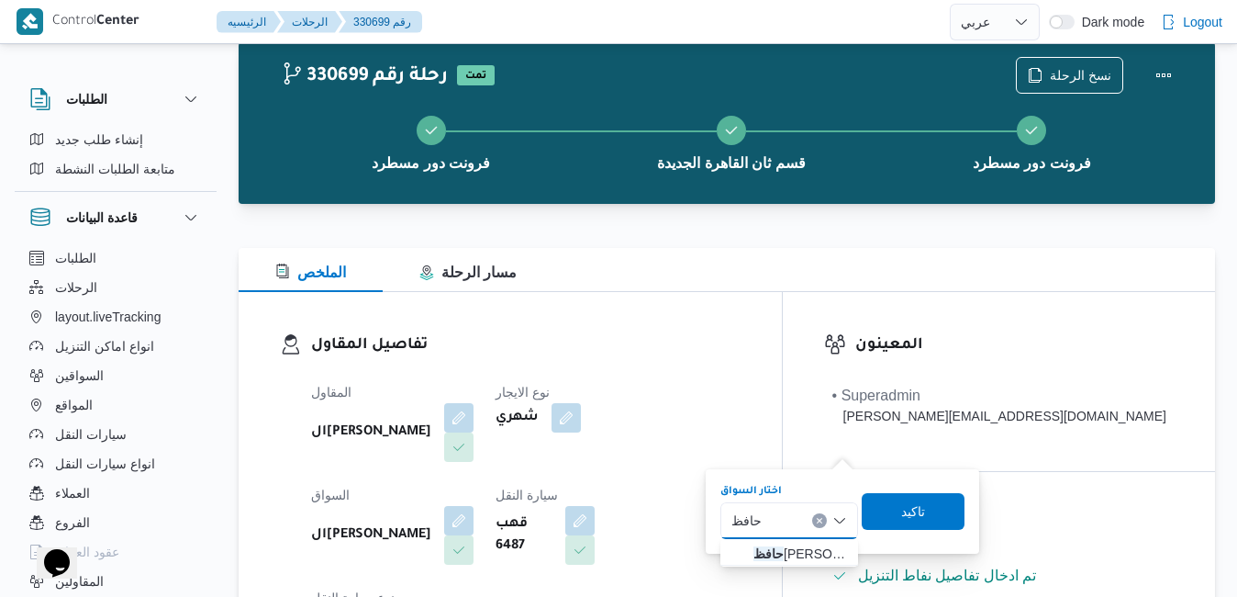
type input "حافظ"
click at [782, 326] on div "تفاصيل المقاول المقاول الهامي [PERSON_NAME] نوع الايجار شهري السواق الهامي [PER…" at bounding box center [510, 504] width 543 height 424
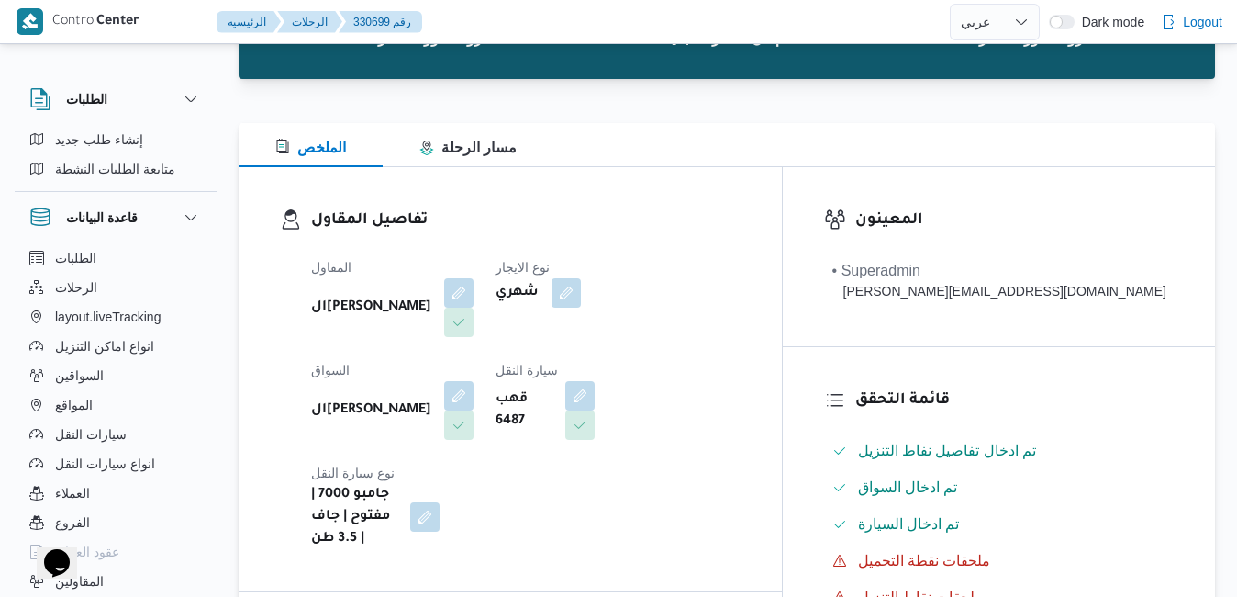
scroll to position [0, 0]
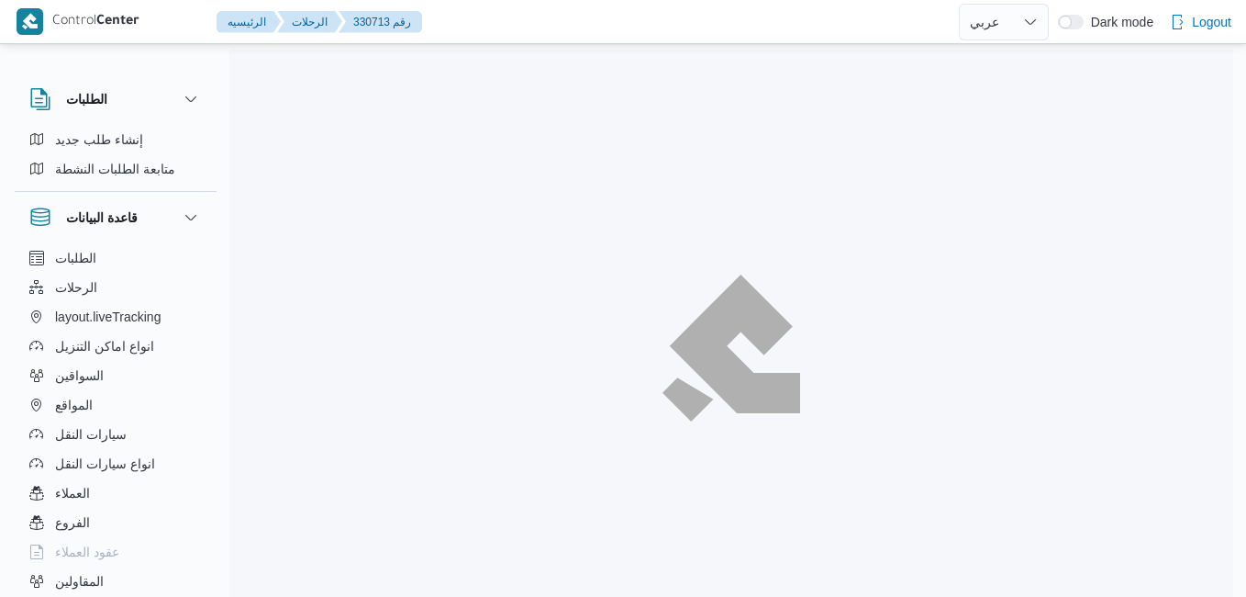
select select "ar"
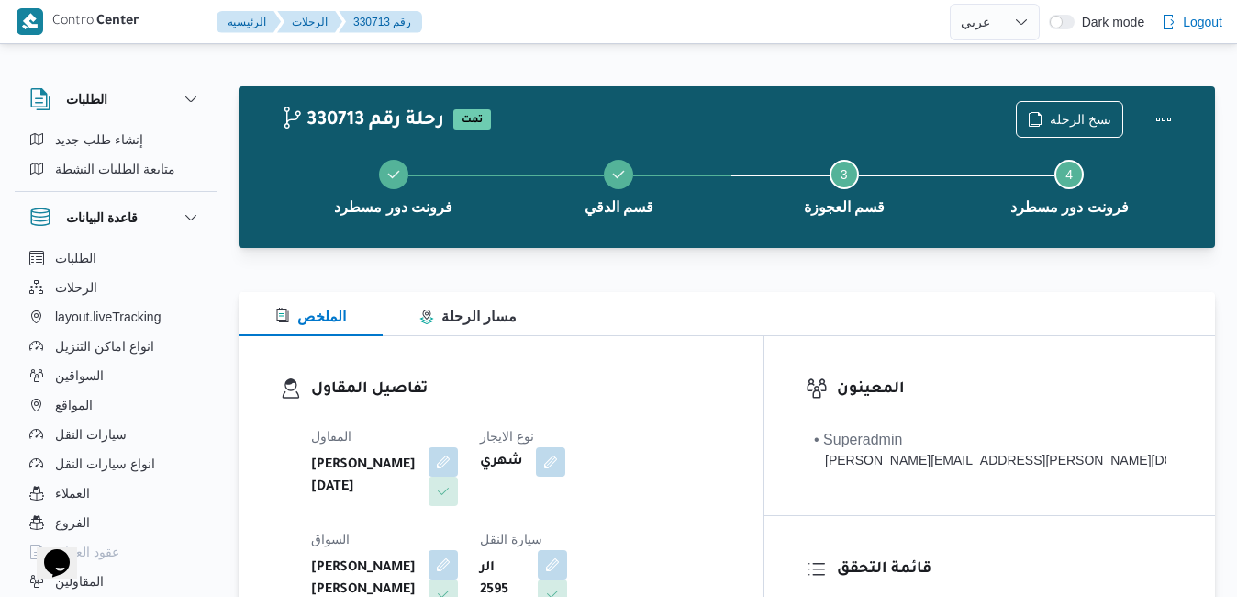
click at [766, 322] on div "الملخص مسار الرحلة" at bounding box center [727, 314] width 977 height 44
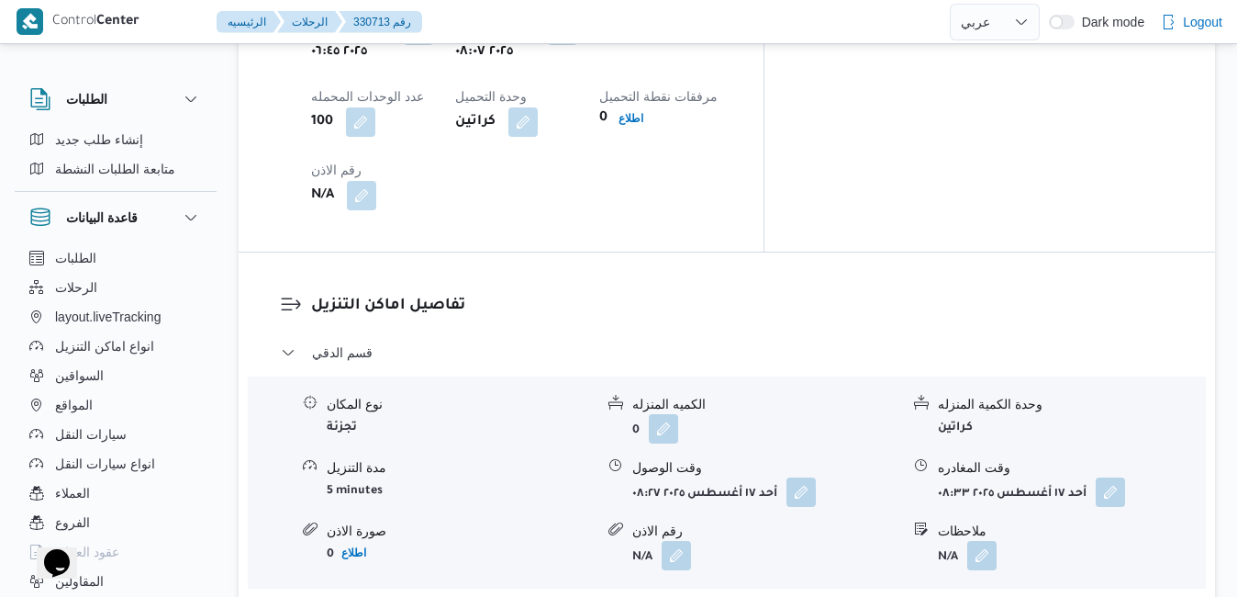
scroll to position [1652, 0]
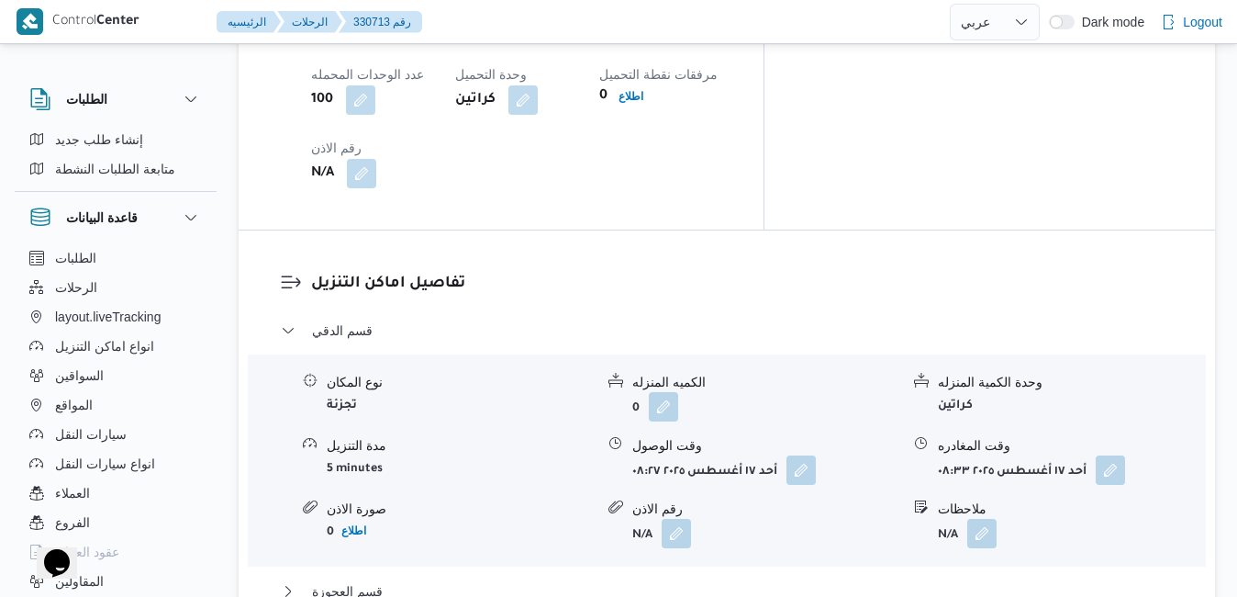
click at [753, 580] on button "قسم العجوزة" at bounding box center [727, 591] width 893 height 22
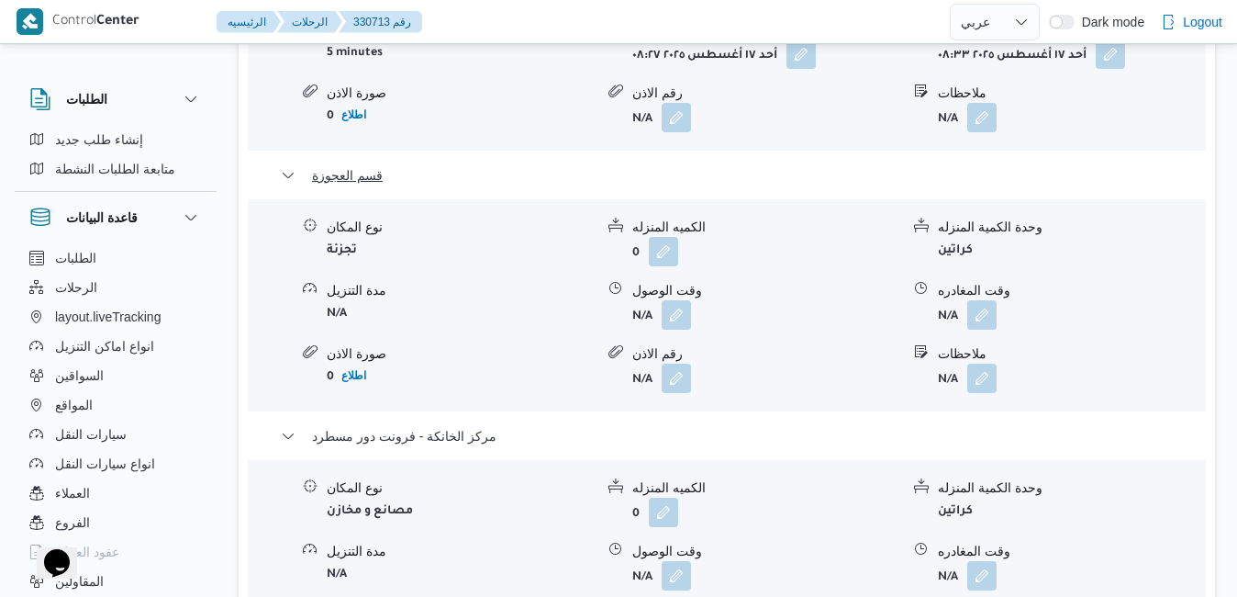
scroll to position [2130, 0]
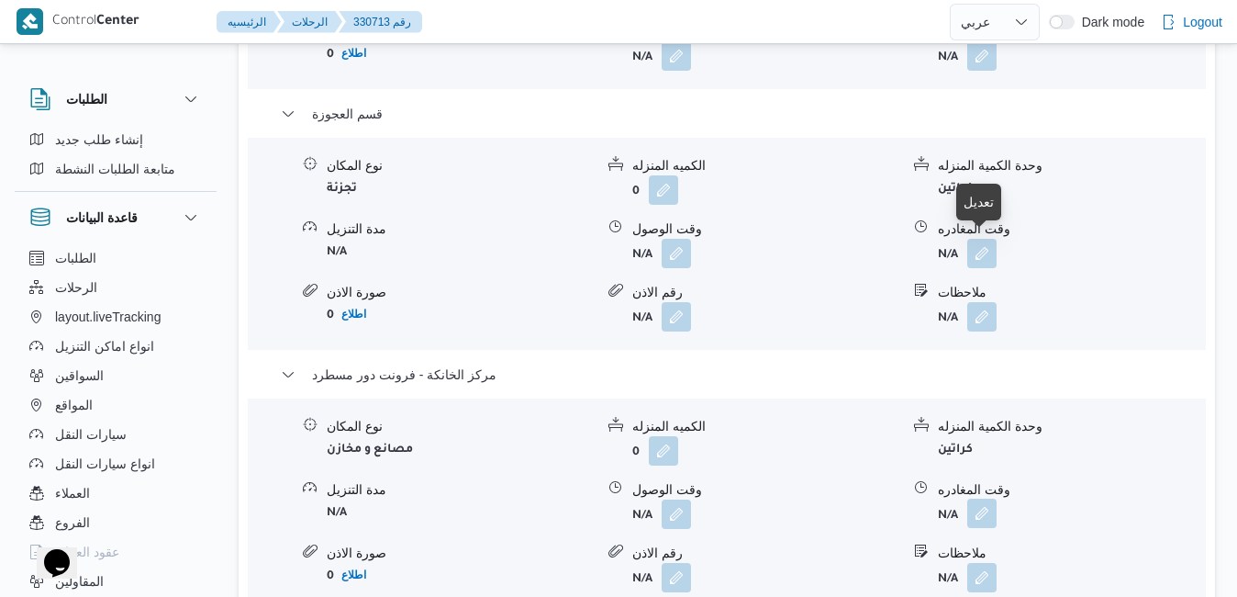
click at [983, 498] on button "button" at bounding box center [981, 512] width 29 height 29
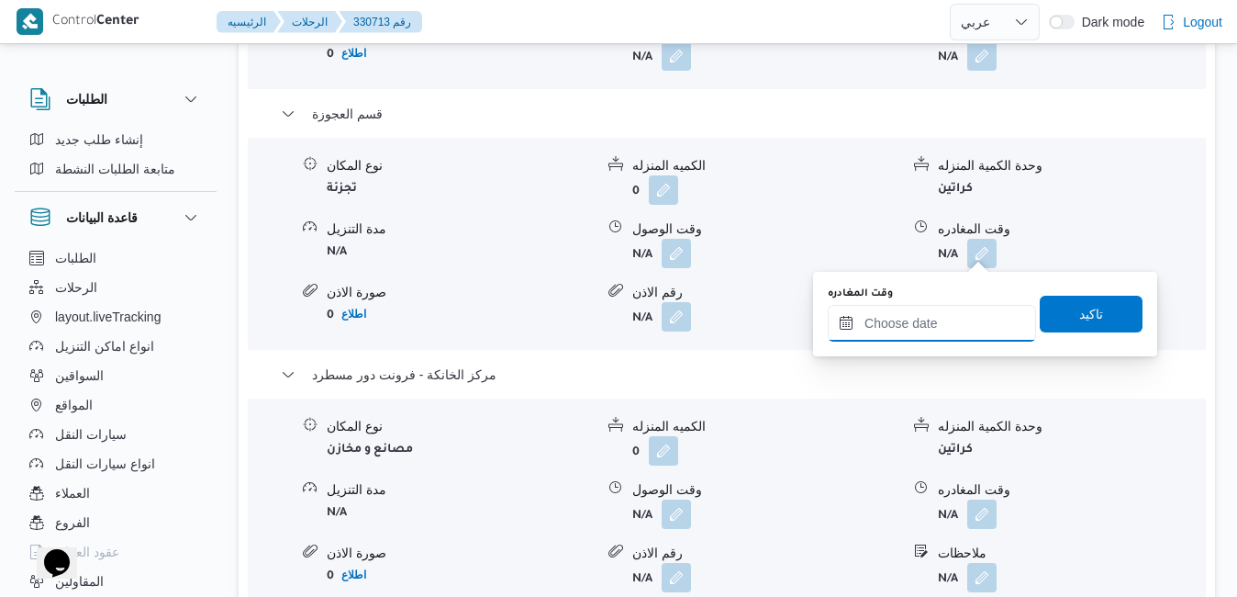
click at [895, 338] on input "وقت المغادره" at bounding box center [932, 323] width 208 height 37
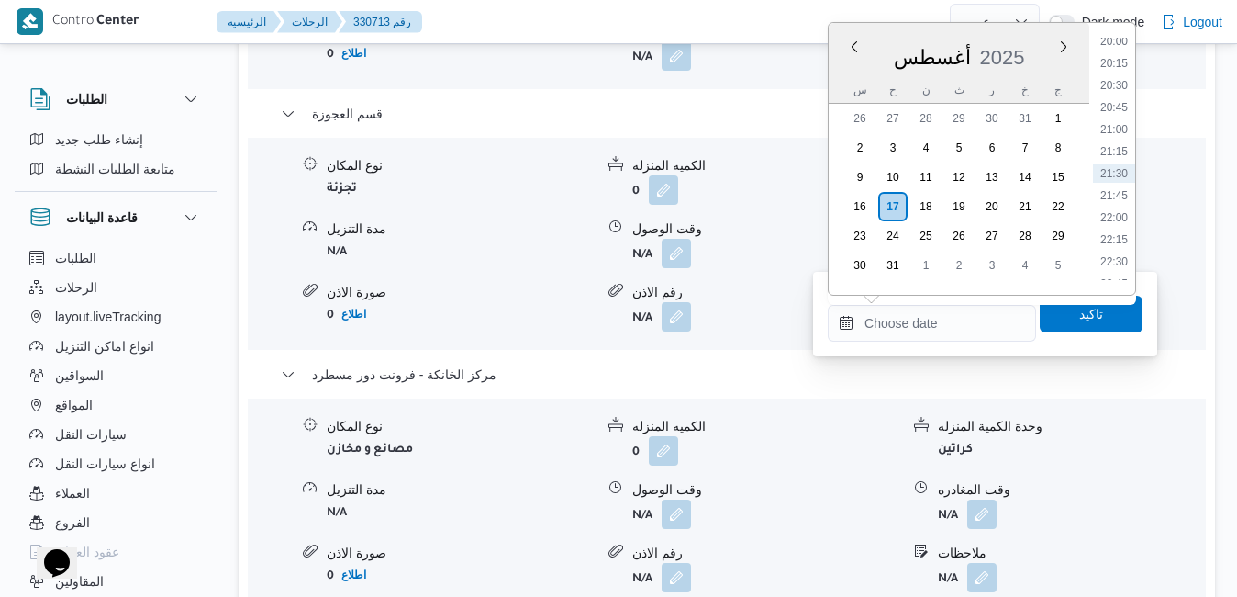
scroll to position [1556, 0]
click at [1116, 93] on li "18:15" at bounding box center [1114, 99] width 42 height 18
type input "١٧/٠٨/٢٠٢٥ ١٨:١٥"
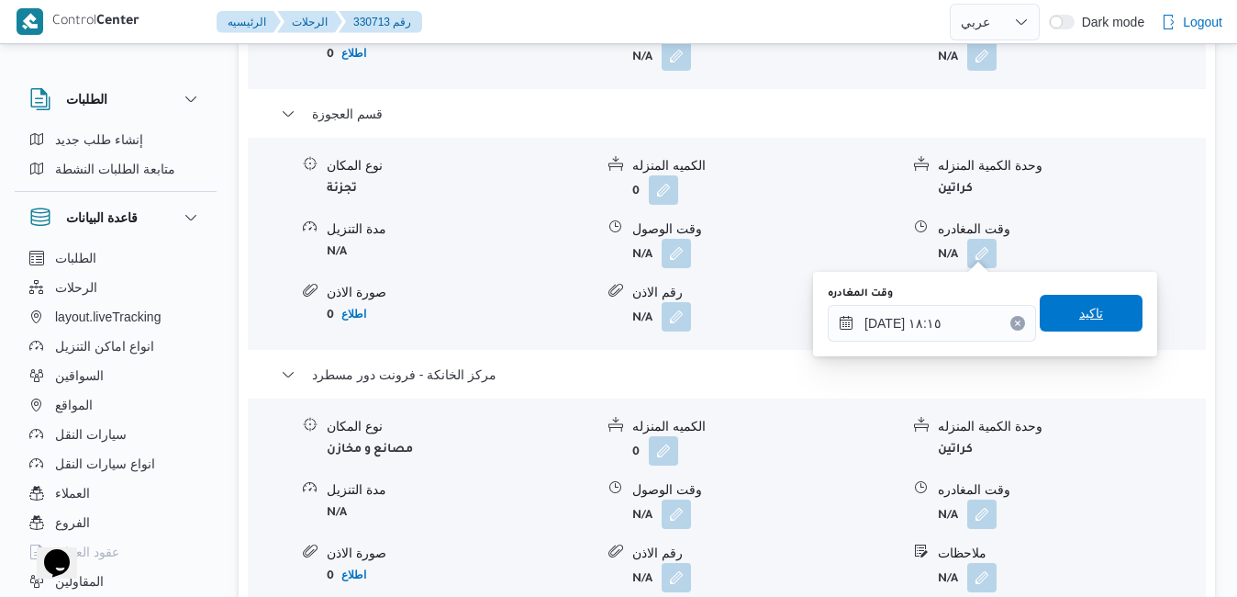
click at [1045, 321] on span "تاكيد" at bounding box center [1091, 313] width 103 height 37
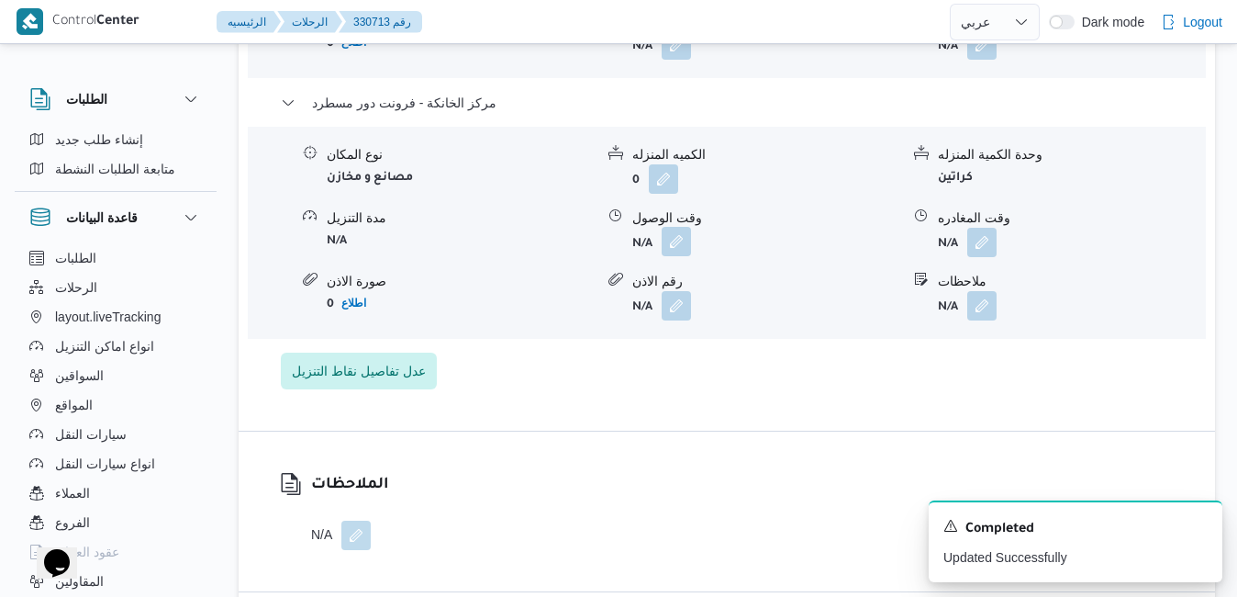
click at [672, 244] on button "button" at bounding box center [676, 241] width 29 height 29
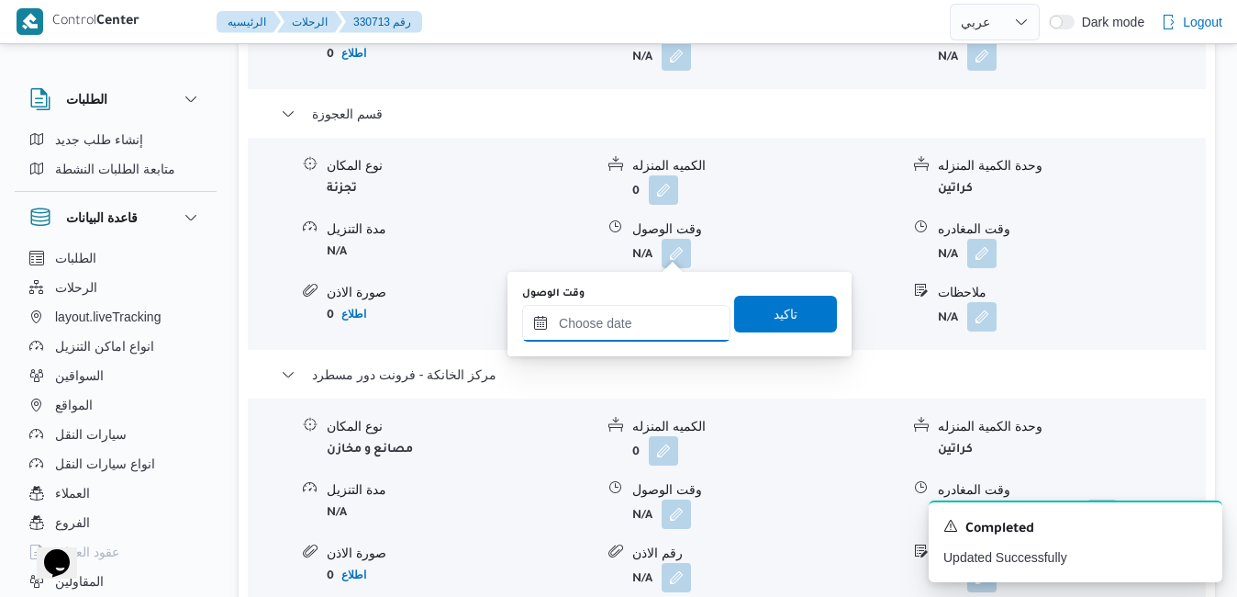
click at [612, 321] on input "وقت الوصول" at bounding box center [626, 323] width 208 height 37
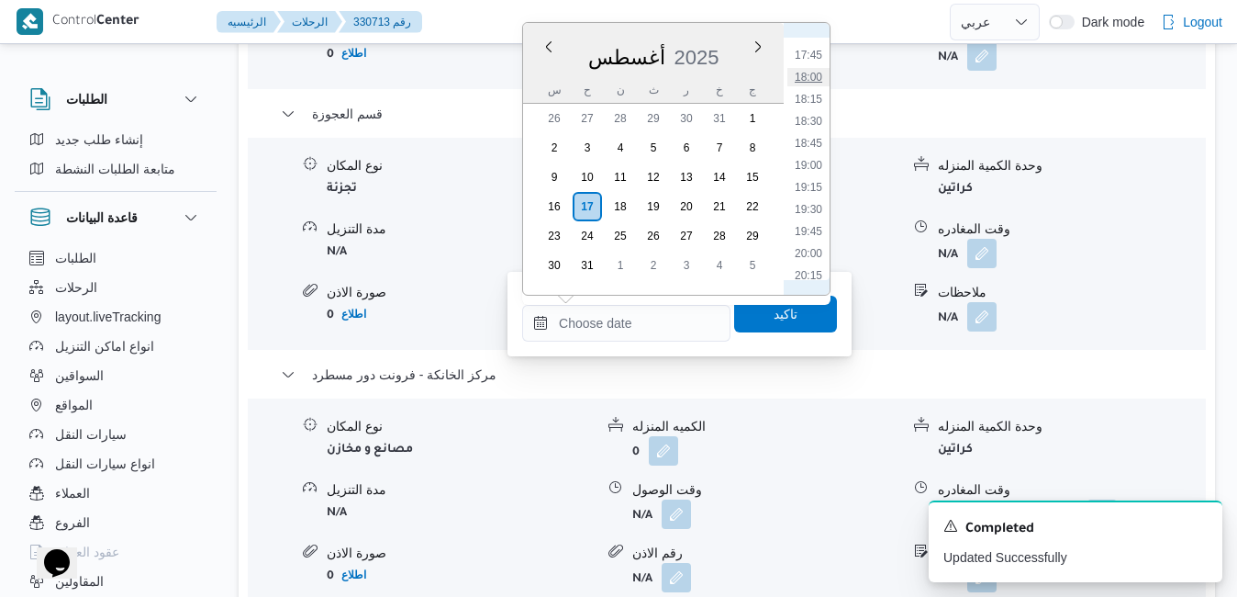
click at [818, 71] on li "18:00" at bounding box center [809, 77] width 42 height 18
type input "١٧/٠٨/٢٠٢٥ ١٨:٠٠"
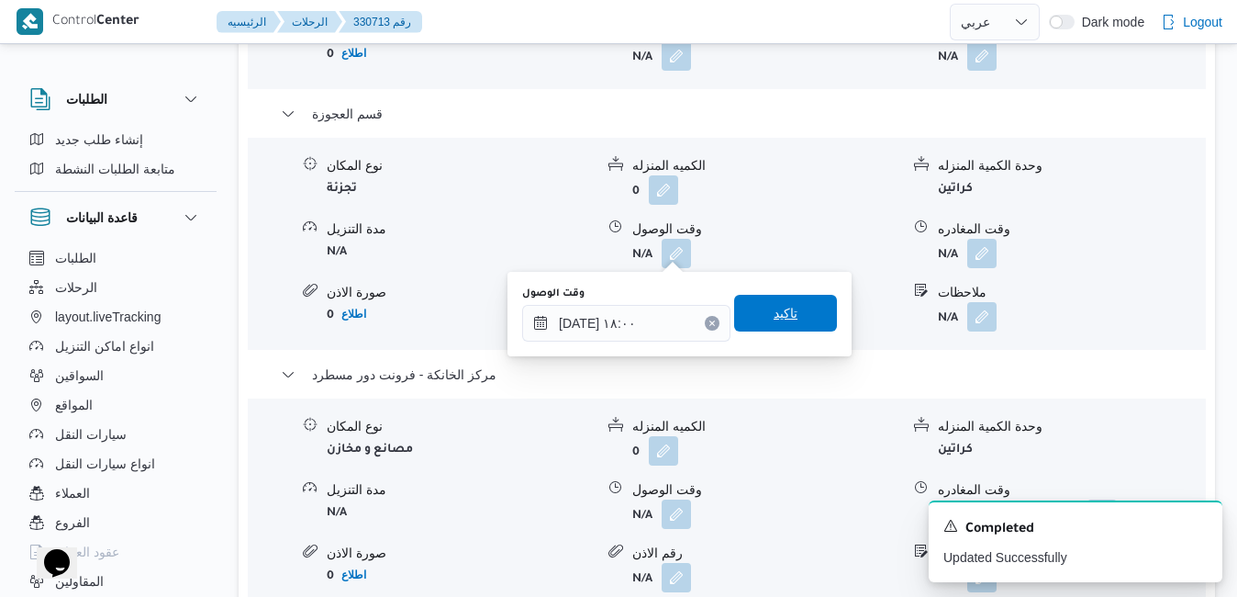
click at [774, 306] on span "تاكيد" at bounding box center [786, 313] width 24 height 22
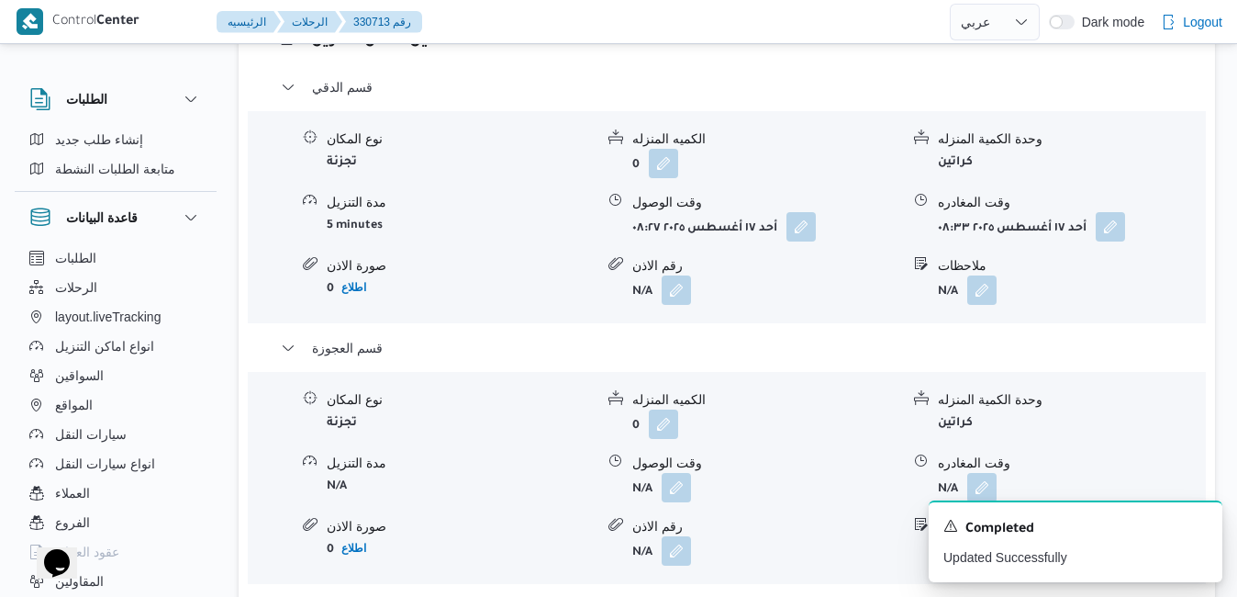
scroll to position [1836, 0]
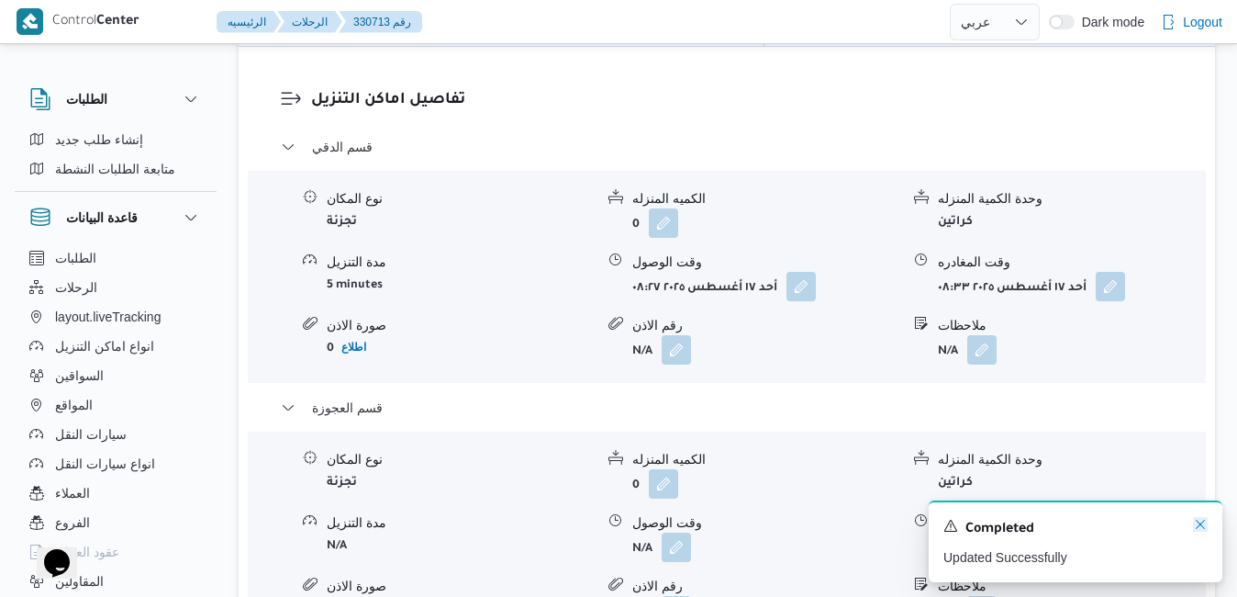
click at [1201, 522] on icon "Dismiss toast" at bounding box center [1200, 524] width 15 height 15
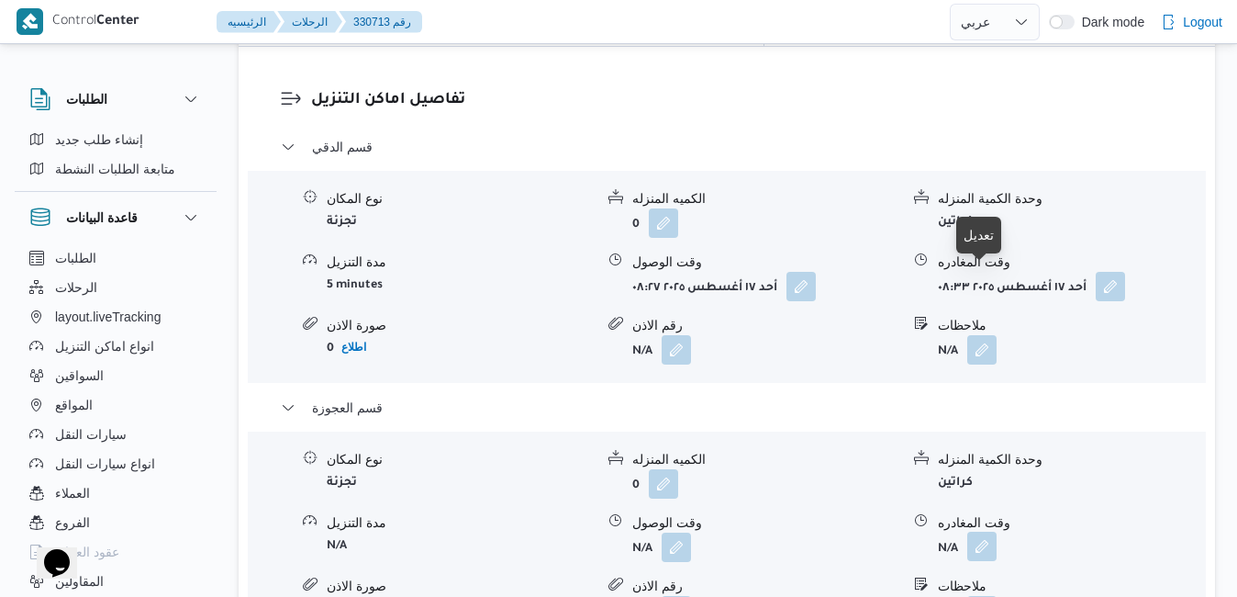
click at [989, 531] on button "button" at bounding box center [981, 545] width 29 height 29
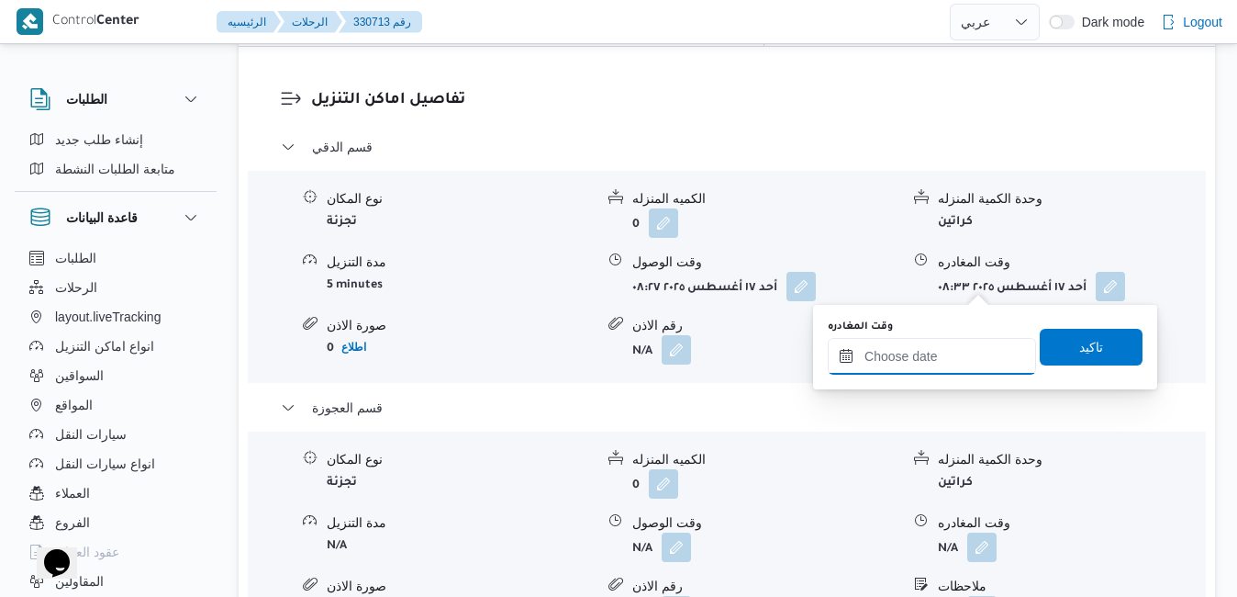
click at [907, 360] on input "وقت المغادره" at bounding box center [932, 356] width 208 height 37
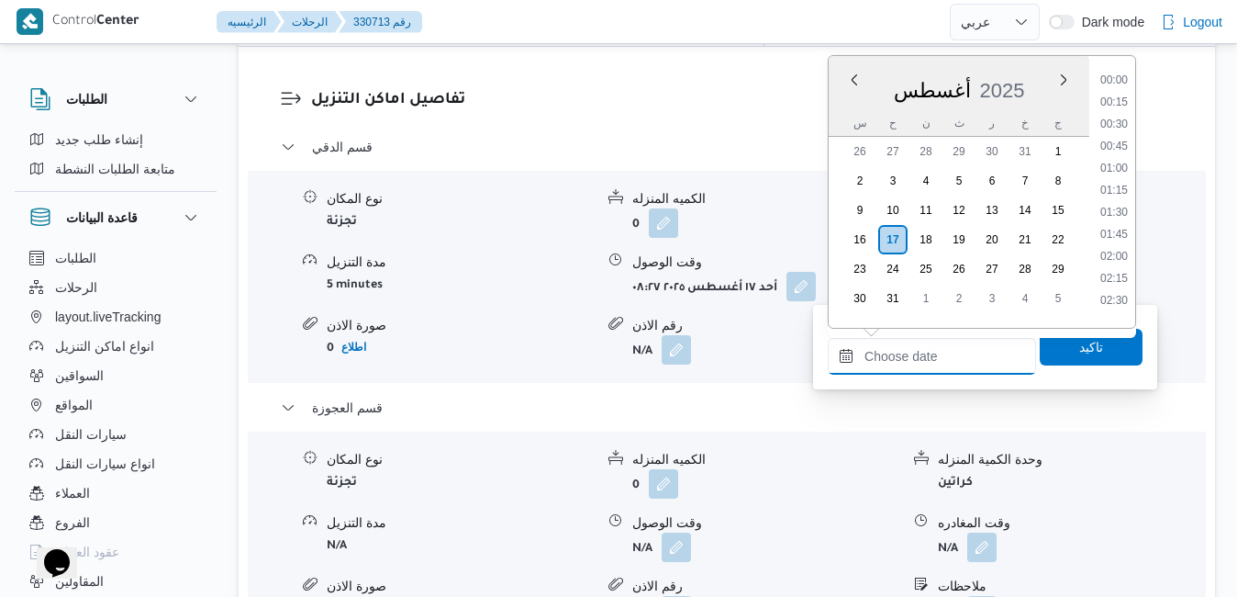
scroll to position [1768, 0]
click at [1036, 69] on div "أغسطس 2025" at bounding box center [959, 86] width 261 height 47
click at [1120, 237] on li "17:00" at bounding box center [1114, 234] width 42 height 18
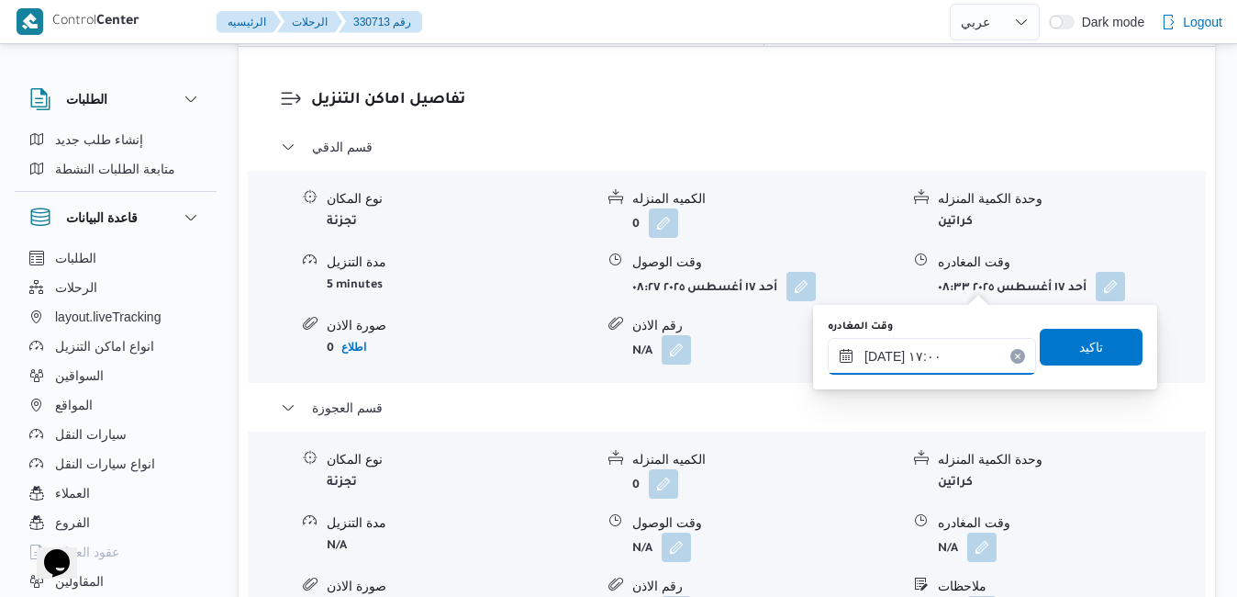
click at [886, 354] on input "[DATE] ١٧:٠٠" at bounding box center [932, 356] width 208 height 37
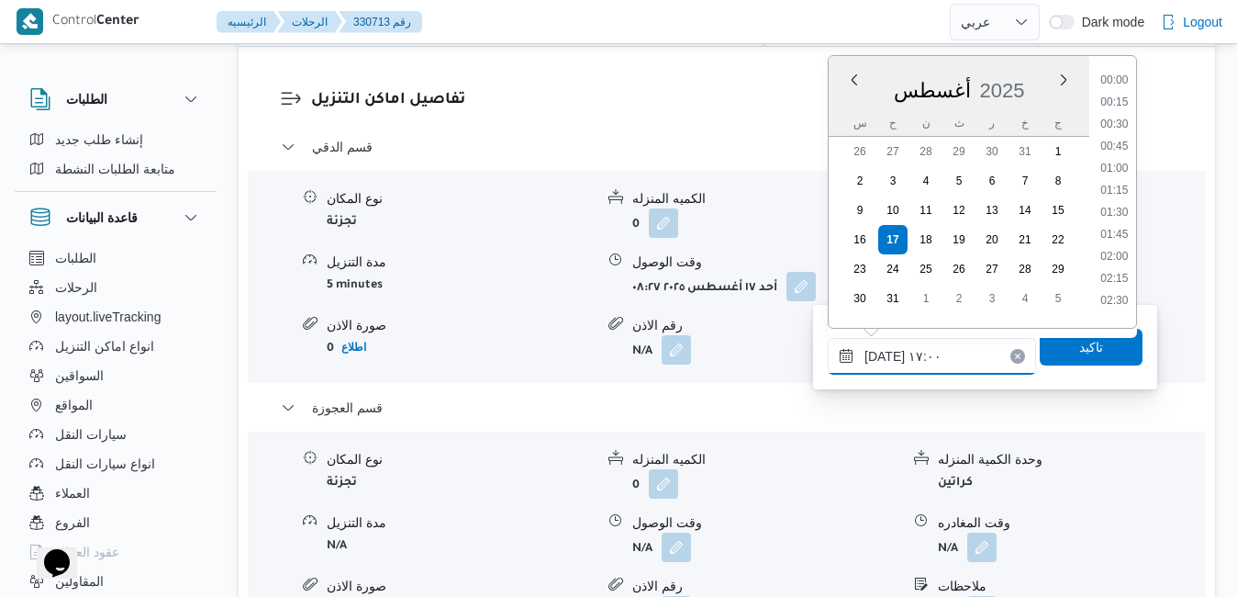
scroll to position [1371, 0]
type input "١٧/٠٨/٢٠٢٥ ١٧:25"
click at [1079, 352] on span "تاكيد" at bounding box center [1091, 346] width 24 height 22
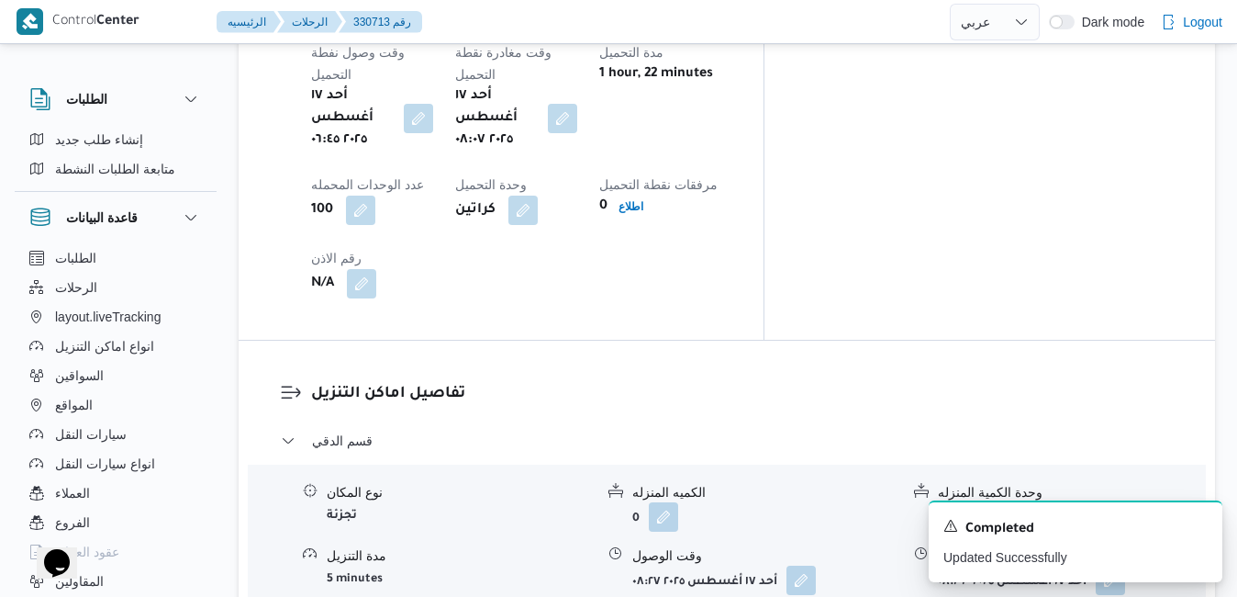
scroll to position [1579, 0]
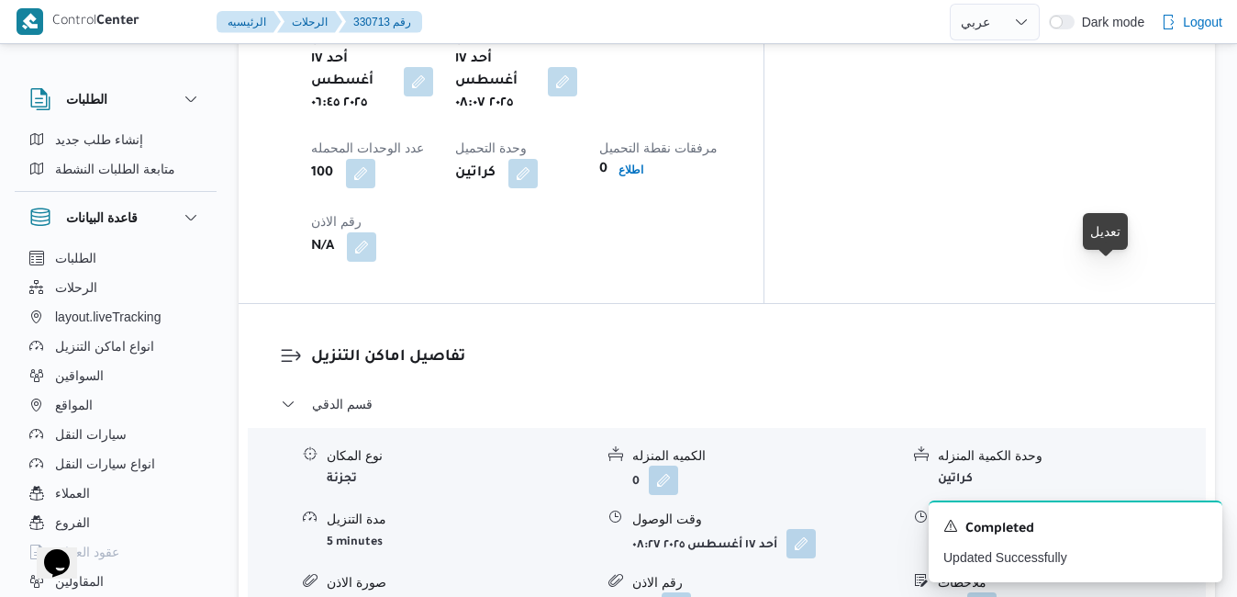
click at [1118, 528] on button "button" at bounding box center [1110, 542] width 29 height 29
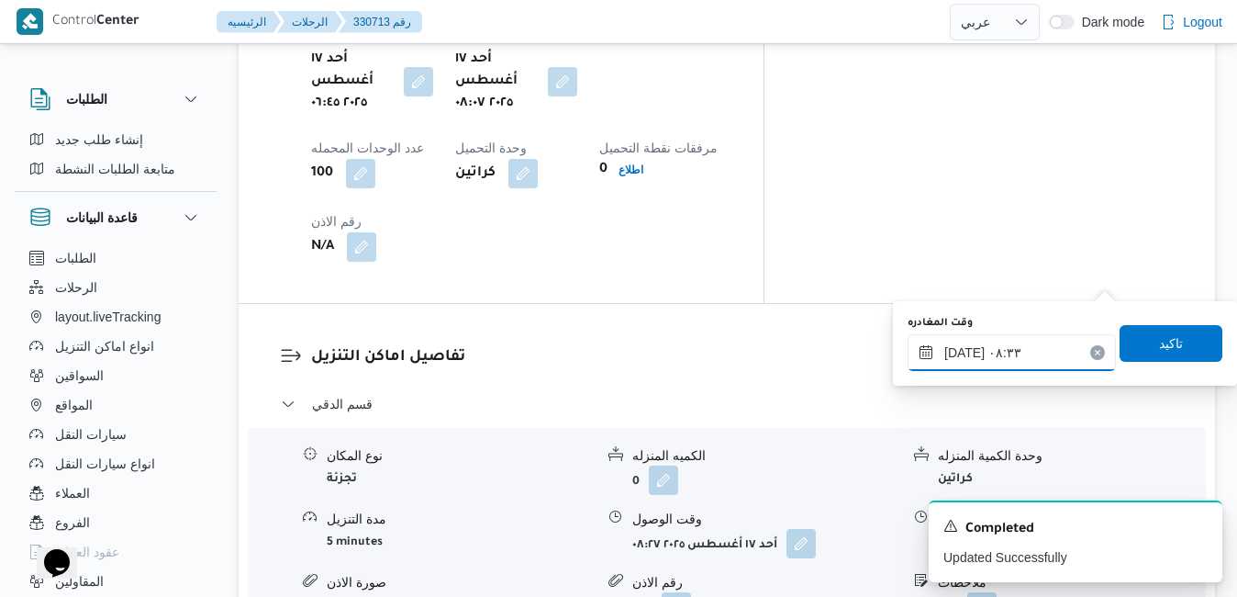
click at [1002, 349] on input "١٧/٠٨/٢٠٢٥ ٠٨:٣٣" at bounding box center [1012, 352] width 208 height 37
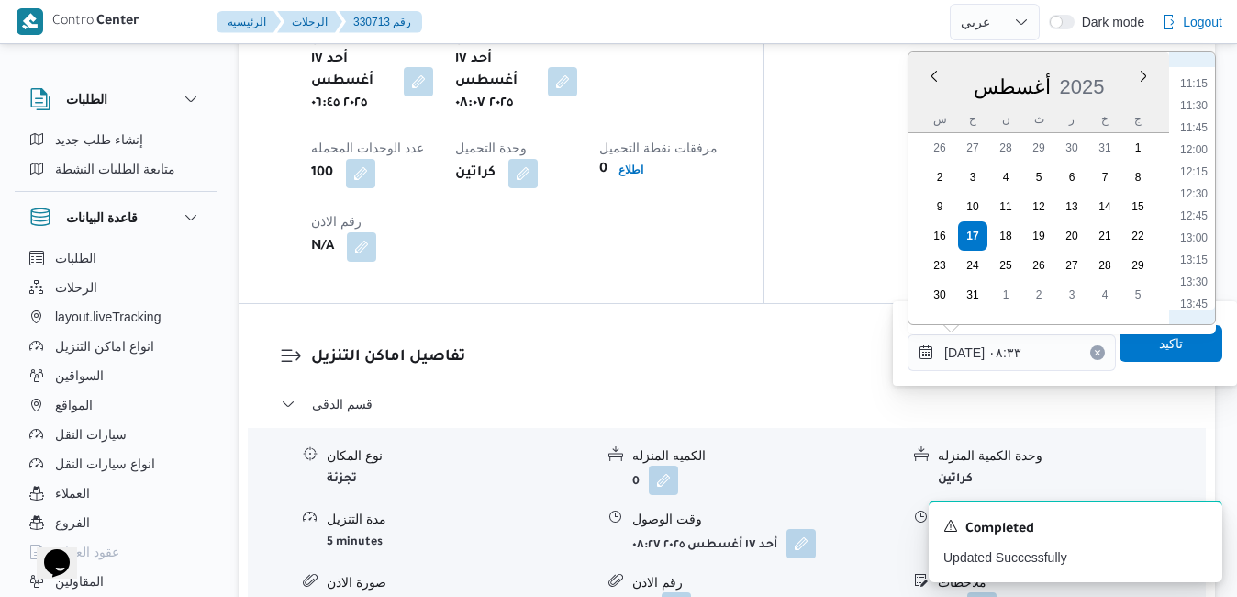
scroll to position [1046, 0]
click at [1199, 134] on li "12:30" at bounding box center [1194, 131] width 42 height 18
type input "١٧/٠٨/٢٠٢٥ ١٢:٣٠"
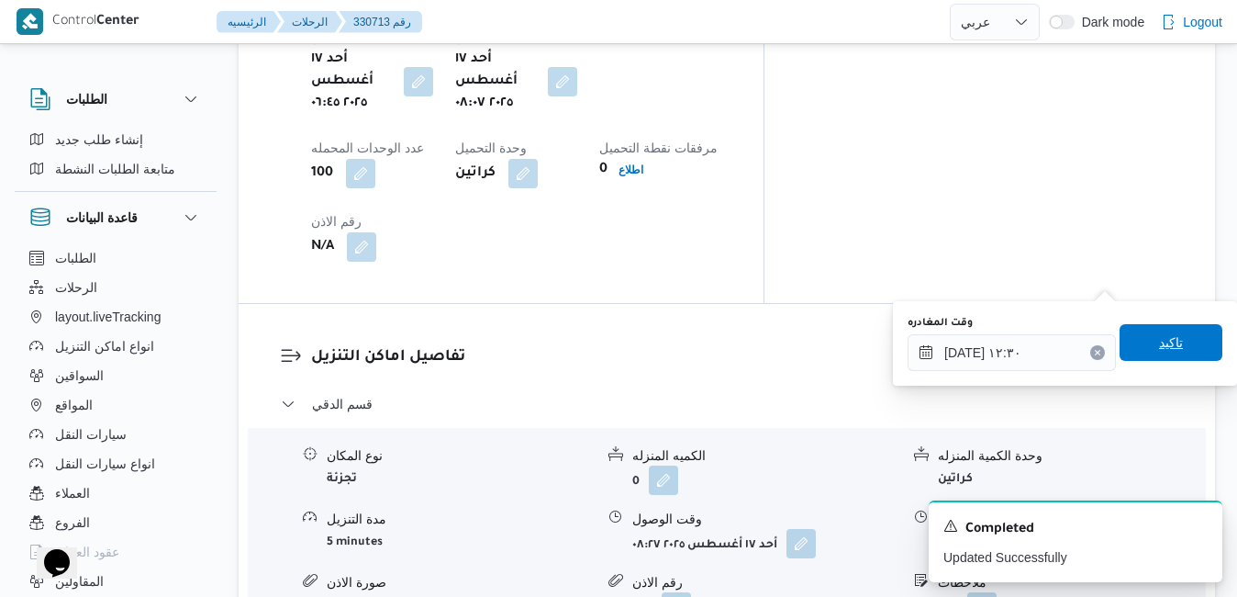
click at [1159, 348] on span "تاكيد" at bounding box center [1171, 342] width 24 height 22
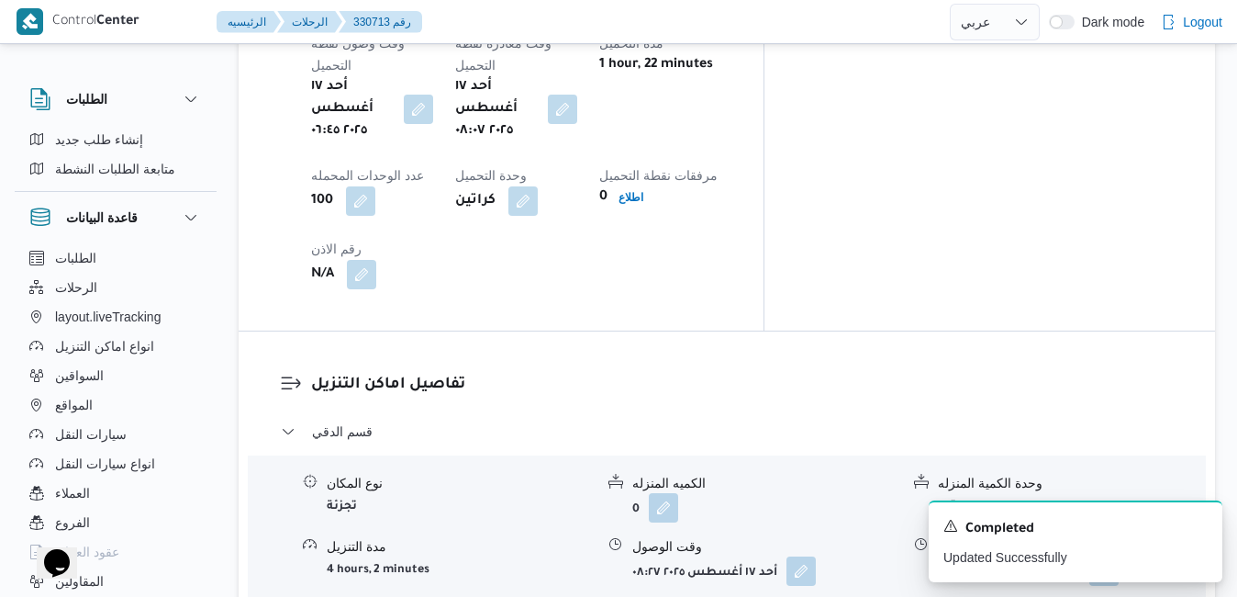
scroll to position [1579, 0]
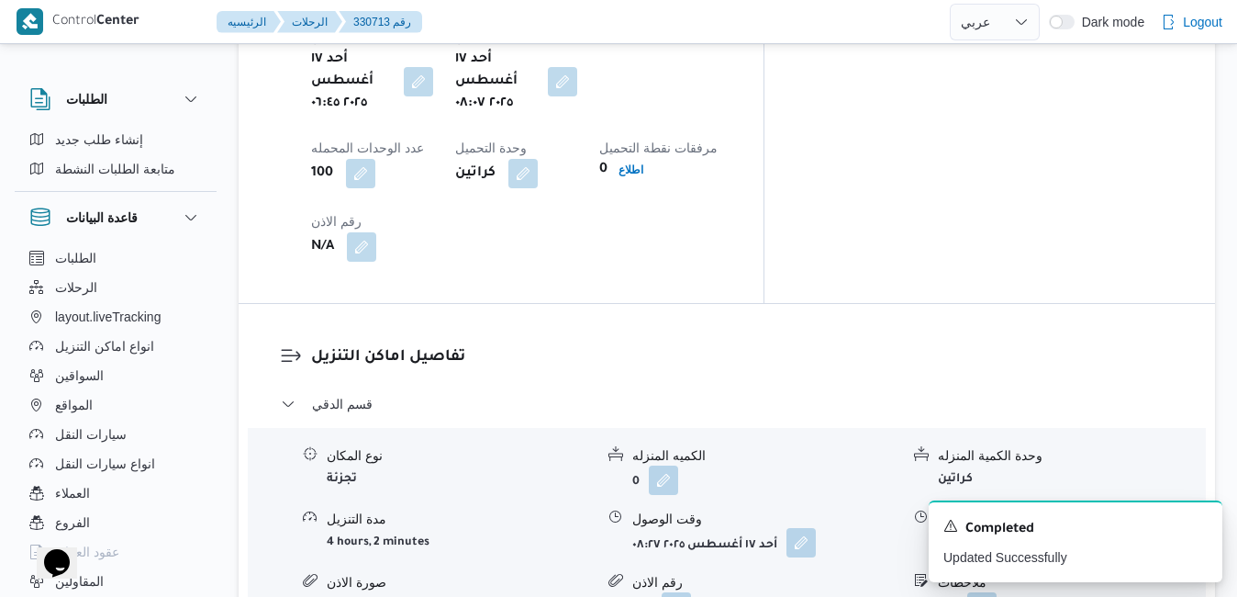
click at [801, 528] on button "button" at bounding box center [801, 542] width 29 height 29
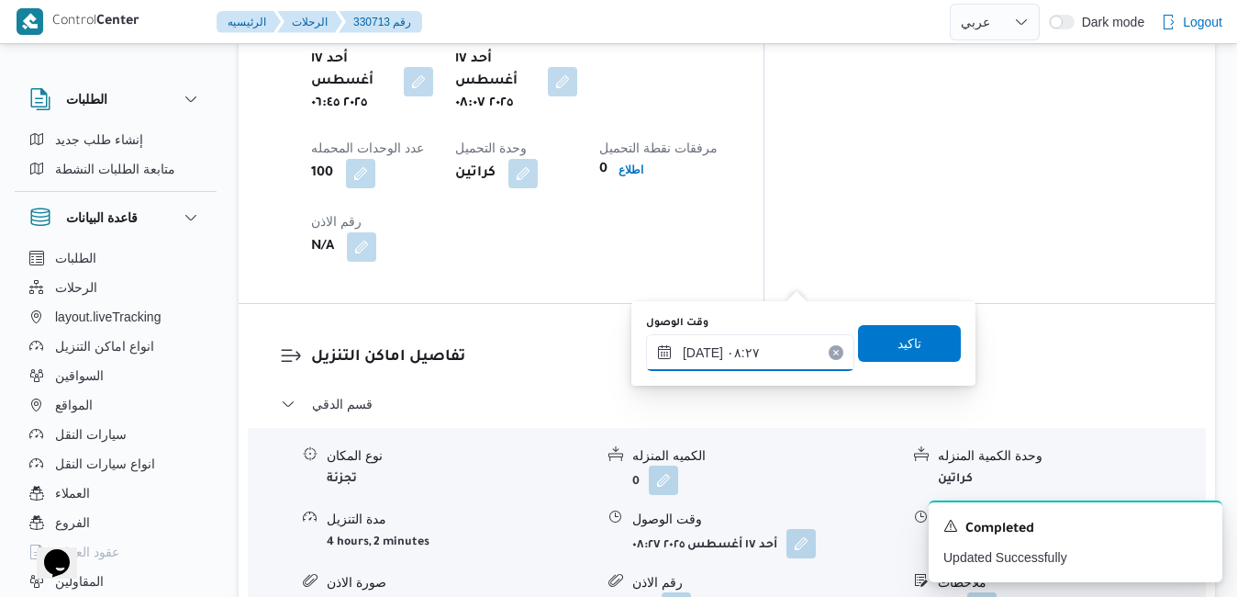
click at [733, 356] on input "١٧/٠٨/٢٠٢٥ ٠٨:٢٧" at bounding box center [750, 352] width 208 height 37
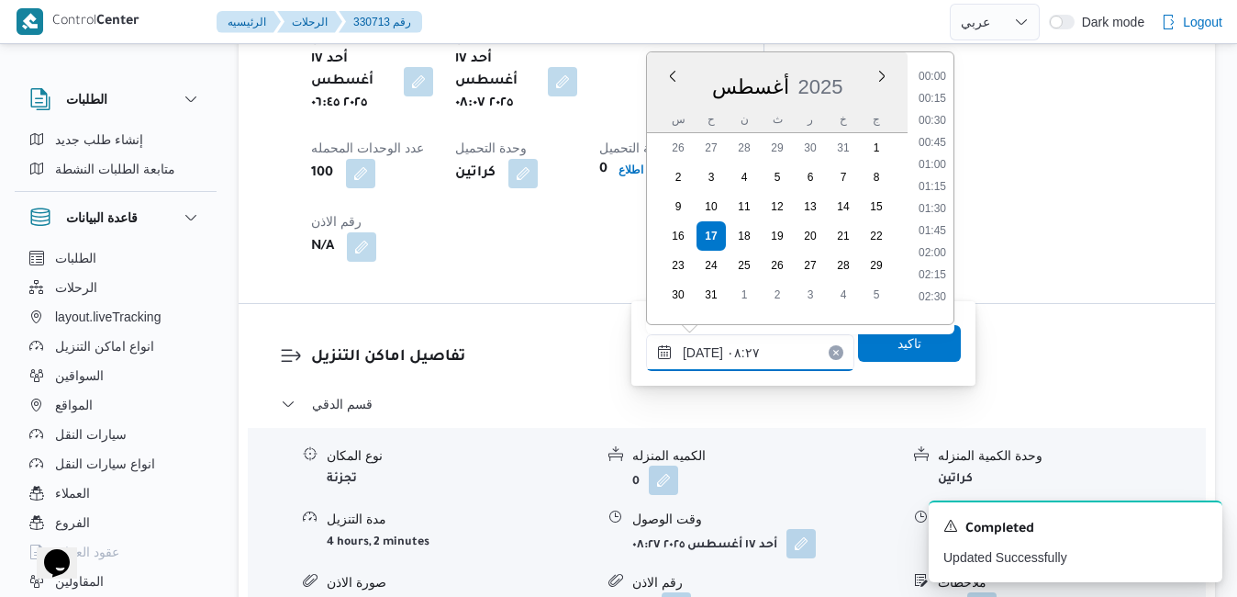
scroll to position [600, 0]
click at [943, 274] on li "09:00" at bounding box center [932, 269] width 42 height 18
type input "١٧/٠٨/٢٠٢٥ ٠٩:٠٠"
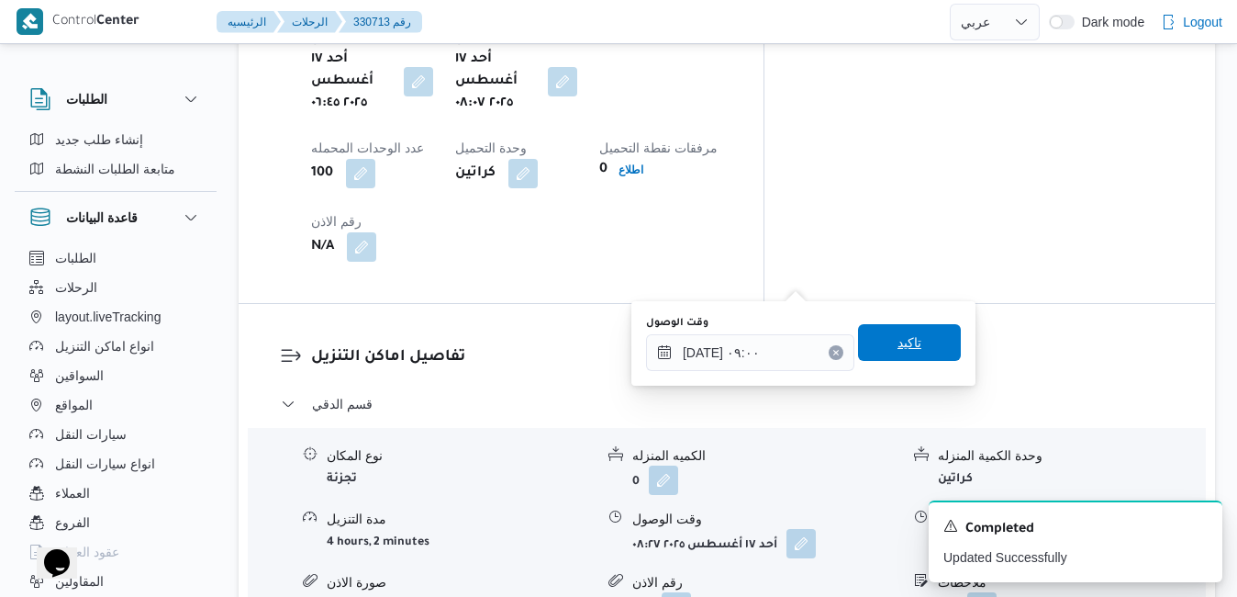
click at [906, 346] on span "تاكيد" at bounding box center [910, 342] width 24 height 22
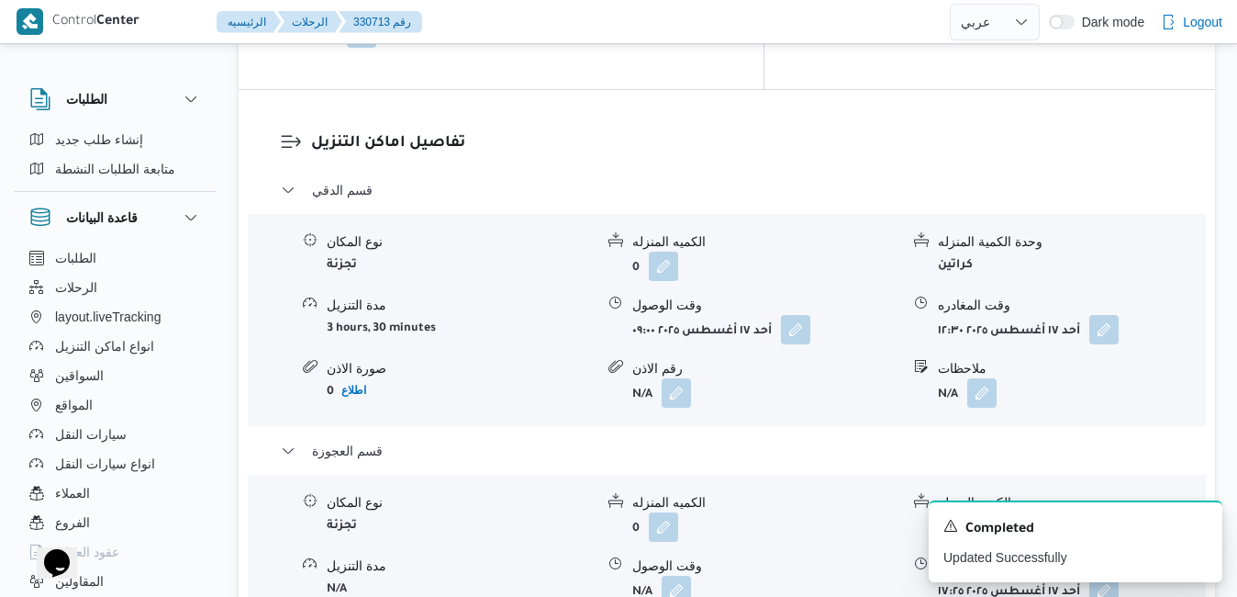
scroll to position [1762, 0]
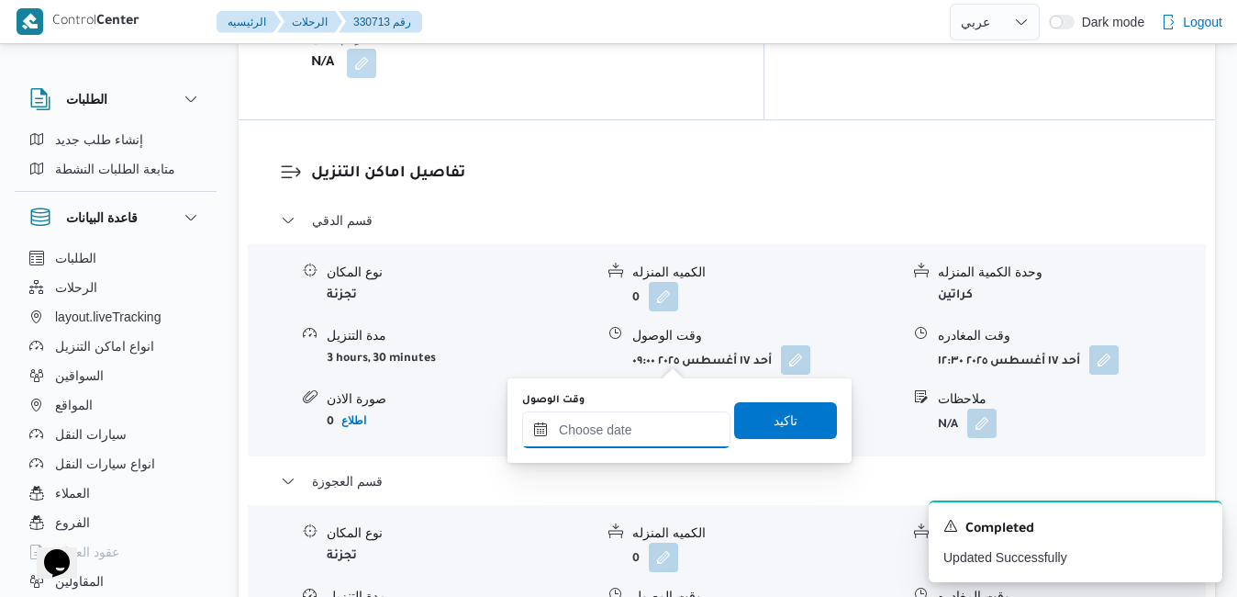
click at [638, 440] on input "وقت الوصول" at bounding box center [626, 429] width 208 height 37
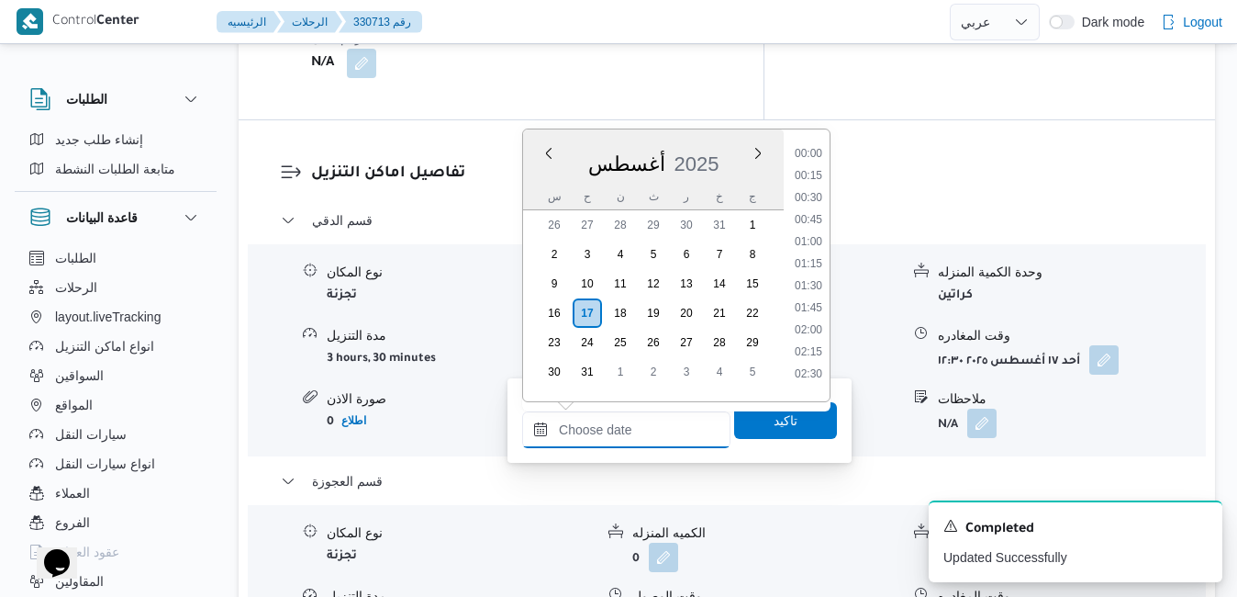
scroll to position [1768, 0]
click at [725, 150] on div "أغسطس 2025" at bounding box center [653, 160] width 261 height 47
click at [822, 174] on li "13:00" at bounding box center [809, 167] width 42 height 18
type input "١٧/٠٨/٢٠٢٥ ١٣:٠٠"
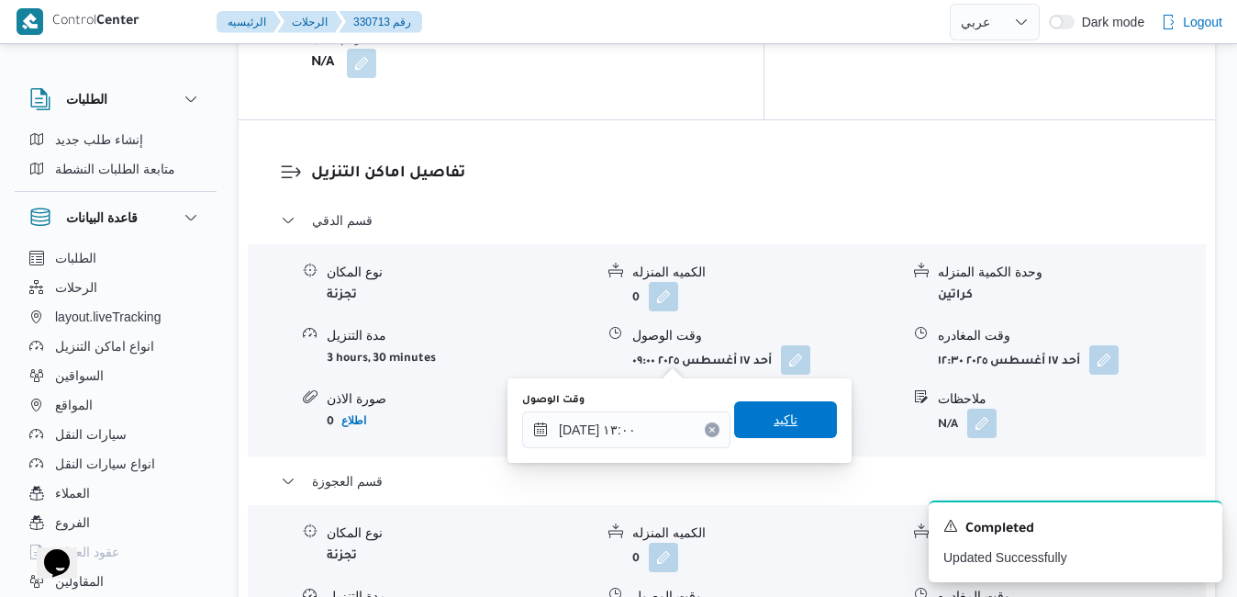
click at [774, 416] on span "تاكيد" at bounding box center [786, 419] width 24 height 22
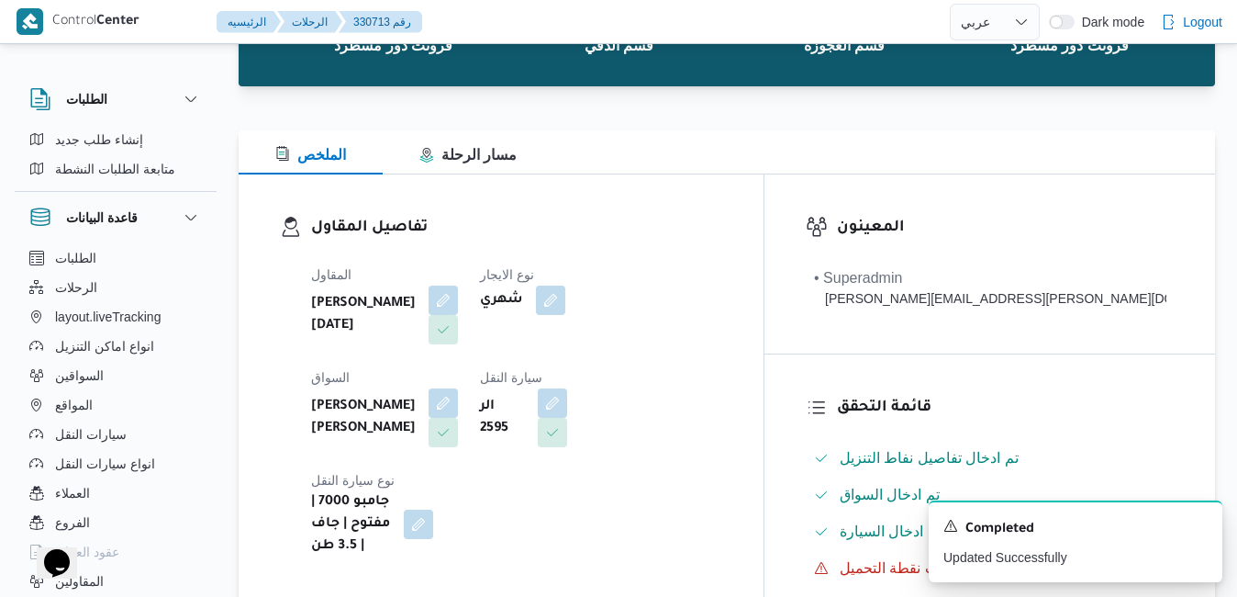
scroll to position [0, 0]
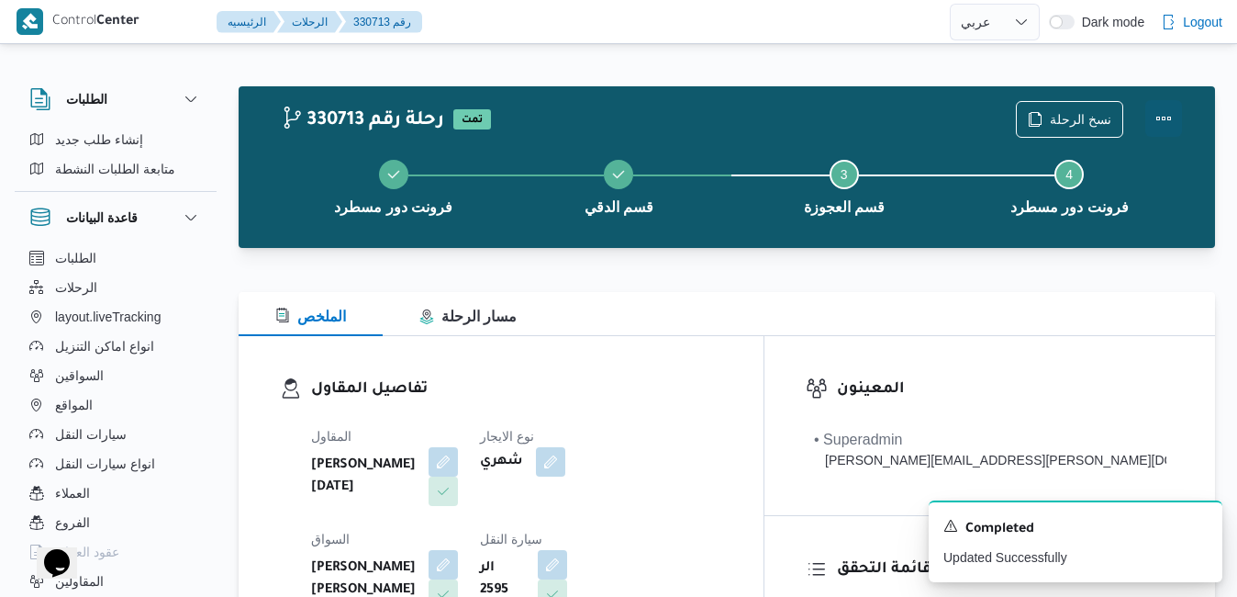
click at [1163, 117] on button "Actions" at bounding box center [1164, 118] width 37 height 37
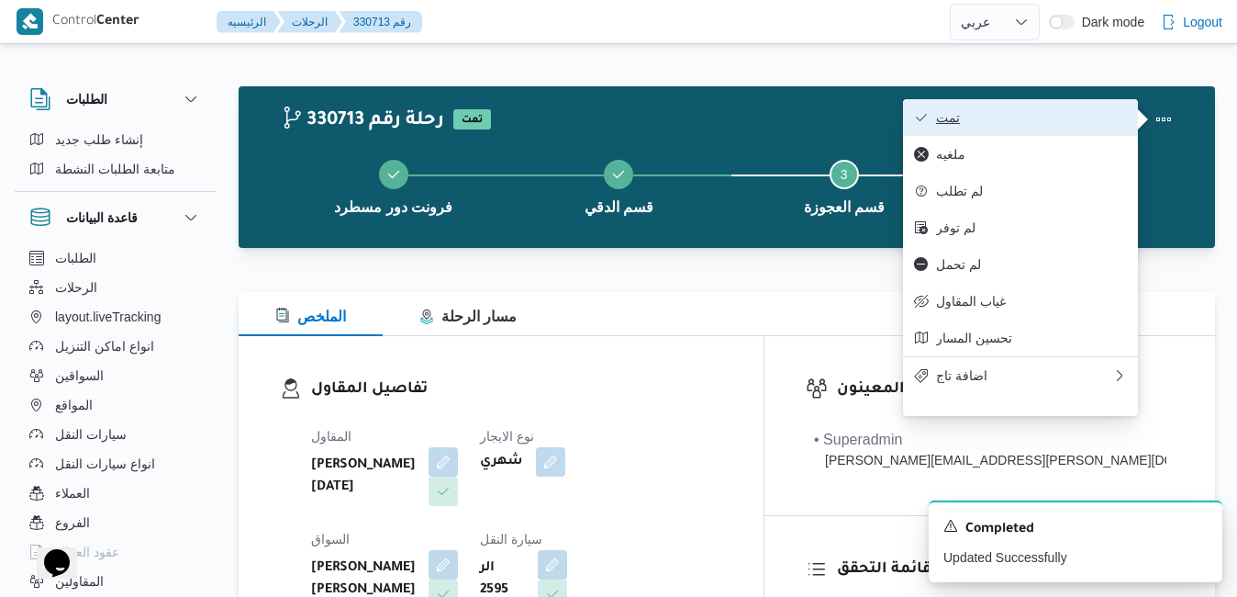
click at [1041, 121] on span "تمت" at bounding box center [1031, 117] width 191 height 15
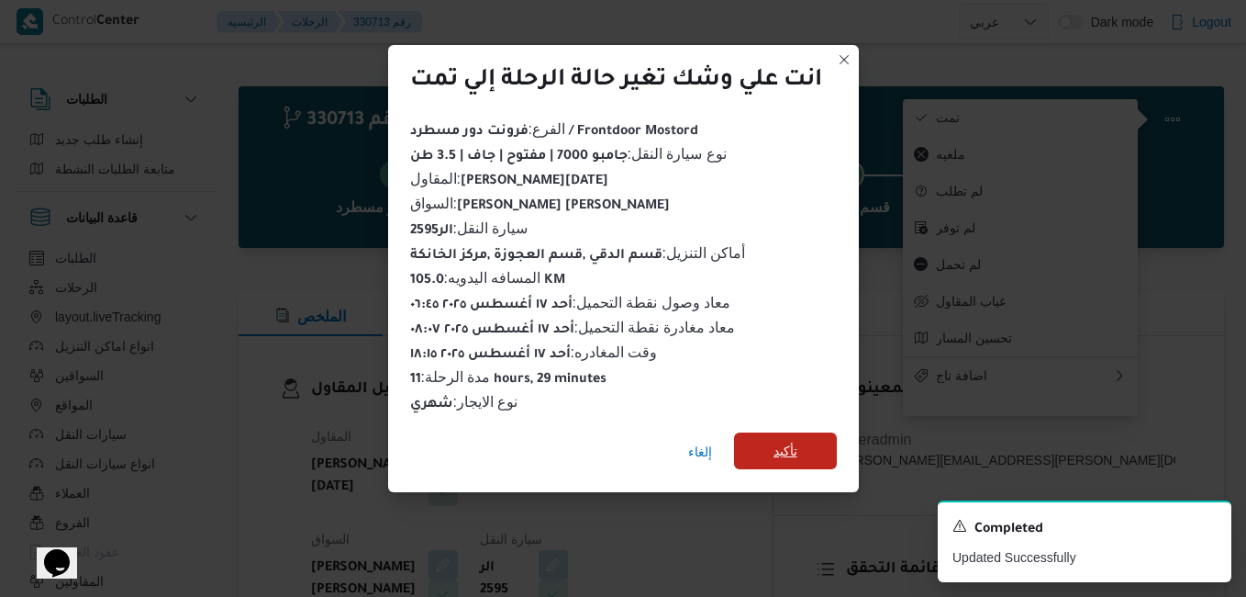
click at [781, 444] on span "تأكيد" at bounding box center [786, 451] width 24 height 22
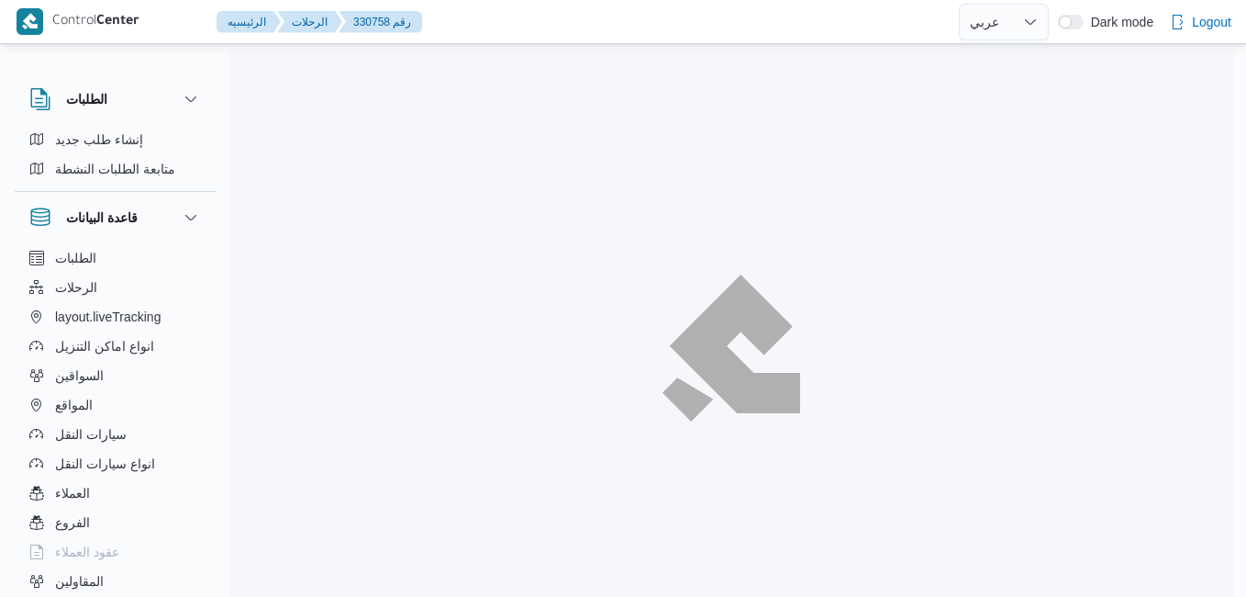
select select "ar"
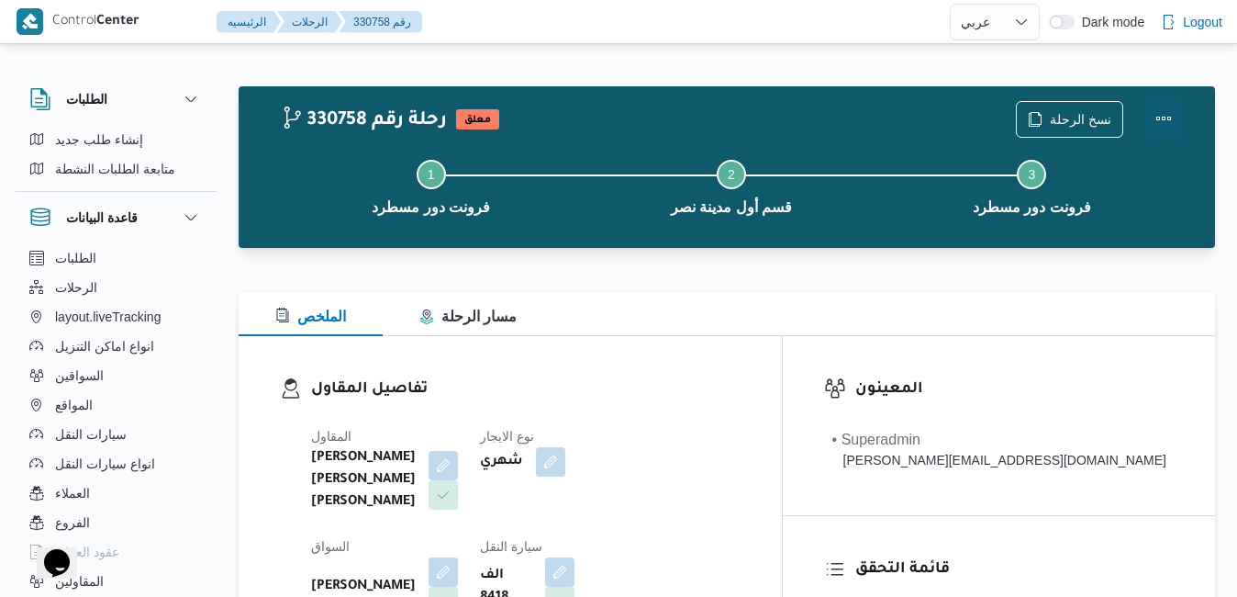
click at [1165, 112] on button "Actions" at bounding box center [1164, 118] width 37 height 37
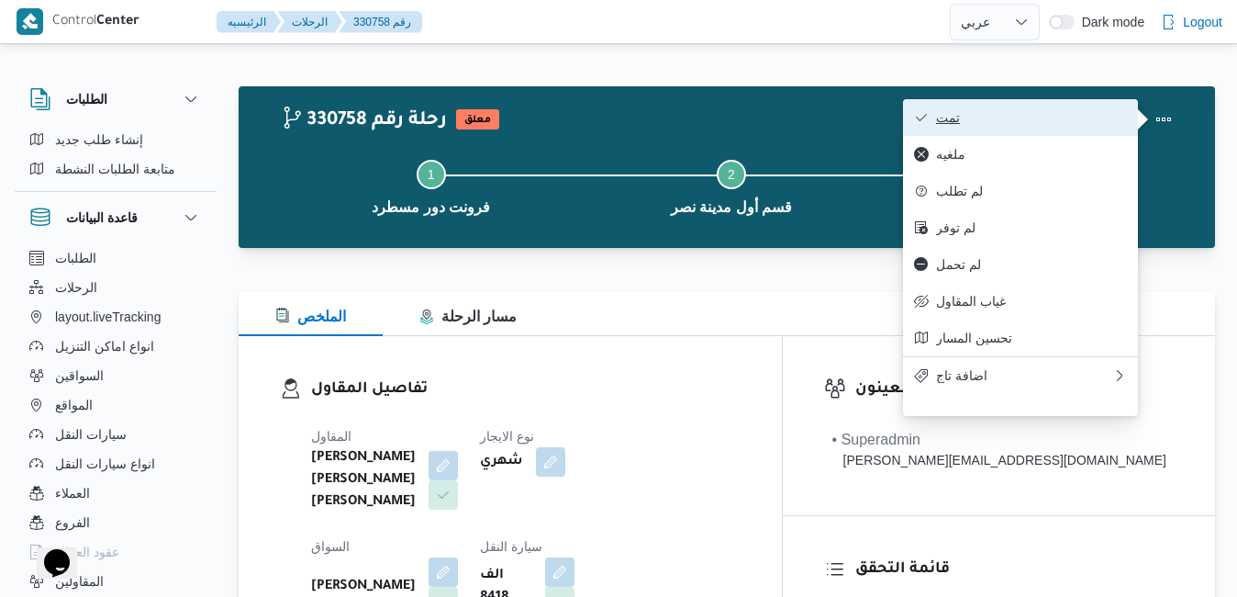
click at [1069, 117] on span "تمت" at bounding box center [1031, 117] width 191 height 15
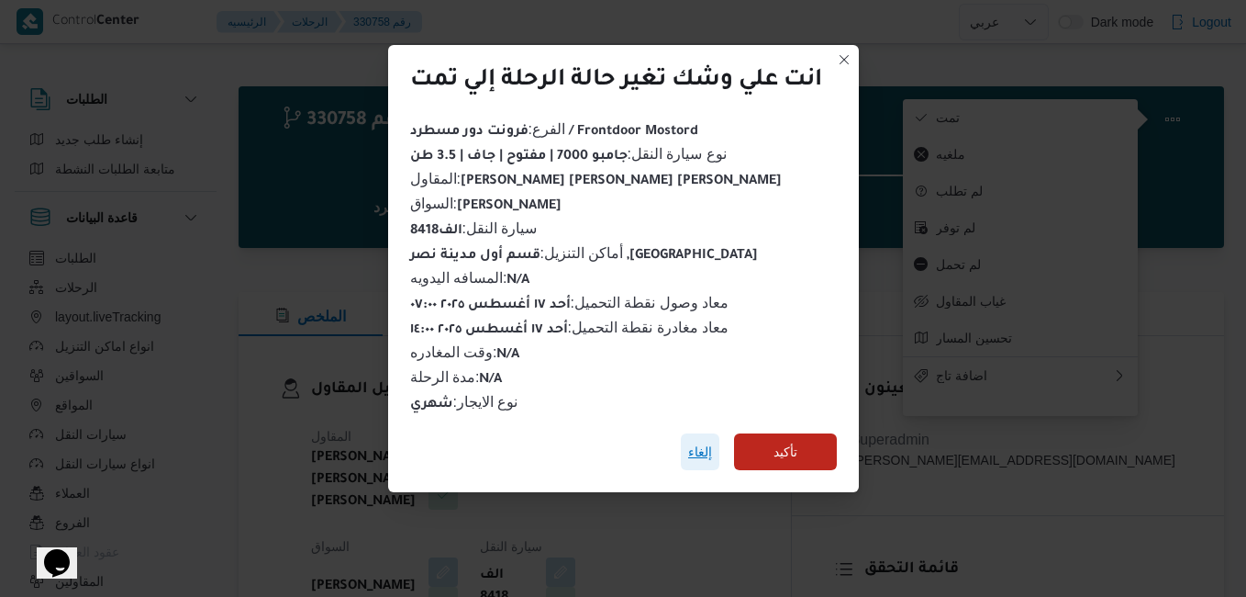
click at [697, 444] on span "إلغاء" at bounding box center [700, 452] width 24 height 22
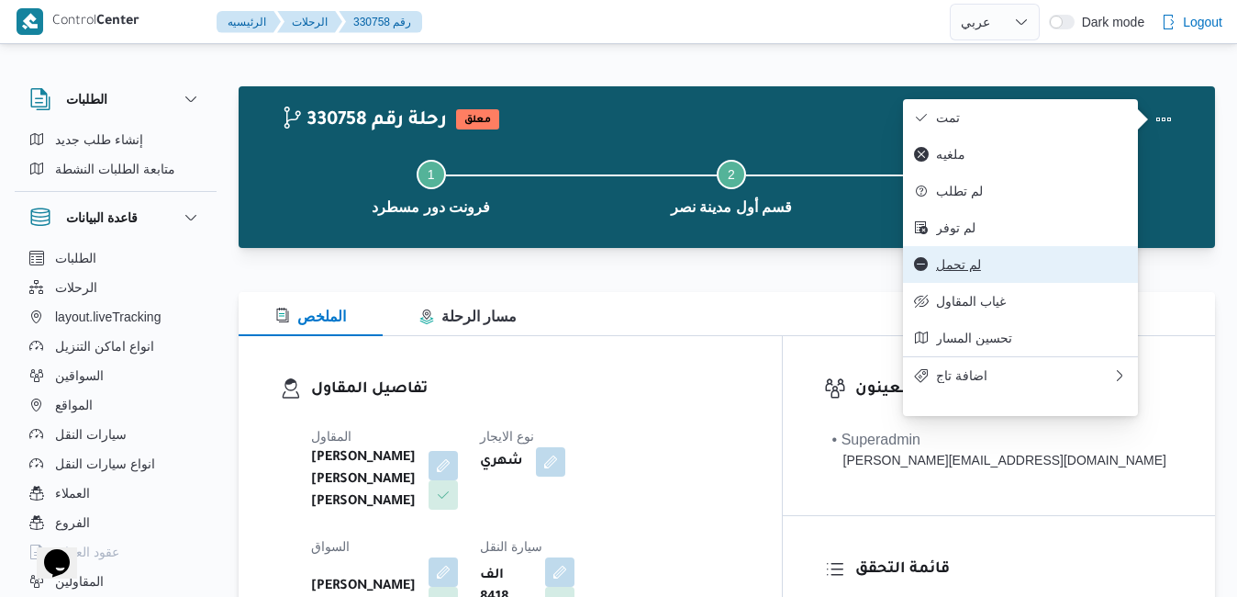
click at [989, 272] on span "لم تحمل" at bounding box center [1031, 264] width 191 height 15
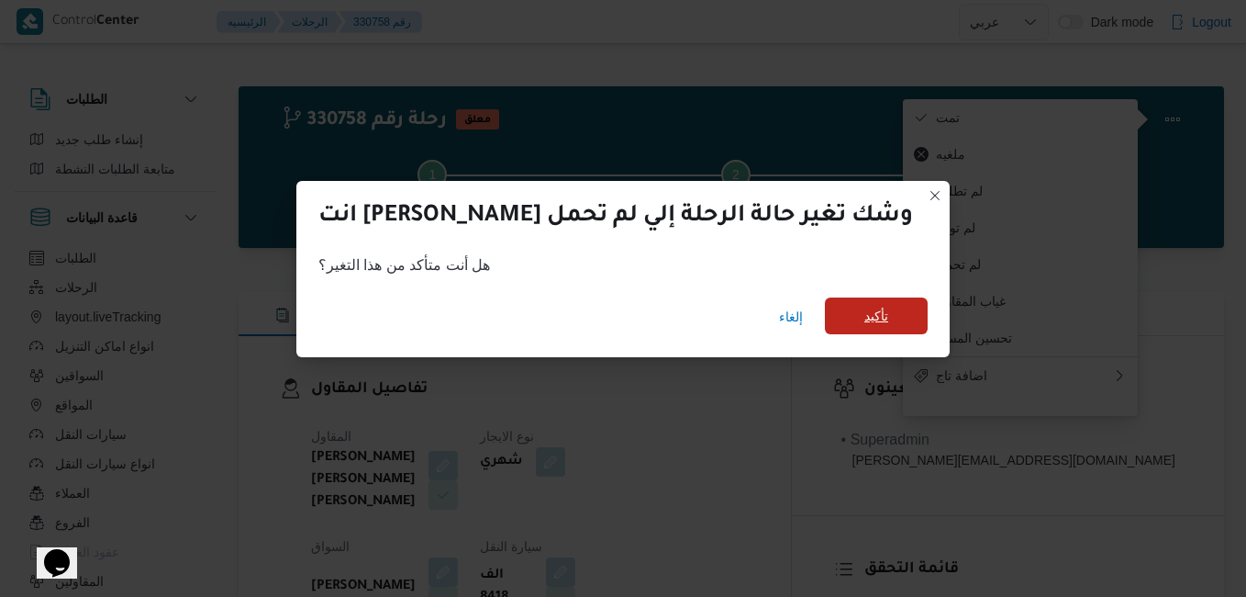
click at [865, 325] on span "تأكيد" at bounding box center [877, 316] width 24 height 22
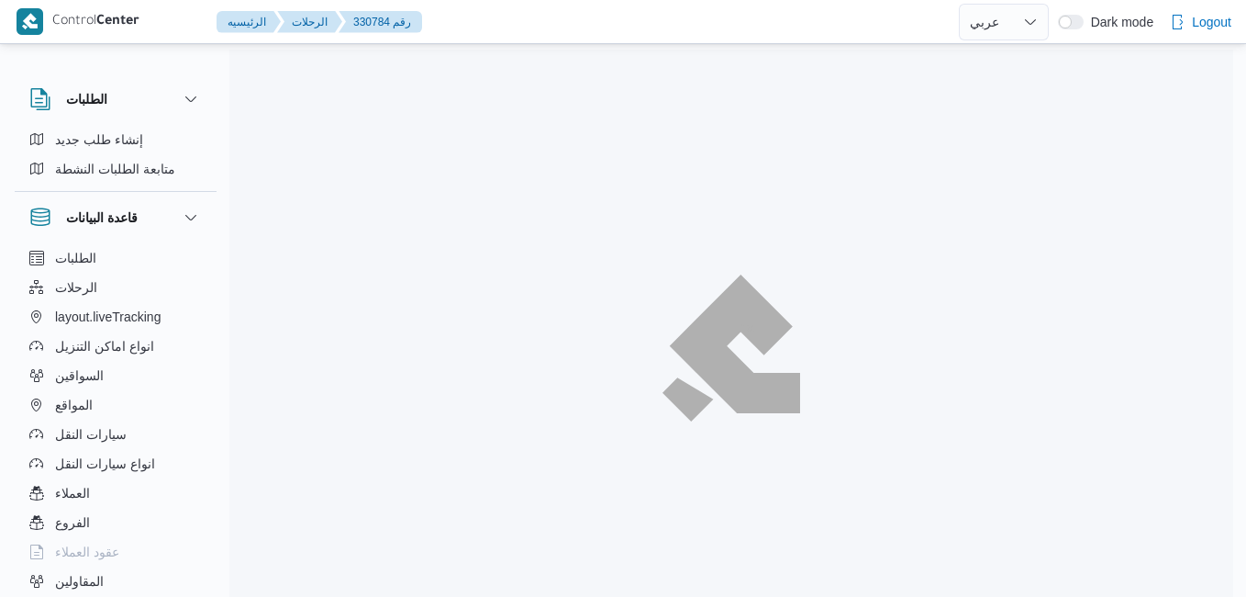
select select "ar"
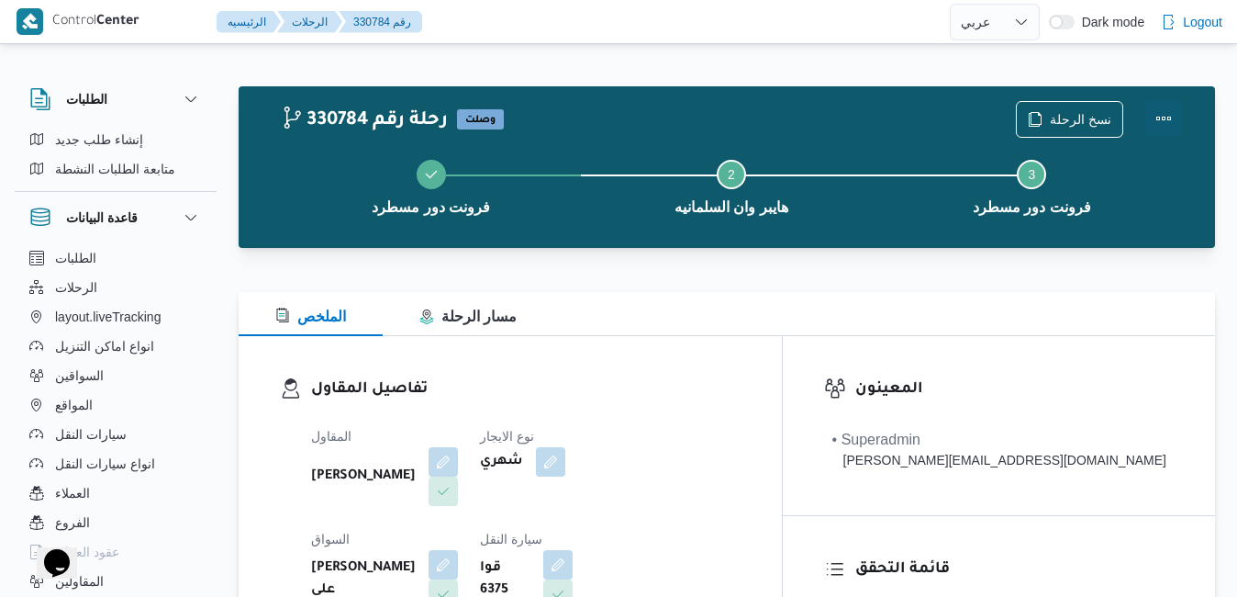
click at [1160, 118] on button "Actions" at bounding box center [1164, 118] width 37 height 37
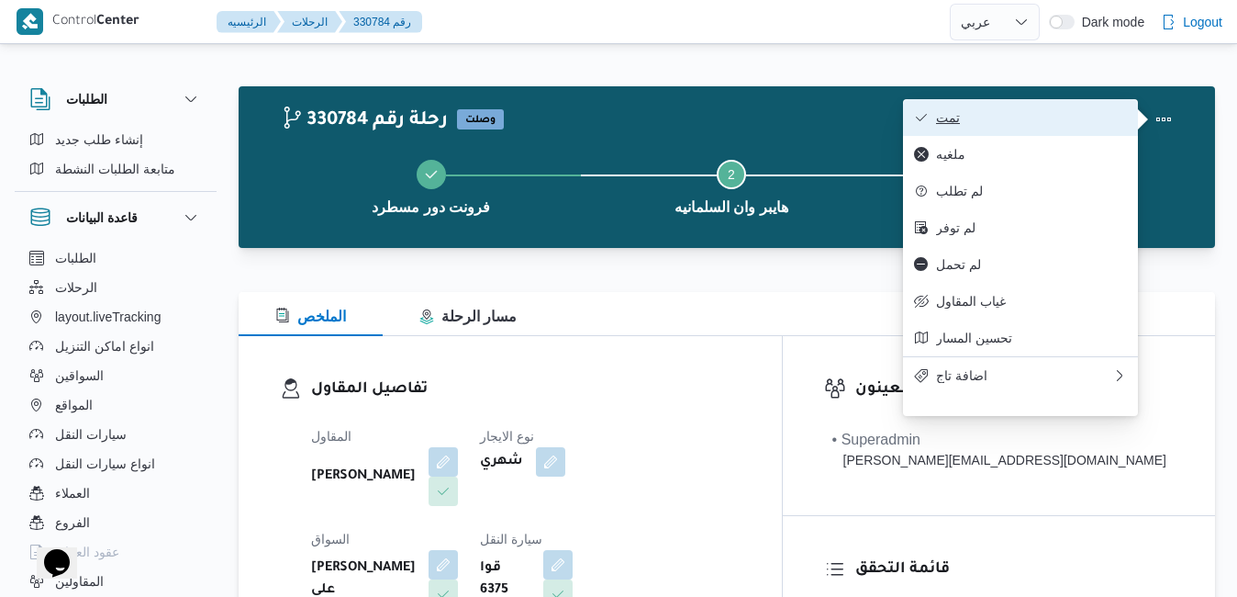
click at [1060, 125] on span "تمت" at bounding box center [1031, 117] width 191 height 15
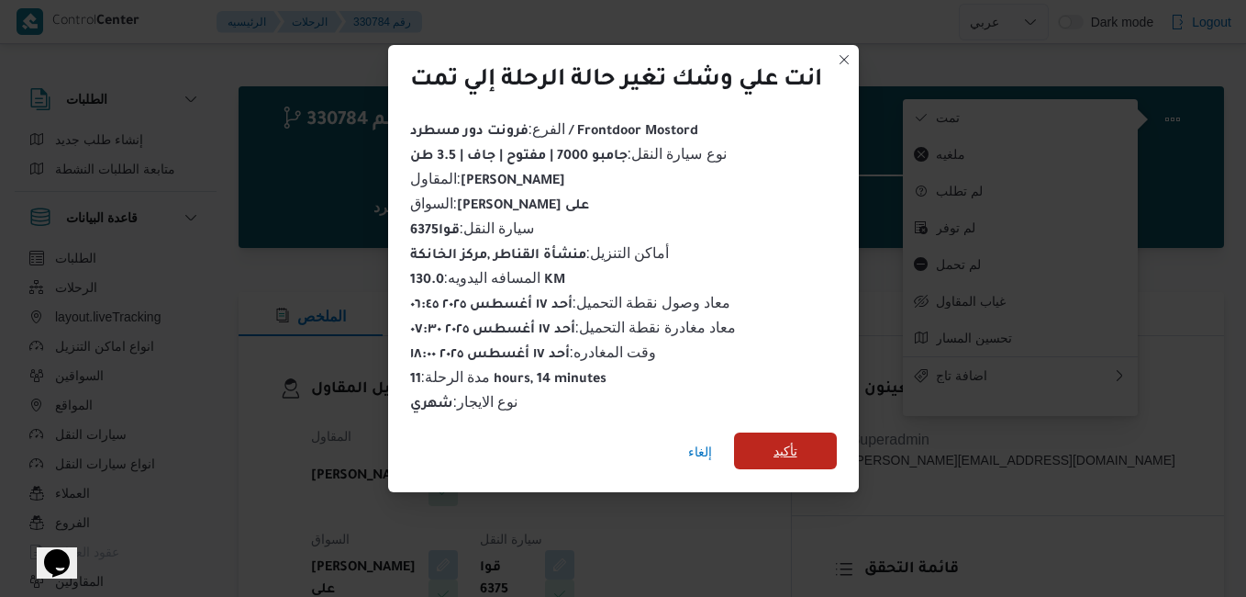
click at [765, 444] on span "تأكيد" at bounding box center [785, 450] width 103 height 37
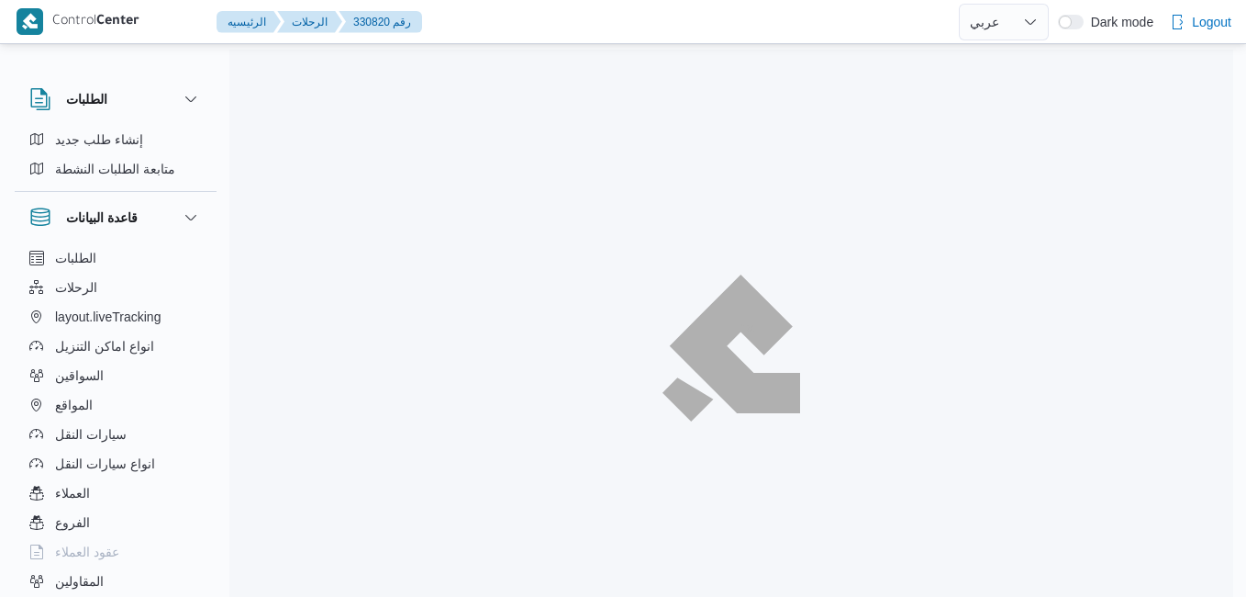
select select "ar"
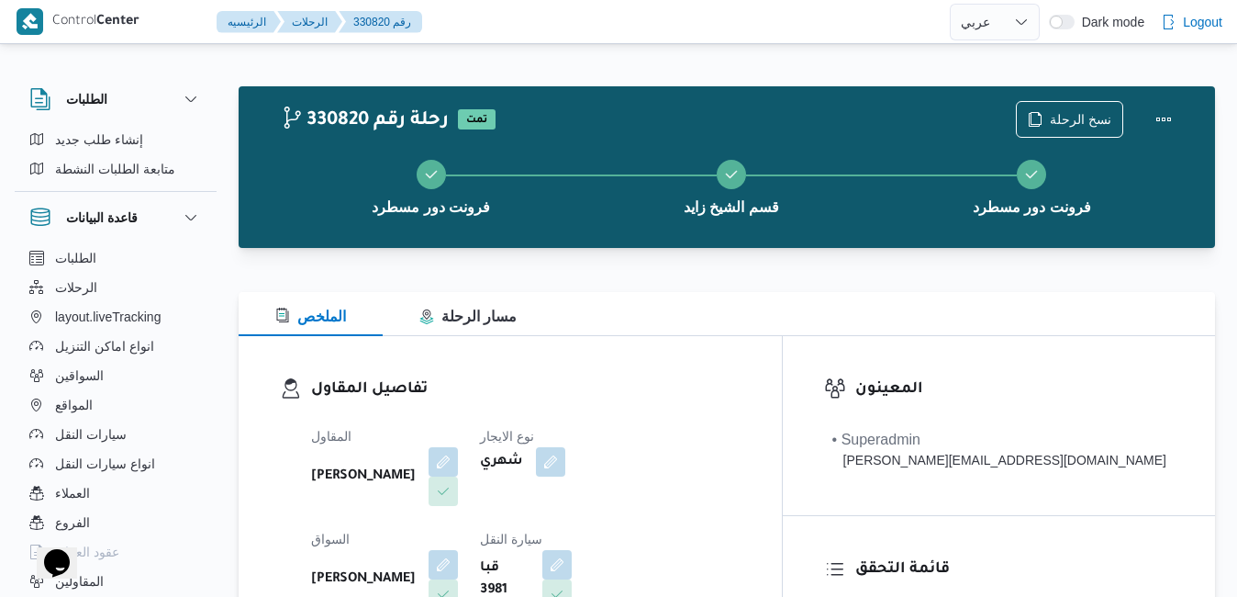
click at [749, 422] on div "المقاول [PERSON_NAME] نوع الايجار شهري السواق [PERSON_NAME] سيارة النقل قبا 398…" at bounding box center [526, 572] width 452 height 316
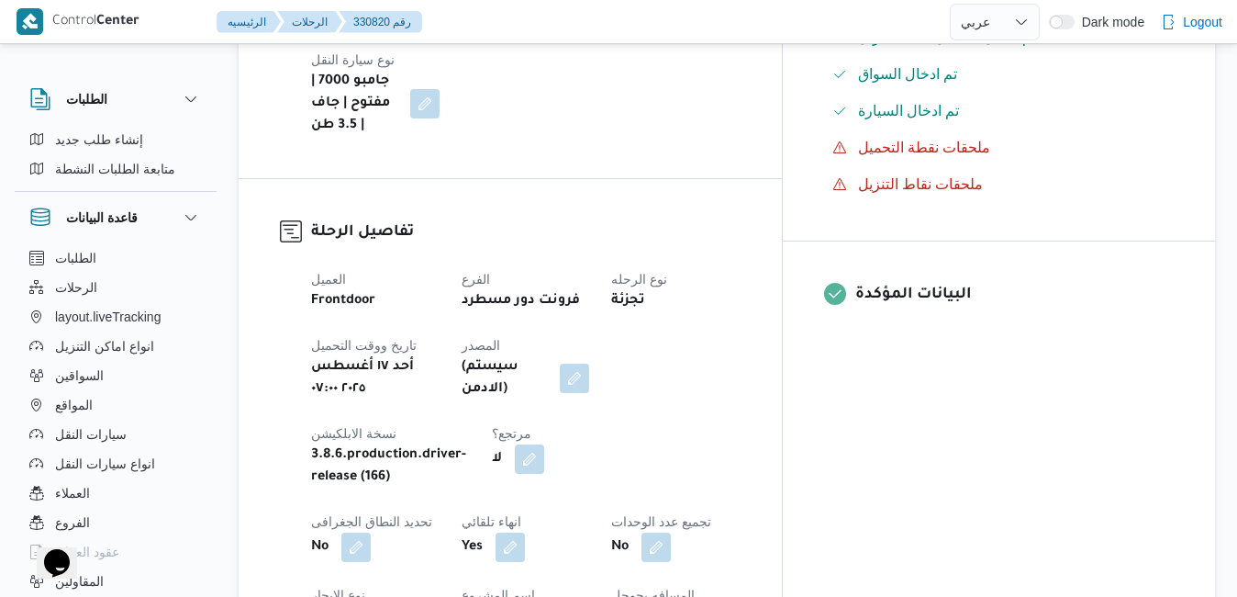
scroll to position [587, 0]
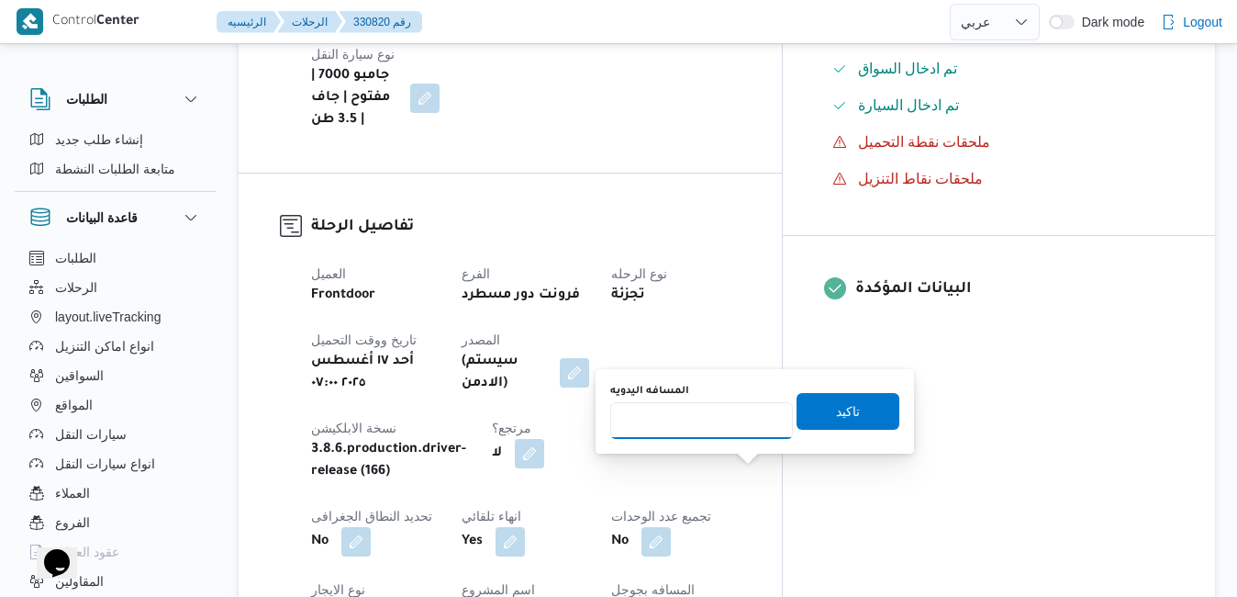
click at [726, 425] on input "المسافه اليدويه" at bounding box center [701, 420] width 183 height 37
type input "130"
click at [816, 413] on span "تاكيد" at bounding box center [848, 410] width 103 height 37
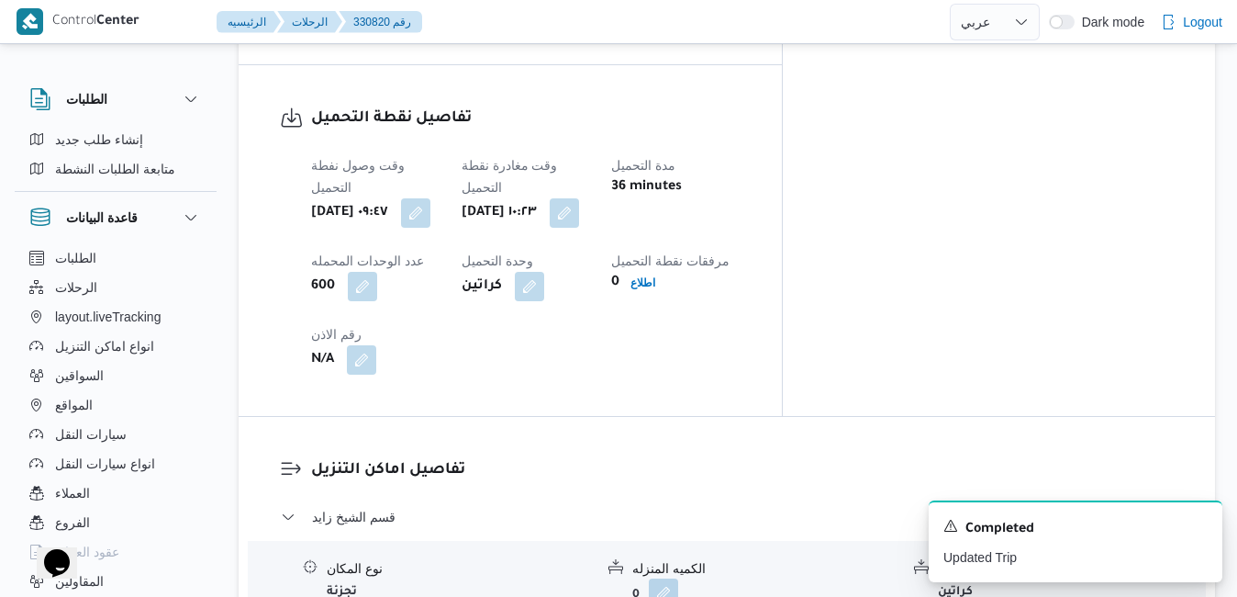
scroll to position [1432, 0]
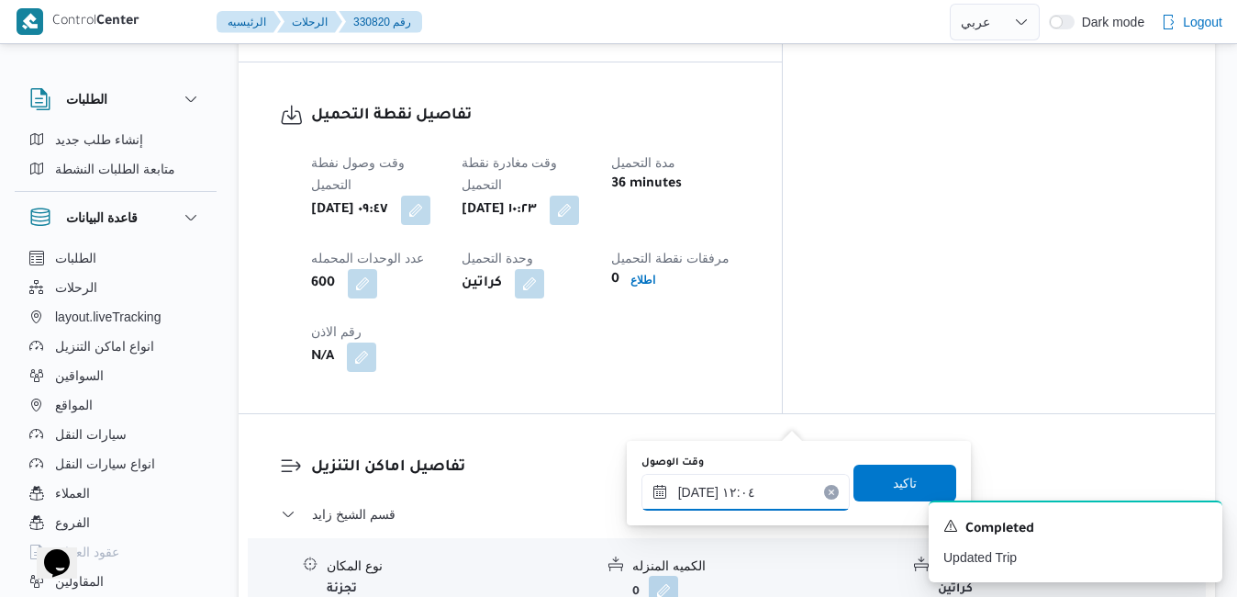
click at [718, 504] on input "[DATE] ١٢:٠٤" at bounding box center [746, 492] width 208 height 37
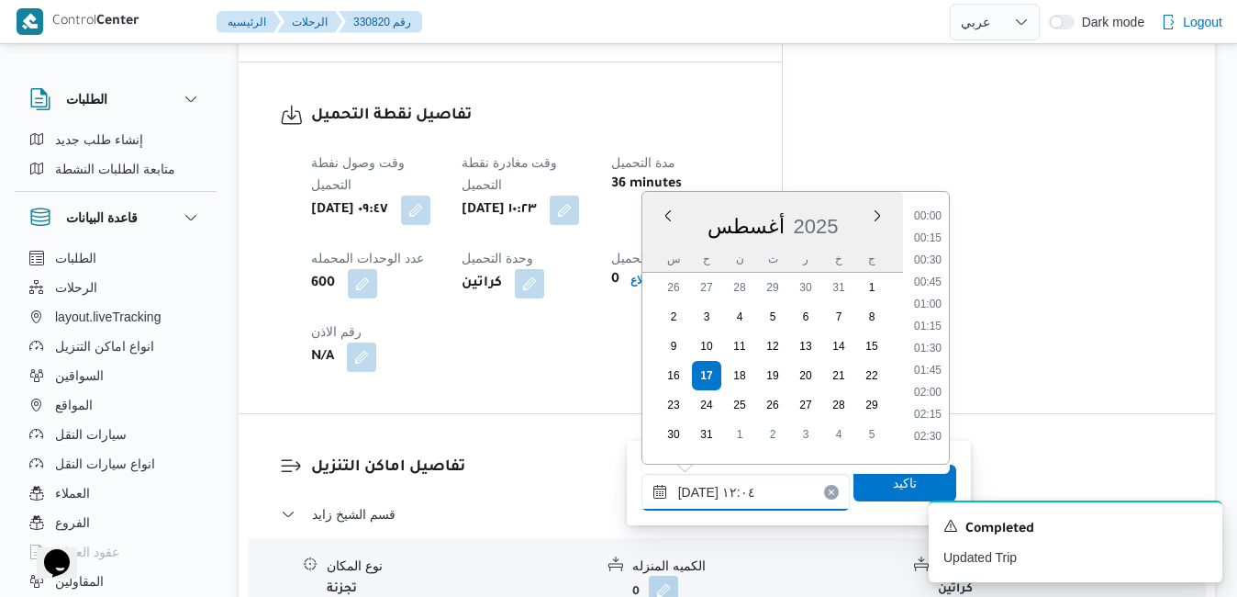
scroll to position [931, 0]
click at [933, 295] on li "11:30" at bounding box center [928, 298] width 42 height 18
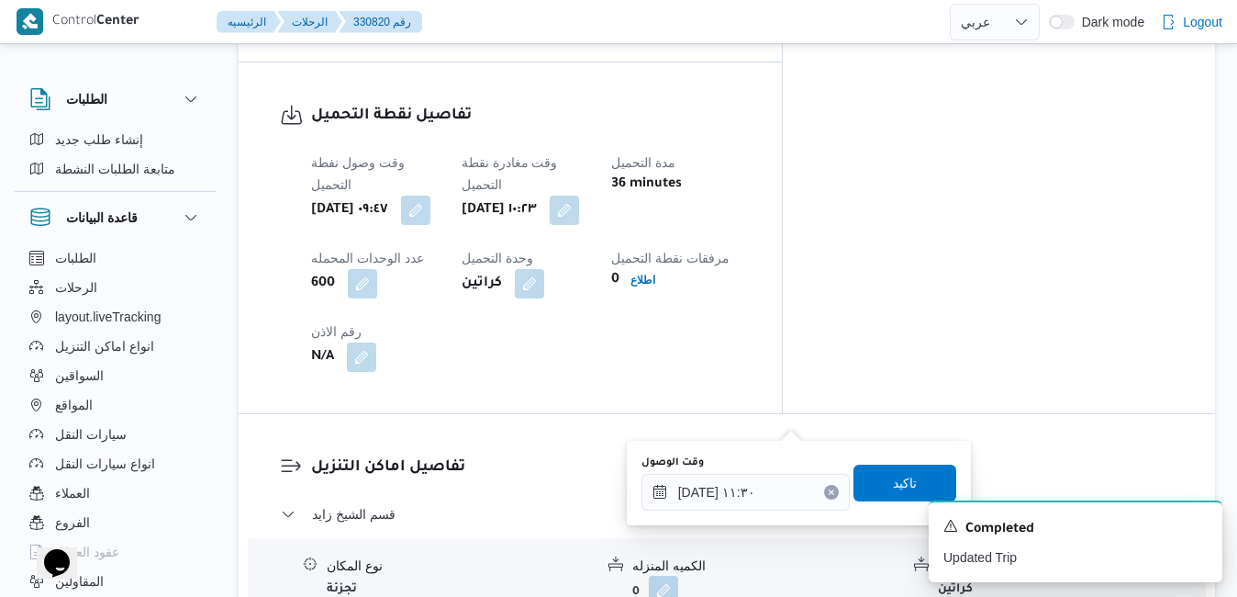
click at [871, 487] on div "A new notification appears Completed Updated Trip" at bounding box center [1053, 541] width 367 height 111
type input "[DATE] ١٢:٠٤"
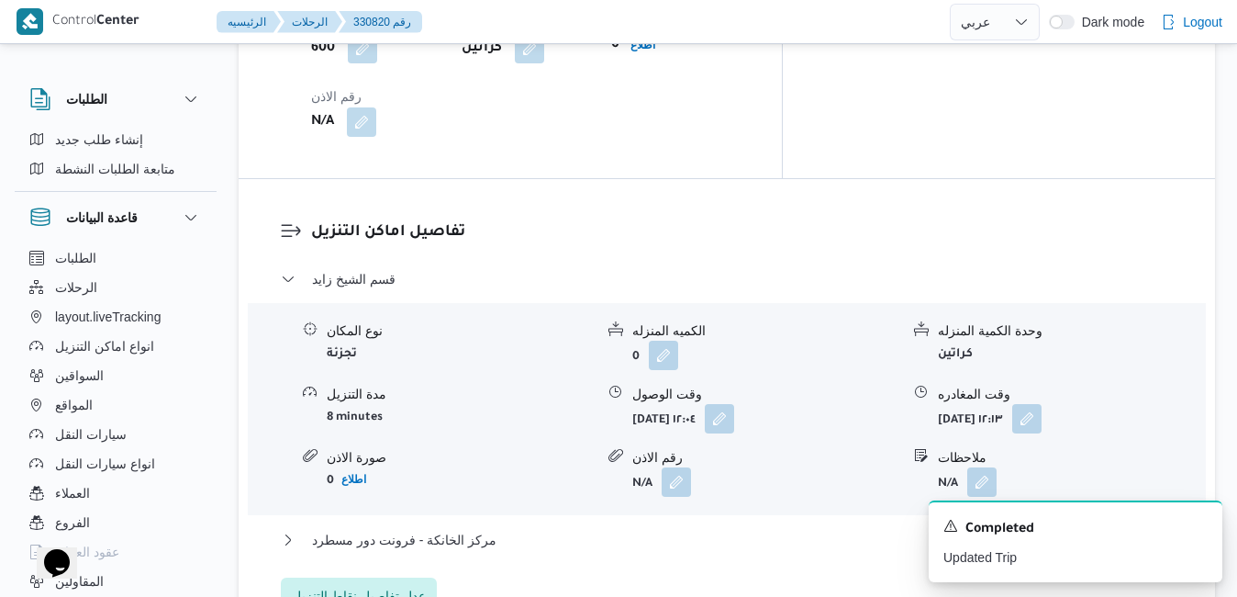
scroll to position [1726, 0]
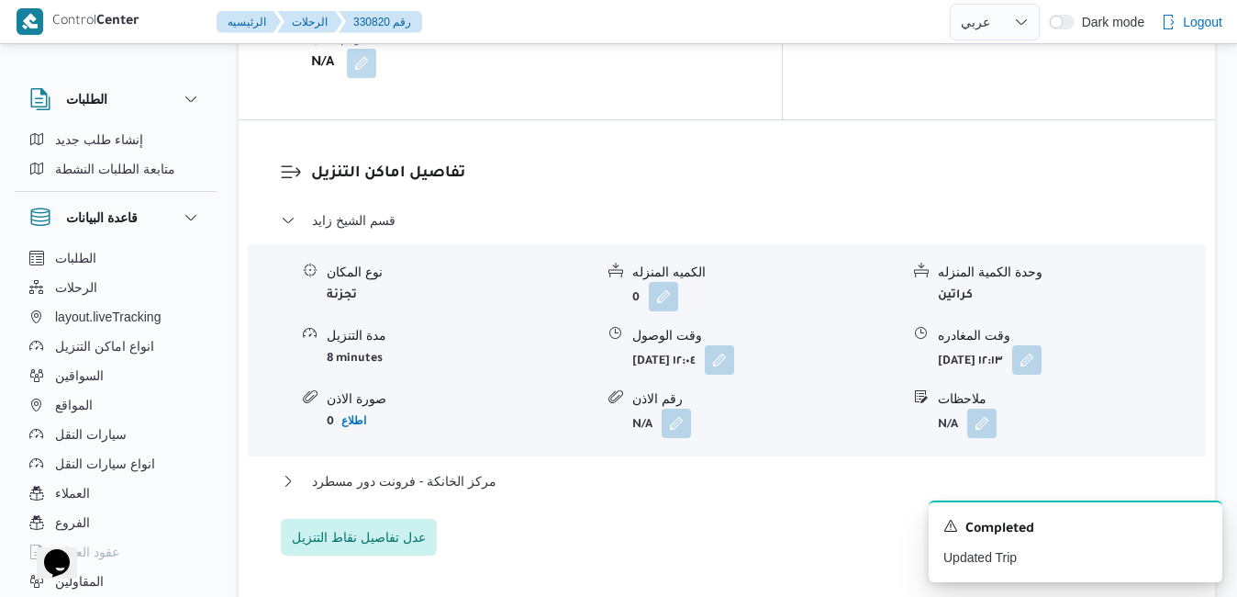
click at [787, 246] on div "نوع المكان تجزئة الكميه المنزله 0 وحدة الكمية المنزله كراتين مدة التنزيل 8 minu…" at bounding box center [726, 350] width 973 height 208
click at [734, 344] on button "button" at bounding box center [719, 358] width 29 height 29
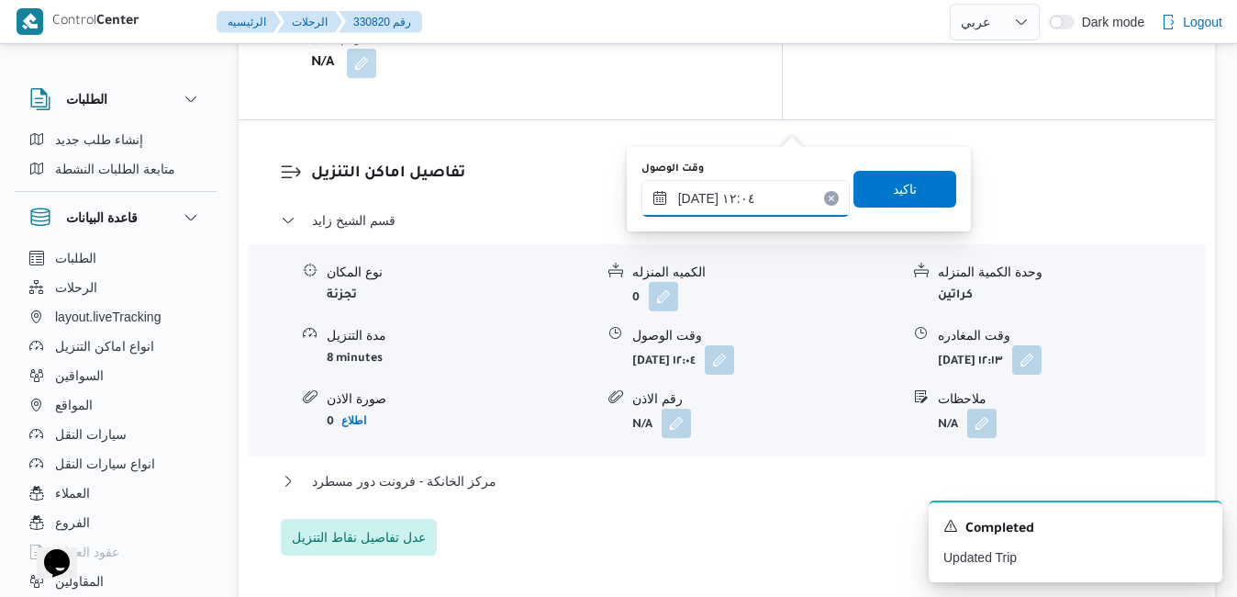
click at [749, 203] on input "[DATE] ١٢:٠٤" at bounding box center [746, 198] width 208 height 37
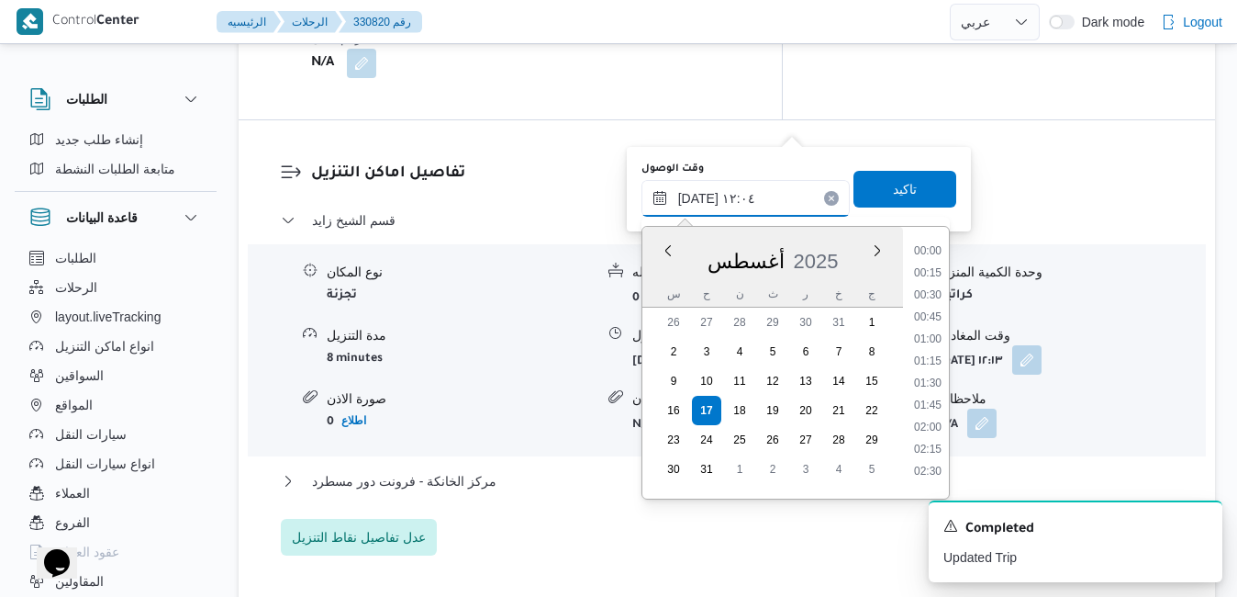
scroll to position [931, 0]
click at [933, 333] on li "11:30" at bounding box center [928, 333] width 42 height 18
type input "[DATE] ١١:٣٠"
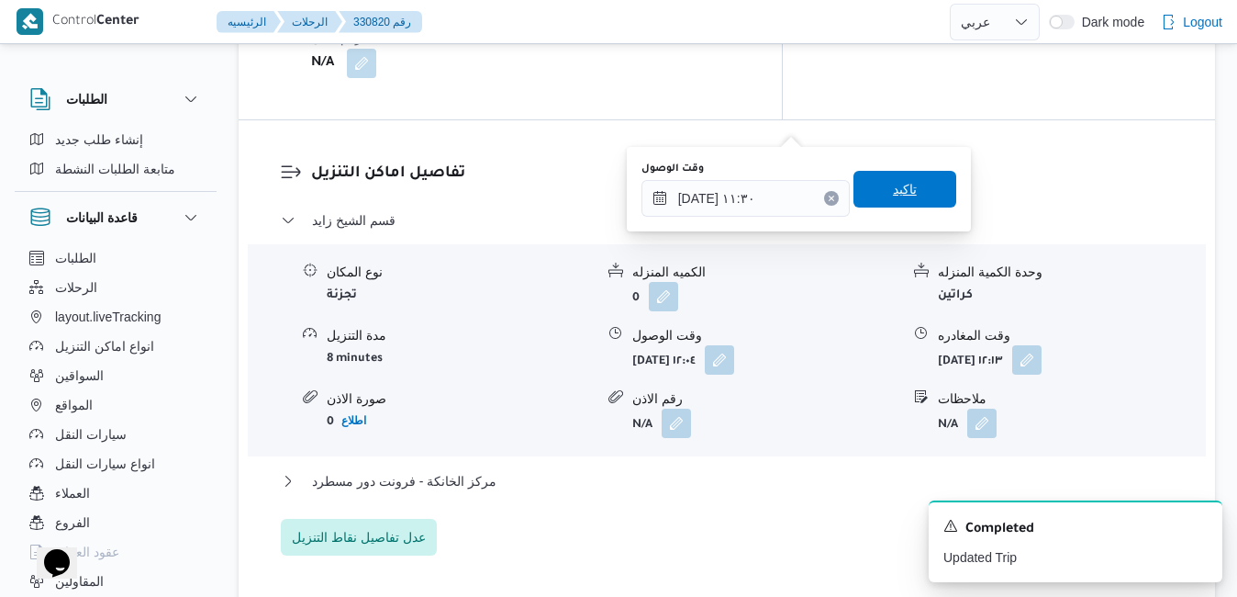
click at [911, 191] on span "تاكيد" at bounding box center [905, 189] width 103 height 37
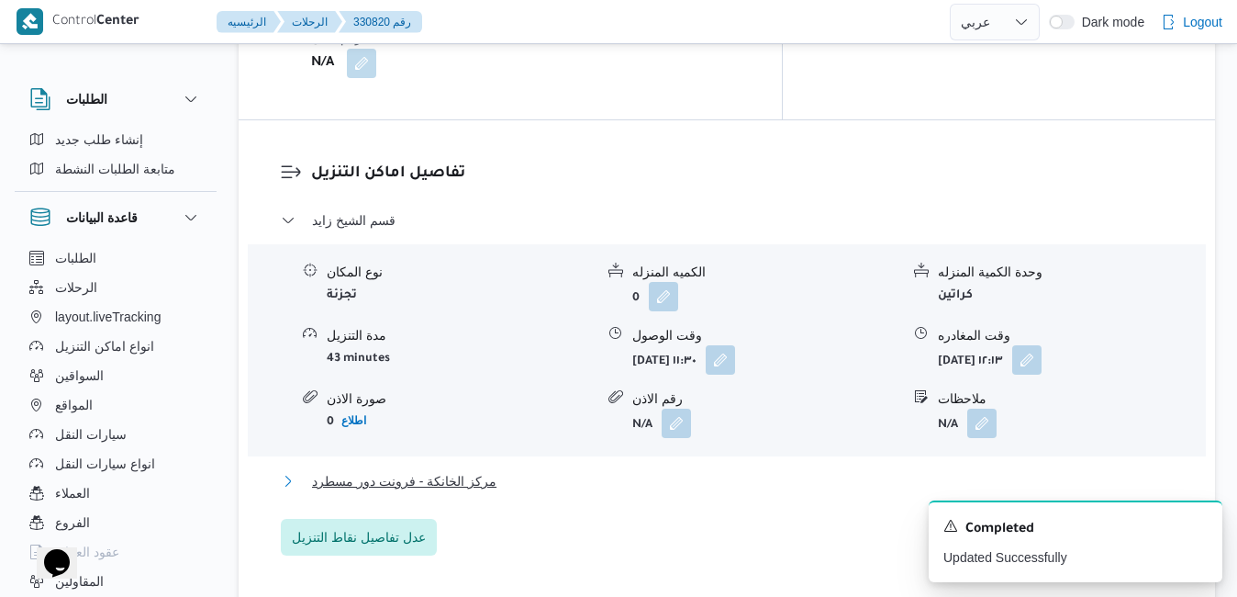
click at [813, 470] on button "مركز الخانكة - فرونت دور مسطرد" at bounding box center [727, 481] width 893 height 22
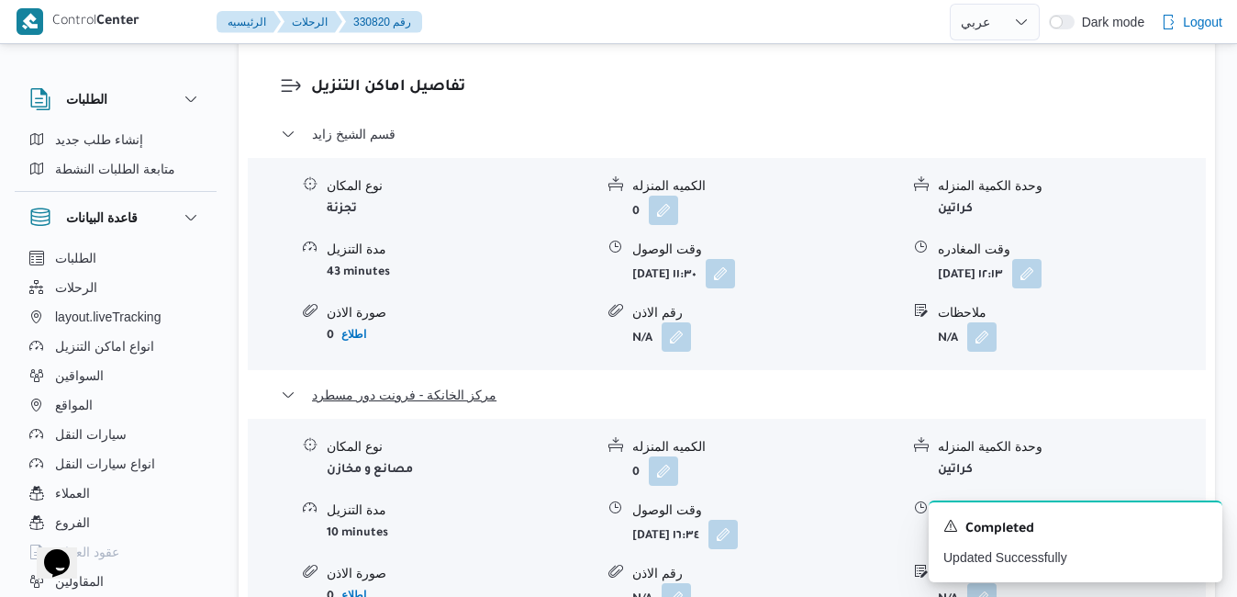
scroll to position [1836, 0]
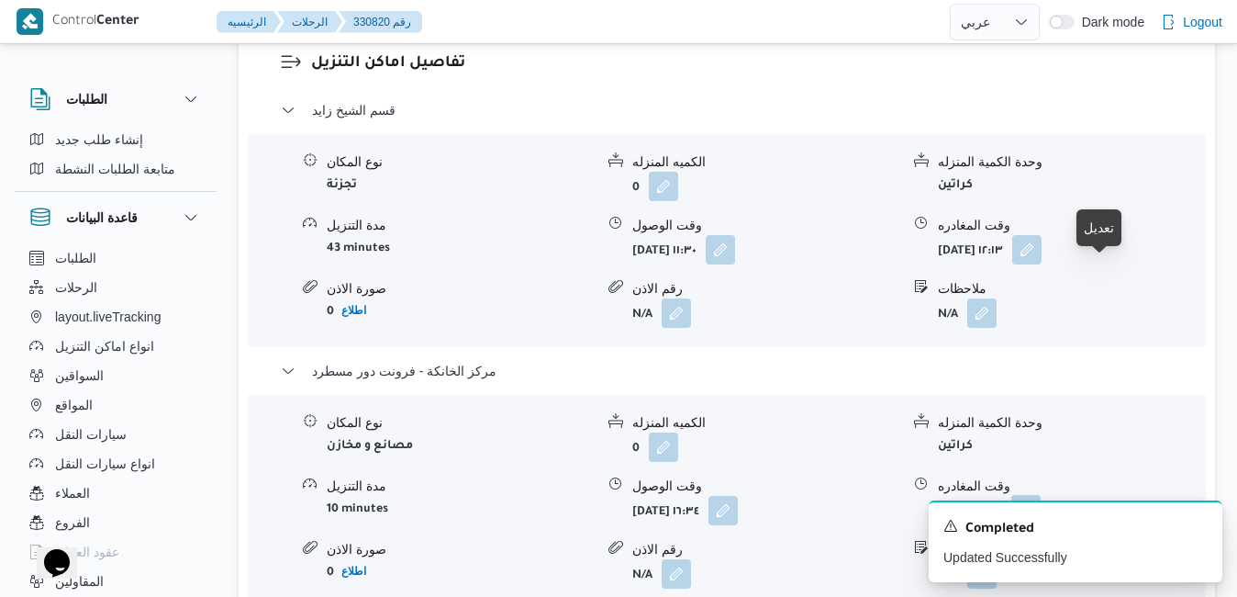
click at [1041, 495] on button "button" at bounding box center [1026, 509] width 29 height 29
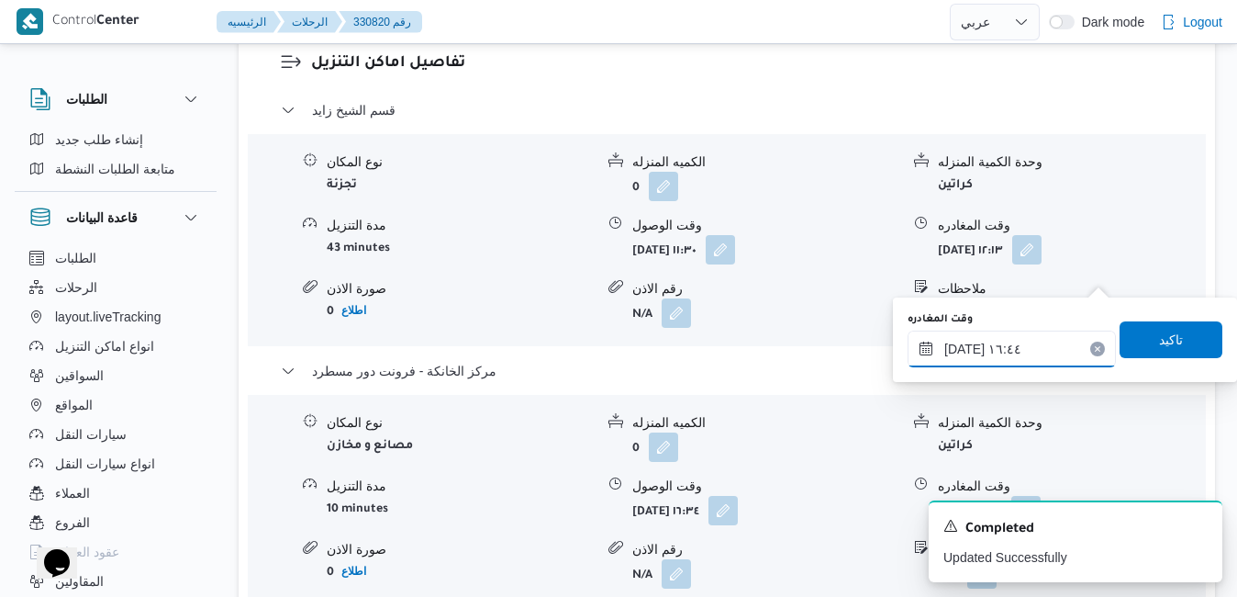
click at [1022, 336] on input "[DATE] ١٦:٤٤" at bounding box center [1012, 348] width 208 height 37
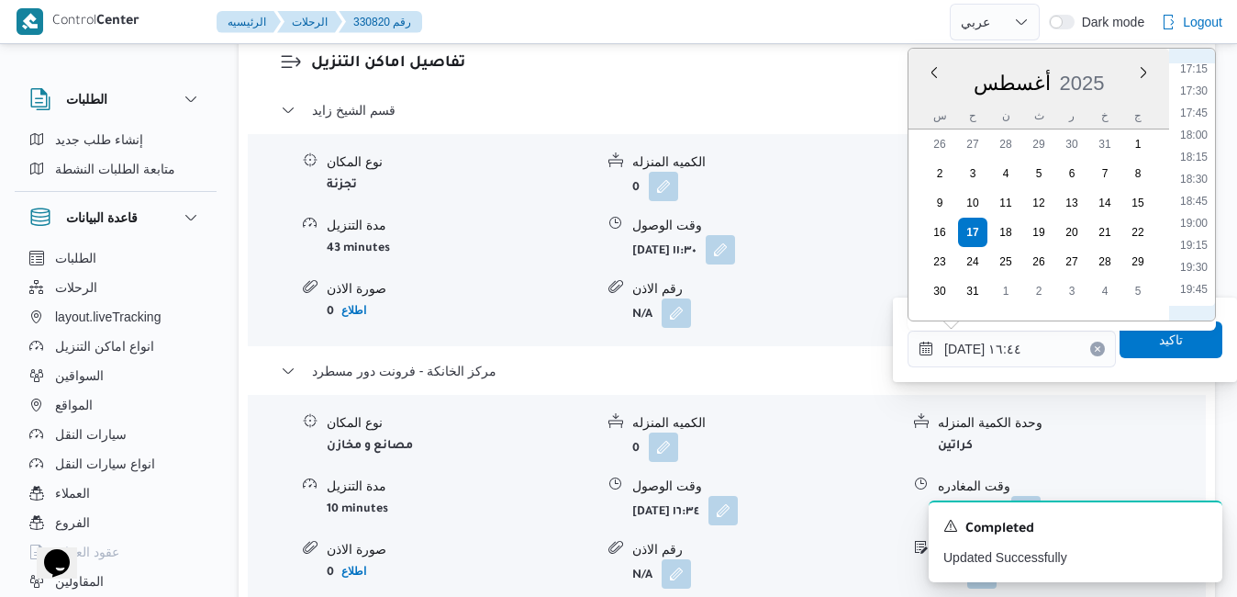
scroll to position [1539, 0]
click at [1191, 144] on li "18:15" at bounding box center [1194, 141] width 42 height 18
type input "١٧/٠٨/٢٠٢٥ ١٨:١٥"
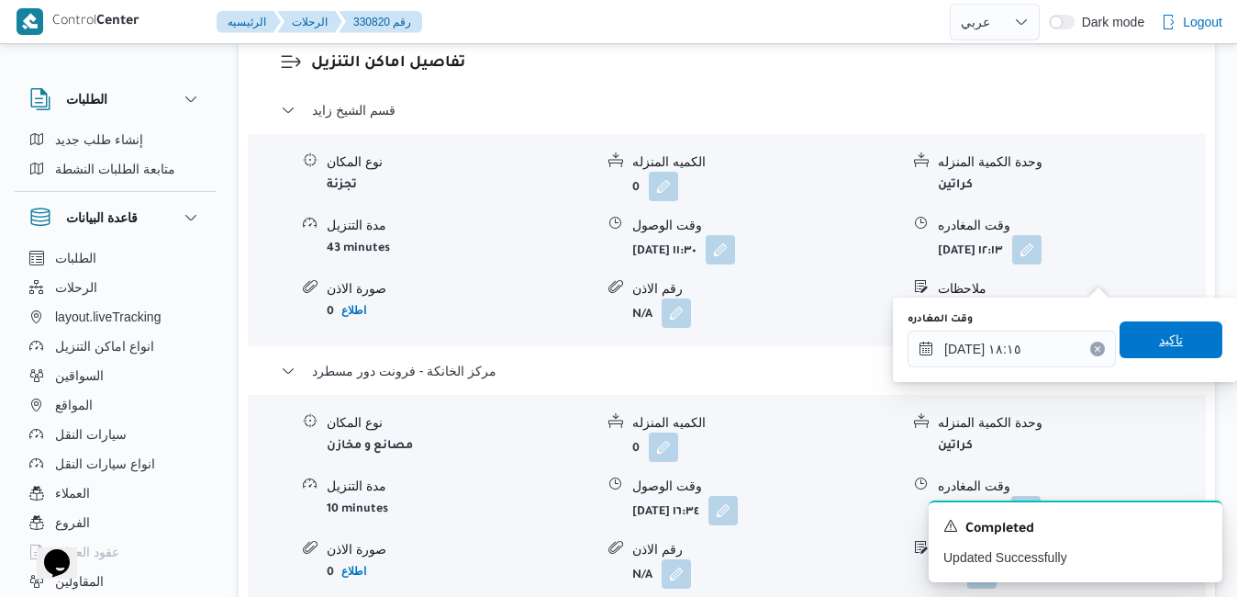
click at [1159, 337] on span "تاكيد" at bounding box center [1171, 340] width 24 height 22
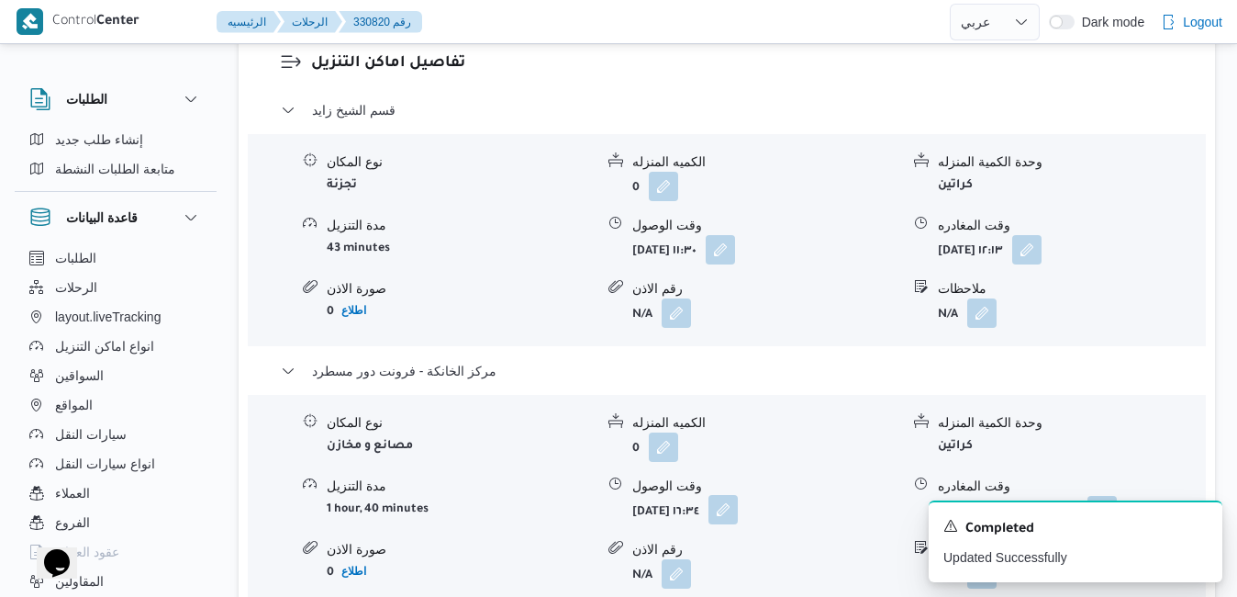
click at [738, 495] on button "button" at bounding box center [723, 509] width 29 height 29
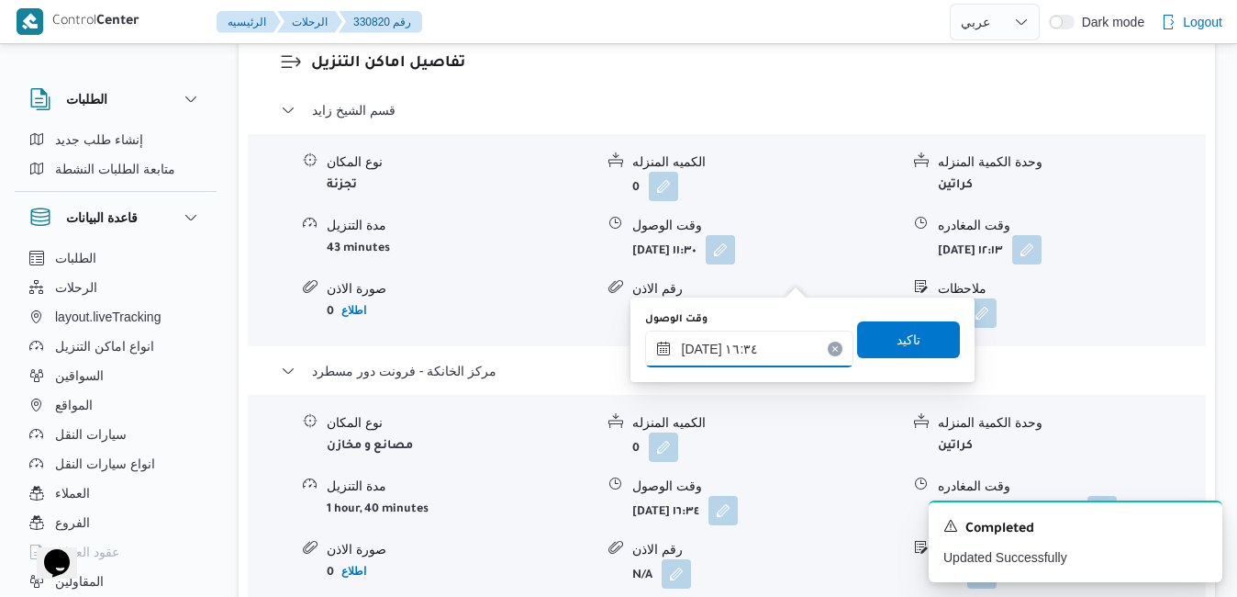
click at [748, 349] on input "١٧/٠٨/٢٠٢٥ ١٦:٣٤" at bounding box center [749, 348] width 208 height 37
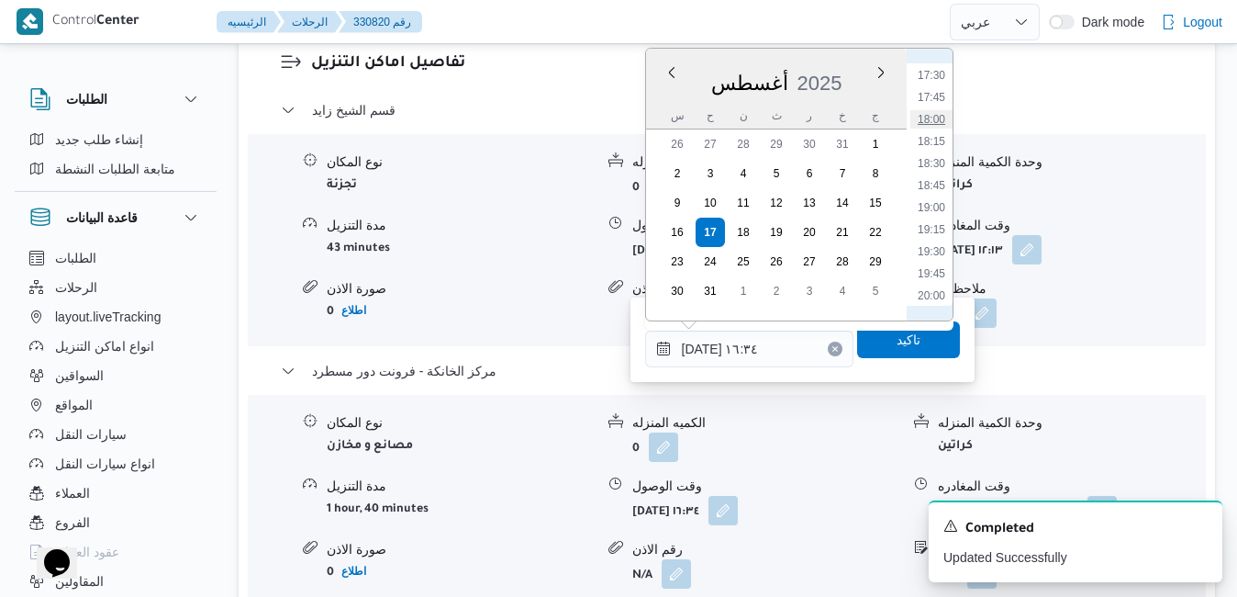
click at [929, 122] on li "18:00" at bounding box center [932, 119] width 42 height 18
type input "١٧/٠٨/٢٠٢٥ ١٨:٠٠"
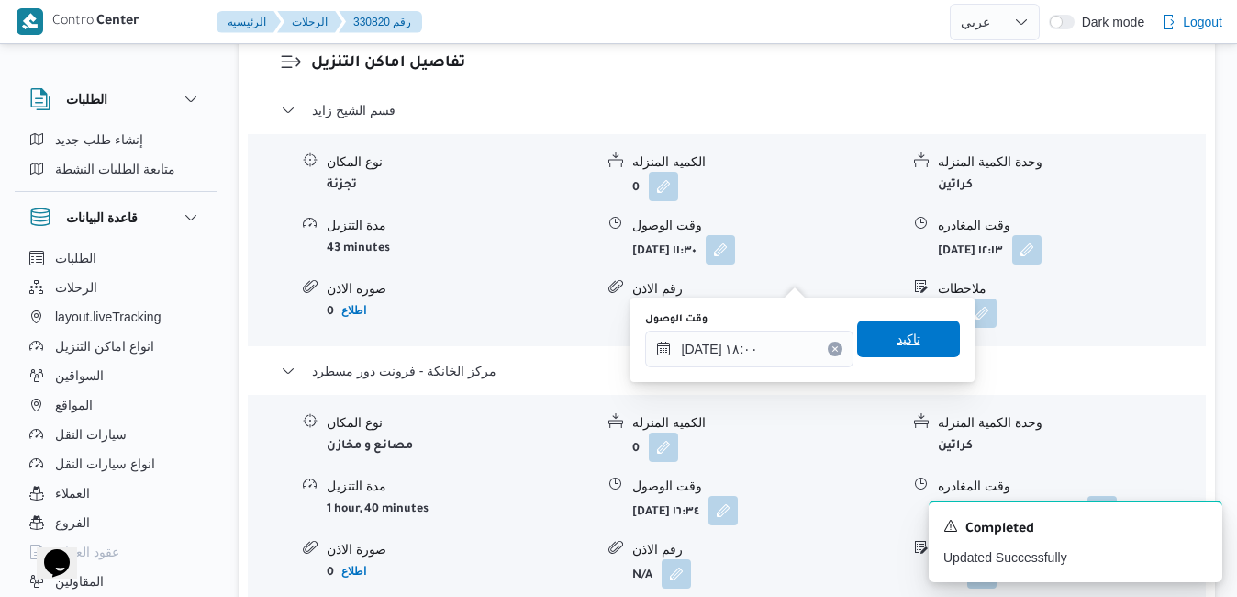
click at [897, 337] on span "تاكيد" at bounding box center [909, 339] width 24 height 22
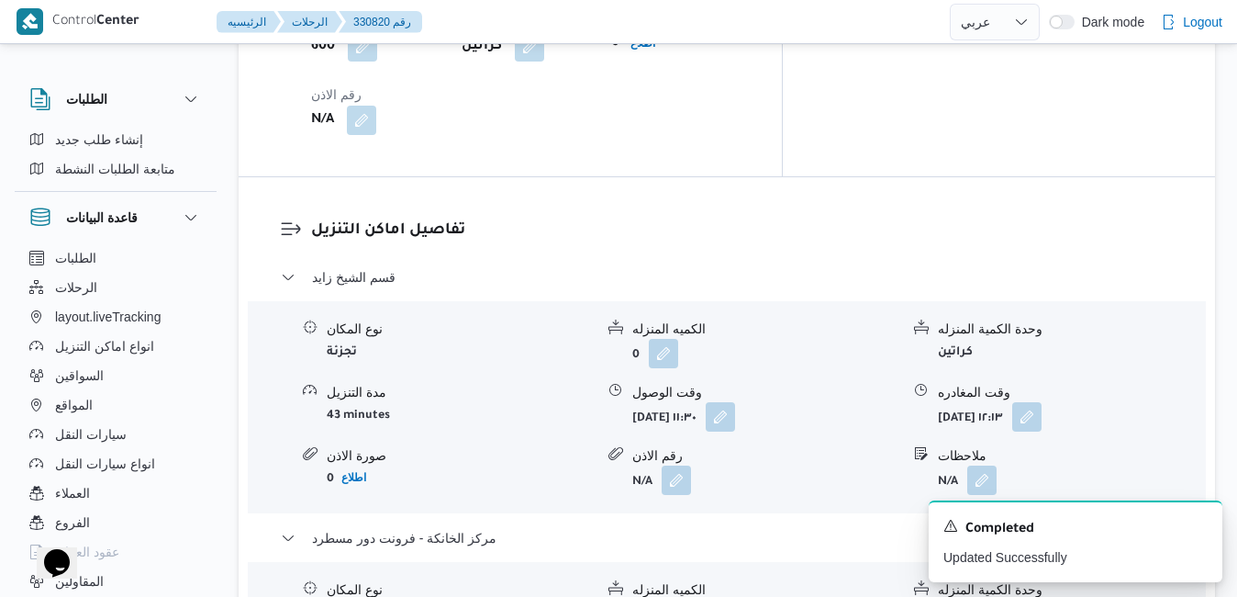
scroll to position [1652, 0]
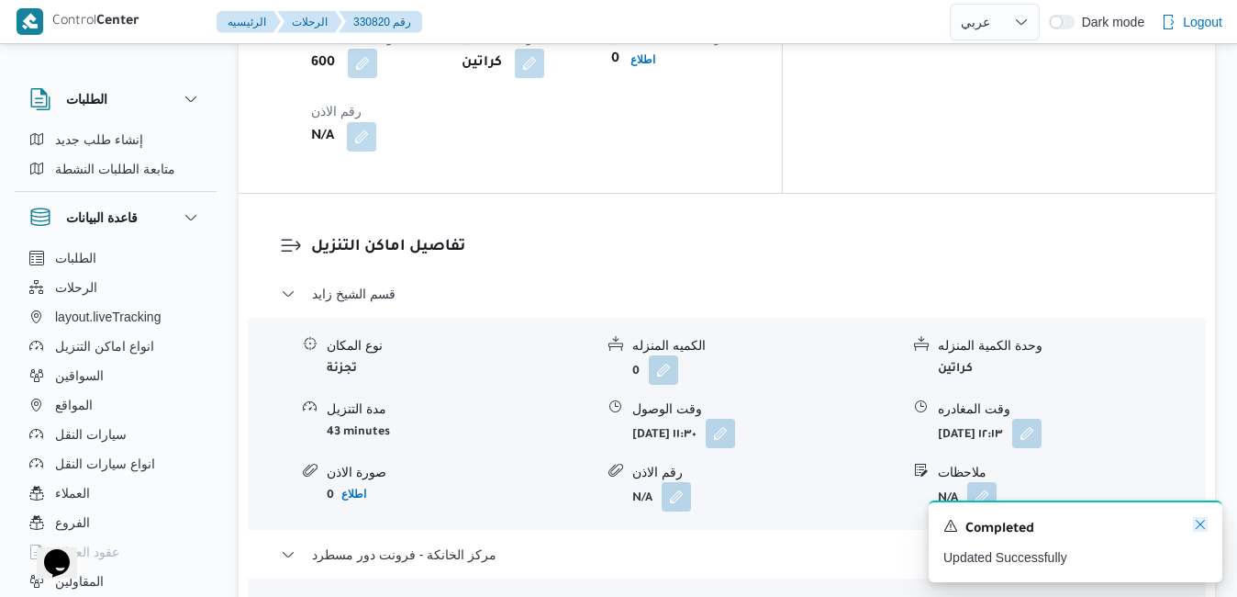
click at [1202, 526] on icon "Dismiss toast" at bounding box center [1200, 524] width 15 height 15
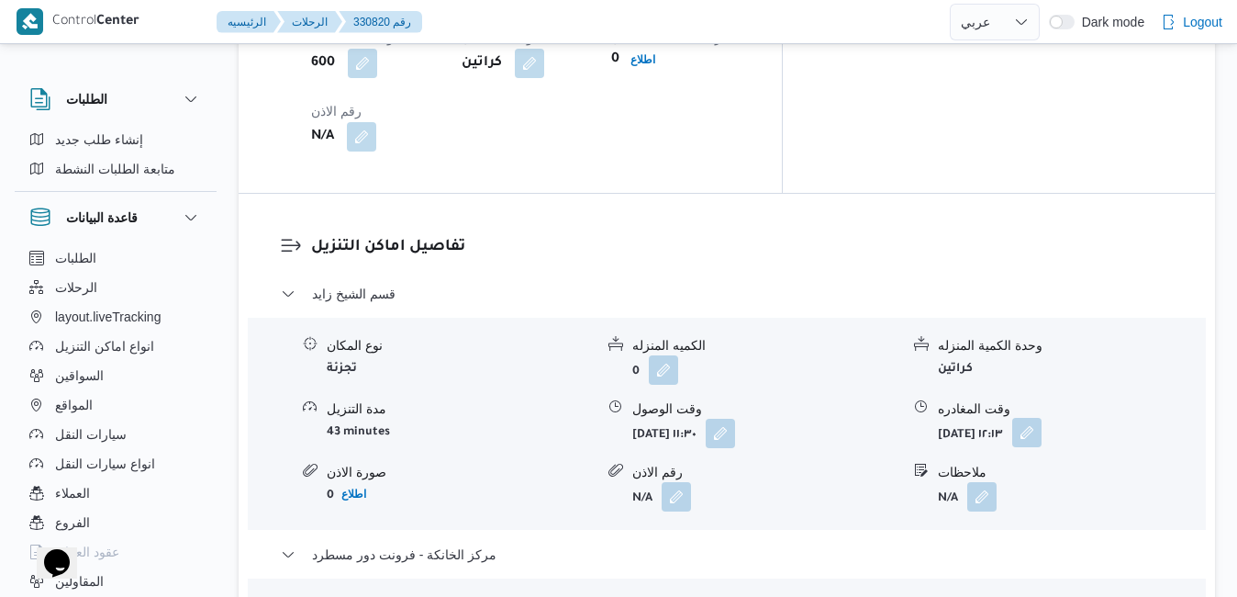
click at [1042, 418] on button "button" at bounding box center [1026, 432] width 29 height 29
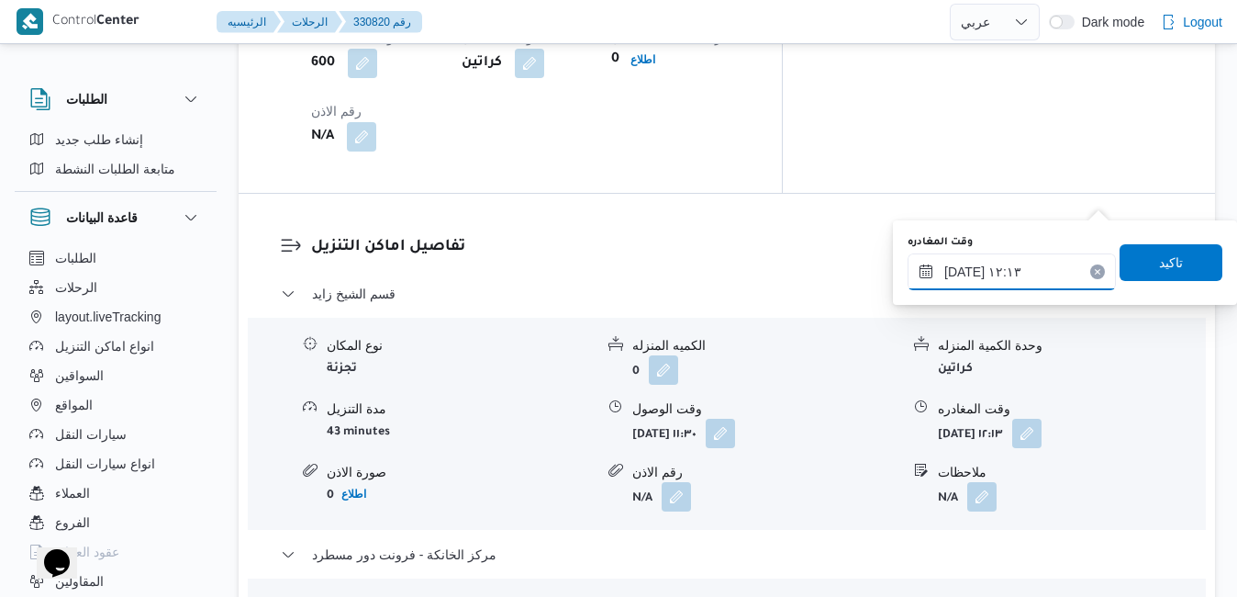
click at [1021, 275] on input "١٧/٠٨/٢٠٢٥ ١٢:١٣" at bounding box center [1012, 271] width 208 height 37
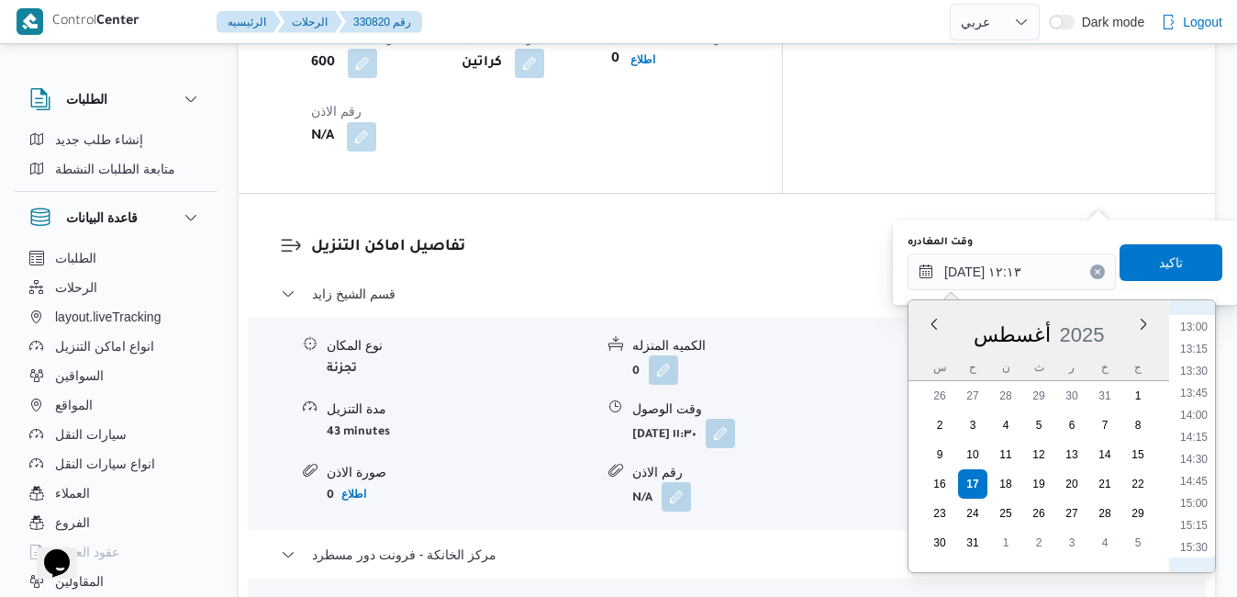
scroll to position [1355, 0]
click at [1195, 471] on li "17:00" at bounding box center [1194, 467] width 42 height 18
type input "١٧/٠٨/٢٠٢٥ ١٧:٠٠"
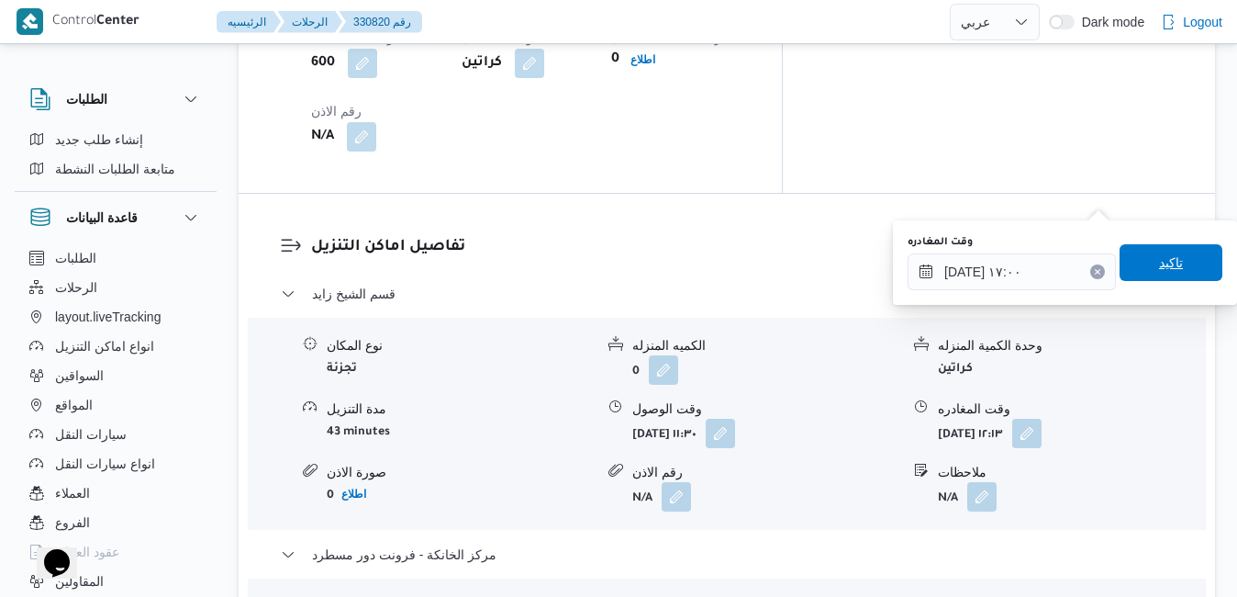
click at [1141, 266] on span "تاكيد" at bounding box center [1171, 262] width 103 height 37
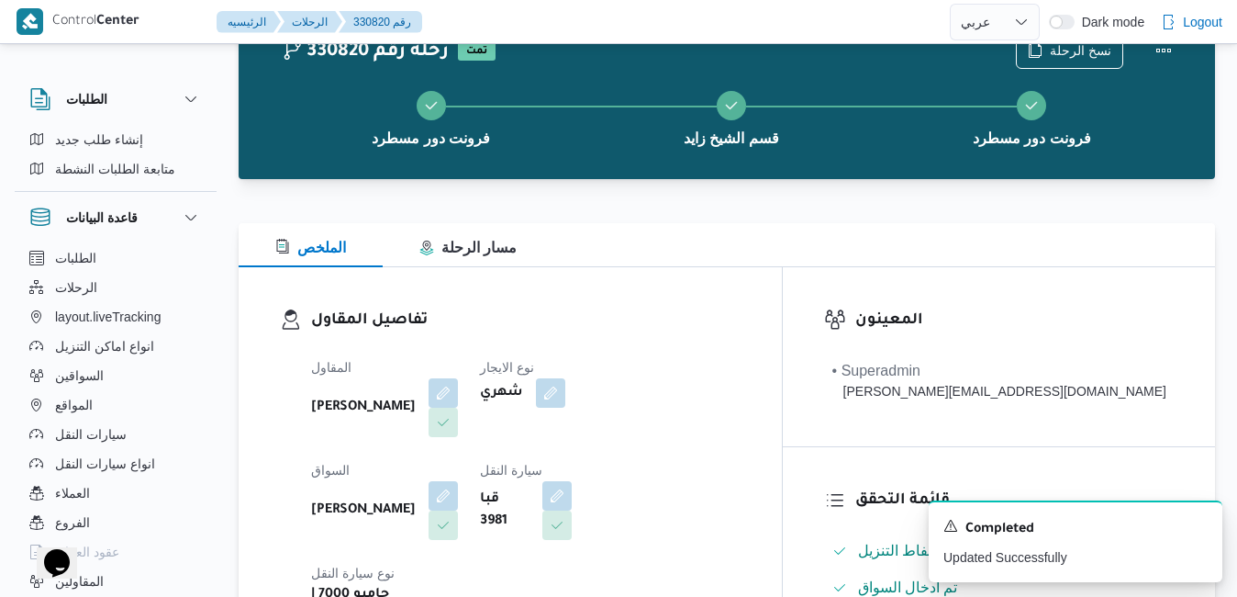
scroll to position [0, 0]
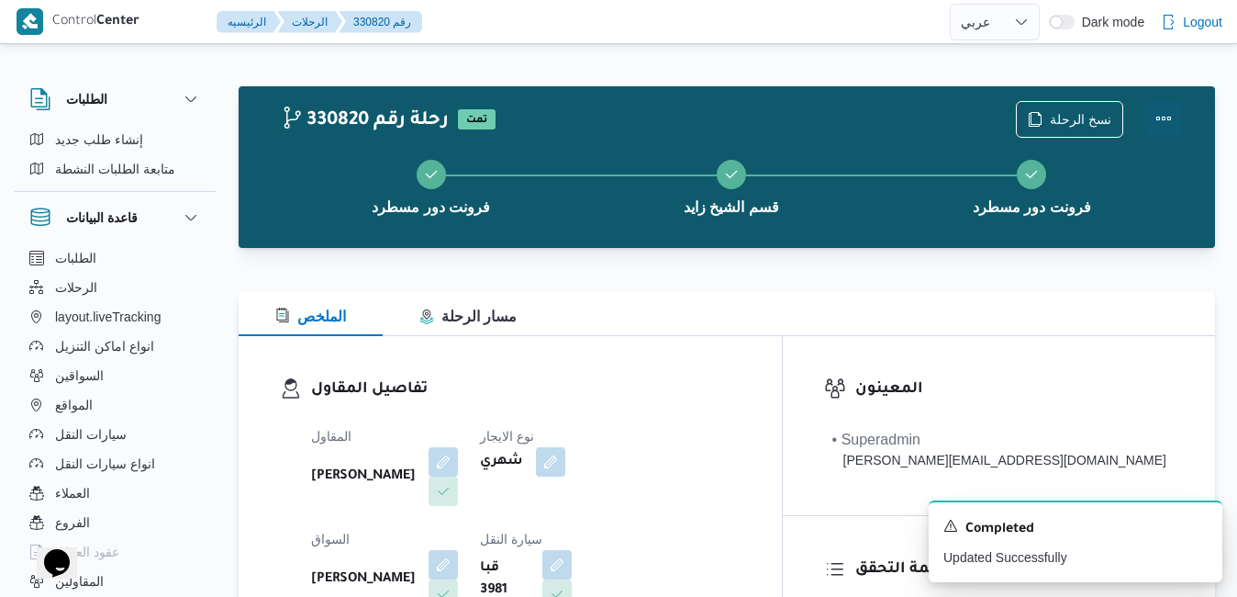
click at [1167, 117] on button "Actions" at bounding box center [1164, 118] width 37 height 37
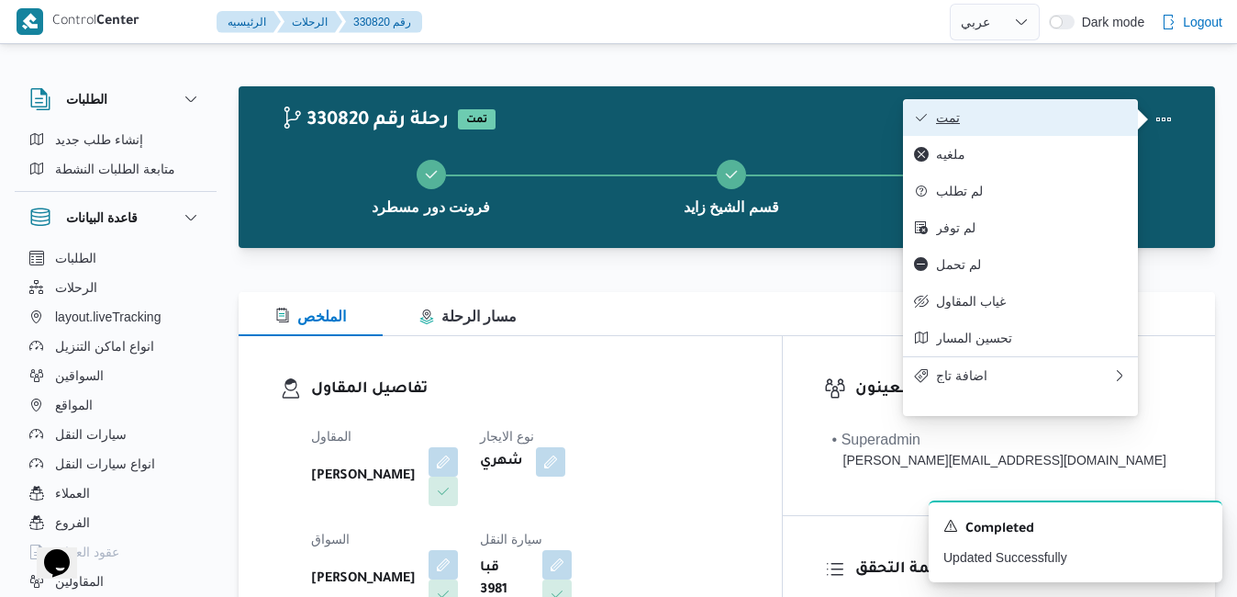
click at [1078, 125] on span "تمت" at bounding box center [1031, 117] width 191 height 15
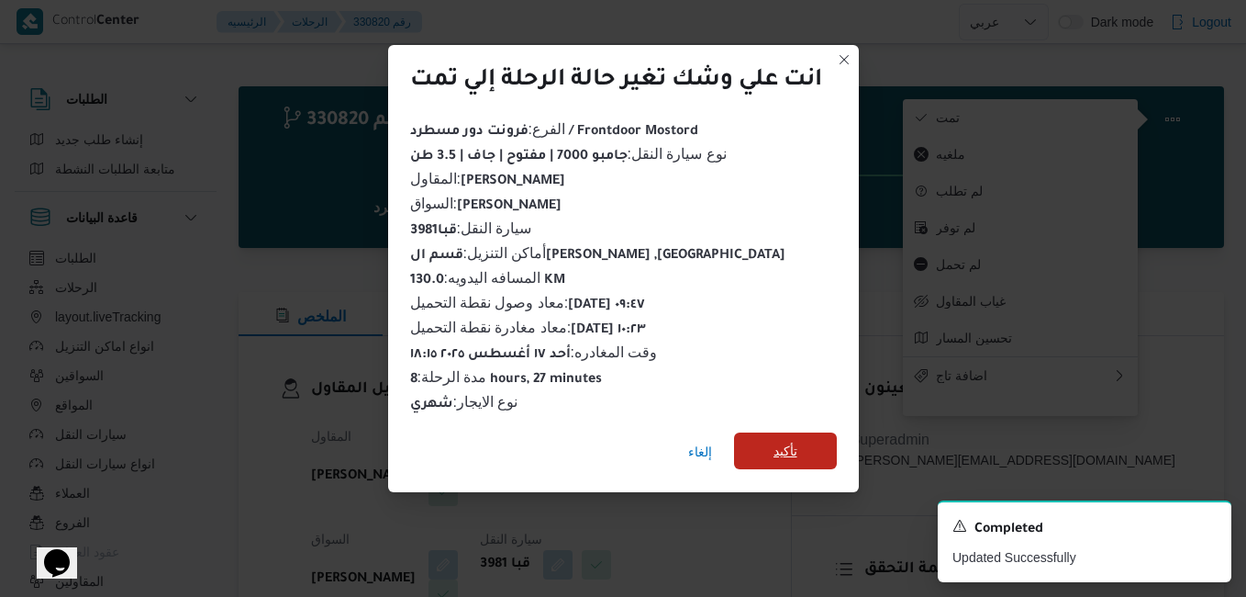
click at [768, 437] on span "تأكيد" at bounding box center [785, 450] width 103 height 37
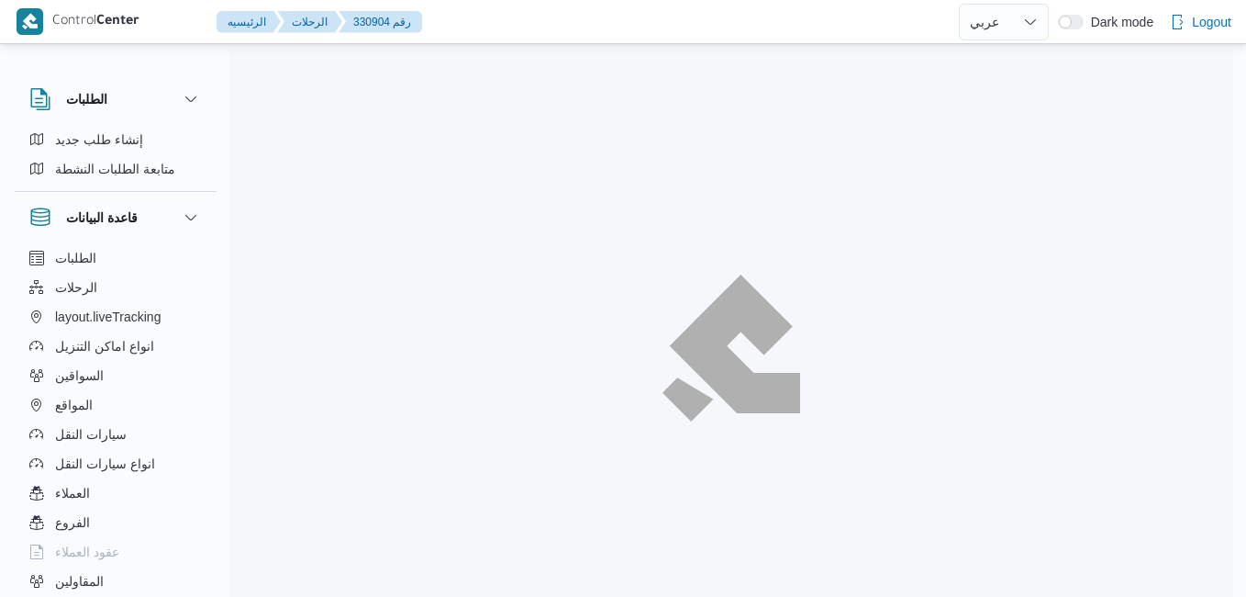
select select "ar"
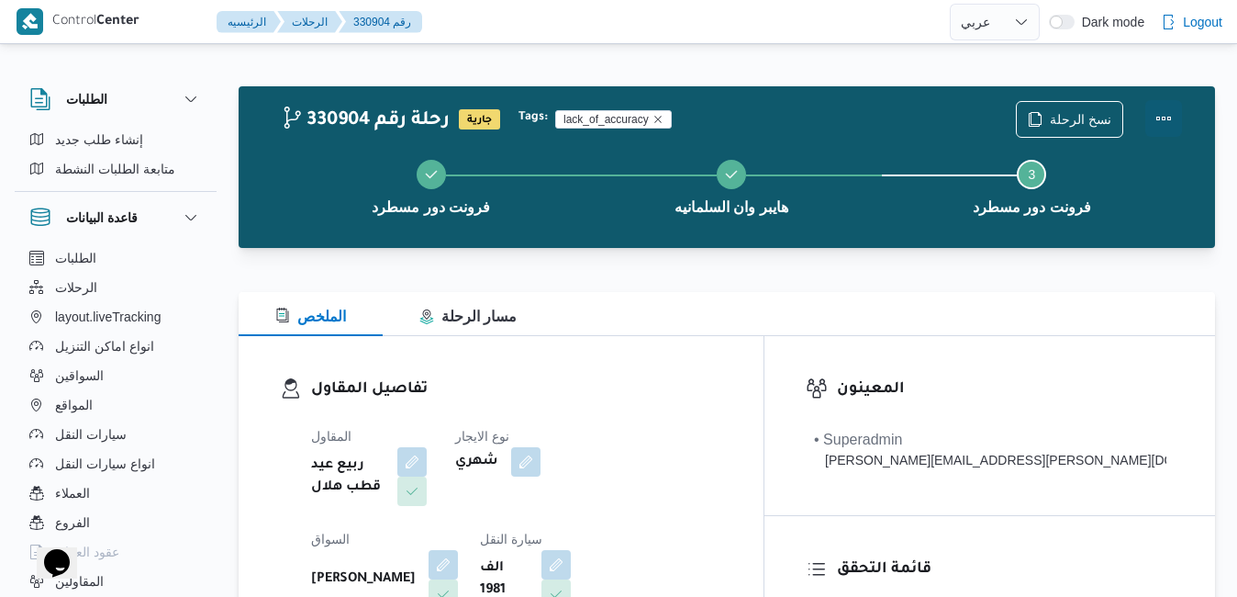
click at [1176, 122] on button "Actions" at bounding box center [1164, 118] width 37 height 37
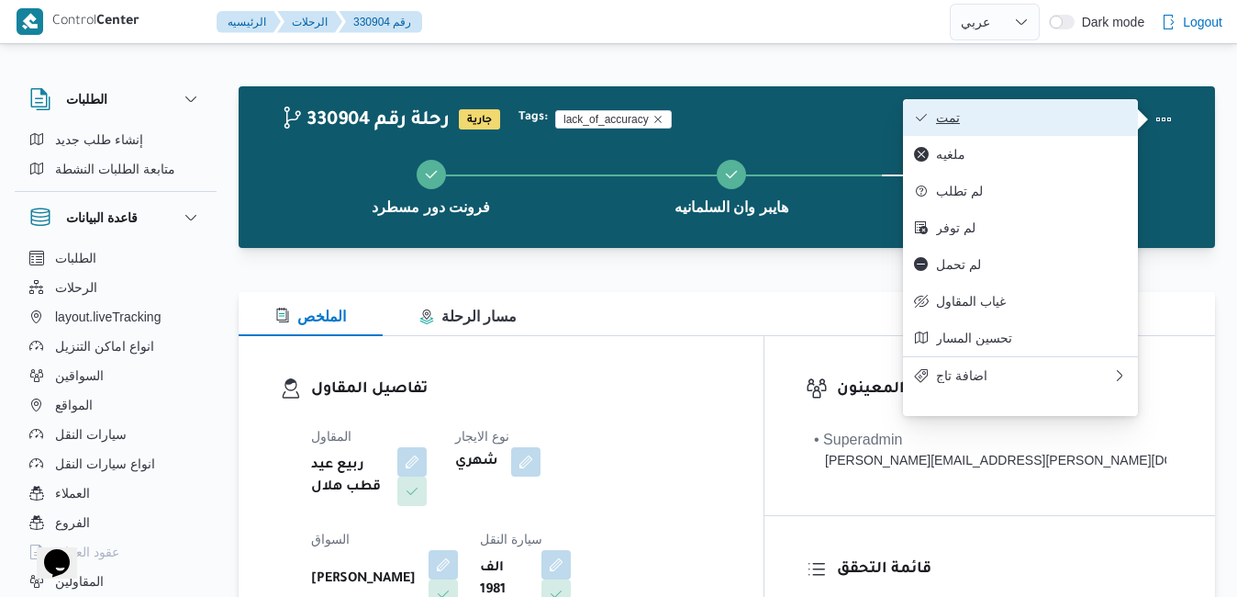
click at [1064, 124] on span "تمت" at bounding box center [1031, 117] width 191 height 15
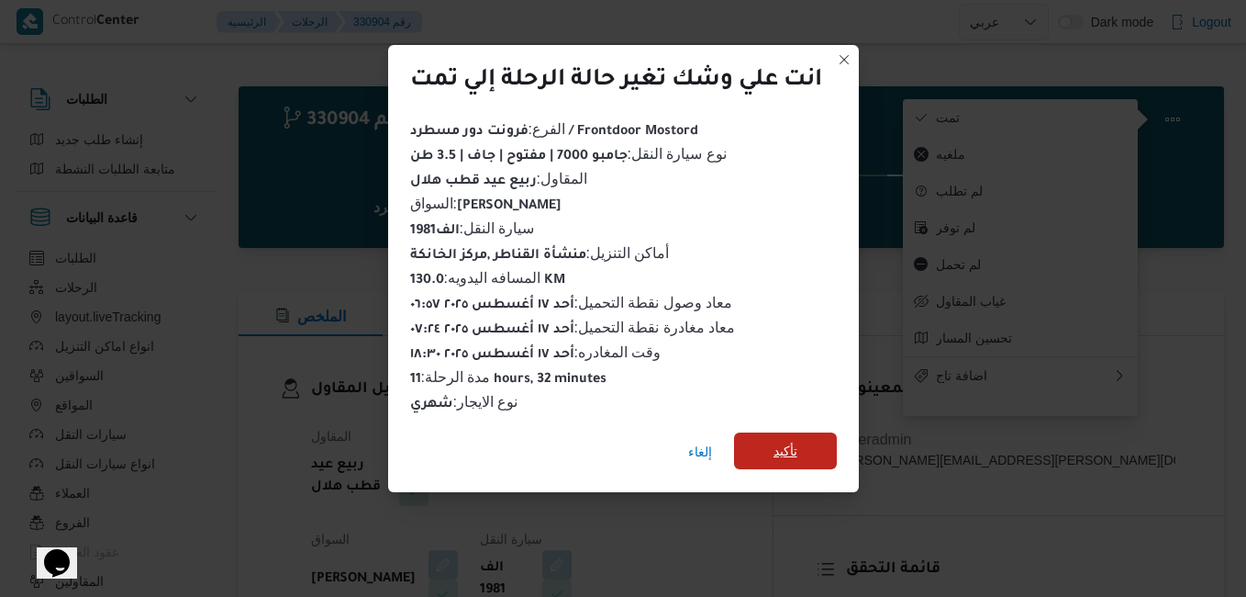
click at [799, 432] on span "تأكيد" at bounding box center [785, 450] width 103 height 37
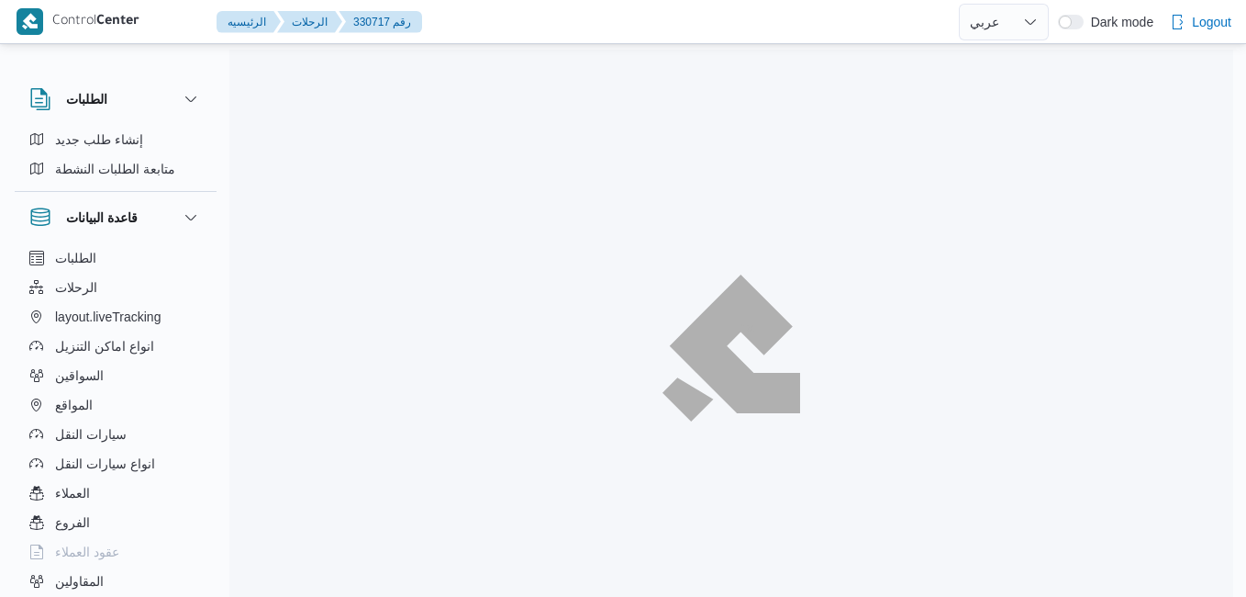
select select "ar"
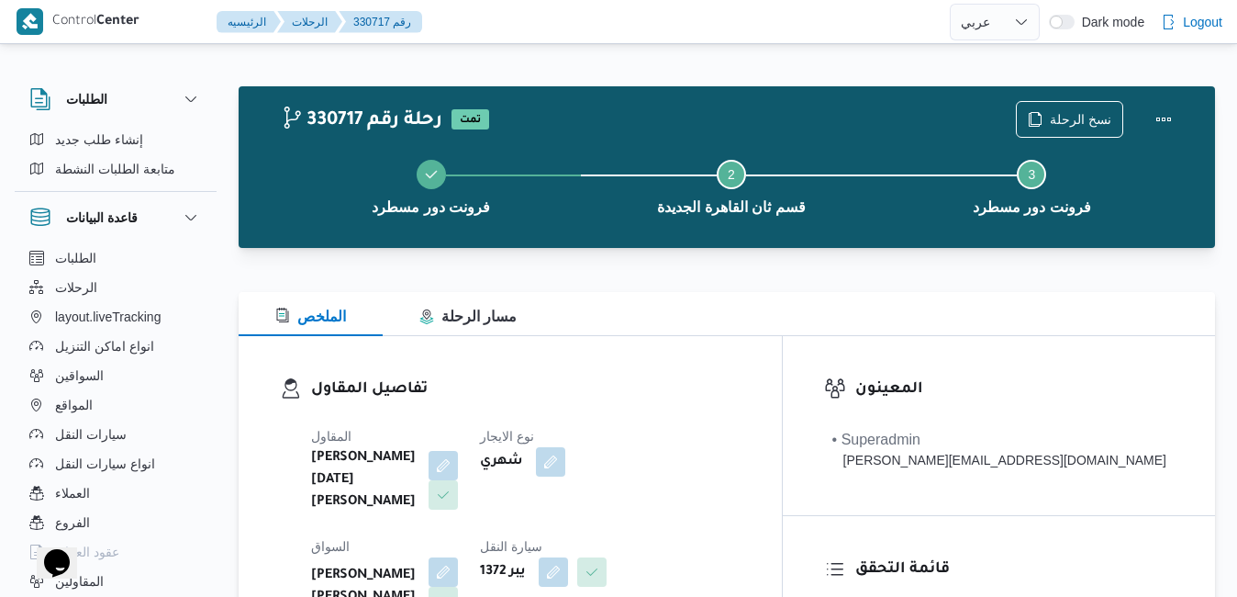
click at [689, 397] on h3 "تفاصيل المقاول" at bounding box center [526, 389] width 430 height 25
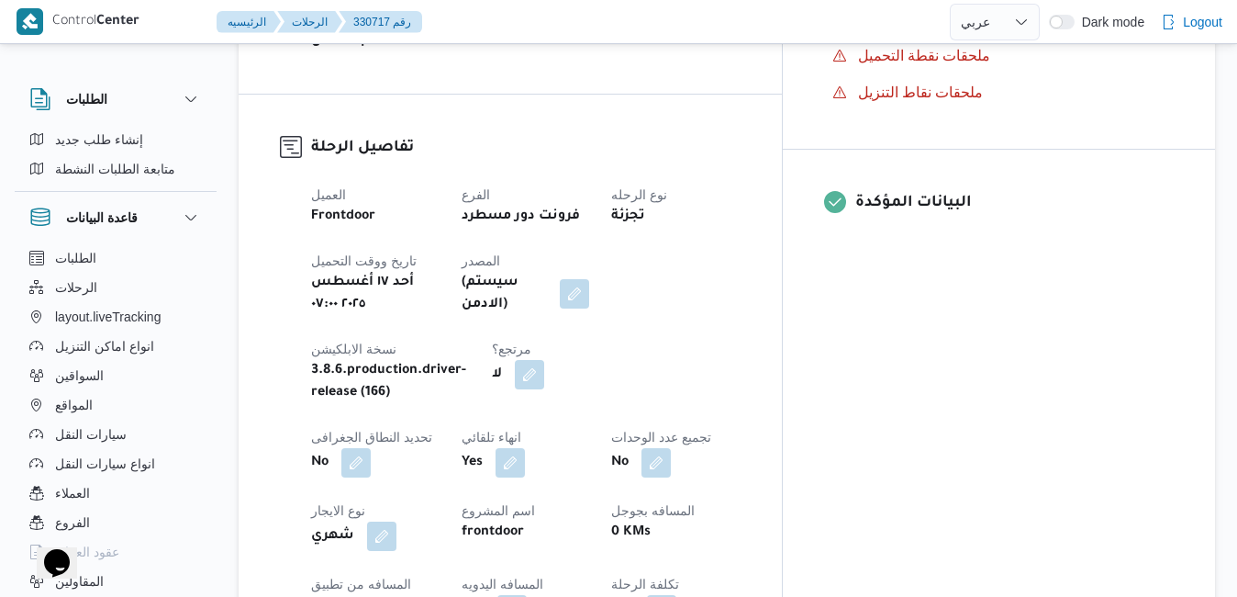
scroll to position [661, 0]
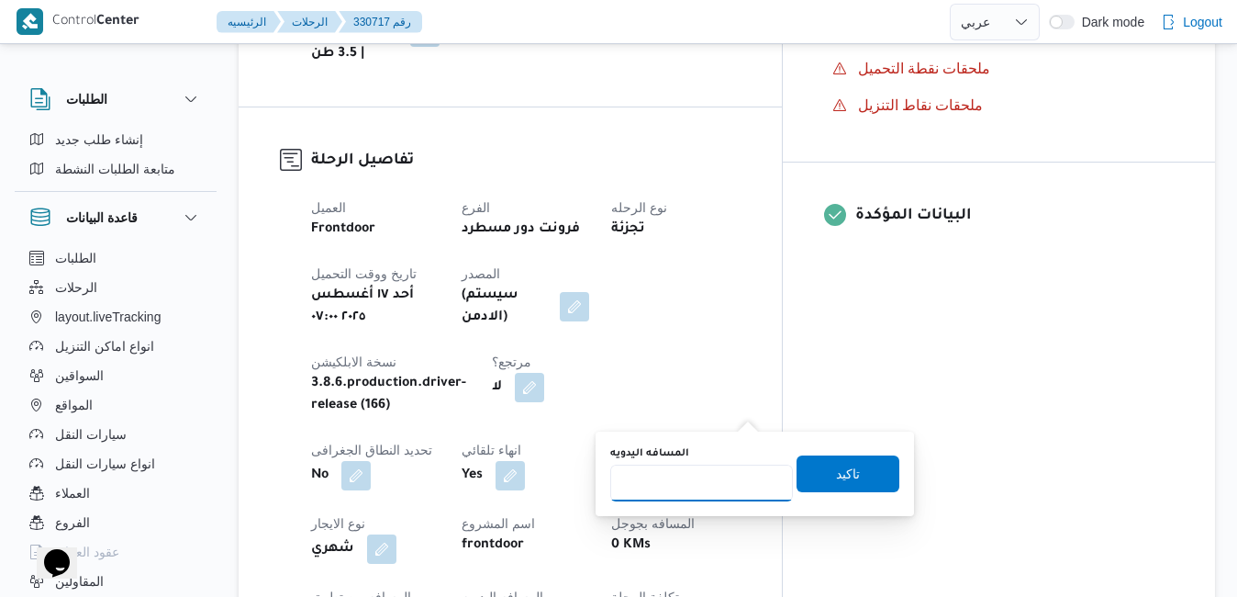
click at [692, 479] on input "المسافه اليدويه" at bounding box center [701, 482] width 183 height 37
type input "120"
click at [836, 471] on span "تاكيد" at bounding box center [848, 473] width 24 height 22
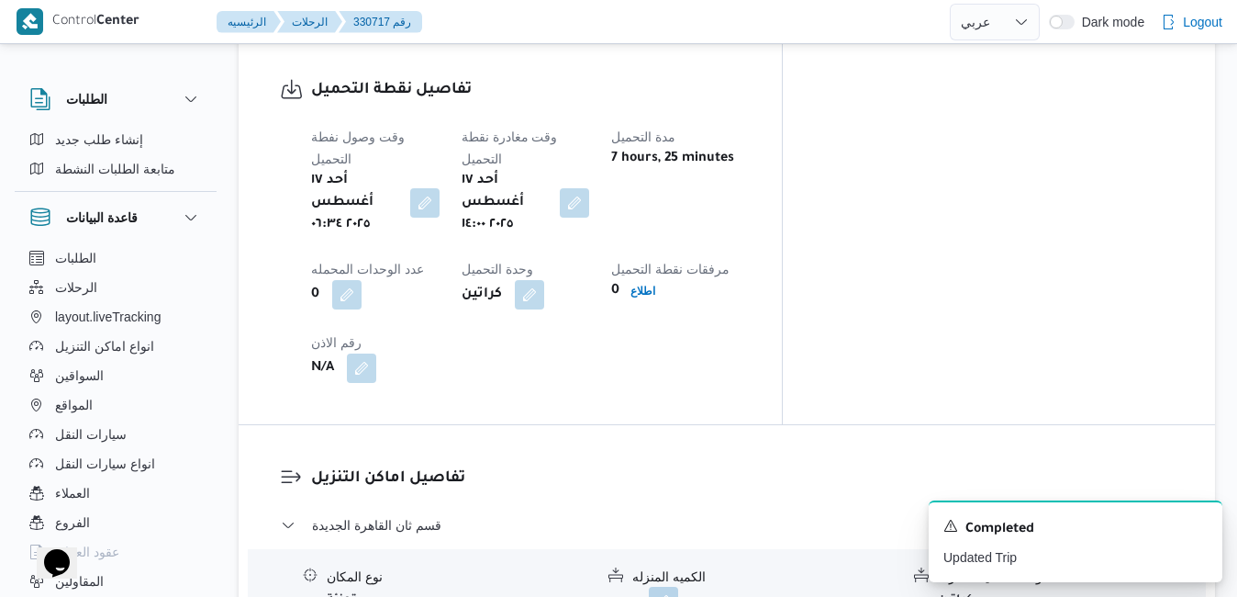
scroll to position [1469, 0]
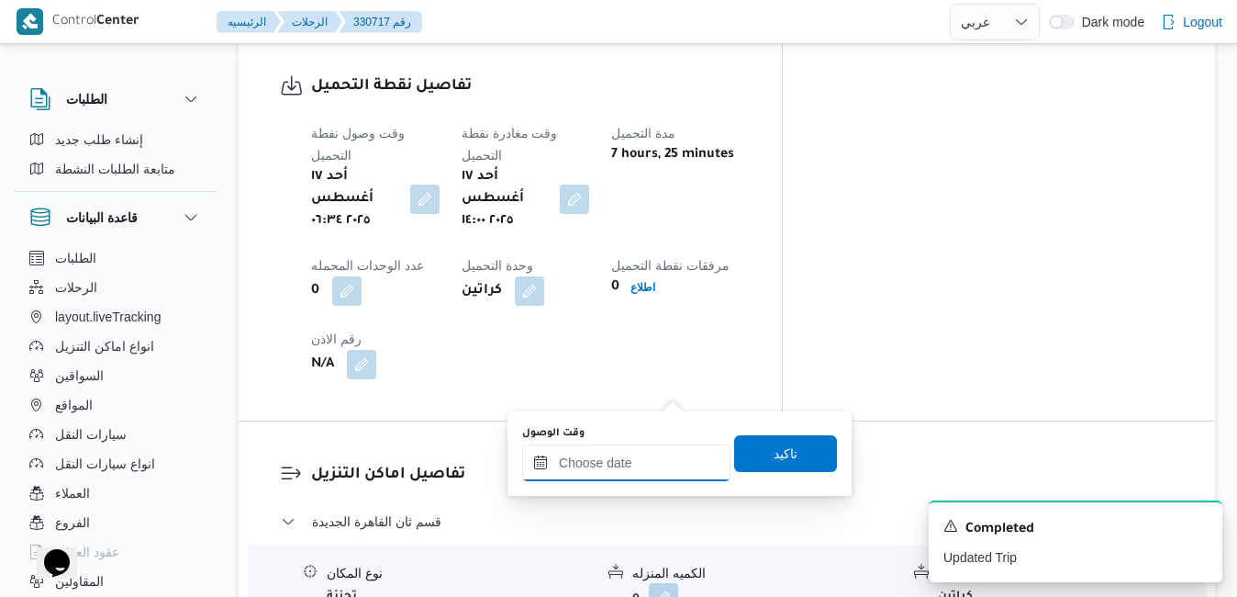
click at [634, 453] on div at bounding box center [626, 462] width 208 height 37
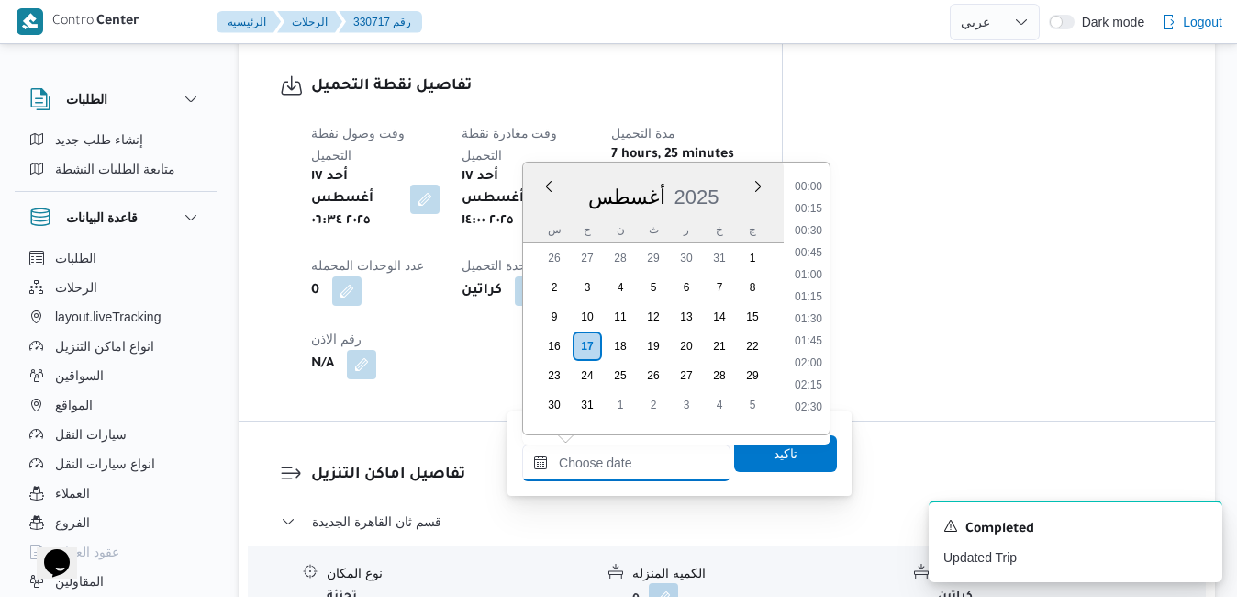
scroll to position [1812, 0]
click at [716, 170] on div "أغسطس 2025" at bounding box center [653, 193] width 261 height 47
click at [814, 313] on li "14:45" at bounding box center [809, 310] width 42 height 18
type input "١٧/٠٨/٢٠٢٥ ١٤:٤٥"
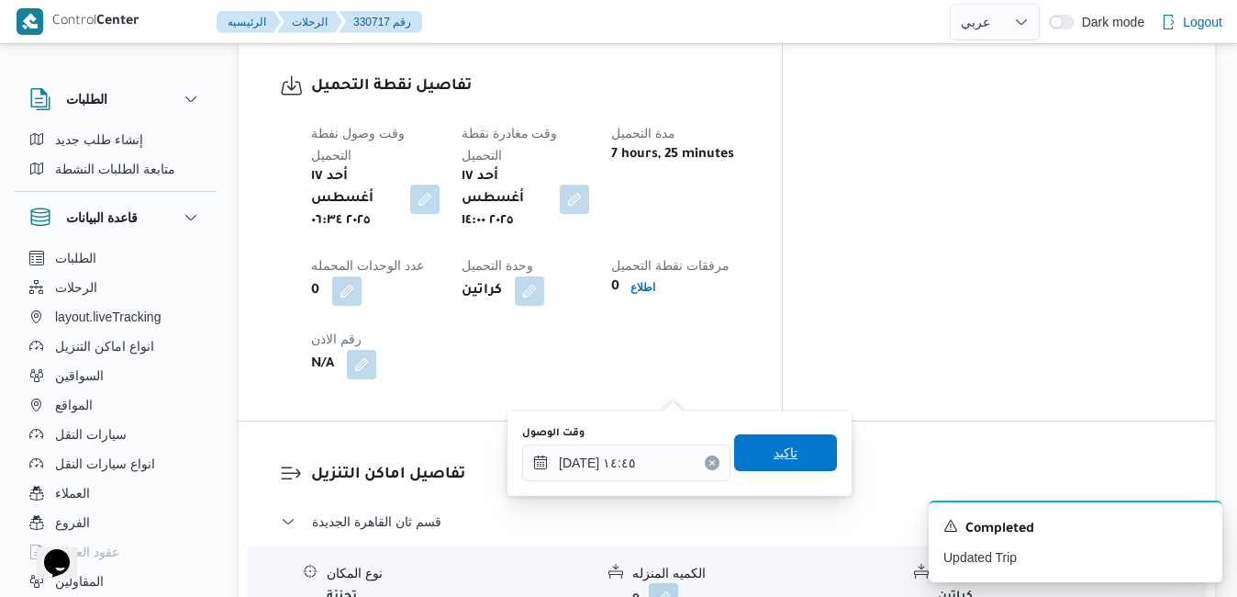
click at [774, 453] on span "تاكيد" at bounding box center [786, 453] width 24 height 22
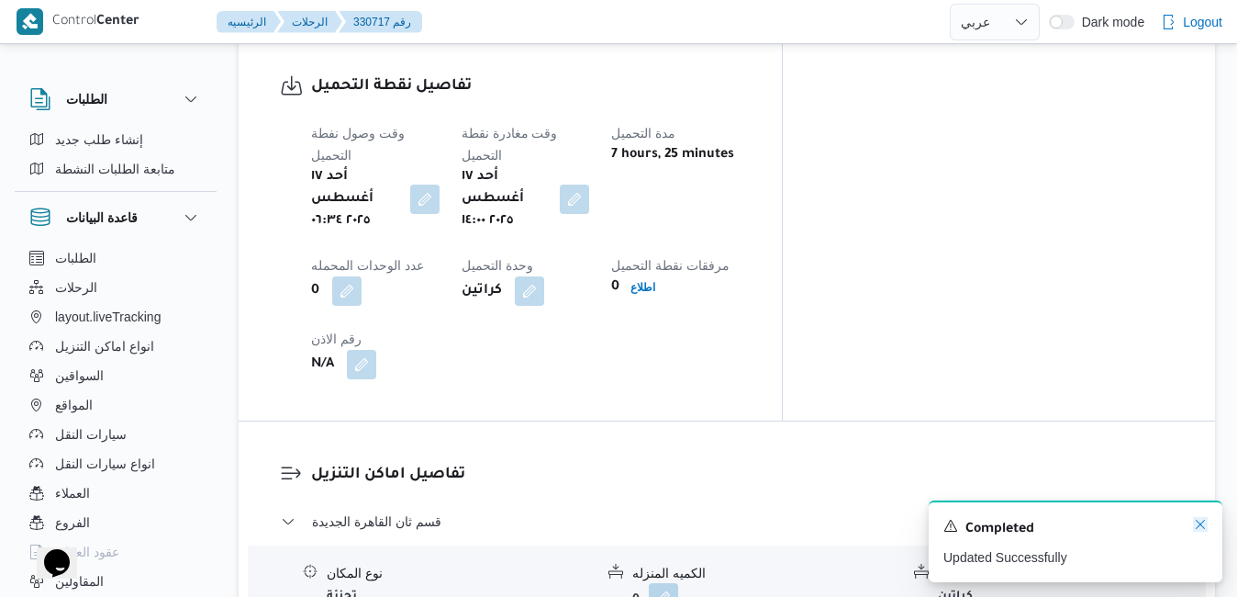
click at [1202, 521] on icon "Dismiss toast" at bounding box center [1200, 524] width 15 height 15
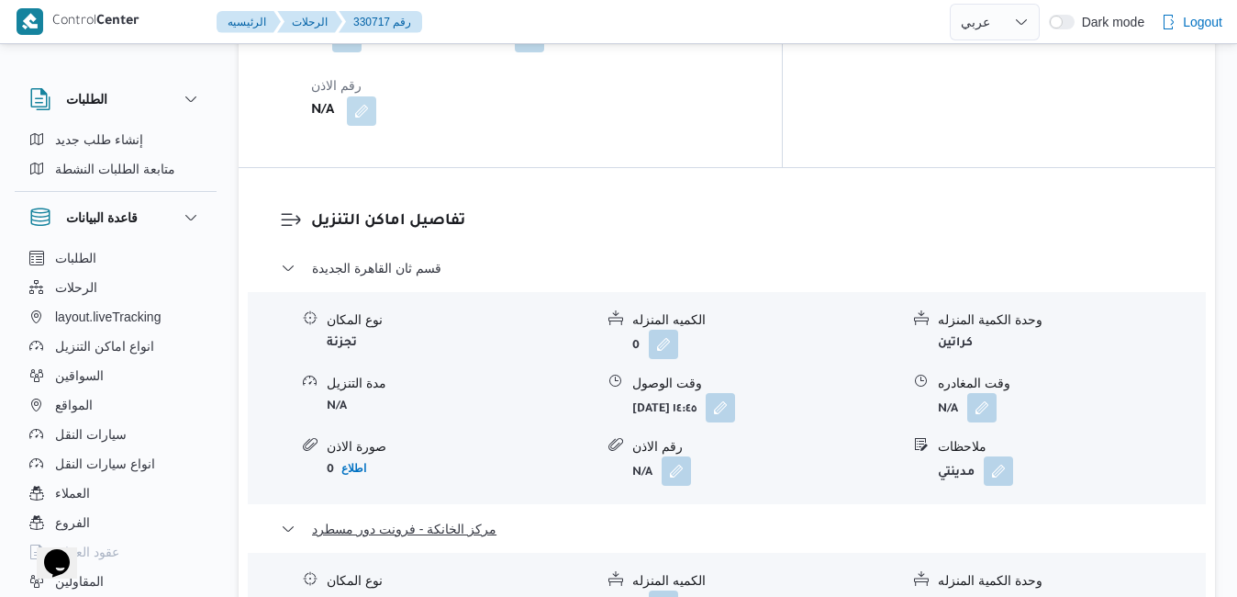
scroll to position [1726, 0]
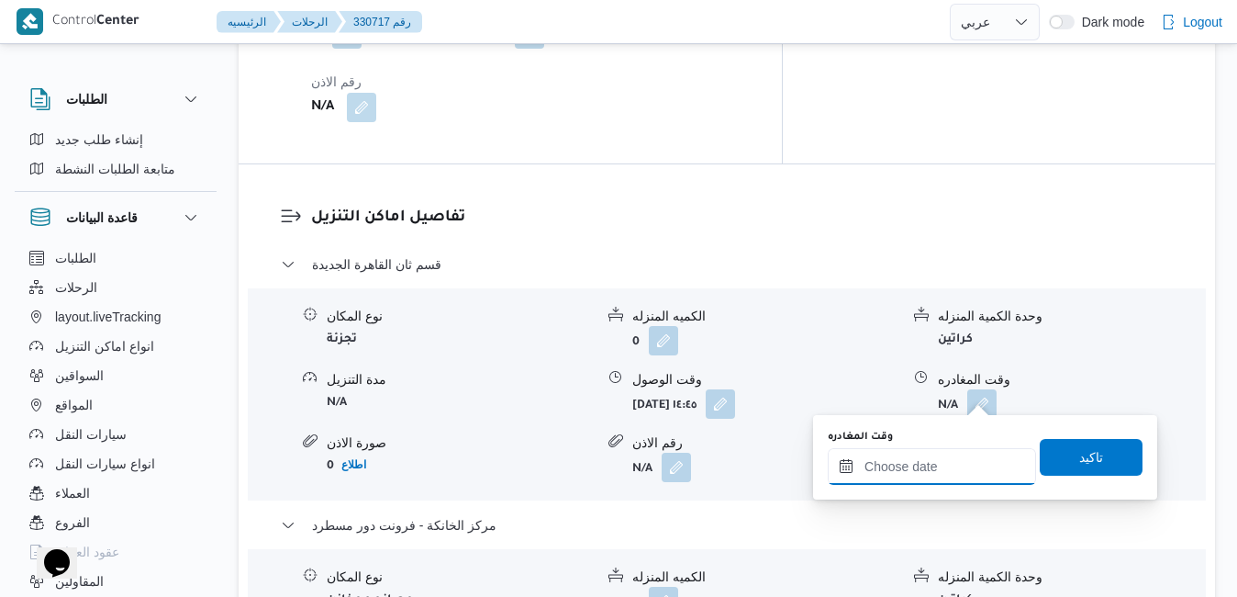
click at [911, 463] on input "وقت المغادره" at bounding box center [932, 466] width 208 height 37
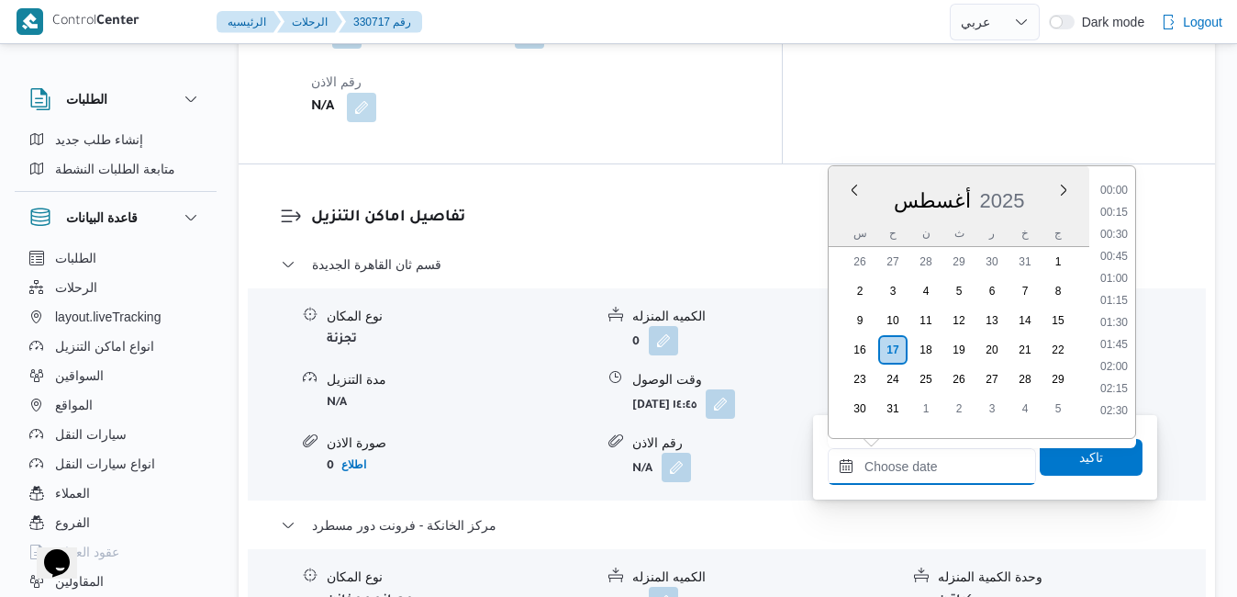
scroll to position [1812, 0]
click at [1034, 184] on div "أغسطس 2025" at bounding box center [959, 196] width 261 height 47
click at [1119, 391] on li "20:30" at bounding box center [1114, 396] width 42 height 18
type input "١٧/٠٨/٢٠٢٥ ٢٠:٣٠"
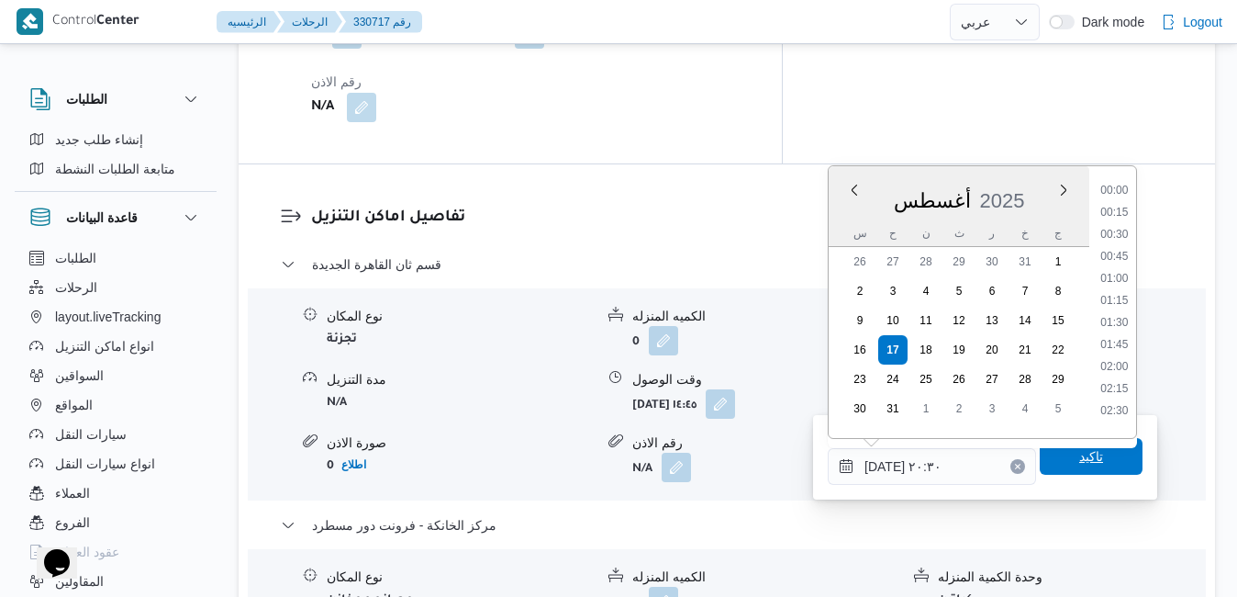
scroll to position [1680, 0]
click at [888, 556] on div "تفاصيل اماكن التنزيل قسم ثان القاهرة الجديدة نوع المكان تجزئة الكميه المنزله 0 …" at bounding box center [727, 508] width 977 height 688
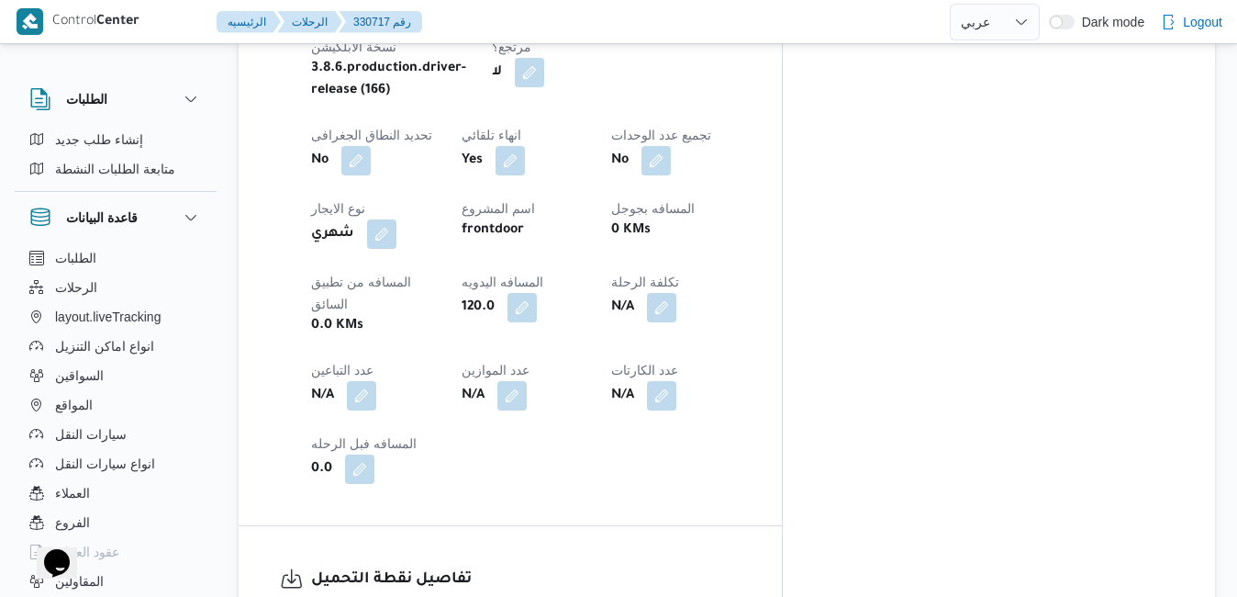
scroll to position [991, 0]
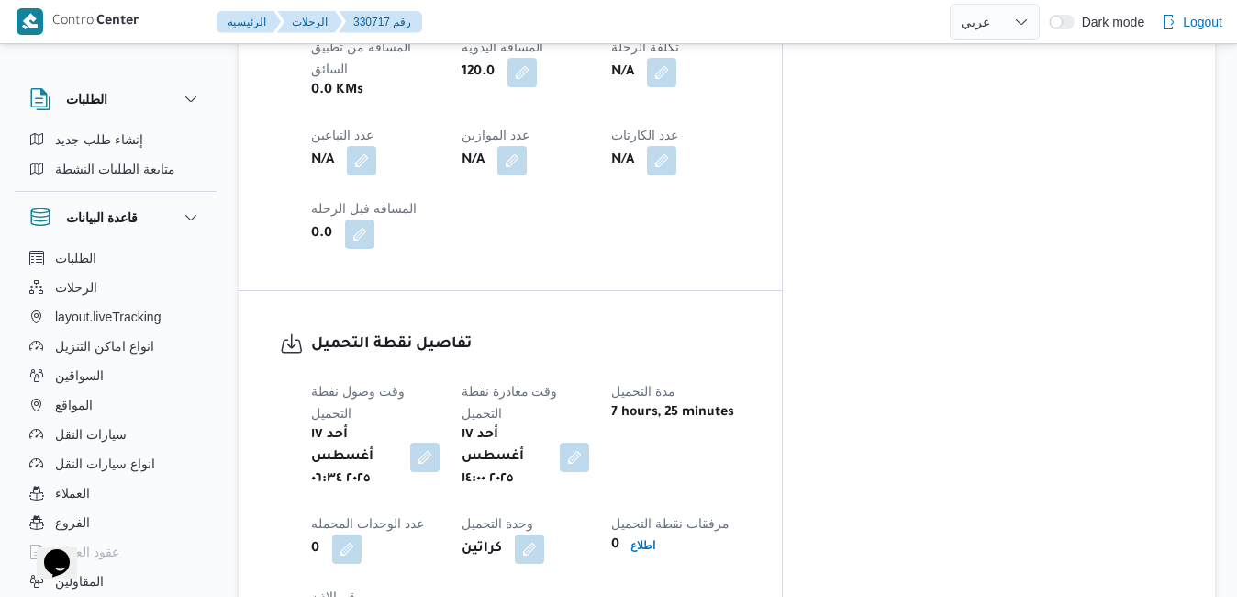
scroll to position [1175, 0]
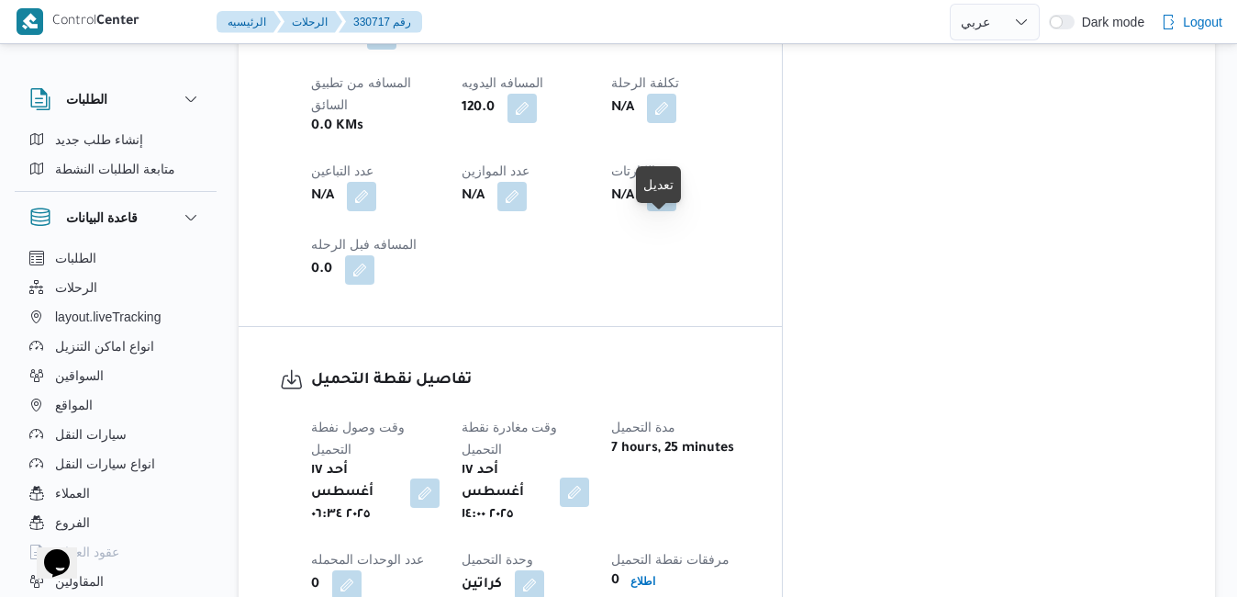
click at [589, 477] on button "button" at bounding box center [574, 491] width 29 height 29
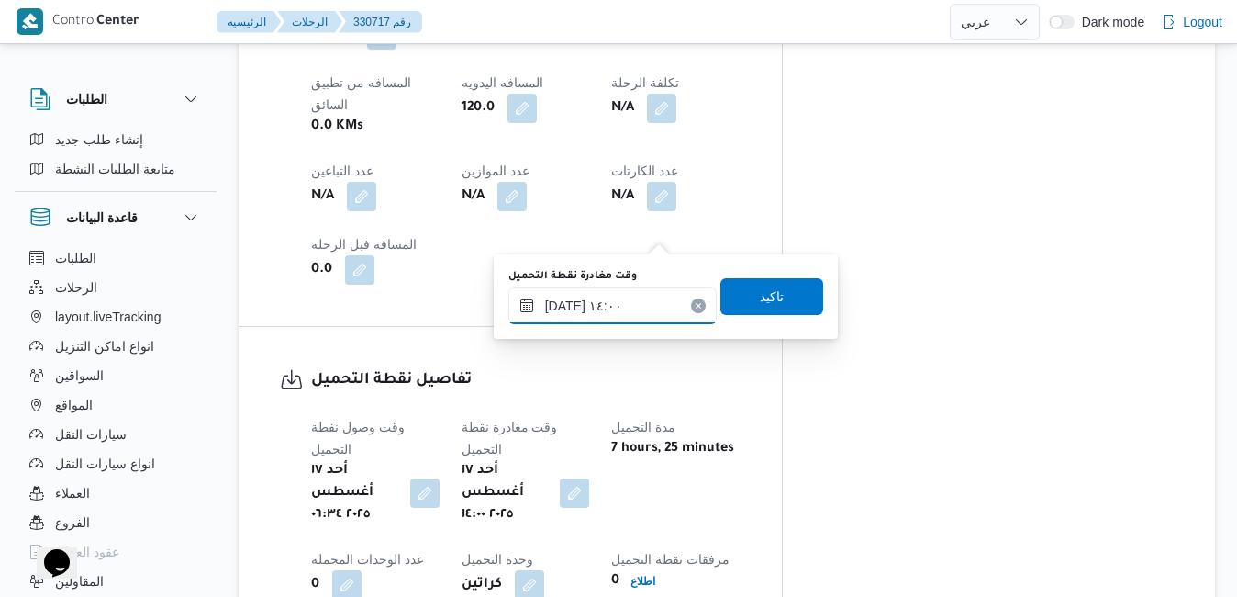
click at [609, 305] on input "١٧/٠٨/٢٠٢٥ ١٤:٠٠" at bounding box center [613, 305] width 208 height 37
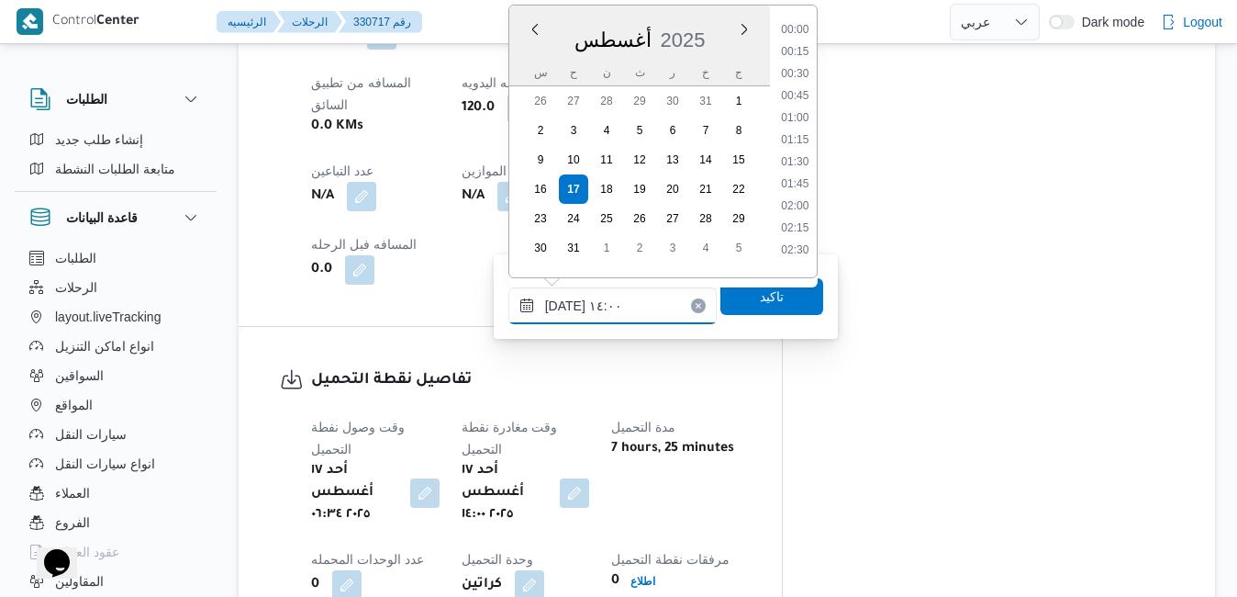
scroll to position [1107, 0]
click at [800, 97] on li "13:15" at bounding box center [795, 90] width 42 height 18
type input "١٧/٠٨/٢٠٢٥ ١٣:١٥"
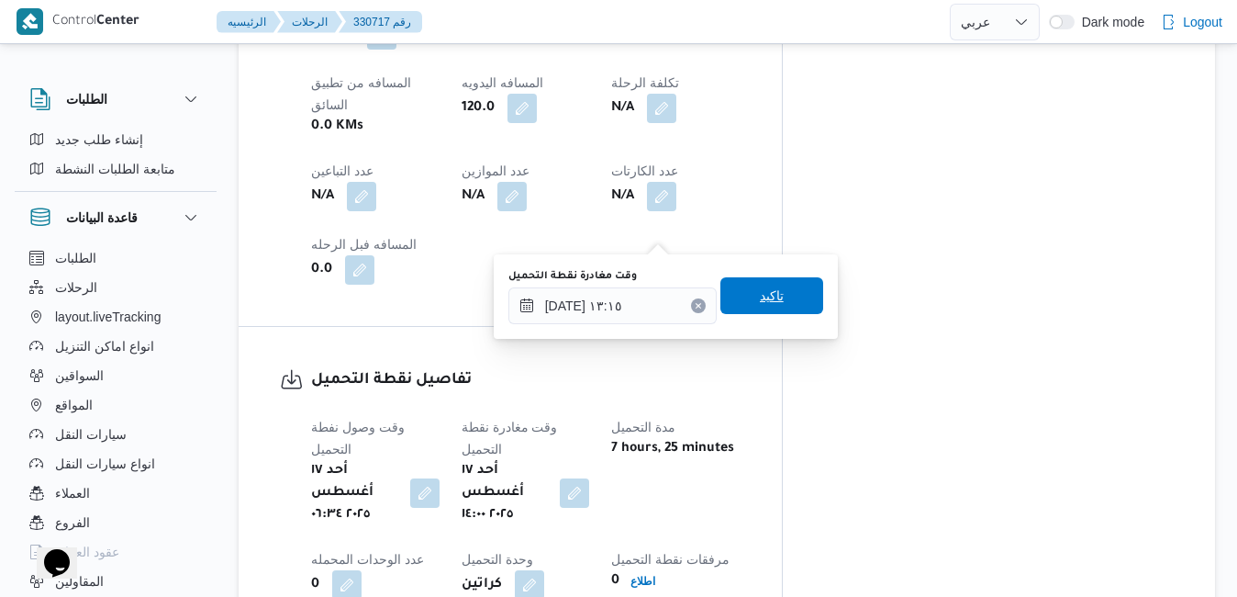
click at [765, 298] on span "تاكيد" at bounding box center [772, 296] width 24 height 22
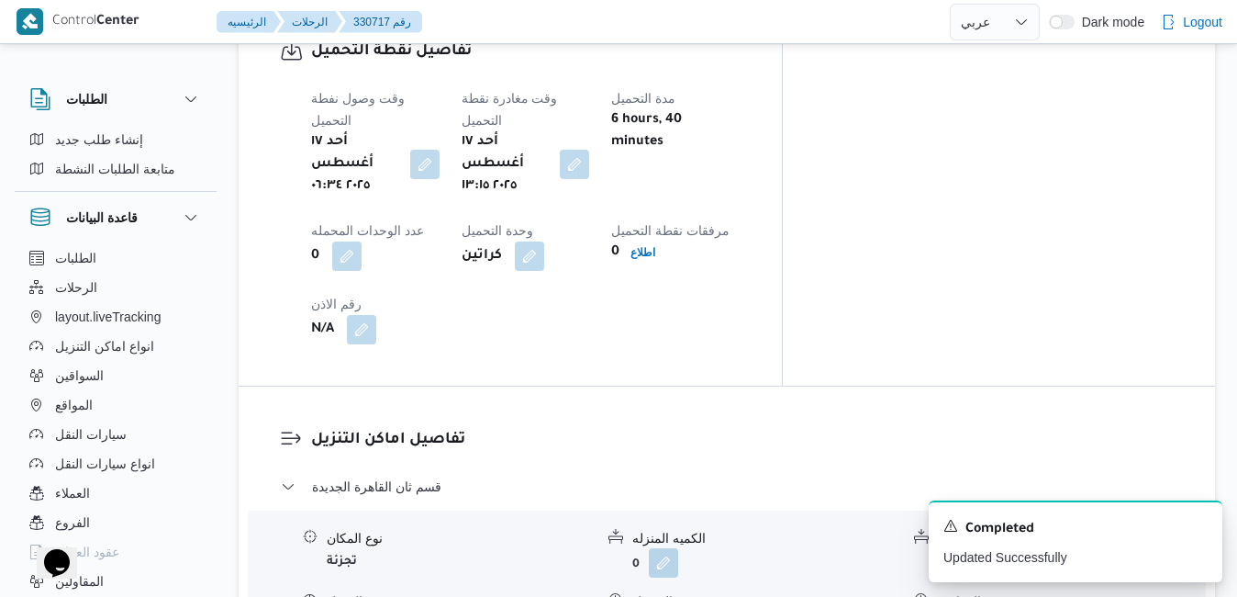
scroll to position [1505, 0]
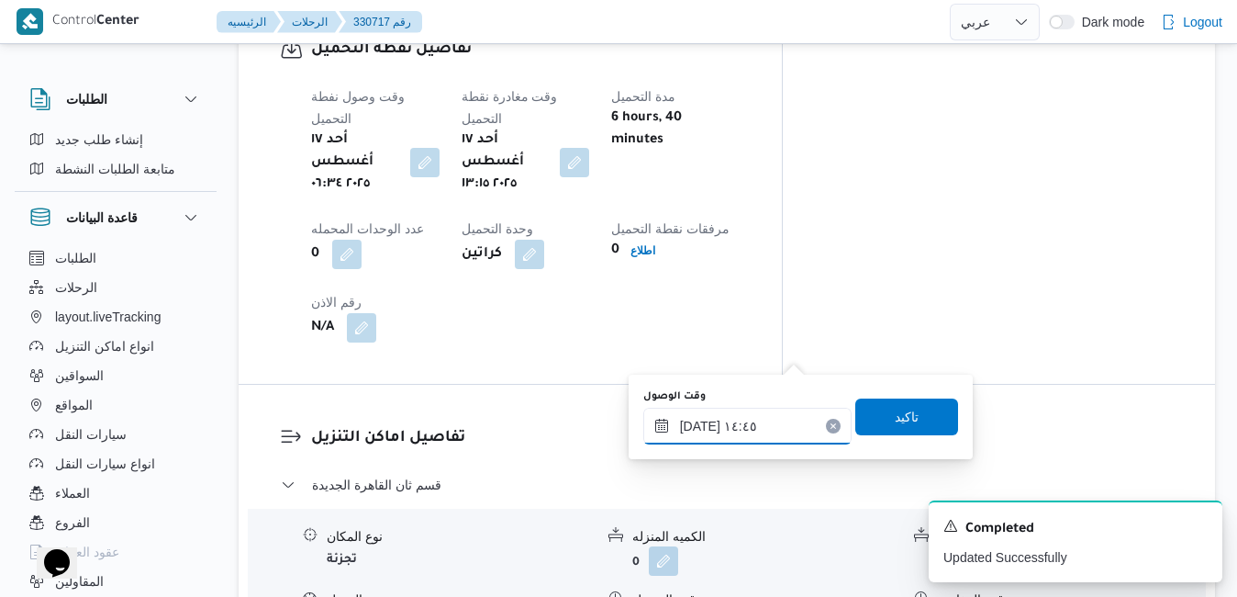
click at [704, 437] on input "١٧/٠٨/٢٠٢٥ ١٤:٤٥" at bounding box center [747, 426] width 208 height 37
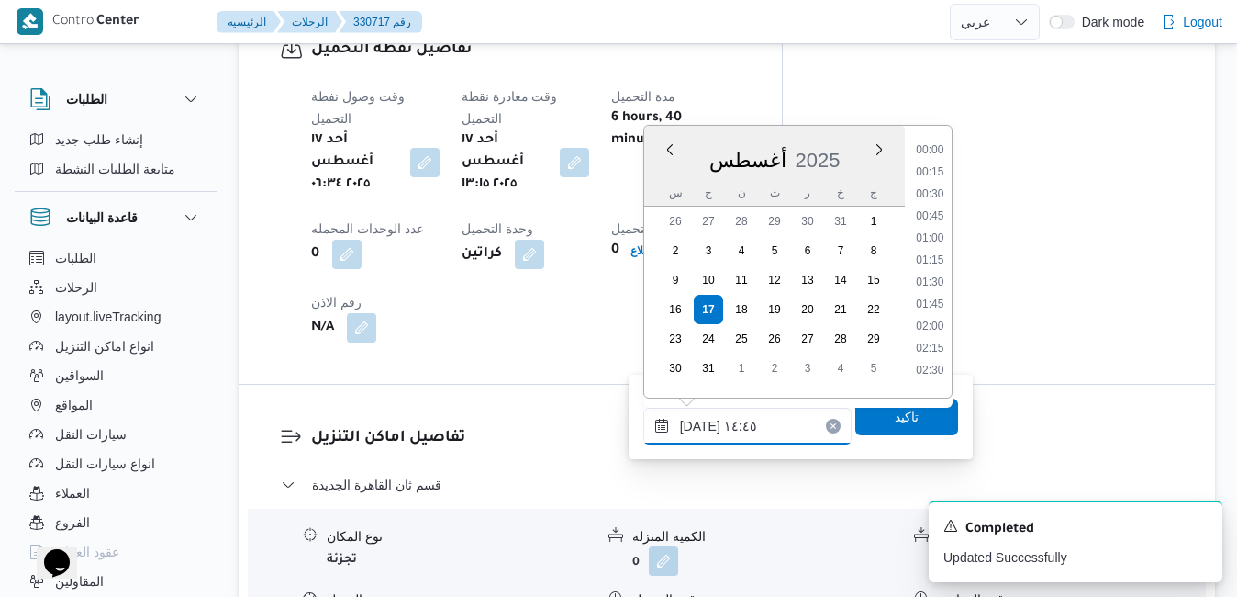
scroll to position [1173, 0]
click at [933, 212] on li "14:00" at bounding box center [930, 210] width 42 height 18
type input "١٧/٠٨/٢٠٢٥ ١٤:٠٠"
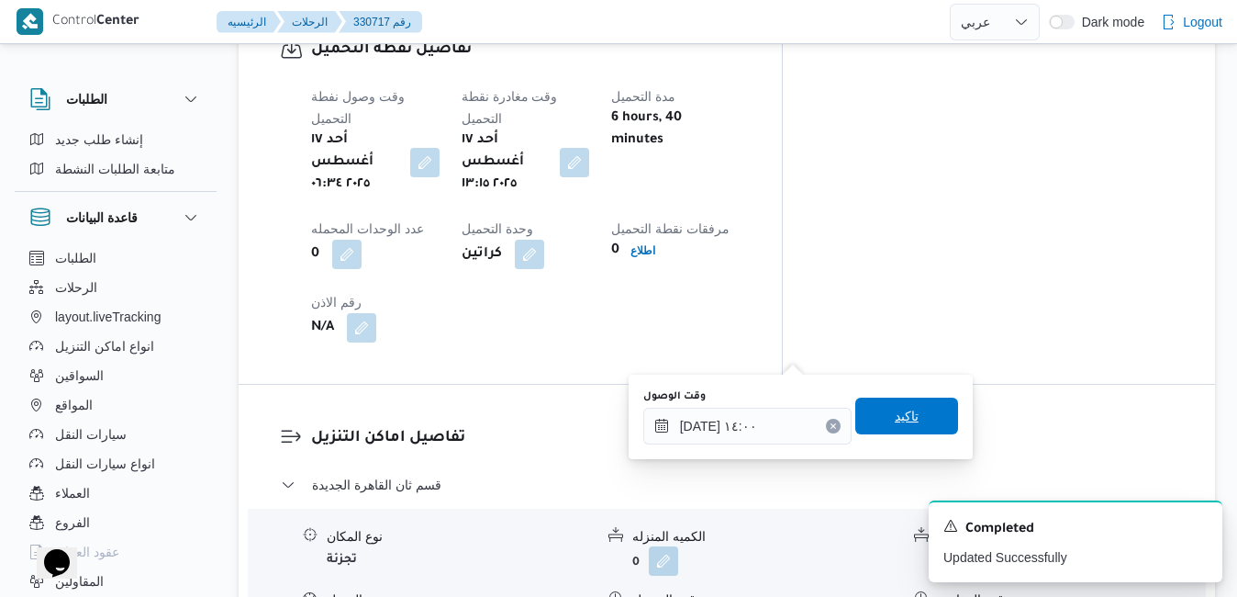
click at [895, 411] on span "تاكيد" at bounding box center [907, 416] width 24 height 22
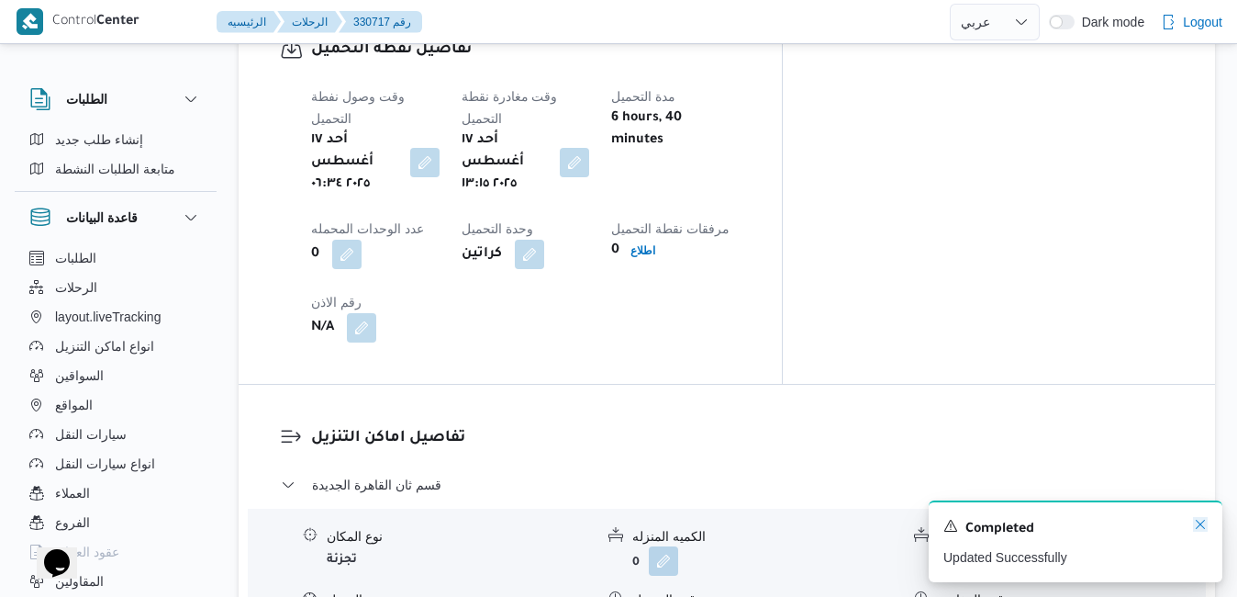
click at [1204, 522] on icon "Dismiss toast" at bounding box center [1200, 524] width 15 height 15
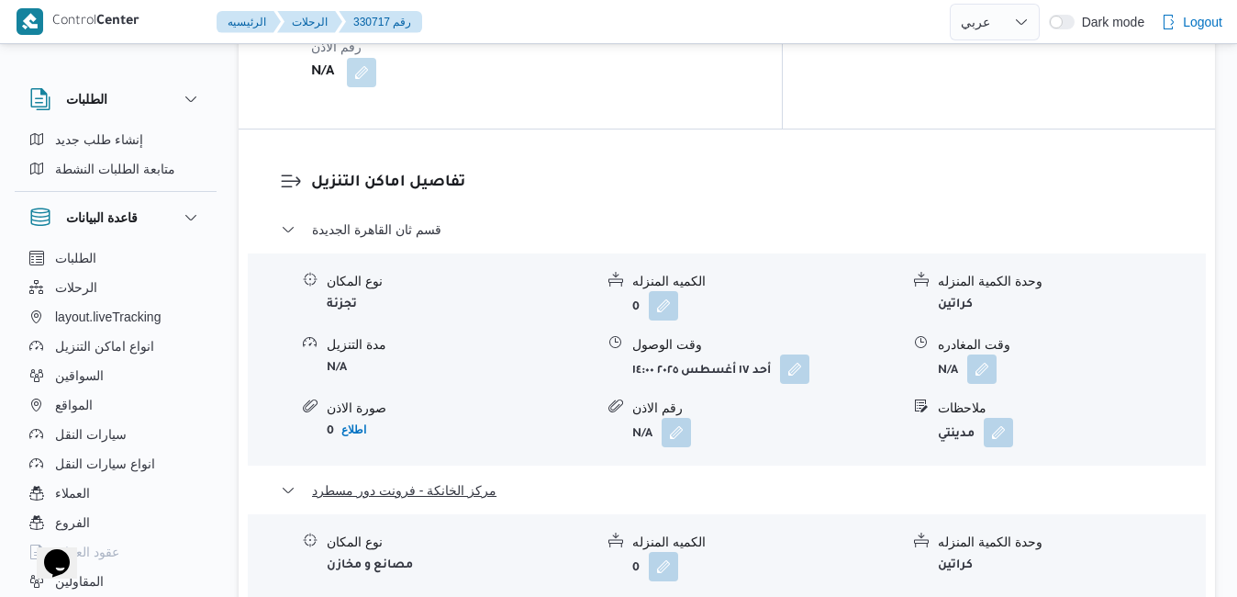
scroll to position [1762, 0]
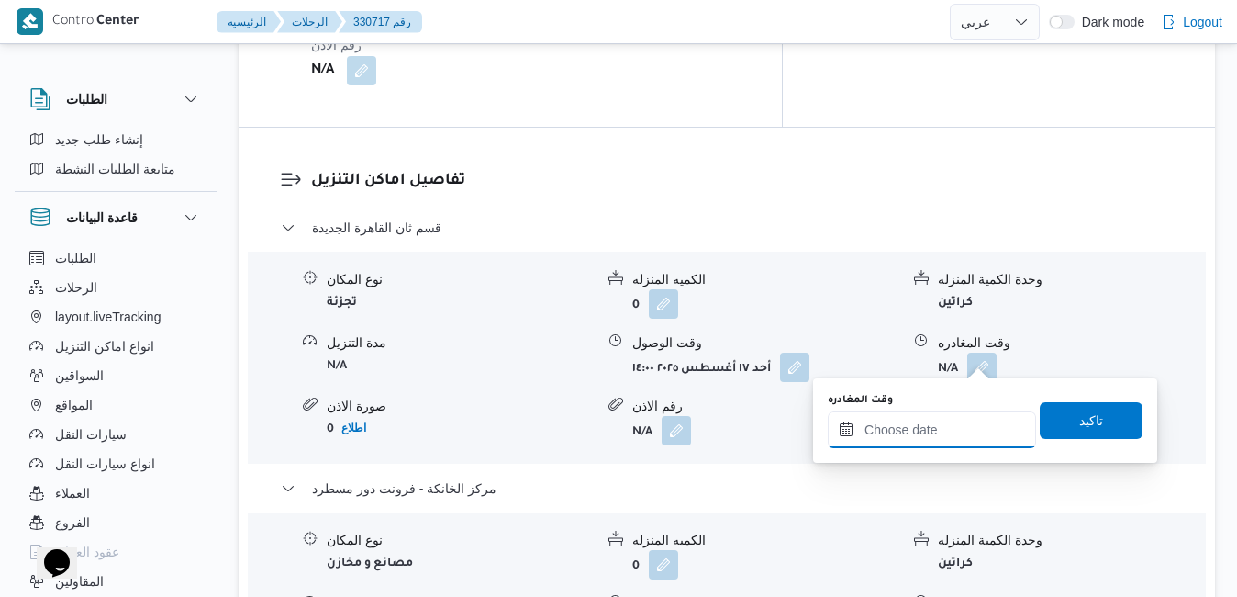
click at [893, 430] on input "وقت المغادره" at bounding box center [932, 429] width 208 height 37
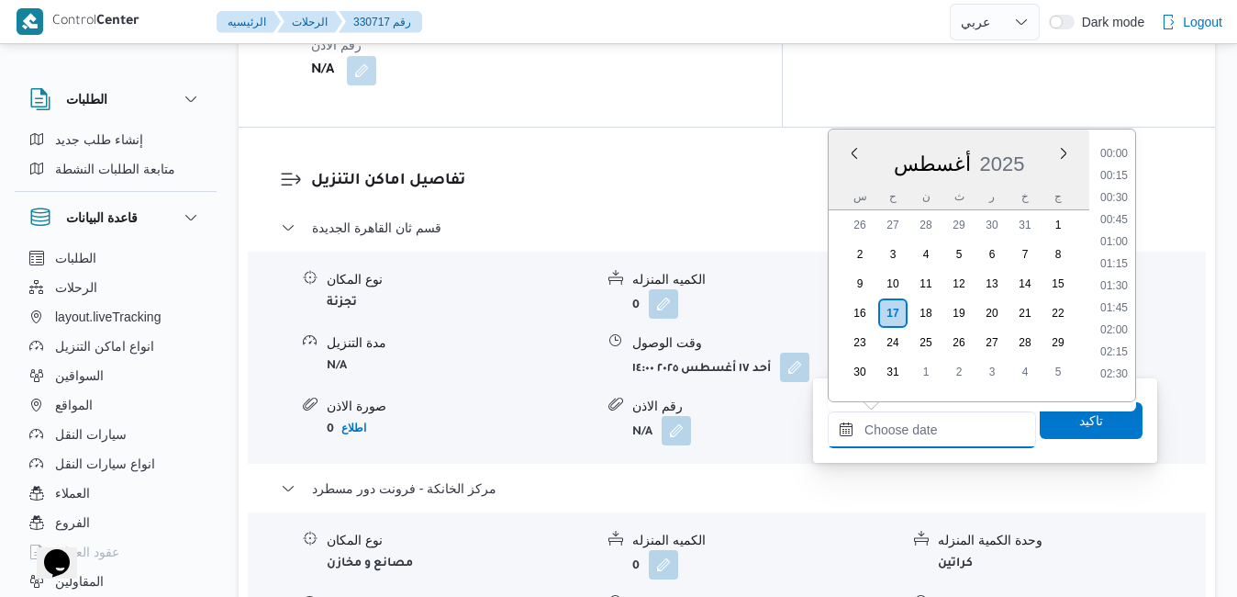
scroll to position [1812, 0]
click at [849, 175] on div "أغسطس 2025" at bounding box center [959, 160] width 261 height 47
click at [1122, 249] on li "19:15" at bounding box center [1114, 249] width 42 height 18
type input "١٧/٠٨/٢٠٢٥ ١٩:١٥"
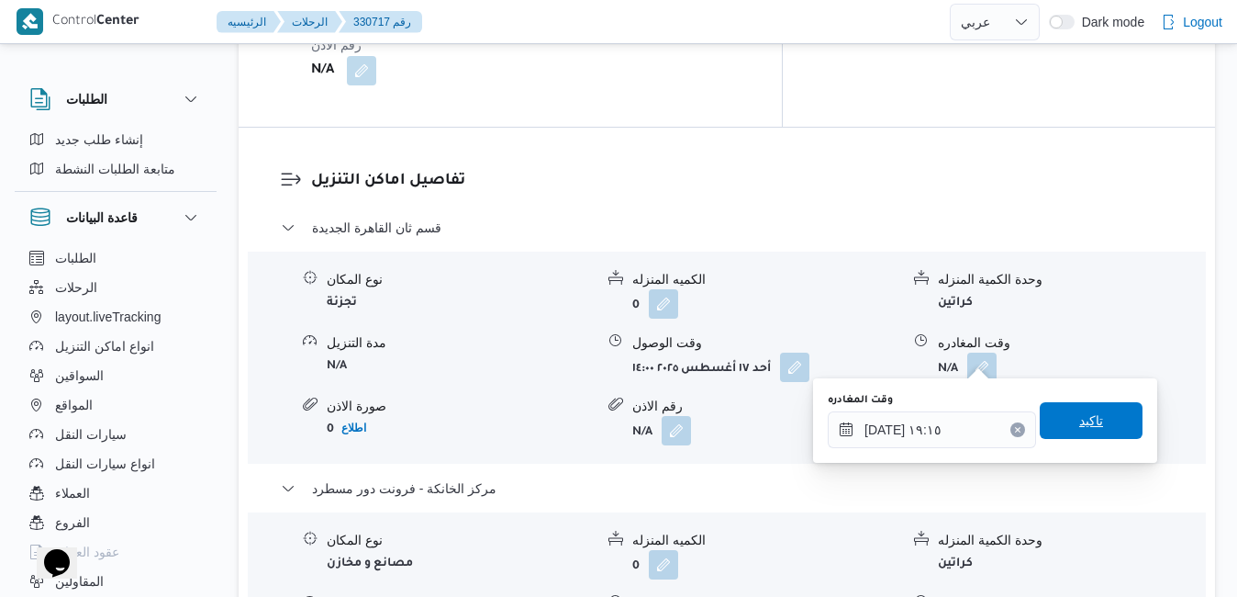
click at [1079, 410] on span "تاكيد" at bounding box center [1091, 420] width 24 height 22
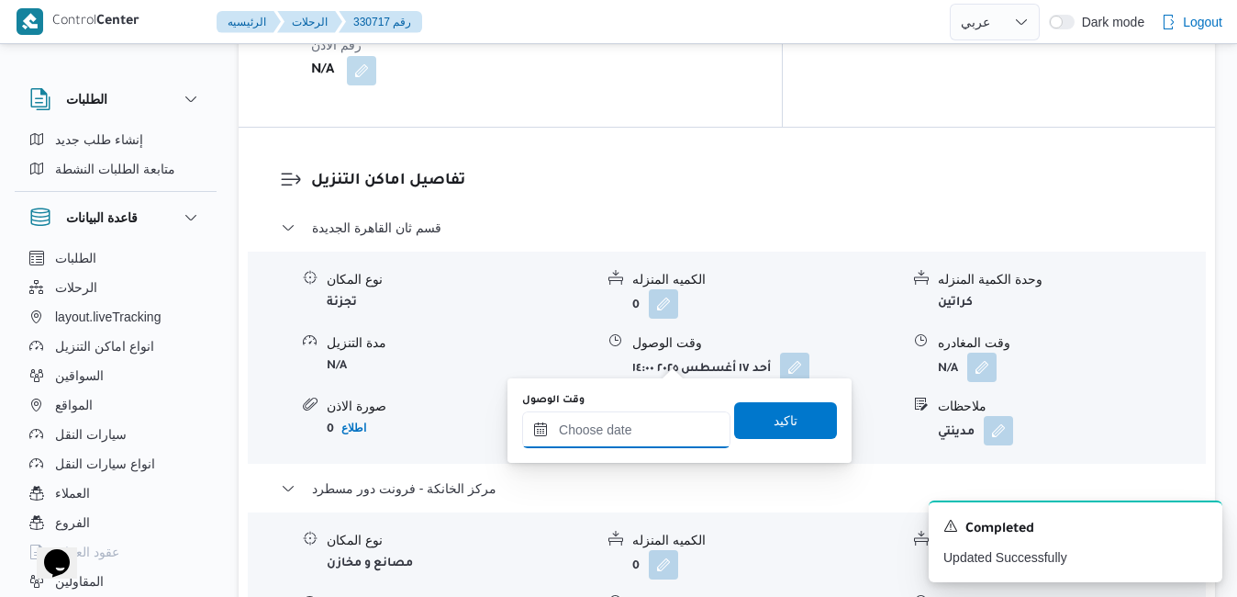
click at [659, 423] on input "وقت الوصول" at bounding box center [626, 429] width 208 height 37
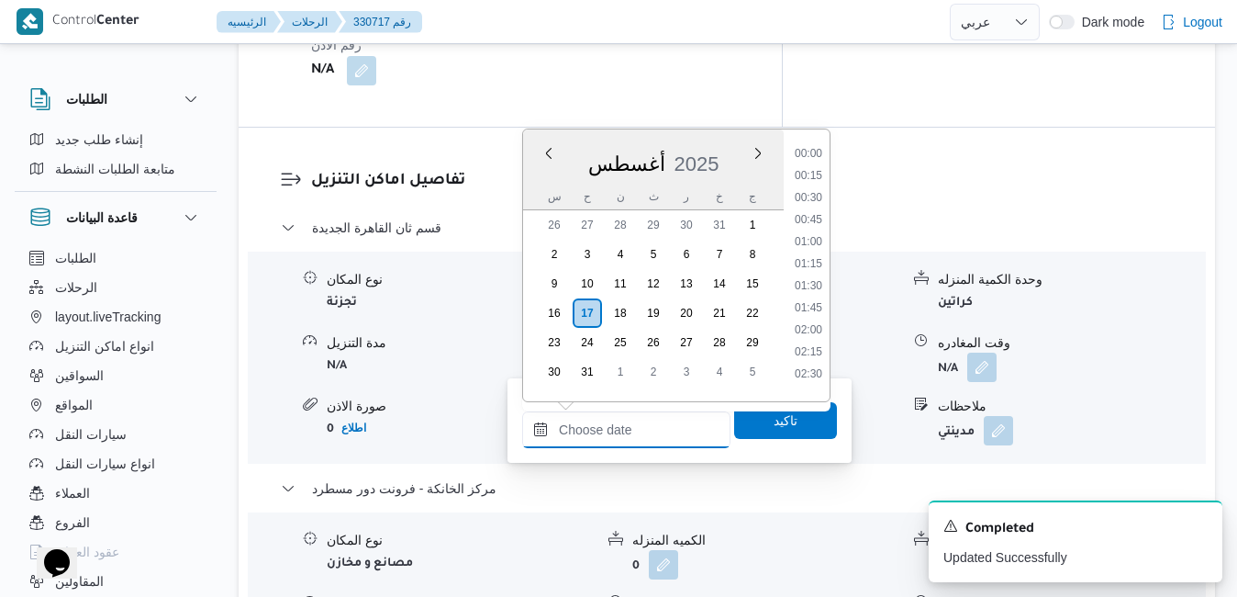
scroll to position [1812, 0]
click at [708, 141] on div "أغسطس 2025" at bounding box center [653, 160] width 261 height 47
click at [814, 224] on li "19:00" at bounding box center [809, 227] width 42 height 18
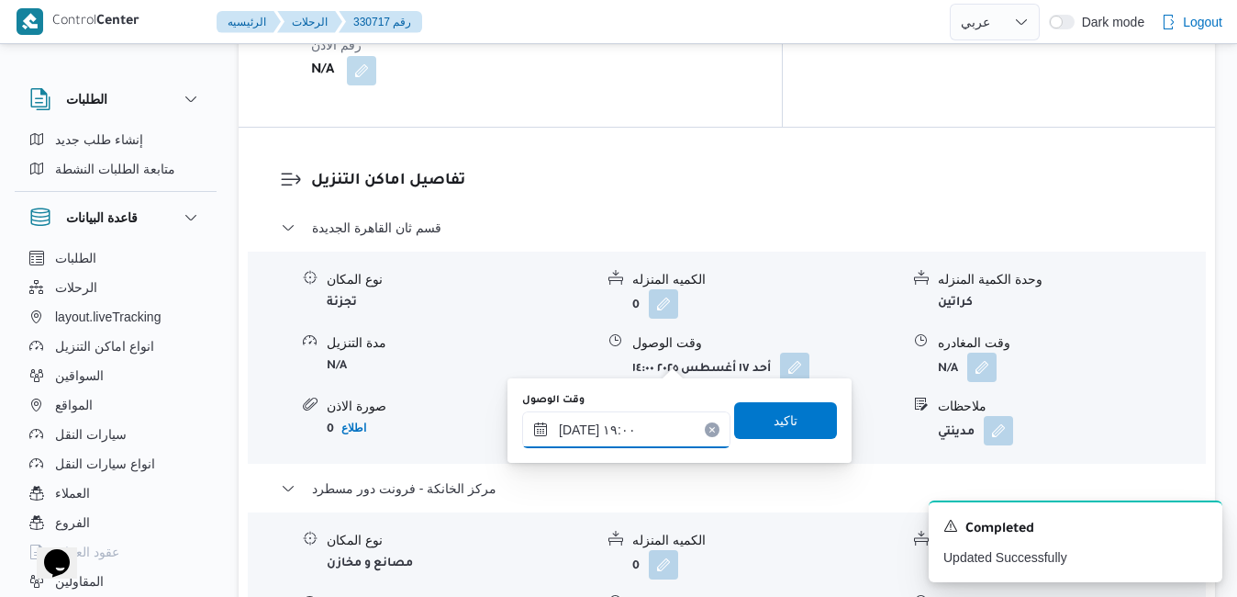
type input "١٧/٠٨/٢٠٢٥ ١٩:٠٠"
click at [774, 418] on span "تاكيد" at bounding box center [786, 419] width 24 height 22
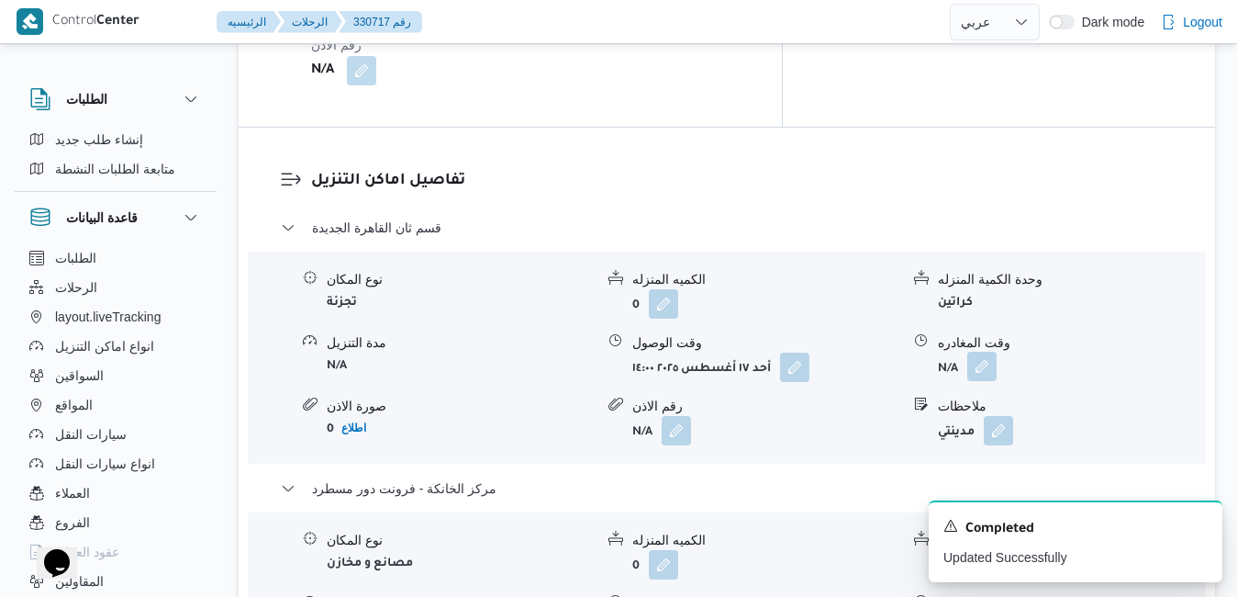
click at [984, 352] on button "button" at bounding box center [981, 366] width 29 height 29
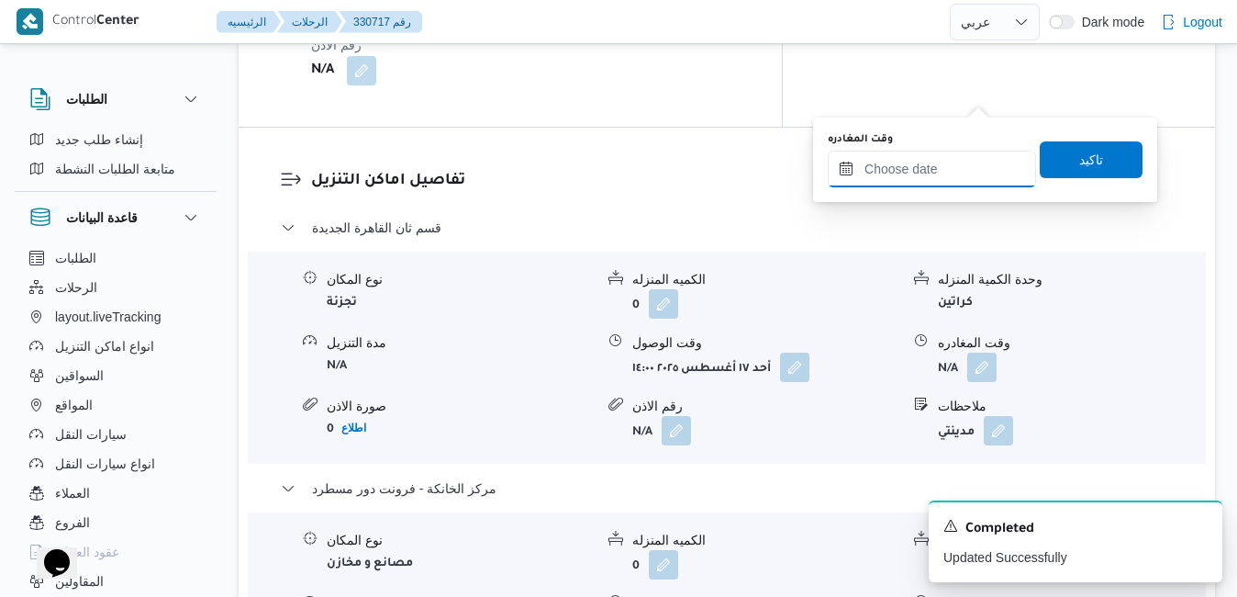
click at [938, 173] on input "وقت المغادره" at bounding box center [932, 169] width 208 height 37
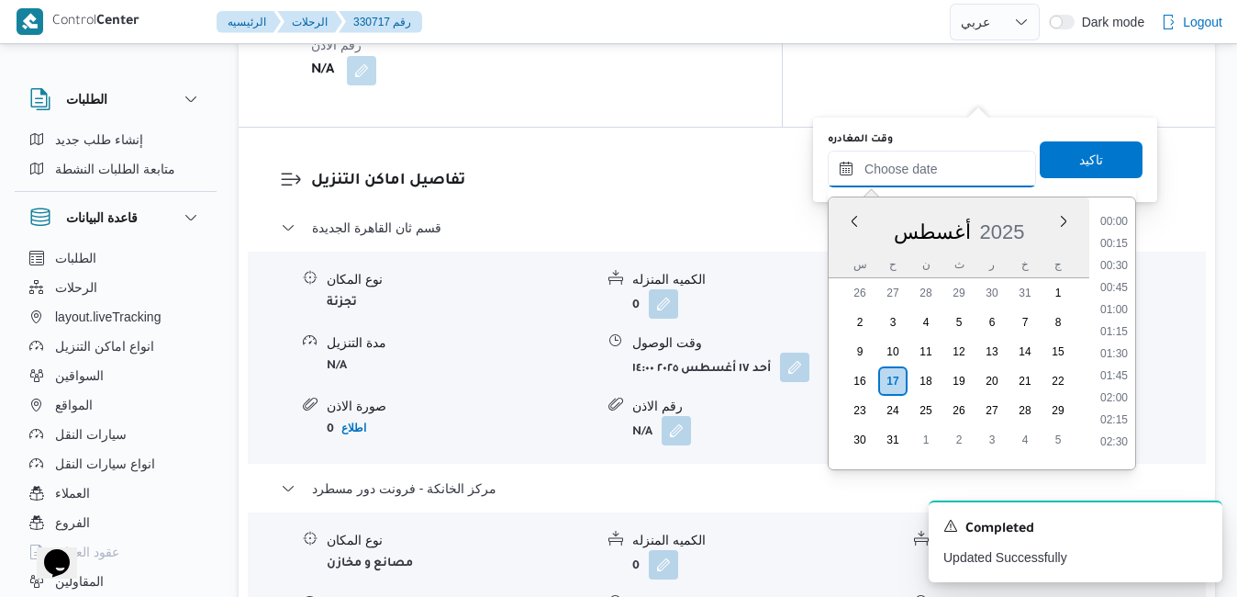
scroll to position [1812, 0]
click at [848, 253] on div "س" at bounding box center [859, 265] width 29 height 26
click at [1114, 232] on li "18:15" at bounding box center [1114, 229] width 42 height 18
type input "١٧/٠٨/٢٠٢٥ ١٨:١٥"
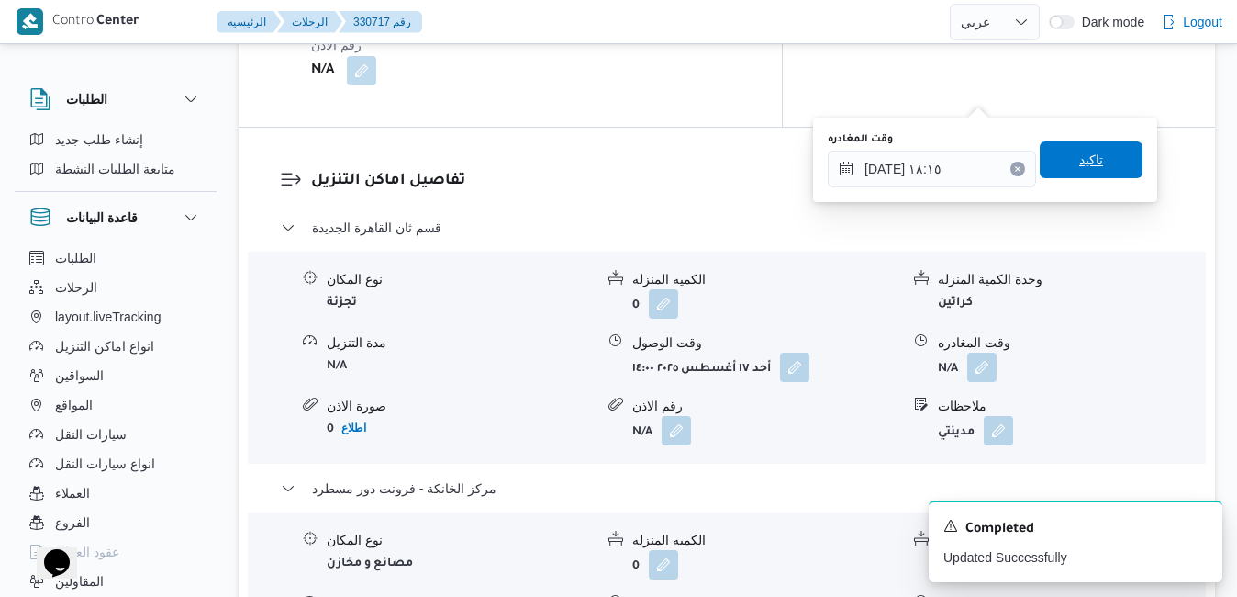
click at [1092, 157] on span "تاكيد" at bounding box center [1091, 159] width 103 height 37
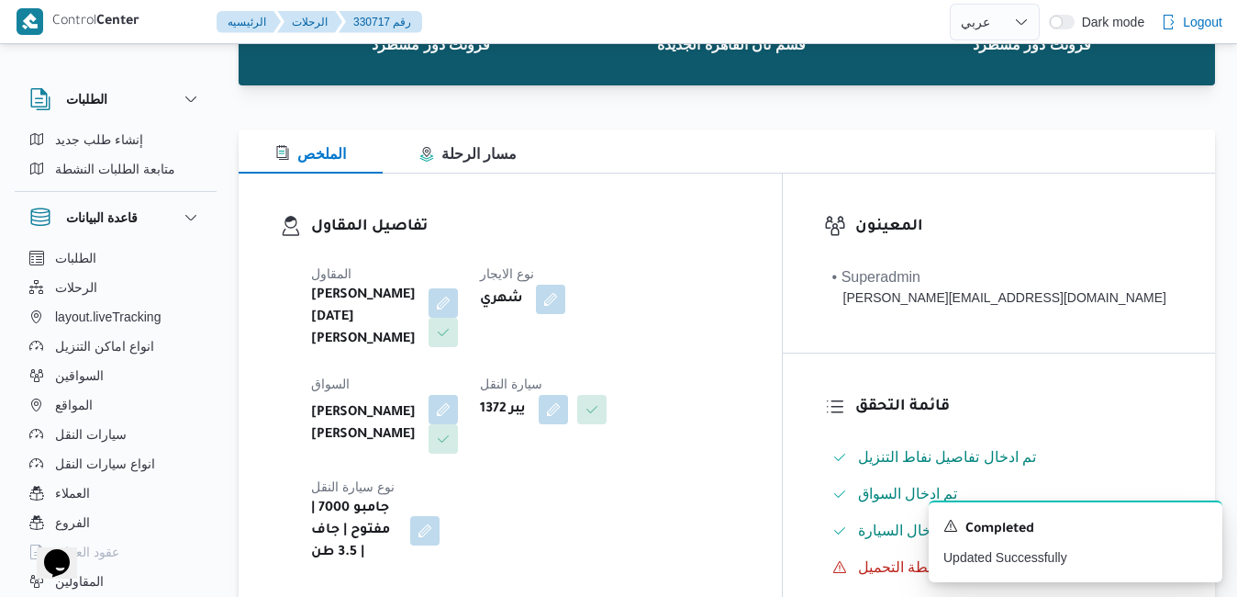
scroll to position [0, 0]
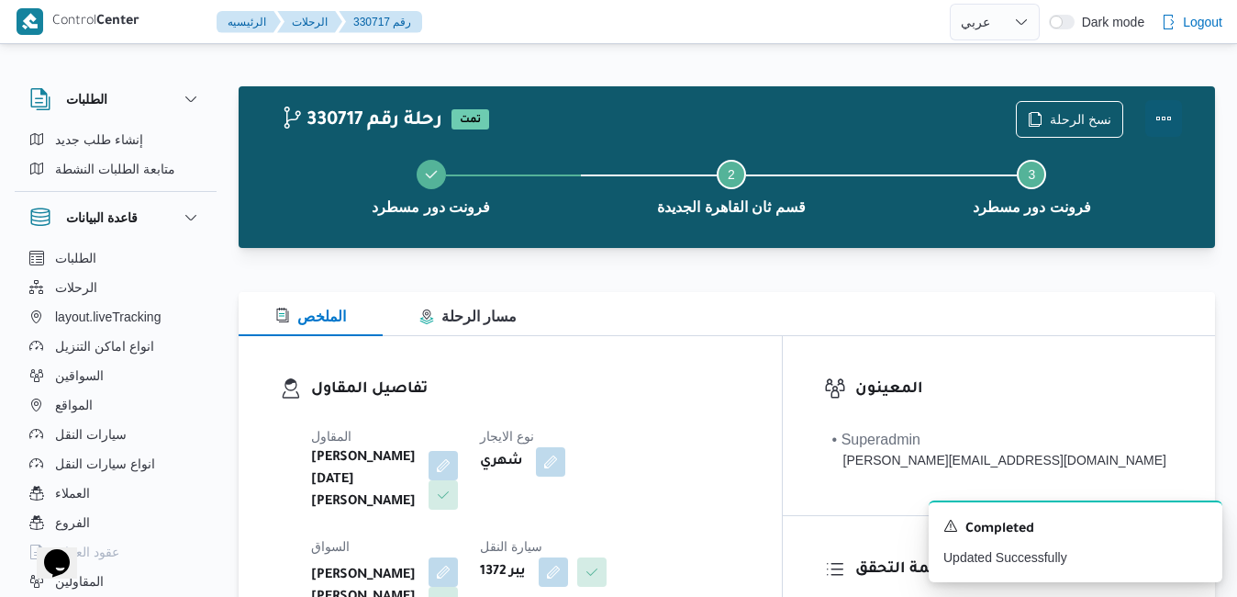
click at [1162, 111] on button "Actions" at bounding box center [1164, 118] width 37 height 37
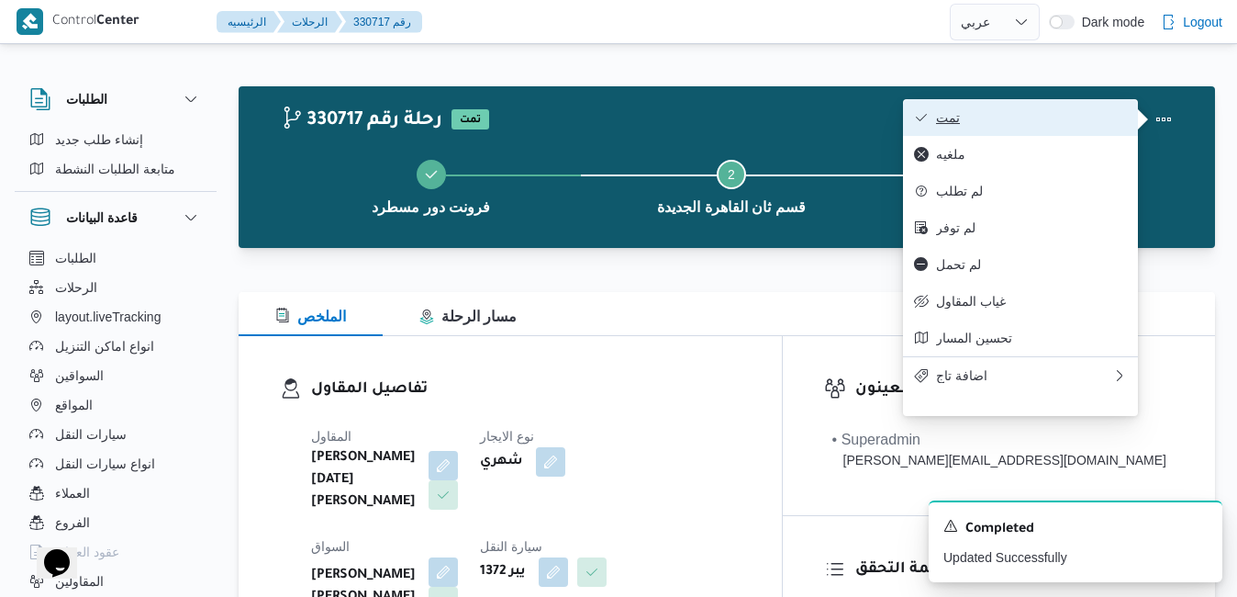
click at [1068, 115] on span "تمت" at bounding box center [1031, 117] width 191 height 15
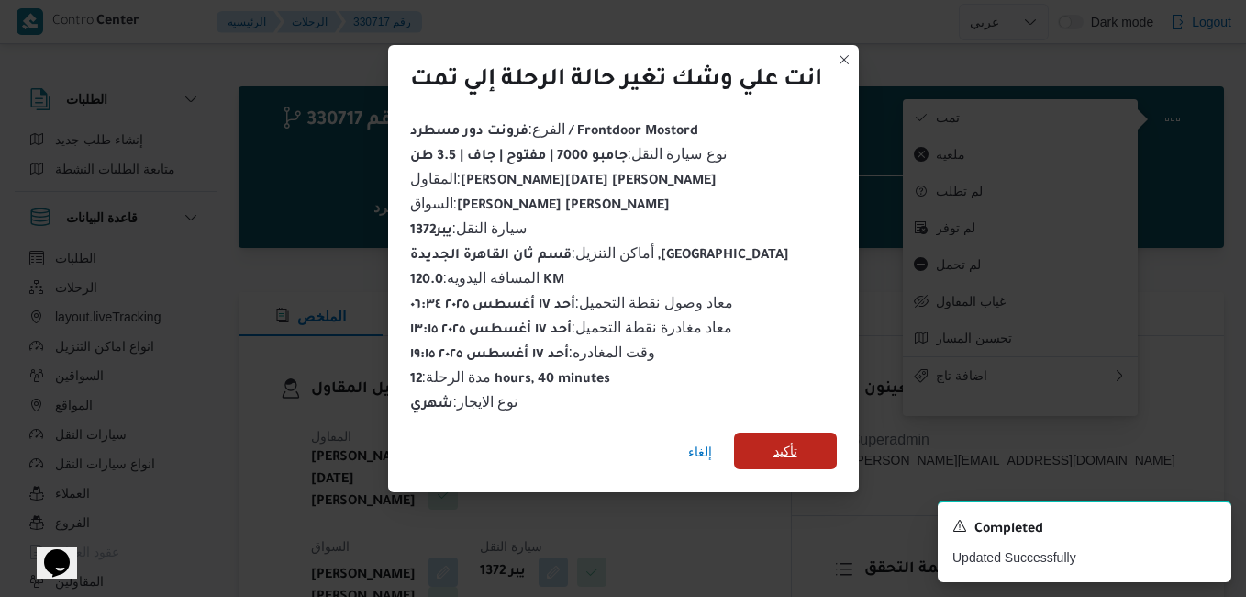
click at [813, 442] on span "تأكيد" at bounding box center [785, 450] width 103 height 37
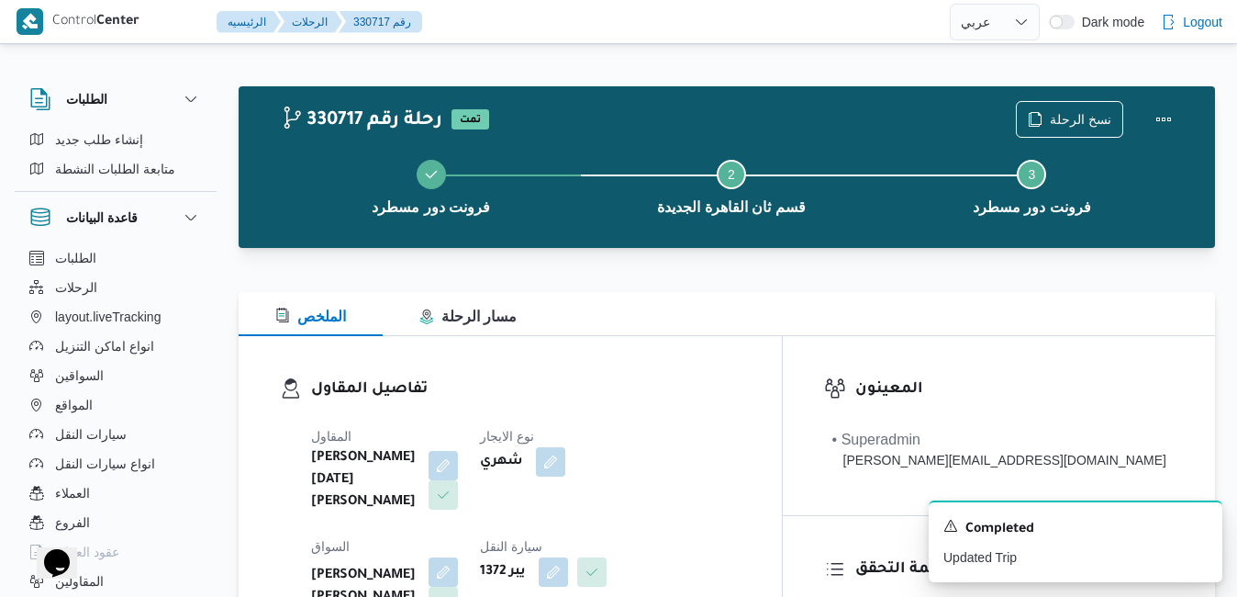
click at [741, 407] on dl "تفاصيل المقاول المقاول ابراهيم رمضان ابراهيم عثمان ابوباشا نوع الايجار شهري الس…" at bounding box center [526, 551] width 430 height 349
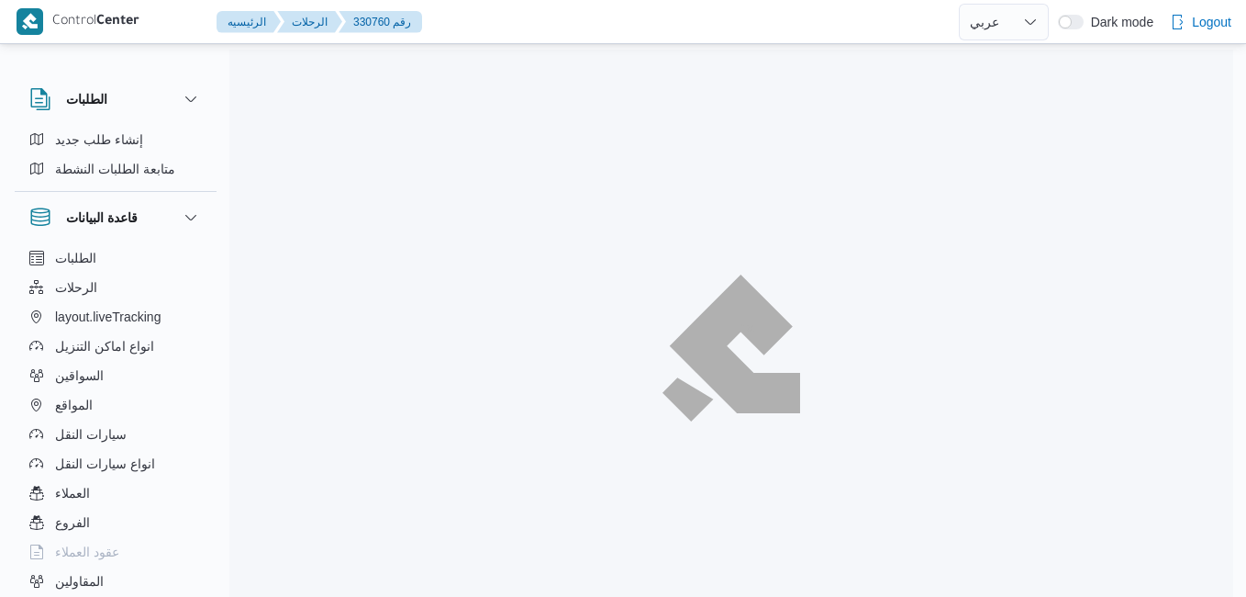
select select "ar"
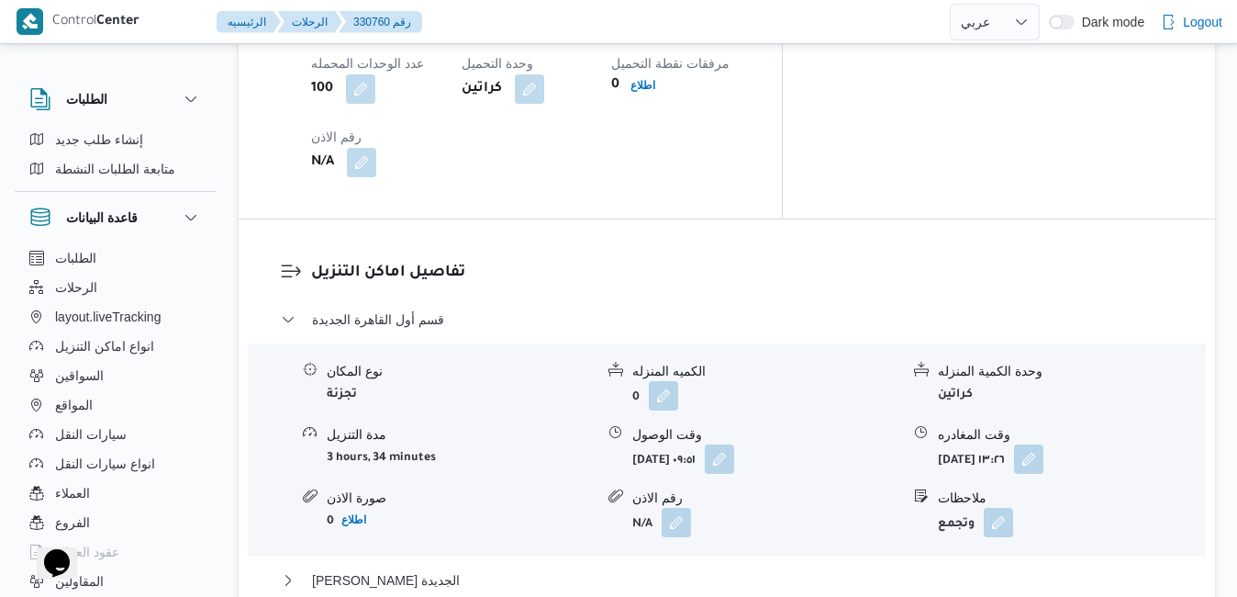
scroll to position [1633, 0]
click at [703, 570] on button "[PERSON_NAME] الجديدة" at bounding box center [727, 581] width 893 height 22
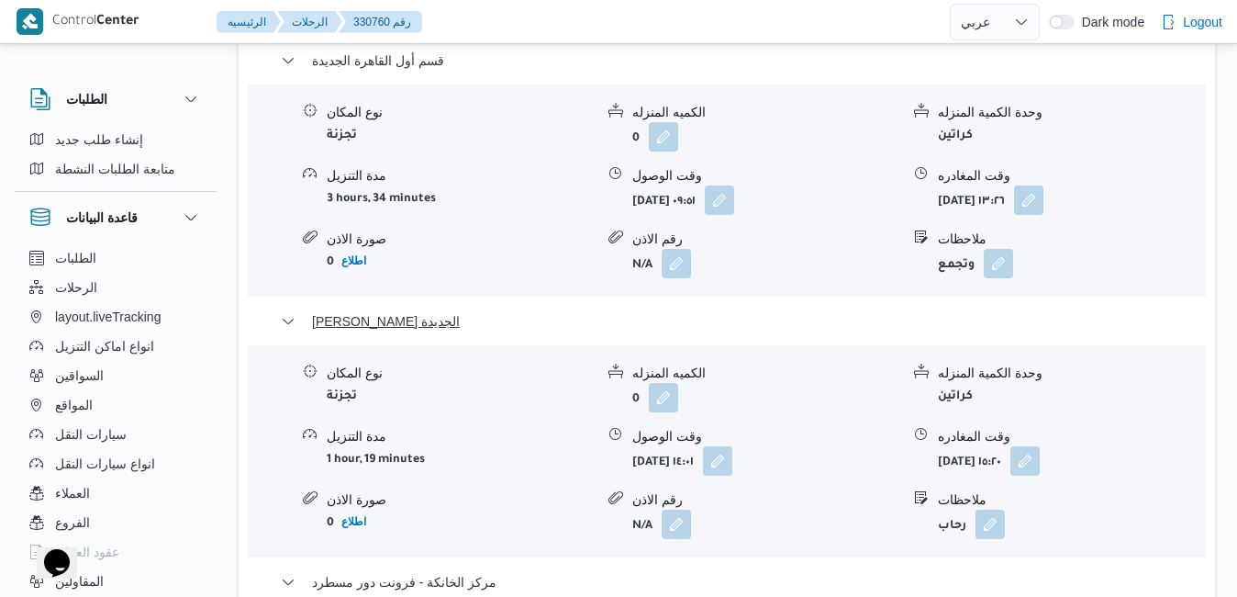
scroll to position [1927, 0]
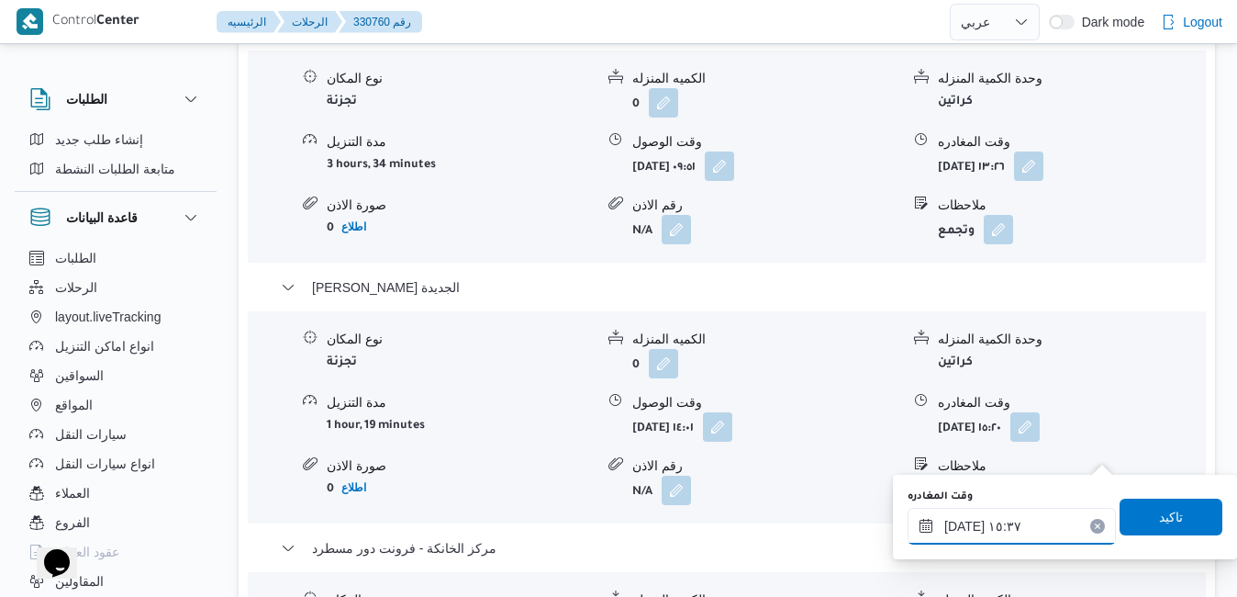
click at [993, 522] on input "١٧/٠٨/٢٠٢٥ ١٥:٣٧" at bounding box center [1012, 526] width 208 height 37
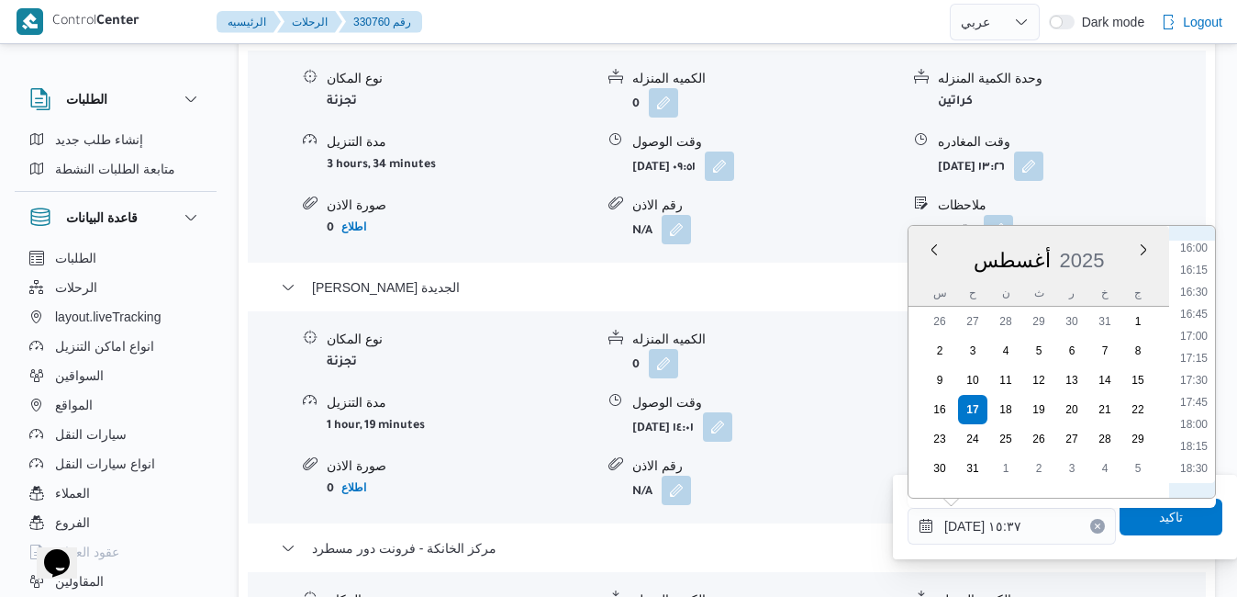
scroll to position [1451, 0]
click at [1204, 322] on li "17:15" at bounding box center [1194, 318] width 42 height 18
type input "[DATE] ١٧:١٥"
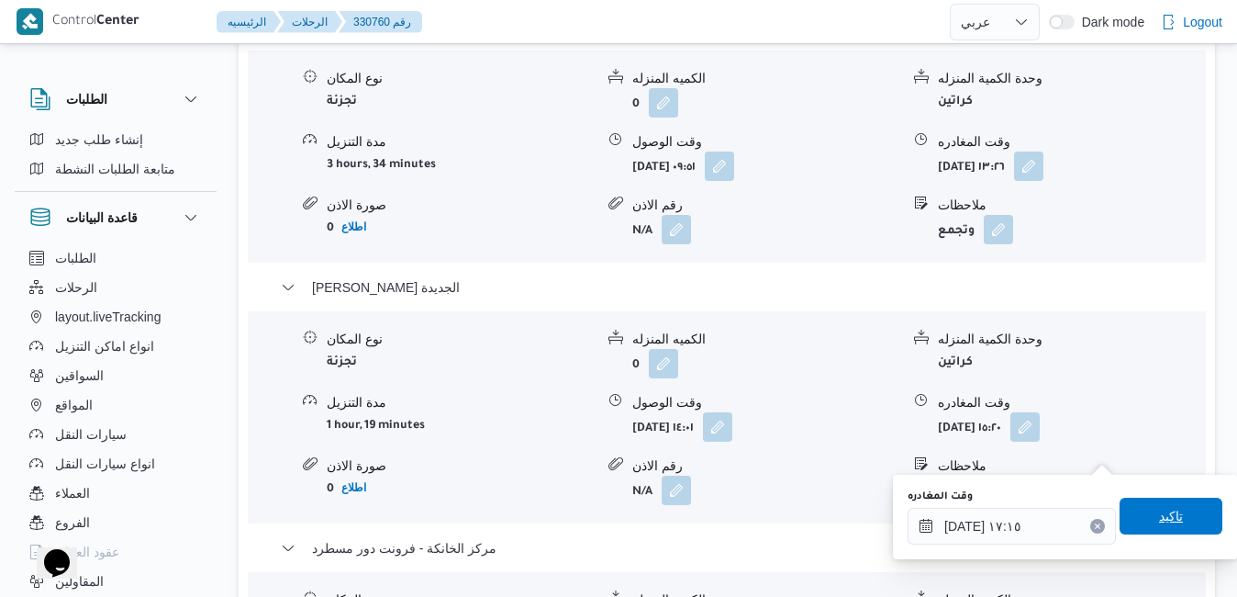
click at [1139, 526] on span "تاكيد" at bounding box center [1171, 515] width 103 height 37
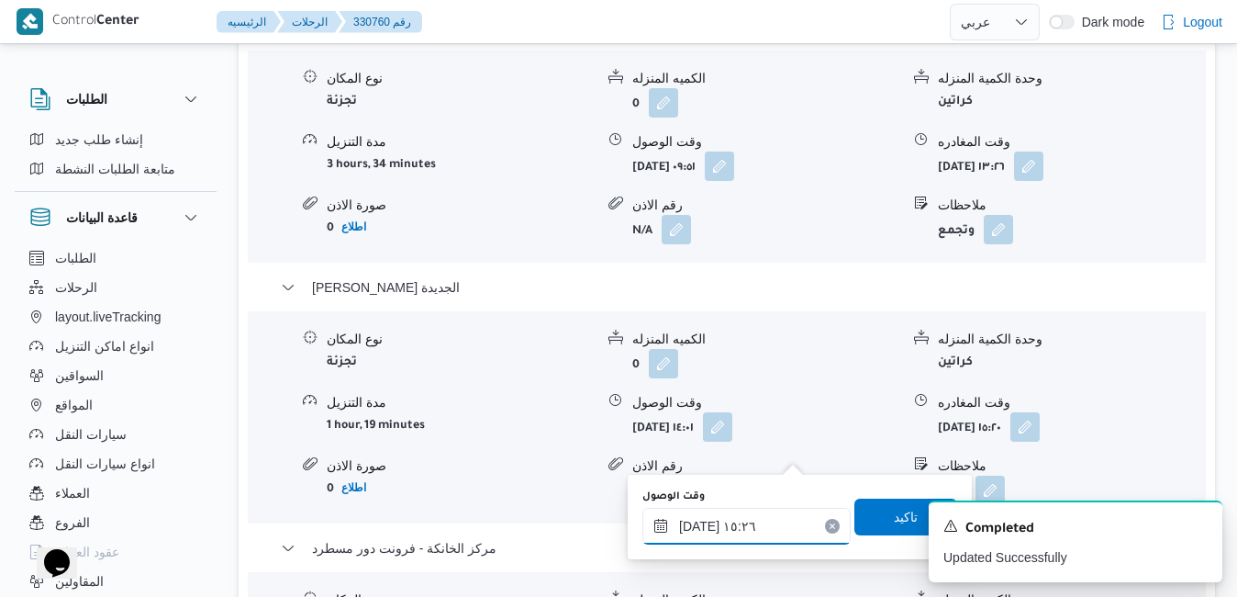
click at [755, 521] on input "١٧/٠٨/٢٠٢٥ ١٥:٢٦" at bounding box center [747, 526] width 208 height 37
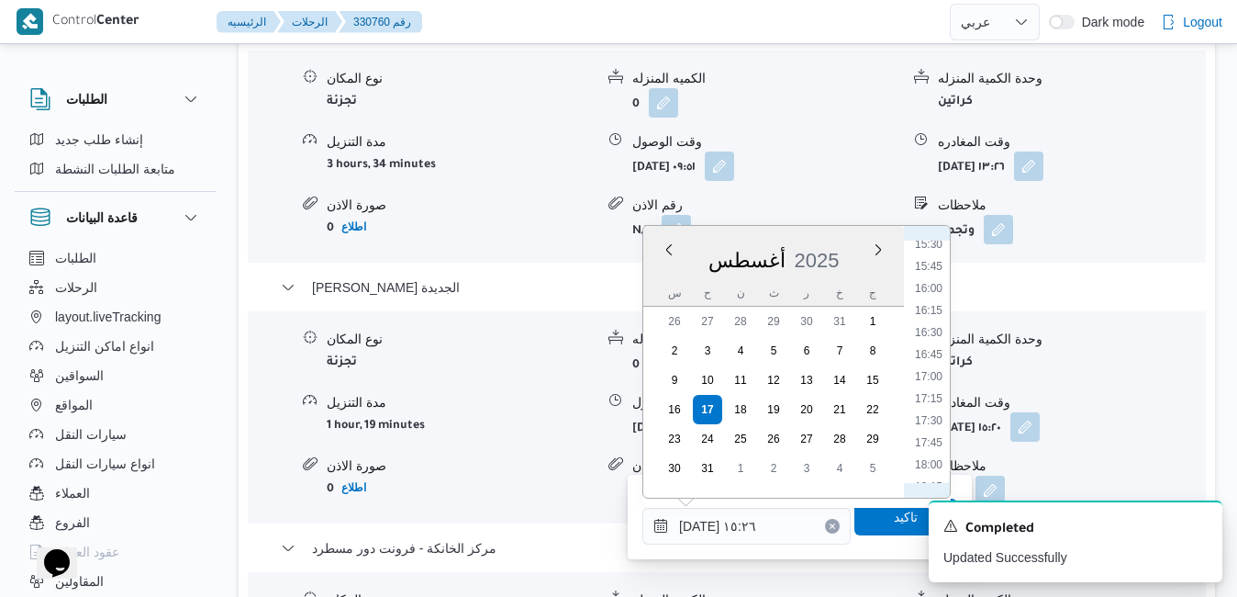
scroll to position [1429, 0]
click at [931, 319] on li "17:00" at bounding box center [929, 318] width 42 height 18
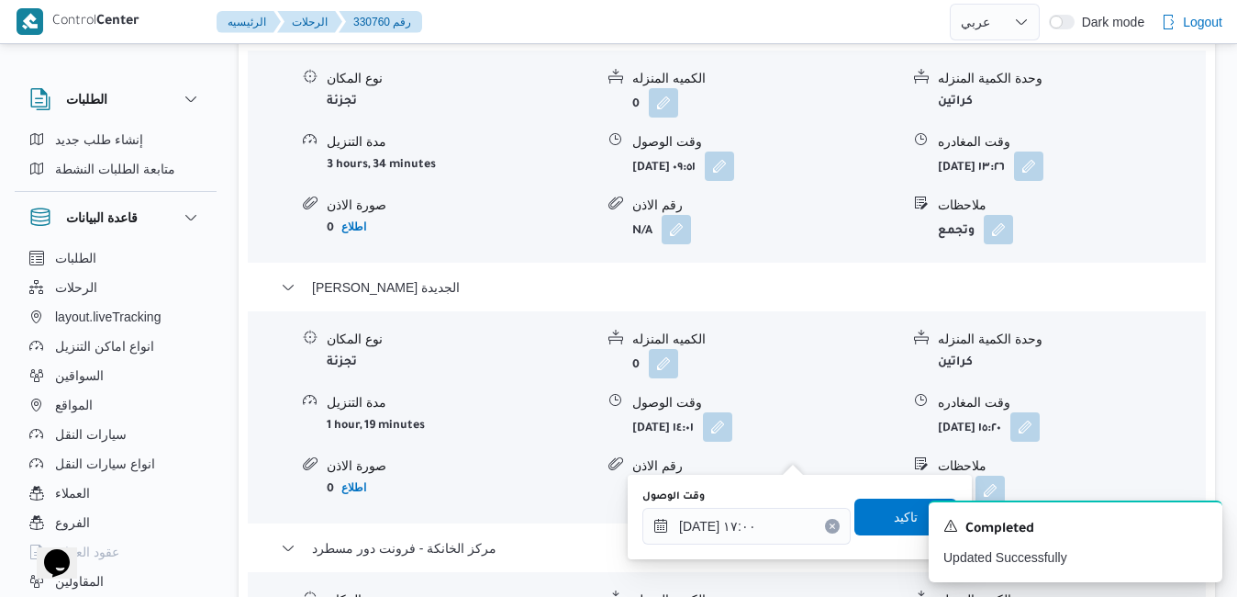
type input "١٧/٠٨/٢٠٢٥ ١٥:٢٦"
click at [872, 520] on div "A new notification appears Completed Updated Successfully" at bounding box center [1053, 541] width 367 height 111
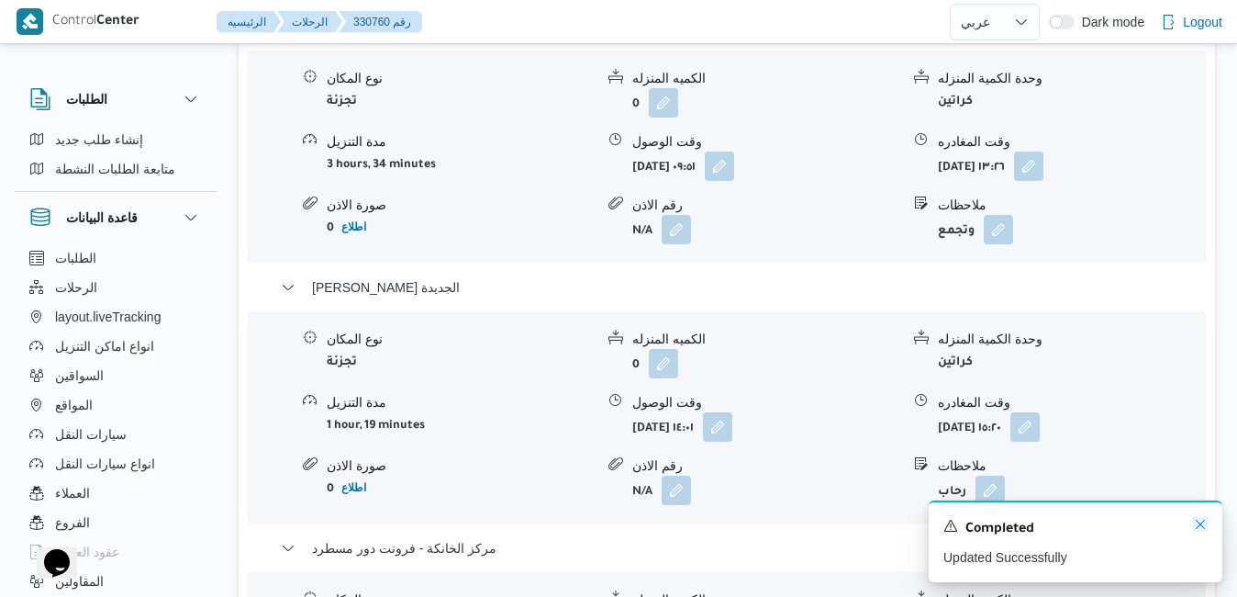
click at [1202, 524] on icon "Dismiss toast" at bounding box center [1200, 524] width 9 height 9
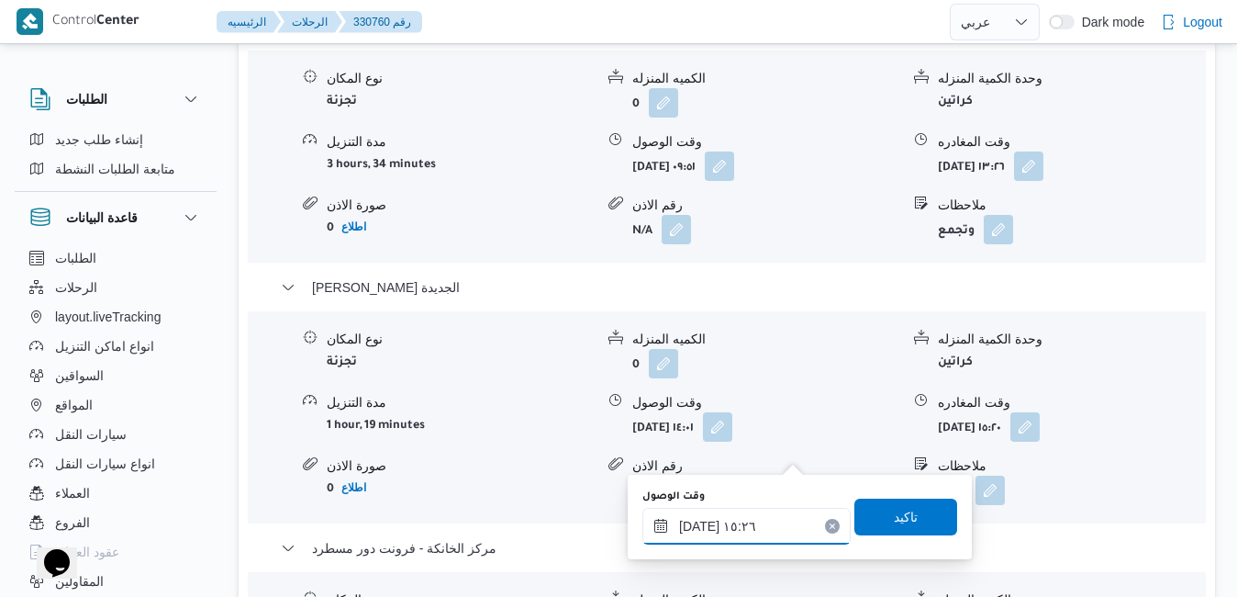
click at [765, 529] on input "١٧/٠٨/٢٠٢٥ ١٥:٢٦" at bounding box center [747, 526] width 208 height 37
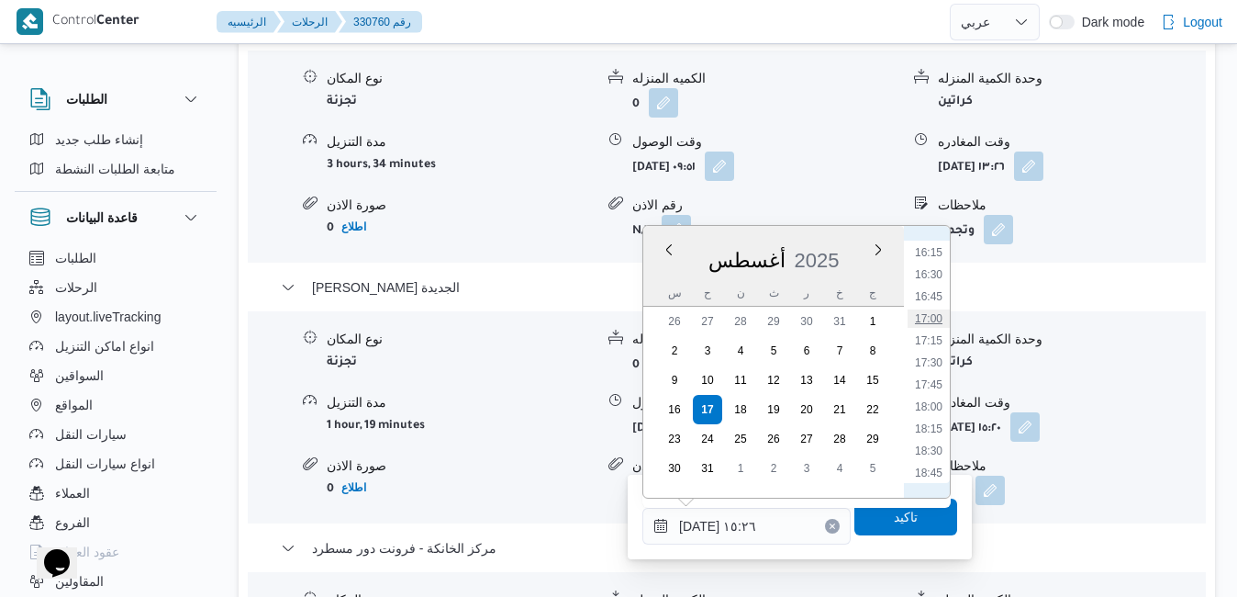
click at [932, 323] on li "17:00" at bounding box center [929, 318] width 42 height 18
type input "[DATE] ١٧:٠٠"
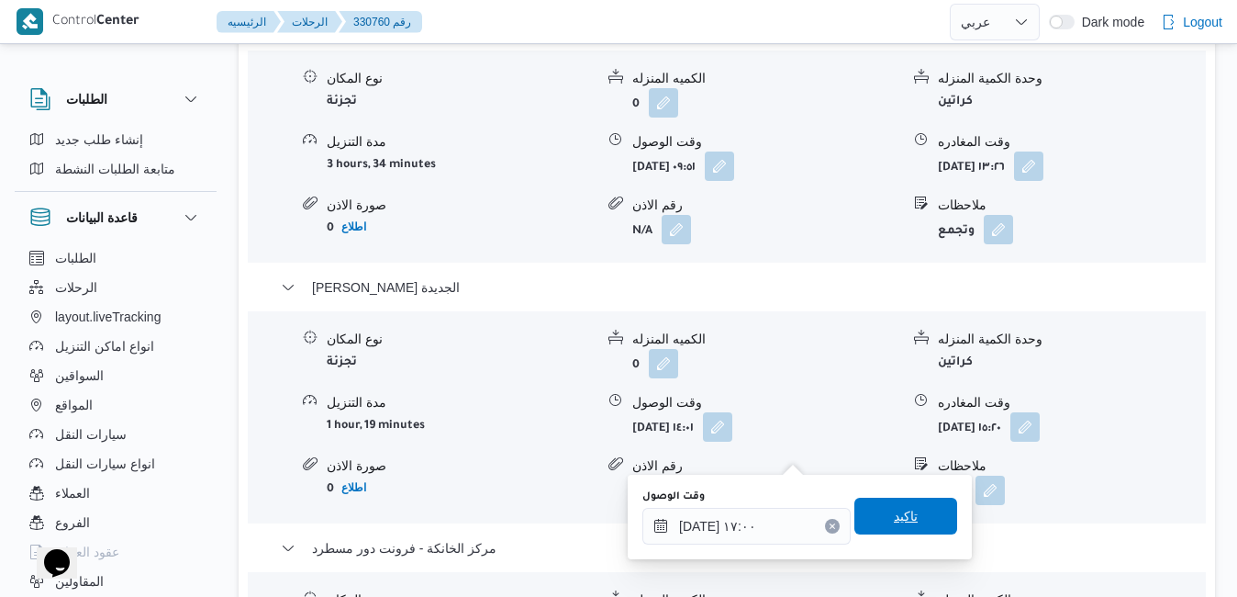
click at [900, 520] on span "تاكيد" at bounding box center [906, 516] width 24 height 22
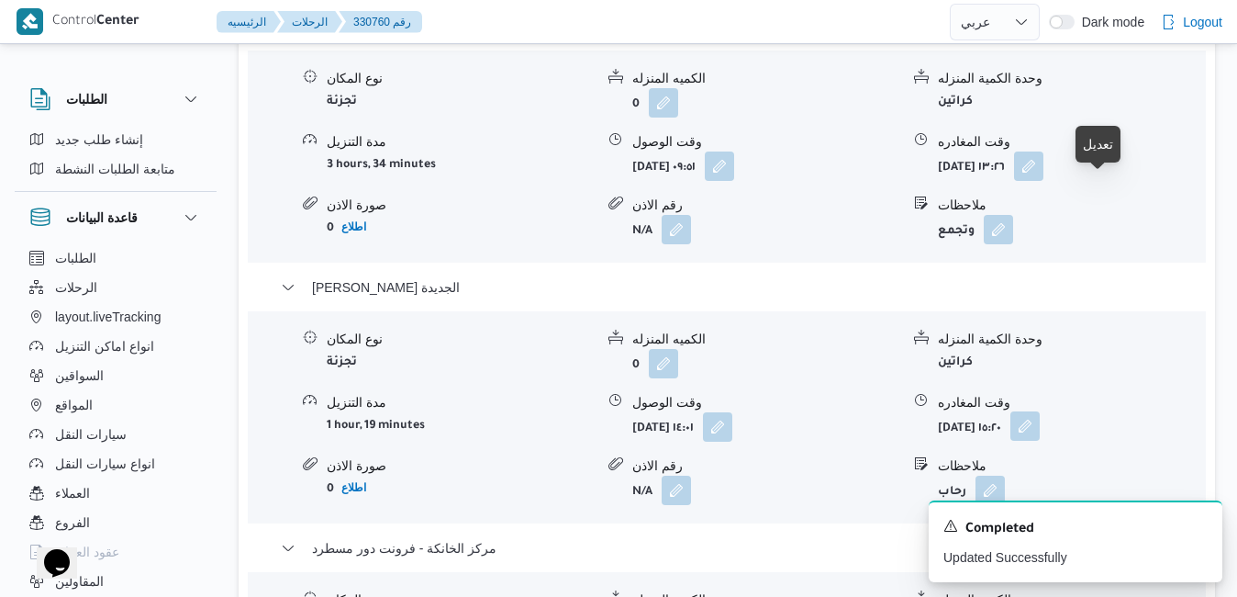
click at [1040, 411] on button "button" at bounding box center [1025, 425] width 29 height 29
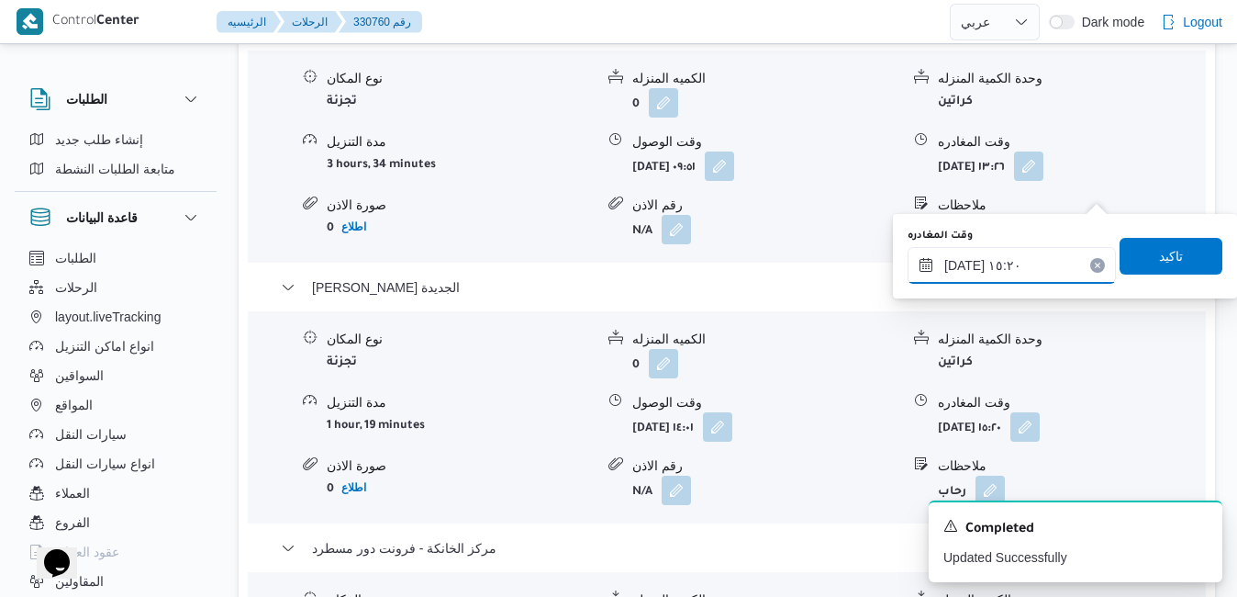
click at [1015, 265] on input "١٧/٠٨/٢٠٢٥ ١٥:٢٠" at bounding box center [1012, 265] width 208 height 37
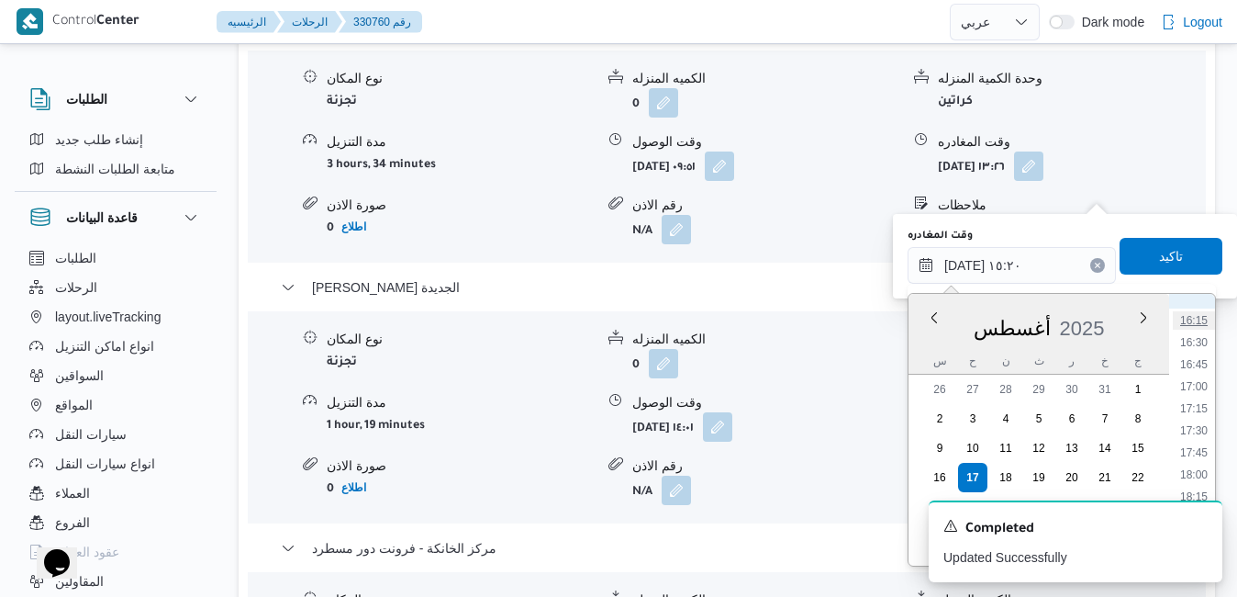
click at [1197, 318] on li "16:15" at bounding box center [1194, 320] width 42 height 18
type input "١٧/٠٨/٢٠٢٥ ١٦:١٥"
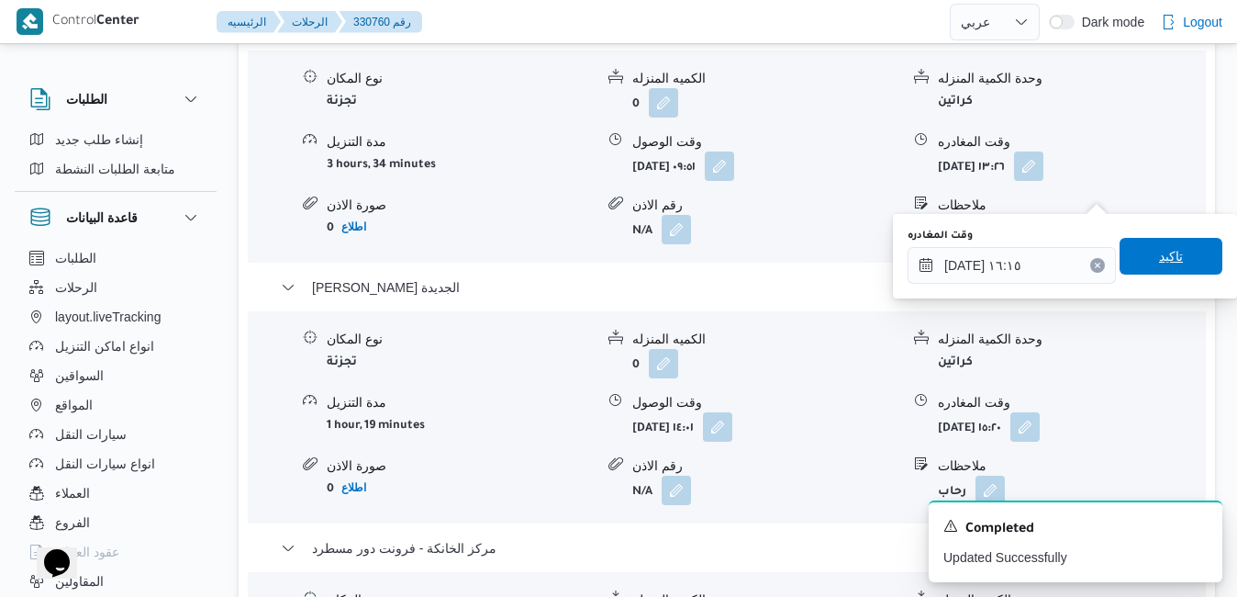
click at [1163, 256] on span "تاكيد" at bounding box center [1171, 256] width 24 height 22
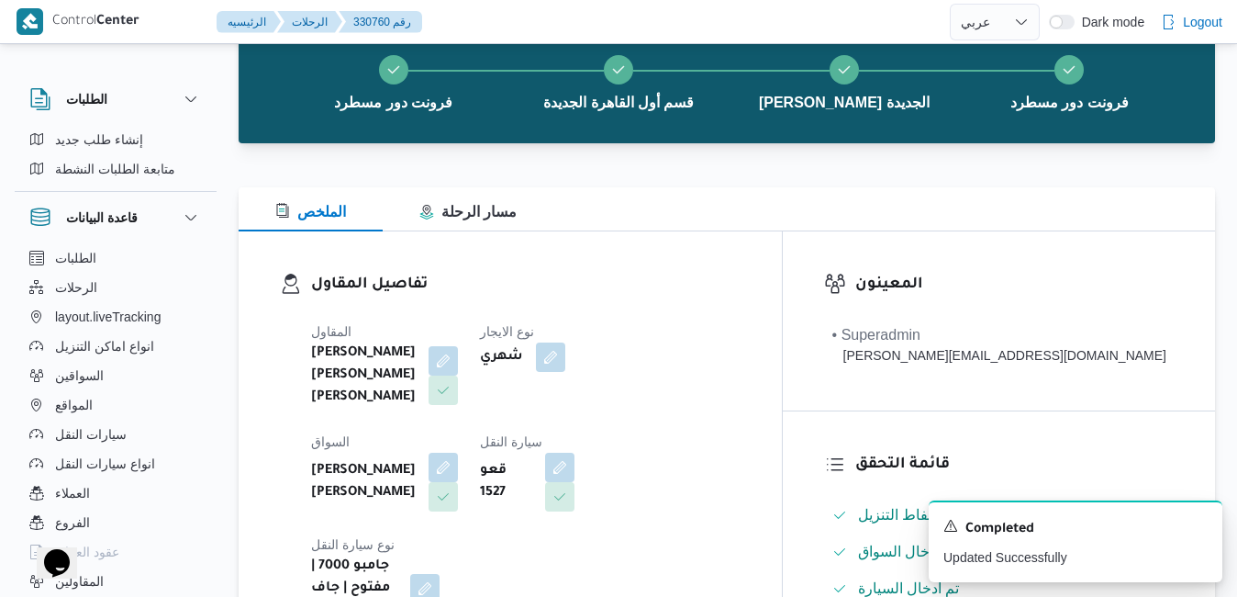
scroll to position [0, 0]
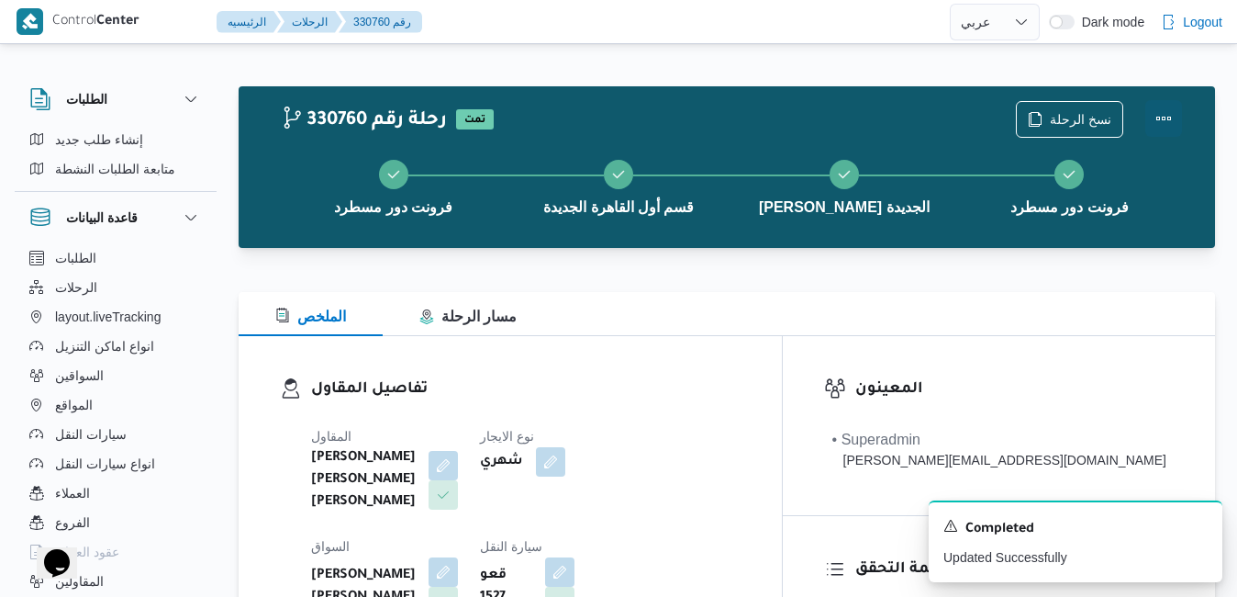
click at [1157, 112] on button "Actions" at bounding box center [1164, 118] width 37 height 37
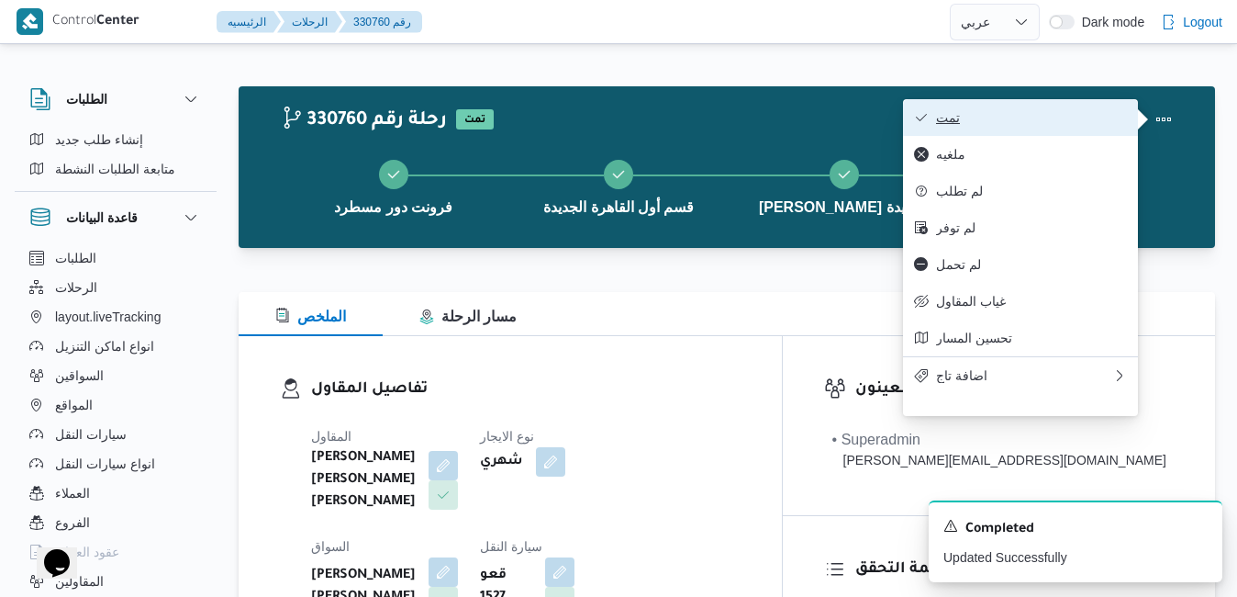
click at [1052, 125] on span "تمت" at bounding box center [1031, 117] width 191 height 15
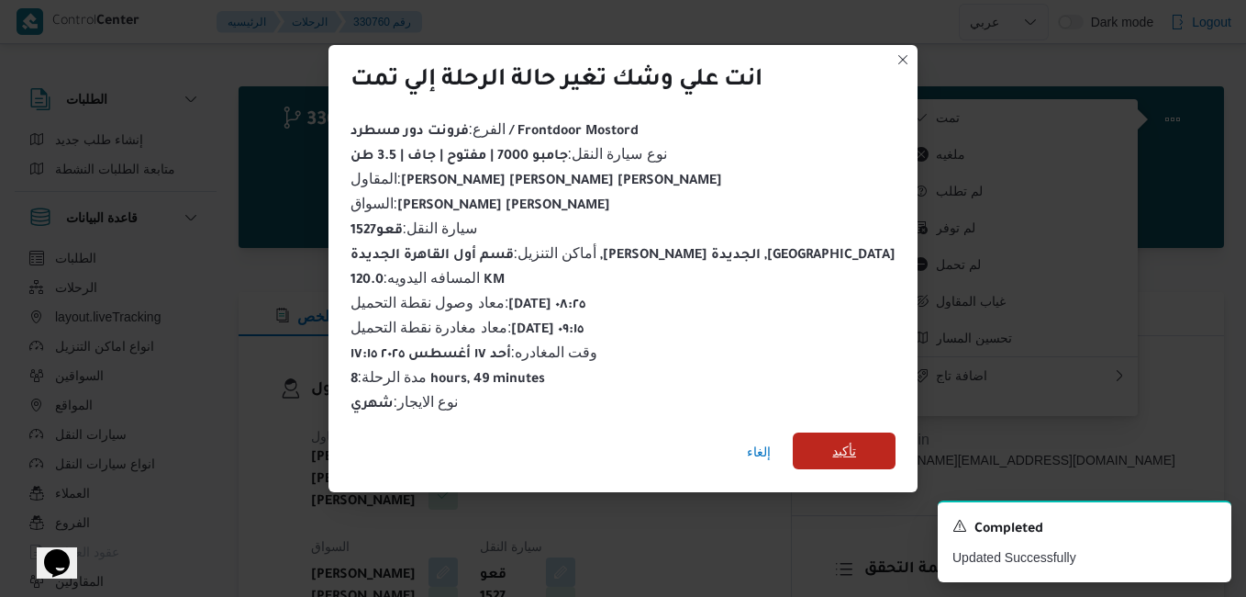
click at [823, 432] on span "تأكيد" at bounding box center [844, 450] width 103 height 37
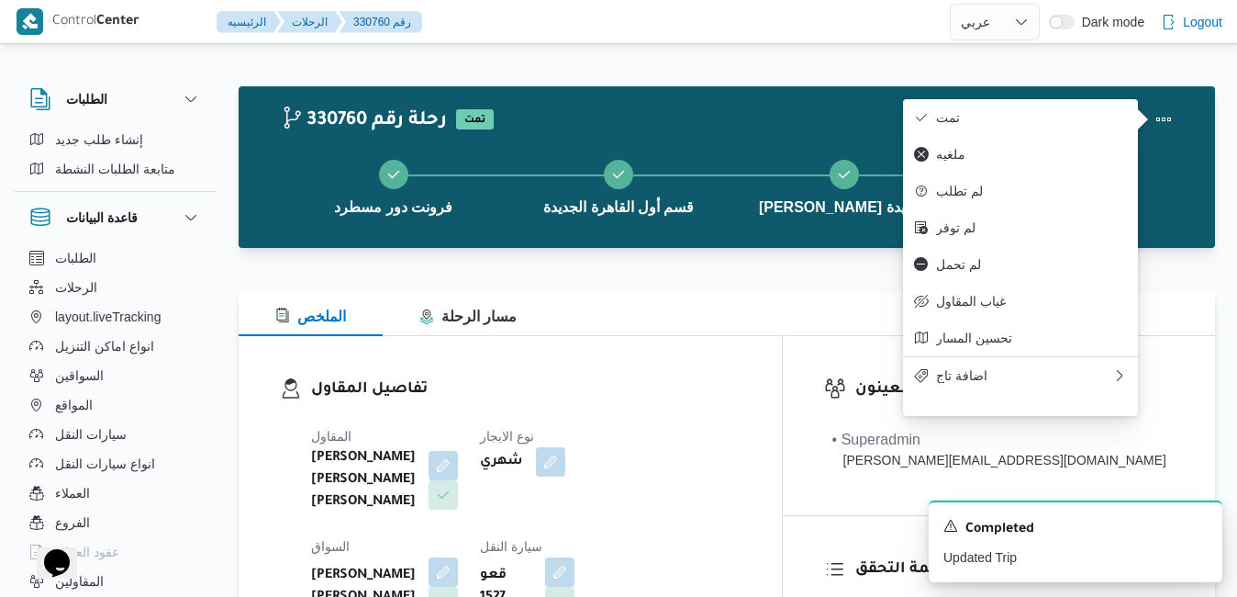
click at [723, 408] on dl "تفاصيل المقاول المقاول شريف بدر عبد الحميد عبد المجيد بدر نوع الايجار شهري السو…" at bounding box center [526, 551] width 430 height 349
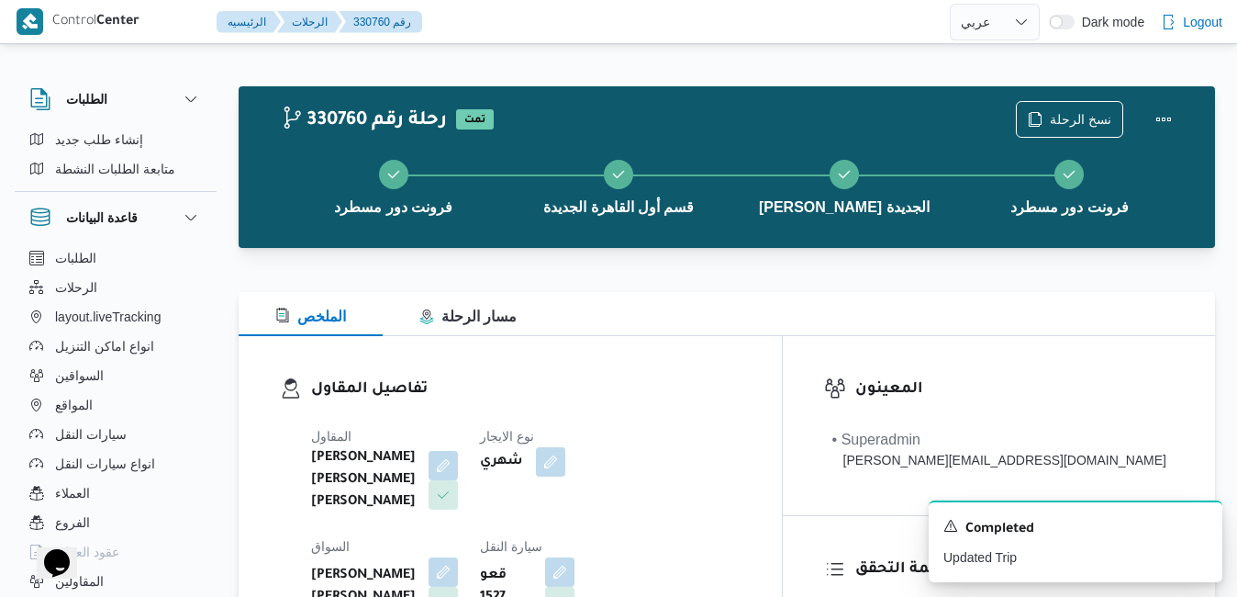
click at [741, 403] on dl "تفاصيل المقاول المقاول شريف بدر عبد الحميد عبد المجيد بدر نوع الايجار شهري السو…" at bounding box center [526, 551] width 430 height 349
click at [694, 386] on h3 "تفاصيل المقاول" at bounding box center [526, 389] width 430 height 25
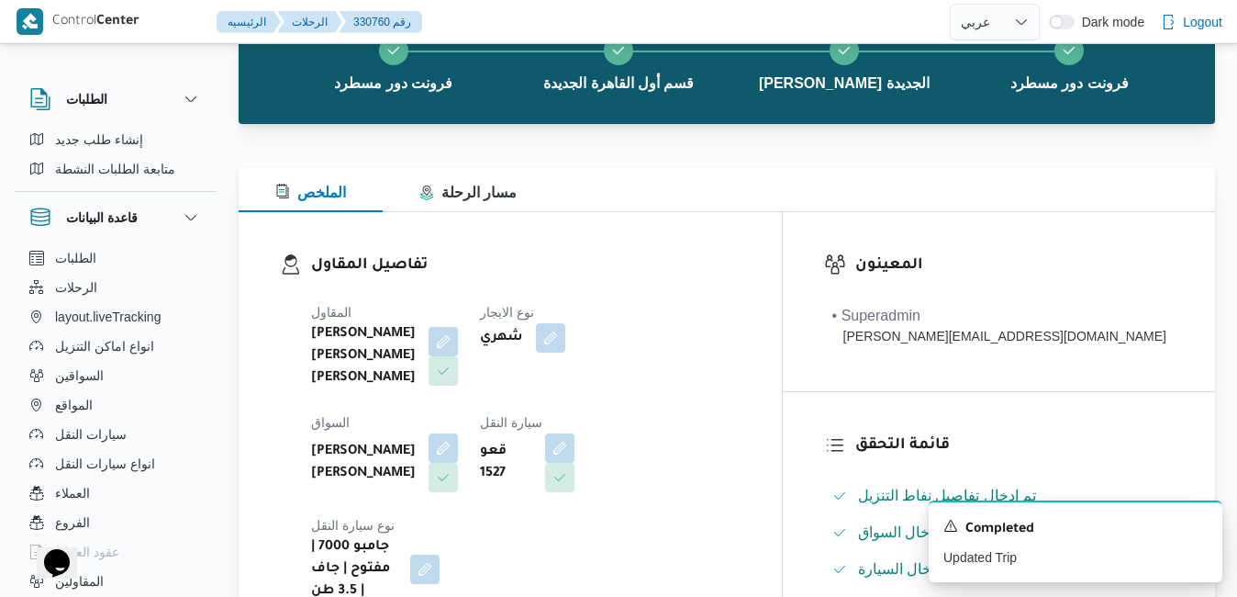
scroll to position [147, 0]
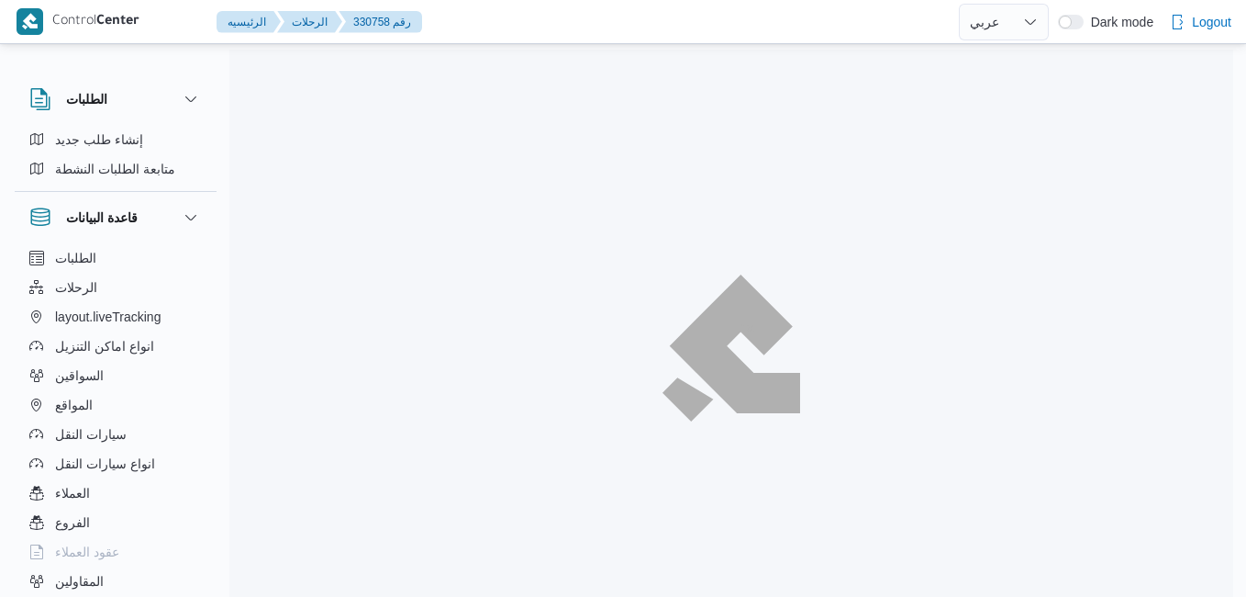
select select "ar"
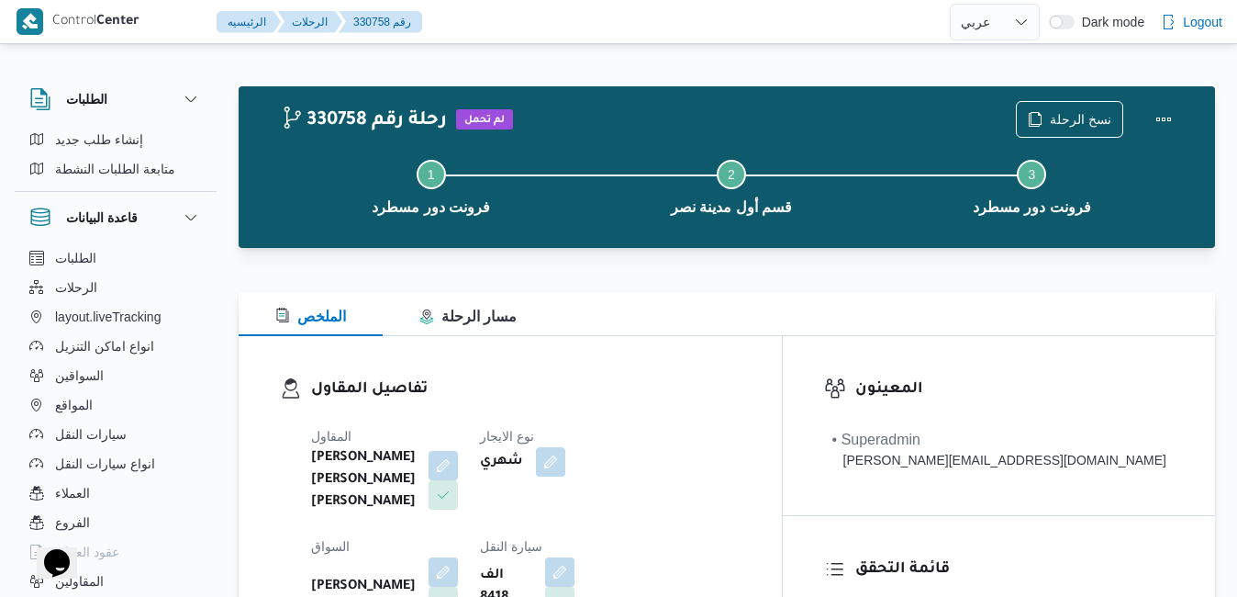
click at [777, 358] on div "تفاصيل المقاول [PERSON_NAME] [PERSON_NAME] [PERSON_NAME] نوع الايجار شهري السوا…" at bounding box center [510, 551] width 543 height 431
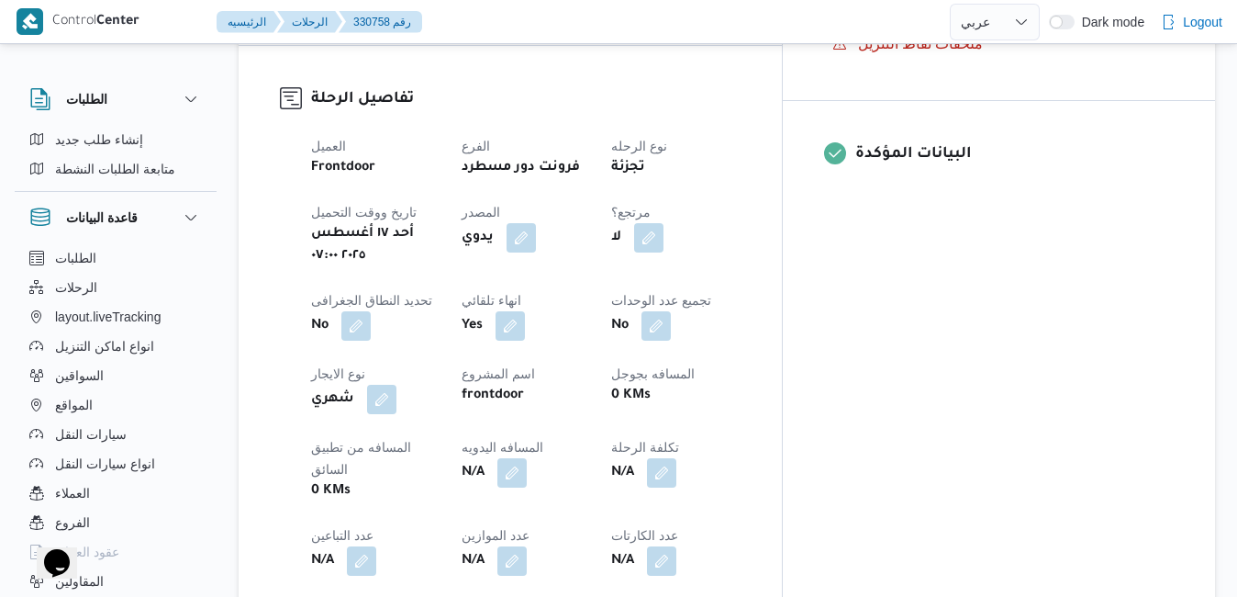
scroll to position [734, 0]
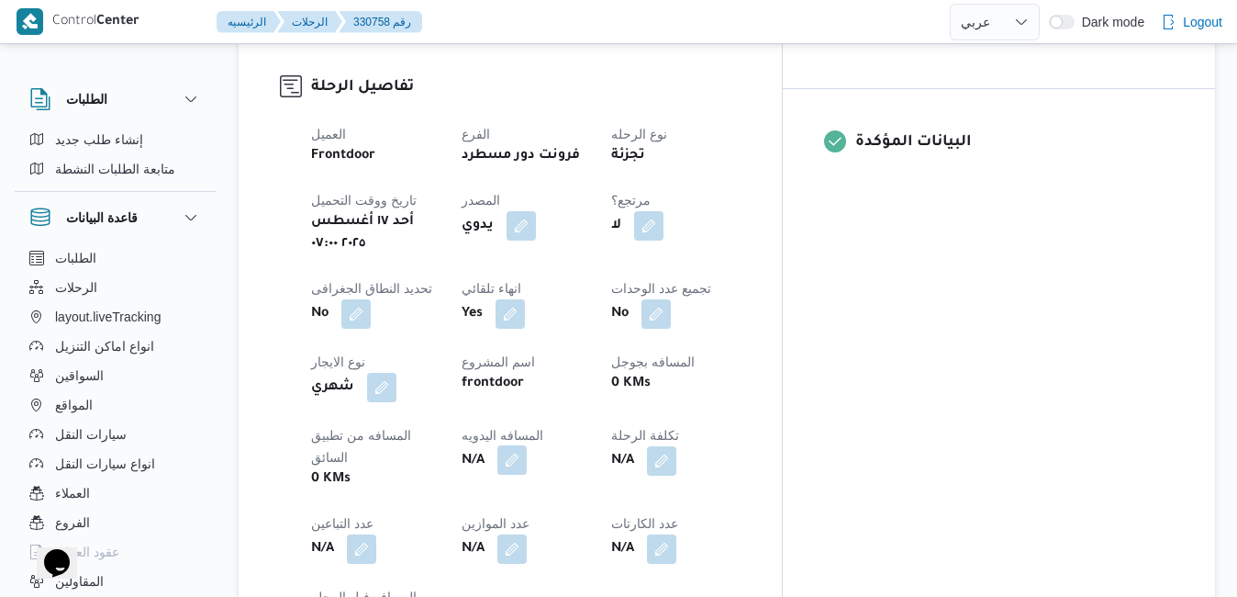
click at [527, 445] on button "button" at bounding box center [511, 459] width 29 height 29
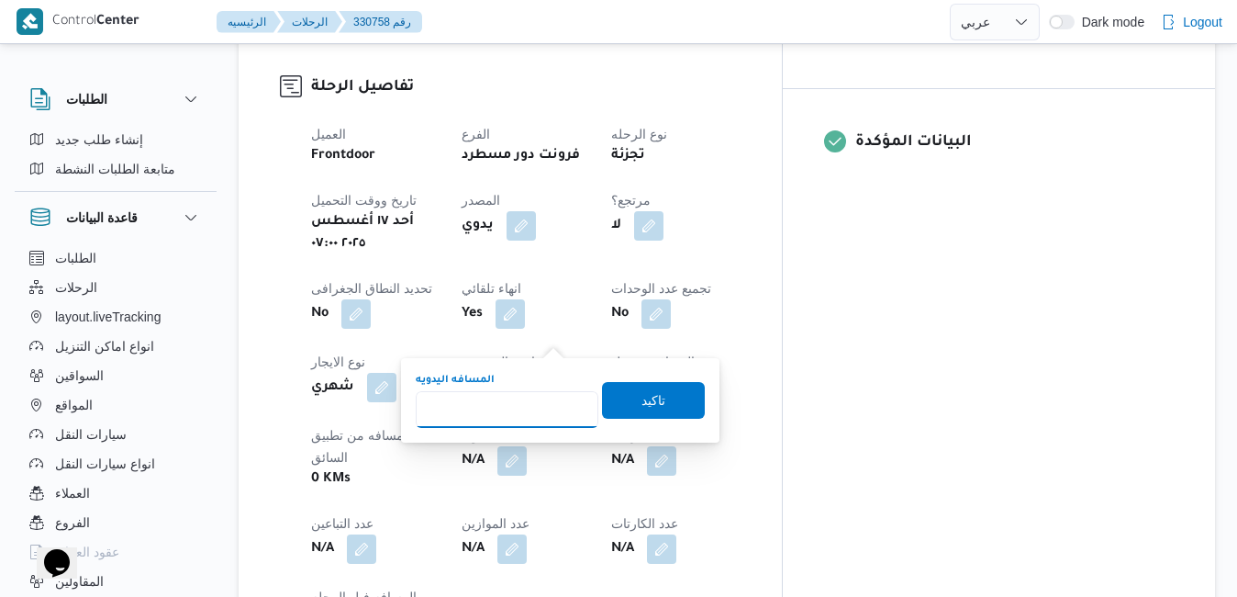
click at [540, 400] on input "المسافه اليدويه" at bounding box center [507, 409] width 183 height 37
type input "90"
click at [602, 405] on span "تاكيد" at bounding box center [653, 399] width 103 height 37
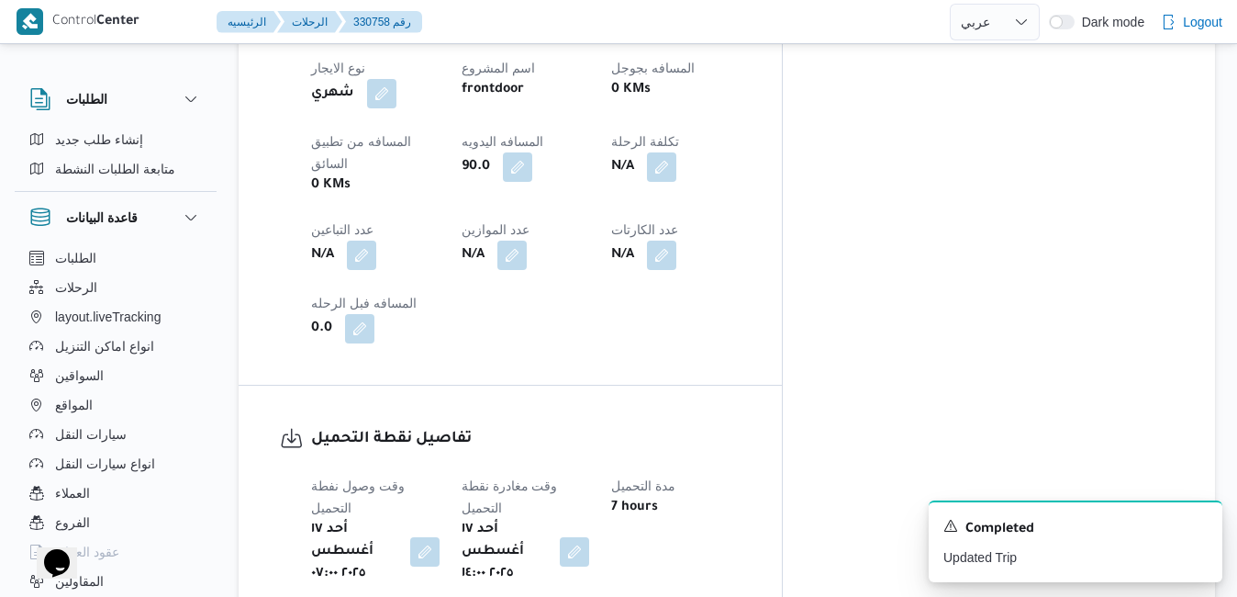
scroll to position [1065, 0]
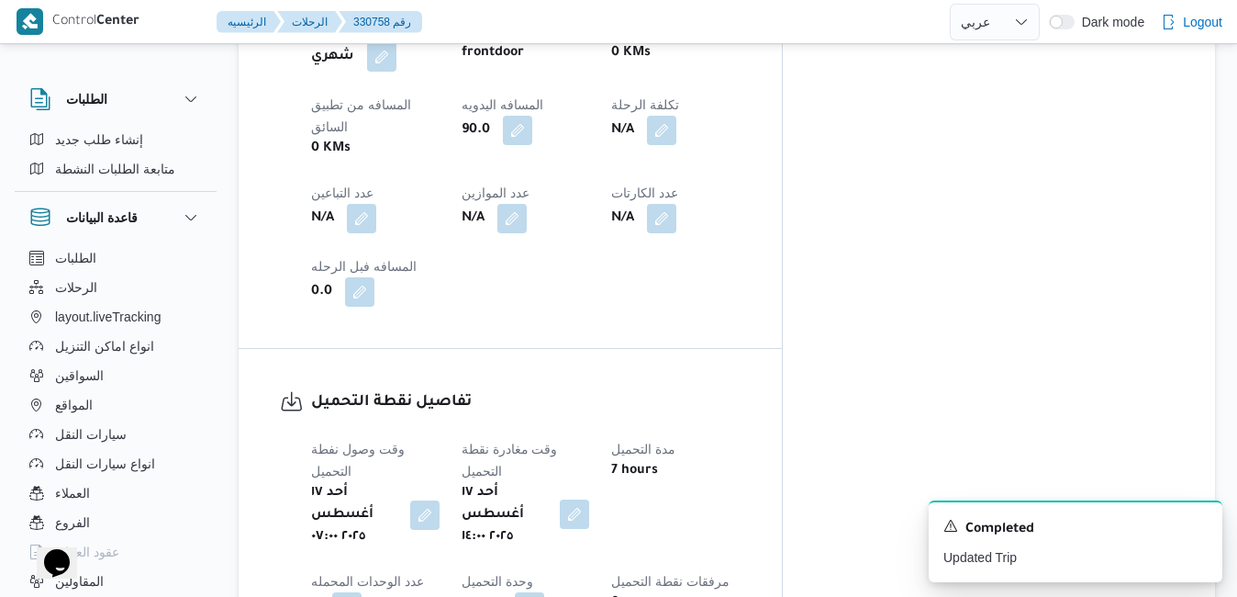
click at [589, 499] on button "button" at bounding box center [574, 513] width 29 height 29
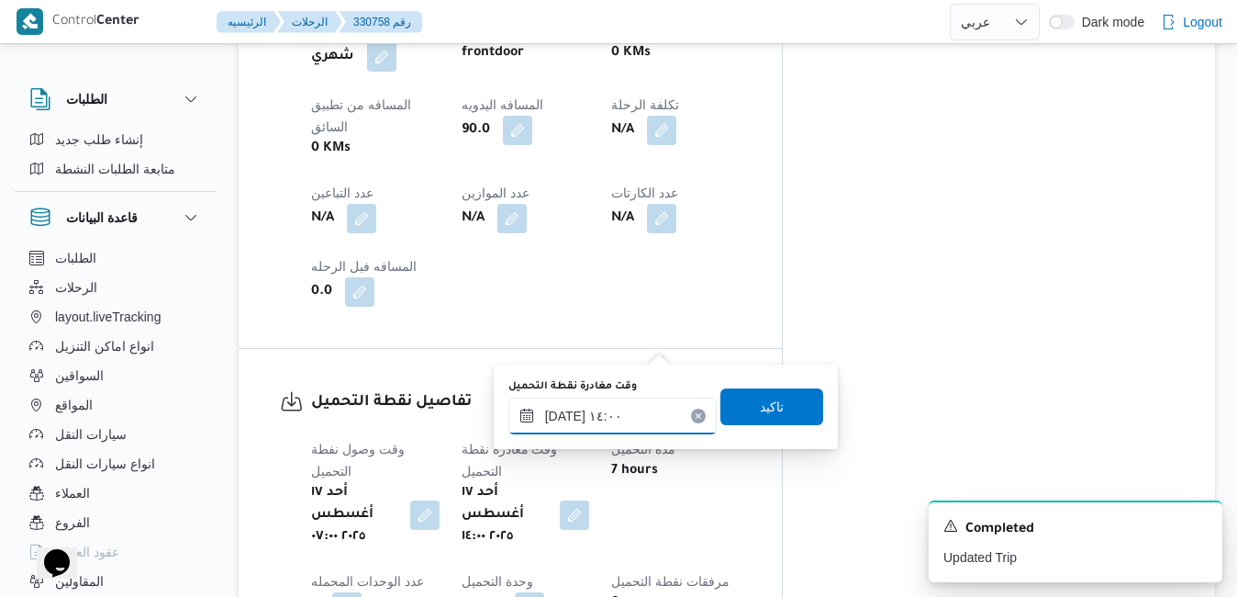
click at [611, 422] on input "[DATE] ١٤:٠٠" at bounding box center [613, 415] width 208 height 37
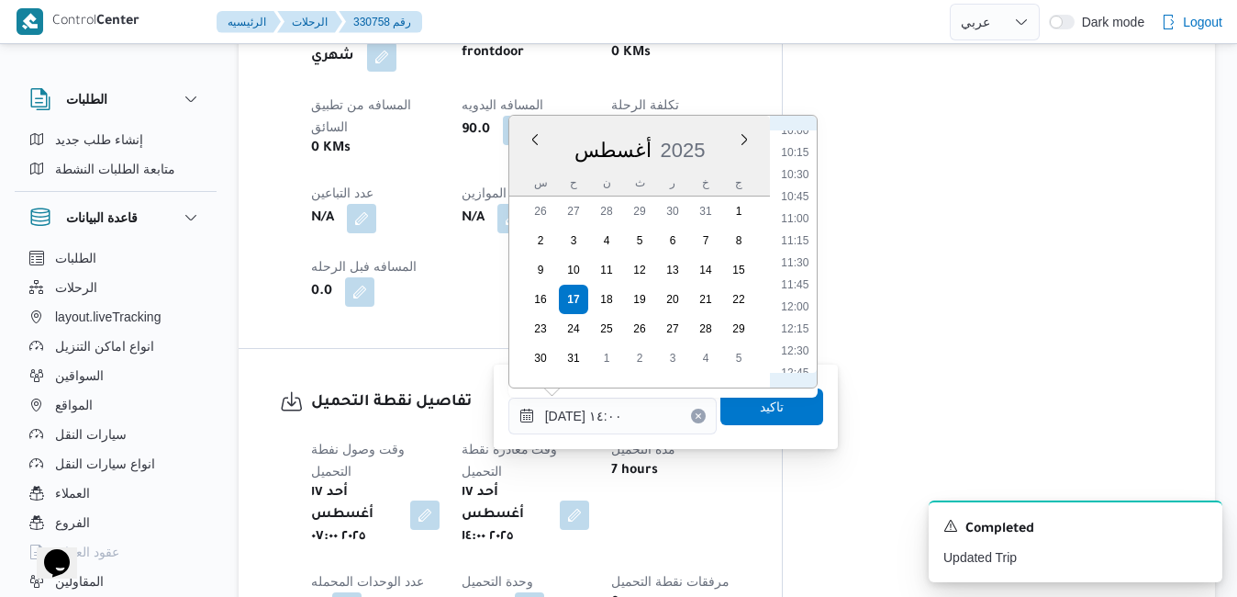
scroll to position [683, 0]
click at [799, 140] on li "07:45" at bounding box center [795, 139] width 42 height 18
type input "[DATE] ٠٧:٤٥"
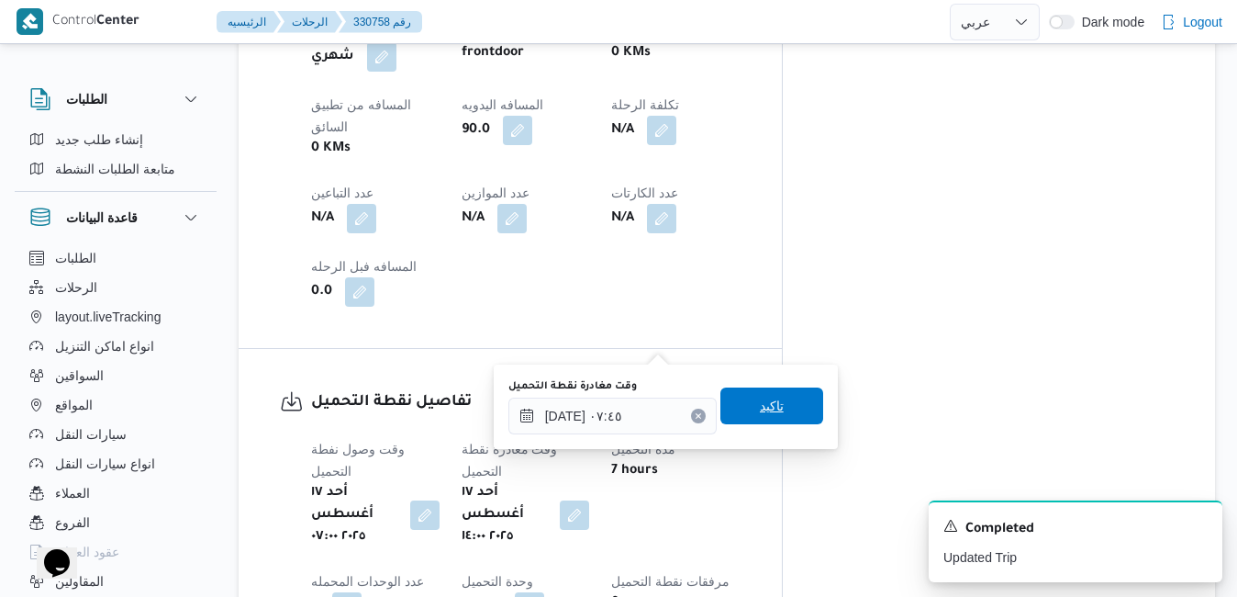
click at [760, 408] on span "تاكيد" at bounding box center [772, 406] width 24 height 22
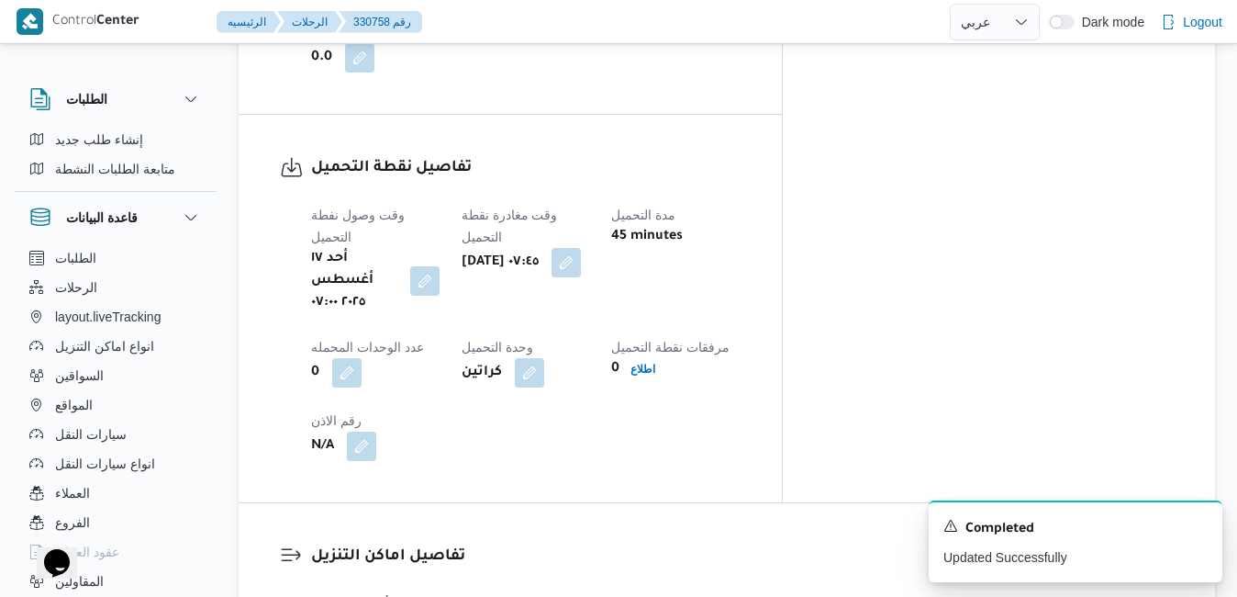
scroll to position [1469, 0]
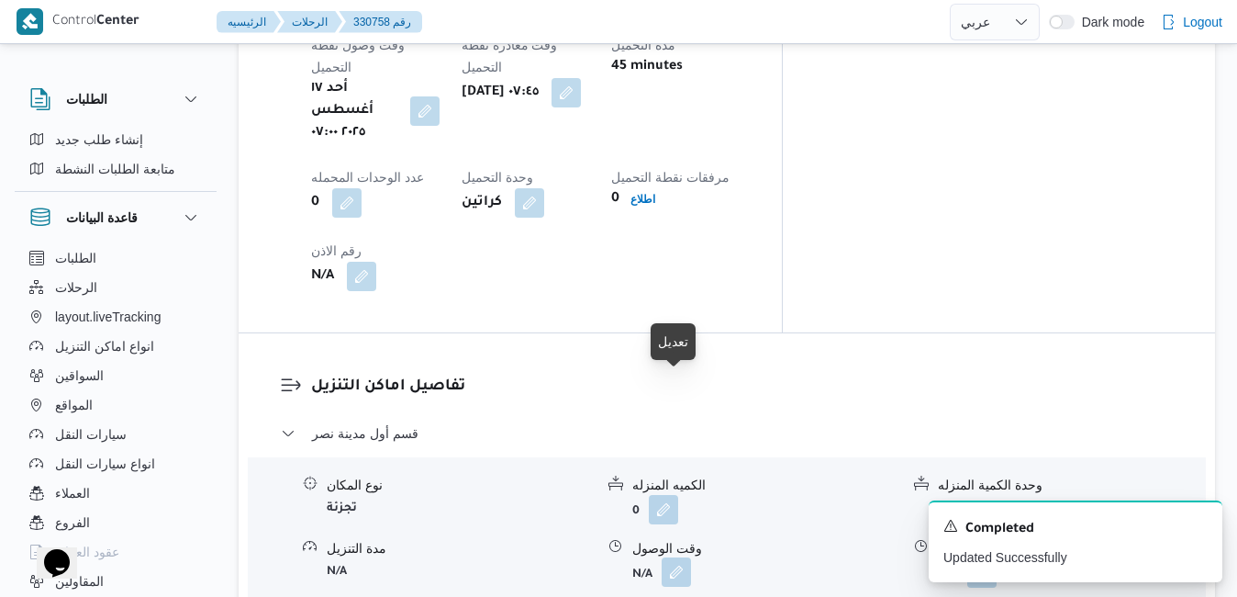
click at [681, 557] on button "button" at bounding box center [676, 571] width 29 height 29
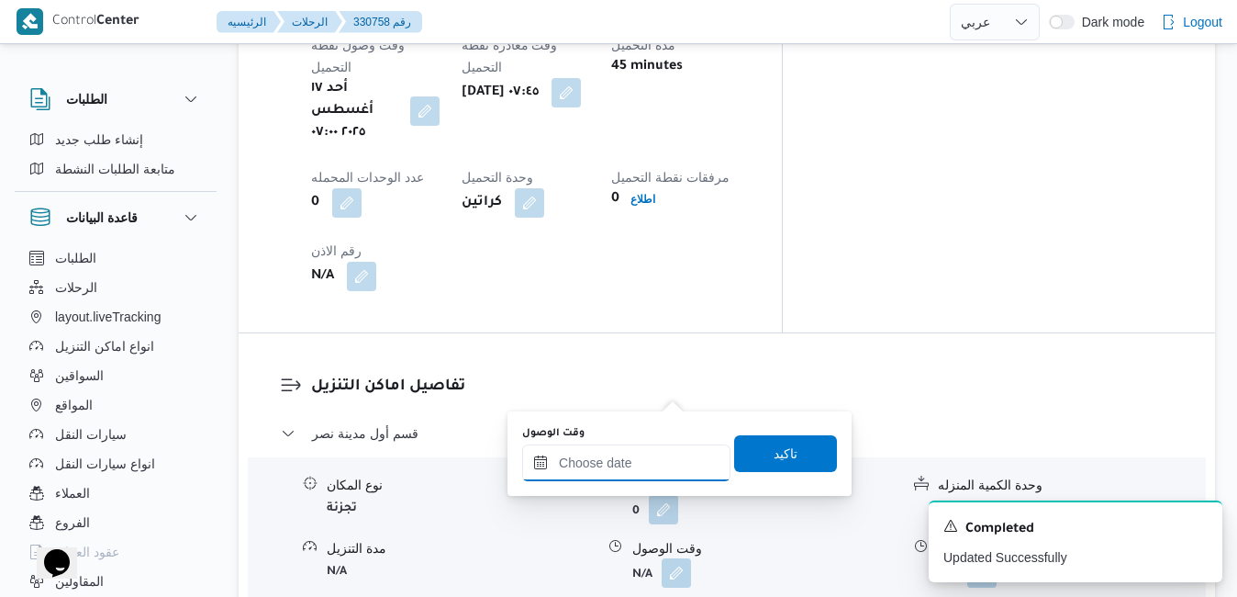
click at [587, 465] on input "وقت الوصول" at bounding box center [626, 462] width 208 height 37
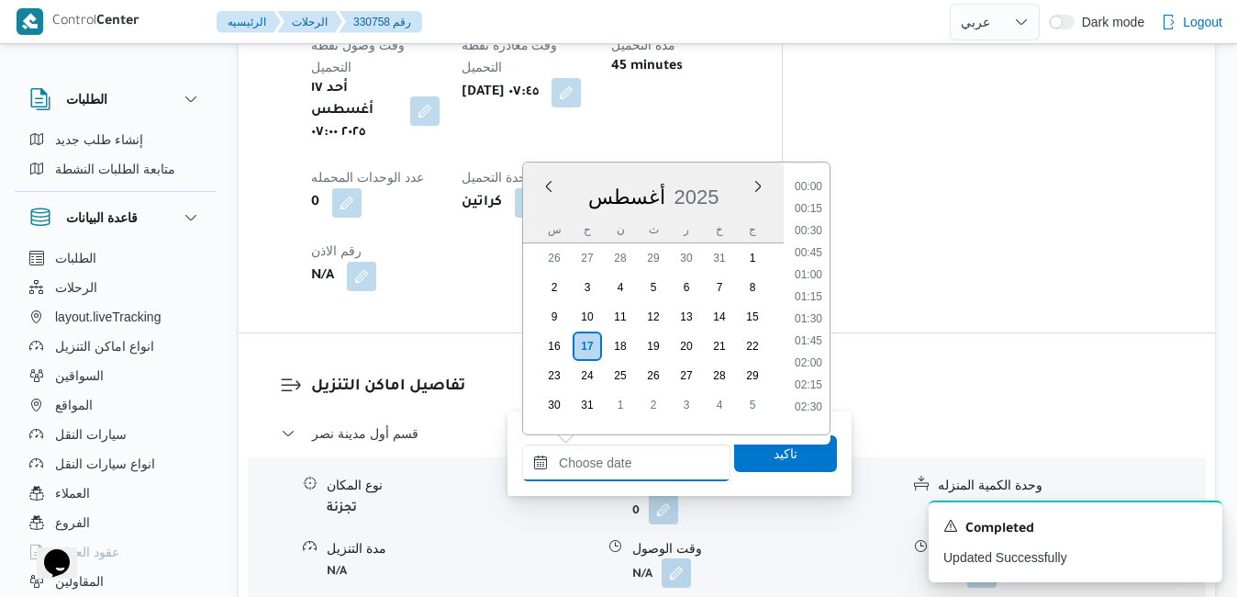
scroll to position [1812, 0]
click at [699, 176] on div "أغسطس 2025" at bounding box center [653, 193] width 261 height 47
click at [812, 389] on li "08:30" at bounding box center [809, 395] width 42 height 18
type input "[DATE] ٠٨:٣٠"
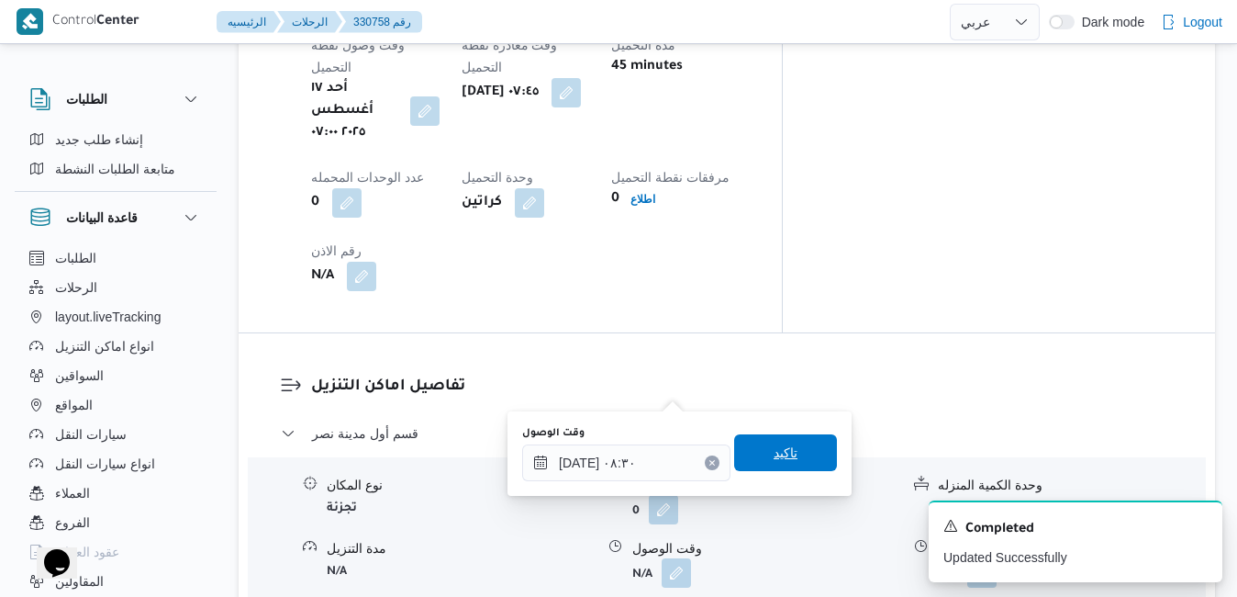
click at [780, 442] on span "تاكيد" at bounding box center [785, 452] width 103 height 37
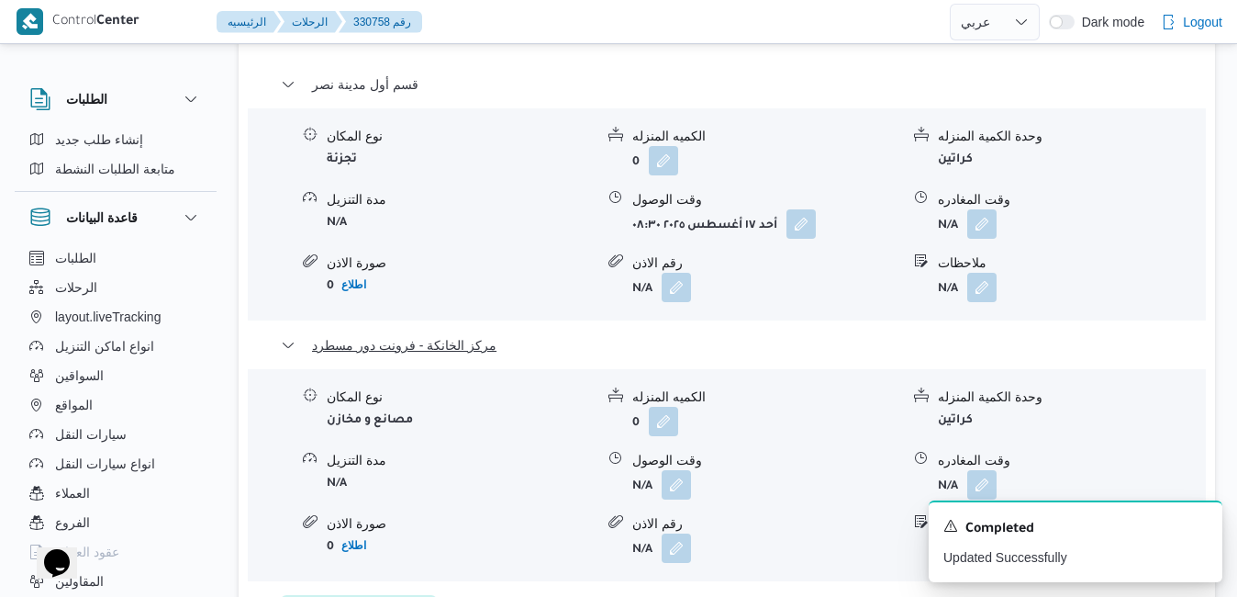
scroll to position [1836, 0]
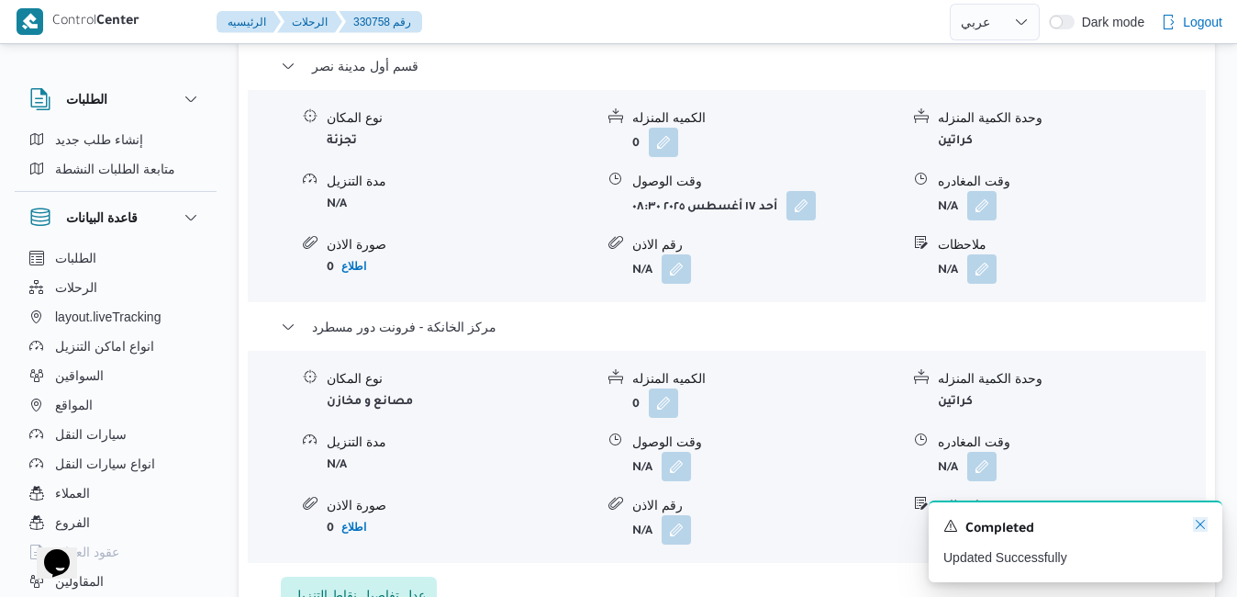
click at [1203, 523] on icon "Dismiss toast" at bounding box center [1200, 524] width 9 height 9
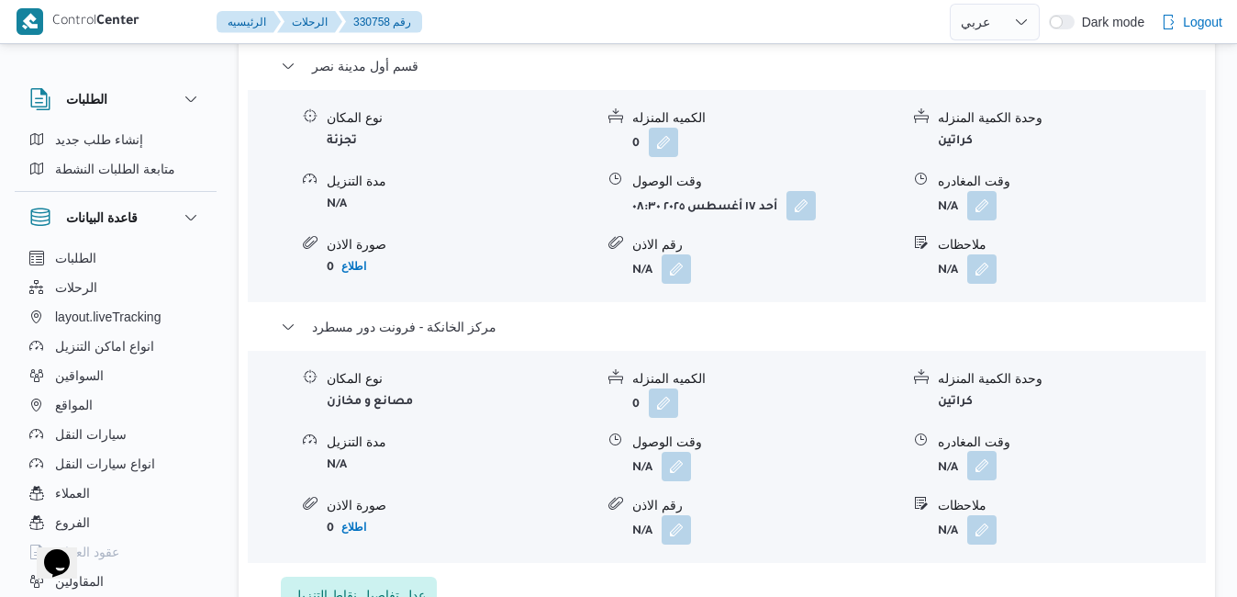
click at [974, 452] on span at bounding box center [977, 466] width 39 height 29
click at [984, 451] on button "button" at bounding box center [981, 465] width 29 height 29
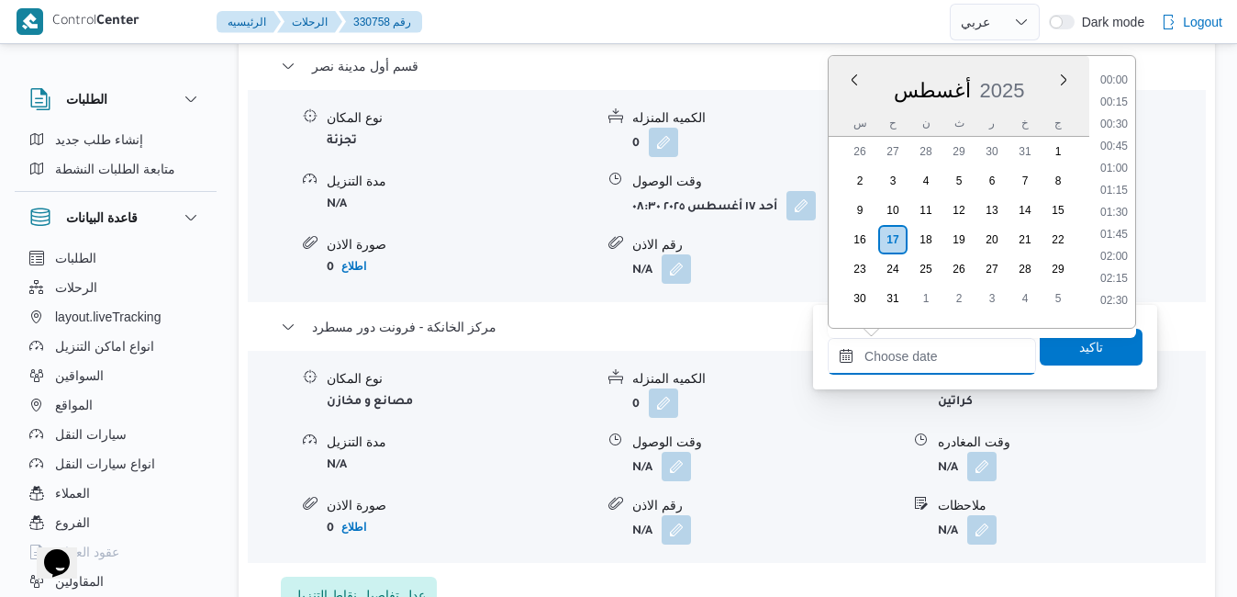
click at [910, 374] on input "وقت المغادره" at bounding box center [932, 356] width 208 height 37
click at [1024, 75] on div "أغسطس 2025" at bounding box center [959, 86] width 261 height 47
click at [1119, 211] on li "17:15" at bounding box center [1114, 212] width 42 height 18
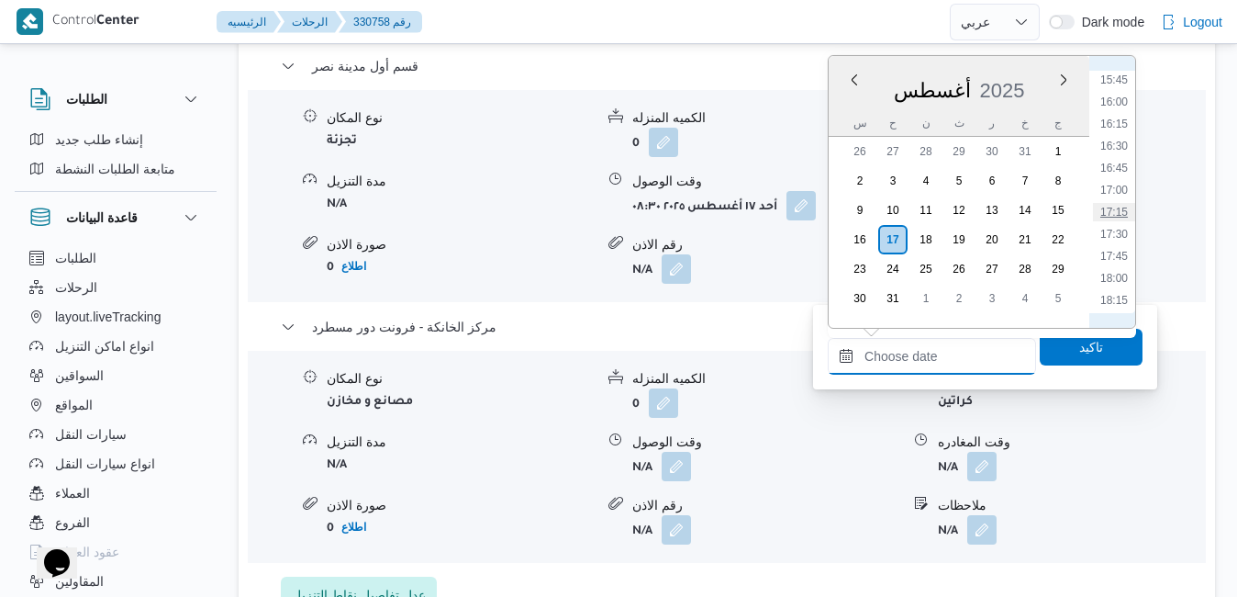
type input "[DATE] ١٧:١٥"
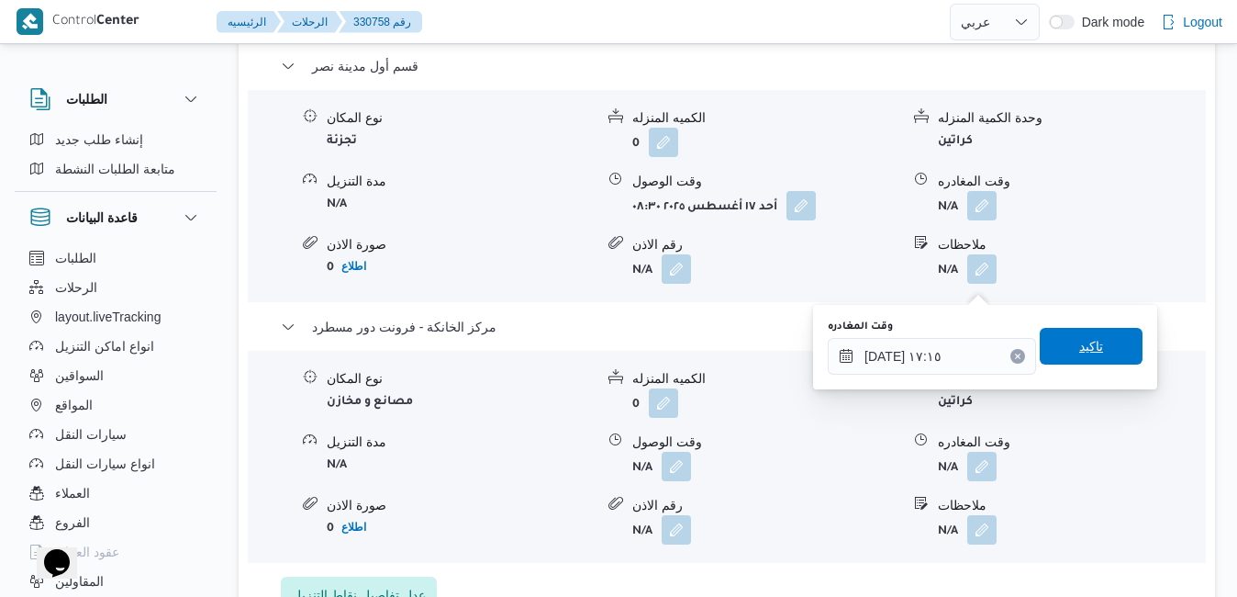
click at [1079, 343] on span "تاكيد" at bounding box center [1091, 346] width 24 height 22
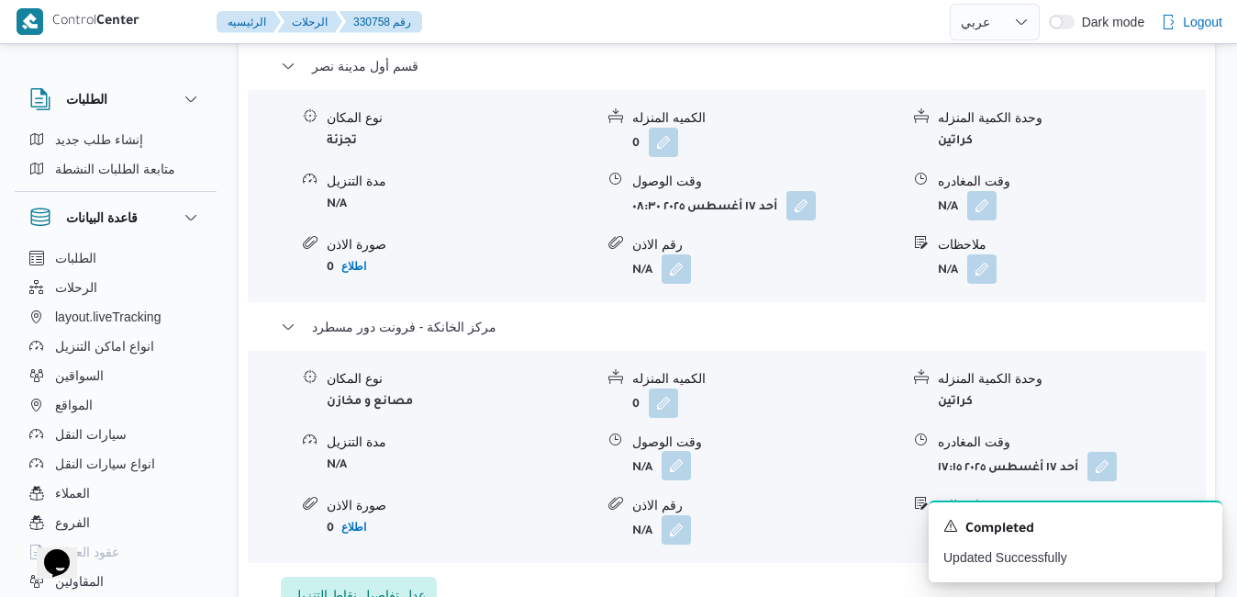
click at [681, 451] on button "button" at bounding box center [676, 465] width 29 height 29
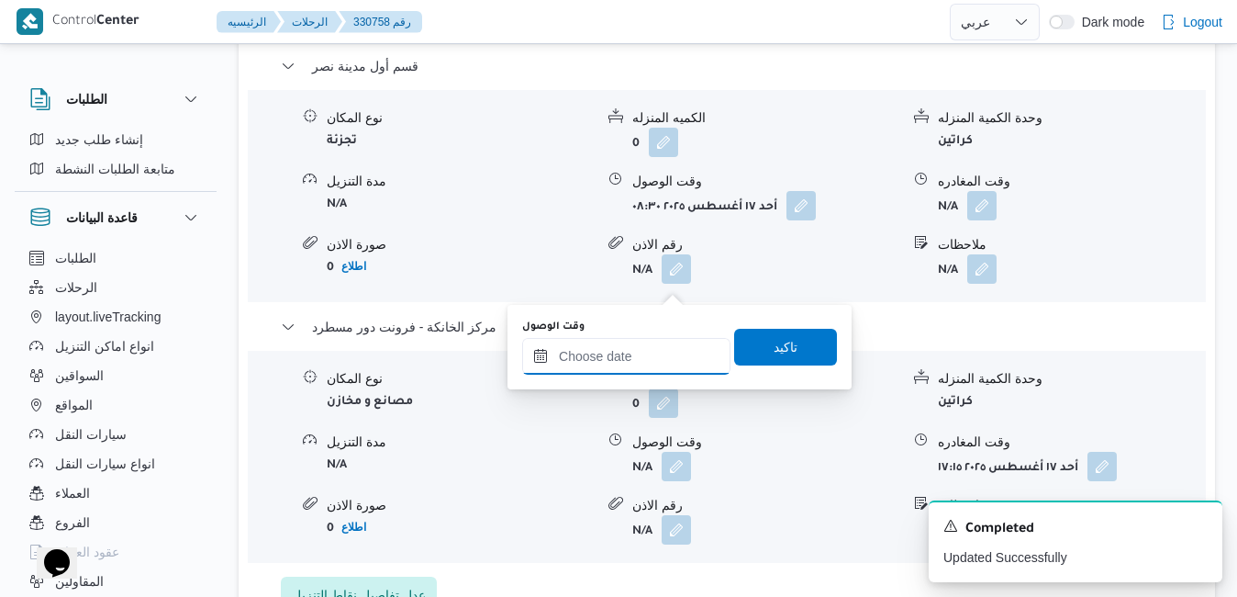
click at [645, 343] on div at bounding box center [626, 356] width 208 height 37
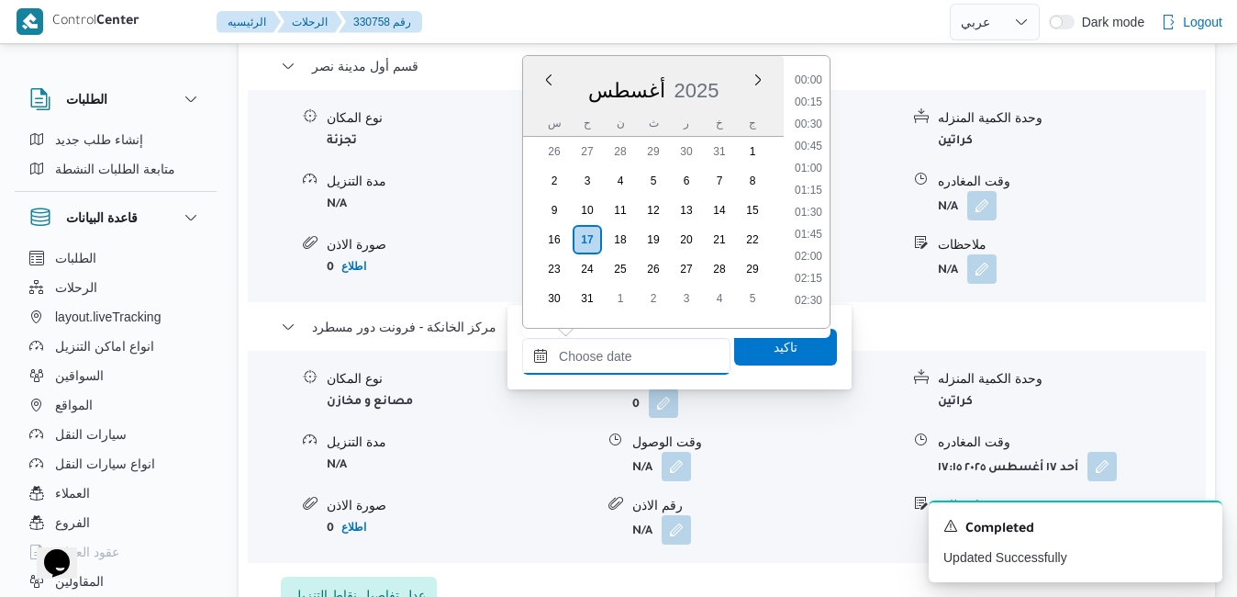
scroll to position [1812, 0]
click at [719, 76] on div "أغسطس 2025" at bounding box center [653, 86] width 261 height 47
click at [808, 186] on li "17:00" at bounding box center [809, 190] width 42 height 18
type input "[DATE] ١٧:٠٠"
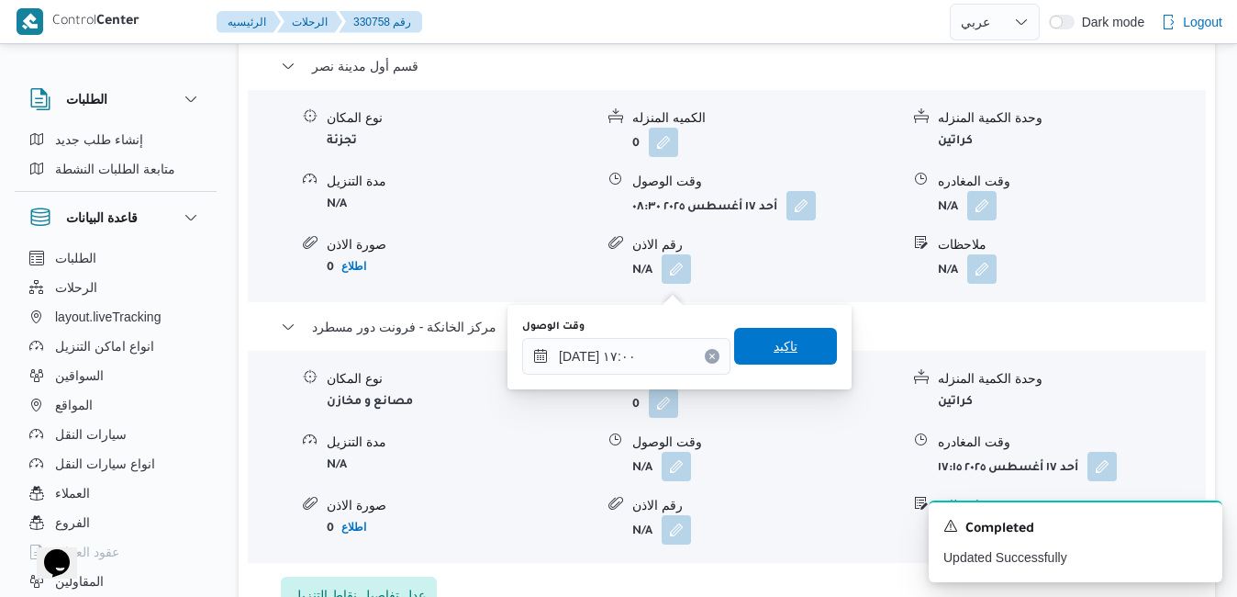
click at [796, 332] on span "تاكيد" at bounding box center [785, 346] width 103 height 37
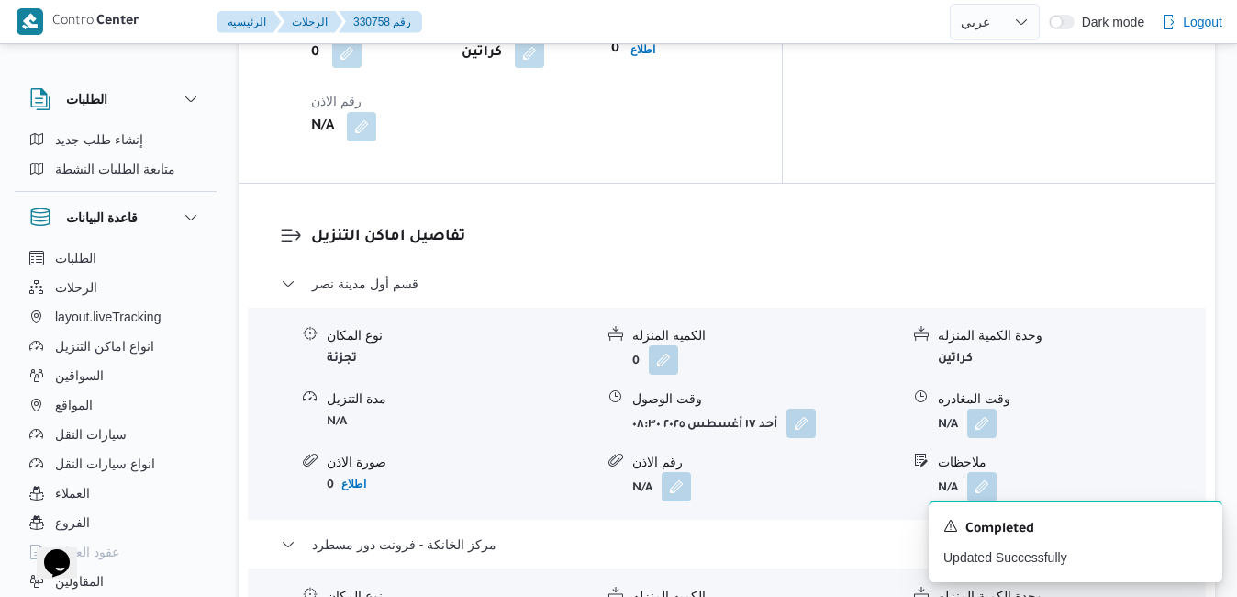
scroll to position [1579, 0]
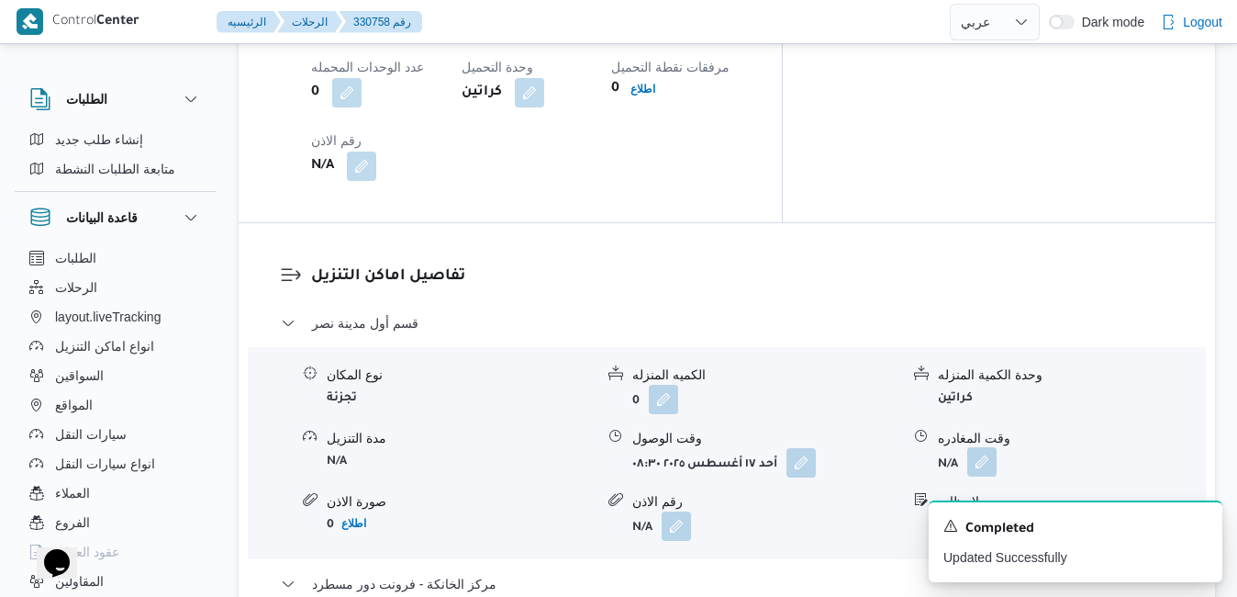
click at [985, 447] on button "button" at bounding box center [981, 461] width 29 height 29
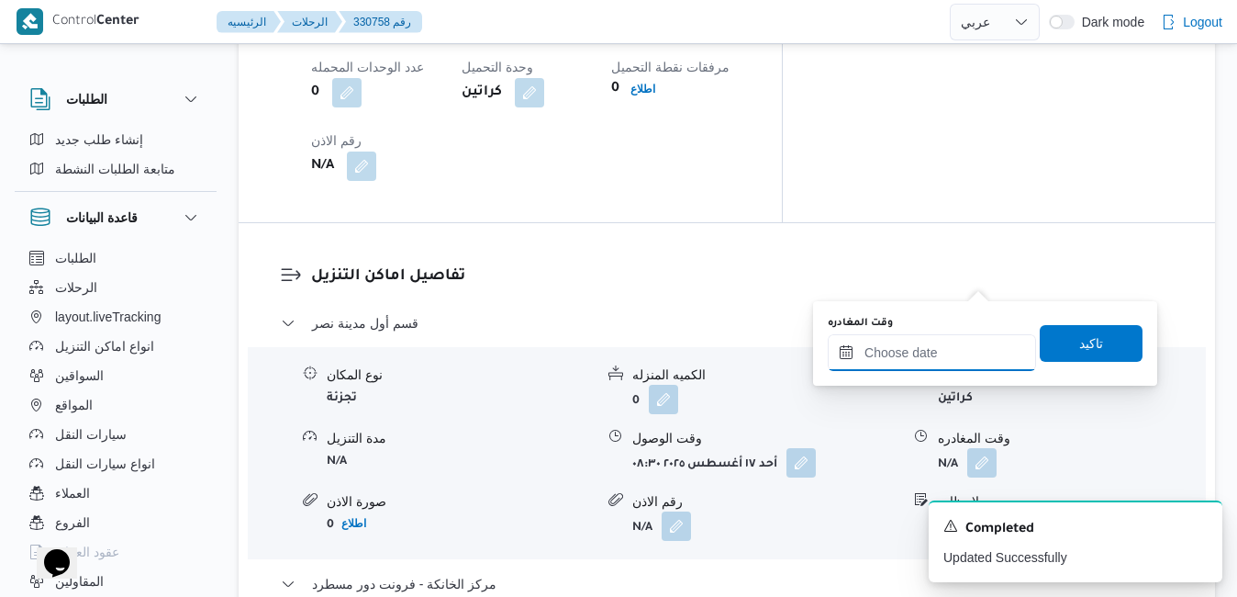
click at [923, 355] on input "وقت المغادره" at bounding box center [932, 352] width 208 height 37
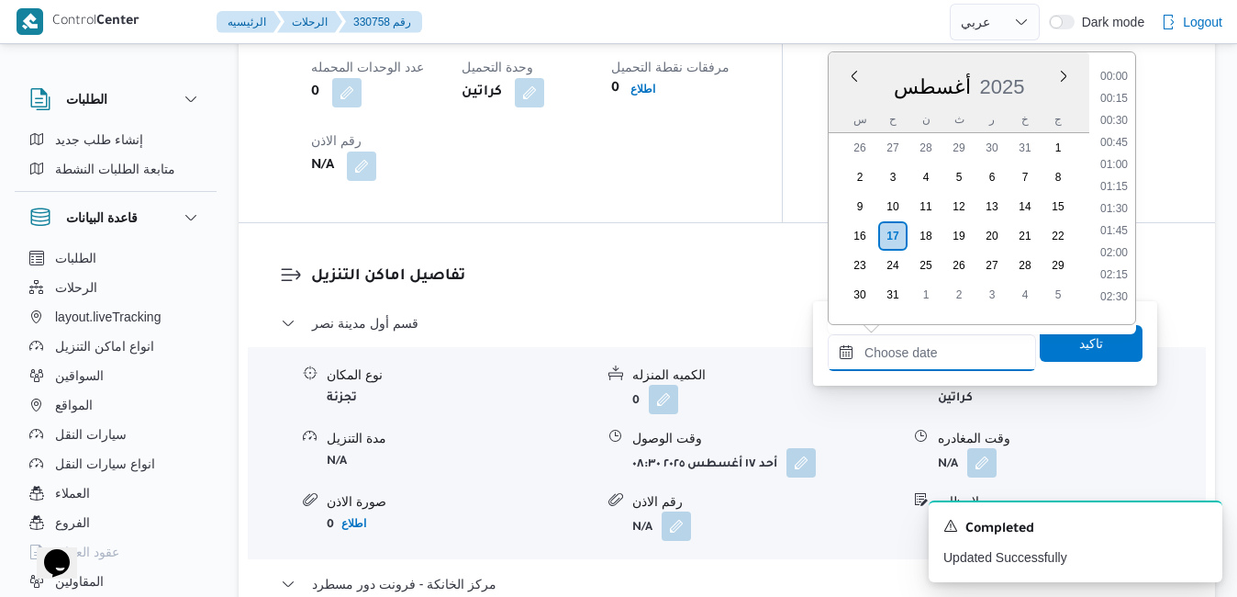
scroll to position [1812, 0]
click at [1034, 62] on div "أغسطس 2025" at bounding box center [959, 83] width 261 height 47
click at [1117, 143] on li "16:30" at bounding box center [1114, 142] width 42 height 18
type input "[DATE] ١٦:٣٠"
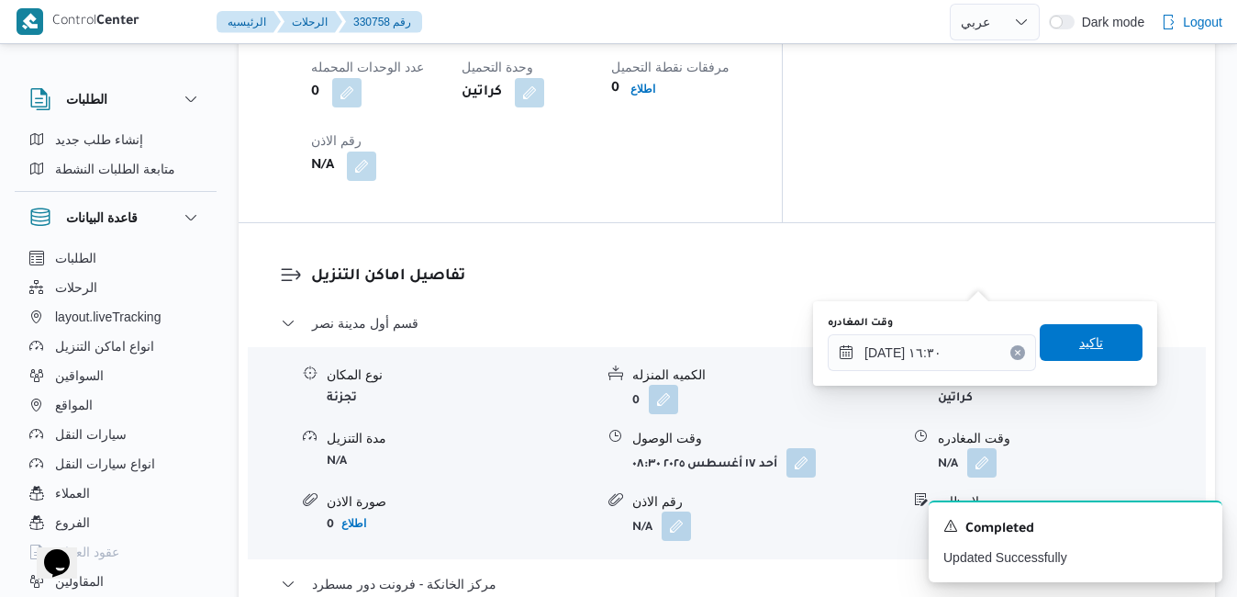
click at [1079, 340] on span "تاكيد" at bounding box center [1091, 342] width 24 height 22
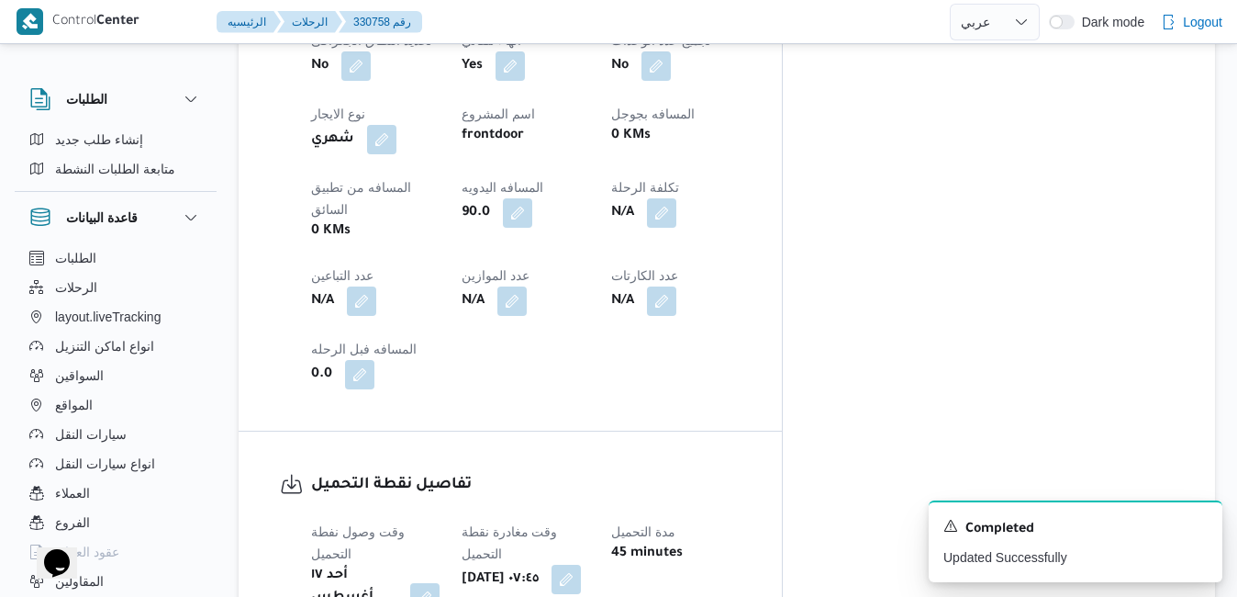
scroll to position [0, 0]
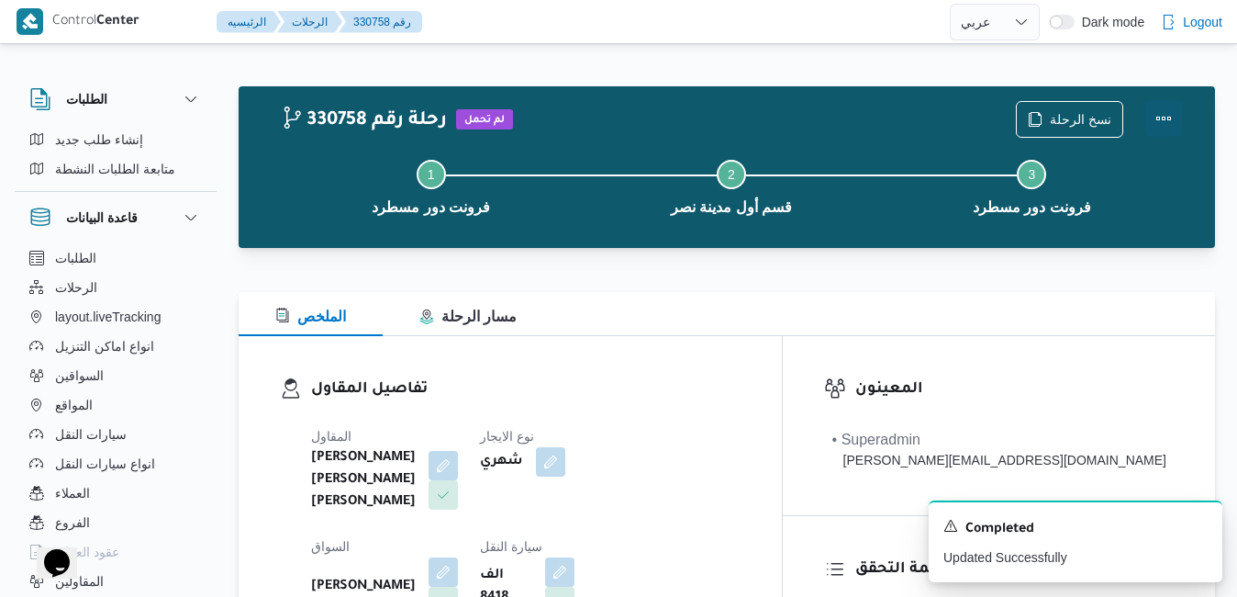
click at [1163, 117] on button "Actions" at bounding box center [1164, 118] width 37 height 37
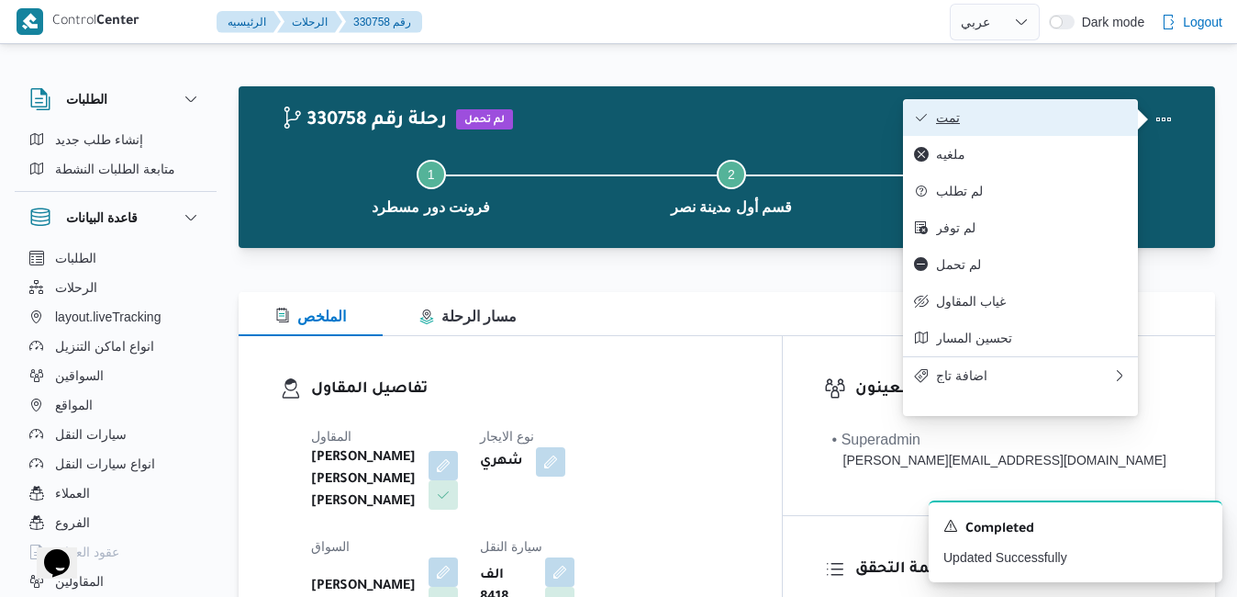
click at [1013, 130] on button "تمت" at bounding box center [1020, 117] width 235 height 37
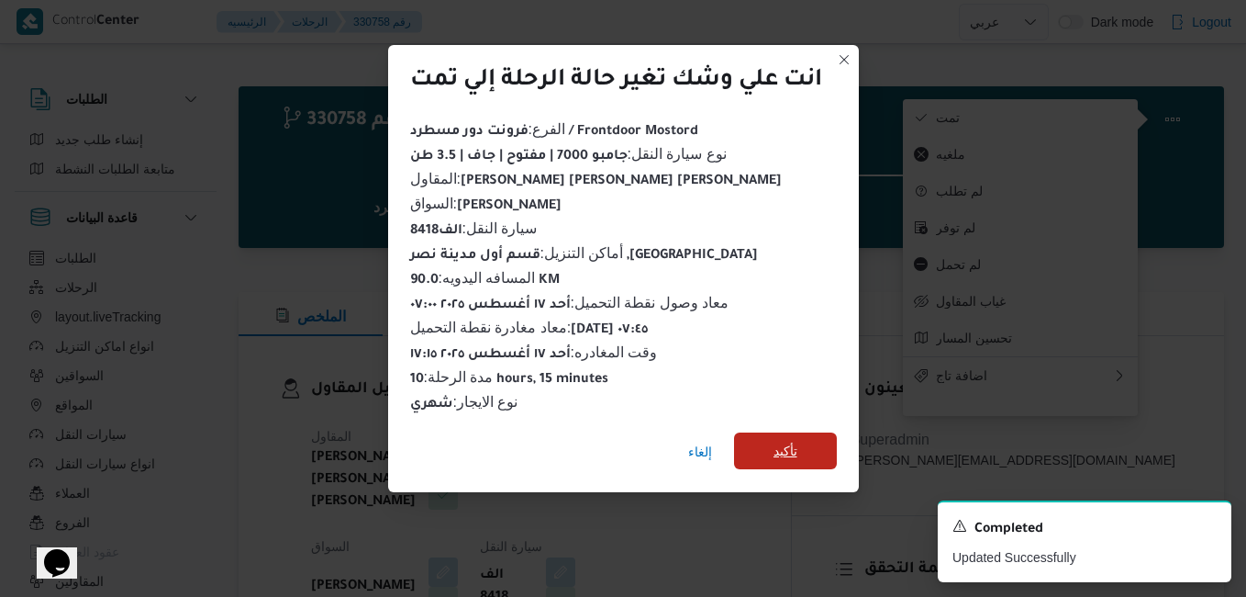
click at [763, 446] on span "تأكيد" at bounding box center [785, 450] width 103 height 37
